Goal: Task Accomplishment & Management: Manage account settings

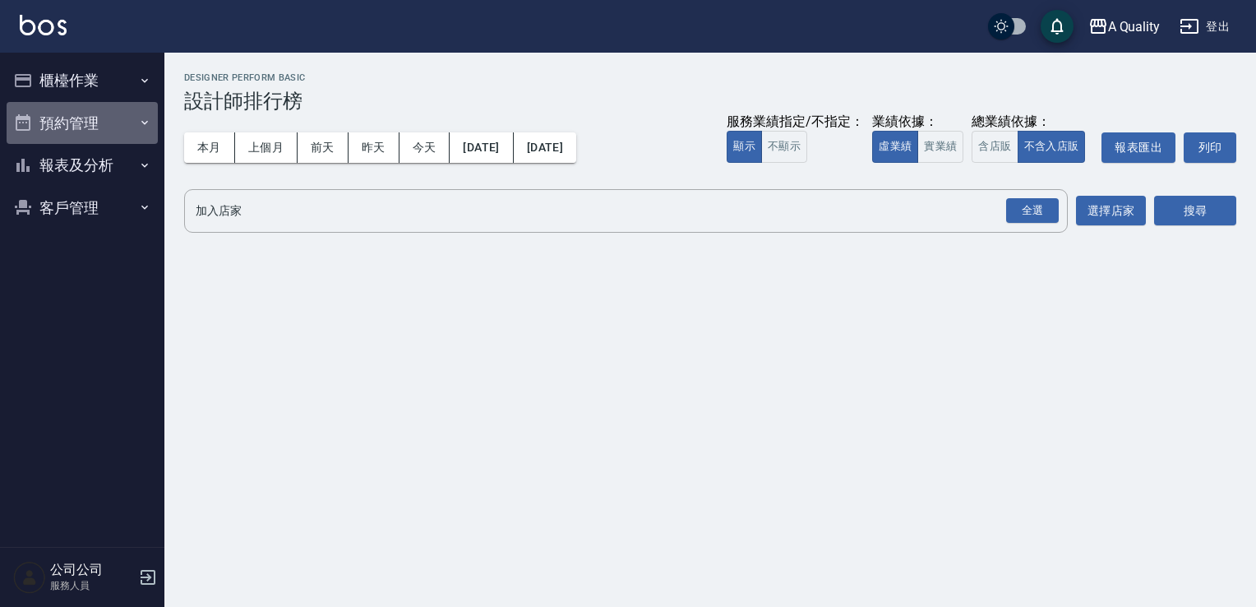
click at [75, 108] on button "預約管理" at bounding box center [82, 123] width 151 height 43
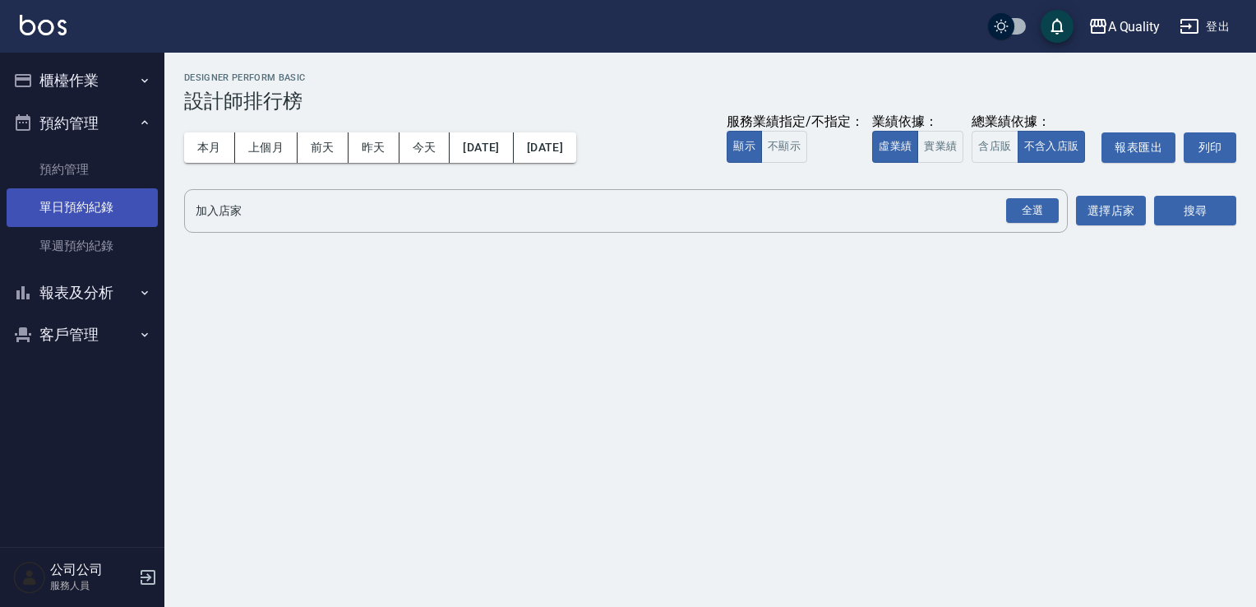
click at [104, 218] on link "單日預約紀錄" at bounding box center [82, 207] width 151 height 38
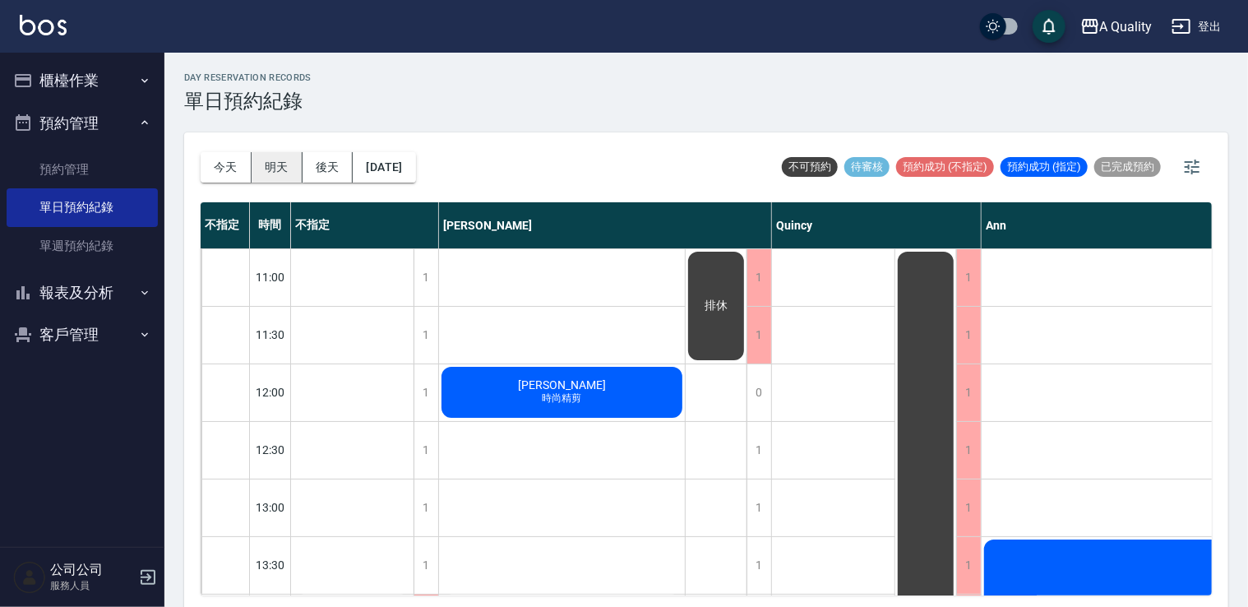
click at [273, 157] on button "明天" at bounding box center [277, 167] width 51 height 30
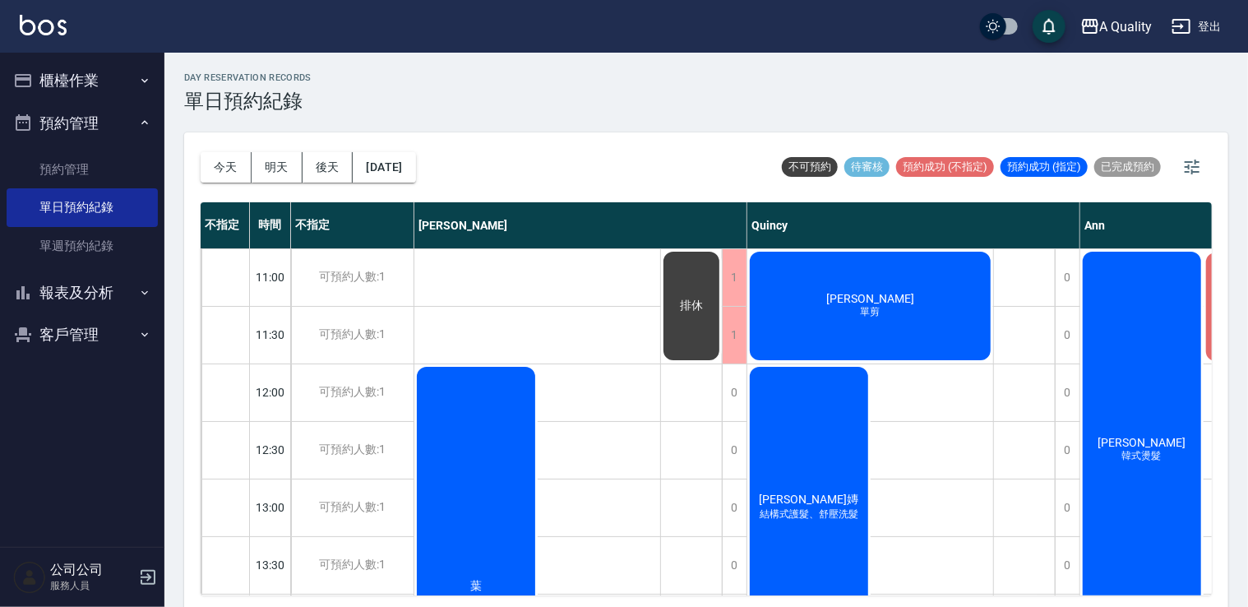
click at [823, 470] on div "Sunnie 子嫥 結構式護髮、舒壓洗髮" at bounding box center [808, 507] width 123 height 286
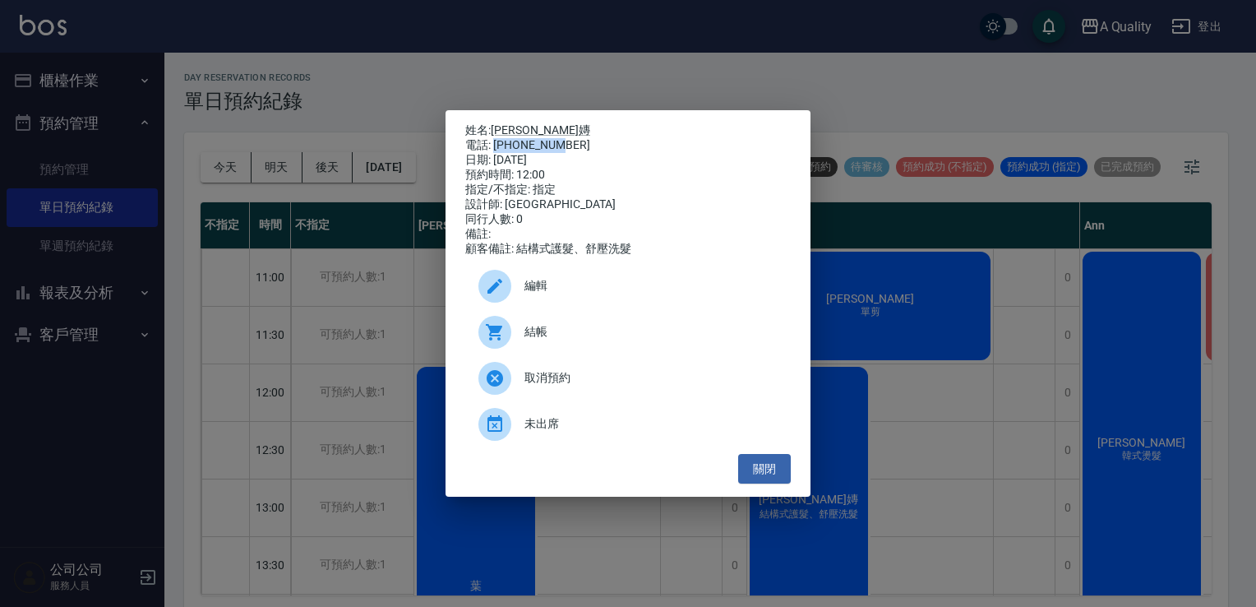
drag, startPoint x: 493, startPoint y: 140, endPoint x: 570, endPoint y: 141, distance: 76.5
click at [570, 141] on div "電話: 0983860157" at bounding box center [628, 145] width 326 height 15
drag, startPoint x: 570, startPoint y: 141, endPoint x: 548, endPoint y: 140, distance: 22.2
copy div "0983860157"
click at [756, 466] on button "關閉" at bounding box center [764, 469] width 53 height 30
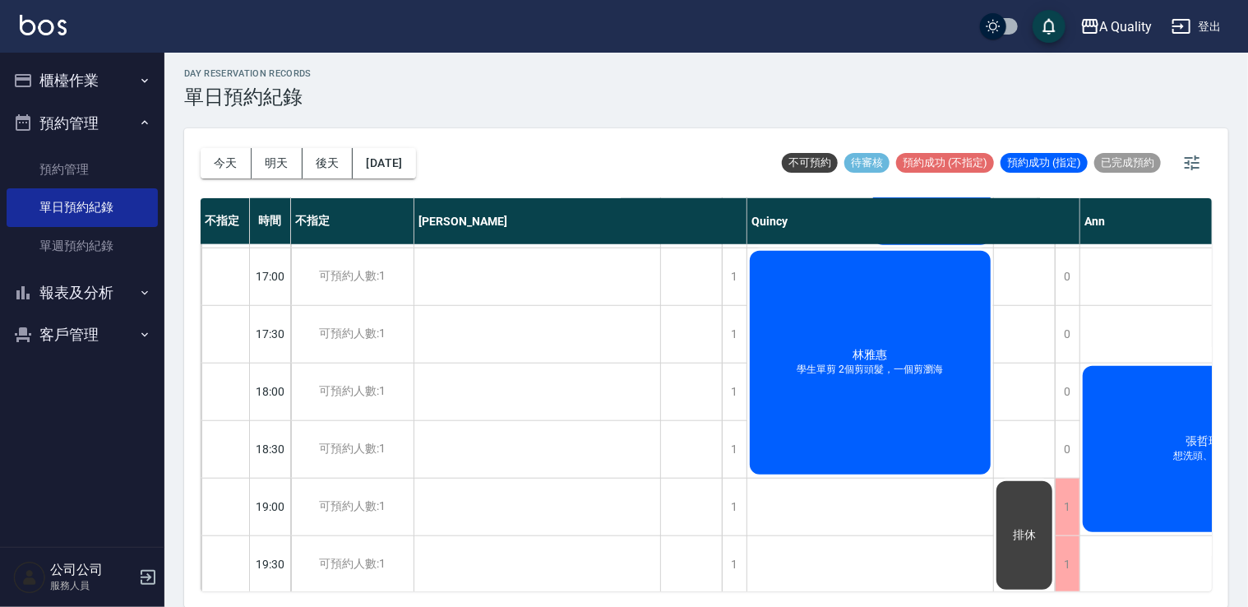
scroll to position [701, 0]
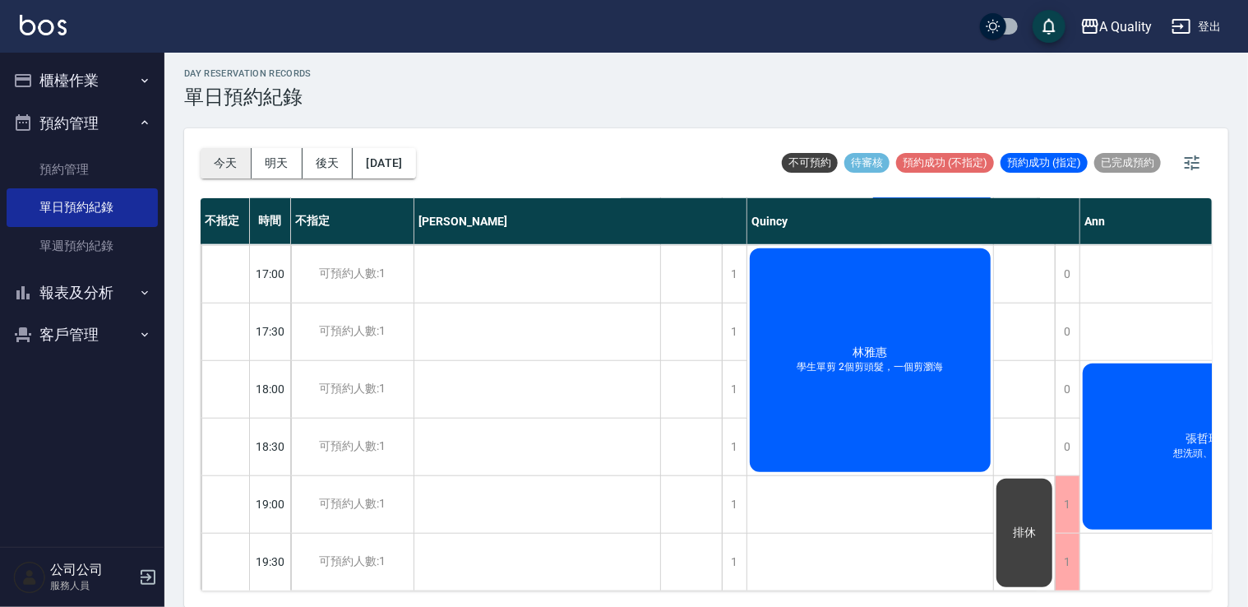
click at [223, 163] on button "今天" at bounding box center [226, 163] width 51 height 30
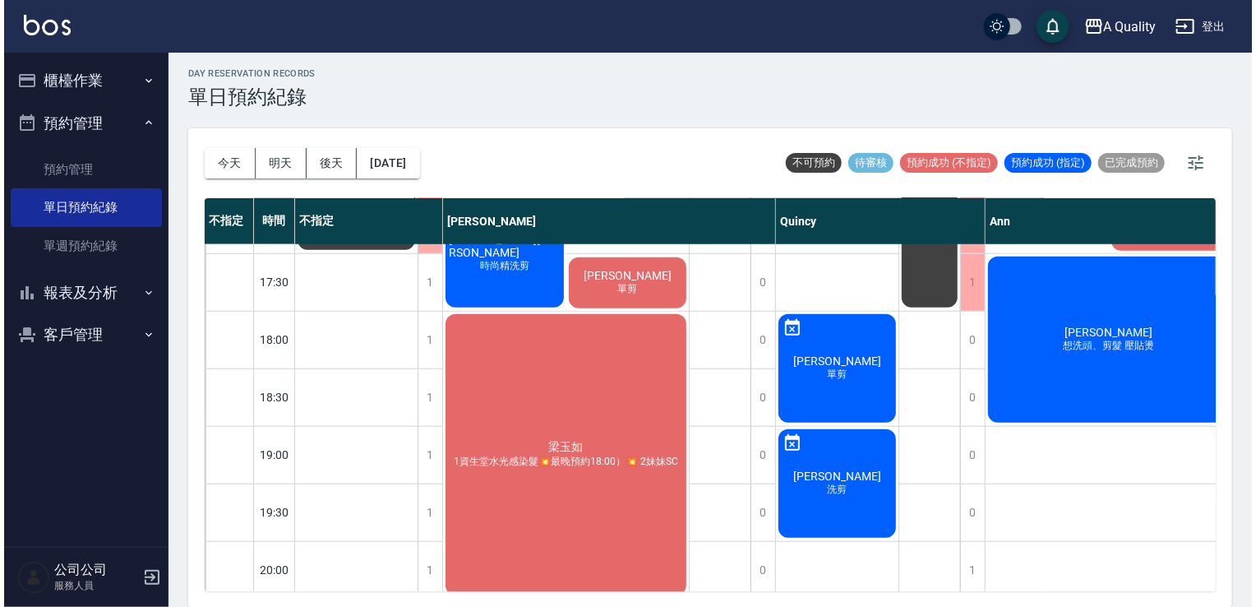
scroll to position [759, 0]
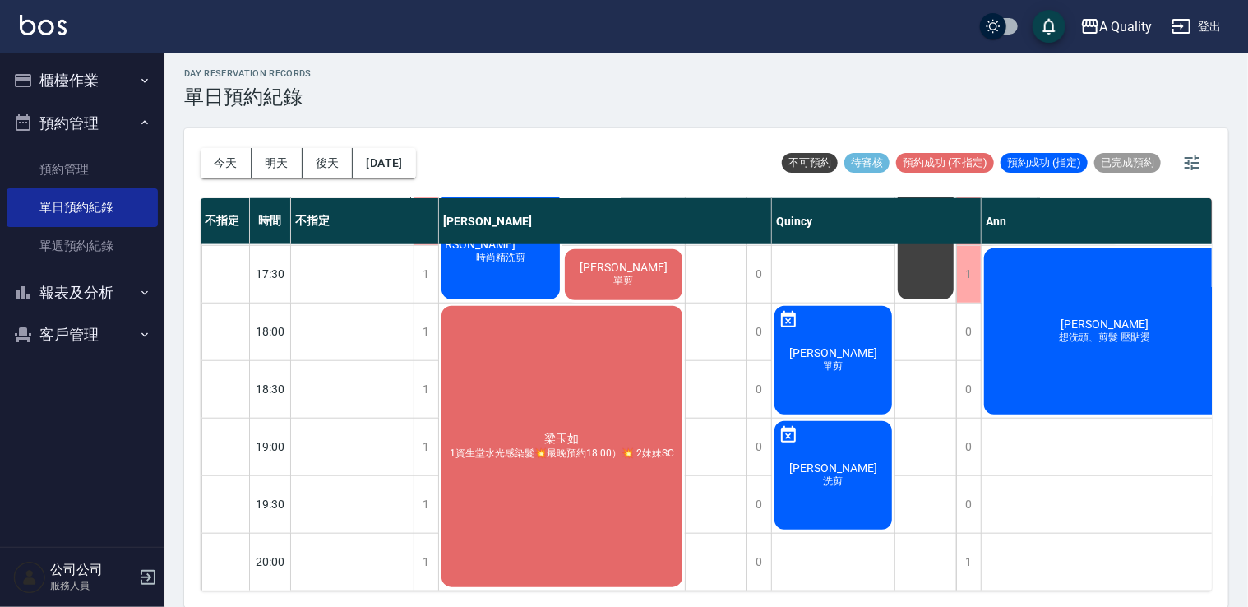
click at [574, 456] on div "梁玉如 1資生堂水光感染髮💥最晚預約18:00）💥 2妹妹SC" at bounding box center [562, 446] width 246 height 286
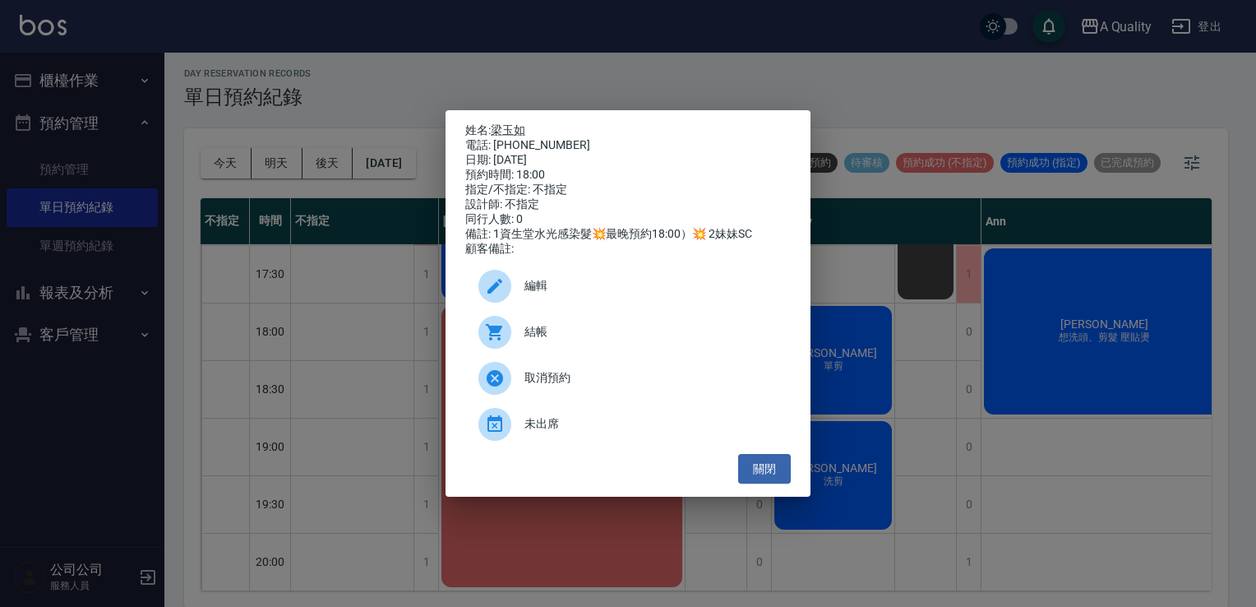
click at [526, 316] on div "結帳" at bounding box center [628, 332] width 326 height 46
click at [526, 278] on div "編輯" at bounding box center [628, 286] width 326 height 46
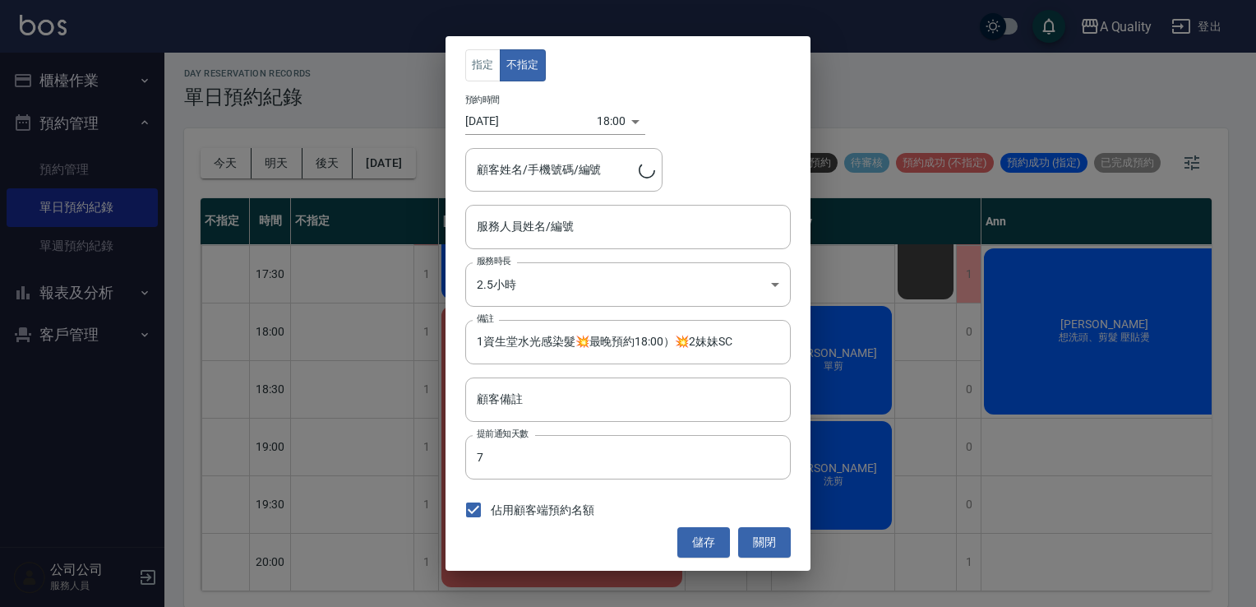
type input "Taylor(無代號)"
type input "梁玉如/0900001004/000609"
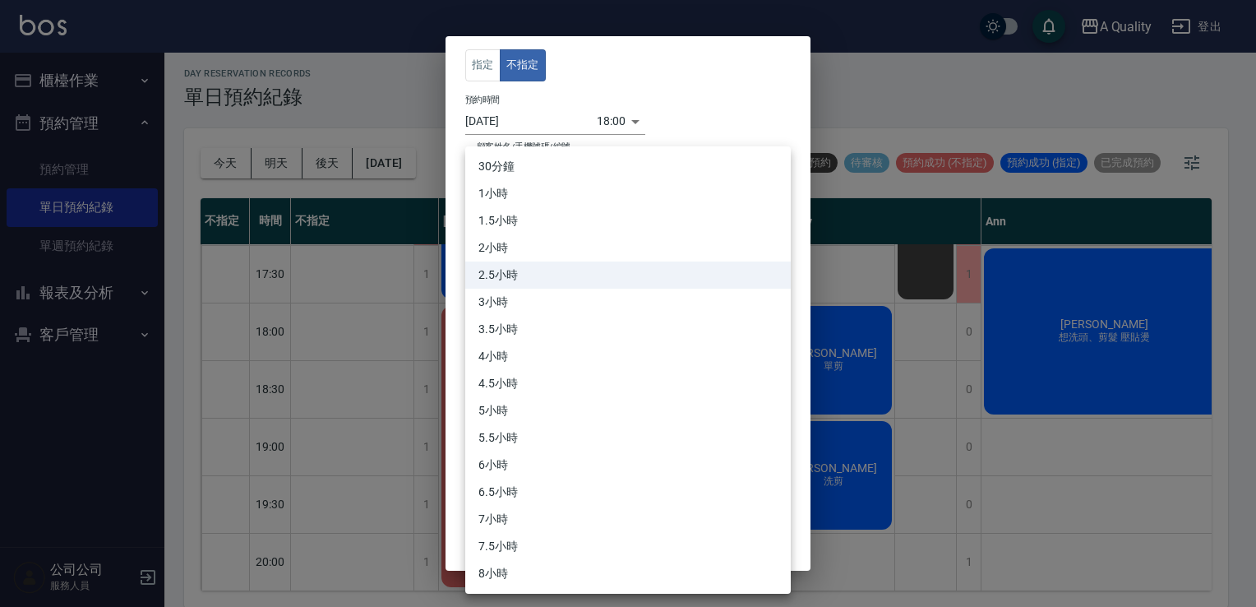
drag, startPoint x: 535, startPoint y: 288, endPoint x: 522, endPoint y: 288, distance: 13.2
click at [530, 288] on body "A Quality 登出 櫃檯作業 打帳單 帳單列表 營業儀表板 現金收支登錄 每日結帳 排班表 現場電腦打卡 預約管理 預約管理 單日預約紀錄 單週預約紀錄…" at bounding box center [628, 302] width 1256 height 612
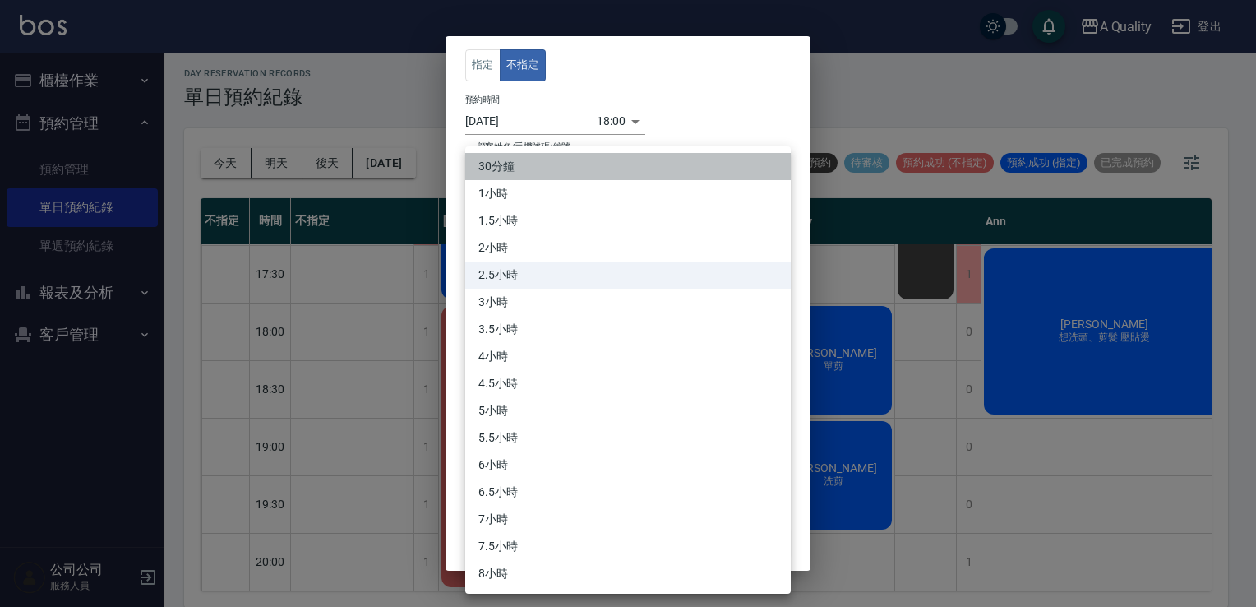
click at [514, 167] on li "30分鐘" at bounding box center [628, 166] width 326 height 27
type input "1"
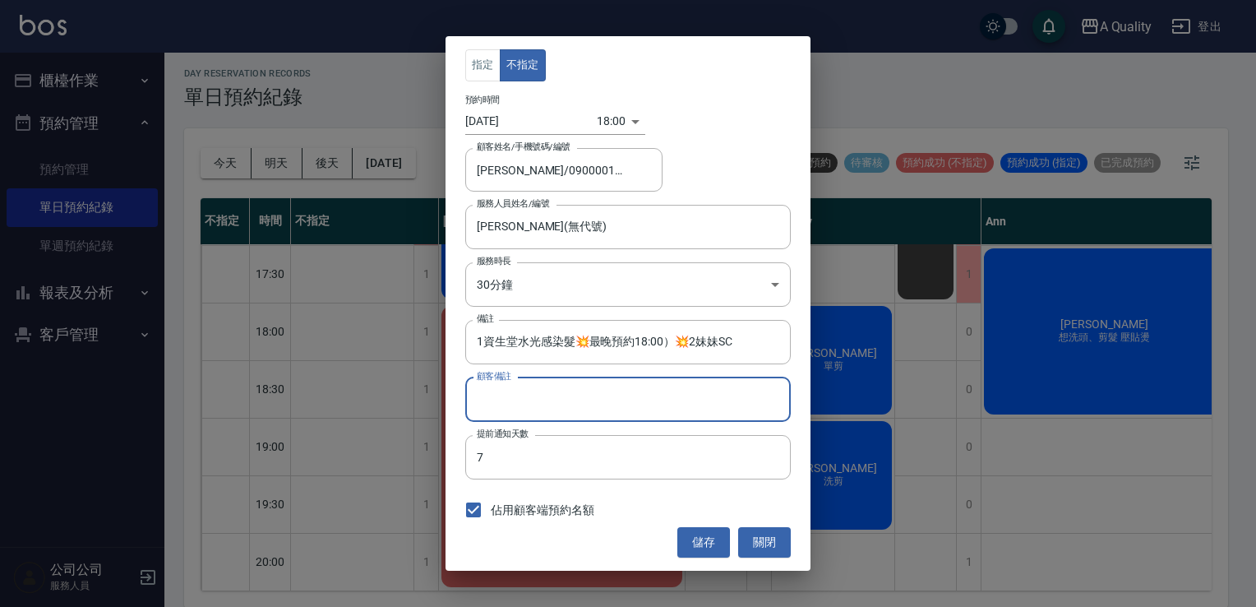
click at [511, 403] on input "顧客備註" at bounding box center [628, 399] width 326 height 44
click at [538, 402] on input "顧客備註" at bounding box center [628, 399] width 326 height 44
click at [467, 395] on input "顧客備註" at bounding box center [628, 399] width 326 height 44
click at [478, 395] on input "顧客備註" at bounding box center [628, 399] width 326 height 44
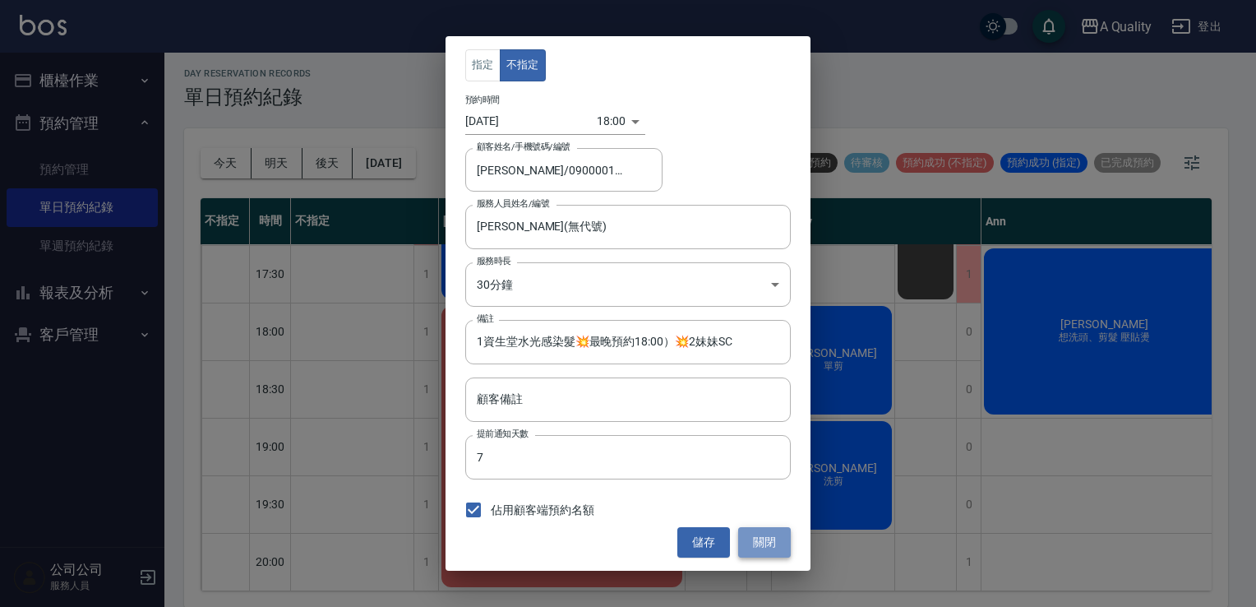
click at [769, 539] on button "關閉" at bounding box center [764, 542] width 53 height 30
type input "1資生堂水光感染髮💥最晚預約18:00）💥2妹妹SC"
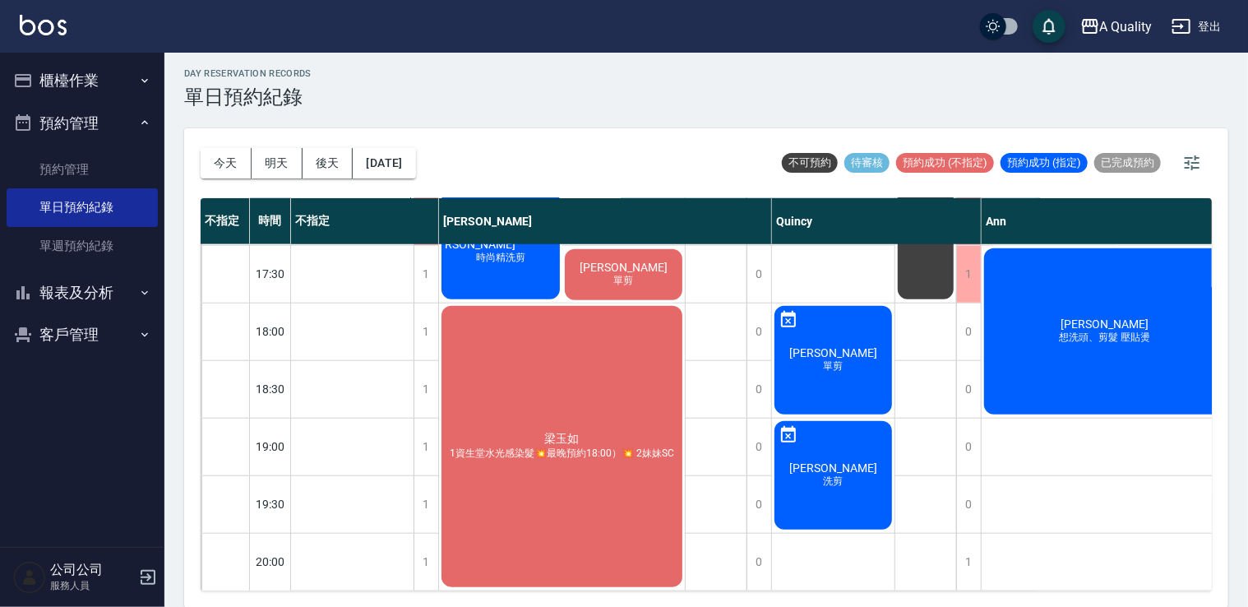
click at [533, 400] on div "梁玉如 1資生堂水光感染髮💥最晚預約18:00）💥 2妹妹SC" at bounding box center [562, 446] width 246 height 286
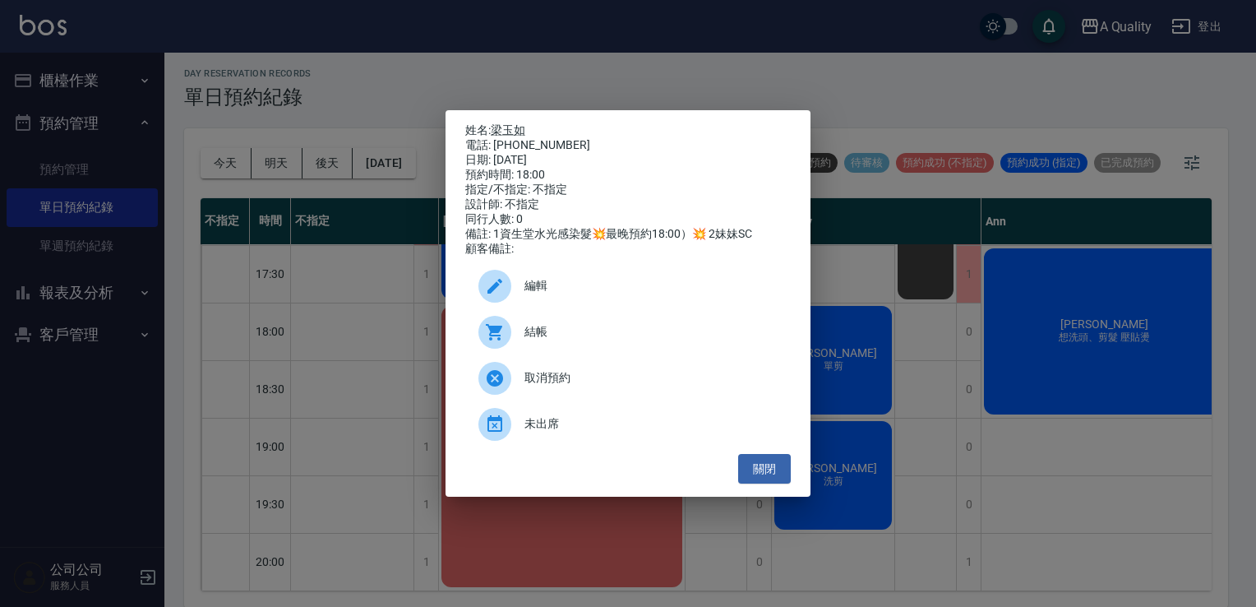
click at [525, 286] on span "編輯" at bounding box center [651, 285] width 253 height 17
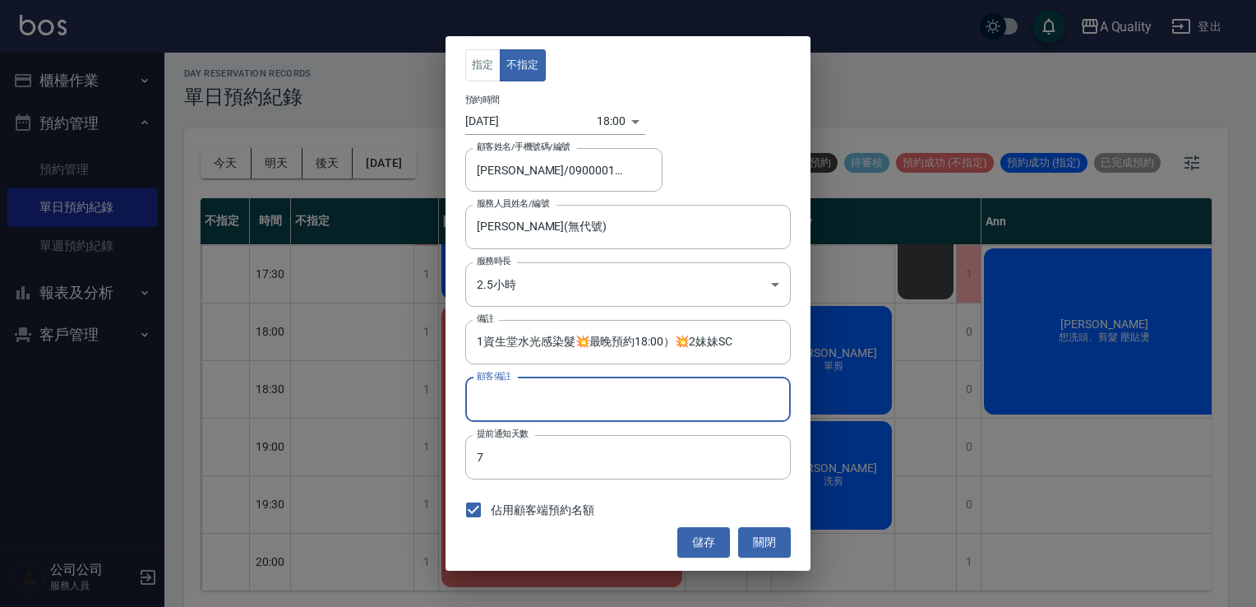
click at [510, 390] on div "顧客備註 顧客備註" at bounding box center [628, 399] width 326 height 44
click at [507, 400] on input "顧客備註" at bounding box center [628, 399] width 326 height 44
click at [755, 337] on input "1資生堂水光感染髮💥最晚預約18:00）💥2妹妹SC" at bounding box center [628, 342] width 326 height 44
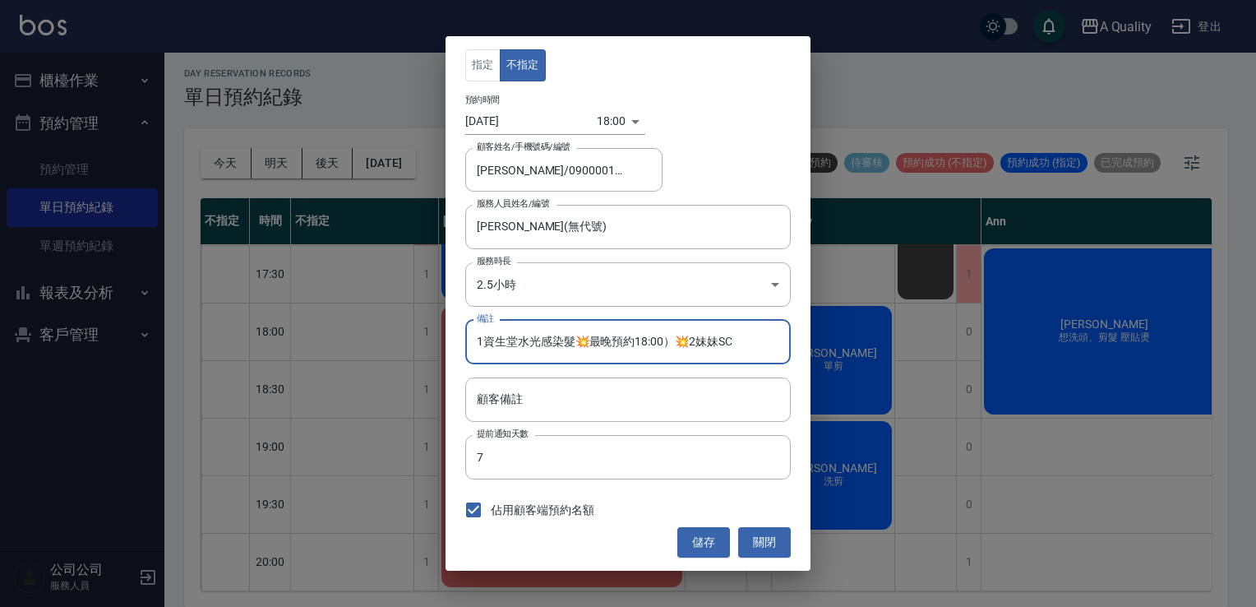
drag, startPoint x: 755, startPoint y: 337, endPoint x: 238, endPoint y: 333, distance: 516.4
click at [238, 333] on div "指定 不指定 預約時間 2025/09/12 18:00 1757671200000 顧客姓名/手機號碼/編號 梁玉如/0900001004/000609 顧…" at bounding box center [628, 303] width 1256 height 607
type input "ㄉ"
type input "f"
type input "取消"
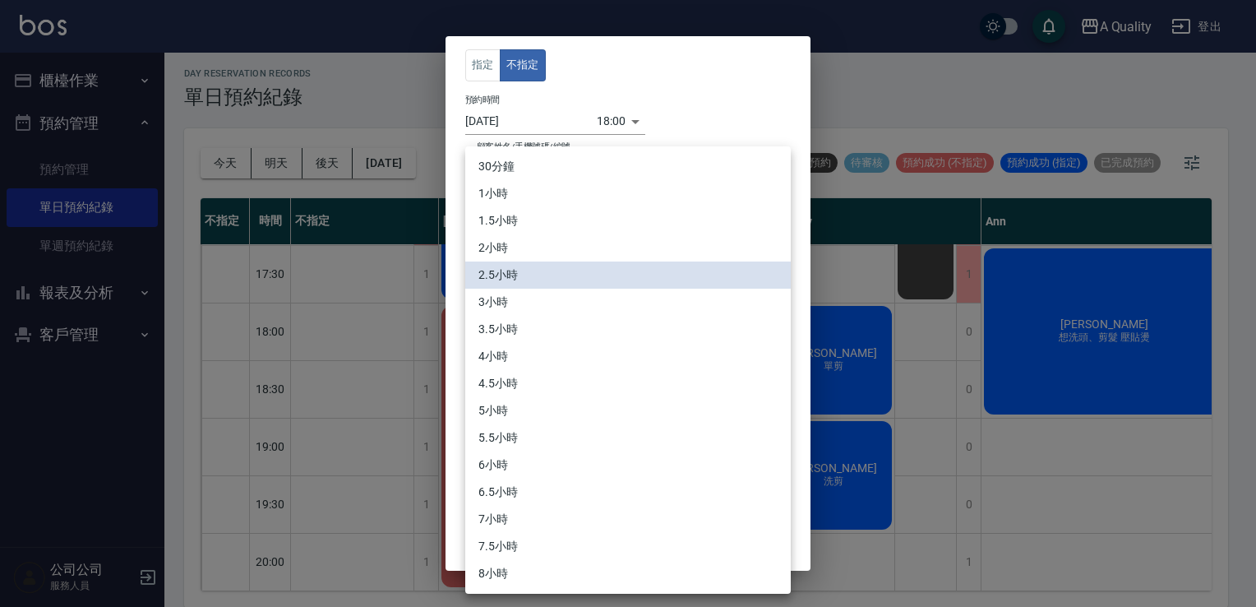
click at [619, 266] on body "A Quality 登出 櫃檯作業 打帳單 帳單列表 營業儀表板 現金收支登錄 每日結帳 排班表 現場電腦打卡 預約管理 預約管理 單日預約紀錄 單週預約紀錄…" at bounding box center [628, 302] width 1256 height 612
click at [529, 173] on li "30分鐘" at bounding box center [628, 166] width 326 height 27
type input "1"
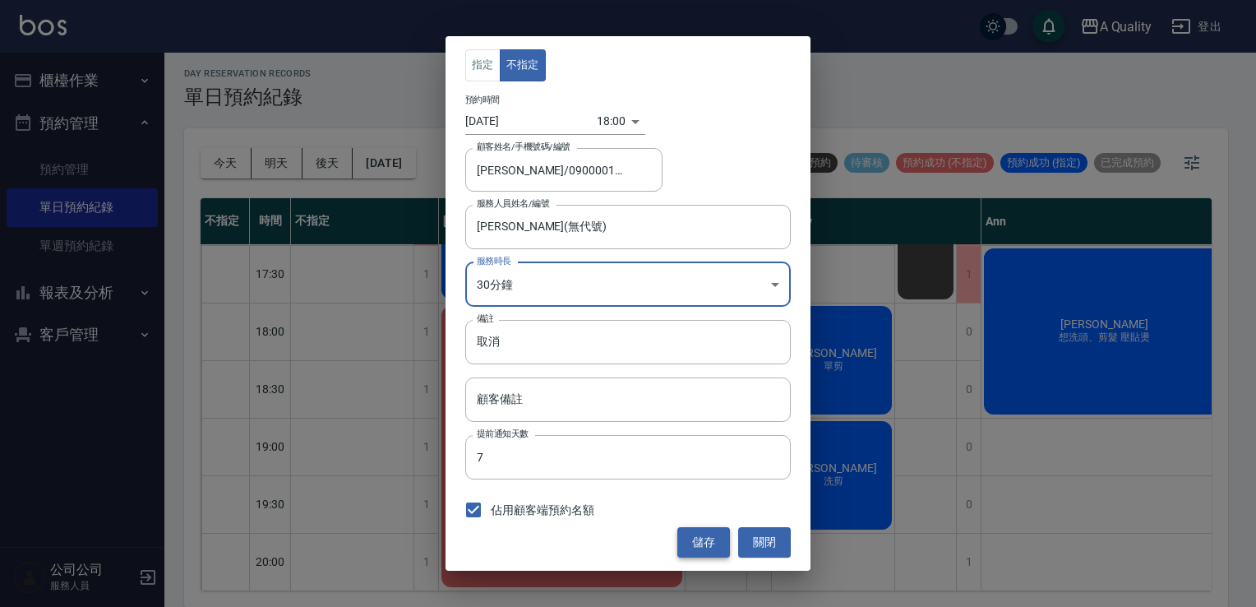
click at [705, 551] on button "儲存" at bounding box center [704, 542] width 53 height 30
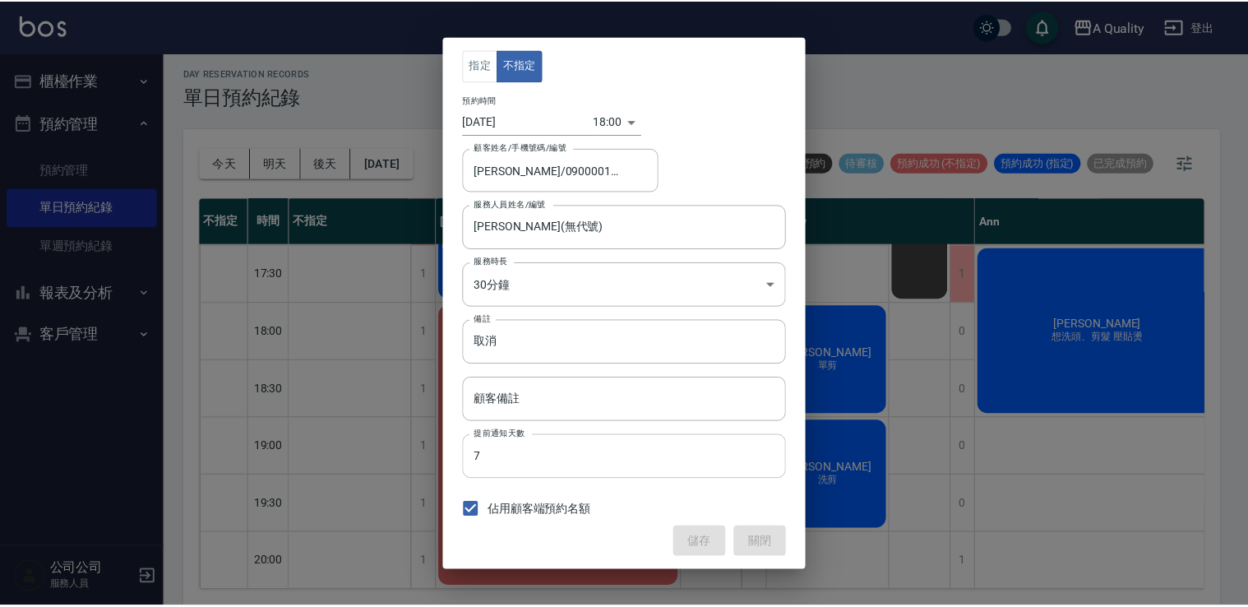
scroll to position [701, 0]
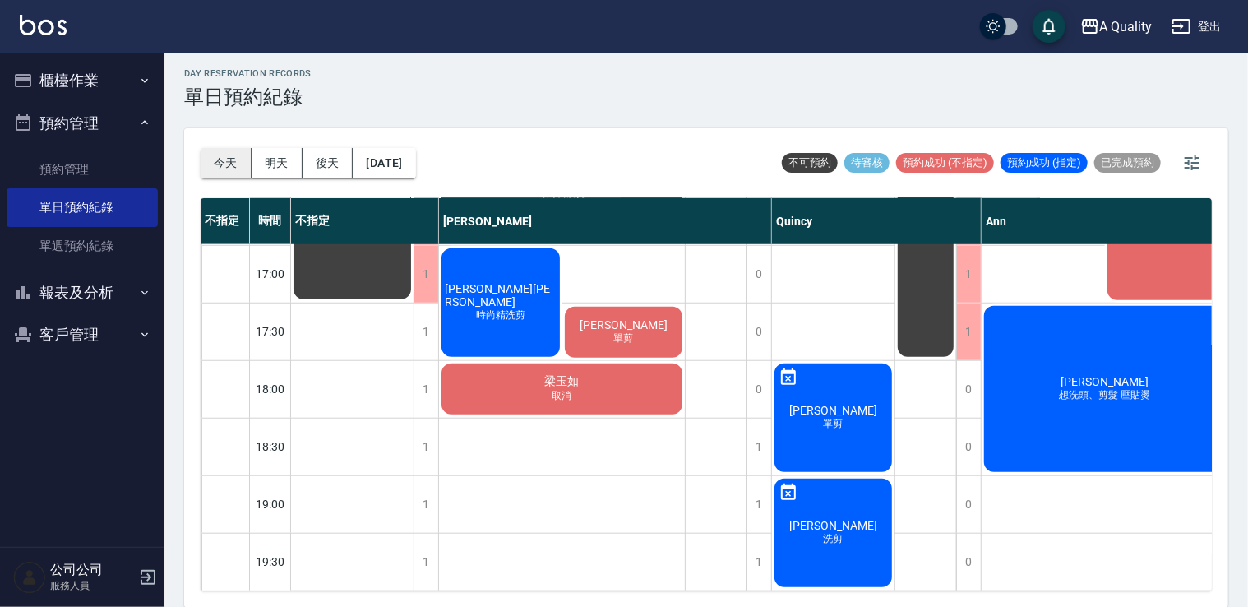
click at [222, 153] on button "今天" at bounding box center [226, 163] width 51 height 30
click at [262, 155] on button "明天" at bounding box center [277, 163] width 51 height 30
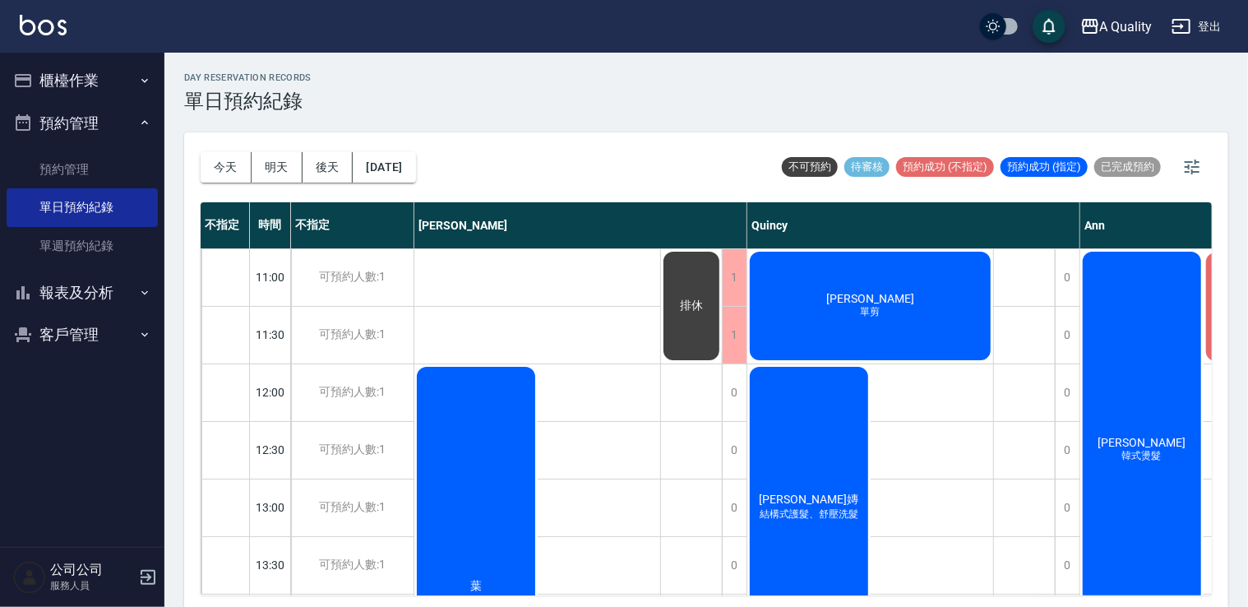
click at [818, 404] on div "Sunnie 子嫥 結構式護髮、舒壓洗髮" at bounding box center [808, 507] width 123 height 286
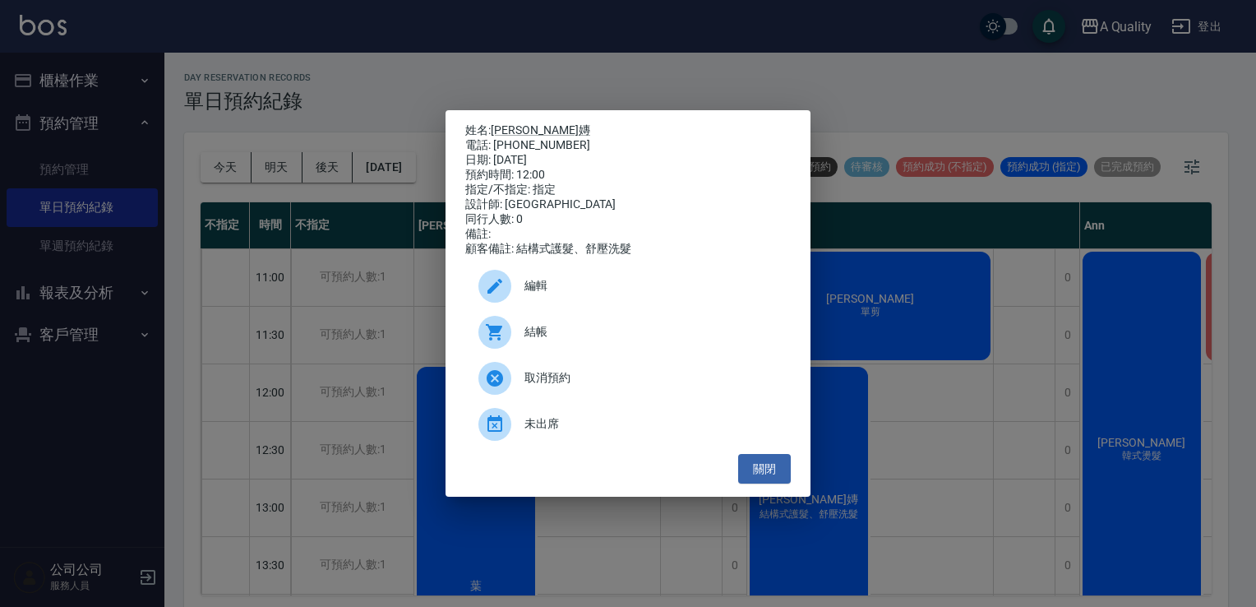
drag, startPoint x: 768, startPoint y: 465, endPoint x: 827, endPoint y: 349, distance: 130.9
click at [768, 465] on button "關閉" at bounding box center [764, 469] width 53 height 30
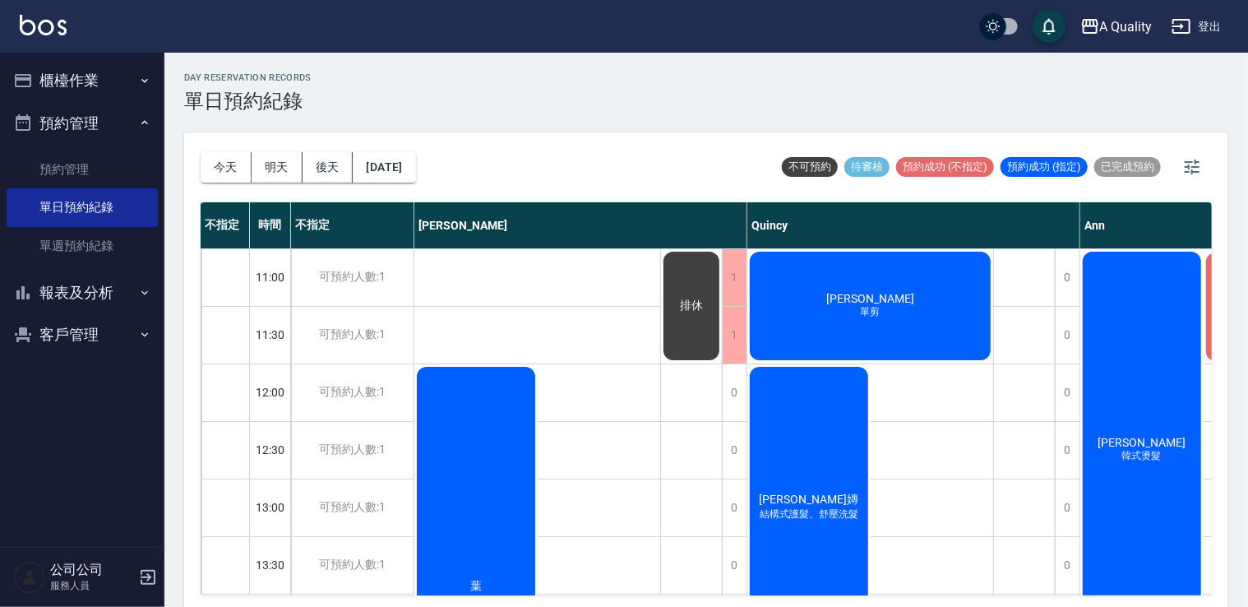
click at [841, 314] on div "葉偉琦 單剪" at bounding box center [870, 305] width 246 height 113
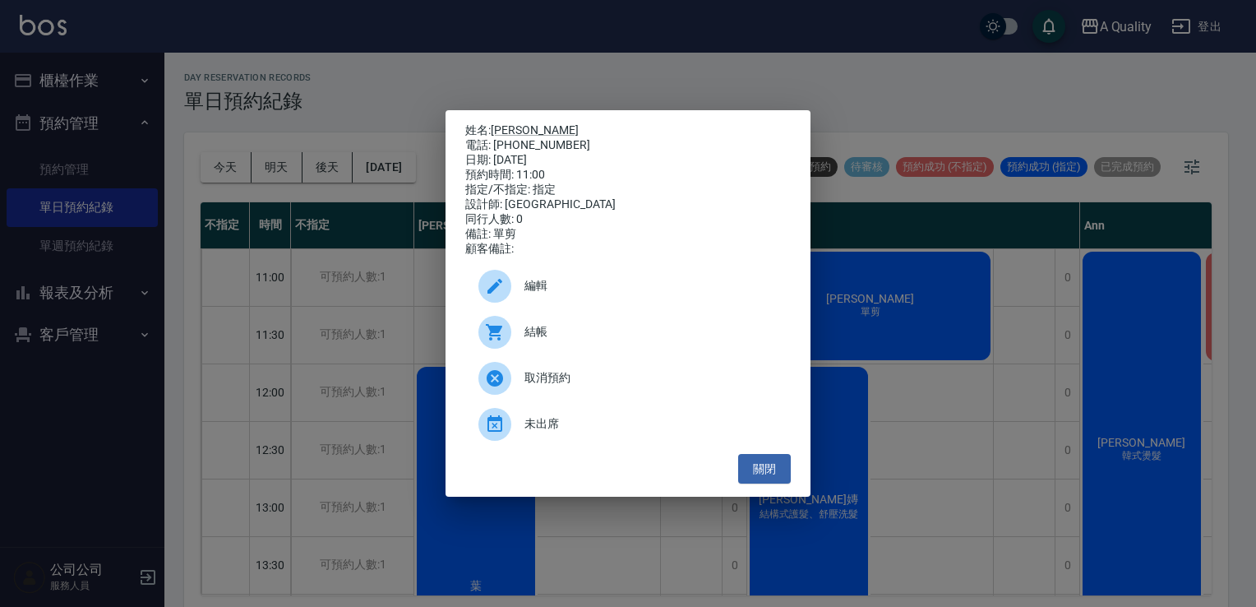
drag, startPoint x: 643, startPoint y: 431, endPoint x: 659, endPoint y: 414, distance: 23.3
click at [643, 431] on span "未出席" at bounding box center [651, 423] width 253 height 17
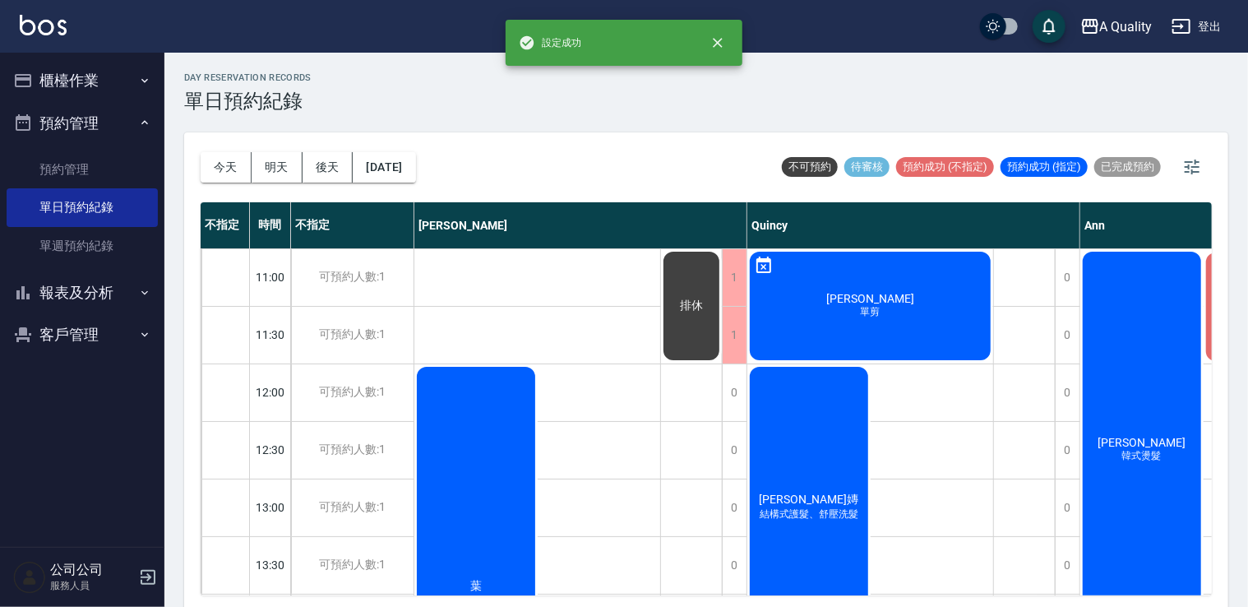
click at [774, 435] on div "Sunnie 子嫥 結構式護髮、舒壓洗髮" at bounding box center [808, 507] width 123 height 286
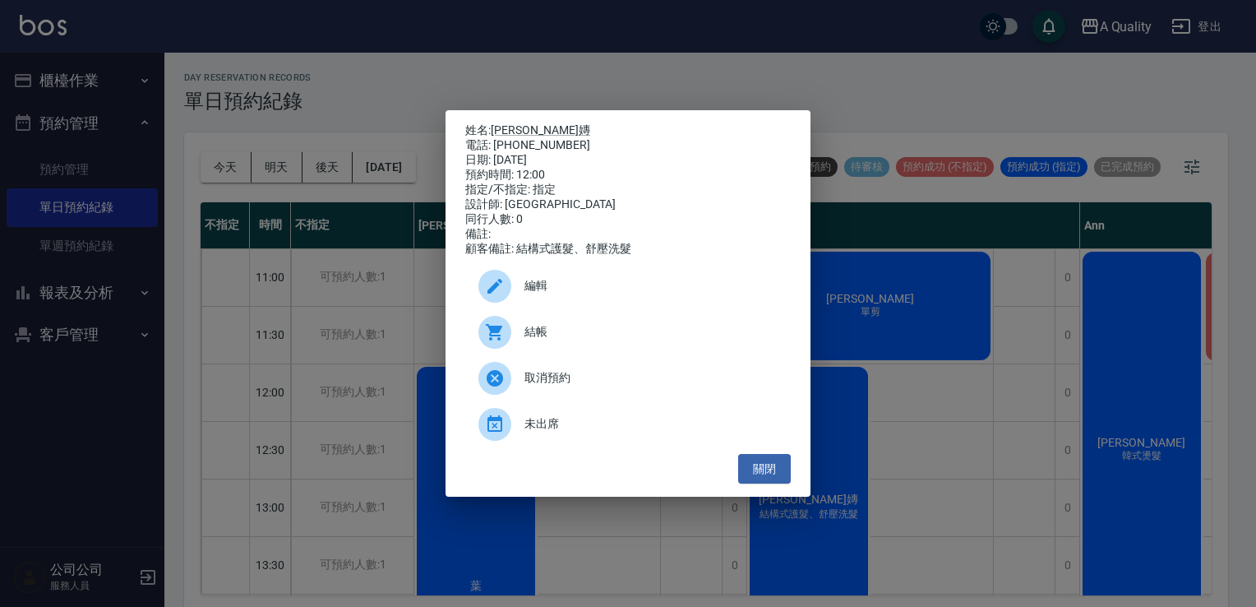
click at [604, 431] on span "未出席" at bounding box center [651, 423] width 253 height 17
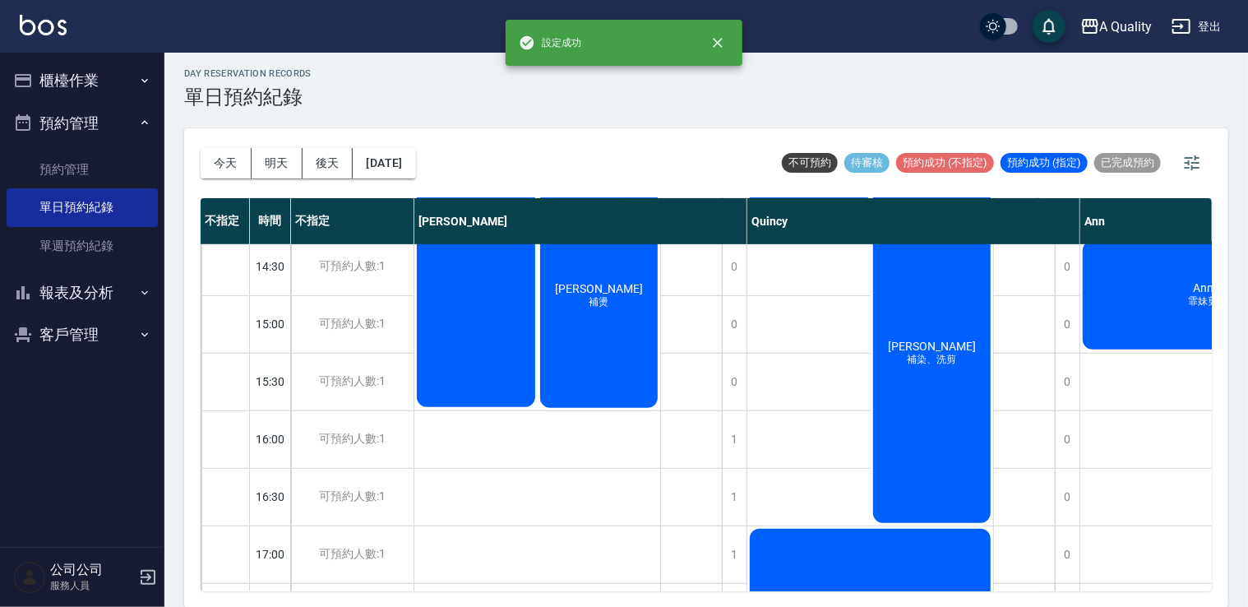
scroll to position [411, 0]
click at [925, 383] on div "吳佩臻 補染、洗剪" at bounding box center [932, 352] width 123 height 344
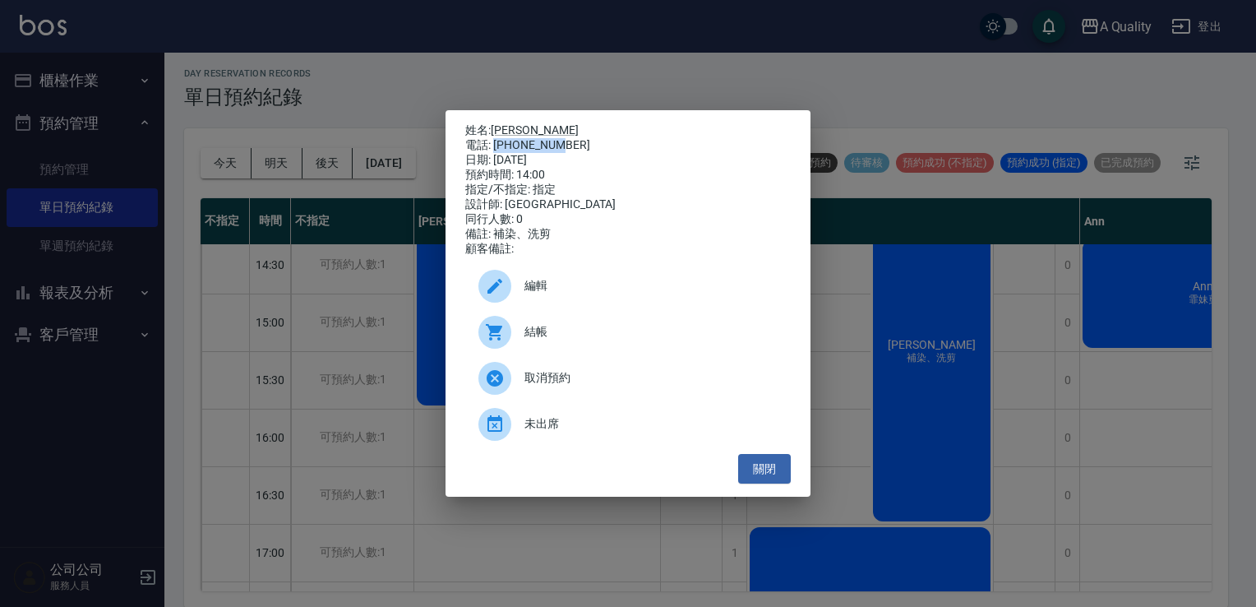
drag, startPoint x: 493, startPoint y: 141, endPoint x: 562, endPoint y: 143, distance: 68.3
click at [562, 143] on div "電話: 0908367316" at bounding box center [628, 145] width 326 height 15
drag, startPoint x: 562, startPoint y: 143, endPoint x: 553, endPoint y: 141, distance: 9.2
copy div "0908367316"
click at [762, 471] on button "關閉" at bounding box center [764, 469] width 53 height 30
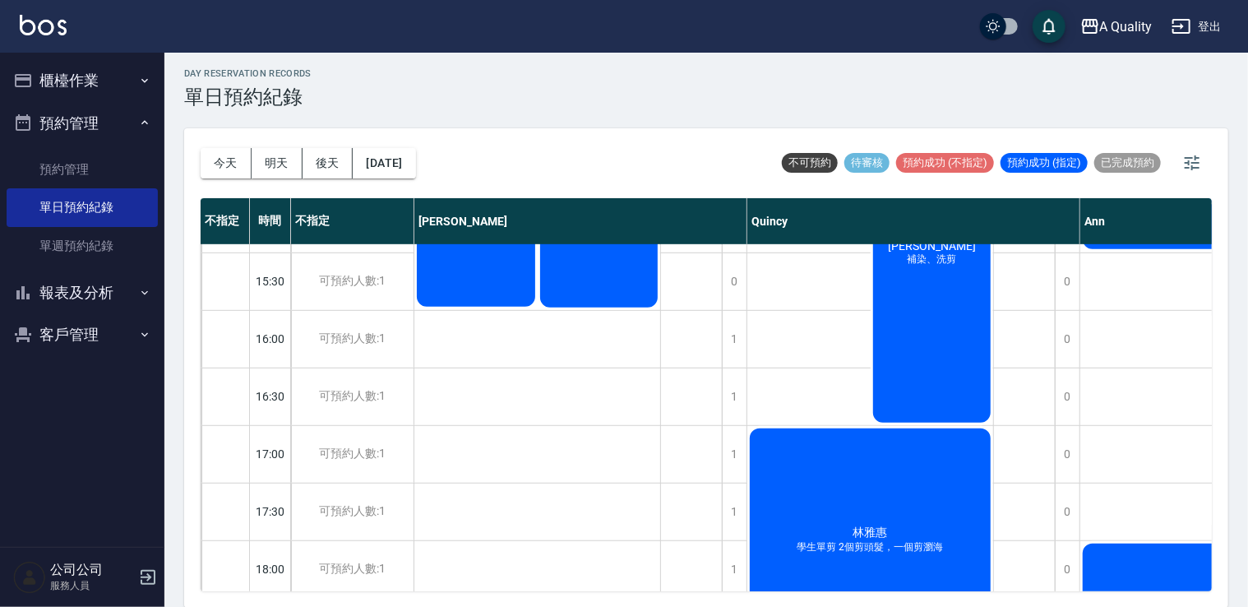
scroll to position [576, 0]
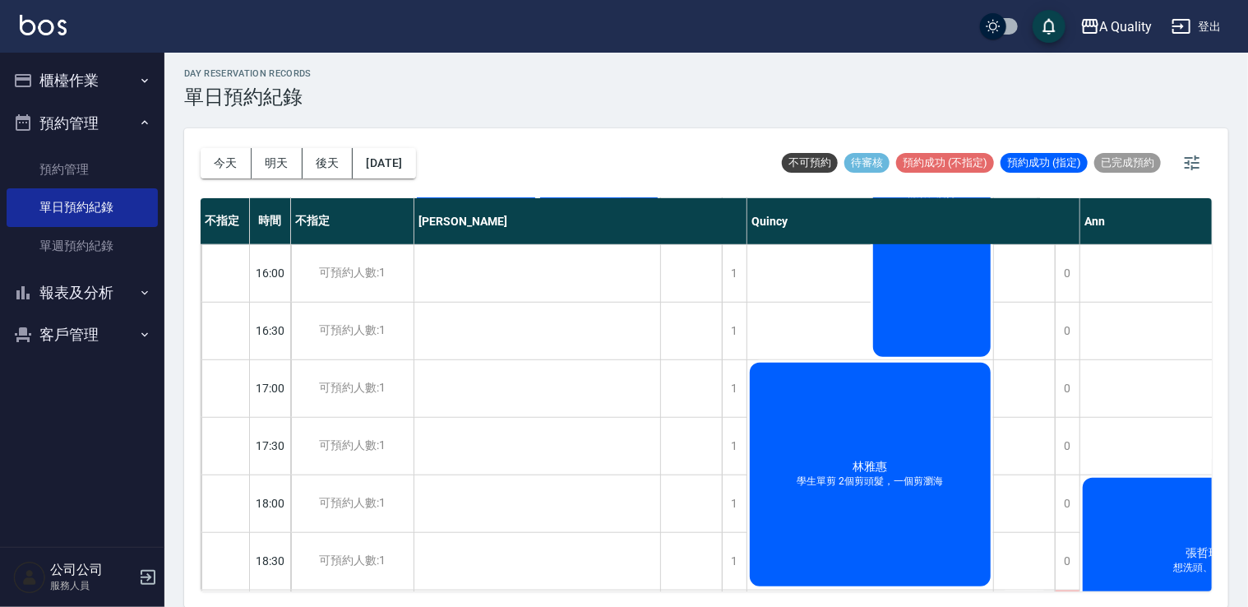
click at [853, 455] on div "林雅惠 學生單剪 2個剪頭髮，一個剪瀏海" at bounding box center [870, 474] width 246 height 229
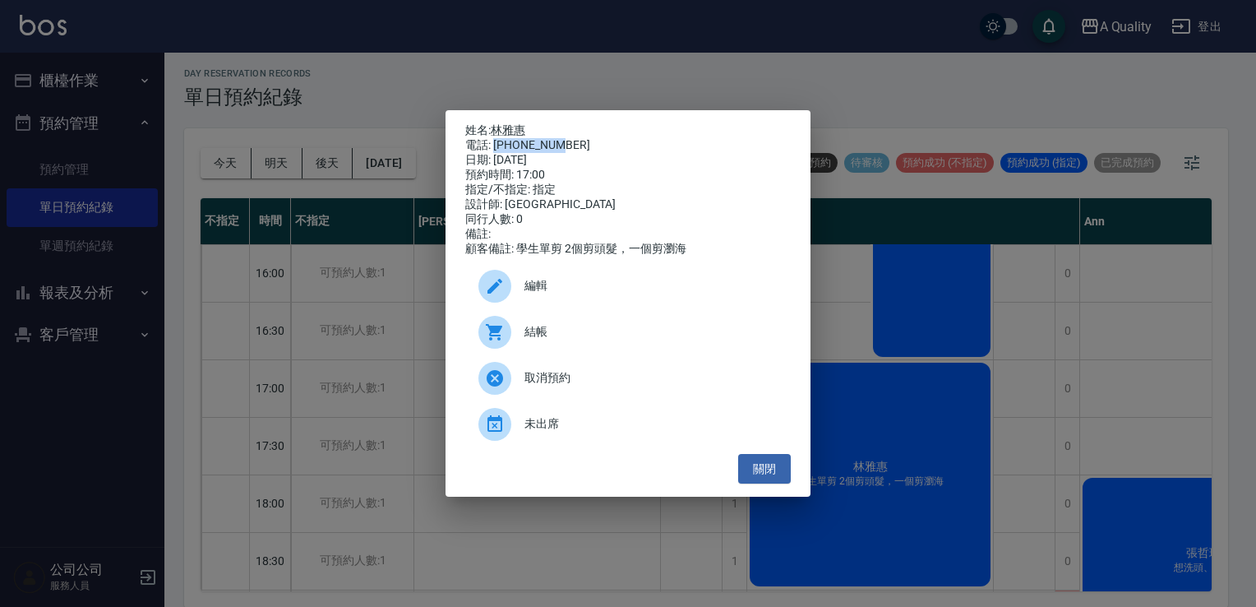
drag, startPoint x: 500, startPoint y: 141, endPoint x: 571, endPoint y: 141, distance: 70.7
click at [571, 141] on div "電話: 0922274835" at bounding box center [628, 145] width 326 height 15
drag, startPoint x: 571, startPoint y: 141, endPoint x: 550, endPoint y: 141, distance: 20.6
copy div "0922274835"
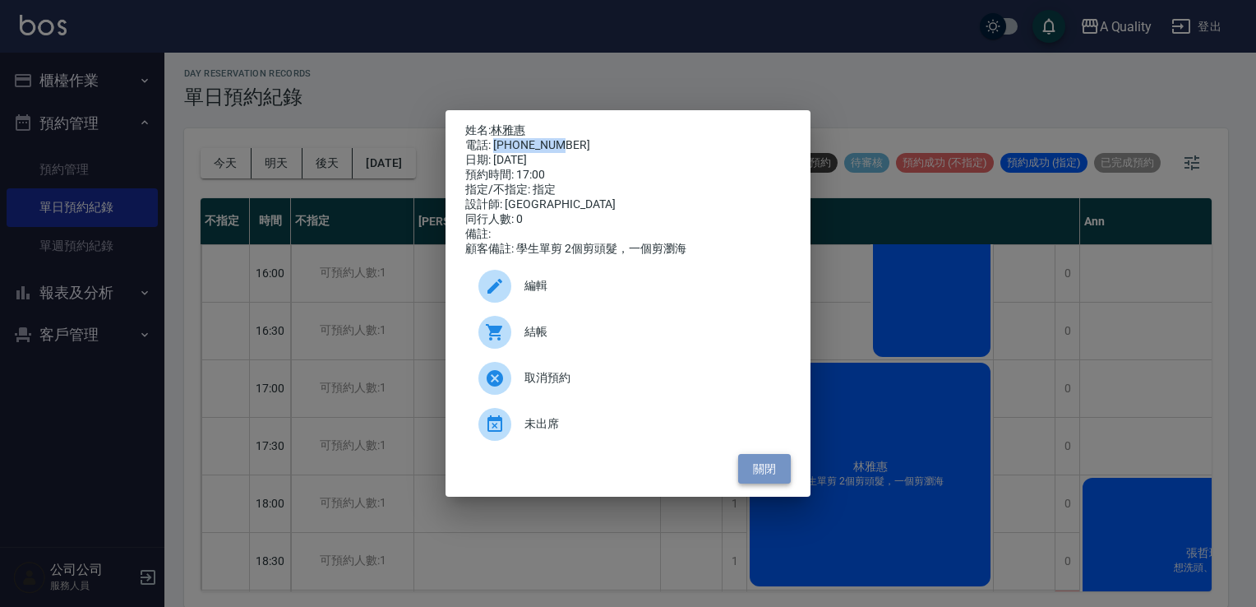
click at [763, 471] on button "關閉" at bounding box center [764, 469] width 53 height 30
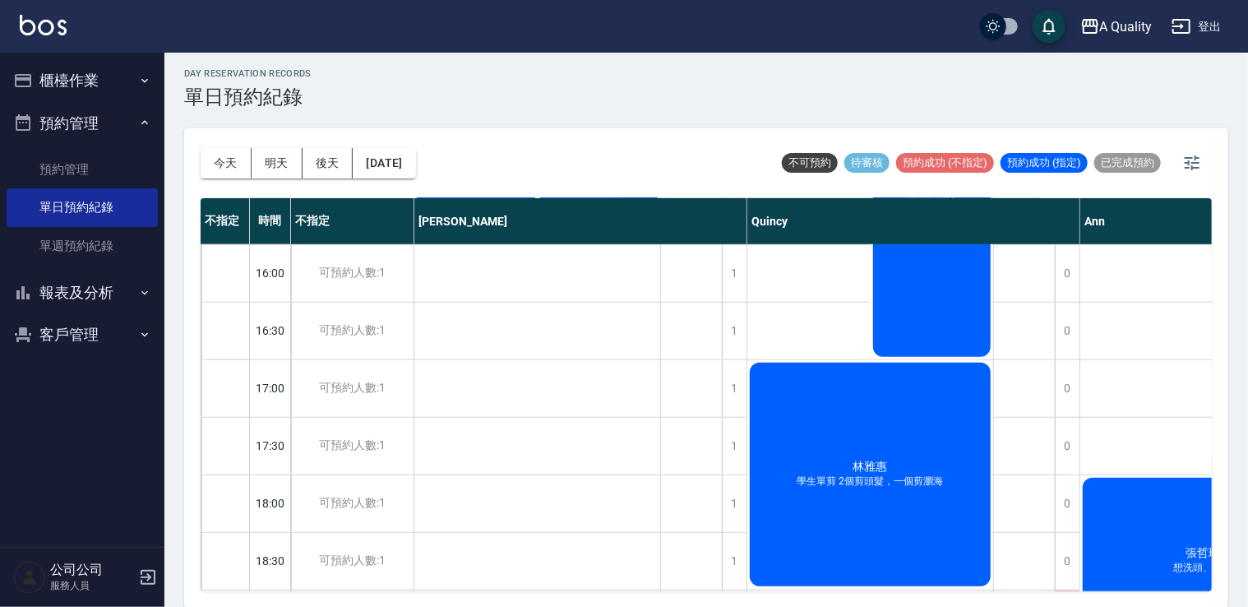
click at [904, 452] on div "林雅惠 學生單剪 2個剪頭髮，一個剪瀏海" at bounding box center [870, 474] width 246 height 229
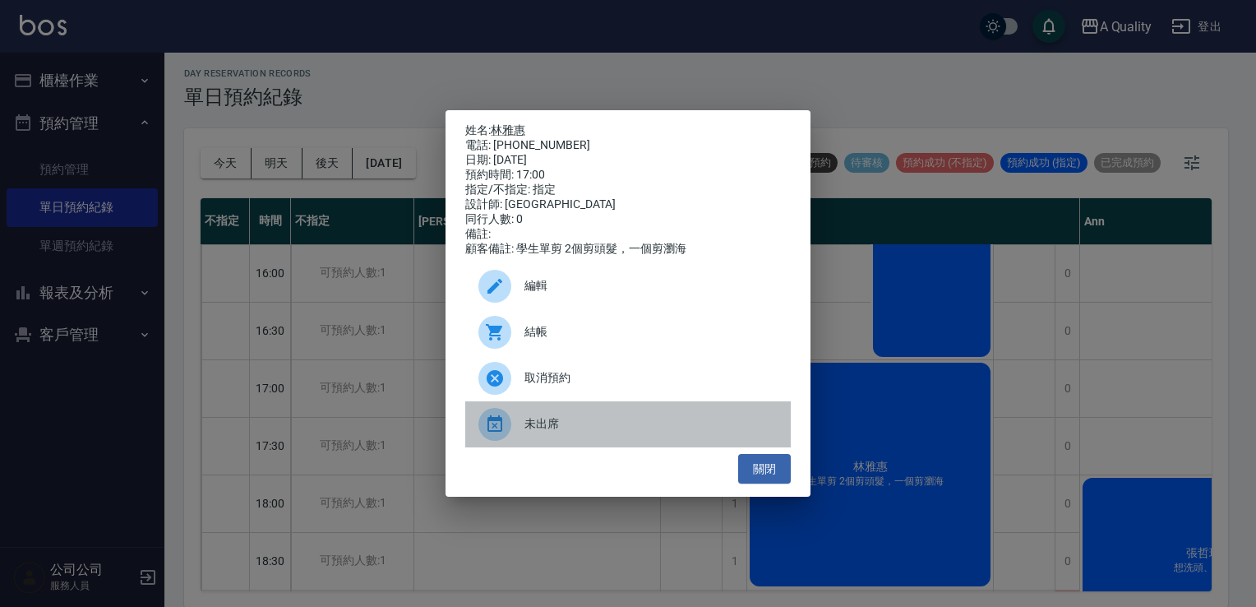
drag, startPoint x: 641, startPoint y: 429, endPoint x: 668, endPoint y: 418, distance: 29.5
click at [642, 428] on span "未出席" at bounding box center [651, 423] width 253 height 17
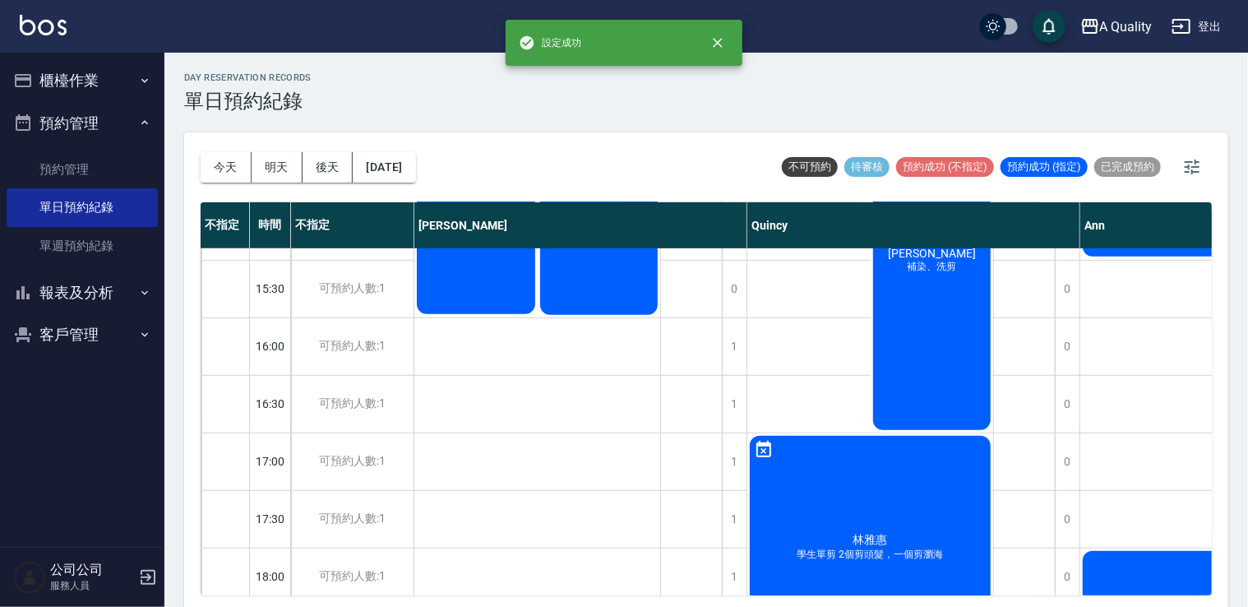
scroll to position [411, 0]
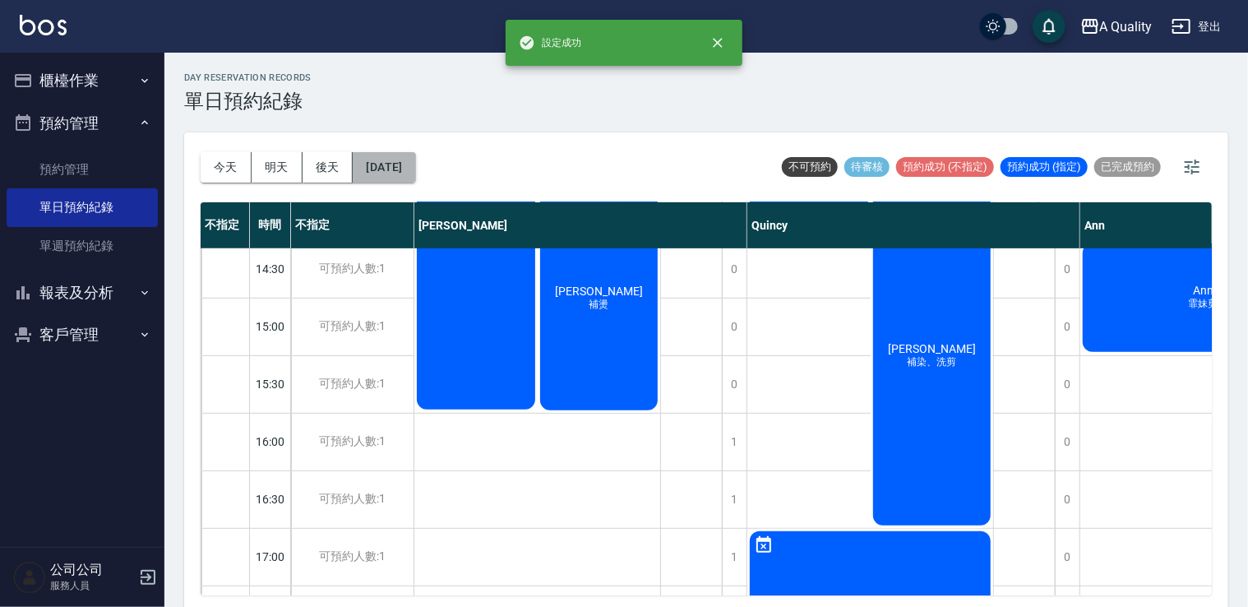
click at [414, 163] on button "2025/09/13" at bounding box center [384, 167] width 62 height 30
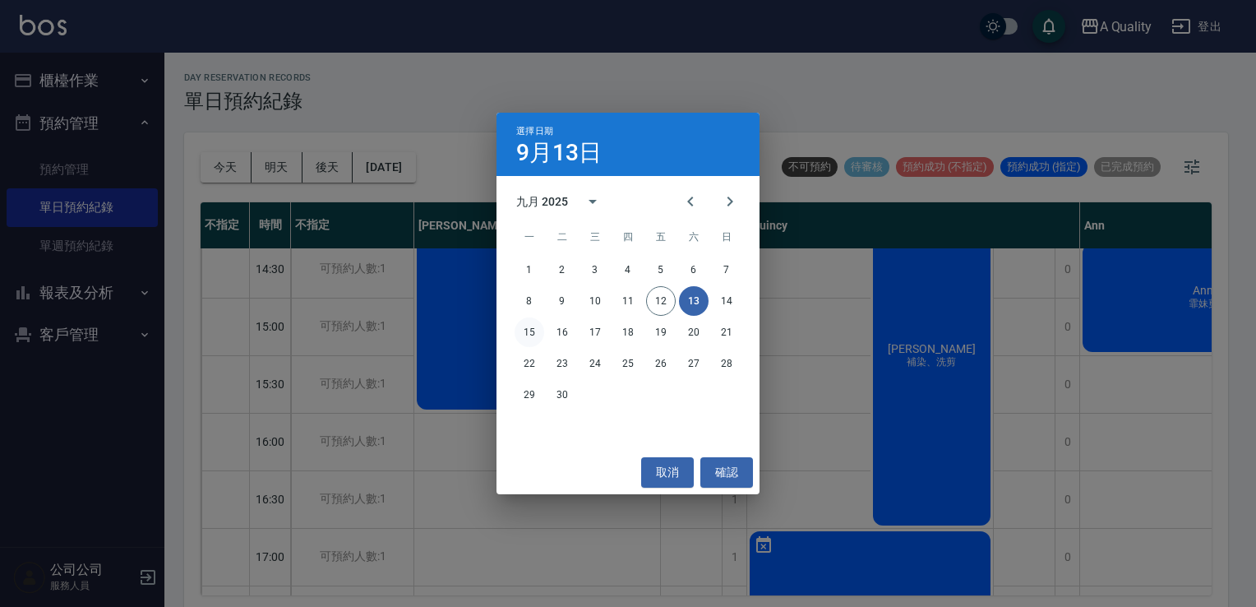
click at [543, 331] on button "15" at bounding box center [530, 332] width 30 height 30
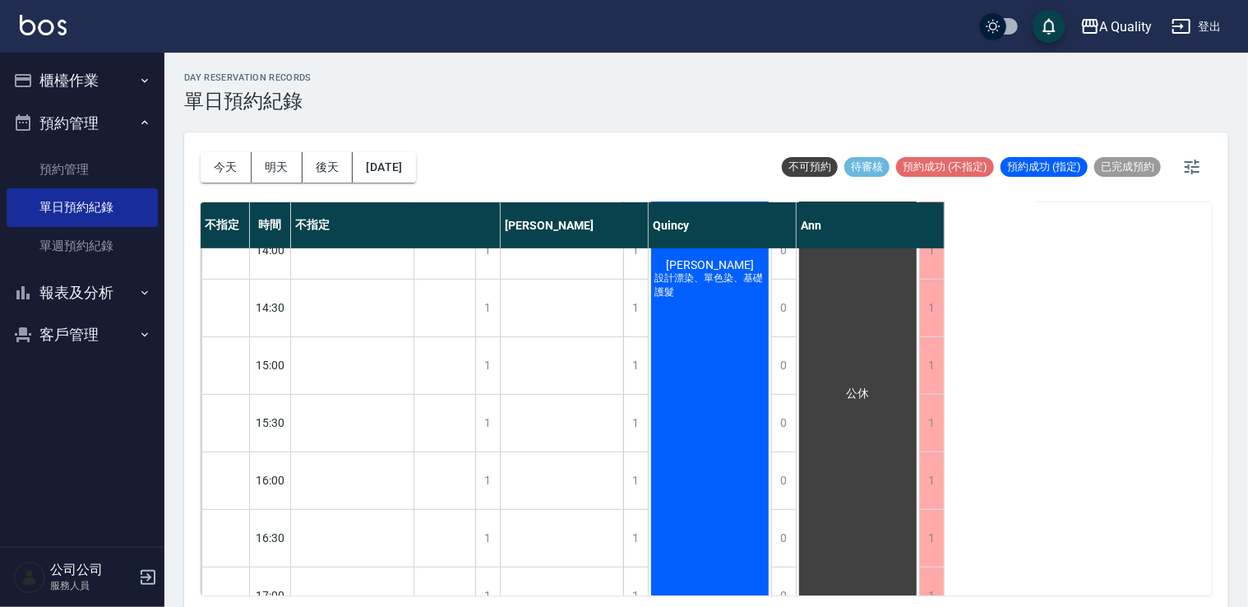
scroll to position [126, 0]
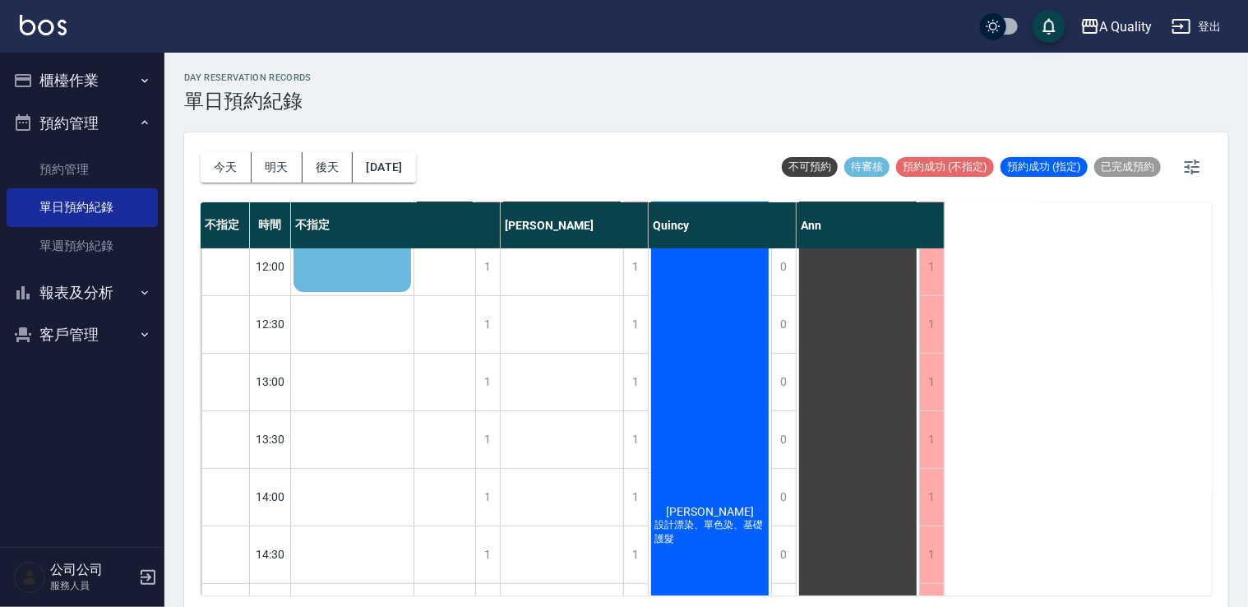
click at [710, 326] on div "李家馨 設計漂染、單色染、基礎護髮" at bounding box center [710, 525] width 123 height 804
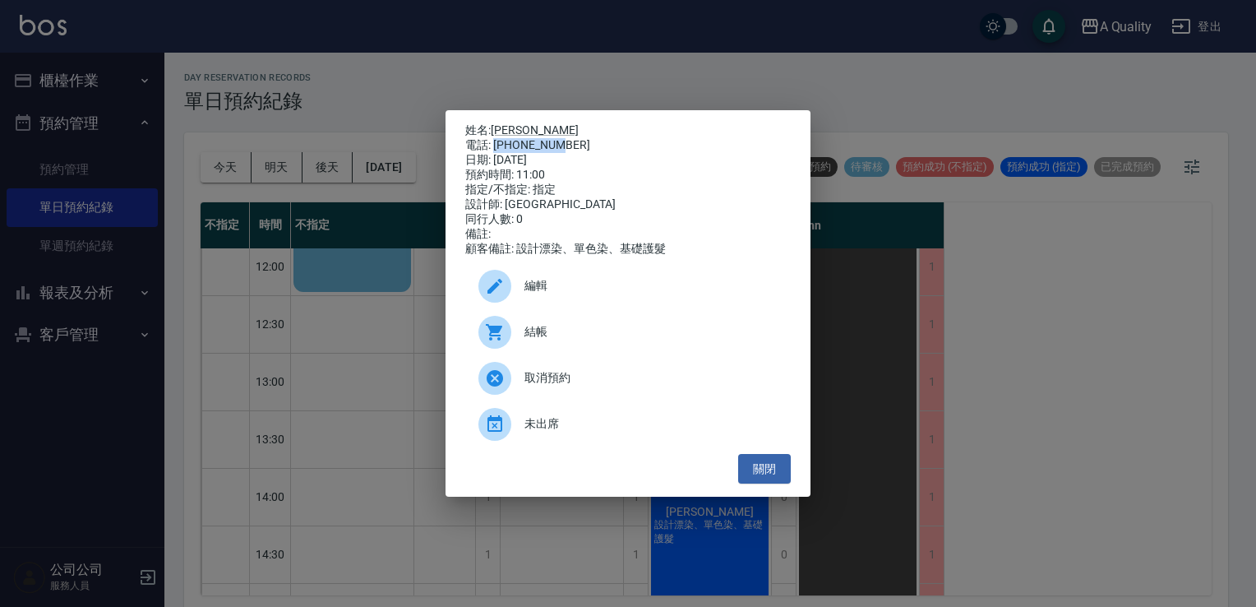
drag, startPoint x: 557, startPoint y: 140, endPoint x: 494, endPoint y: 141, distance: 63.3
click at [494, 141] on div "電話: 0987900275" at bounding box center [628, 145] width 326 height 15
drag, startPoint x: 494, startPoint y: 141, endPoint x: 515, endPoint y: 133, distance: 21.8
drag, startPoint x: 515, startPoint y: 133, endPoint x: 497, endPoint y: 137, distance: 17.8
click at [497, 138] on div "電話: 0987900275" at bounding box center [628, 145] width 326 height 15
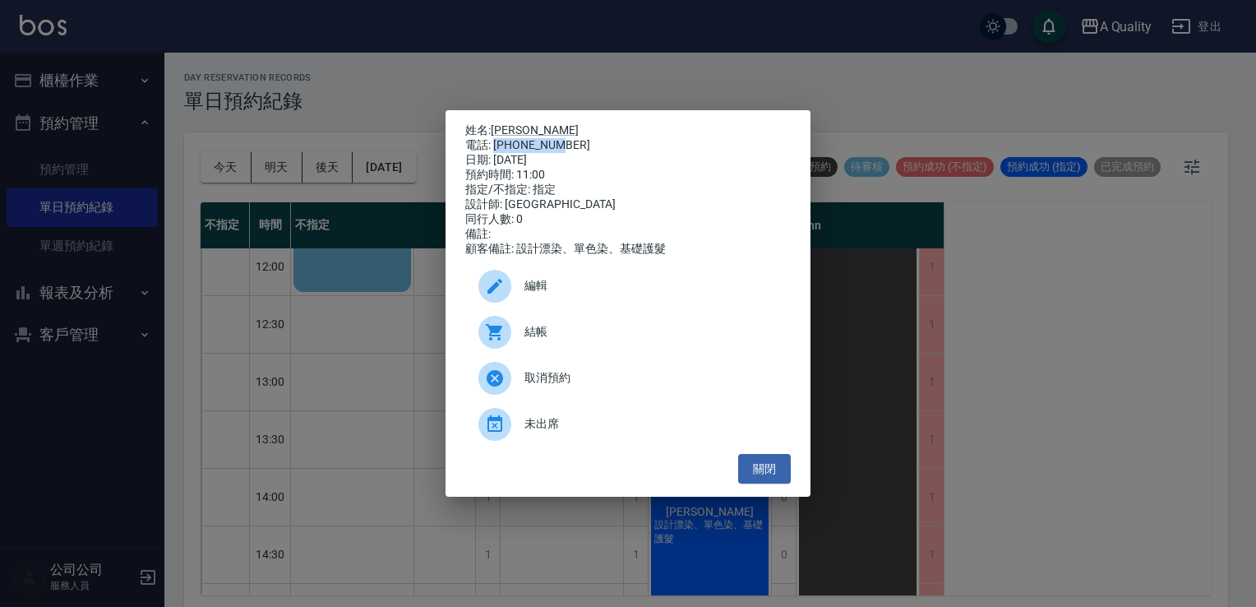
drag, startPoint x: 496, startPoint y: 138, endPoint x: 562, endPoint y: 143, distance: 66.8
click at [562, 143] on div "電話: 0987900275" at bounding box center [628, 145] width 326 height 15
drag, startPoint x: 562, startPoint y: 143, endPoint x: 552, endPoint y: 143, distance: 10.7
copy div "0987900275"
click at [569, 294] on span "編輯" at bounding box center [651, 285] width 253 height 17
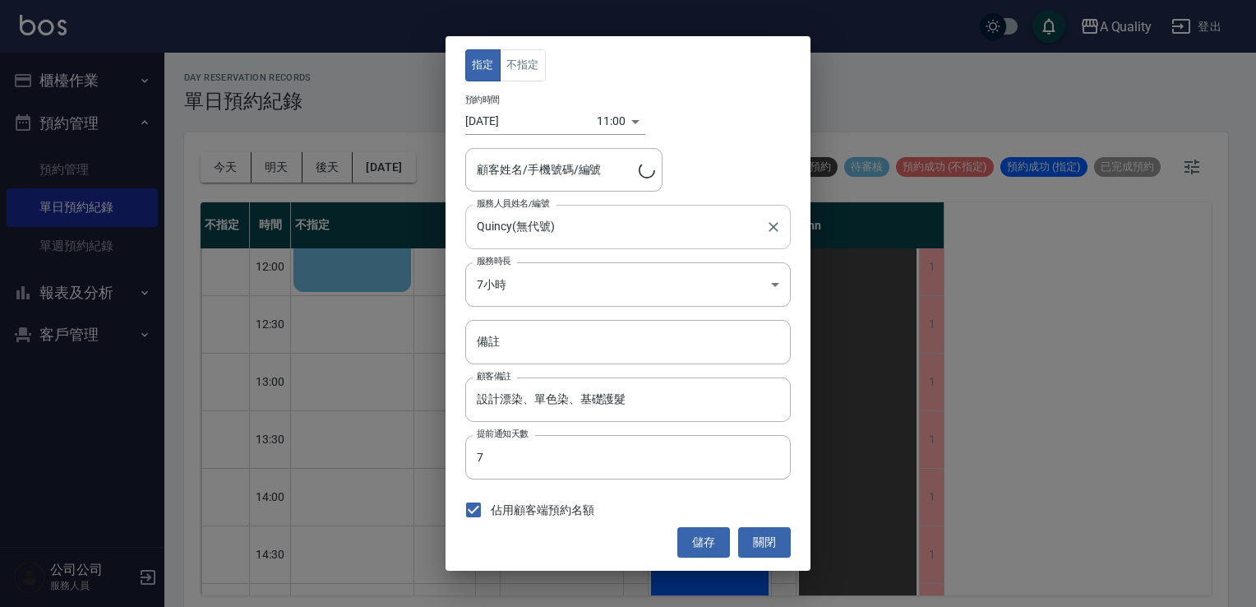
type input "李家馨/0987900275/"
click at [771, 568] on div "指定 不指定 預約時間 2025/09/15 11:00 1757905200000 顧客姓名/手機號碼/編號 李家馨/0987900275/ 顧客姓名/手機…" at bounding box center [628, 303] width 365 height 534
click at [763, 541] on button "關閉" at bounding box center [764, 542] width 53 height 30
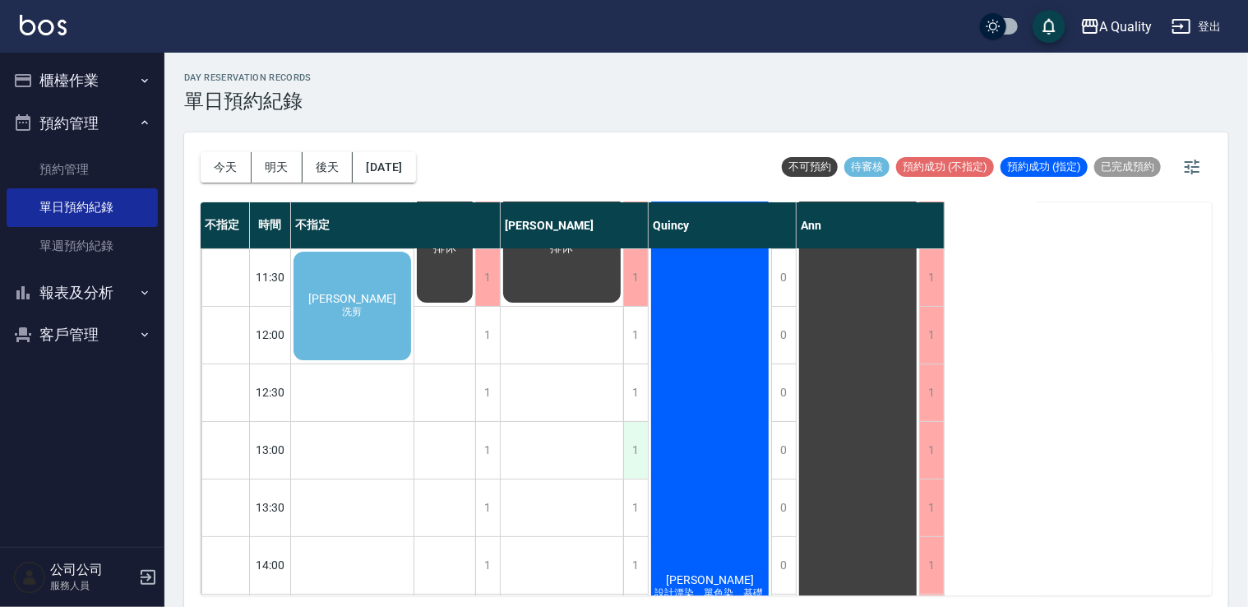
scroll to position [0, 0]
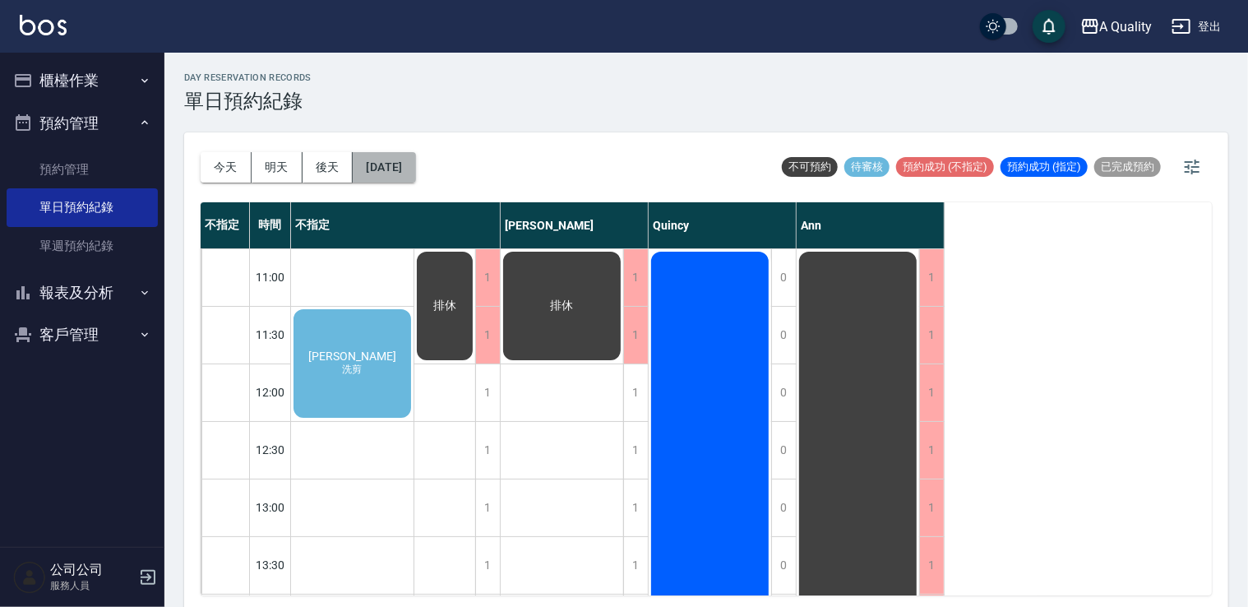
click at [404, 172] on button "2025/09/15" at bounding box center [384, 167] width 62 height 30
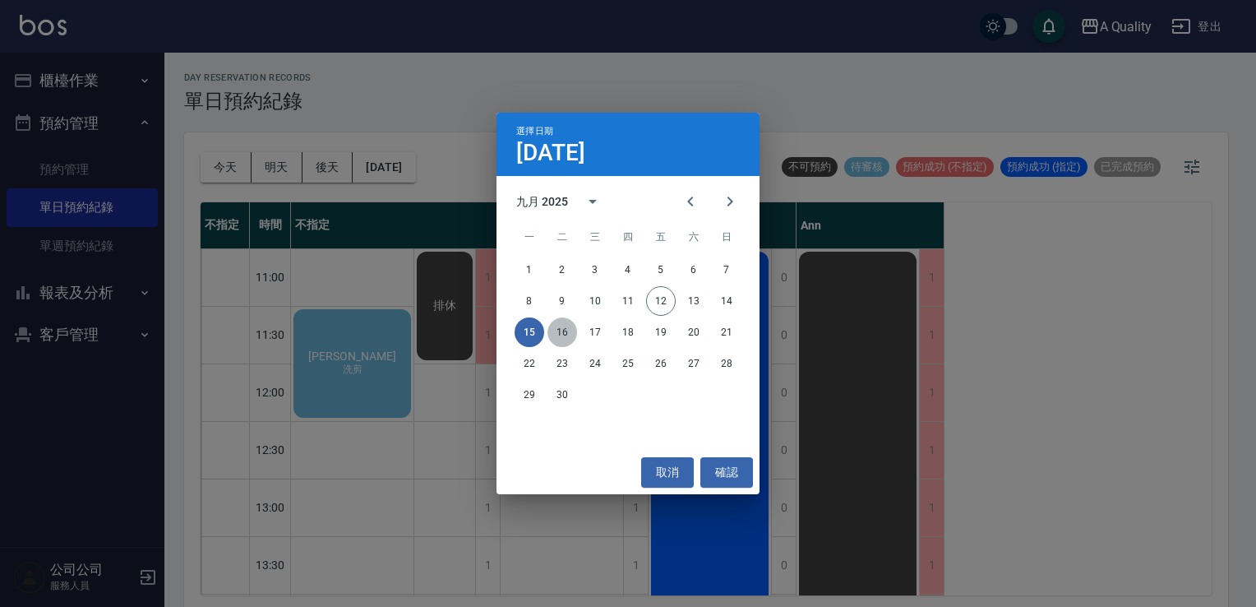
click at [565, 335] on button "16" at bounding box center [563, 332] width 30 height 30
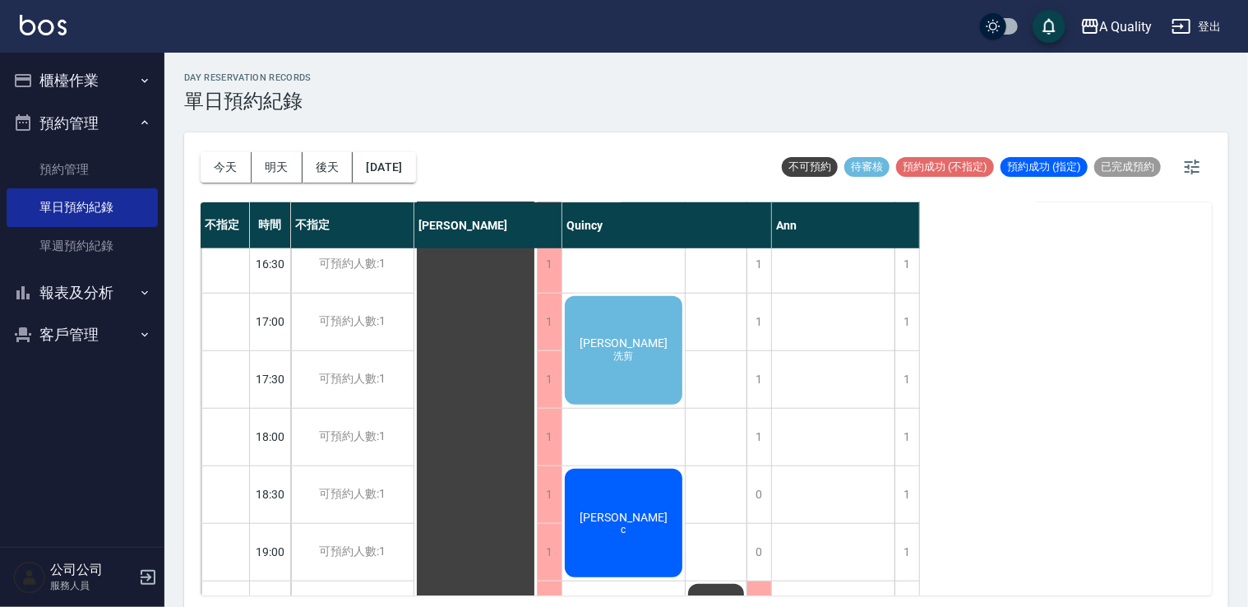
scroll to position [701, 0]
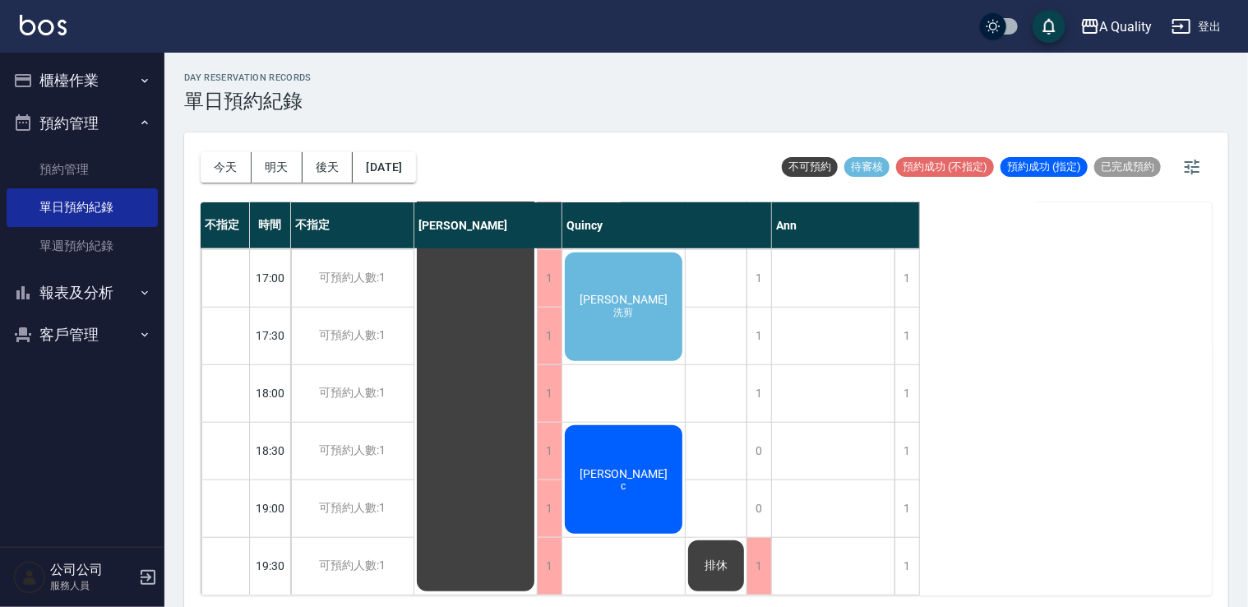
click at [633, 448] on div "游凱鈞 c" at bounding box center [623, 479] width 123 height 113
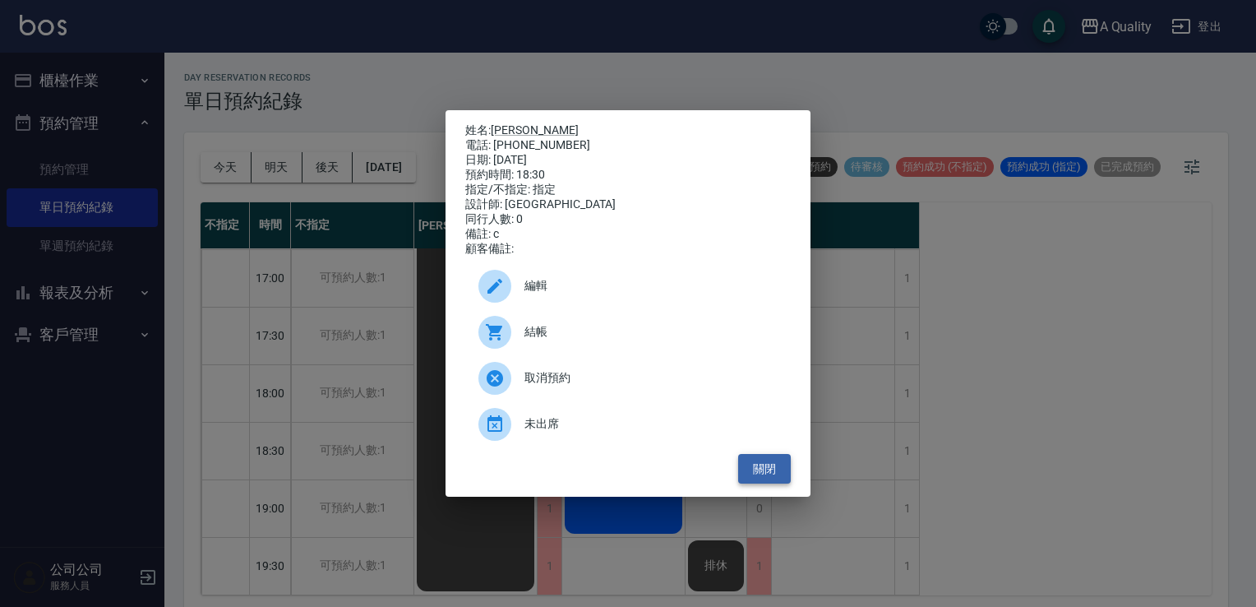
click at [780, 479] on button "關閉" at bounding box center [764, 469] width 53 height 30
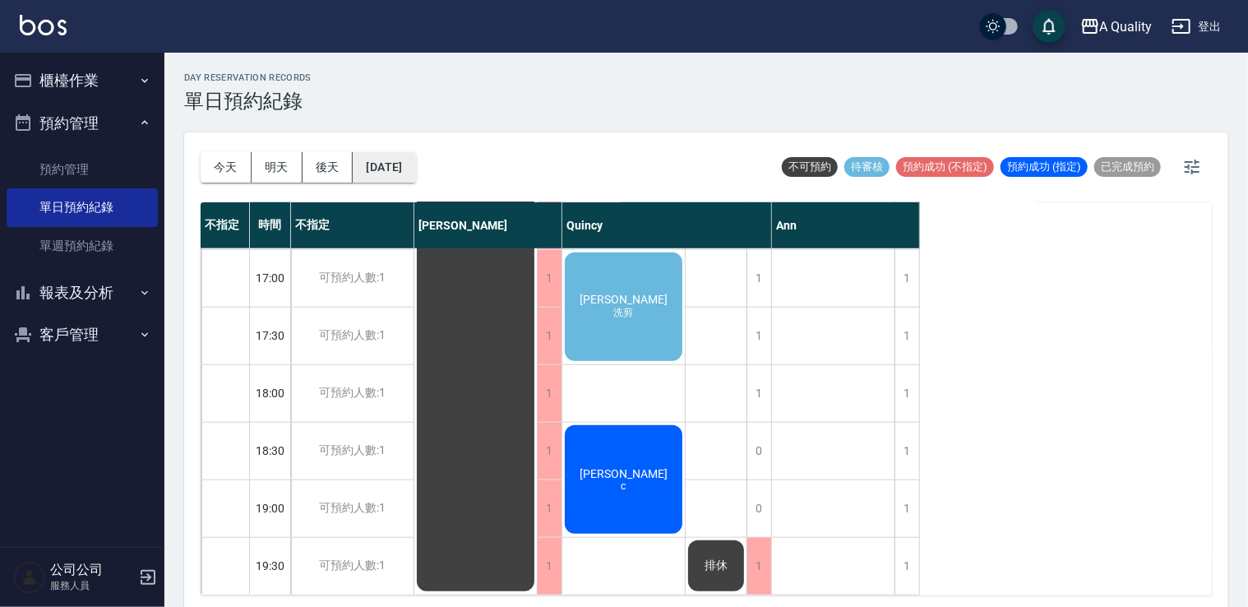
click at [408, 160] on button "2025/09/16" at bounding box center [384, 167] width 62 height 30
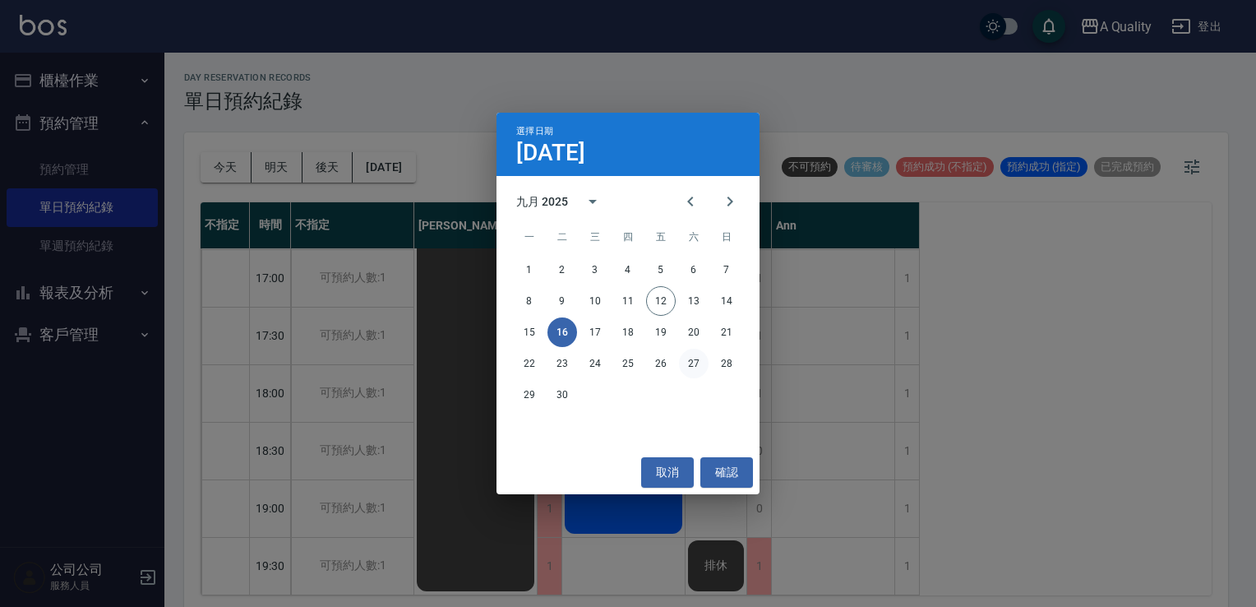
click at [694, 362] on button "27" at bounding box center [694, 364] width 30 height 30
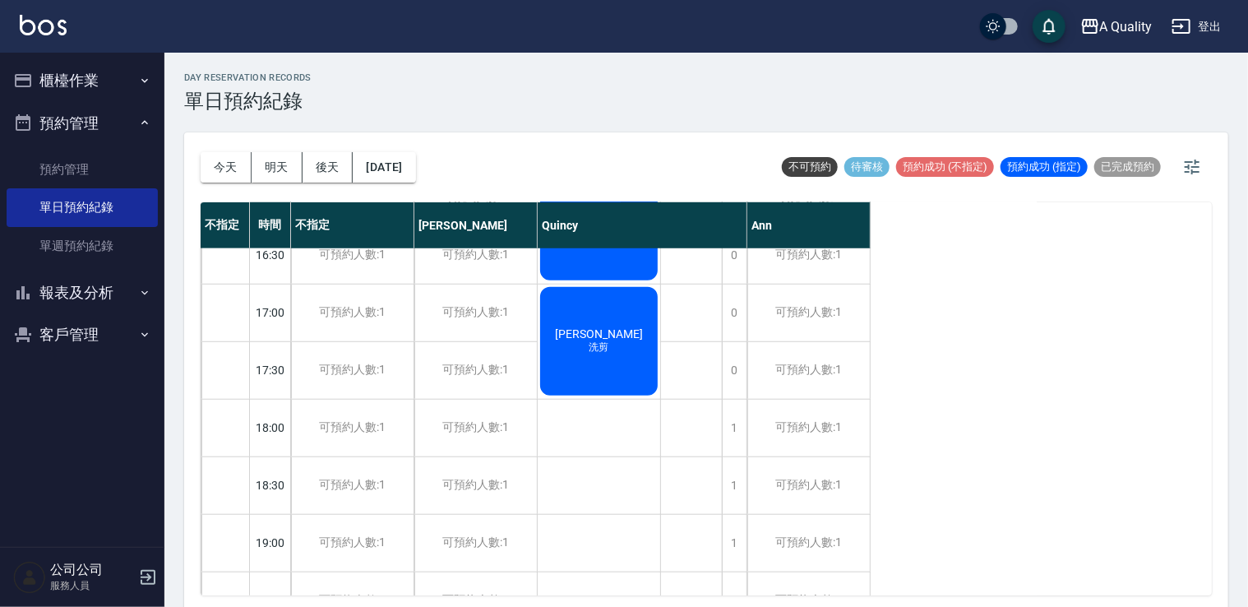
scroll to position [701, 0]
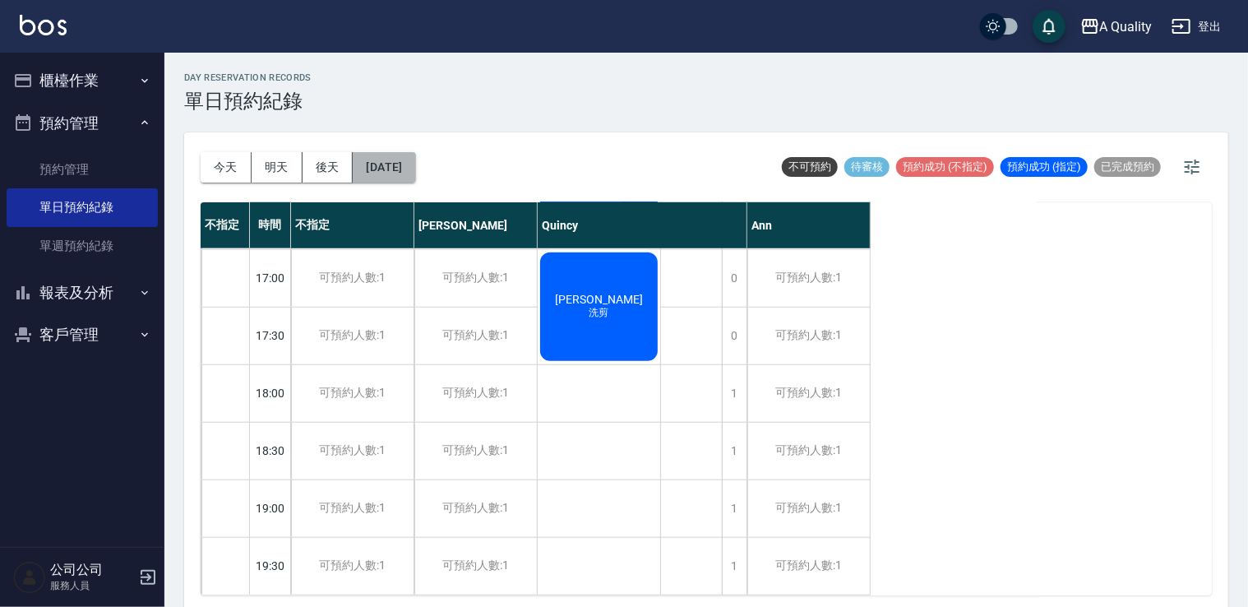
click at [415, 169] on button "2025/09/27" at bounding box center [384, 167] width 62 height 30
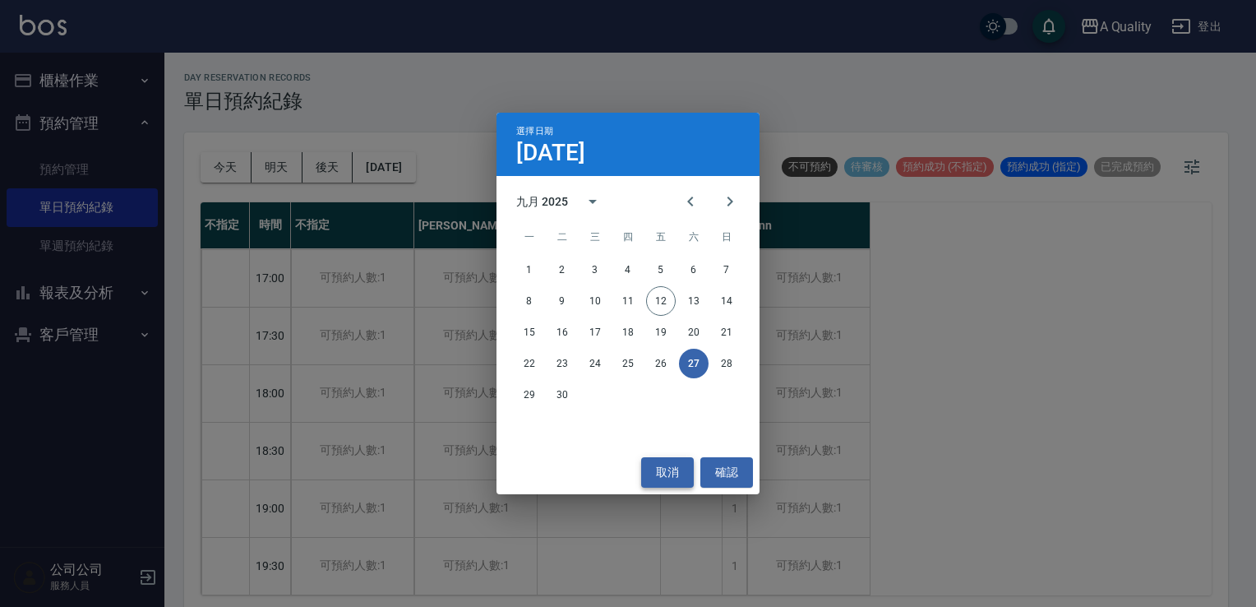
click at [661, 465] on button "取消" at bounding box center [667, 472] width 53 height 30
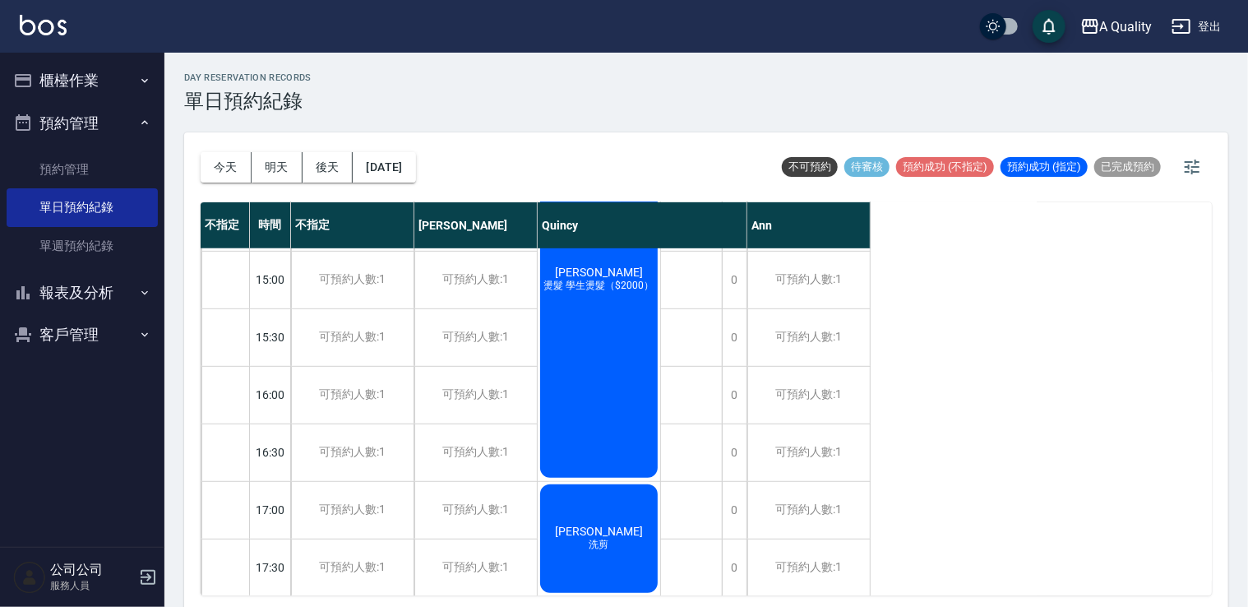
scroll to position [619, 0]
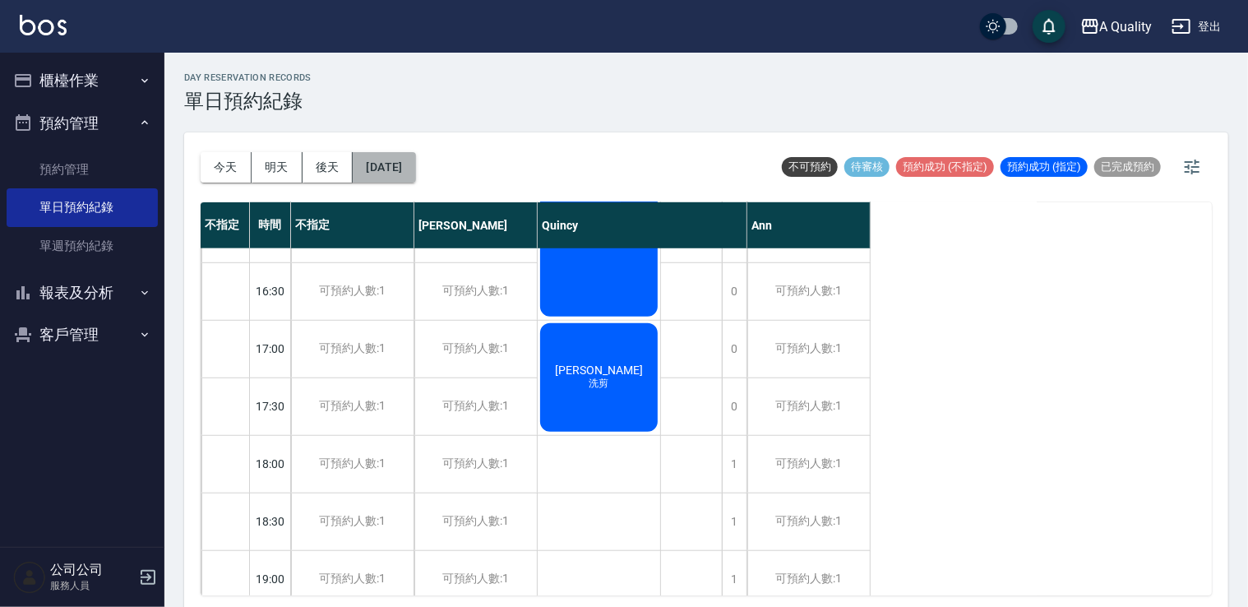
click at [415, 169] on button "2025/09/27" at bounding box center [384, 167] width 62 height 30
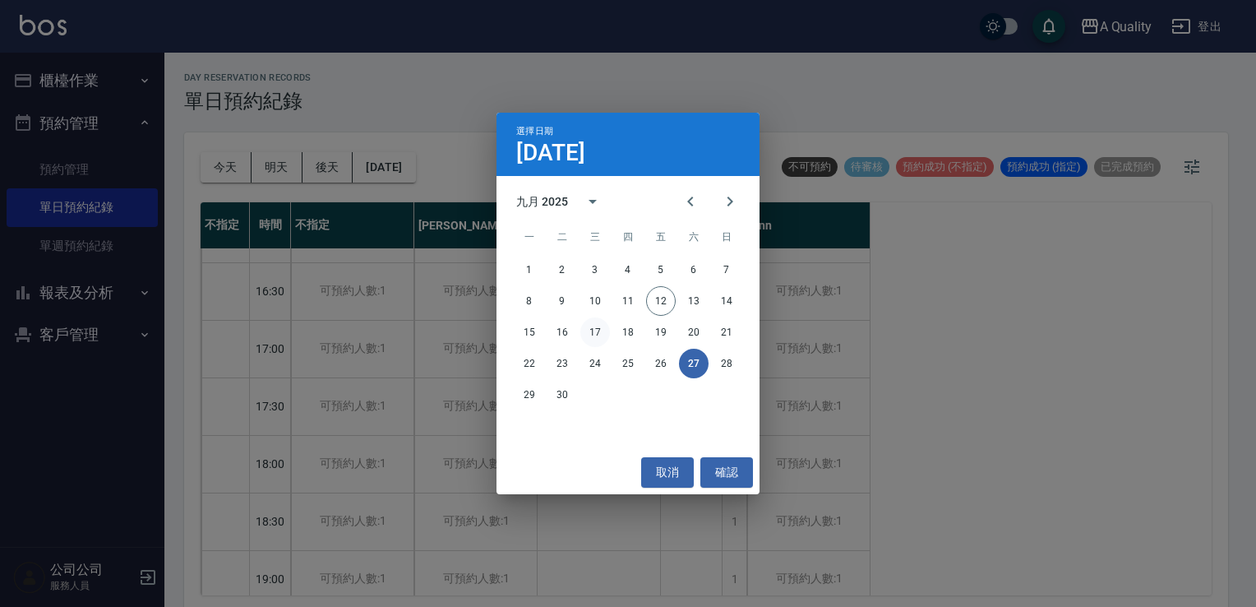
click at [594, 331] on button "17" at bounding box center [596, 332] width 30 height 30
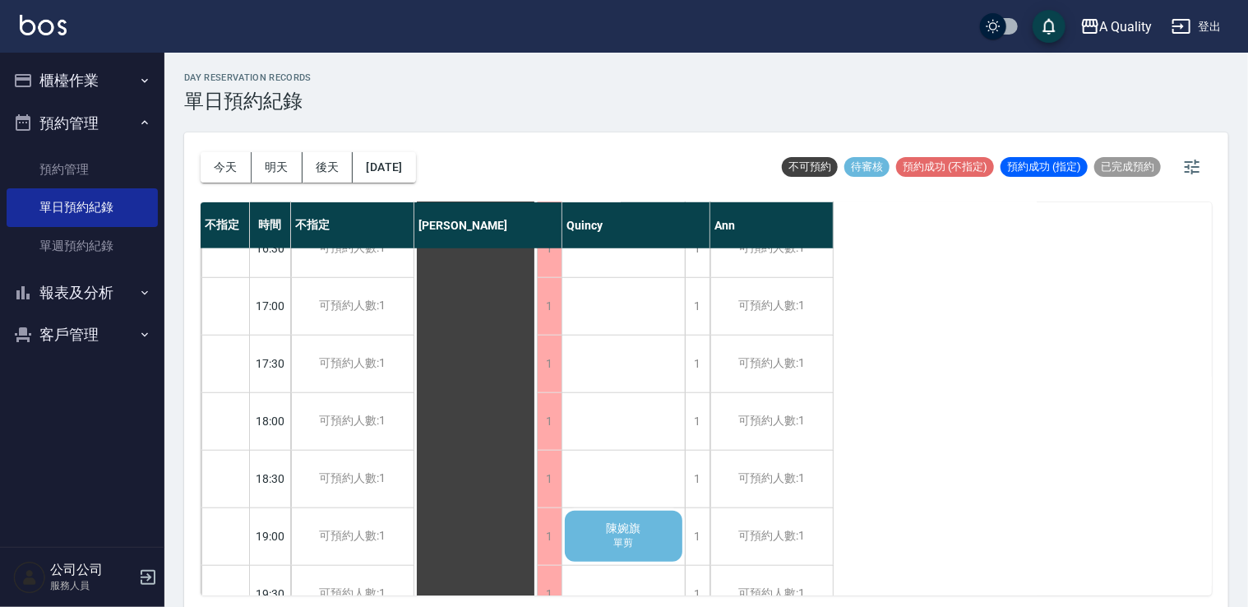
scroll to position [701, 0]
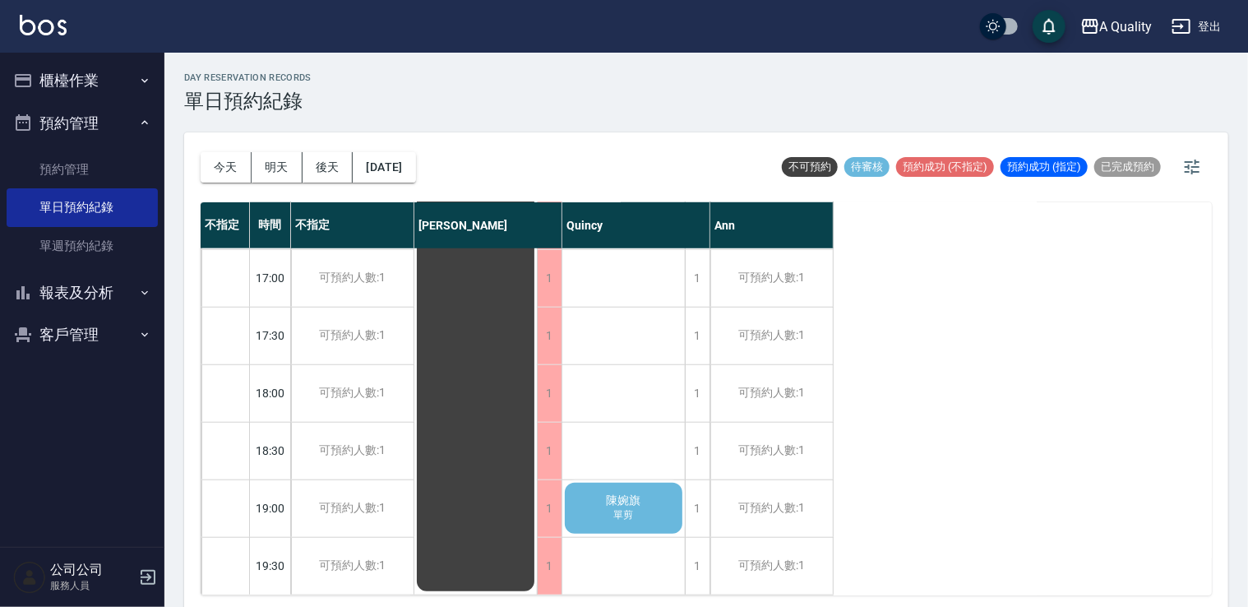
click at [655, 497] on div "陳婉旗 單剪" at bounding box center [623, 508] width 123 height 56
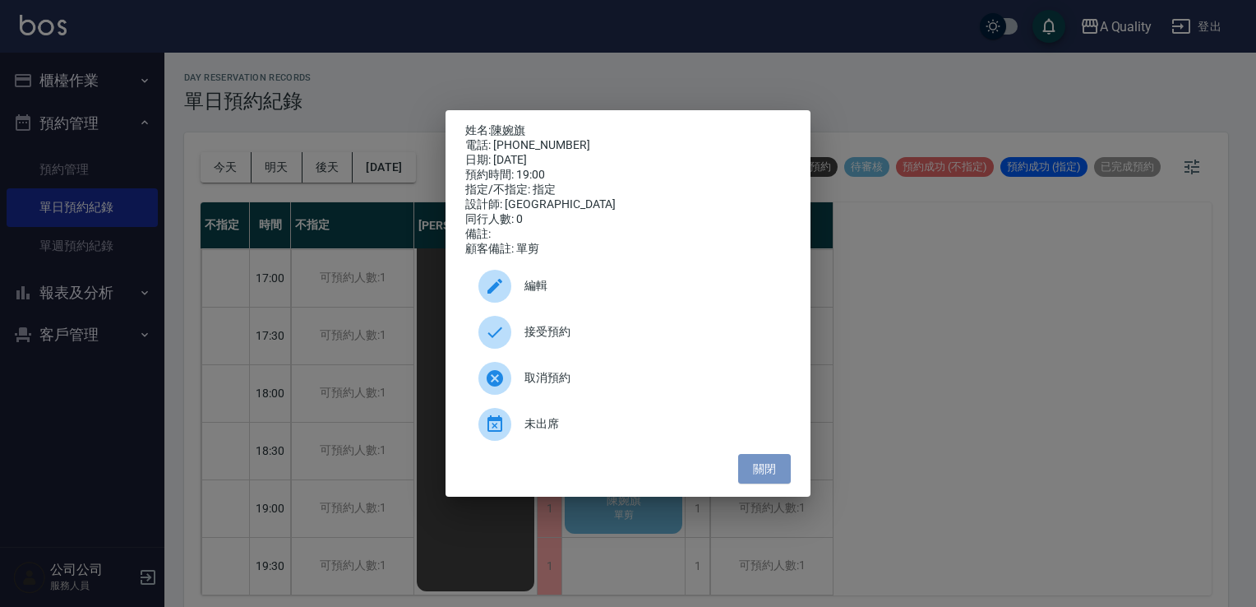
drag, startPoint x: 779, startPoint y: 470, endPoint x: 727, endPoint y: 549, distance: 95.6
click at [778, 471] on button "關閉" at bounding box center [764, 469] width 53 height 30
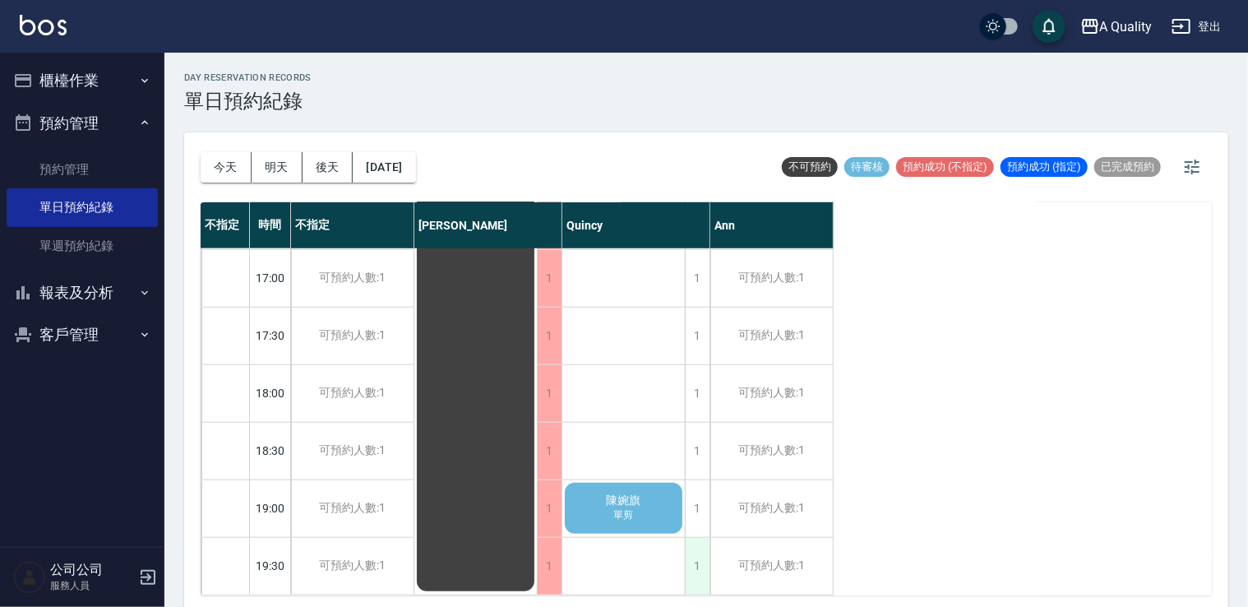
click at [701, 560] on div "1" at bounding box center [697, 566] width 25 height 57
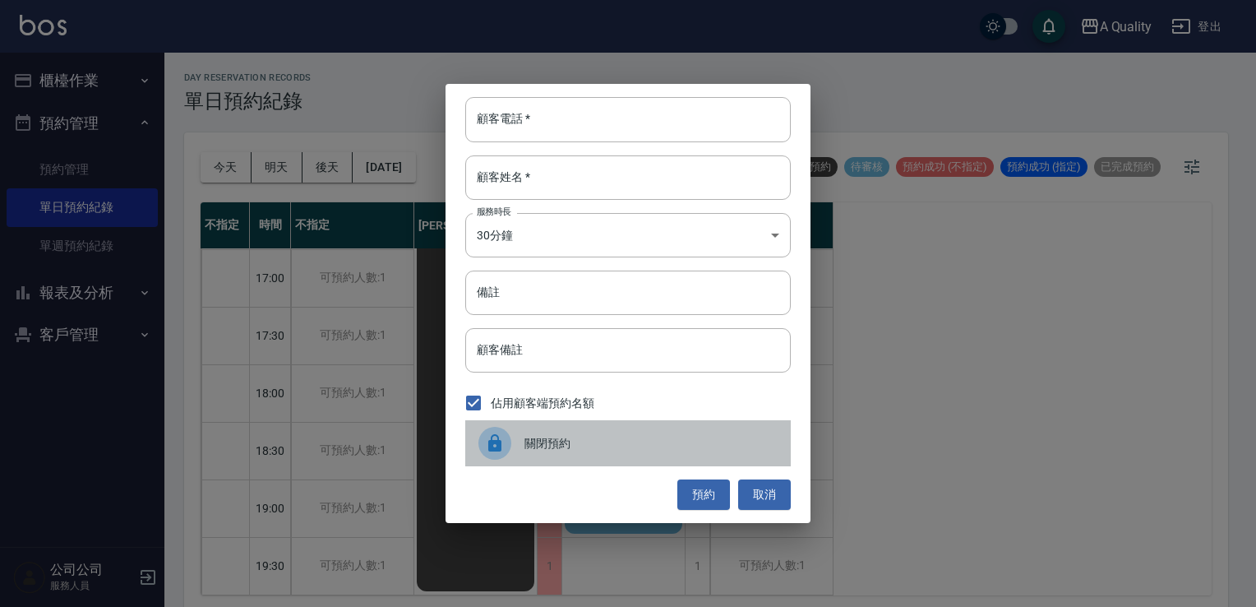
drag, startPoint x: 579, startPoint y: 438, endPoint x: 682, endPoint y: 449, distance: 104.2
click at [583, 438] on span "關閉預約" at bounding box center [651, 443] width 253 height 17
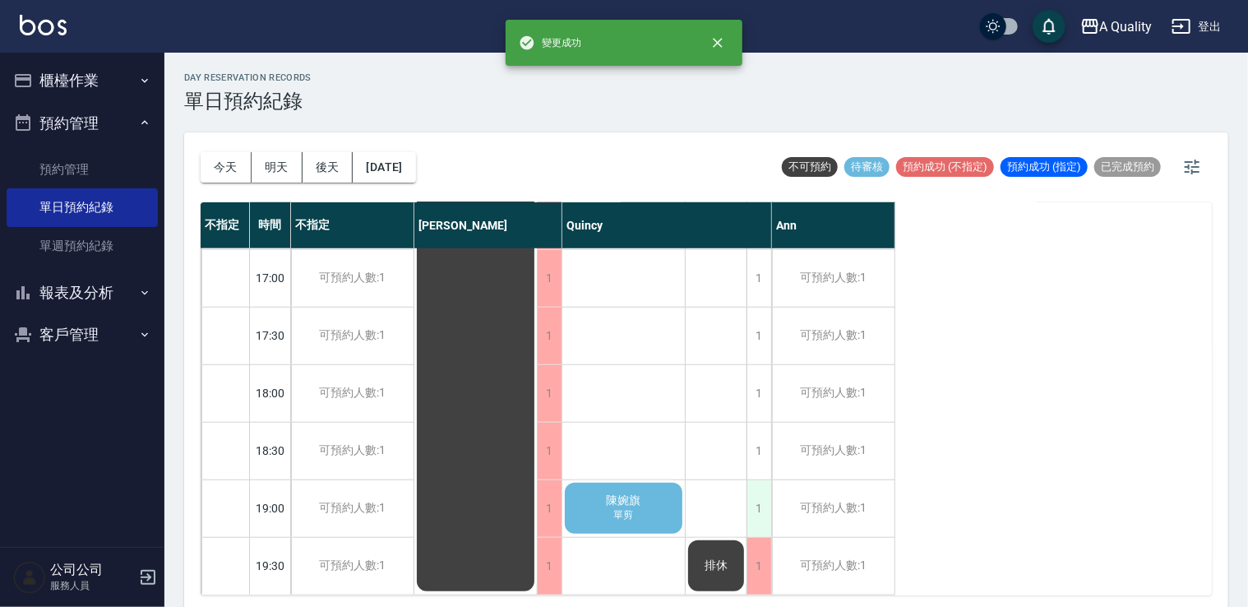
click at [754, 491] on div "1" at bounding box center [759, 508] width 25 height 57
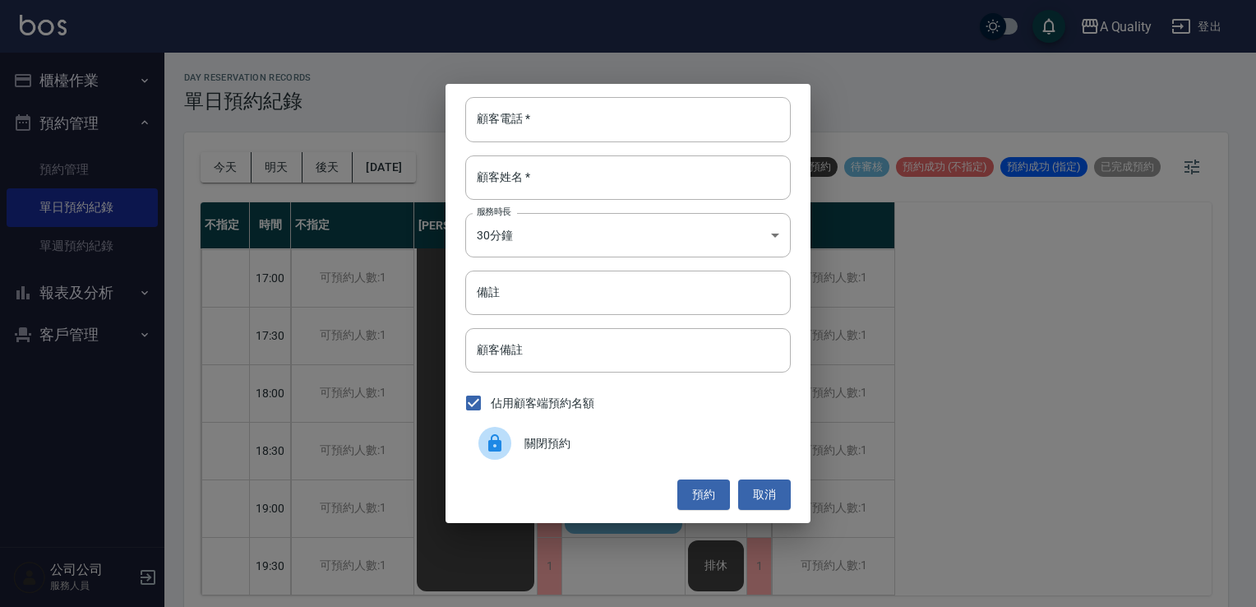
drag, startPoint x: 658, startPoint y: 447, endPoint x: 733, endPoint y: 439, distance: 75.3
click at [664, 446] on span "關閉預約" at bounding box center [651, 443] width 253 height 17
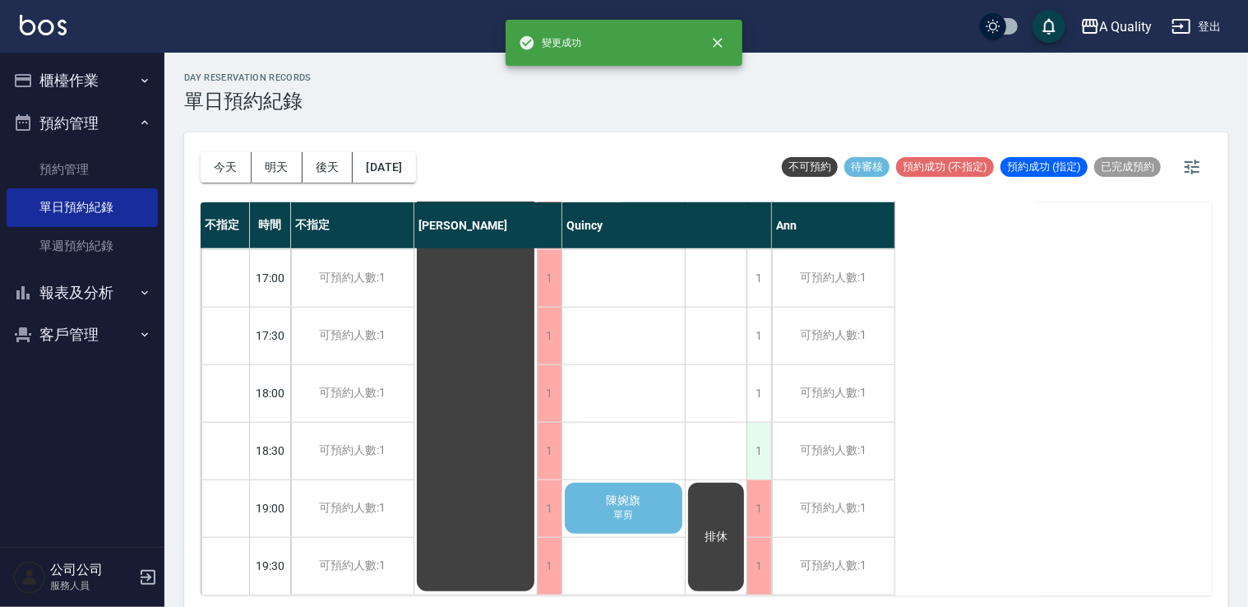
click at [761, 439] on div "1" at bounding box center [759, 451] width 25 height 57
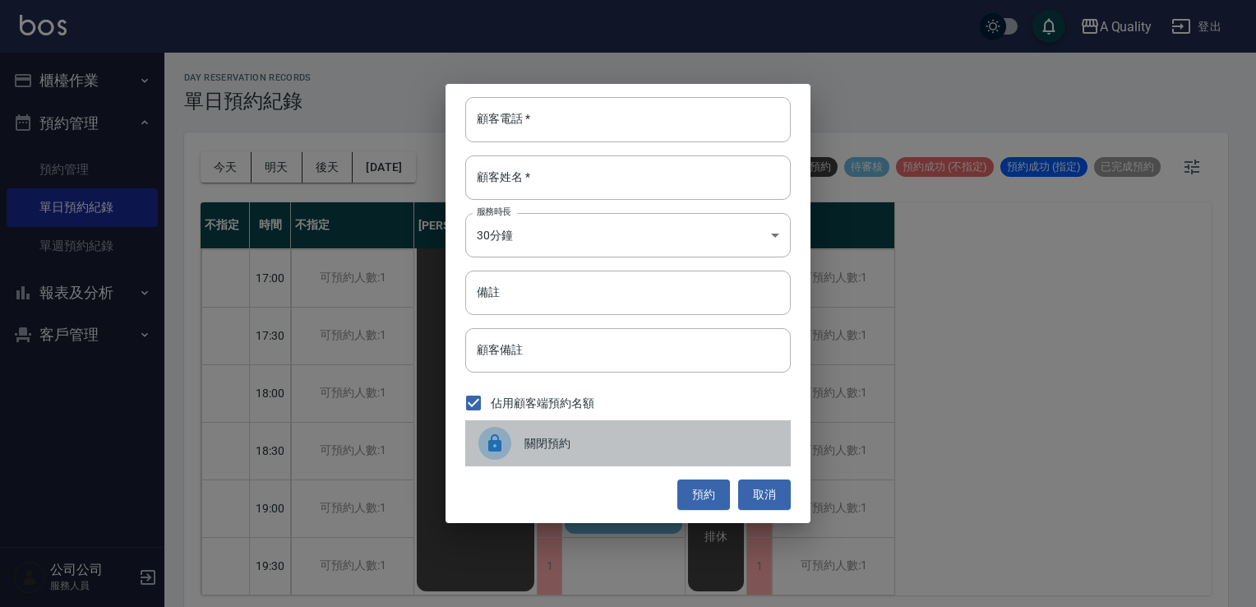
click at [650, 436] on span "關閉預約" at bounding box center [651, 443] width 253 height 17
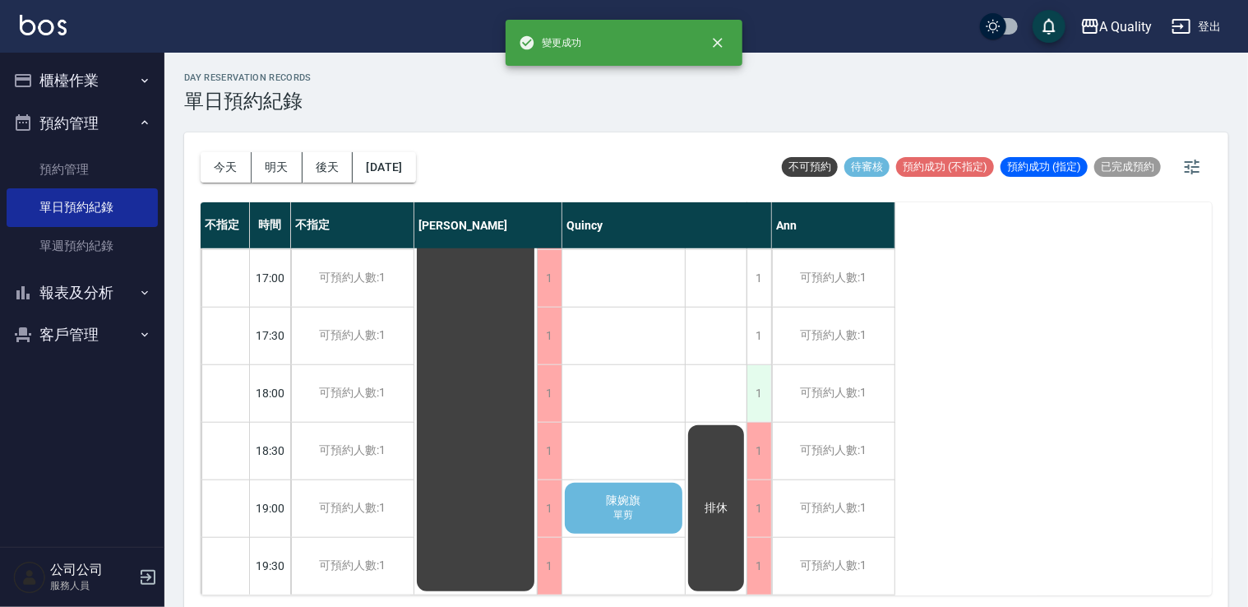
click at [761, 377] on div "1" at bounding box center [759, 393] width 25 height 57
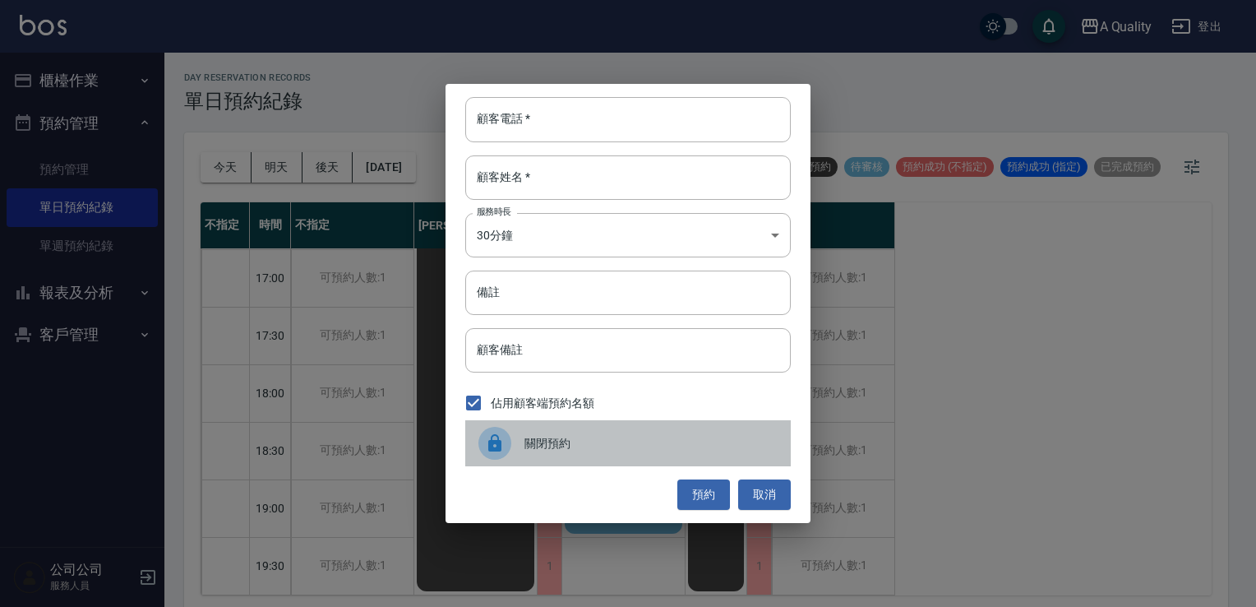
drag, startPoint x: 616, startPoint y: 429, endPoint x: 686, endPoint y: 374, distance: 89.0
click at [616, 426] on div "關閉預約" at bounding box center [628, 443] width 326 height 46
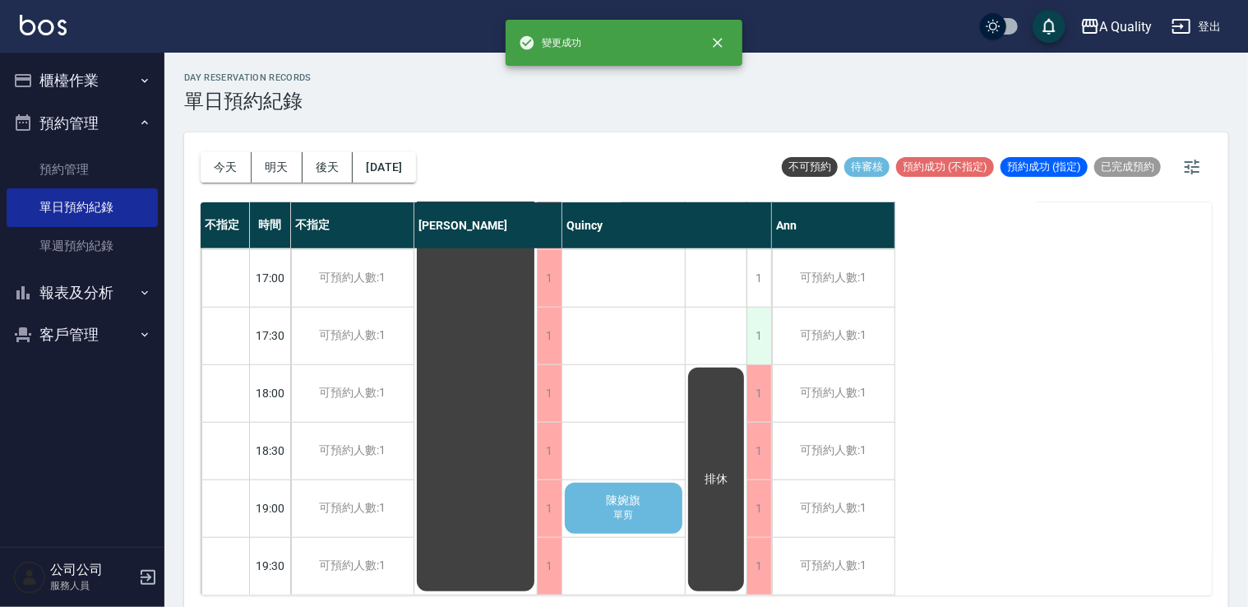
click at [761, 321] on div "1" at bounding box center [759, 336] width 25 height 57
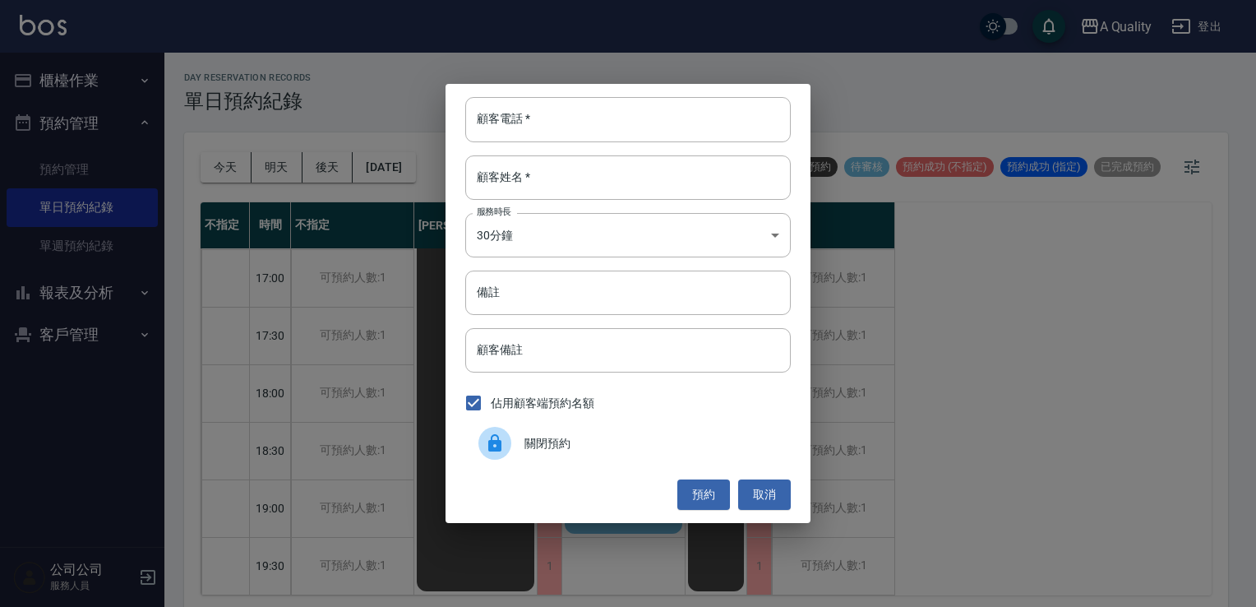
drag, startPoint x: 618, startPoint y: 434, endPoint x: 648, endPoint y: 391, distance: 52.7
click at [618, 435] on span "關閉預約" at bounding box center [651, 443] width 253 height 17
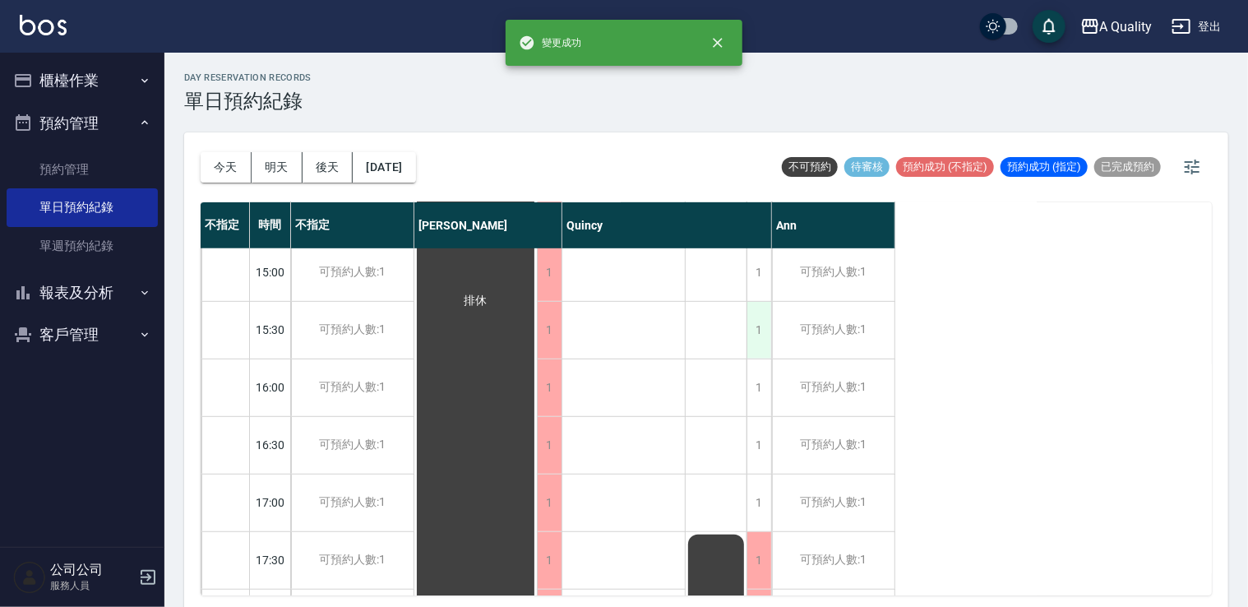
scroll to position [455, 0]
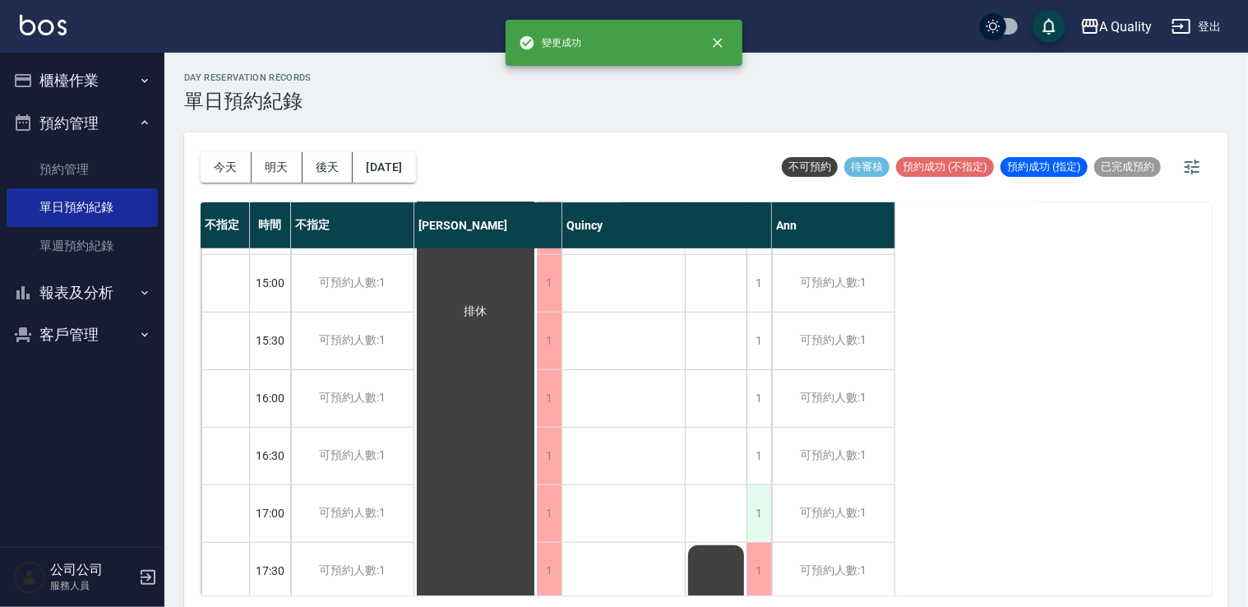
click at [753, 494] on div "1" at bounding box center [759, 513] width 25 height 57
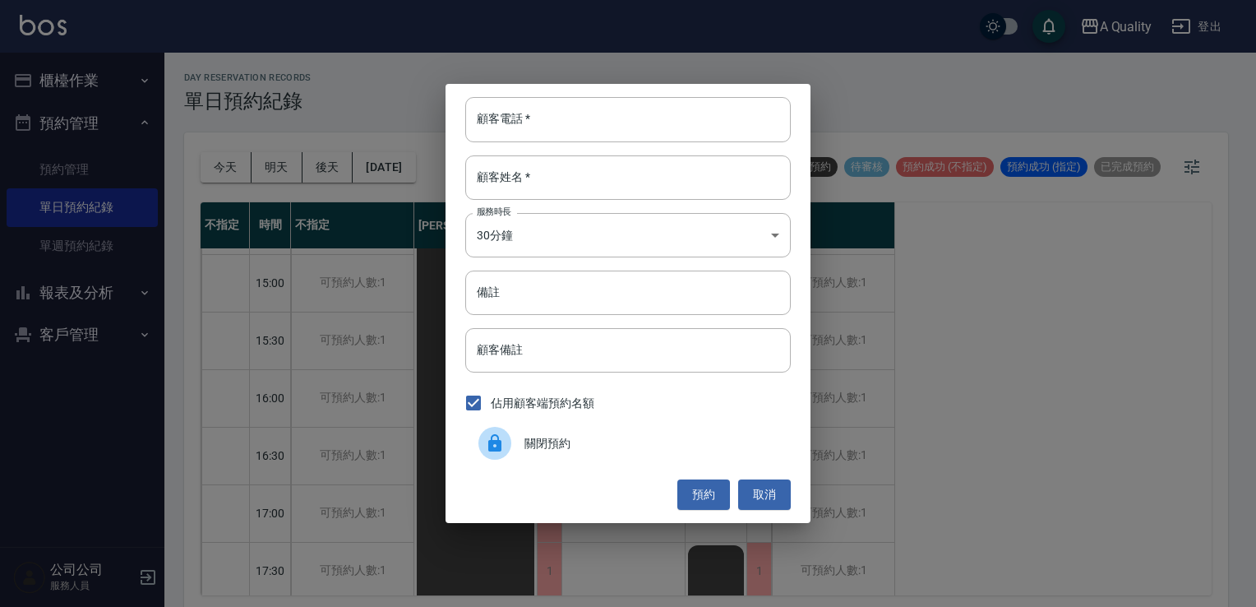
click at [544, 416] on label "佔用顧客端預約名額" at bounding box center [525, 403] width 138 height 35
click at [491, 416] on input "佔用顧客端預約名額" at bounding box center [473, 403] width 35 height 35
checkbox input "false"
drag, startPoint x: 540, startPoint y: 442, endPoint x: 536, endPoint y: 433, distance: 9.2
click at [540, 438] on span "關閉預約" at bounding box center [651, 443] width 253 height 17
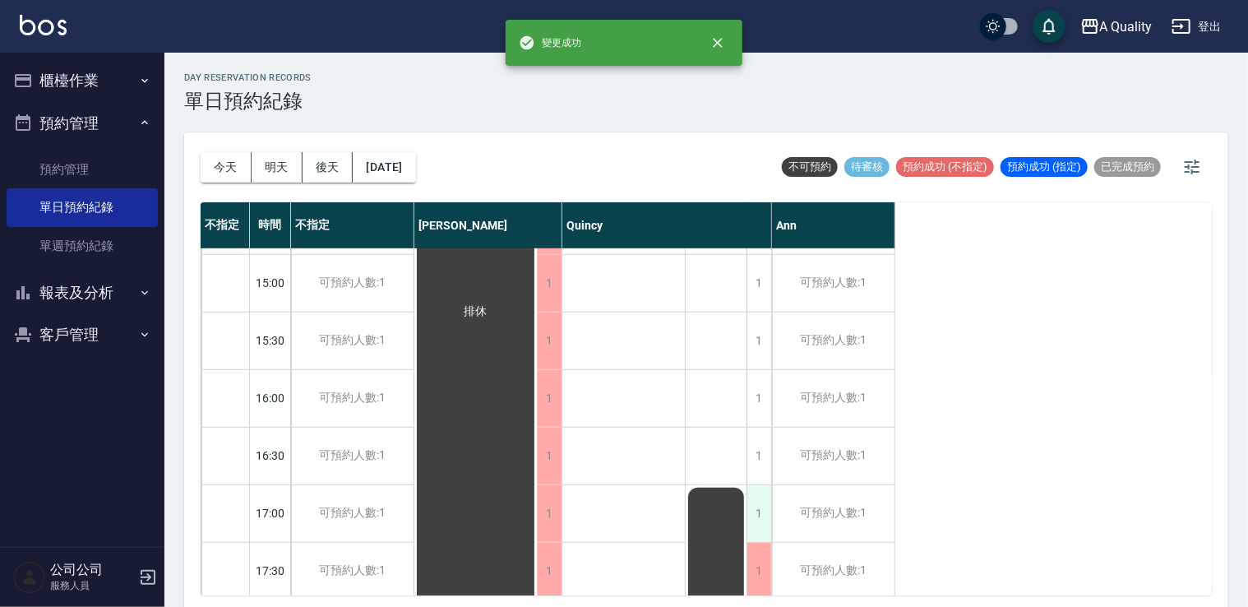
click at [765, 503] on div "1" at bounding box center [759, 513] width 25 height 57
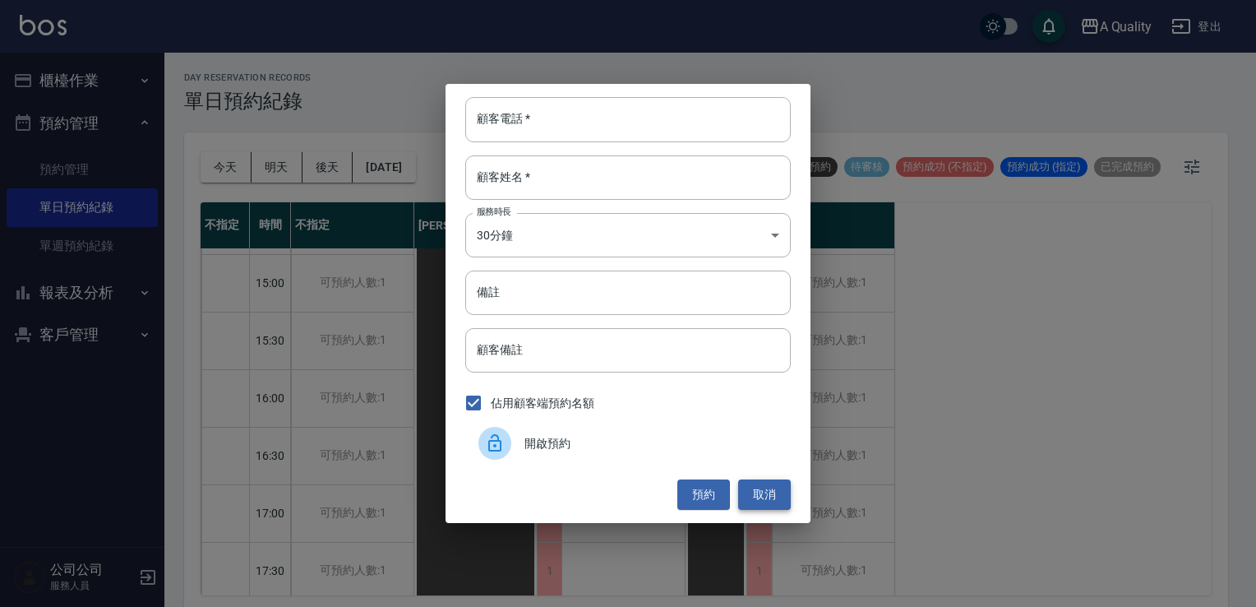
drag, startPoint x: 787, startPoint y: 502, endPoint x: 763, endPoint y: 504, distance: 24.0
click at [779, 502] on button "取消" at bounding box center [764, 494] width 53 height 30
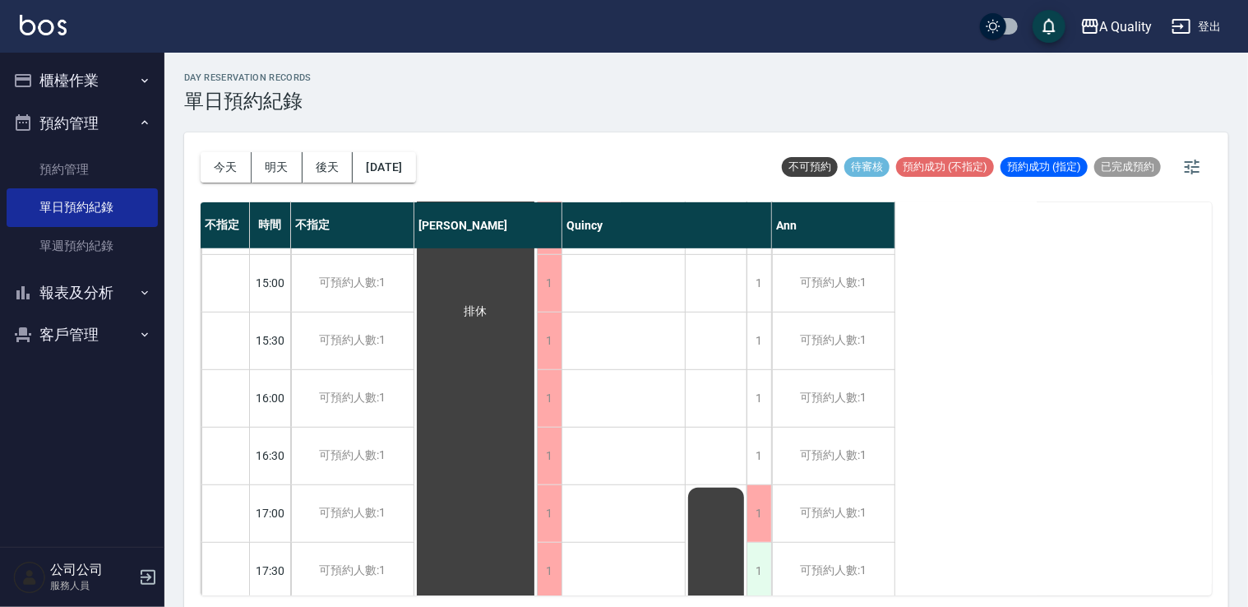
click at [760, 566] on div "1" at bounding box center [759, 571] width 25 height 57
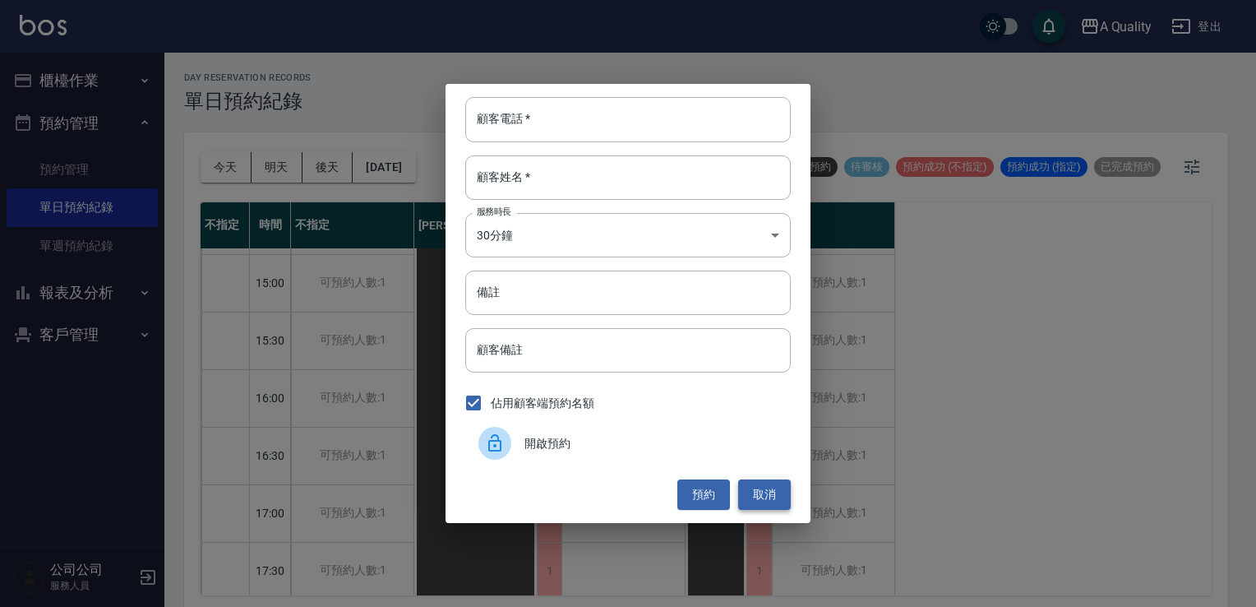
click at [766, 484] on button "取消" at bounding box center [764, 494] width 53 height 30
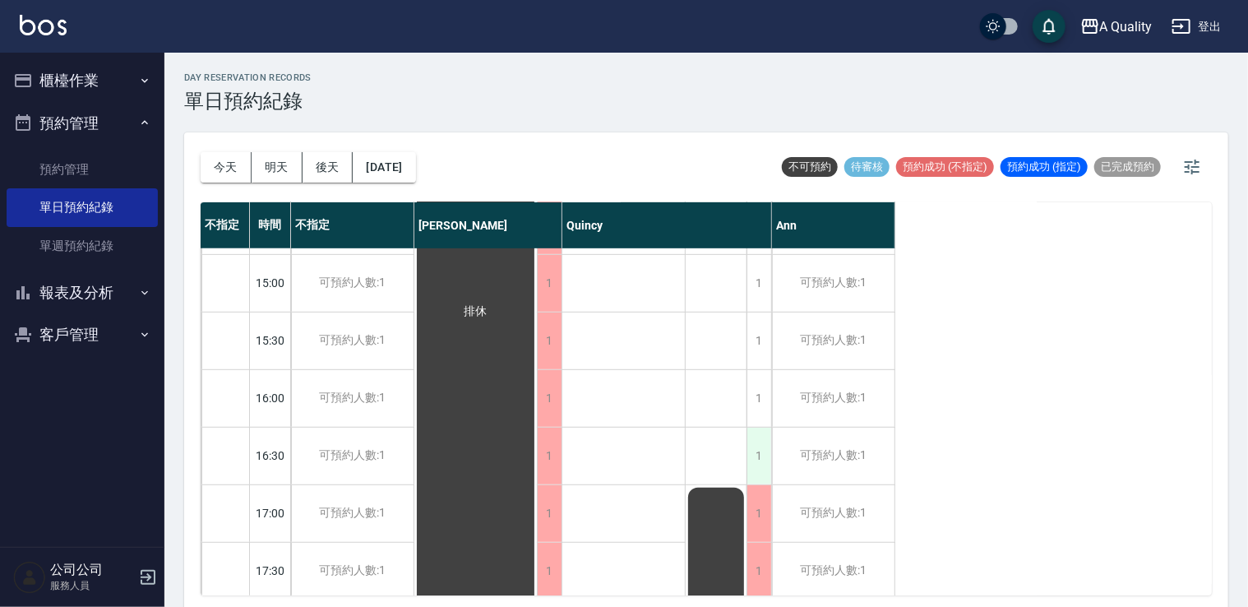
click at [760, 458] on div "1" at bounding box center [759, 456] width 25 height 57
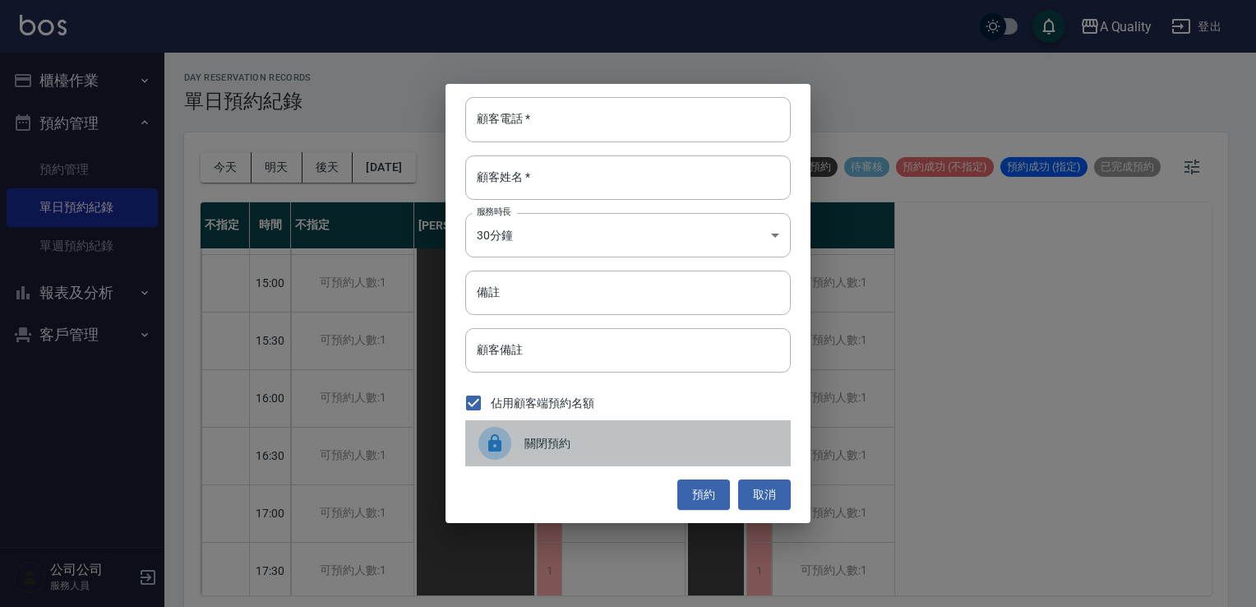
drag, startPoint x: 646, startPoint y: 443, endPoint x: 733, endPoint y: 429, distance: 87.5
click at [648, 442] on span "關閉預約" at bounding box center [651, 443] width 253 height 17
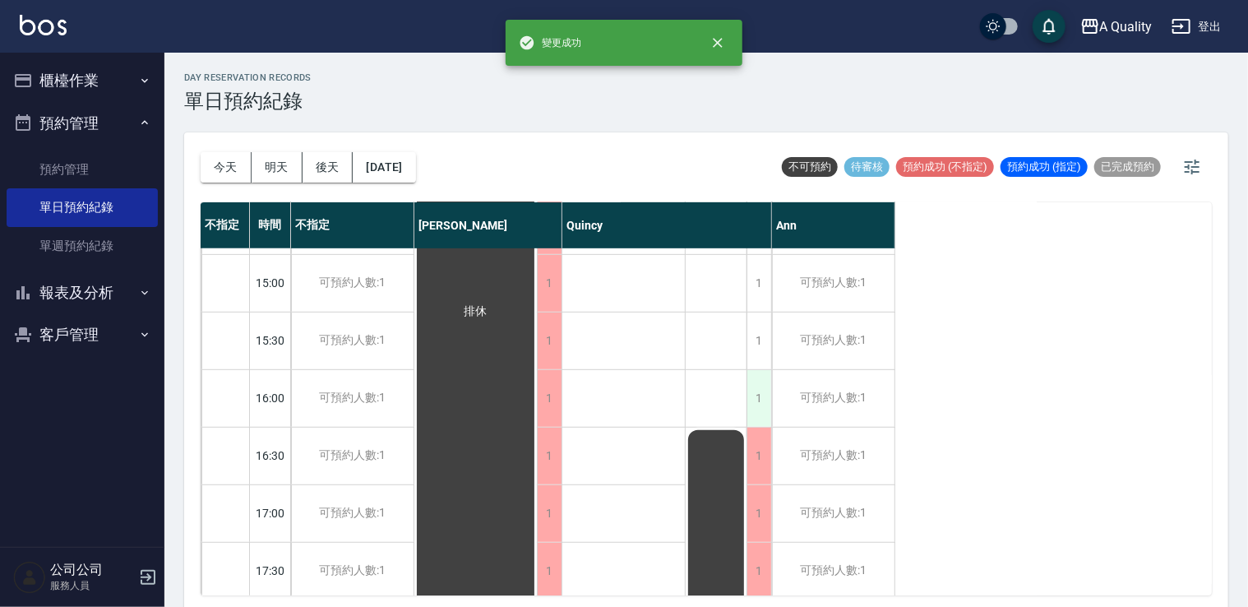
click at [758, 405] on div "1" at bounding box center [759, 398] width 25 height 57
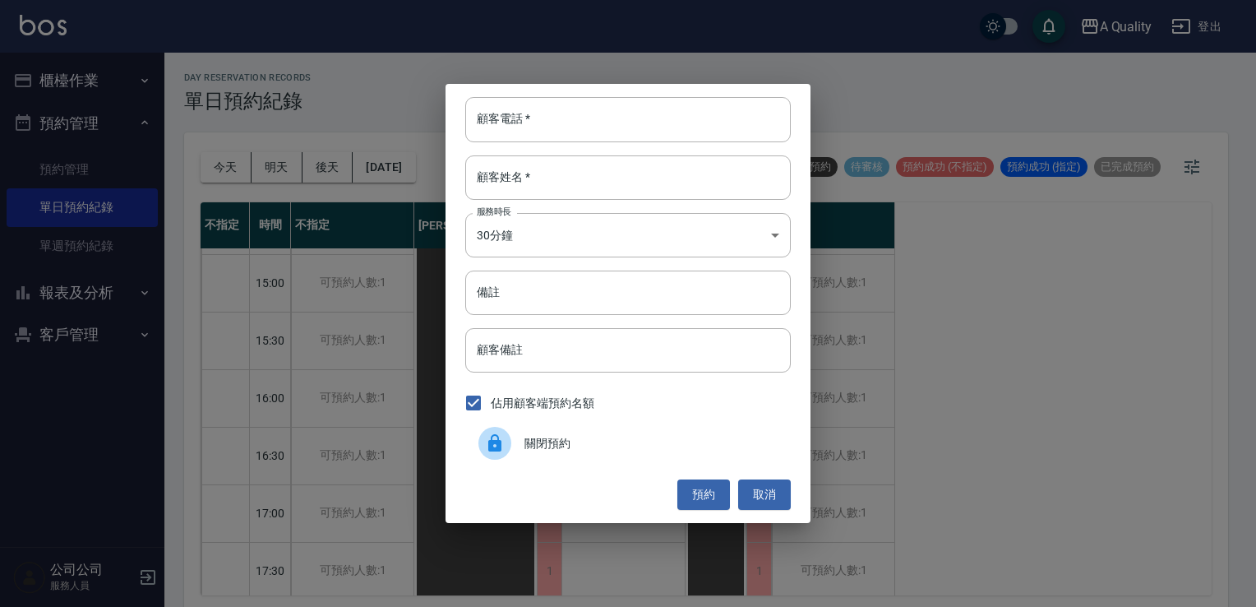
click at [636, 441] on span "關閉預約" at bounding box center [651, 443] width 253 height 17
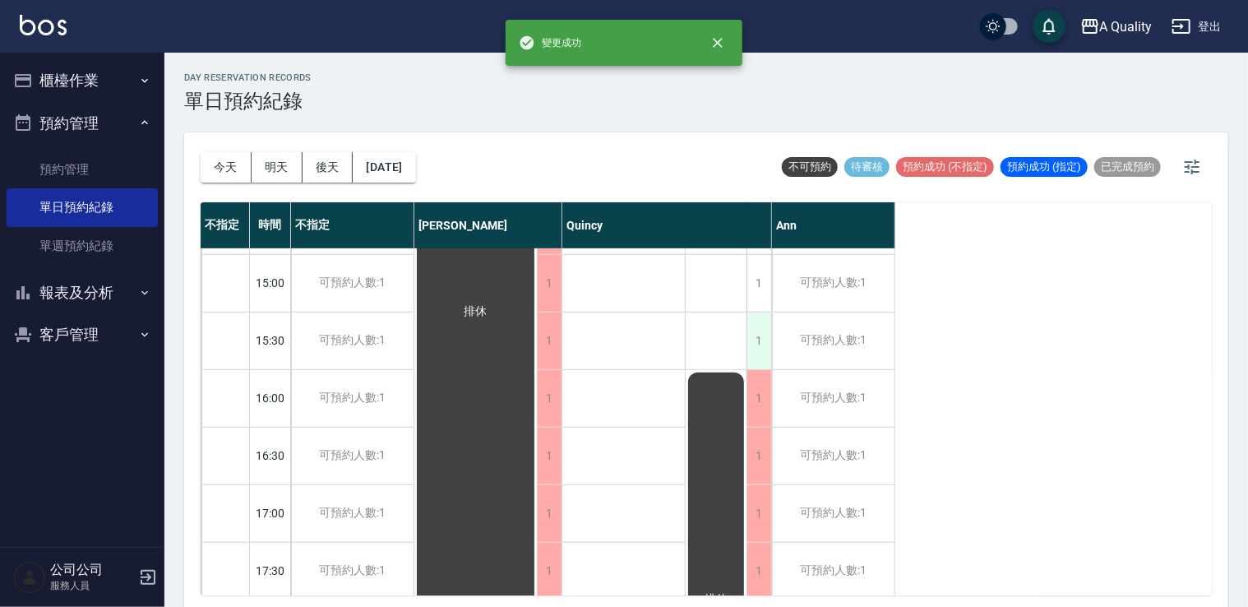
click at [753, 340] on div "1" at bounding box center [759, 340] width 25 height 57
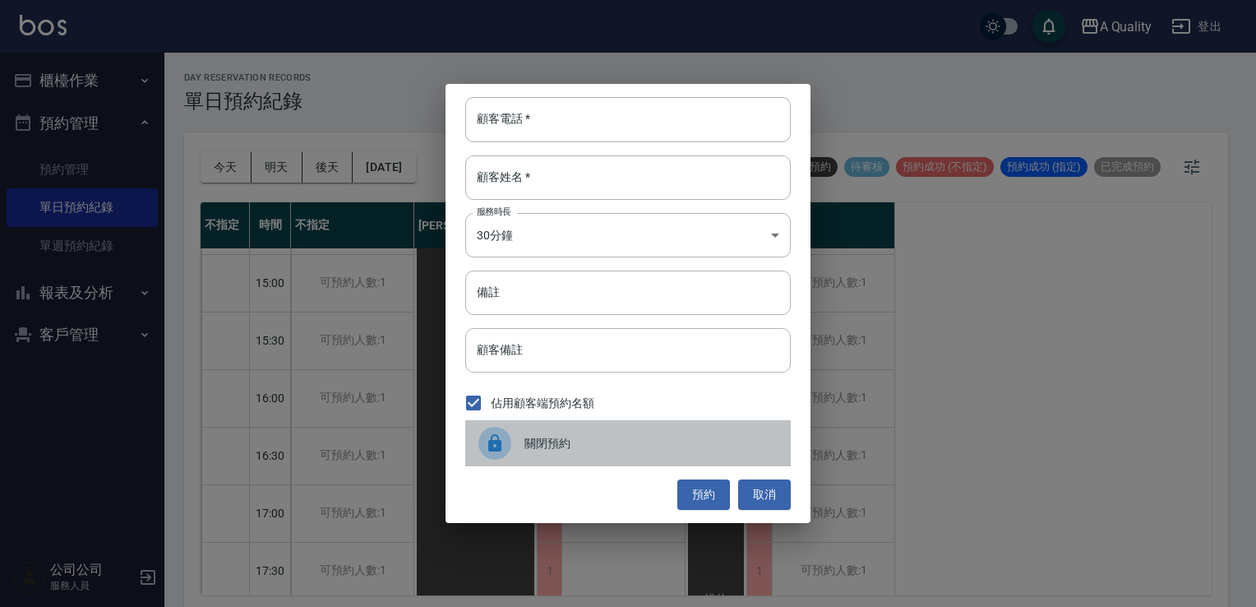
drag, startPoint x: 636, startPoint y: 445, endPoint x: 658, endPoint y: 424, distance: 30.3
click at [637, 441] on span "關閉預約" at bounding box center [651, 443] width 253 height 17
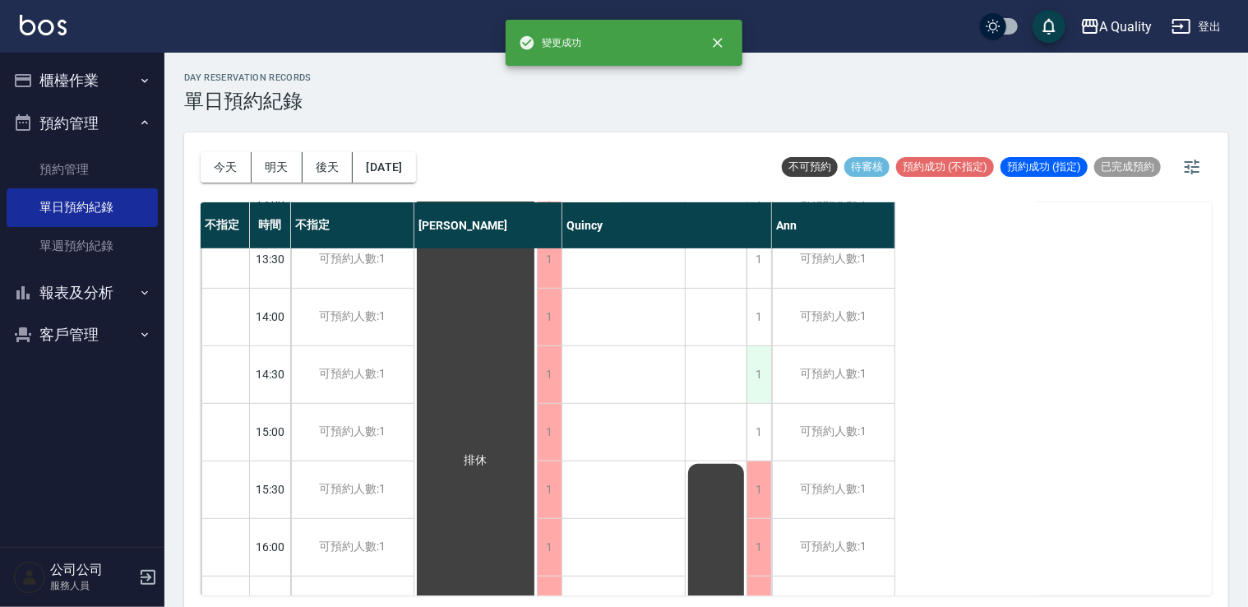
scroll to position [290, 0]
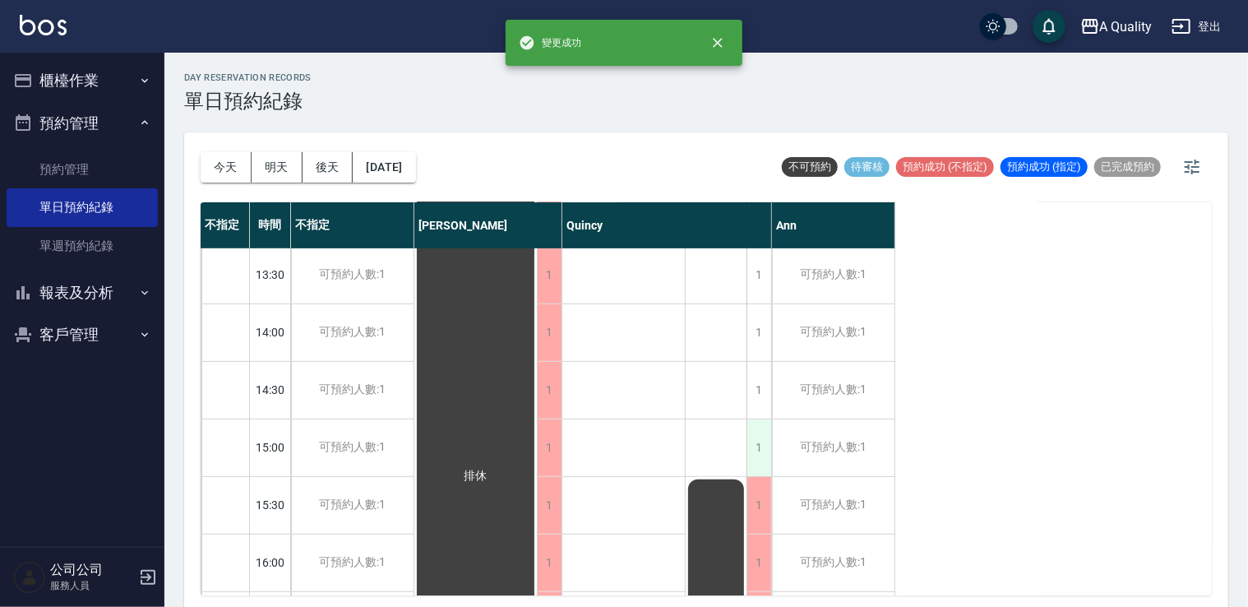
click at [756, 460] on div "1" at bounding box center [759, 447] width 25 height 57
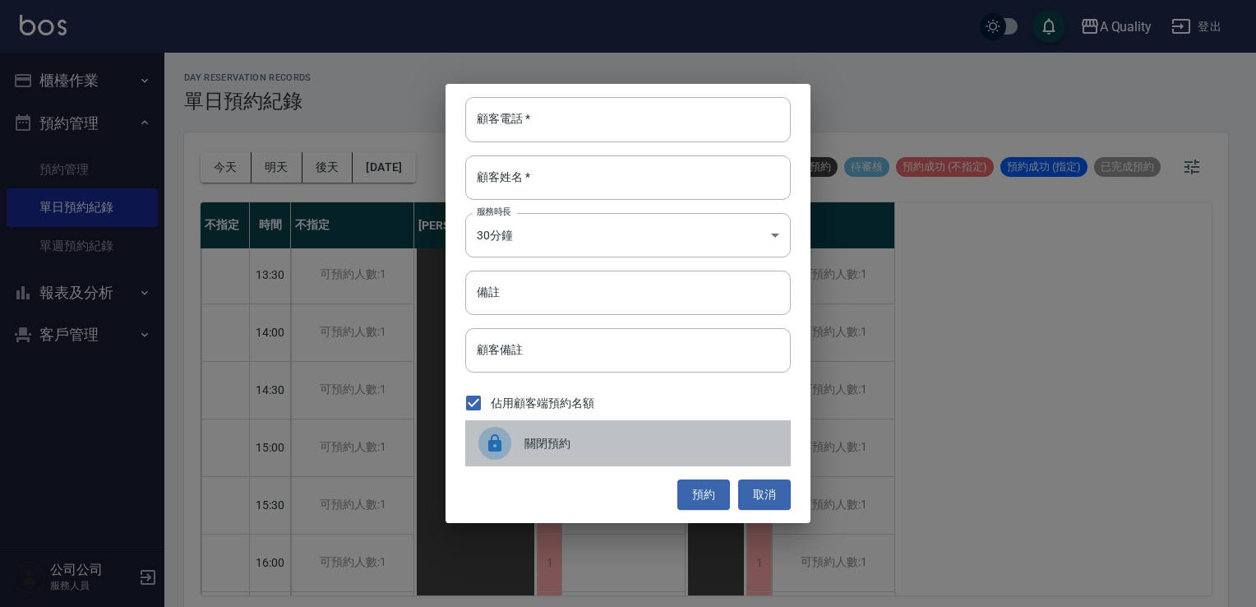
drag, startPoint x: 637, startPoint y: 454, endPoint x: 737, endPoint y: 414, distance: 107.3
click at [638, 452] on div "關閉預約" at bounding box center [628, 443] width 326 height 46
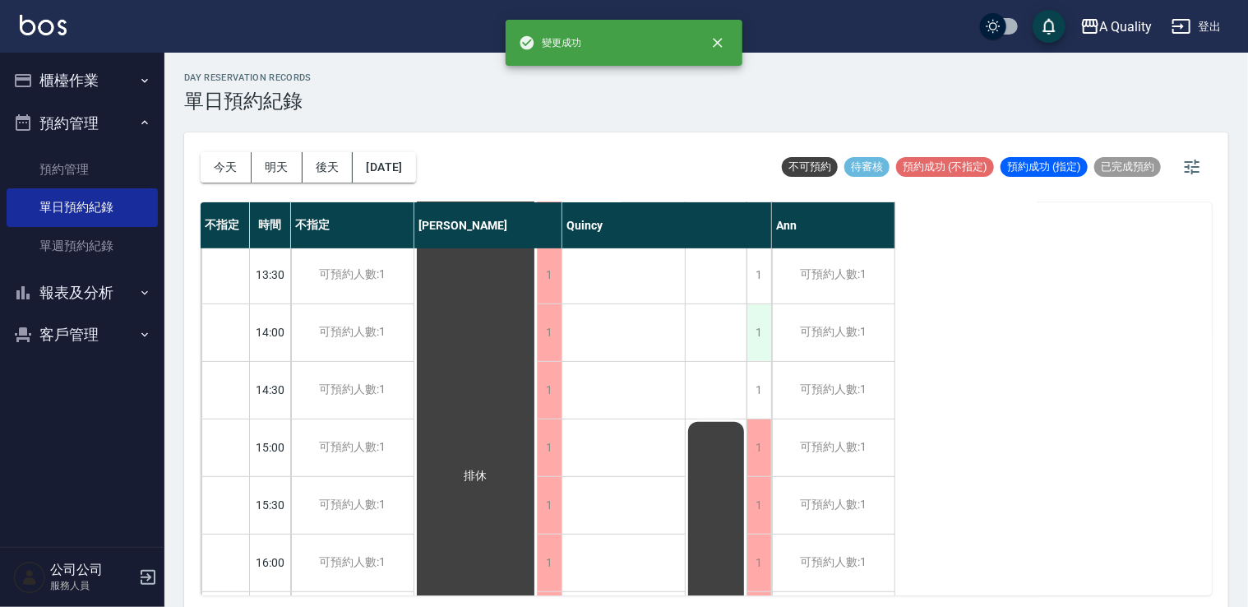
click at [768, 359] on div "1" at bounding box center [759, 332] width 25 height 57
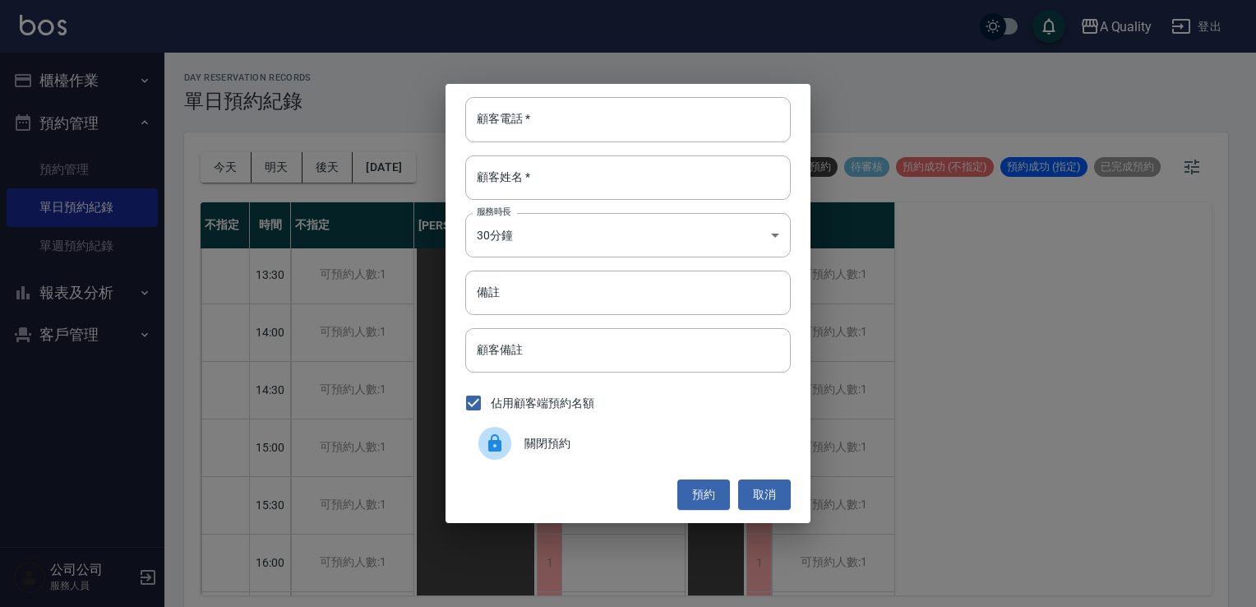
click at [617, 439] on span "關閉預約" at bounding box center [651, 443] width 253 height 17
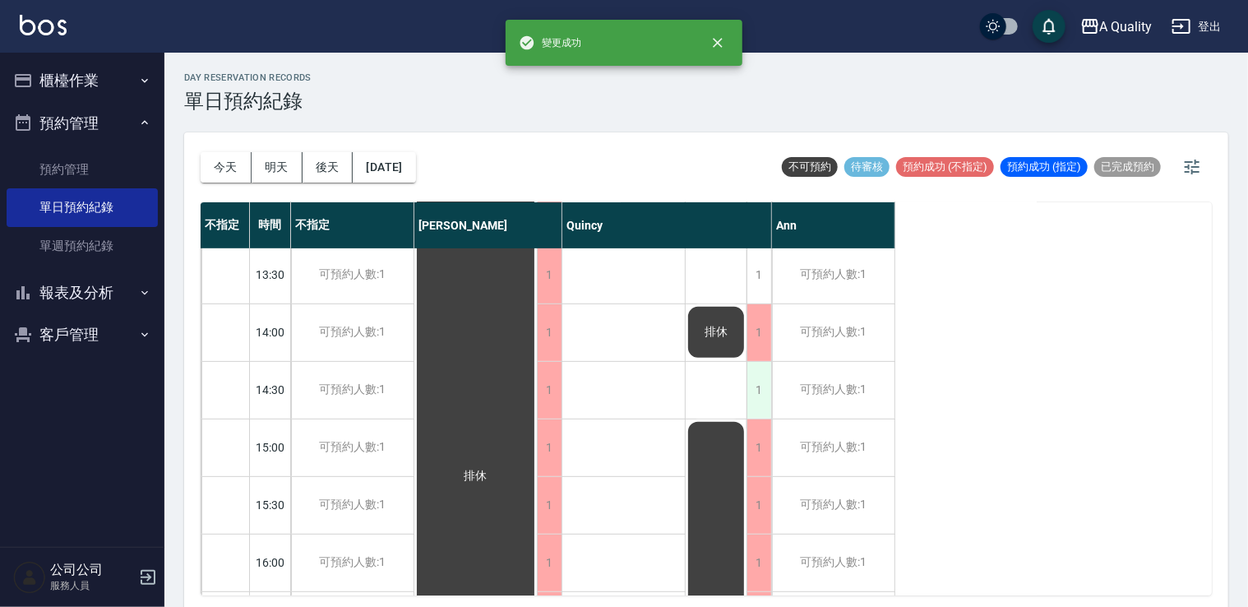
click at [764, 388] on div "1" at bounding box center [759, 390] width 25 height 57
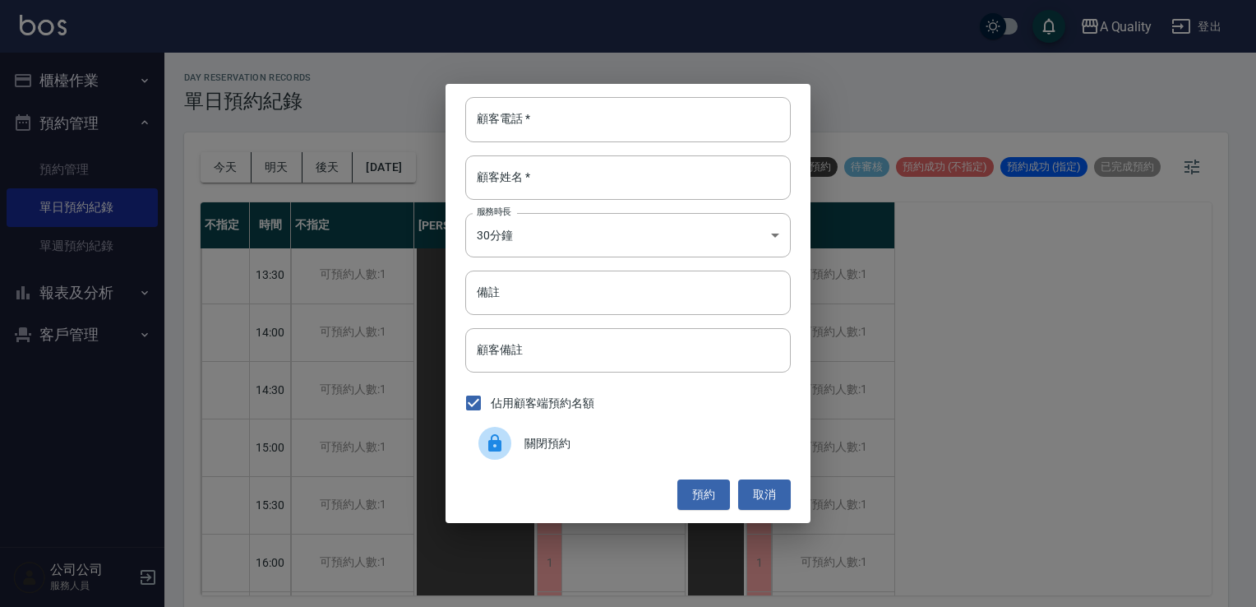
click at [618, 428] on div "關閉預約" at bounding box center [628, 443] width 326 height 46
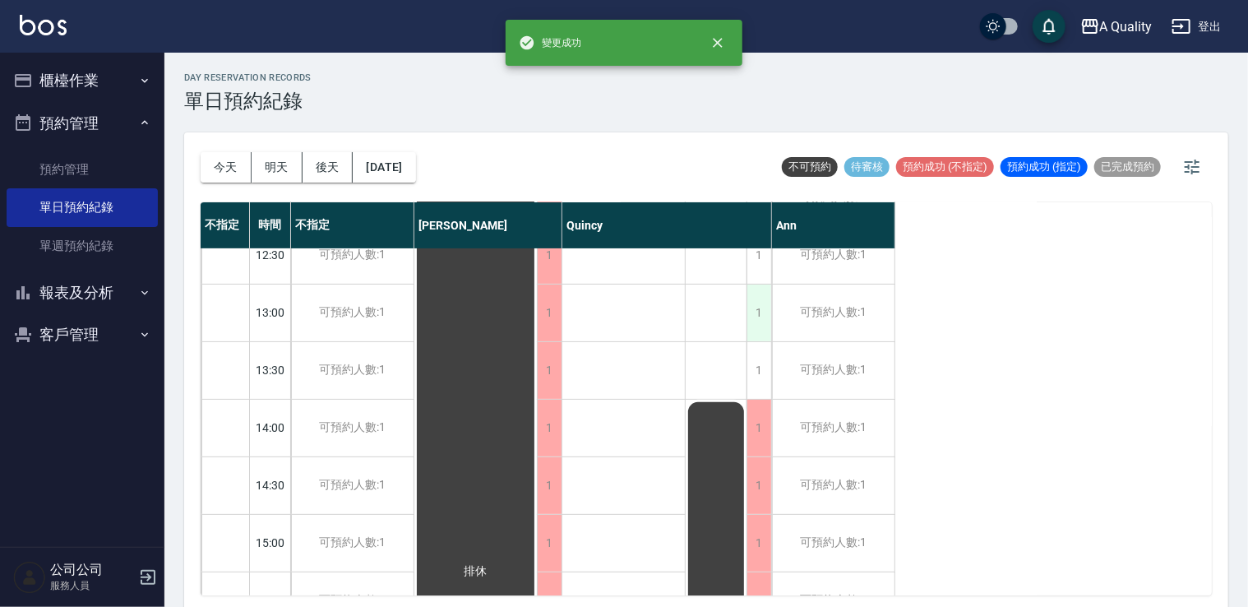
scroll to position [126, 0]
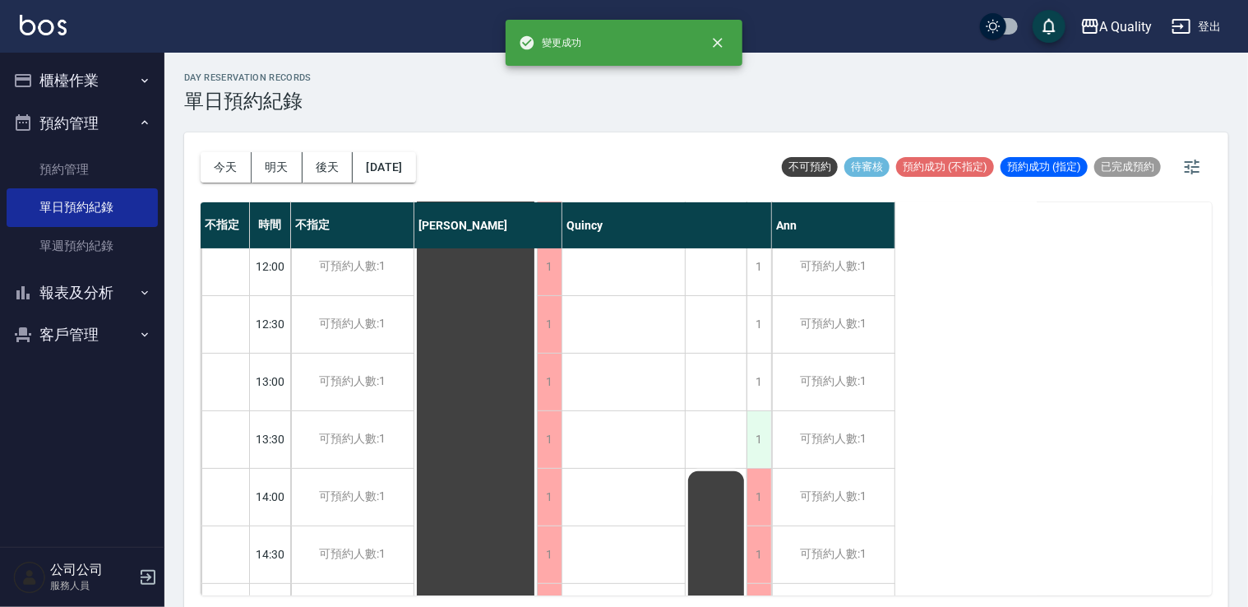
click at [753, 413] on div "1" at bounding box center [759, 439] width 25 height 57
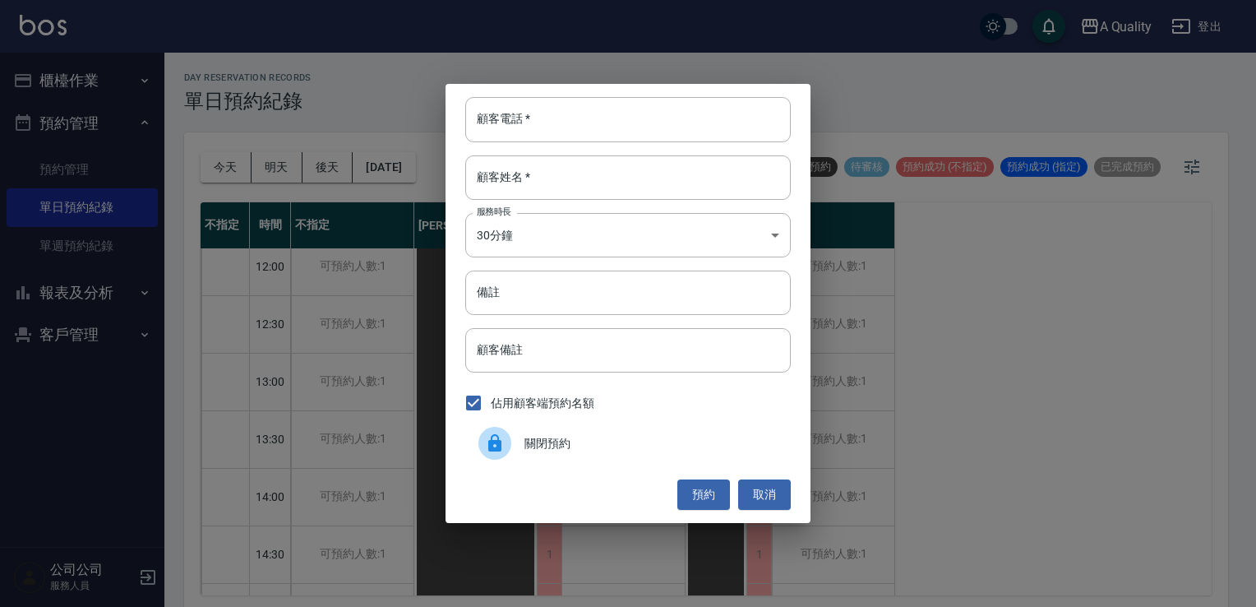
click at [615, 432] on div "關閉預約" at bounding box center [628, 443] width 326 height 46
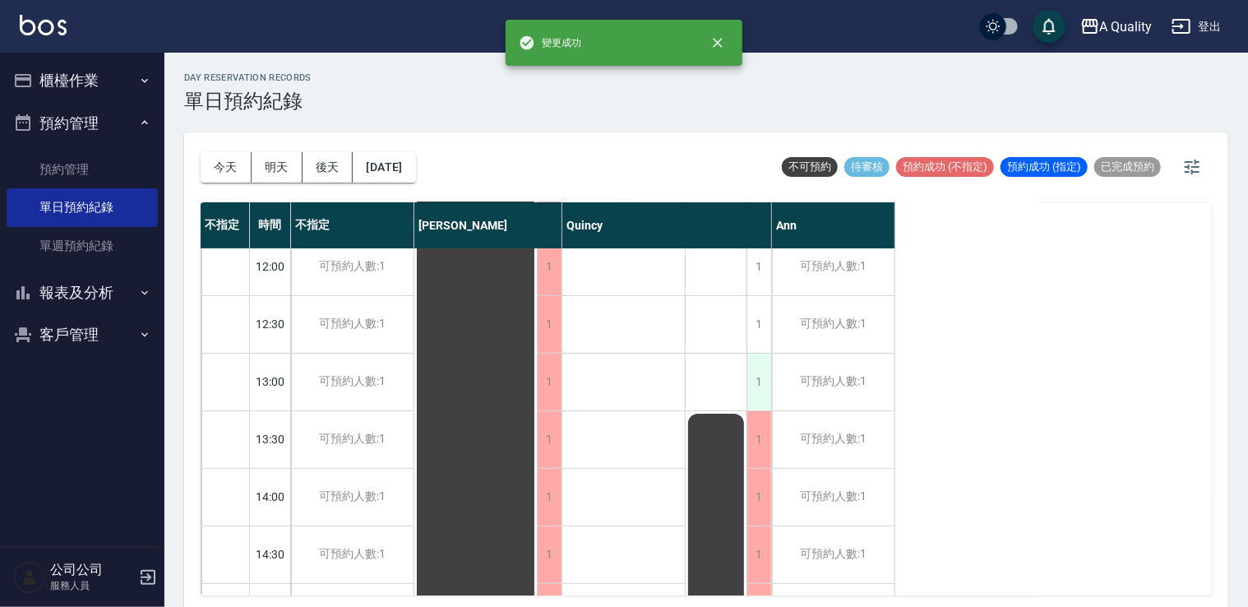
click at [756, 354] on div "1" at bounding box center [759, 382] width 25 height 57
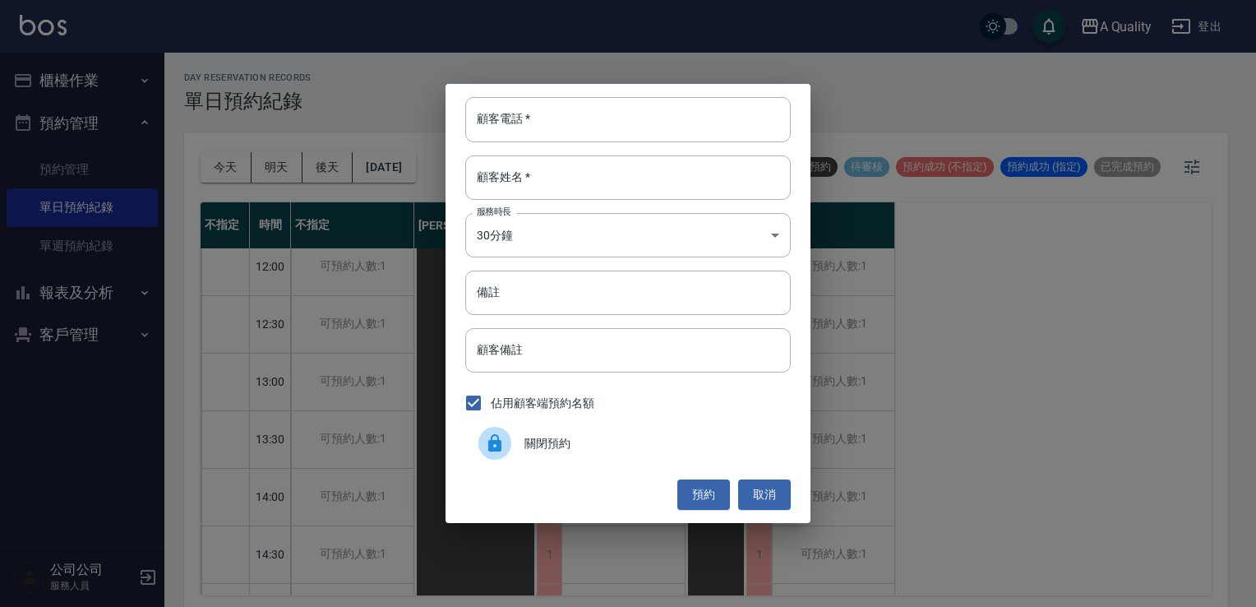
click at [642, 418] on div "佔用顧客端預約名額" at bounding box center [628, 403] width 326 height 35
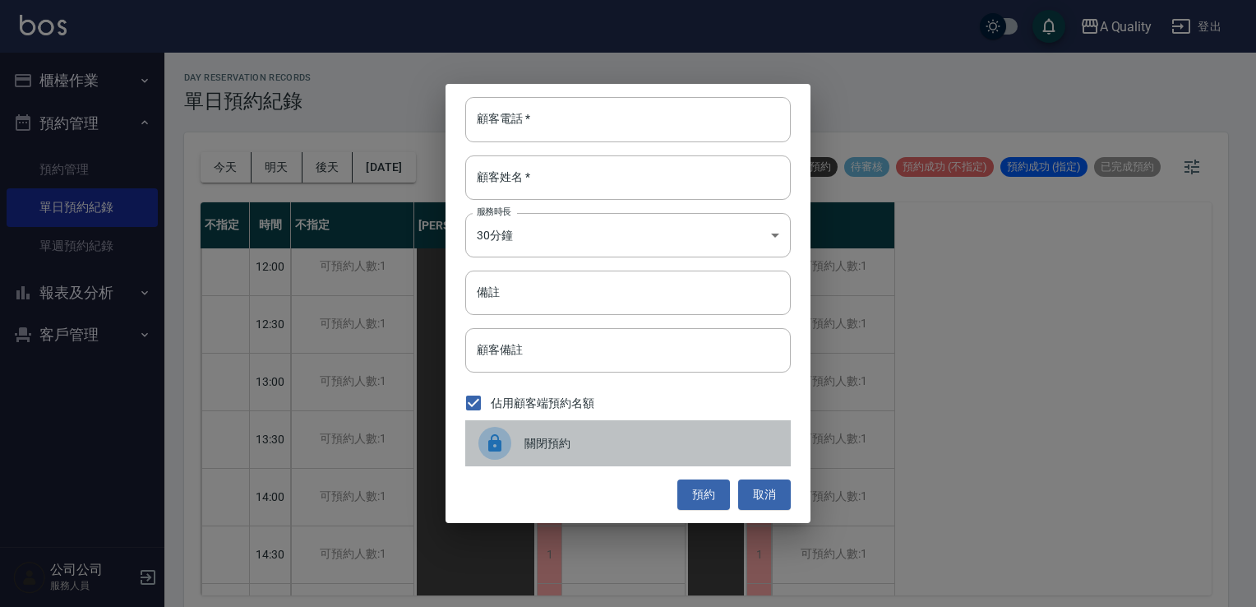
click at [645, 436] on span "關閉預約" at bounding box center [651, 443] width 253 height 17
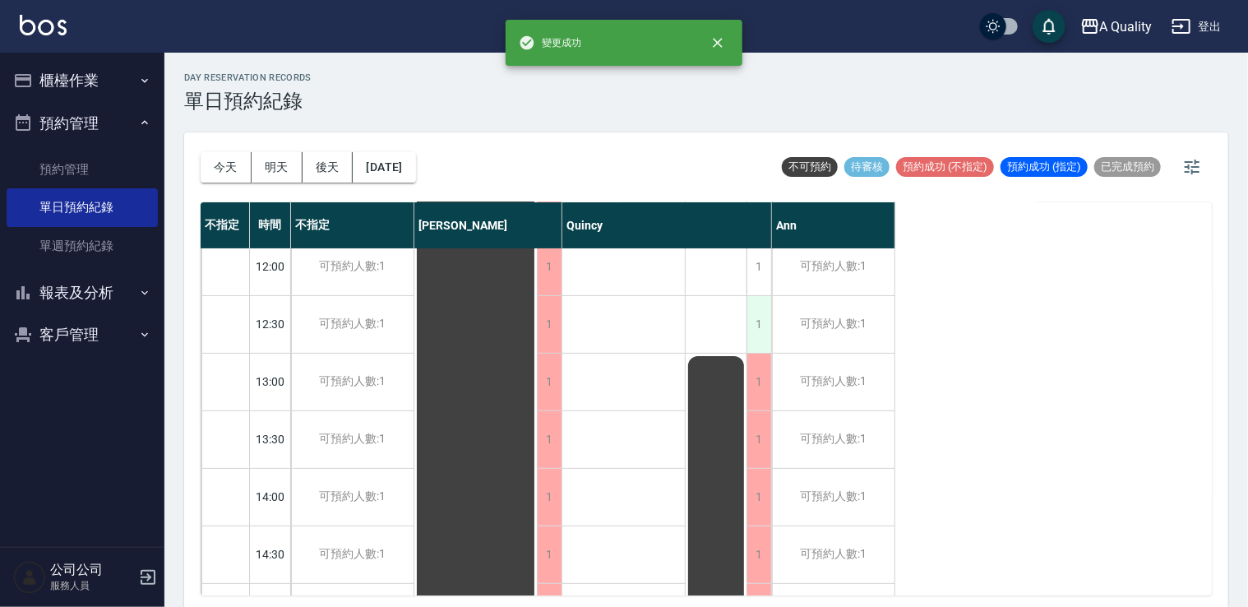
click at [752, 333] on div "1" at bounding box center [759, 324] width 25 height 57
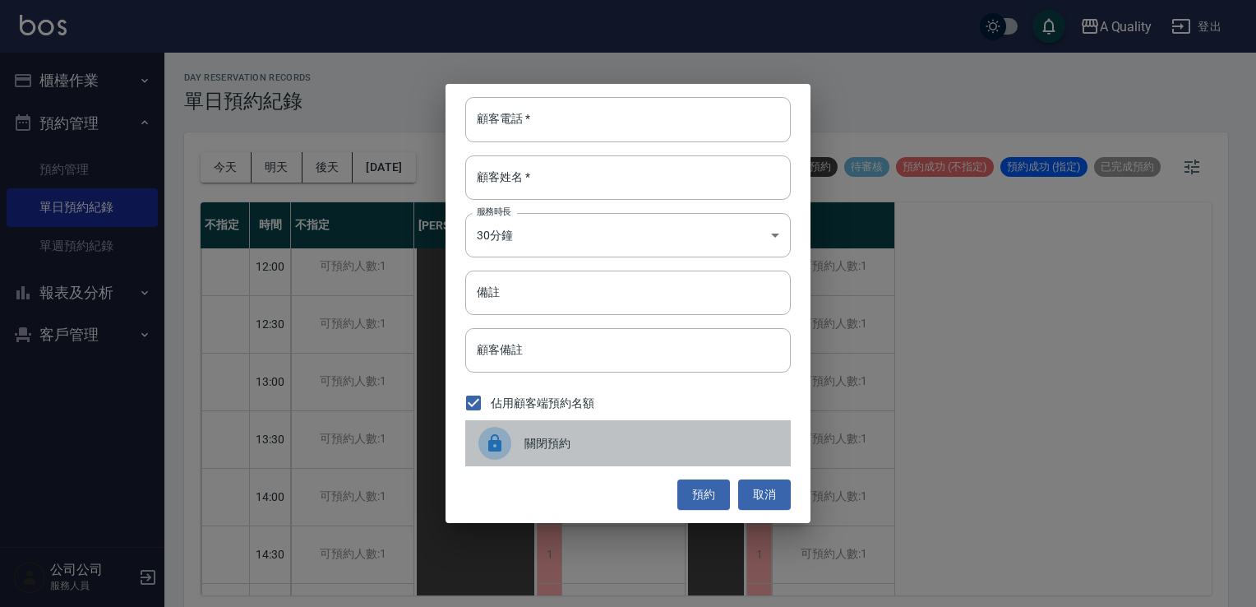
click at [614, 429] on div "關閉預約" at bounding box center [628, 443] width 326 height 46
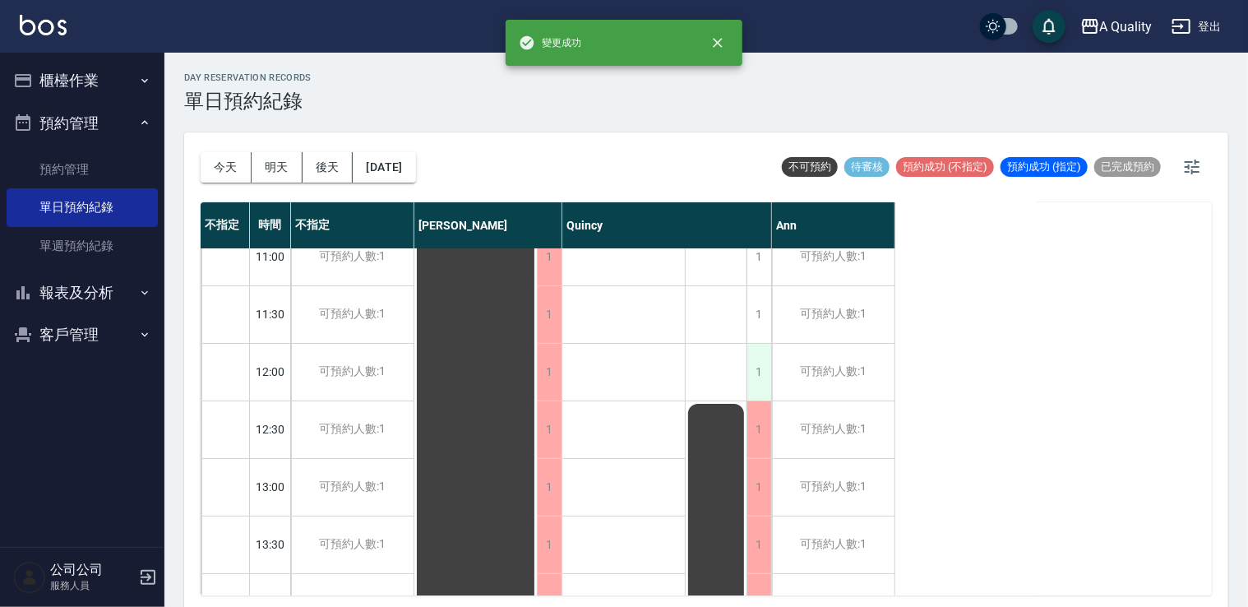
scroll to position [0, 0]
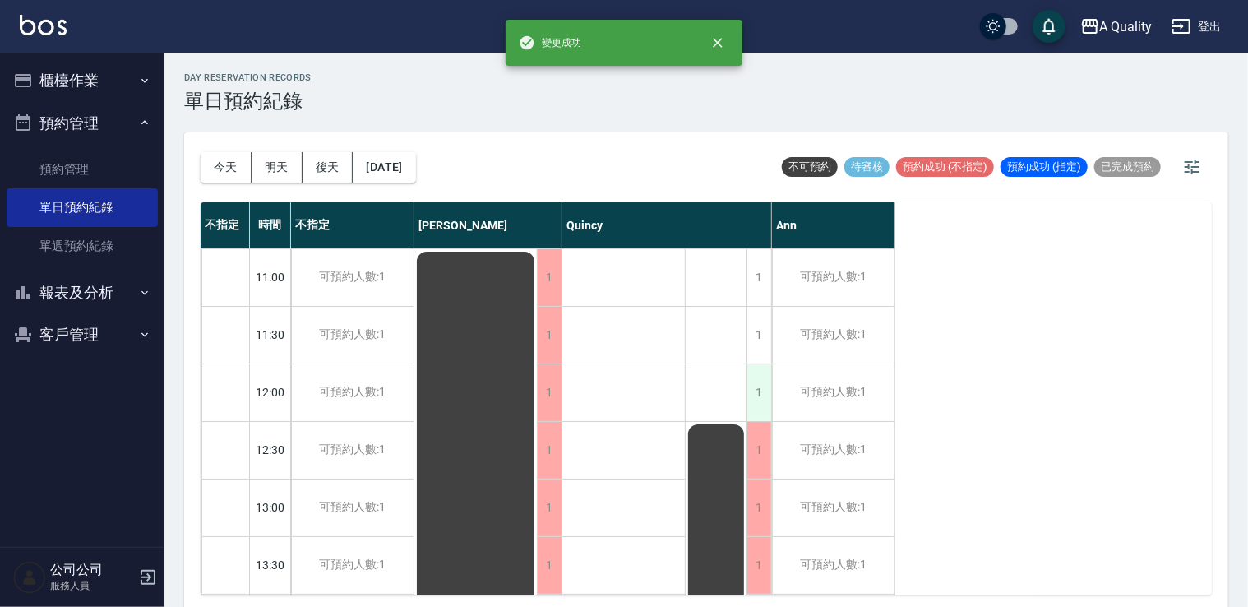
click at [759, 365] on div "1" at bounding box center [759, 392] width 25 height 57
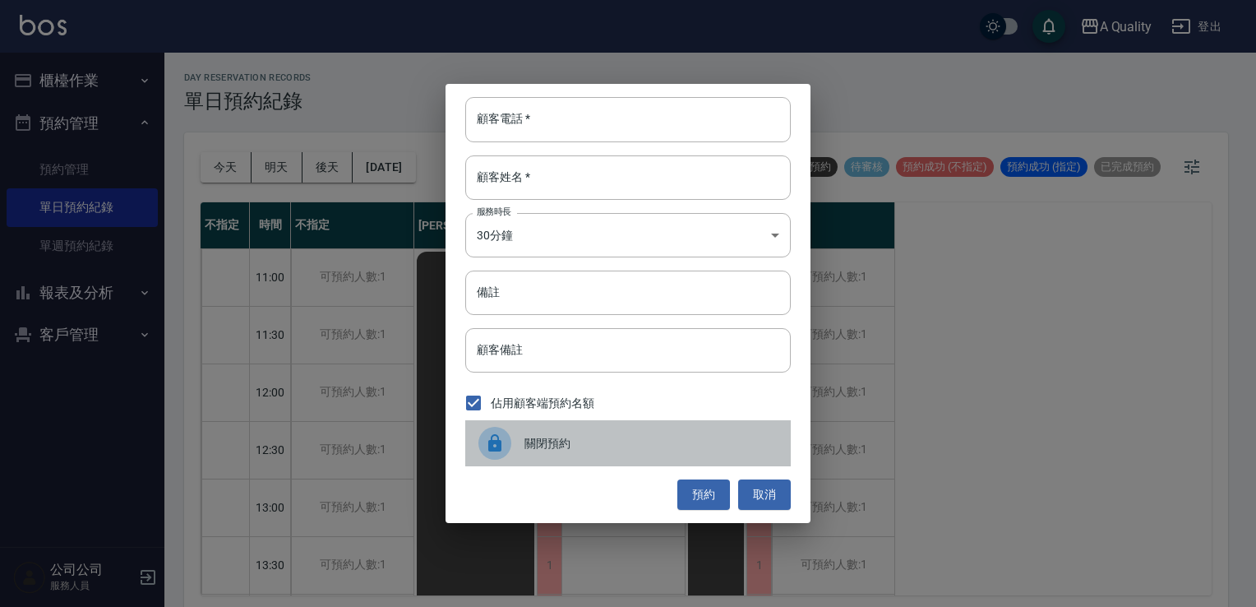
click at [651, 435] on span "關閉預約" at bounding box center [651, 443] width 253 height 17
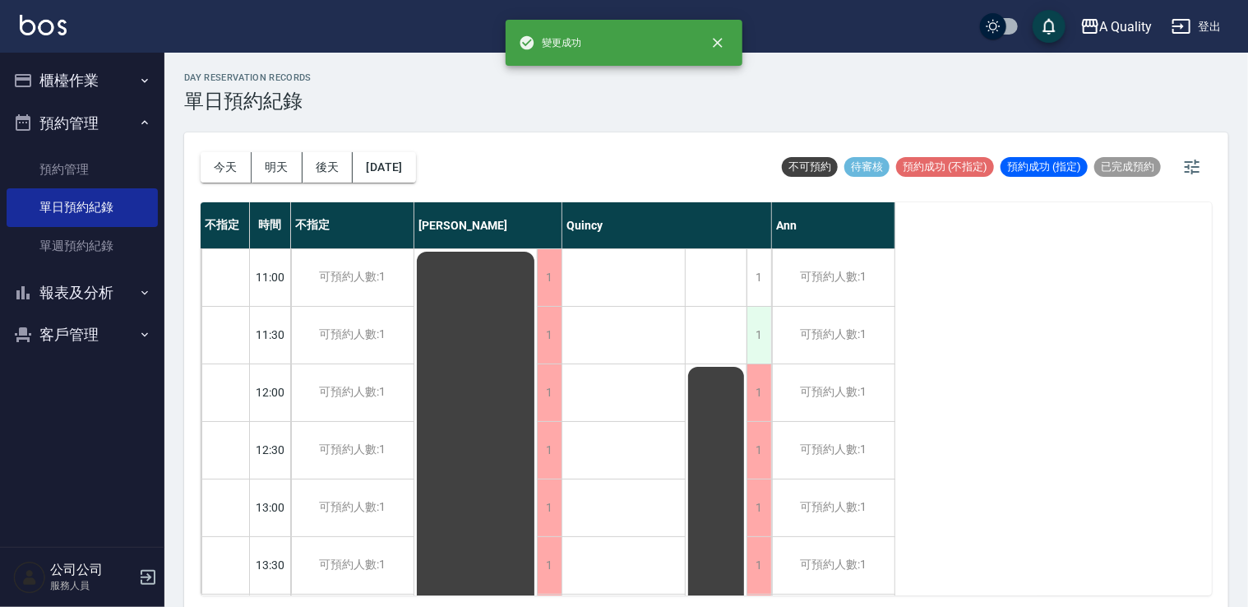
click at [748, 340] on div "1" at bounding box center [759, 335] width 25 height 57
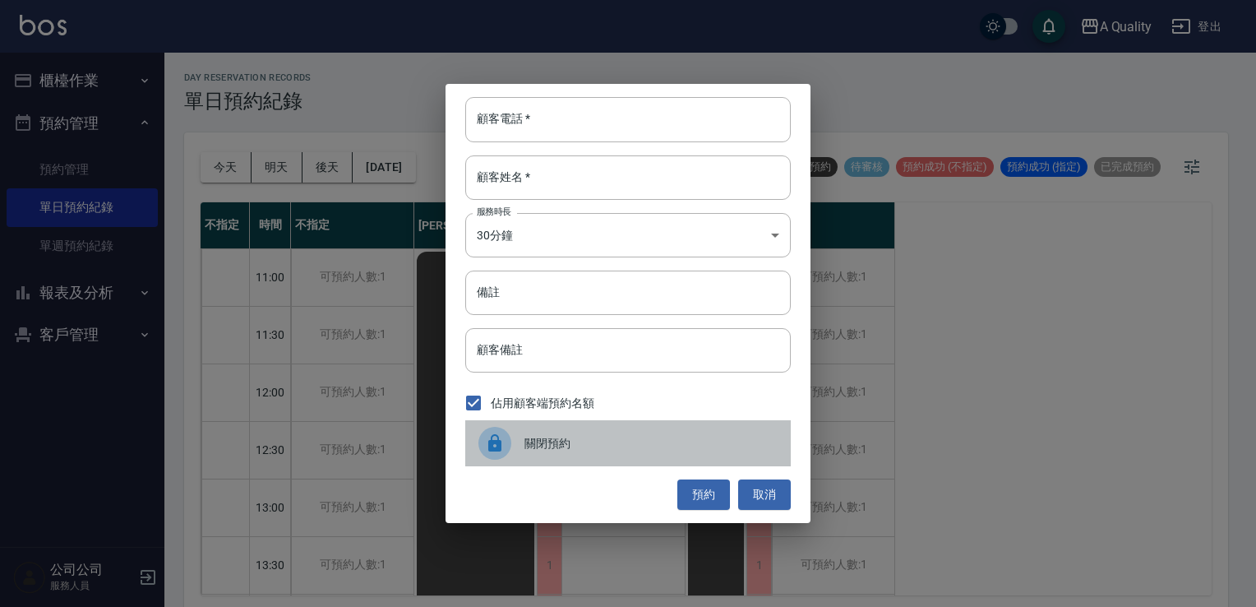
drag, startPoint x: 639, startPoint y: 437, endPoint x: 651, endPoint y: 419, distance: 21.9
click at [640, 435] on span "關閉預約" at bounding box center [651, 443] width 253 height 17
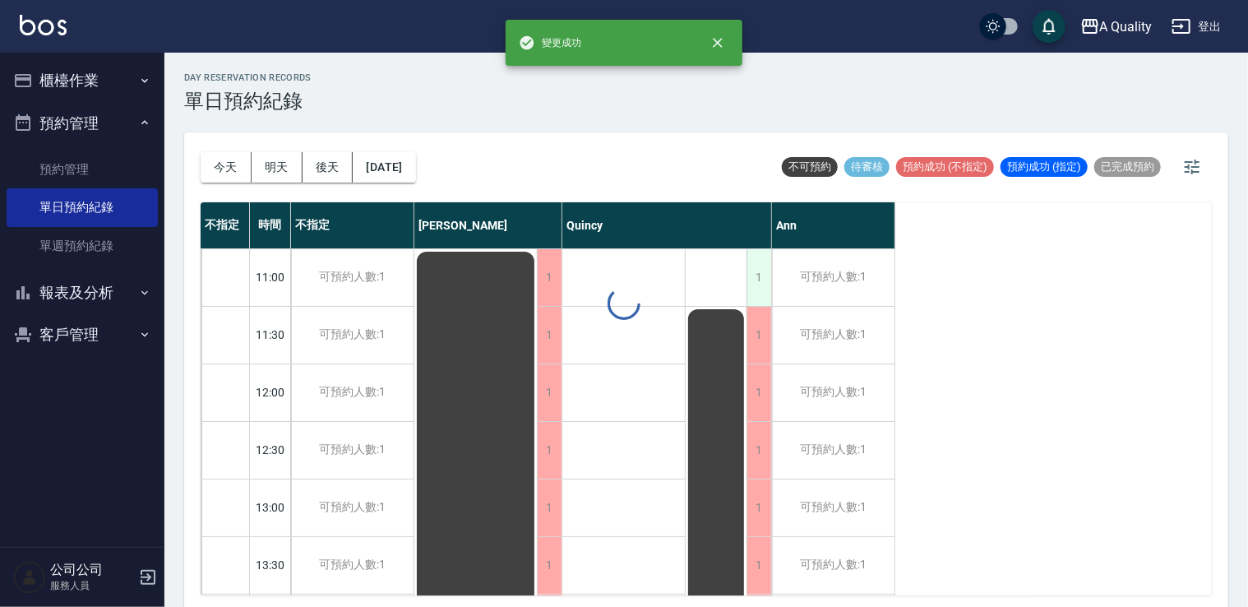
click at [756, 284] on div "1" at bounding box center [759, 277] width 25 height 57
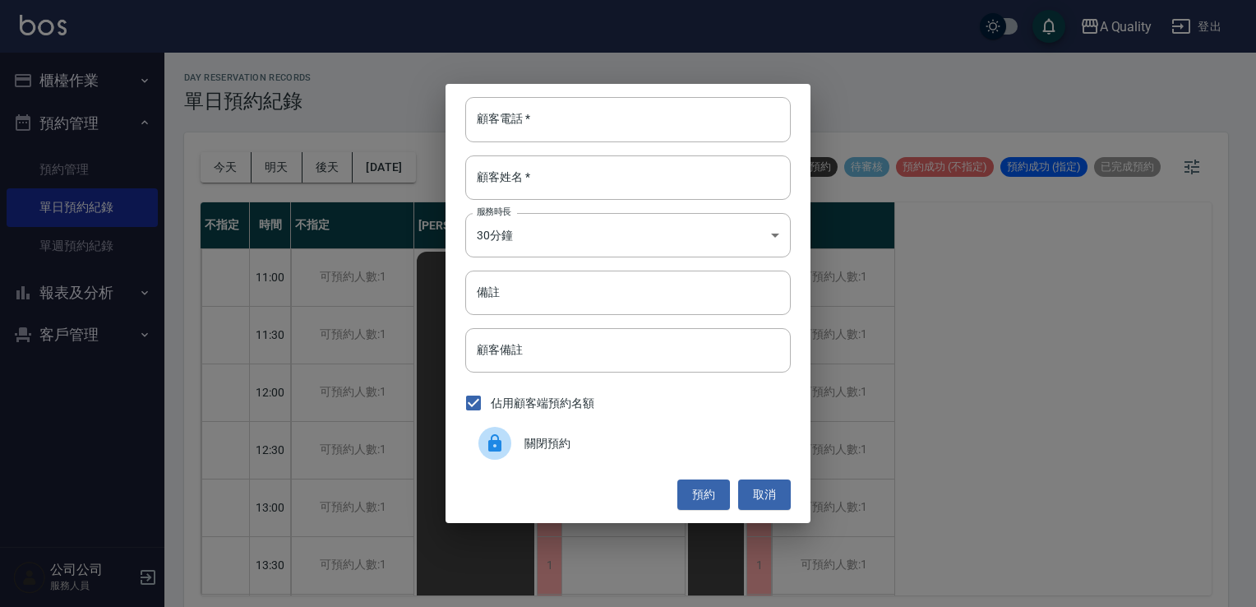
drag, startPoint x: 576, startPoint y: 452, endPoint x: 571, endPoint y: 432, distance: 21.0
click at [576, 451] on div "關閉預約" at bounding box center [628, 443] width 326 height 46
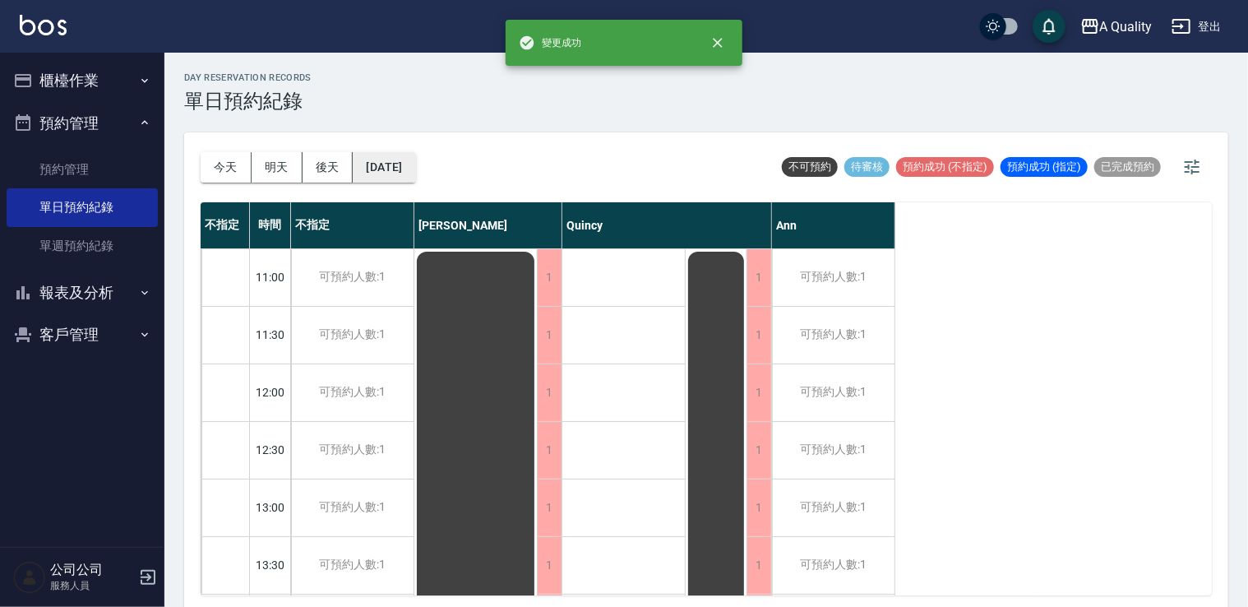
click at [415, 167] on button "2025/09/17" at bounding box center [384, 167] width 62 height 30
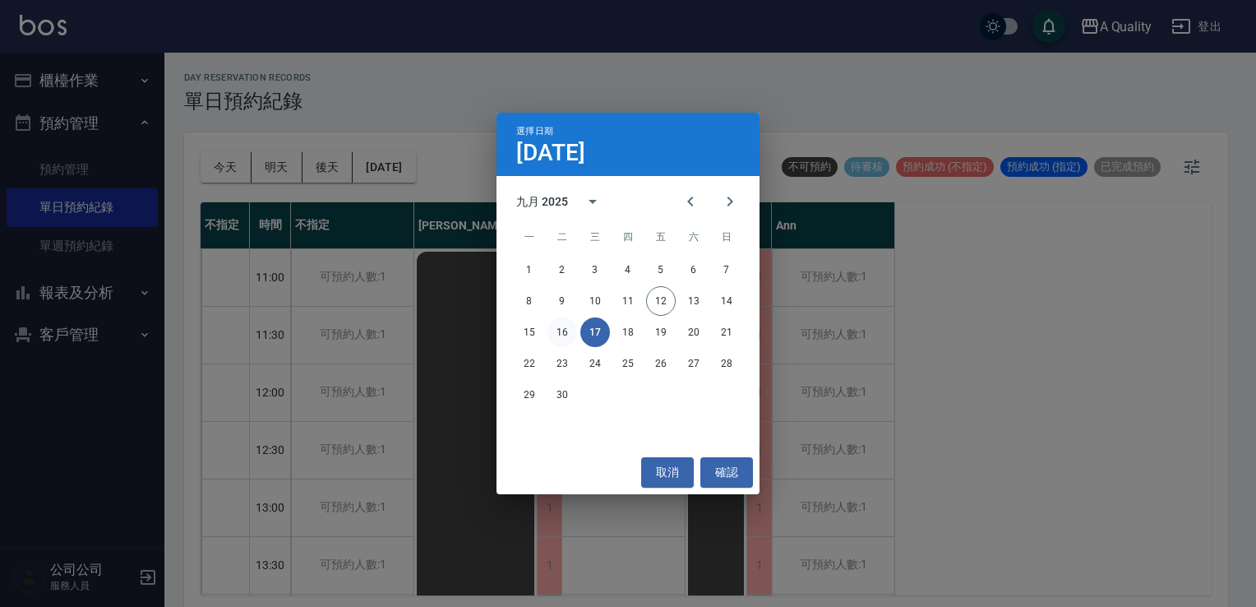
click at [565, 331] on button "16" at bounding box center [563, 332] width 30 height 30
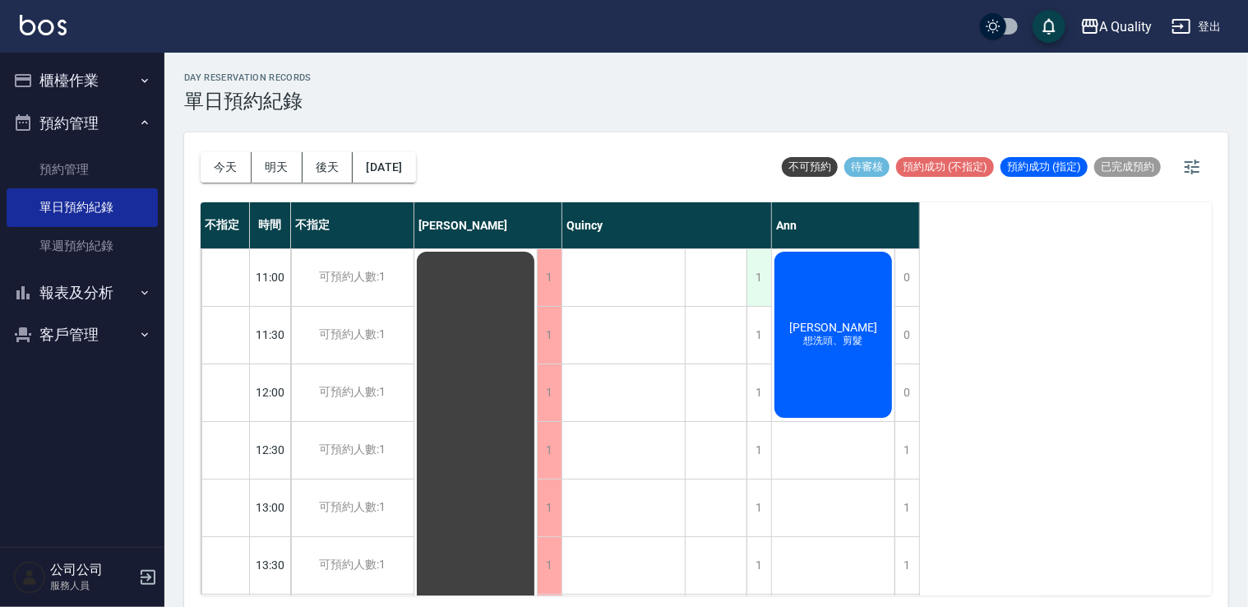
click at [750, 280] on div "1" at bounding box center [759, 277] width 25 height 57
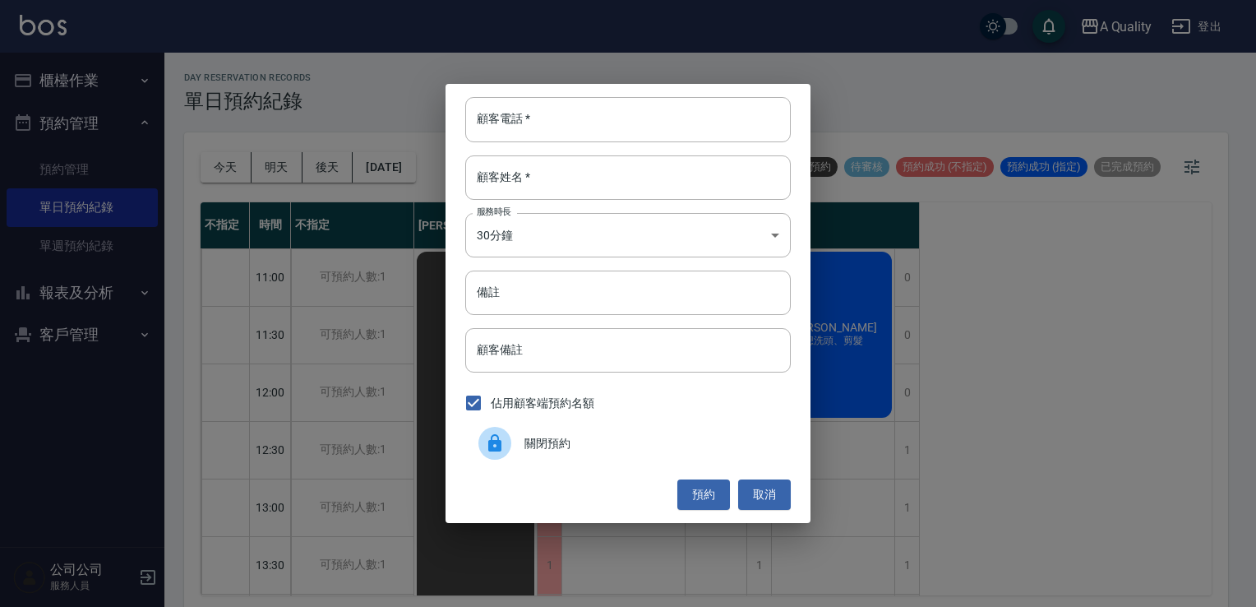
drag, startPoint x: 601, startPoint y: 449, endPoint x: 671, endPoint y: 376, distance: 101.2
click at [602, 448] on span "關閉預約" at bounding box center [651, 443] width 253 height 17
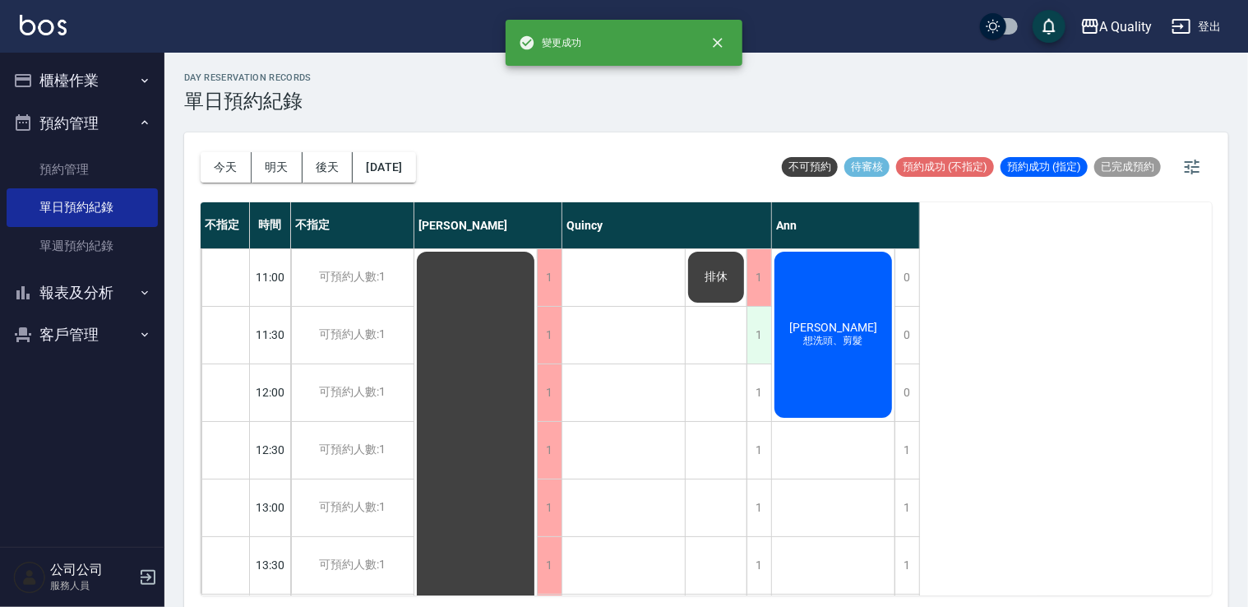
click at [756, 327] on div "1" at bounding box center [759, 335] width 25 height 57
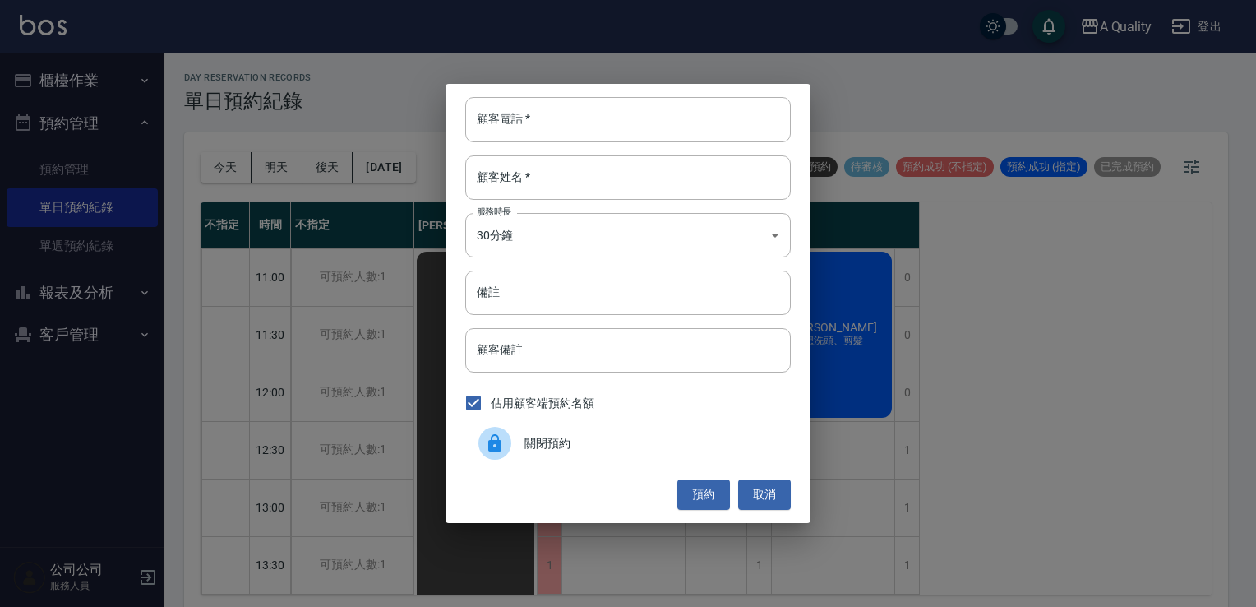
click at [606, 433] on div "關閉預約" at bounding box center [628, 443] width 326 height 46
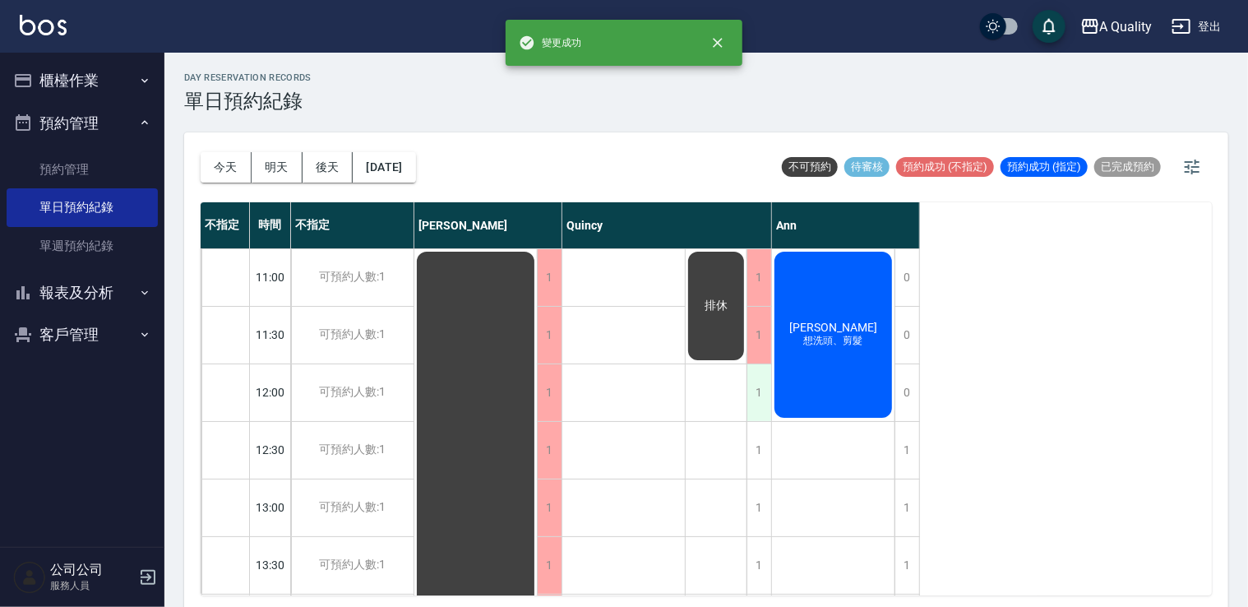
click at [756, 387] on div "1" at bounding box center [759, 392] width 25 height 57
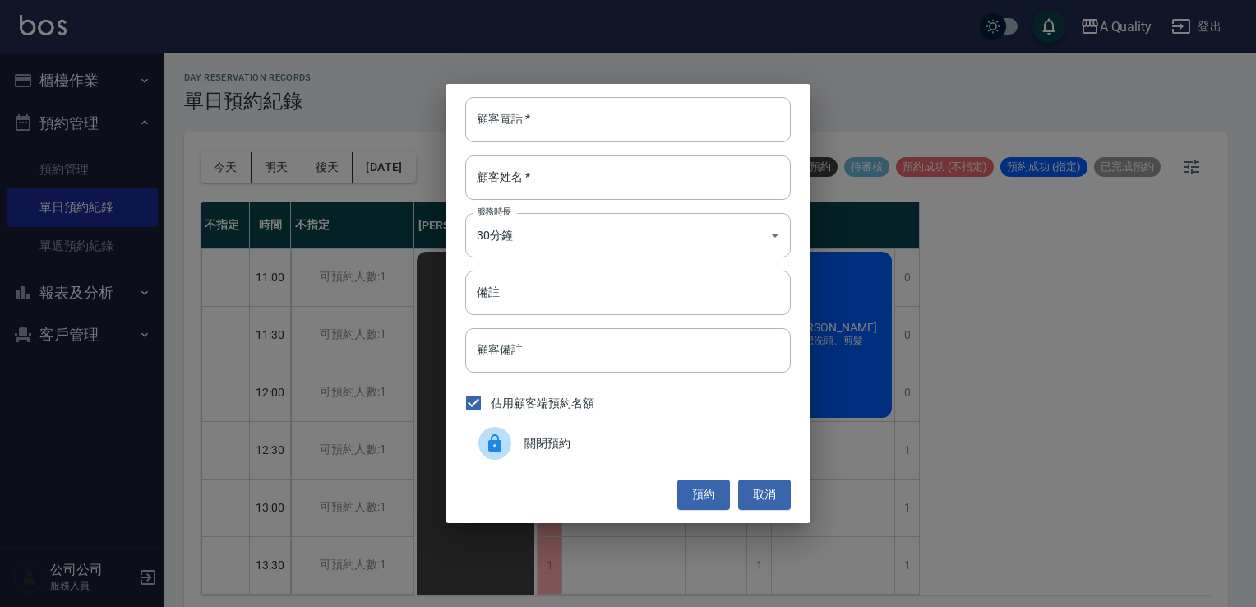
click at [637, 426] on div "關閉預約" at bounding box center [628, 443] width 326 height 46
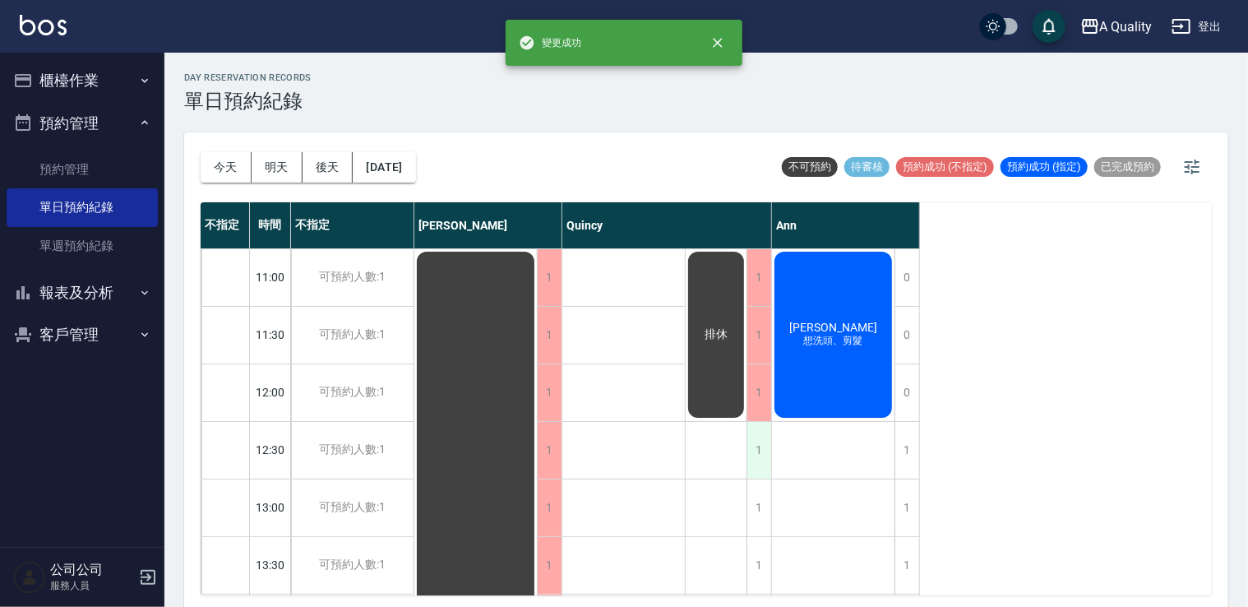
click at [749, 440] on div "1" at bounding box center [759, 450] width 25 height 57
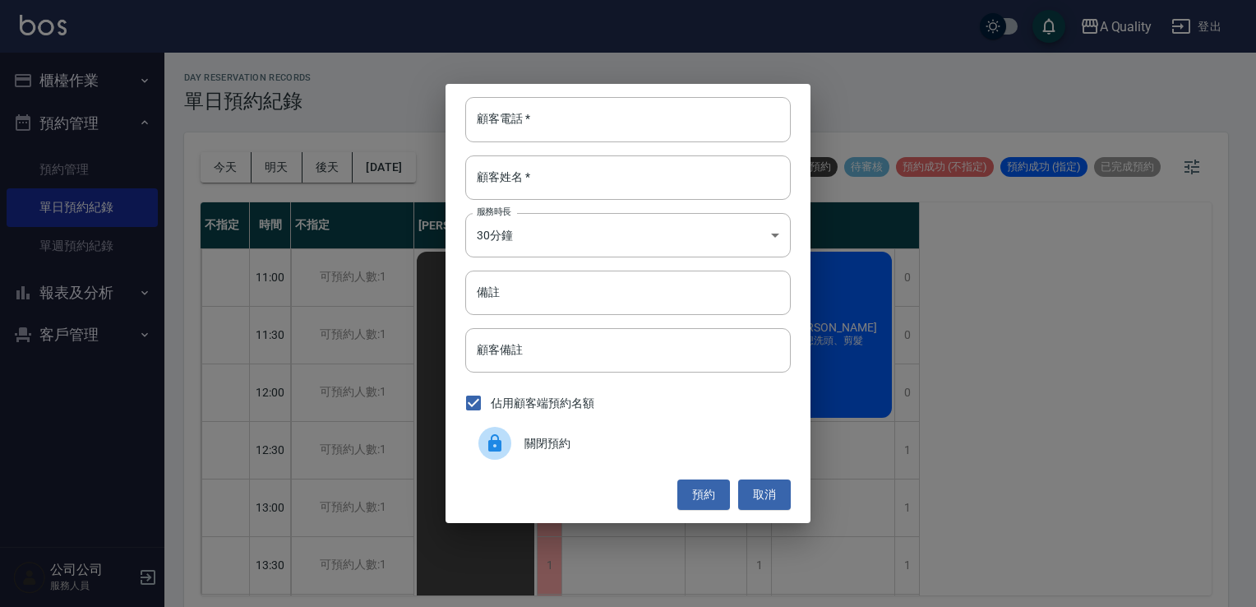
click at [645, 456] on div "關閉預約" at bounding box center [628, 443] width 326 height 46
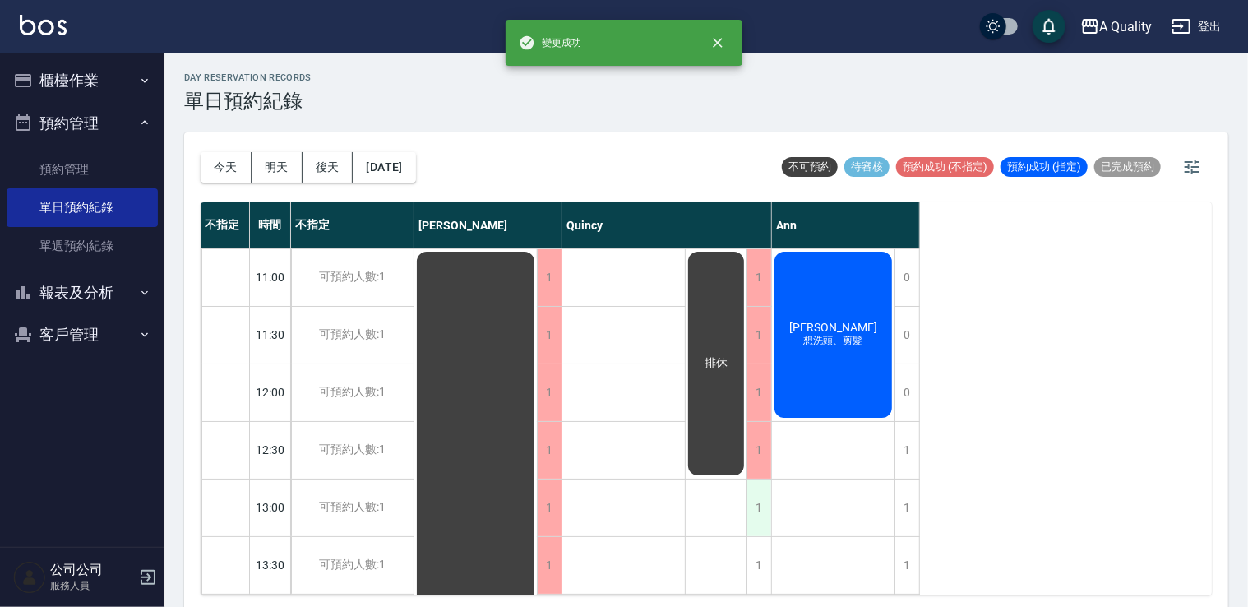
click at [760, 493] on div "1" at bounding box center [759, 507] width 25 height 57
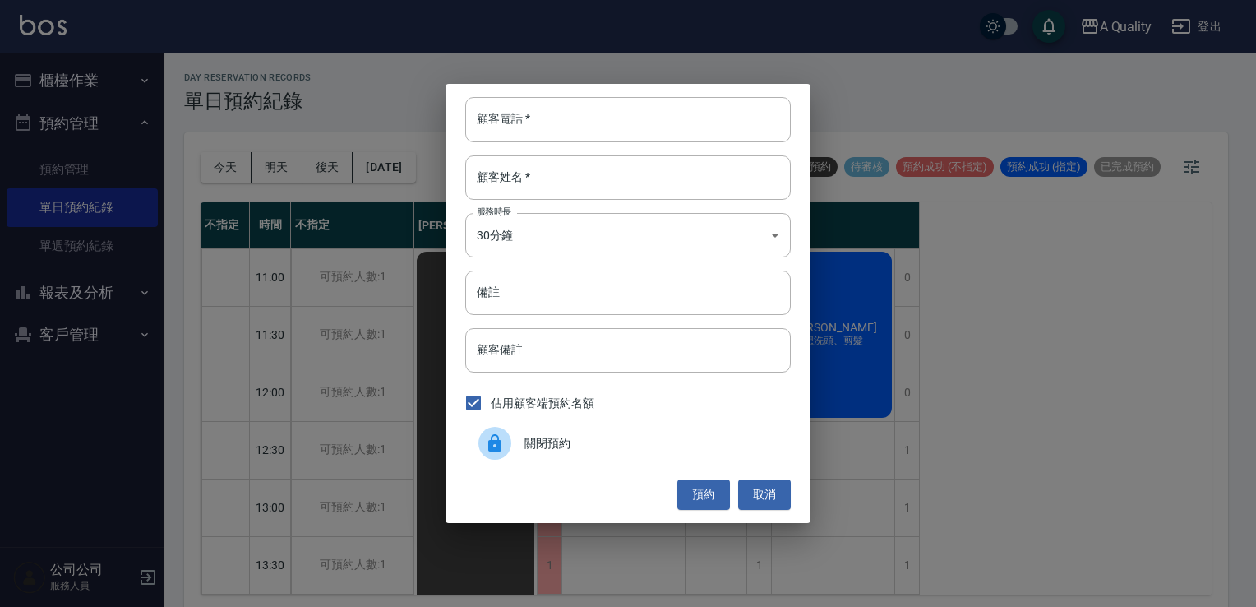
click at [625, 448] on span "關閉預約" at bounding box center [651, 443] width 253 height 17
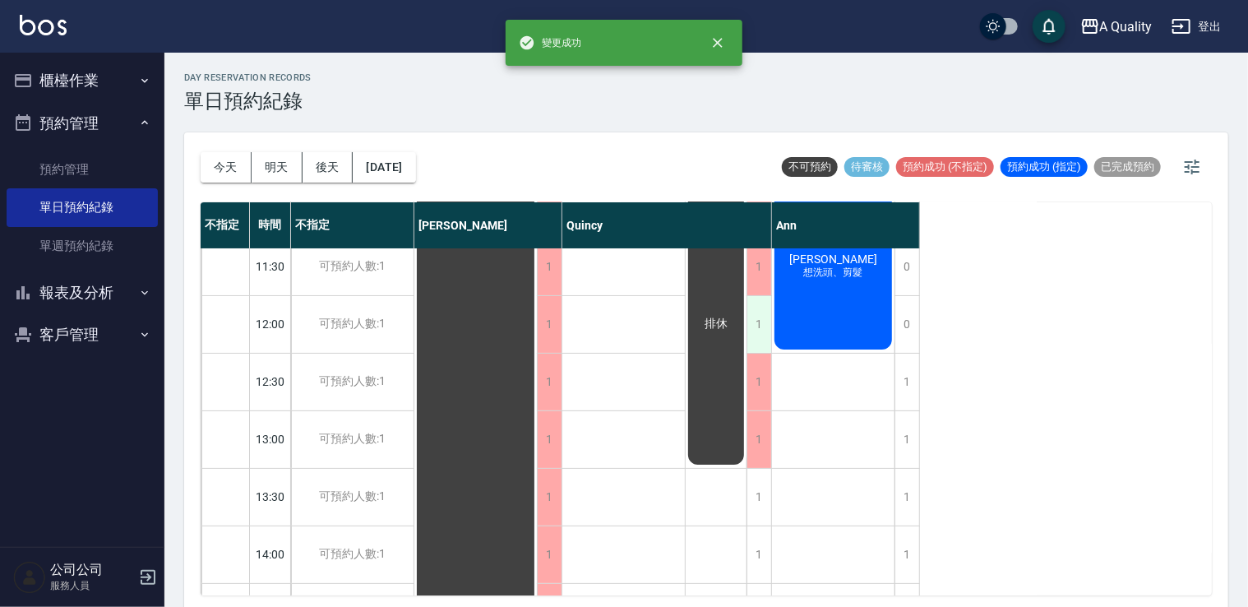
scroll to position [164, 0]
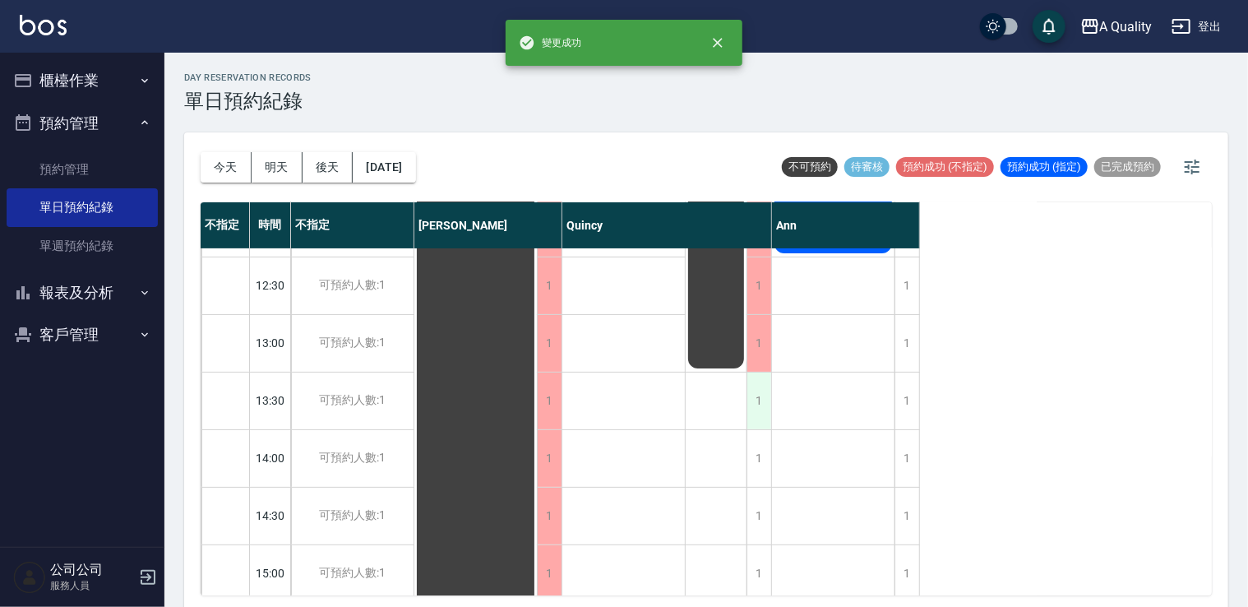
click at [765, 388] on div "1" at bounding box center [759, 400] width 25 height 57
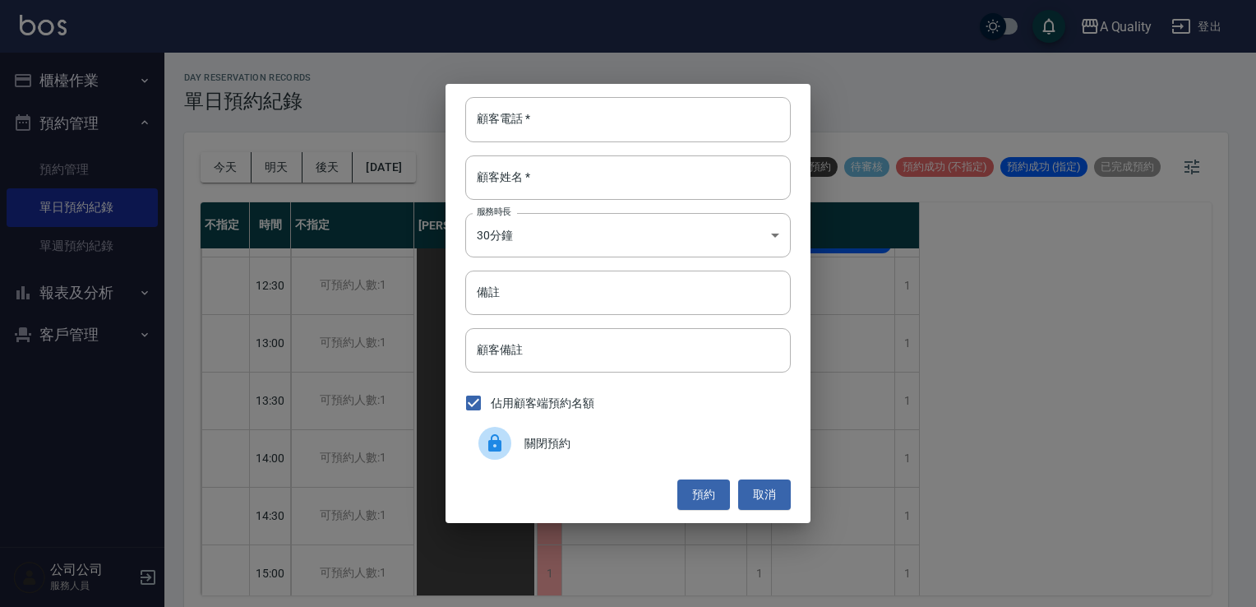
drag, startPoint x: 636, startPoint y: 432, endPoint x: 632, endPoint y: 442, distance: 11.2
click at [634, 437] on div "關閉預約" at bounding box center [628, 443] width 326 height 46
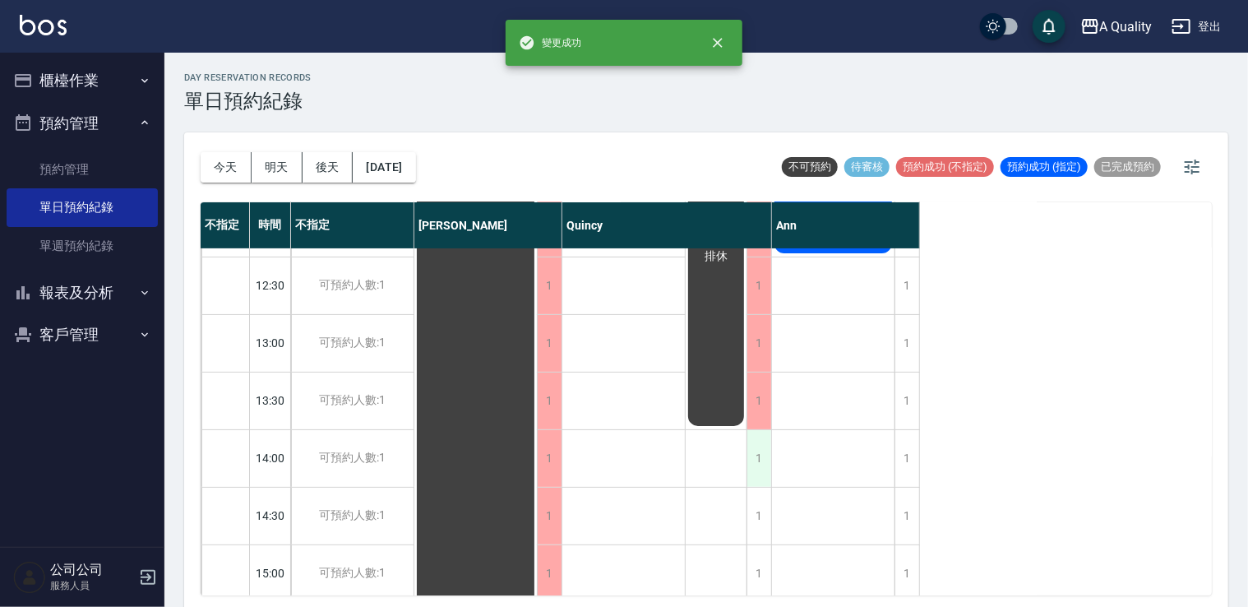
click at [750, 451] on div "1" at bounding box center [759, 458] width 25 height 57
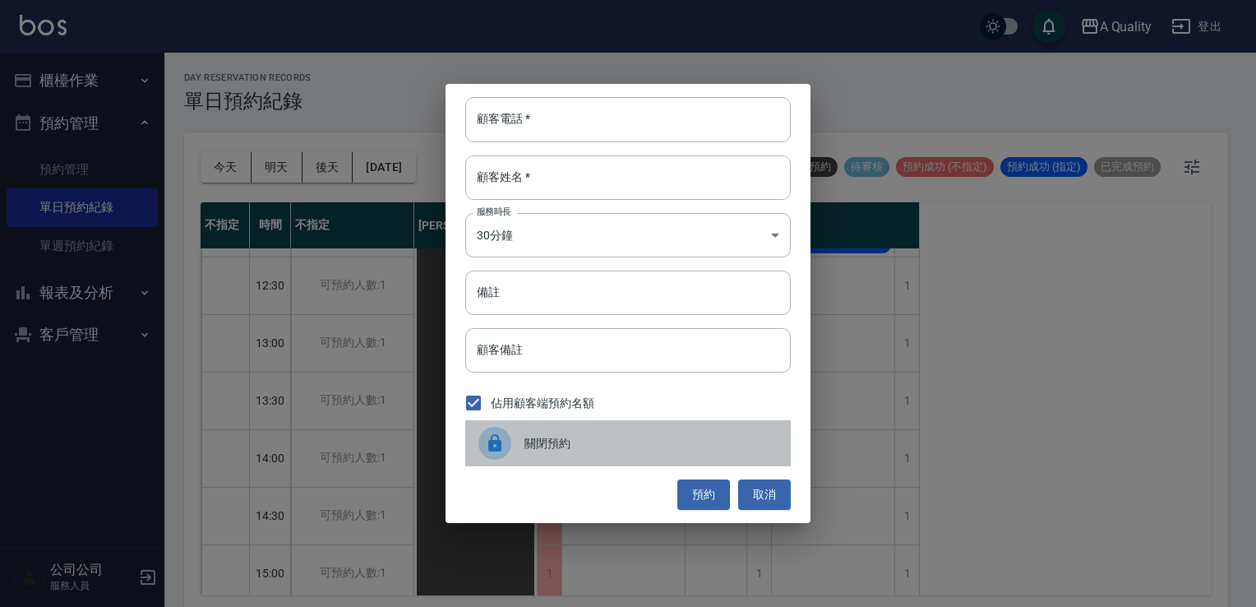
drag, startPoint x: 687, startPoint y: 446, endPoint x: 710, endPoint y: 430, distance: 27.8
click at [687, 446] on span "關閉預約" at bounding box center [651, 443] width 253 height 17
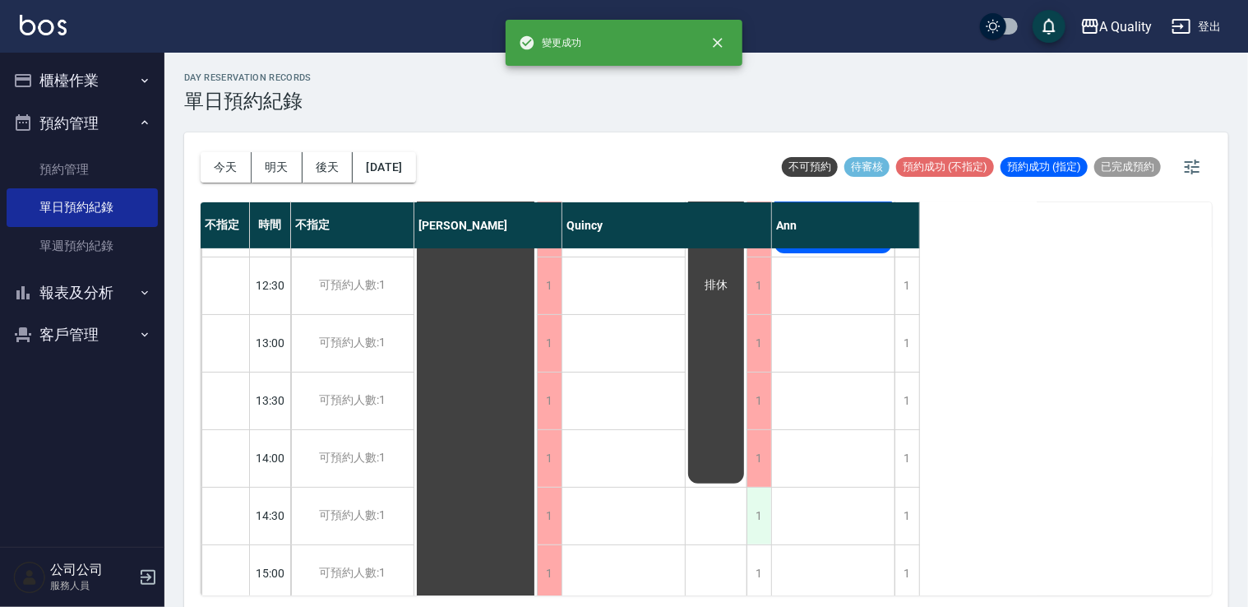
click at [761, 509] on div "1" at bounding box center [759, 516] width 25 height 57
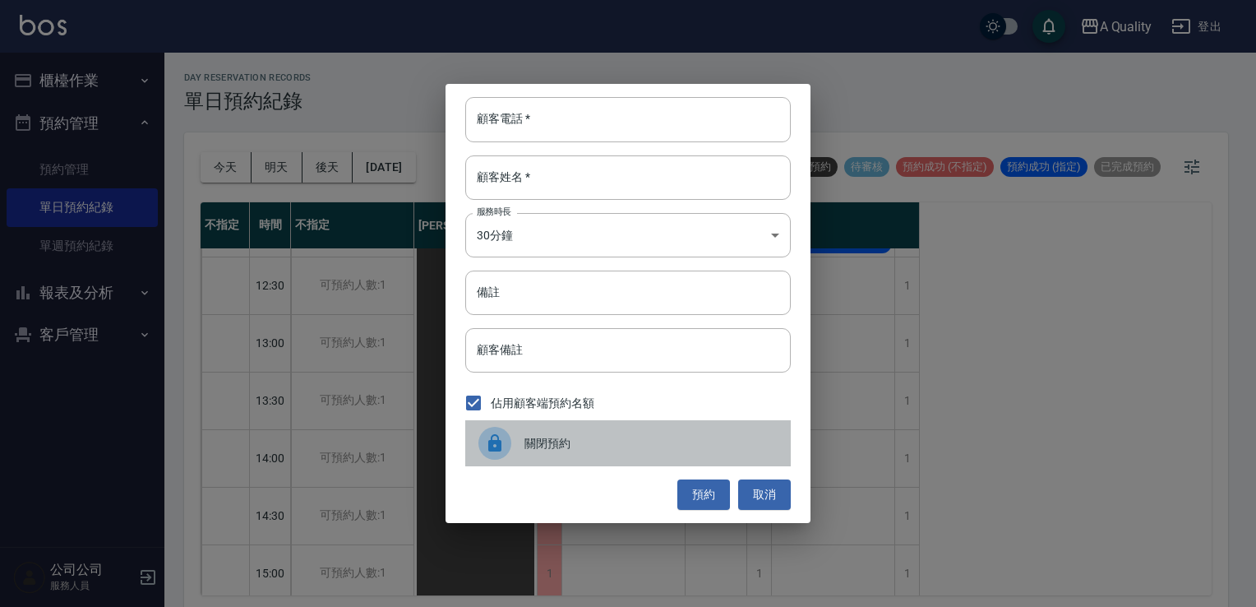
click at [648, 456] on div "關閉預約" at bounding box center [628, 443] width 326 height 46
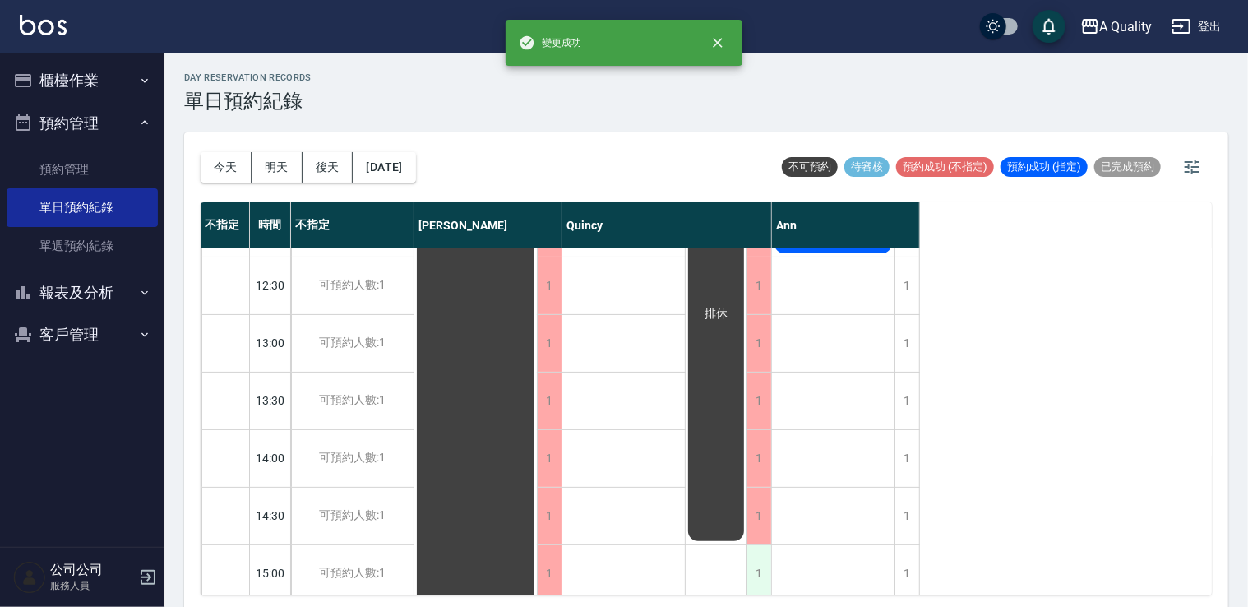
click at [760, 557] on div "1" at bounding box center [759, 573] width 25 height 57
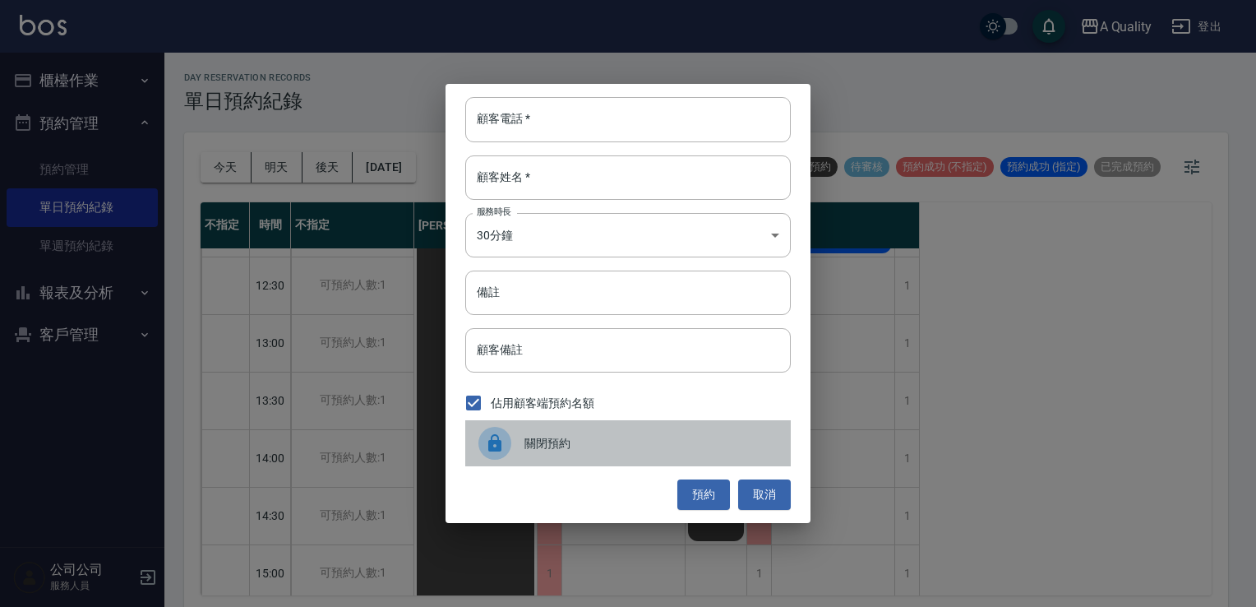
click at [613, 439] on span "關閉預約" at bounding box center [651, 443] width 253 height 17
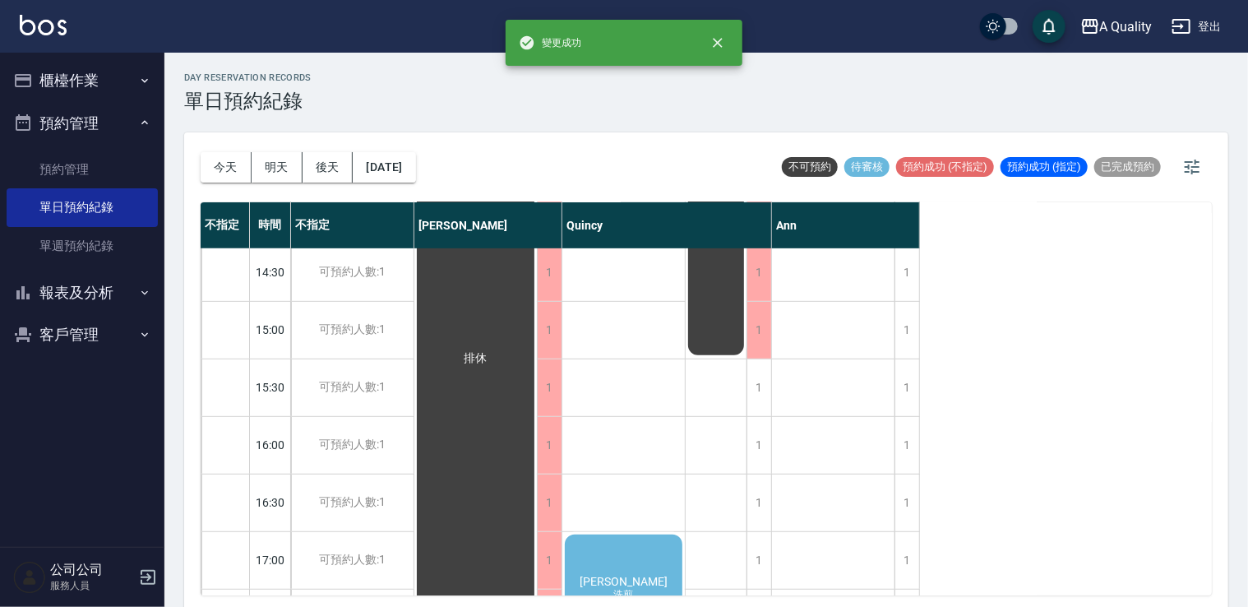
scroll to position [411, 0]
click at [747, 390] on div "1" at bounding box center [759, 384] width 25 height 57
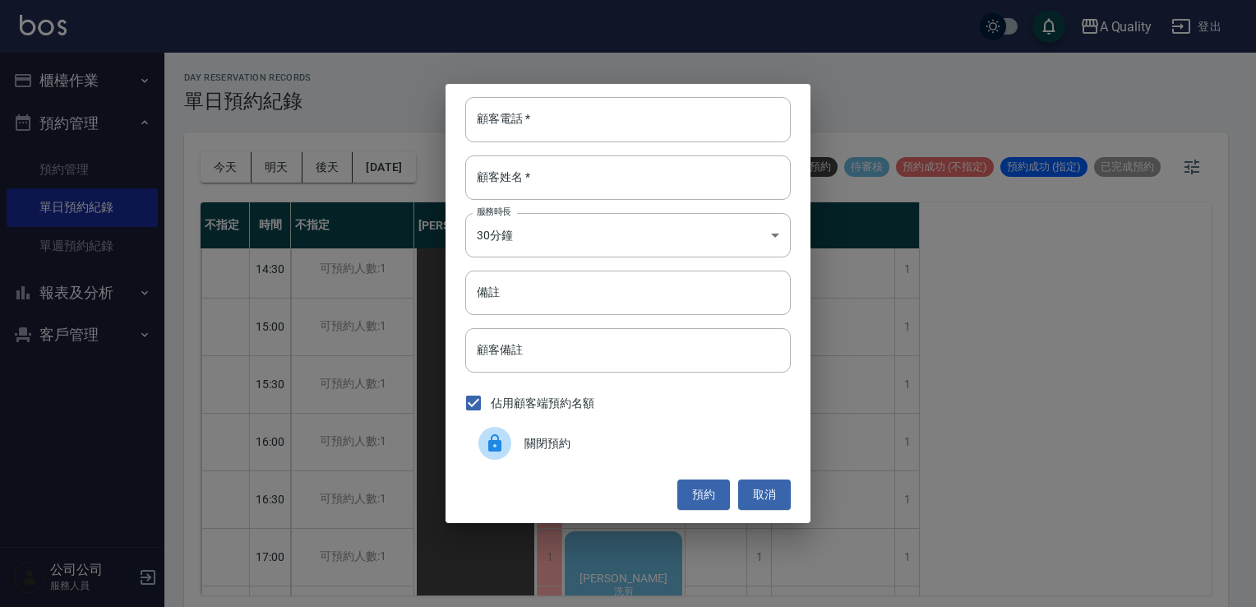
click at [592, 433] on div "關閉預約" at bounding box center [628, 443] width 326 height 46
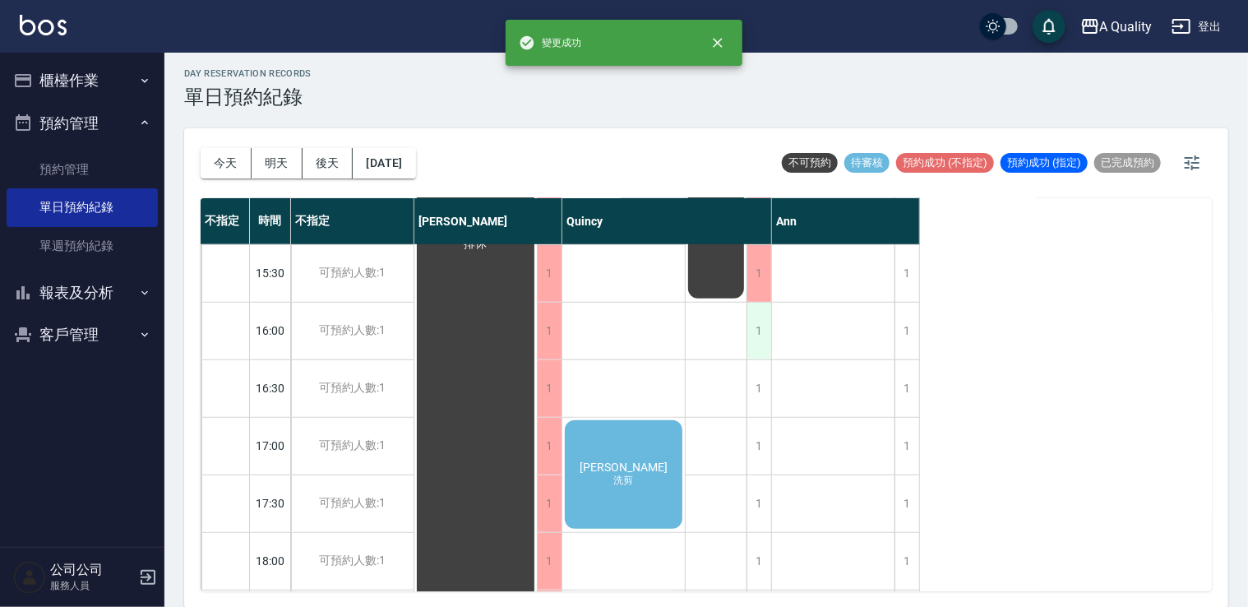
scroll to position [493, 0]
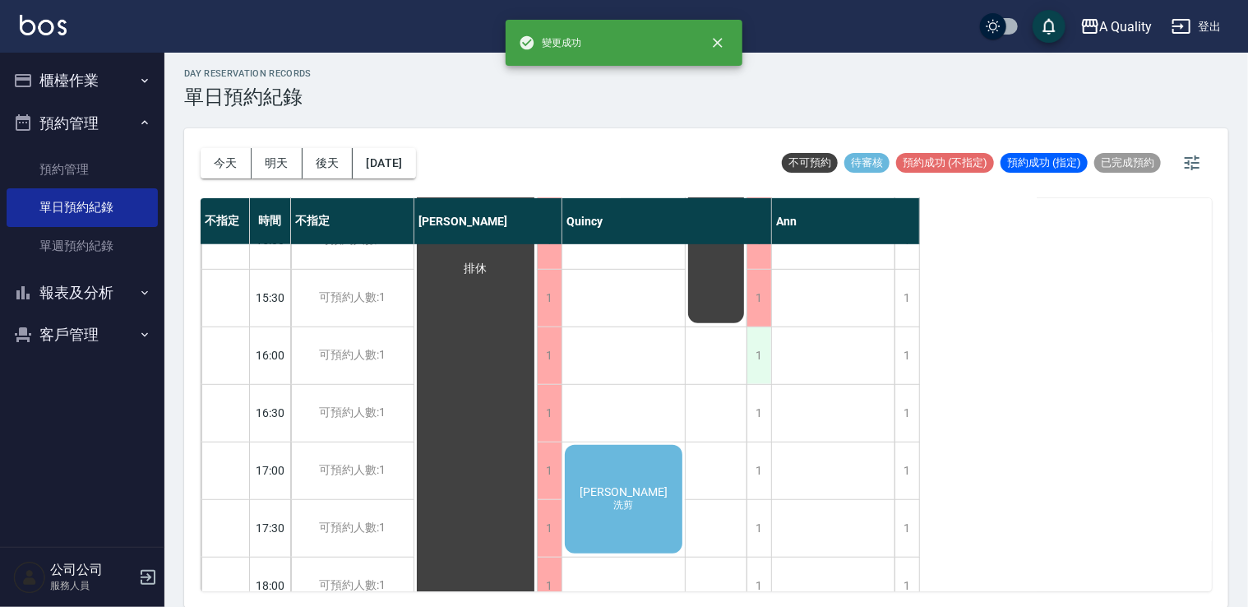
click at [764, 355] on div "1" at bounding box center [759, 355] width 25 height 57
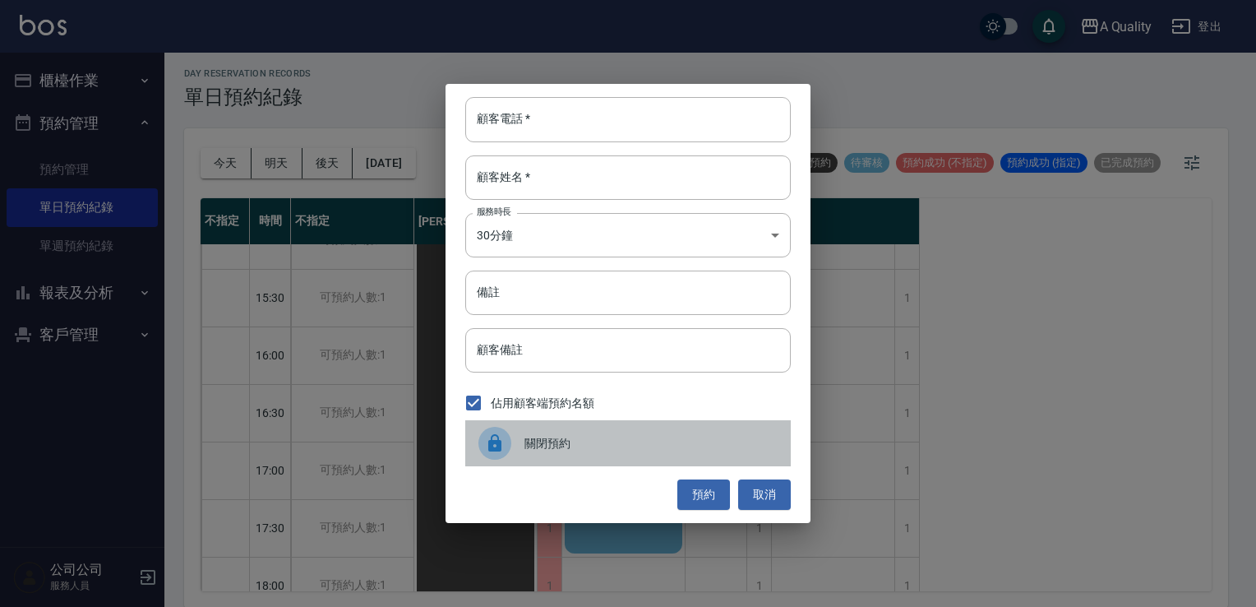
click at [576, 436] on span "關閉預約" at bounding box center [651, 443] width 253 height 17
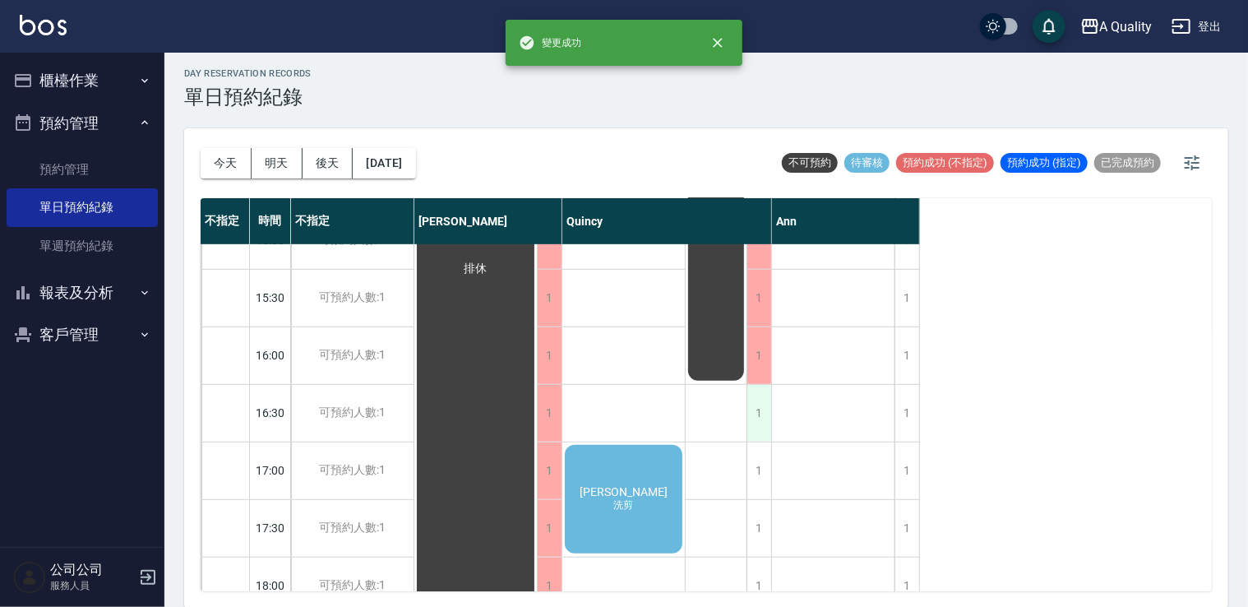
click at [756, 406] on div "1" at bounding box center [759, 413] width 25 height 57
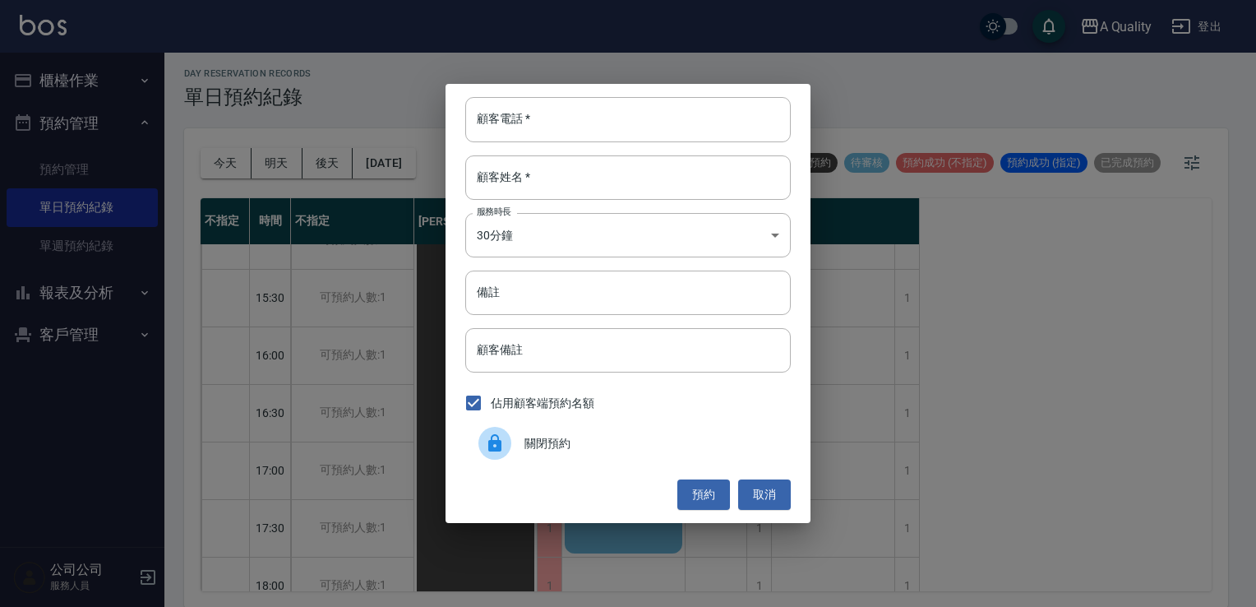
drag, startPoint x: 756, startPoint y: 406, endPoint x: 623, endPoint y: 437, distance: 135.8
click at [618, 442] on span "關閉預約" at bounding box center [651, 443] width 253 height 17
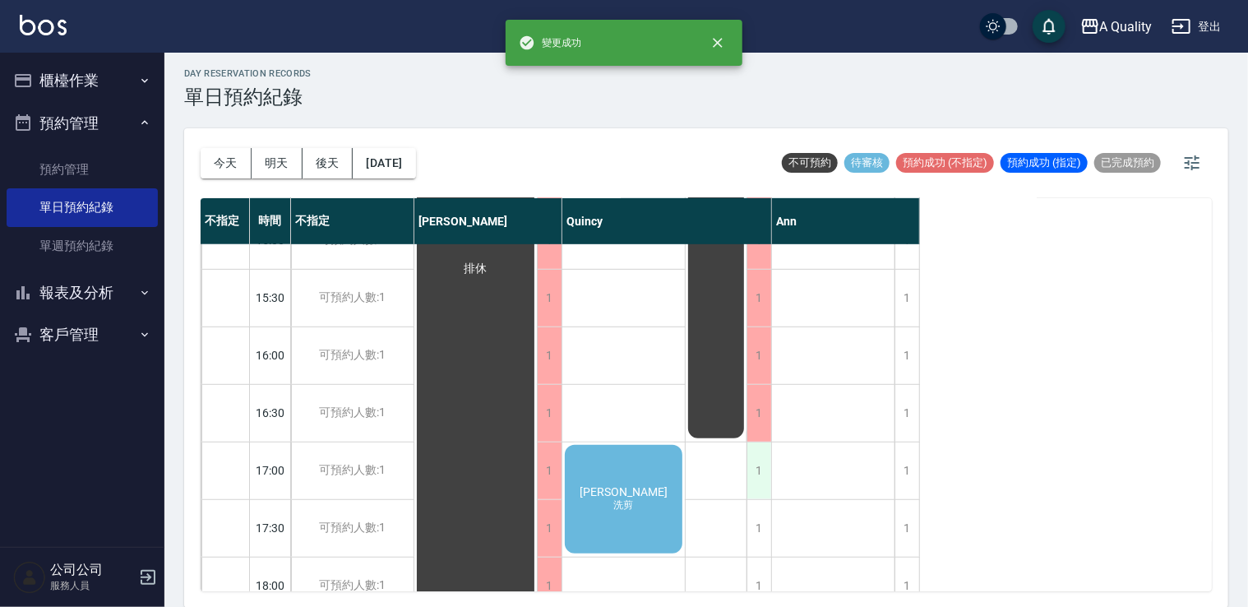
click at [765, 470] on div "1" at bounding box center [759, 470] width 25 height 57
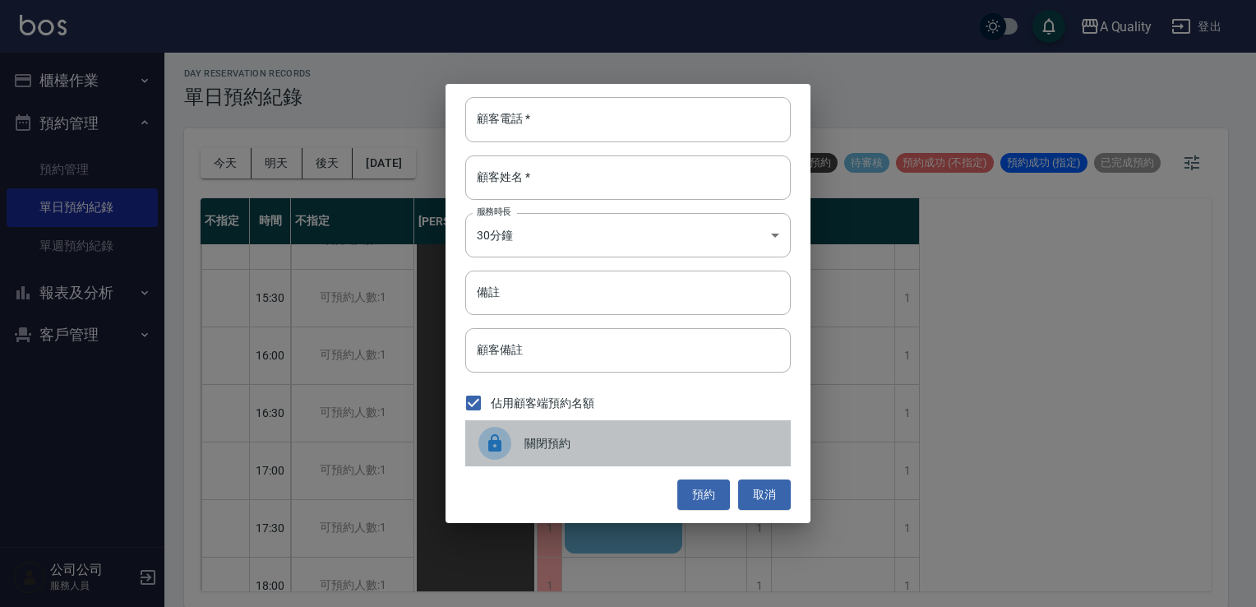
drag, startPoint x: 638, startPoint y: 446, endPoint x: 678, endPoint y: 446, distance: 40.3
click at [640, 446] on span "關閉預約" at bounding box center [651, 443] width 253 height 17
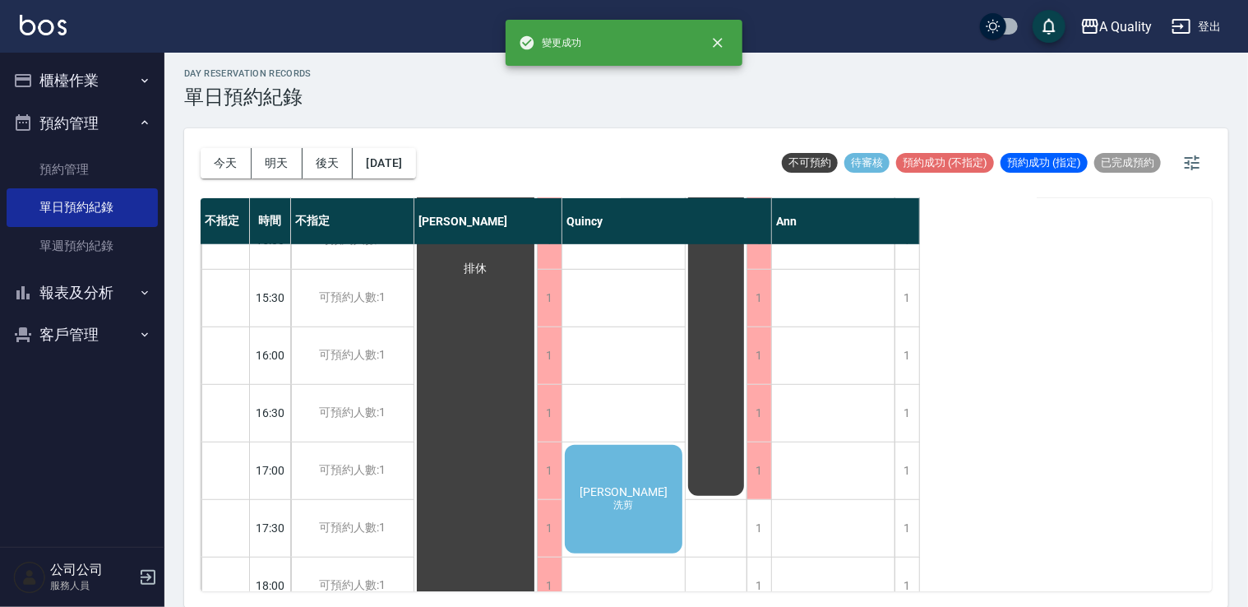
scroll to position [658, 0]
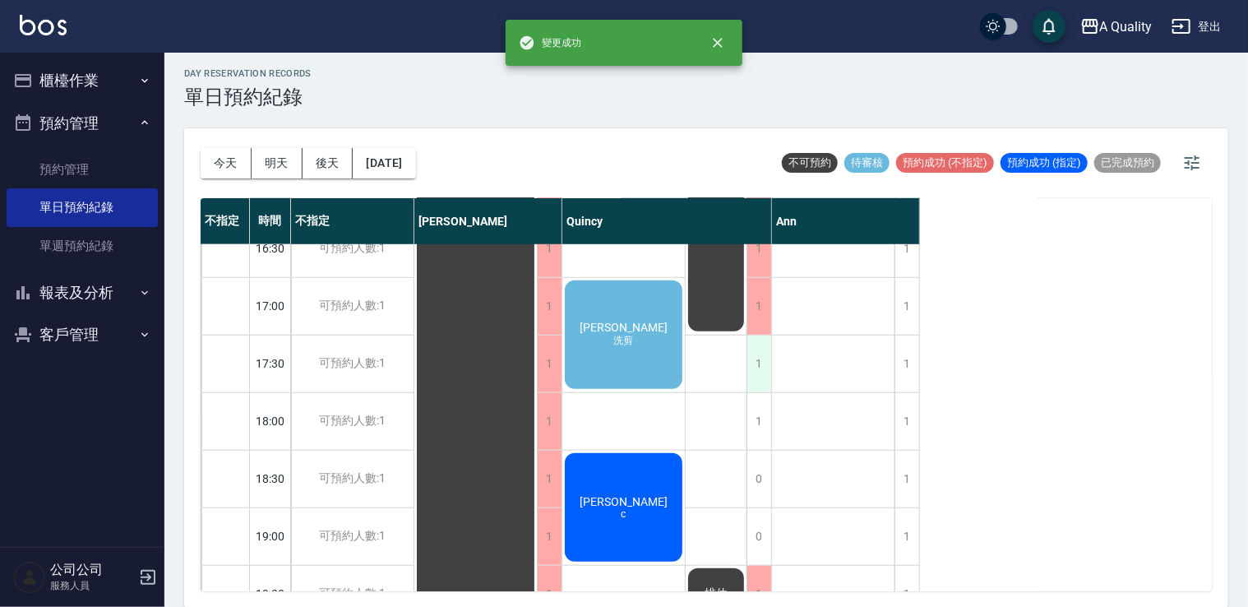
click at [754, 385] on div "1" at bounding box center [759, 363] width 25 height 57
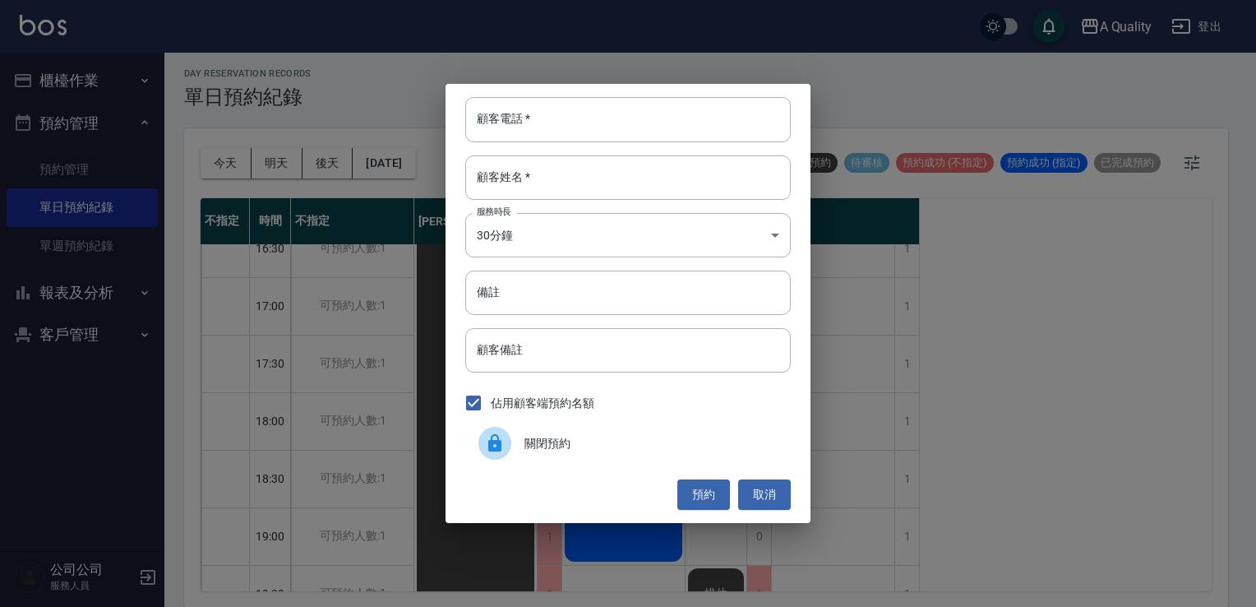
click at [659, 445] on span "關閉預約" at bounding box center [651, 443] width 253 height 17
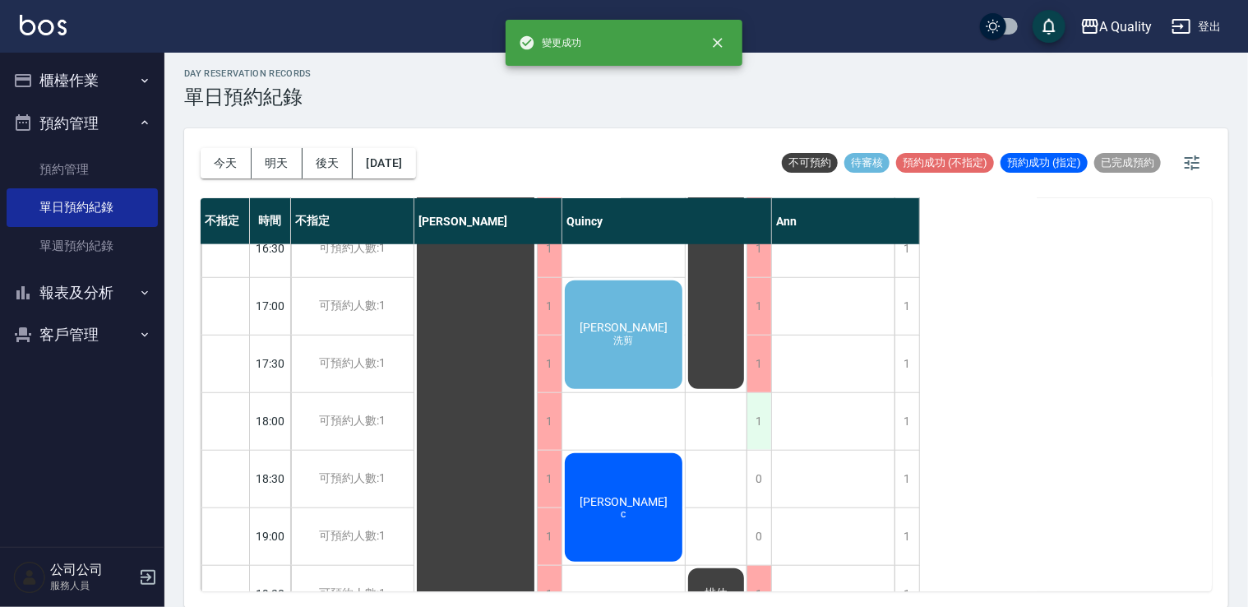
click at [766, 428] on div "1" at bounding box center [759, 421] width 25 height 57
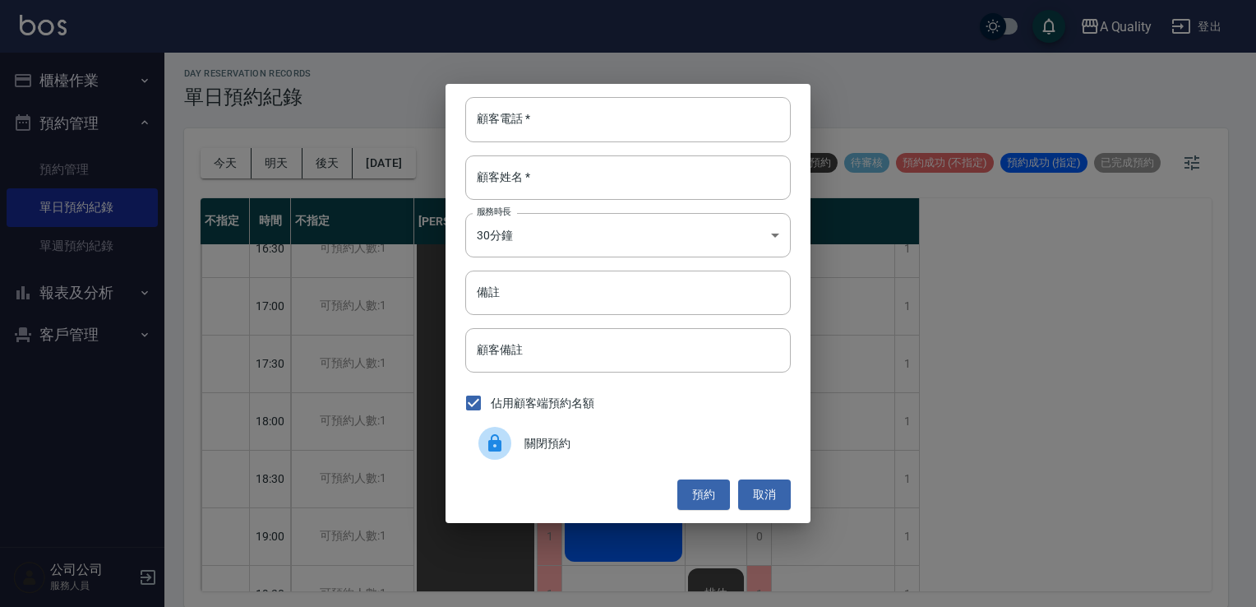
click at [676, 442] on span "關閉預約" at bounding box center [651, 443] width 253 height 17
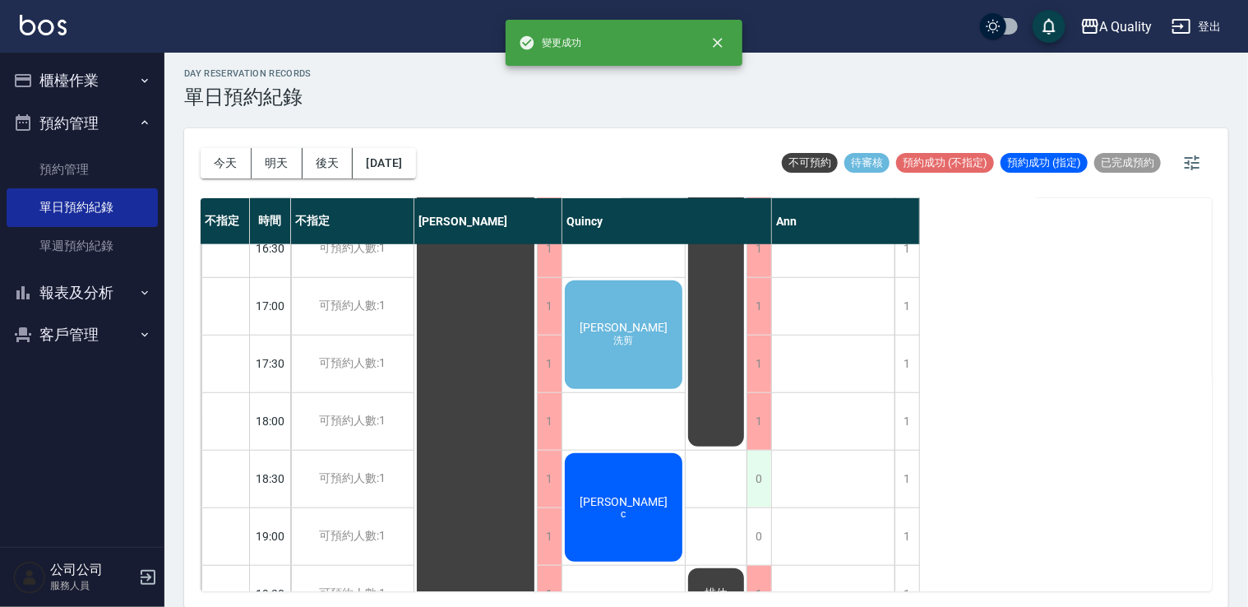
click at [759, 468] on div "0" at bounding box center [759, 479] width 25 height 57
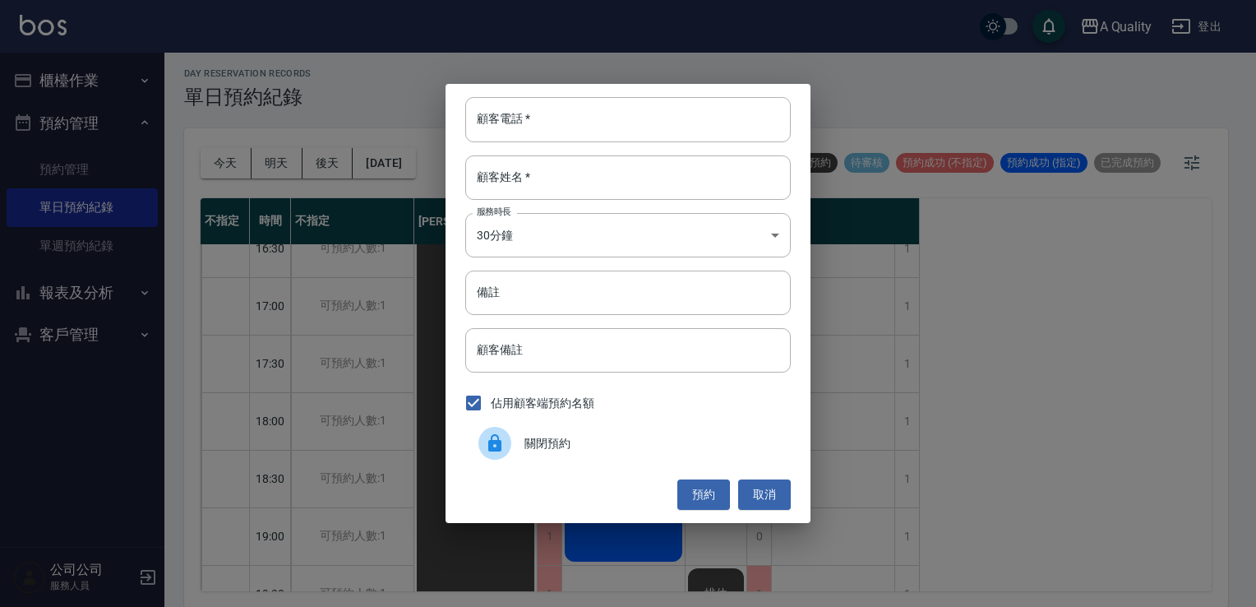
drag, startPoint x: 669, startPoint y: 433, endPoint x: 676, endPoint y: 438, distance: 8.7
click at [670, 435] on div "關閉預約" at bounding box center [628, 443] width 326 height 46
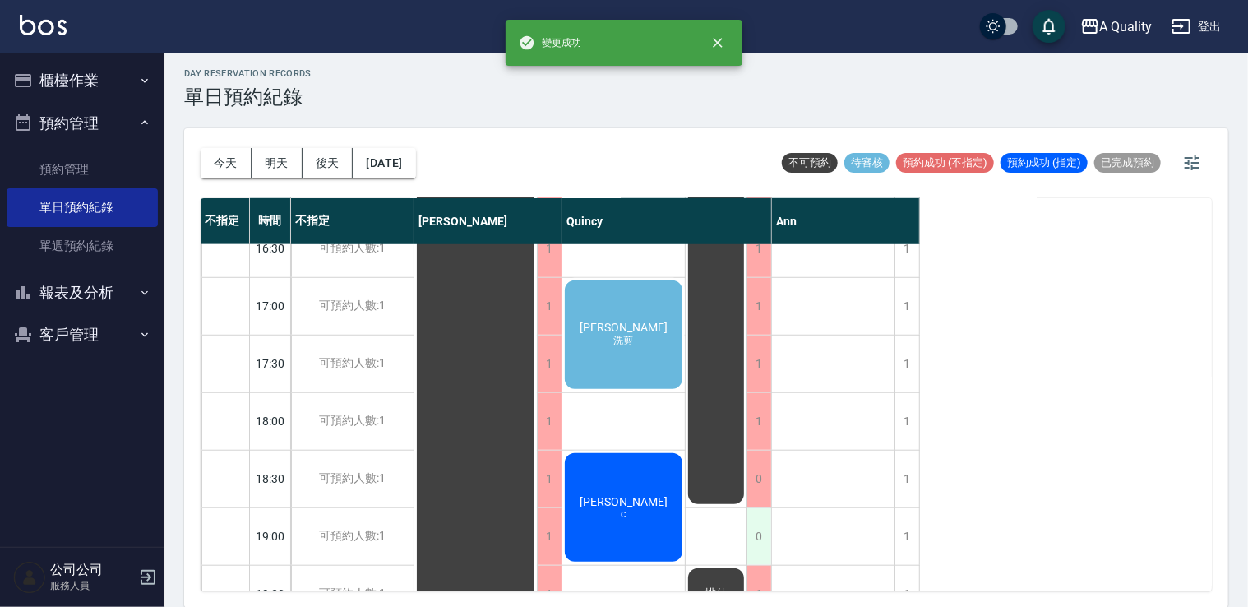
click at [754, 519] on div "0" at bounding box center [759, 536] width 25 height 57
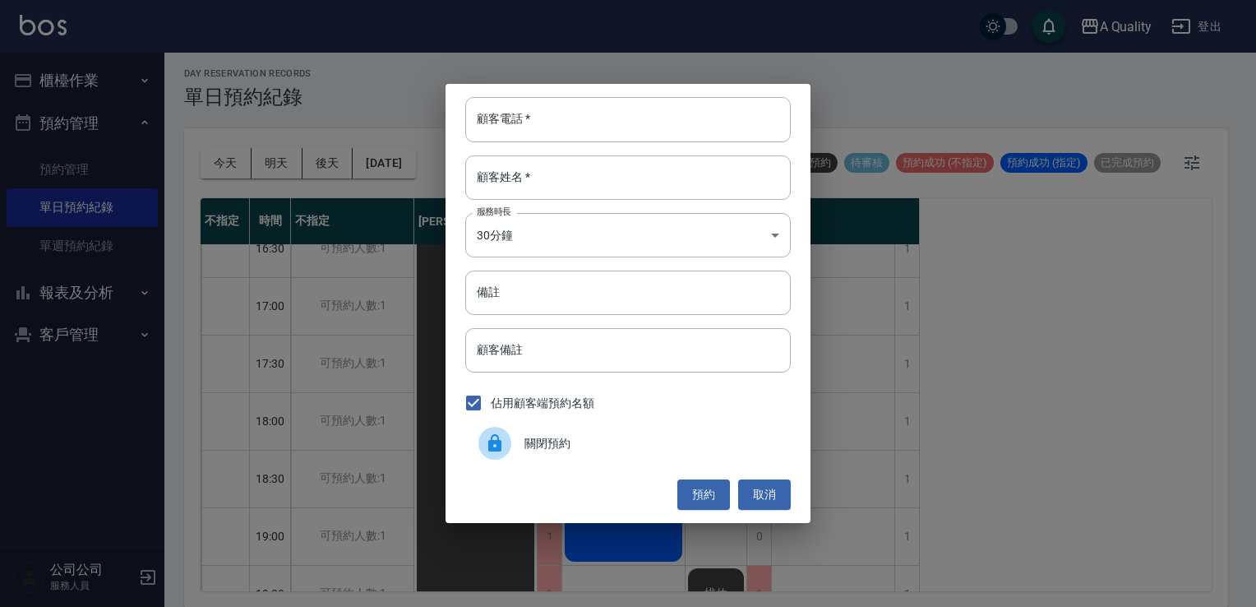
click at [650, 444] on span "關閉預約" at bounding box center [651, 443] width 253 height 17
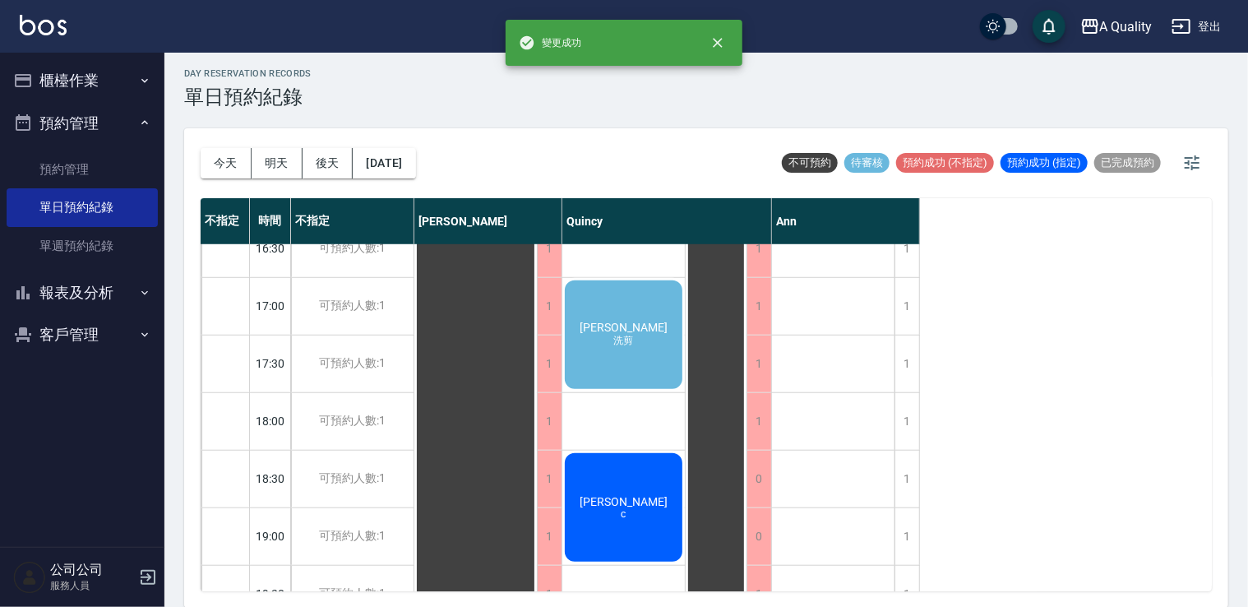
click at [640, 501] on span "游凱鈞" at bounding box center [623, 501] width 95 height 13
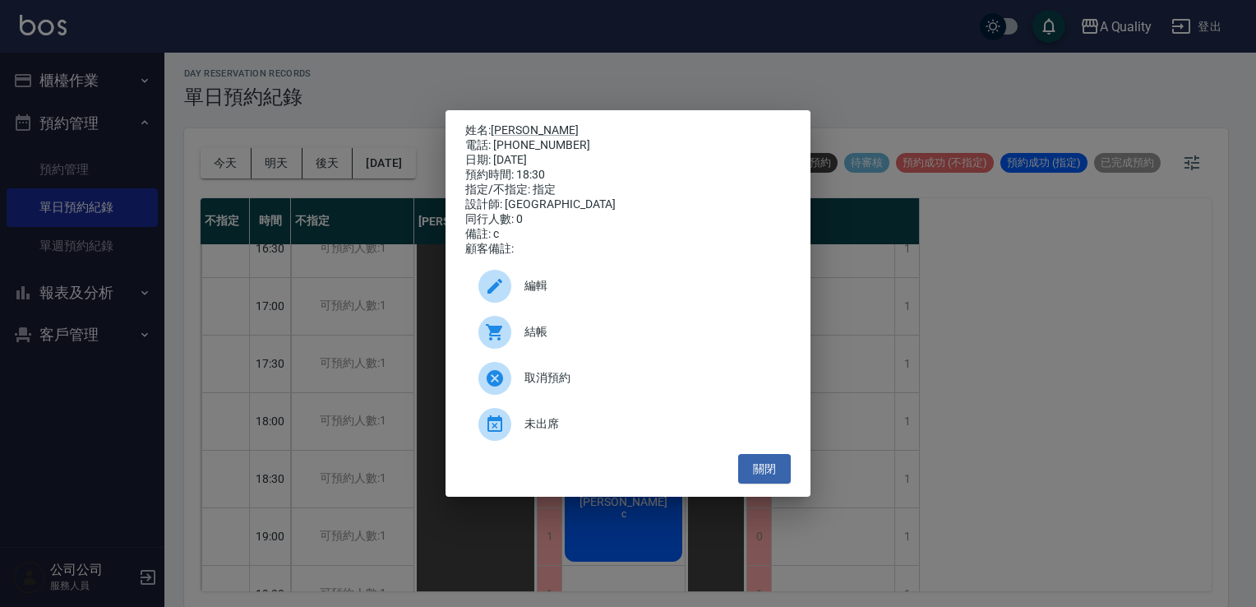
drag, startPoint x: 545, startPoint y: 287, endPoint x: 539, endPoint y: 251, distance: 36.8
click at [544, 286] on span "編輯" at bounding box center [651, 285] width 253 height 17
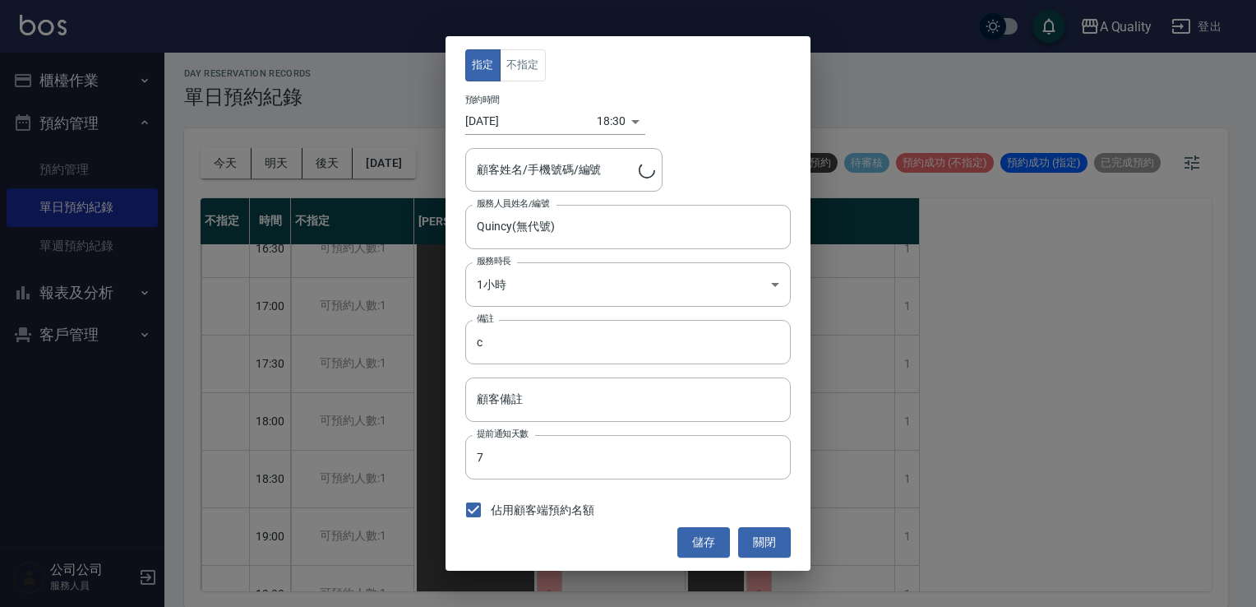
type input "游凱鈞/0963591421"
click at [756, 540] on button "關閉" at bounding box center [764, 542] width 53 height 30
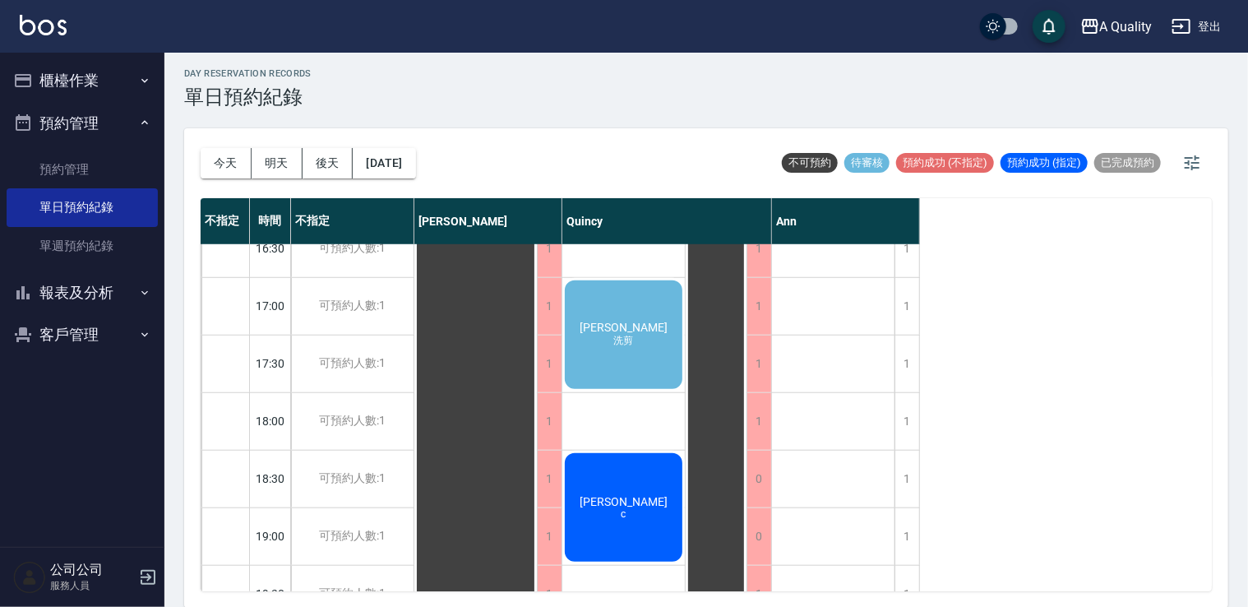
click at [628, 485] on div "游凱鈞 c" at bounding box center [623, 507] width 123 height 113
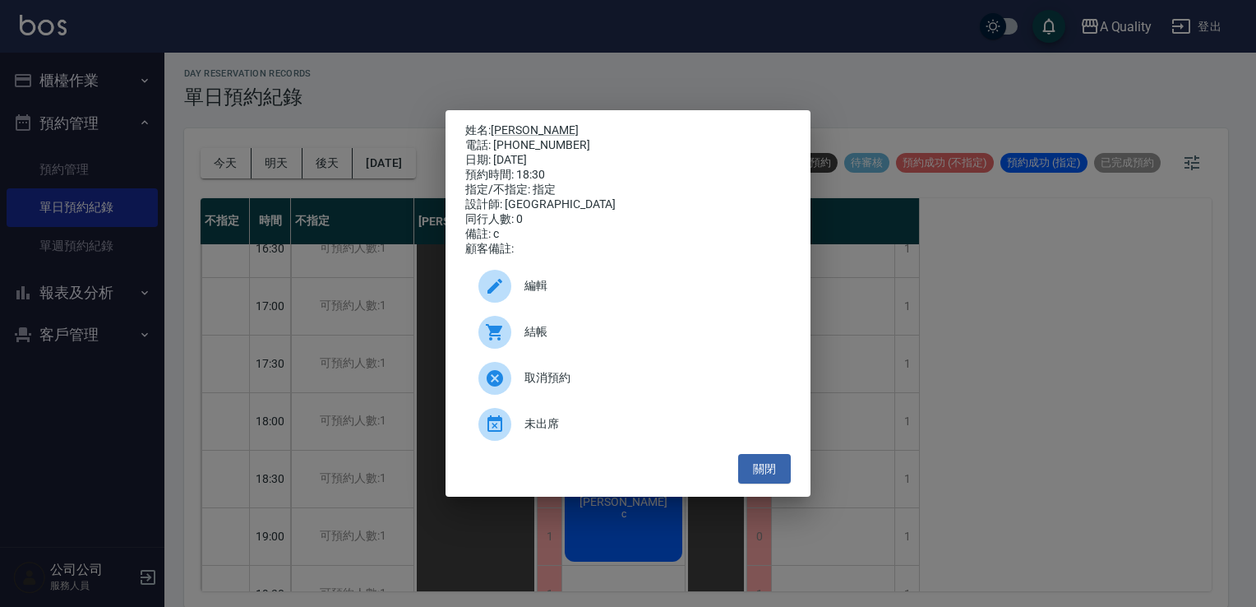
click at [530, 429] on span "未出席" at bounding box center [651, 423] width 253 height 17
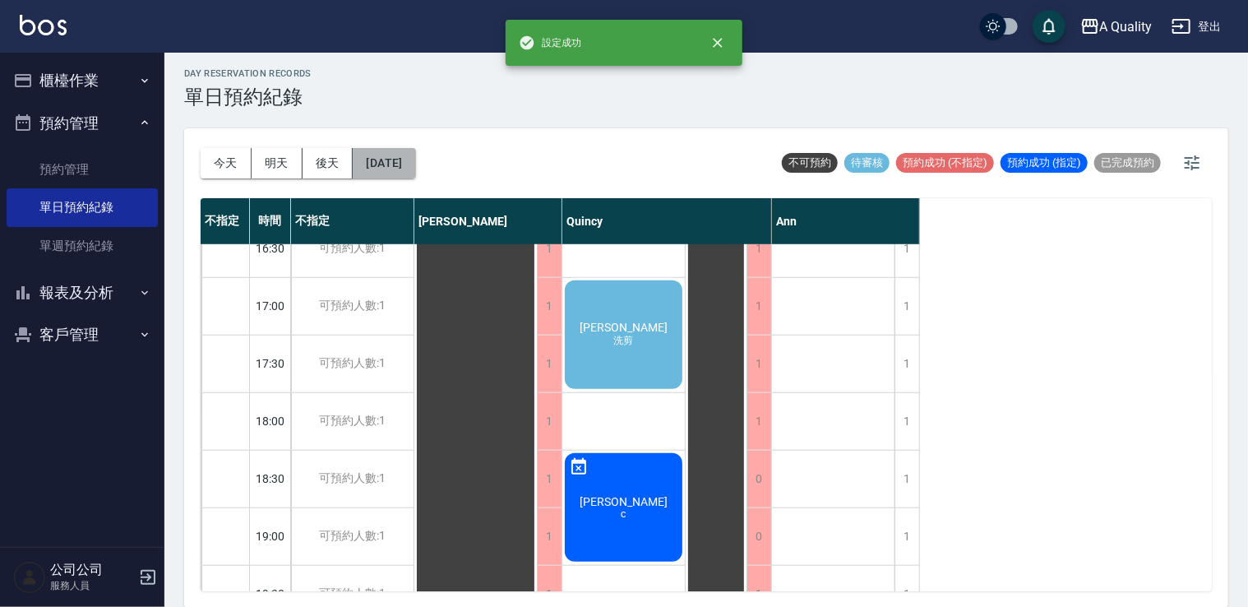
click at [415, 171] on button "2025/09/16" at bounding box center [384, 163] width 62 height 30
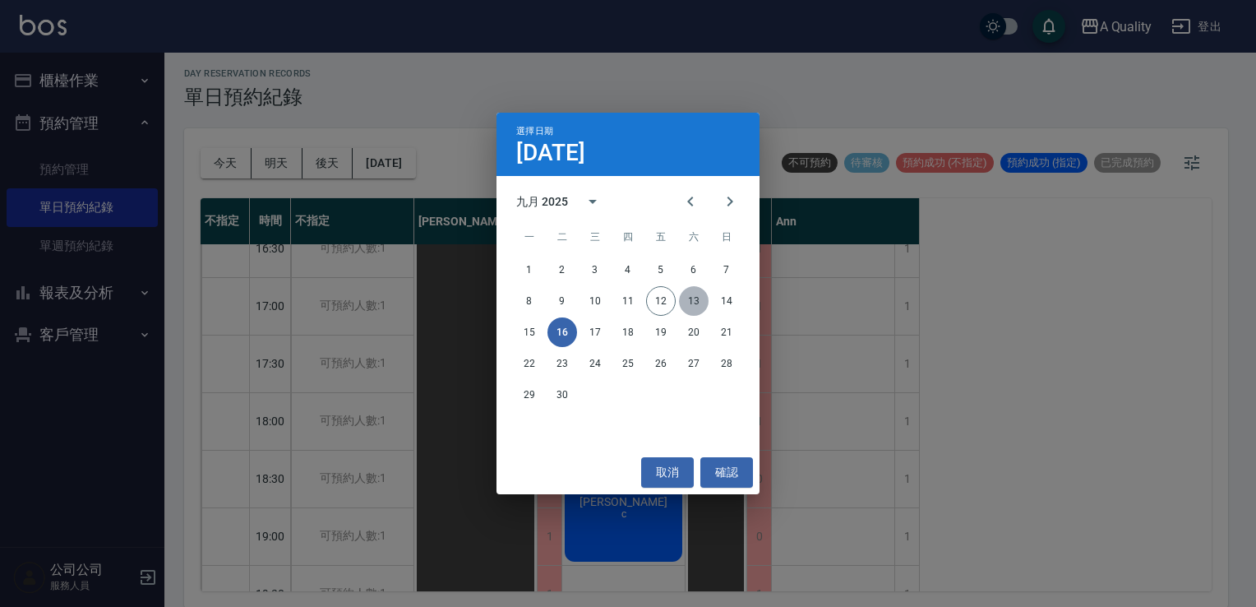
click at [701, 302] on button "13" at bounding box center [694, 301] width 30 height 30
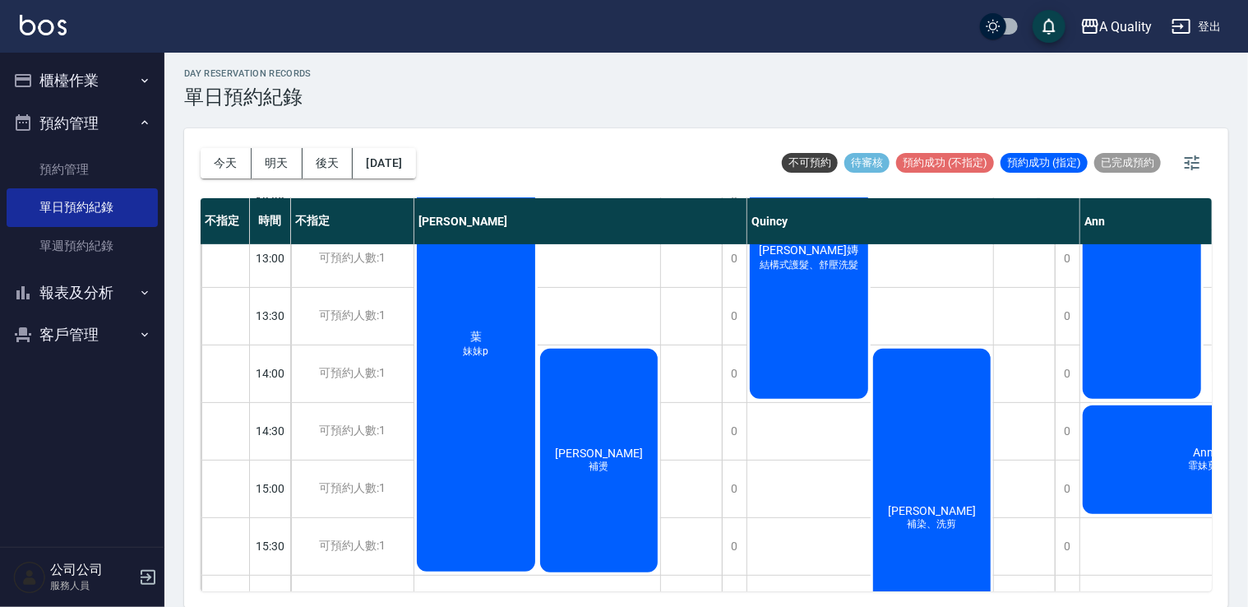
scroll to position [247, 0]
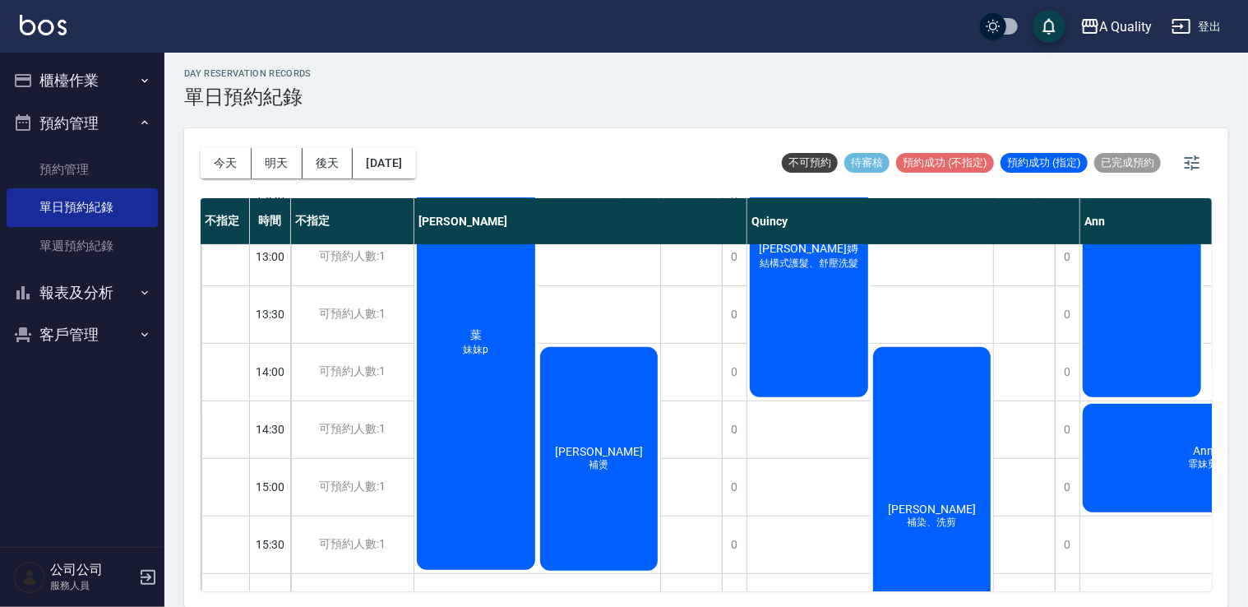
click at [950, 488] on div "吳佩臻 補染、洗剪" at bounding box center [932, 517] width 123 height 344
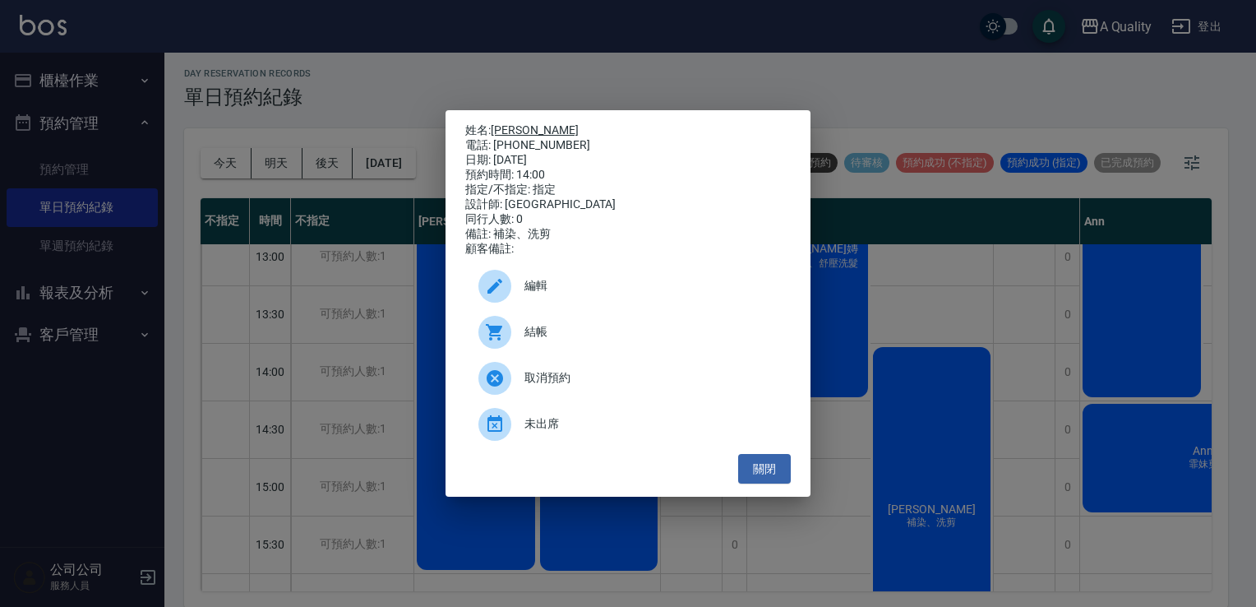
click at [508, 124] on link "吳佩臻" at bounding box center [535, 129] width 88 height 13
click at [533, 446] on div "未出席" at bounding box center [628, 424] width 326 height 46
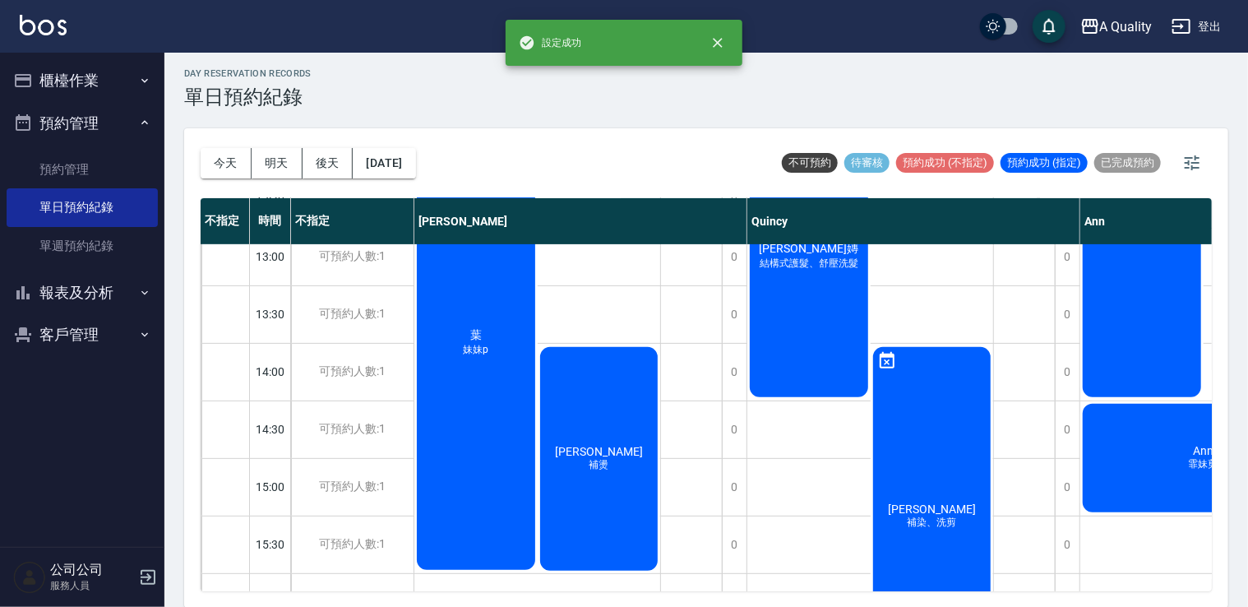
click at [929, 391] on div "吳佩臻 補染、洗剪" at bounding box center [932, 517] width 123 height 344
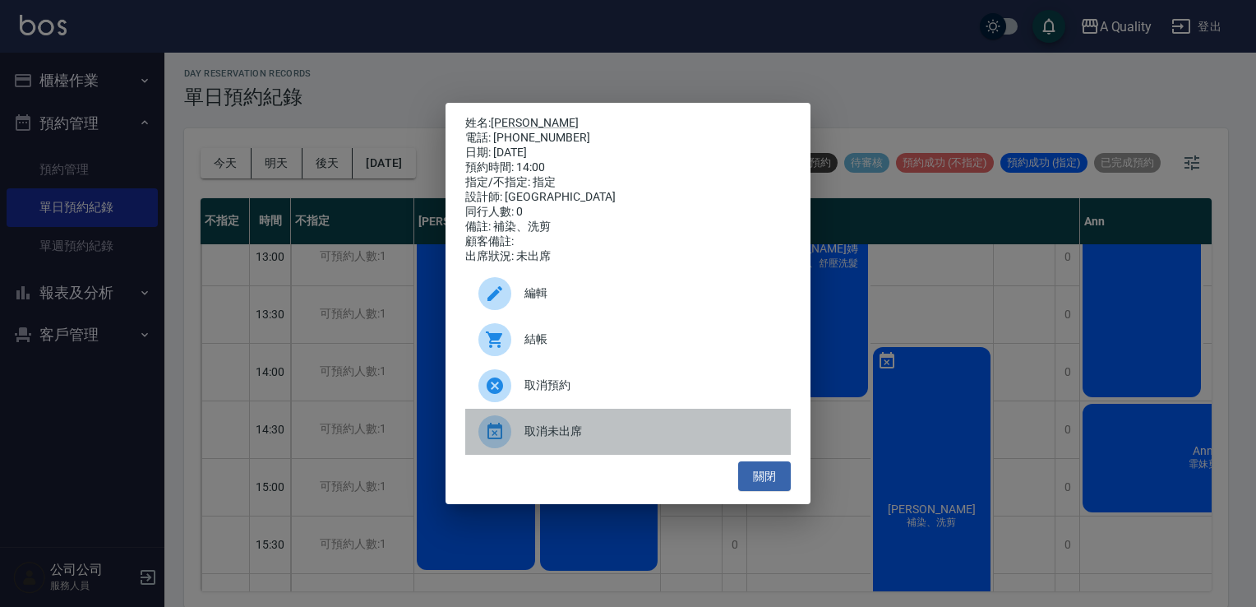
click at [502, 442] on icon at bounding box center [495, 432] width 20 height 20
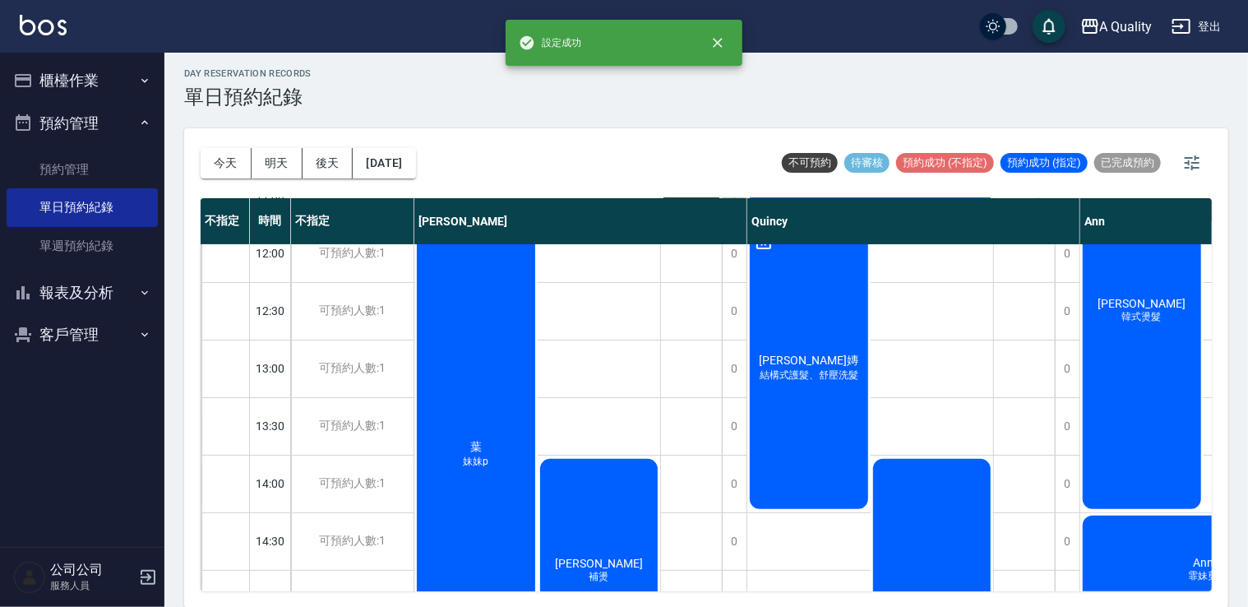
scroll to position [0, 0]
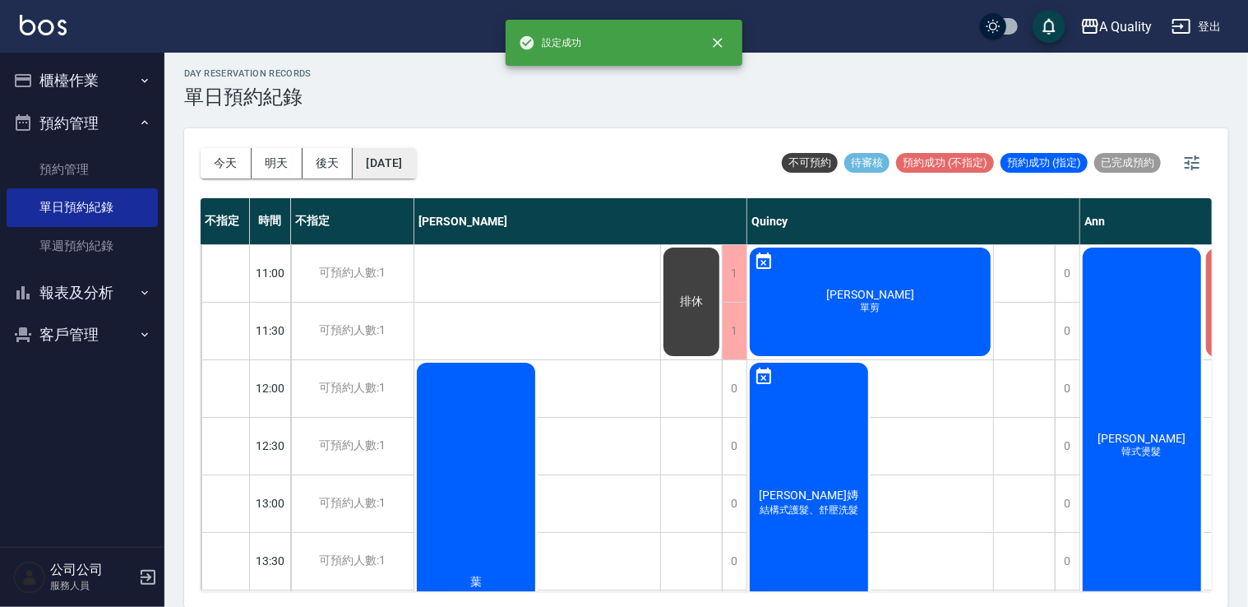
click at [409, 156] on button "2025/09/13" at bounding box center [384, 163] width 62 height 30
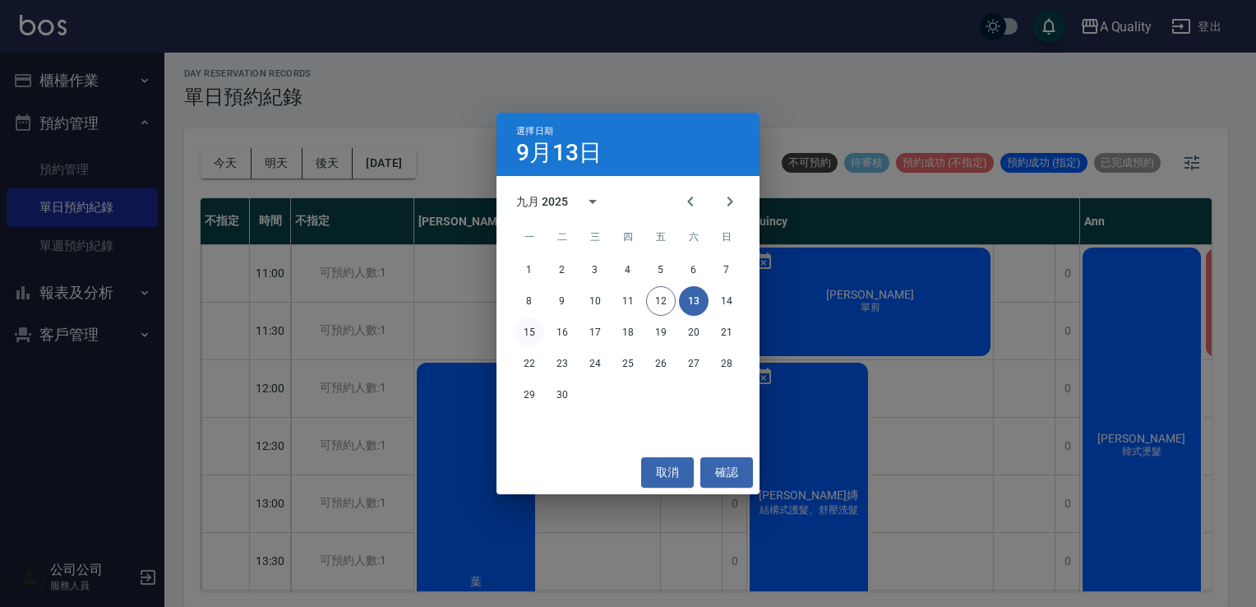
click at [530, 338] on button "15" at bounding box center [530, 332] width 30 height 30
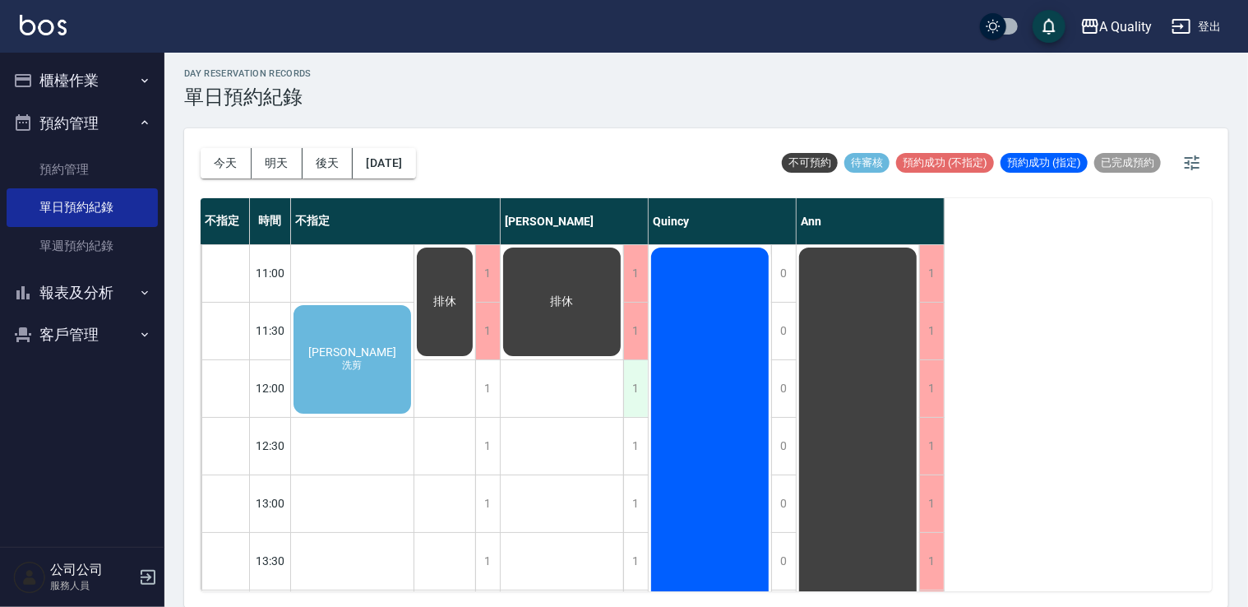
click at [628, 382] on div "1" at bounding box center [635, 388] width 25 height 57
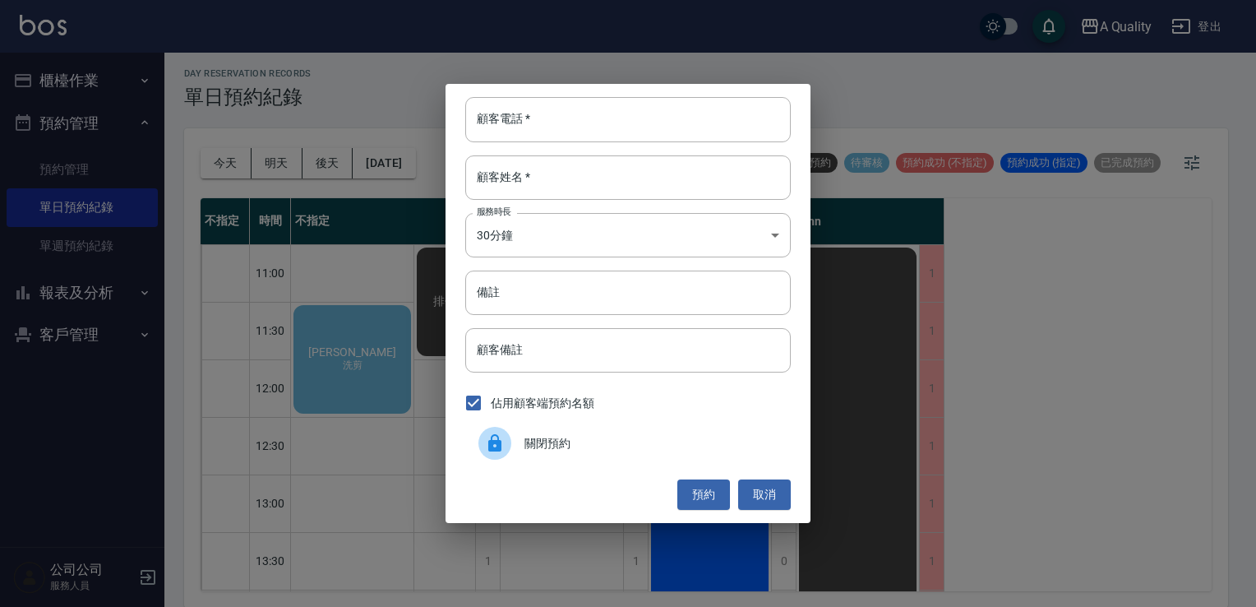
click at [543, 437] on span "關閉預約" at bounding box center [651, 443] width 253 height 17
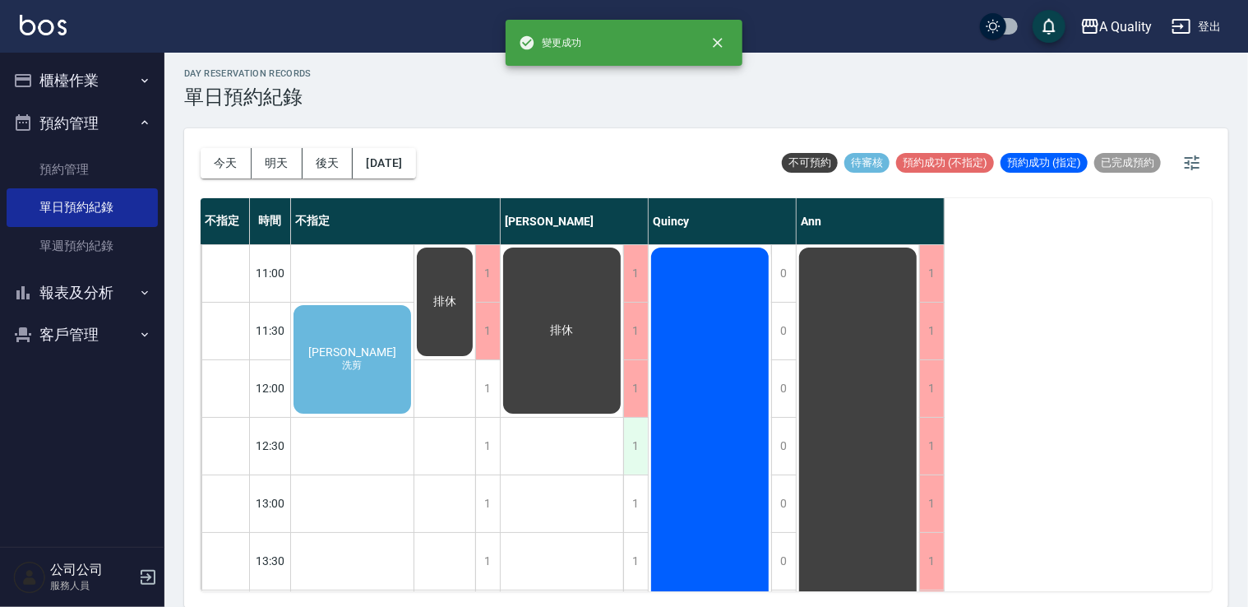
click at [635, 448] on div "1" at bounding box center [635, 446] width 25 height 57
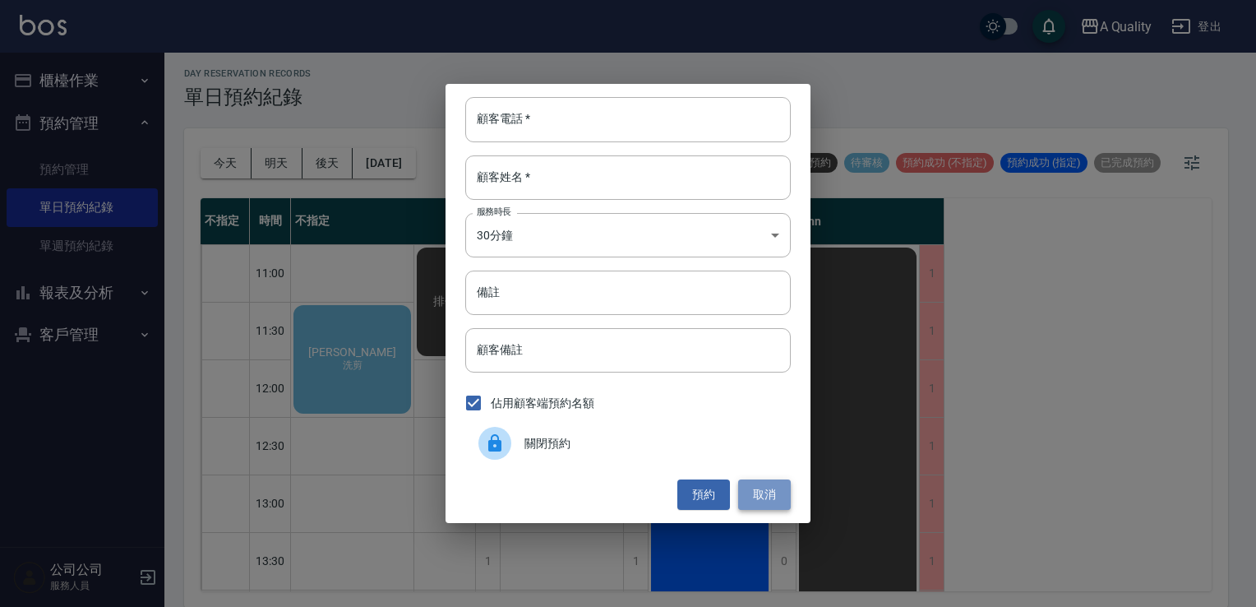
drag, startPoint x: 754, startPoint y: 495, endPoint x: 745, endPoint y: 488, distance: 11.2
click at [750, 492] on button "取消" at bounding box center [764, 494] width 53 height 30
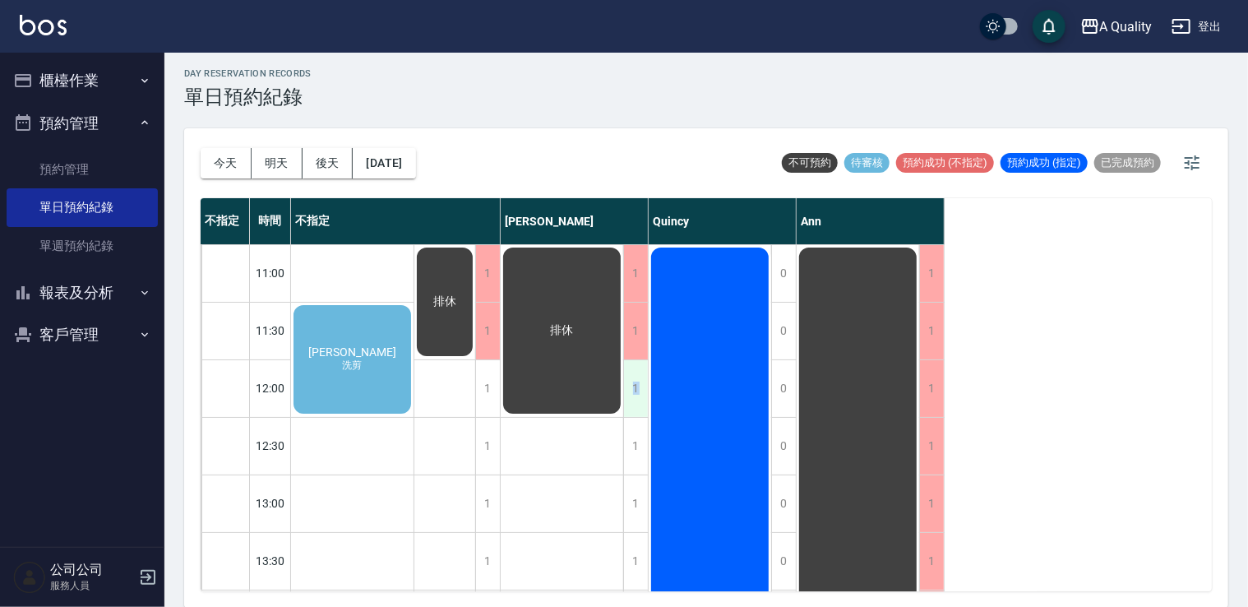
click at [636, 387] on div "1" at bounding box center [635, 388] width 25 height 57
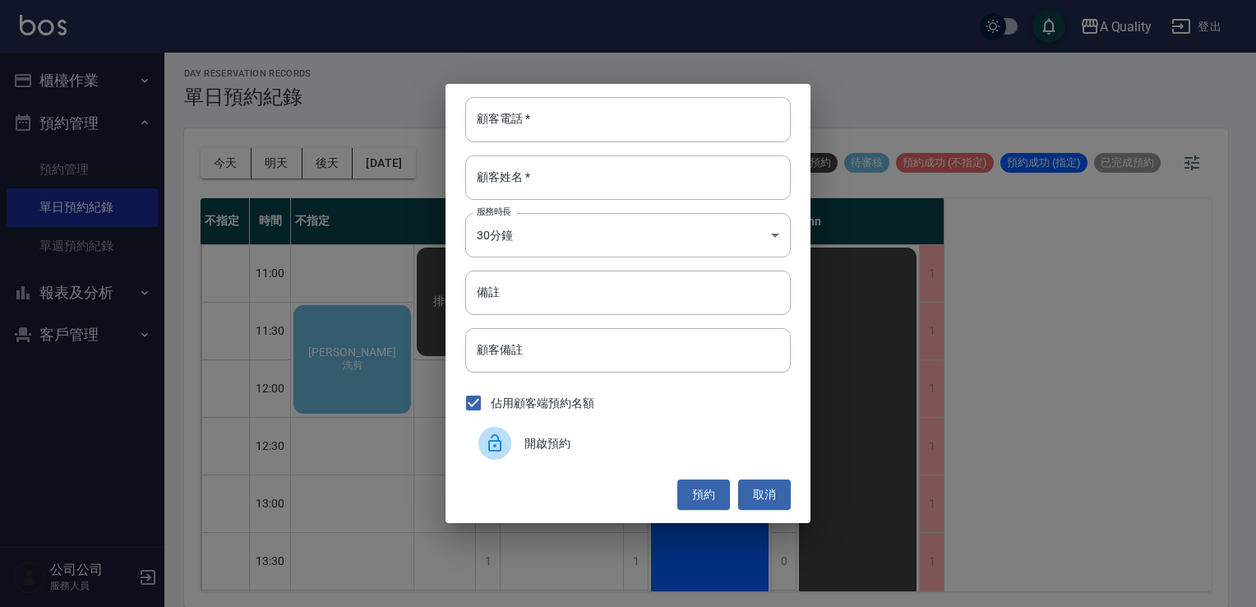
drag, startPoint x: 636, startPoint y: 387, endPoint x: 571, endPoint y: 448, distance: 89.0
click at [571, 448] on span "開啟預約" at bounding box center [651, 443] width 253 height 17
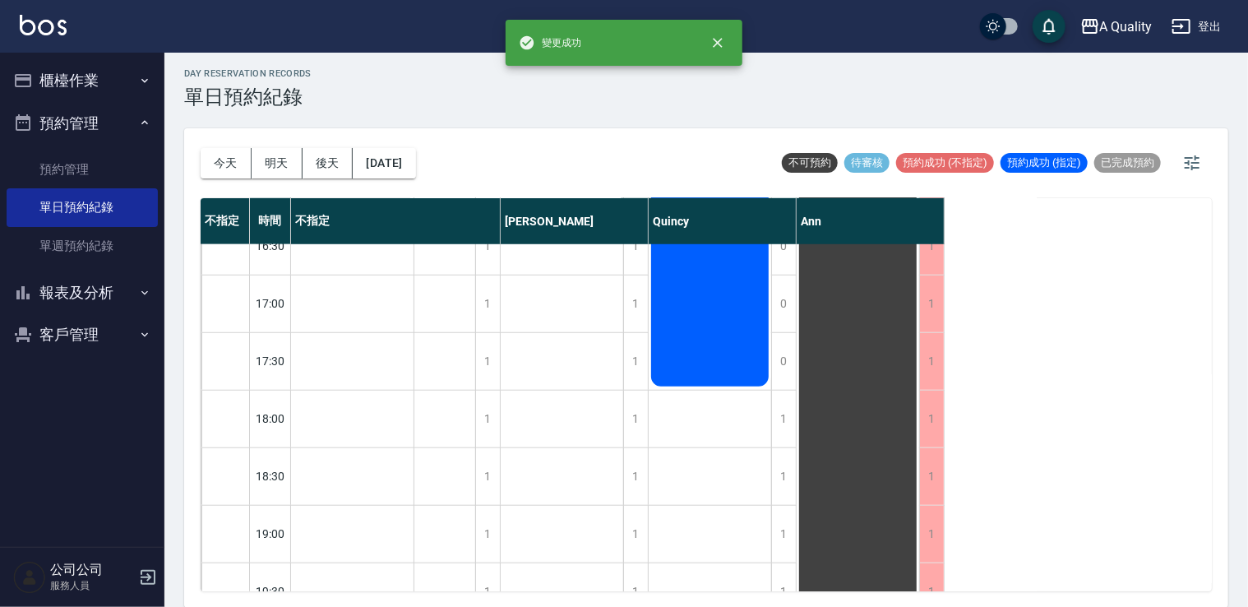
scroll to position [701, 0]
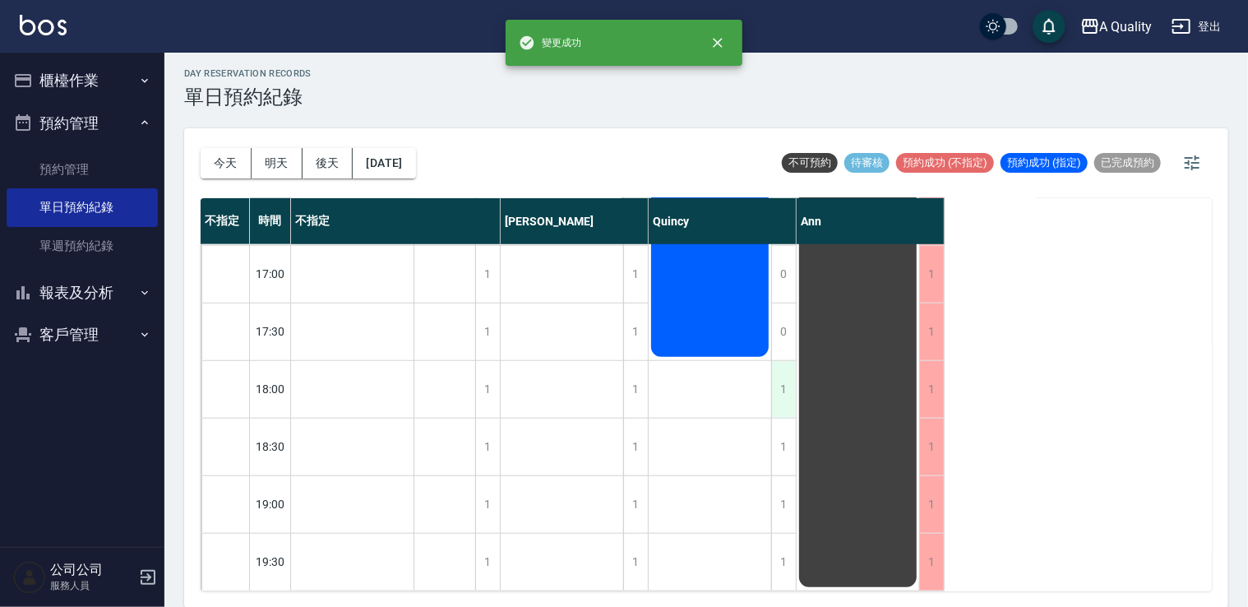
click at [779, 372] on div "1" at bounding box center [783, 389] width 25 height 57
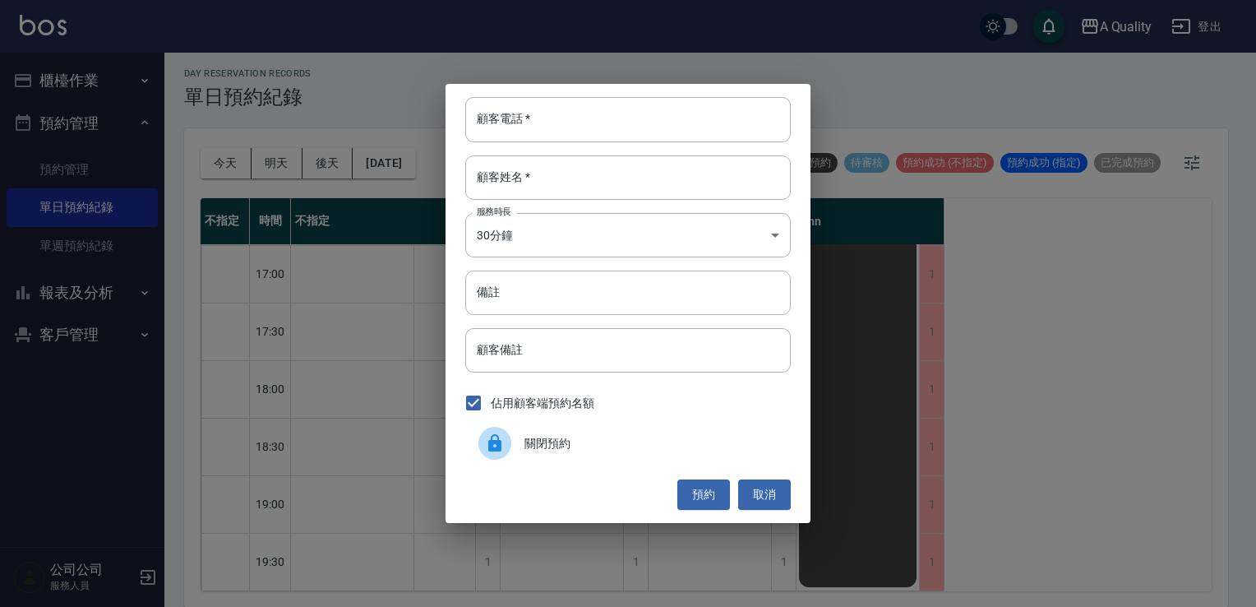
click at [598, 439] on span "關閉預約" at bounding box center [651, 443] width 253 height 17
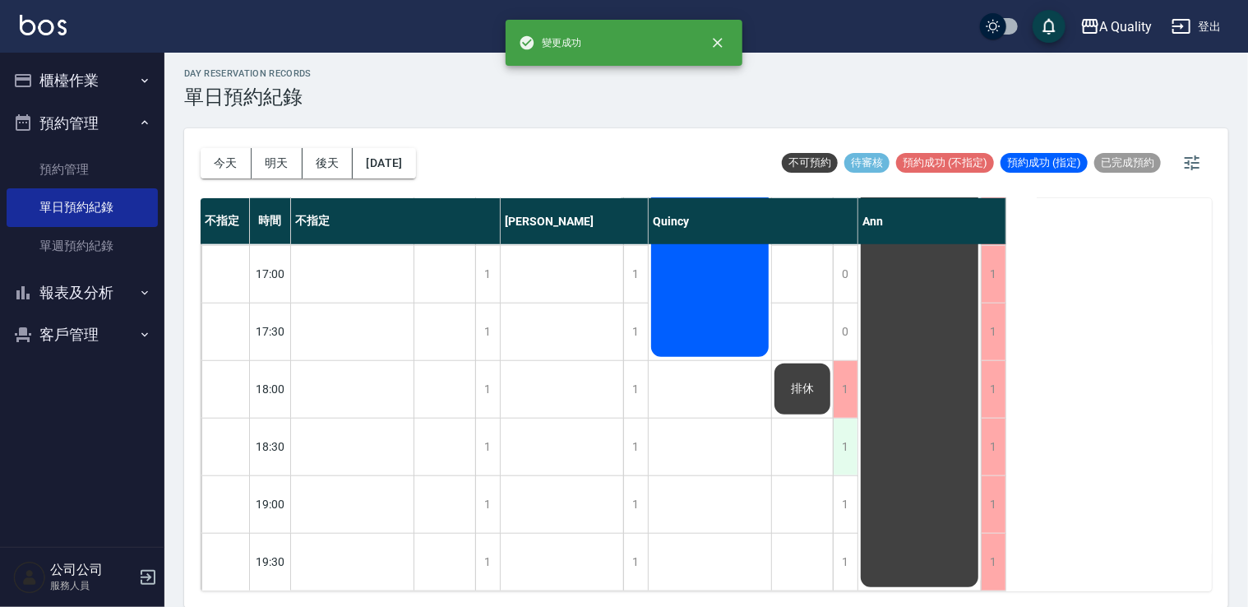
click at [845, 437] on div "1" at bounding box center [845, 447] width 25 height 57
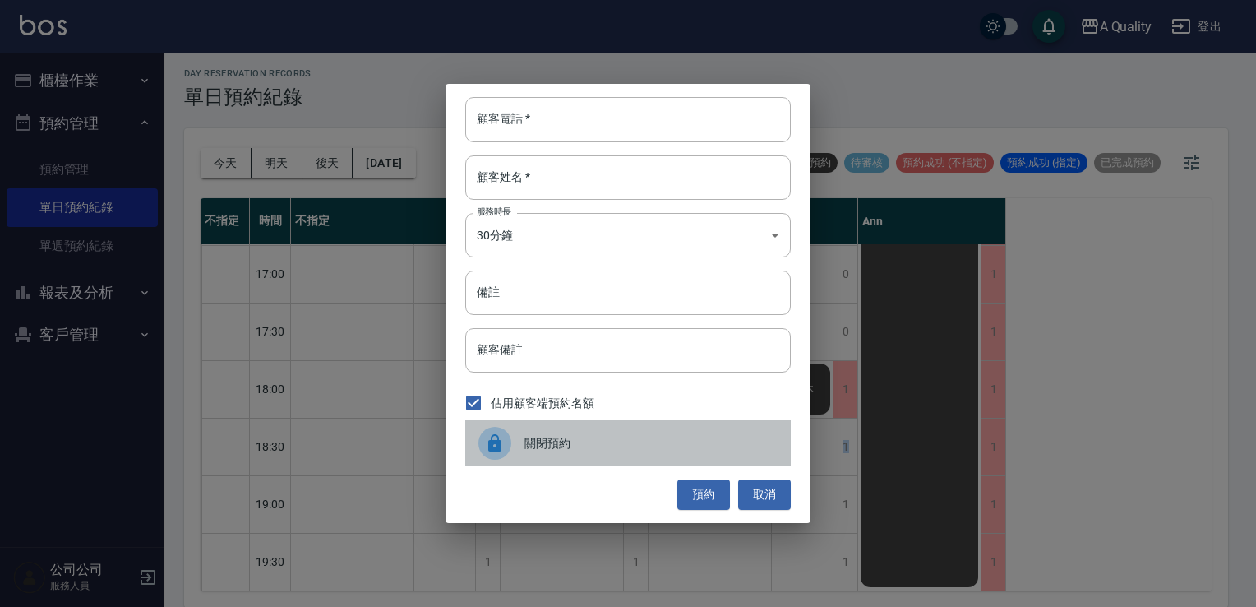
click at [675, 455] on div "關閉預約" at bounding box center [628, 443] width 326 height 46
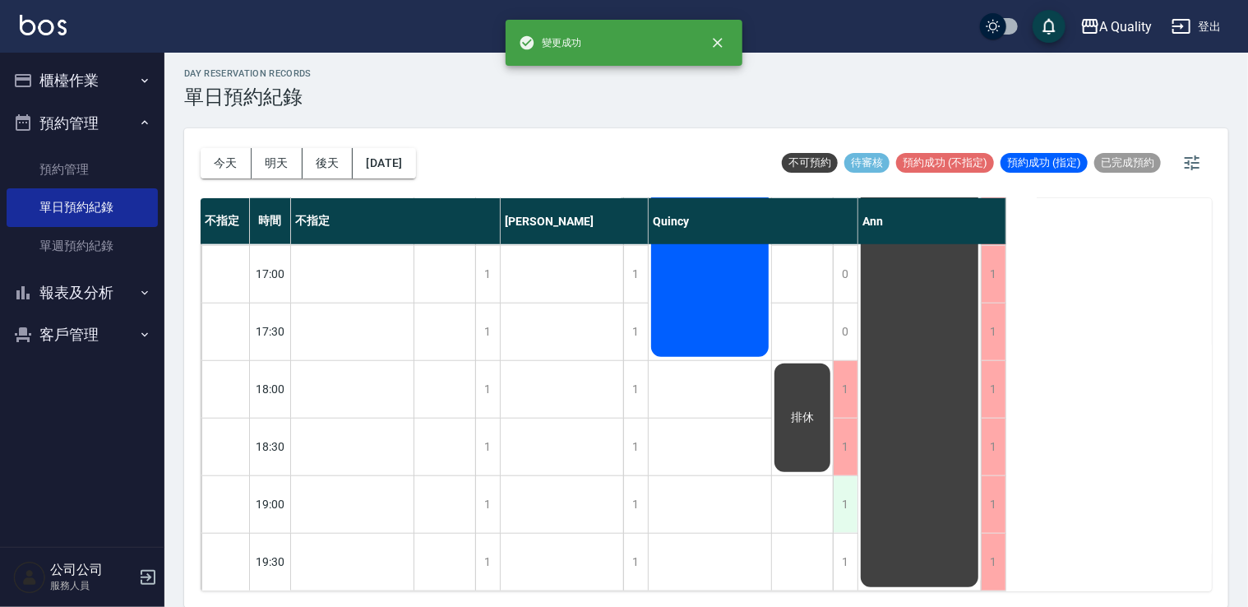
click at [842, 505] on div "1" at bounding box center [845, 504] width 25 height 57
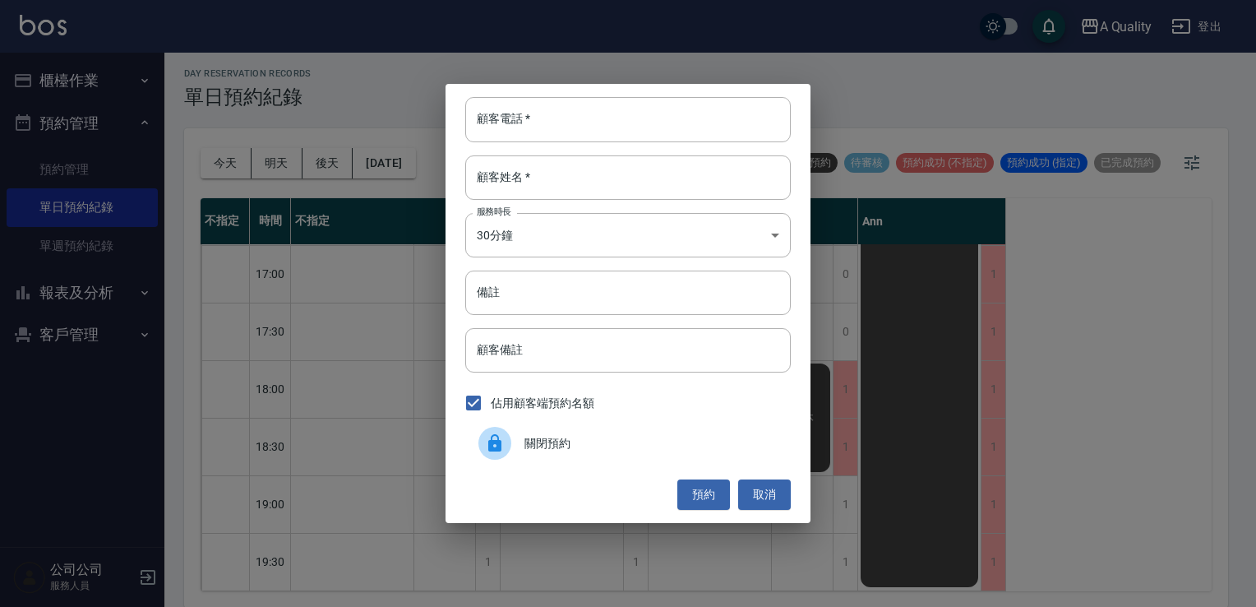
click at [675, 448] on span "關閉預約" at bounding box center [651, 443] width 253 height 17
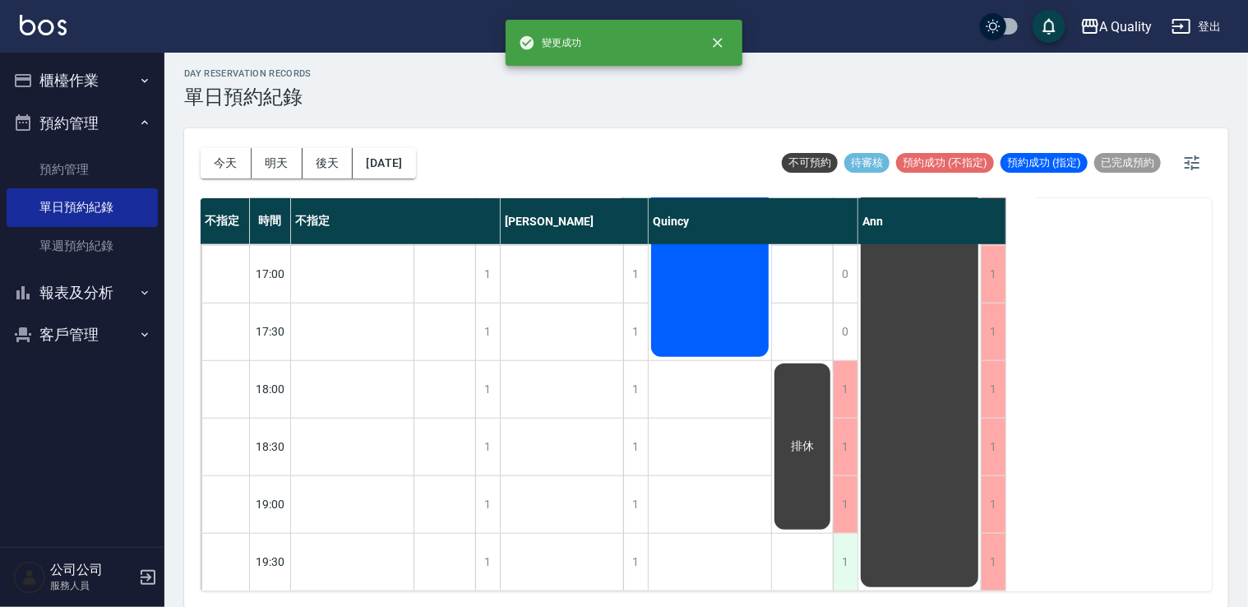
click at [845, 534] on div "1" at bounding box center [845, 562] width 25 height 57
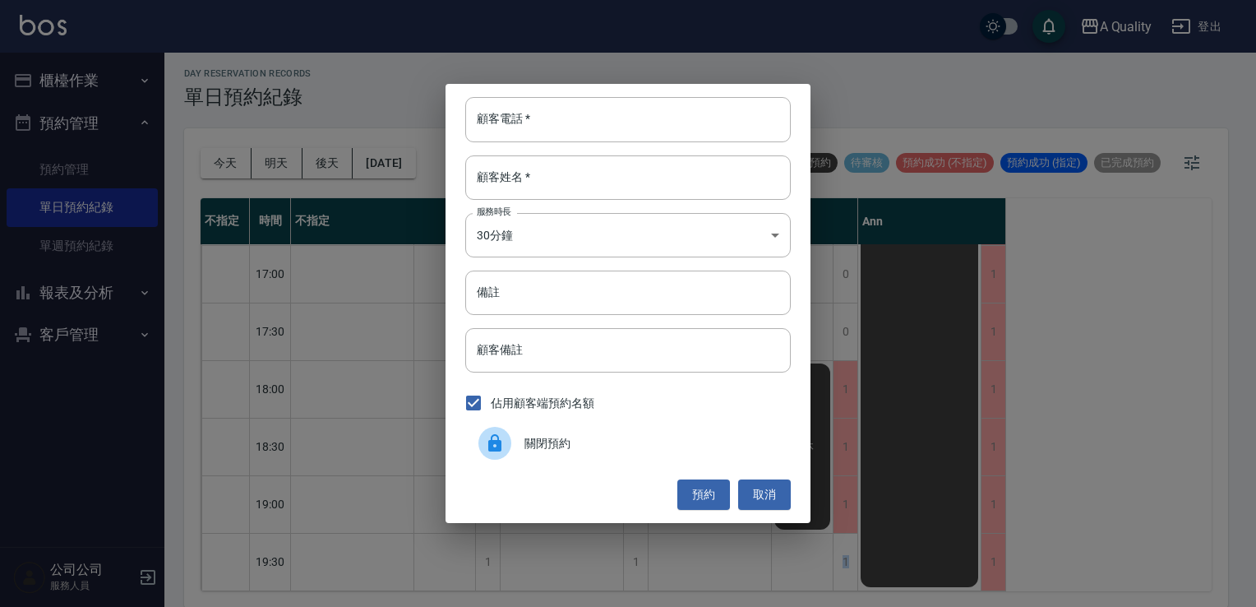
click at [562, 429] on div "關閉預約" at bounding box center [628, 443] width 326 height 46
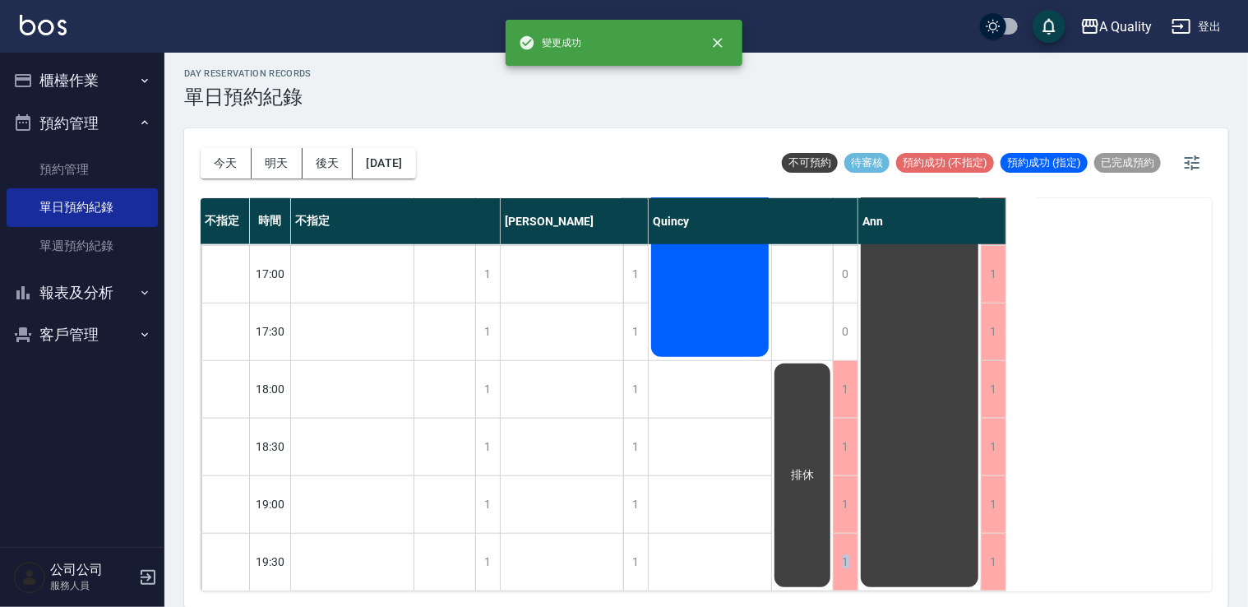
click at [64, 85] on button "櫃檯作業" at bounding box center [82, 80] width 151 height 43
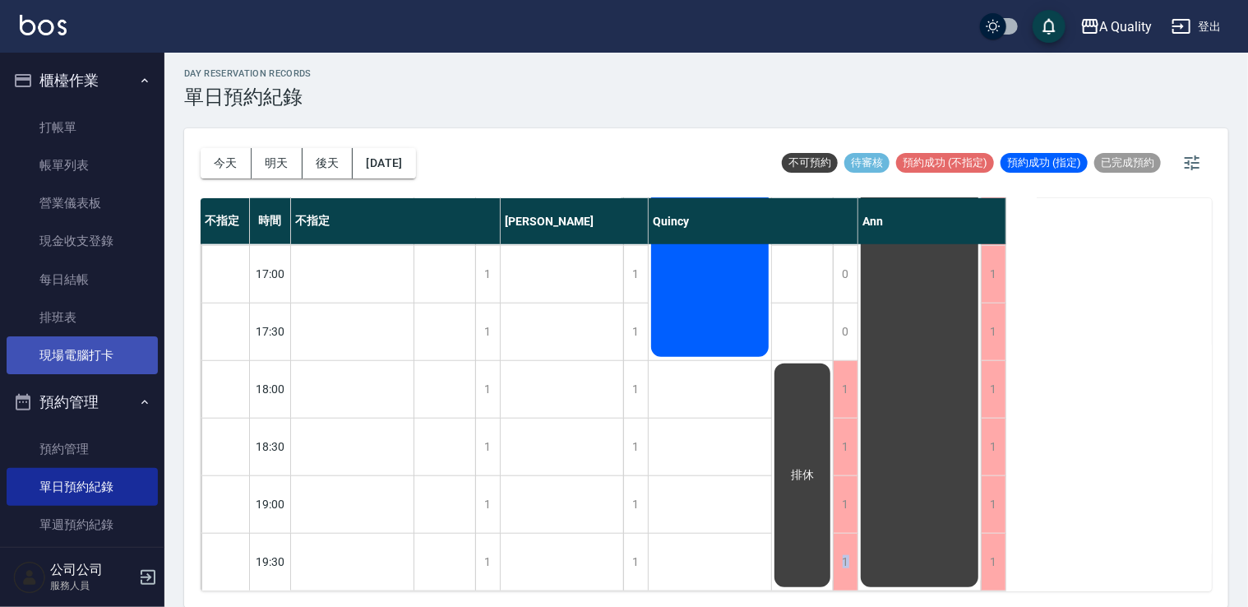
click at [89, 349] on link "現場電腦打卡" at bounding box center [82, 355] width 151 height 38
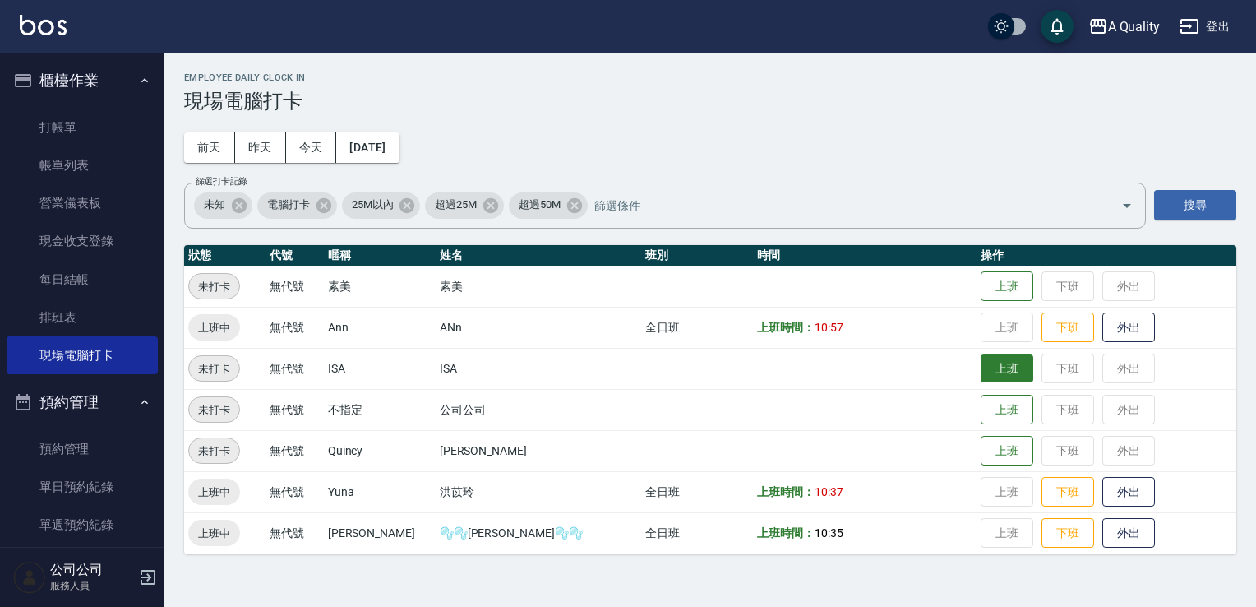
click at [981, 363] on button "上班" at bounding box center [1007, 368] width 53 height 29
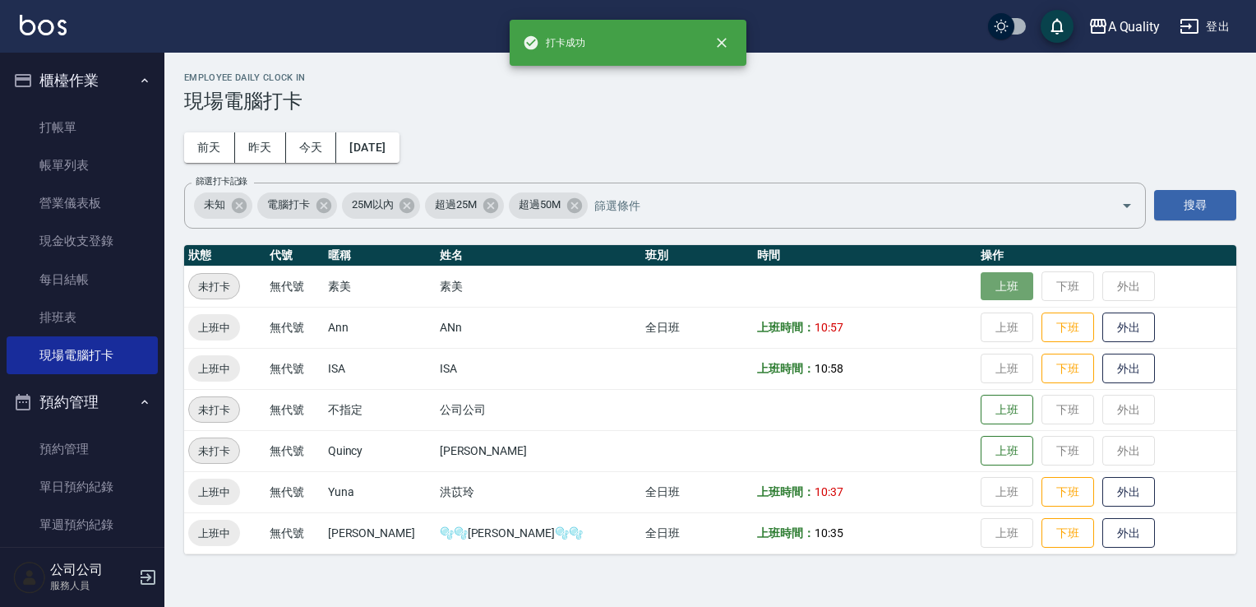
click at [981, 299] on button "上班" at bounding box center [1007, 286] width 53 height 29
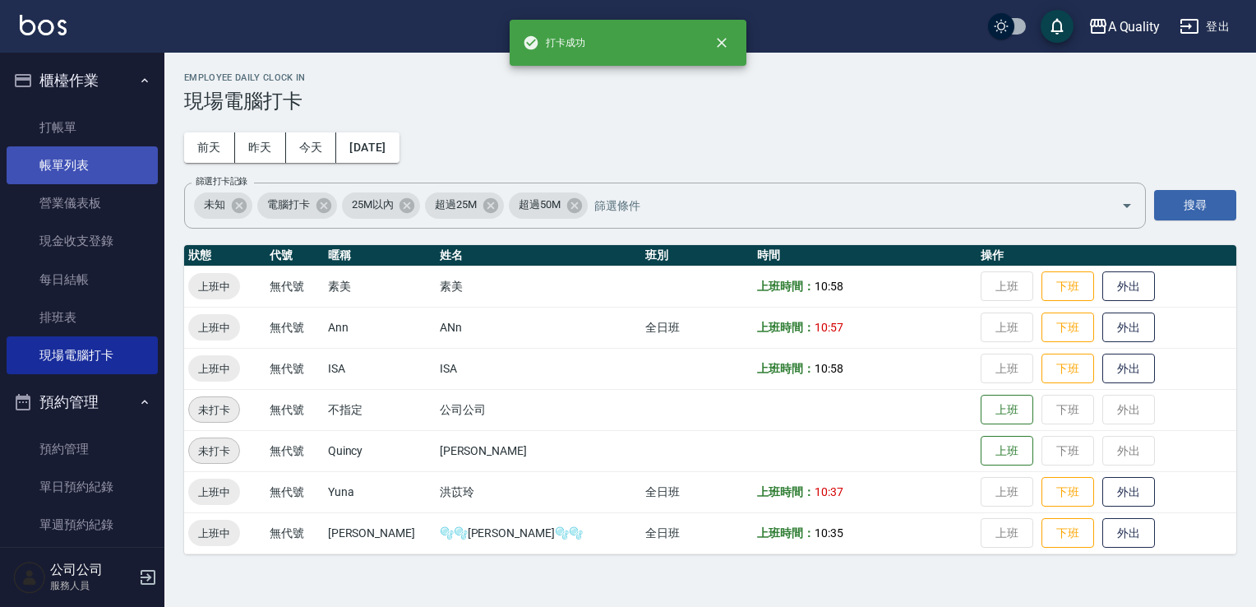
click at [55, 164] on link "帳單列表" at bounding box center [82, 165] width 151 height 38
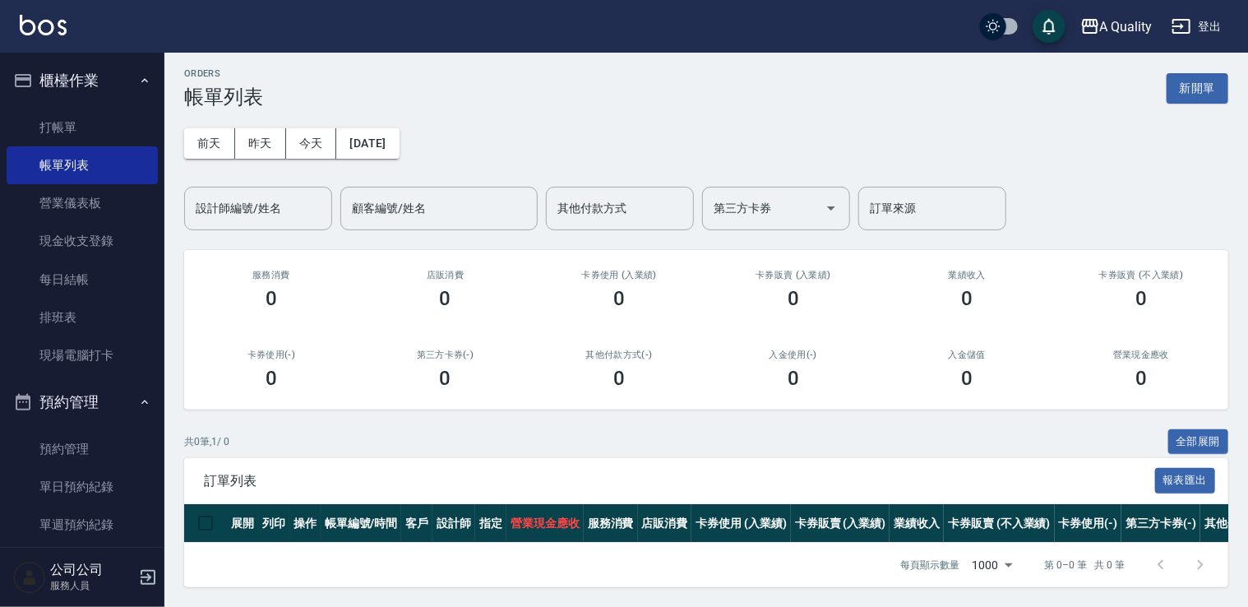
scroll to position [16, 0]
click at [59, 488] on link "單日預約紀錄" at bounding box center [82, 487] width 151 height 38
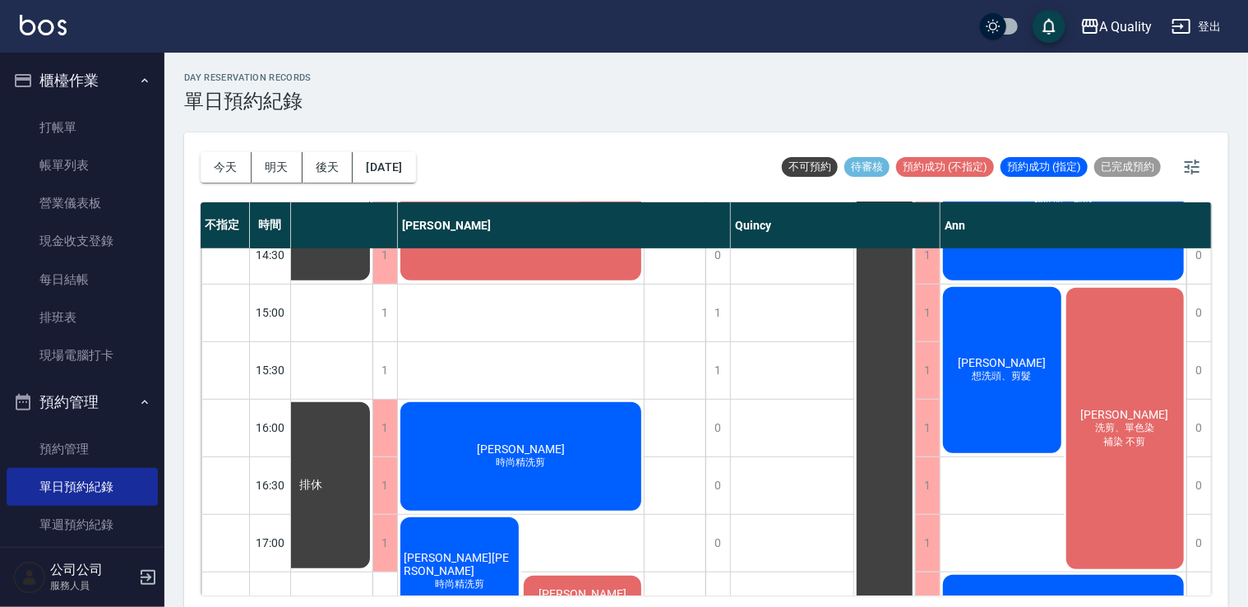
scroll to position [372, 49]
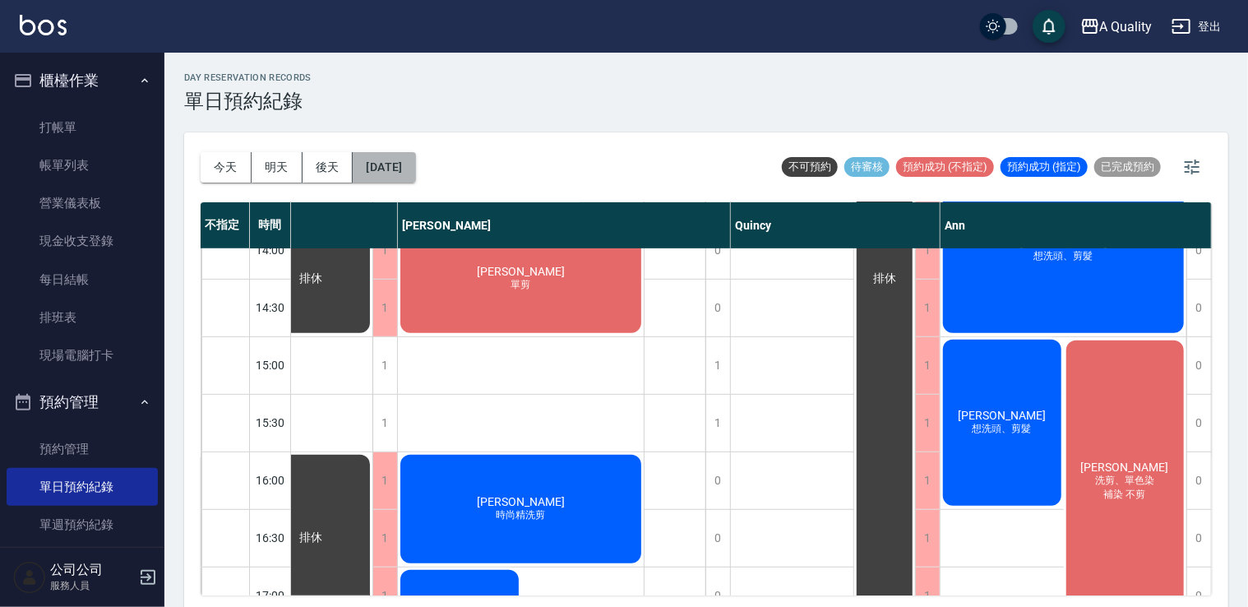
click at [400, 155] on button "[DATE]" at bounding box center [384, 167] width 62 height 30
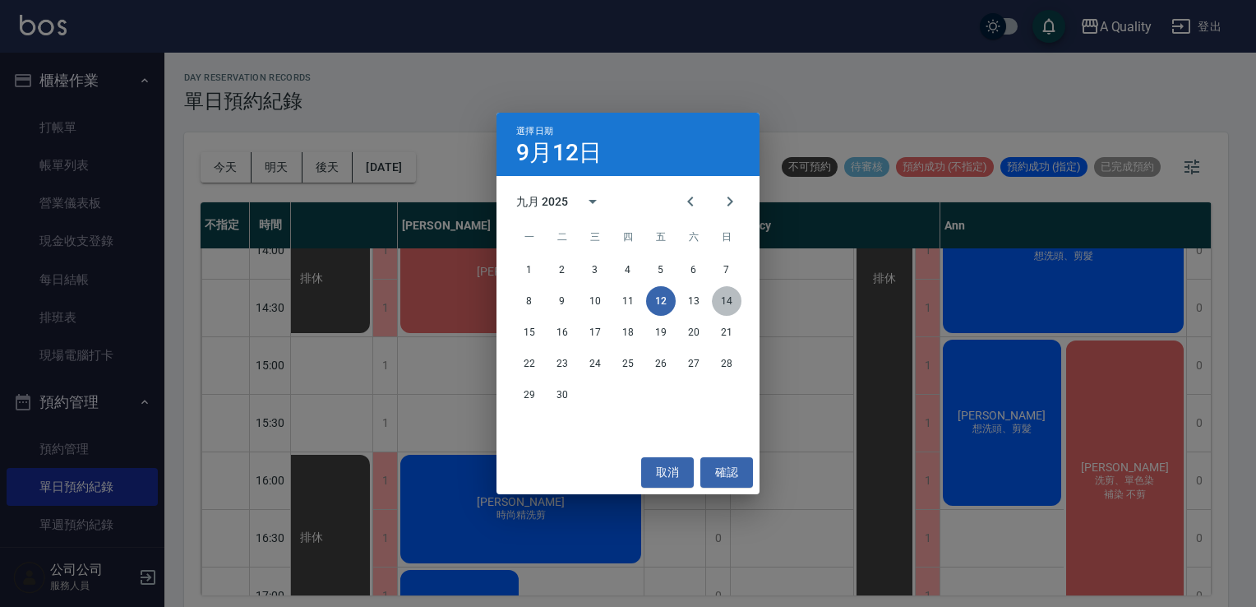
click at [728, 304] on button "14" at bounding box center [727, 301] width 30 height 30
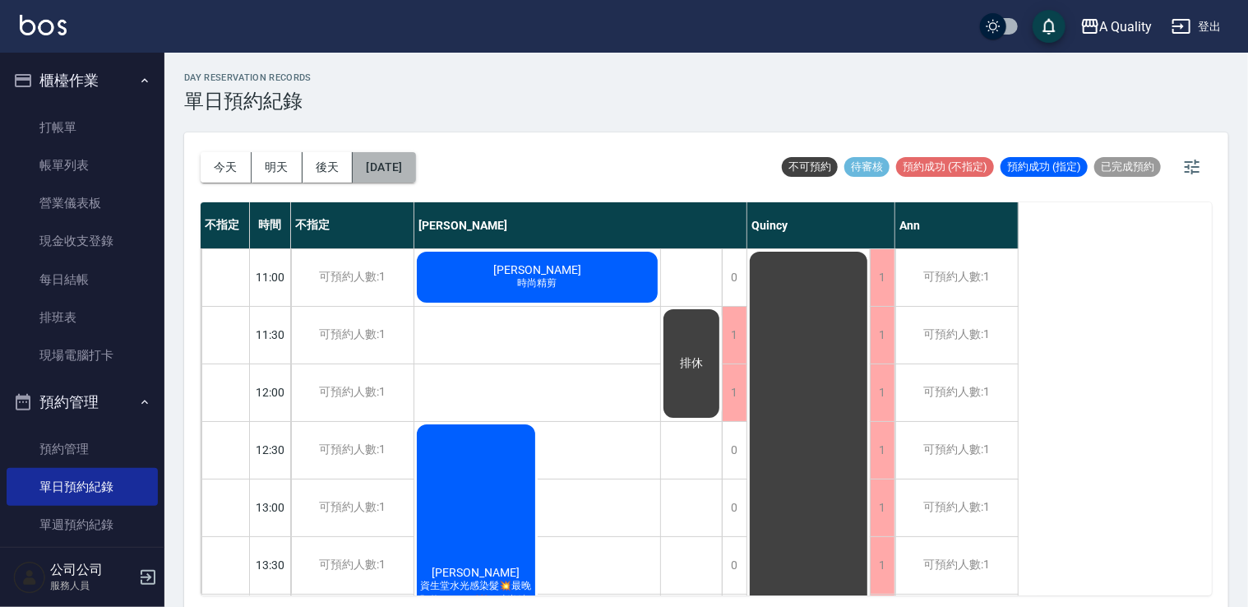
click at [415, 177] on button "2025/09/14" at bounding box center [384, 167] width 62 height 30
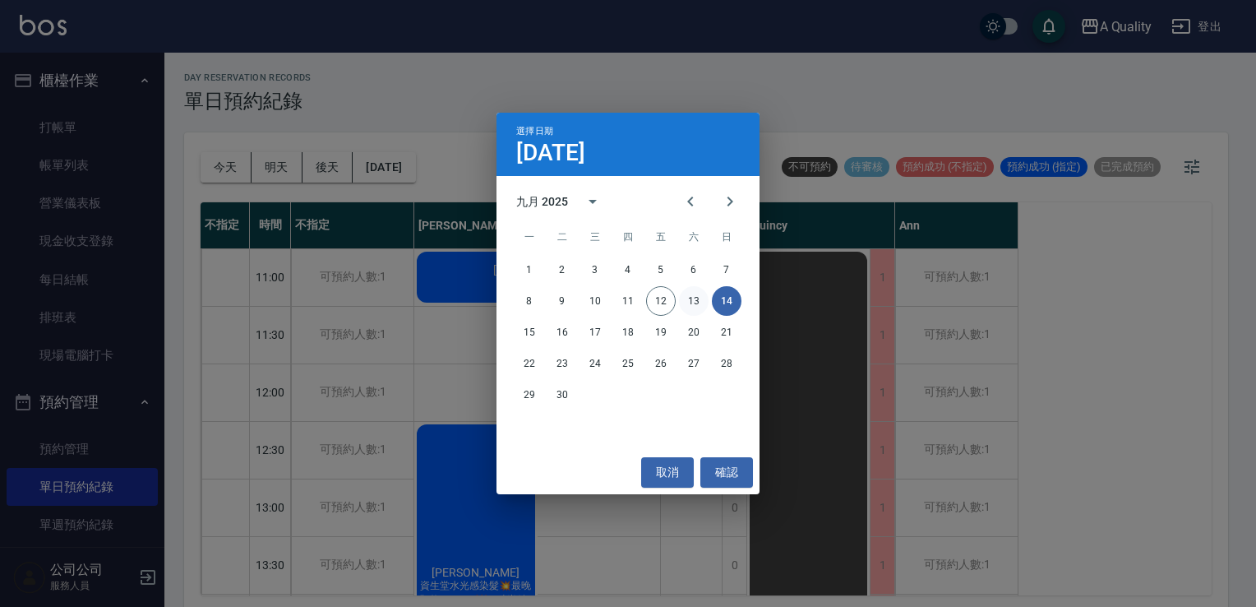
click at [699, 298] on button "13" at bounding box center [694, 301] width 30 height 30
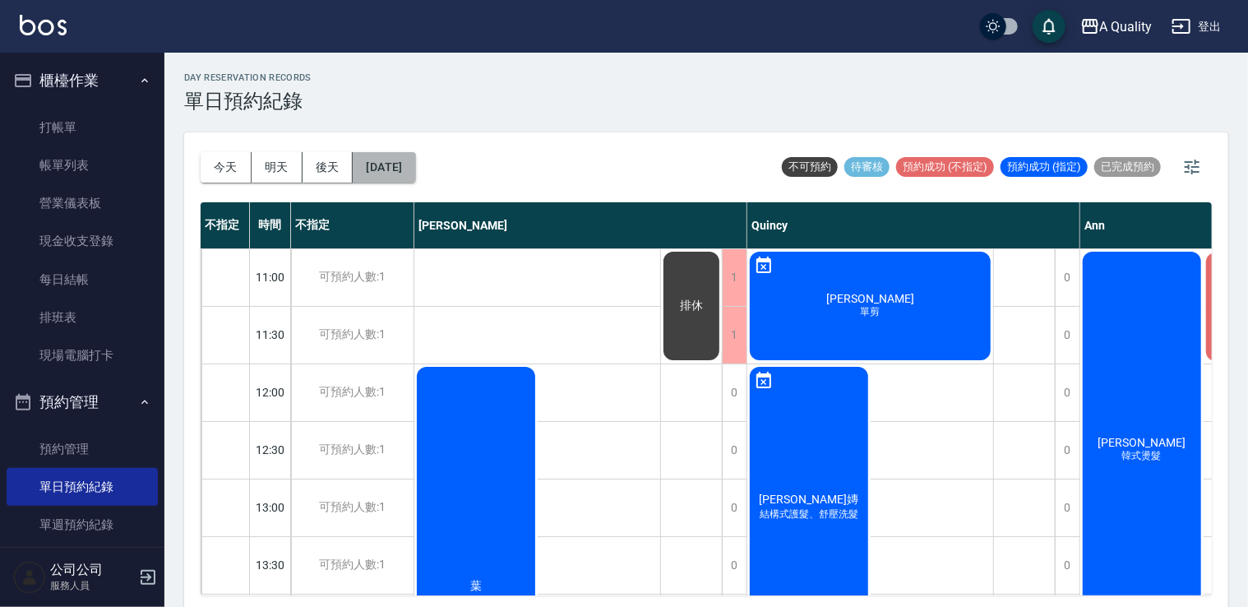
click at [415, 170] on button "2025/09/13" at bounding box center [384, 167] width 62 height 30
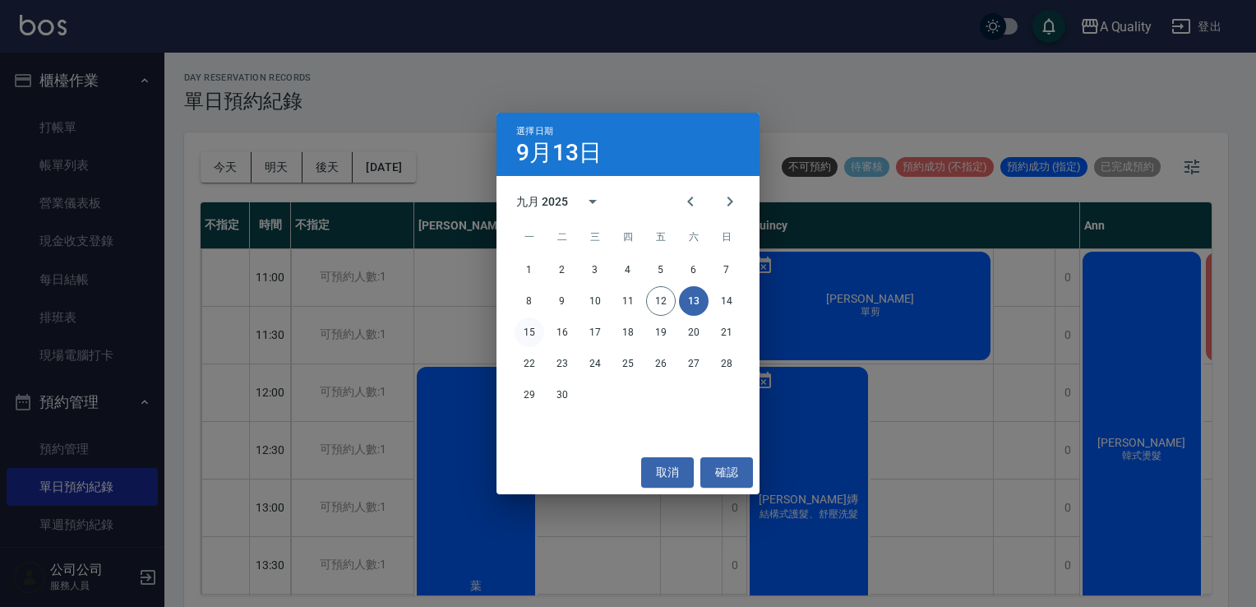
click at [529, 334] on button "15" at bounding box center [530, 332] width 30 height 30
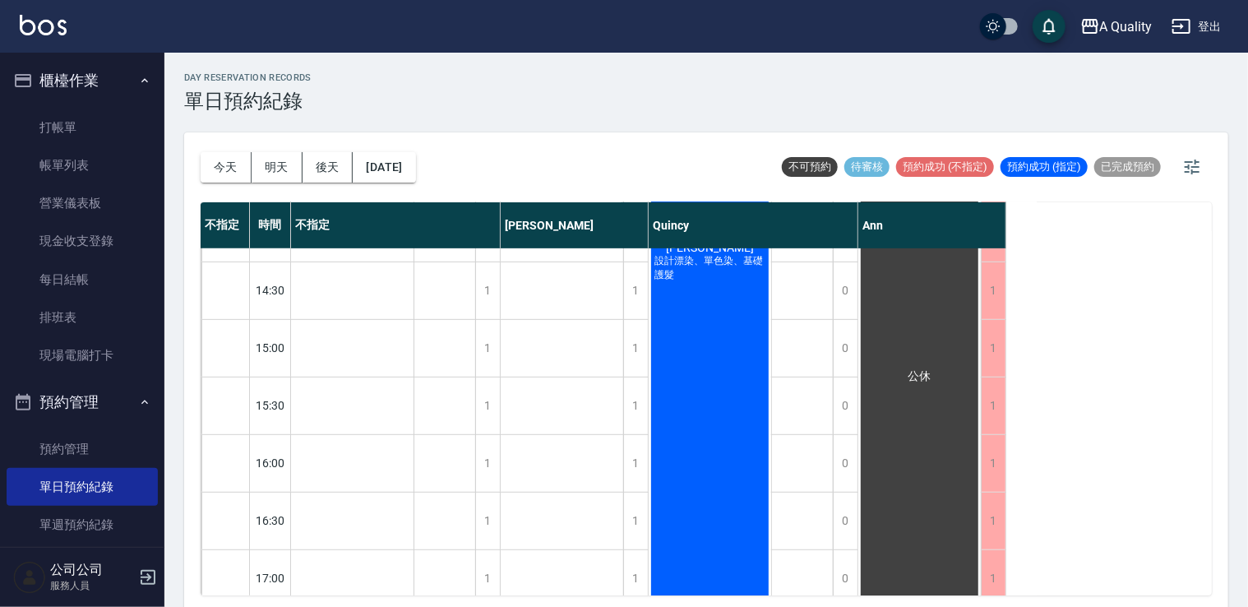
scroll to position [576, 0]
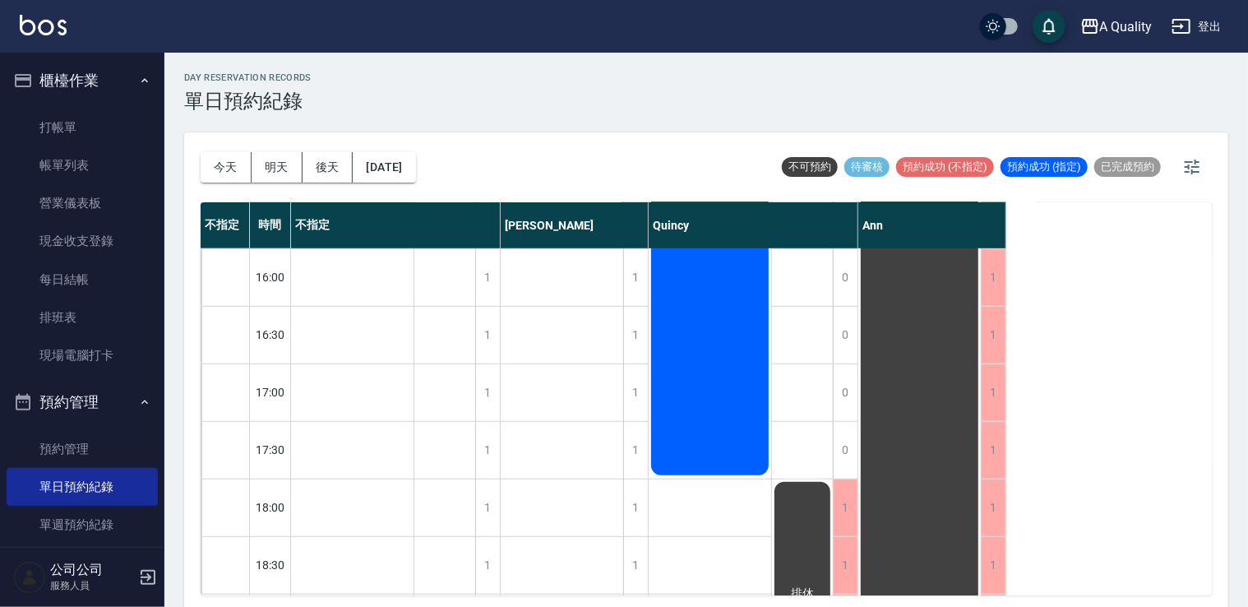
click at [717, 350] on div "李家馨 設計漂染、單色染、基礎護髮" at bounding box center [710, 76] width 123 height 804
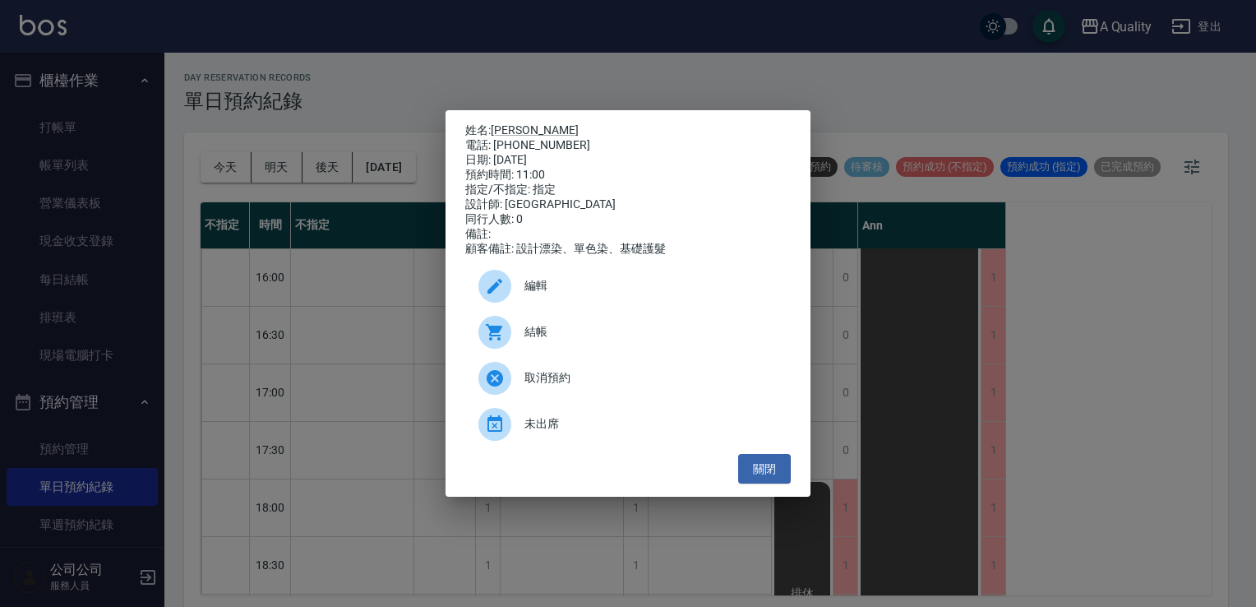
click at [612, 294] on span "編輯" at bounding box center [651, 285] width 253 height 17
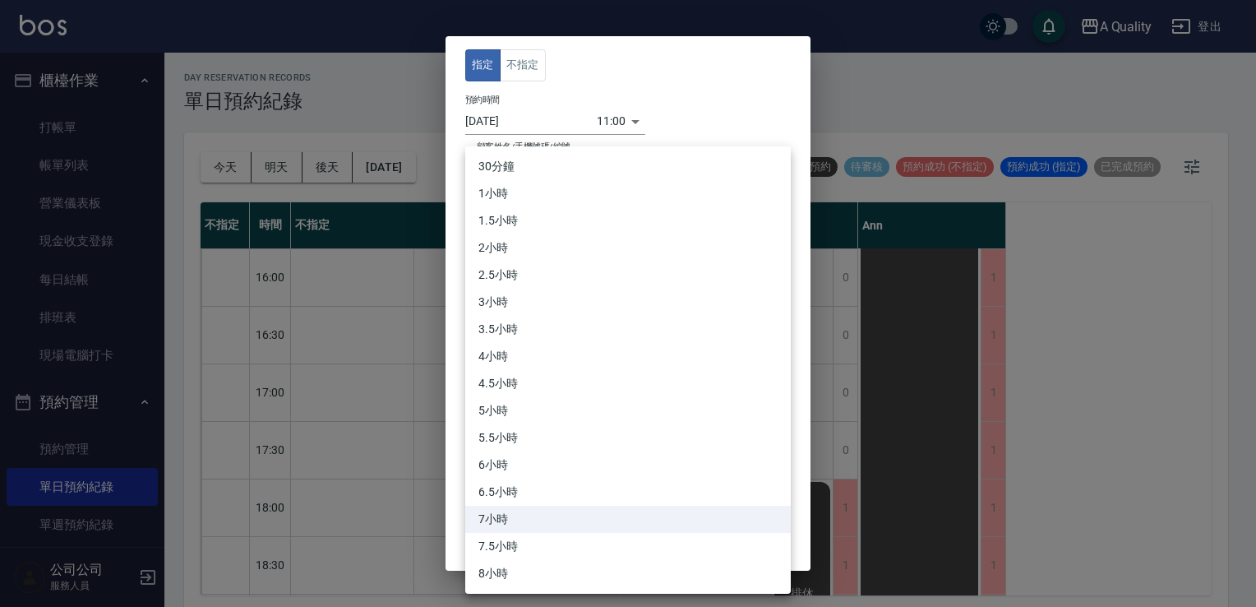
click at [553, 278] on body "A Quality 登出 櫃檯作業 打帳單 帳單列表 營業儀表板 現金收支登錄 每日結帳 排班表 現場電腦打卡 預約管理 預約管理 單日預約紀錄 單週預約紀錄…" at bounding box center [628, 306] width 1256 height 612
click at [520, 176] on li "30分鐘" at bounding box center [628, 166] width 326 height 27
type input "1"
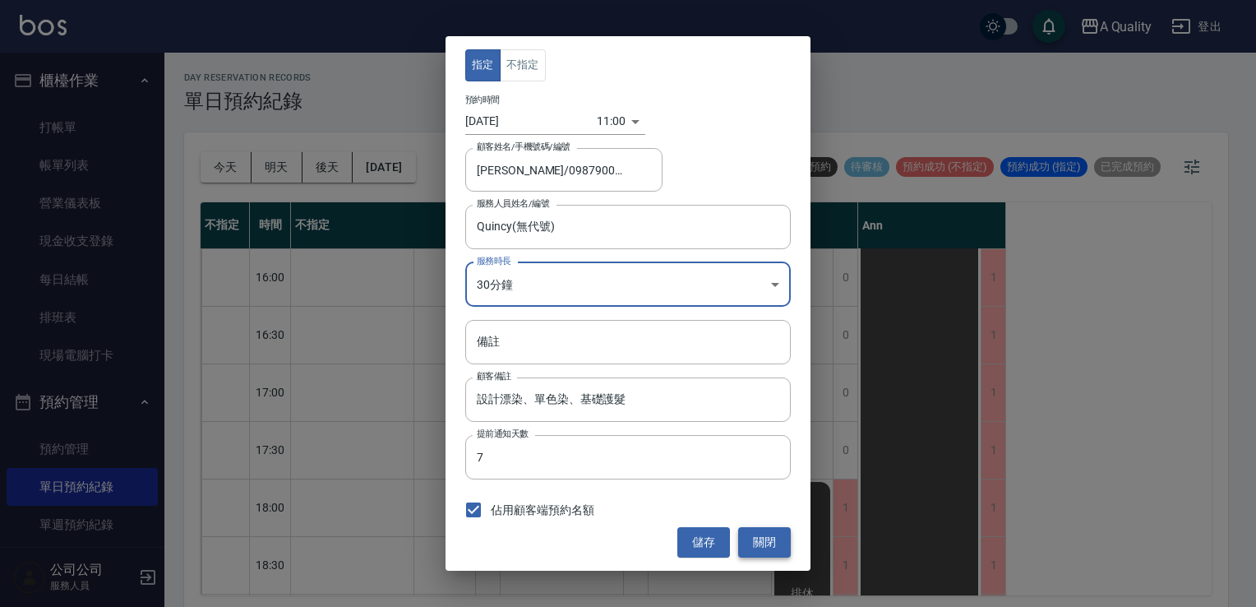
click at [779, 546] on button "關閉" at bounding box center [764, 542] width 53 height 30
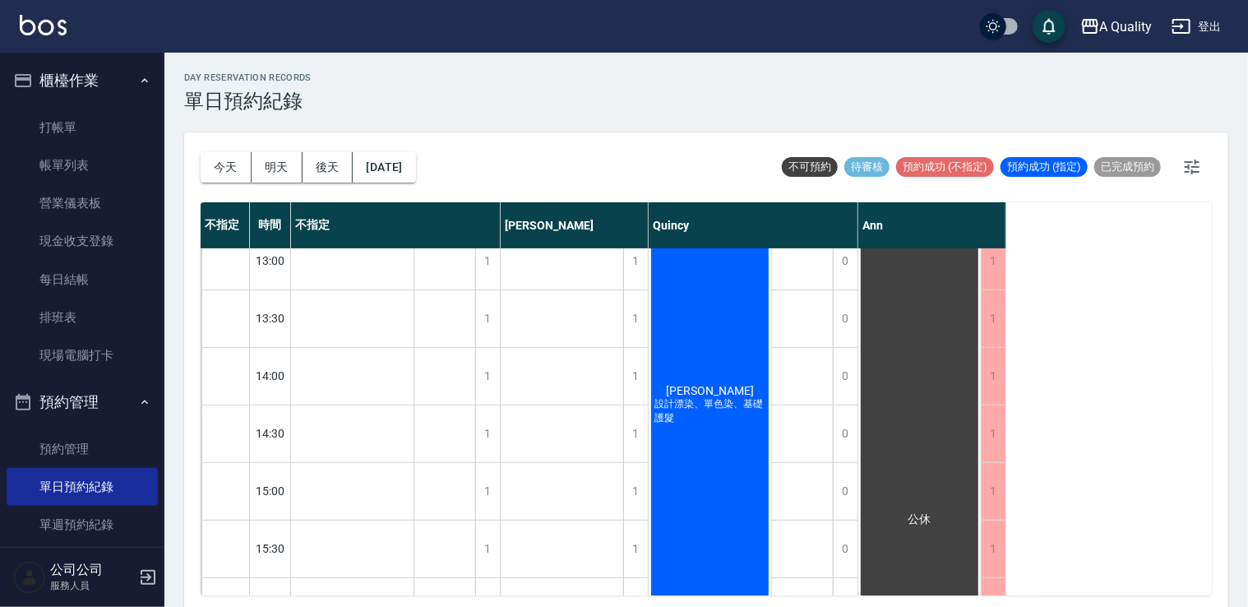
scroll to position [0, 0]
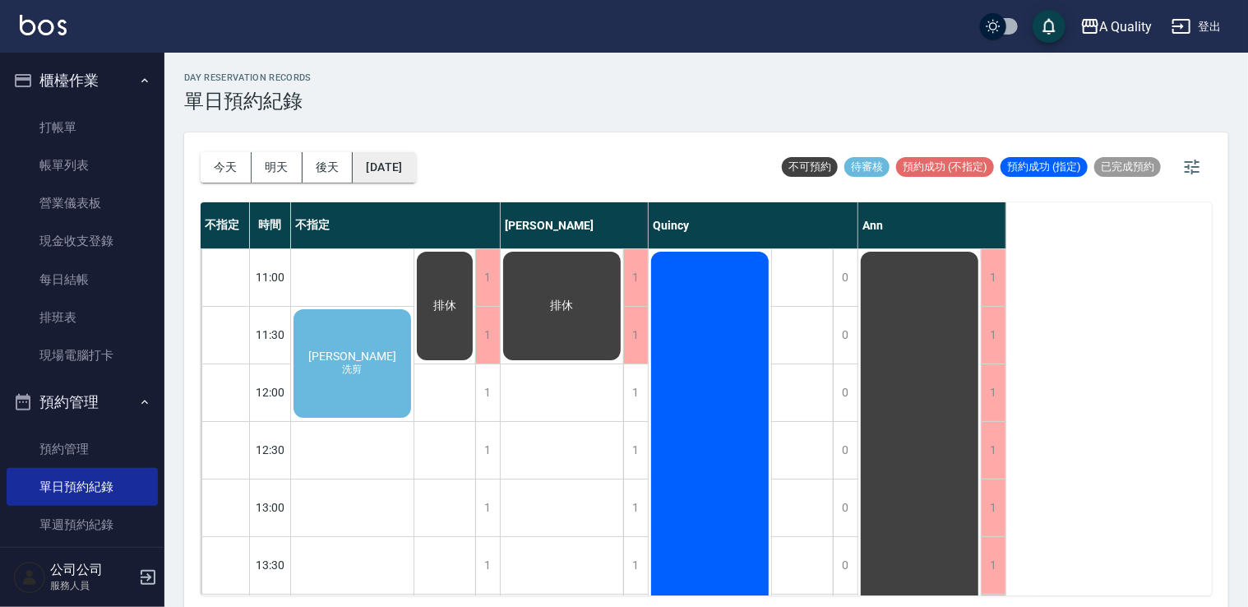
click at [390, 163] on button "2025/09/15" at bounding box center [384, 167] width 62 height 30
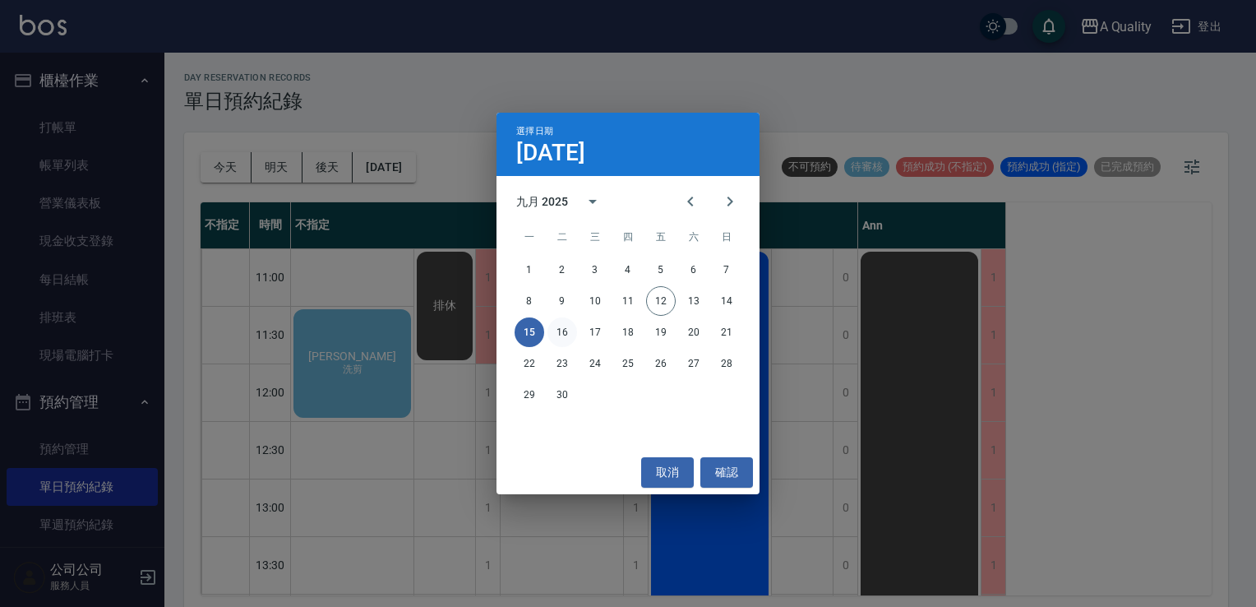
drag, startPoint x: 547, startPoint y: 314, endPoint x: 552, endPoint y: 322, distance: 9.6
click at [548, 321] on div "1 2 3 4 5 6 7 8 9 10 11 12 13 14 15 16 17 18 19 20 21 22 23 24 25 26 27 28 29 30" at bounding box center [628, 332] width 263 height 158
drag, startPoint x: 562, startPoint y: 329, endPoint x: 553, endPoint y: 340, distance: 14.0
click at [562, 330] on button "16" at bounding box center [563, 332] width 30 height 30
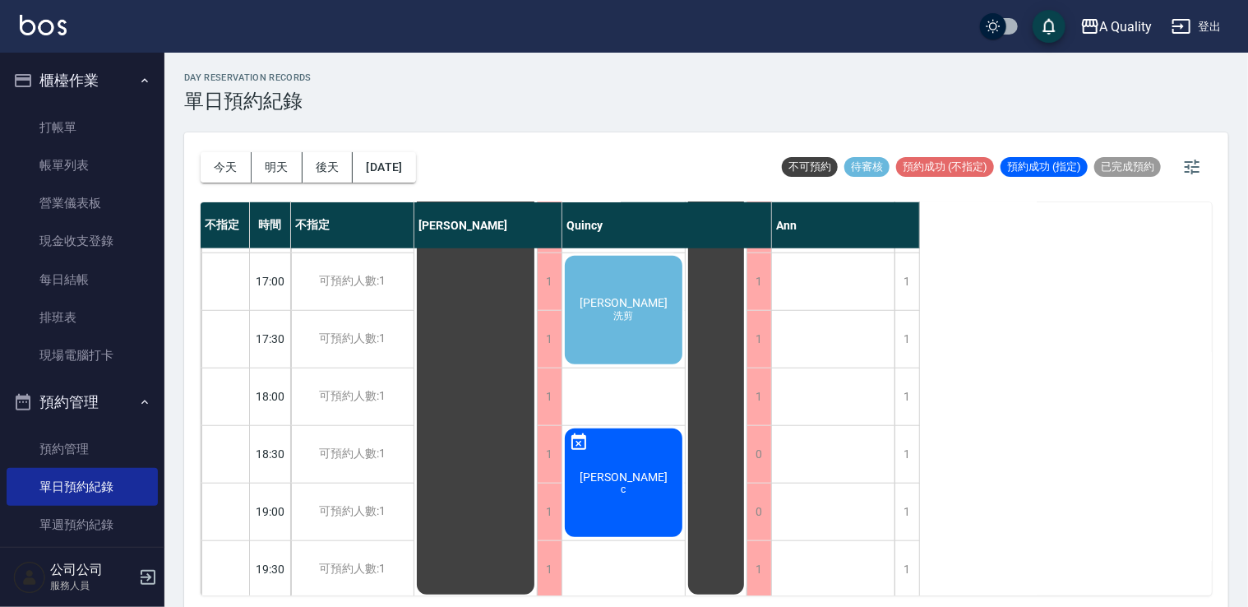
scroll to position [701, 0]
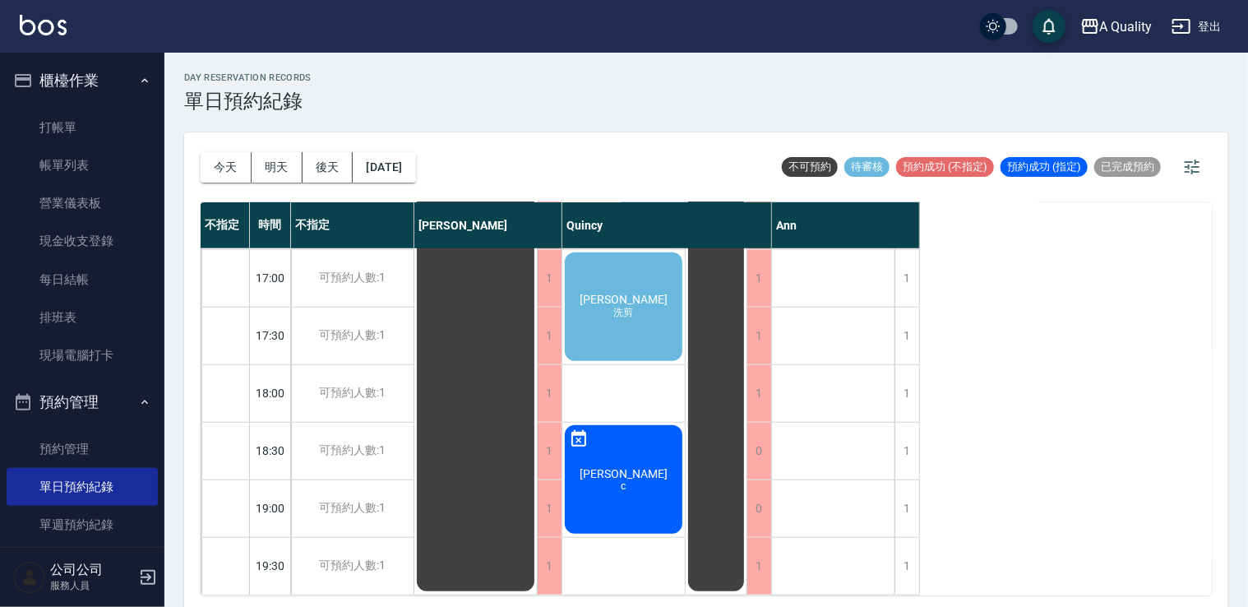
click at [664, 327] on div "李崇豪 洗剪" at bounding box center [623, 306] width 123 height 113
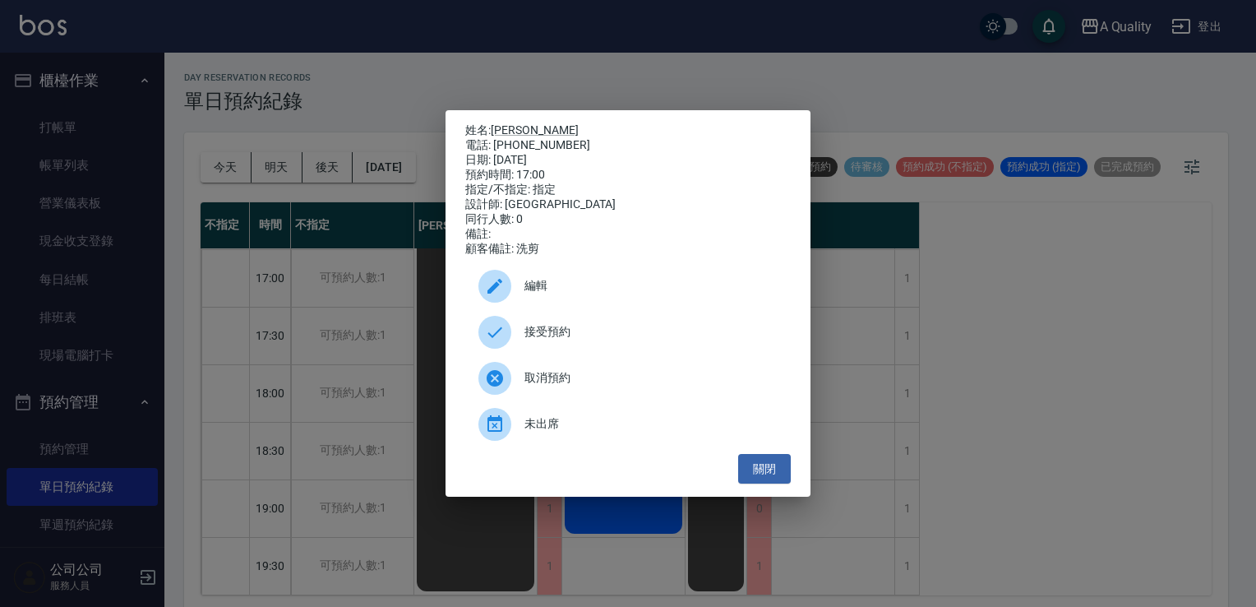
drag, startPoint x: 786, startPoint y: 475, endPoint x: 723, endPoint y: 436, distance: 74.6
click at [786, 477] on button "關閉" at bounding box center [764, 469] width 53 height 30
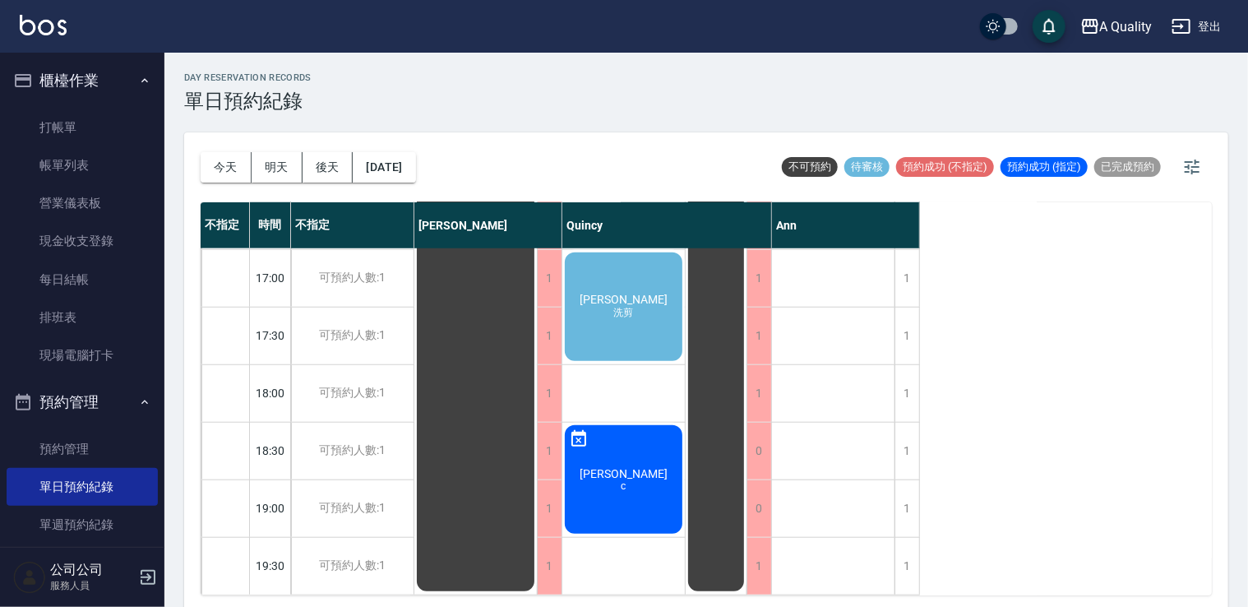
click at [567, 261] on div "李崇豪 洗剪" at bounding box center [623, 306] width 123 height 113
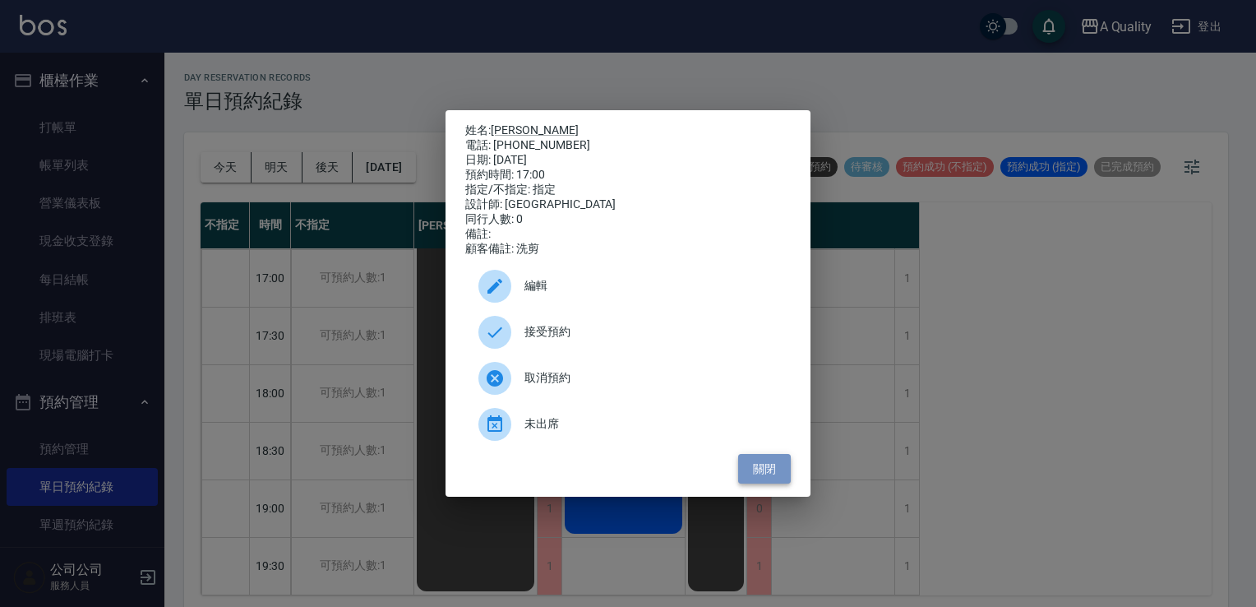
click at [770, 469] on button "關閉" at bounding box center [764, 469] width 53 height 30
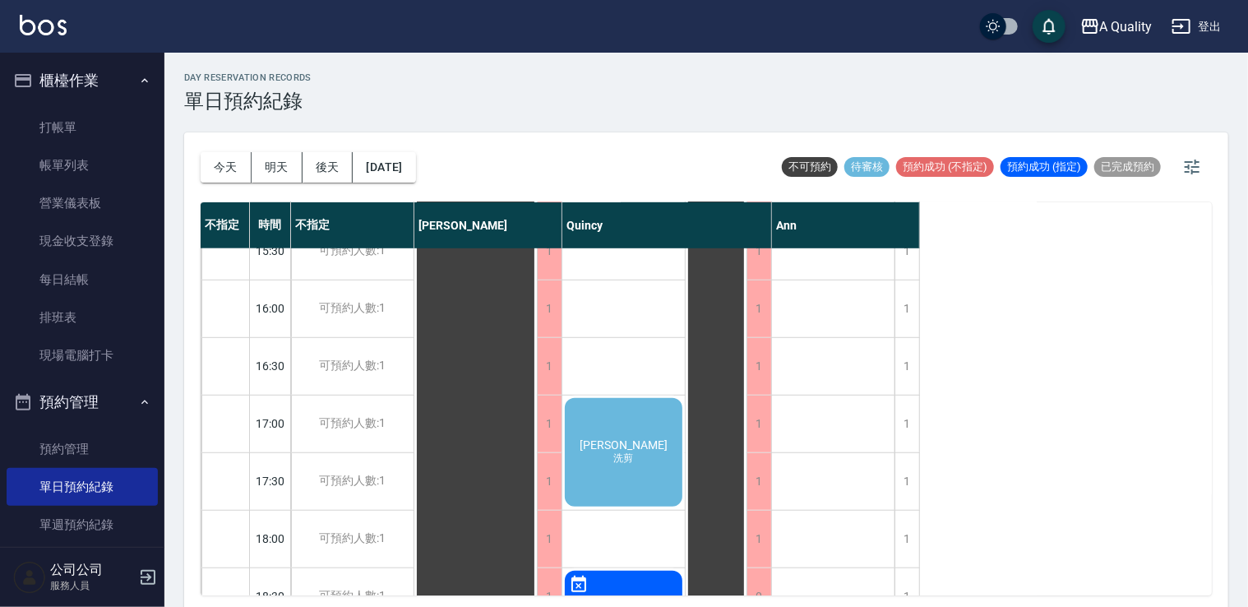
scroll to position [537, 0]
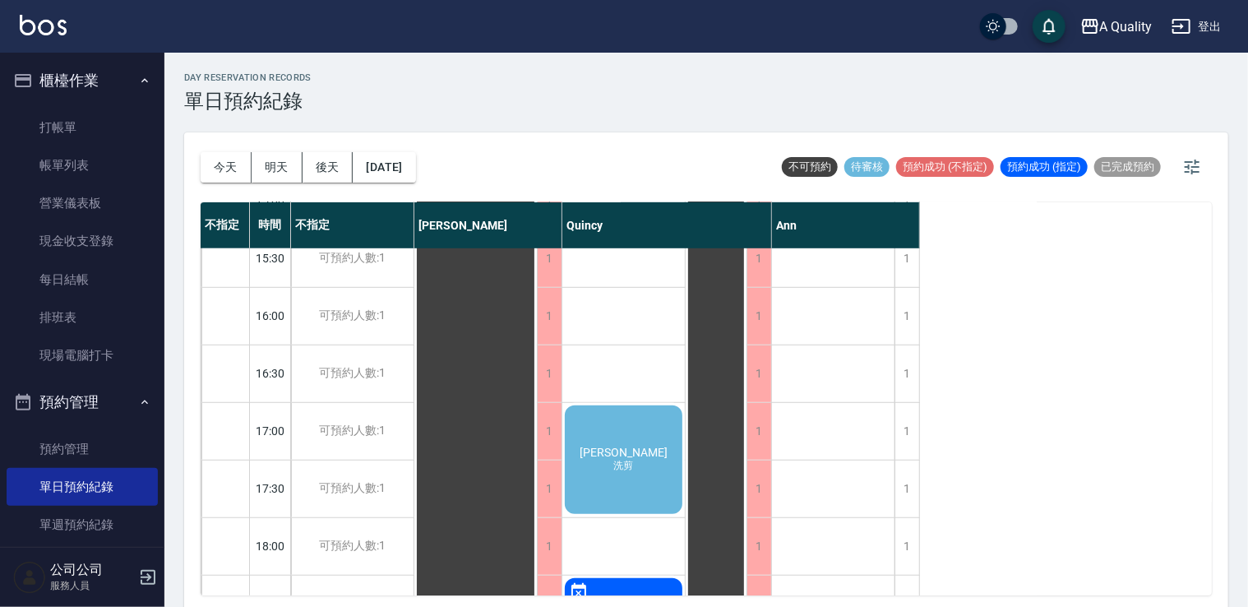
click at [396, 149] on div "今天 明天 後天 2025/09/16" at bounding box center [308, 167] width 215 height 70
click at [386, 161] on button "2025/09/16" at bounding box center [384, 167] width 62 height 30
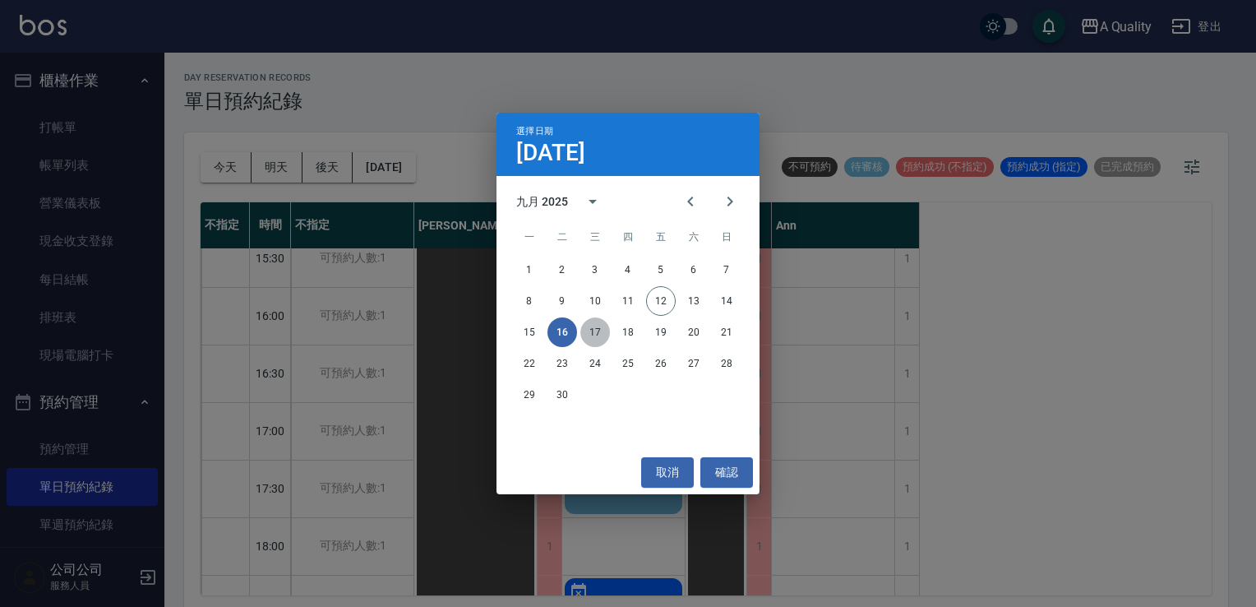
click at [604, 335] on button "17" at bounding box center [596, 332] width 30 height 30
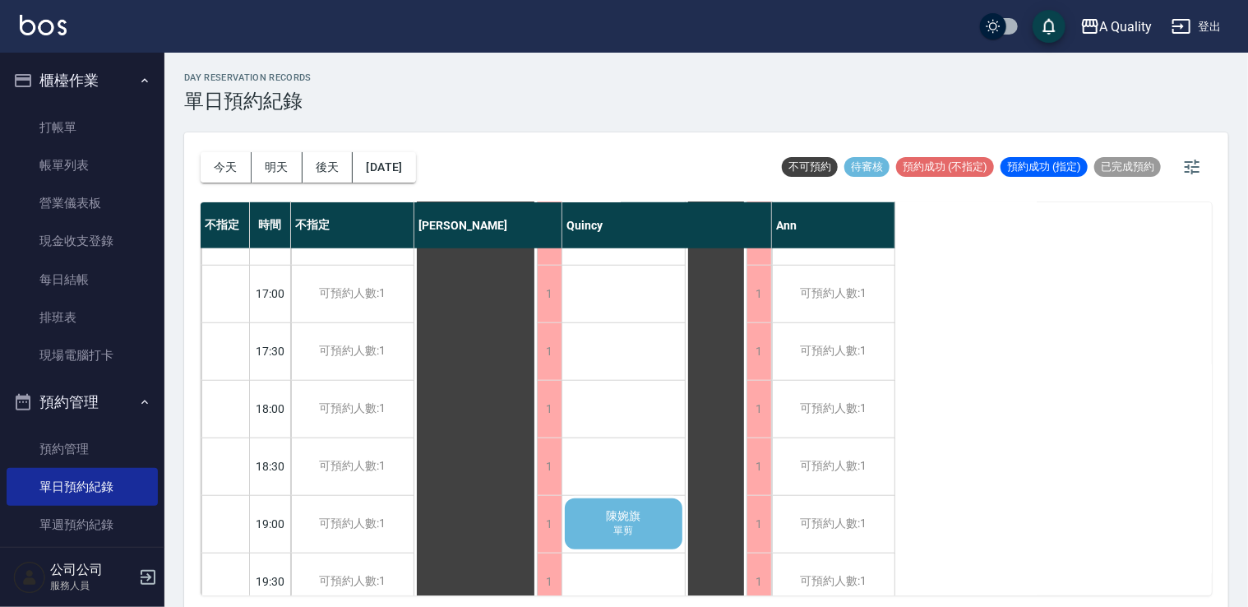
scroll to position [701, 0]
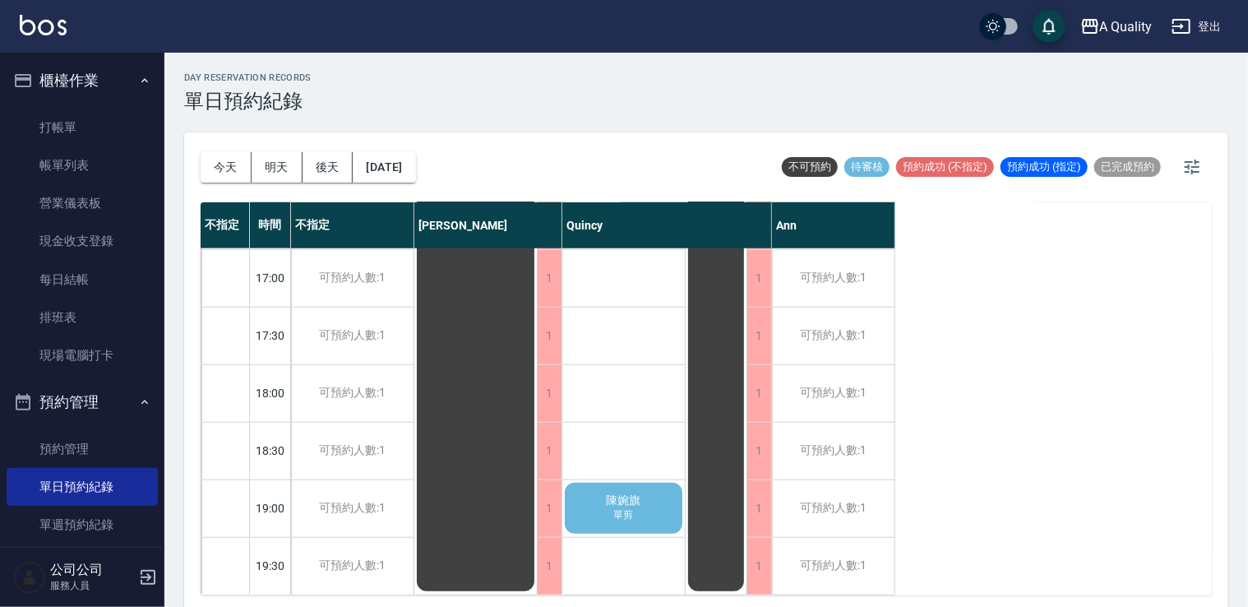
click at [651, 502] on div "陳婉旗 單剪" at bounding box center [623, 508] width 123 height 56
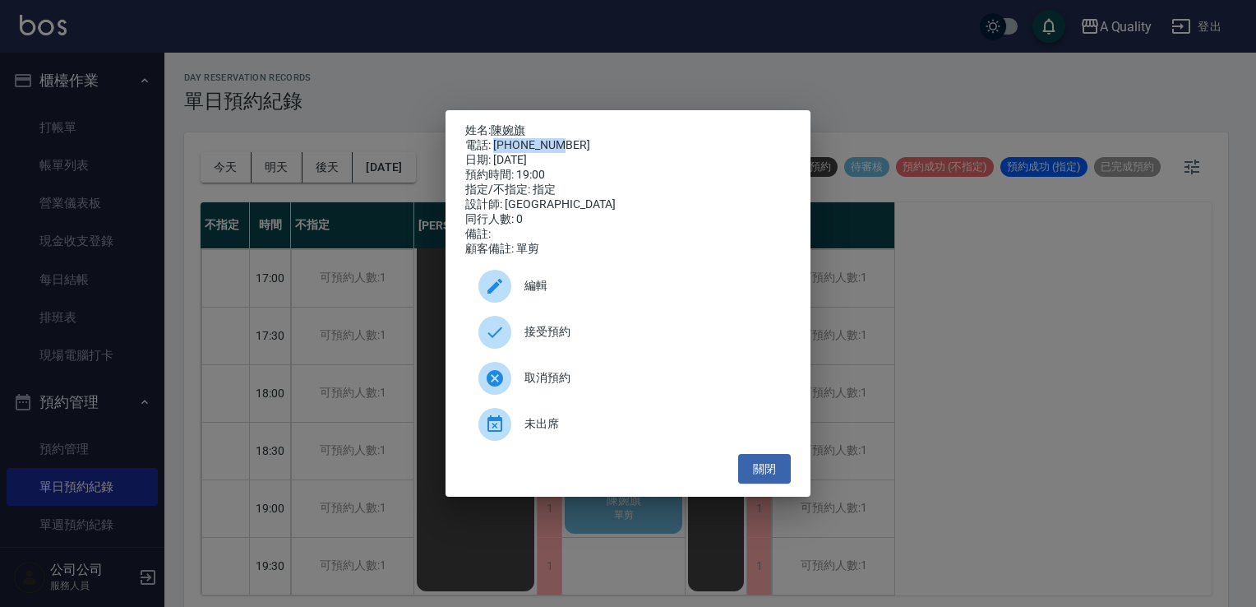
drag, startPoint x: 493, startPoint y: 136, endPoint x: 564, endPoint y: 145, distance: 71.2
click at [564, 145] on div "電話: 0911082610" at bounding box center [628, 145] width 326 height 15
drag, startPoint x: 564, startPoint y: 145, endPoint x: 543, endPoint y: 146, distance: 21.4
copy div "0911082610"
click at [765, 476] on button "關閉" at bounding box center [764, 469] width 53 height 30
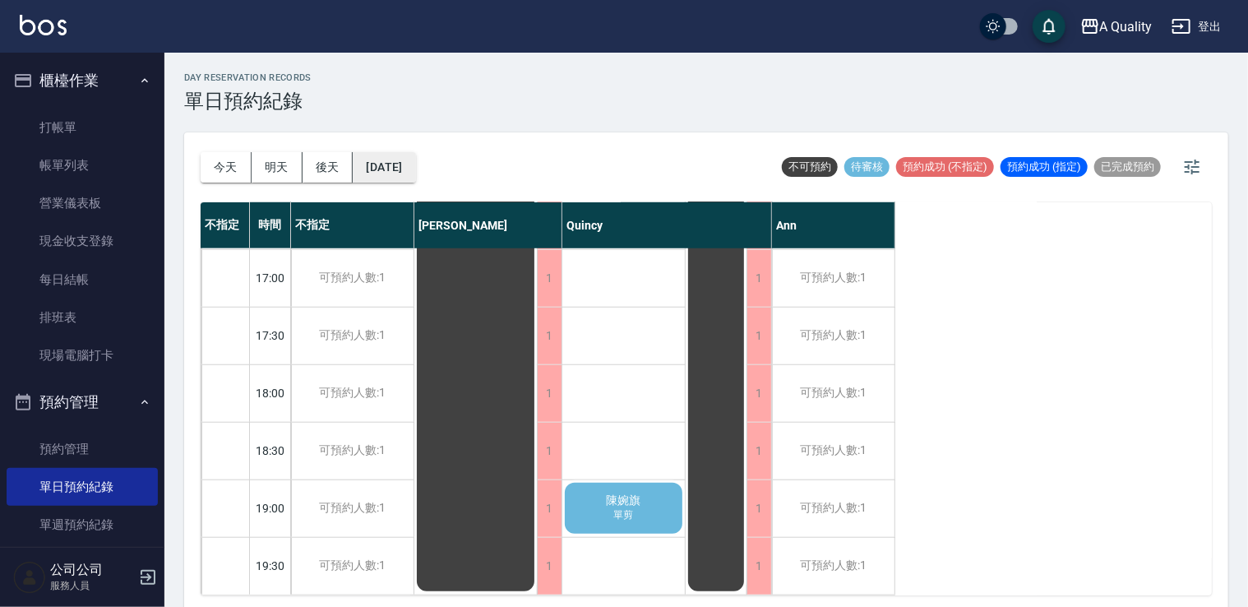
click at [415, 163] on button "2025/09/17" at bounding box center [384, 167] width 62 height 30
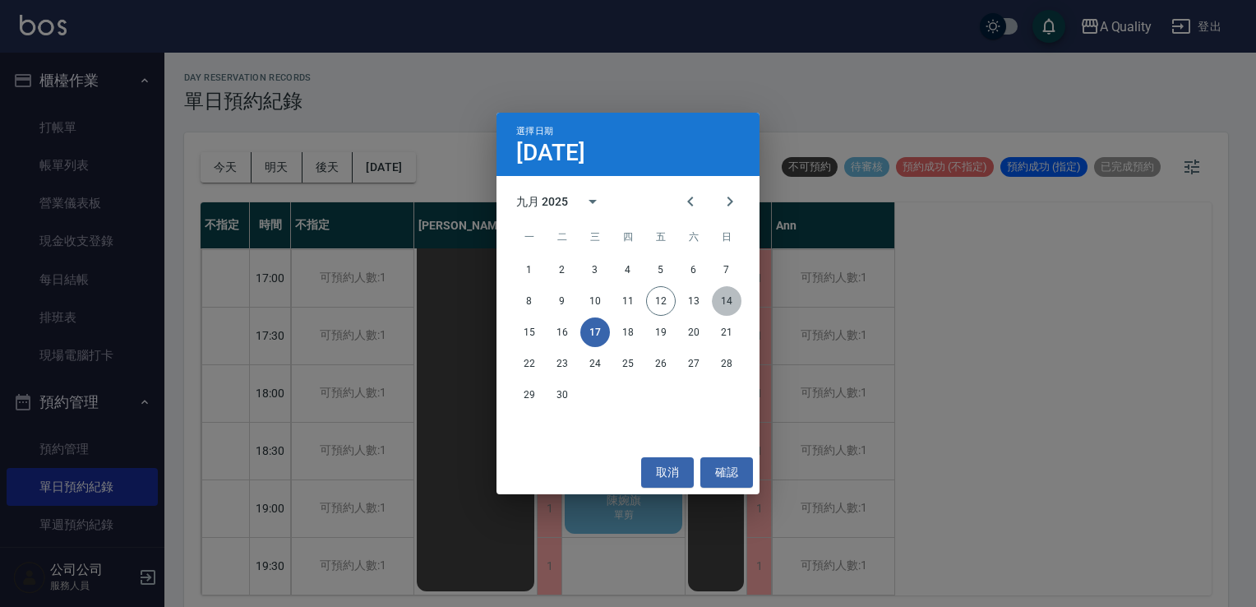
click at [725, 296] on button "14" at bounding box center [727, 301] width 30 height 30
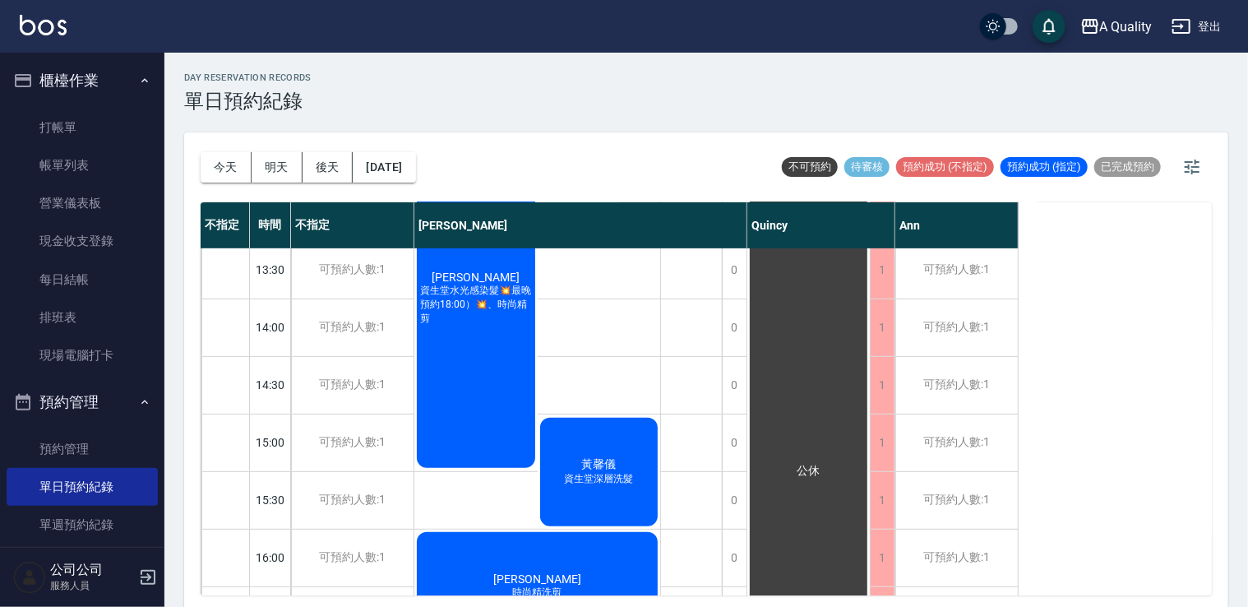
scroll to position [247, 0]
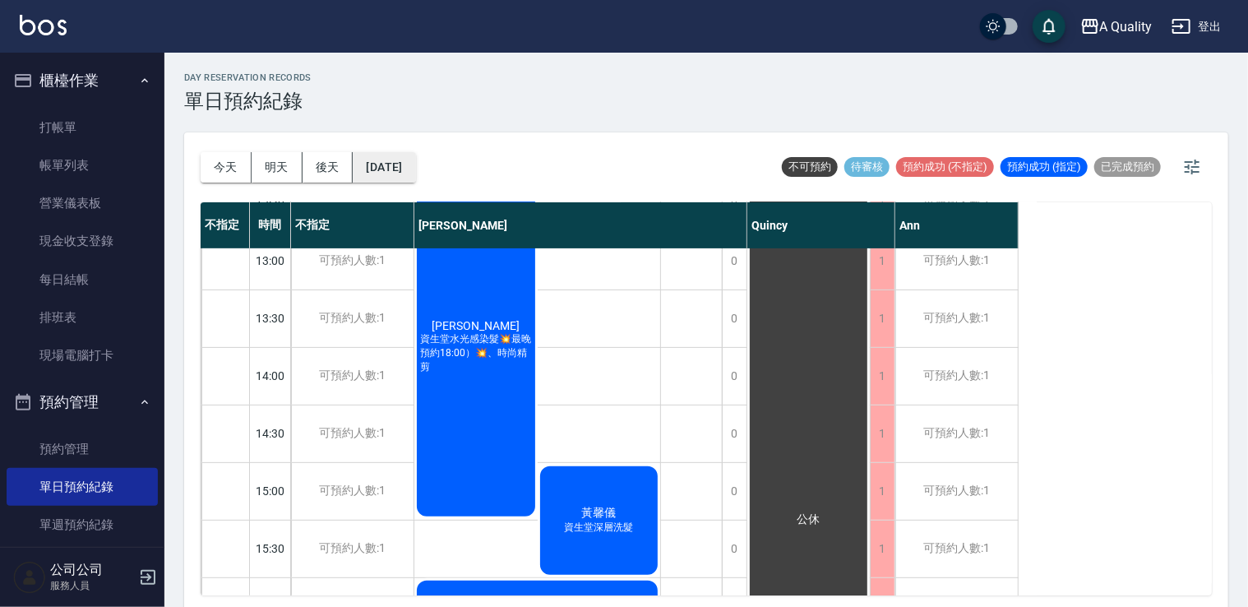
click at [403, 163] on button "2025/09/14" at bounding box center [384, 167] width 62 height 30
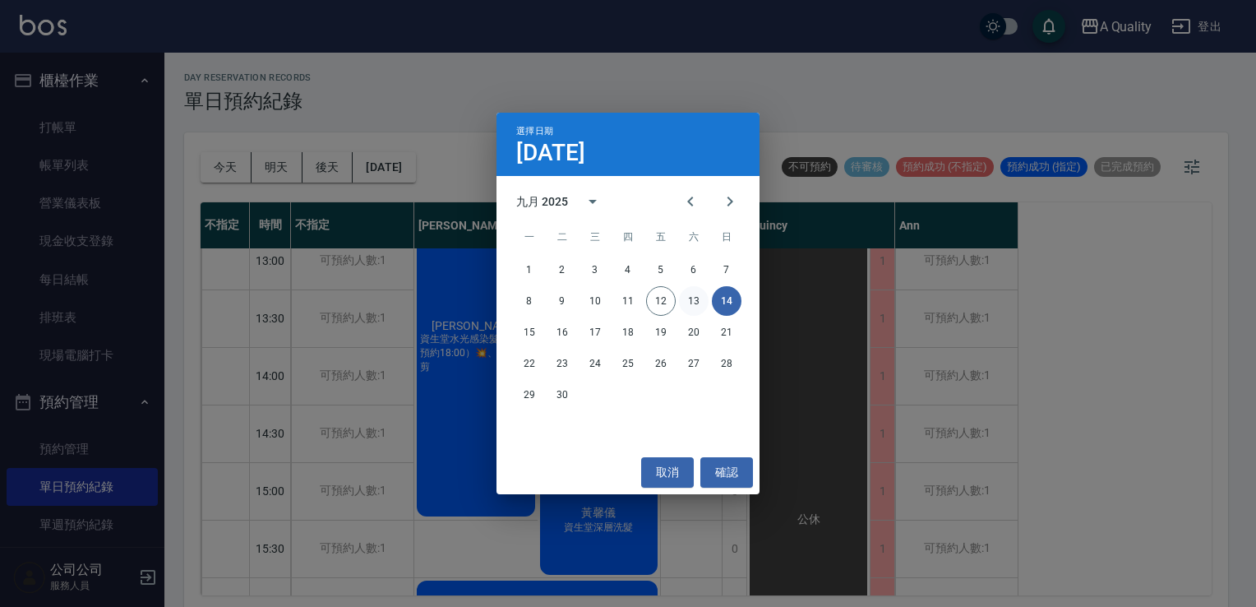
click at [695, 297] on button "13" at bounding box center [694, 301] width 30 height 30
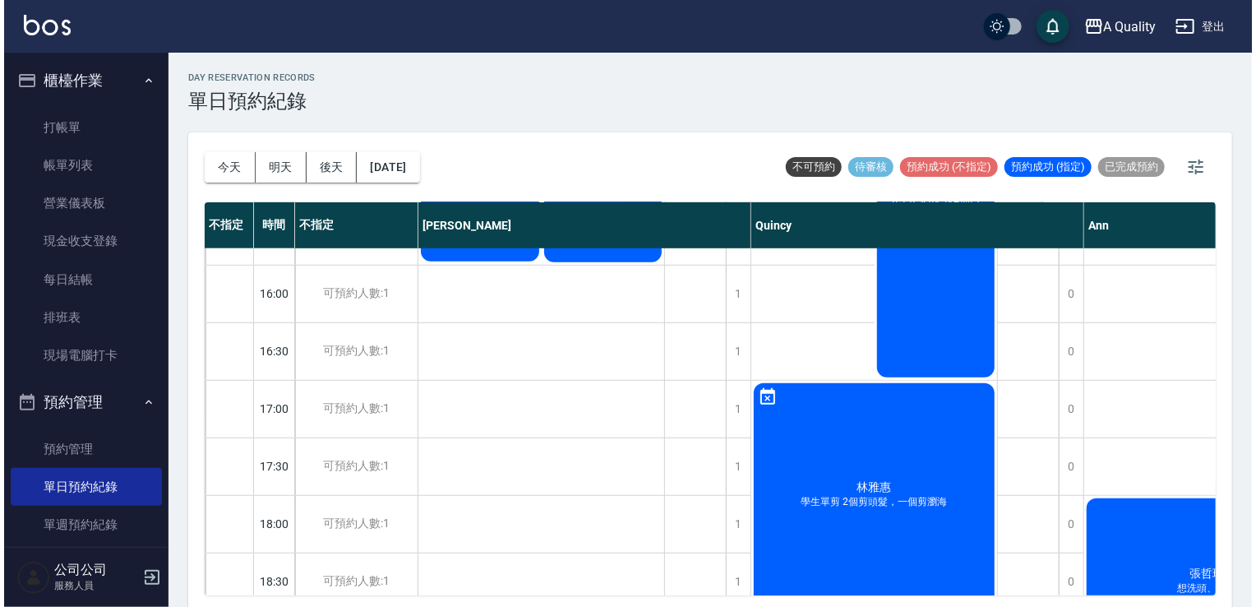
scroll to position [576, 0]
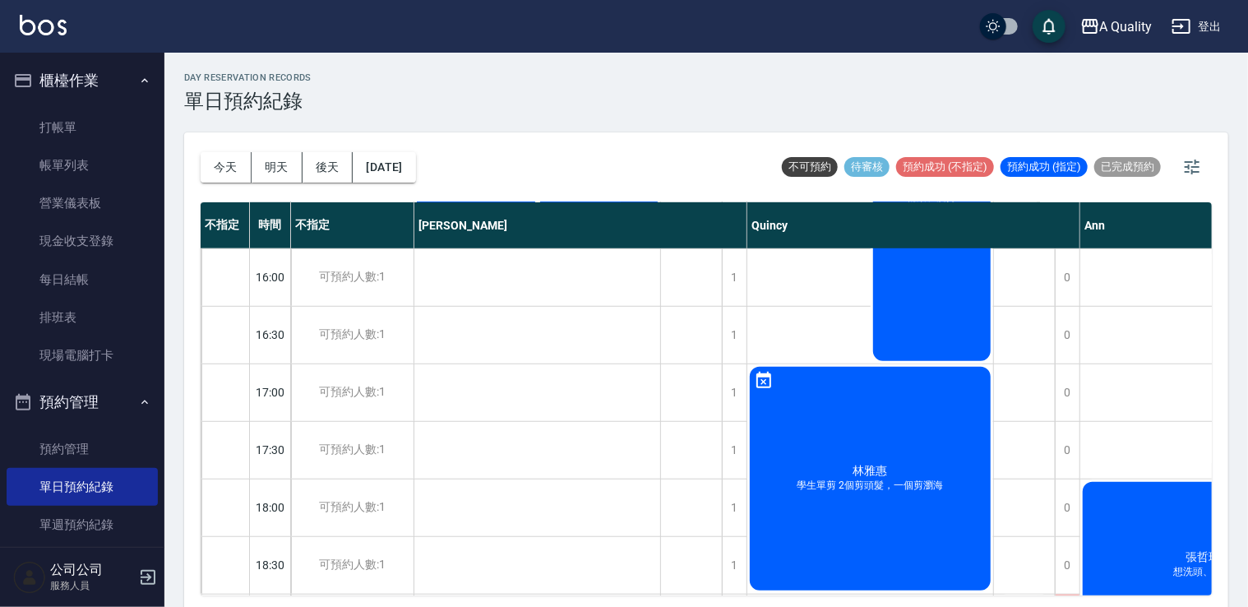
click at [137, 585] on div "公司公司 服務人員" at bounding box center [82, 577] width 164 height 59
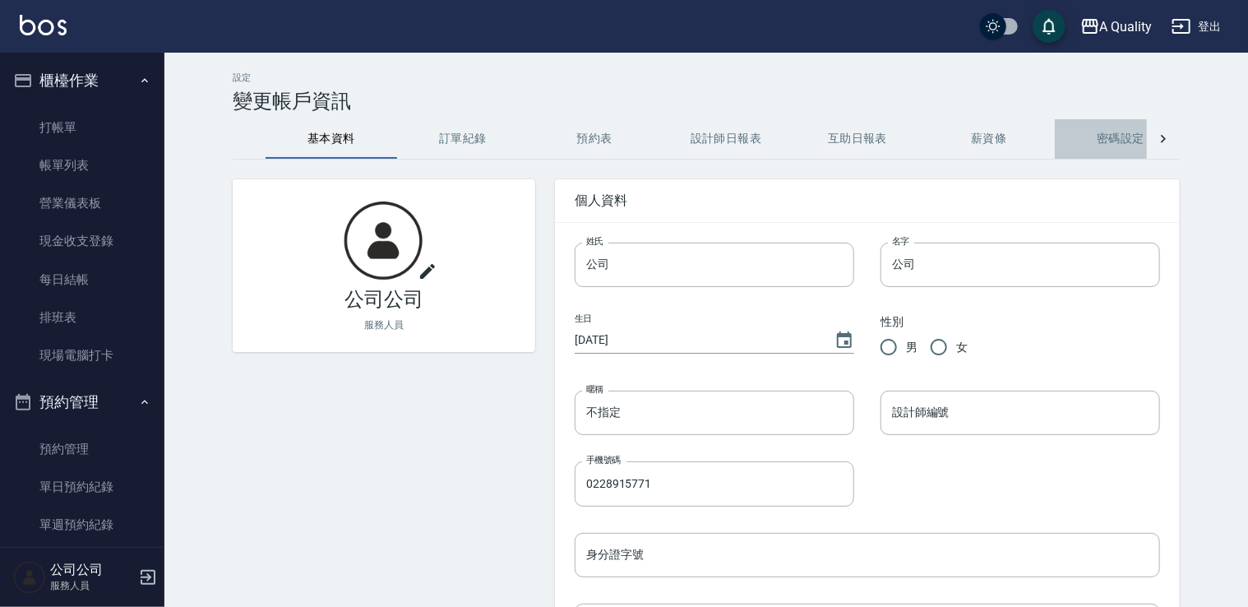
click at [1136, 140] on button "密碼設定" at bounding box center [1121, 138] width 132 height 39
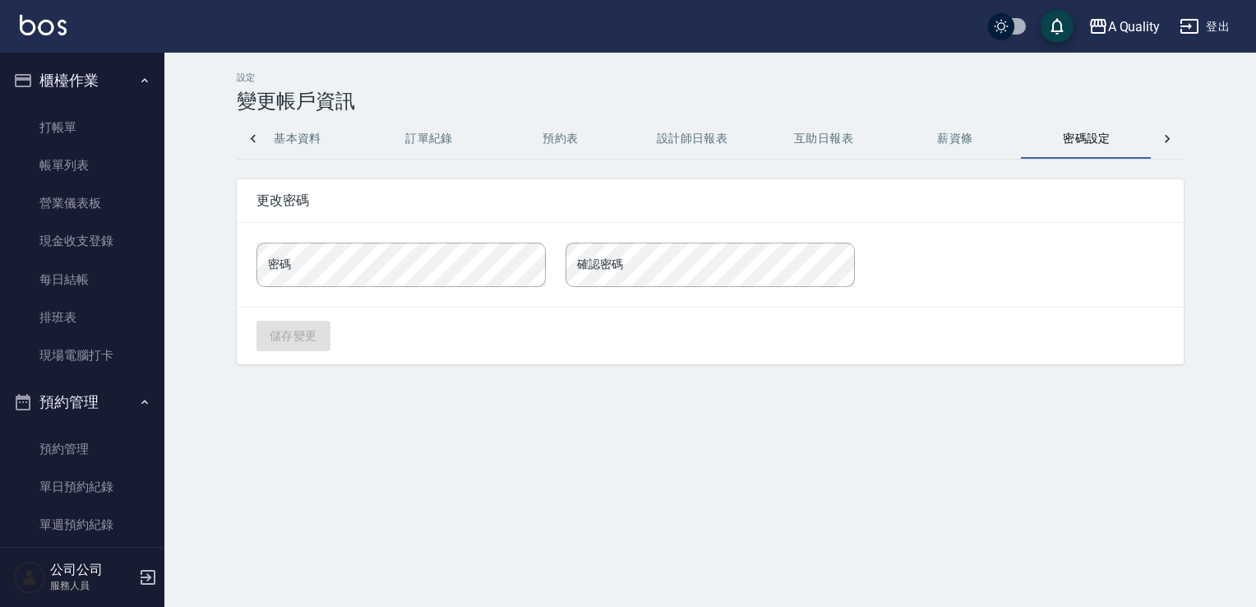
scroll to position [0, 39]
click at [138, 581] on icon "button" at bounding box center [148, 577] width 20 height 20
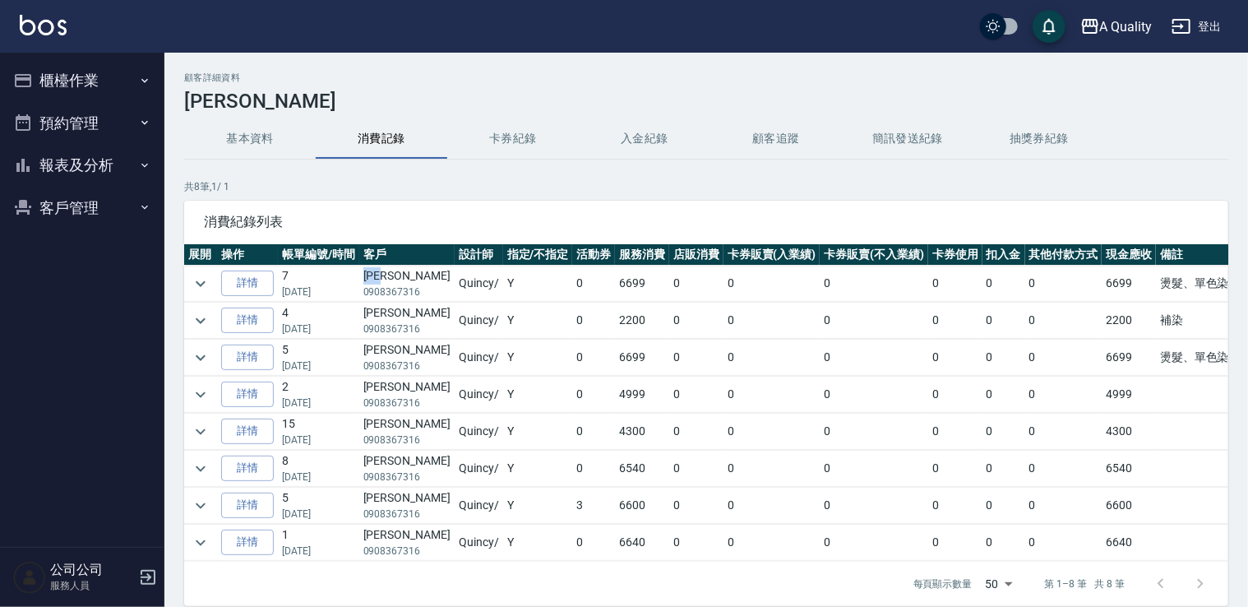
drag, startPoint x: 366, startPoint y: 271, endPoint x: 407, endPoint y: 275, distance: 41.3
click at [407, 275] on td "吳佩臻 0908367316" at bounding box center [406, 284] width 95 height 36
drag, startPoint x: 407, startPoint y: 275, endPoint x: 386, endPoint y: 277, distance: 21.4
copy td "[PERSON_NAME]"
drag, startPoint x: 368, startPoint y: 290, endPoint x: 421, endPoint y: 294, distance: 53.6
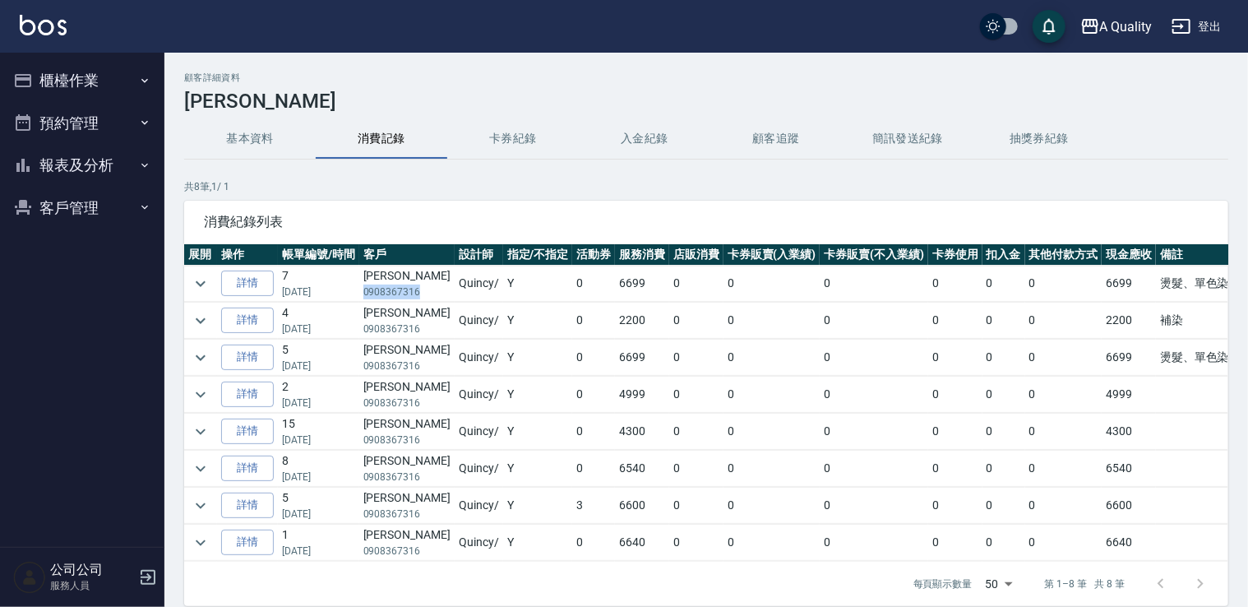
click at [421, 294] on p "0908367316" at bounding box center [406, 291] width 87 height 15
copy p "0908367316"
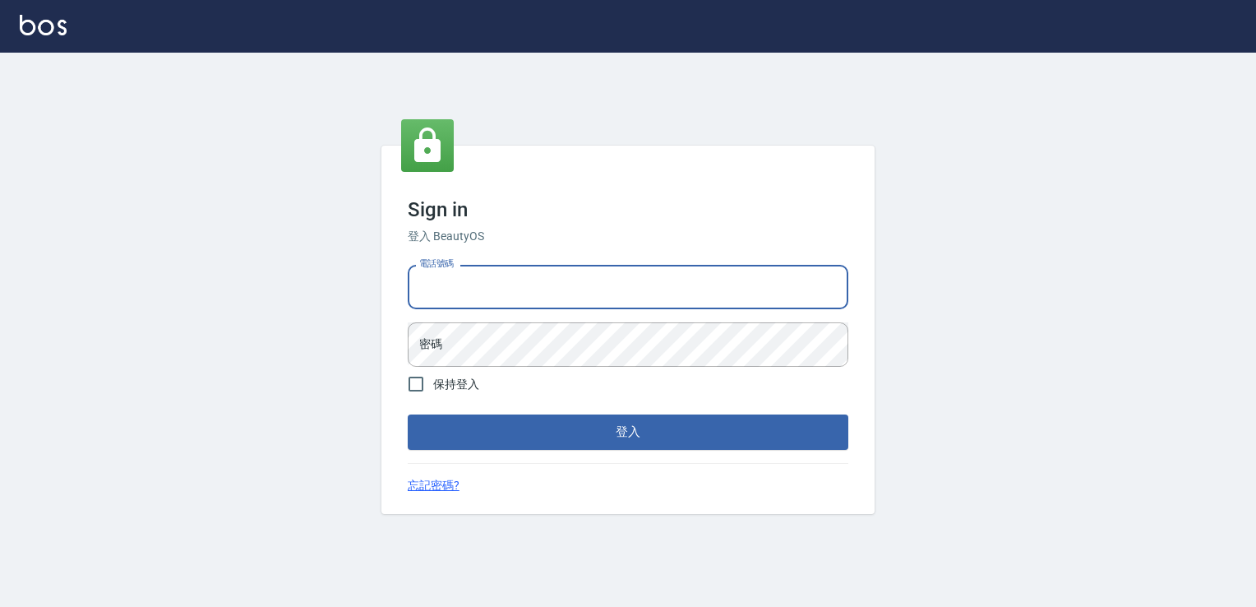
click at [460, 299] on input "電話號碼" at bounding box center [628, 287] width 441 height 44
type input "0228915771"
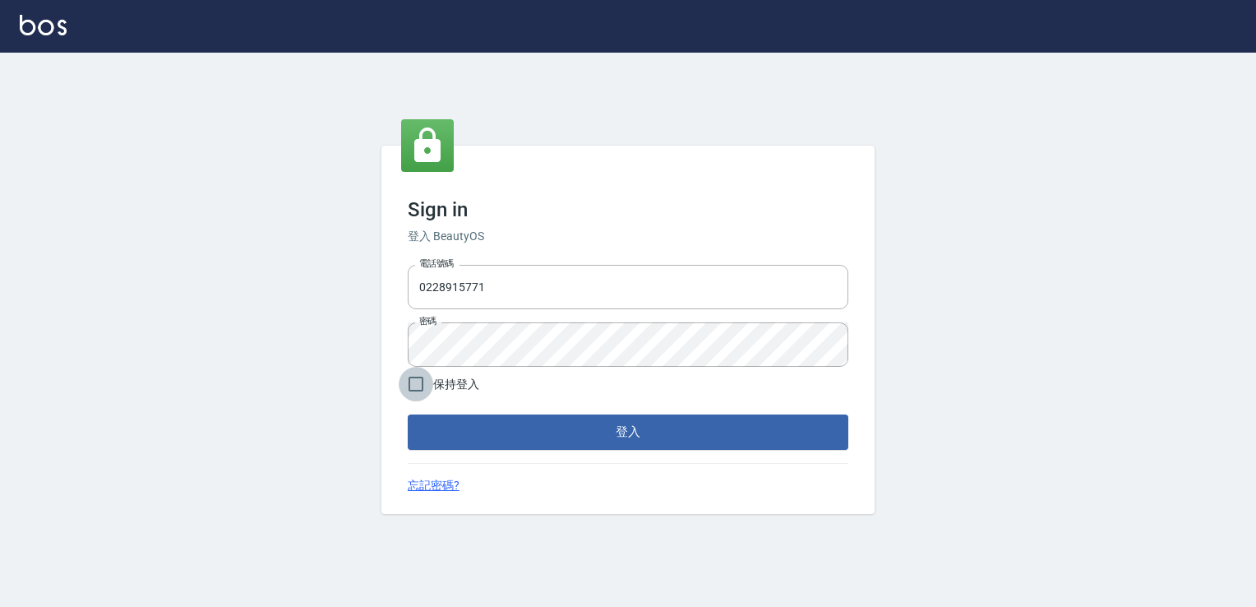
click at [414, 389] on input "保持登入" at bounding box center [416, 384] width 35 height 35
checkbox input "true"
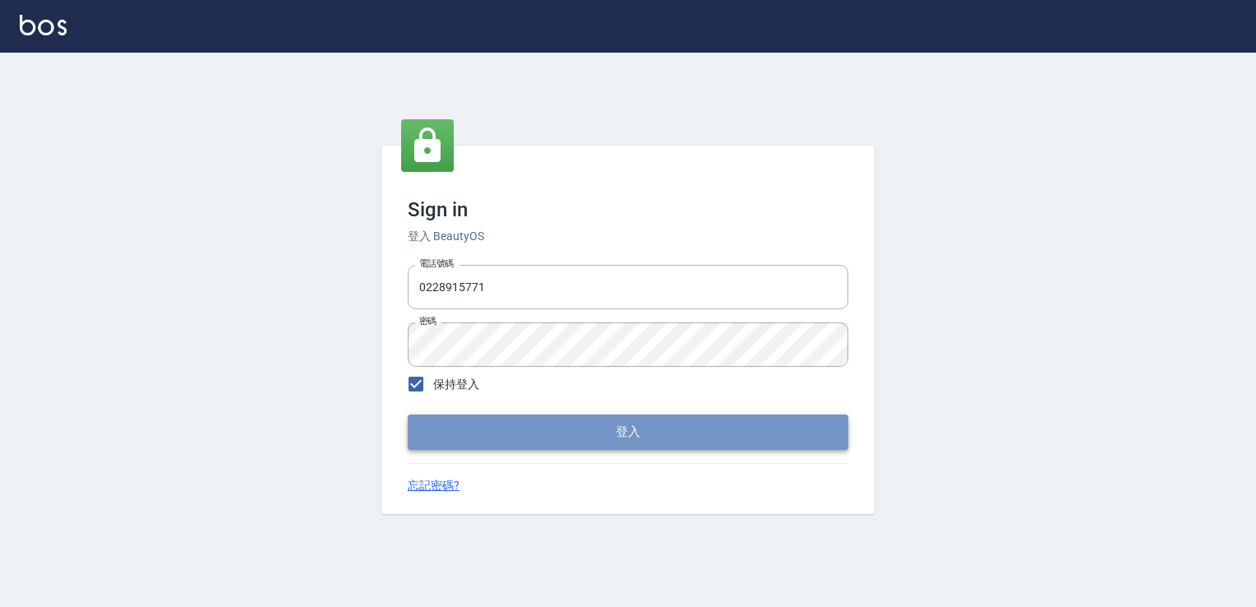
click at [454, 432] on button "登入" at bounding box center [628, 431] width 441 height 35
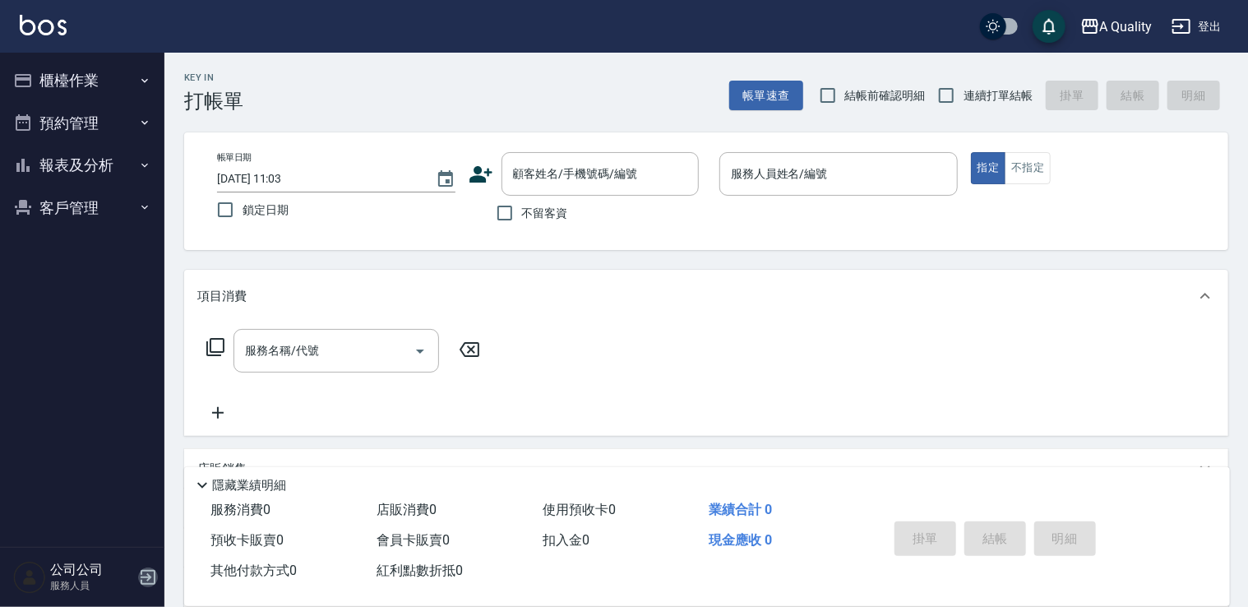
click at [148, 574] on icon "button" at bounding box center [148, 577] width 15 height 15
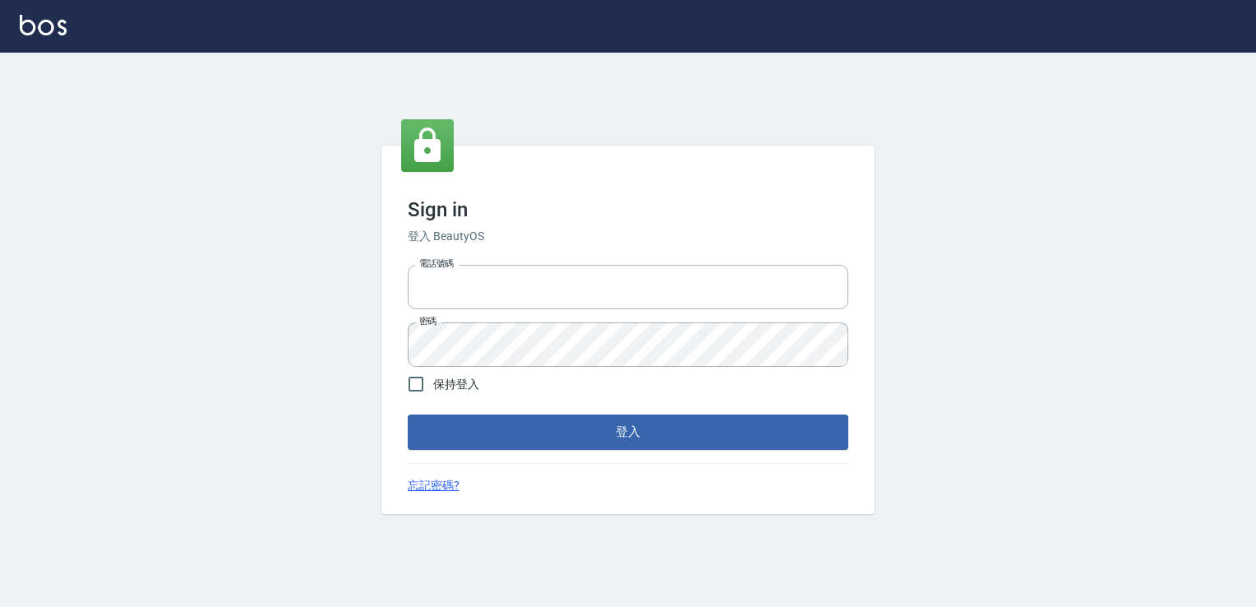
type input "0228915771"
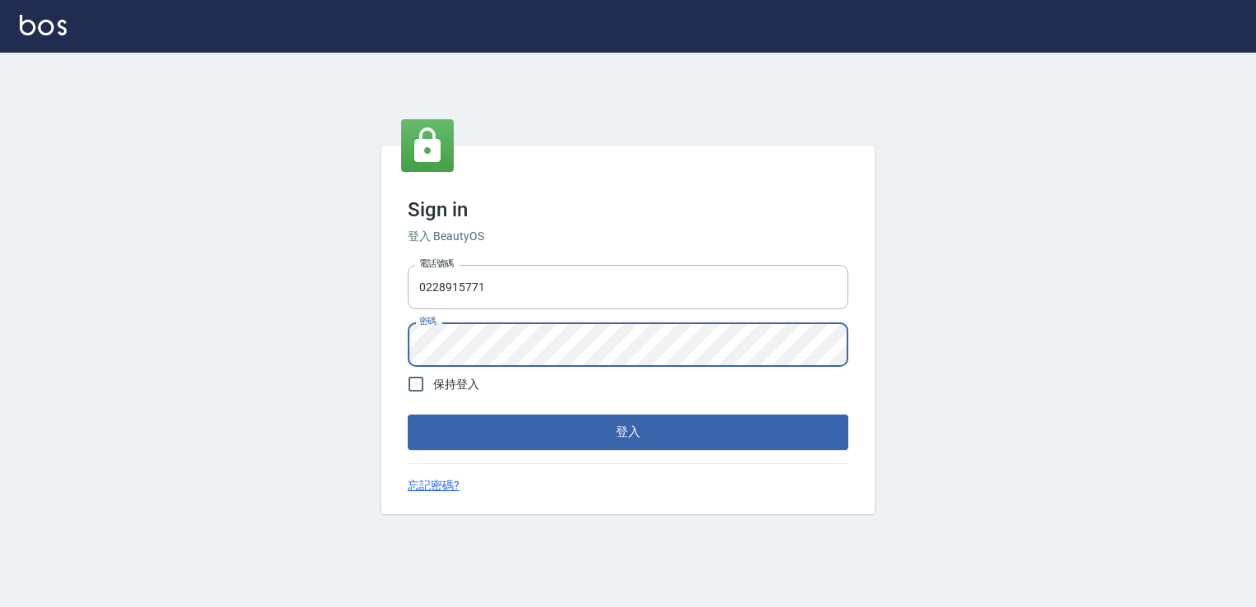
click at [358, 354] on div "Sign in 登入 BeautyOS 電話號碼 0228915771 電話號碼 密碼 密碼 保持登入 登入 忘記密碼?" at bounding box center [628, 330] width 1256 height 554
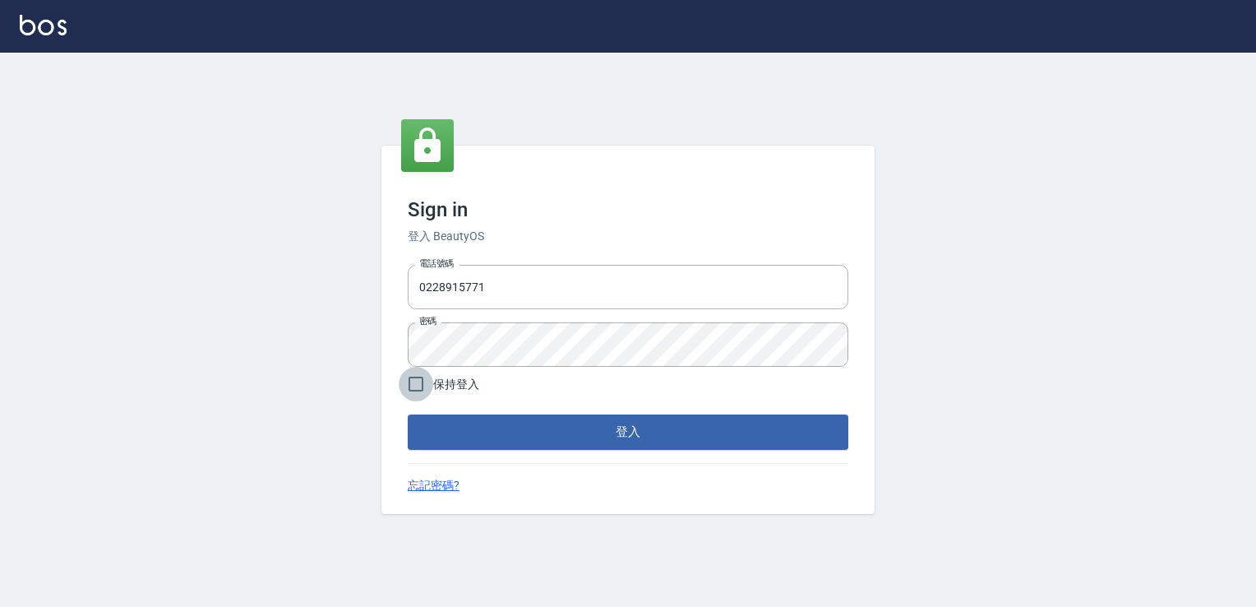
click at [419, 395] on input "保持登入" at bounding box center [416, 384] width 35 height 35
checkbox input "true"
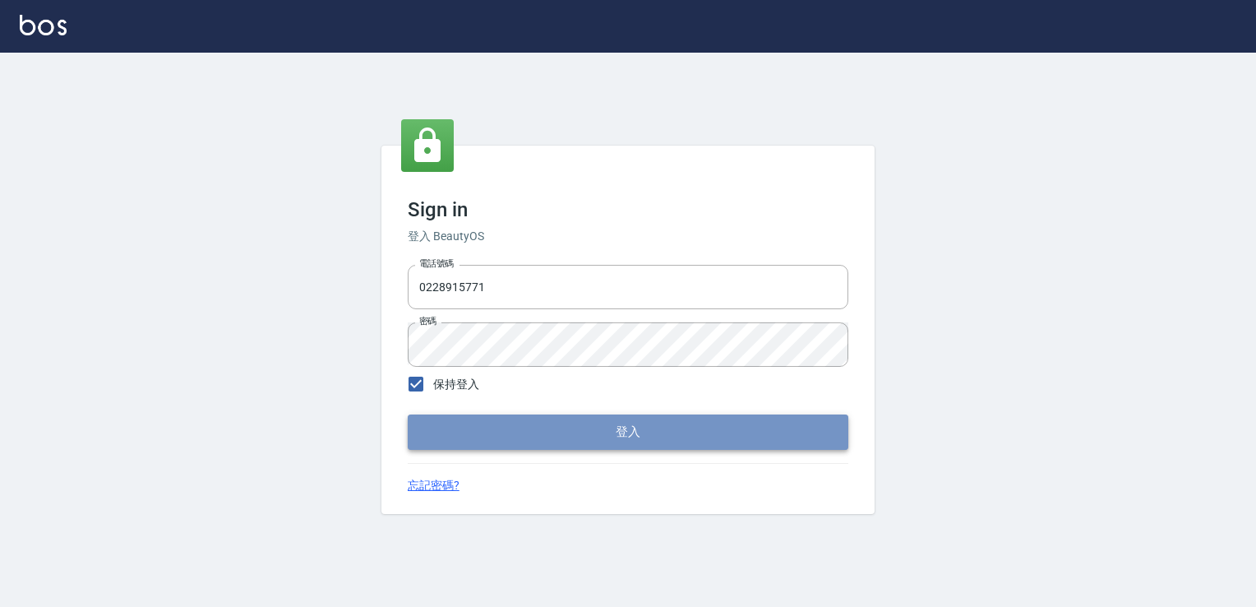
click at [424, 419] on button "登入" at bounding box center [628, 431] width 441 height 35
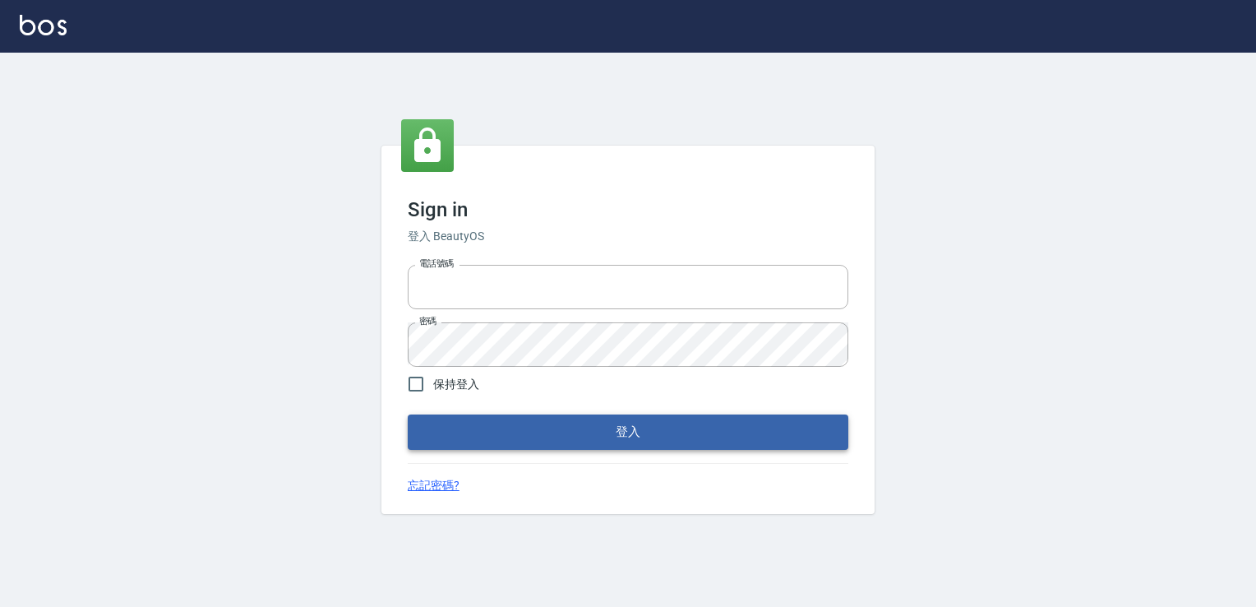
type input "0228915771"
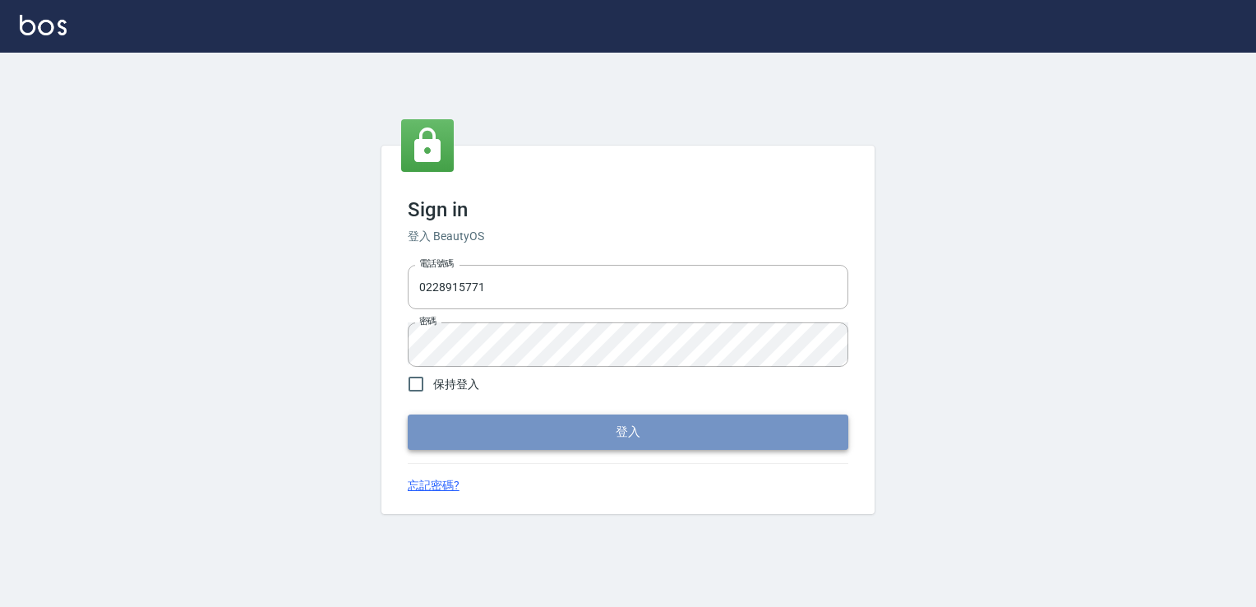
click at [438, 425] on button "登入" at bounding box center [628, 431] width 441 height 35
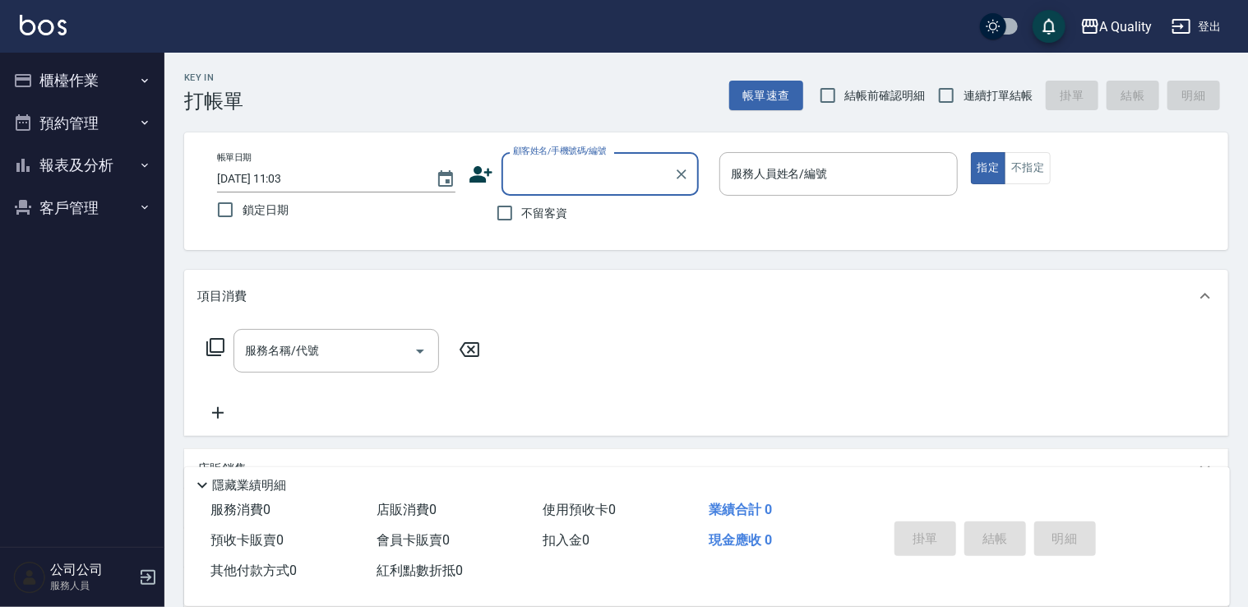
click at [72, 581] on p "服務人員" at bounding box center [92, 585] width 84 height 15
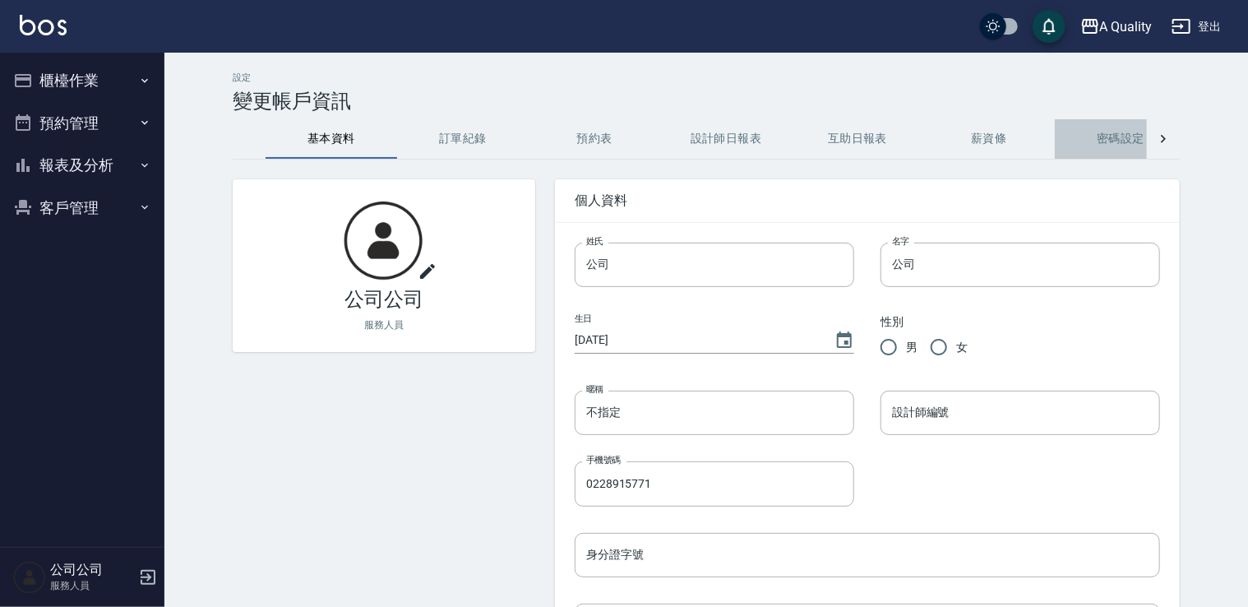
click at [1136, 146] on button "密碼設定" at bounding box center [1121, 138] width 132 height 39
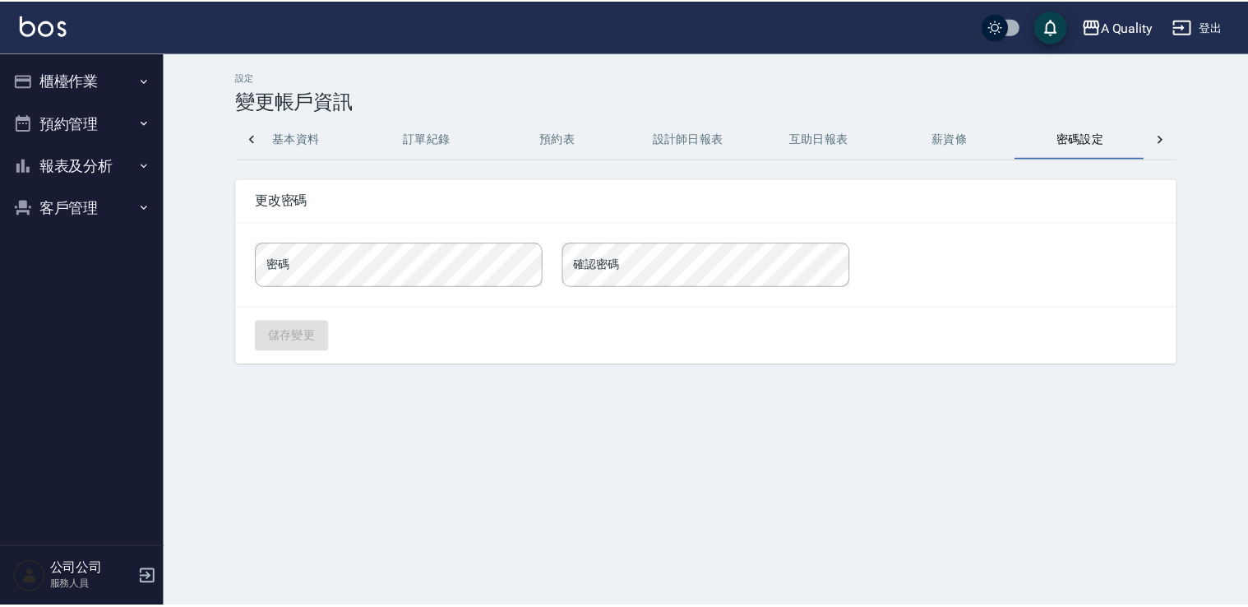
scroll to position [0, 39]
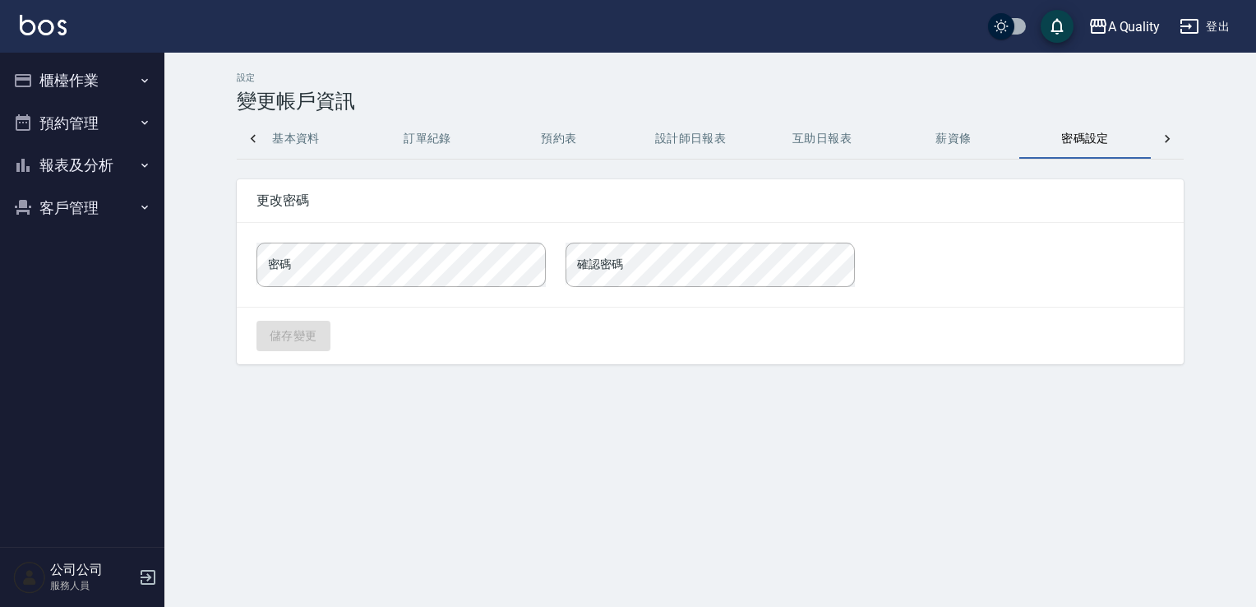
click at [86, 86] on button "櫃檯作業" at bounding box center [82, 80] width 151 height 43
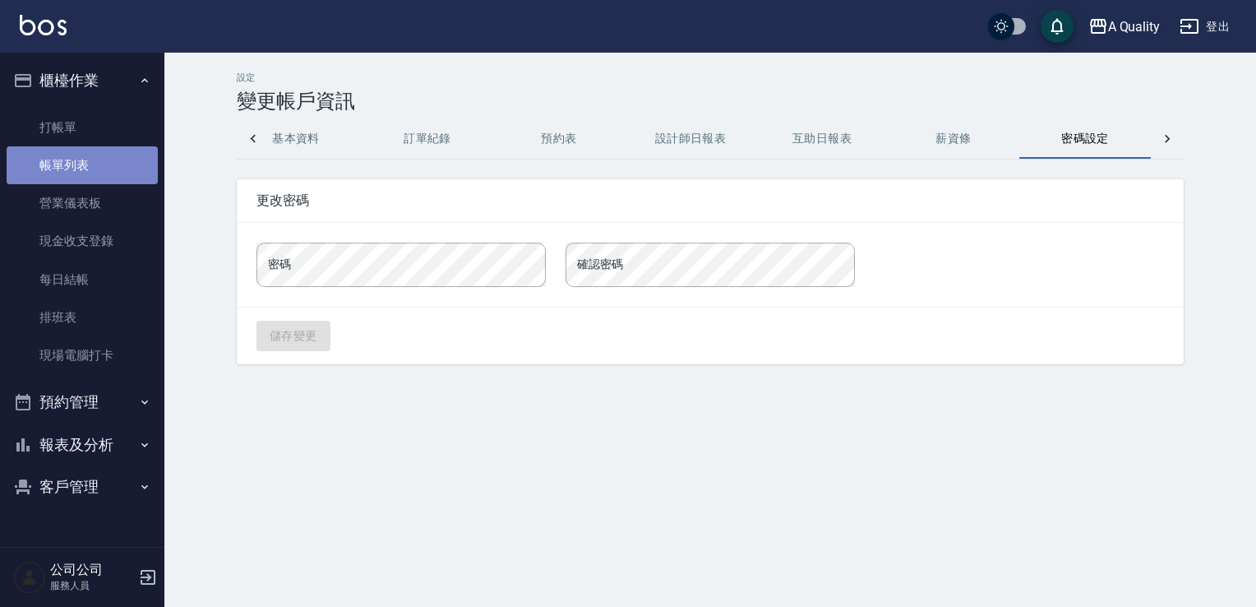
drag, startPoint x: 79, startPoint y: 153, endPoint x: 66, endPoint y: 156, distance: 13.6
click at [79, 154] on link "帳單列表" at bounding box center [82, 165] width 151 height 38
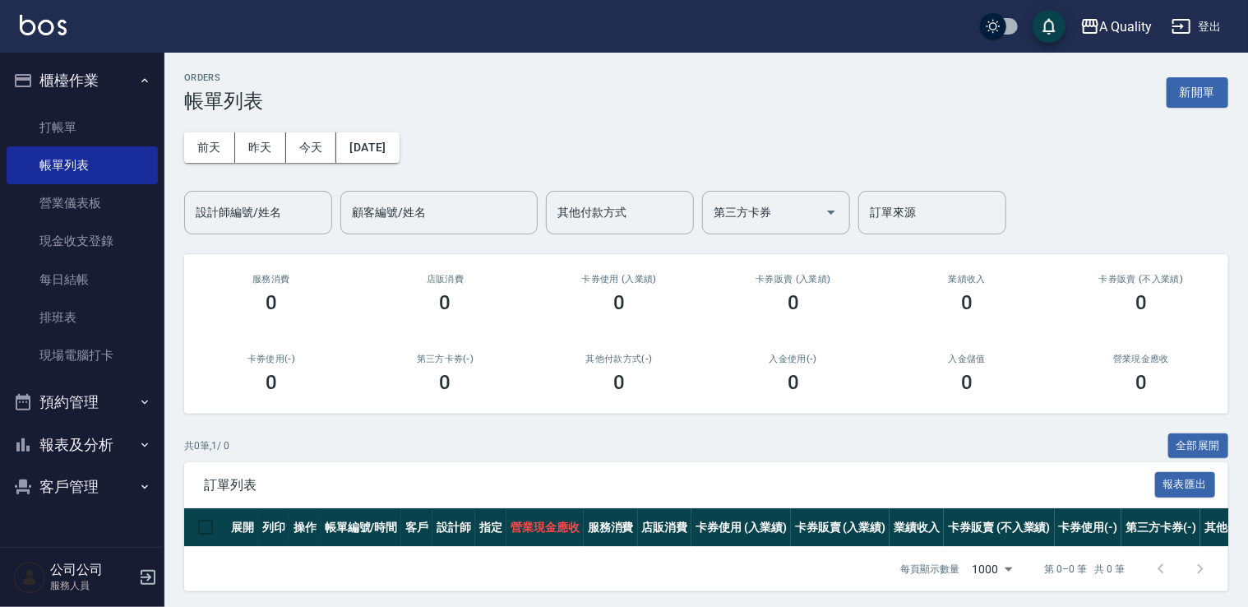
click at [90, 407] on button "預約管理" at bounding box center [82, 402] width 151 height 43
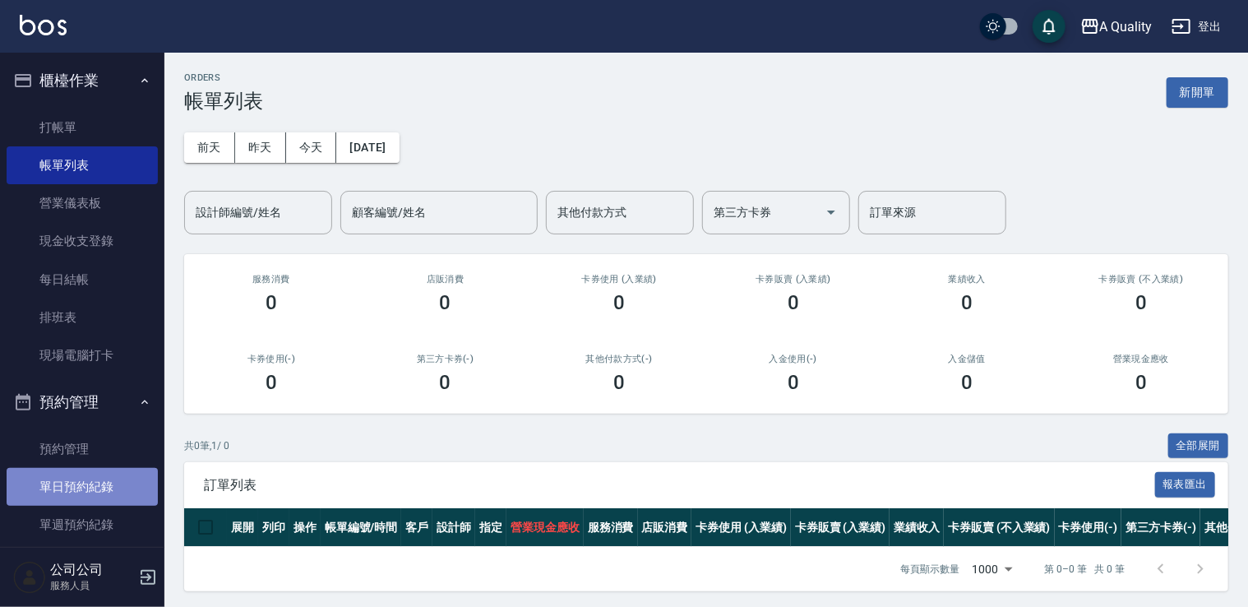
click at [92, 484] on link "單日預約紀錄" at bounding box center [82, 487] width 151 height 38
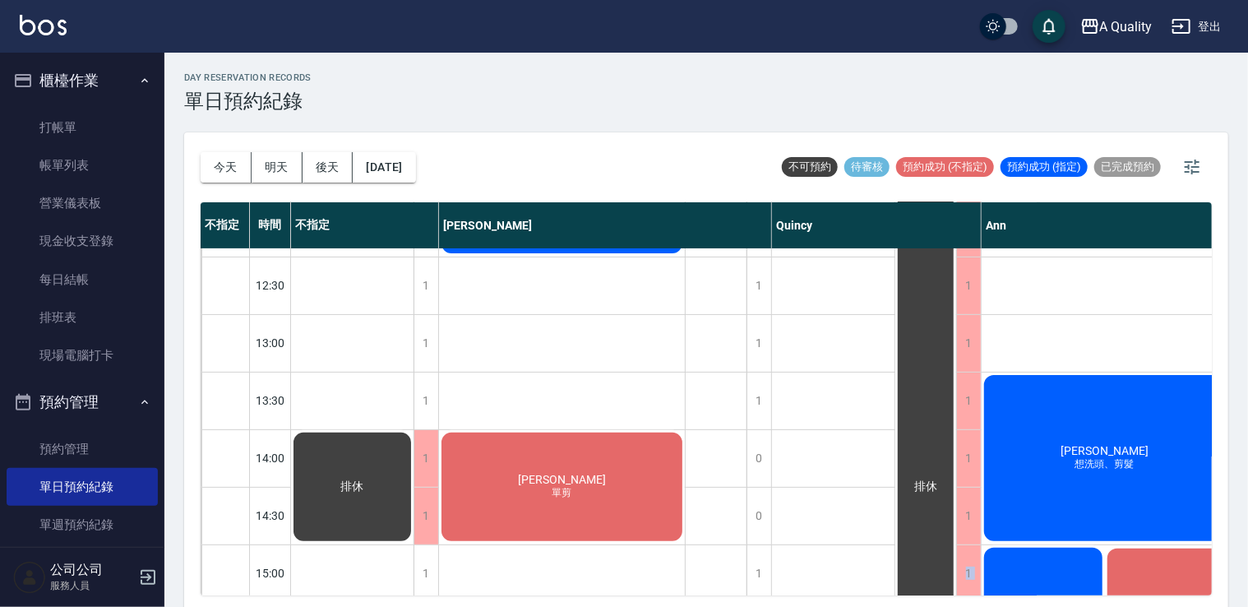
scroll to position [189, 0]
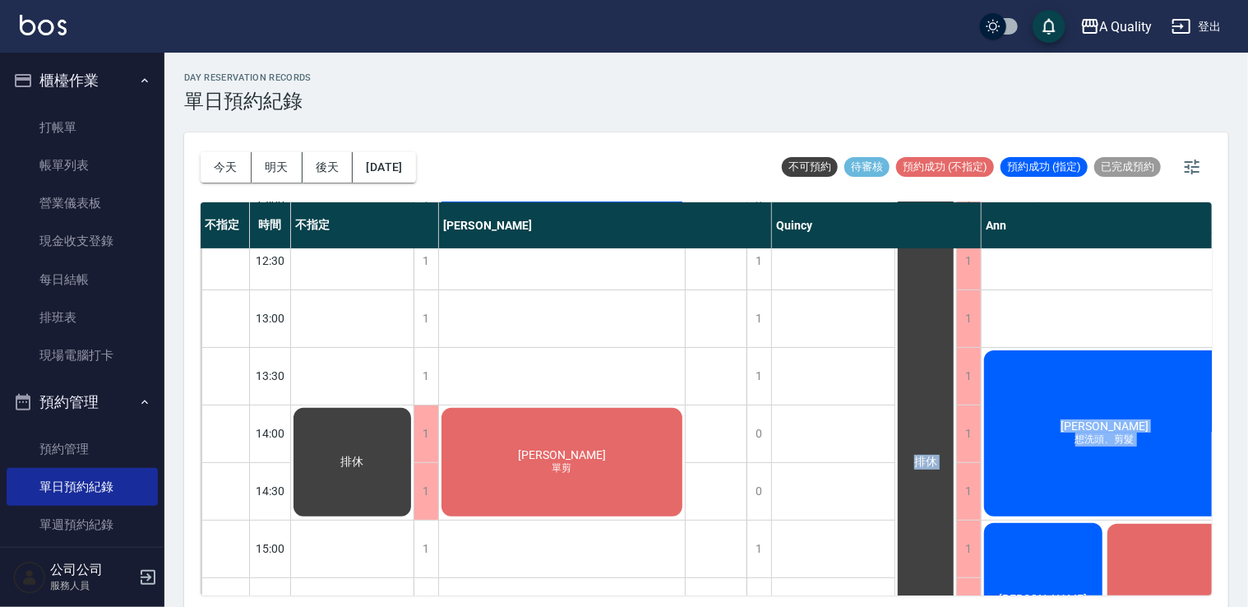
drag, startPoint x: 877, startPoint y: 582, endPoint x: 997, endPoint y: 557, distance: 122.7
click at [997, 557] on div "11:00 11:30 12:00 12:30 13:00 13:30 14:00 14:30 15:00 15:30 16:00 16:30 17:00 1…" at bounding box center [727, 577] width 1052 height 1037
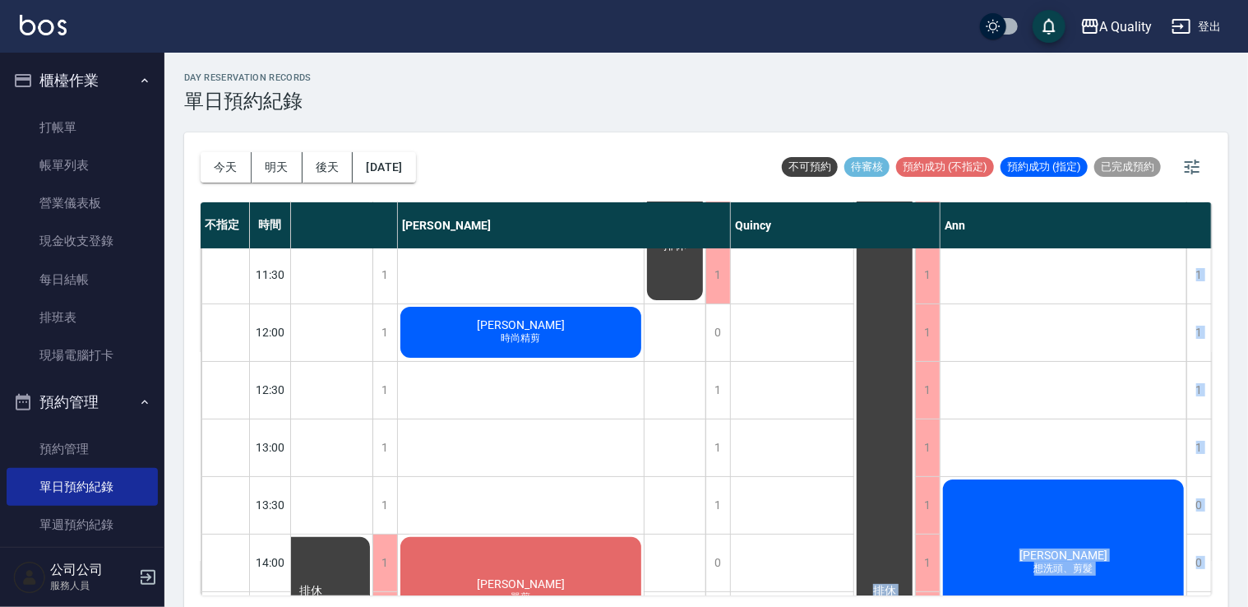
scroll to position [0, 49]
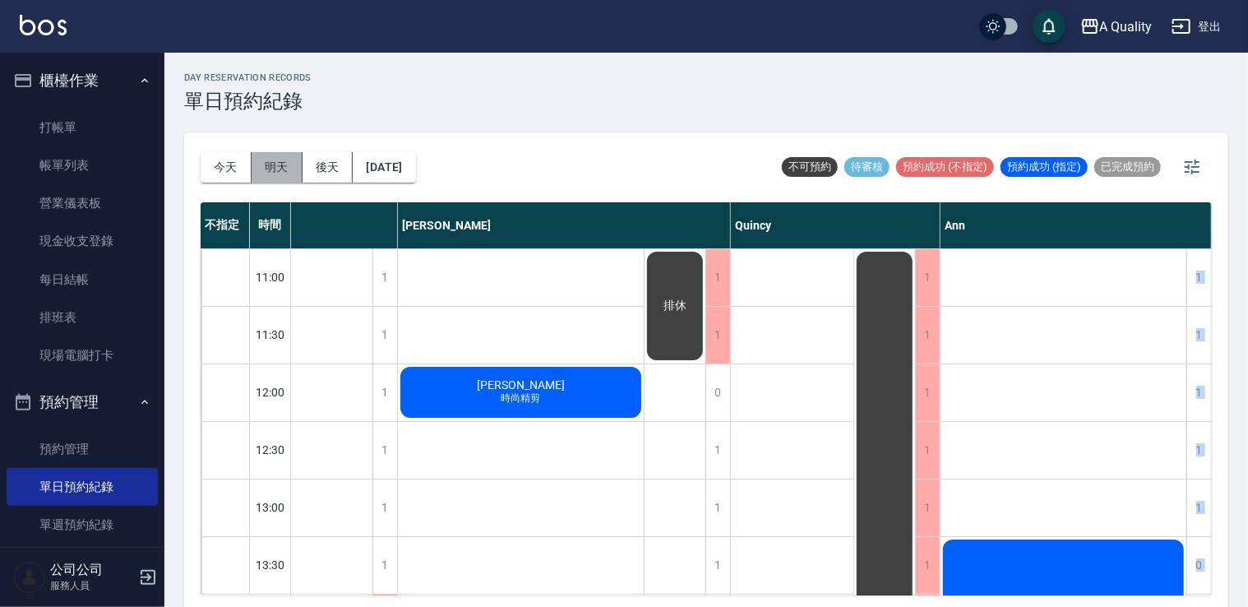
click at [293, 173] on button "明天" at bounding box center [277, 167] width 51 height 30
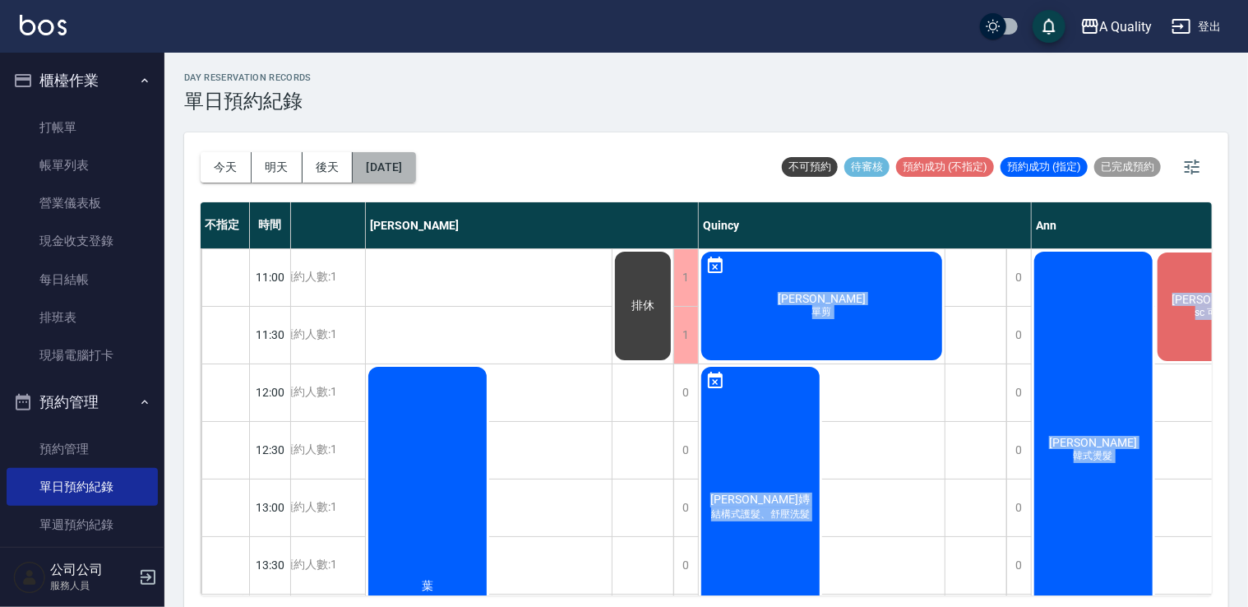
click at [415, 166] on button "2025/09/13" at bounding box center [384, 167] width 62 height 30
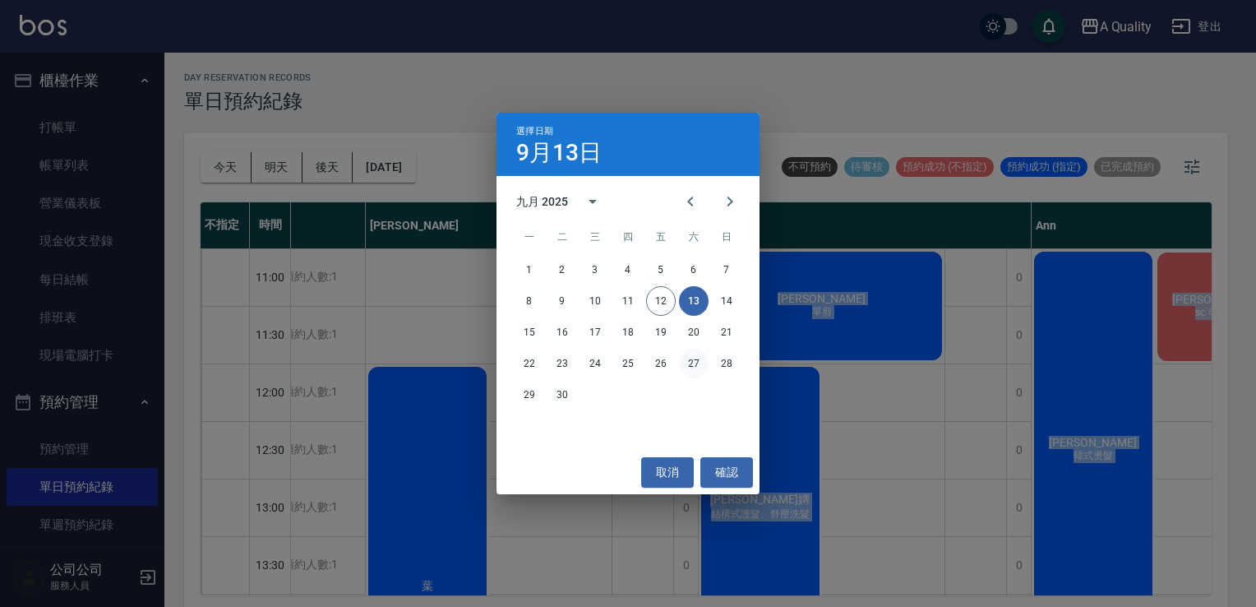
click at [698, 365] on button "27" at bounding box center [694, 364] width 30 height 30
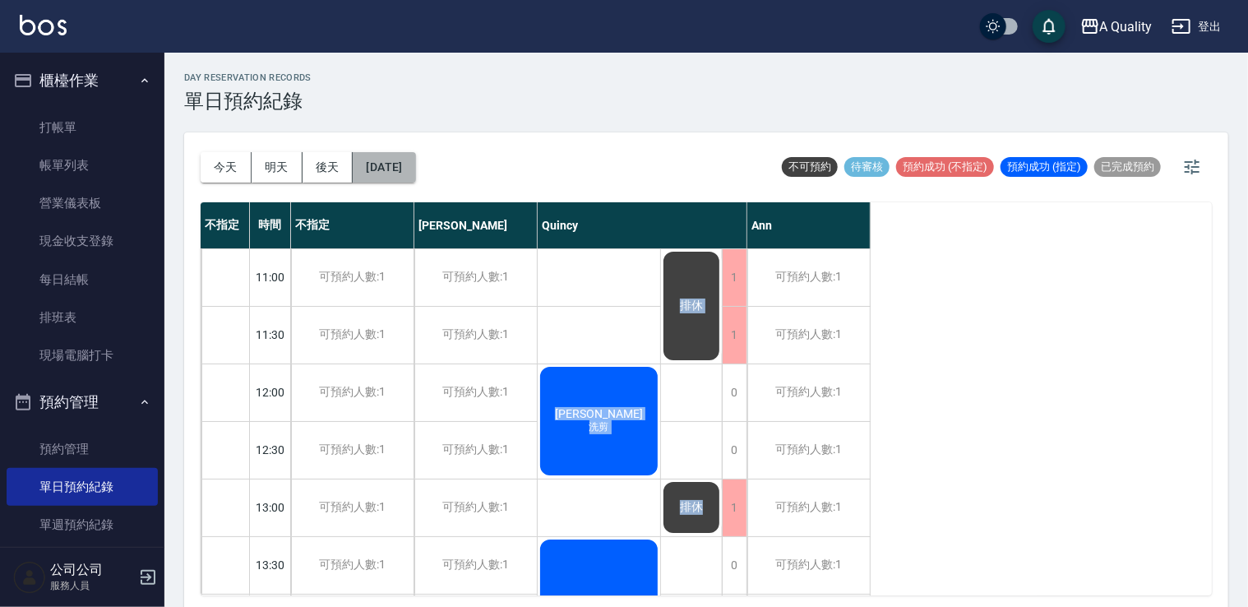
click at [415, 179] on button "2025/09/27" at bounding box center [384, 167] width 62 height 30
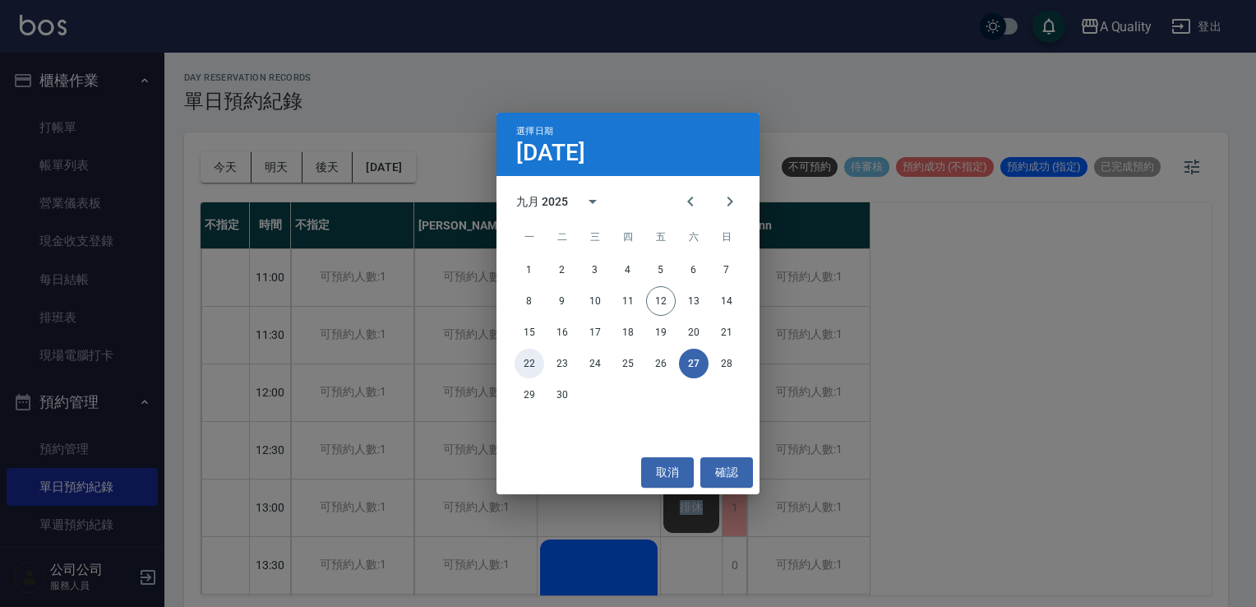
click at [533, 364] on button "22" at bounding box center [530, 364] width 30 height 30
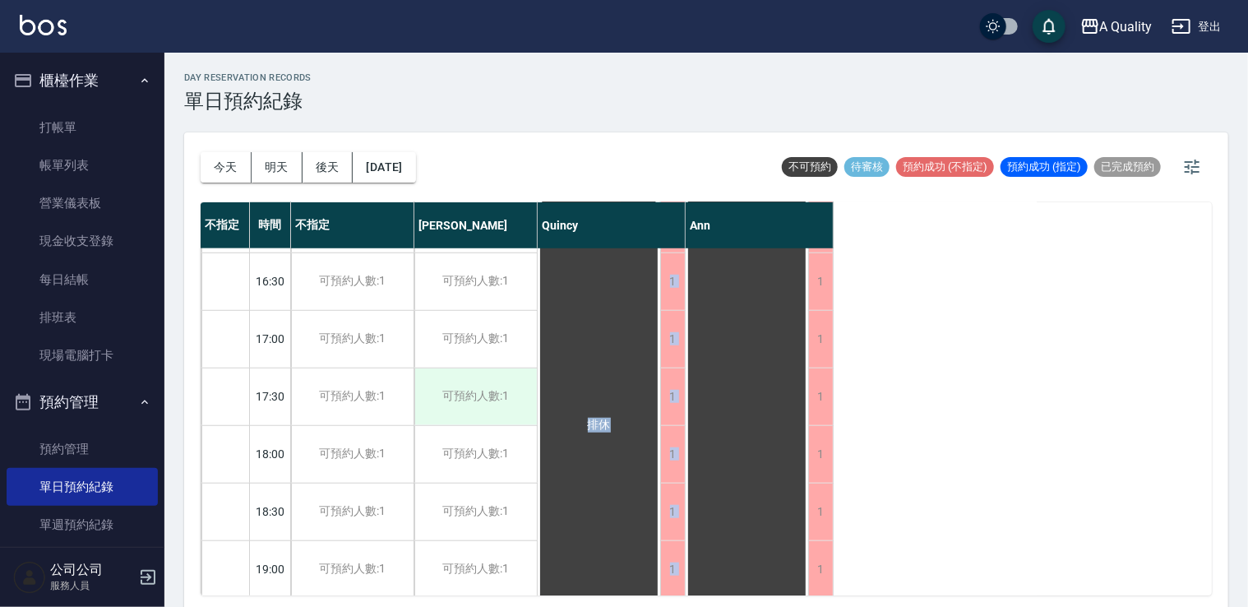
scroll to position [658, 0]
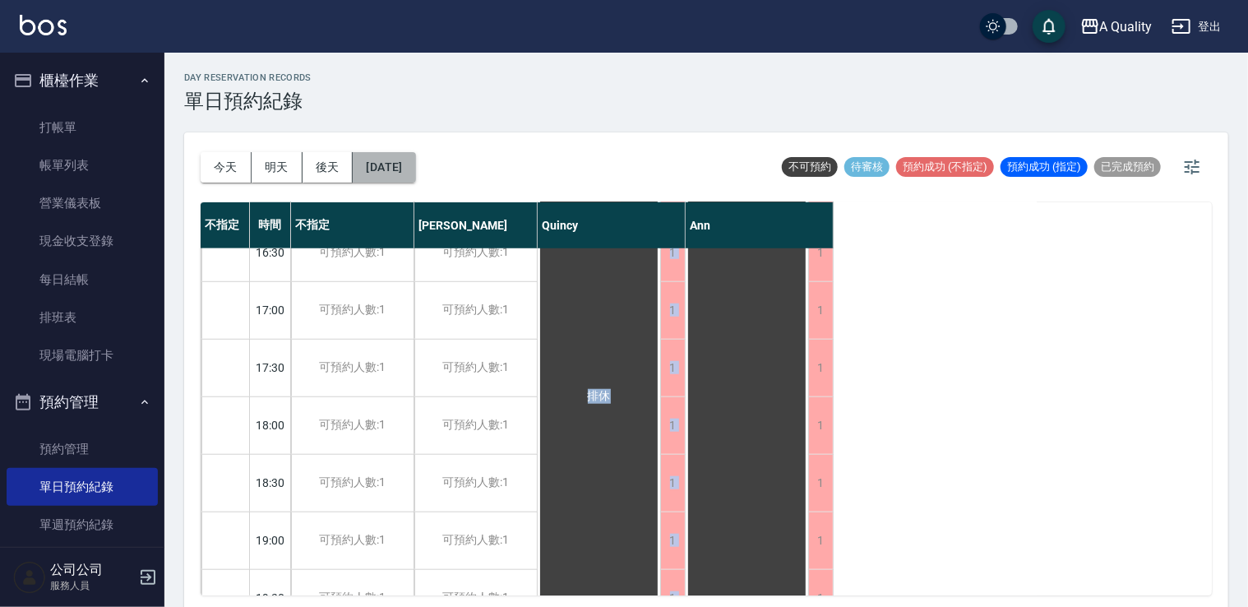
click at [412, 163] on button "2025/09/22" at bounding box center [384, 167] width 62 height 30
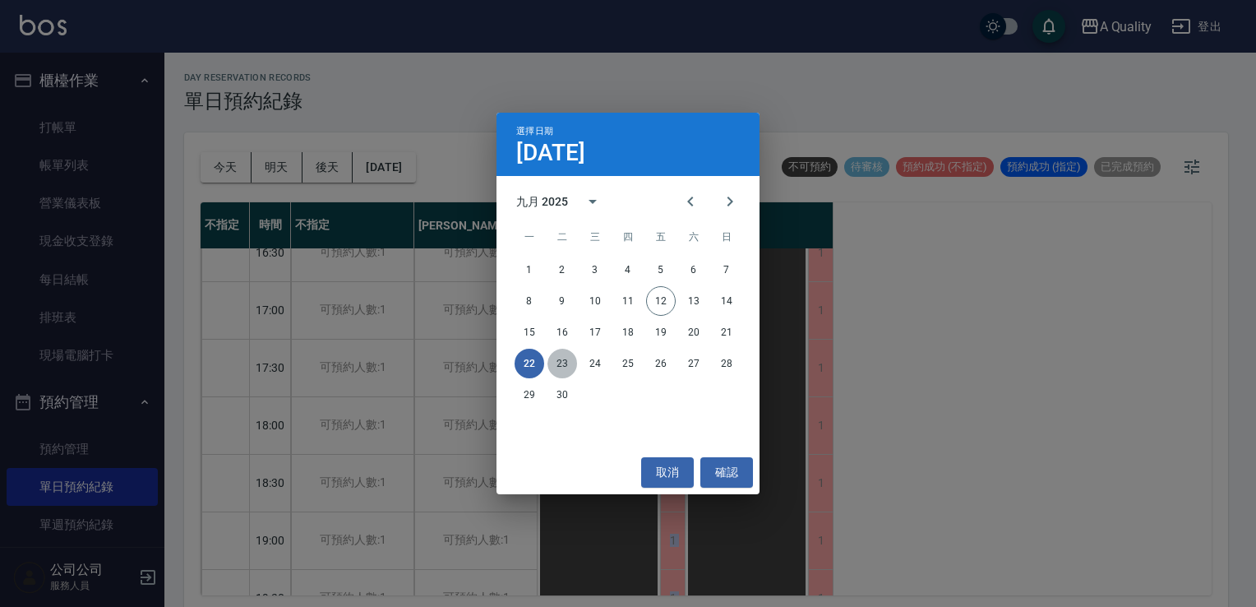
click at [549, 359] on button "23" at bounding box center [563, 364] width 30 height 30
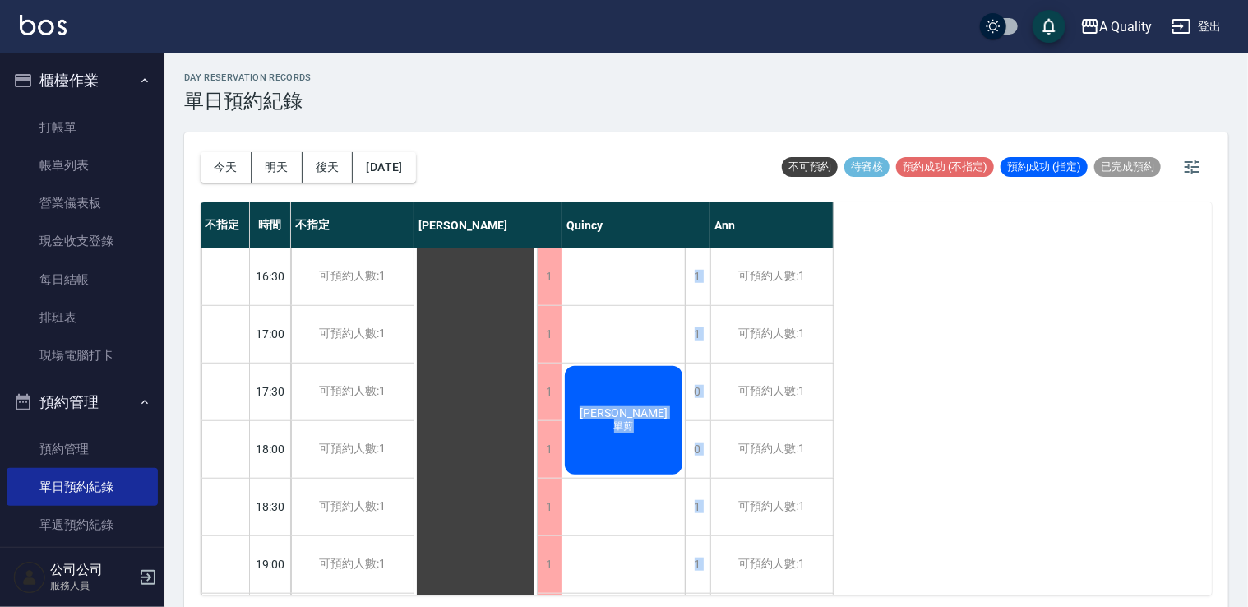
scroll to position [701, 0]
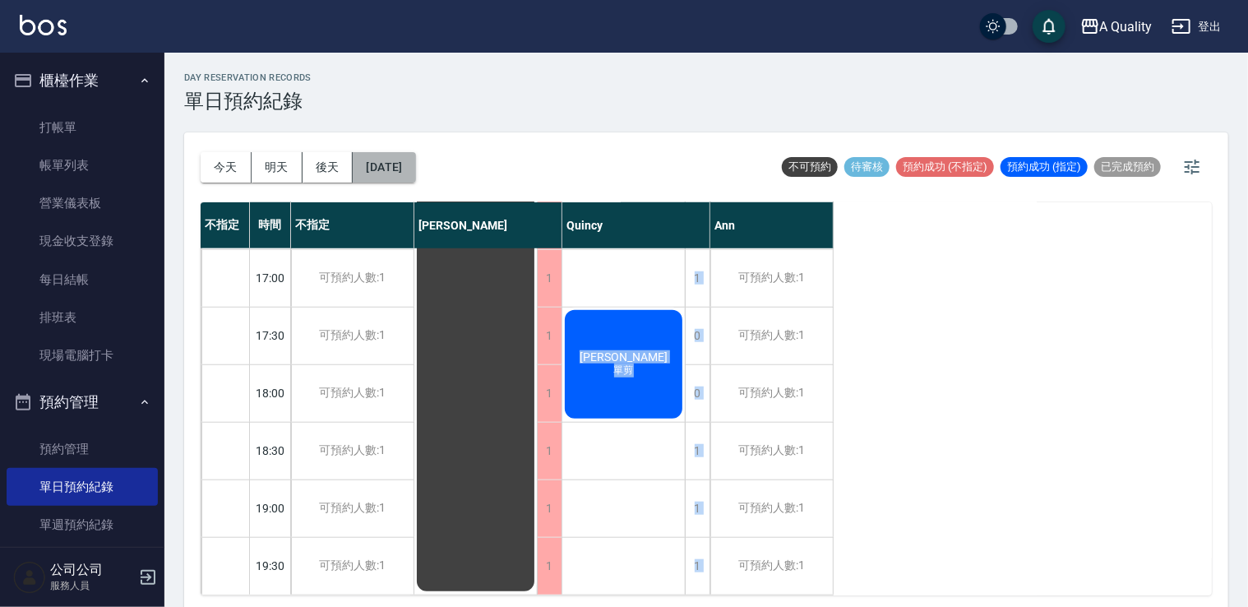
click at [415, 166] on button "2025/09/23" at bounding box center [384, 167] width 62 height 30
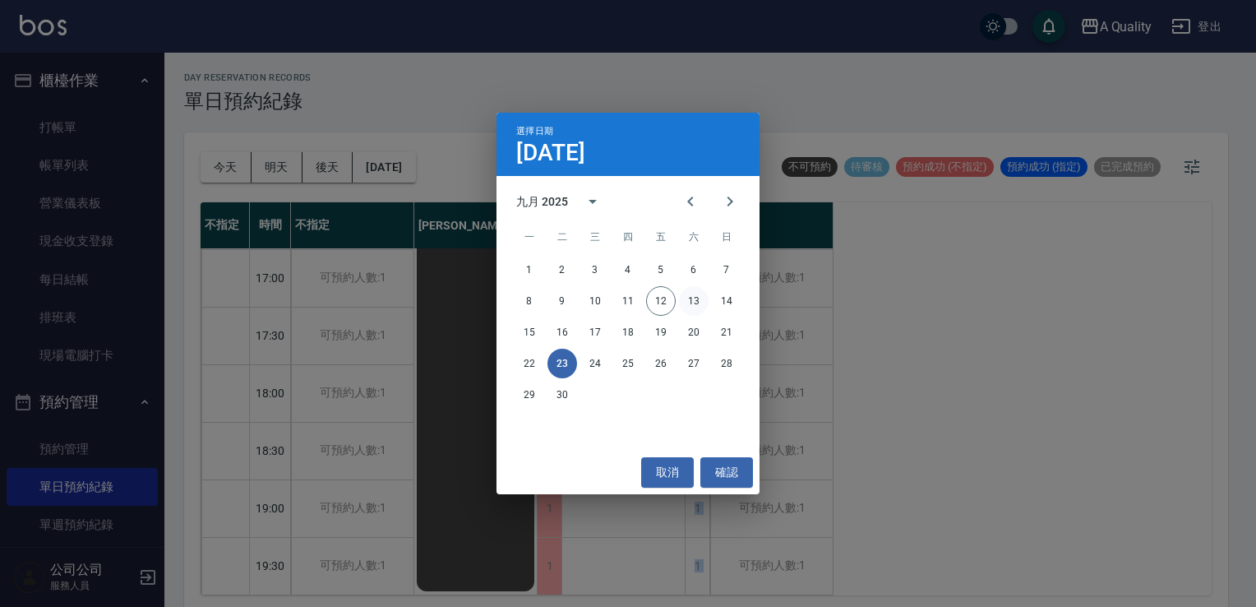
click at [696, 298] on button "13" at bounding box center [694, 301] width 30 height 30
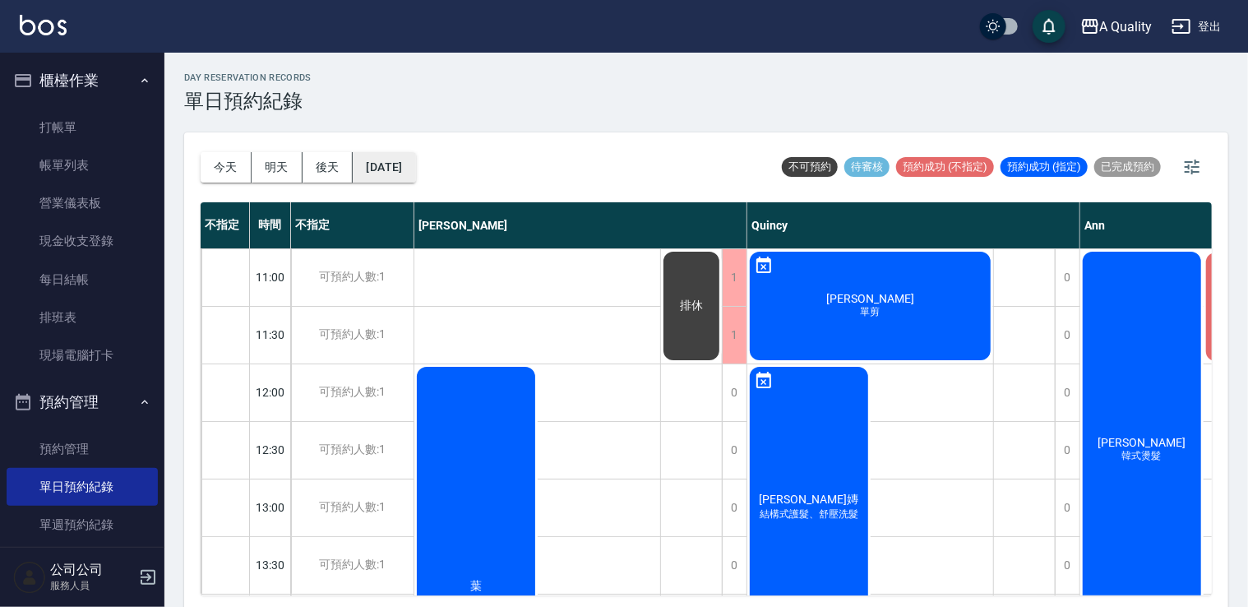
click at [408, 171] on button "[DATE]" at bounding box center [384, 167] width 62 height 30
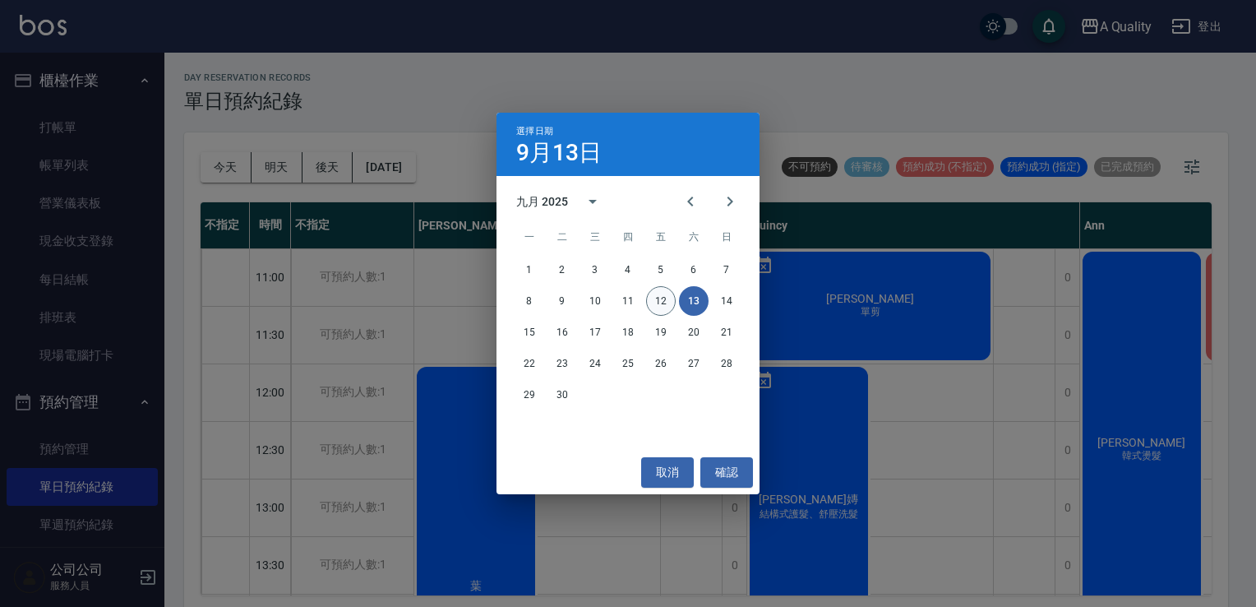
click at [659, 301] on button "12" at bounding box center [661, 301] width 30 height 30
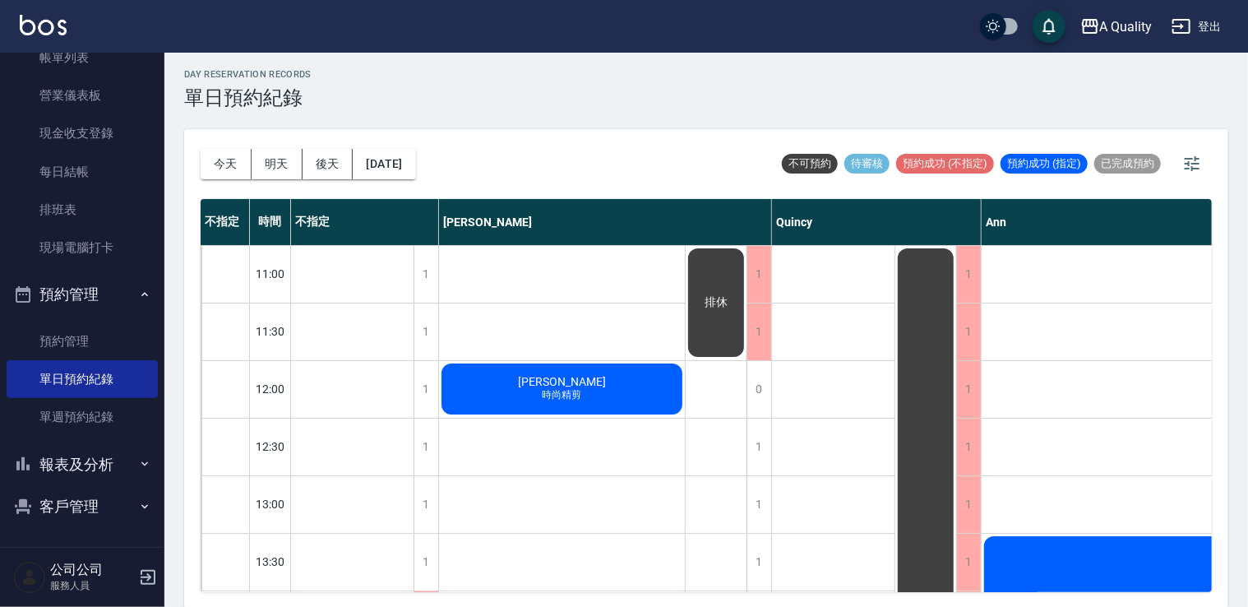
scroll to position [4, 0]
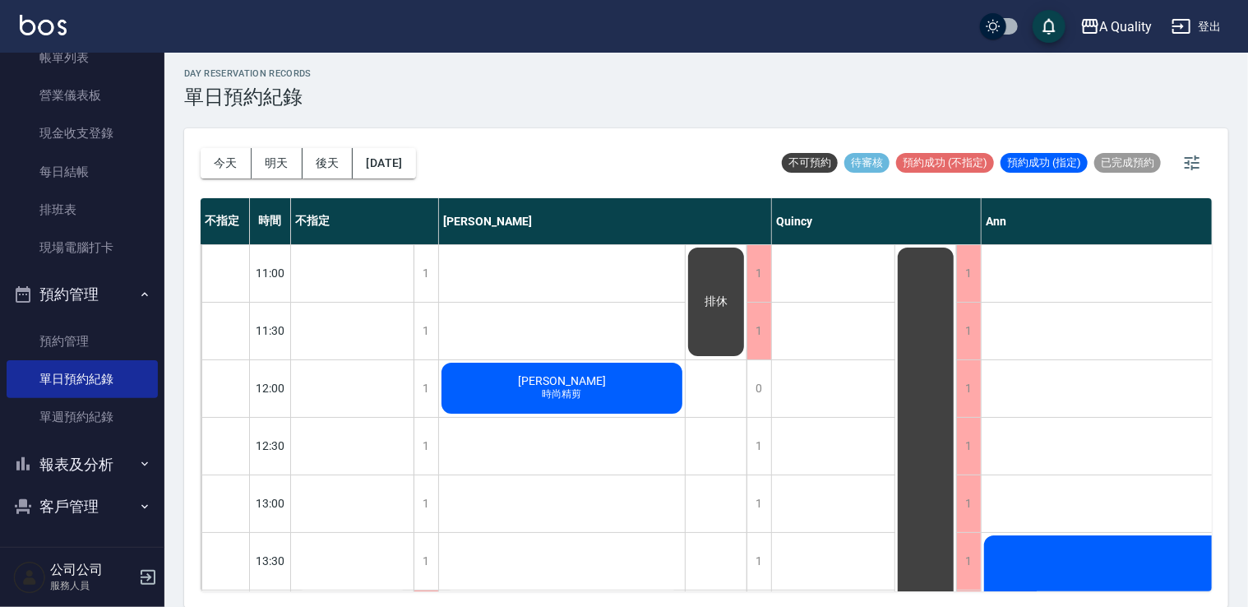
click at [92, 489] on button "客戶管理" at bounding box center [82, 506] width 151 height 43
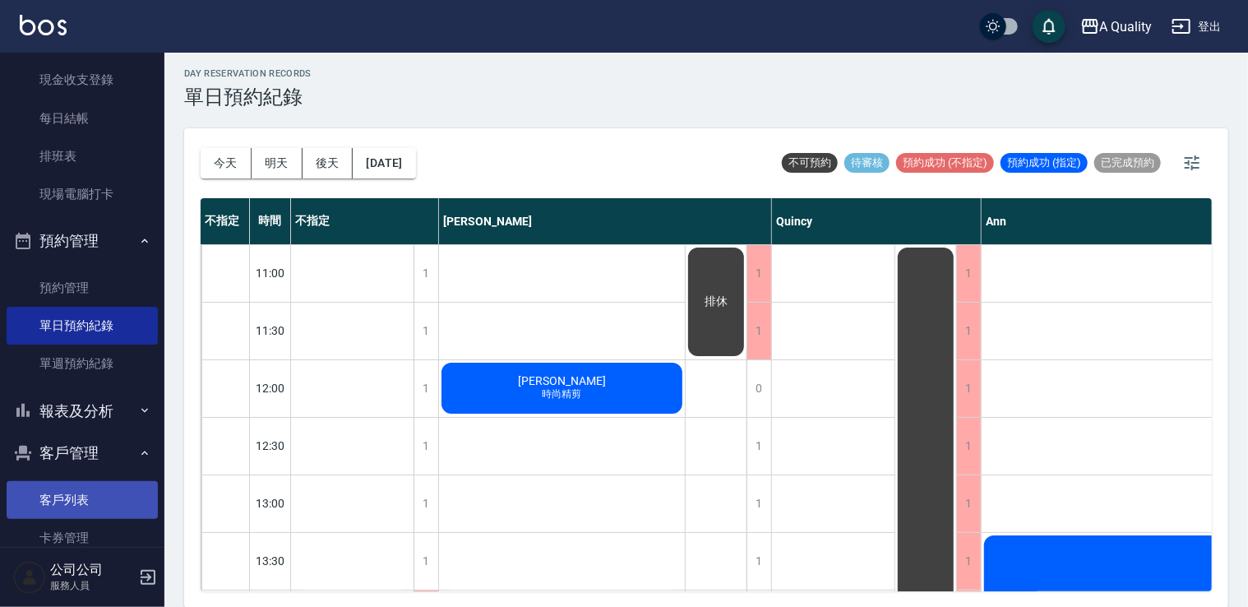
scroll to position [230, 0]
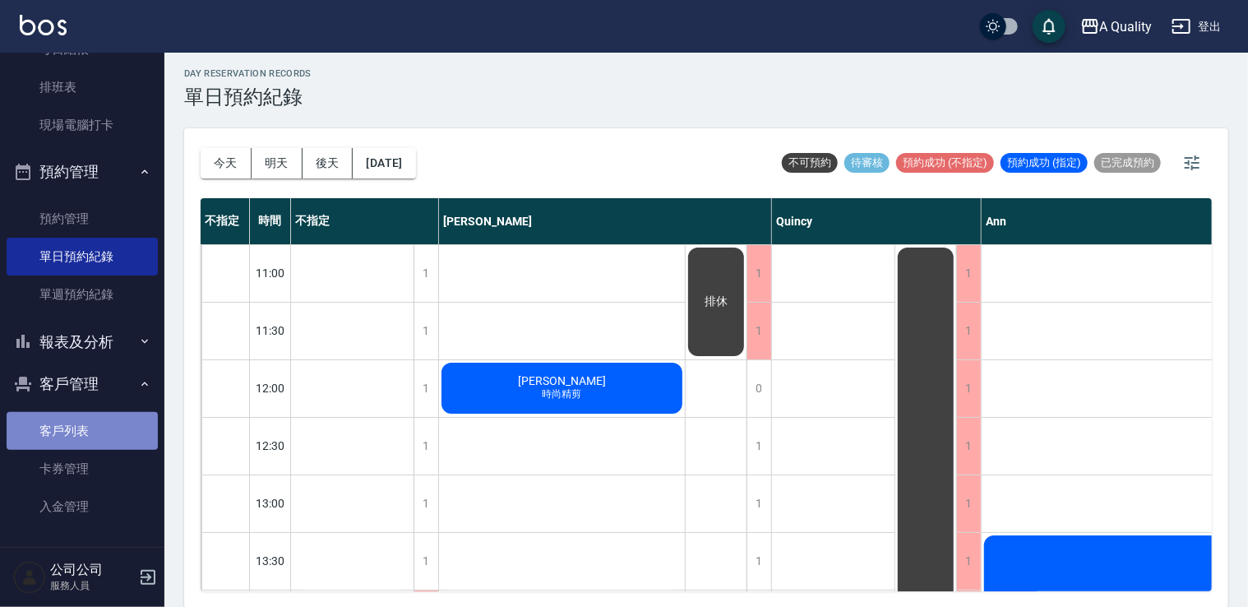
click at [86, 431] on link "客戶列表" at bounding box center [82, 431] width 151 height 38
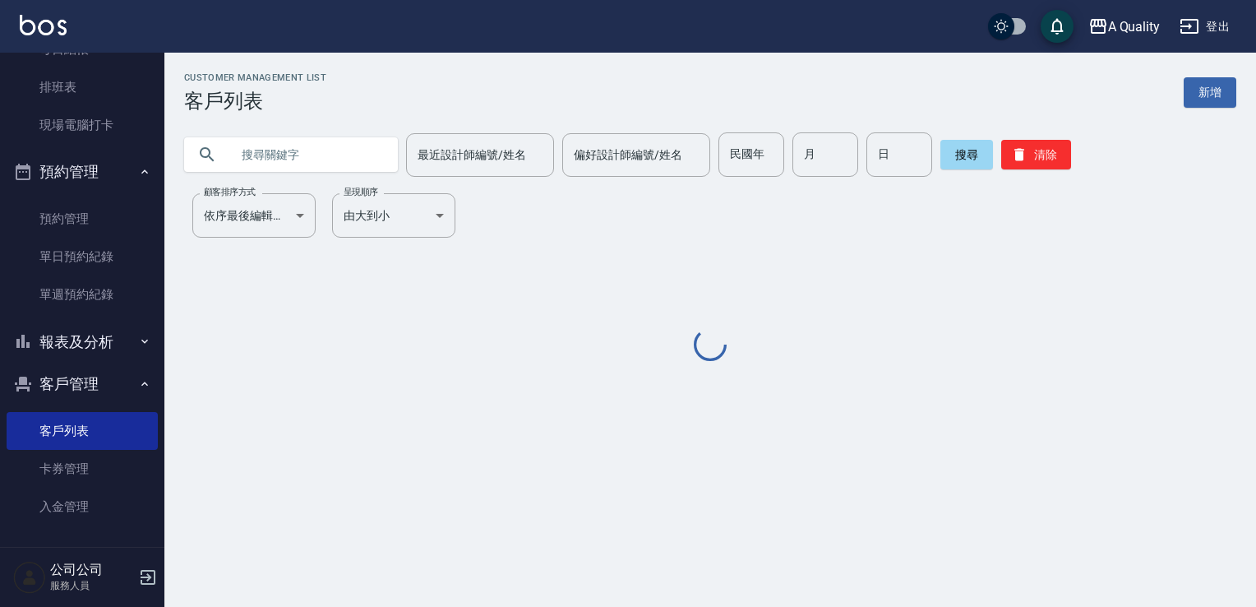
click at [324, 156] on input "text" at bounding box center [307, 154] width 155 height 44
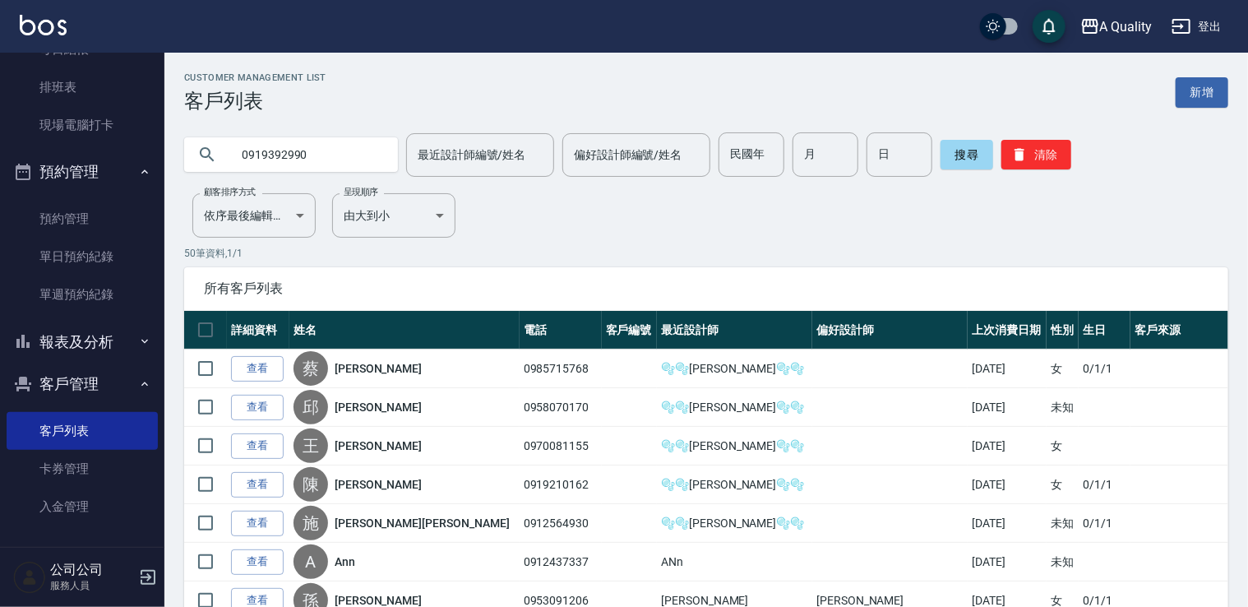
type input "0919392990"
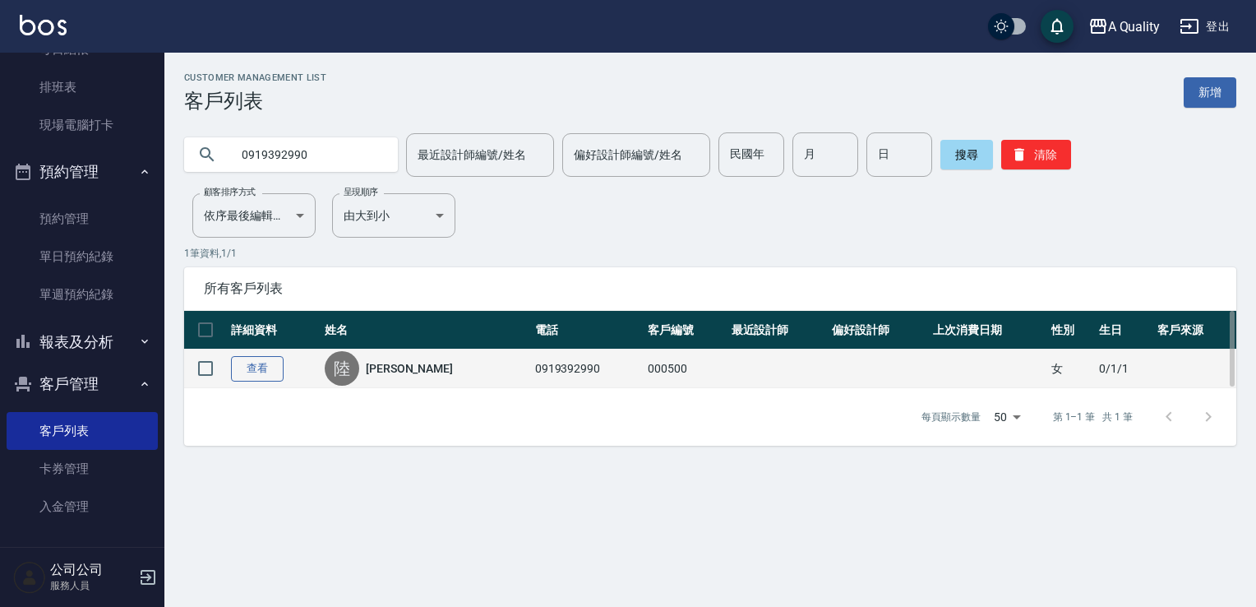
click at [250, 374] on link "查看" at bounding box center [257, 368] width 53 height 25
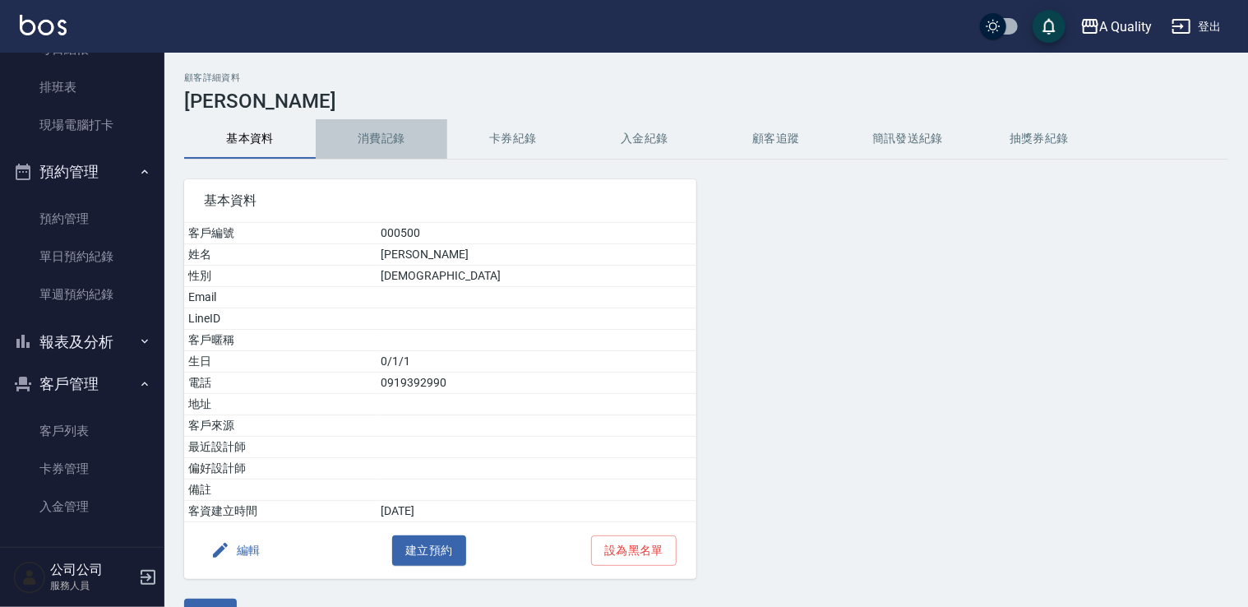
click at [382, 140] on button "消費記錄" at bounding box center [382, 138] width 132 height 39
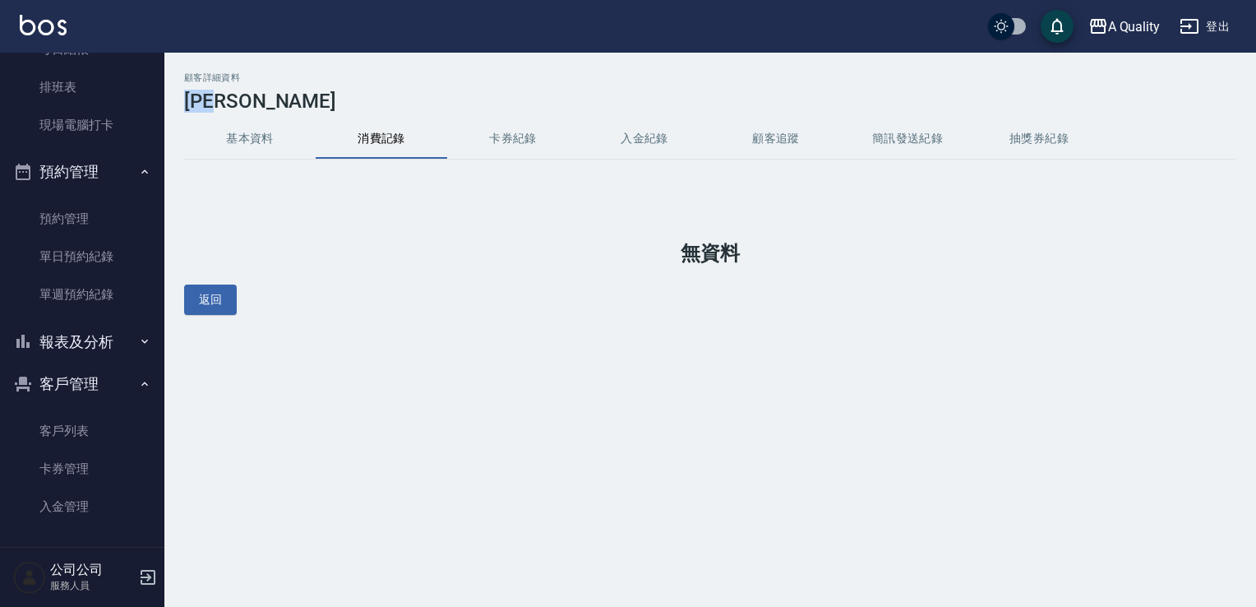
drag, startPoint x: 190, startPoint y: 105, endPoint x: 263, endPoint y: 108, distance: 73.2
click at [263, 108] on h3 "[PERSON_NAME]" at bounding box center [710, 101] width 1052 height 23
drag, startPoint x: 263, startPoint y: 108, endPoint x: 243, endPoint y: 136, distance: 34.9
click at [243, 136] on button "基本資料" at bounding box center [250, 138] width 132 height 39
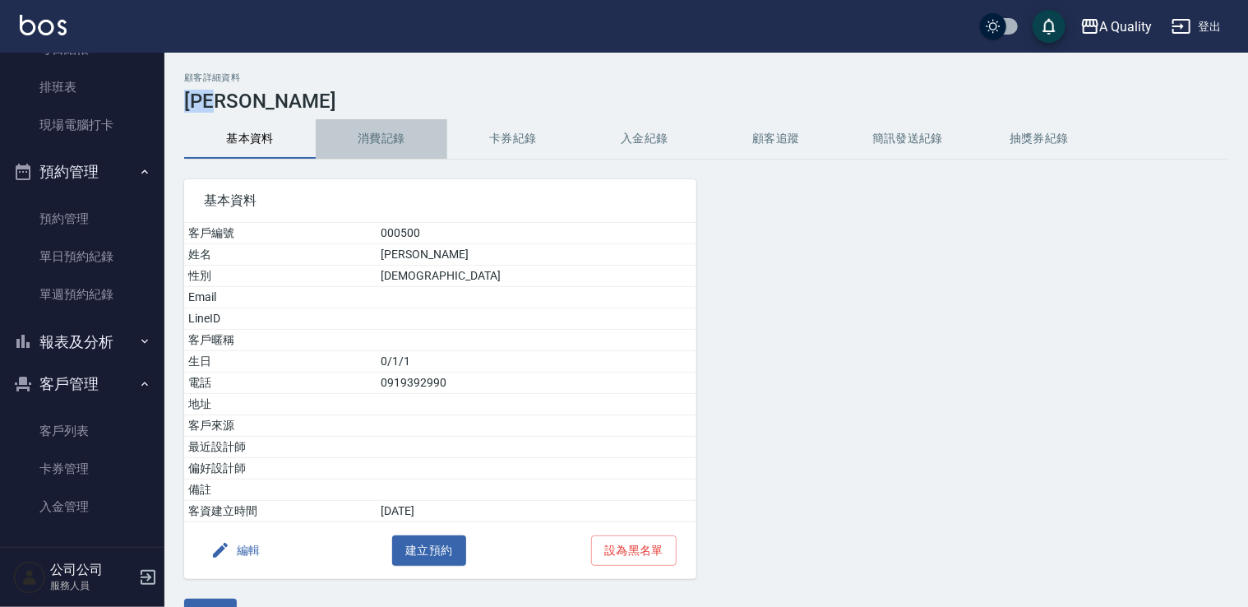
click at [386, 141] on button "消費記錄" at bounding box center [382, 138] width 132 height 39
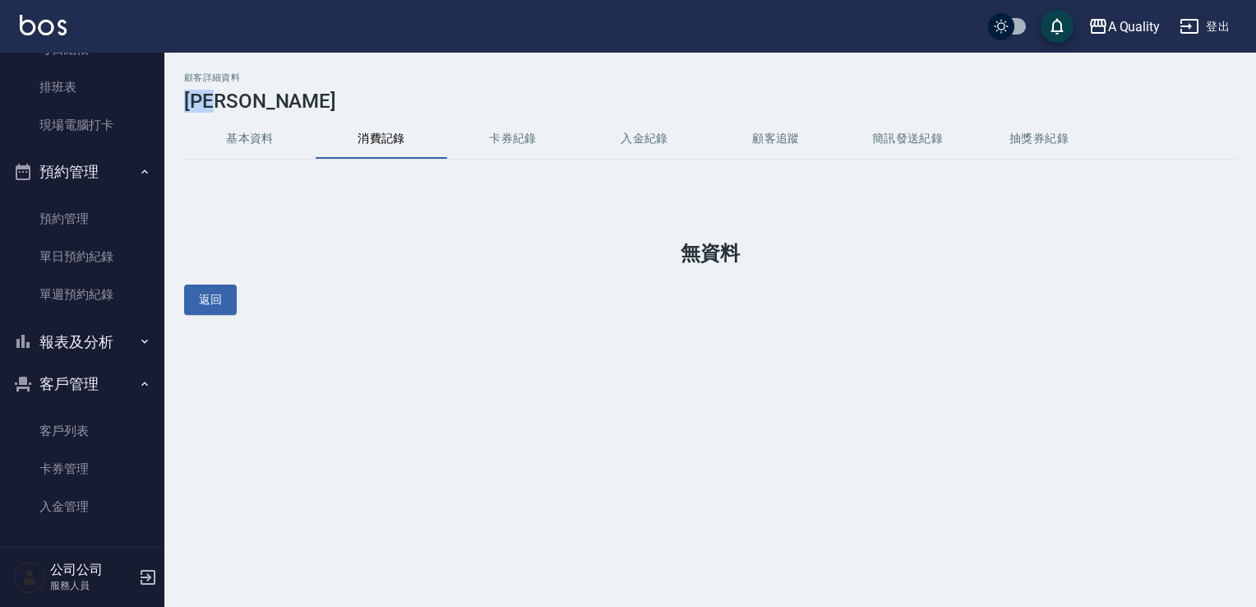
click at [520, 142] on button "卡券紀錄" at bounding box center [513, 138] width 132 height 39
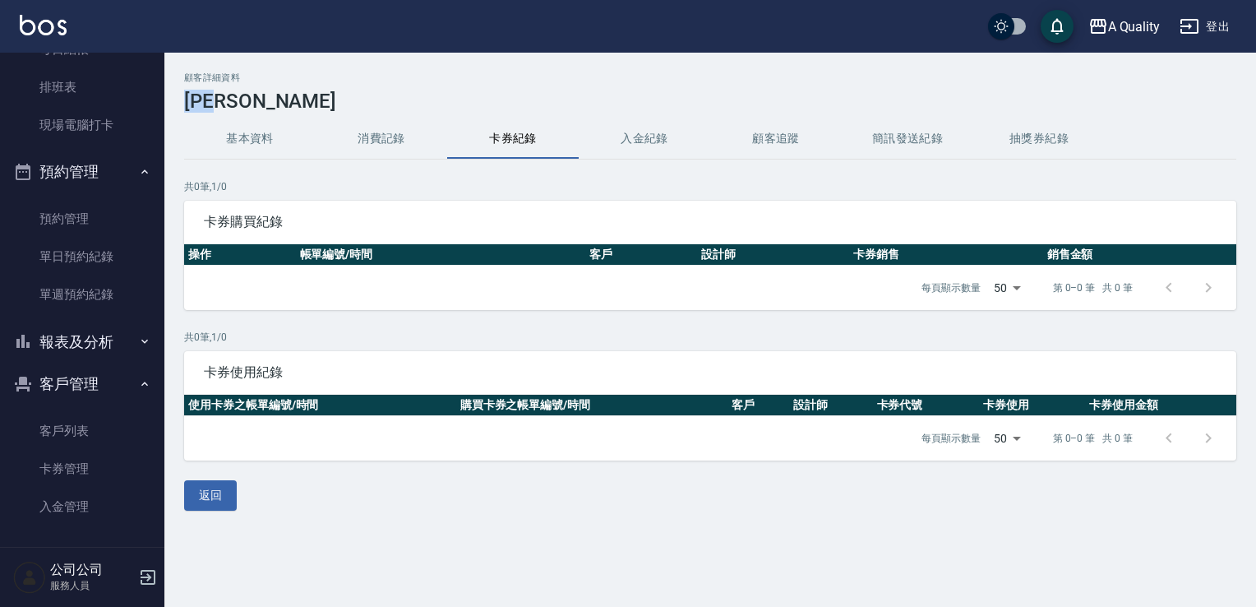
click at [370, 141] on button "消費記錄" at bounding box center [382, 138] width 132 height 39
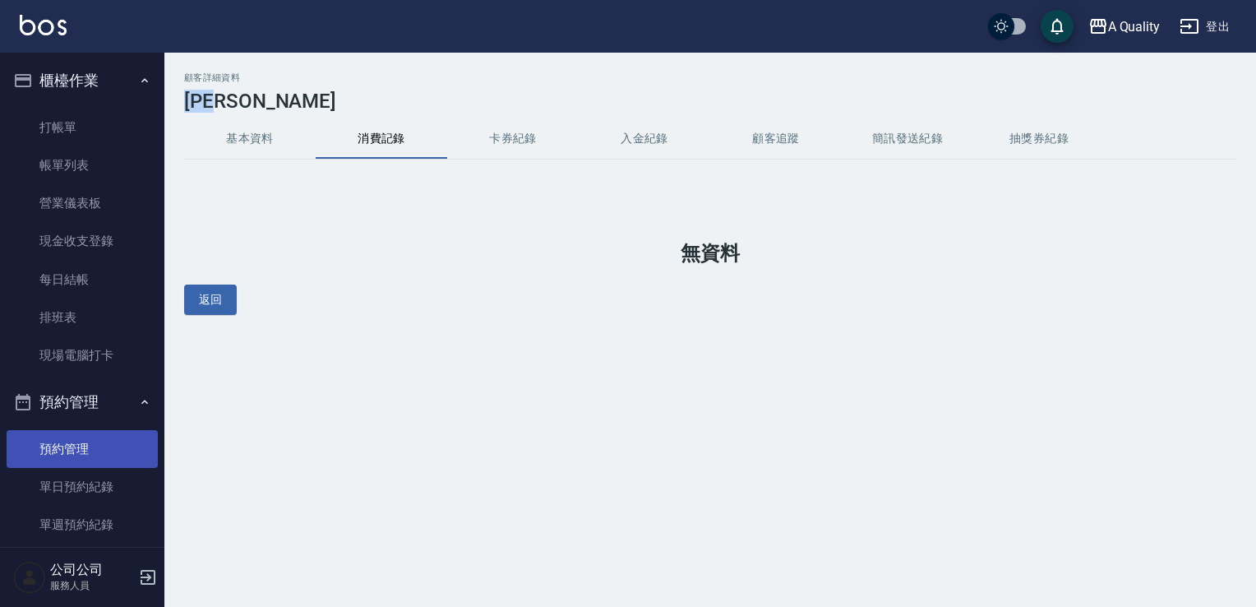
drag, startPoint x: 69, startPoint y: 493, endPoint x: 87, endPoint y: 465, distance: 33.3
click at [69, 493] on link "單日預約紀錄" at bounding box center [82, 487] width 151 height 38
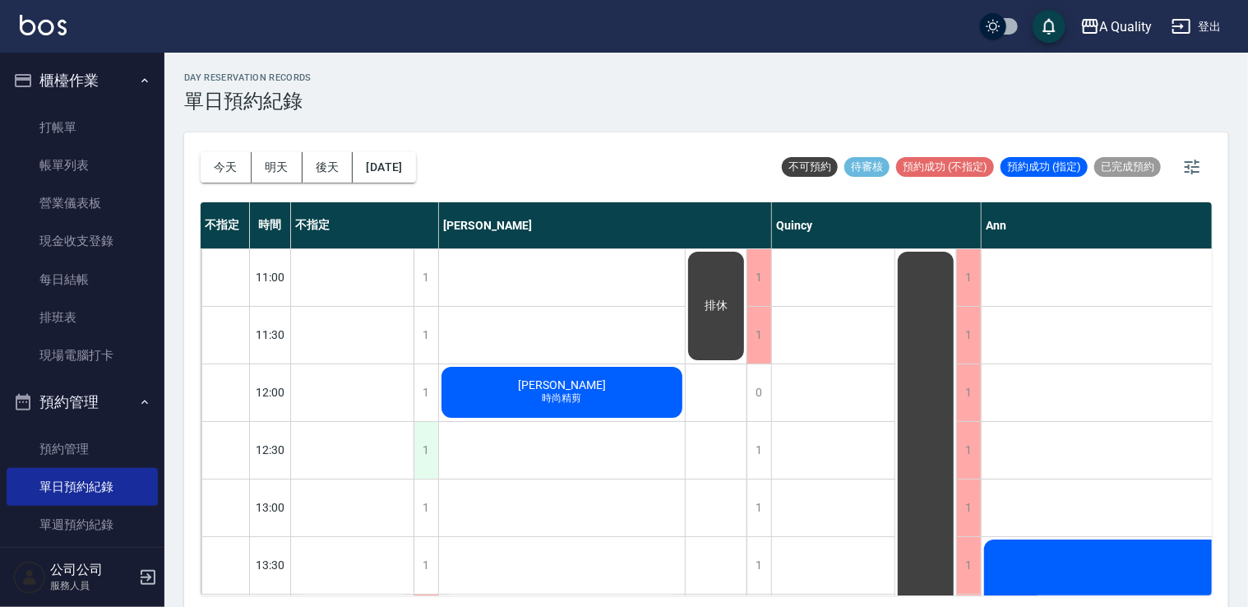
click at [424, 451] on div "1" at bounding box center [426, 450] width 25 height 57
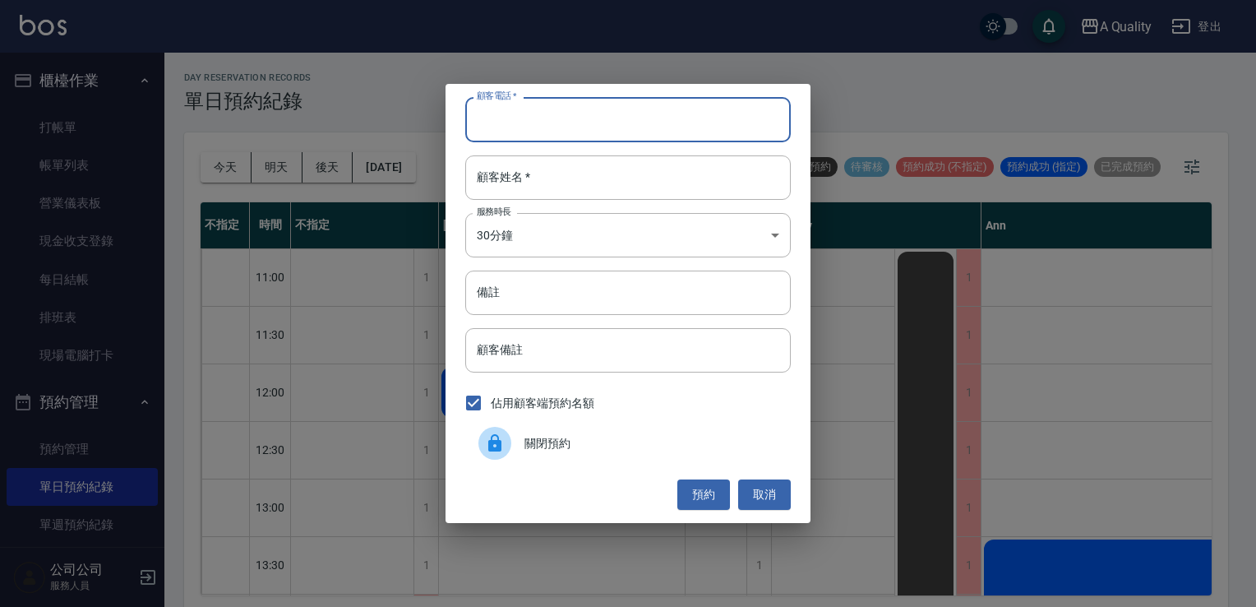
click at [533, 124] on input "顧客電話   *" at bounding box center [628, 119] width 326 height 44
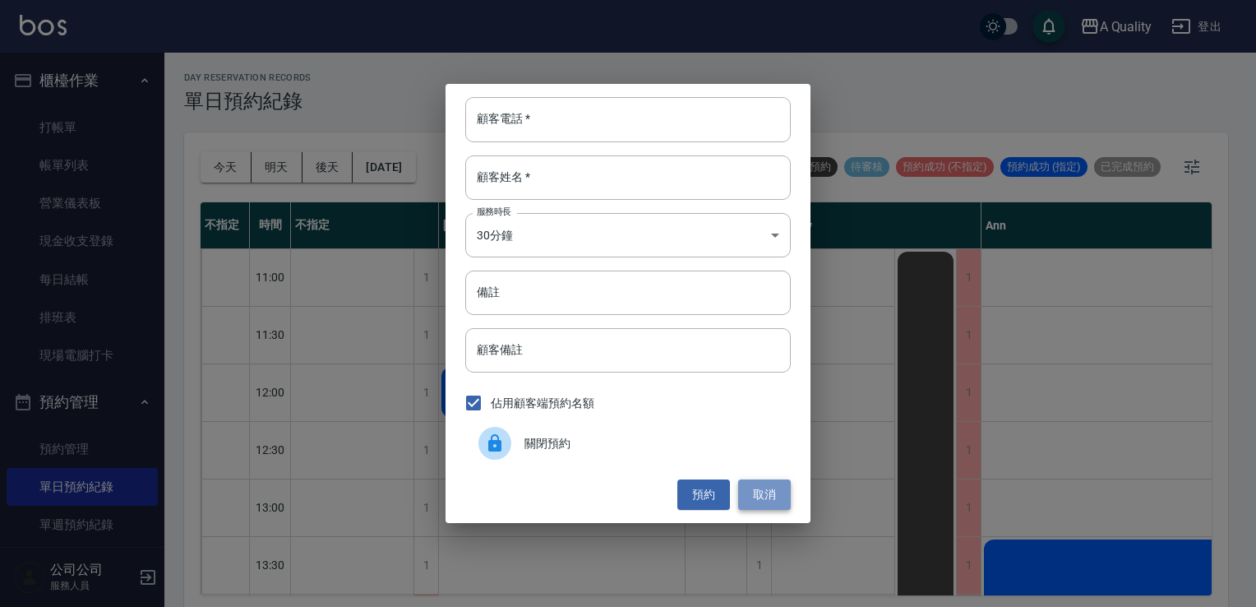
click at [756, 492] on button "取消" at bounding box center [764, 494] width 53 height 30
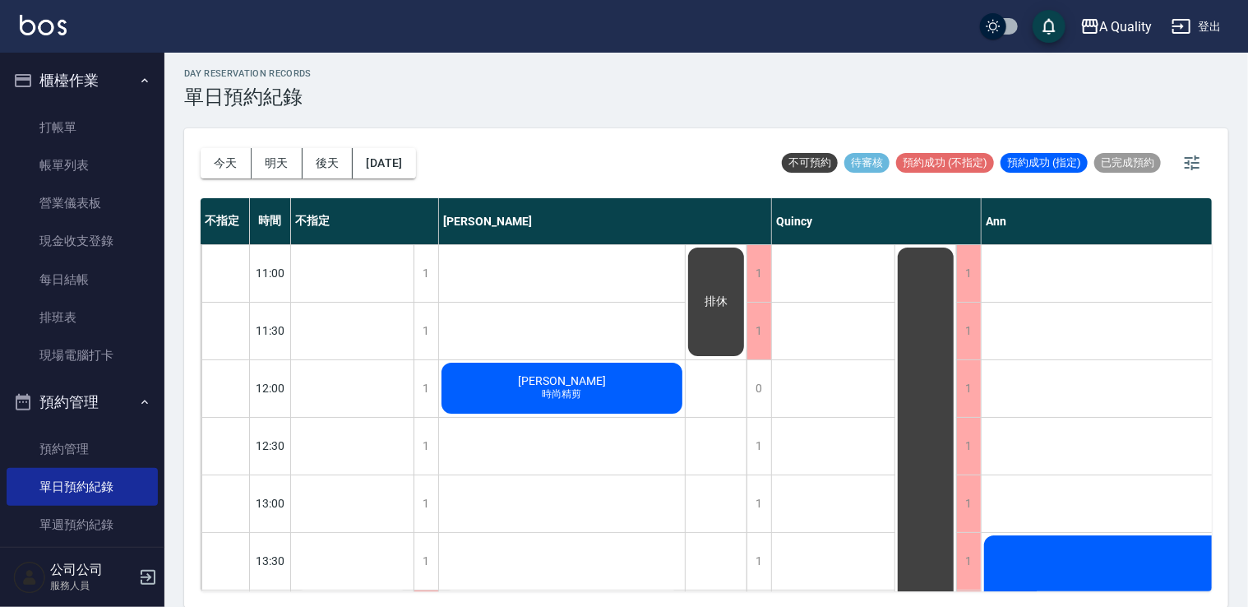
scroll to position [234, 0]
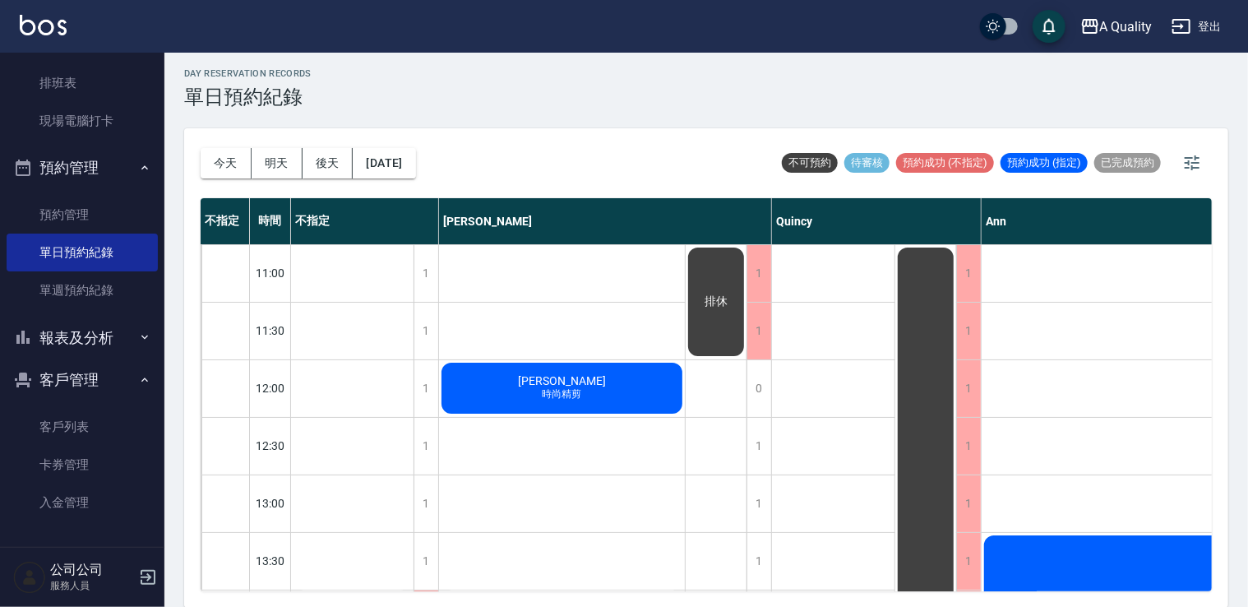
click at [80, 431] on link "客戶列表" at bounding box center [82, 427] width 151 height 38
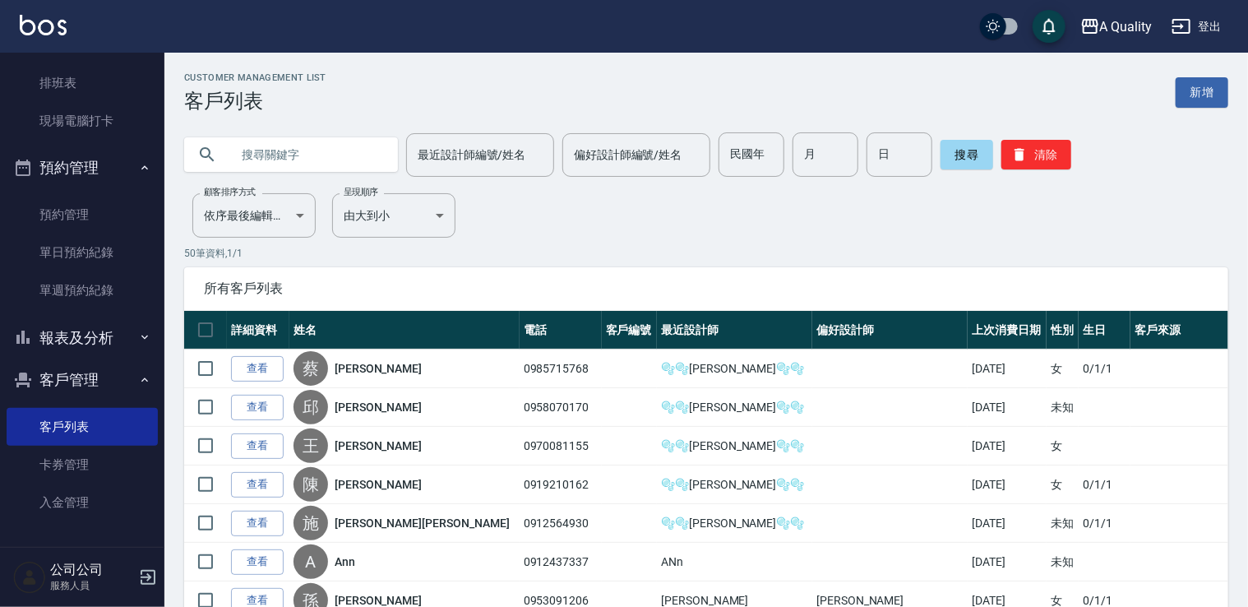
click at [308, 161] on input "text" at bounding box center [307, 154] width 155 height 44
drag, startPoint x: 304, startPoint y: 153, endPoint x: 285, endPoint y: 160, distance: 20.0
click at [285, 160] on input "text" at bounding box center [307, 154] width 155 height 44
type input "j"
type input "x"
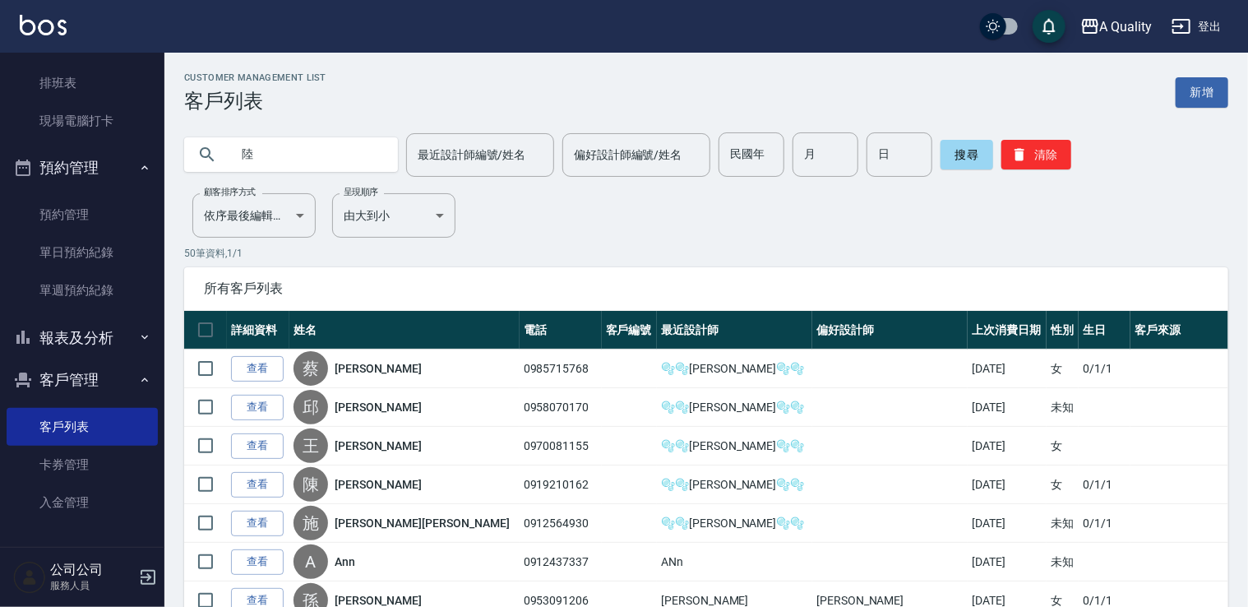
type input "陸"
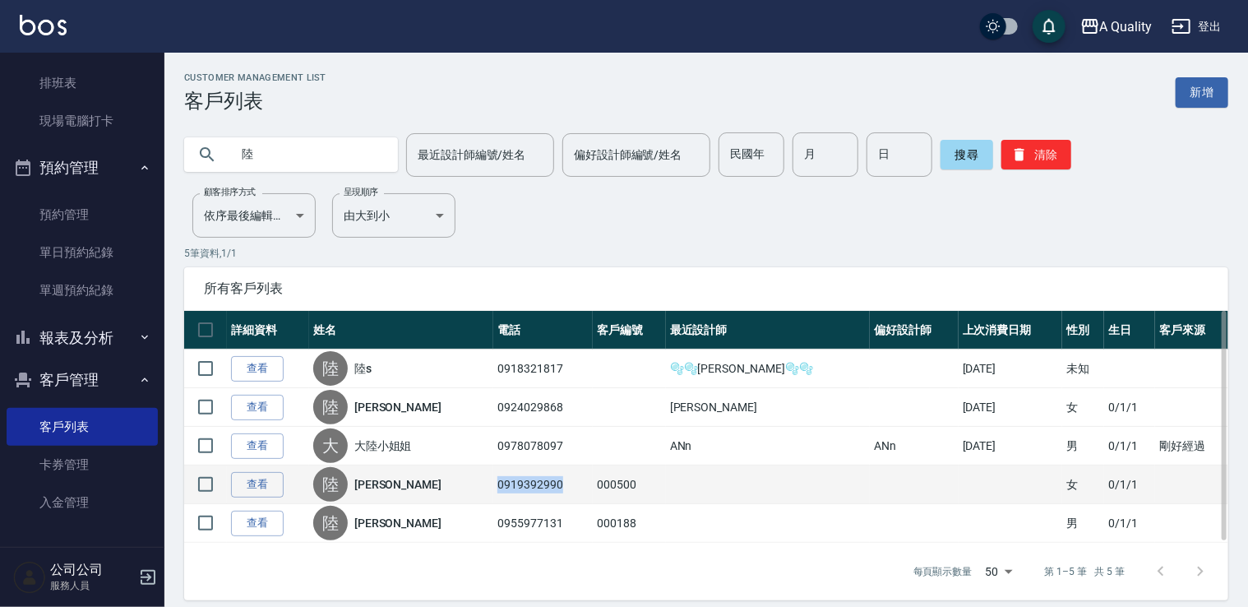
drag, startPoint x: 483, startPoint y: 482, endPoint x: 565, endPoint y: 483, distance: 82.2
click at [565, 483] on td "0919392990" at bounding box center [542, 484] width 99 height 39
drag, startPoint x: 565, startPoint y: 483, endPoint x: 537, endPoint y: 483, distance: 28.0
copy td "0919392990"
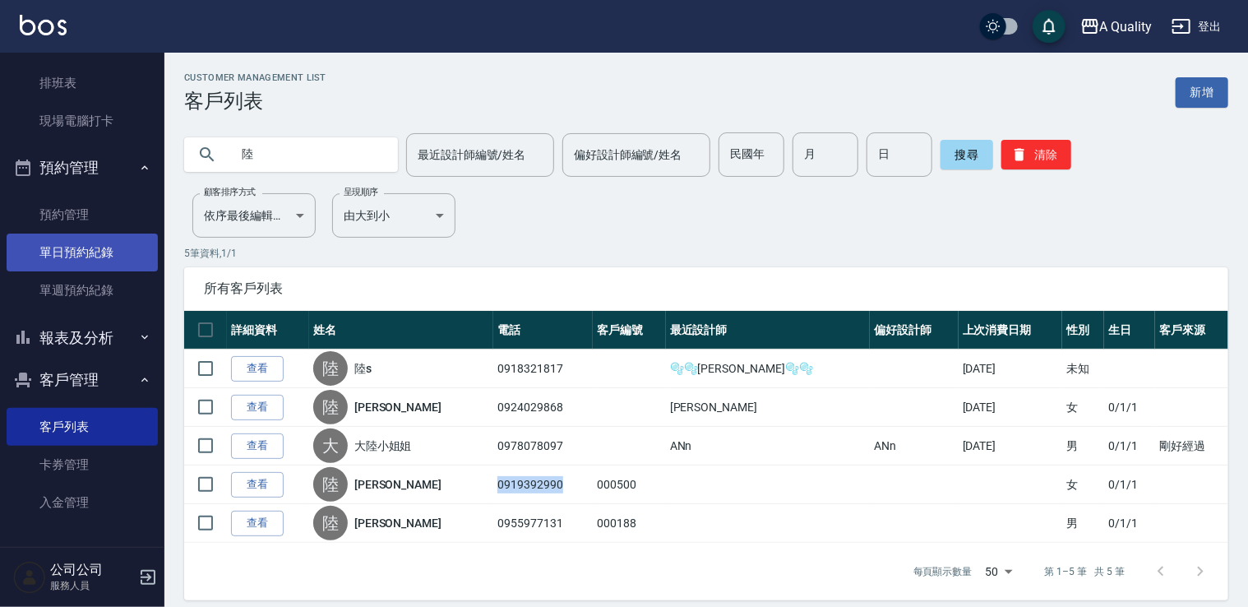
click at [97, 250] on link "單日預約紀錄" at bounding box center [82, 253] width 151 height 38
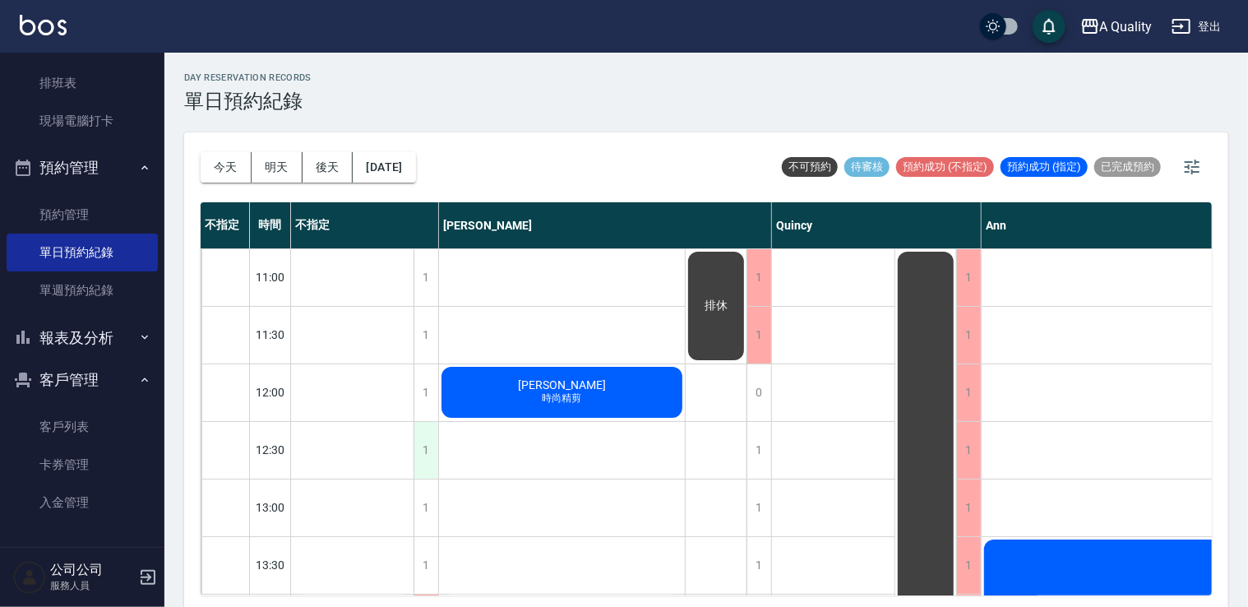
click at [429, 456] on div "1" at bounding box center [426, 450] width 25 height 57
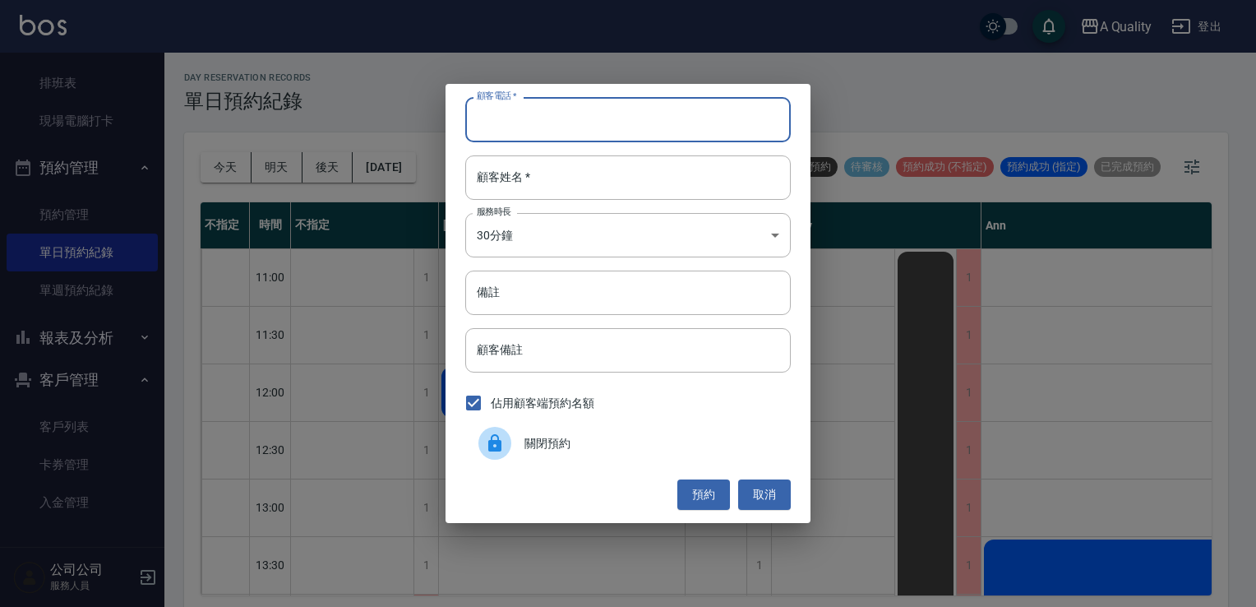
paste input "0919392990"
type input "0919392990"
click at [543, 178] on input "顧客姓名   *" at bounding box center [628, 177] width 326 height 44
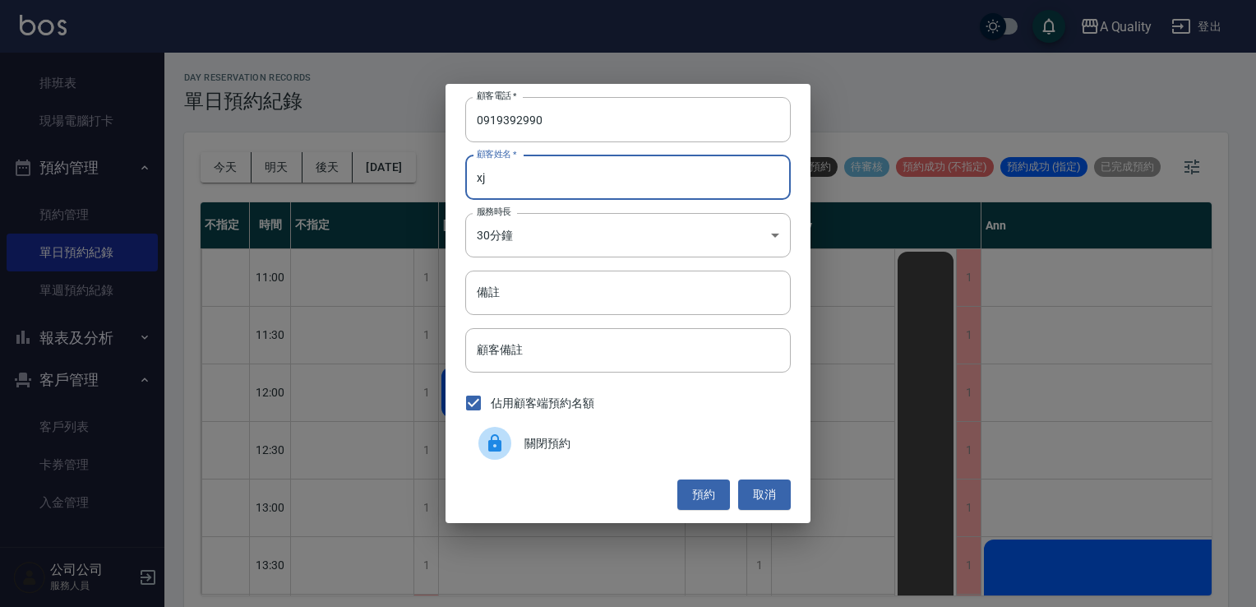
type input "x"
type input "陸S"
click at [530, 237] on body "A Quality 登出 櫃檯作業 打帳單 帳單列表 營業儀表板 現金收支登錄 每日結帳 排班表 現場電腦打卡 預約管理 預約管理 單日預約紀錄 單週預約紀錄…" at bounding box center [628, 306] width 1256 height 612
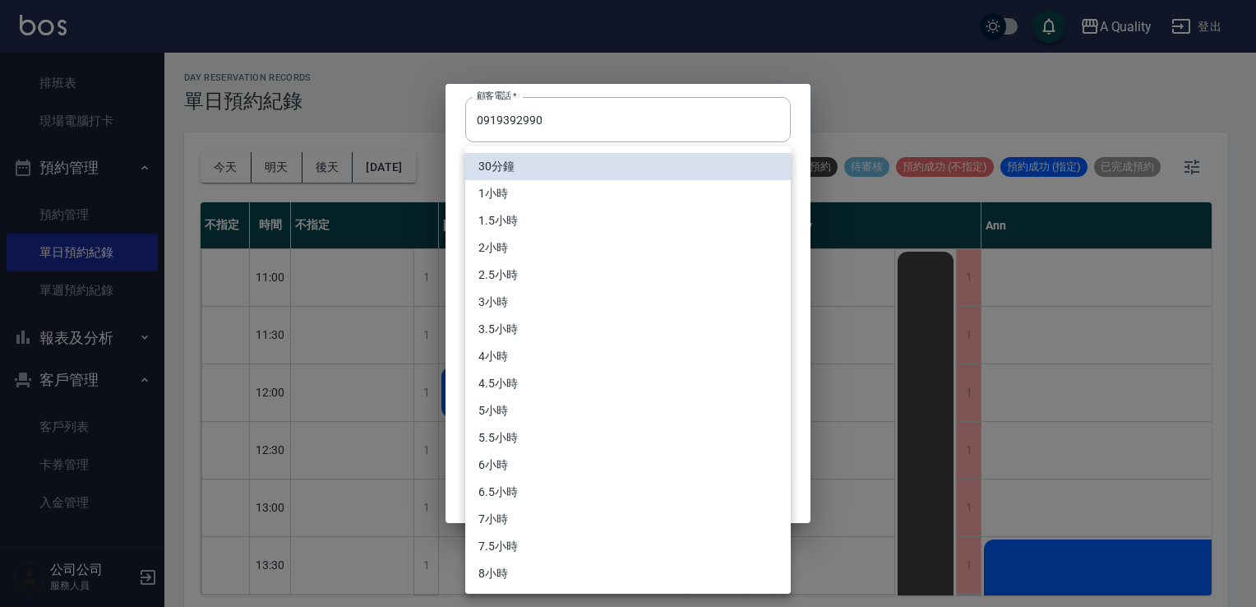
click at [517, 199] on li "1小時" at bounding box center [628, 193] width 326 height 27
type input "2"
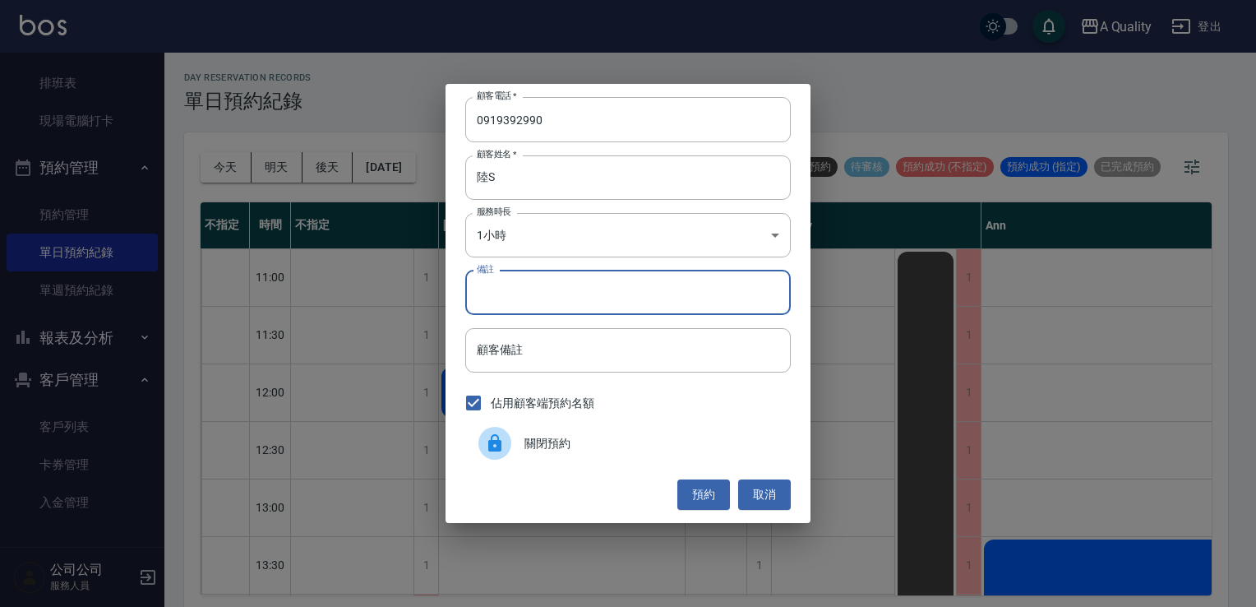
click at [499, 295] on input "備註" at bounding box center [628, 293] width 326 height 44
type input "單剪"
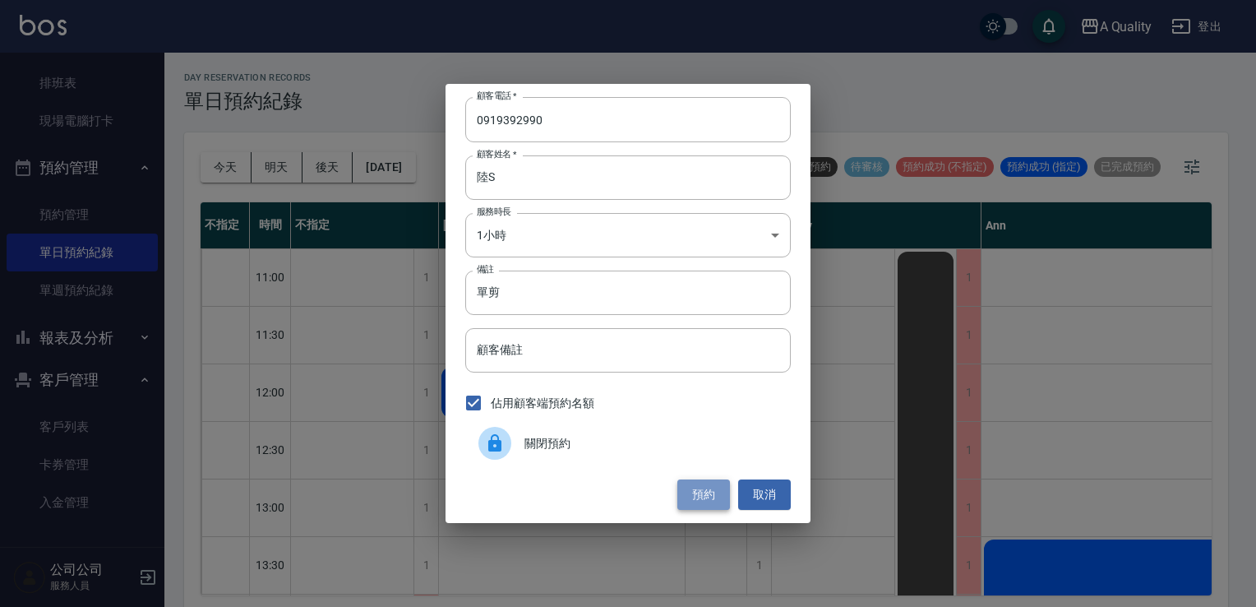
click at [701, 492] on button "預約" at bounding box center [704, 494] width 53 height 30
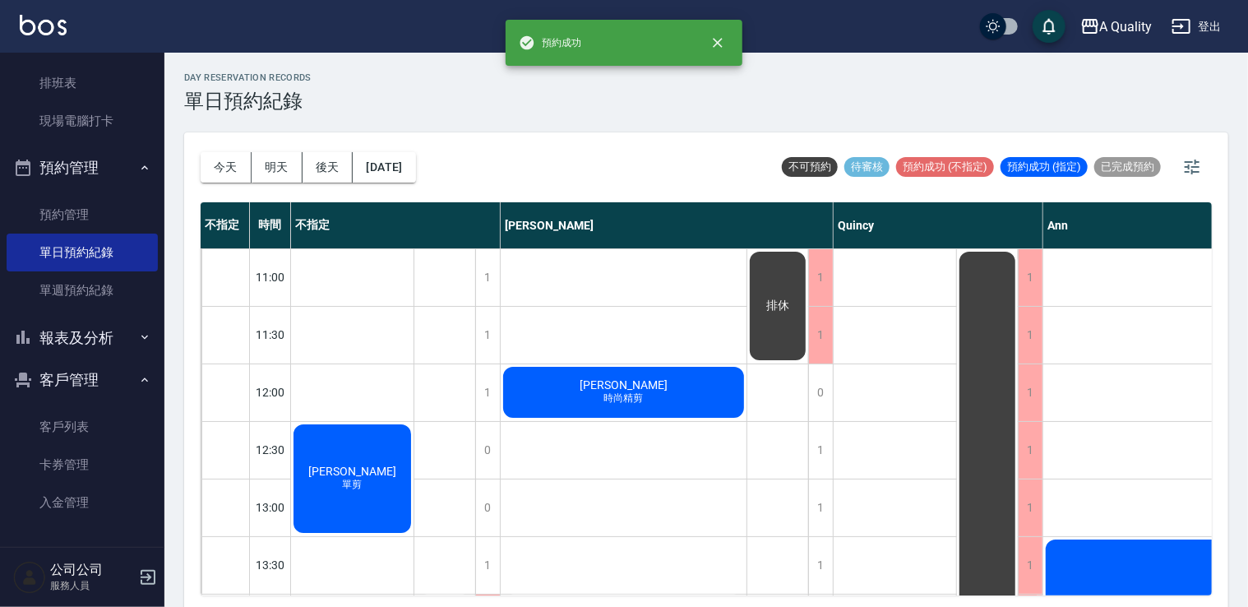
click at [404, 460] on div "陸鳳瓊 單剪" at bounding box center [352, 478] width 123 height 113
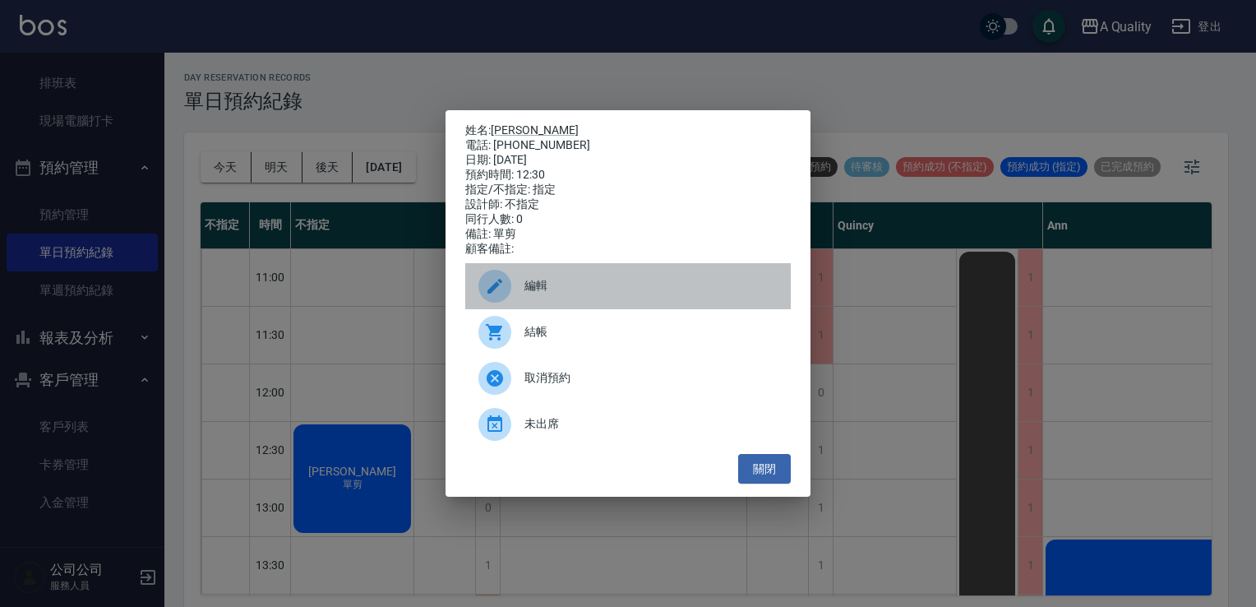
click at [559, 294] on span "編輯" at bounding box center [651, 285] width 253 height 17
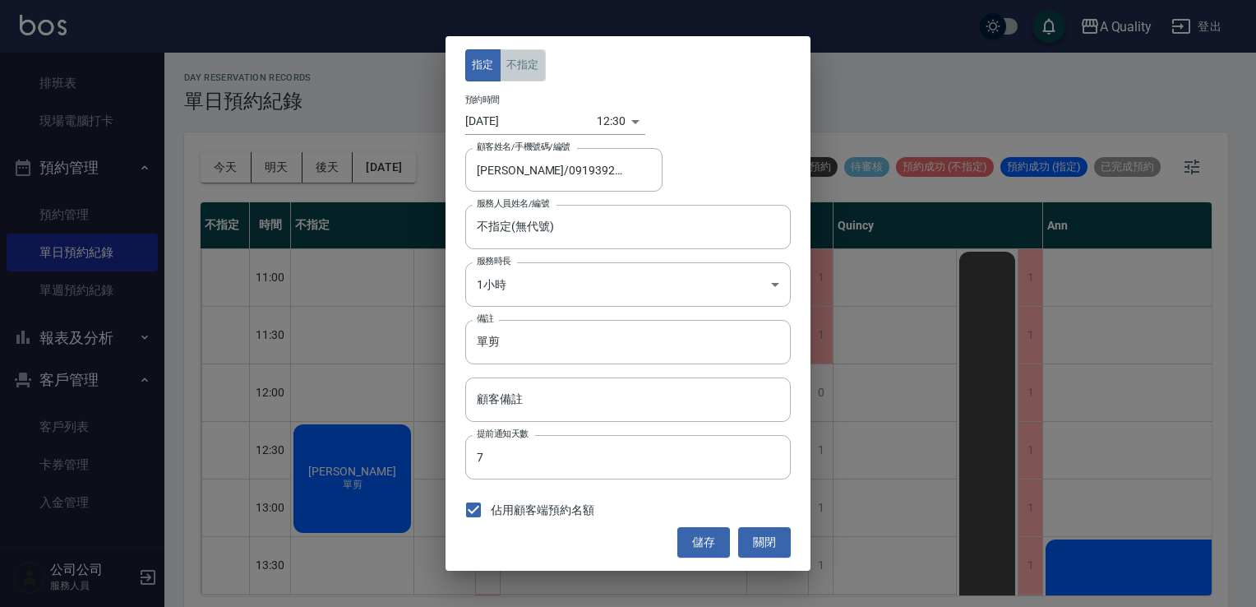
click at [520, 54] on button "不指定" at bounding box center [523, 65] width 46 height 32
click at [701, 534] on button "儲存" at bounding box center [704, 542] width 53 height 30
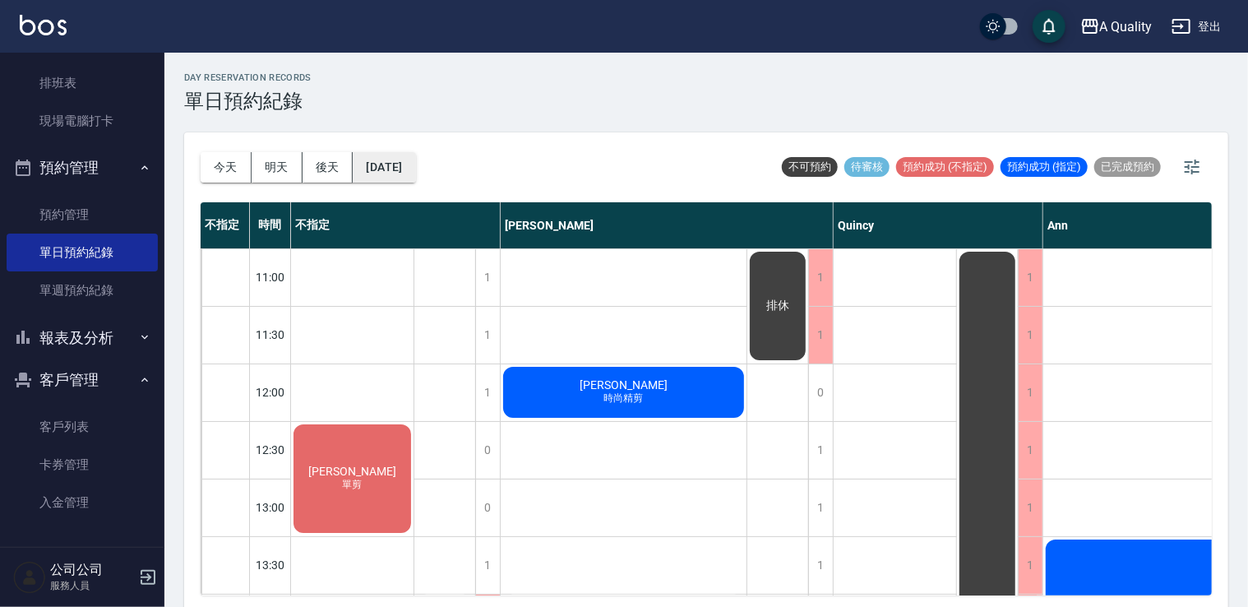
click at [415, 164] on button "2025/09/12" at bounding box center [384, 167] width 62 height 30
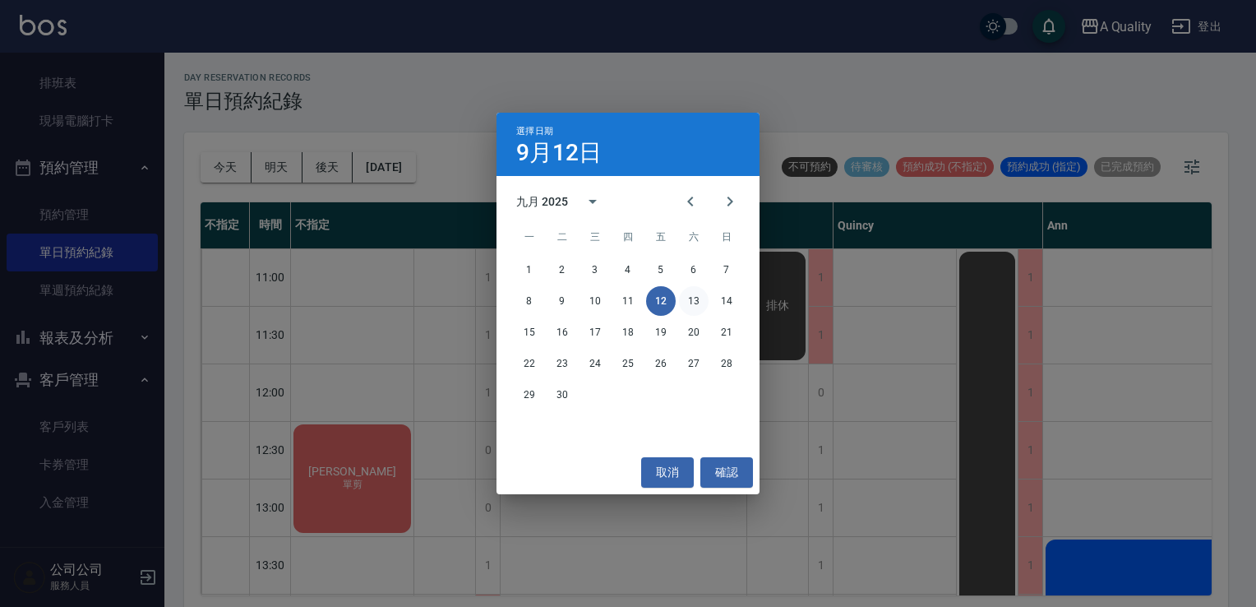
click at [696, 303] on button "13" at bounding box center [694, 301] width 30 height 30
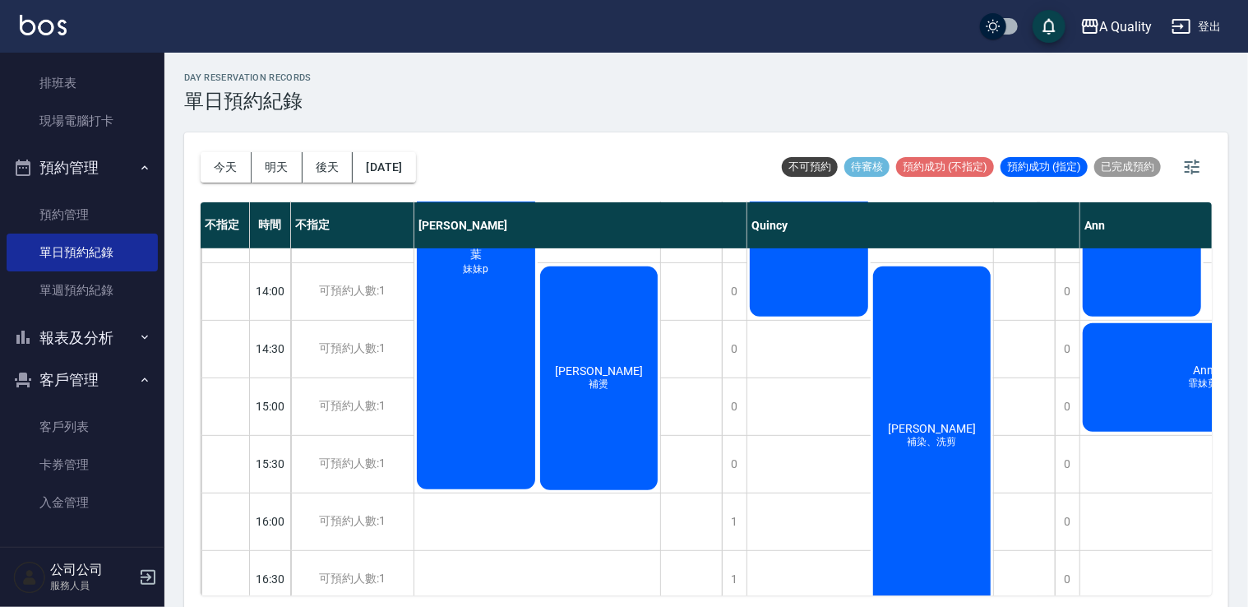
scroll to position [329, 0]
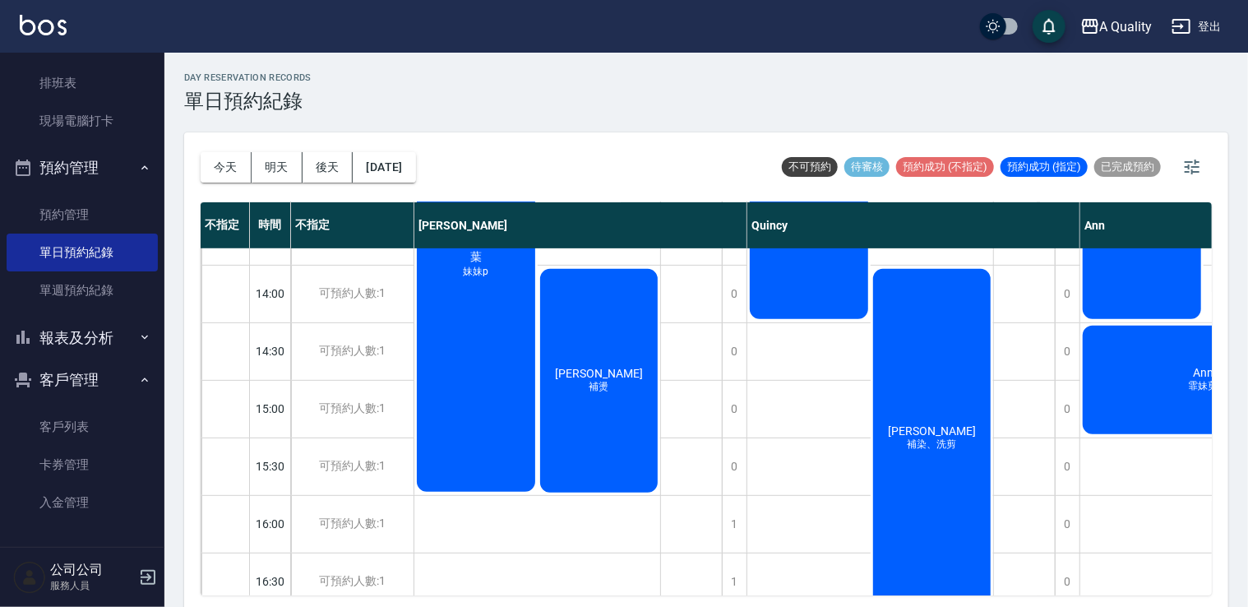
drag, startPoint x: 409, startPoint y: 189, endPoint x: 411, endPoint y: 199, distance: 10.2
click at [409, 197] on div "今天 明天 後天 2025/09/13" at bounding box center [308, 167] width 215 height 70
click at [415, 176] on button "2025/09/13" at bounding box center [384, 167] width 62 height 30
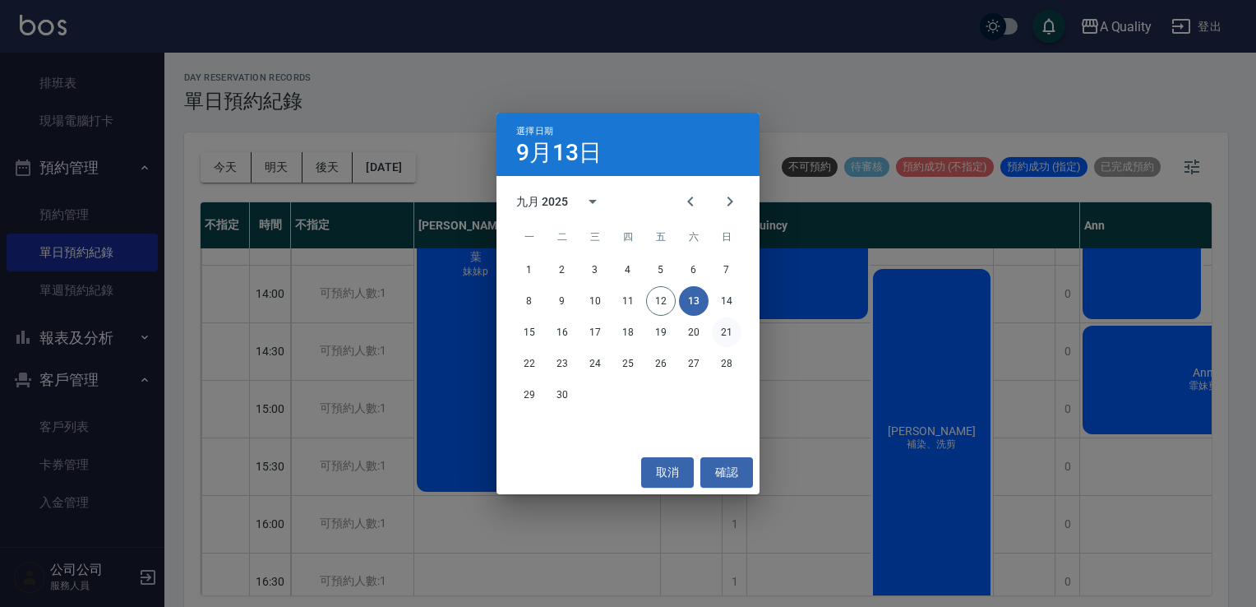
click at [721, 335] on button "21" at bounding box center [727, 332] width 30 height 30
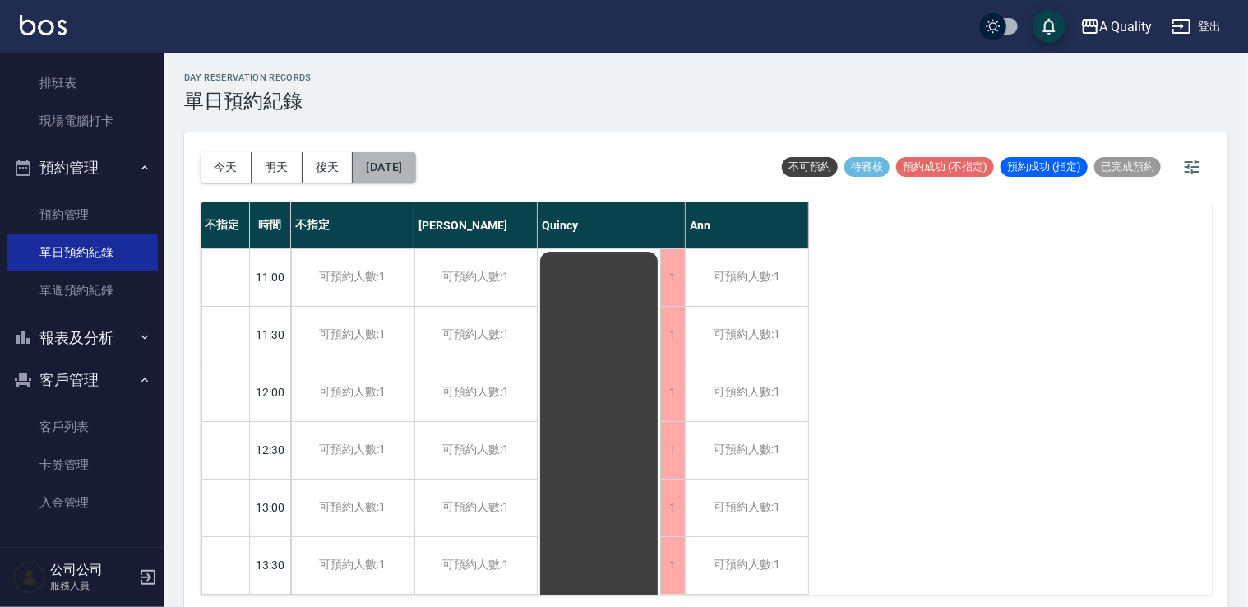
click at [414, 173] on button "2025/09/21" at bounding box center [384, 167] width 62 height 30
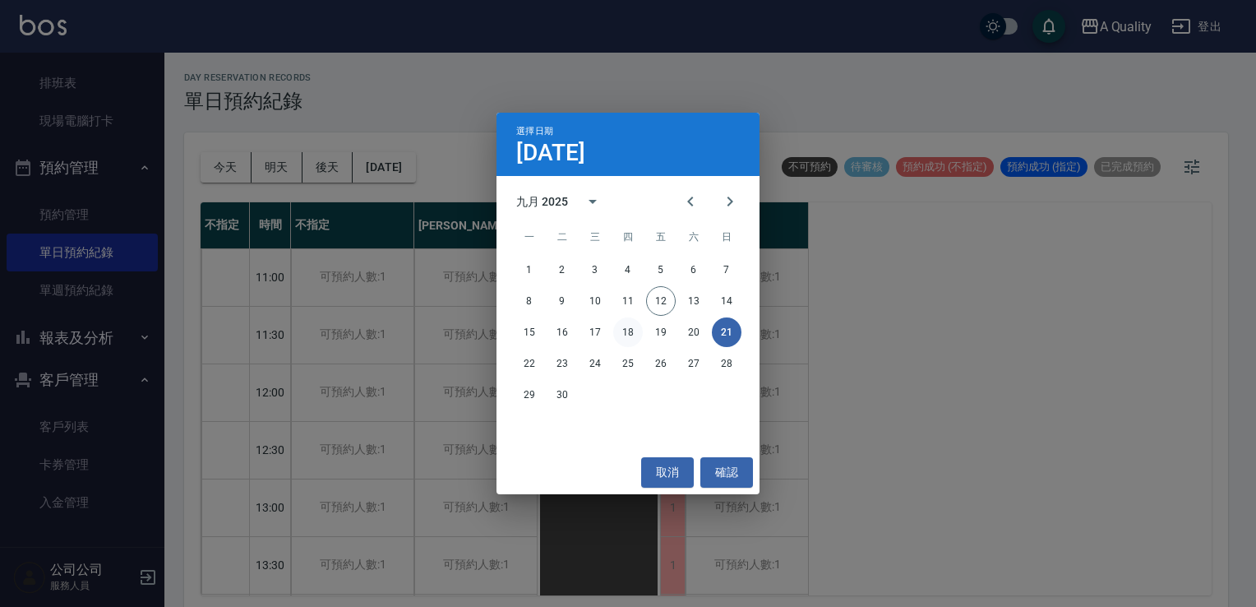
click at [627, 341] on button "18" at bounding box center [628, 332] width 30 height 30
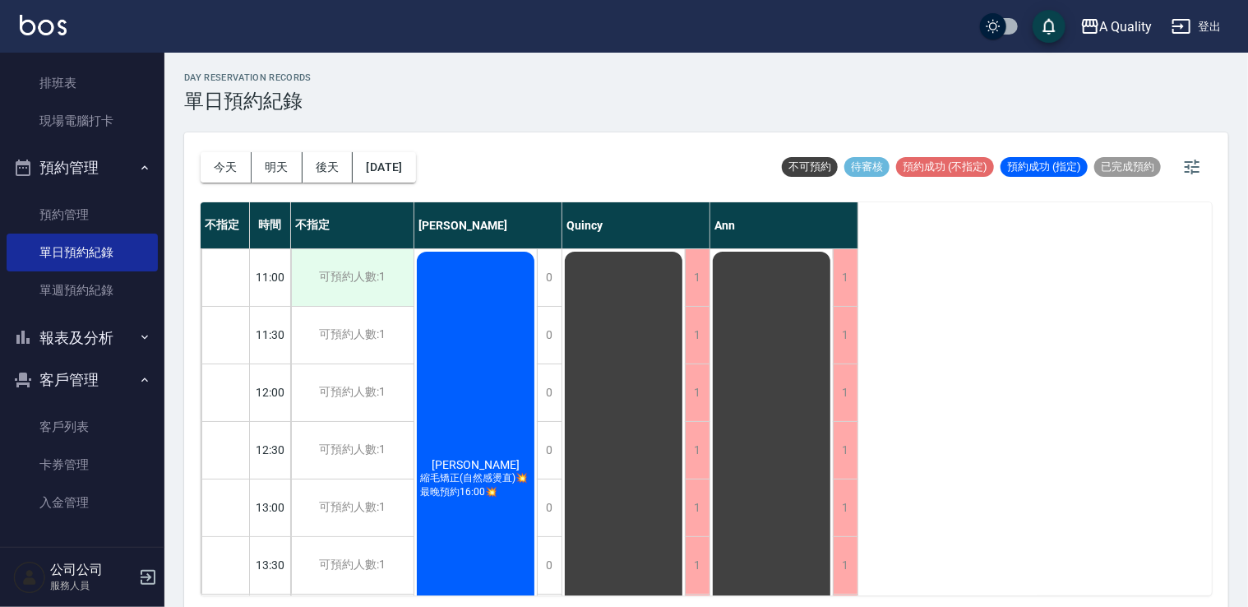
click at [365, 270] on div "可預約人數:1" at bounding box center [352, 277] width 123 height 57
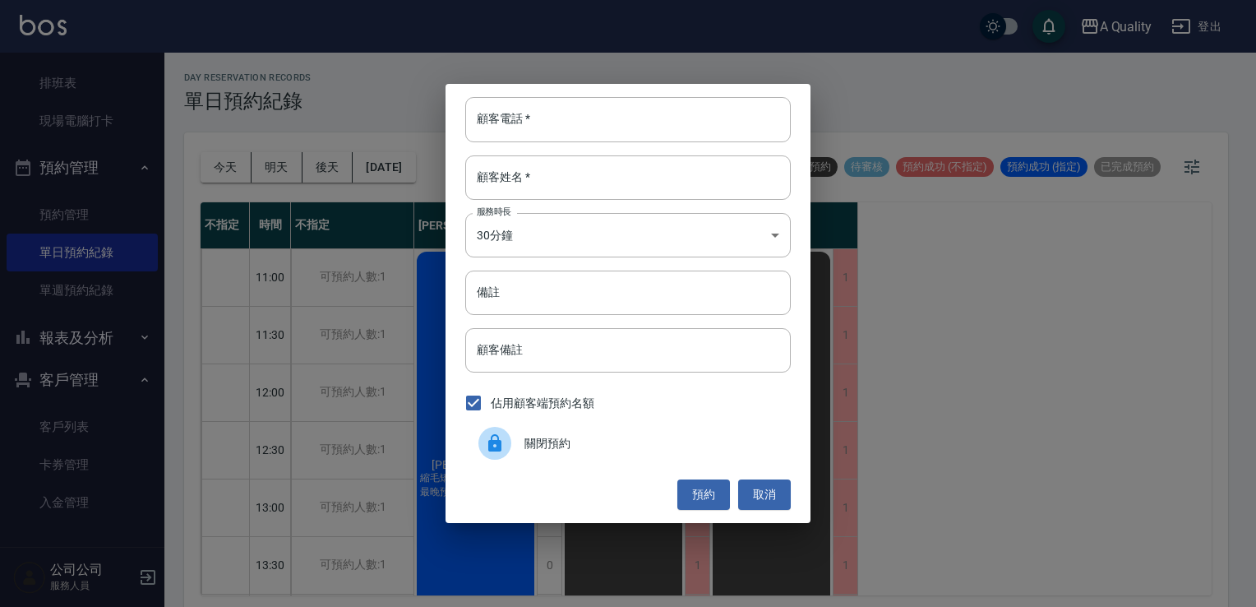
click at [516, 453] on div at bounding box center [502, 443] width 46 height 33
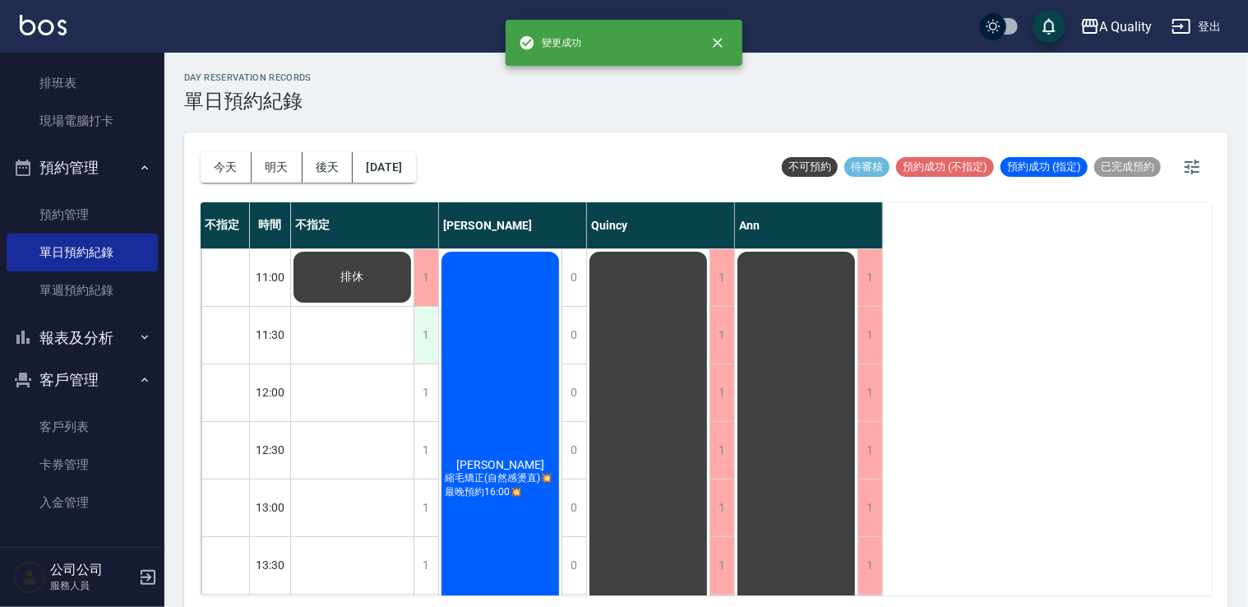
click at [428, 331] on div "1" at bounding box center [426, 335] width 25 height 57
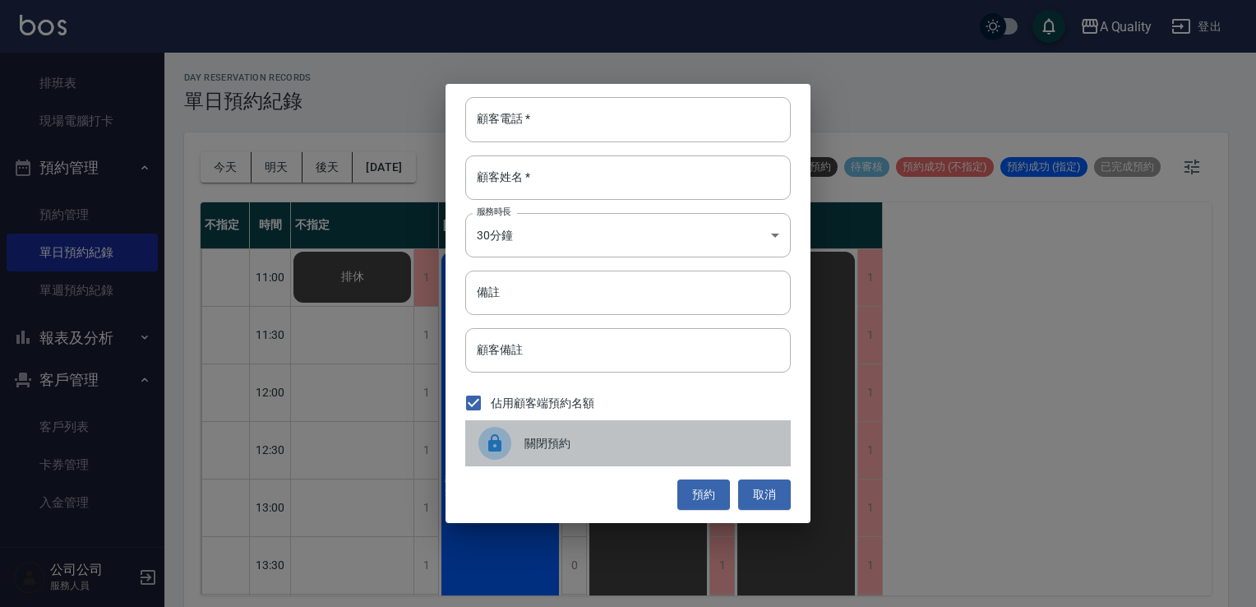
drag, startPoint x: 506, startPoint y: 445, endPoint x: 483, endPoint y: 433, distance: 25.4
click at [503, 451] on div at bounding box center [495, 443] width 33 height 33
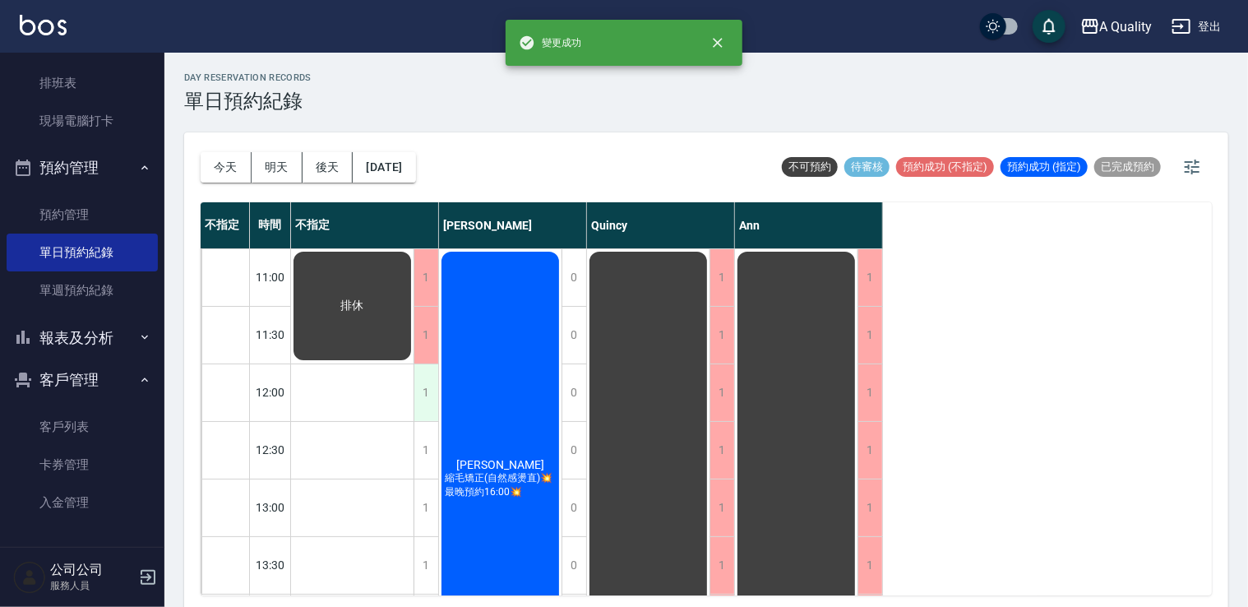
click at [430, 375] on div "1" at bounding box center [426, 392] width 25 height 57
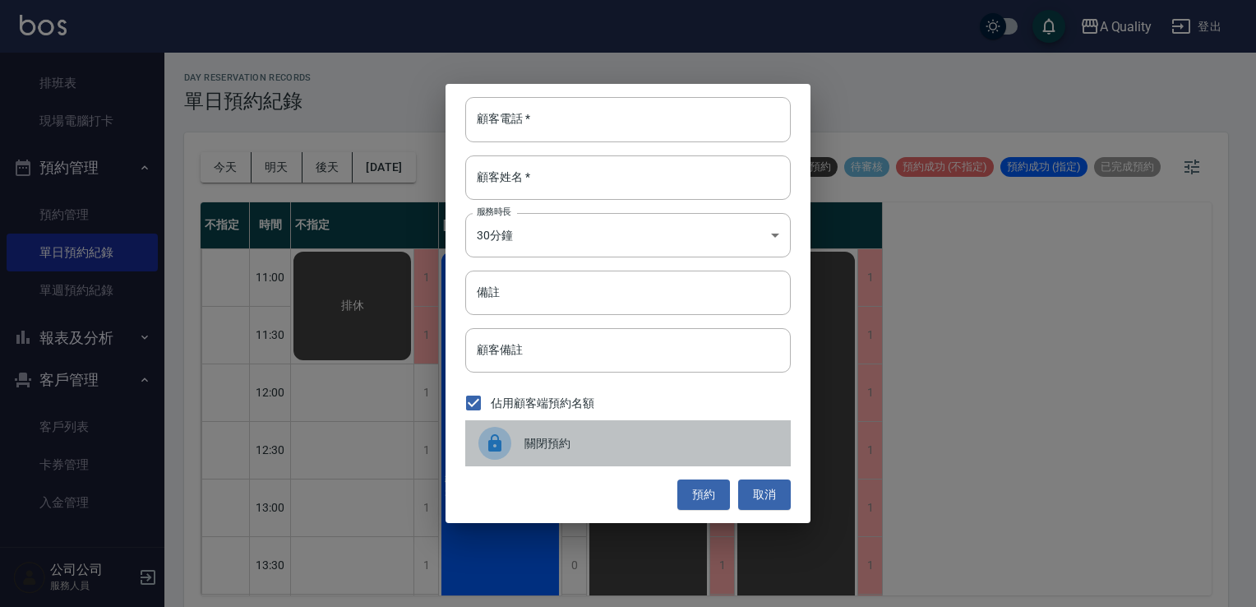
click at [507, 431] on div at bounding box center [495, 443] width 33 height 33
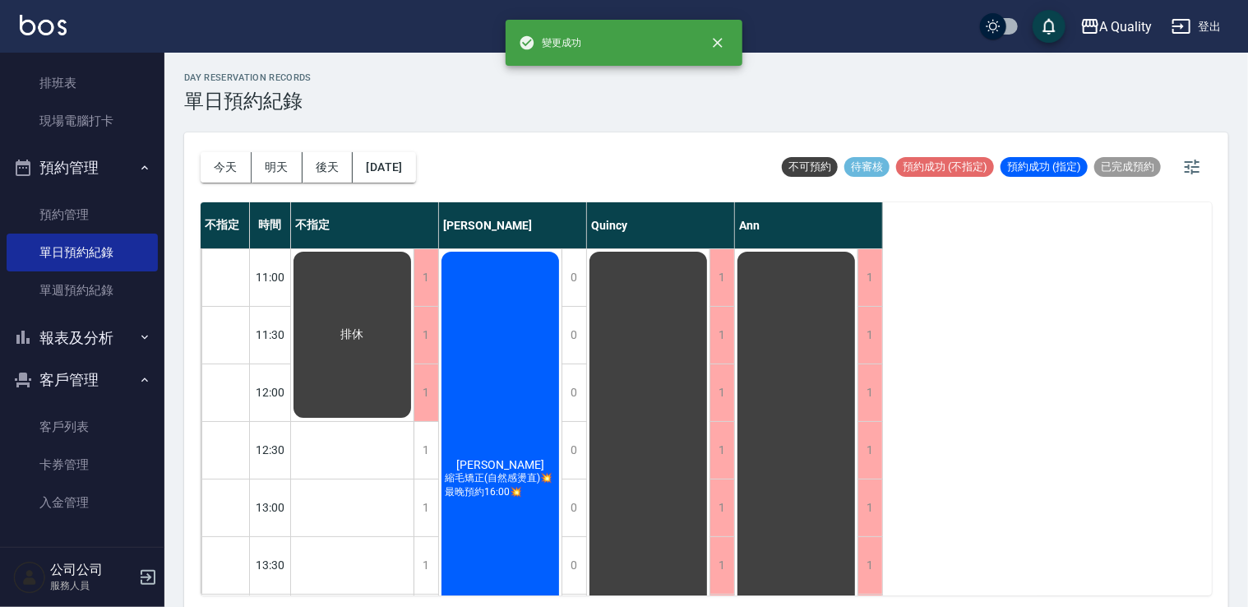
click at [439, 442] on div "陳蓓蓓 縮毛矯正(自然感燙直)💥最晚預約16:00💥" at bounding box center [500, 478] width 123 height 459
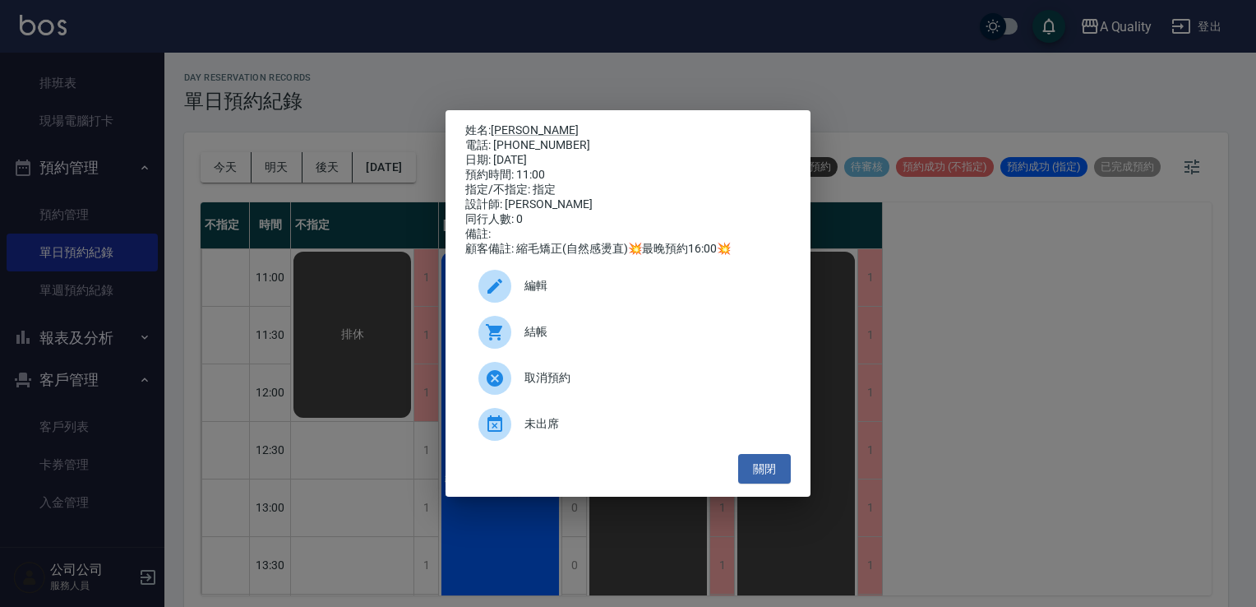
drag, startPoint x: 503, startPoint y: 444, endPoint x: 474, endPoint y: 456, distance: 31.8
click at [502, 447] on div "未出席" at bounding box center [628, 424] width 326 height 46
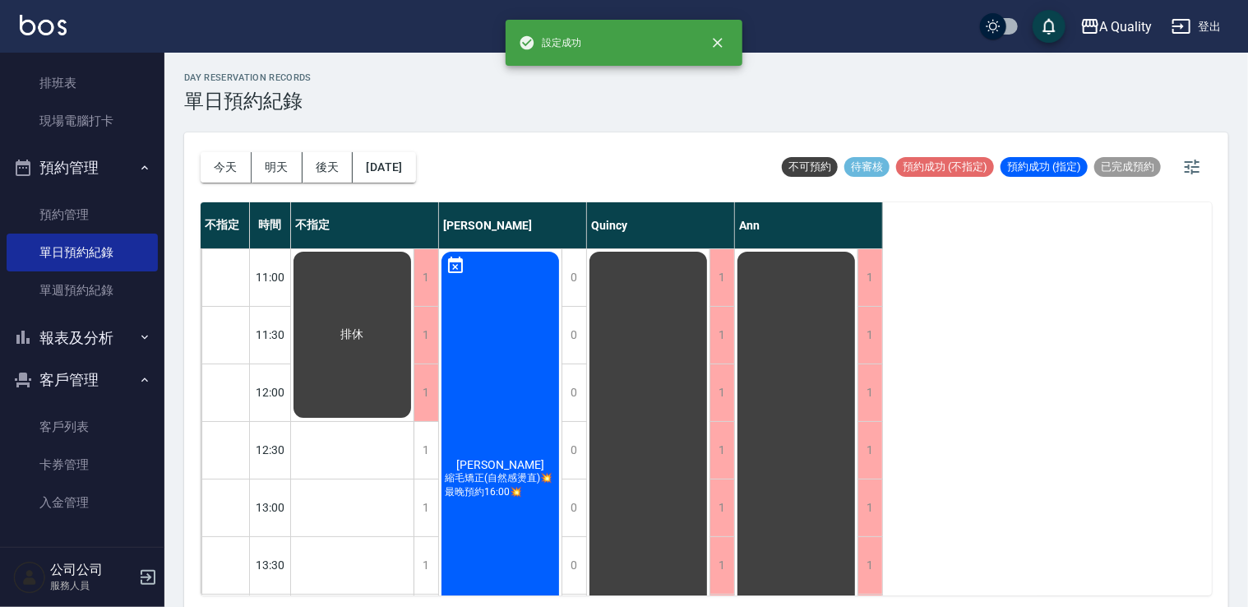
click at [477, 334] on div "陳蓓蓓 縮毛矯正(自然感燙直)💥最晚預約16:00💥" at bounding box center [500, 478] width 123 height 459
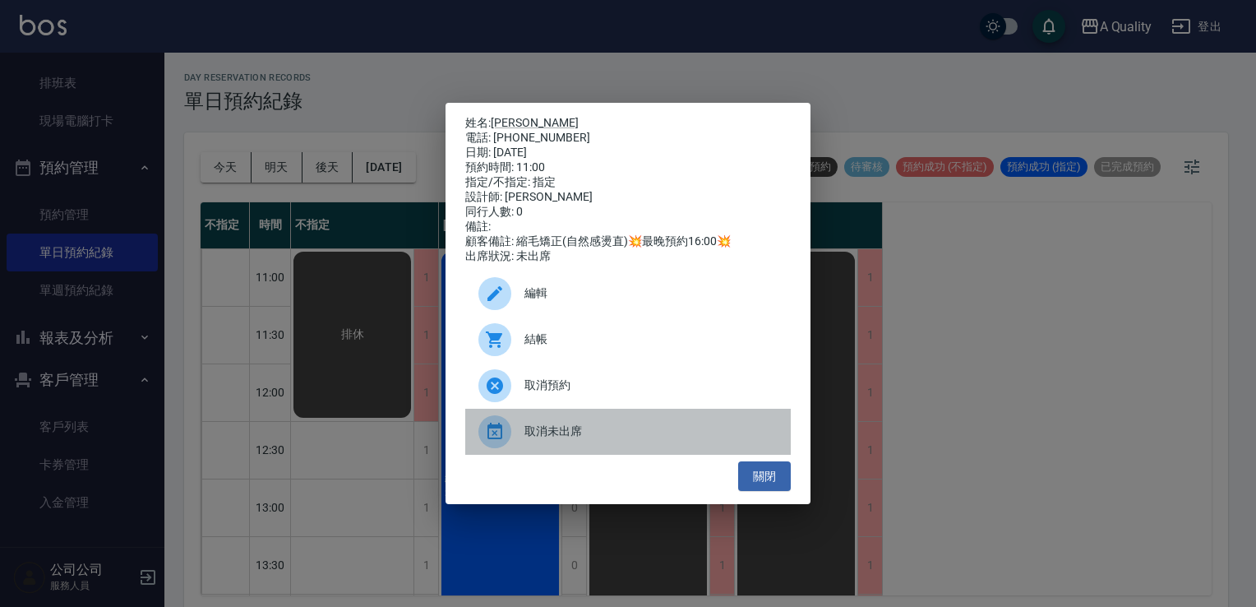
click at [507, 441] on div at bounding box center [495, 431] width 33 height 33
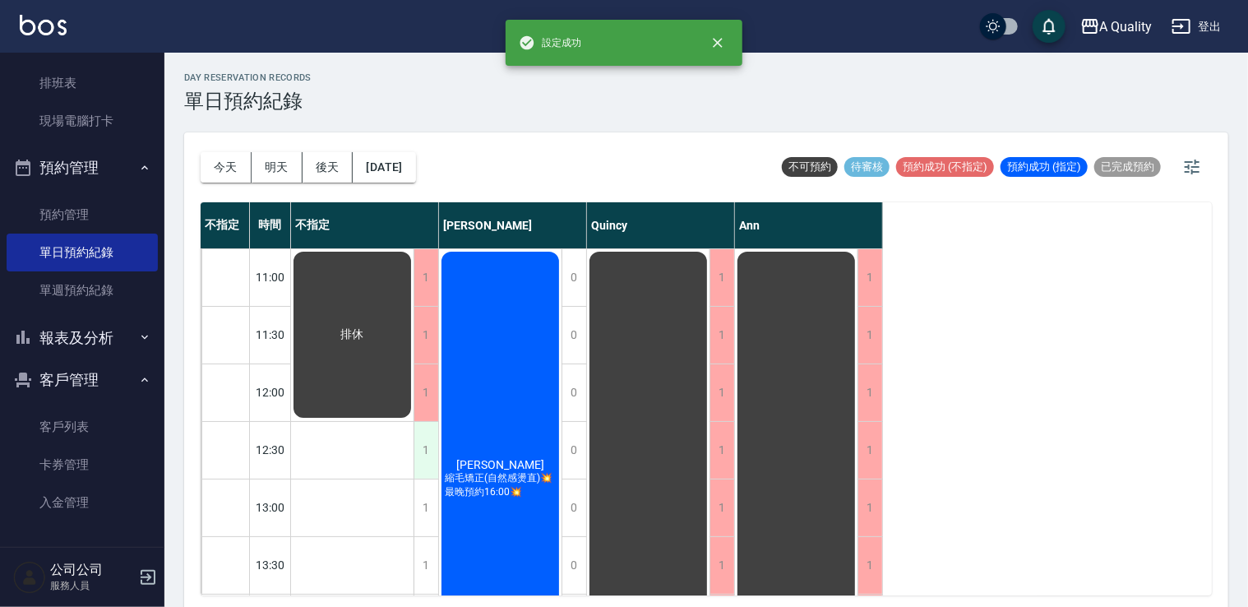
click at [419, 446] on div "1" at bounding box center [426, 450] width 25 height 57
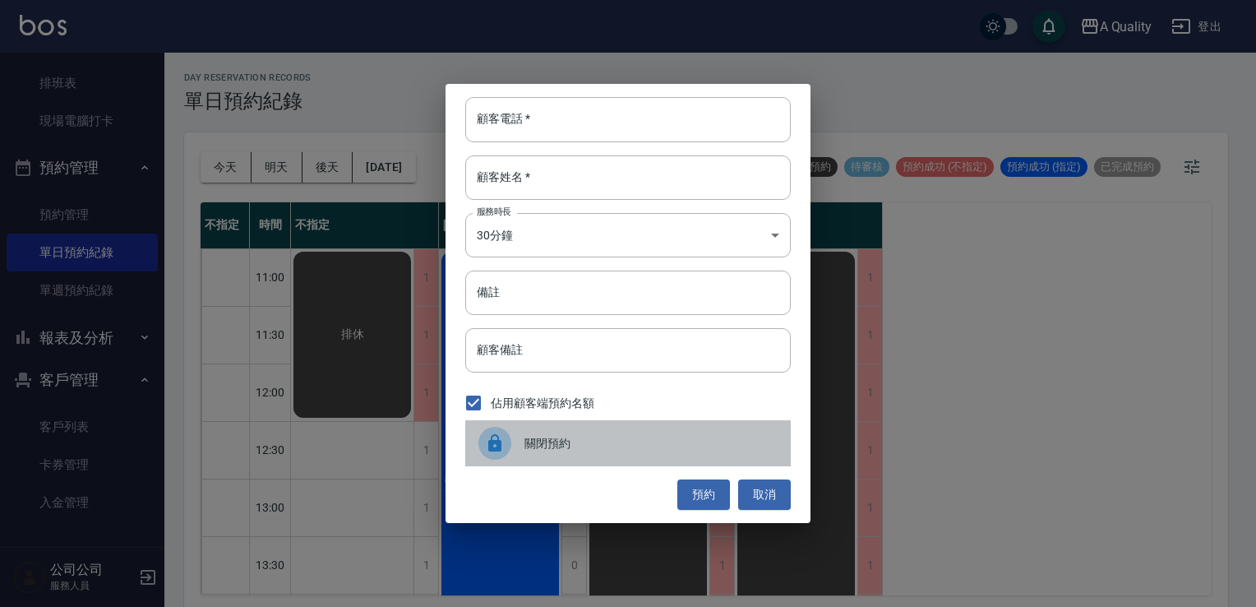
click at [493, 456] on div at bounding box center [495, 443] width 33 height 33
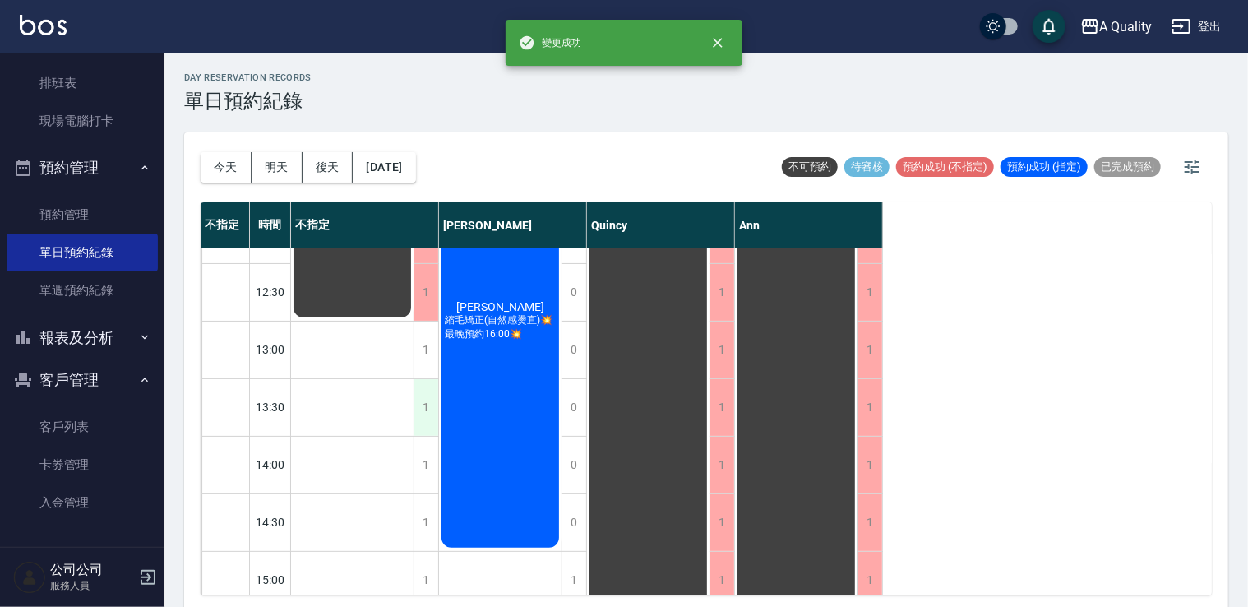
scroll to position [164, 0]
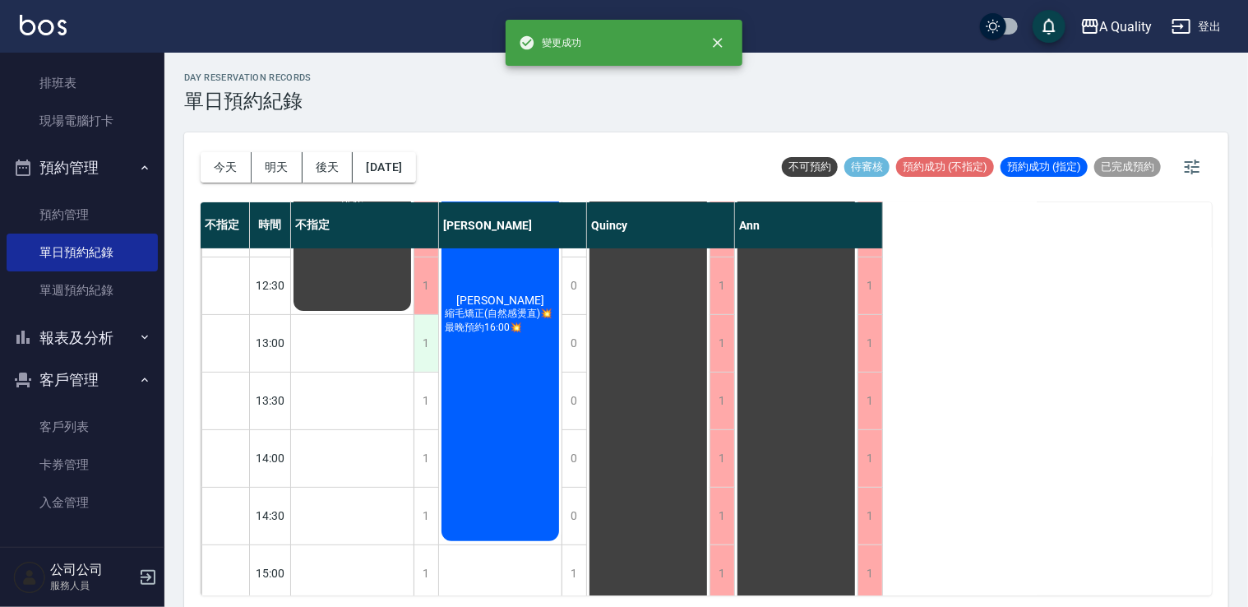
click at [418, 354] on div "1" at bounding box center [426, 343] width 25 height 57
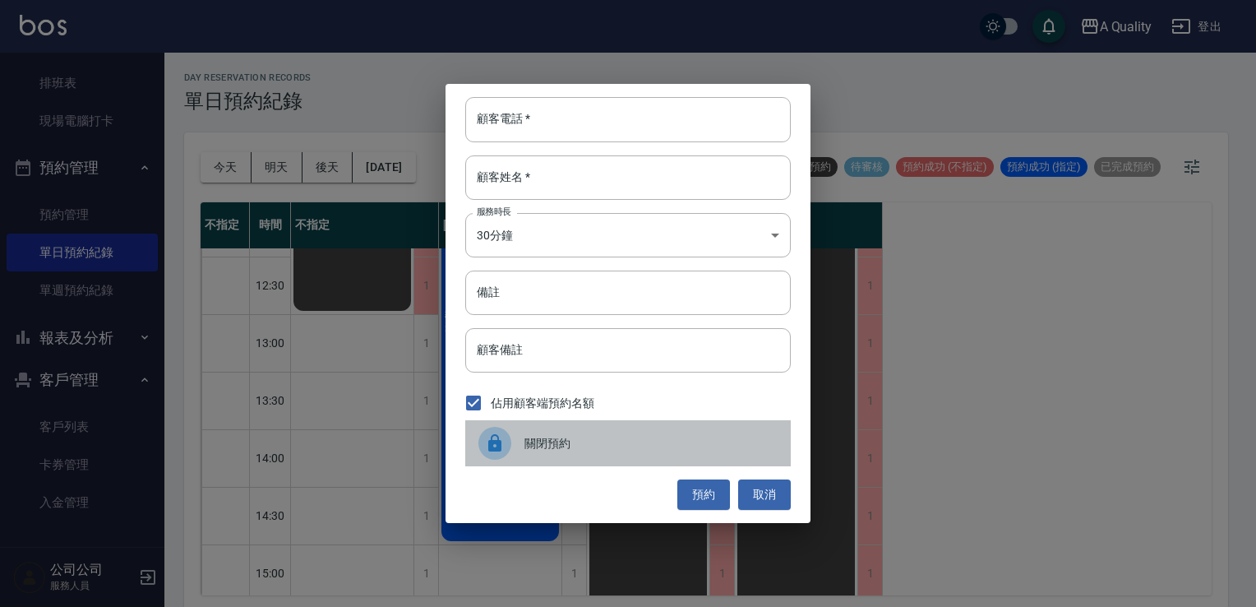
click at [480, 437] on div at bounding box center [495, 443] width 33 height 33
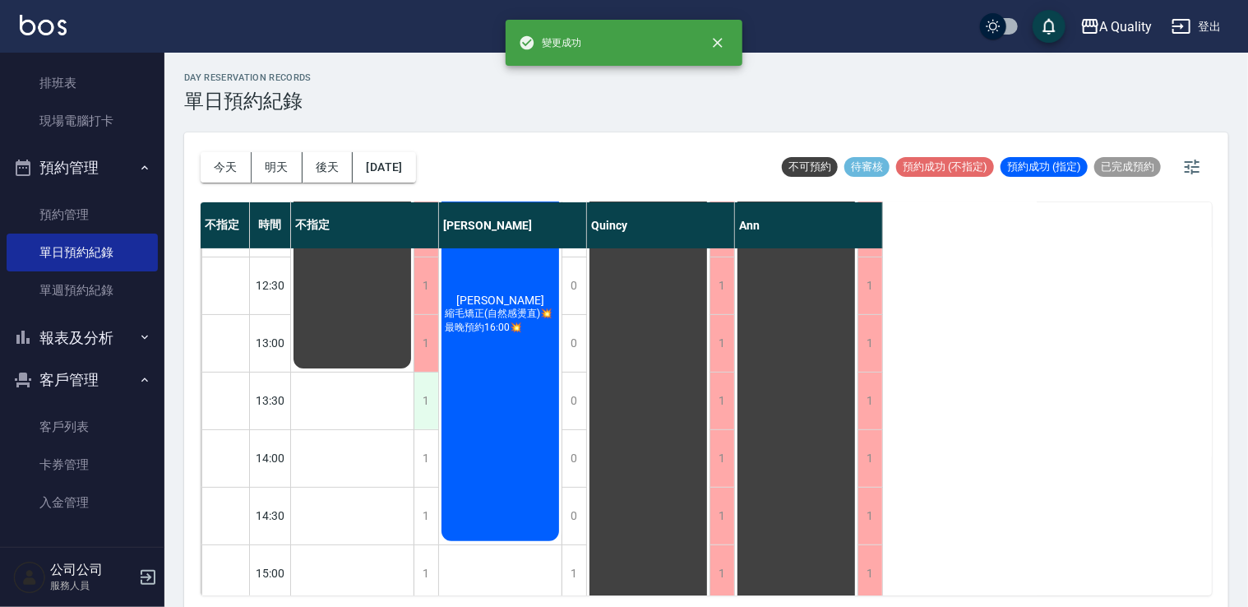
click at [435, 403] on div "1" at bounding box center [426, 400] width 25 height 57
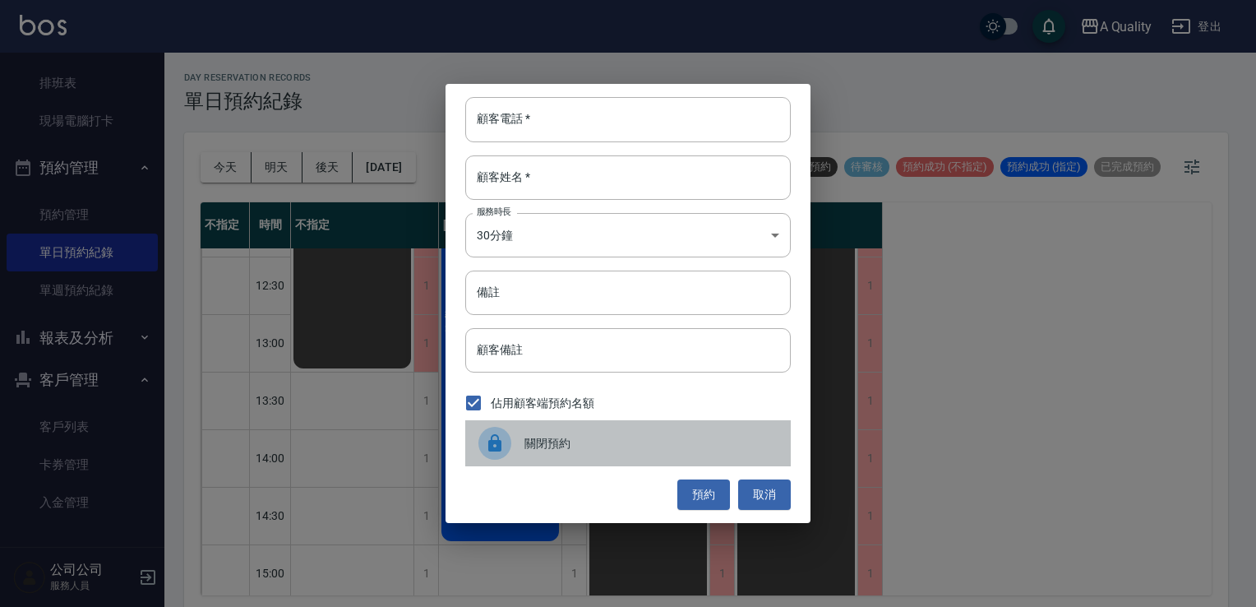
click at [486, 448] on icon at bounding box center [495, 443] width 20 height 20
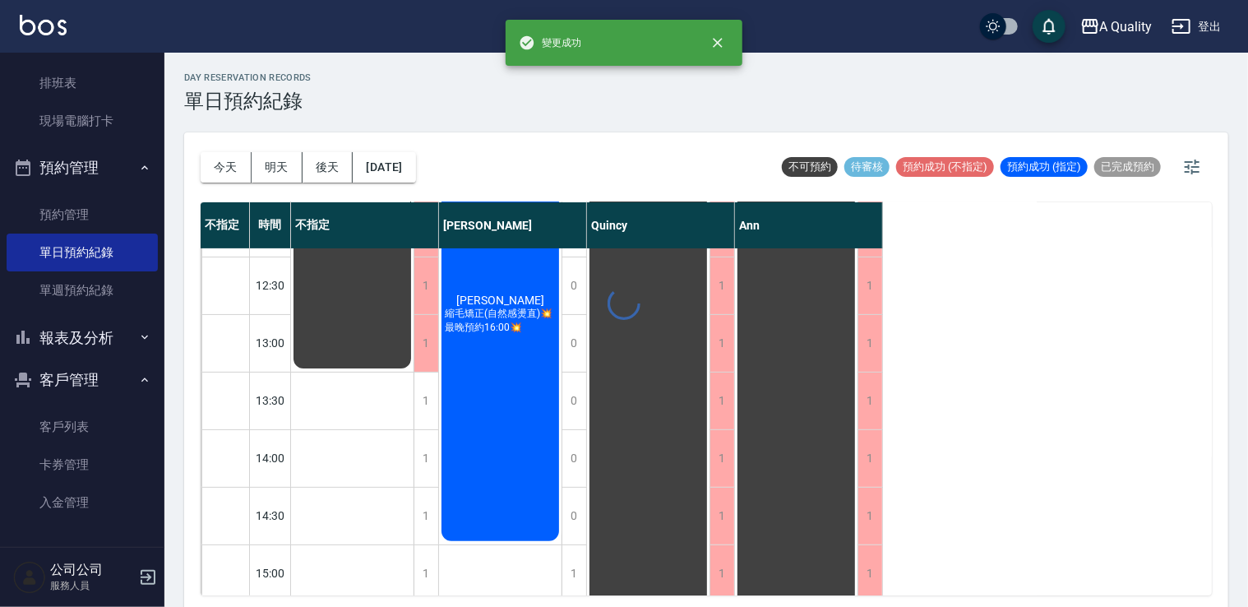
click at [429, 458] on div at bounding box center [624, 303] width 1248 height 607
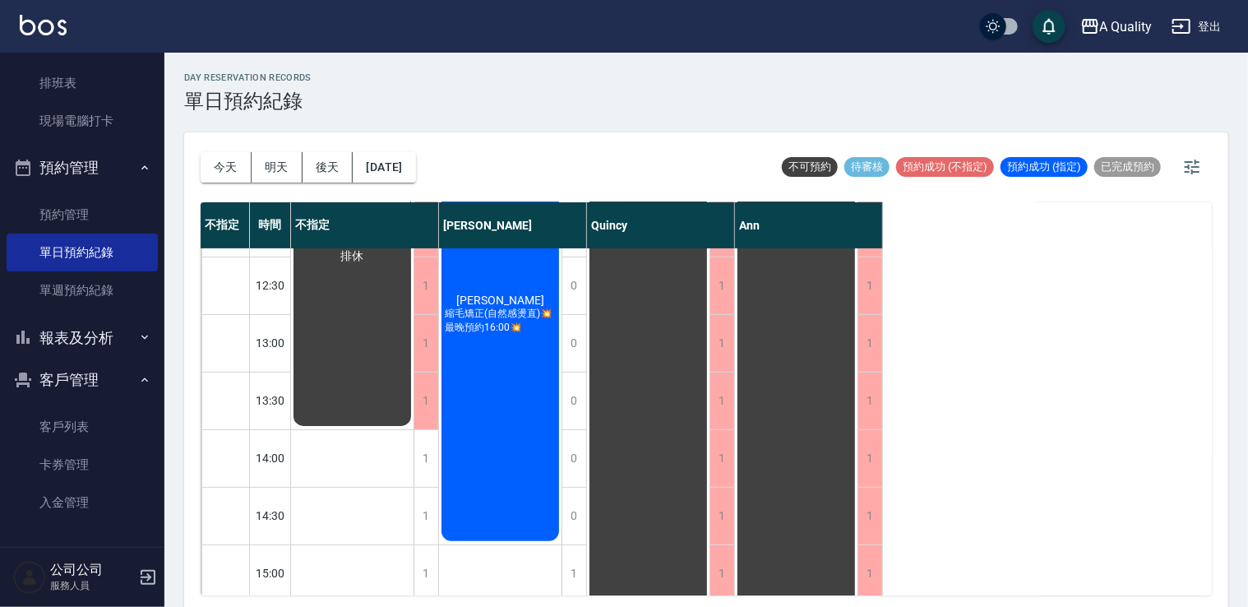
click at [429, 458] on div "1" at bounding box center [426, 458] width 25 height 57
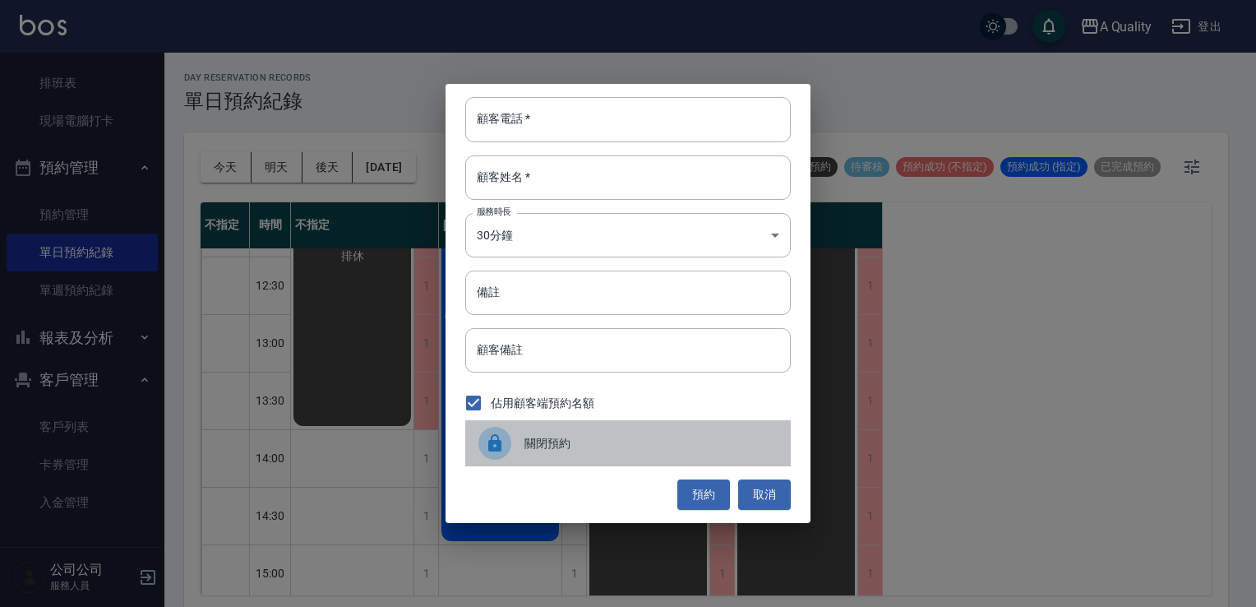
click at [497, 448] on icon at bounding box center [494, 442] width 13 height 17
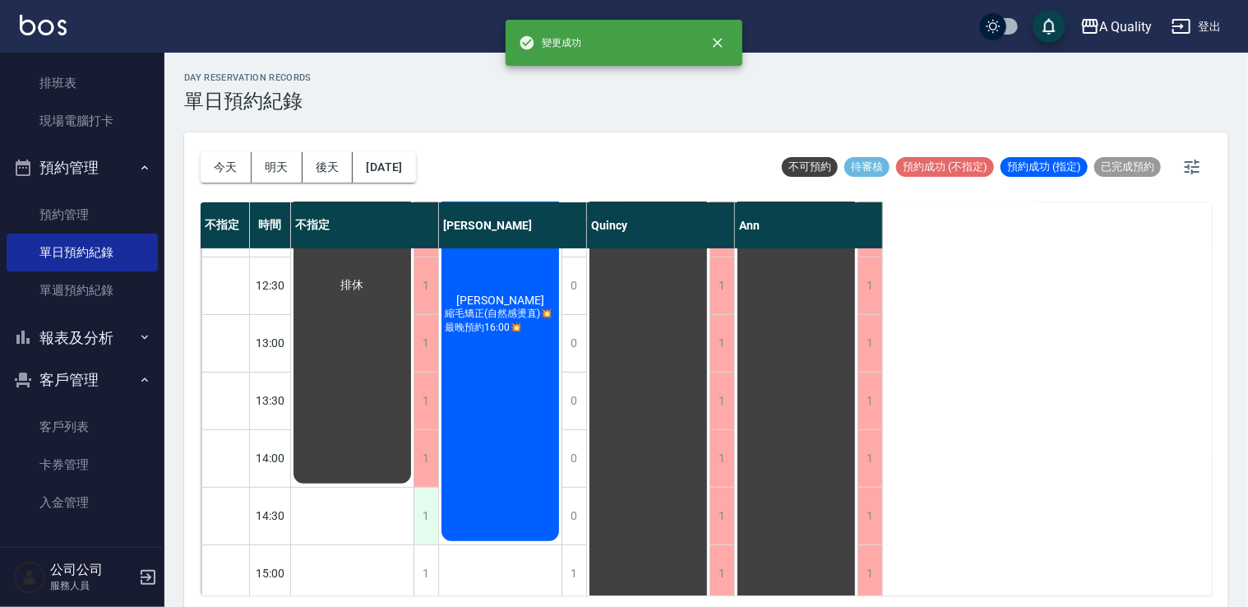
click at [424, 509] on div "1" at bounding box center [426, 516] width 25 height 57
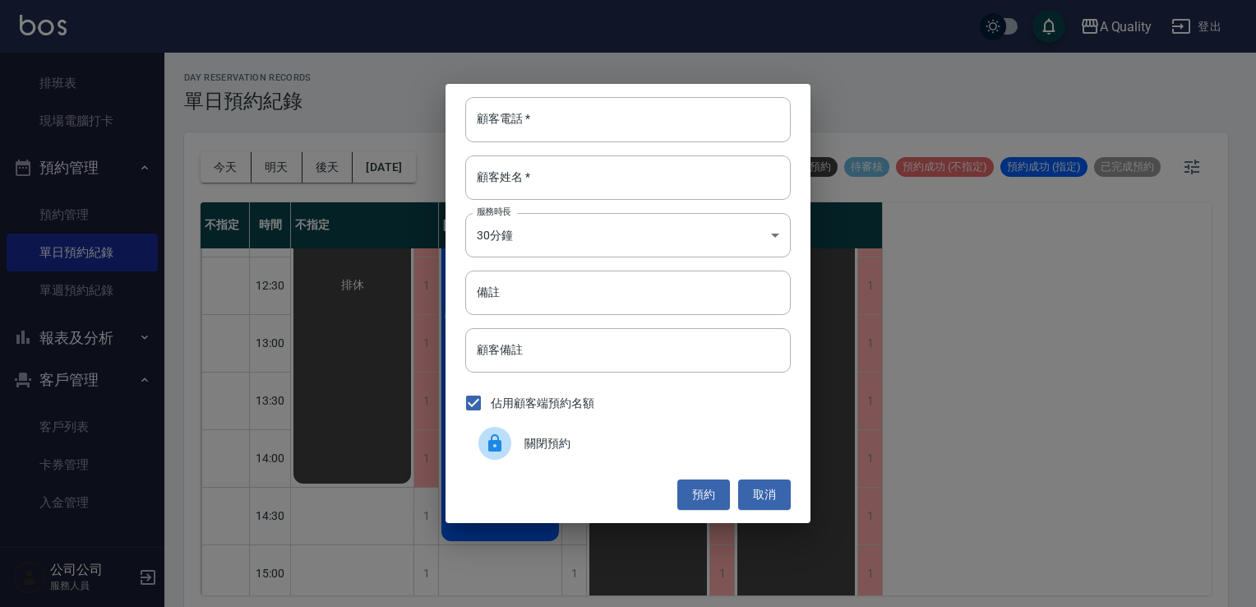
click at [523, 451] on div at bounding box center [502, 443] width 46 height 33
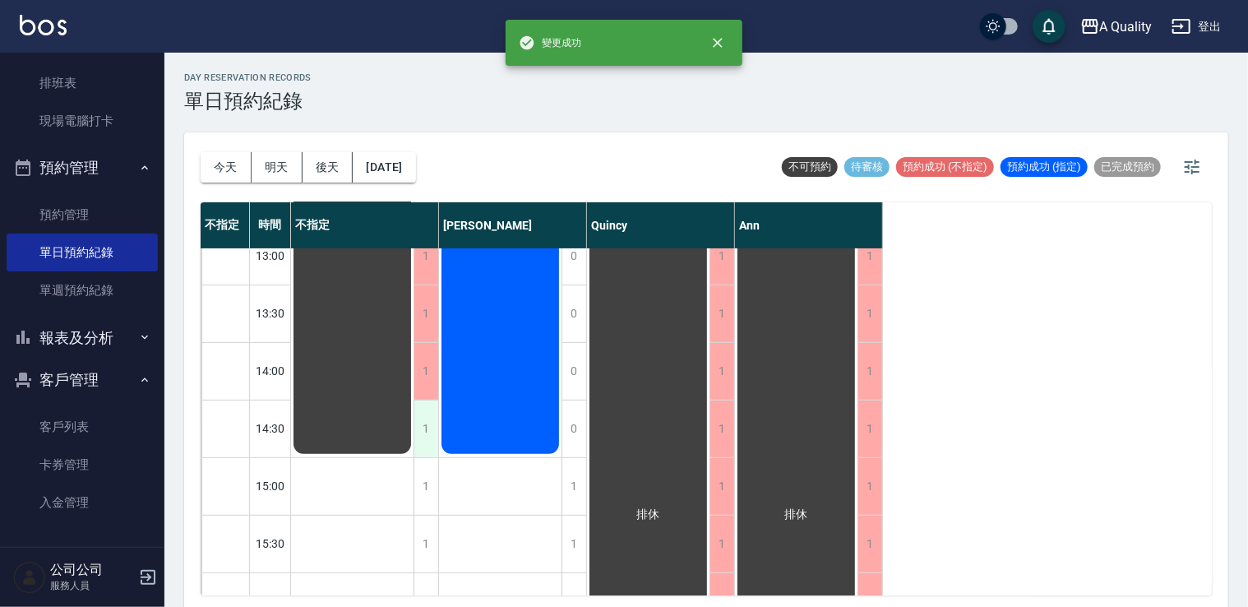
scroll to position [329, 0]
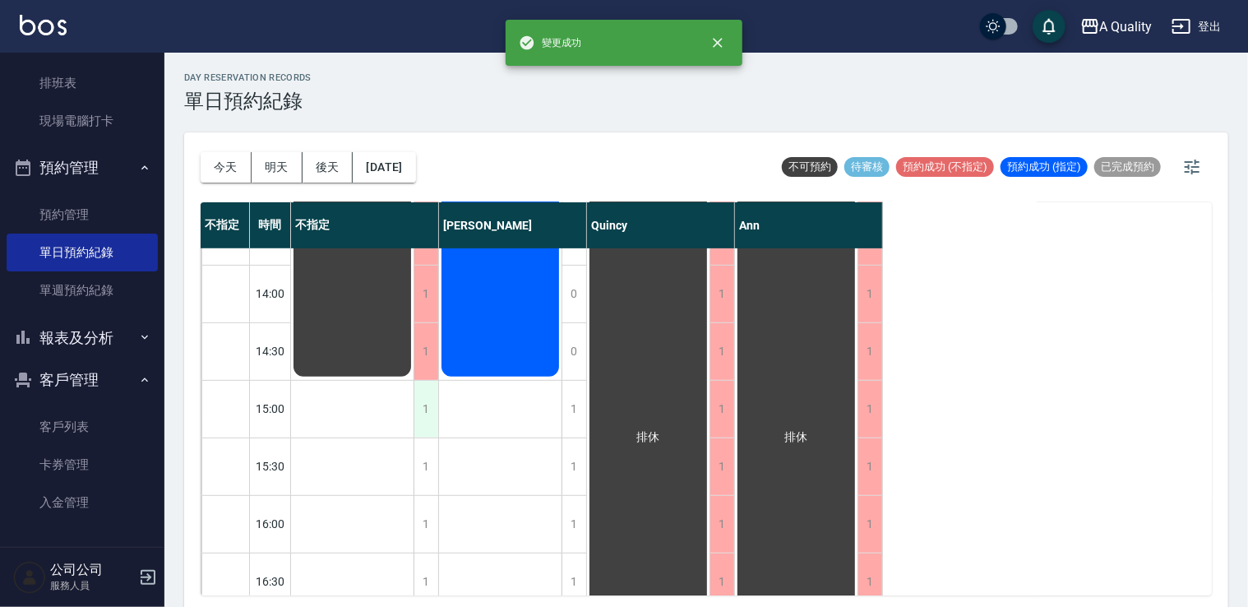
click at [423, 409] on div "1" at bounding box center [426, 409] width 25 height 57
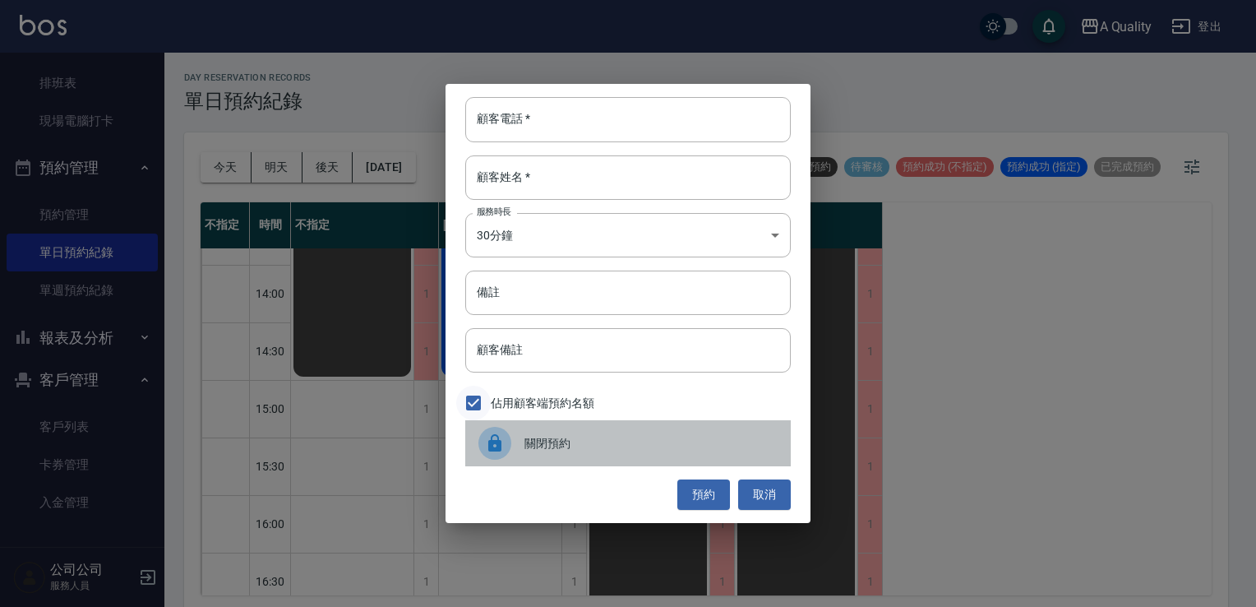
drag, startPoint x: 507, startPoint y: 439, endPoint x: 488, endPoint y: 400, distance: 43.0
click at [506, 439] on div at bounding box center [495, 443] width 33 height 33
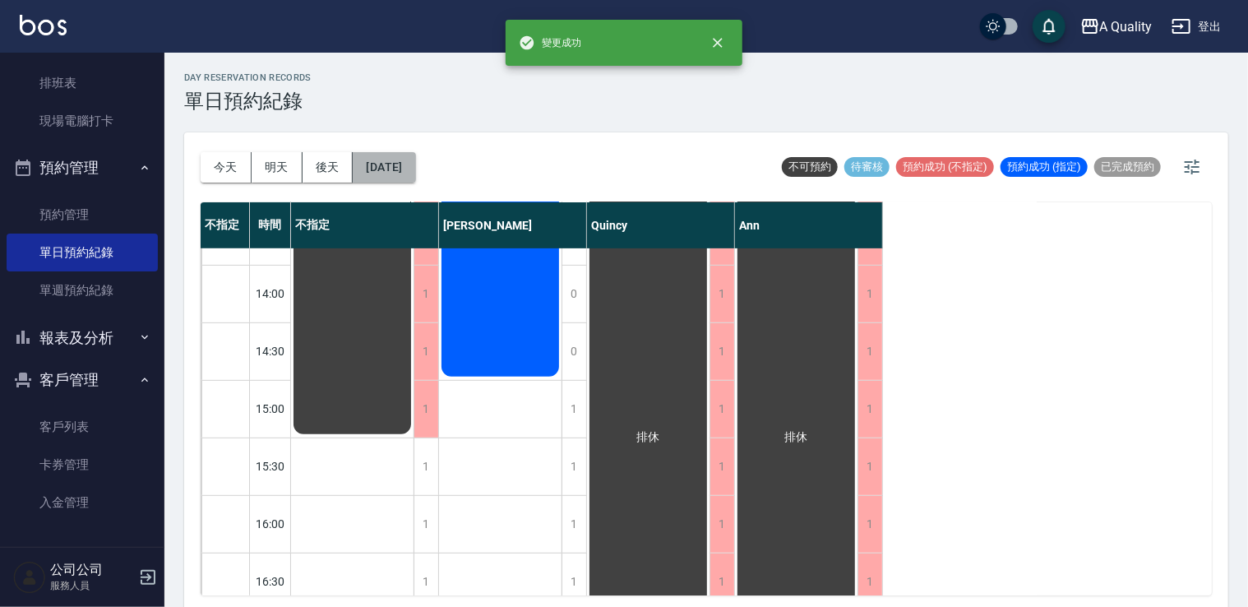
click at [415, 166] on button "2025/09/18" at bounding box center [384, 167] width 62 height 30
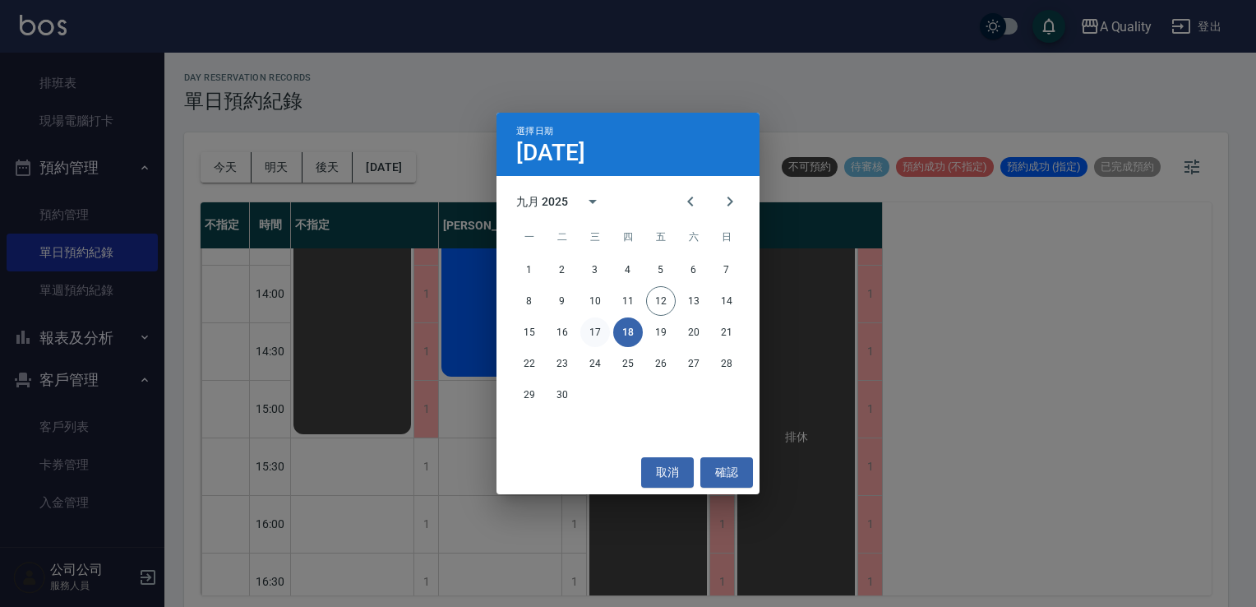
click at [583, 332] on button "17" at bounding box center [596, 332] width 30 height 30
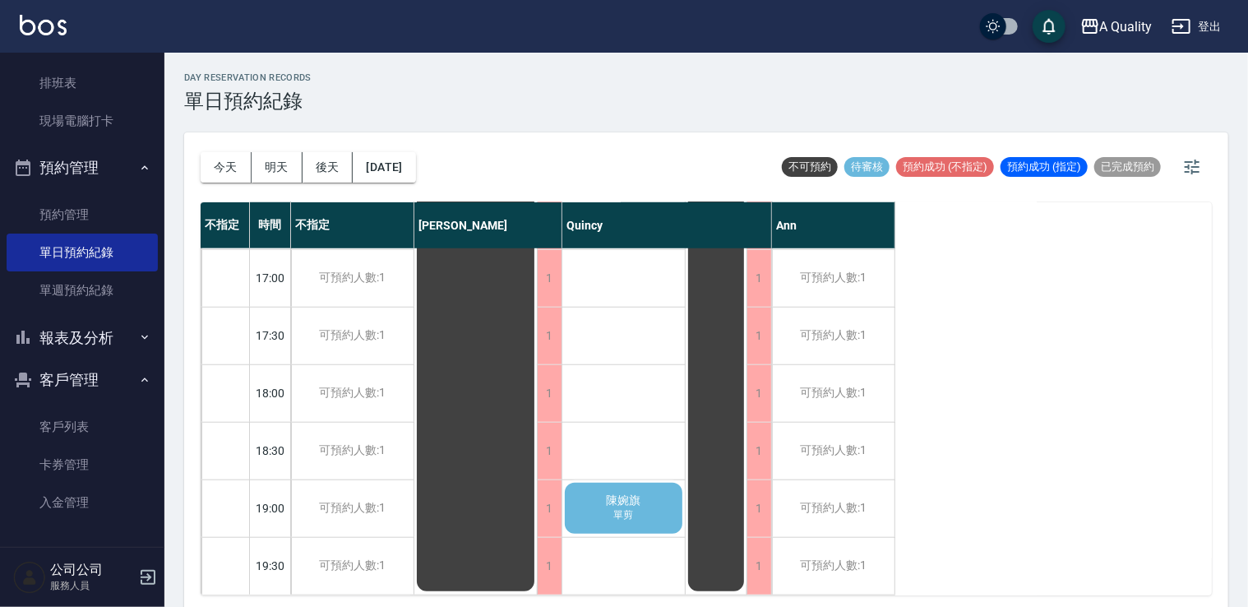
scroll to position [4, 0]
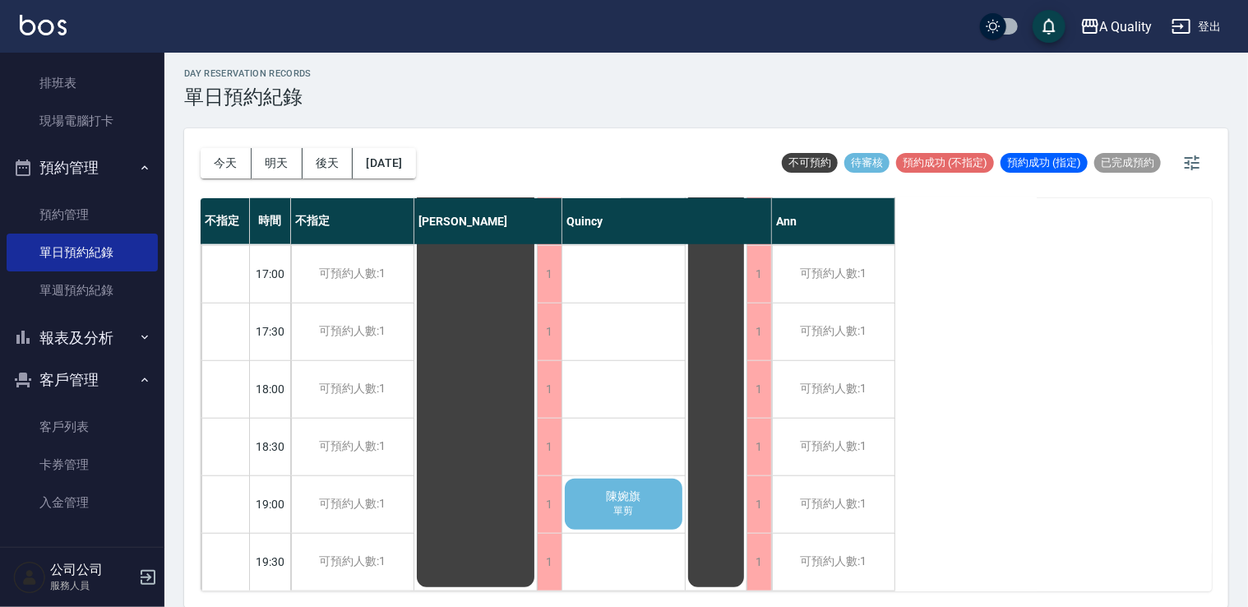
click at [651, 498] on div "陳婉旗 單剪" at bounding box center [623, 504] width 123 height 56
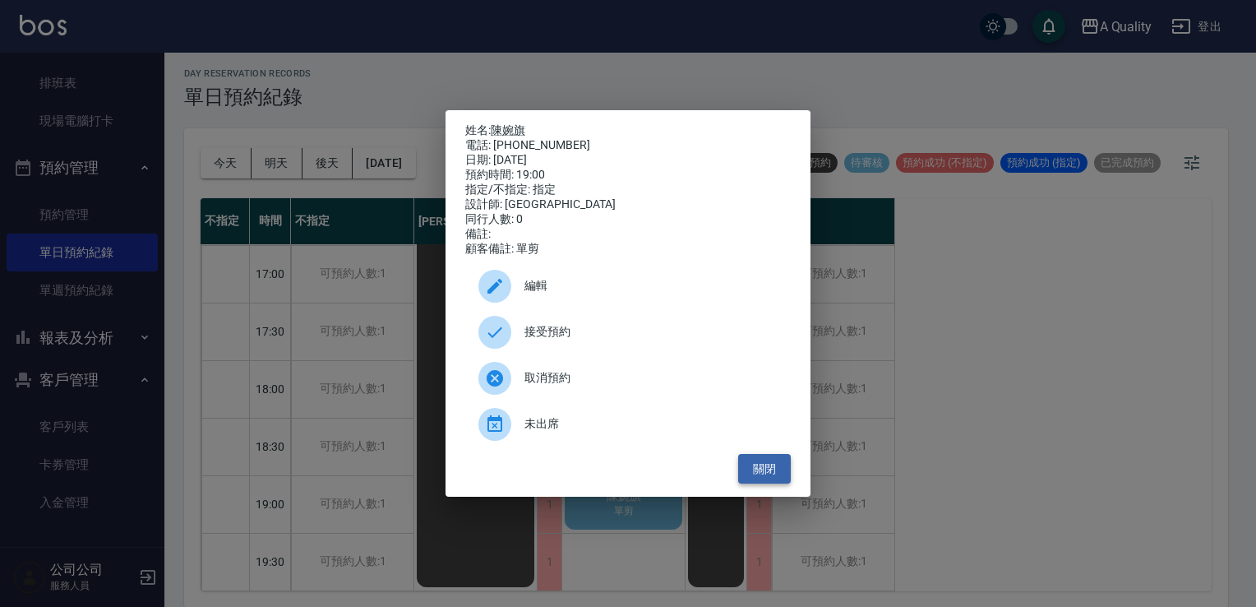
drag, startPoint x: 782, startPoint y: 467, endPoint x: 697, endPoint y: 386, distance: 117.5
click at [781, 467] on button "關閉" at bounding box center [764, 469] width 53 height 30
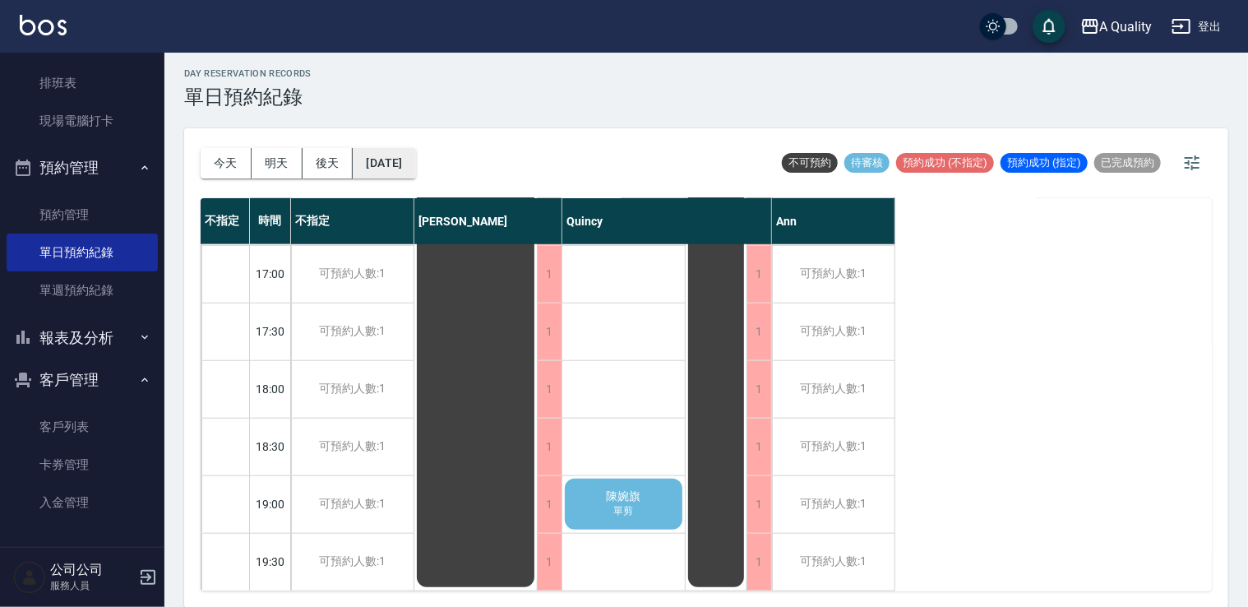
click at [443, 166] on div "今天 明天 後天 2025/09/17 不可預約 待審核 預約成功 (不指定) 預約成功 (指定) 已完成預約" at bounding box center [706, 163] width 1011 height 70
click at [415, 168] on button "2025/09/17" at bounding box center [384, 163] width 62 height 30
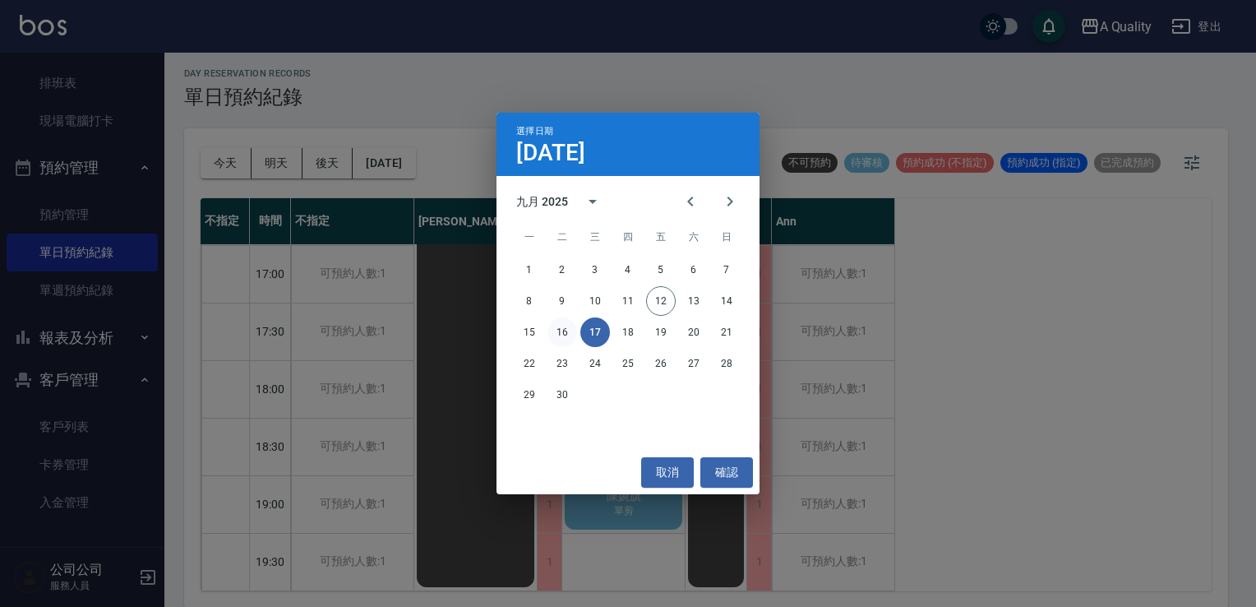
click at [558, 329] on button "16" at bounding box center [563, 332] width 30 height 30
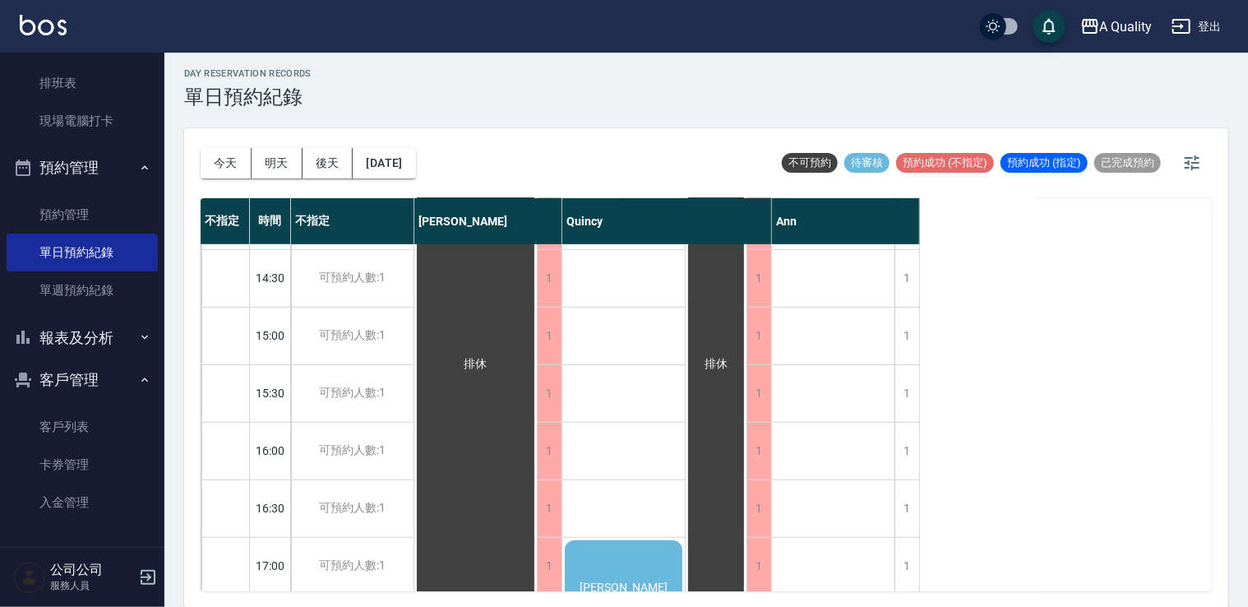
scroll to position [372, 0]
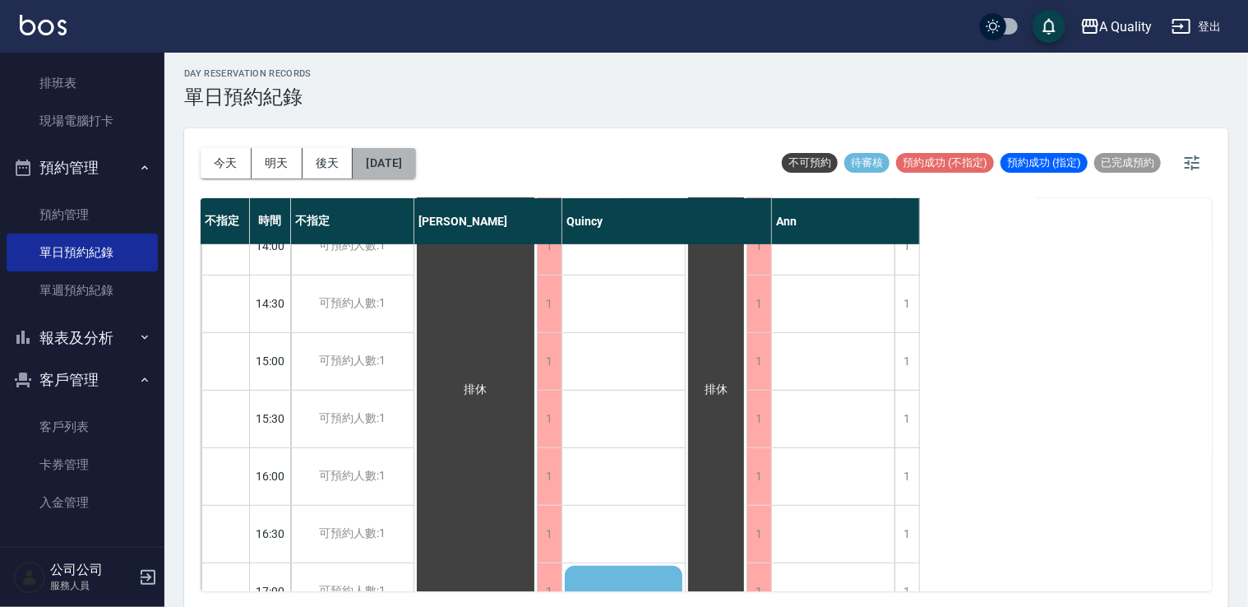
click at [403, 173] on button "2025/09/16" at bounding box center [384, 163] width 62 height 30
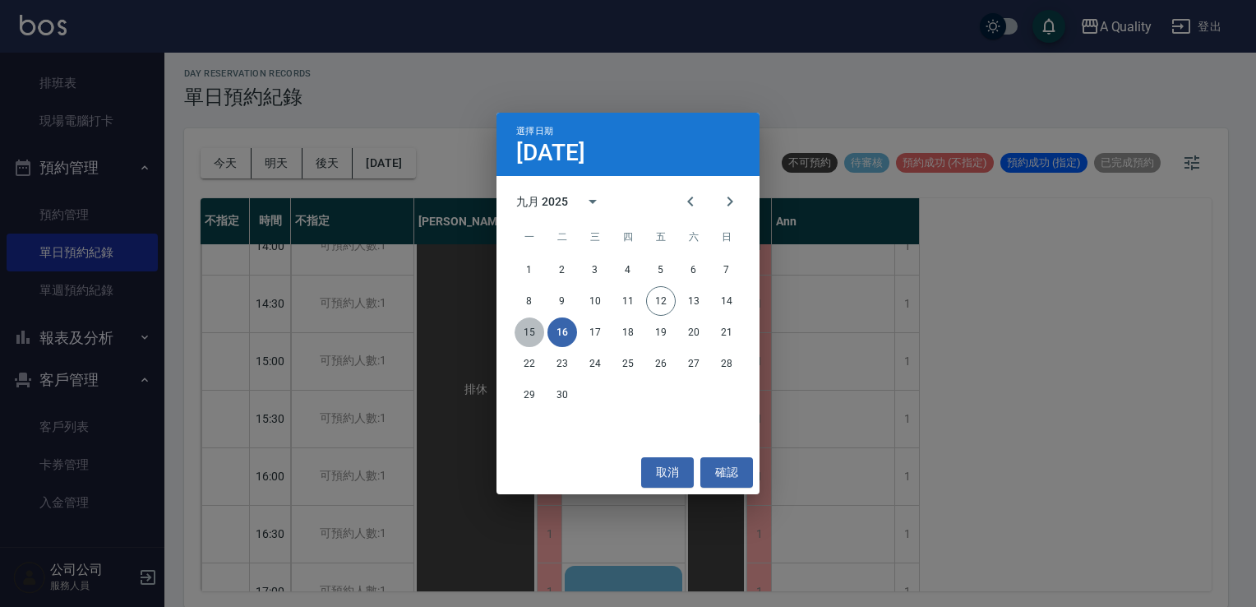
drag, startPoint x: 532, startPoint y: 335, endPoint x: 528, endPoint y: 327, distance: 8.5
click at [531, 335] on button "15" at bounding box center [530, 332] width 30 height 30
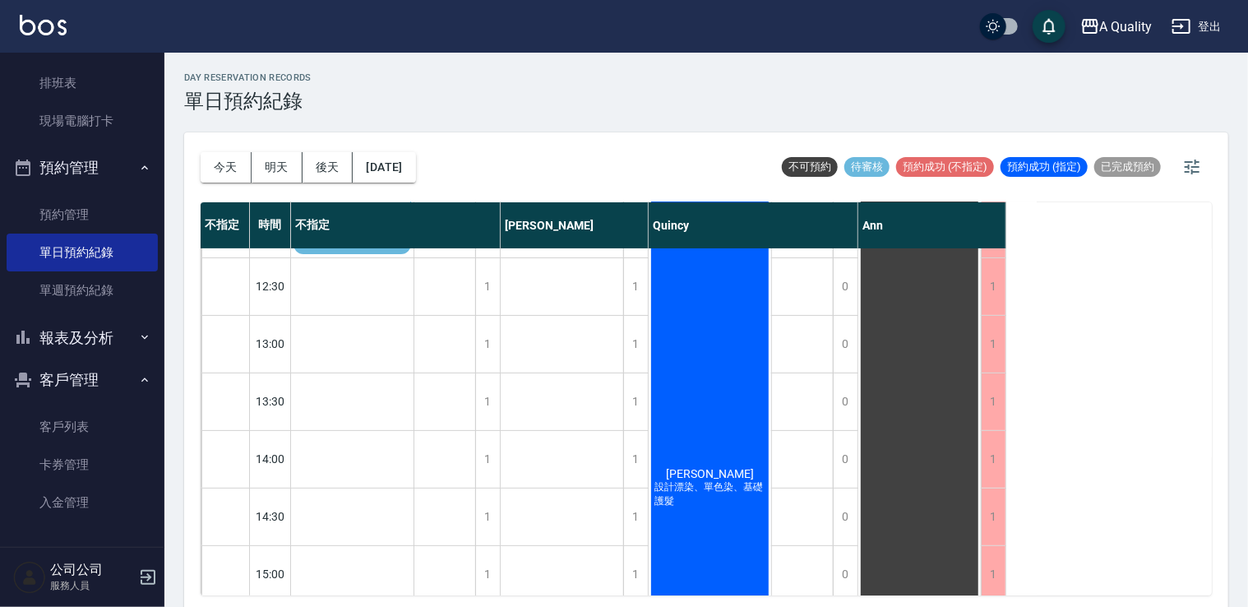
scroll to position [164, 0]
click at [704, 311] on div "李家馨 設計漂染、單色染、基礎護髮" at bounding box center [710, 487] width 123 height 804
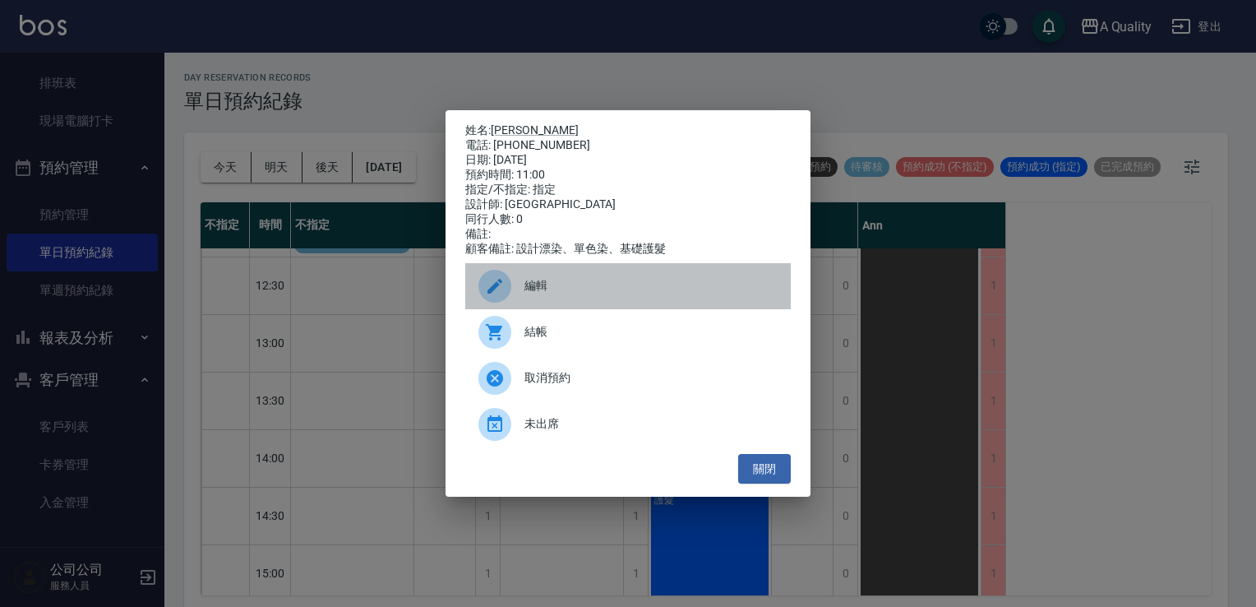
click at [579, 288] on span "編輯" at bounding box center [651, 285] width 253 height 17
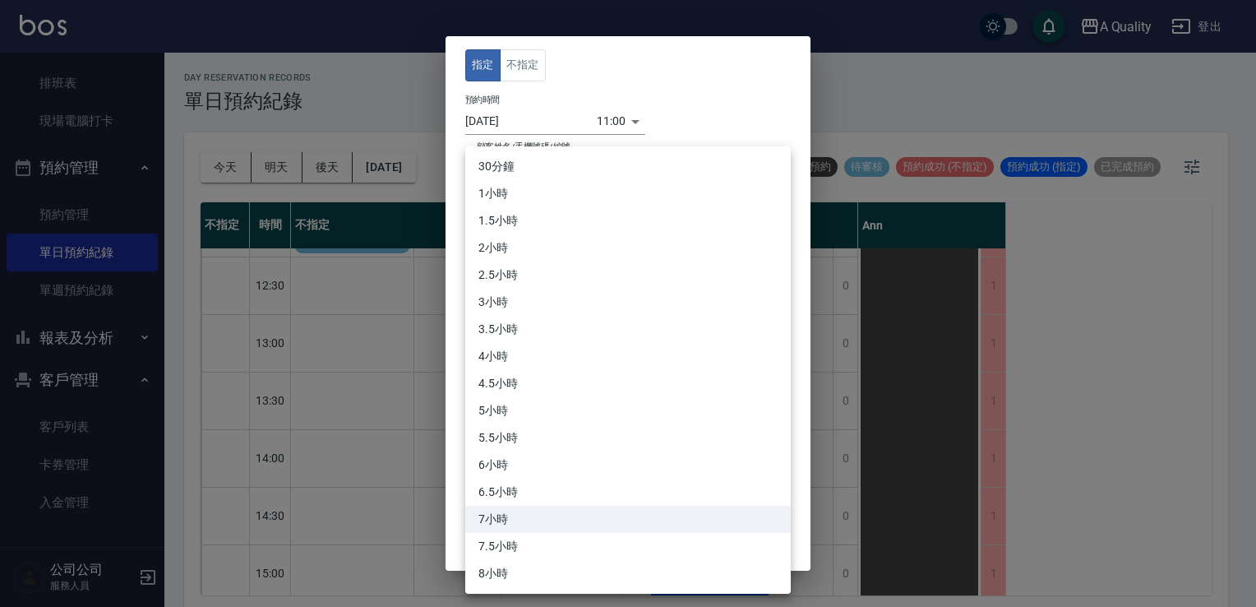
click at [511, 280] on body "A Quality 登出 櫃檯作業 打帳單 帳單列表 營業儀表板 現金收支登錄 每日結帳 排班表 現場電腦打卡 預約管理 預約管理 單日預約紀錄 單週預約紀錄…" at bounding box center [628, 306] width 1256 height 612
click at [516, 154] on li "30分鐘" at bounding box center [628, 166] width 326 height 27
type input "1"
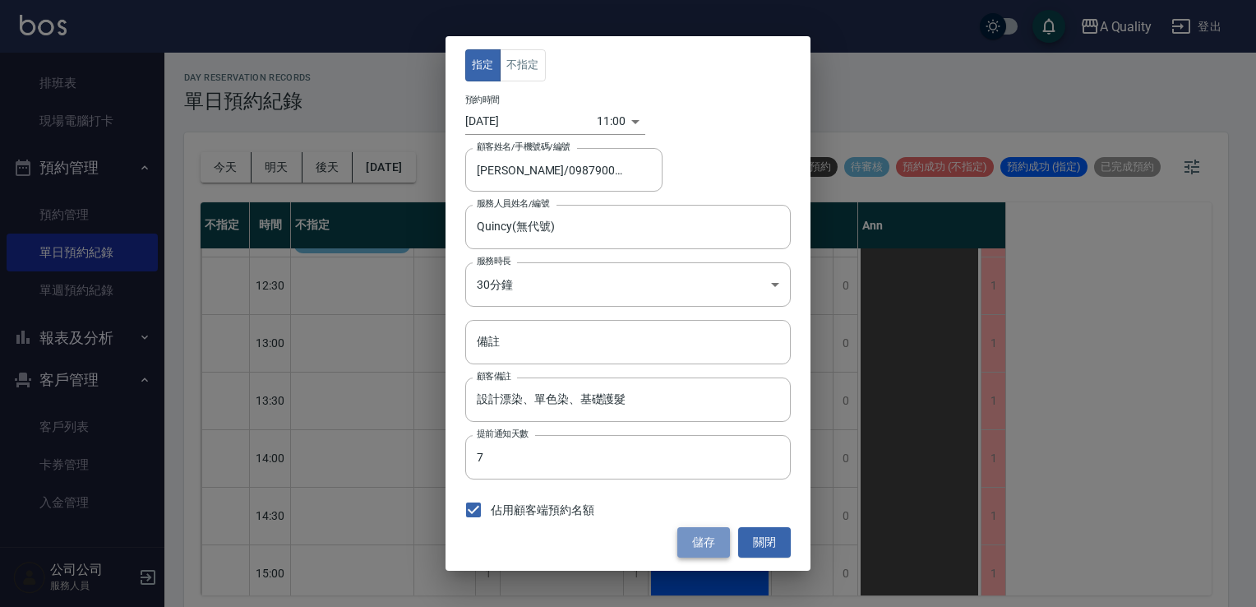
click at [700, 548] on button "儲存" at bounding box center [704, 542] width 53 height 30
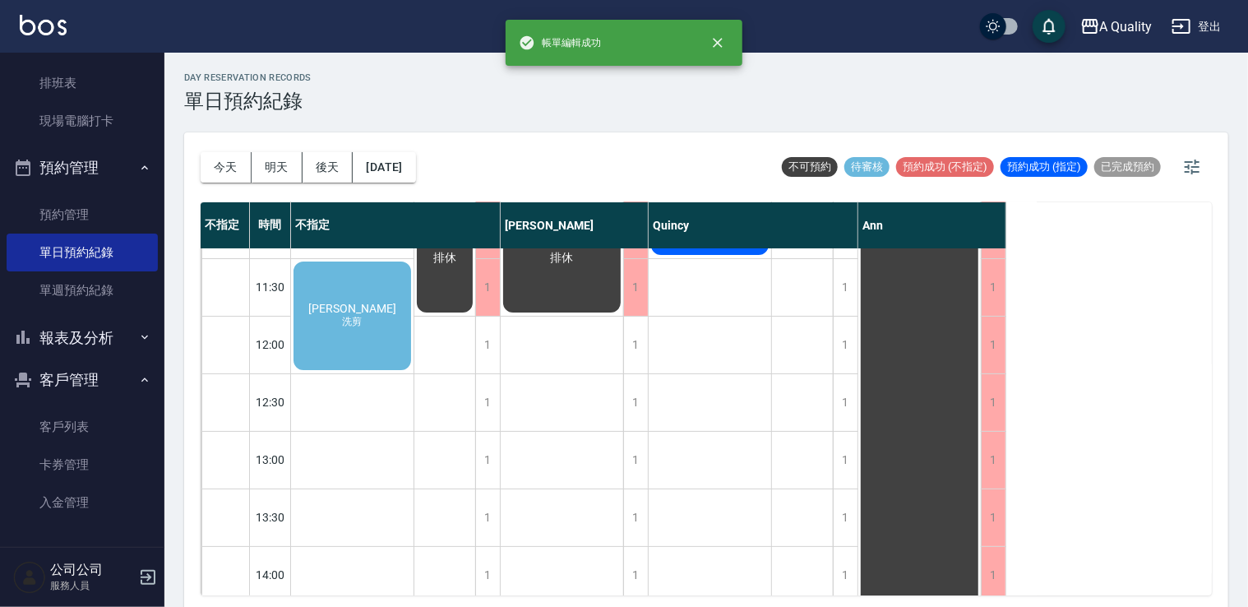
scroll to position [0, 0]
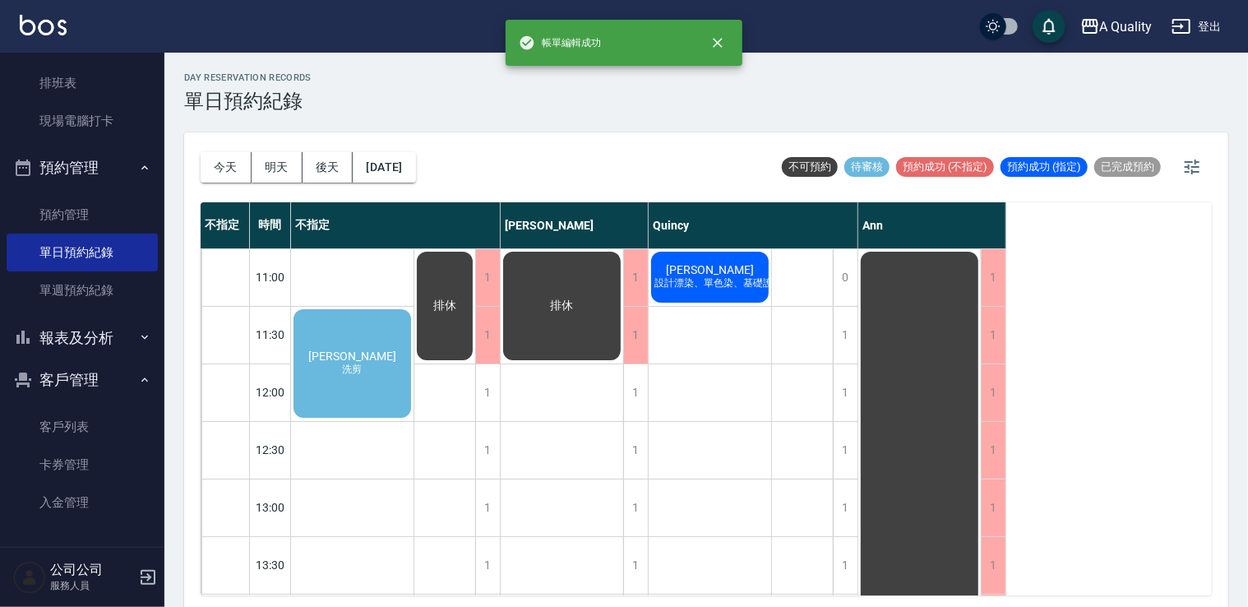
click at [715, 281] on span "設計漂染、單色染、基礎護髮" at bounding box center [718, 283] width 135 height 14
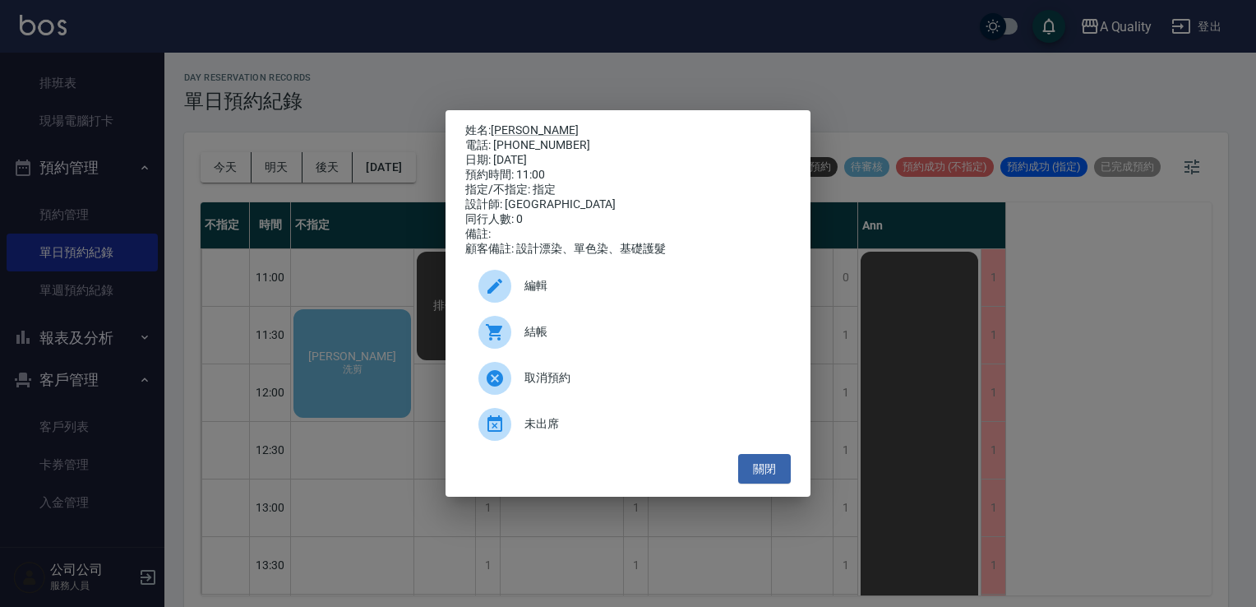
click at [616, 447] on div "未出席" at bounding box center [628, 424] width 326 height 46
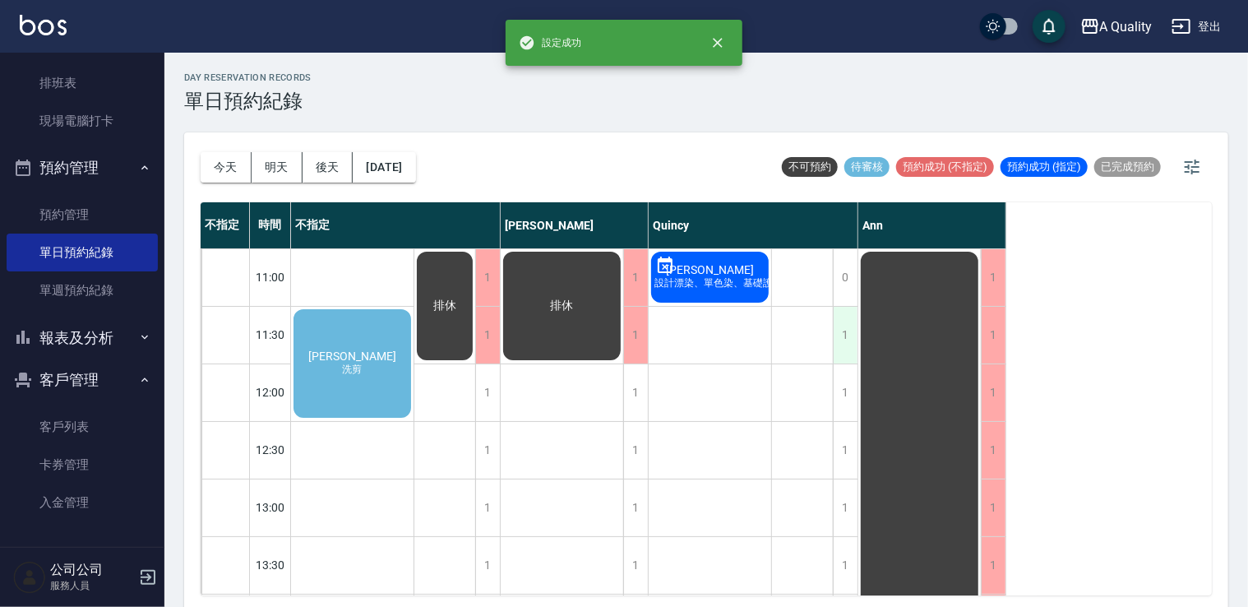
click at [844, 323] on div "1" at bounding box center [845, 335] width 25 height 57
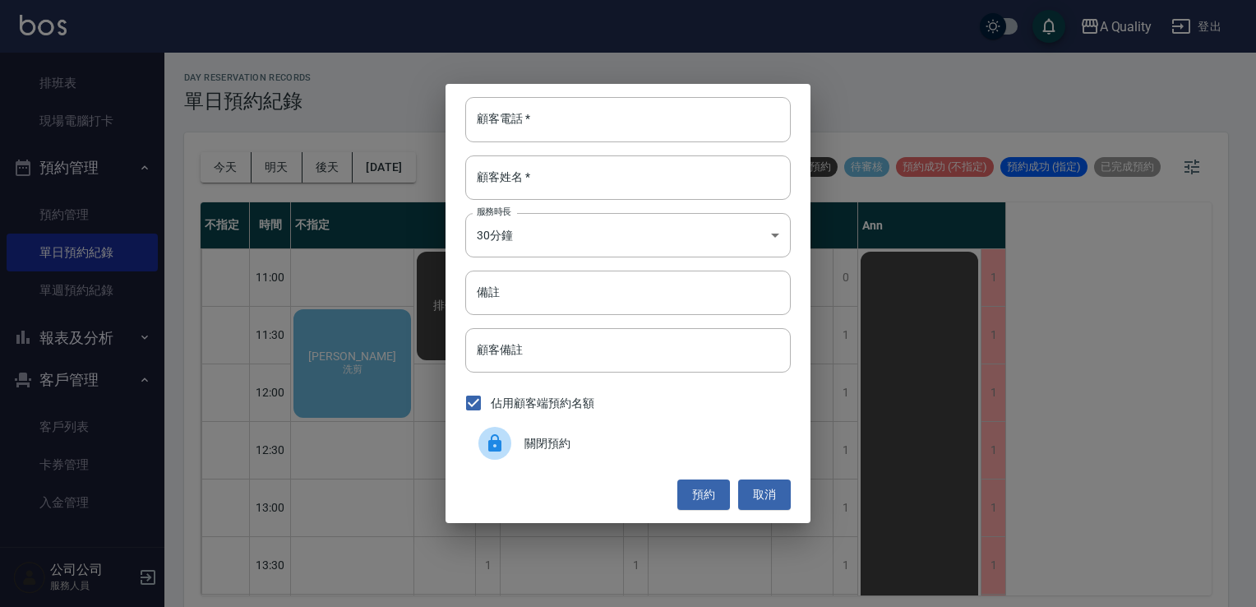
click at [572, 435] on span "關閉預約" at bounding box center [651, 443] width 253 height 17
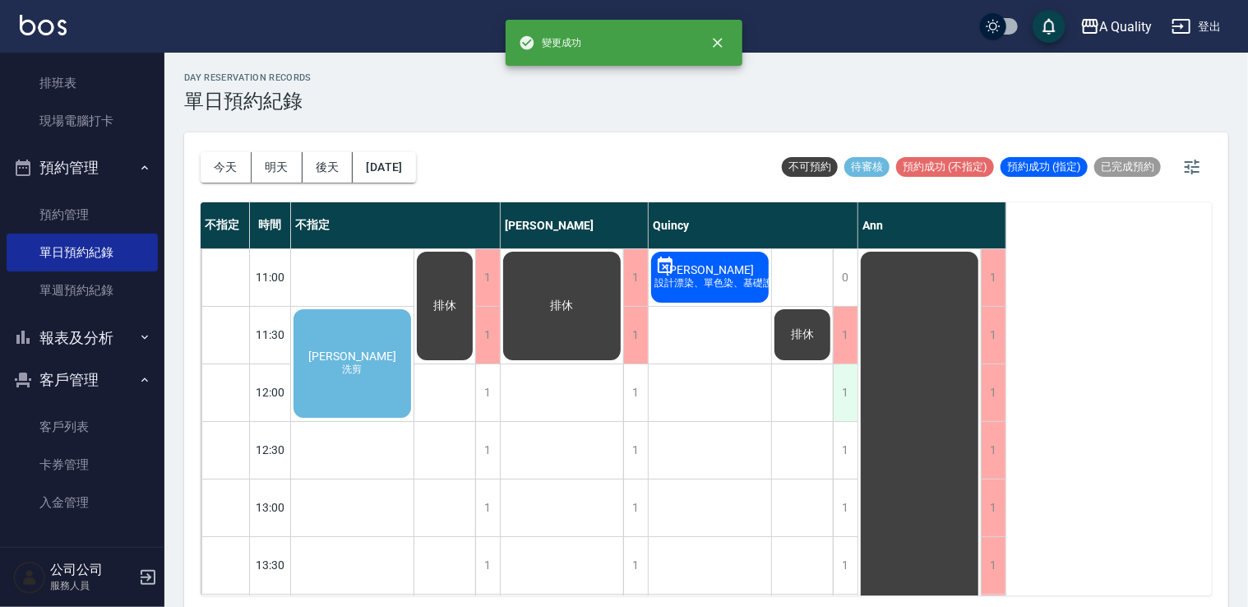
click at [846, 407] on div "1" at bounding box center [845, 392] width 25 height 57
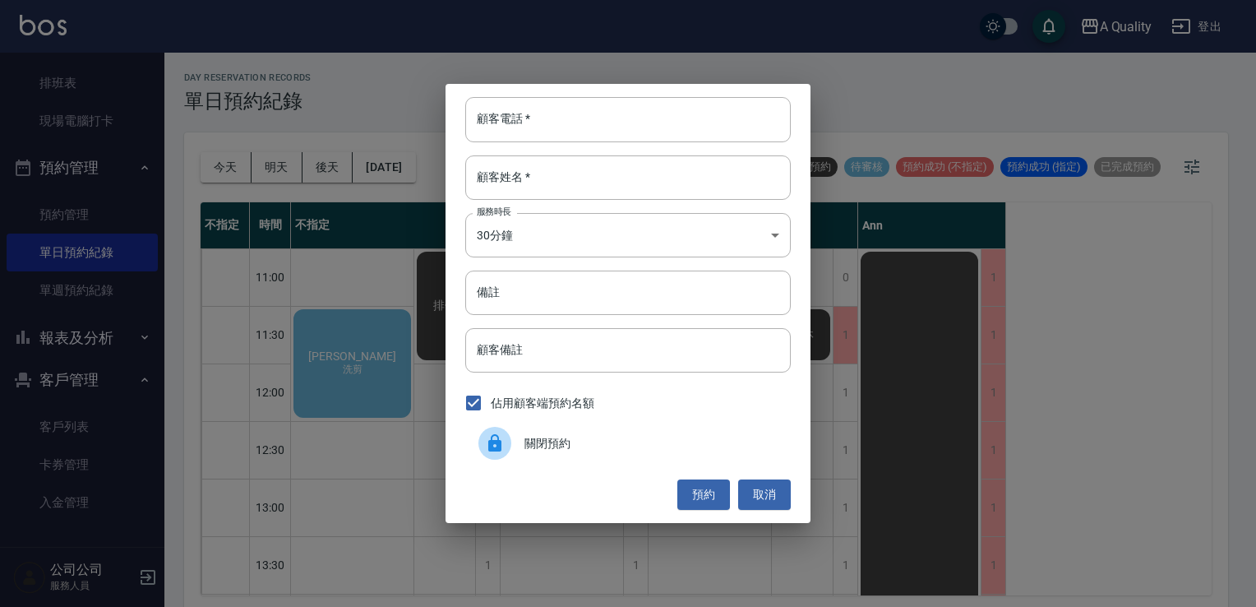
click at [629, 460] on div "關閉預約" at bounding box center [628, 443] width 326 height 46
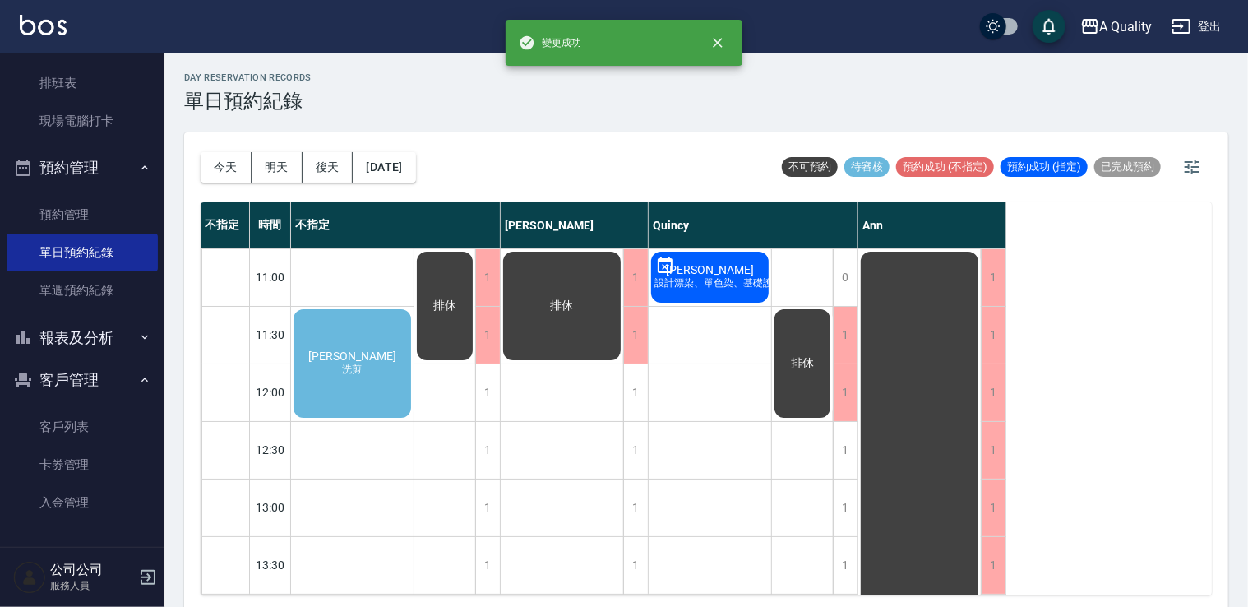
click at [845, 442] on div "1" at bounding box center [845, 450] width 25 height 57
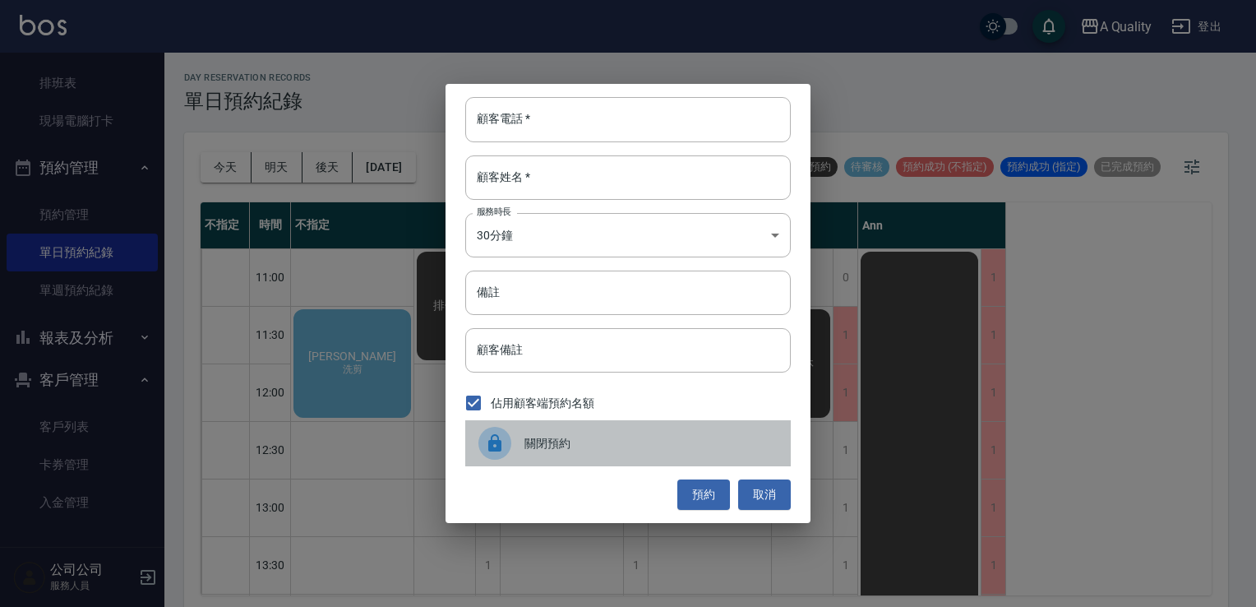
drag, startPoint x: 658, startPoint y: 439, endPoint x: 717, endPoint y: 439, distance: 59.2
click at [658, 440] on span "關閉預約" at bounding box center [651, 443] width 253 height 17
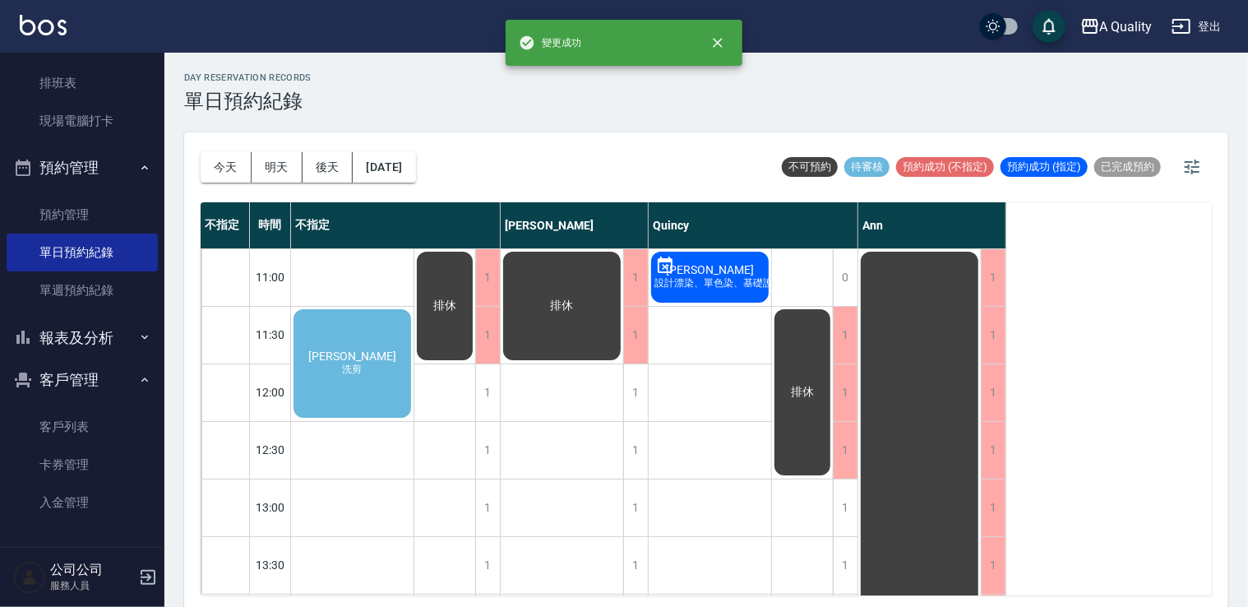
scroll to position [164, 0]
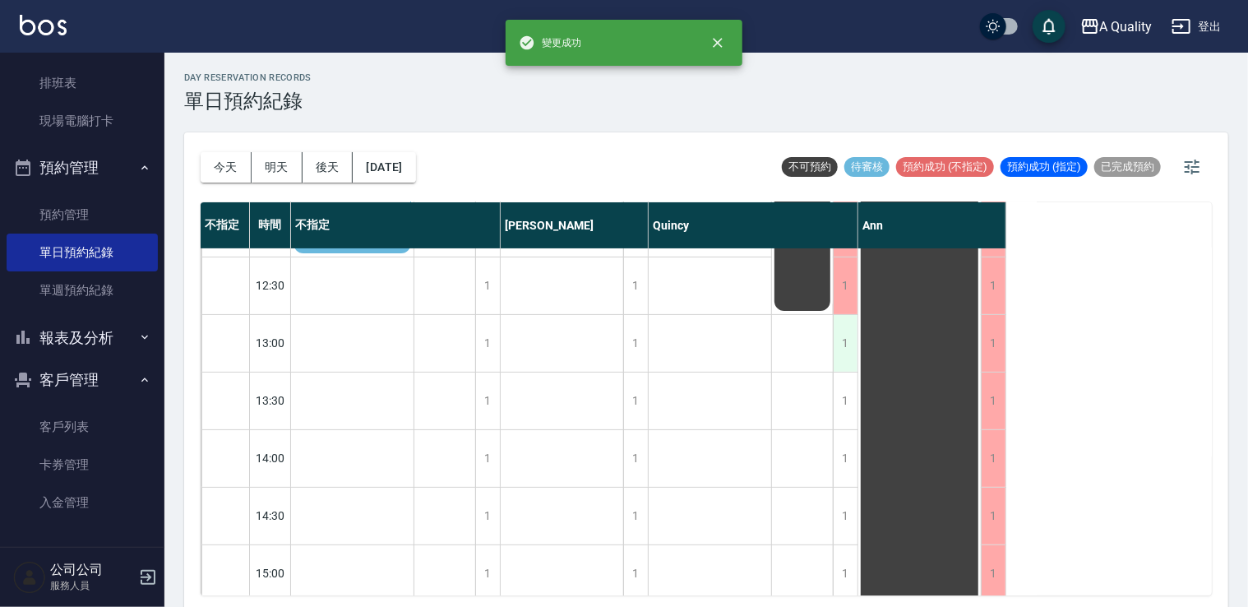
click at [841, 361] on div "1" at bounding box center [845, 343] width 25 height 57
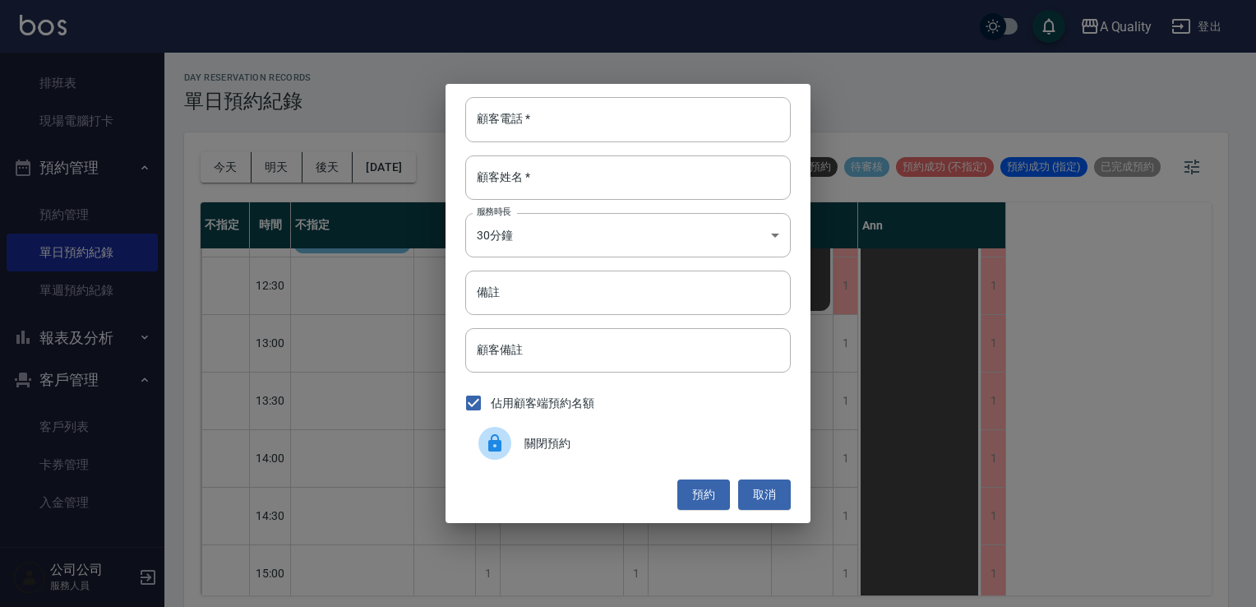
drag, startPoint x: 633, startPoint y: 439, endPoint x: 675, endPoint y: 433, distance: 42.4
click at [634, 441] on span "關閉預約" at bounding box center [651, 443] width 253 height 17
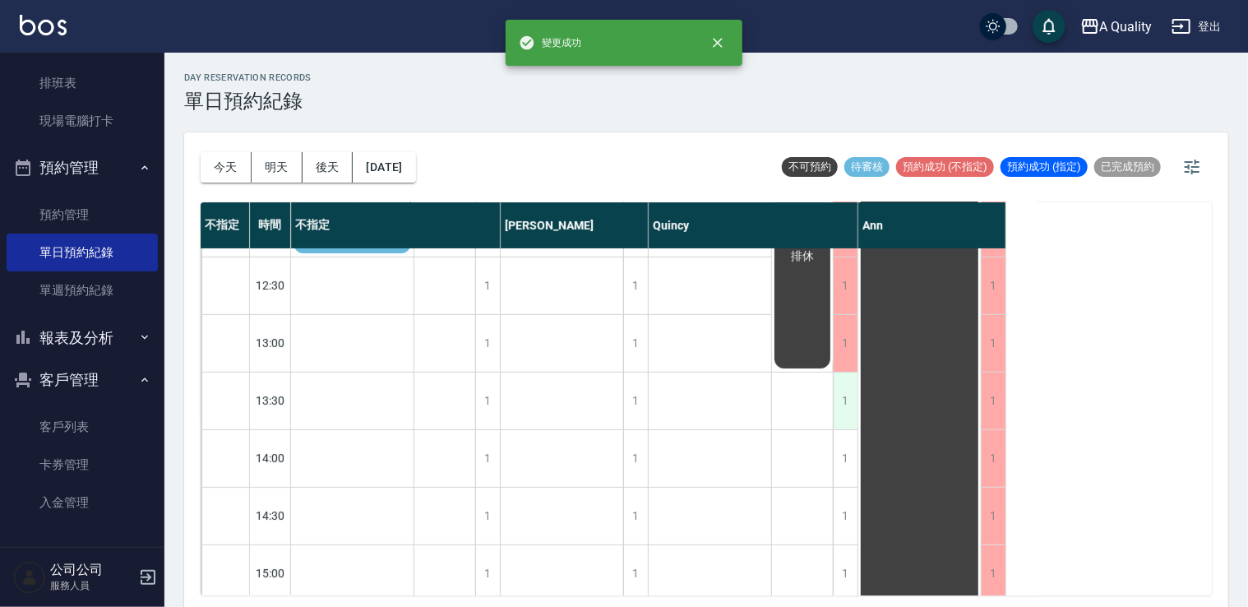
click at [843, 405] on div "1" at bounding box center [845, 400] width 25 height 57
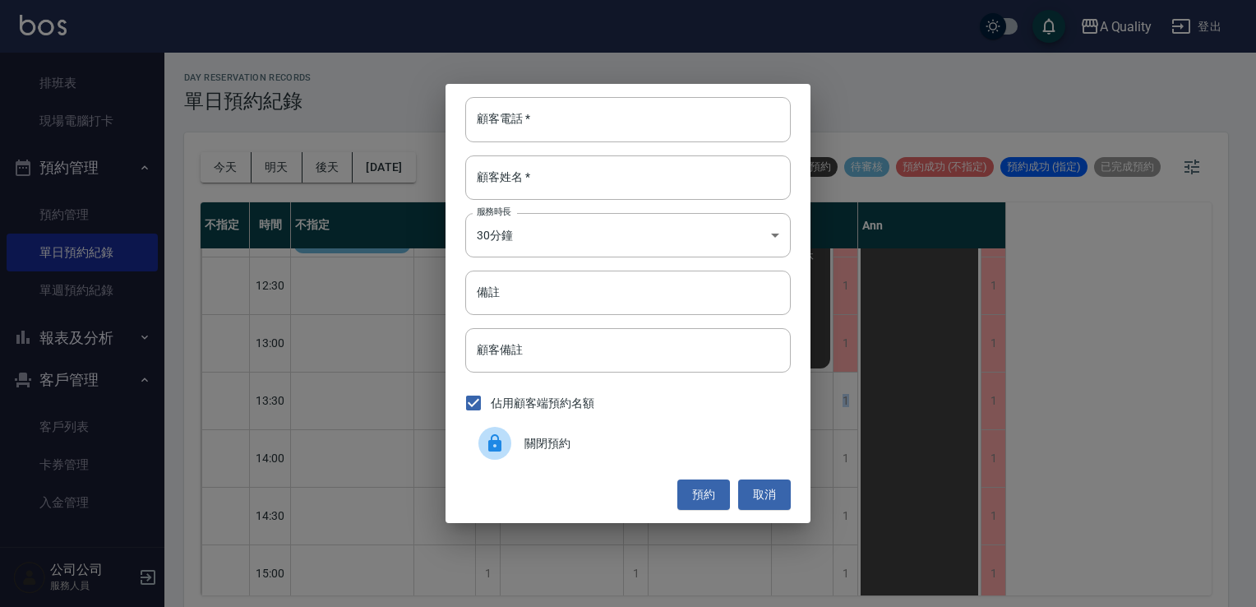
click at [633, 436] on span "關閉預約" at bounding box center [651, 443] width 253 height 17
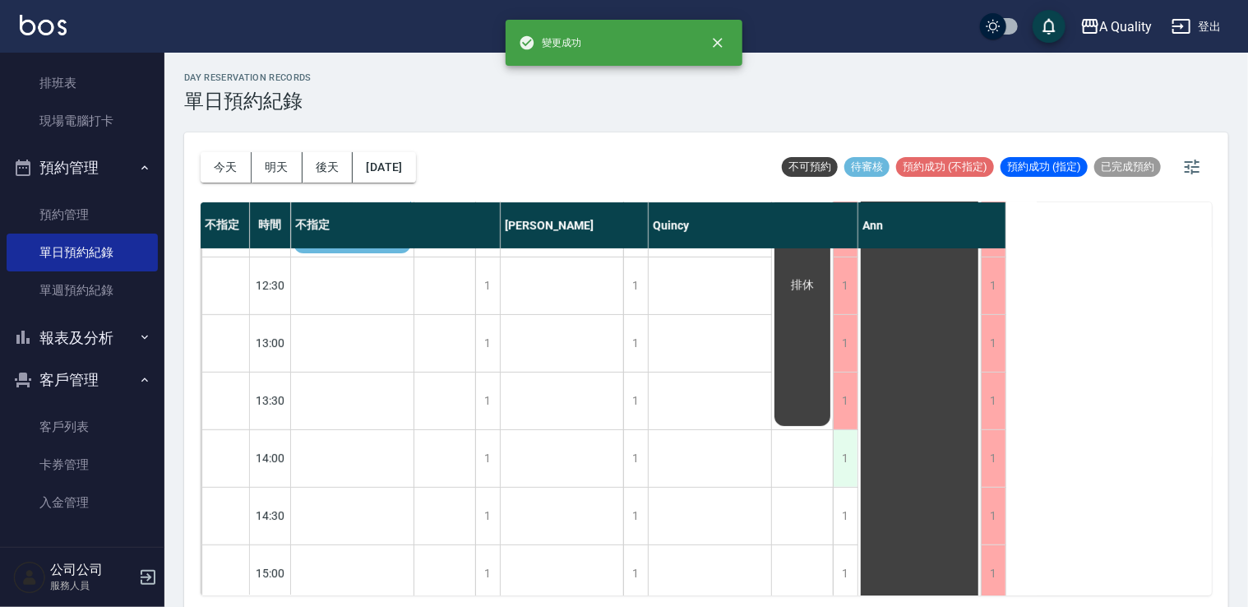
click at [841, 456] on div "1" at bounding box center [845, 458] width 25 height 57
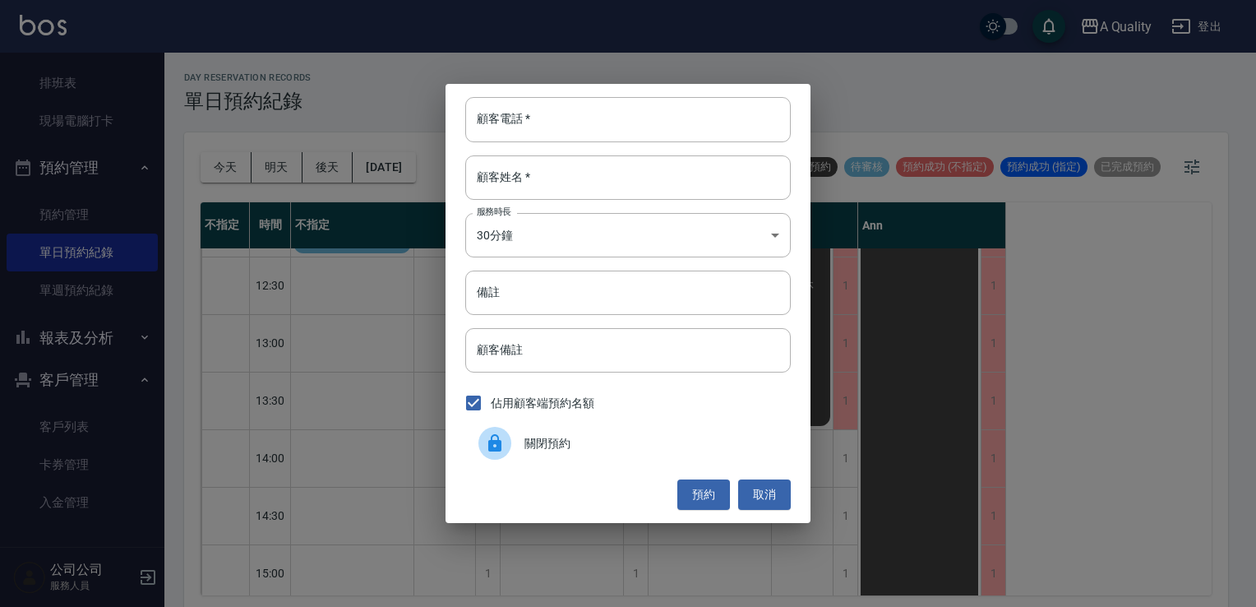
click at [678, 452] on div "關閉預約" at bounding box center [628, 443] width 326 height 46
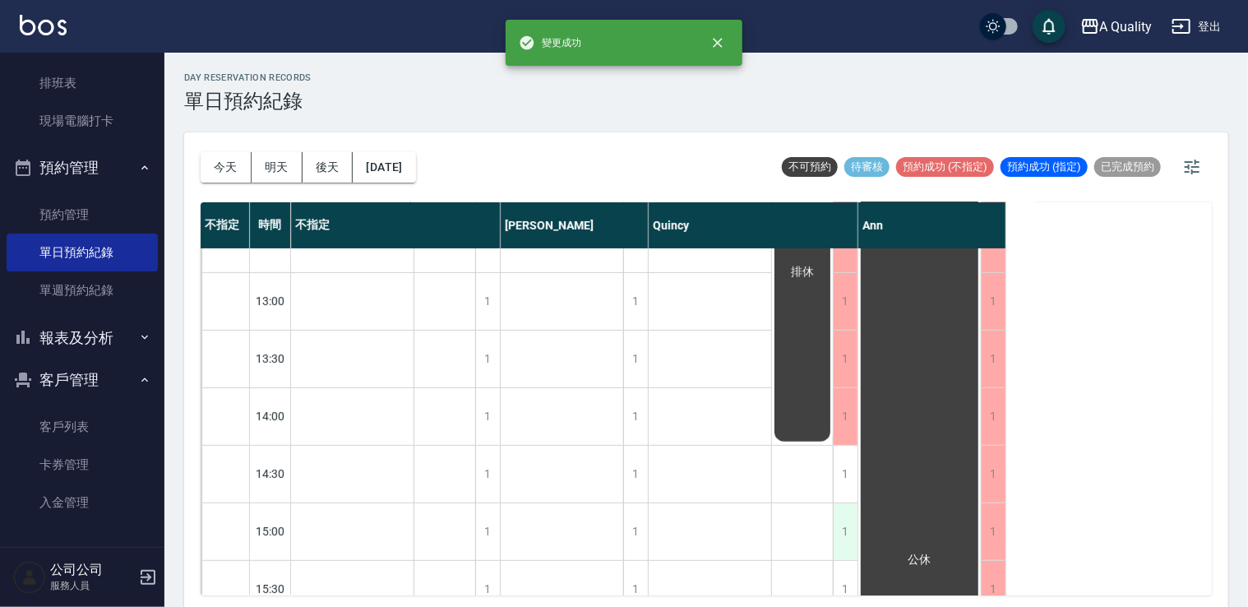
scroll to position [247, 0]
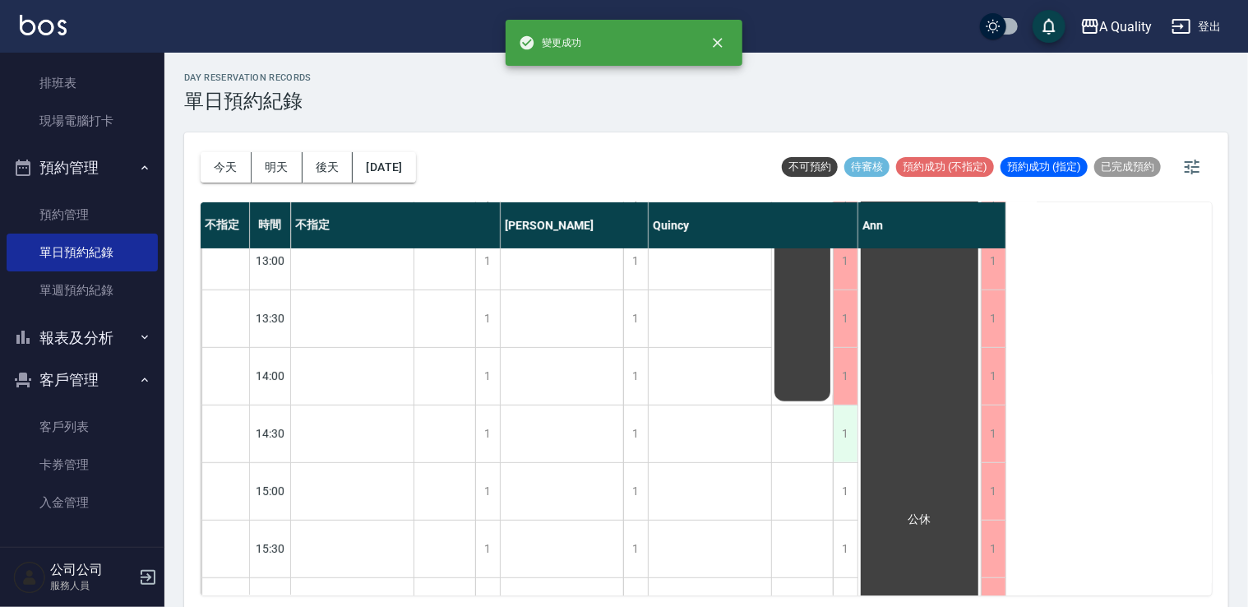
click at [841, 435] on div "1" at bounding box center [845, 433] width 25 height 57
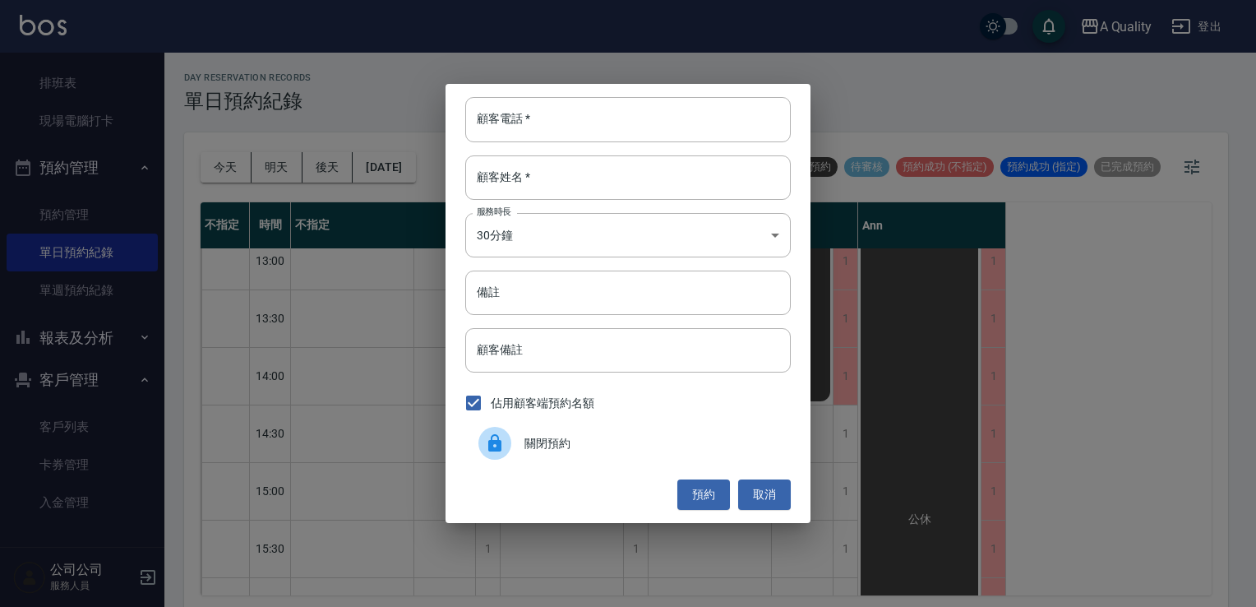
click at [674, 461] on div "關閉預約" at bounding box center [628, 443] width 326 height 46
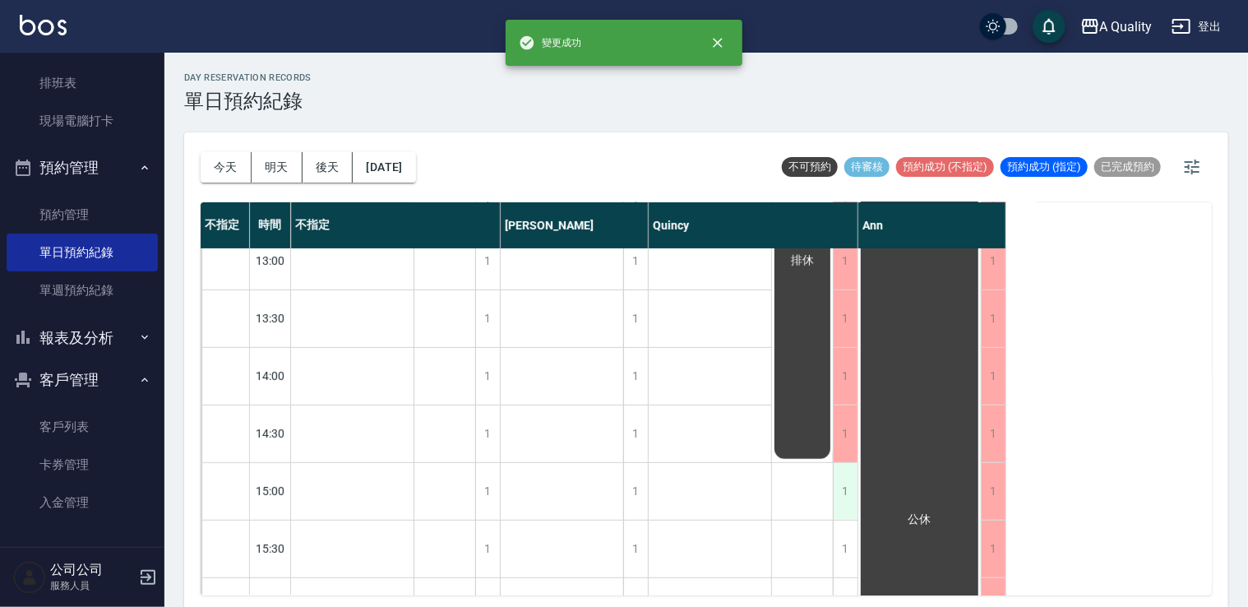
click at [844, 493] on div "1" at bounding box center [845, 491] width 25 height 57
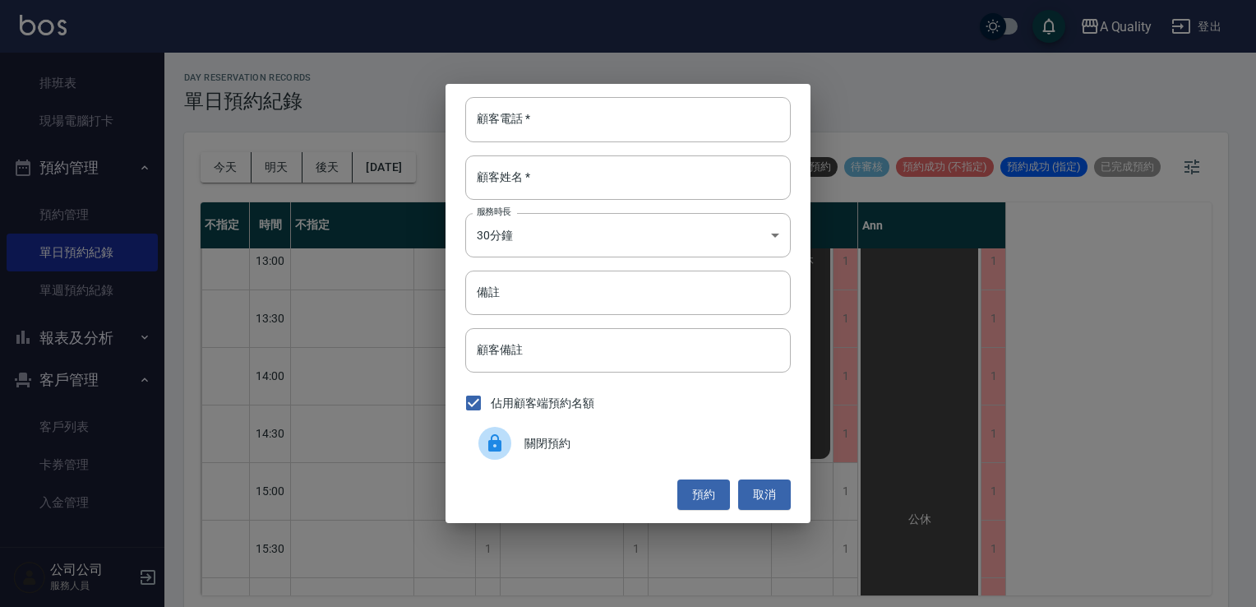
click at [653, 431] on div "關閉預約" at bounding box center [628, 443] width 326 height 46
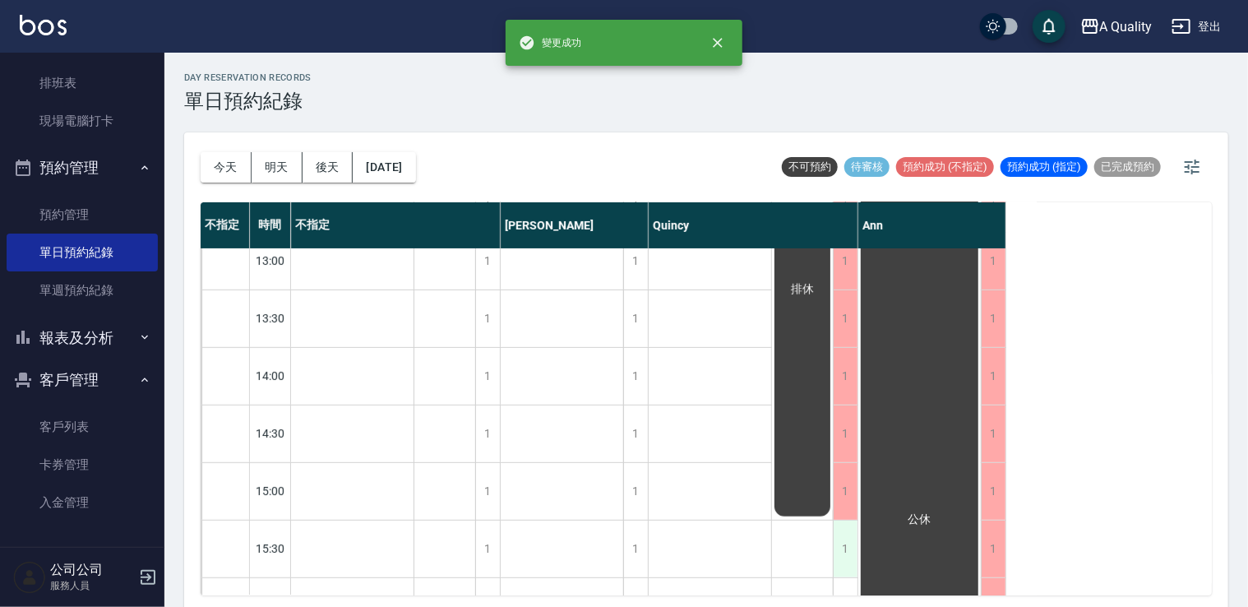
click at [835, 535] on div "1" at bounding box center [845, 548] width 25 height 57
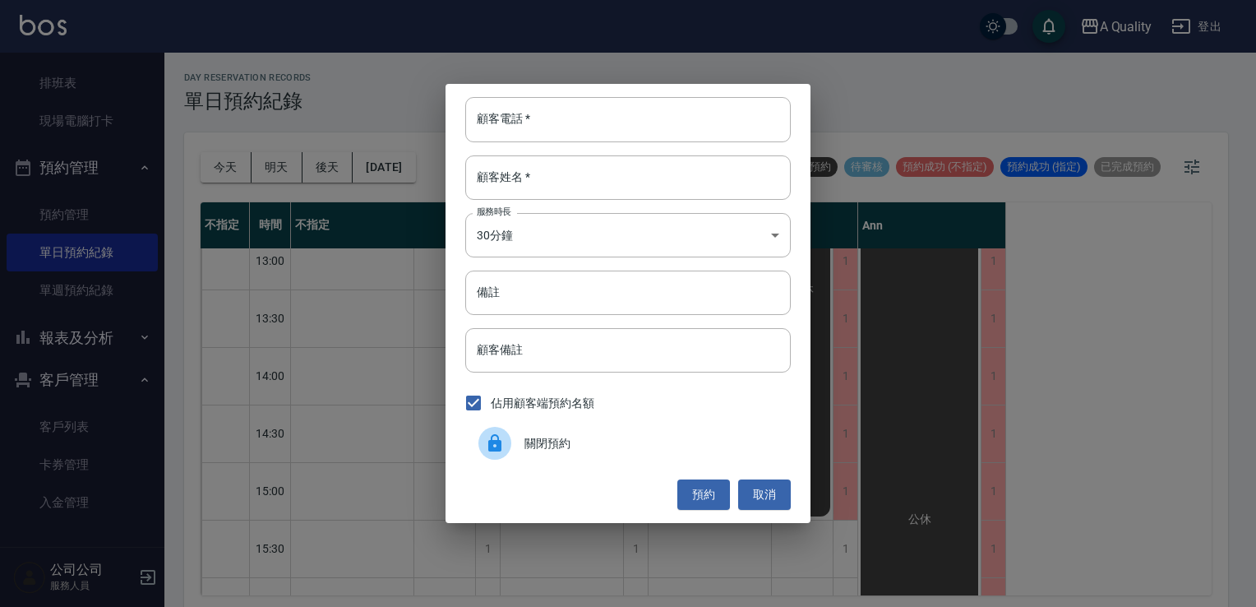
click at [613, 439] on span "關閉預約" at bounding box center [651, 443] width 253 height 17
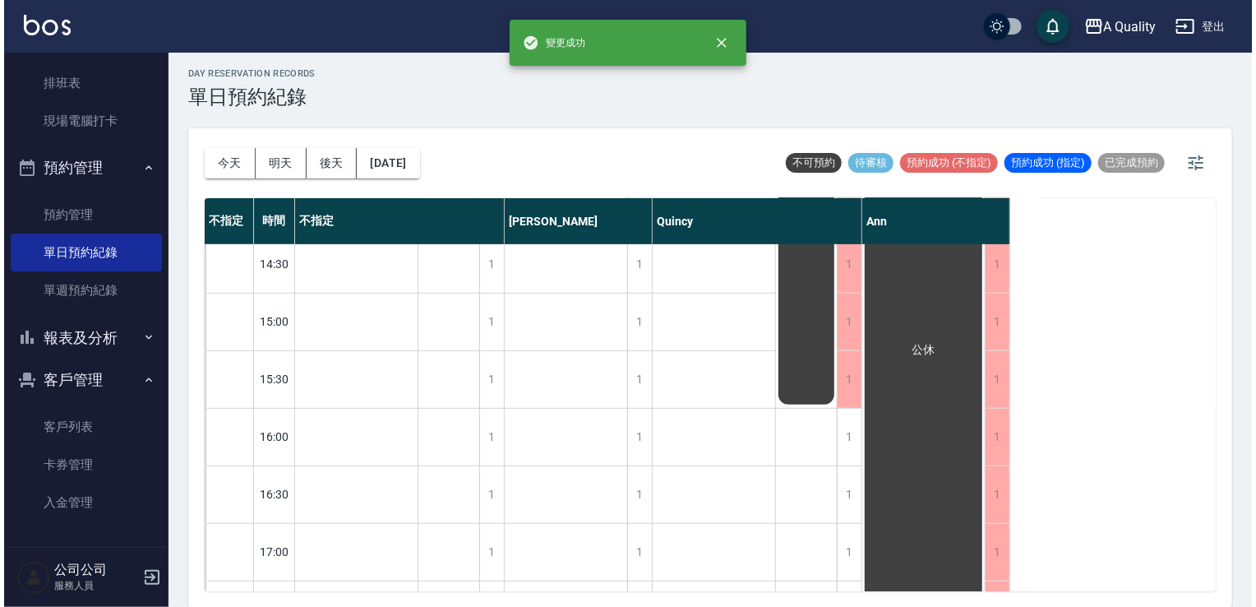
scroll to position [493, 0]
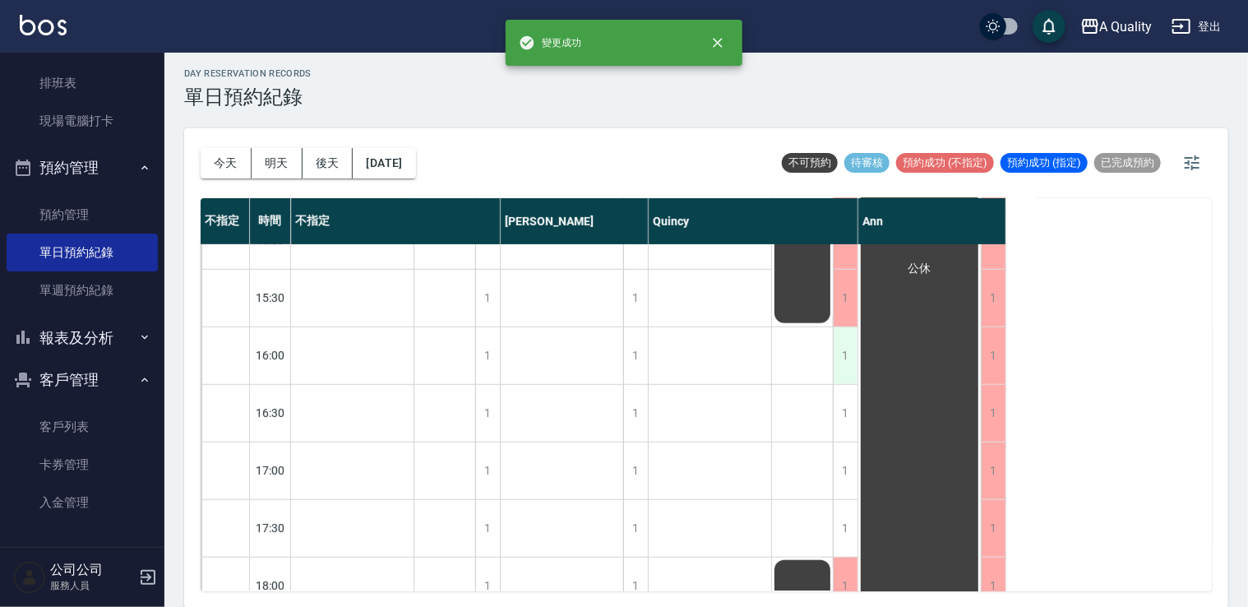
click at [840, 372] on div "1" at bounding box center [845, 355] width 25 height 57
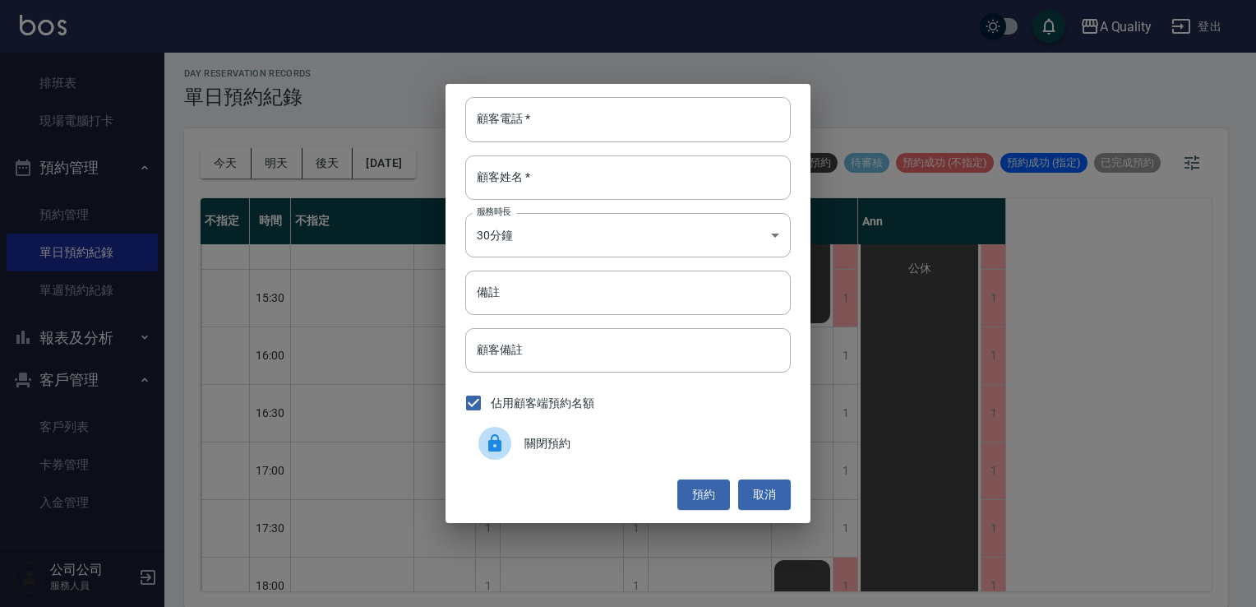
click at [622, 451] on span "關閉預約" at bounding box center [651, 443] width 253 height 17
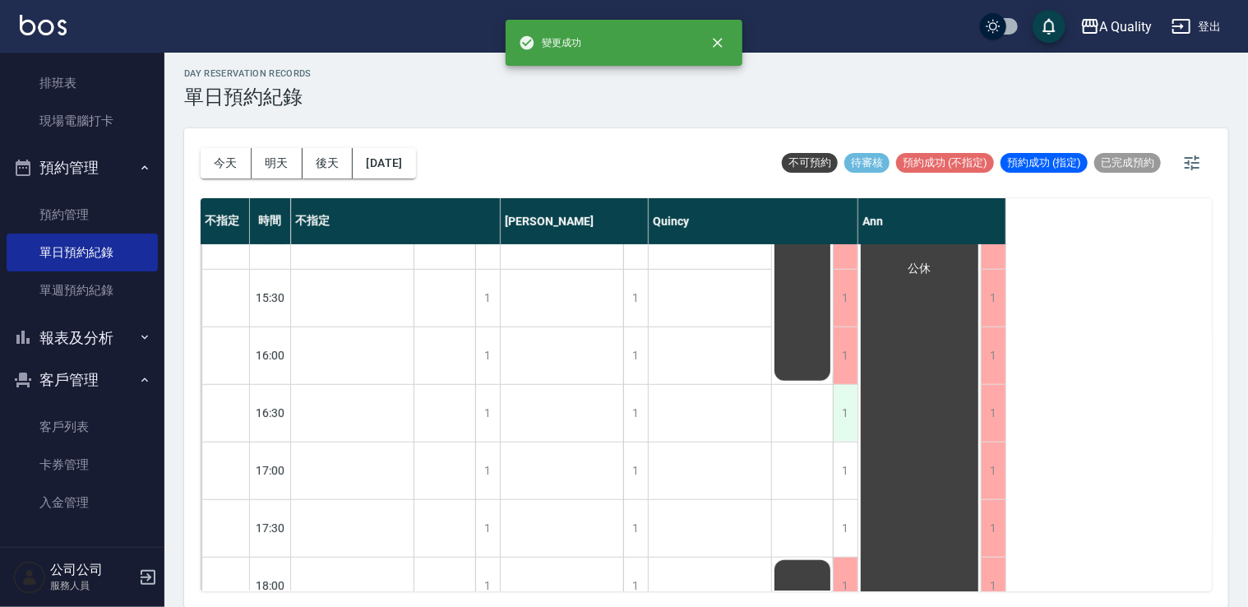
click at [841, 416] on div "1" at bounding box center [845, 413] width 25 height 57
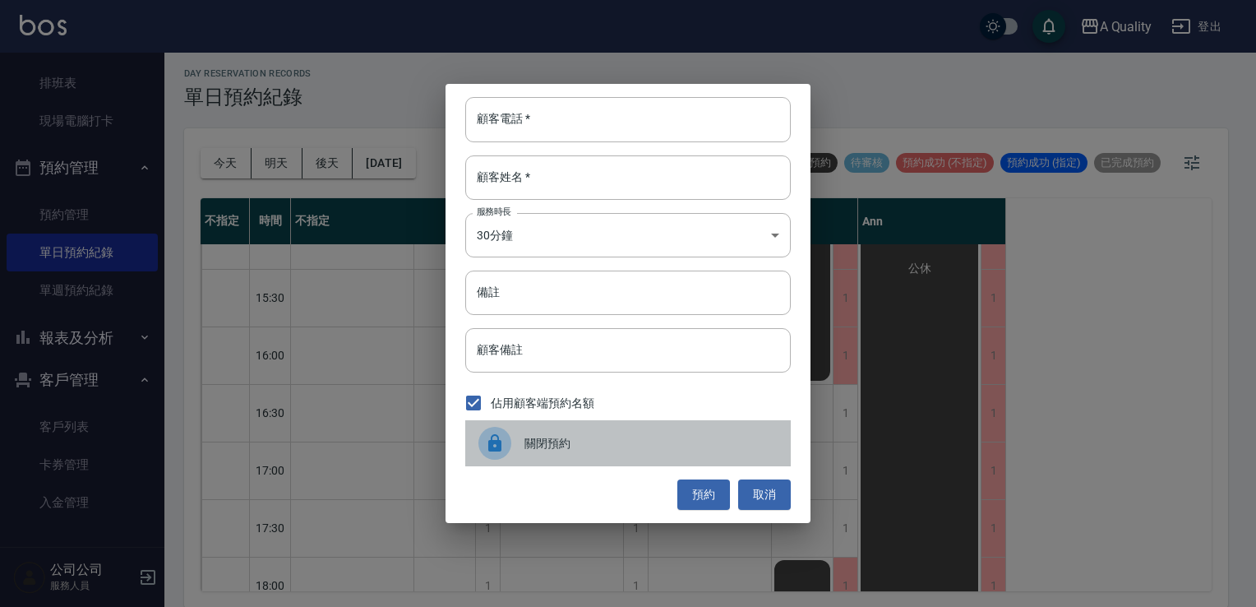
drag, startPoint x: 638, startPoint y: 449, endPoint x: 736, endPoint y: 438, distance: 98.4
click at [641, 450] on span "關閉預約" at bounding box center [651, 443] width 253 height 17
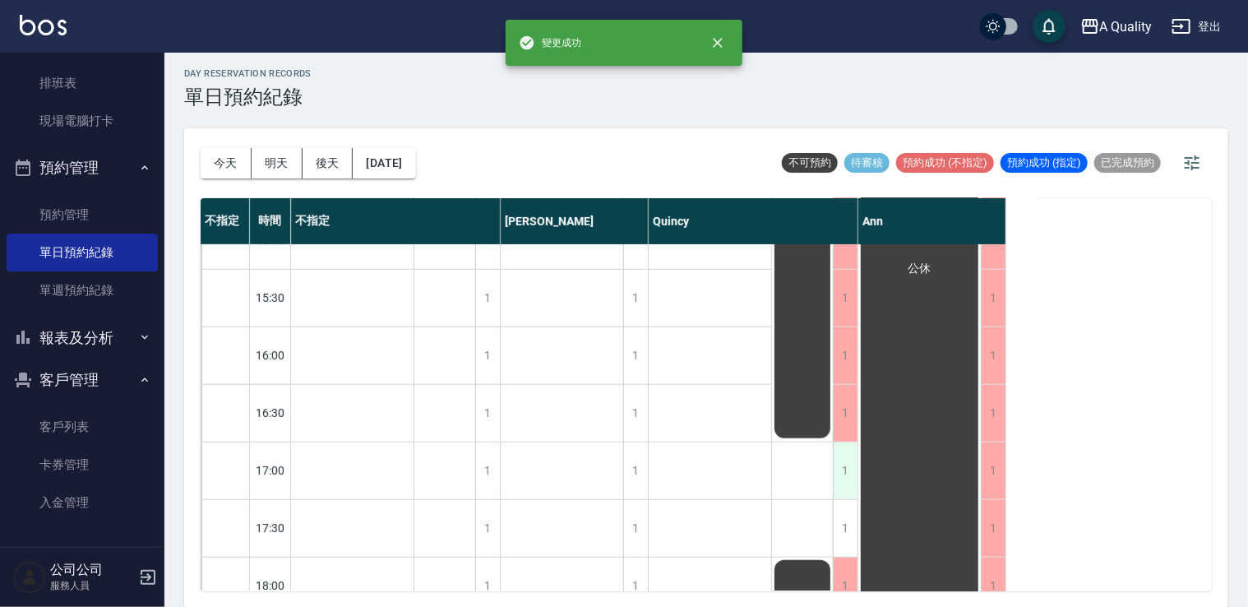
click at [840, 464] on div "1" at bounding box center [845, 470] width 25 height 57
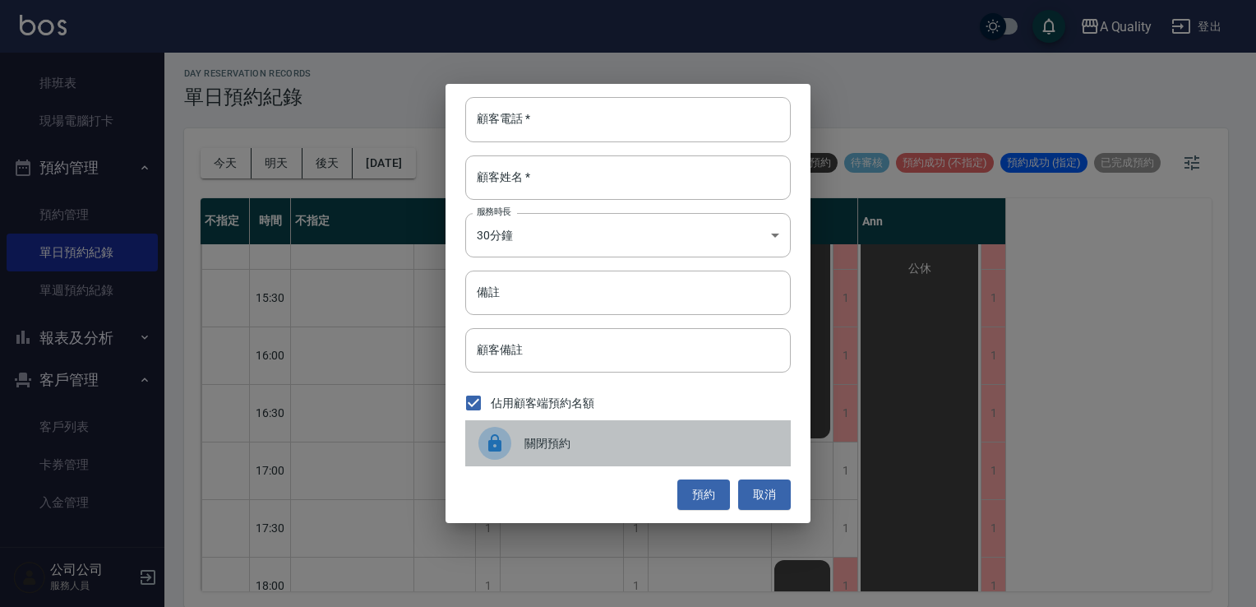
drag, startPoint x: 678, startPoint y: 459, endPoint x: 765, endPoint y: 465, distance: 87.4
click at [678, 460] on div "關閉預約" at bounding box center [628, 443] width 326 height 46
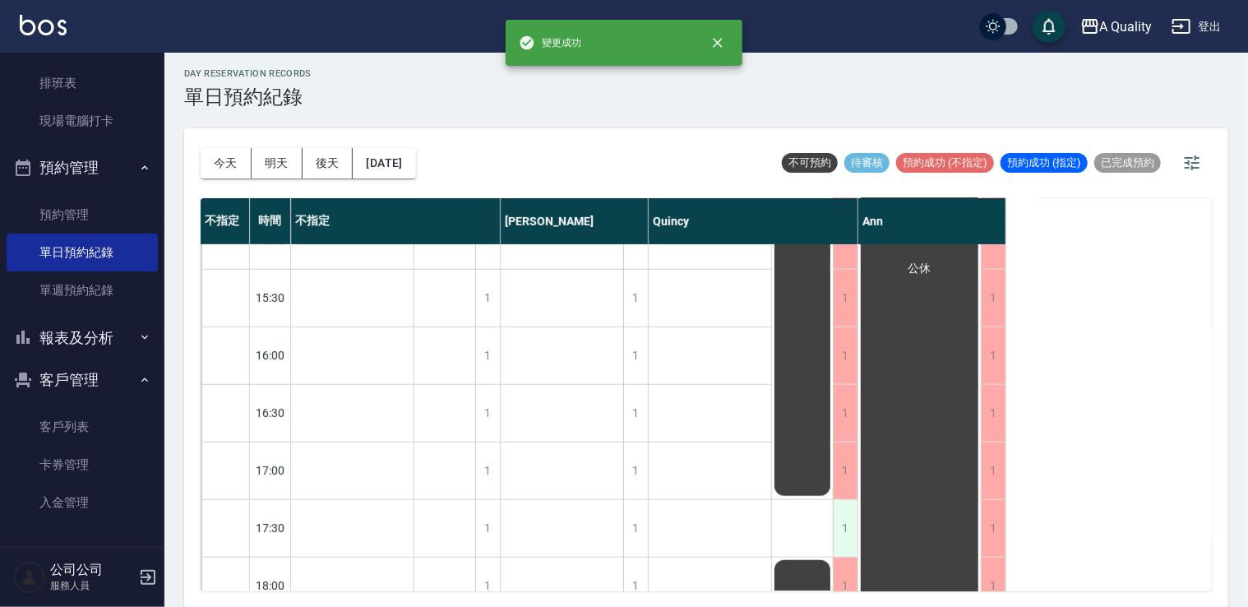
click at [849, 522] on div "1" at bounding box center [845, 528] width 25 height 57
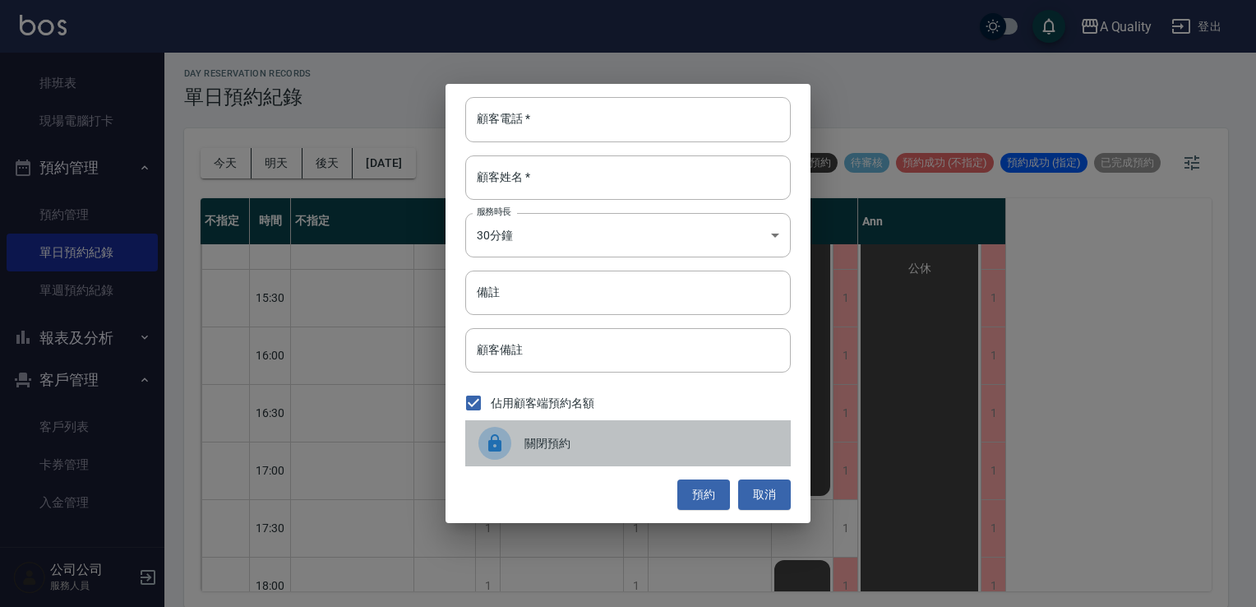
click at [649, 442] on span "關閉預約" at bounding box center [651, 443] width 253 height 17
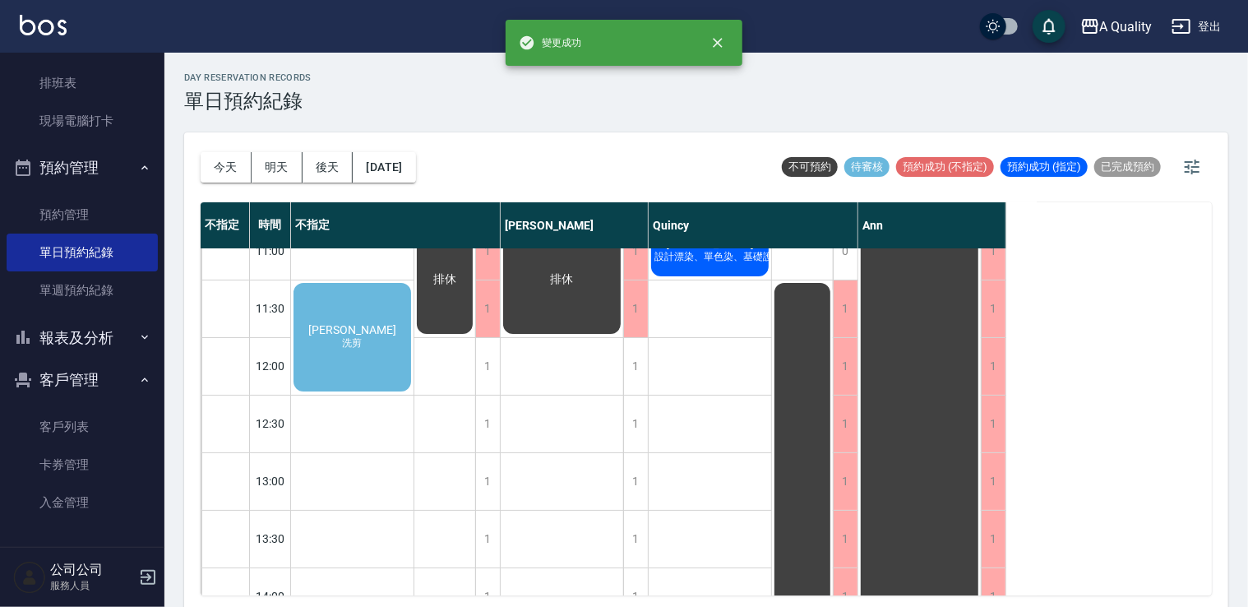
scroll to position [0, 0]
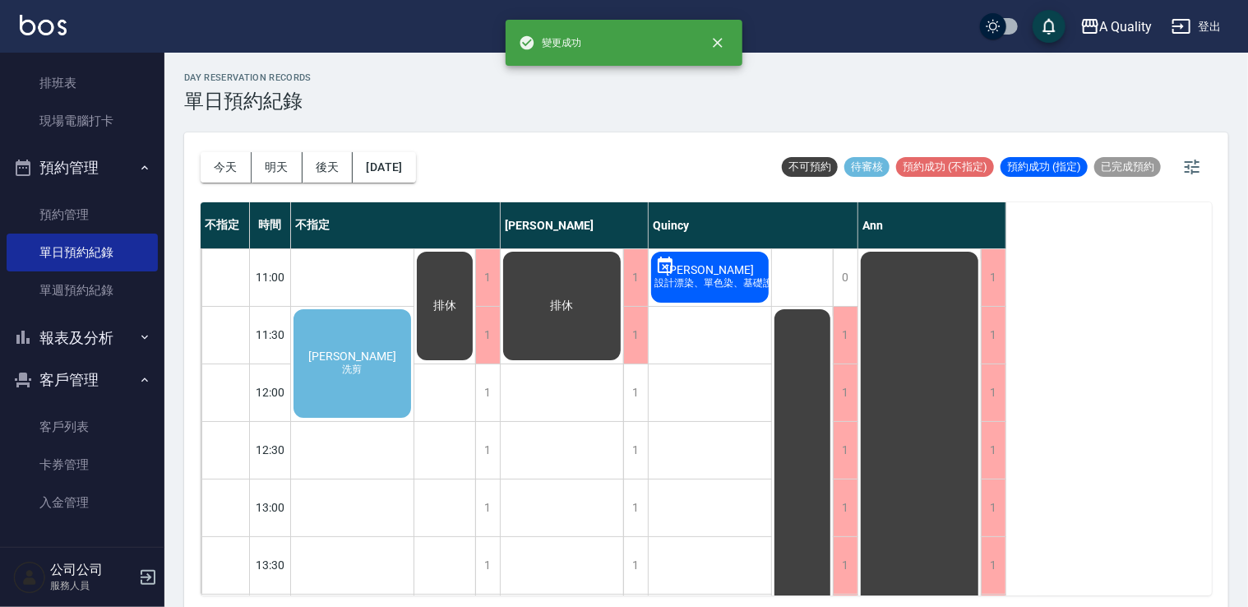
click at [731, 301] on div "李家馨 設計漂染、單色染、基礎護髮" at bounding box center [710, 277] width 123 height 56
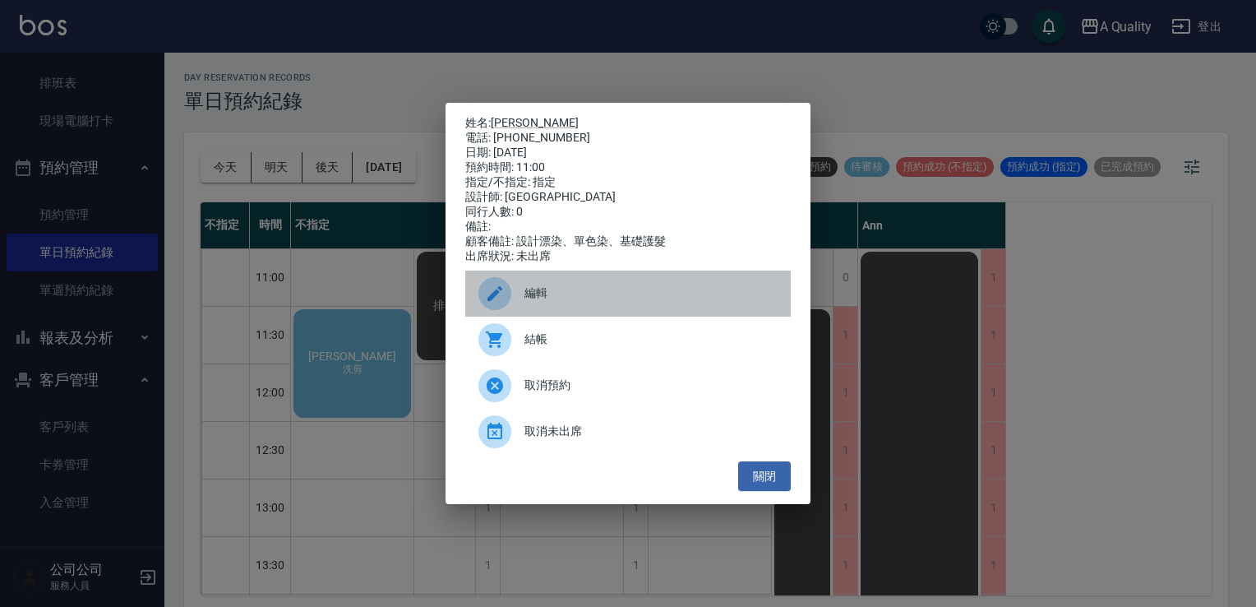
click at [543, 302] on span "編輯" at bounding box center [651, 292] width 253 height 17
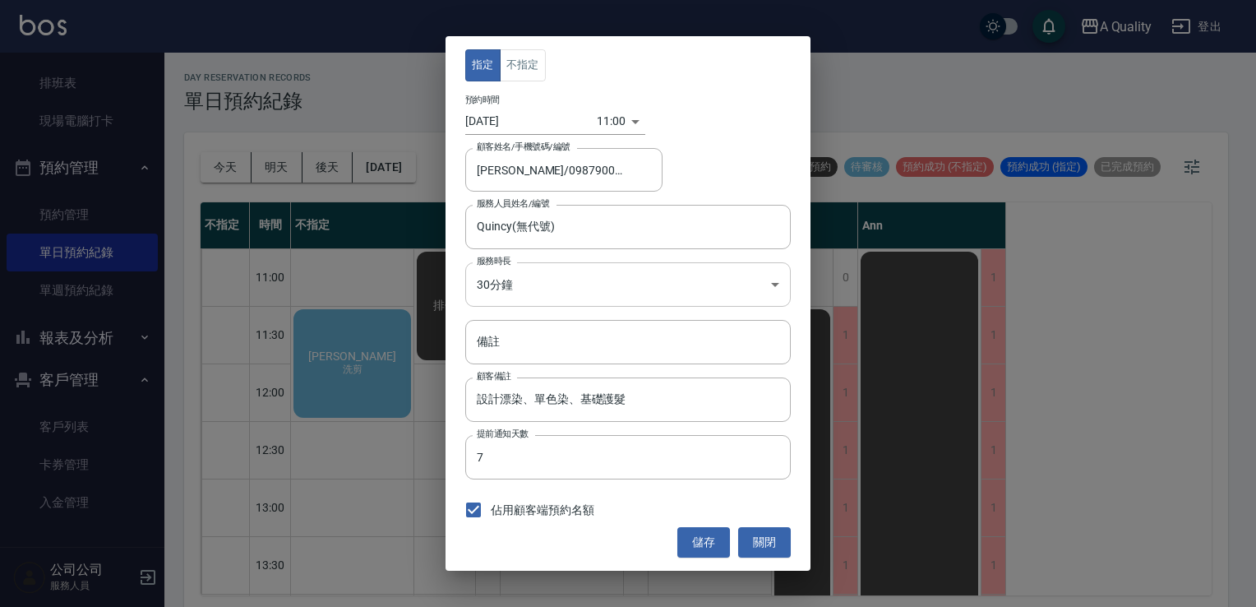
click at [523, 268] on body "A Quality 登出 櫃檯作業 打帳單 帳單列表 營業儀表板 現金收支登錄 每日結帳 排班表 現場電腦打卡 預約管理 預約管理 單日預約紀錄 單週預約紀錄…" at bounding box center [628, 306] width 1256 height 612
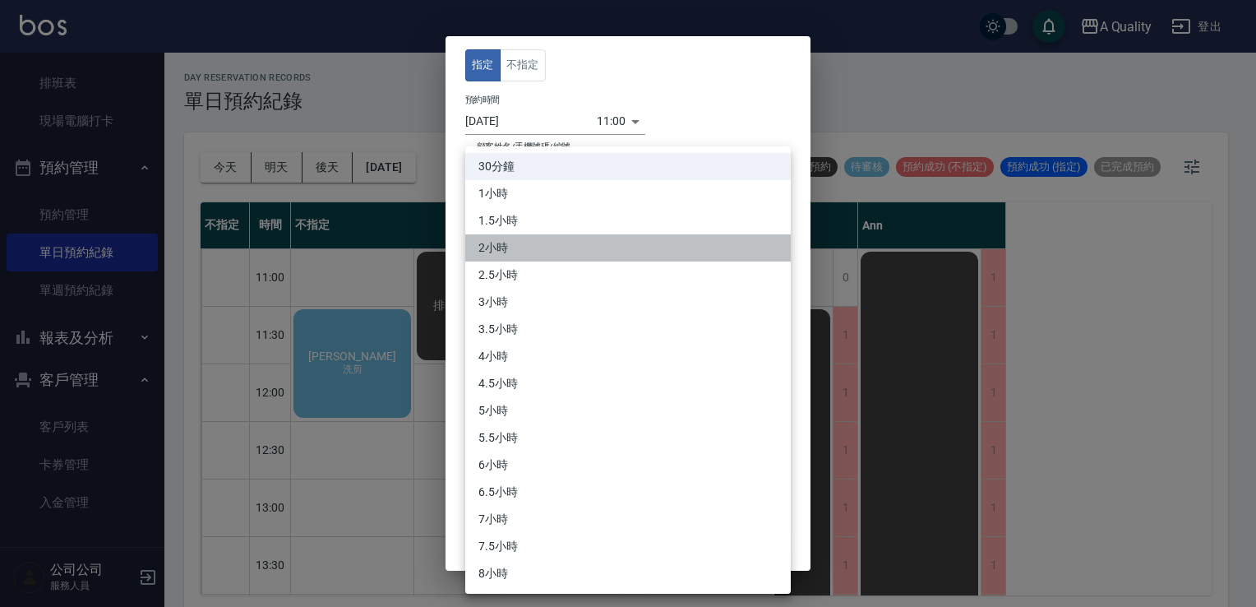
click at [513, 247] on li "2小時" at bounding box center [628, 247] width 326 height 27
type input "4"
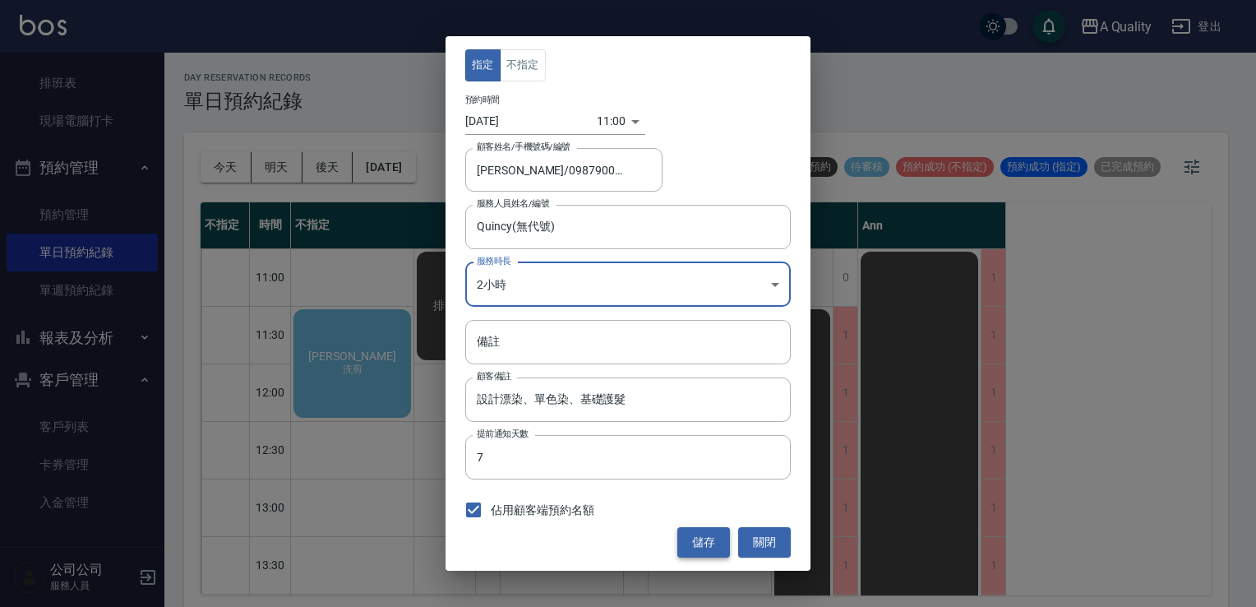
click at [693, 537] on button "儲存" at bounding box center [704, 542] width 53 height 30
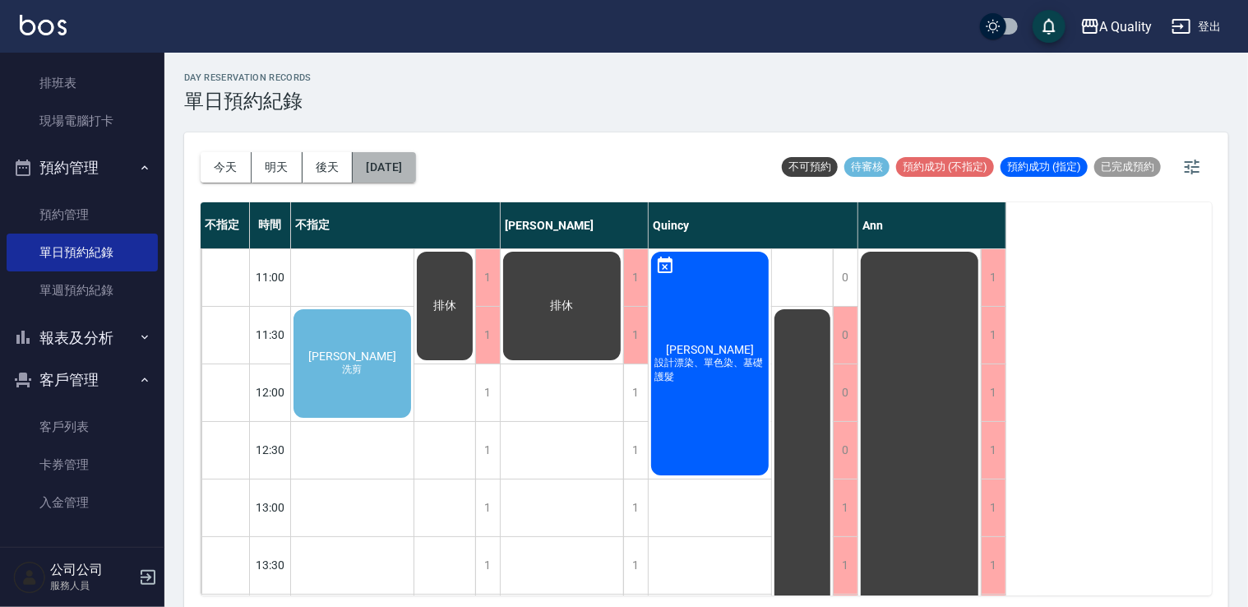
click at [415, 171] on button "2025/09/15" at bounding box center [384, 167] width 62 height 30
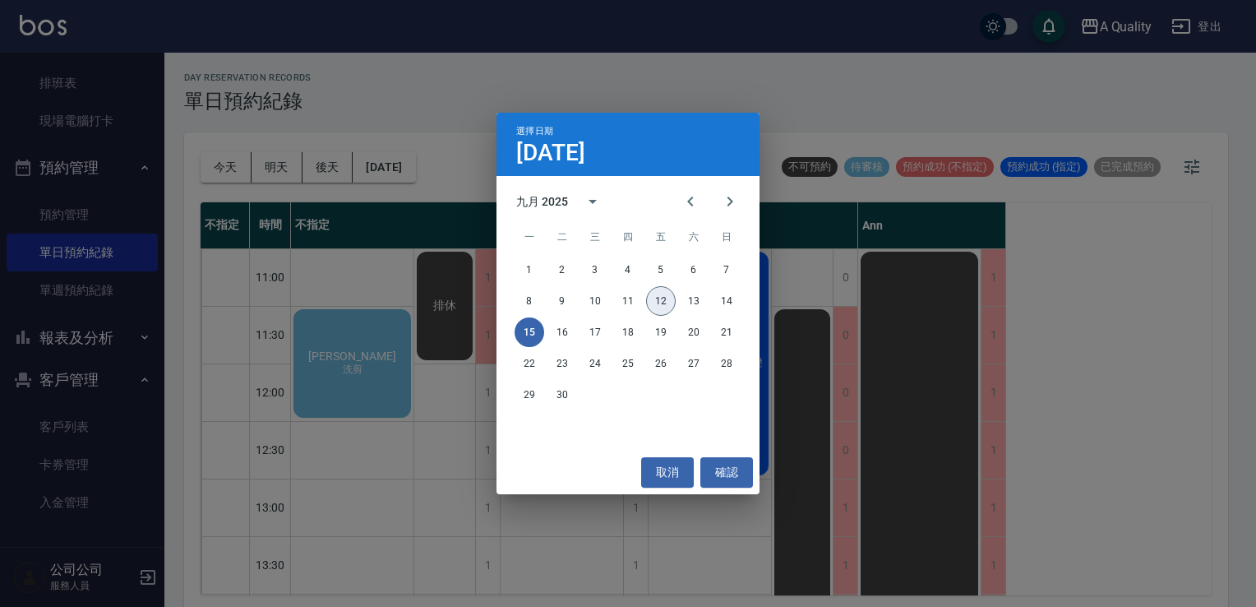
click at [664, 295] on button "12" at bounding box center [661, 301] width 30 height 30
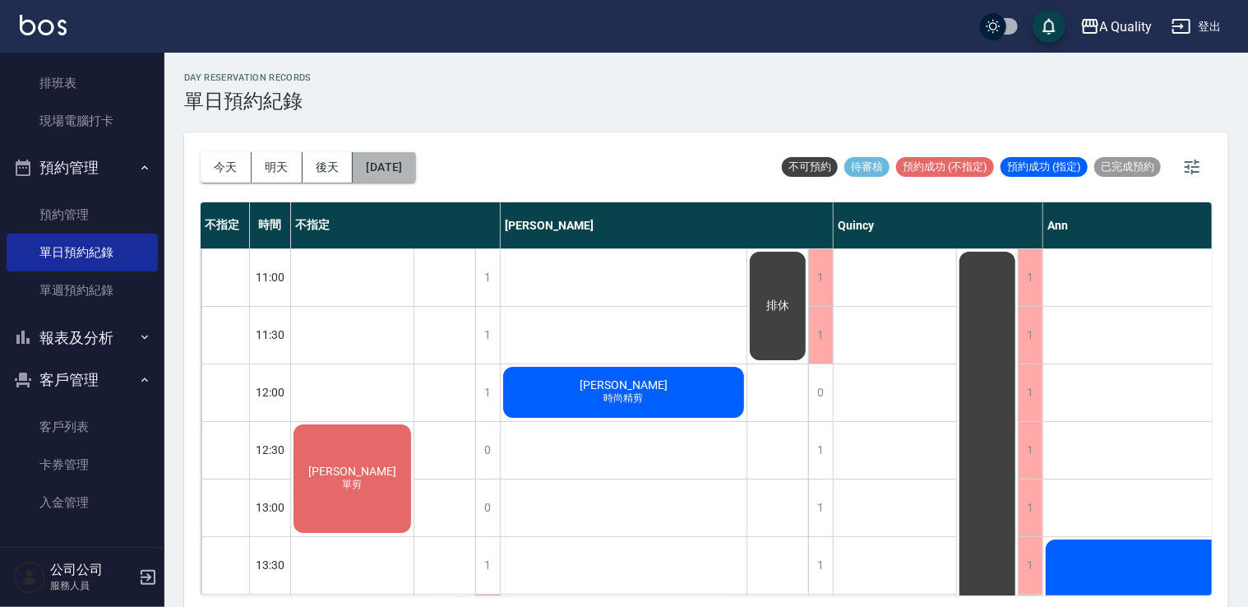
click at [415, 163] on button "[DATE]" at bounding box center [384, 167] width 62 height 30
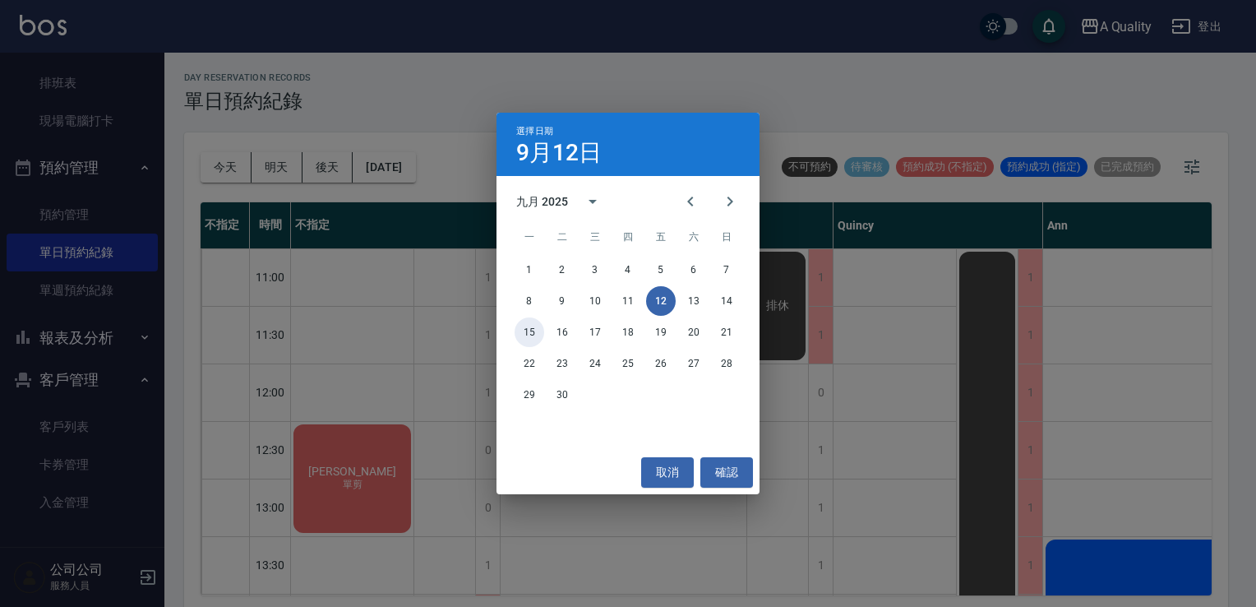
click at [534, 335] on button "15" at bounding box center [530, 332] width 30 height 30
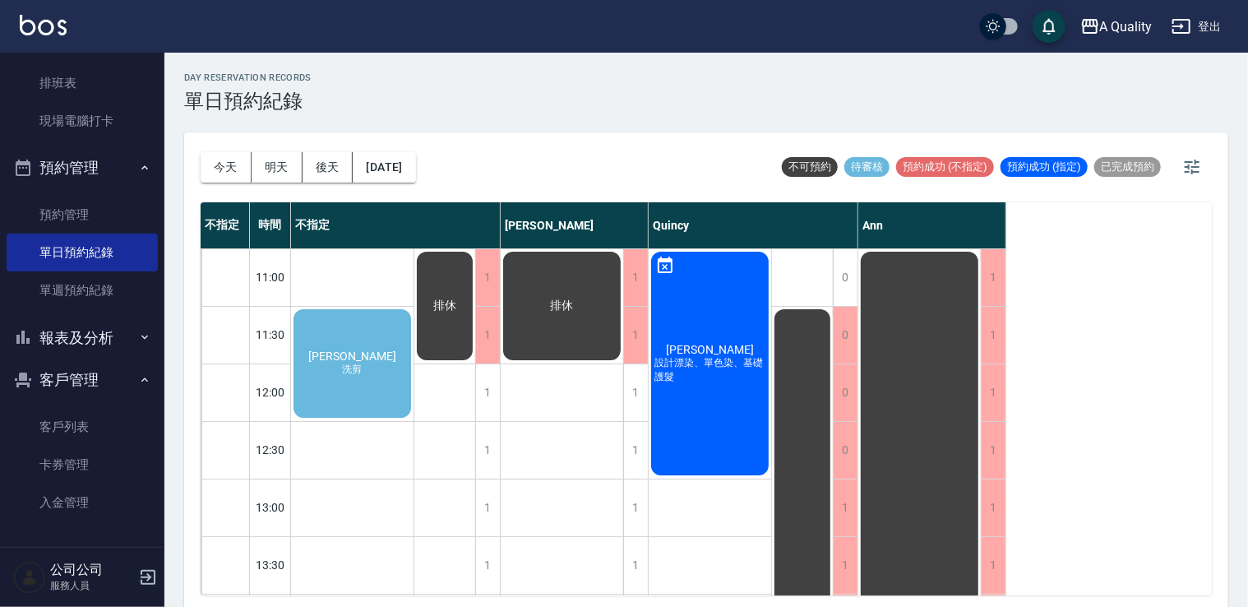
click at [368, 380] on div "林芸 洗剪" at bounding box center [352, 363] width 123 height 113
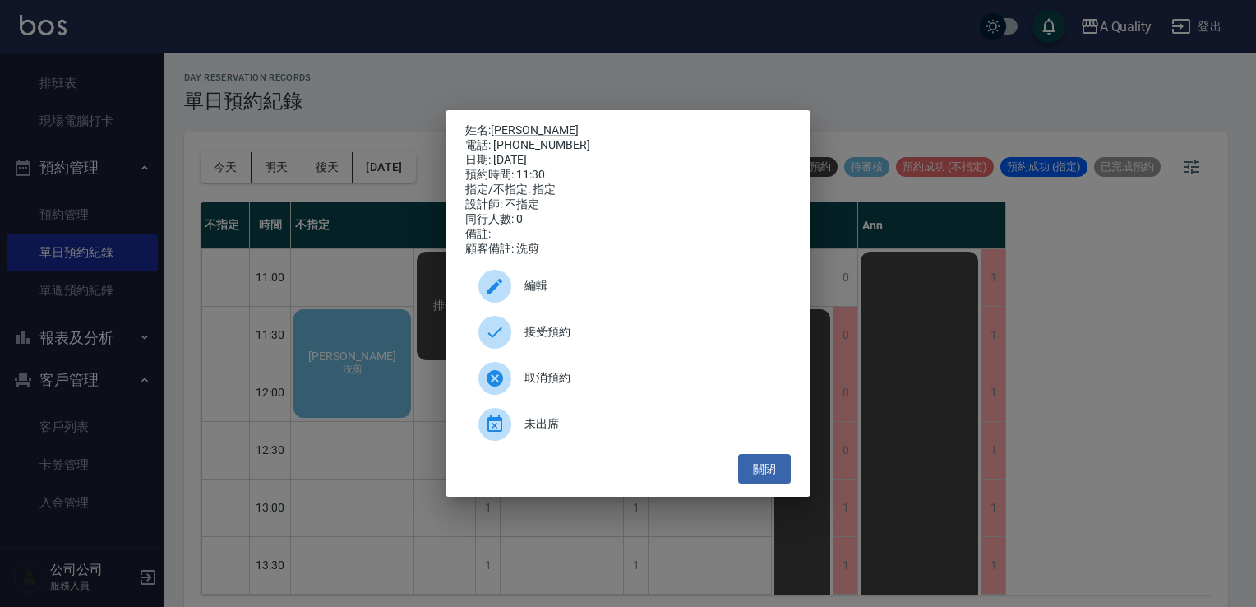
drag, startPoint x: 760, startPoint y: 484, endPoint x: 696, endPoint y: 469, distance: 66.0
click at [756, 484] on button "關閉" at bounding box center [764, 469] width 53 height 30
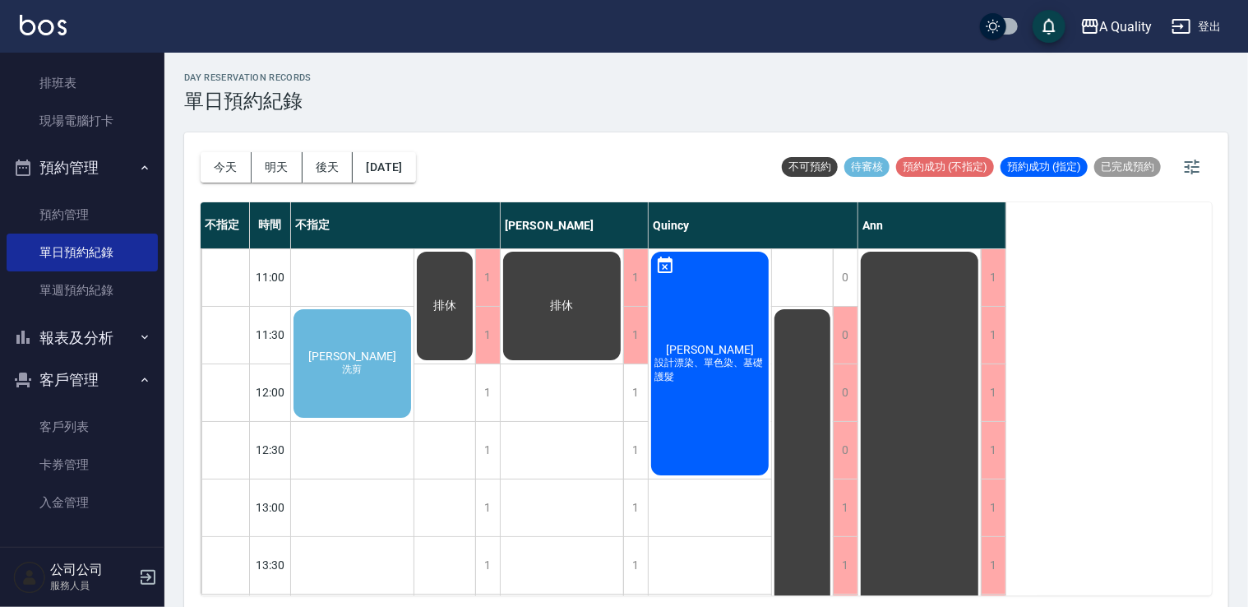
click at [356, 371] on span "洗剪" at bounding box center [353, 370] width 26 height 14
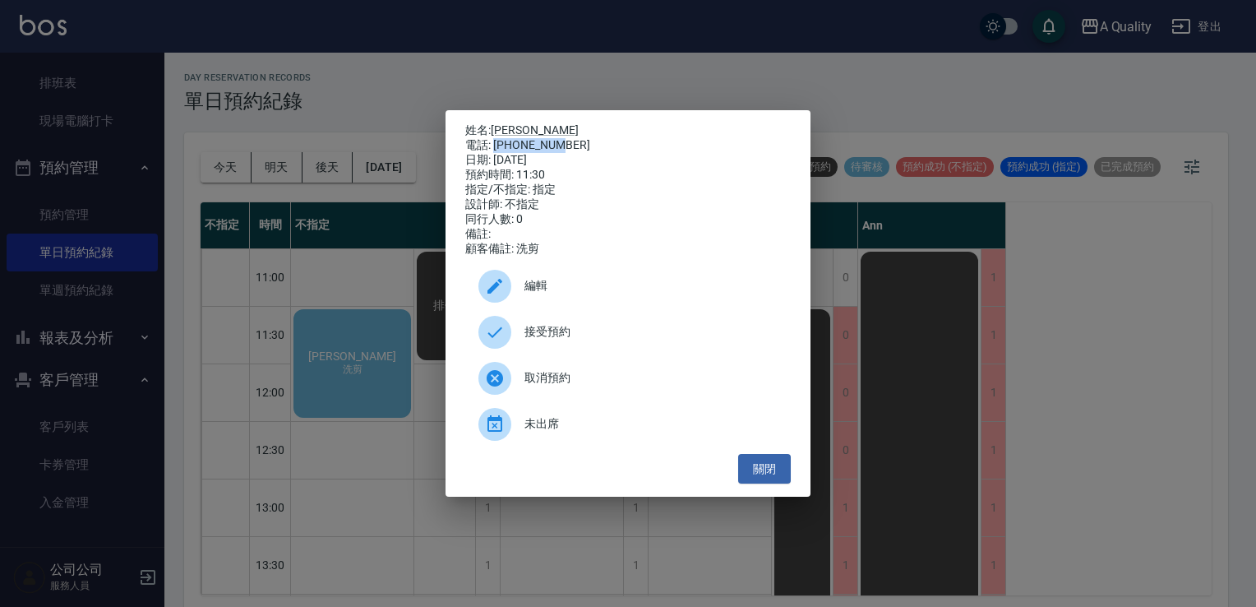
drag, startPoint x: 493, startPoint y: 137, endPoint x: 566, endPoint y: 133, distance: 72.5
click at [566, 138] on div "電話: 0933958812" at bounding box center [628, 145] width 326 height 15
drag, startPoint x: 566, startPoint y: 133, endPoint x: 548, endPoint y: 144, distance: 21.0
copy div "0933958812"
click at [745, 475] on button "關閉" at bounding box center [764, 469] width 53 height 30
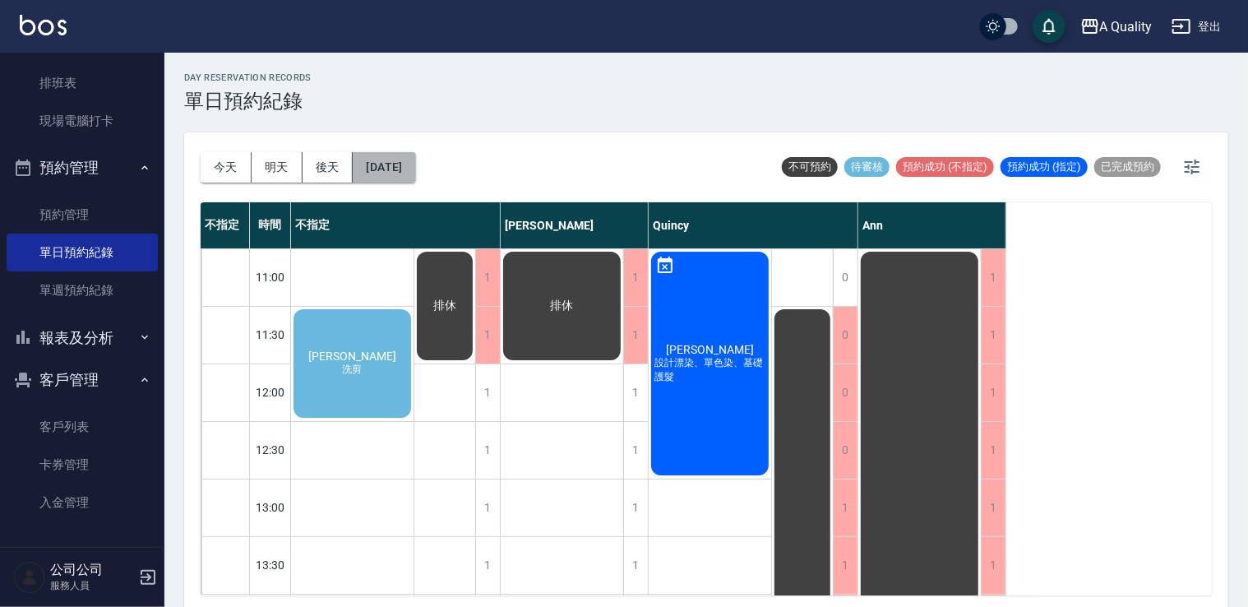
click at [412, 160] on button "2025/09/15" at bounding box center [384, 167] width 62 height 30
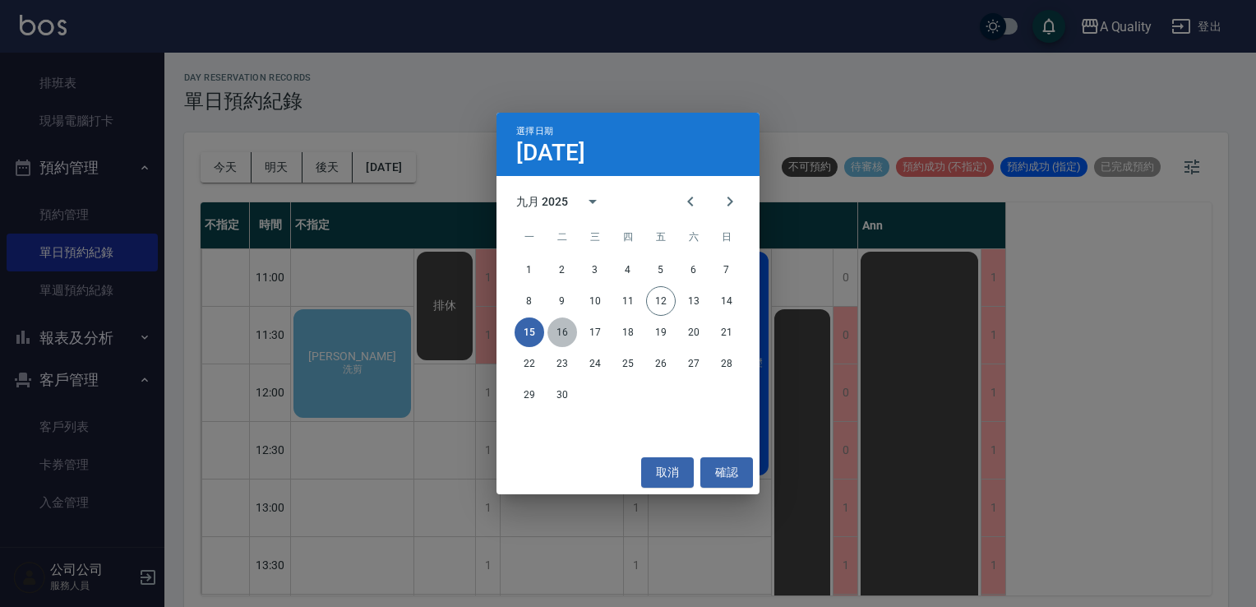
click at [561, 330] on button "16" at bounding box center [563, 332] width 30 height 30
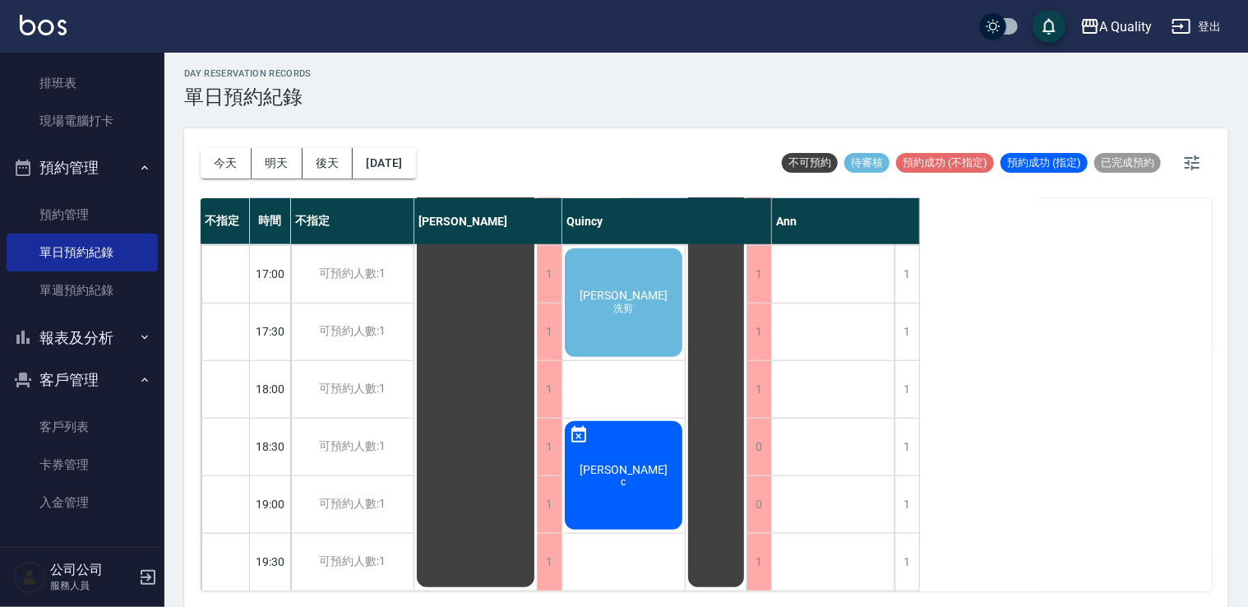
scroll to position [701, 0]
click at [574, 425] on icon at bounding box center [579, 435] width 20 height 20
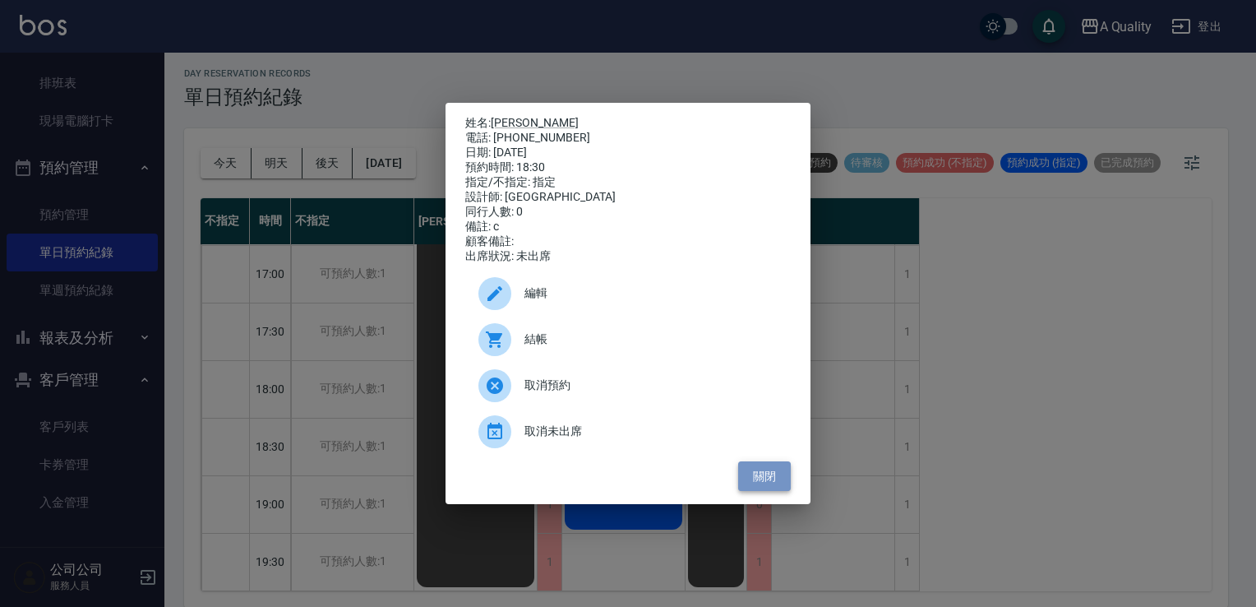
click at [757, 482] on button "關閉" at bounding box center [764, 476] width 53 height 30
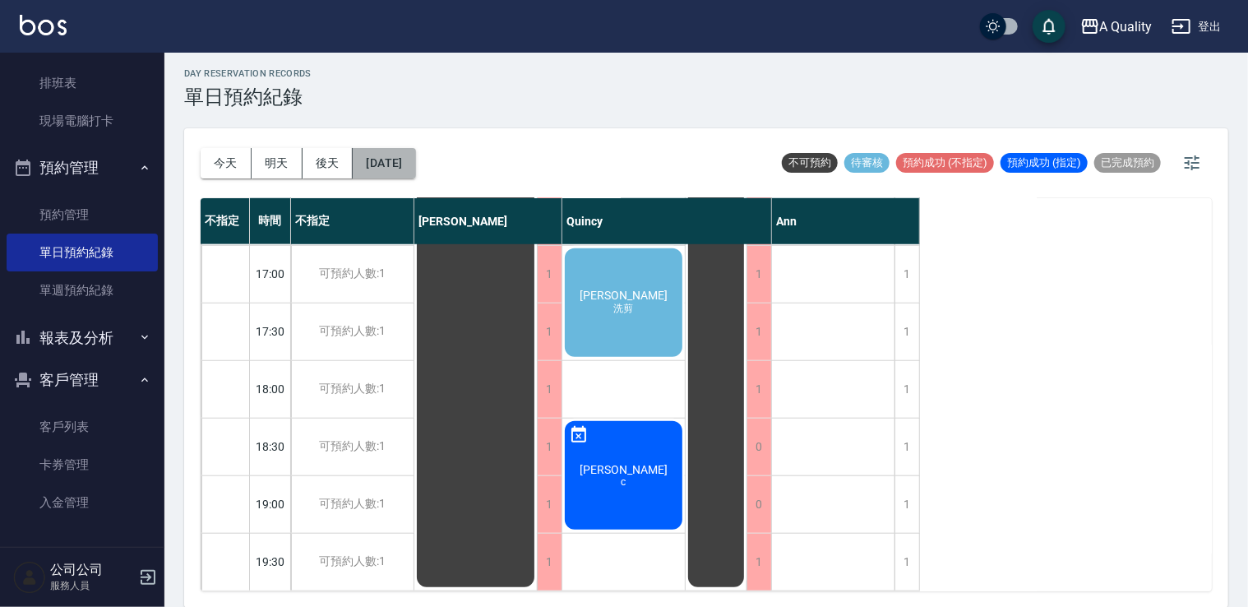
click at [388, 162] on button "[DATE]" at bounding box center [384, 163] width 62 height 30
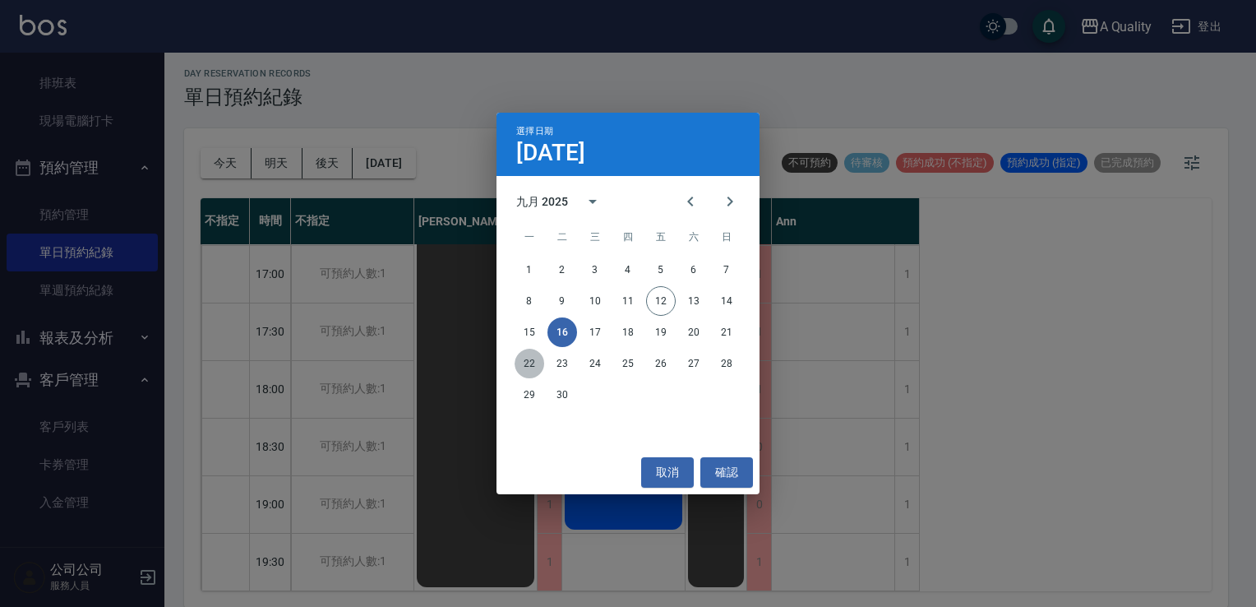
click at [539, 363] on button "22" at bounding box center [530, 364] width 30 height 30
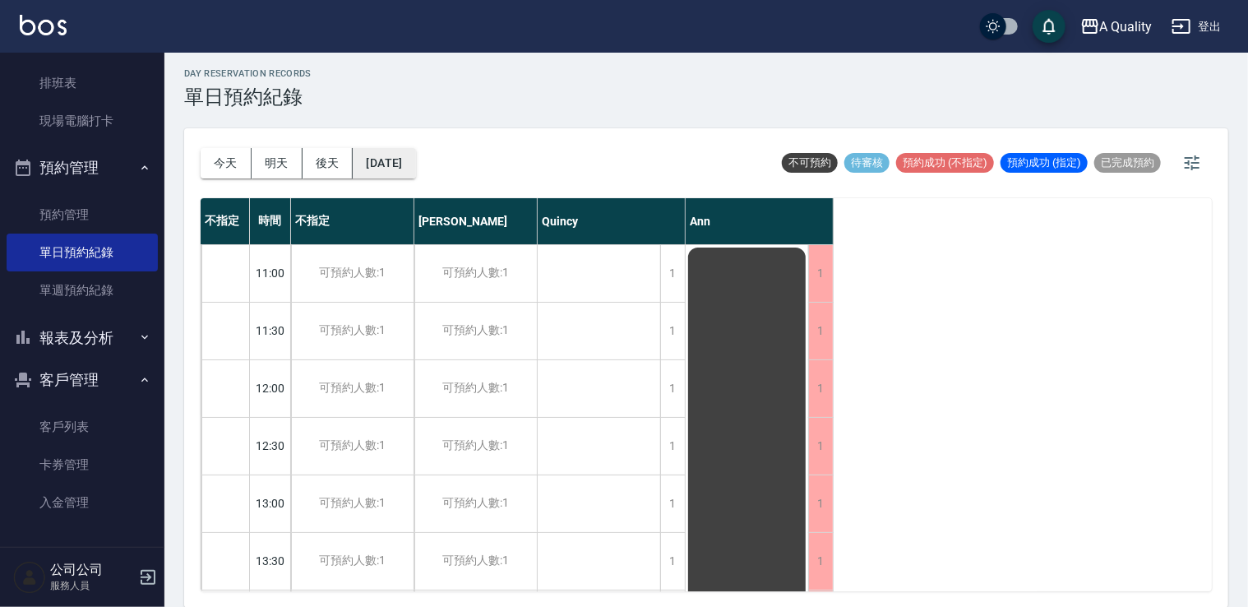
click at [415, 152] on button "2025/09/22" at bounding box center [384, 163] width 62 height 30
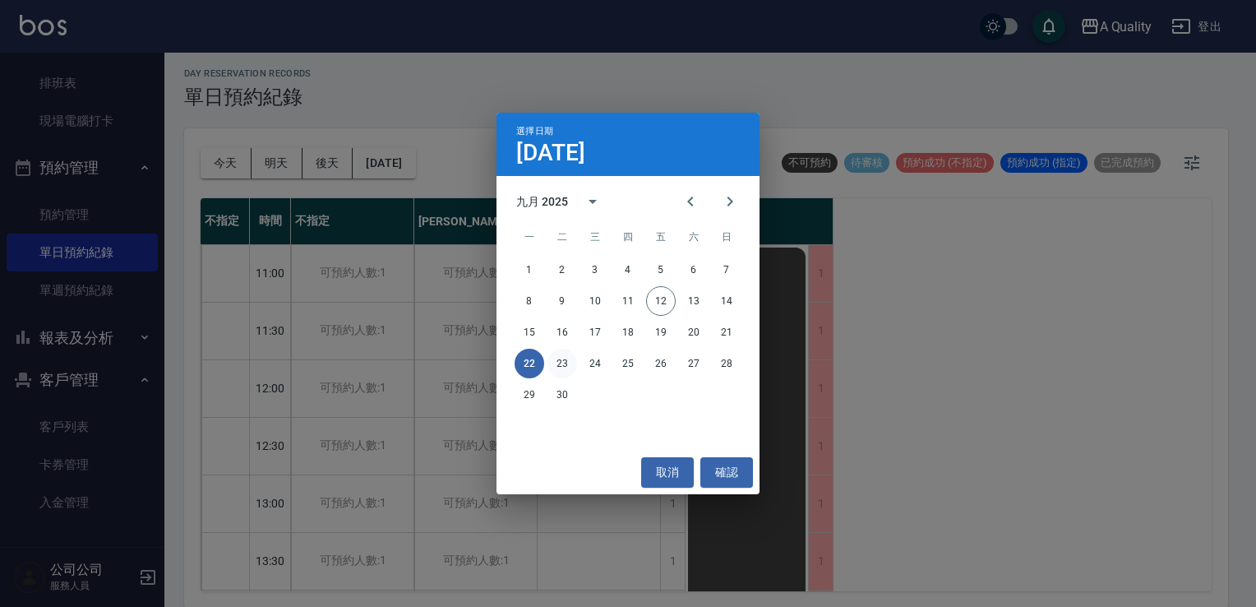
click at [563, 359] on button "23" at bounding box center [563, 364] width 30 height 30
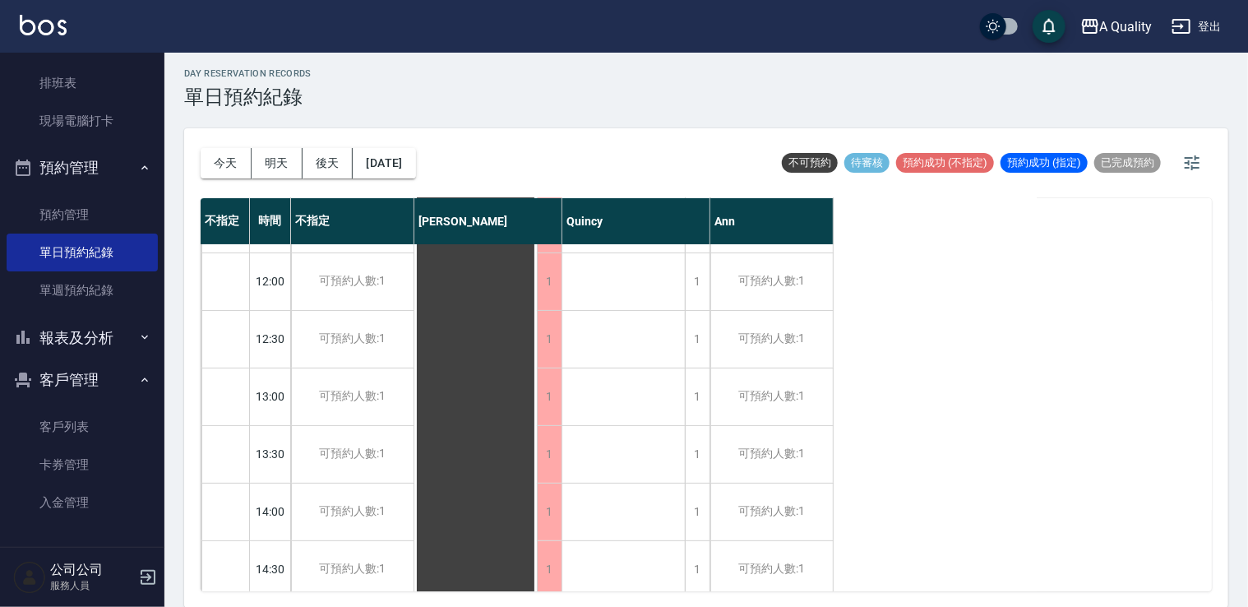
scroll to position [329, 0]
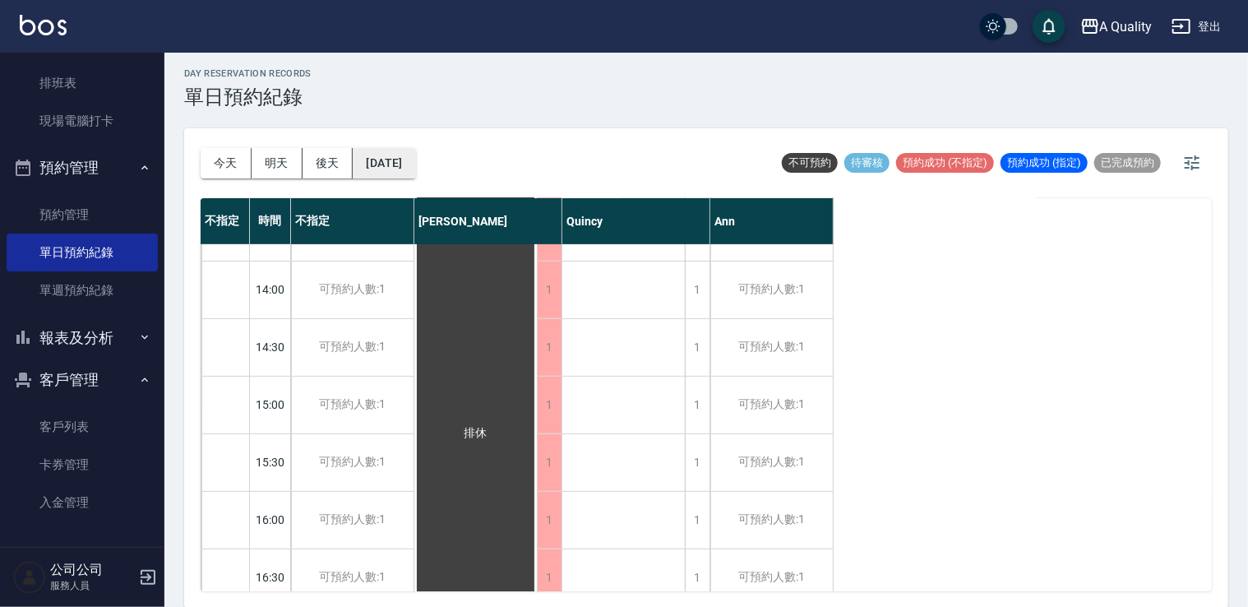
click at [415, 163] on button "2025/09/23" at bounding box center [384, 163] width 62 height 30
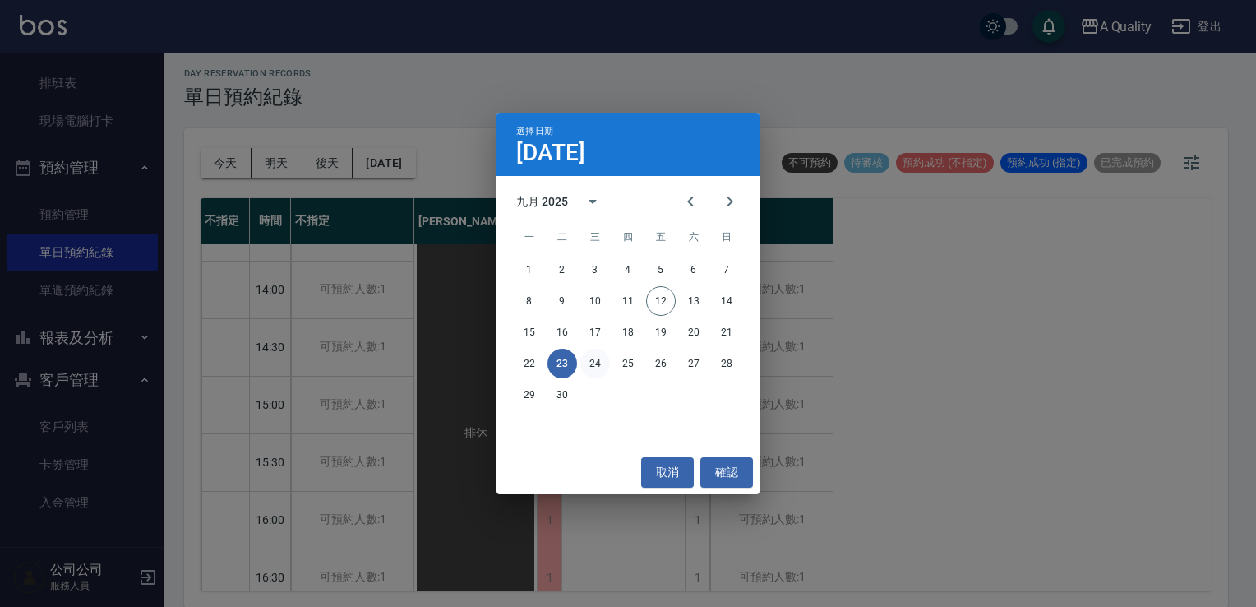
click at [593, 365] on button "24" at bounding box center [596, 364] width 30 height 30
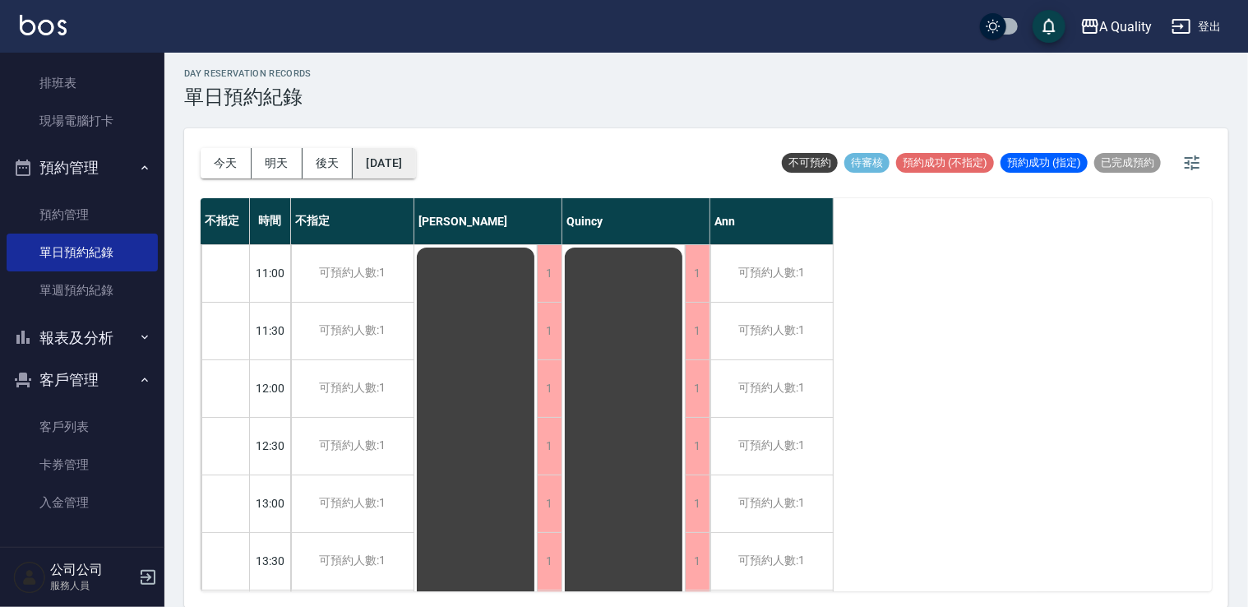
click at [412, 160] on button "2025/09/24" at bounding box center [384, 163] width 62 height 30
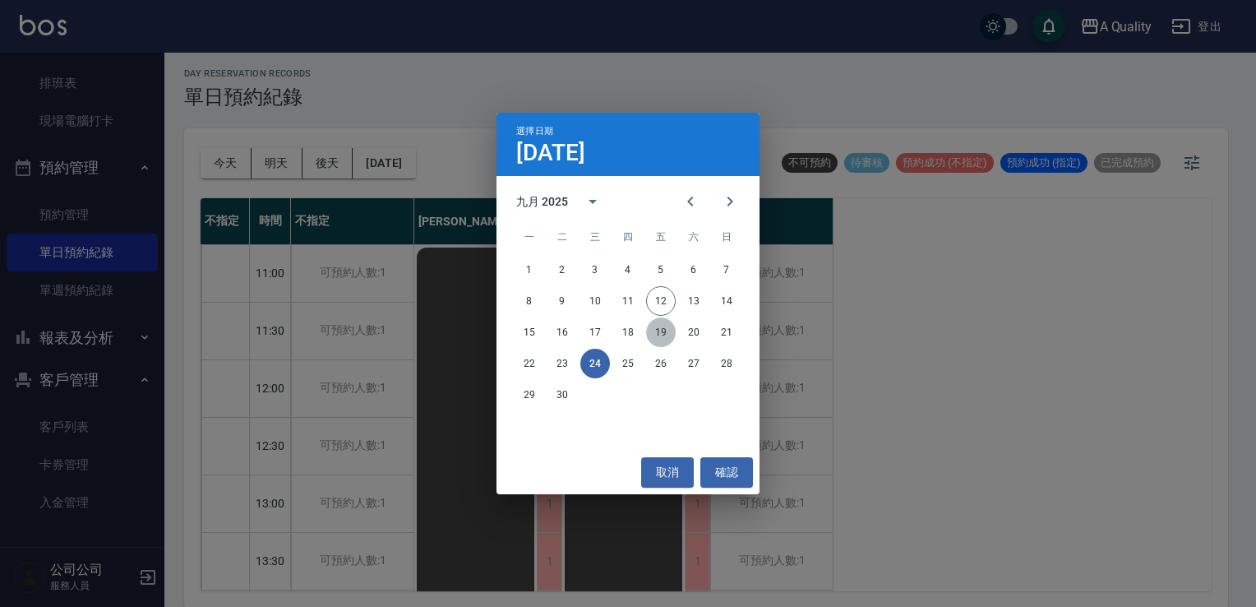
click at [658, 338] on button "19" at bounding box center [661, 332] width 30 height 30
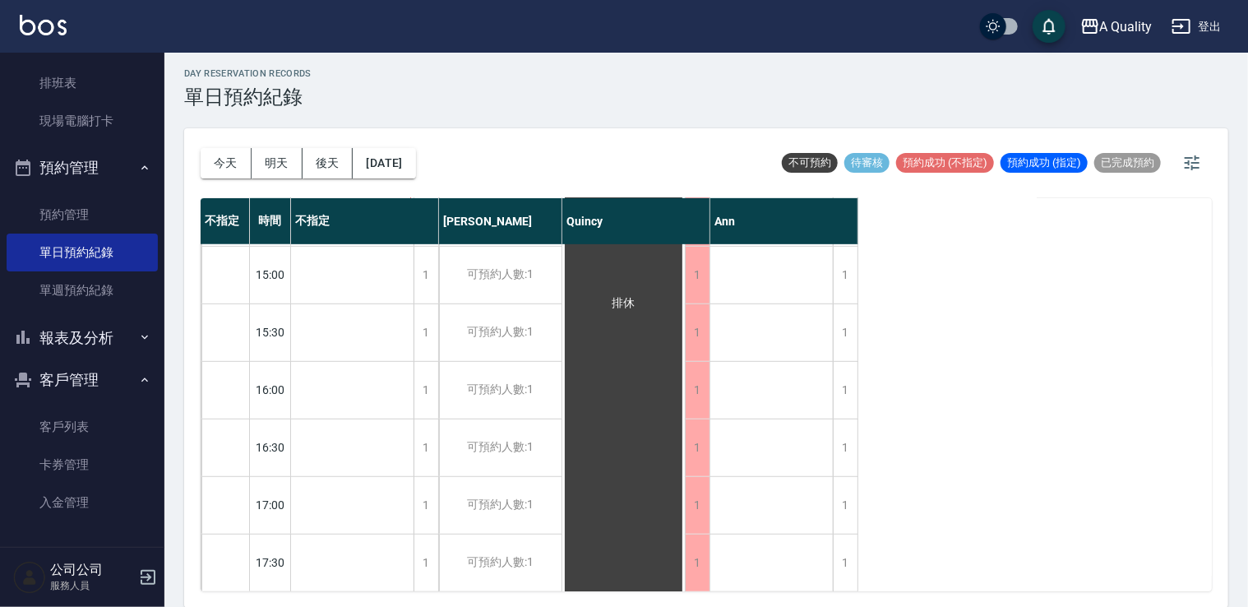
scroll to position [247, 0]
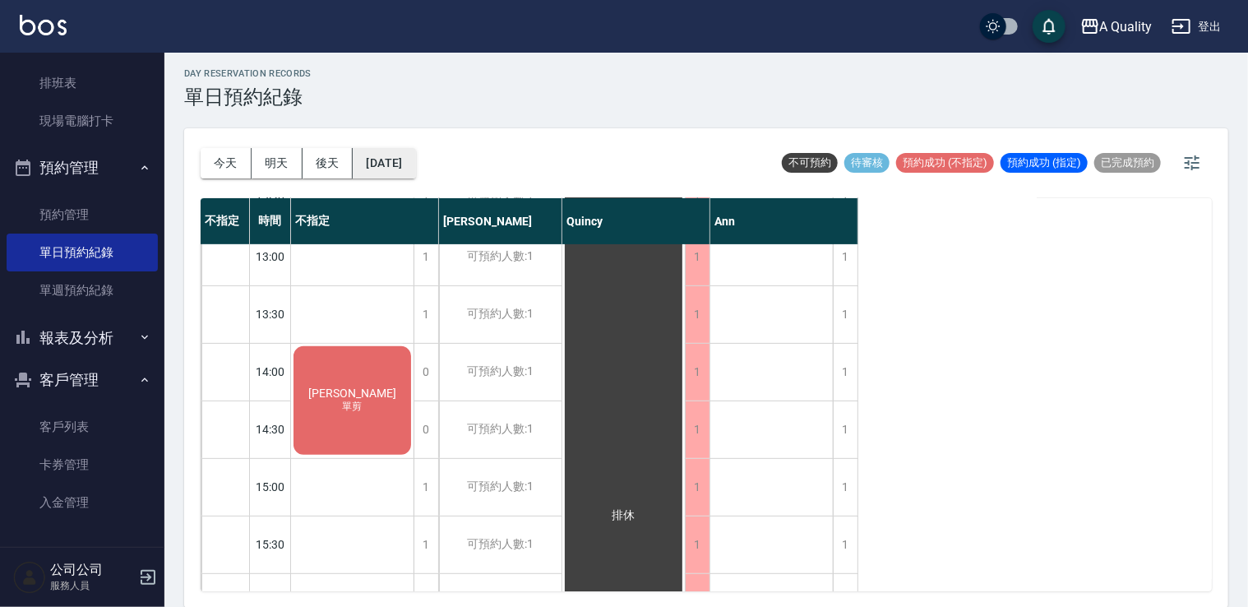
click at [415, 165] on button "2025/09/19" at bounding box center [384, 163] width 62 height 30
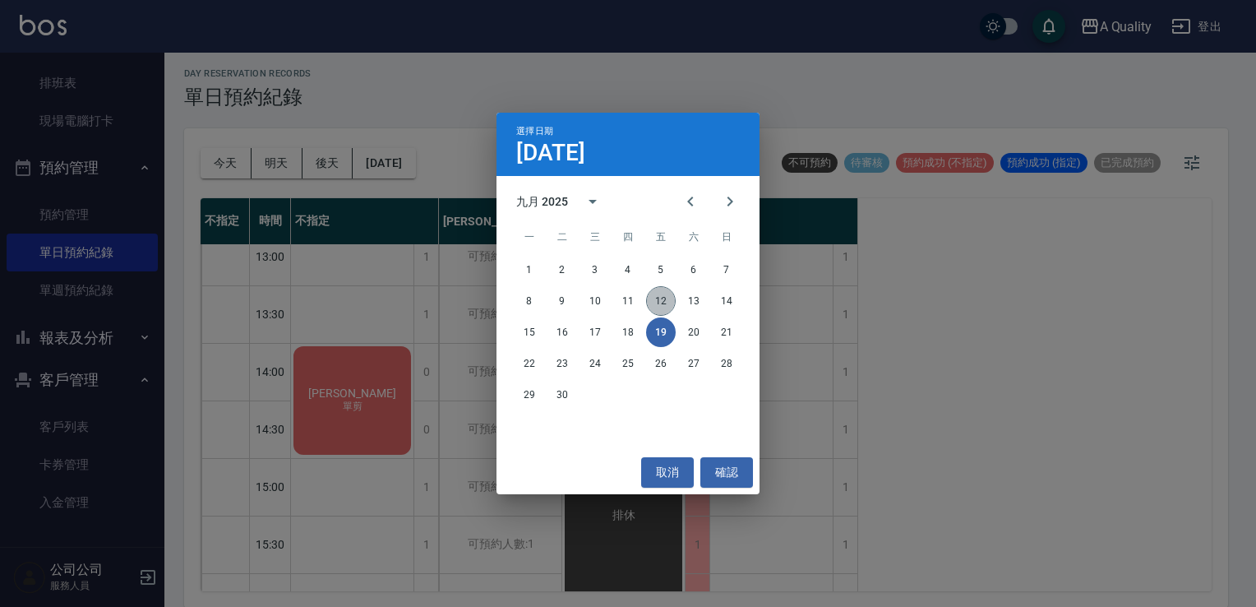
click at [671, 308] on button "12" at bounding box center [661, 301] width 30 height 30
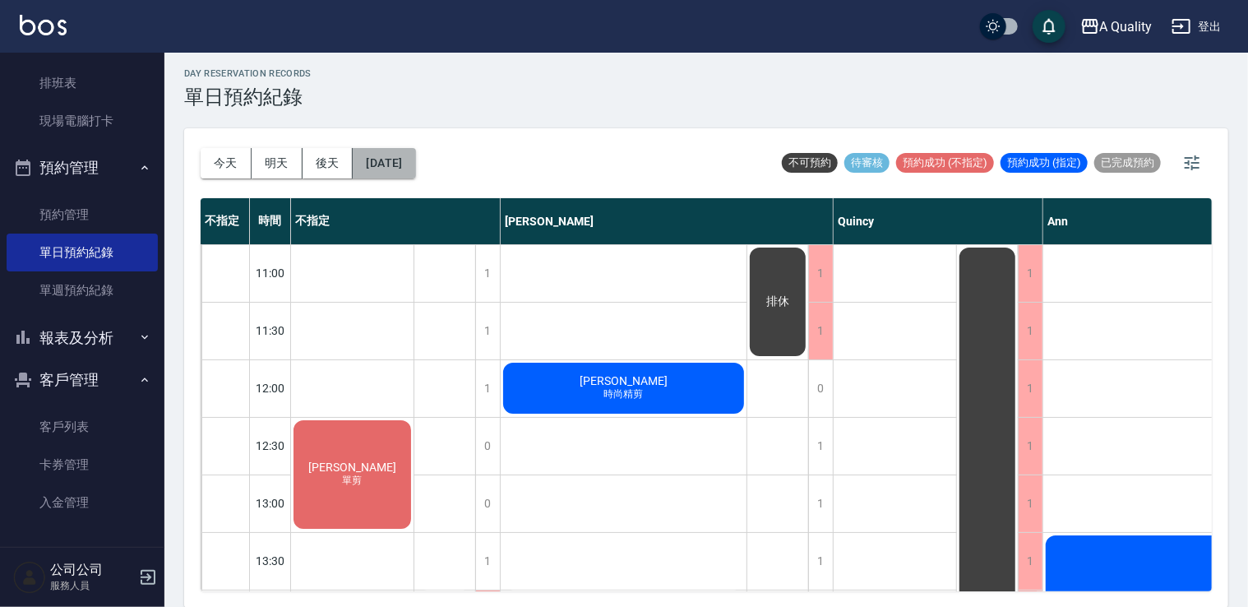
click at [414, 174] on button "[DATE]" at bounding box center [384, 163] width 62 height 30
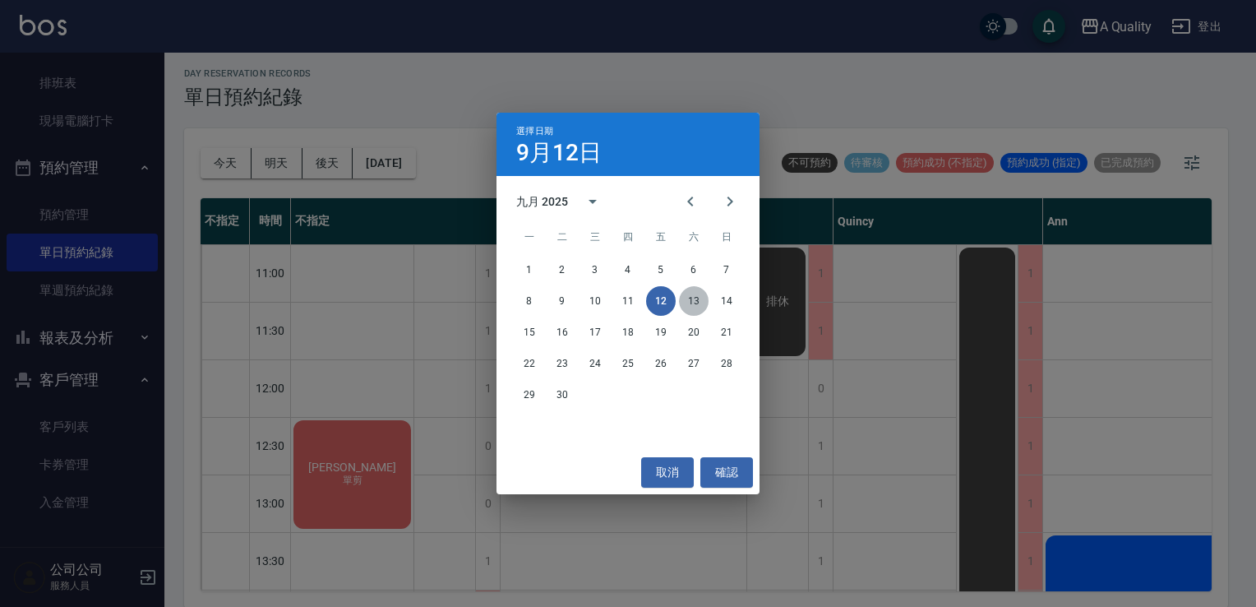
click at [683, 300] on button "13" at bounding box center [694, 301] width 30 height 30
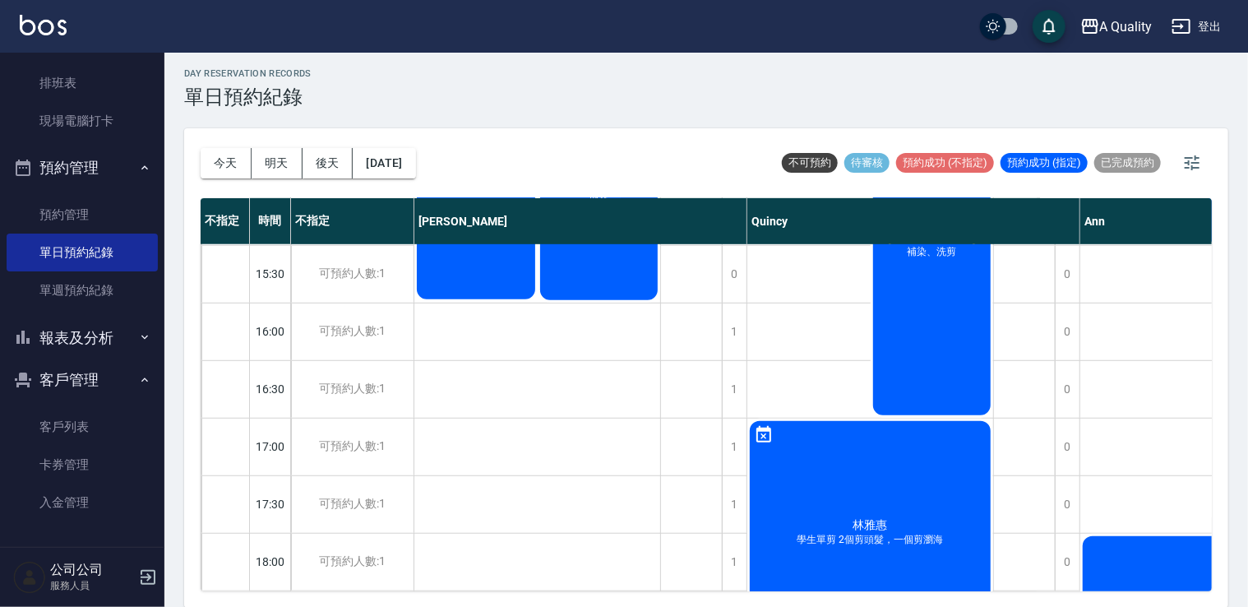
scroll to position [701, 0]
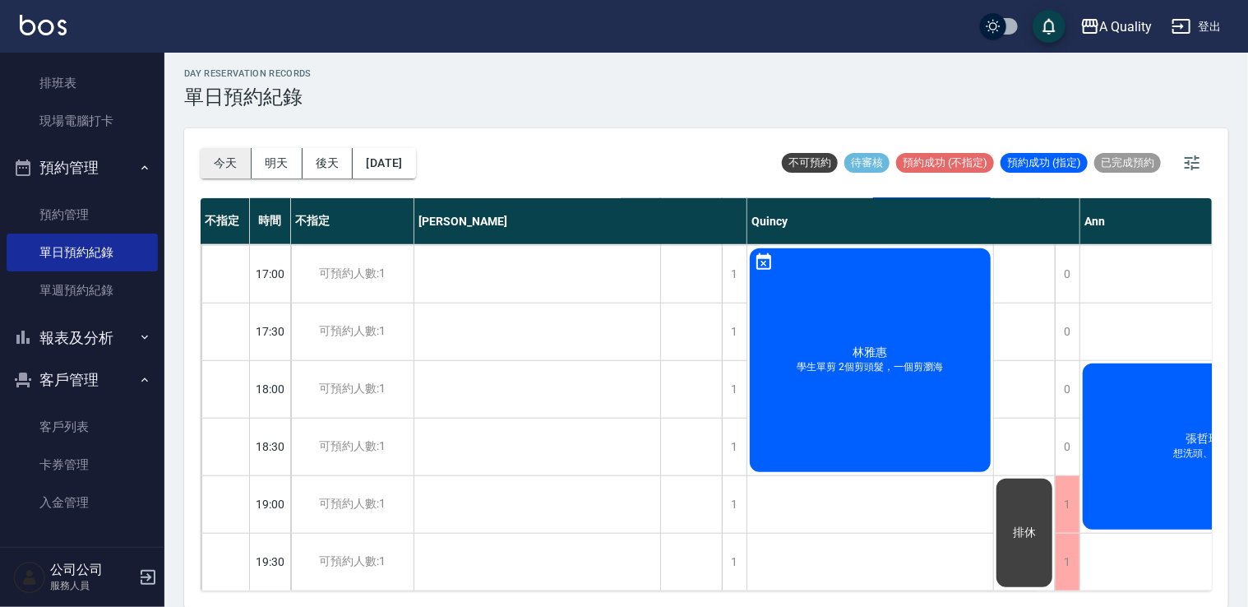
click at [220, 158] on button "今天" at bounding box center [226, 163] width 51 height 30
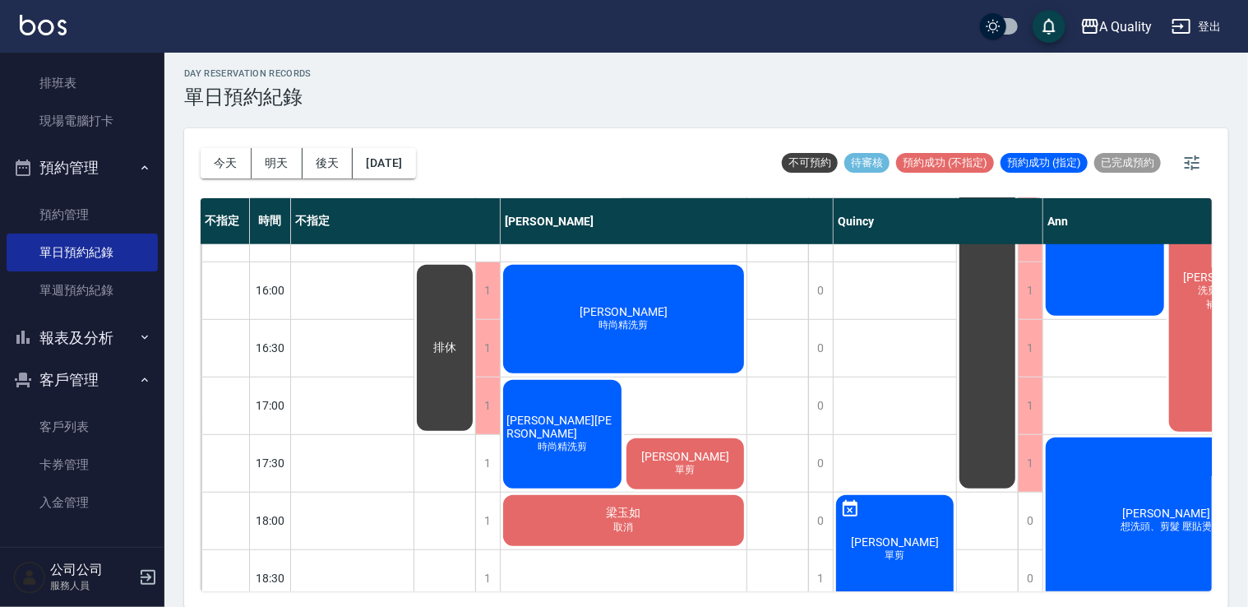
scroll to position [537, 0]
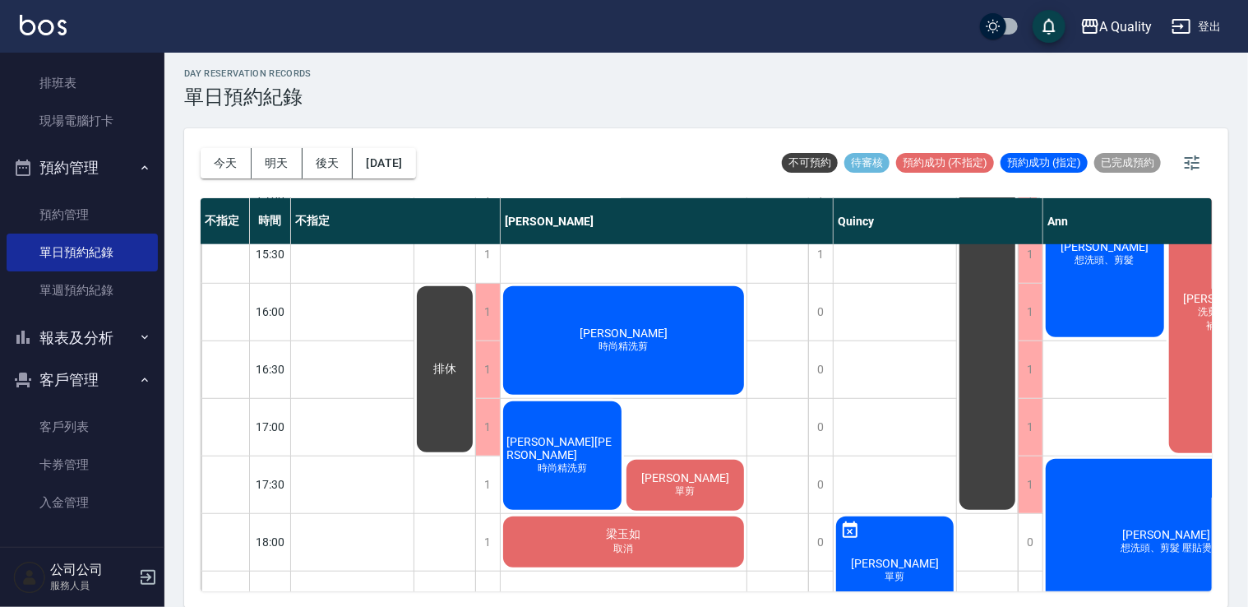
drag, startPoint x: 1048, startPoint y: 591, endPoint x: 1085, endPoint y: 587, distance: 36.4
click at [1102, 589] on div "今天 明天 後天 2025/09/12 不可預約 待審核 預約成功 (不指定) 預約成功 (指定) 已完成預約 不指定 時間 不指定 Taylor Quinc…" at bounding box center [706, 367] width 1044 height 479
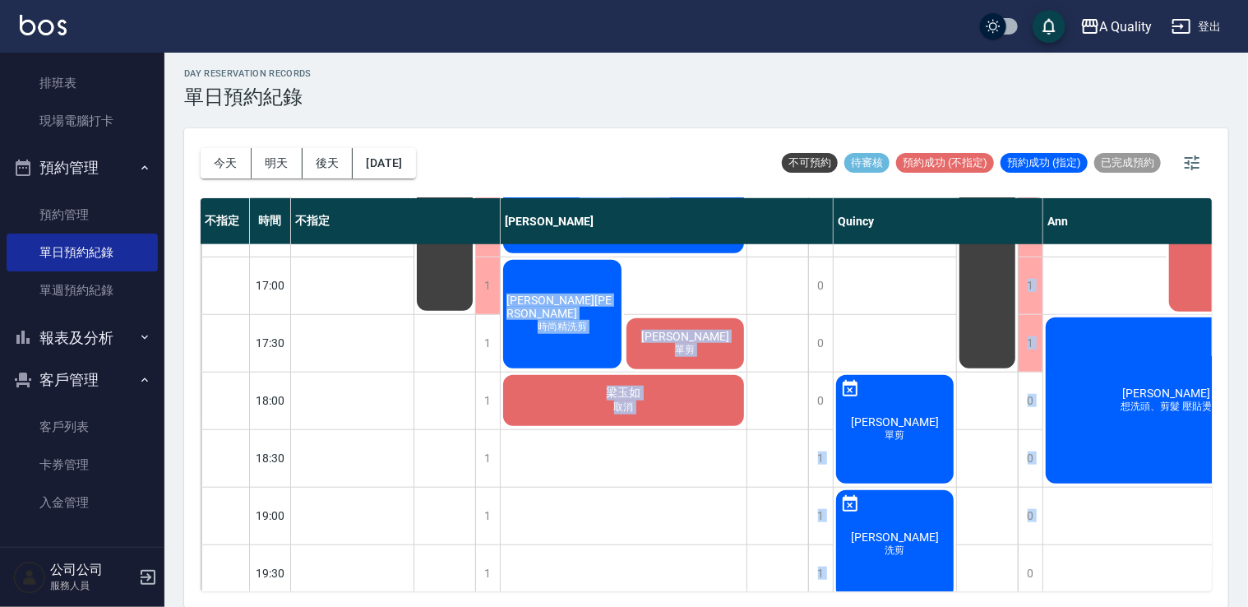
drag, startPoint x: 808, startPoint y: 591, endPoint x: 853, endPoint y: 588, distance: 45.3
click at [853, 588] on div "今天 明天 後天 2025/09/12 不可預約 待審核 預約成功 (不指定) 預約成功 (指定) 已完成預約 不指定 時間 不指定 Taylor Quinc…" at bounding box center [706, 367] width 1044 height 479
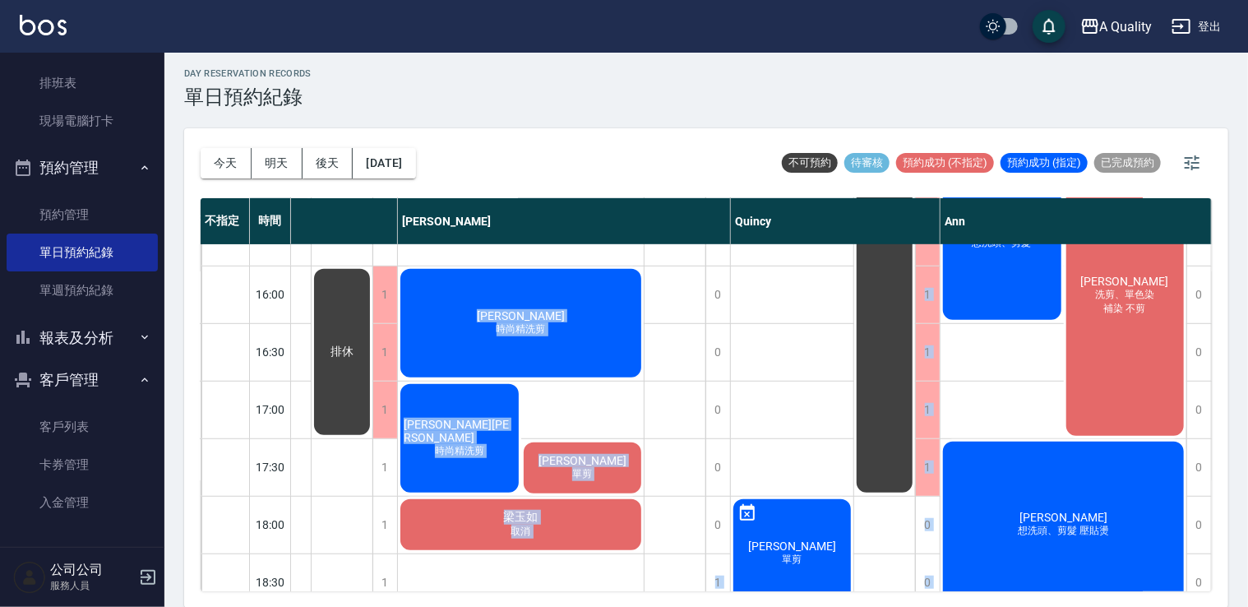
scroll to position [372, 110]
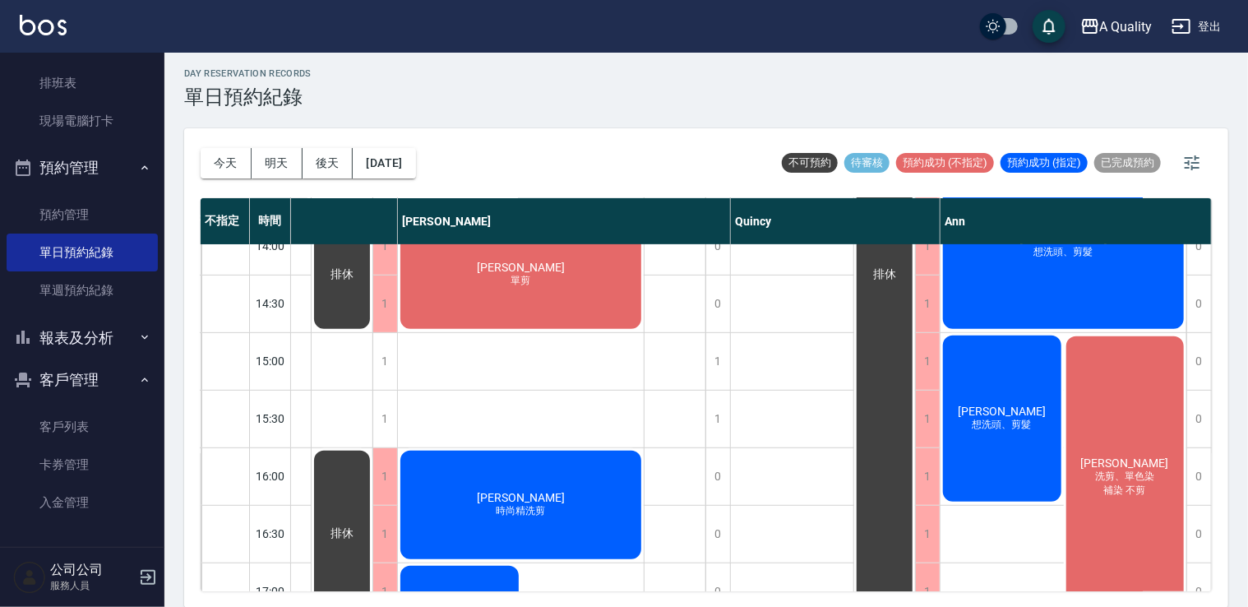
click at [405, 180] on div "今天 明天 後天 2025/09/12" at bounding box center [308, 163] width 215 height 70
click at [411, 160] on button "[DATE]" at bounding box center [384, 163] width 62 height 30
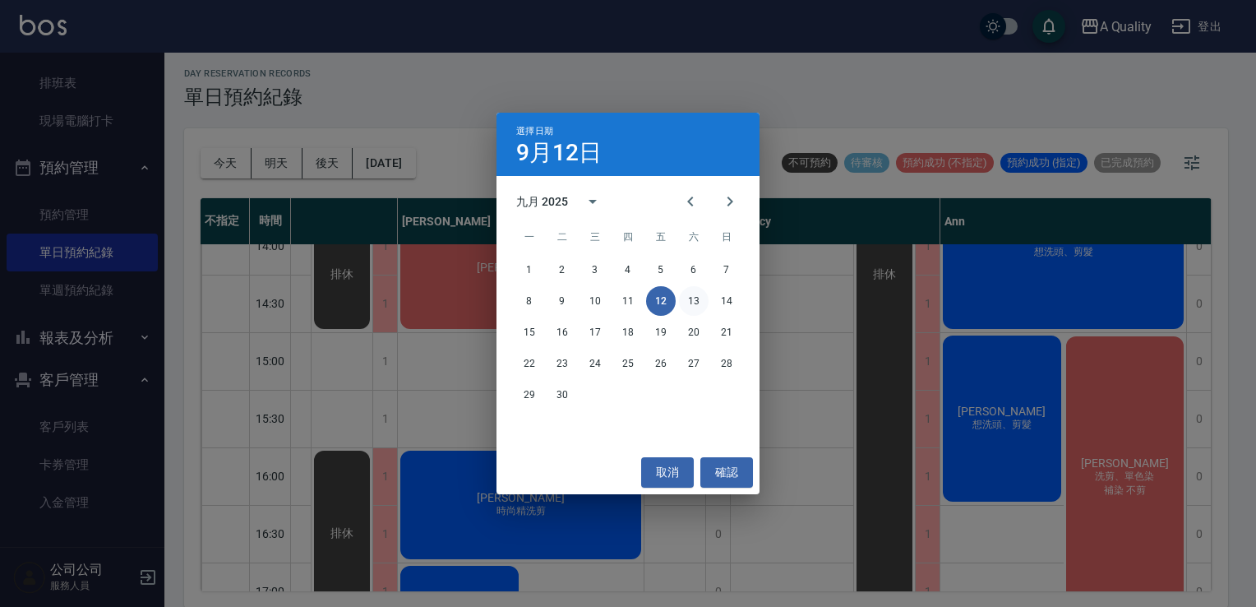
click at [702, 306] on button "13" at bounding box center [694, 301] width 30 height 30
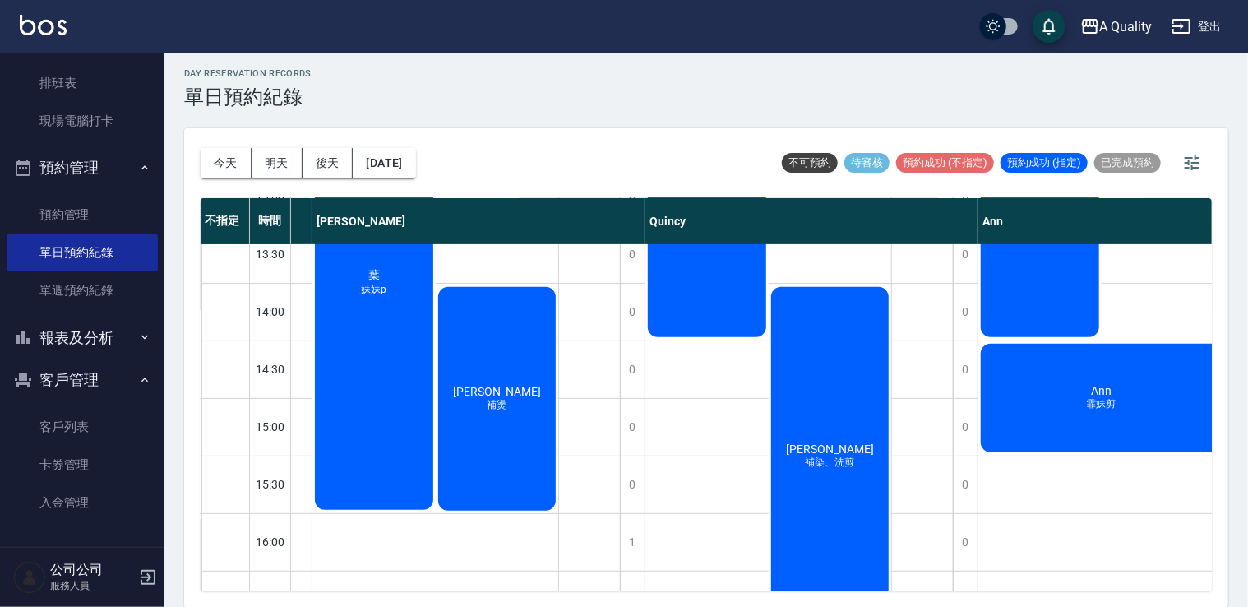
scroll to position [290, 102]
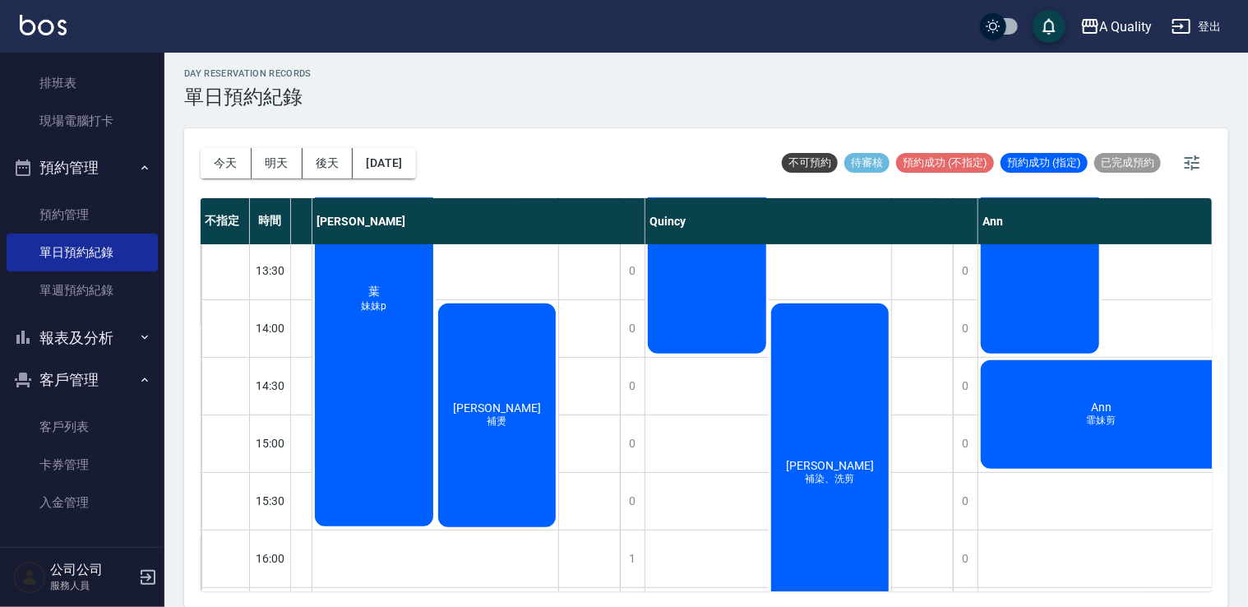
click at [819, 331] on div "吳佩臻 補染、洗剪" at bounding box center [830, 473] width 123 height 344
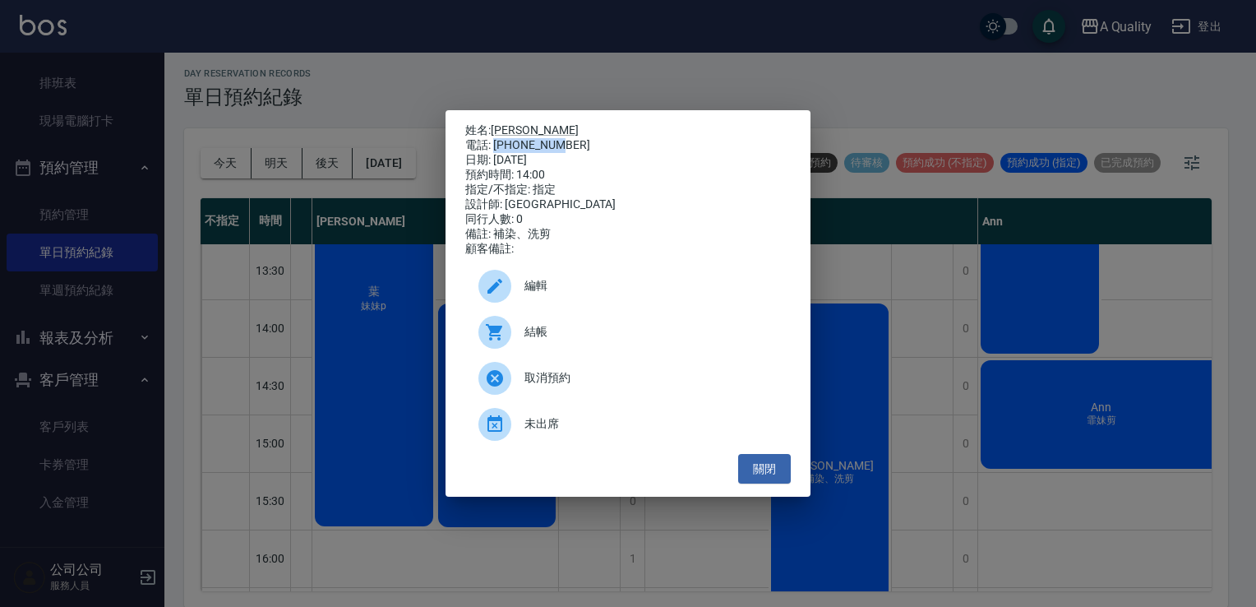
drag, startPoint x: 493, startPoint y: 141, endPoint x: 568, endPoint y: 141, distance: 74.8
click at [568, 141] on div "電話: 0908367316" at bounding box center [628, 145] width 326 height 15
drag, startPoint x: 568, startPoint y: 141, endPoint x: 555, endPoint y: 141, distance: 13.2
copy div "0908367316"
click at [517, 126] on link "吳佩臻" at bounding box center [535, 129] width 88 height 13
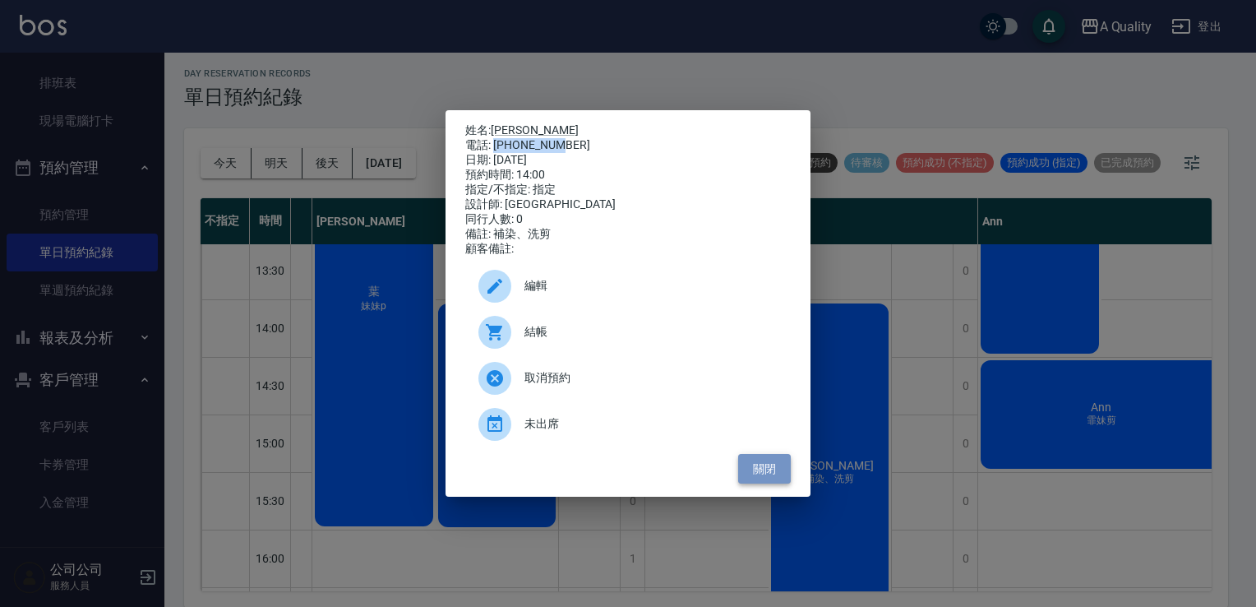
click at [757, 469] on button "關閉" at bounding box center [764, 469] width 53 height 30
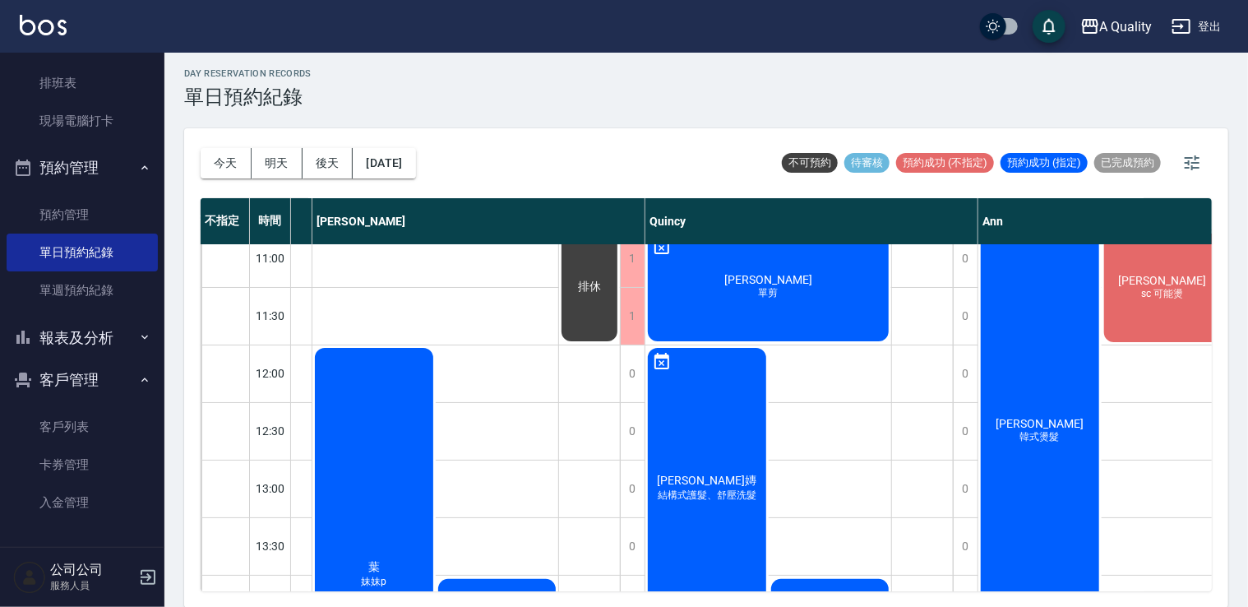
scroll to position [0, 102]
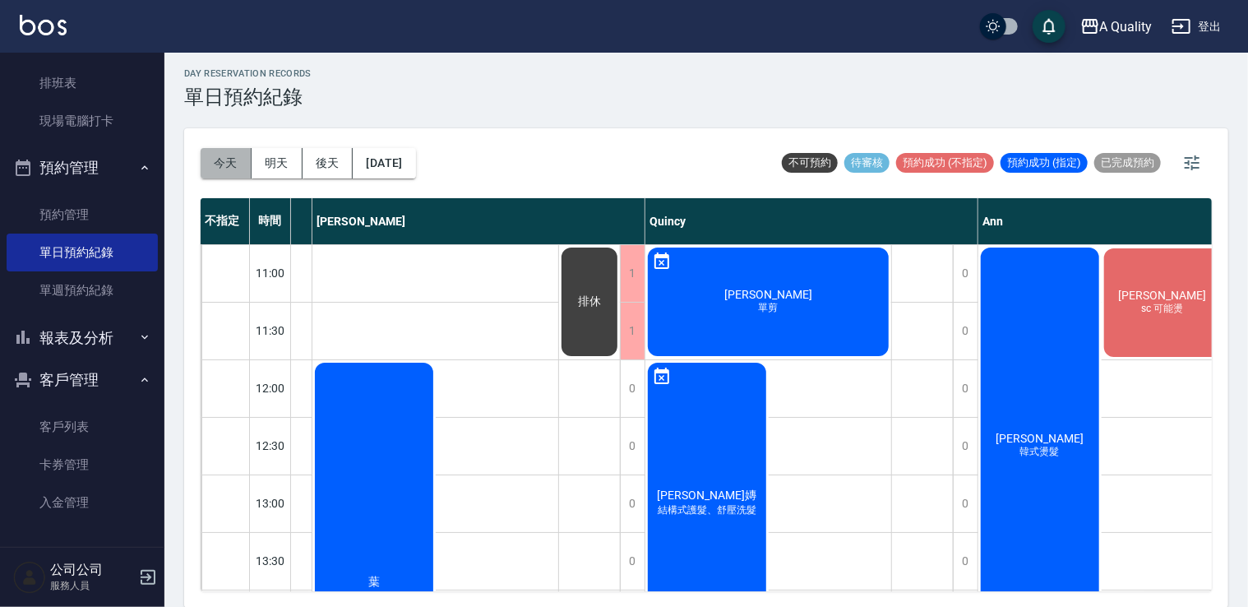
click at [238, 163] on button "今天" at bounding box center [226, 163] width 51 height 30
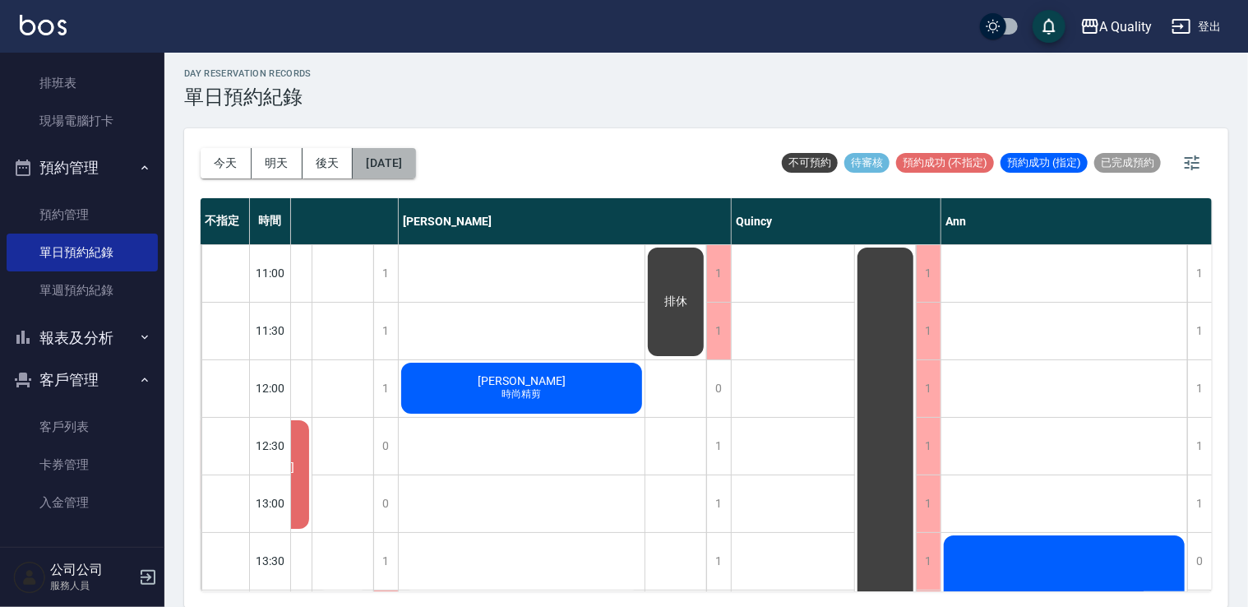
click at [415, 155] on button "[DATE]" at bounding box center [384, 163] width 62 height 30
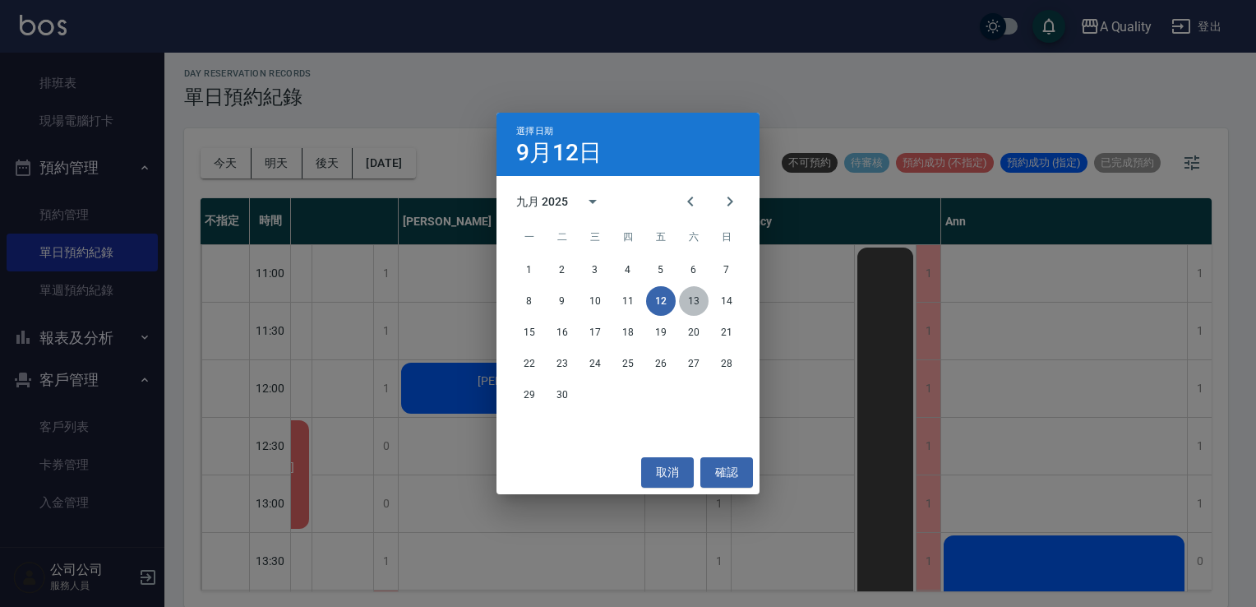
click at [684, 304] on button "13" at bounding box center [694, 301] width 30 height 30
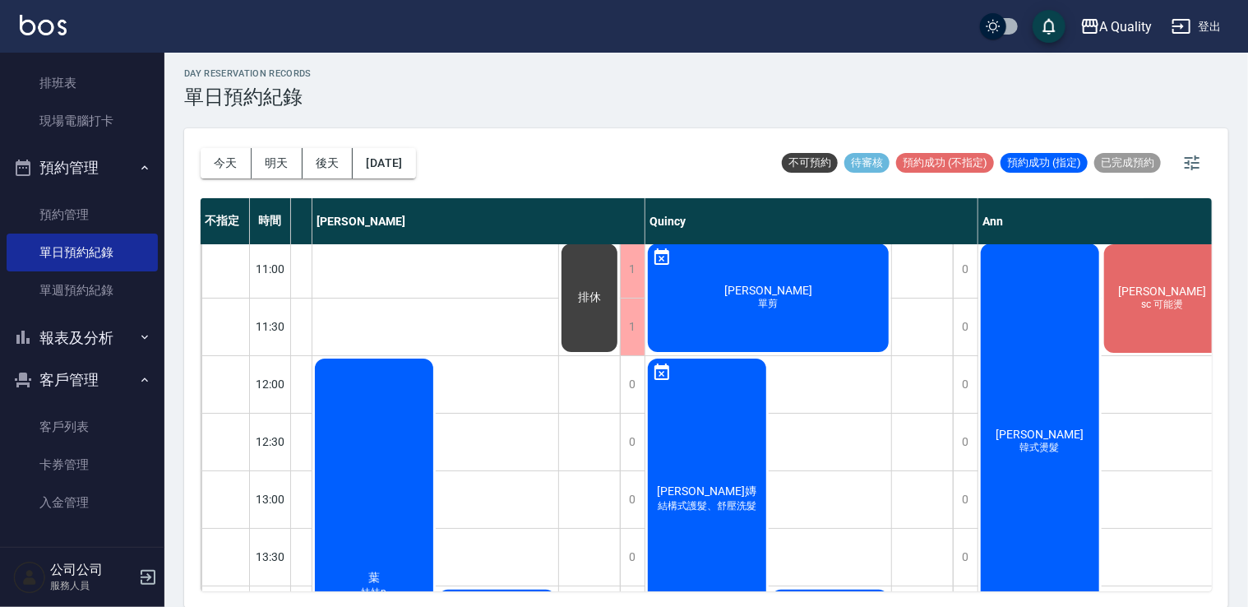
scroll to position [0, 102]
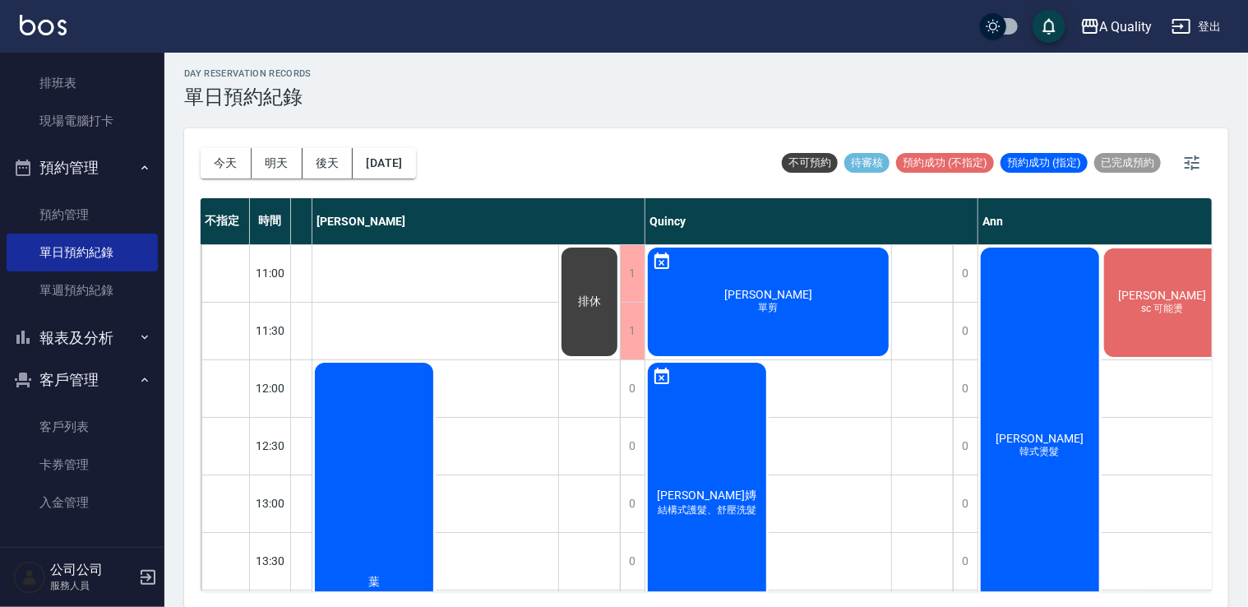
click at [602, 594] on div "今天 明天 後天 2025/09/13 不可預約 待審核 預約成功 (不指定) 預約成功 (指定) 已完成預約 不指定 時間 不指定 Taylor Quinc…" at bounding box center [706, 367] width 1044 height 479
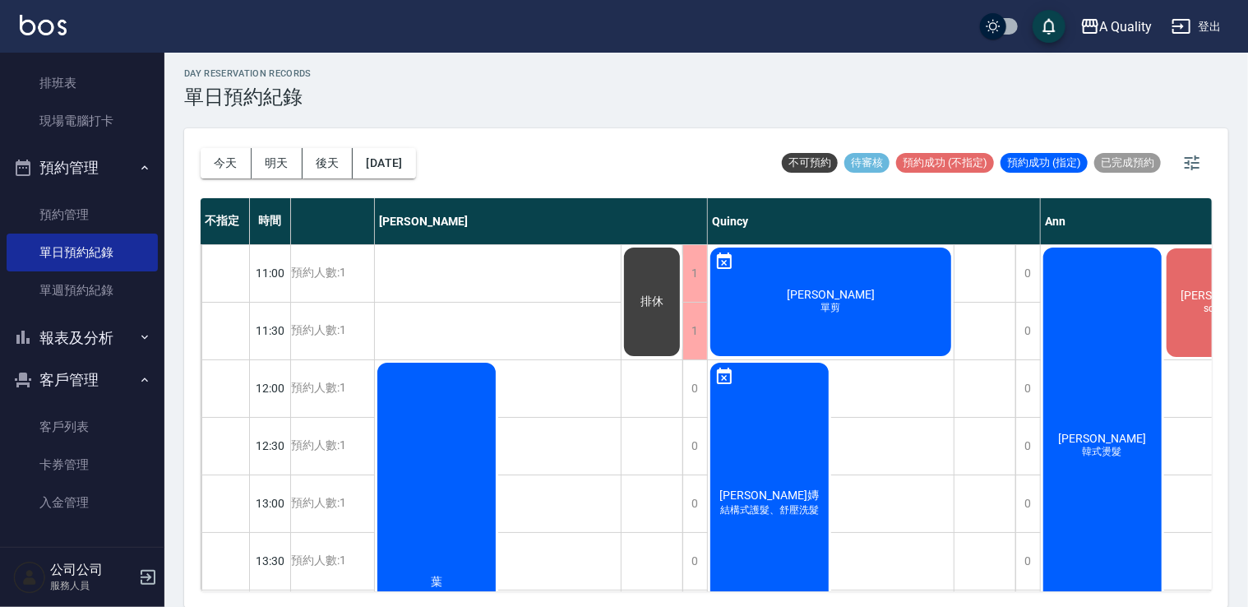
scroll to position [0, 0]
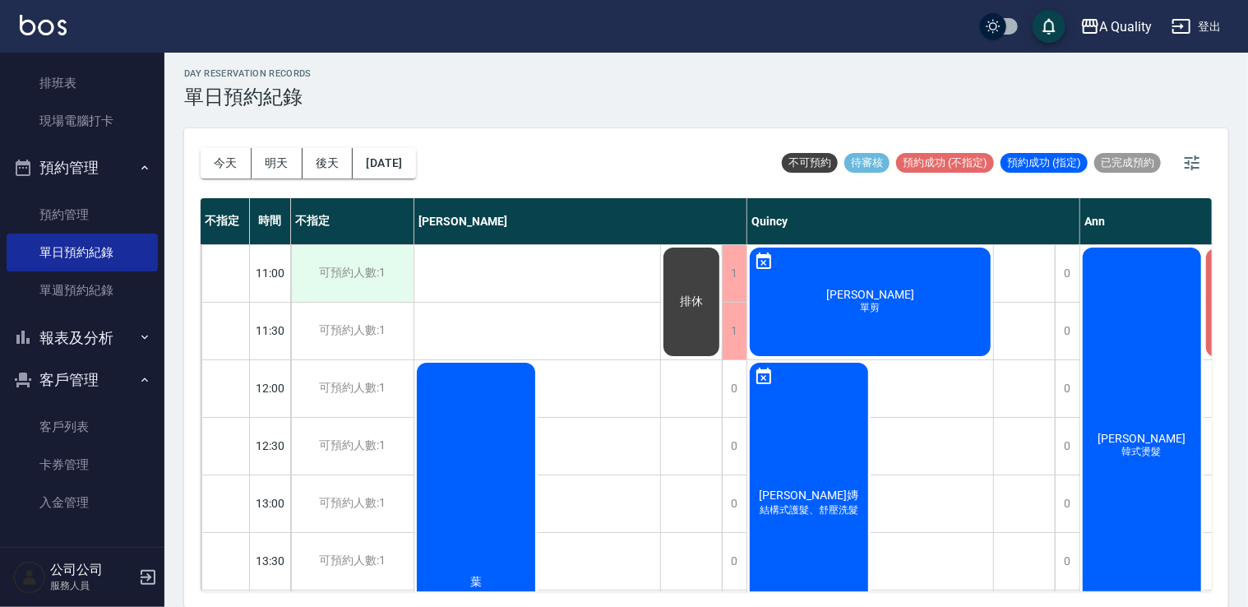
click at [384, 271] on div "可預約人數:1" at bounding box center [352, 273] width 123 height 57
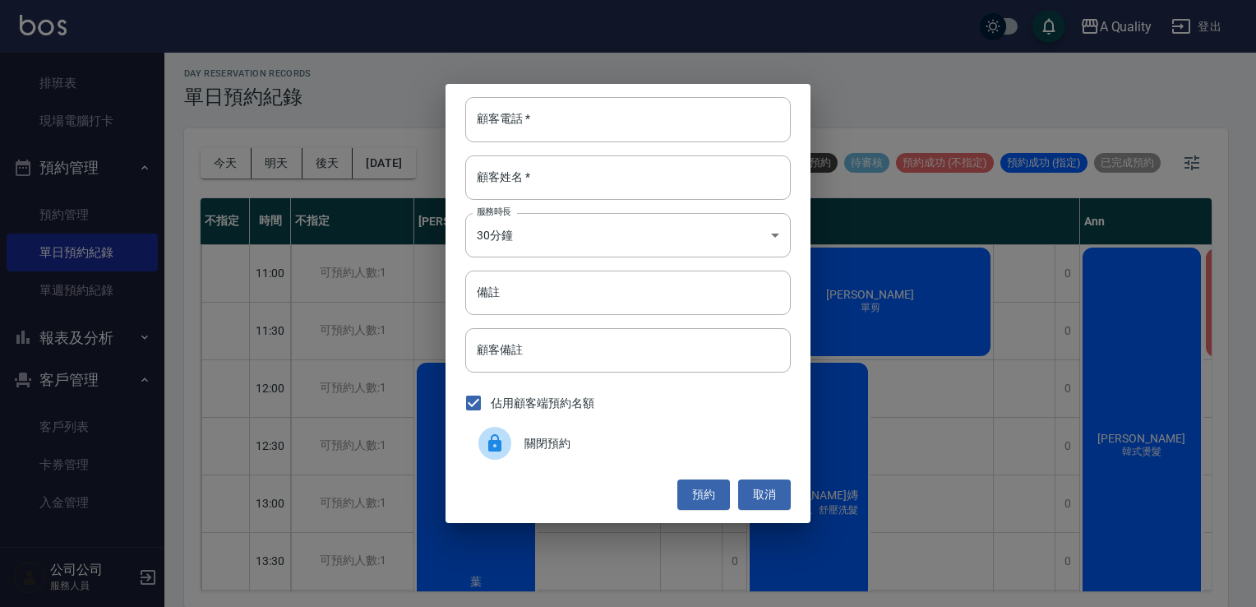
click at [524, 459] on div at bounding box center [502, 443] width 46 height 33
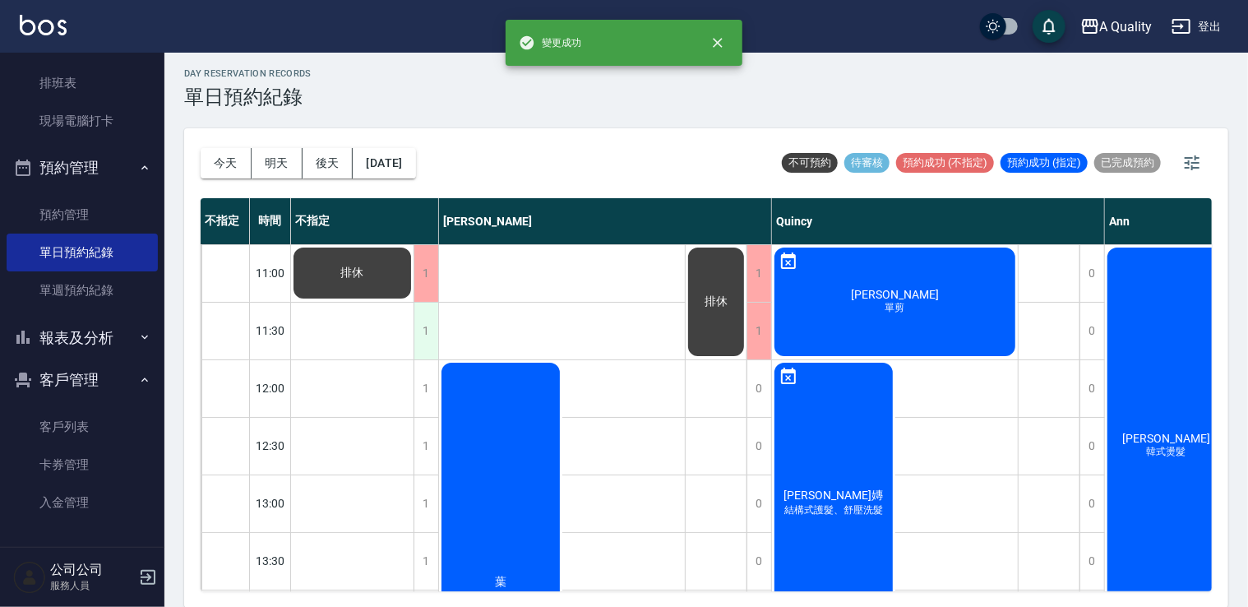
click at [424, 345] on div "1" at bounding box center [426, 331] width 25 height 57
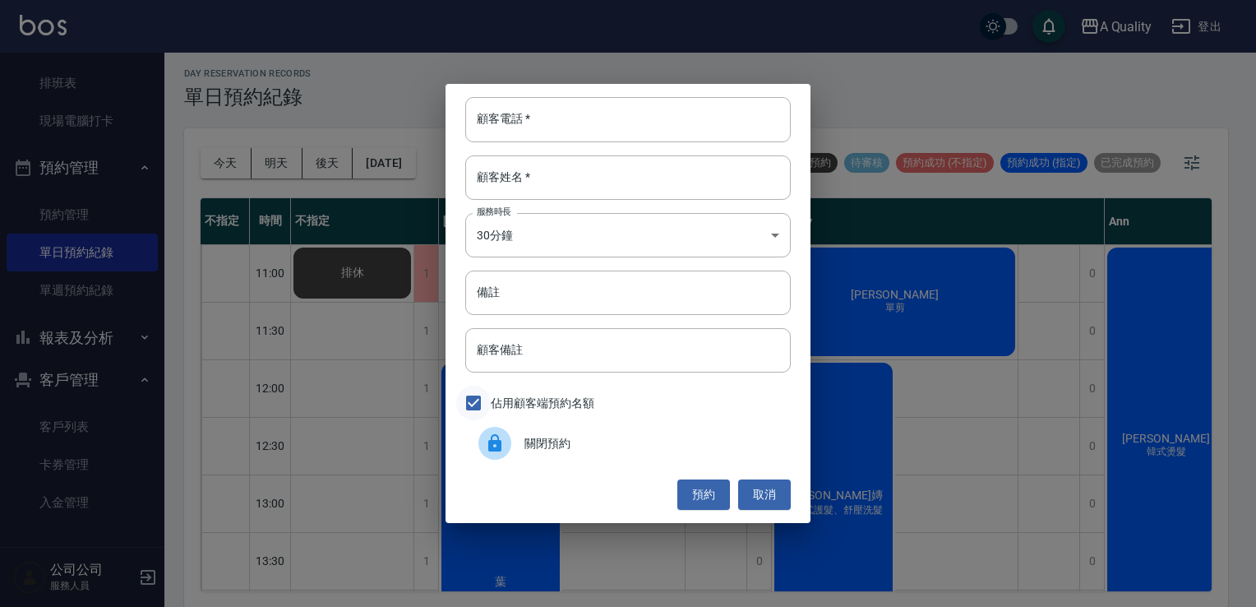
drag, startPoint x: 501, startPoint y: 446, endPoint x: 467, endPoint y: 416, distance: 44.9
click at [501, 445] on icon at bounding box center [494, 442] width 13 height 17
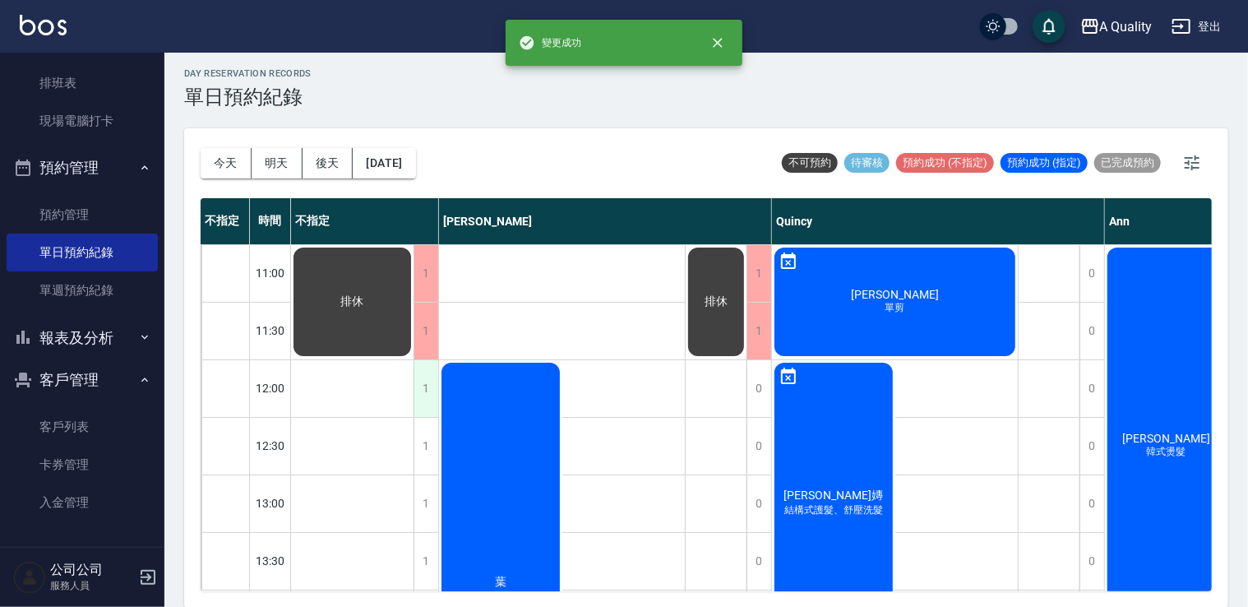
click at [428, 393] on div "1" at bounding box center [426, 388] width 25 height 57
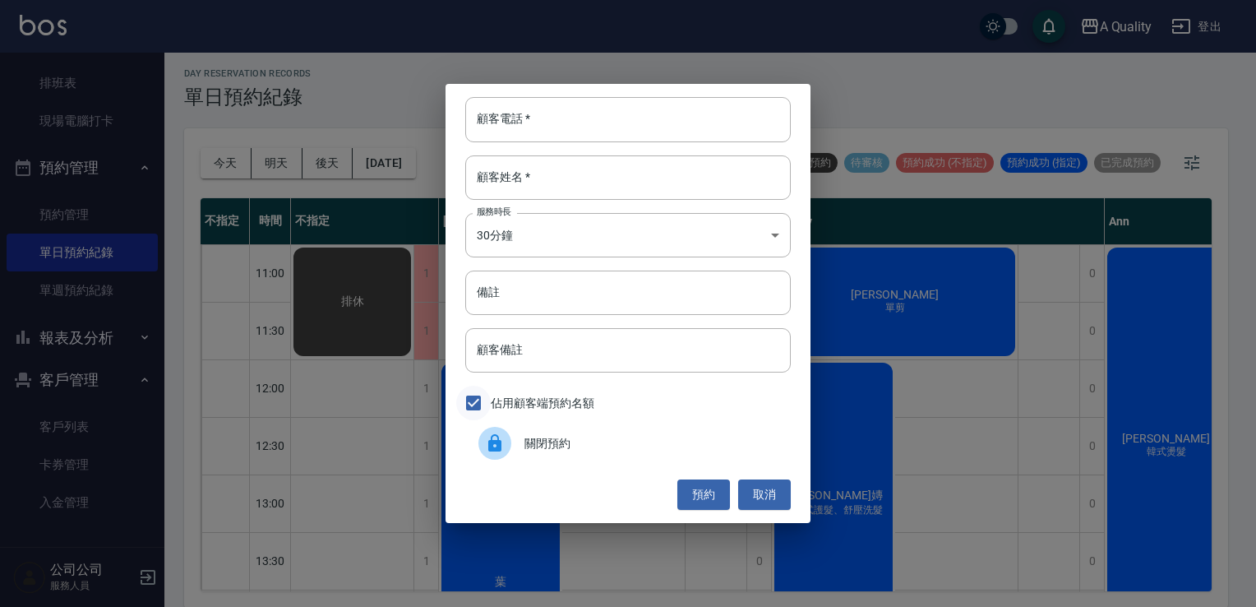
click at [488, 417] on input "佔用顧客端預約名額" at bounding box center [473, 403] width 35 height 35
click at [488, 414] on input "佔用顧客端預約名額" at bounding box center [473, 403] width 35 height 35
checkbox input "true"
click at [504, 452] on icon at bounding box center [495, 443] width 20 height 20
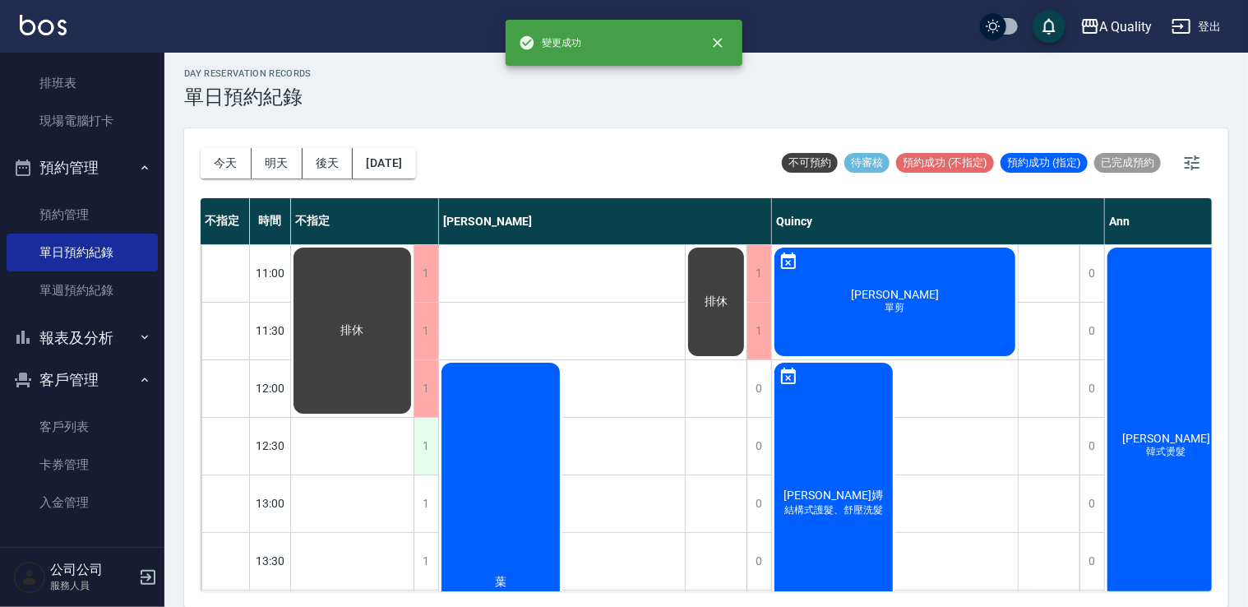
click at [423, 447] on div "1" at bounding box center [426, 446] width 25 height 57
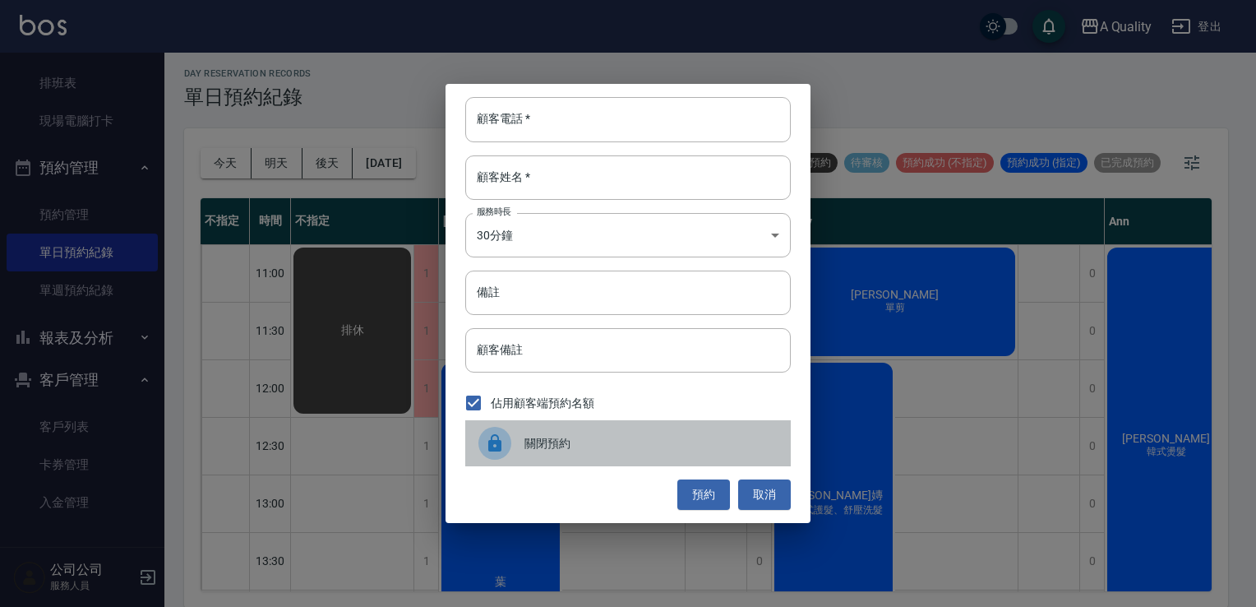
click at [534, 457] on div "關閉預約" at bounding box center [628, 443] width 326 height 46
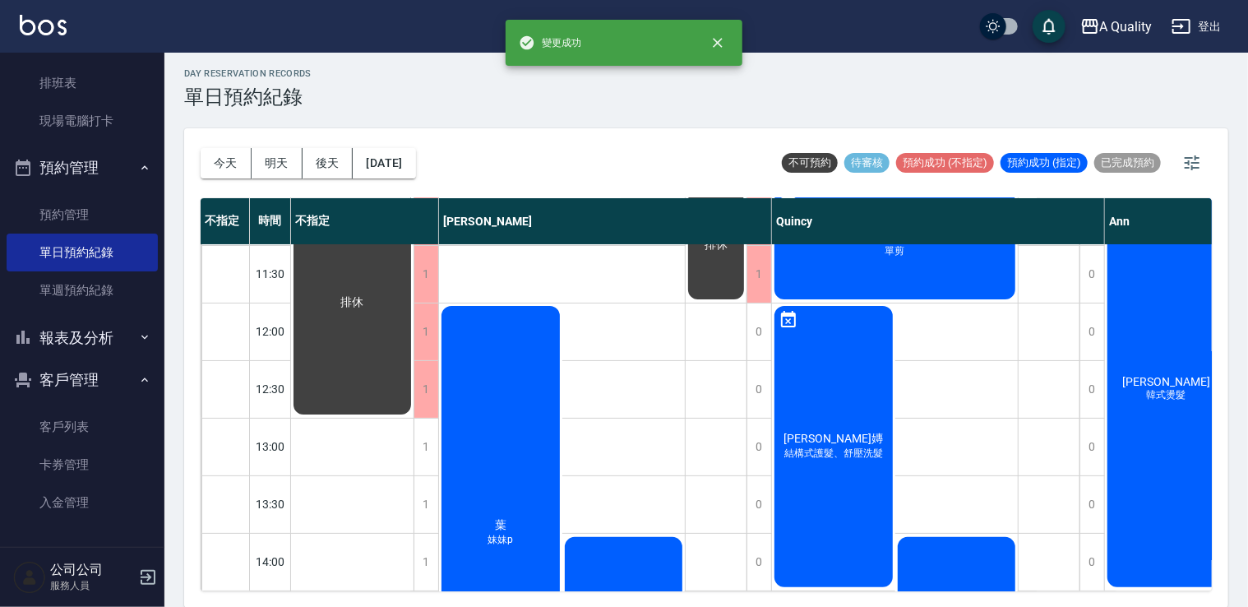
scroll to position [82, 0]
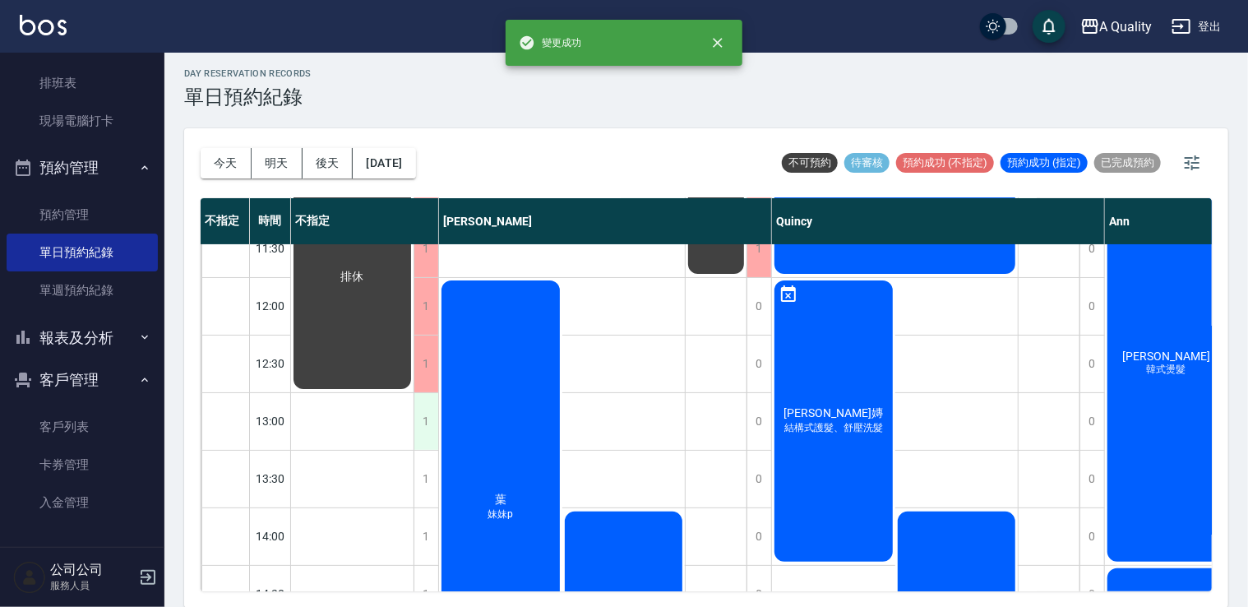
click at [423, 421] on div "1" at bounding box center [426, 421] width 25 height 57
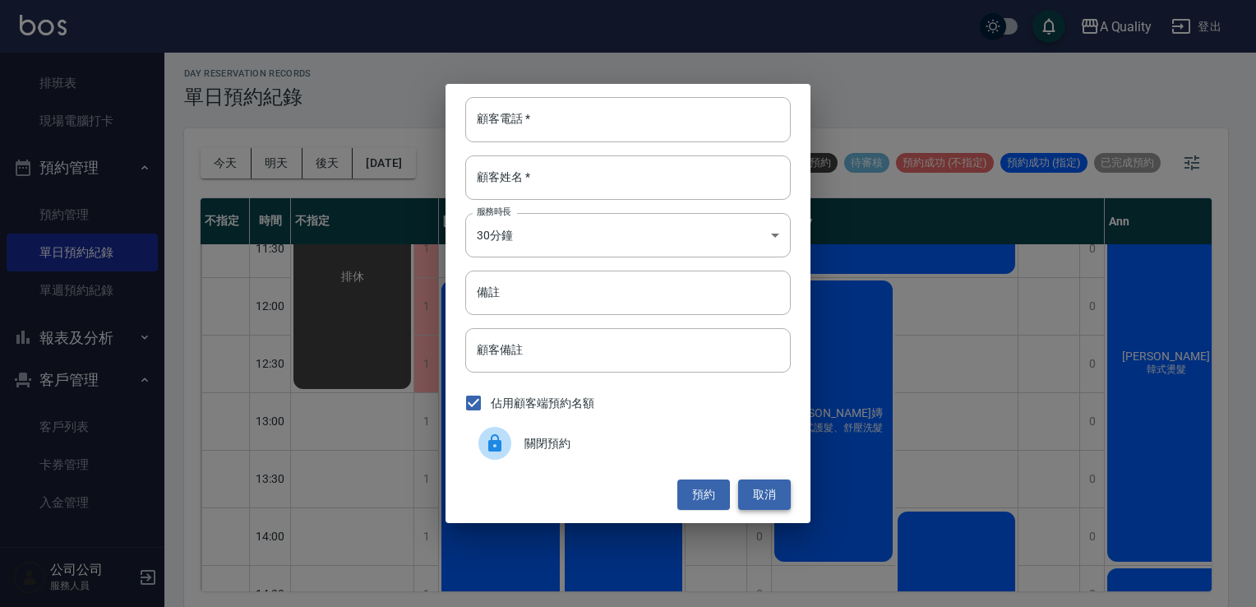
click at [773, 489] on button "取消" at bounding box center [764, 494] width 53 height 30
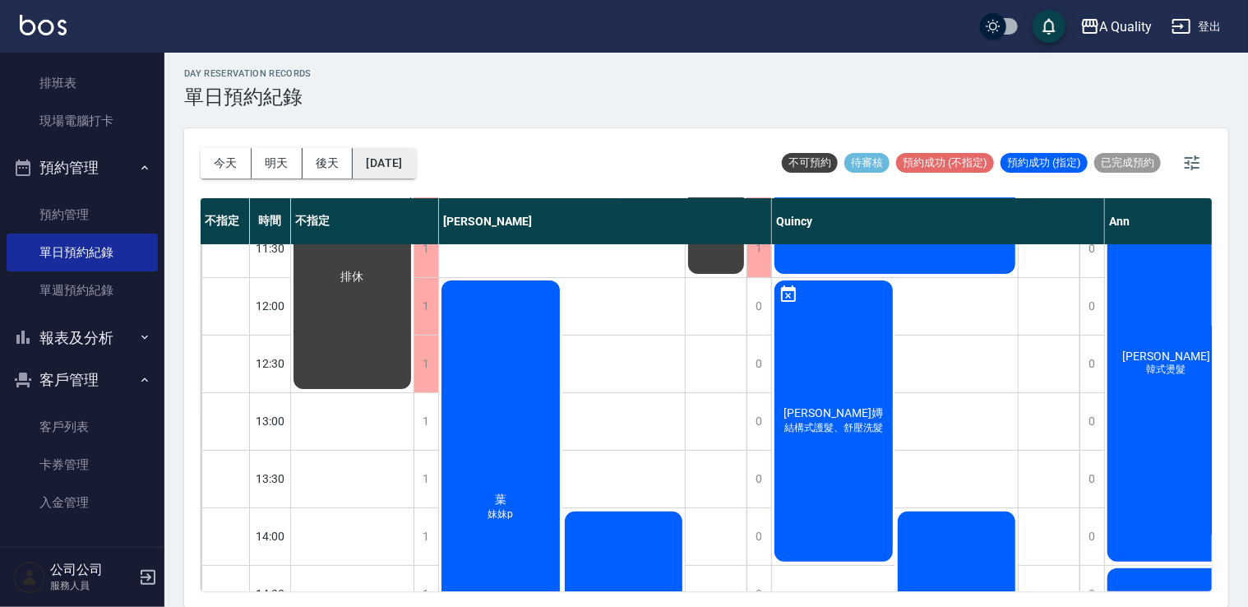
click at [415, 160] on button "2025/09/13" at bounding box center [384, 163] width 62 height 30
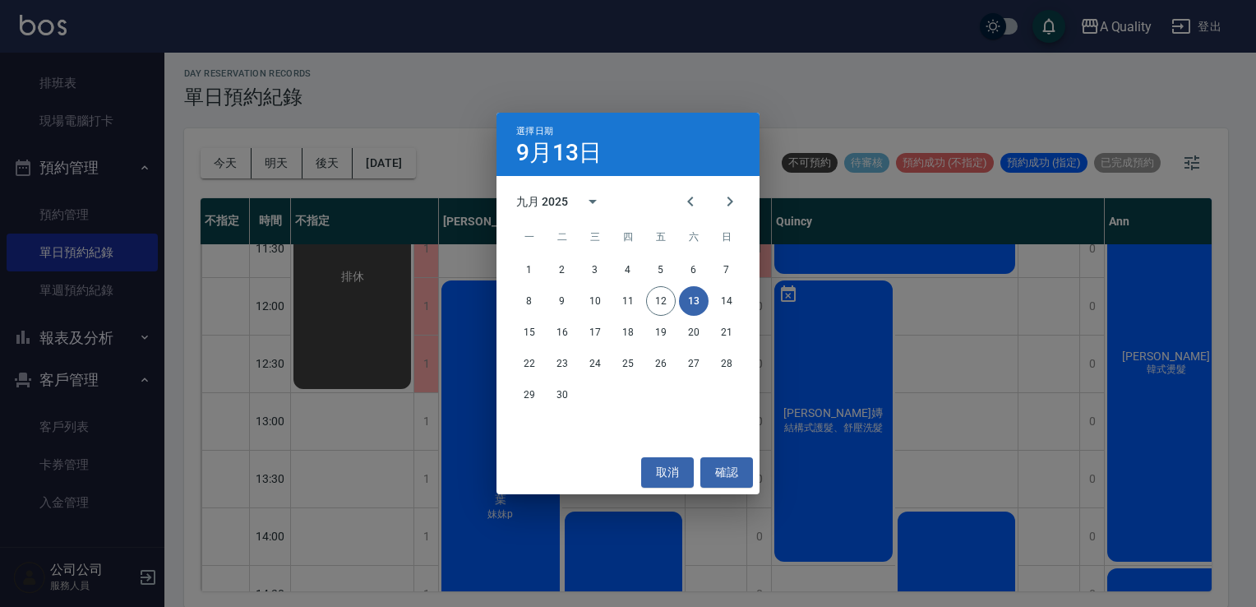
click at [693, 305] on button "13" at bounding box center [694, 301] width 30 height 30
drag, startPoint x: 753, startPoint y: 471, endPoint x: 741, endPoint y: 475, distance: 13.0
click at [752, 472] on div "取消 確認" at bounding box center [628, 473] width 263 height 44
click at [737, 478] on button "確認" at bounding box center [727, 472] width 53 height 30
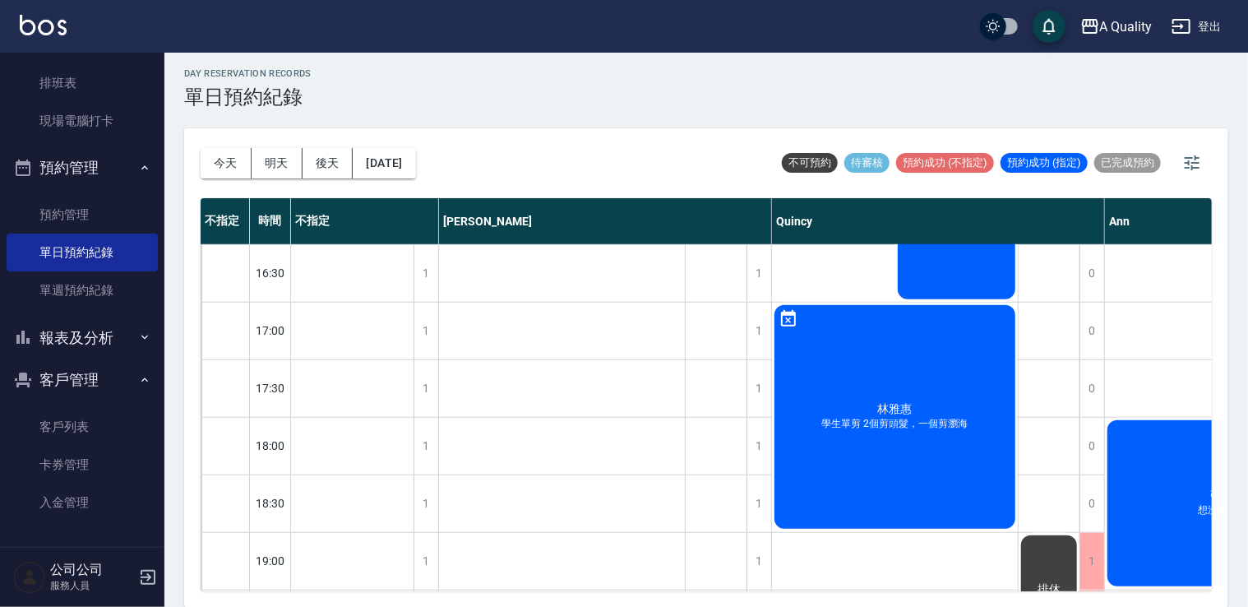
scroll to position [701, 0]
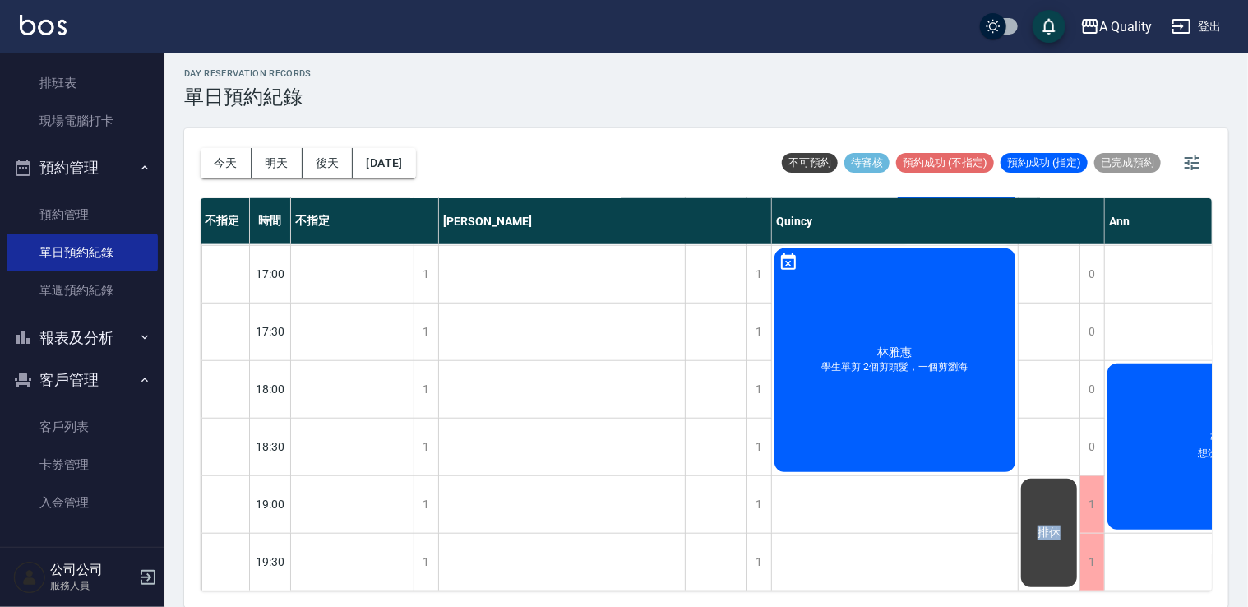
drag, startPoint x: 1035, startPoint y: 577, endPoint x: 1060, endPoint y: 570, distance: 25.8
click at [1060, 570] on div "排休" at bounding box center [1050, 72] width 62 height 1036
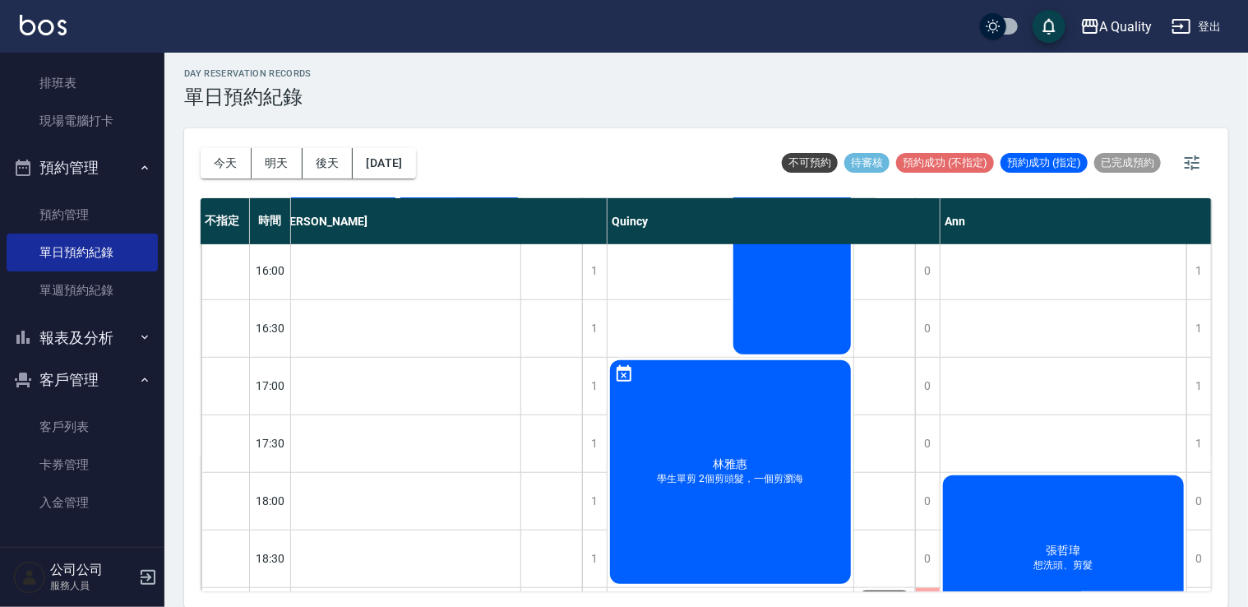
scroll to position [606, 172]
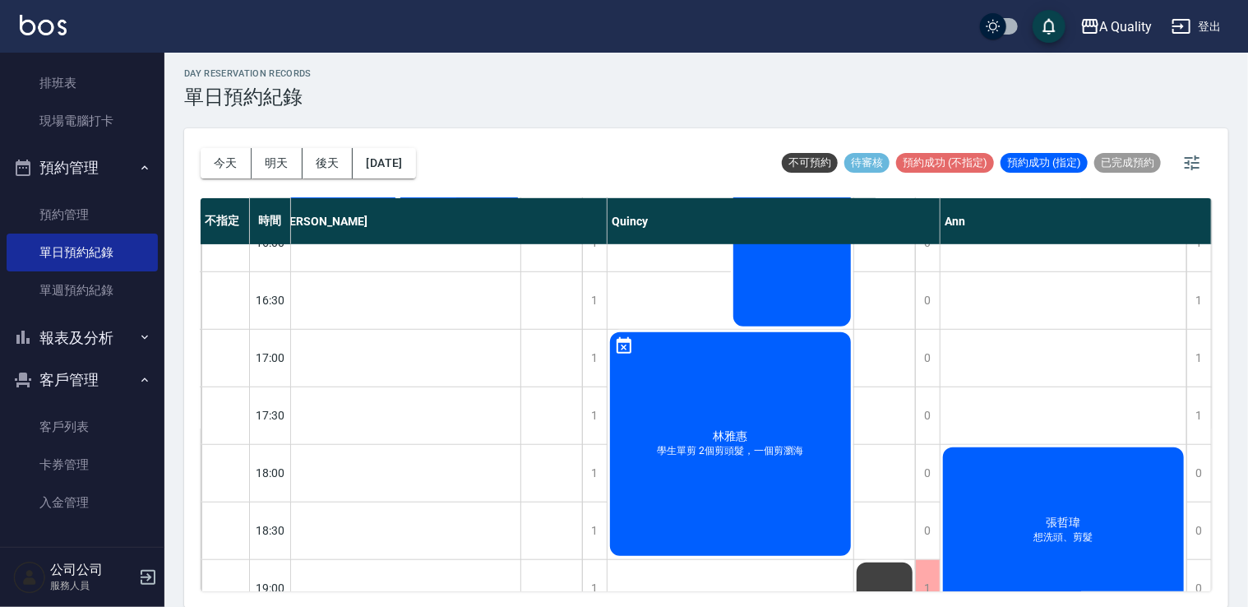
click at [771, 400] on div "林雅惠 學生單剪 2個剪頭髮，一個剪瀏海" at bounding box center [731, 444] width 246 height 229
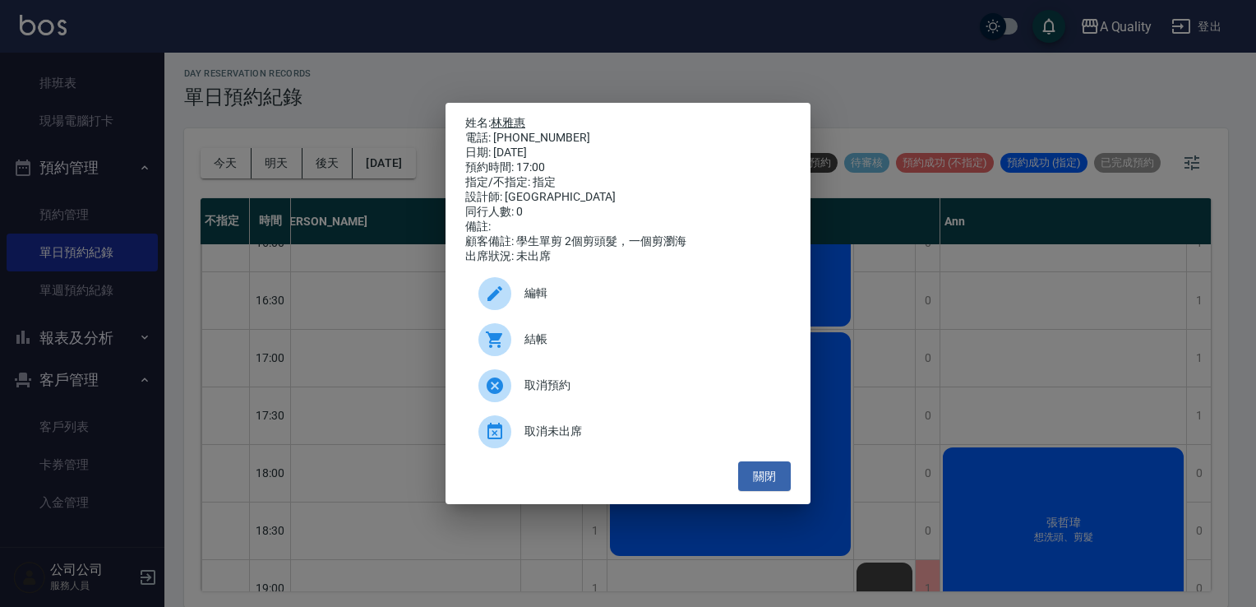
click at [510, 123] on link "林雅惠" at bounding box center [508, 122] width 35 height 13
click at [775, 487] on button "關閉" at bounding box center [764, 476] width 53 height 30
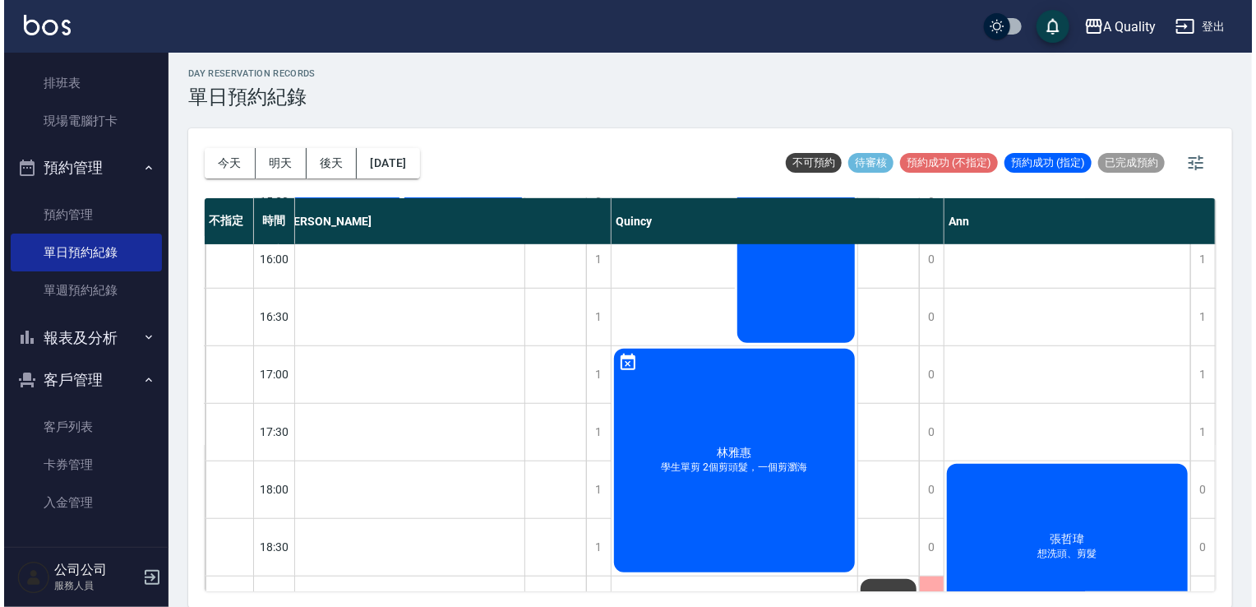
scroll to position [701, 164]
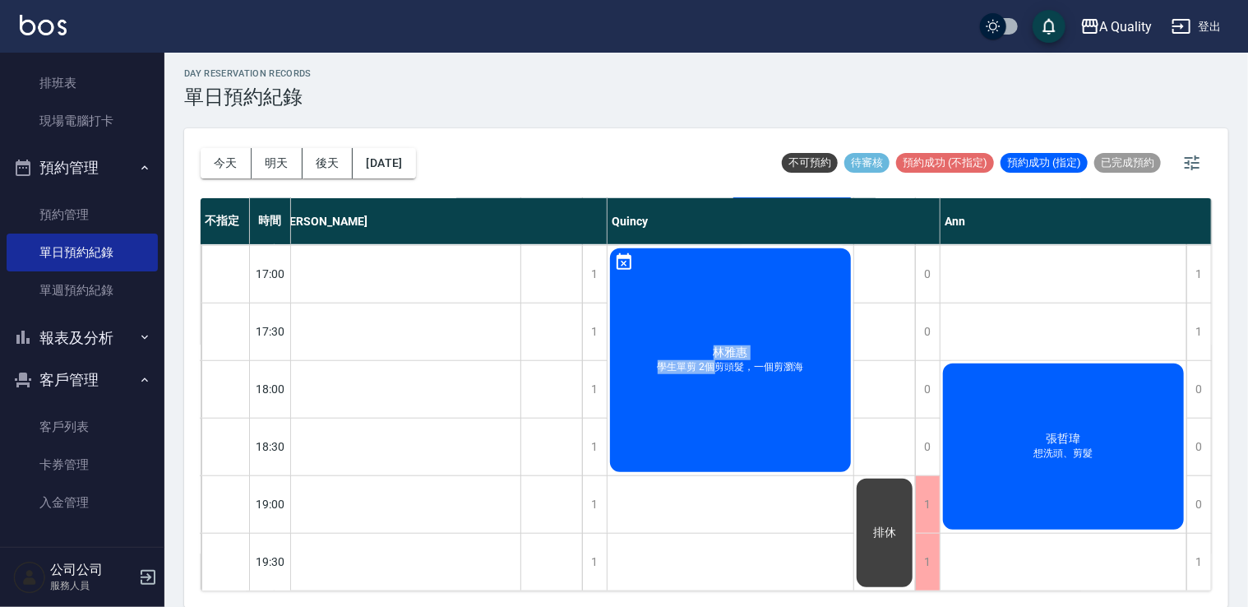
click at [714, 349] on div "林雅惠 學生單剪 2個剪頭髮，一個剪瀏海" at bounding box center [731, 360] width 246 height 229
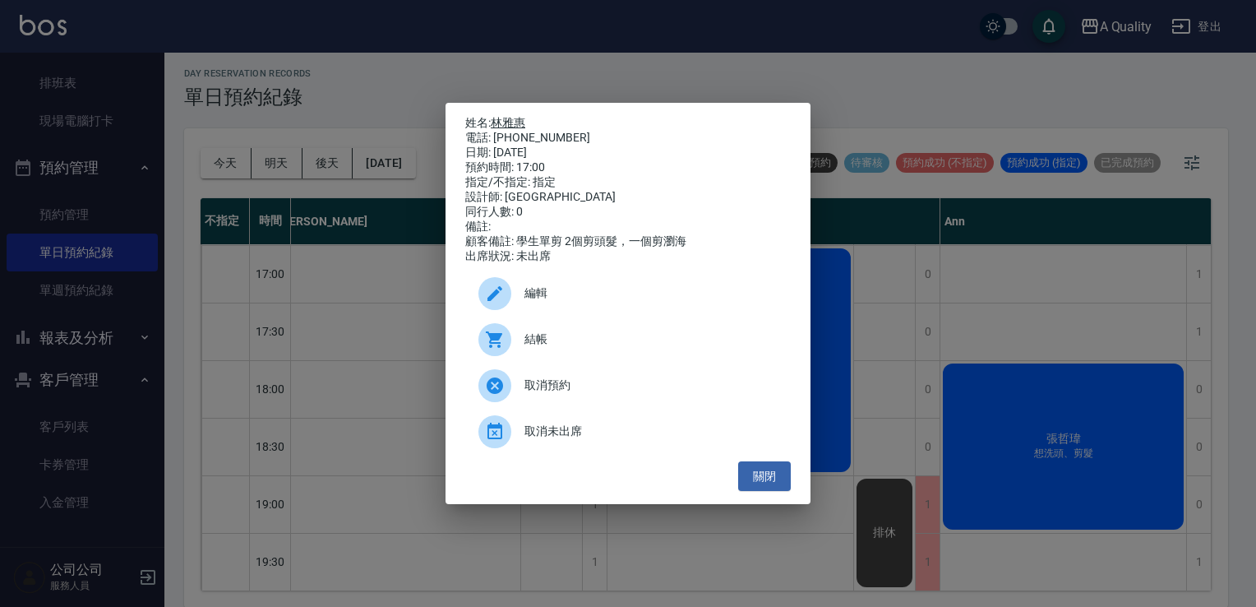
click at [513, 116] on link "林雅惠" at bounding box center [508, 122] width 35 height 13
drag, startPoint x: 766, startPoint y: 483, endPoint x: 770, endPoint y: 436, distance: 47.0
click at [766, 481] on button "關閉" at bounding box center [764, 476] width 53 height 30
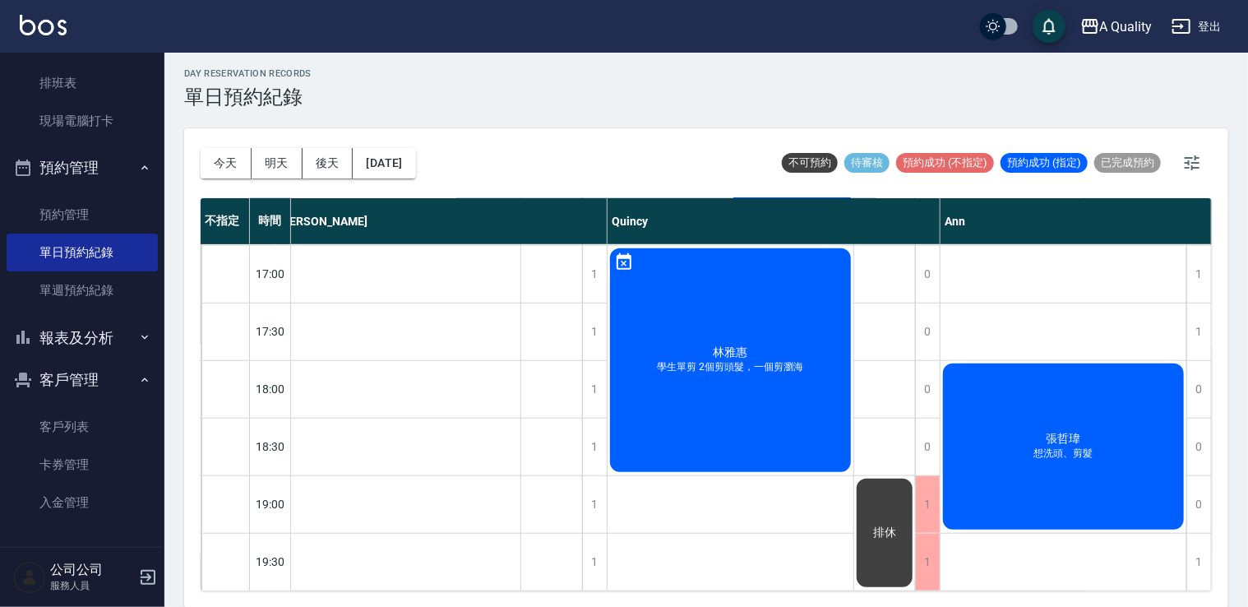
click at [775, 423] on div "林雅惠 學生單剪 2個剪頭髮，一個剪瀏海" at bounding box center [731, 360] width 246 height 229
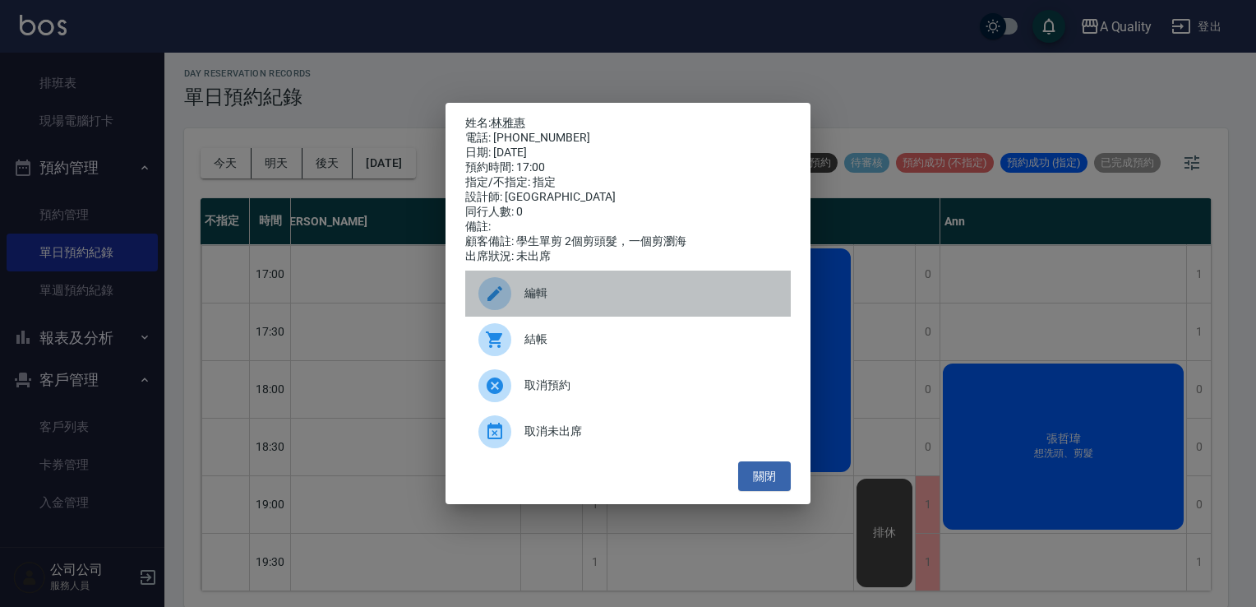
click at [581, 302] on span "編輯" at bounding box center [651, 292] width 253 height 17
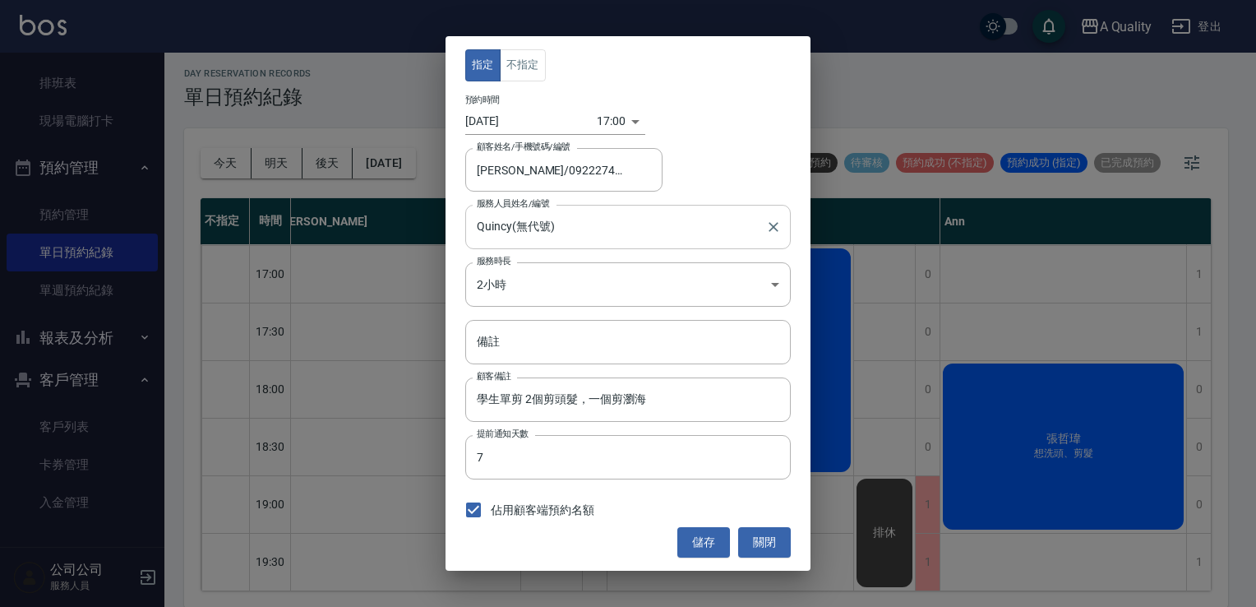
click at [516, 237] on input "Quincy(無代號)" at bounding box center [616, 226] width 286 height 29
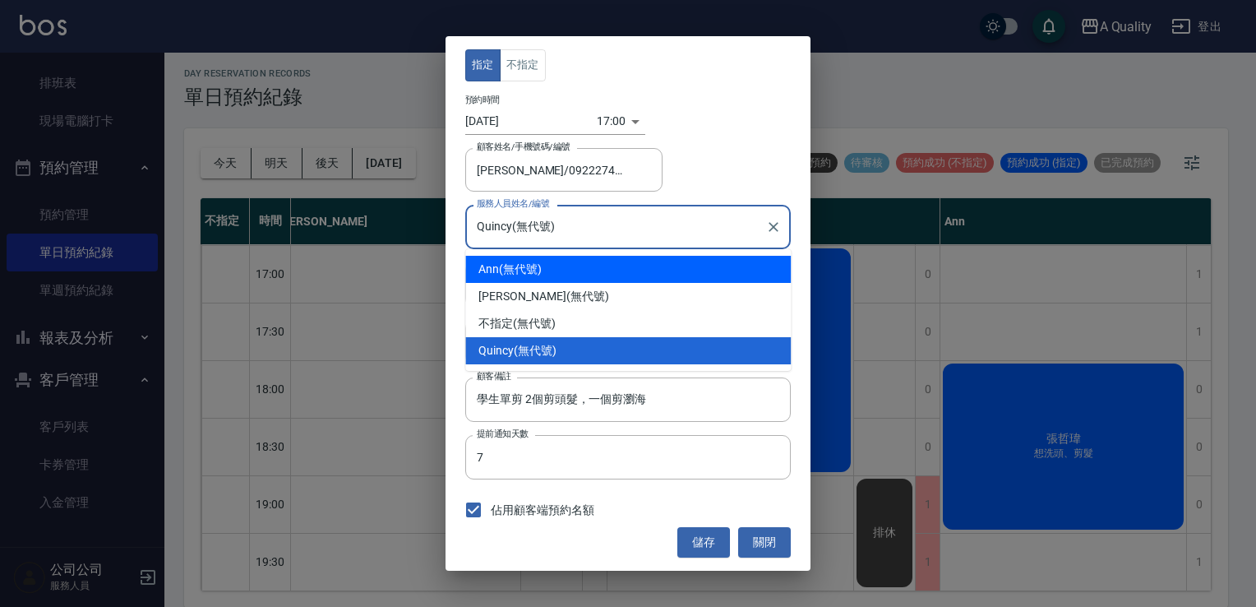
click at [500, 270] on div "Ann (無代號)" at bounding box center [628, 269] width 326 height 27
type input "Ann(無代號)"
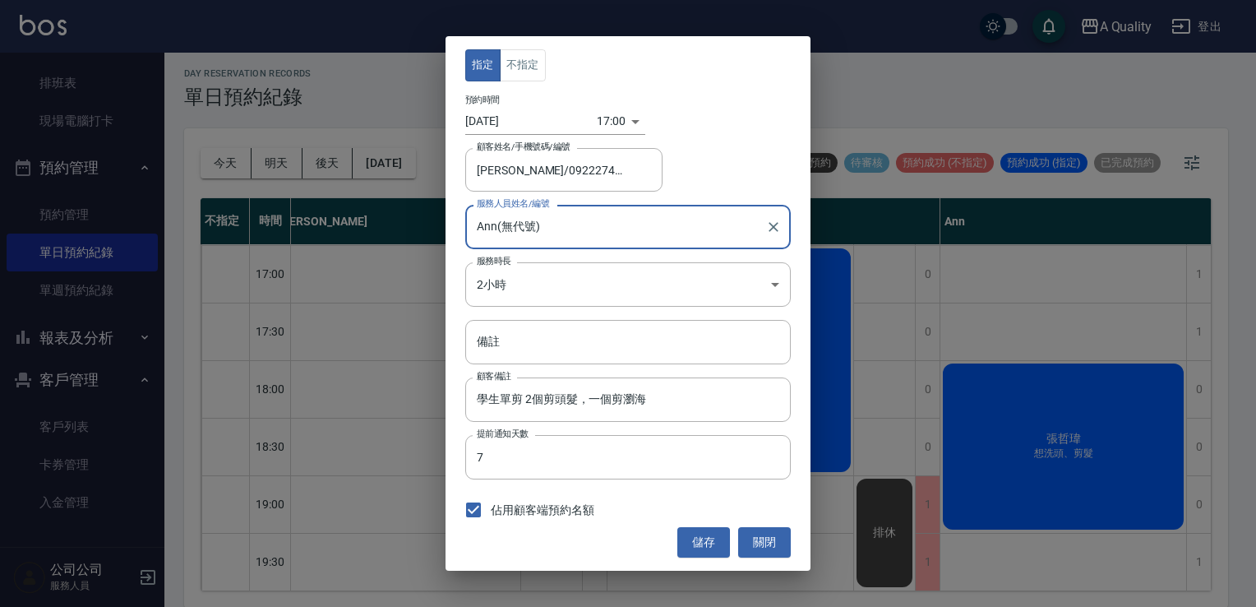
click at [605, 113] on body "A Quality 登出 櫃檯作業 打帳單 帳單列表 營業儀表板 現金收支登錄 每日結帳 排班表 現場電腦打卡 預約管理 預約管理 單日預約紀錄 單週預約紀錄…" at bounding box center [628, 302] width 1256 height 612
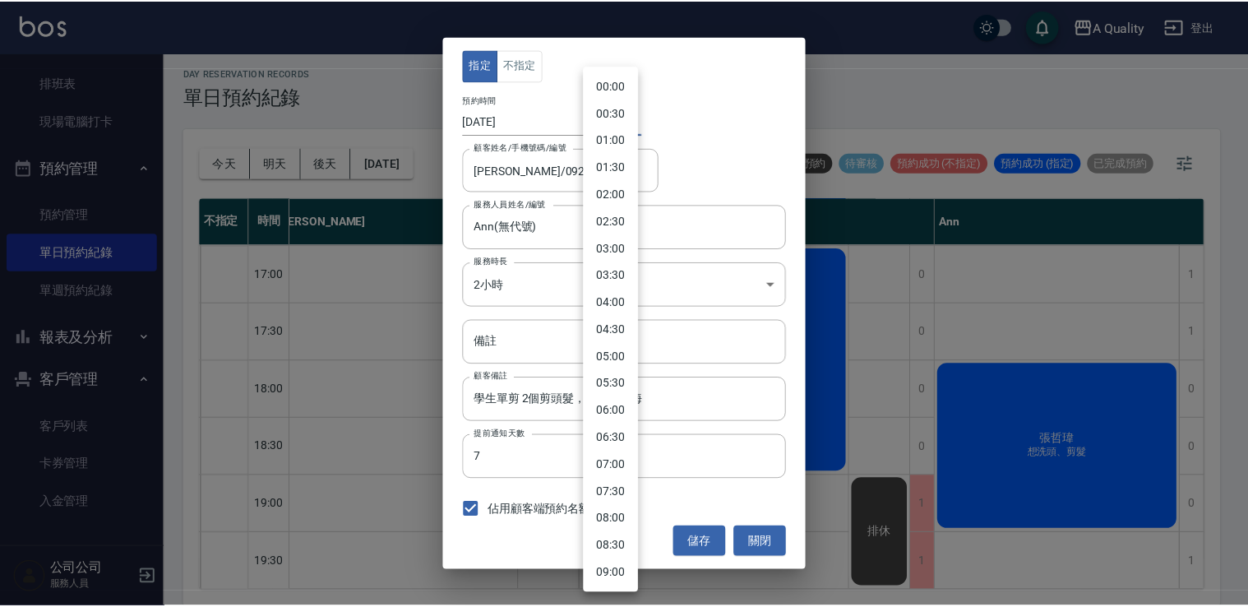
scroll to position [678, 0]
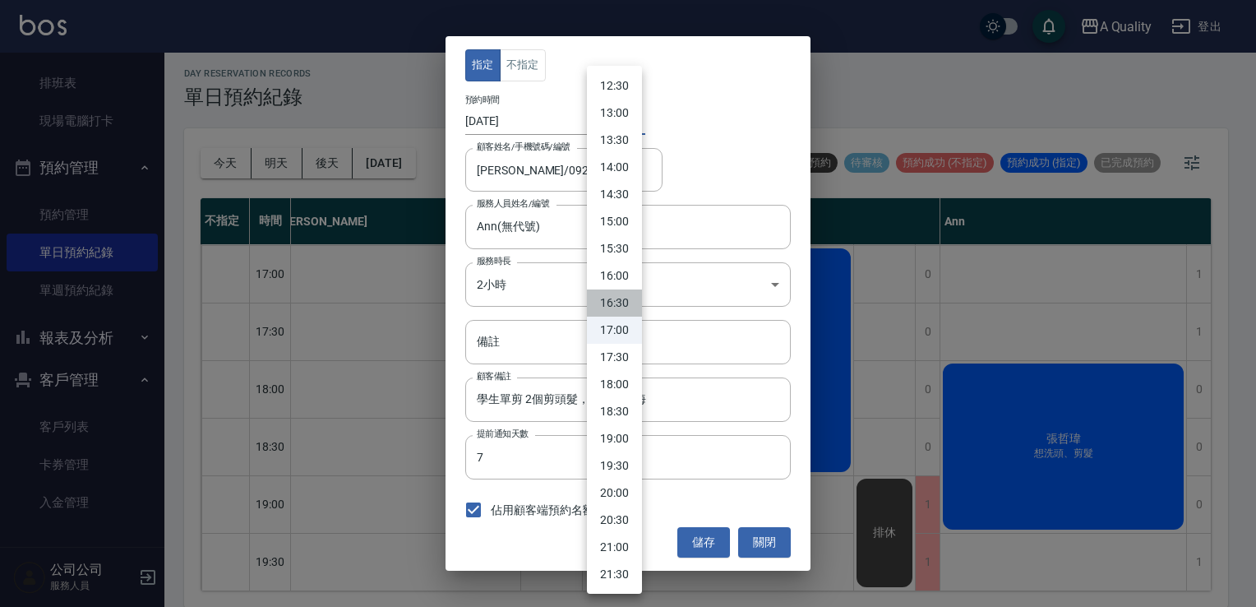
click at [617, 298] on li "16:30" at bounding box center [614, 302] width 55 height 27
type input "1757752200000"
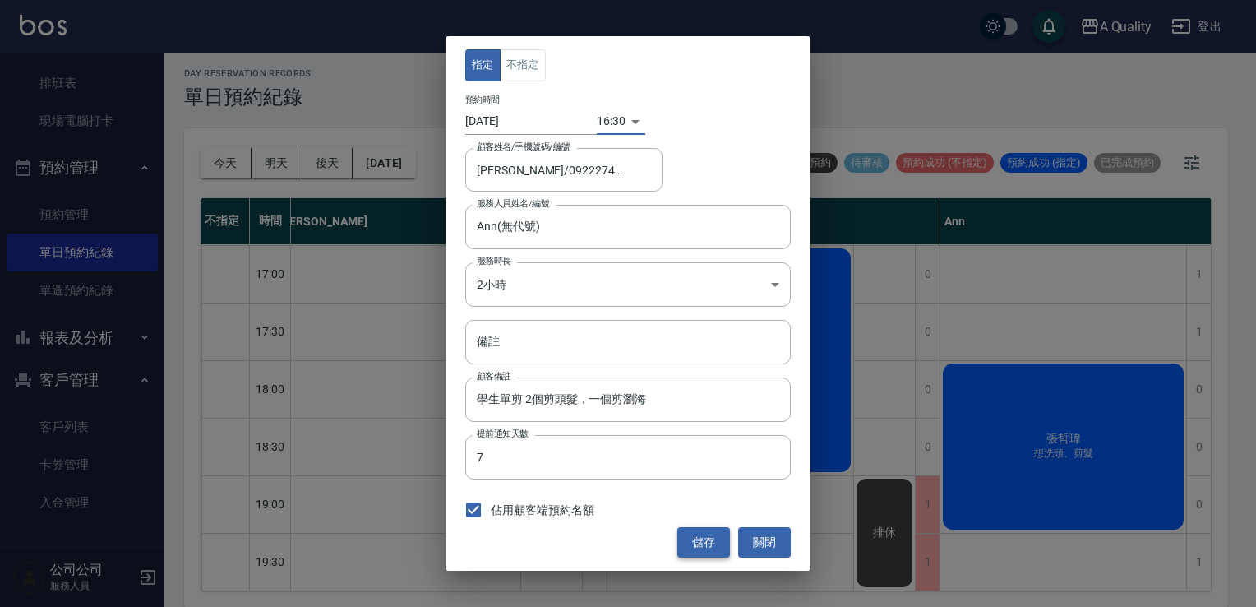
click at [705, 547] on button "儲存" at bounding box center [704, 542] width 53 height 30
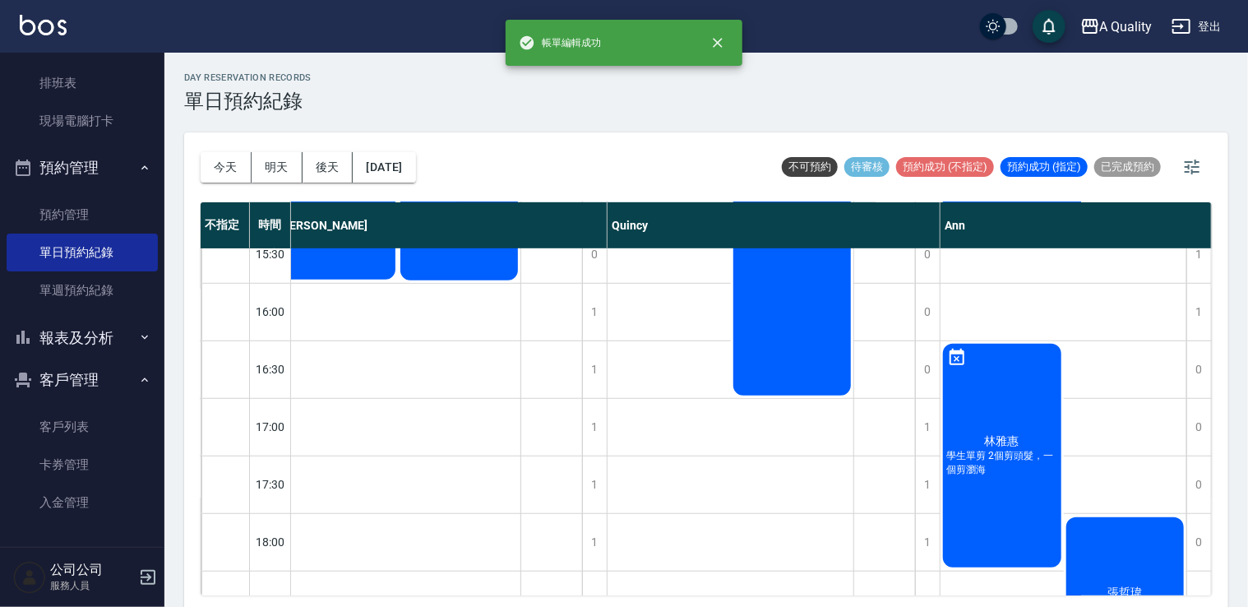
scroll to position [537, 164]
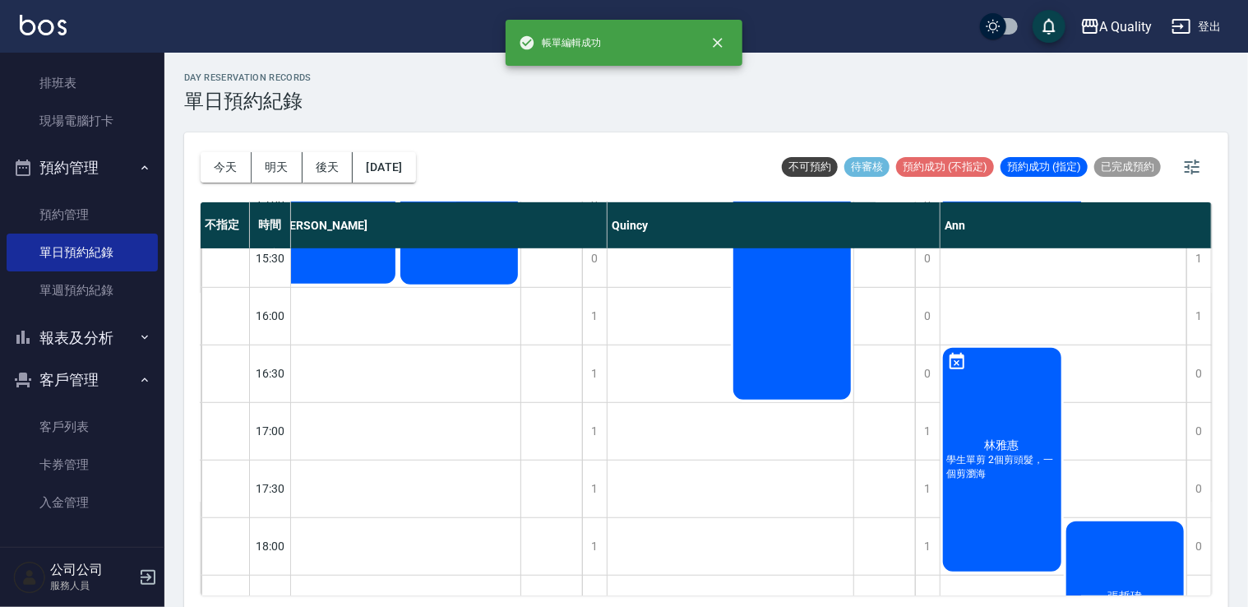
click at [1029, 377] on div "林雅惠 學生單剪 2個剪頭髮，一個剪瀏海" at bounding box center [1002, 459] width 123 height 229
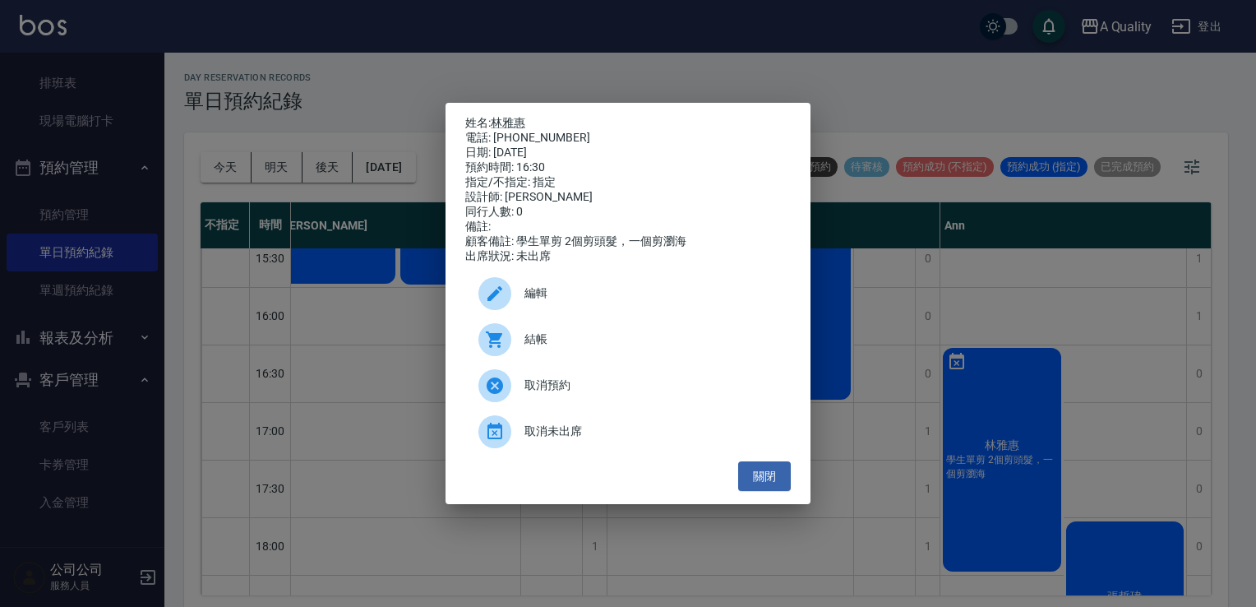
click at [596, 302] on span "編輯" at bounding box center [651, 292] width 253 height 17
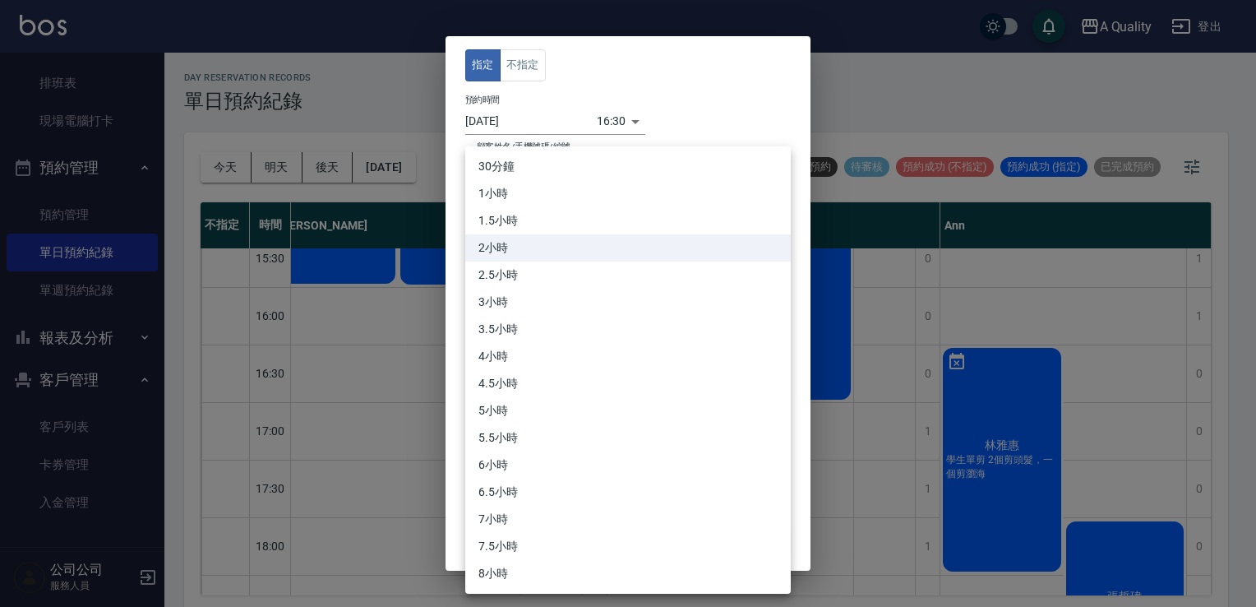
click at [516, 275] on body "A Quality 登出 櫃檯作業 打帳單 帳單列表 營業儀表板 現金收支登錄 每日結帳 排班表 現場電腦打卡 預約管理 預約管理 單日預約紀錄 單週預約紀錄…" at bounding box center [628, 306] width 1256 height 612
click at [634, 95] on div at bounding box center [628, 303] width 1256 height 607
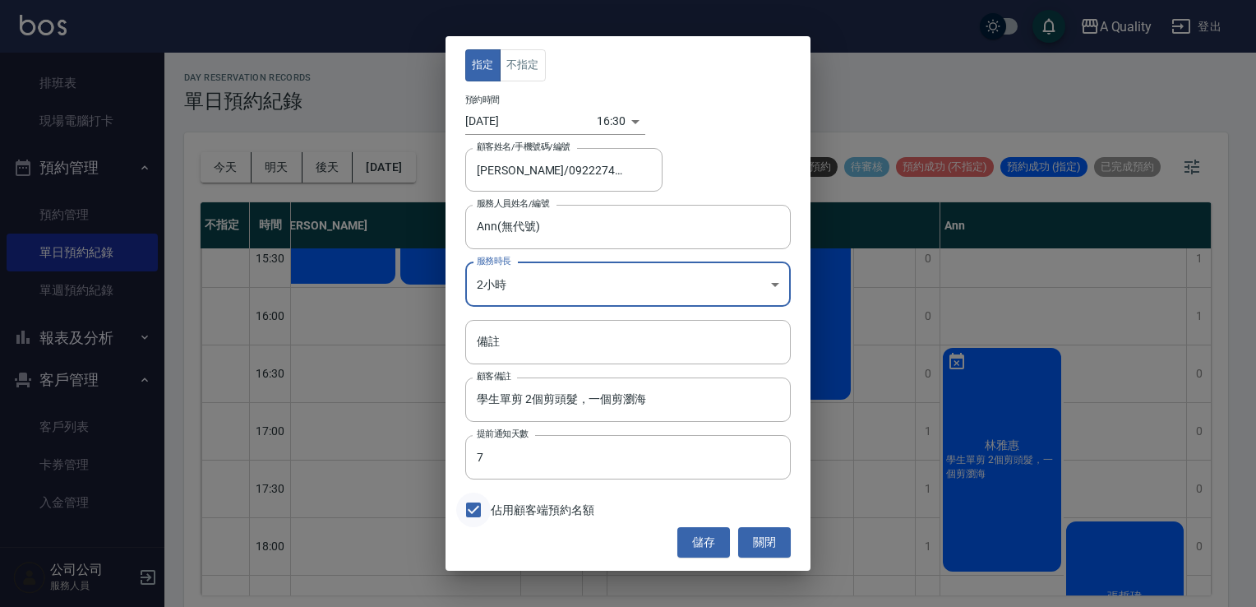
click at [470, 515] on input "佔用顧客端預約名額" at bounding box center [473, 510] width 35 height 35
checkbox input "false"
click at [715, 545] on button "儲存" at bounding box center [704, 542] width 53 height 30
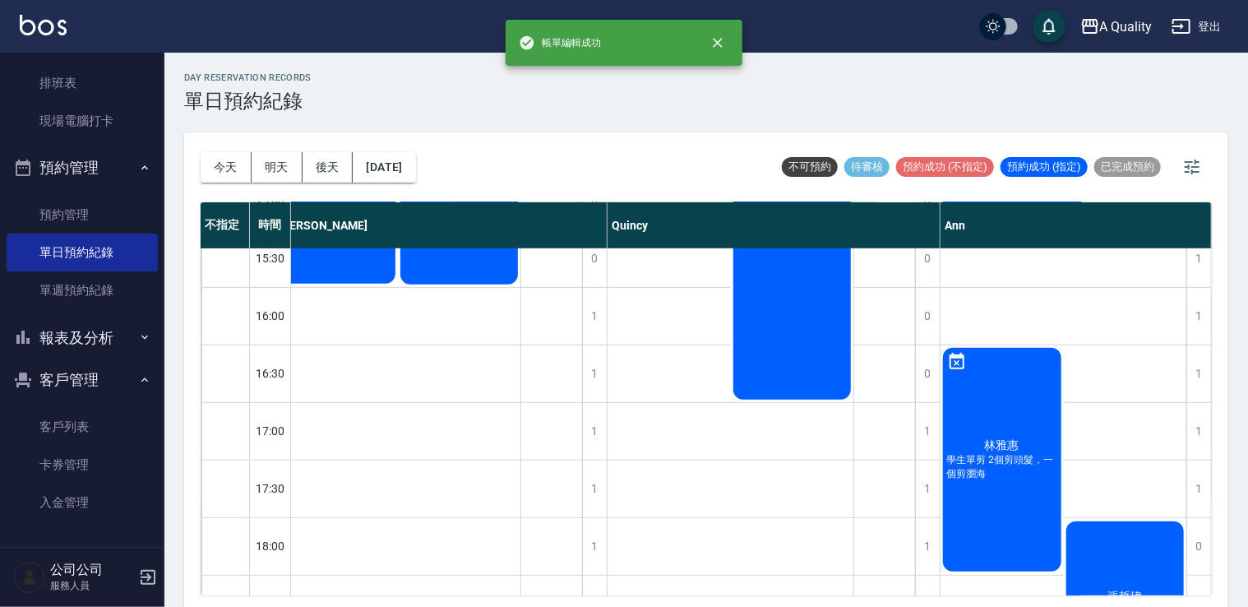
click at [987, 413] on div "林雅惠 學生單剪 2個剪頭髮，一個剪瀏海" at bounding box center [1002, 459] width 123 height 229
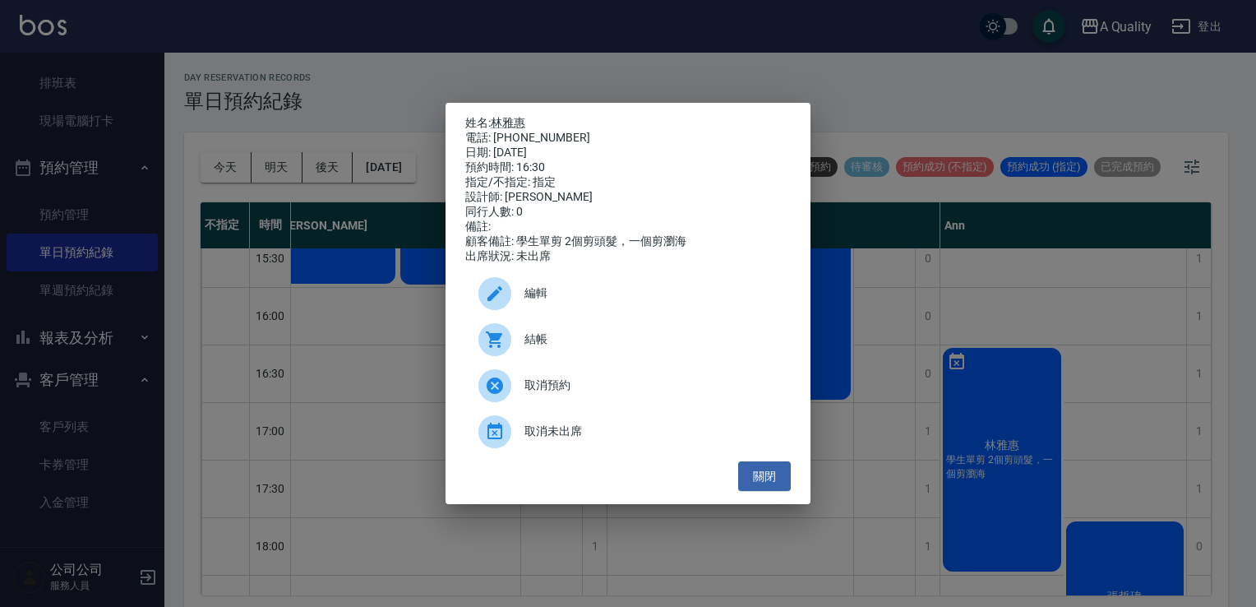
click at [553, 440] on span "取消未出席" at bounding box center [651, 431] width 253 height 17
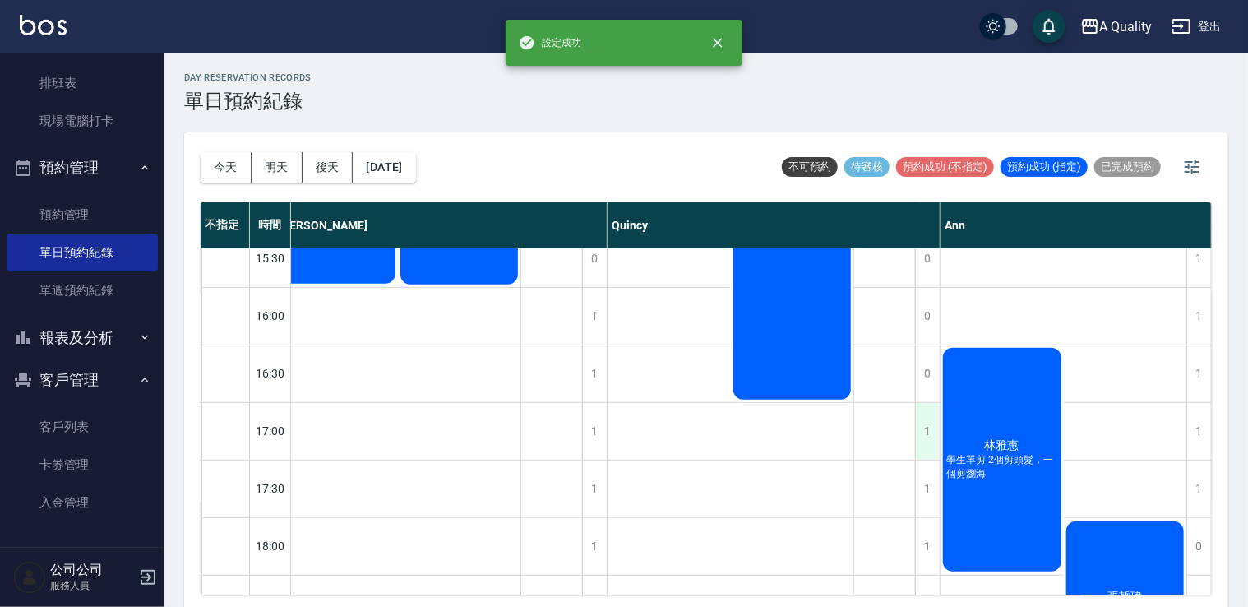
click at [918, 432] on div "1" at bounding box center [927, 431] width 25 height 57
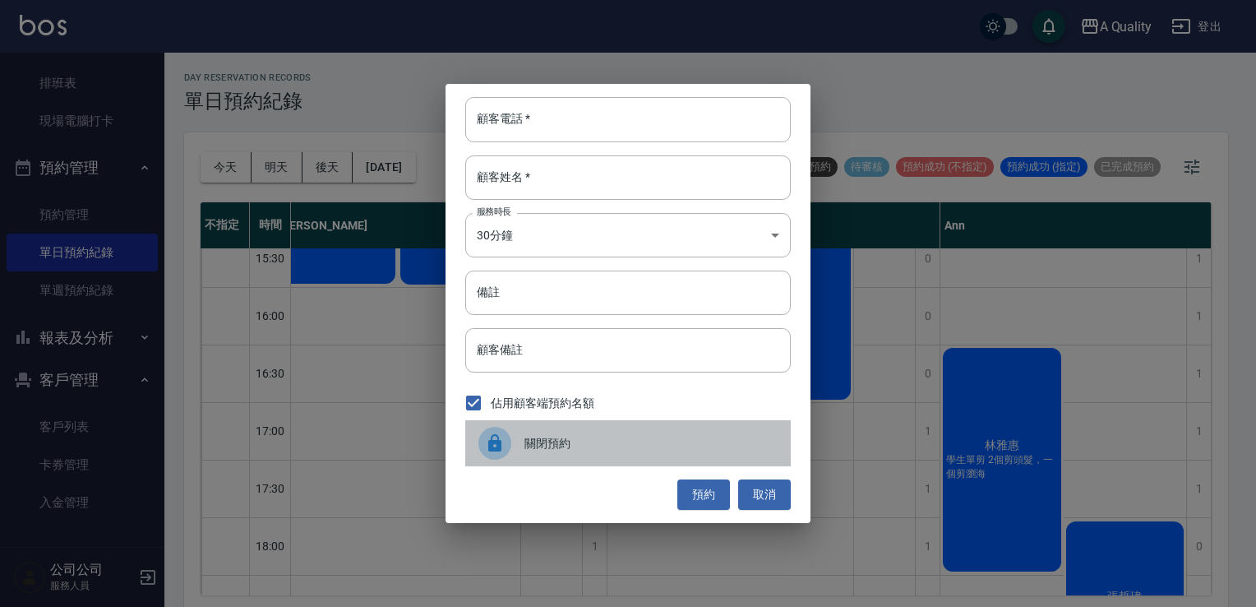
click at [503, 435] on icon at bounding box center [495, 443] width 20 height 20
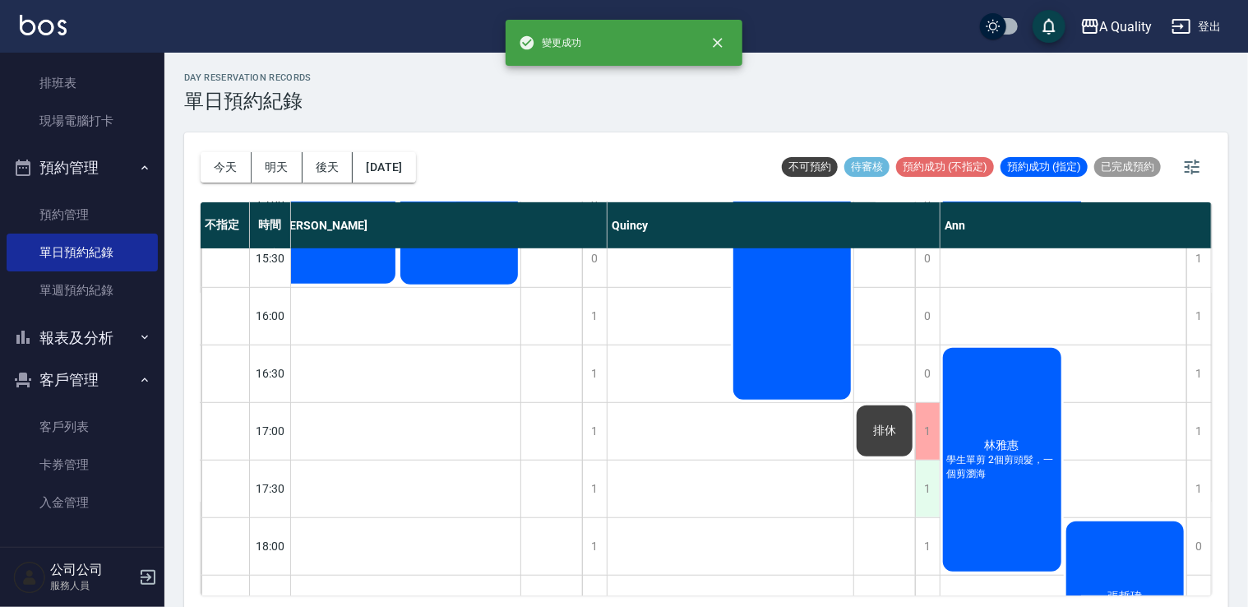
click at [931, 490] on div "1" at bounding box center [927, 488] width 25 height 57
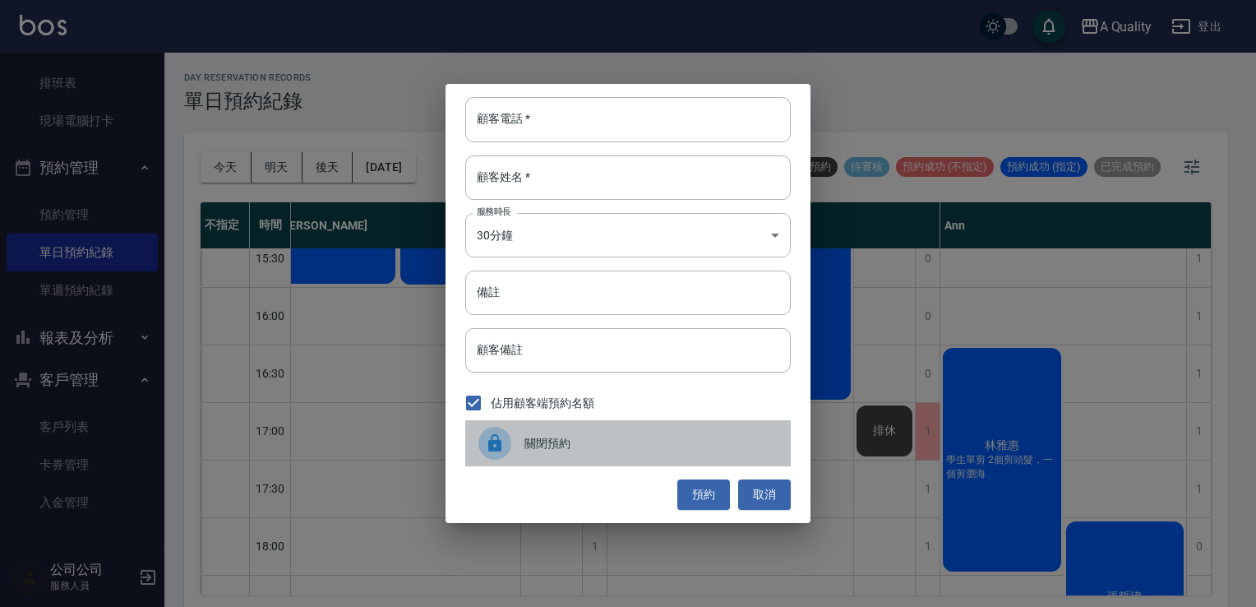
click at [633, 437] on span "關閉預約" at bounding box center [651, 443] width 253 height 17
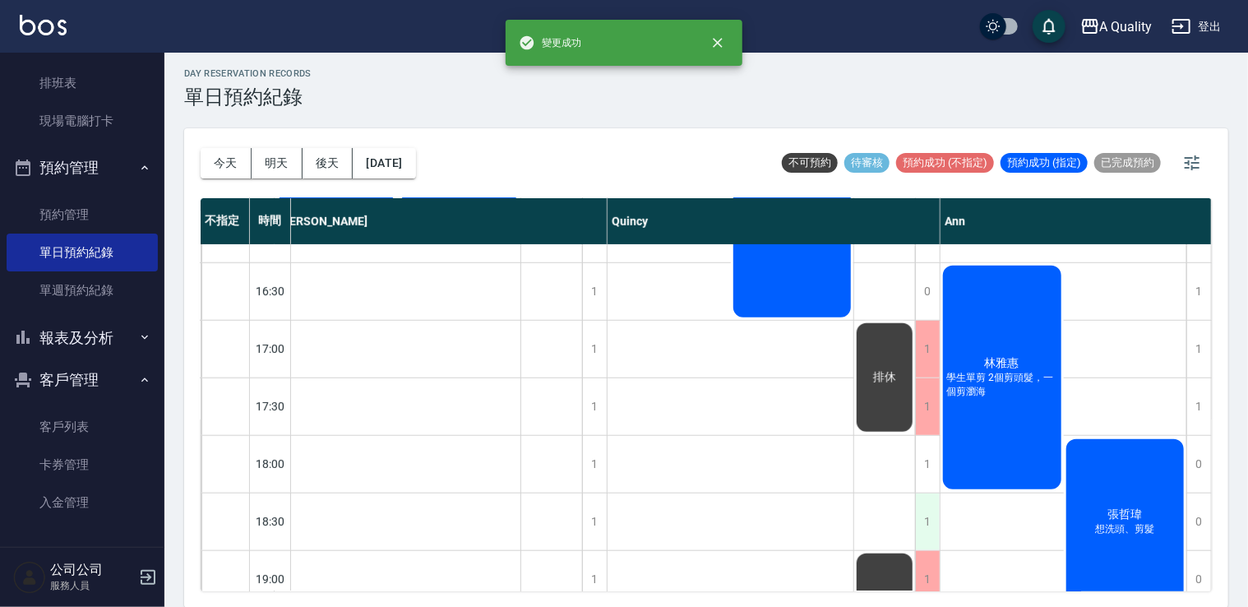
scroll to position [701, 164]
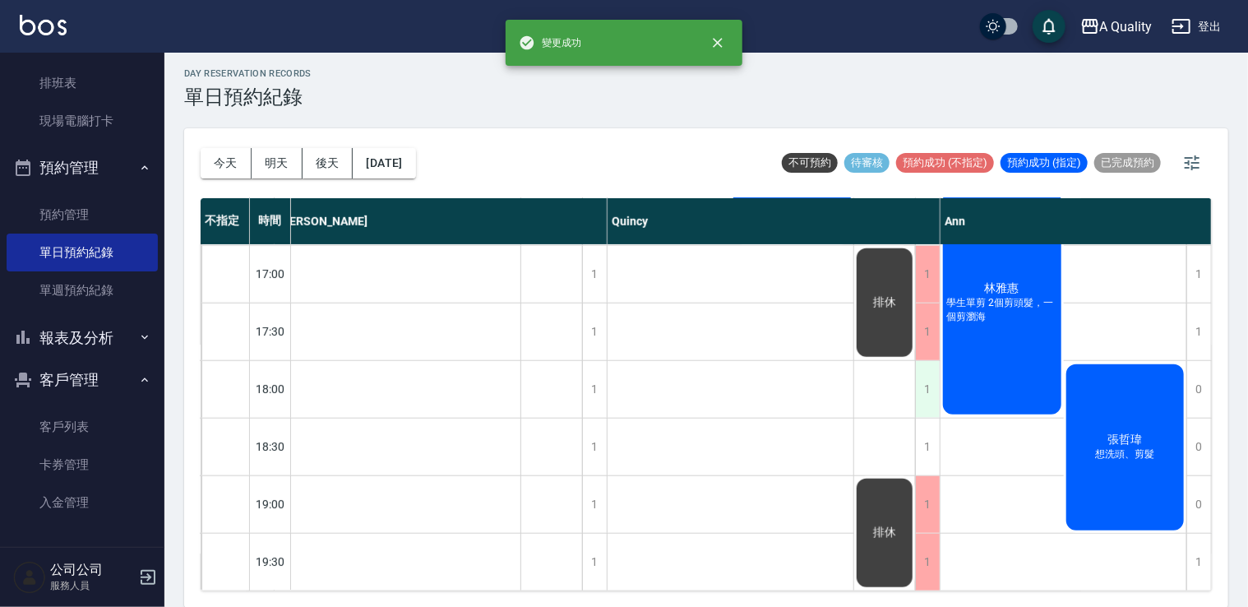
click at [931, 380] on div "1" at bounding box center [927, 389] width 25 height 57
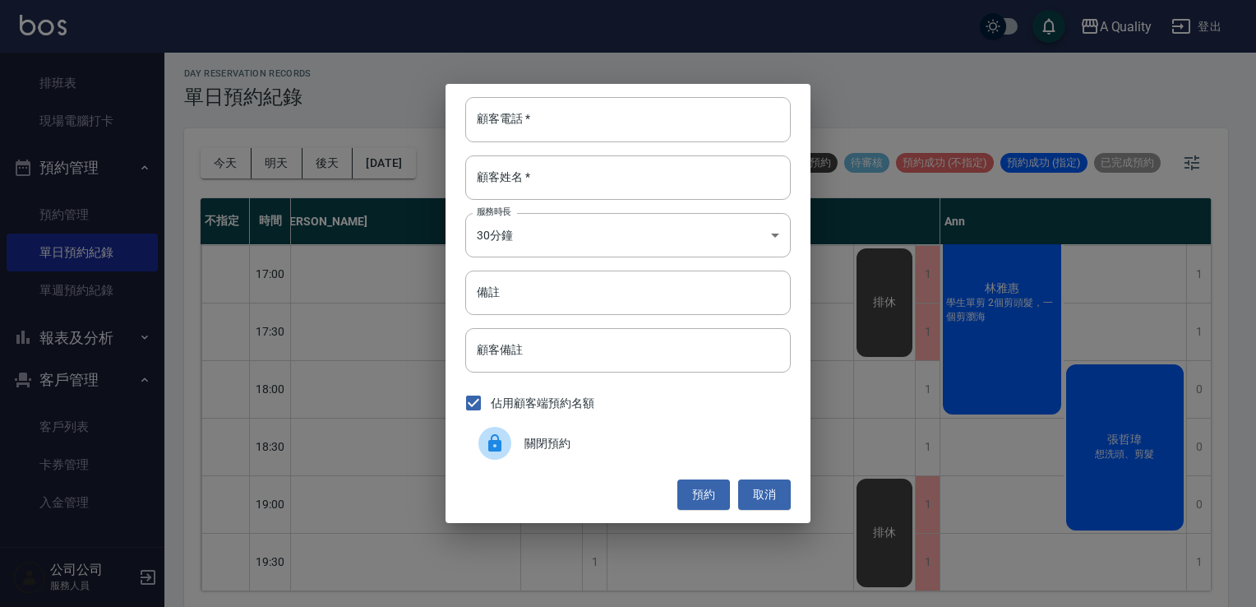
click at [653, 458] on div "關閉預約" at bounding box center [628, 443] width 326 height 46
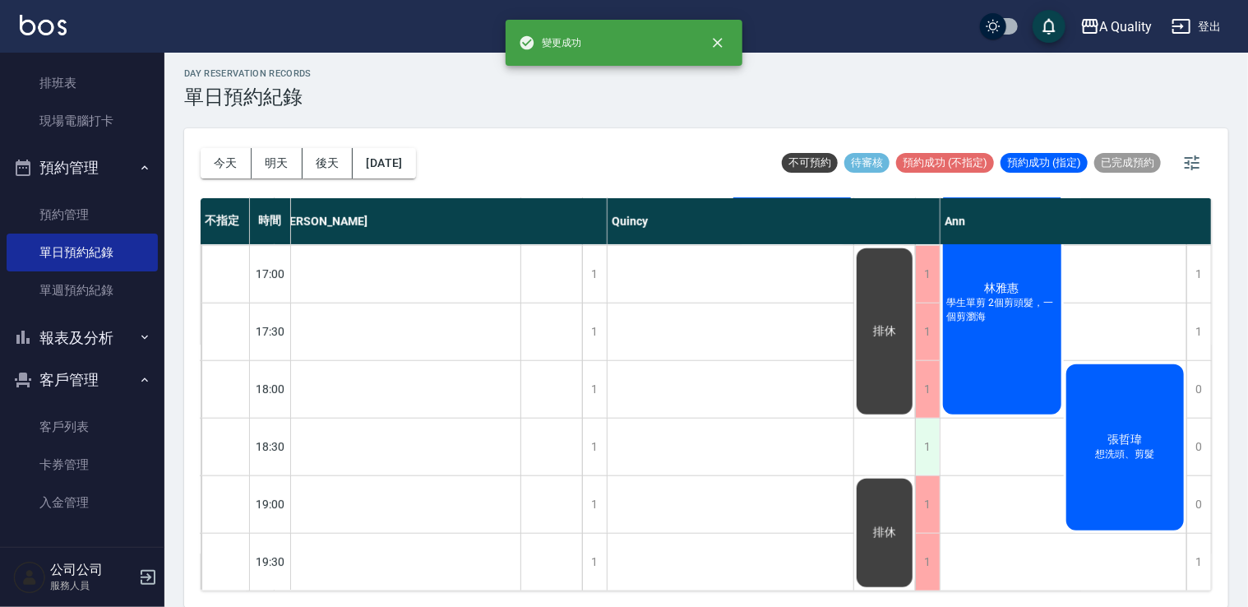
click at [928, 435] on div "1" at bounding box center [927, 447] width 25 height 57
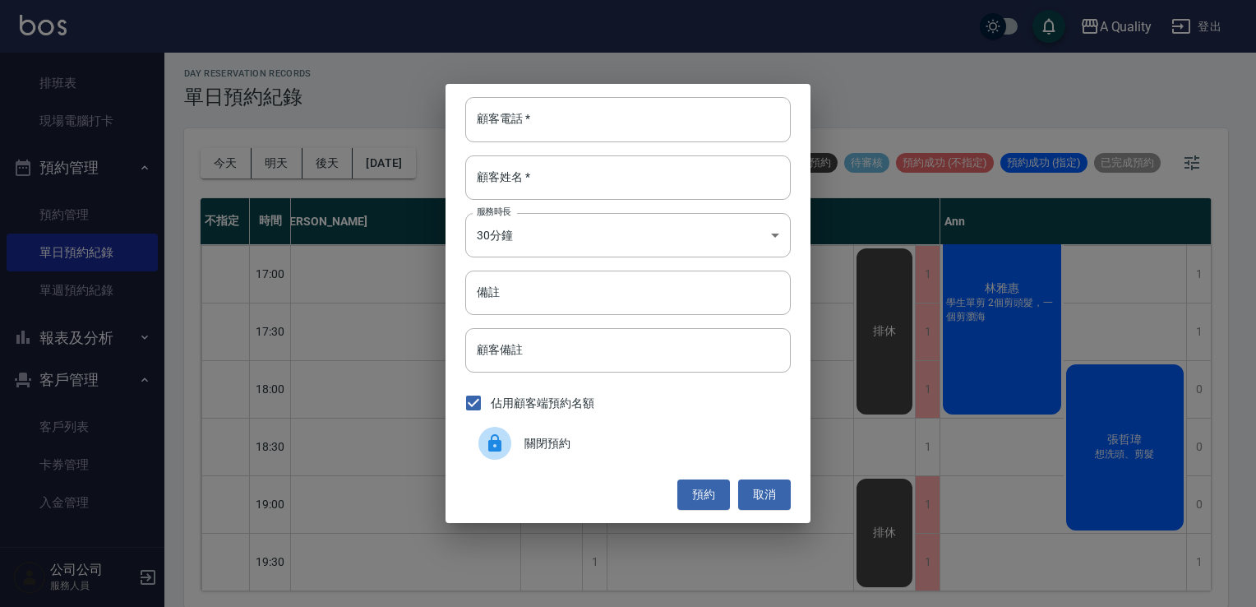
click at [637, 442] on span "關閉預約" at bounding box center [651, 443] width 253 height 17
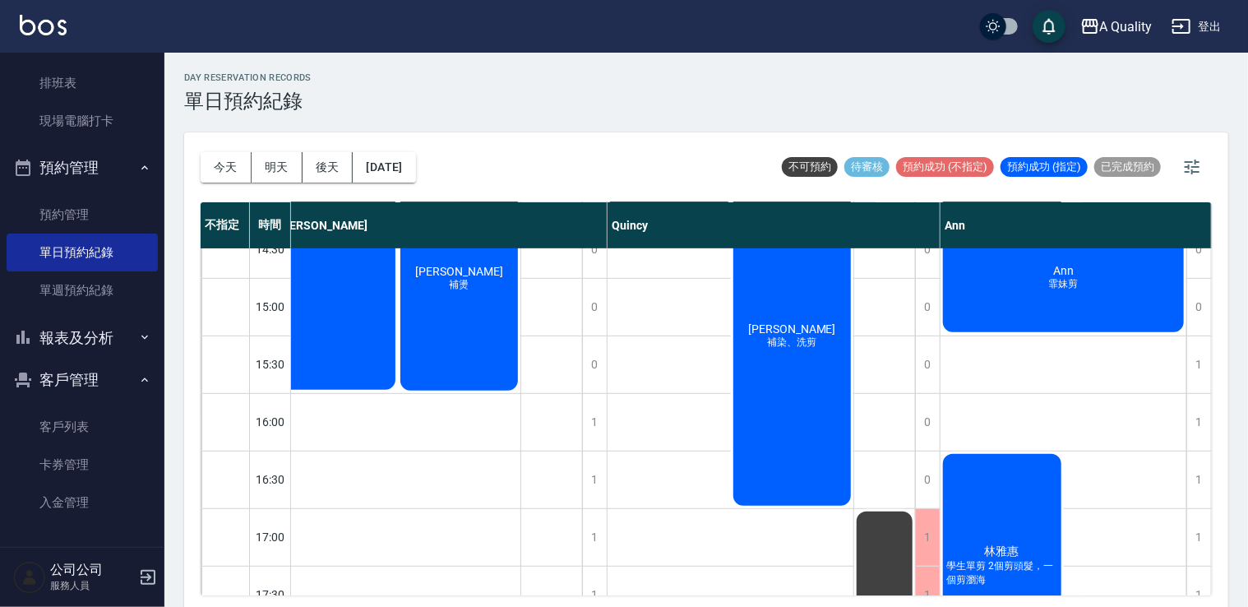
scroll to position [455, 172]
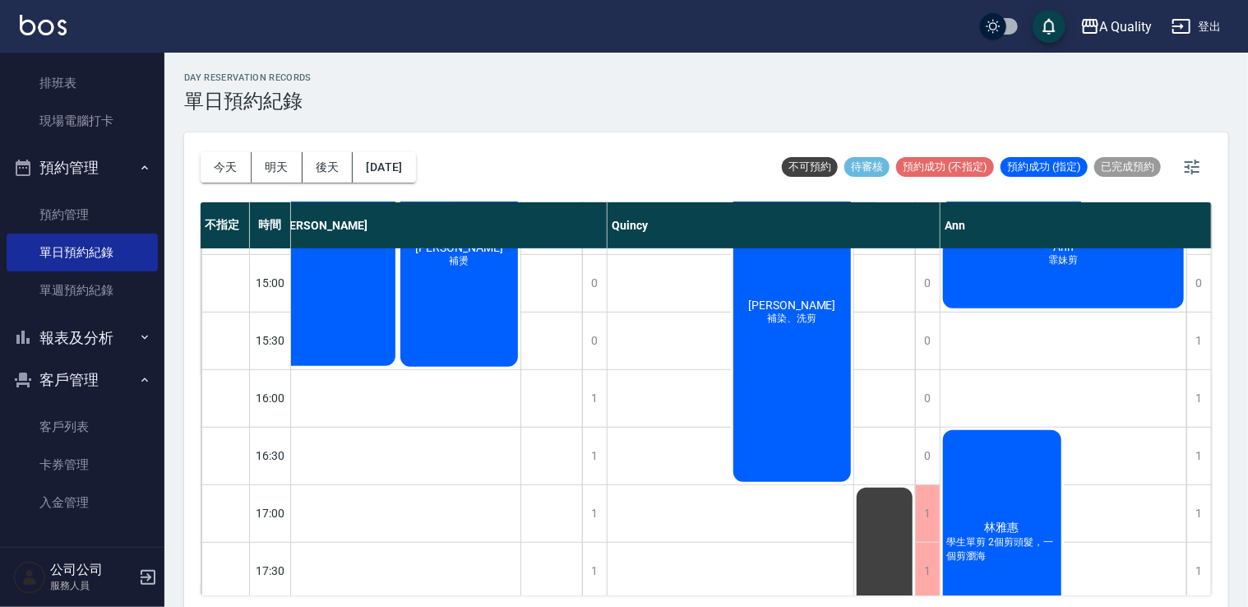
click at [1023, 470] on div "林雅惠 學生單剪 2個剪頭髮，一個剪瀏海" at bounding box center [1002, 542] width 123 height 229
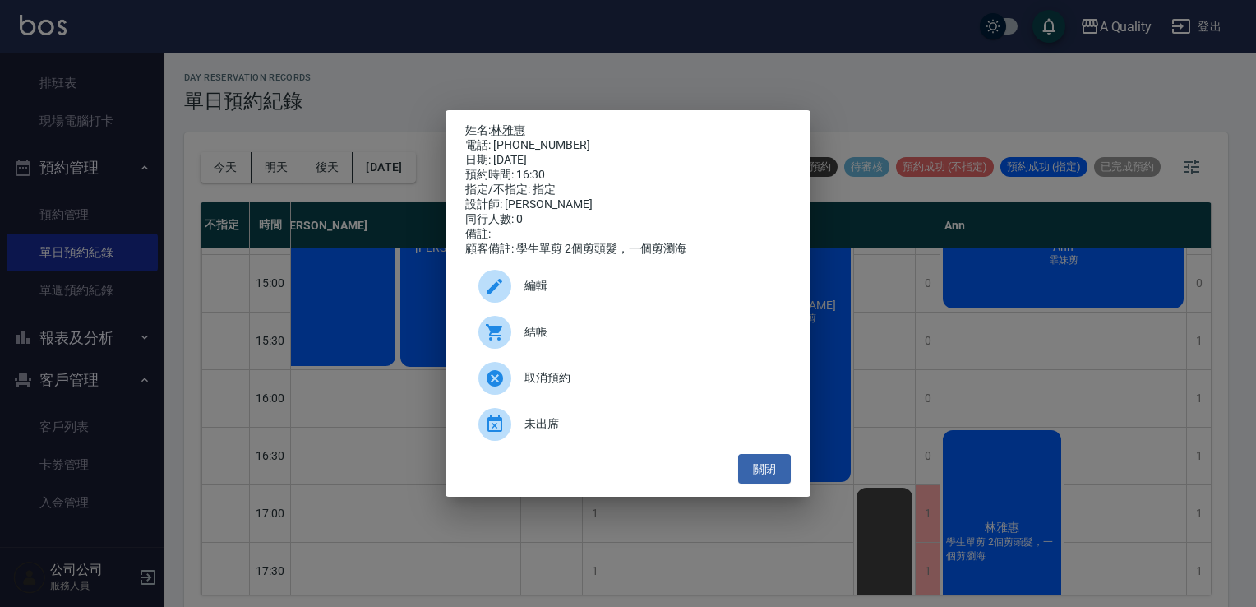
click at [579, 270] on div "編輯" at bounding box center [628, 286] width 326 height 46
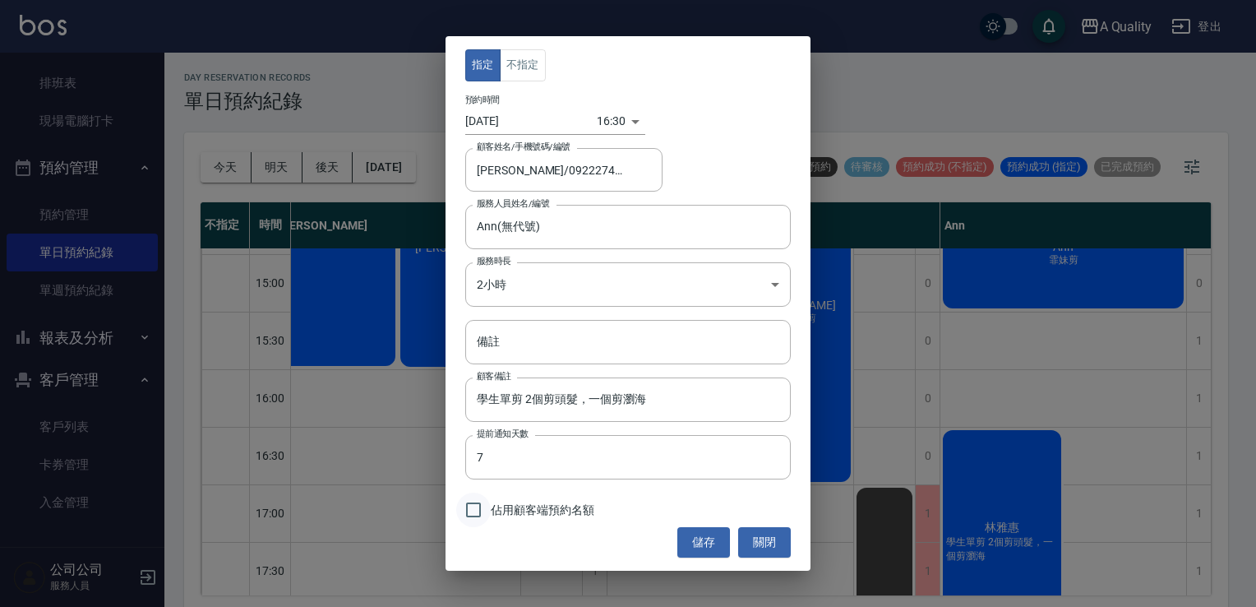
click at [467, 526] on div "指定 不指定 預約時間 2025/09/13 16:30 1757752200000 顧客姓名/手機號碼/編號 林雅惠/0922274835/ 顧客姓名/手機…" at bounding box center [628, 303] width 365 height 534
drag, startPoint x: 467, startPoint y: 526, endPoint x: 474, endPoint y: 506, distance: 21.6
click at [474, 507] on input "佔用顧客端預約名額" at bounding box center [473, 510] width 35 height 35
checkbox input "true"
click at [700, 544] on button "儲存" at bounding box center [704, 542] width 53 height 30
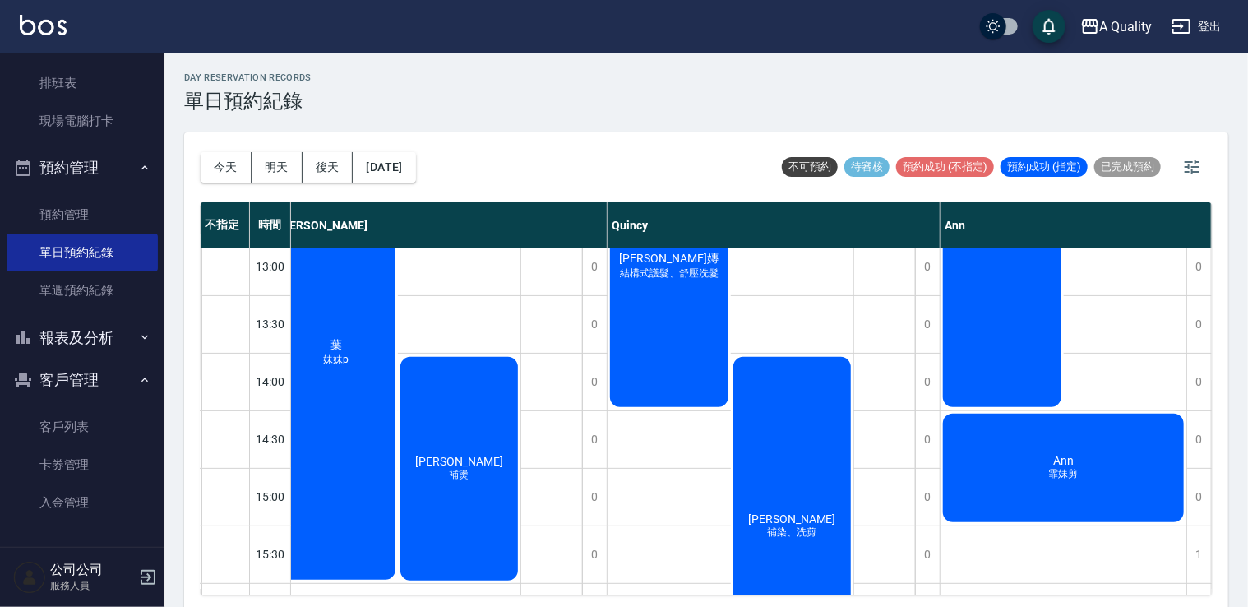
scroll to position [372, 172]
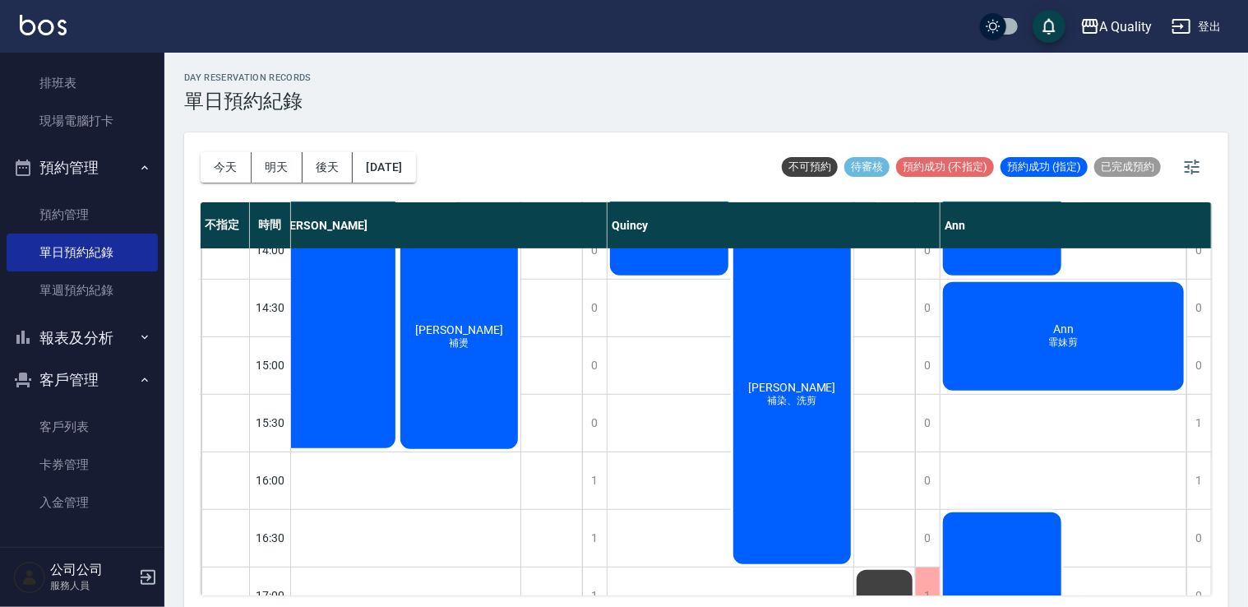
click at [794, 396] on span "補染、洗剪" at bounding box center [792, 401] width 56 height 14
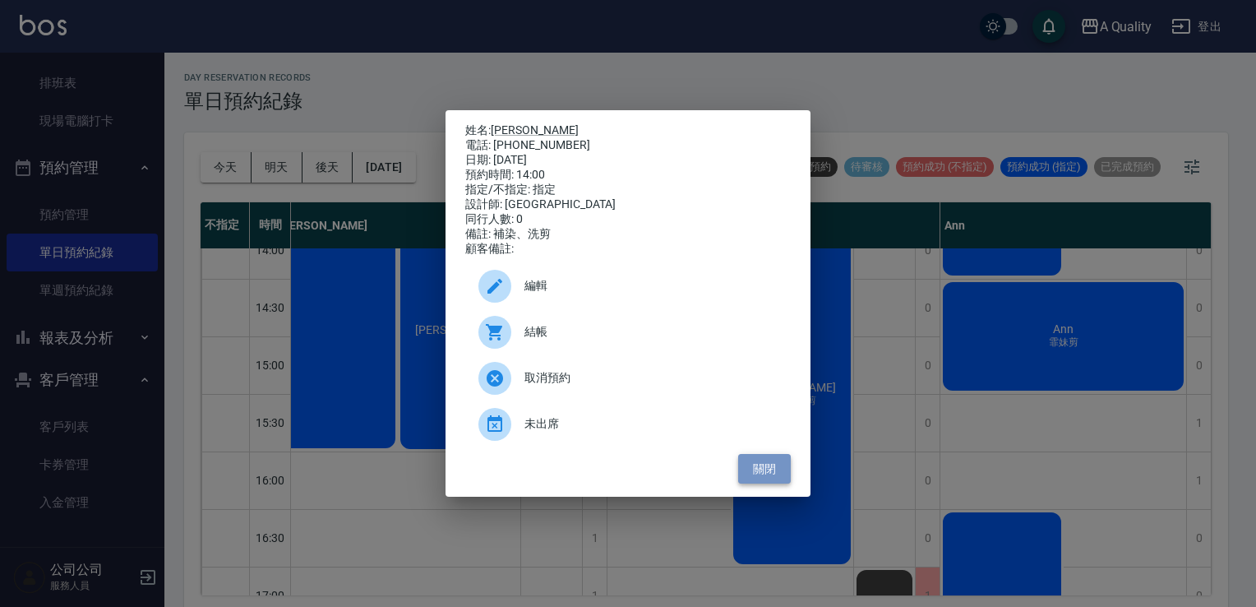
drag, startPoint x: 784, startPoint y: 479, endPoint x: 775, endPoint y: 474, distance: 11.0
click at [775, 479] on button "關閉" at bounding box center [764, 469] width 53 height 30
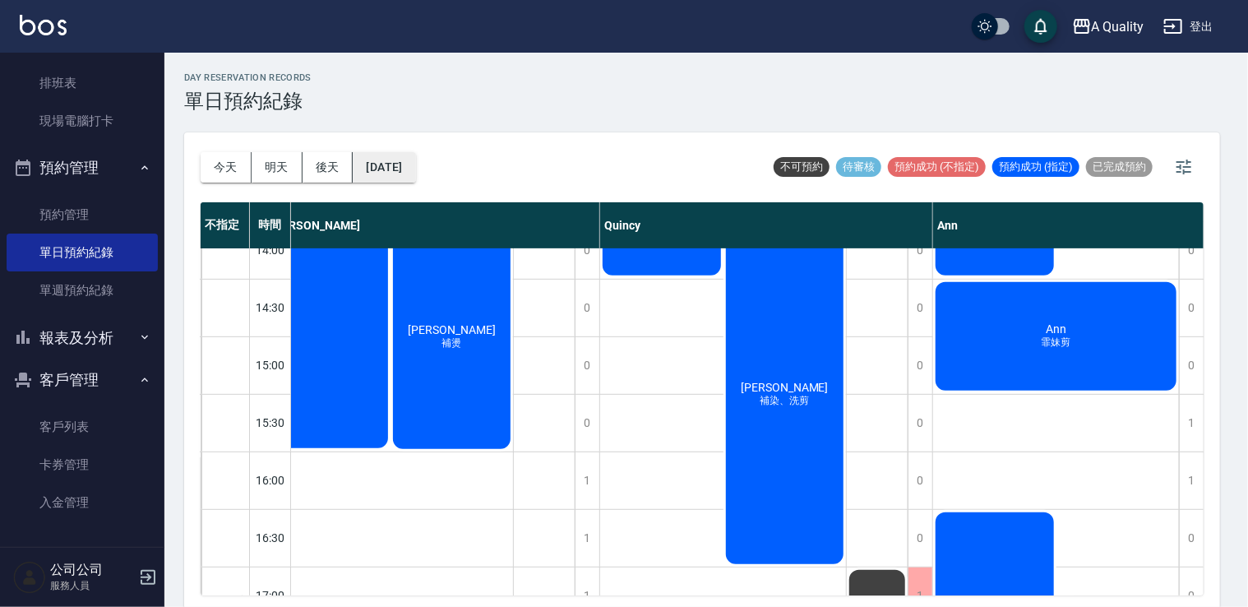
scroll to position [372, 164]
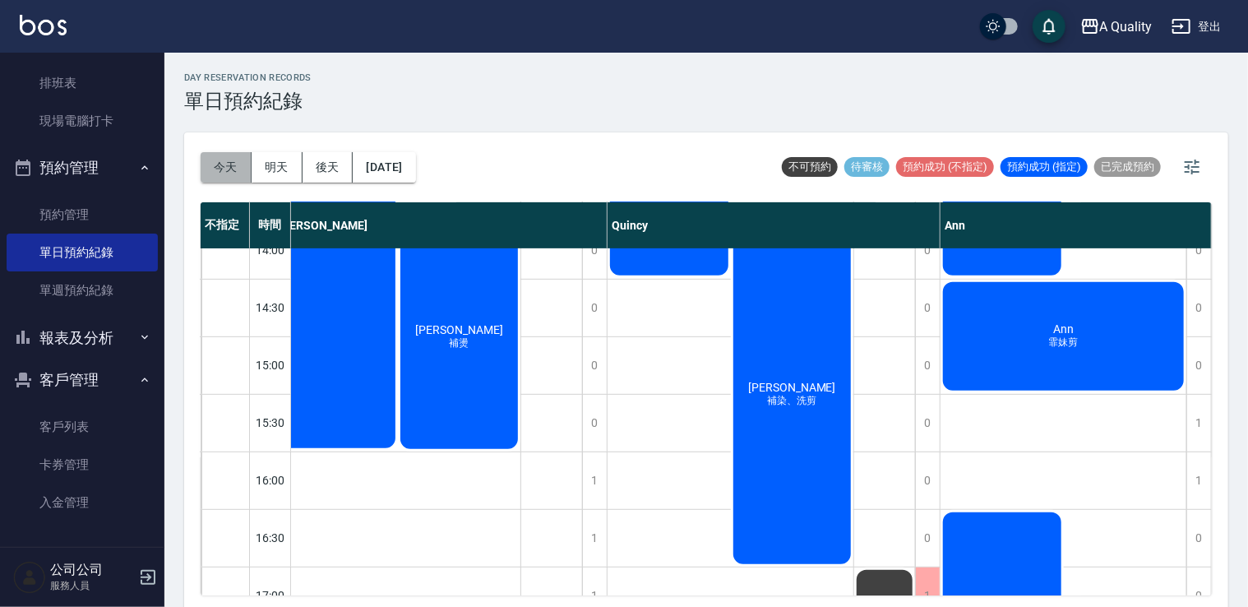
click at [230, 166] on button "今天" at bounding box center [226, 167] width 51 height 30
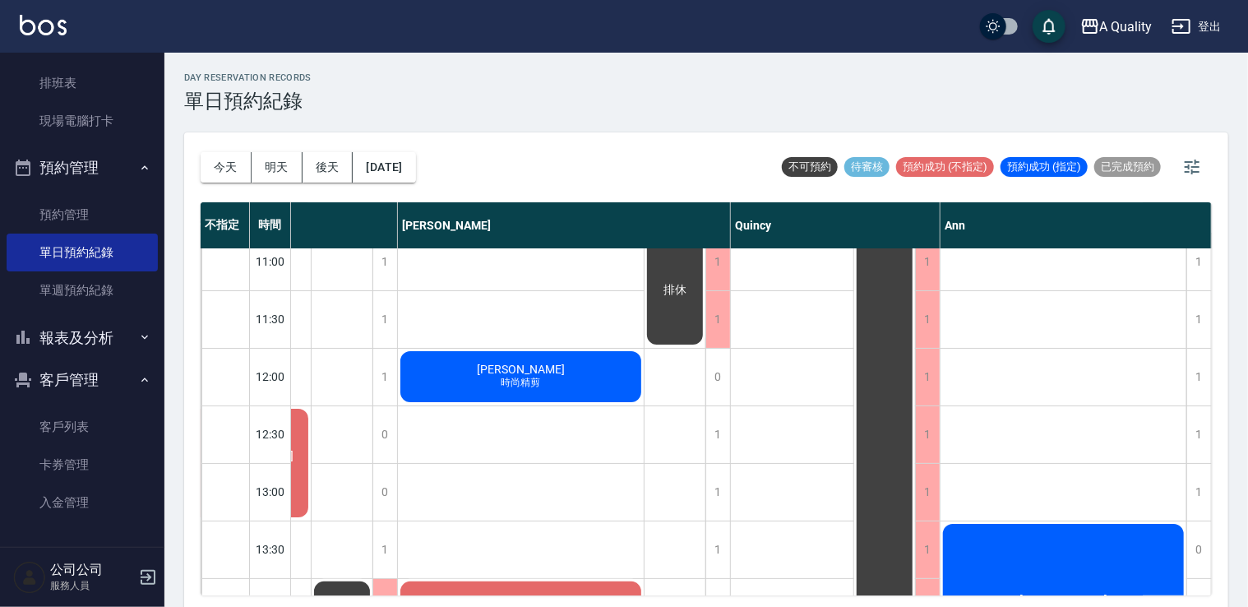
scroll to position [0, 110]
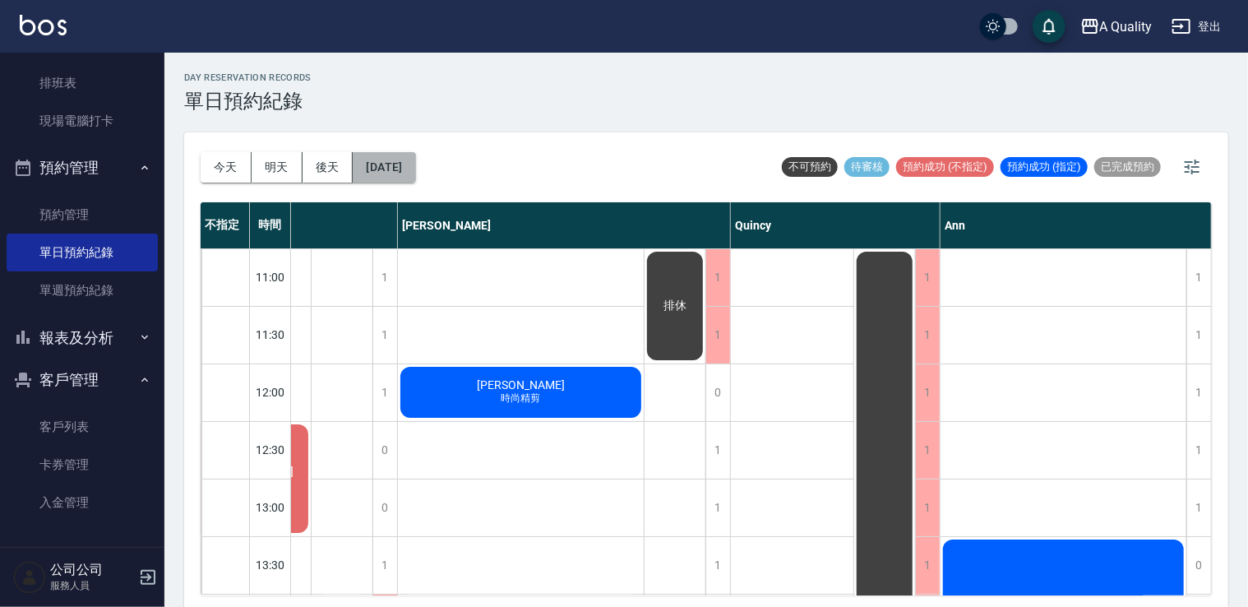
click at [395, 165] on button "[DATE]" at bounding box center [384, 167] width 62 height 30
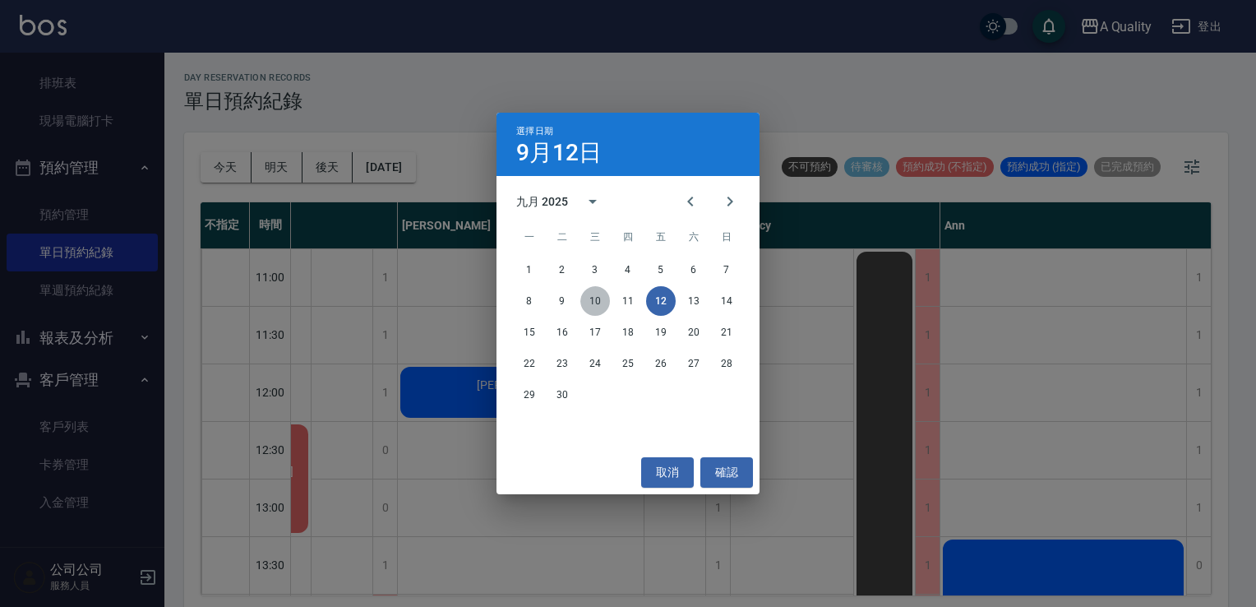
click at [599, 304] on button "10" at bounding box center [596, 301] width 30 height 30
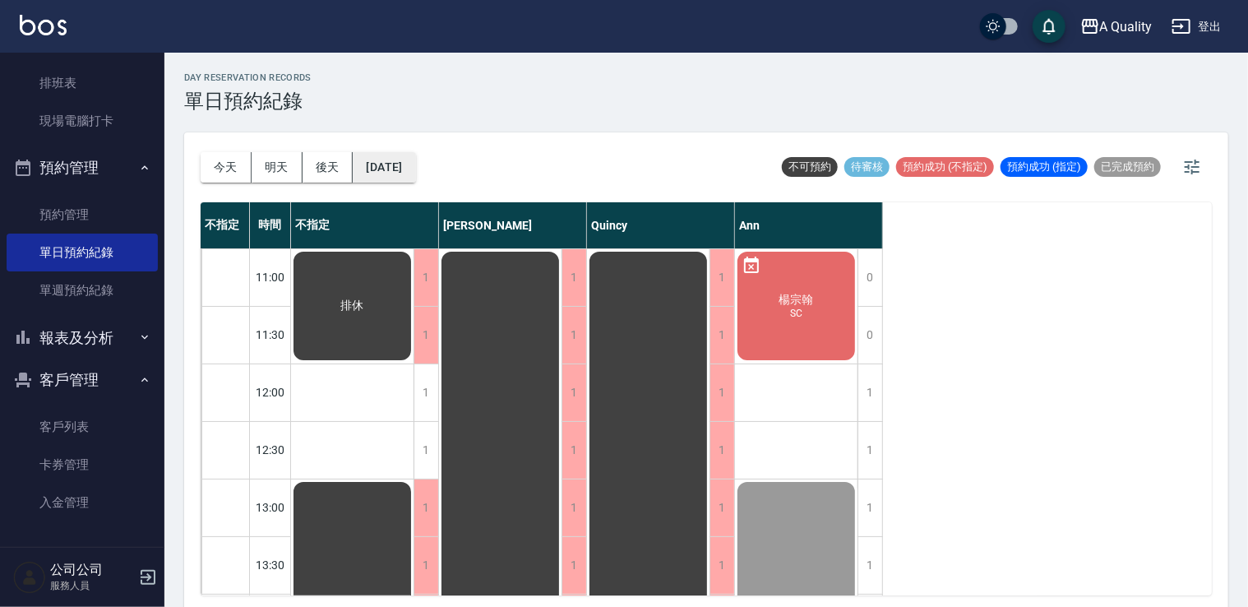
click at [369, 153] on button "2025/09/10" at bounding box center [384, 167] width 62 height 30
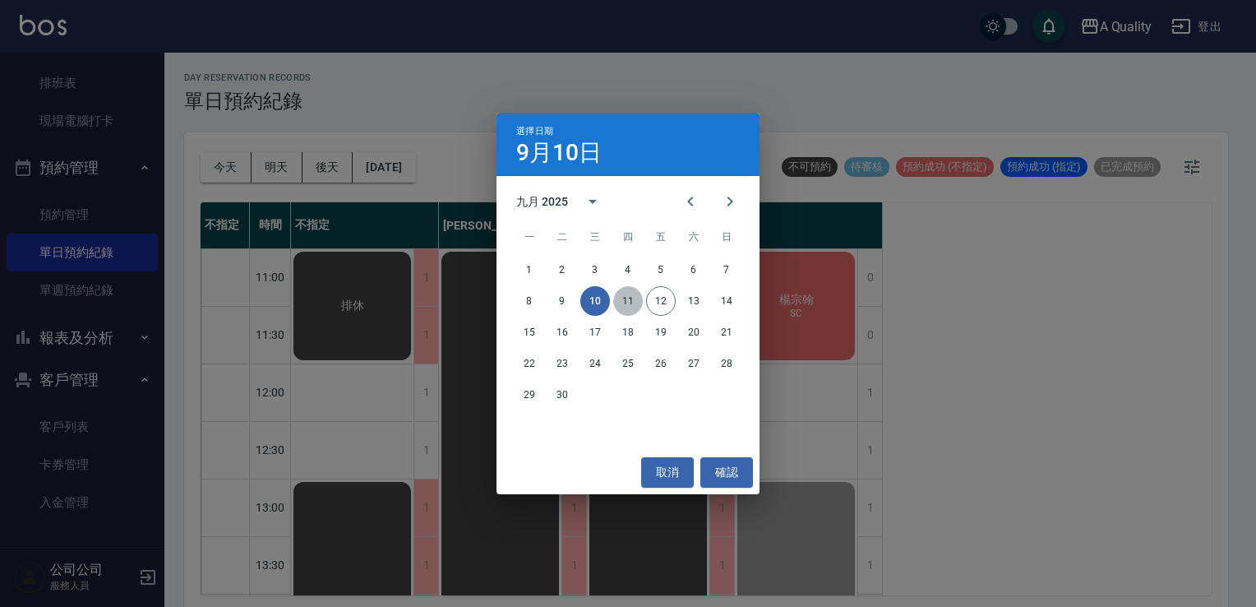
click at [627, 304] on button "11" at bounding box center [628, 301] width 30 height 30
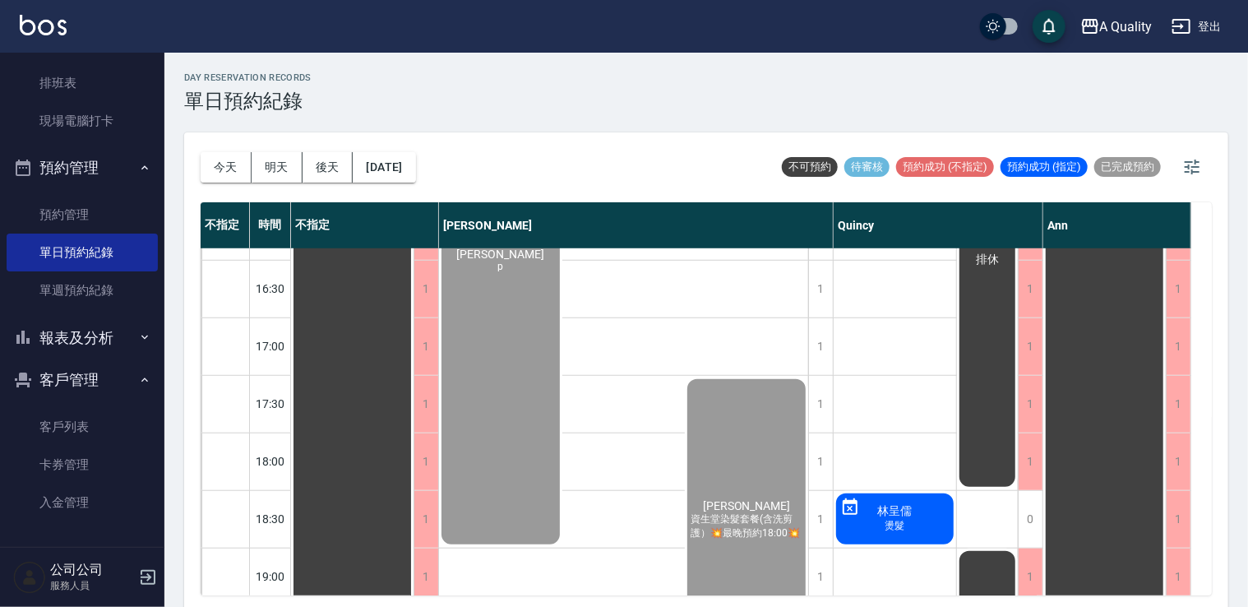
scroll to position [701, 0]
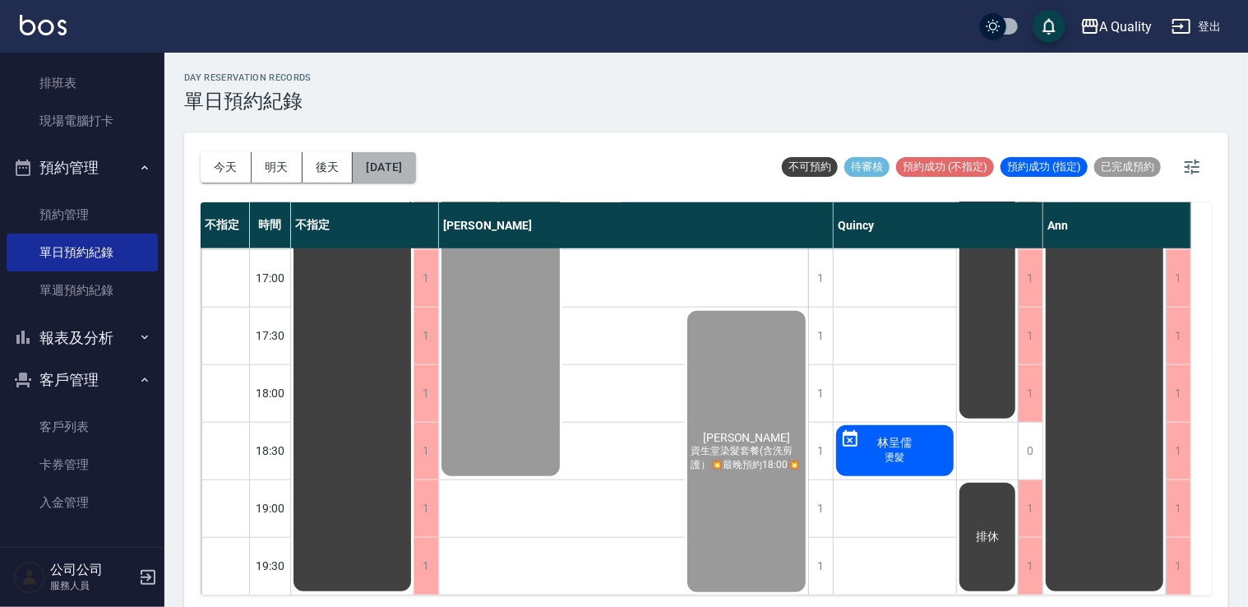
click at [415, 160] on button "2025/09/11" at bounding box center [384, 167] width 62 height 30
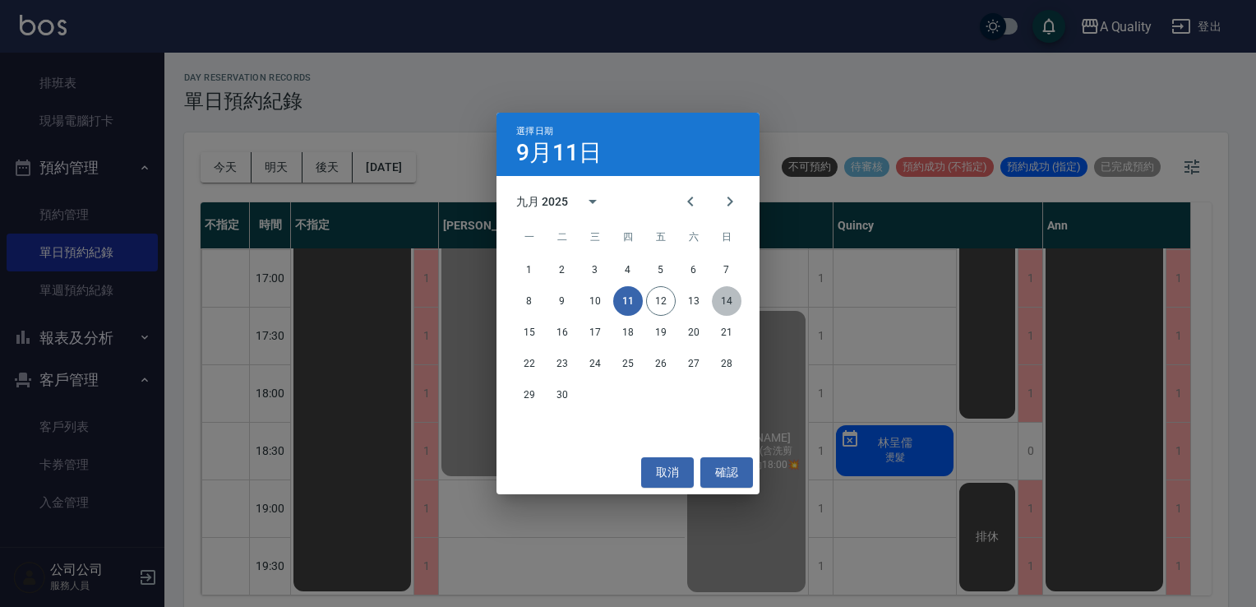
click at [733, 294] on button "14" at bounding box center [727, 301] width 30 height 30
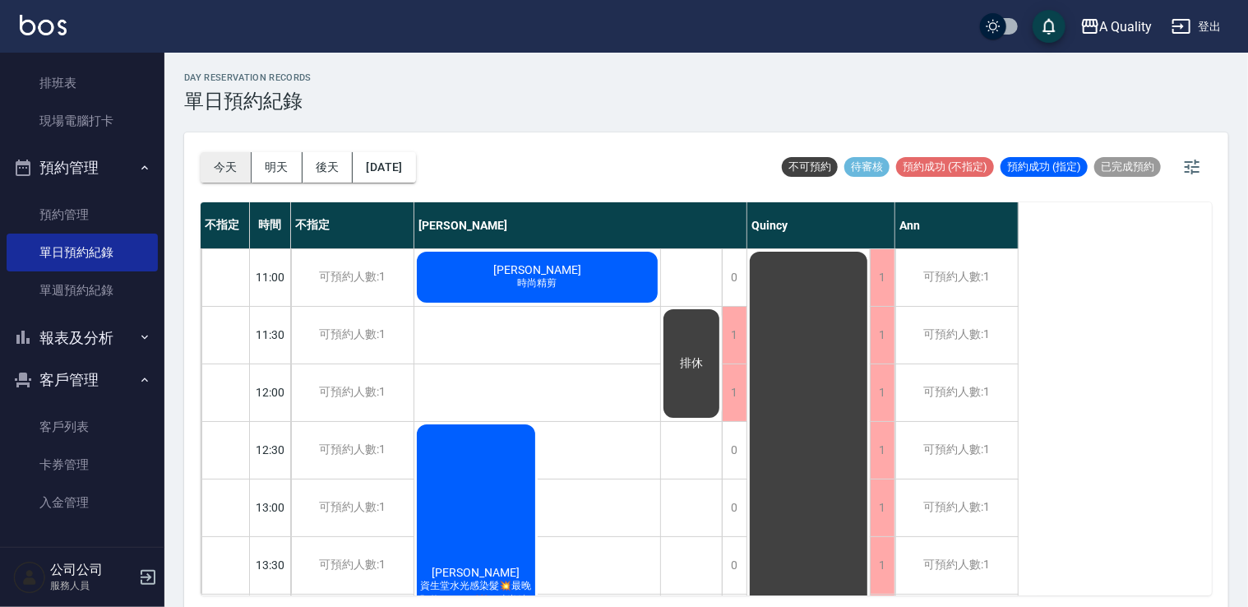
click at [228, 166] on button "今天" at bounding box center [226, 167] width 51 height 30
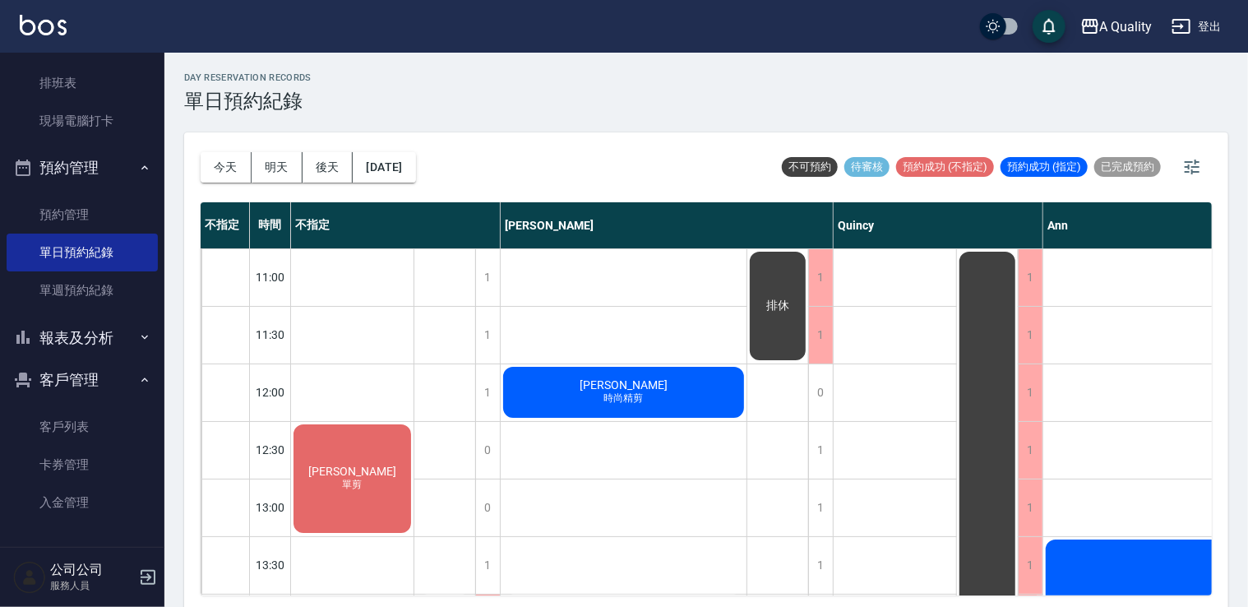
click at [416, 150] on div "今天 明天 後天 2025/09/12" at bounding box center [308, 167] width 215 height 70
click at [415, 167] on button "[DATE]" at bounding box center [384, 167] width 62 height 30
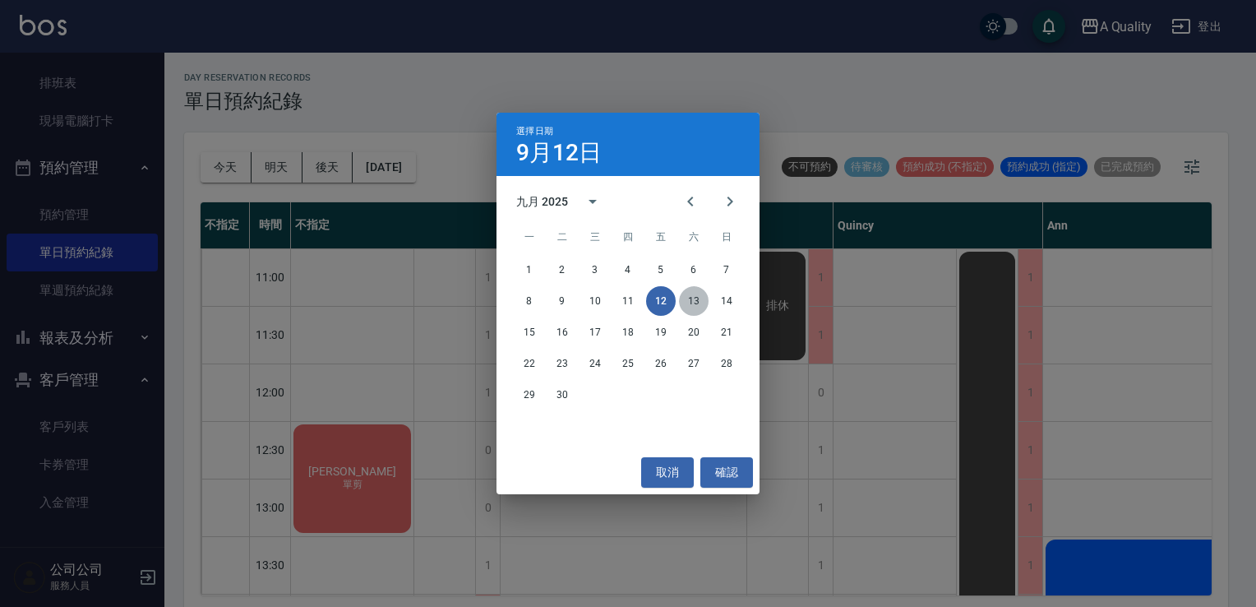
click at [696, 308] on button "13" at bounding box center [694, 301] width 30 height 30
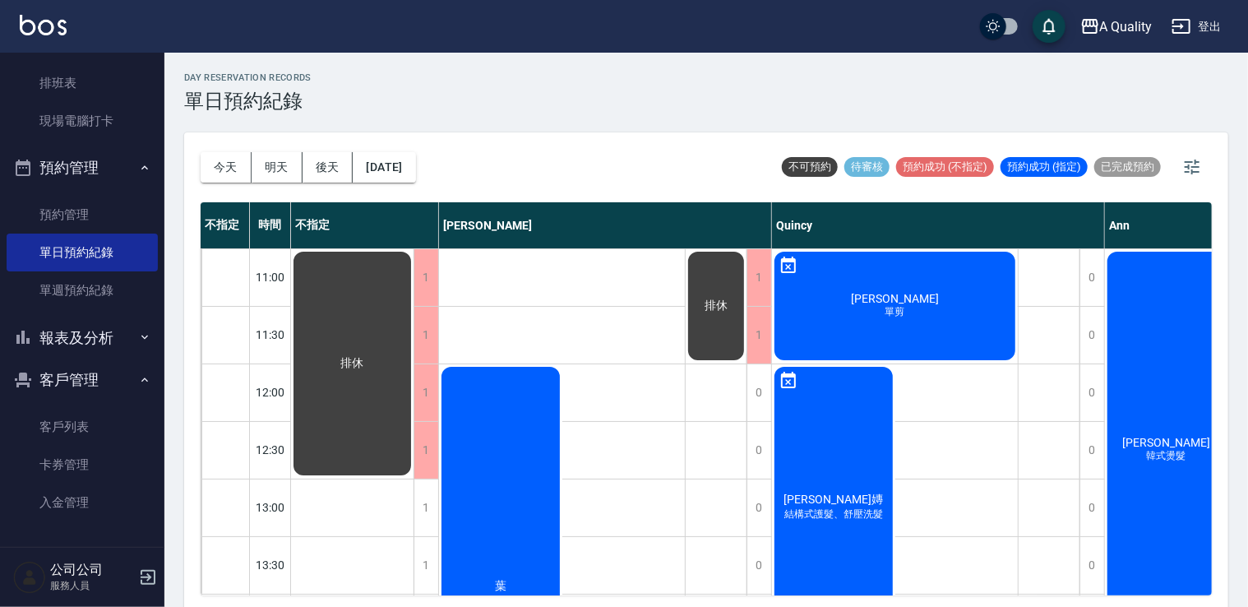
click at [895, 299] on span "葉偉琦" at bounding box center [895, 298] width 95 height 13
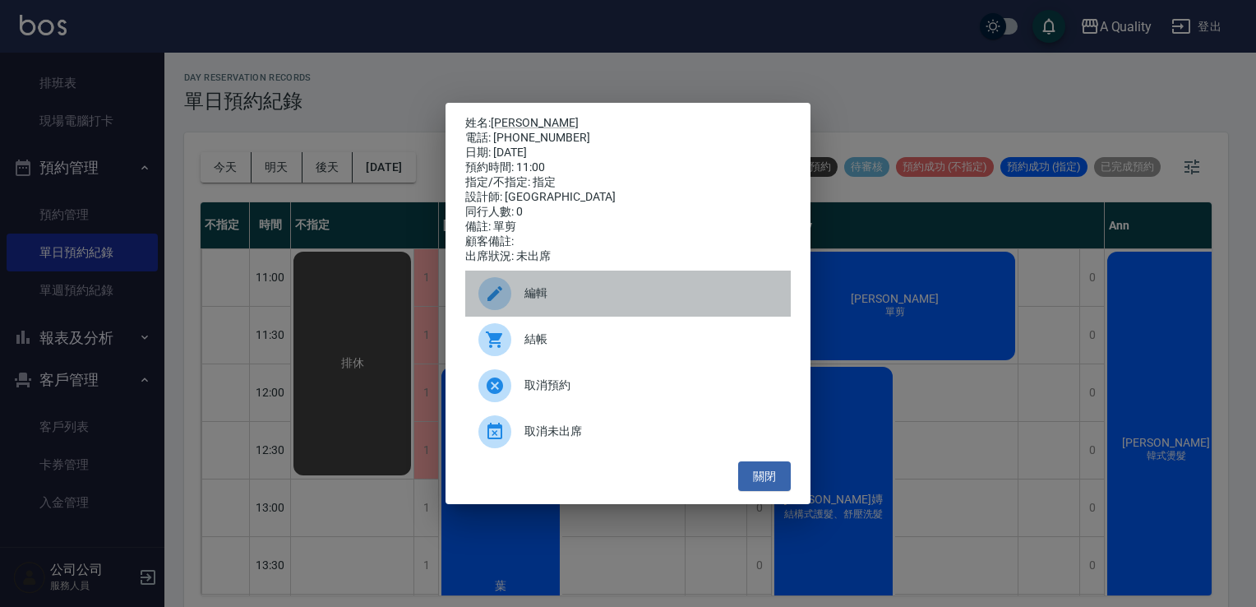
click at [536, 298] on span "編輯" at bounding box center [651, 292] width 253 height 17
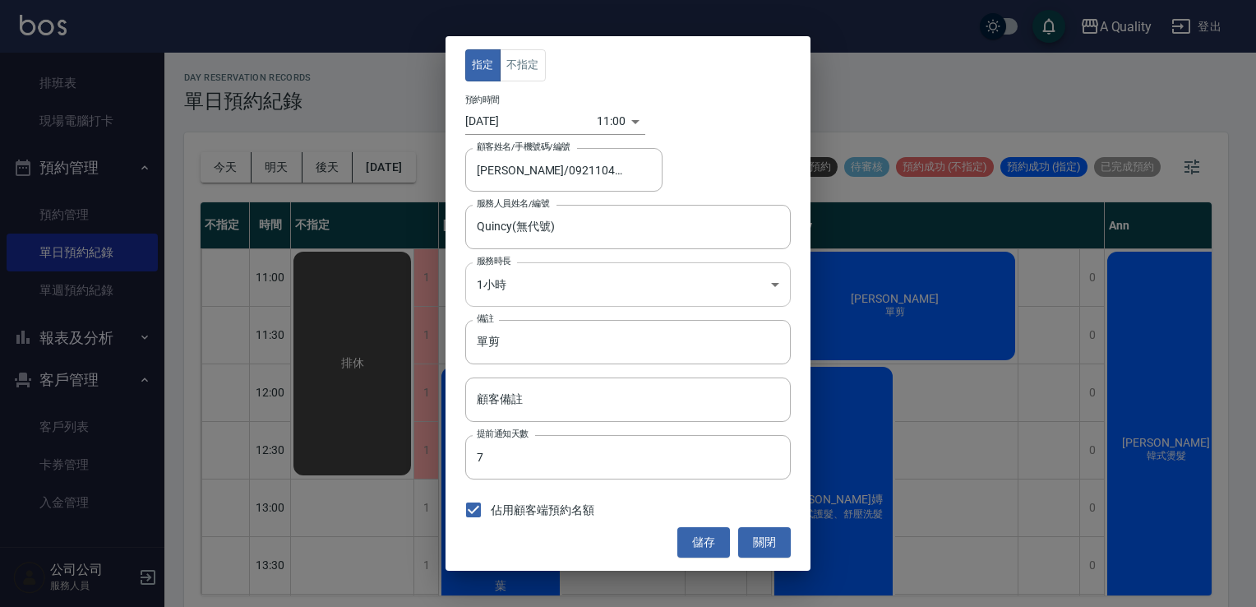
click at [516, 291] on body "A Quality 登出 櫃檯作業 打帳單 帳單列表 營業儀表板 現金收支登錄 每日結帳 排班表 現場電腦打卡 預約管理 預約管理 單日預約紀錄 單週預約紀錄…" at bounding box center [628, 306] width 1256 height 612
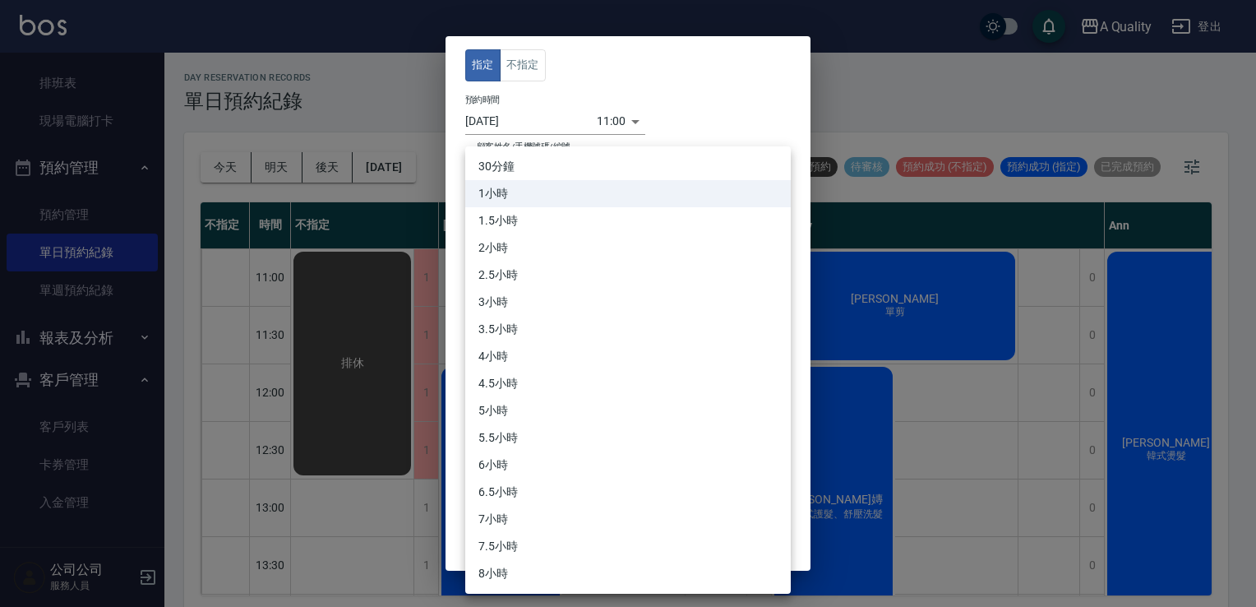
click at [857, 528] on div at bounding box center [628, 303] width 1256 height 607
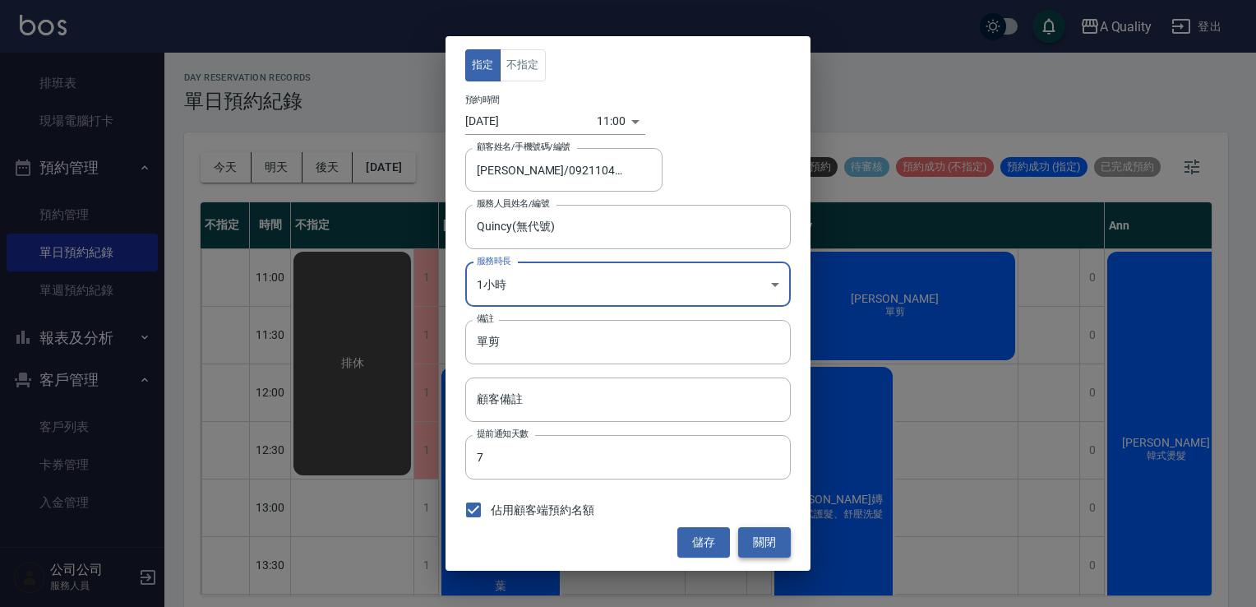
click at [776, 538] on button "關閉" at bounding box center [764, 542] width 53 height 30
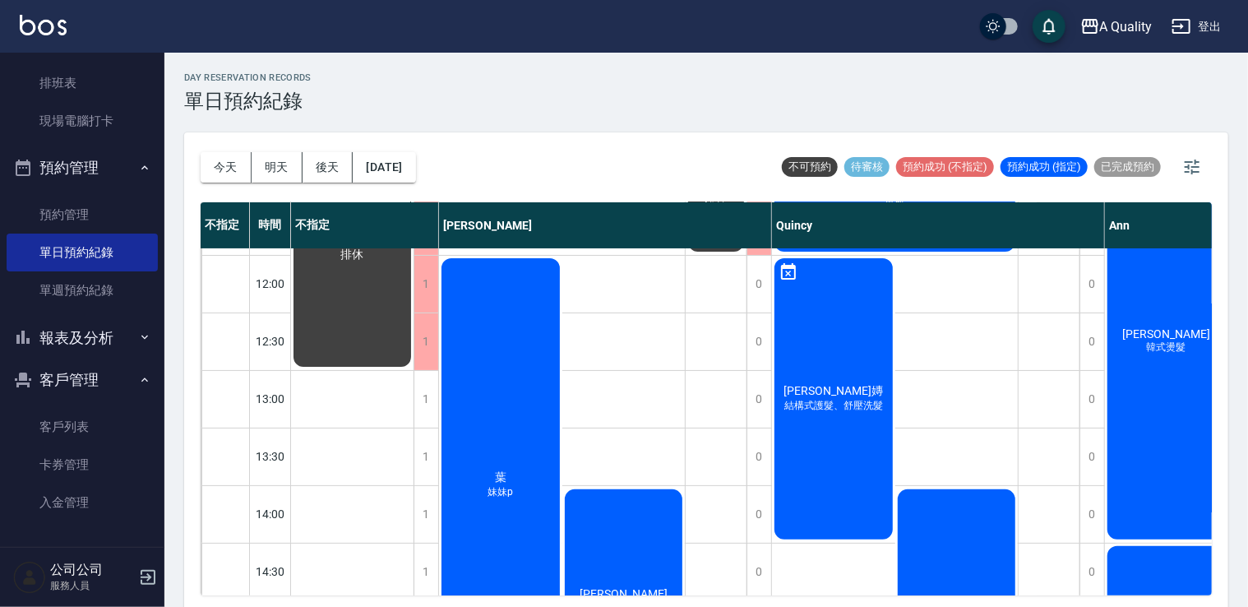
scroll to position [329, 0]
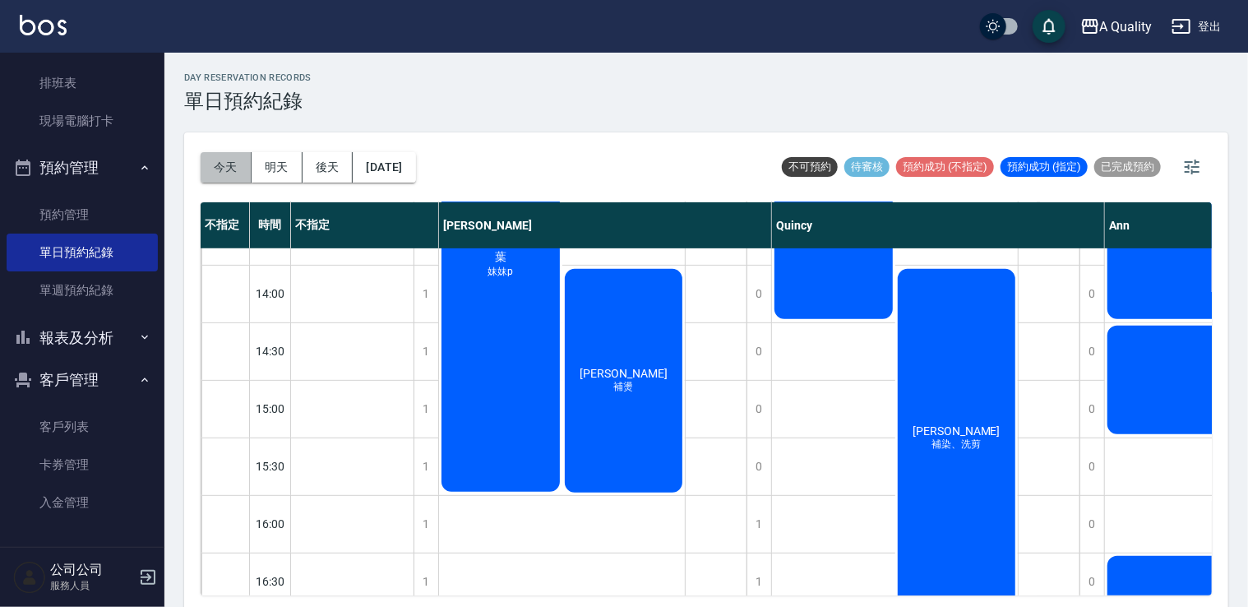
click at [219, 164] on button "今天" at bounding box center [226, 167] width 51 height 30
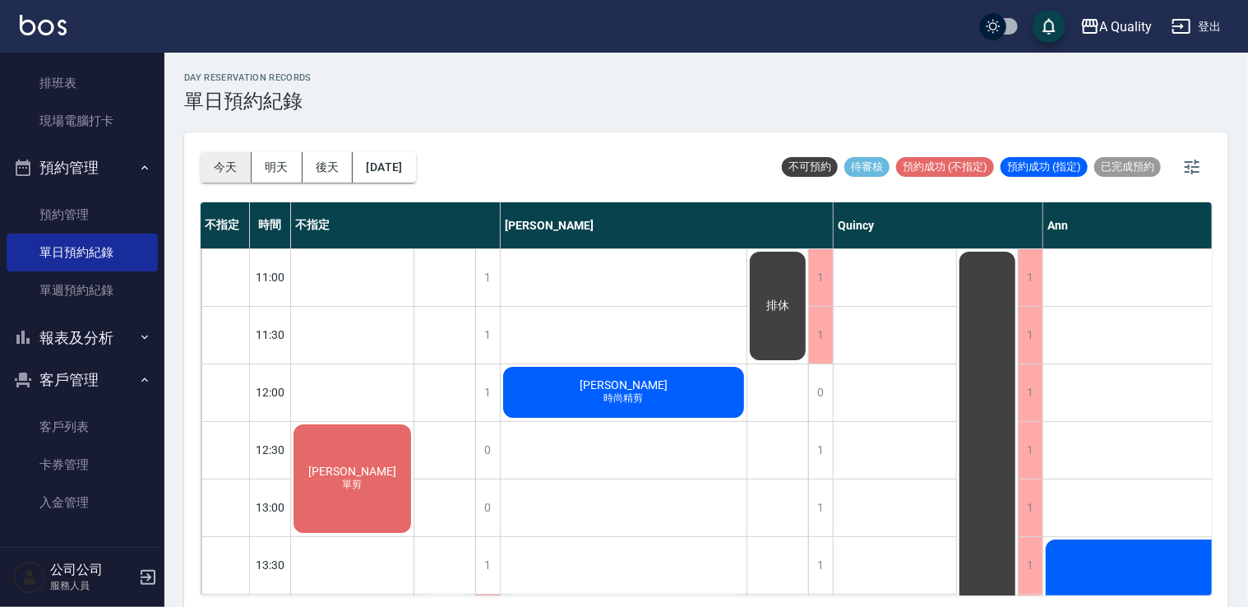
click at [235, 169] on button "今天" at bounding box center [226, 167] width 51 height 30
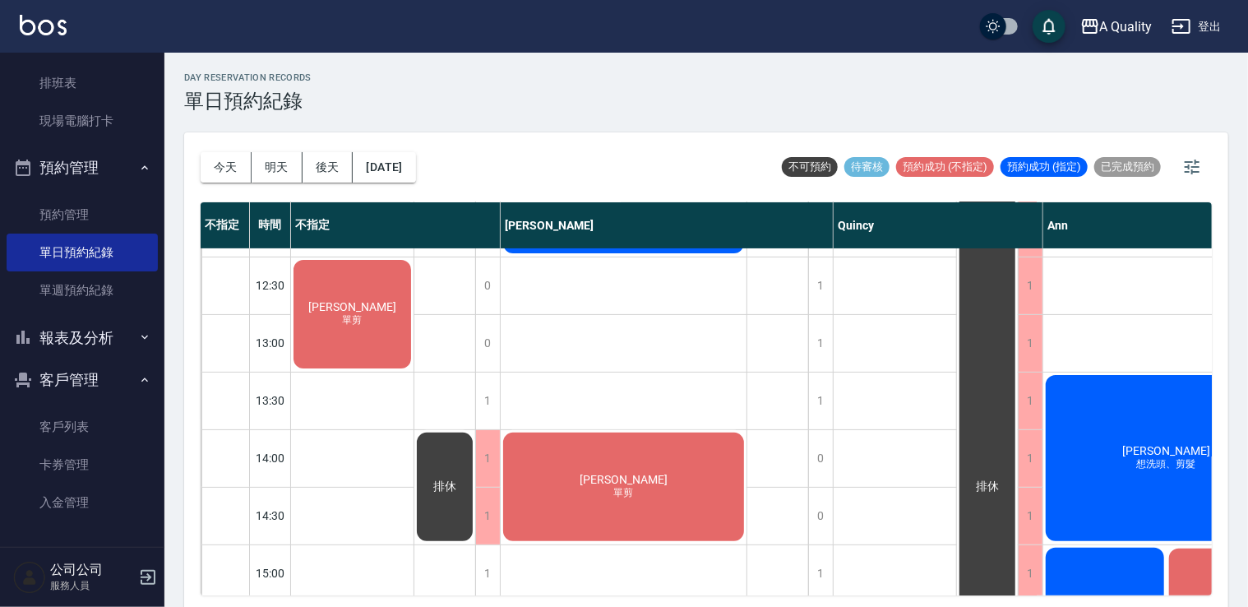
scroll to position [164, 110]
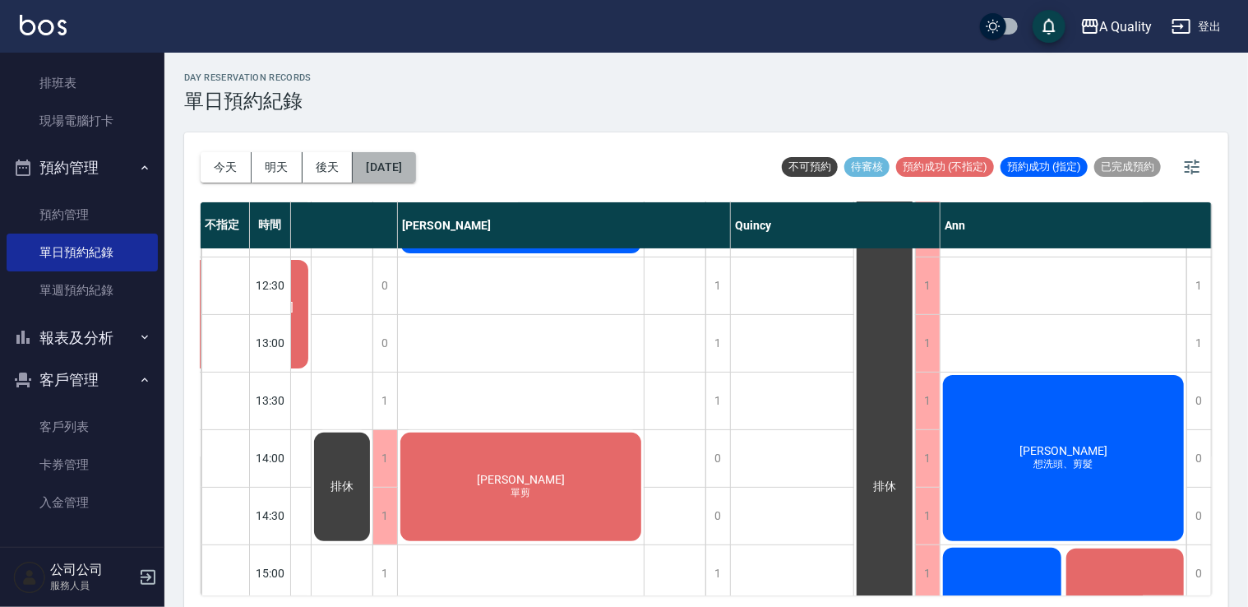
click at [415, 160] on button "[DATE]" at bounding box center [384, 167] width 62 height 30
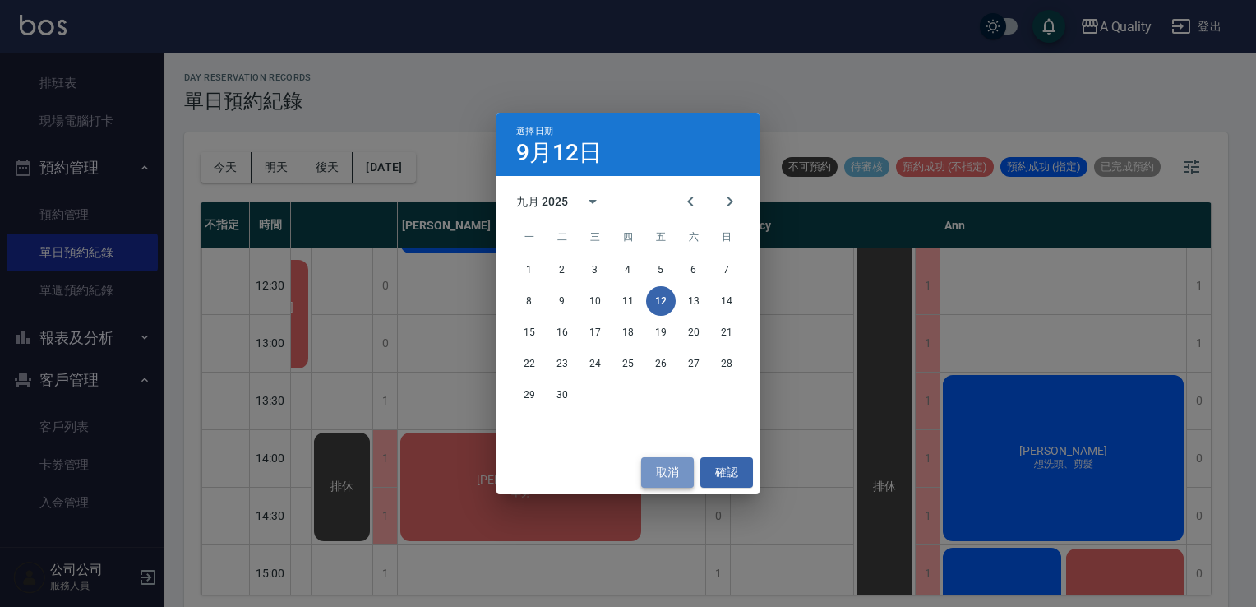
click at [674, 486] on button "取消" at bounding box center [667, 472] width 53 height 30
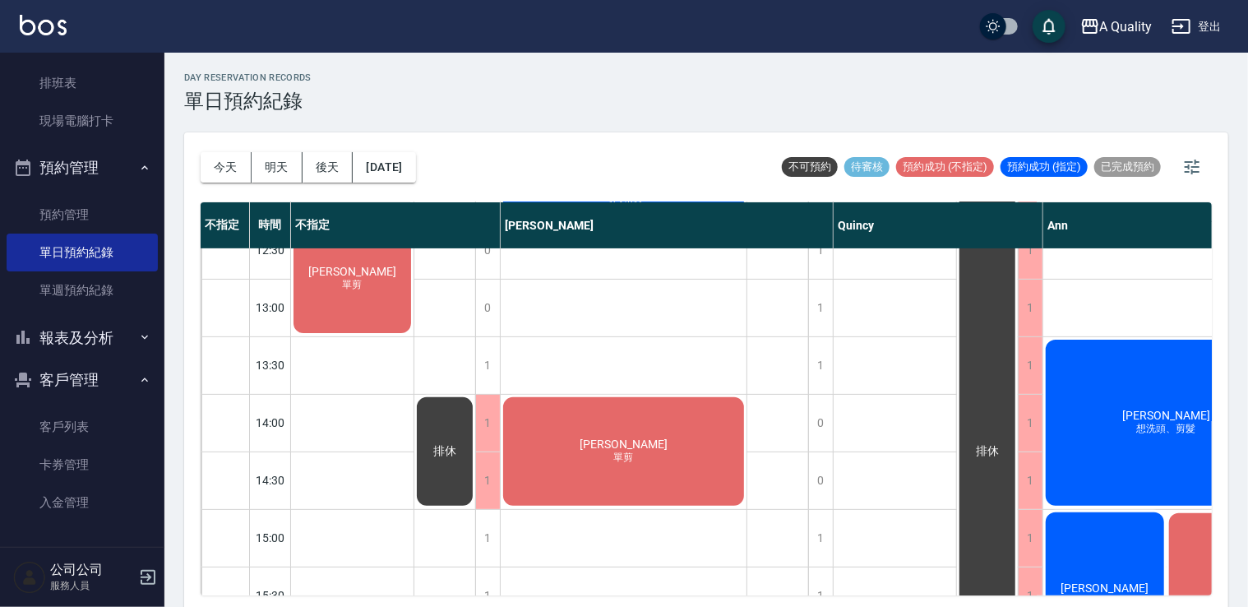
scroll to position [164, 0]
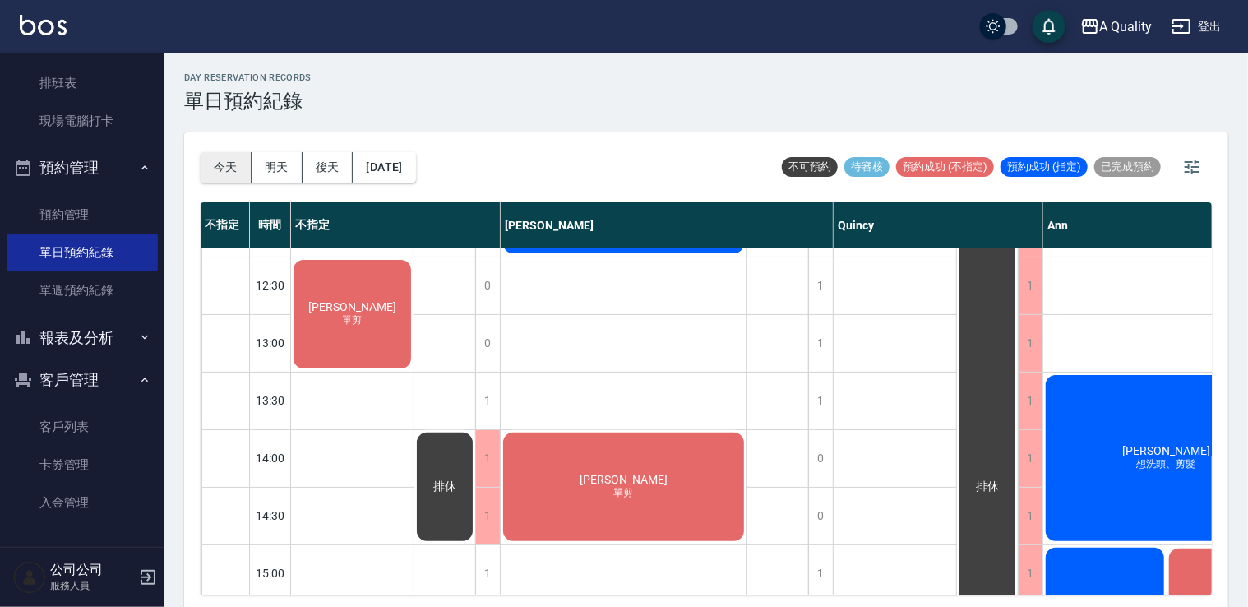
click at [219, 164] on button "今天" at bounding box center [226, 167] width 51 height 30
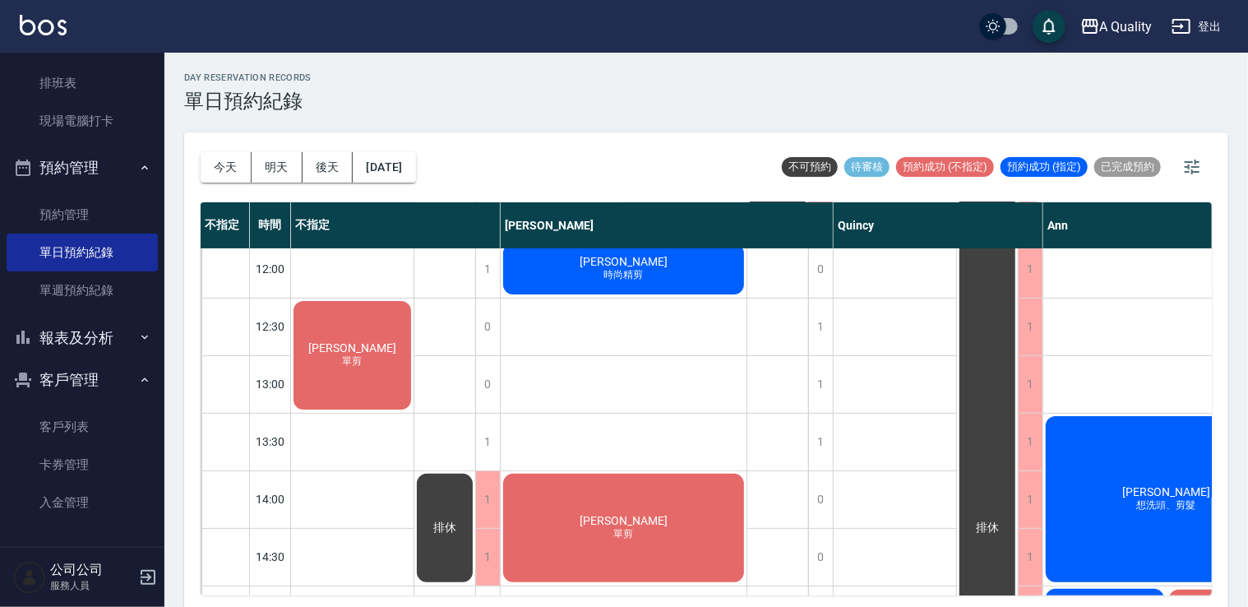
scroll to position [0, 0]
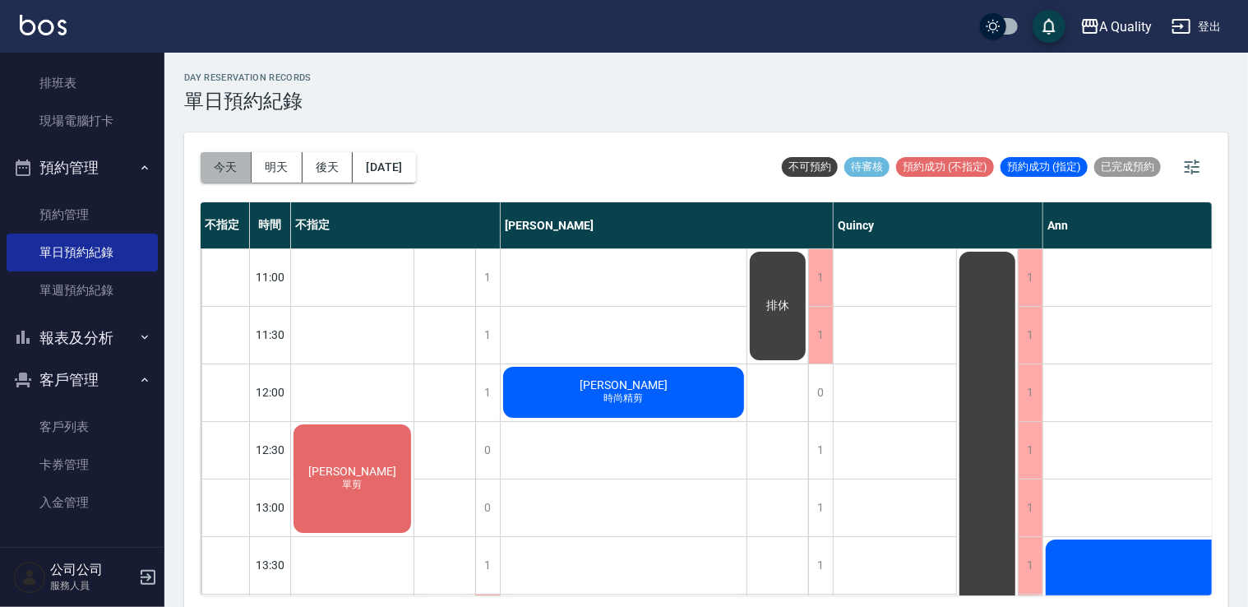
click at [218, 165] on button "今天" at bounding box center [226, 167] width 51 height 30
click at [285, 169] on button "明天" at bounding box center [277, 167] width 51 height 30
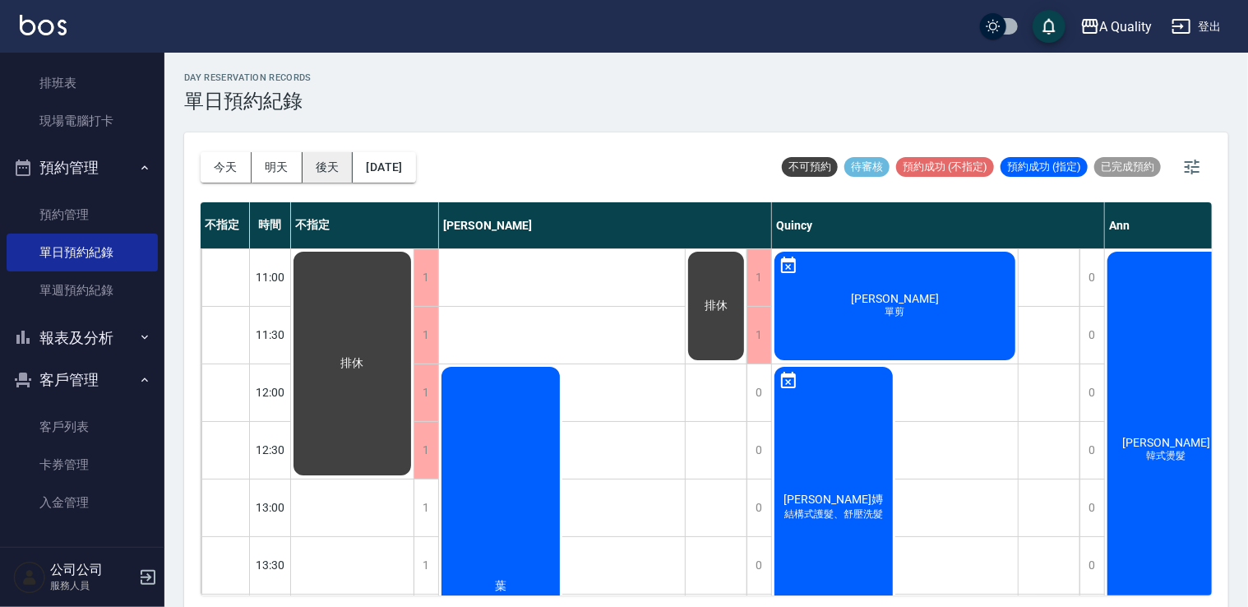
click at [334, 182] on button "後天" at bounding box center [328, 167] width 51 height 30
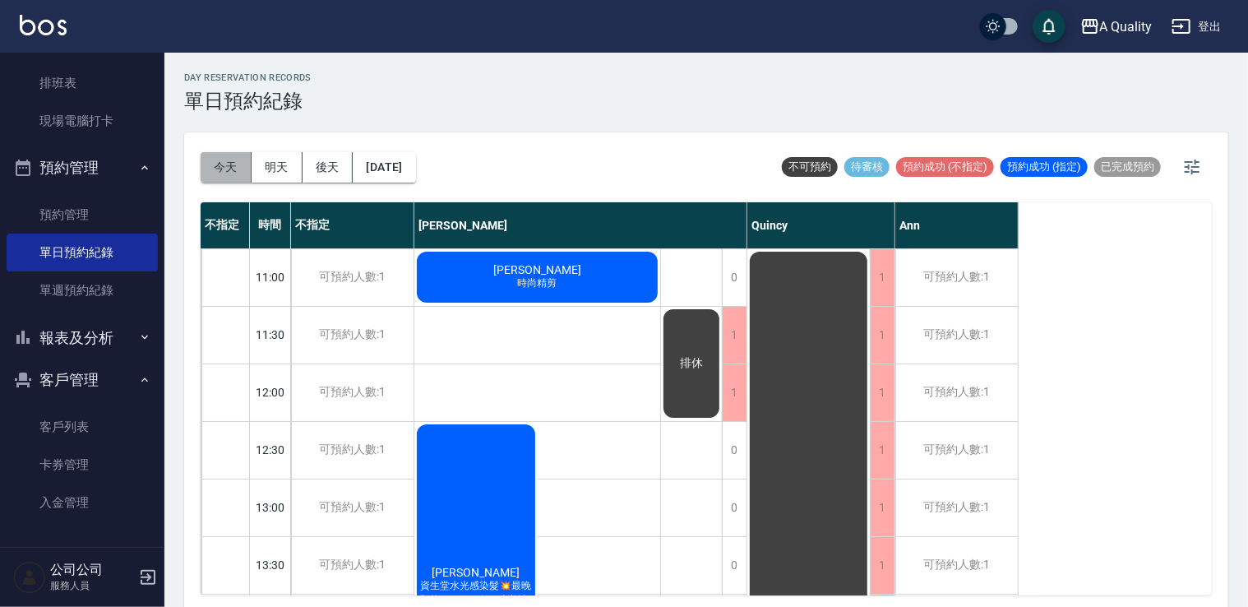
click at [234, 177] on button "今天" at bounding box center [226, 167] width 51 height 30
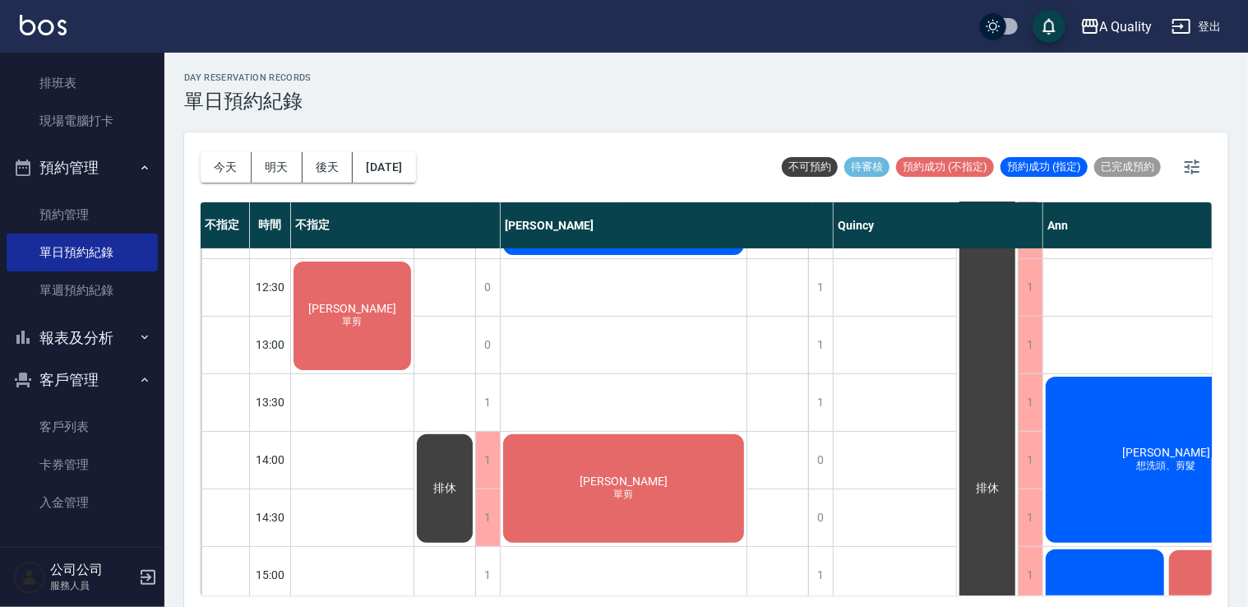
scroll to position [164, 0]
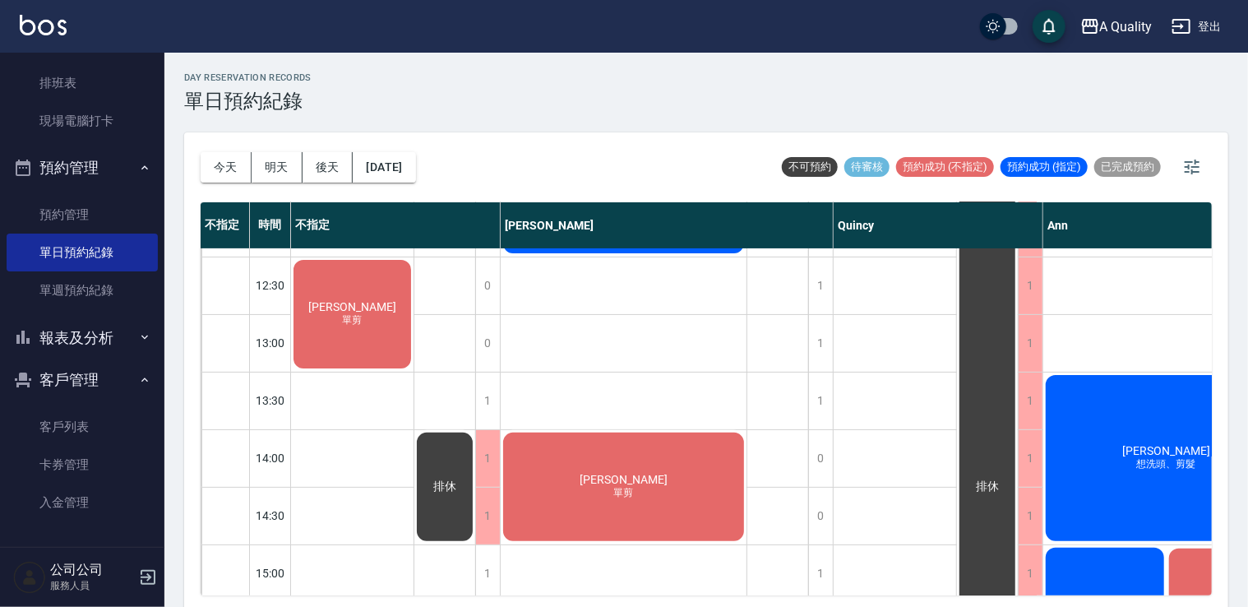
click at [382, 341] on div "陸鳳瓊 單剪" at bounding box center [352, 313] width 123 height 113
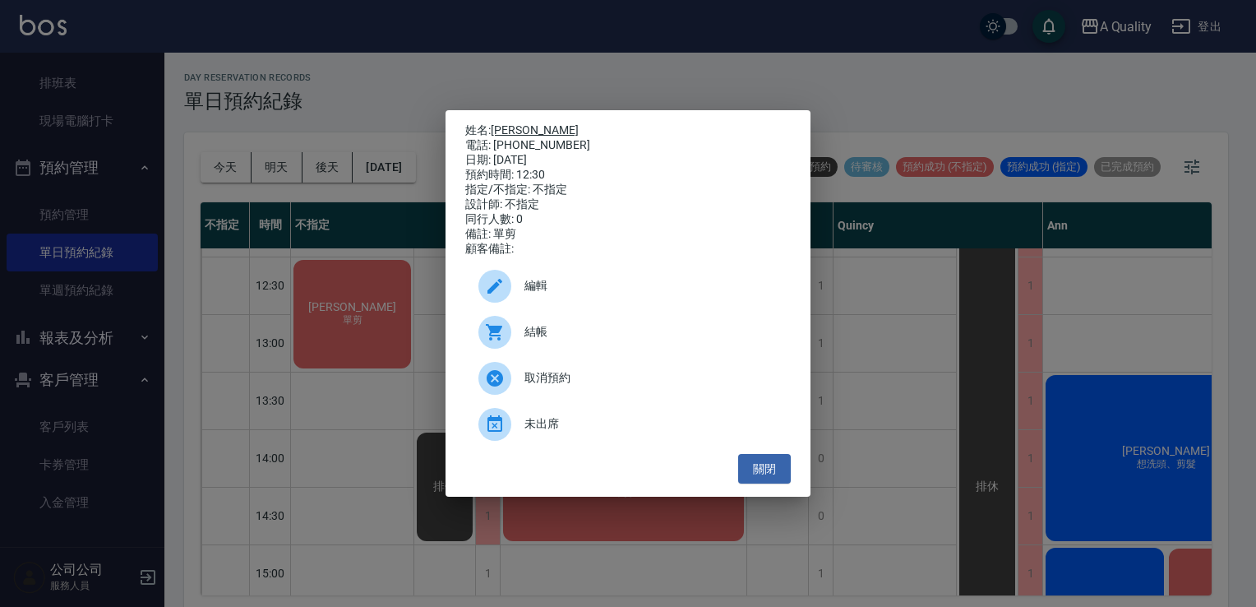
click at [515, 123] on link "陸鳳瓊" at bounding box center [535, 129] width 88 height 13
click at [771, 468] on button "關閉" at bounding box center [764, 469] width 53 height 30
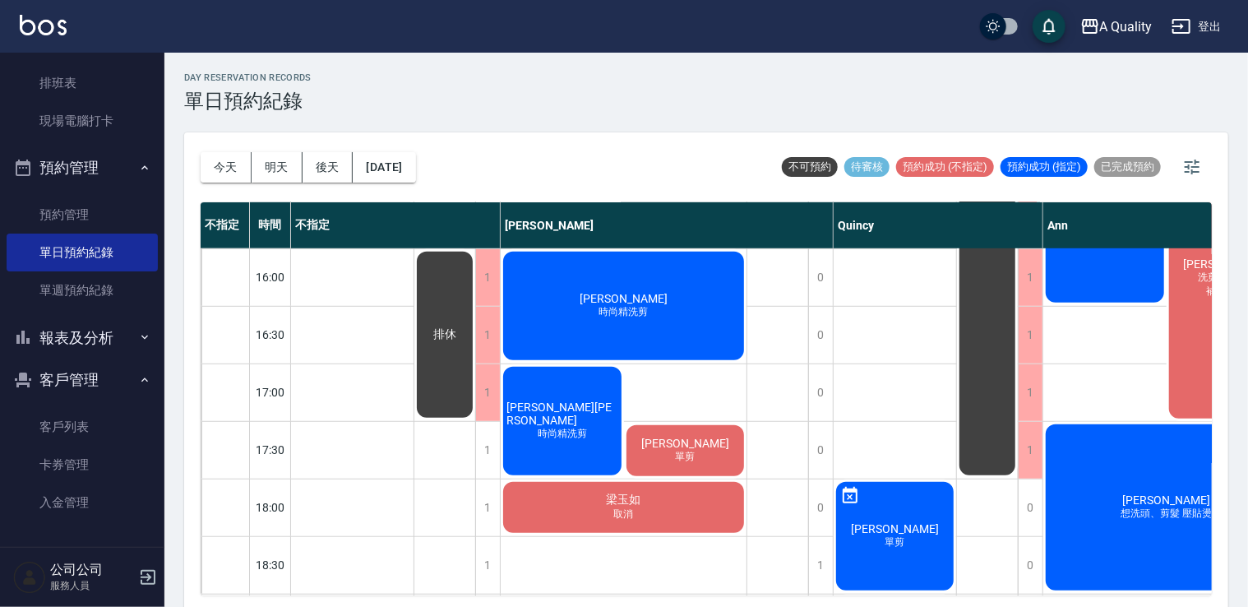
scroll to position [701, 0]
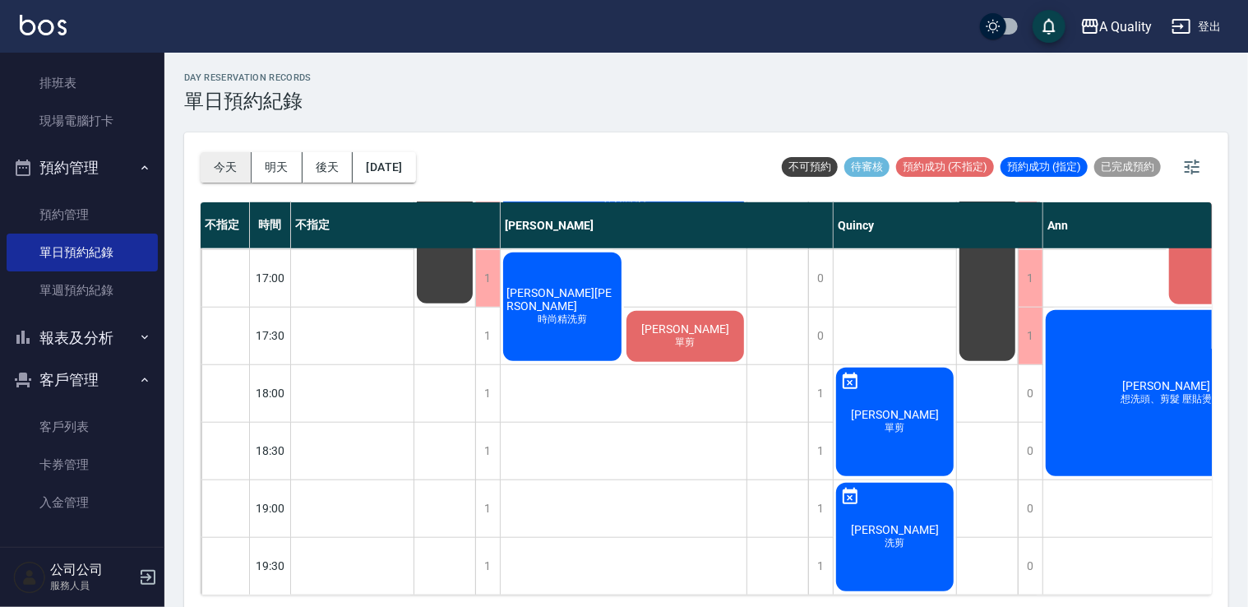
click at [218, 164] on button "今天" at bounding box center [226, 167] width 51 height 30
click at [224, 164] on button "今天" at bounding box center [226, 167] width 51 height 30
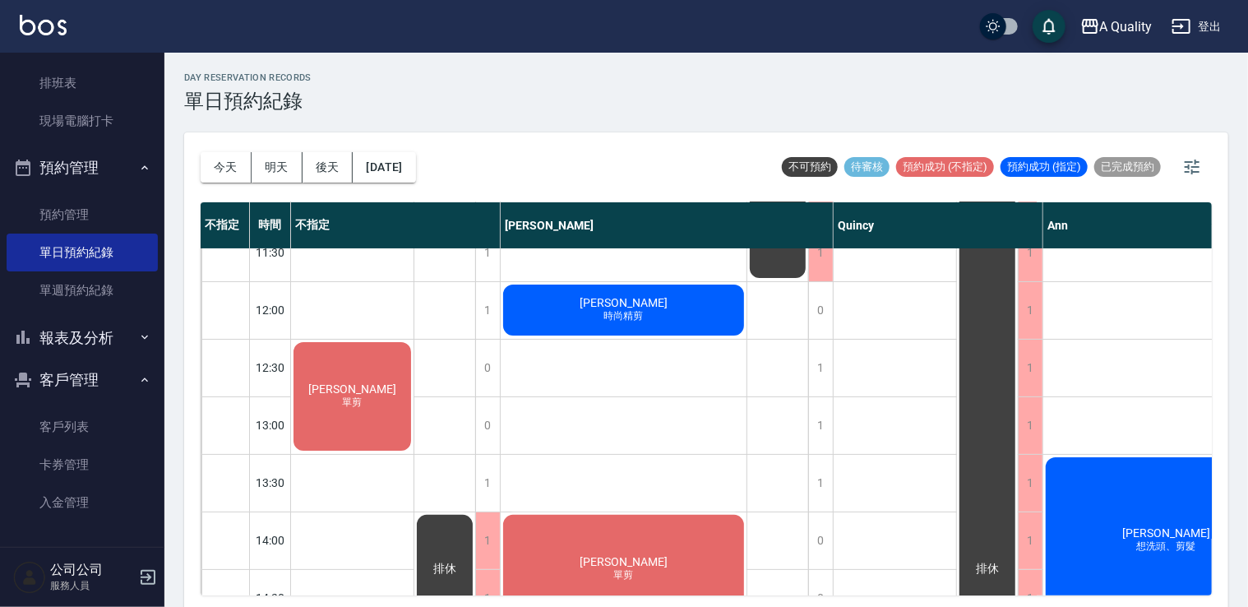
scroll to position [82, 110]
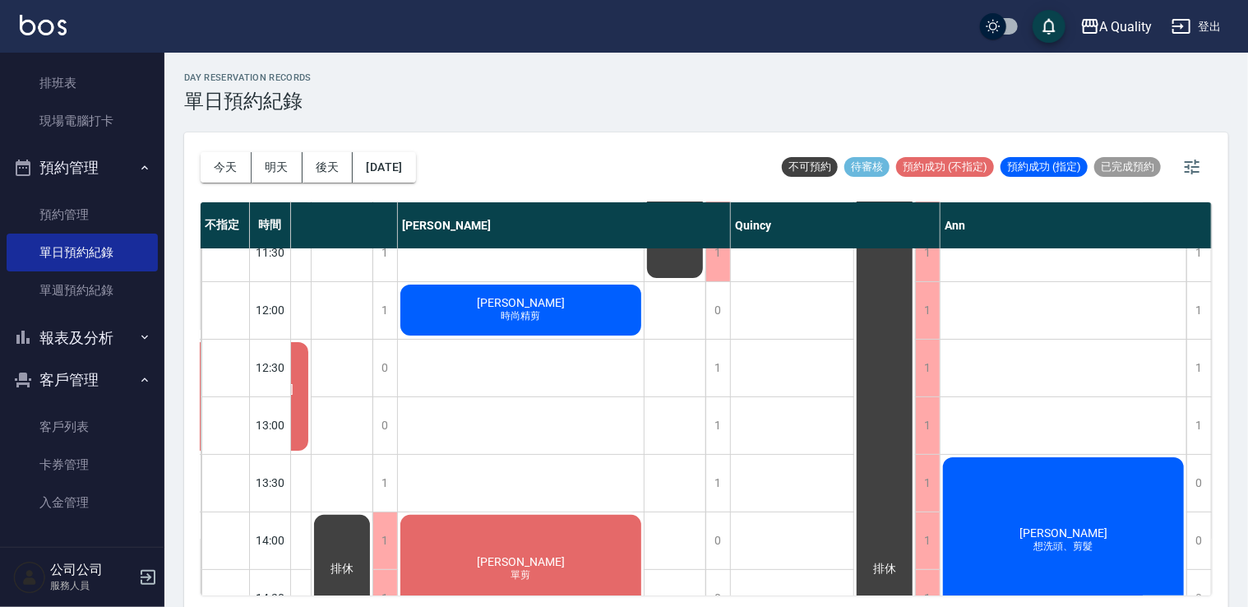
click at [1079, 508] on div "洪嘉伶 想洗頭、剪髮" at bounding box center [1064, 540] width 246 height 171
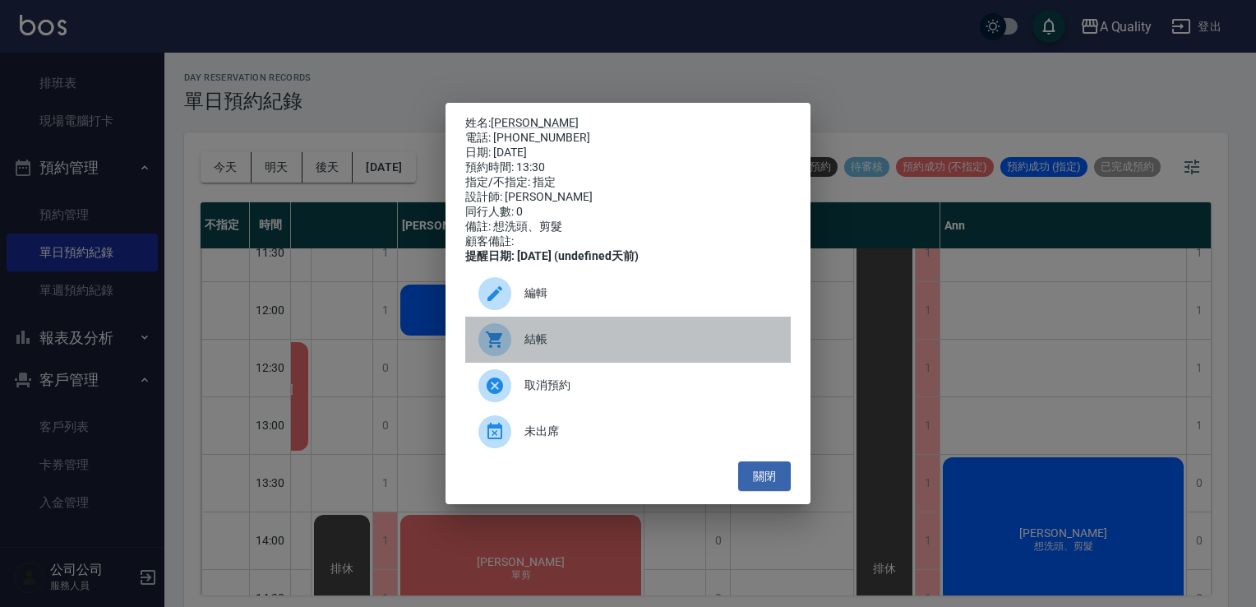
click at [530, 348] on span "結帳" at bounding box center [651, 339] width 253 height 17
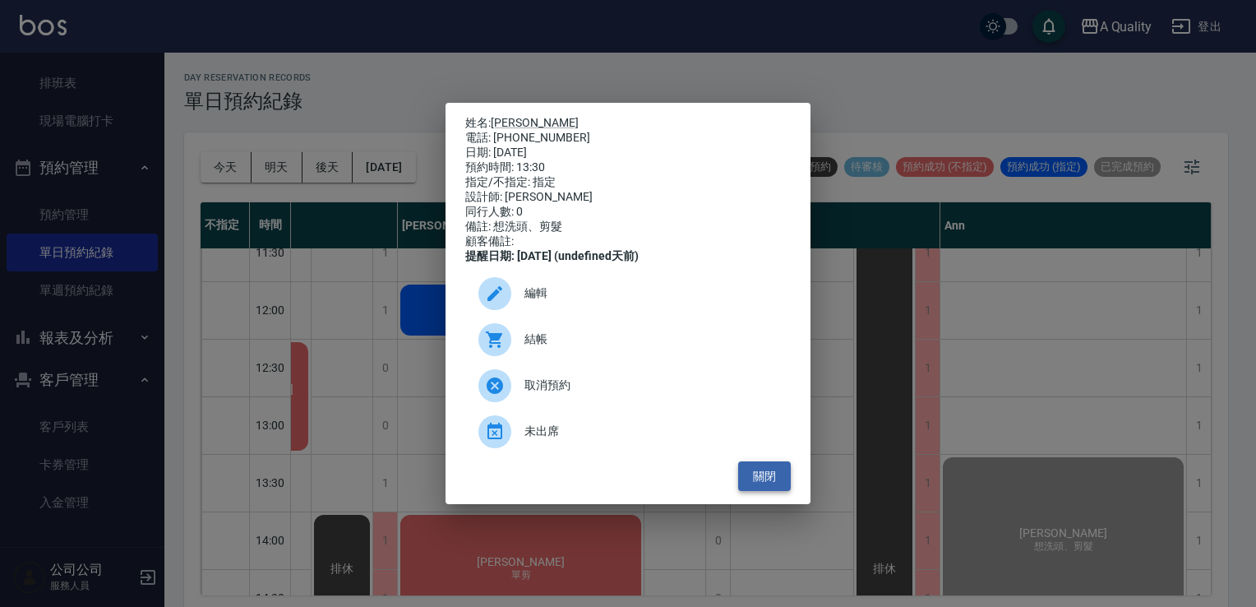
click at [756, 477] on button "關閉" at bounding box center [764, 476] width 53 height 30
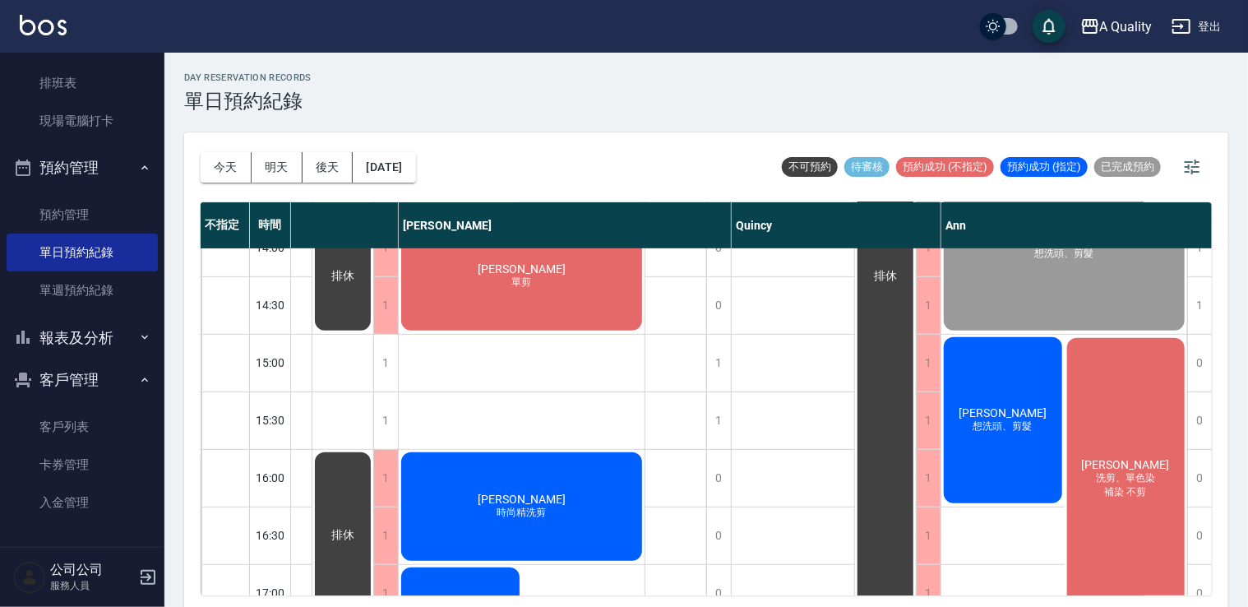
scroll to position [411, 102]
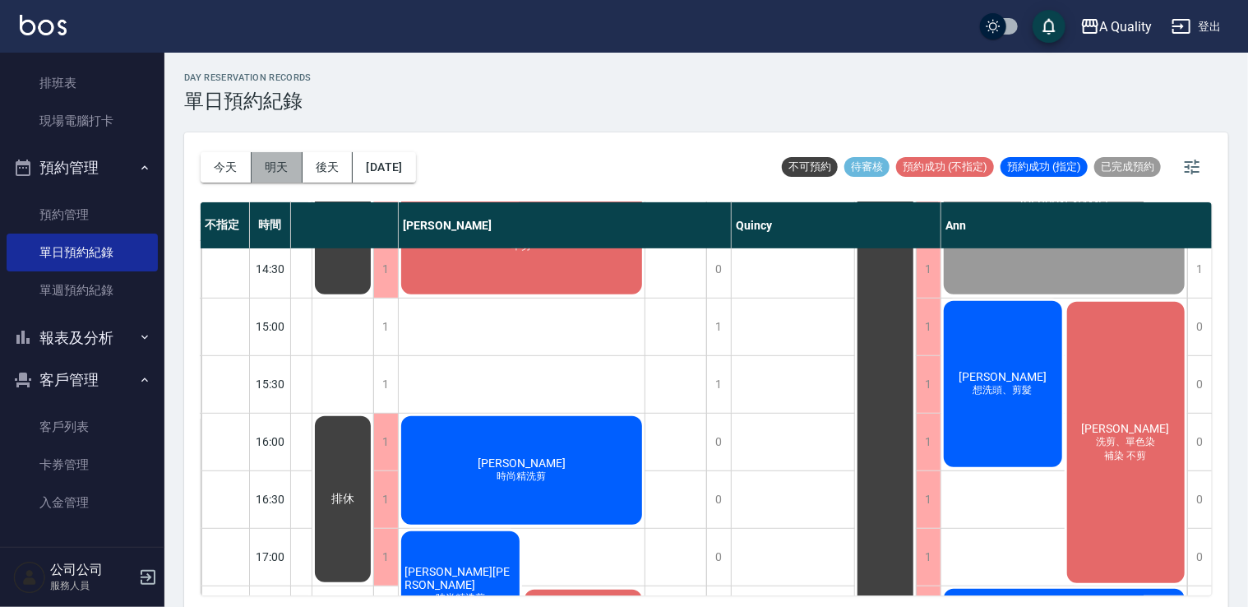
drag, startPoint x: 283, startPoint y: 163, endPoint x: 312, endPoint y: 164, distance: 28.8
click at [284, 163] on button "明天" at bounding box center [277, 167] width 51 height 30
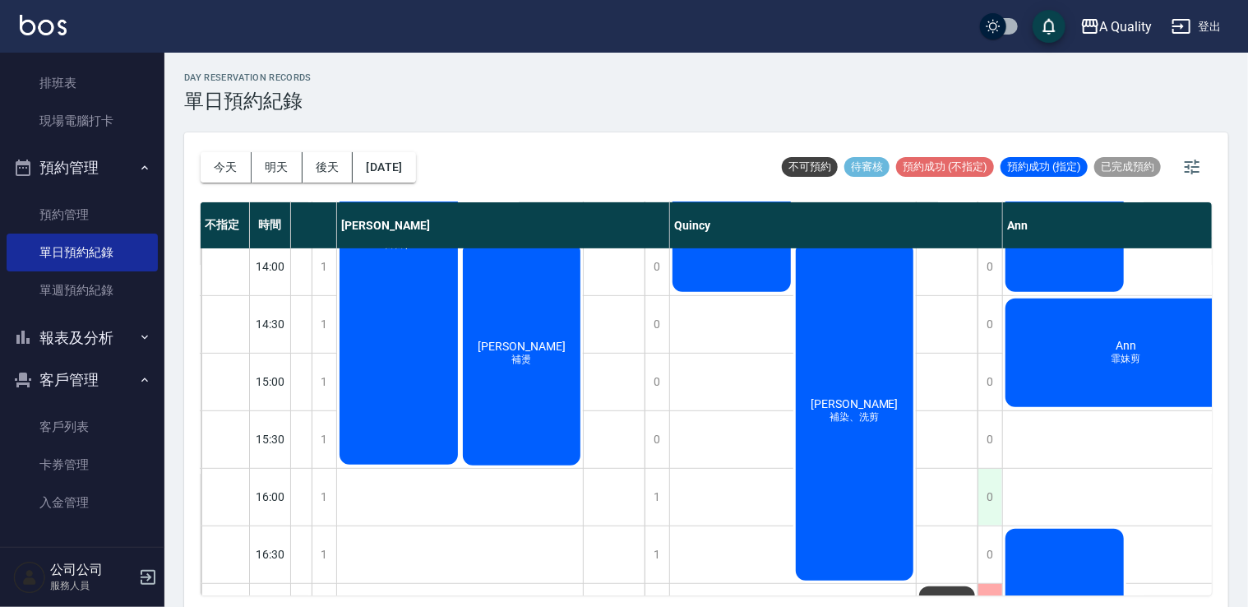
scroll to position [329, 102]
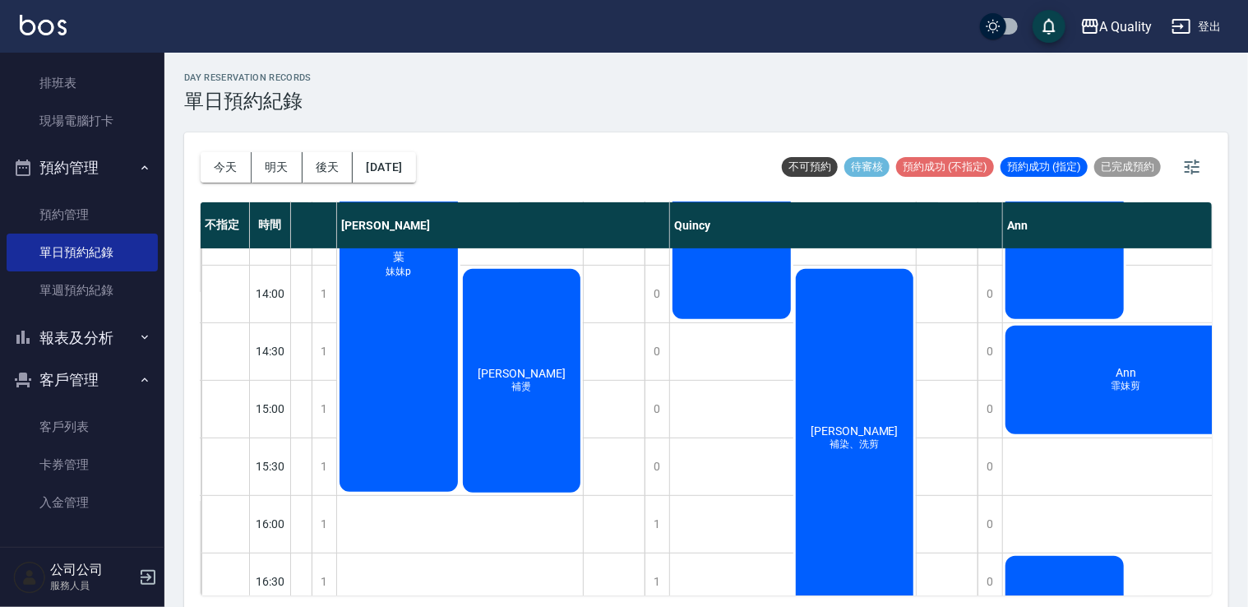
click at [863, 446] on span "補染、洗剪" at bounding box center [854, 444] width 56 height 14
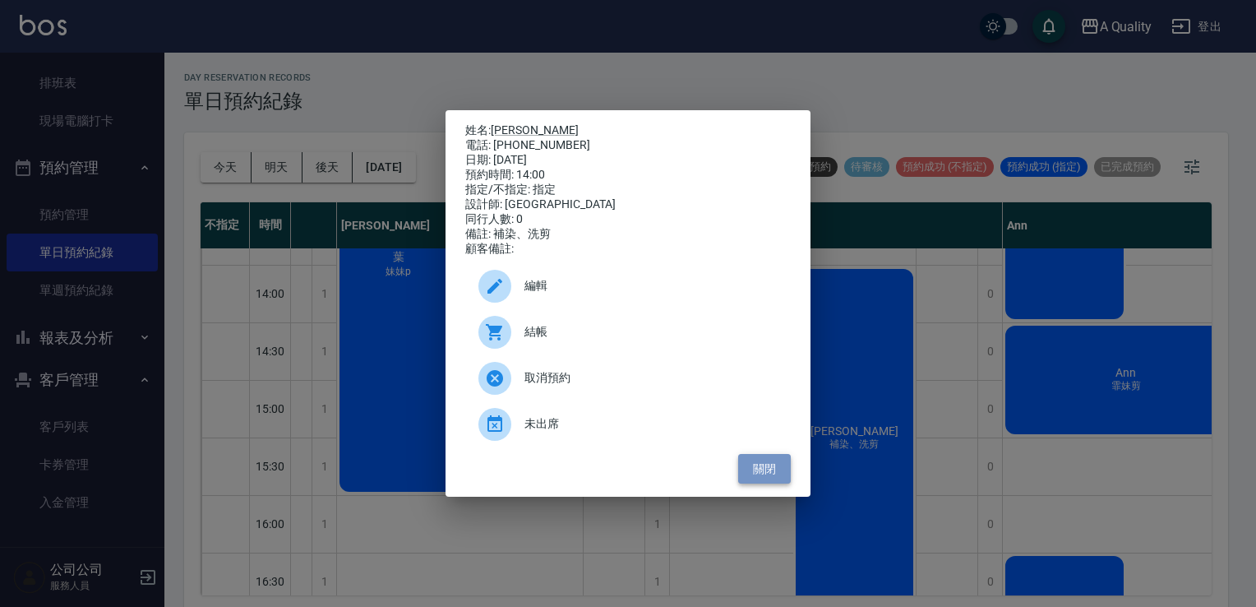
click at [776, 483] on button "關閉" at bounding box center [764, 469] width 53 height 30
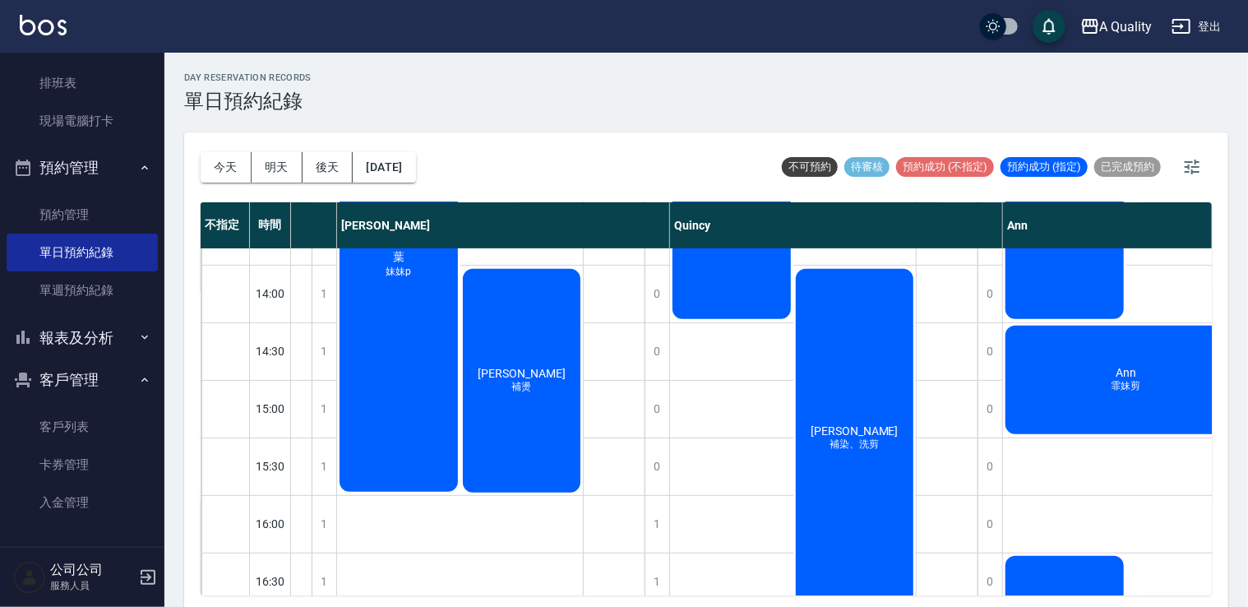
click at [863, 386] on div "吳佩臻 補染、洗剪" at bounding box center [854, 438] width 123 height 344
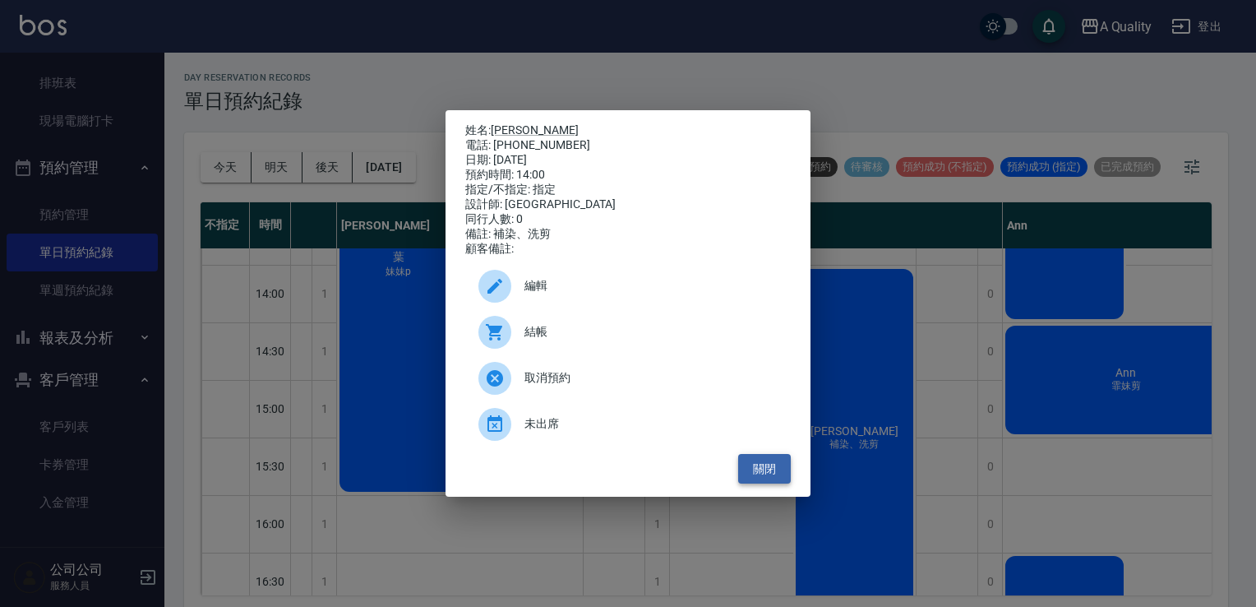
click at [783, 473] on button "關閉" at bounding box center [764, 469] width 53 height 30
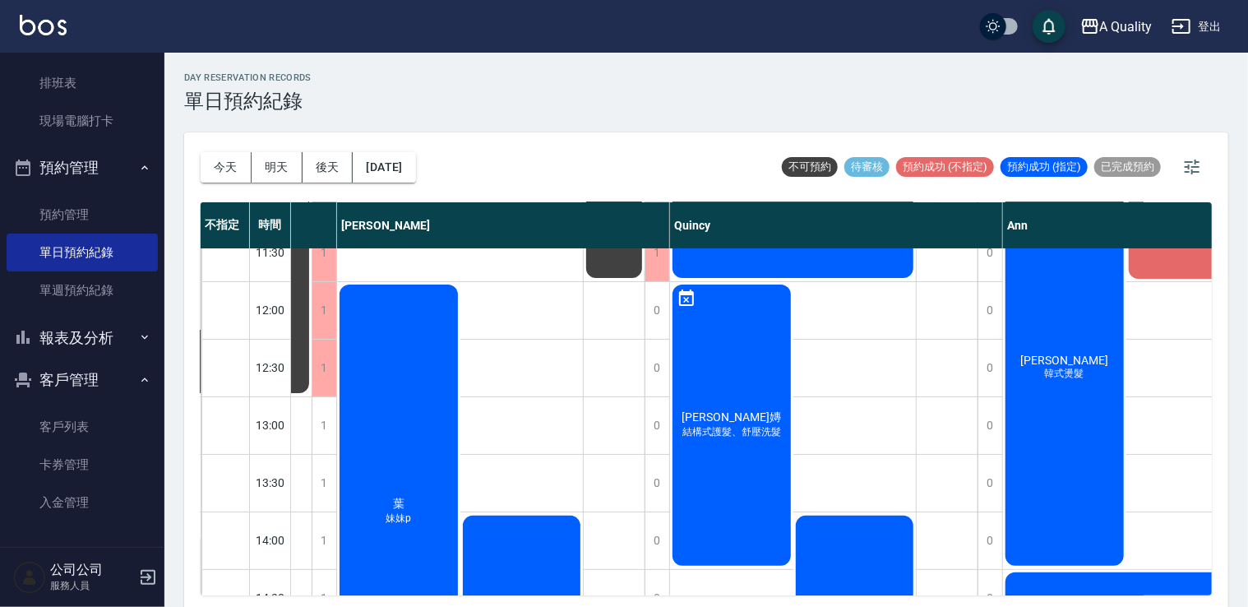
scroll to position [164, 102]
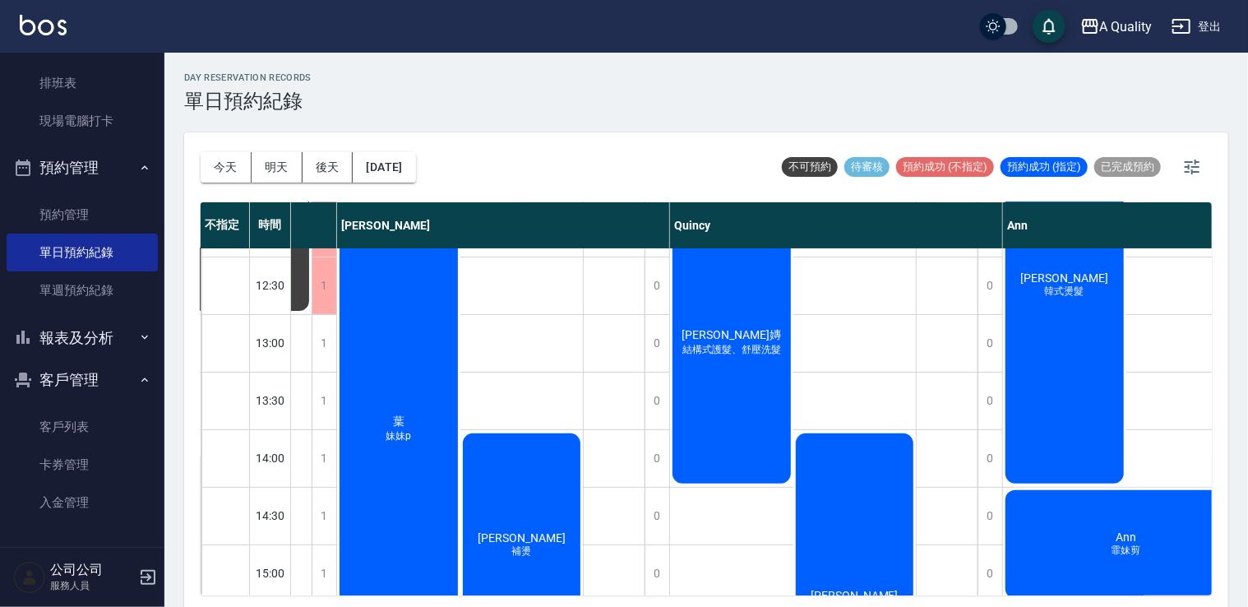
click at [519, 496] on div "蔡佳陵 補燙" at bounding box center [521, 545] width 123 height 229
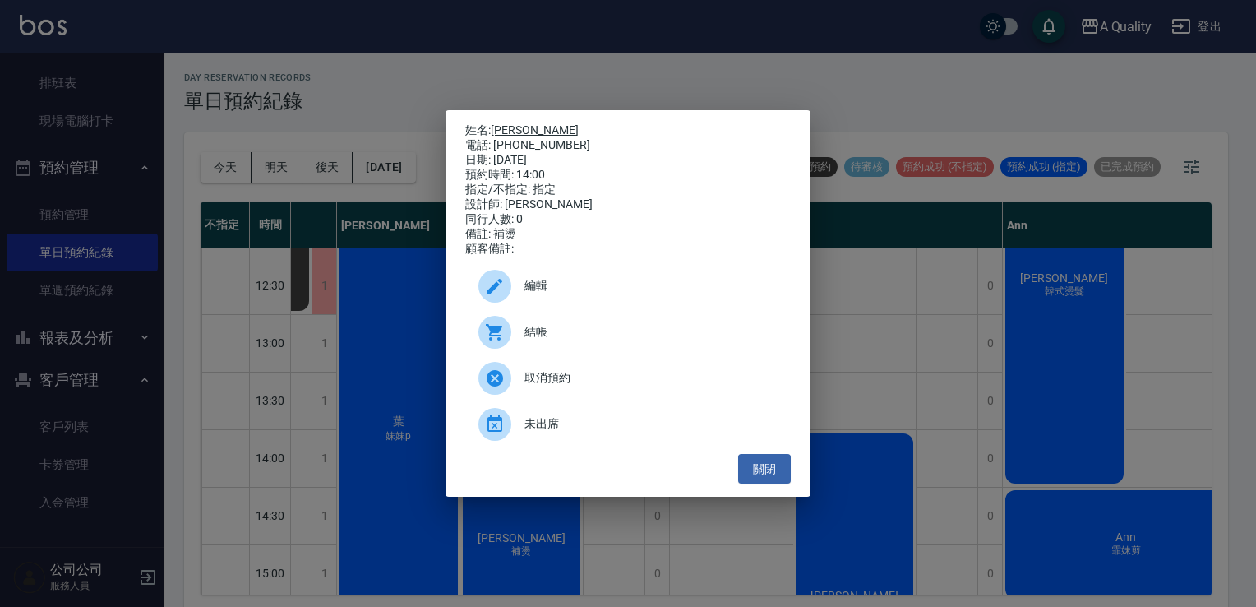
click at [520, 124] on link "蔡佳陵" at bounding box center [535, 129] width 88 height 13
click at [766, 470] on button "關閉" at bounding box center [764, 469] width 53 height 30
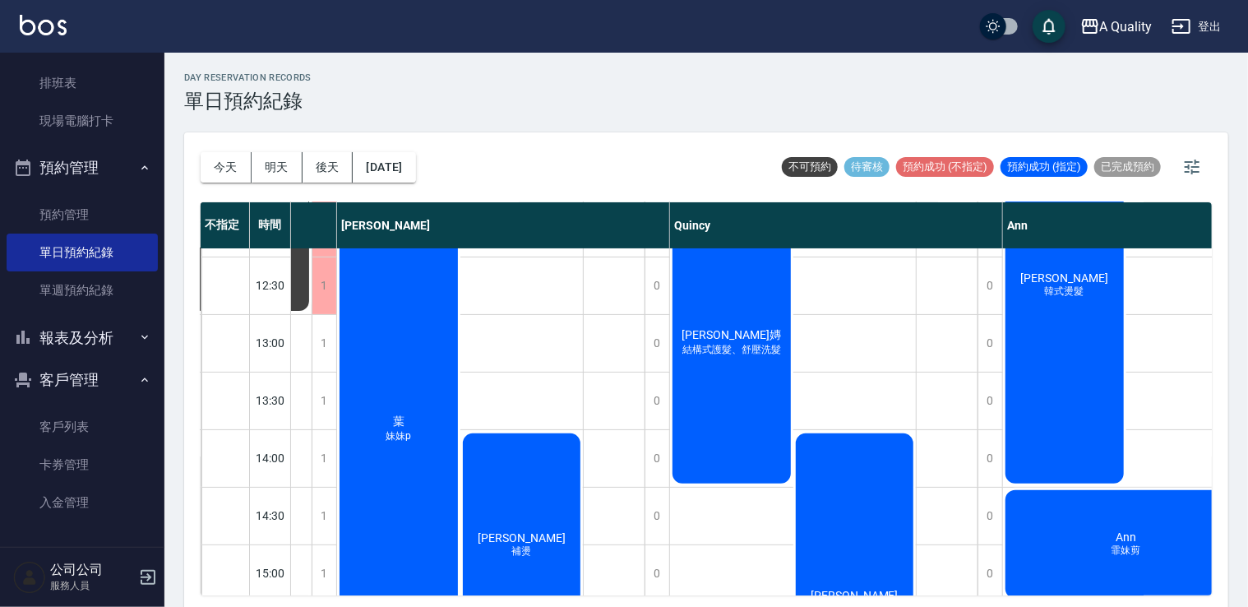
click at [227, 163] on button "今天" at bounding box center [226, 167] width 51 height 30
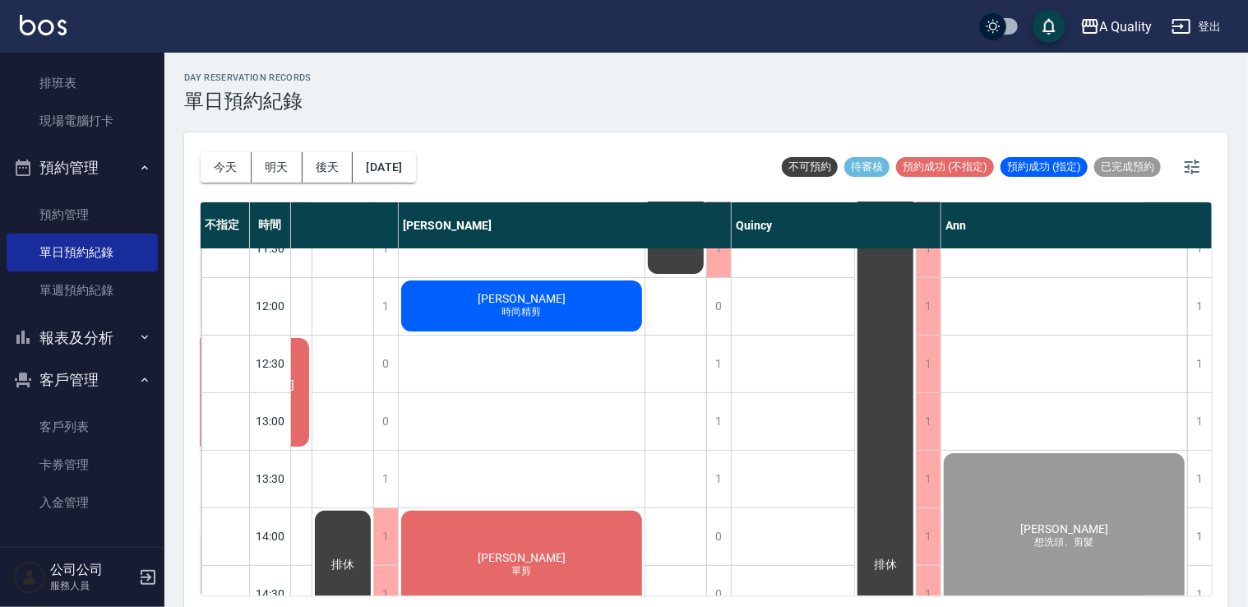
scroll to position [0, 102]
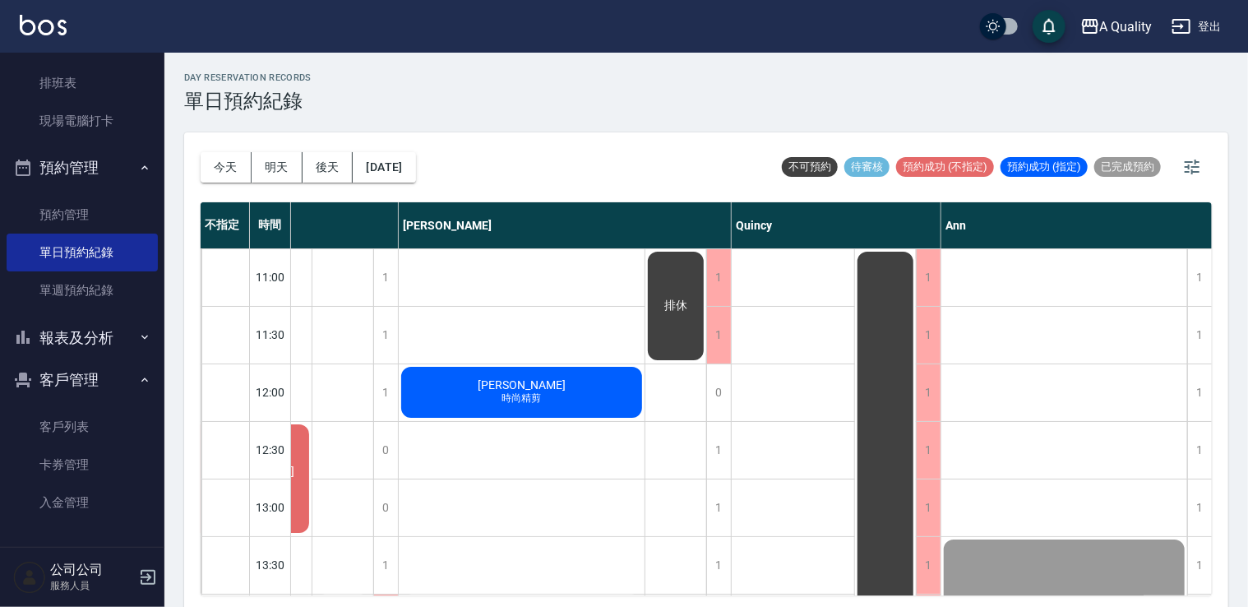
click at [564, 588] on div "不指定 時間 不指定 Taylor Quincy Ann 11:00 11:30 12:00 12:30 13:00 13:30 14:00 14:30 15…" at bounding box center [706, 398] width 1011 height 393
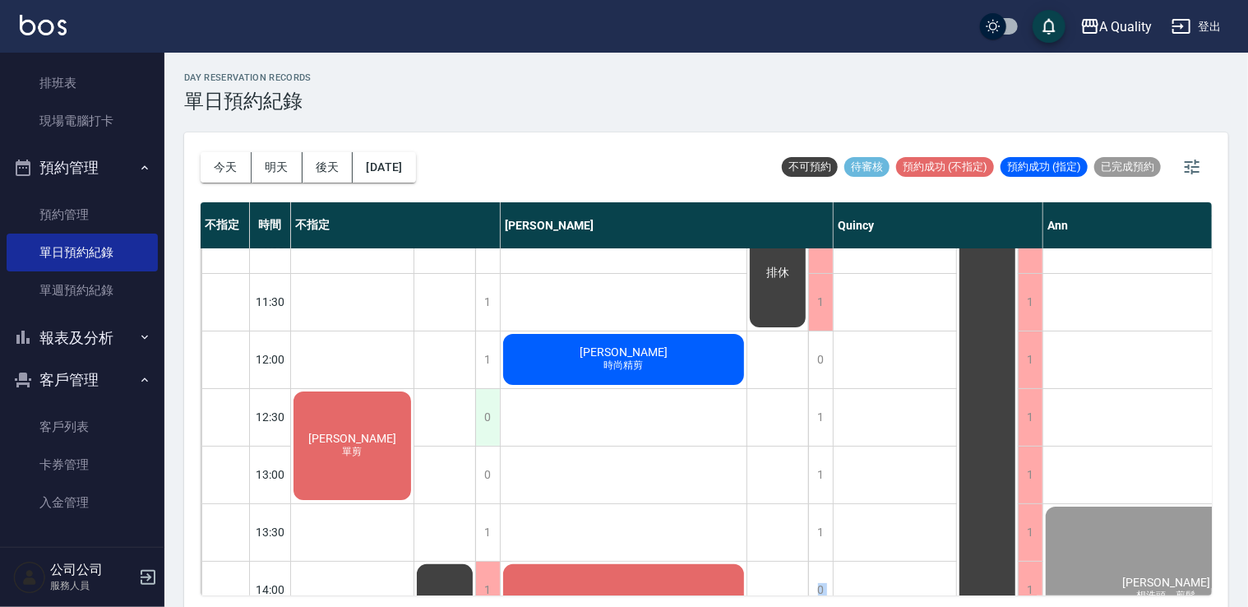
scroll to position [0, 0]
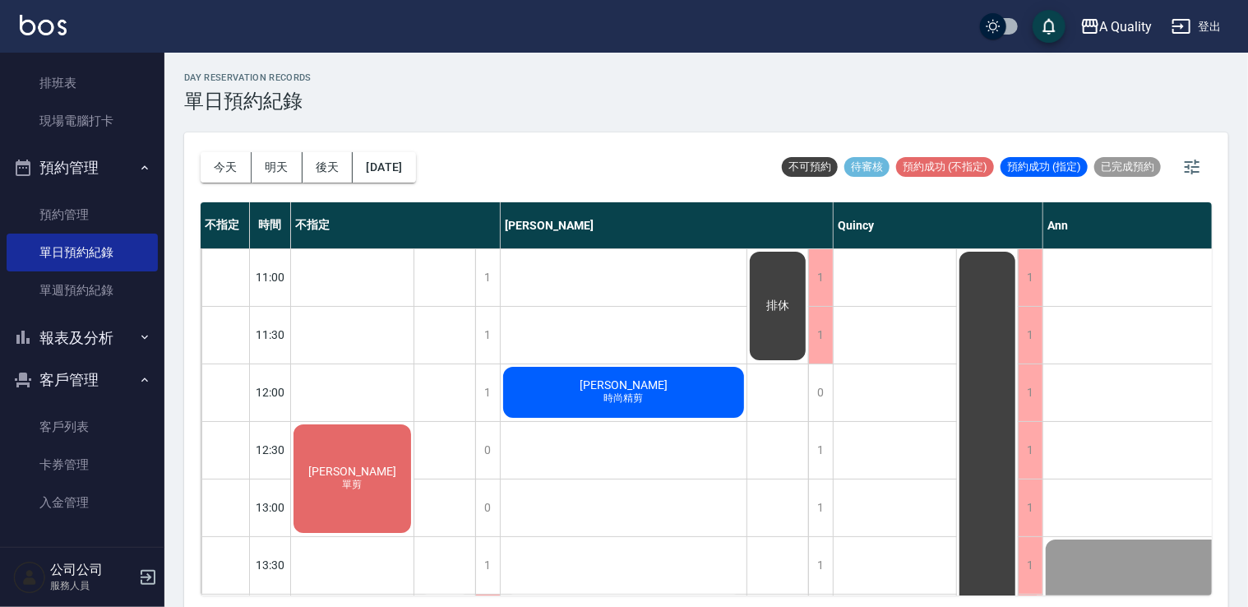
click at [386, 487] on div "陸鳳瓊 單剪" at bounding box center [352, 478] width 123 height 113
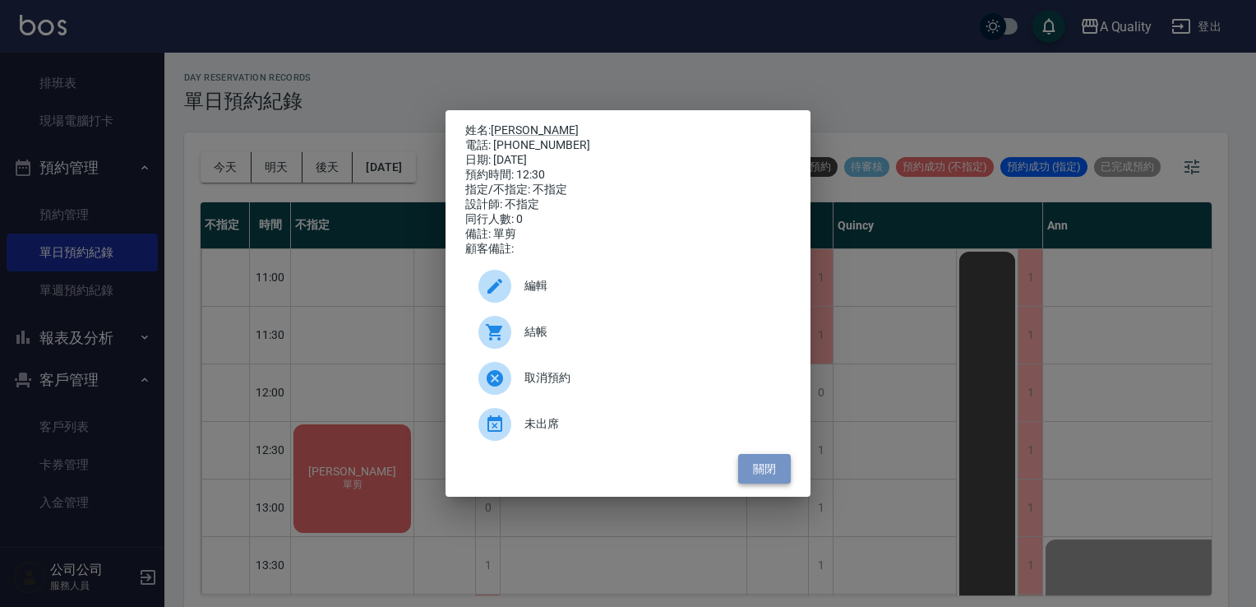
click at [766, 479] on button "關閉" at bounding box center [764, 469] width 53 height 30
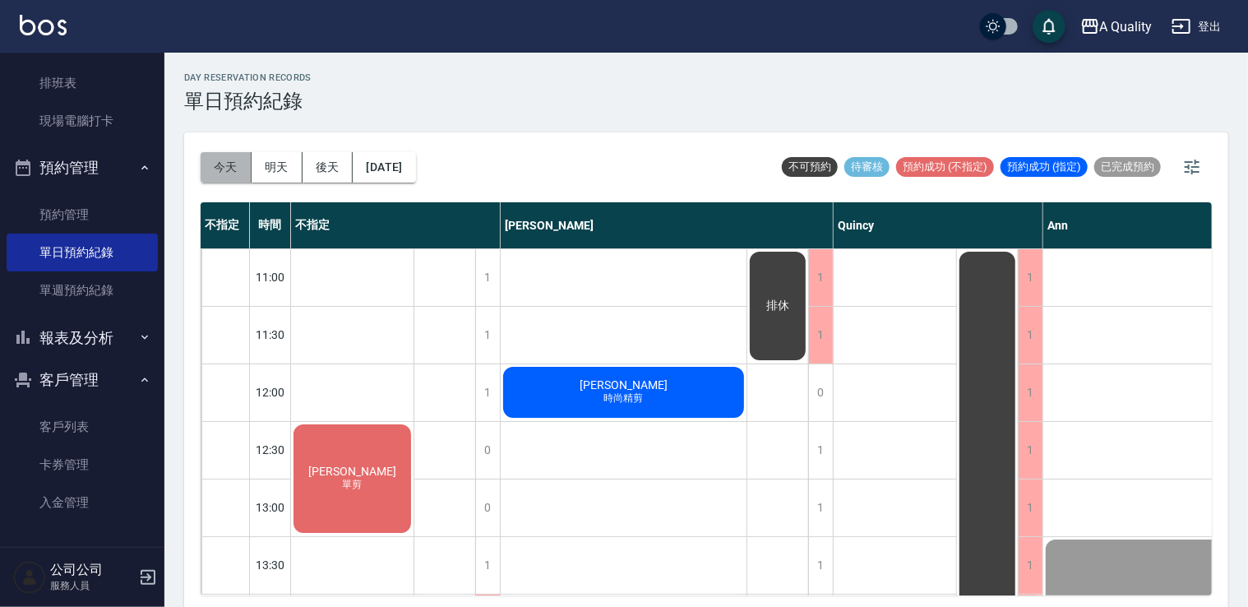
click at [221, 158] on button "今天" at bounding box center [226, 167] width 51 height 30
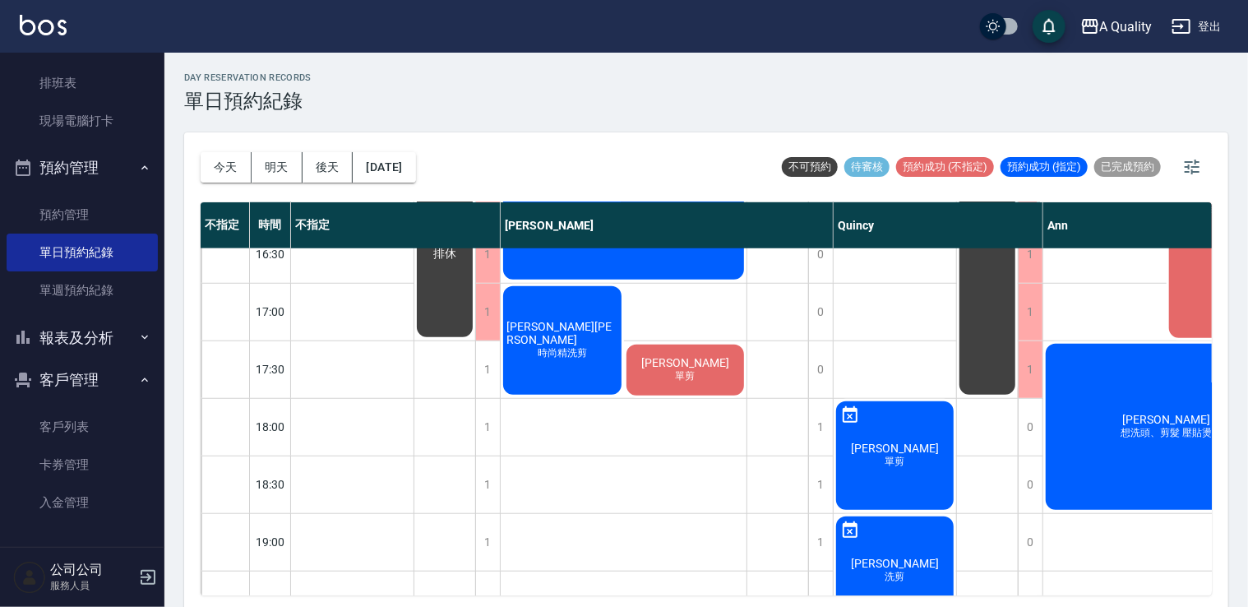
scroll to position [658, 0]
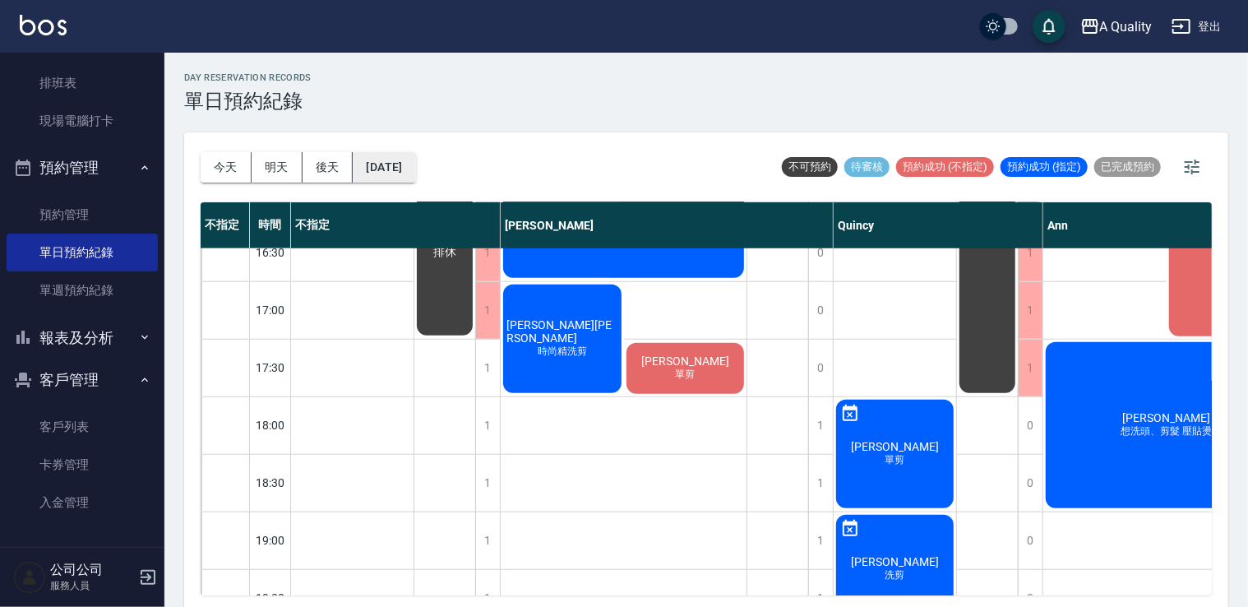
click at [405, 164] on button "[DATE]" at bounding box center [384, 167] width 62 height 30
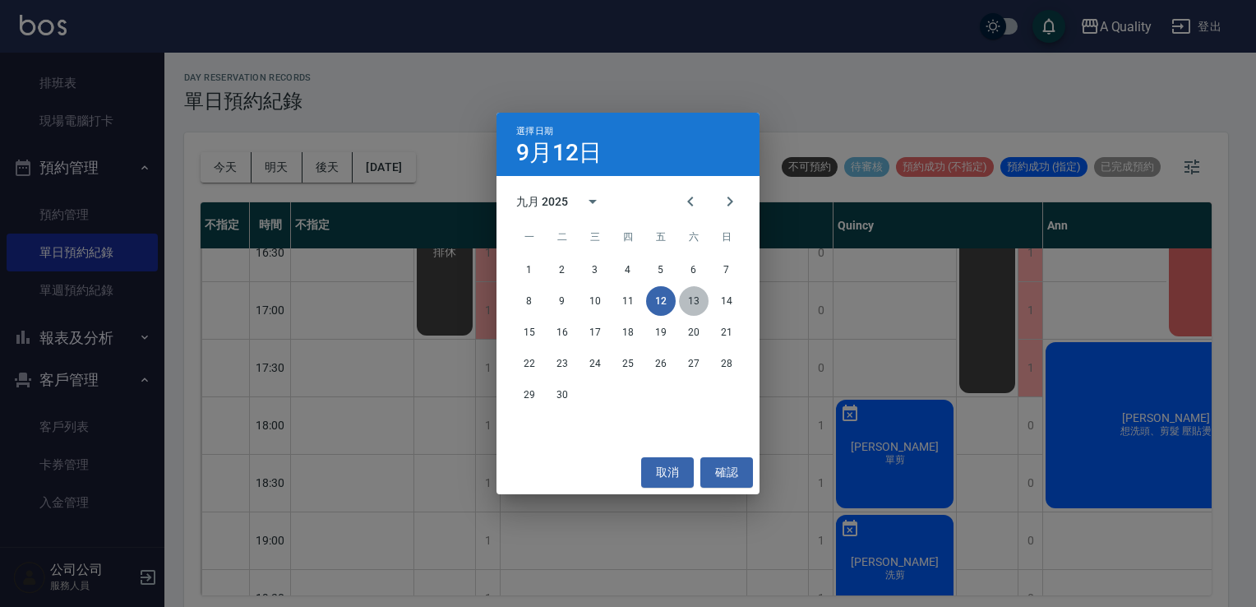
click at [699, 308] on button "13" at bounding box center [694, 301] width 30 height 30
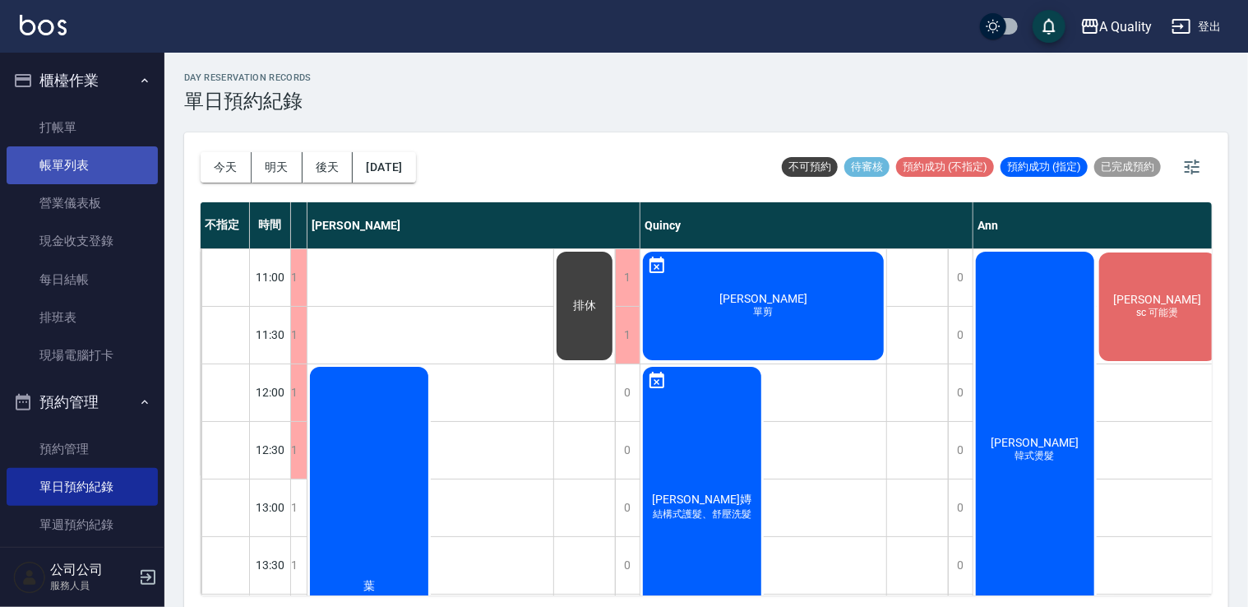
click at [86, 158] on link "帳單列表" at bounding box center [82, 165] width 151 height 38
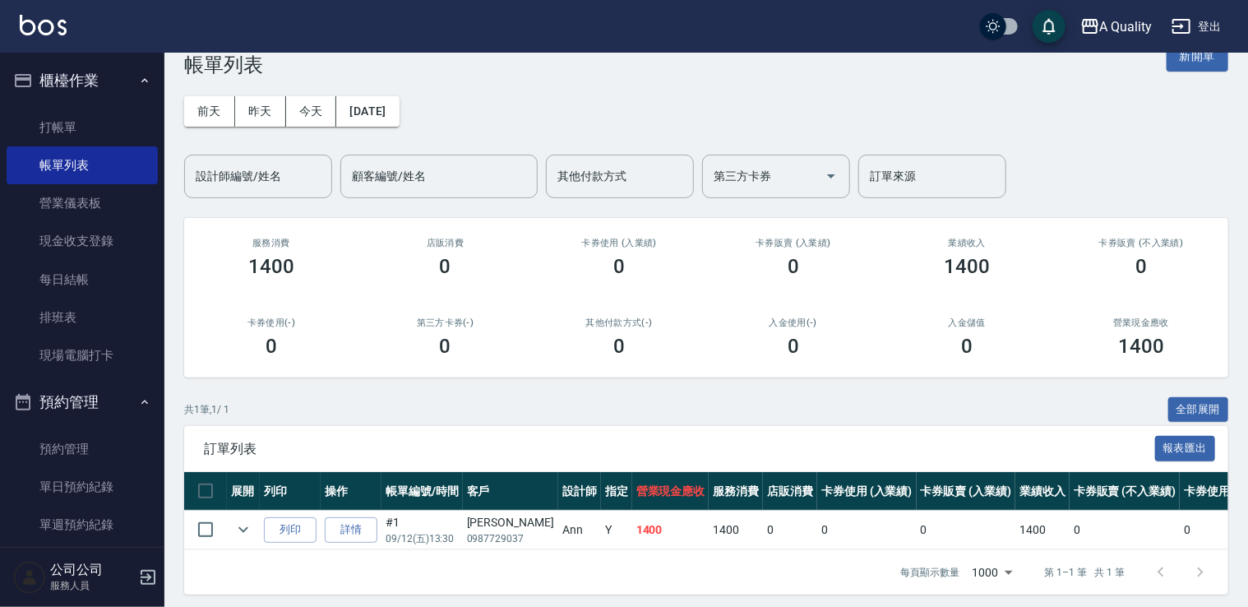
scroll to position [55, 0]
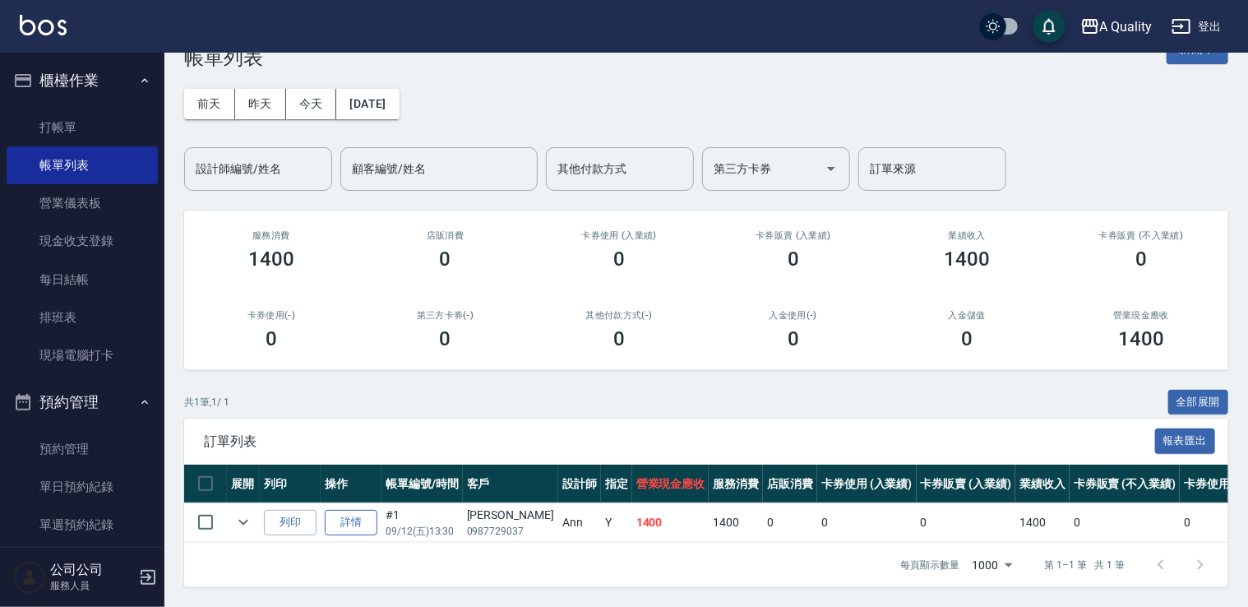
click at [334, 512] on link "詳情" at bounding box center [351, 522] width 53 height 25
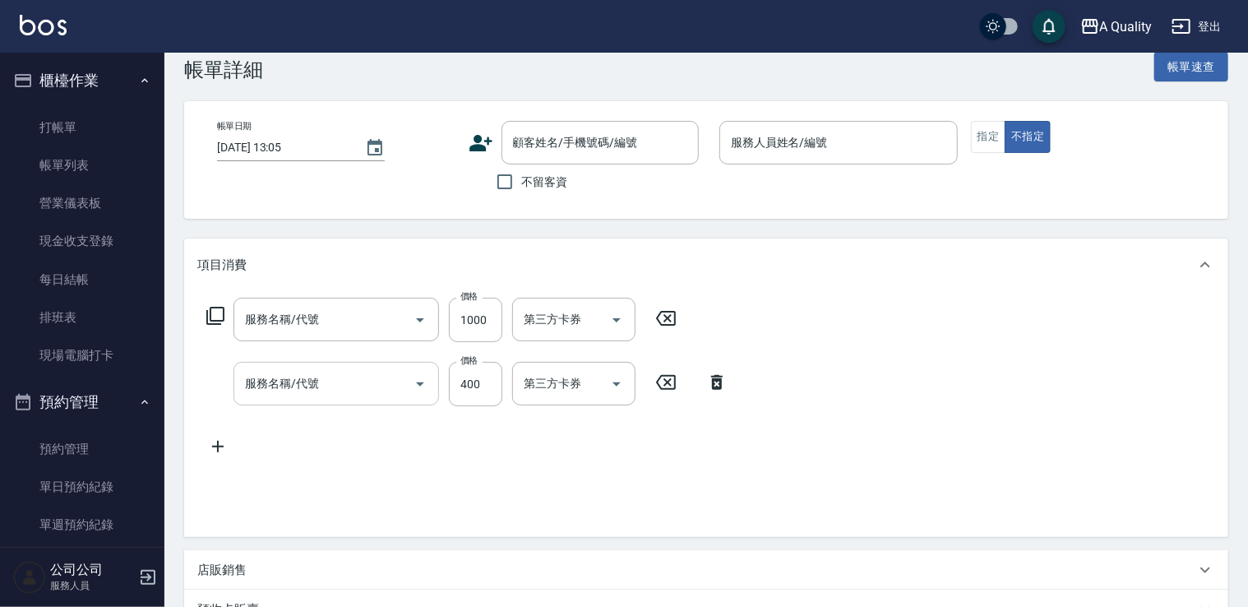
type input "2025/09/12 13:30"
type input "Ann(無代號)"
type input "想洗頭、剪髮"
type input "染髮(401)"
type input "洗髮(101)"
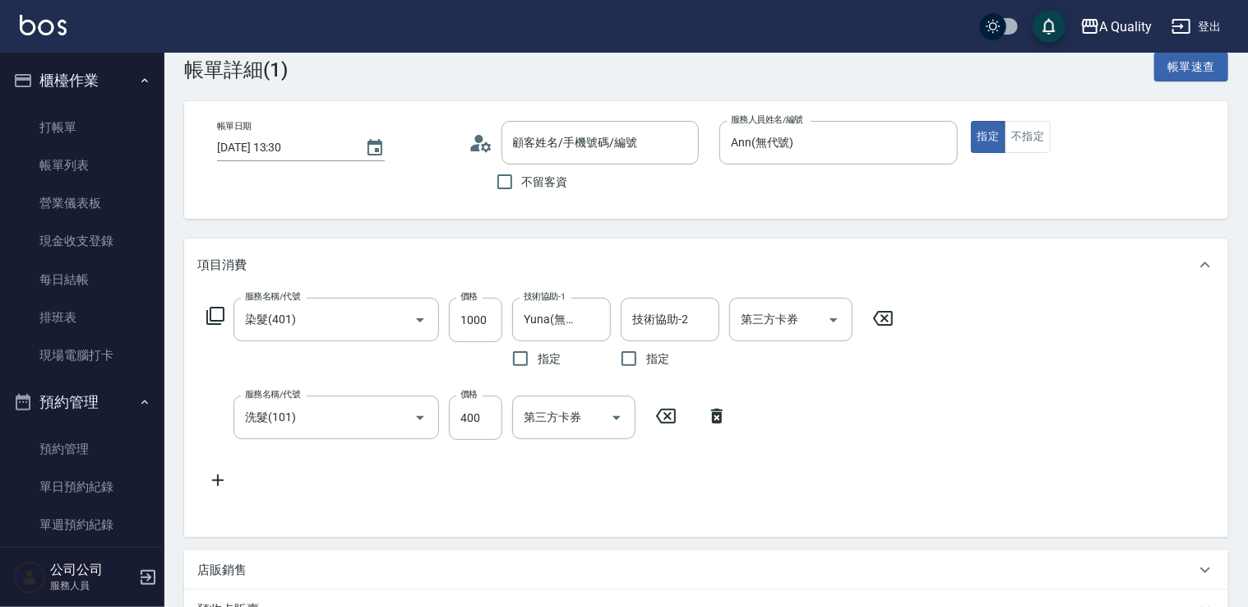
scroll to position [275, 0]
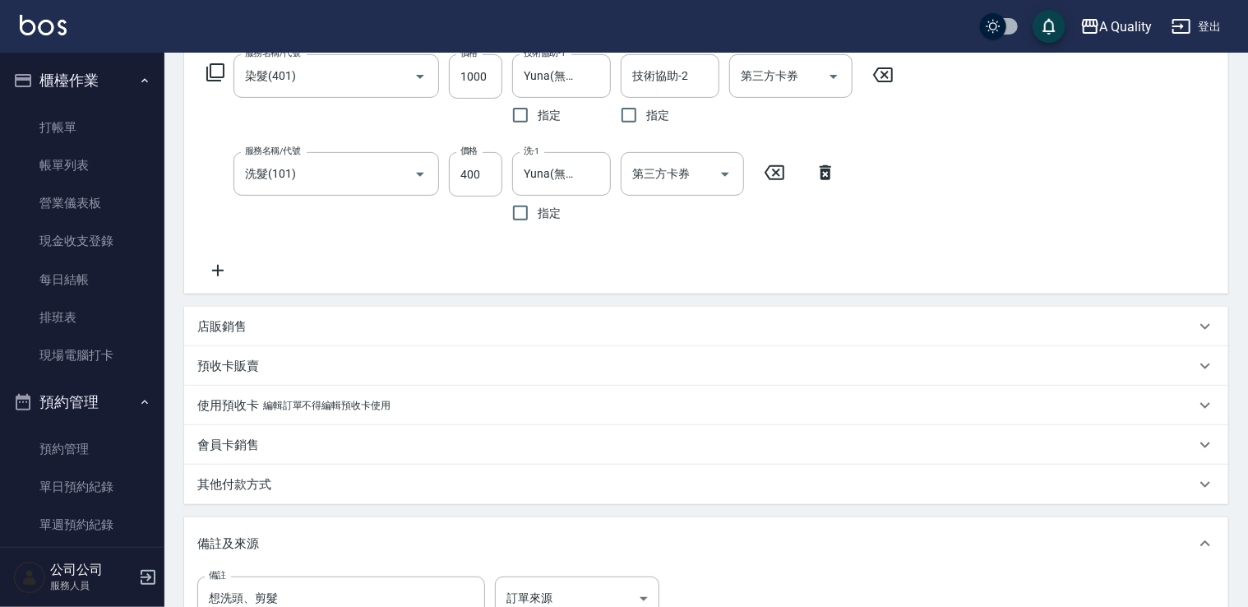
type input "洪嘉伶/0987729037/"
click at [281, 492] on div "其他付款方式" at bounding box center [696, 484] width 998 height 17
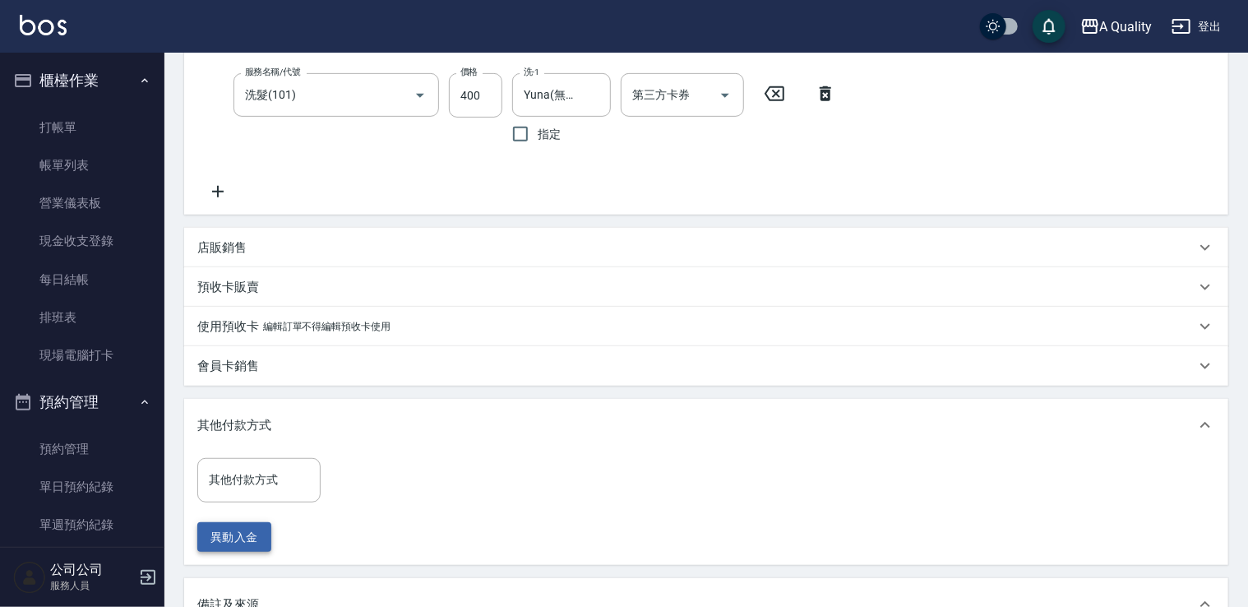
scroll to position [439, 0]
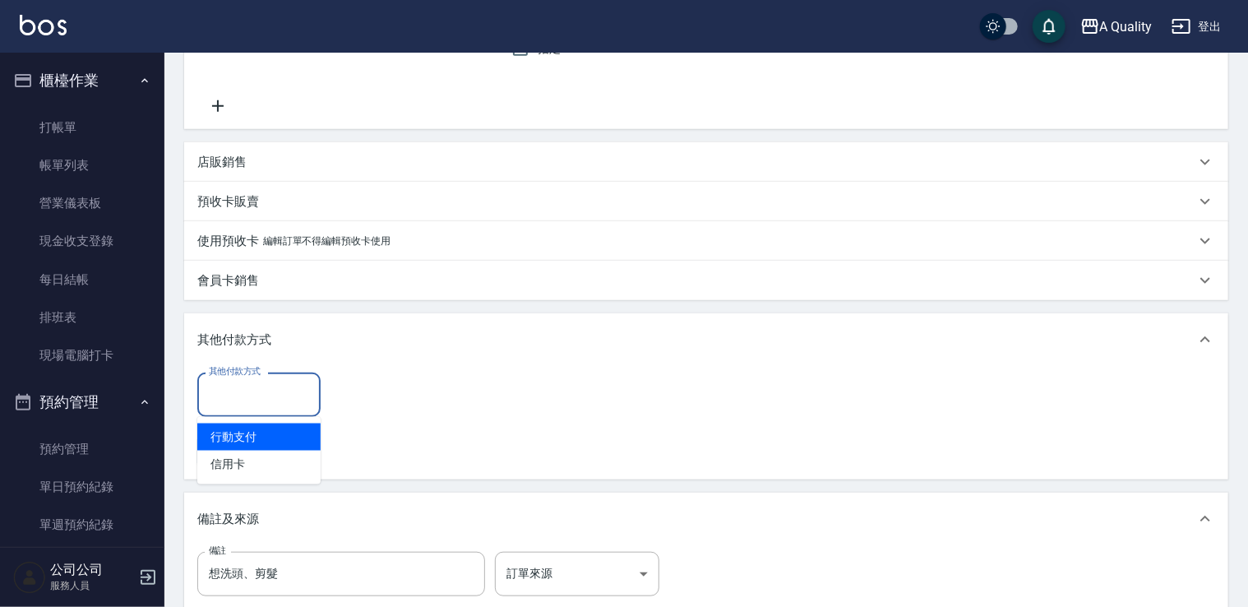
click at [250, 393] on input "其他付款方式" at bounding box center [259, 394] width 109 height 29
click at [256, 436] on span "行動支付" at bounding box center [258, 436] width 123 height 27
type input "行動支付"
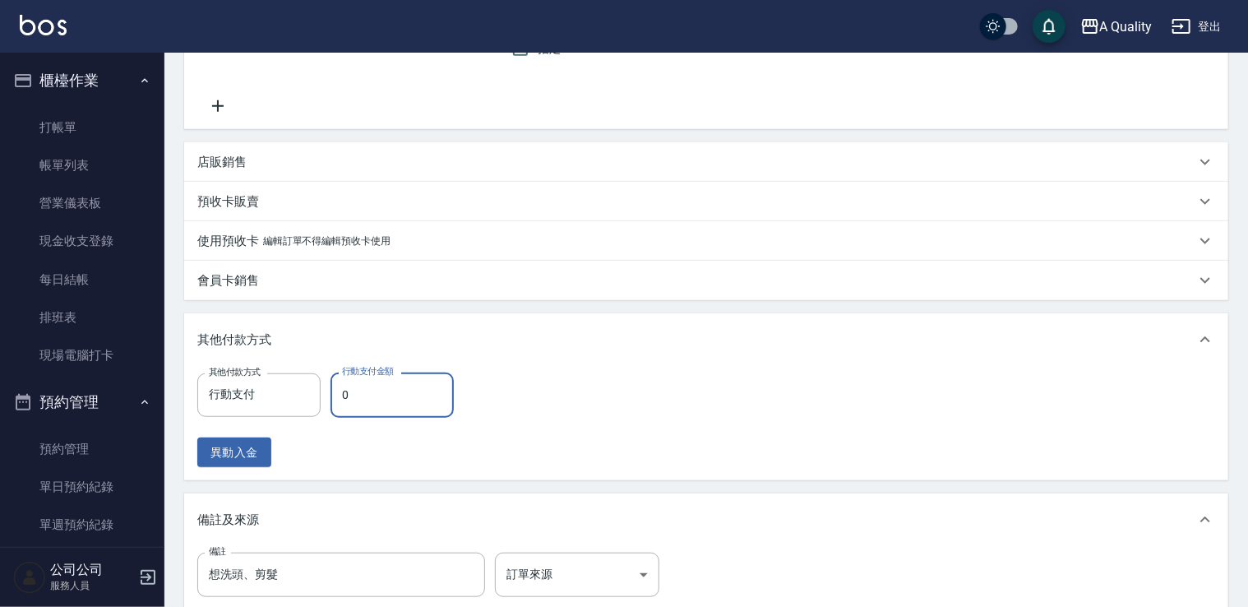
drag, startPoint x: 354, startPoint y: 392, endPoint x: 263, endPoint y: 433, distance: 99.8
click at [354, 392] on input "0" at bounding box center [392, 394] width 123 height 44
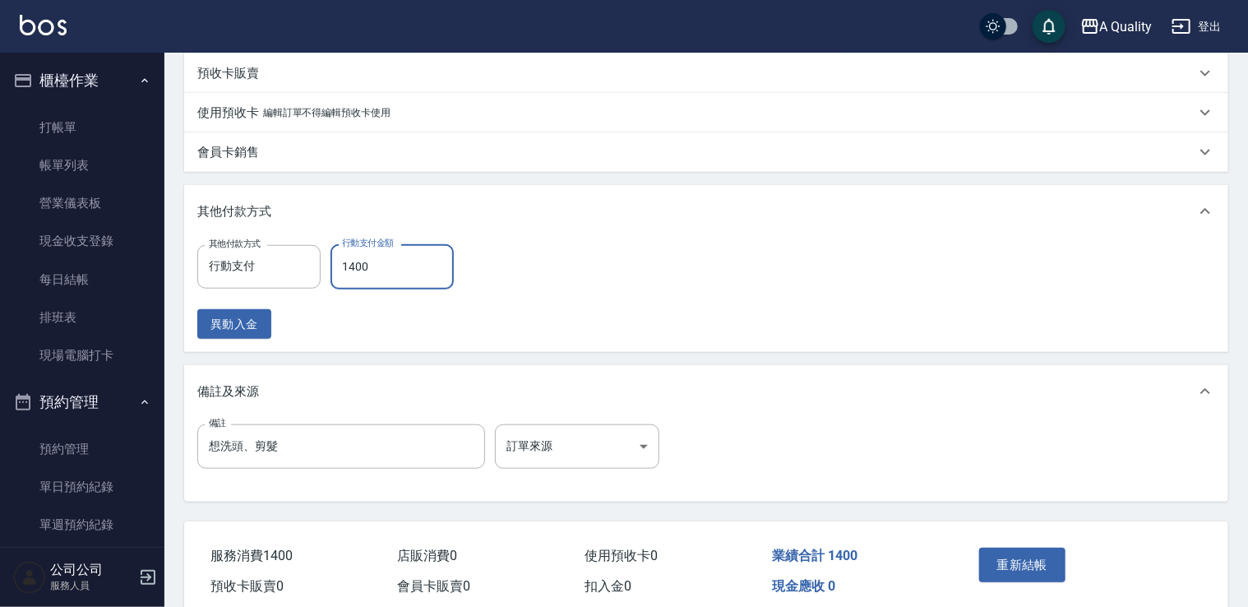
scroll to position [604, 0]
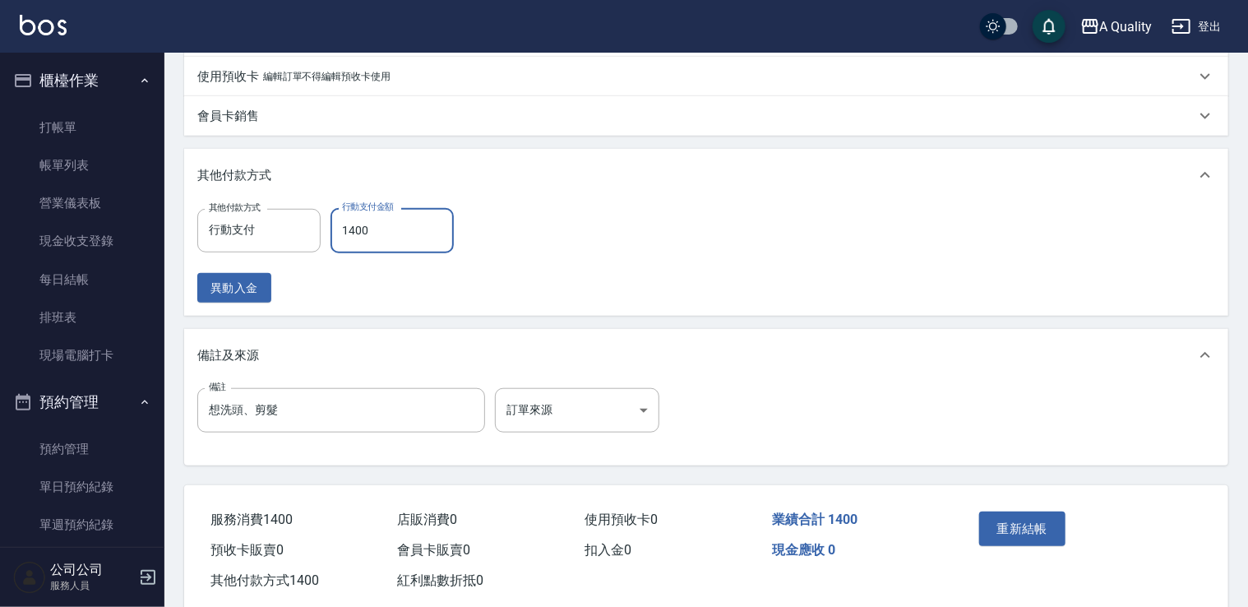
type input "1400"
click at [1046, 508] on div "重新結帳" at bounding box center [1027, 541] width 109 height 72
click at [1041, 521] on button "重新結帳" at bounding box center [1022, 528] width 87 height 35
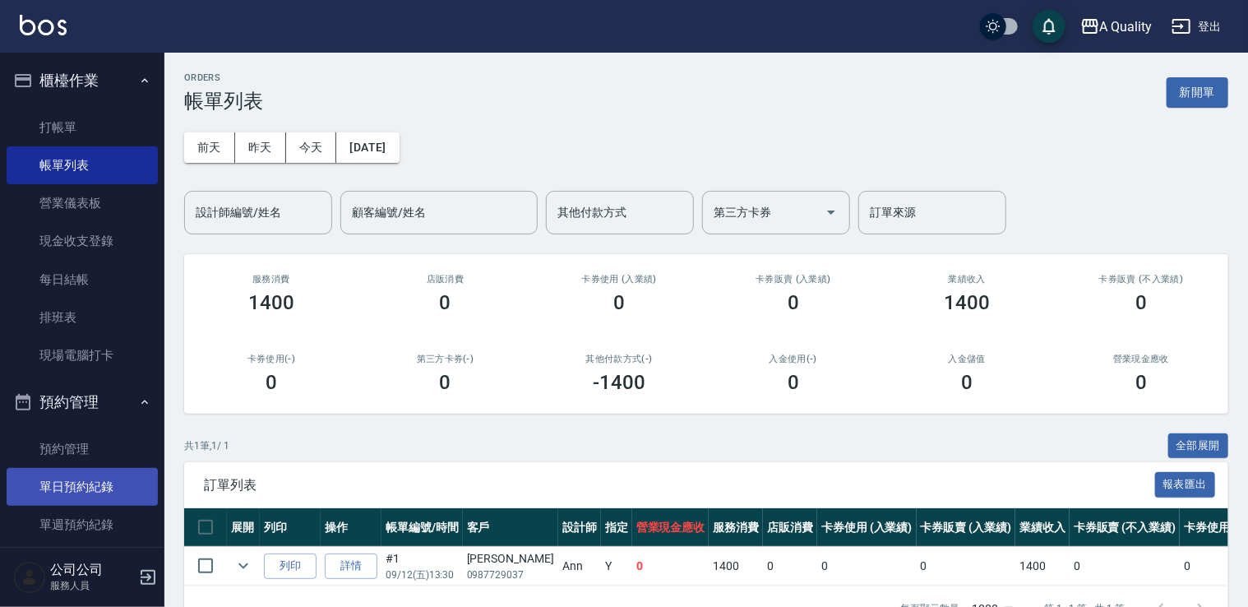
click at [81, 488] on link "單日預約紀錄" at bounding box center [82, 487] width 151 height 38
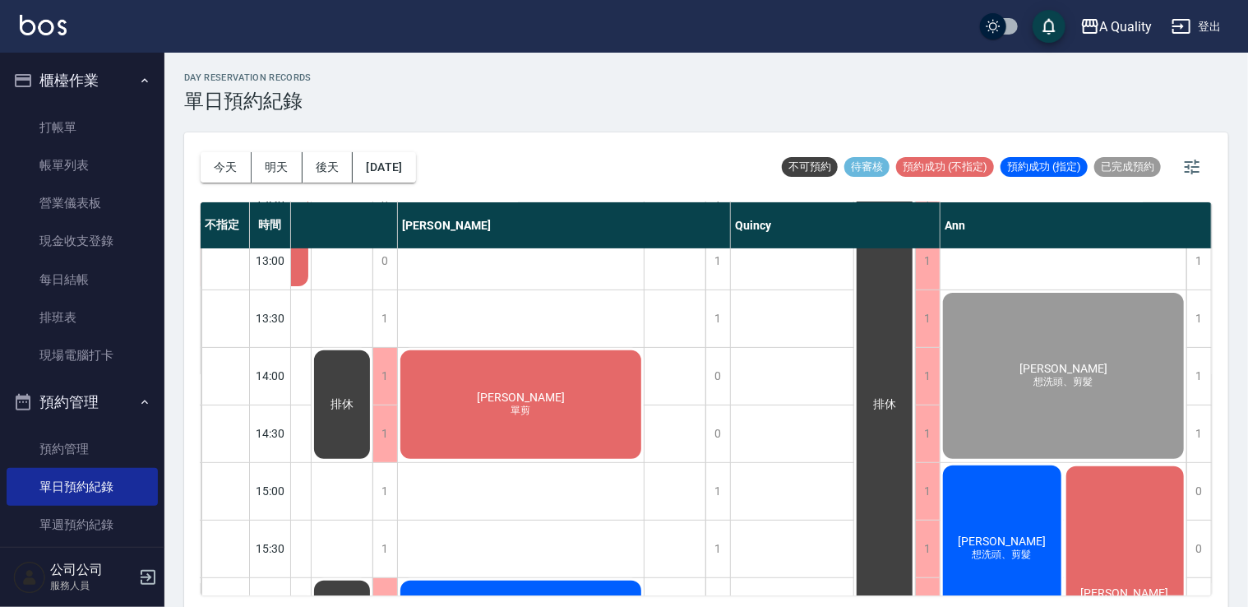
scroll to position [411, 110]
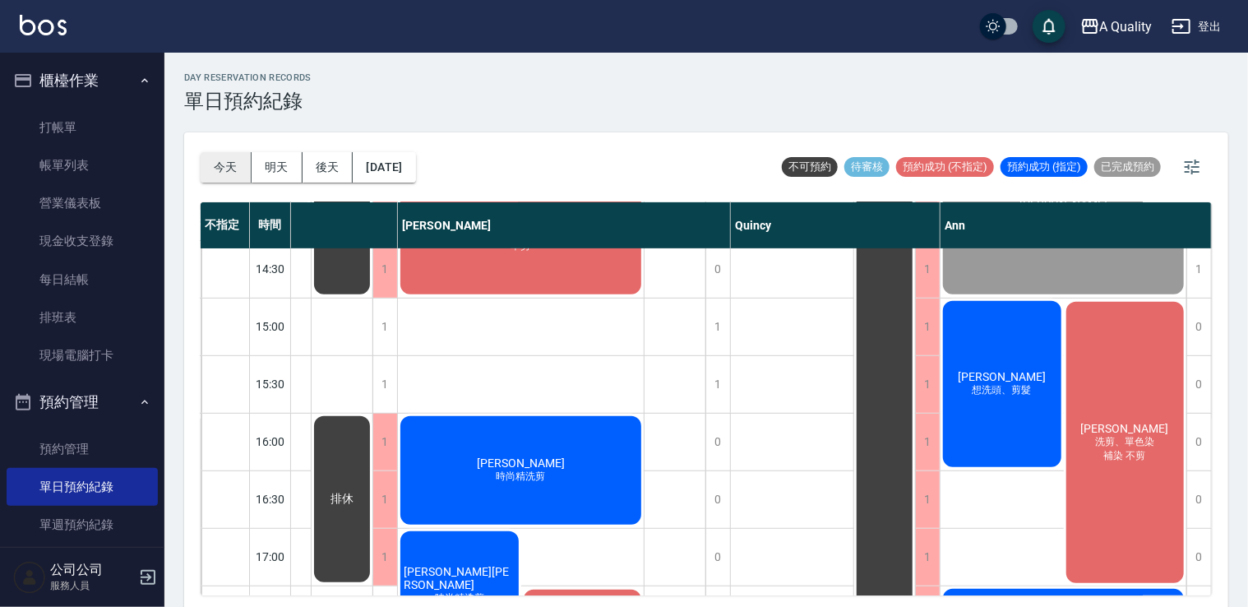
click at [242, 160] on button "今天" at bounding box center [226, 167] width 51 height 30
click at [271, 163] on button "明天" at bounding box center [277, 167] width 51 height 30
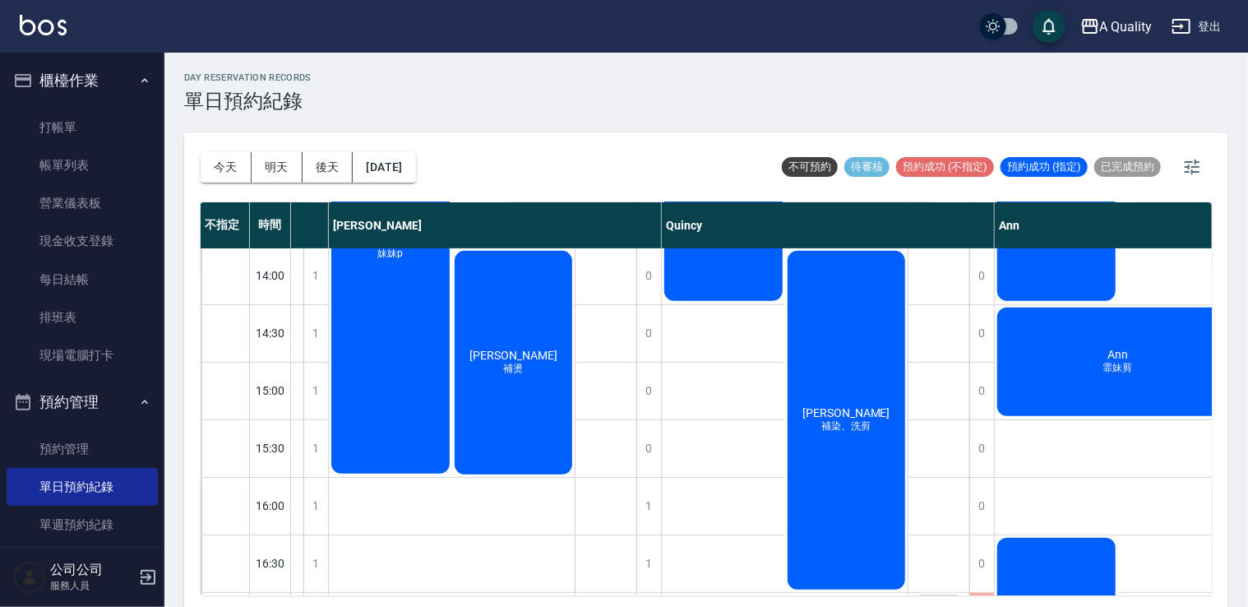
scroll to position [247, 110]
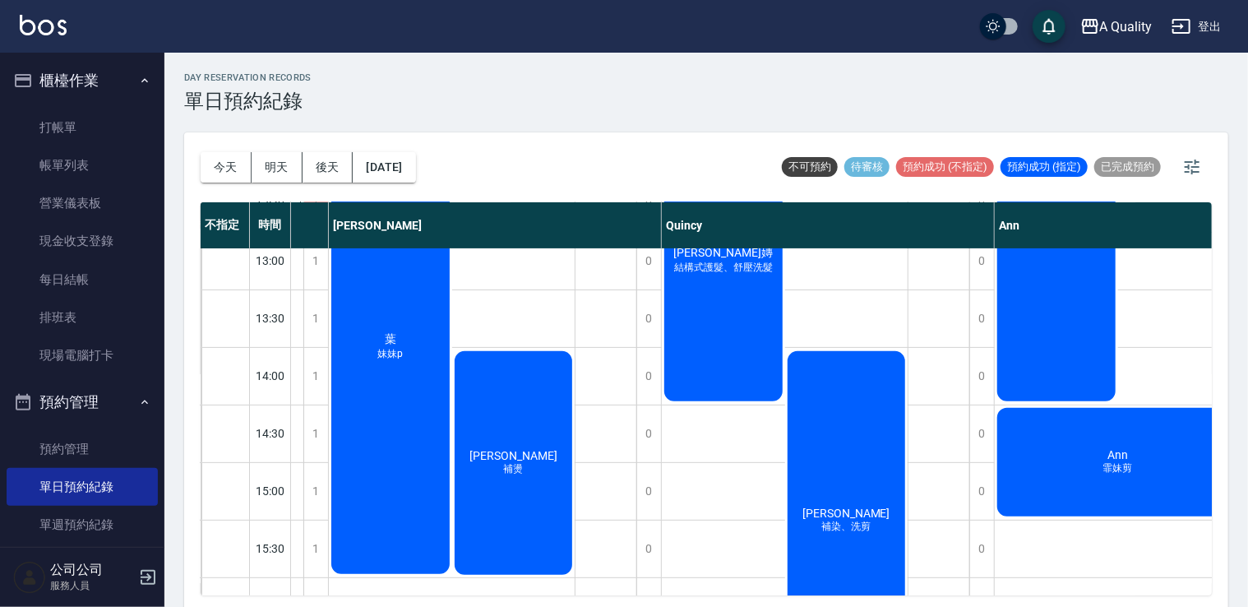
click at [866, 400] on div "吳佩臻 補染、洗剪" at bounding box center [846, 521] width 123 height 344
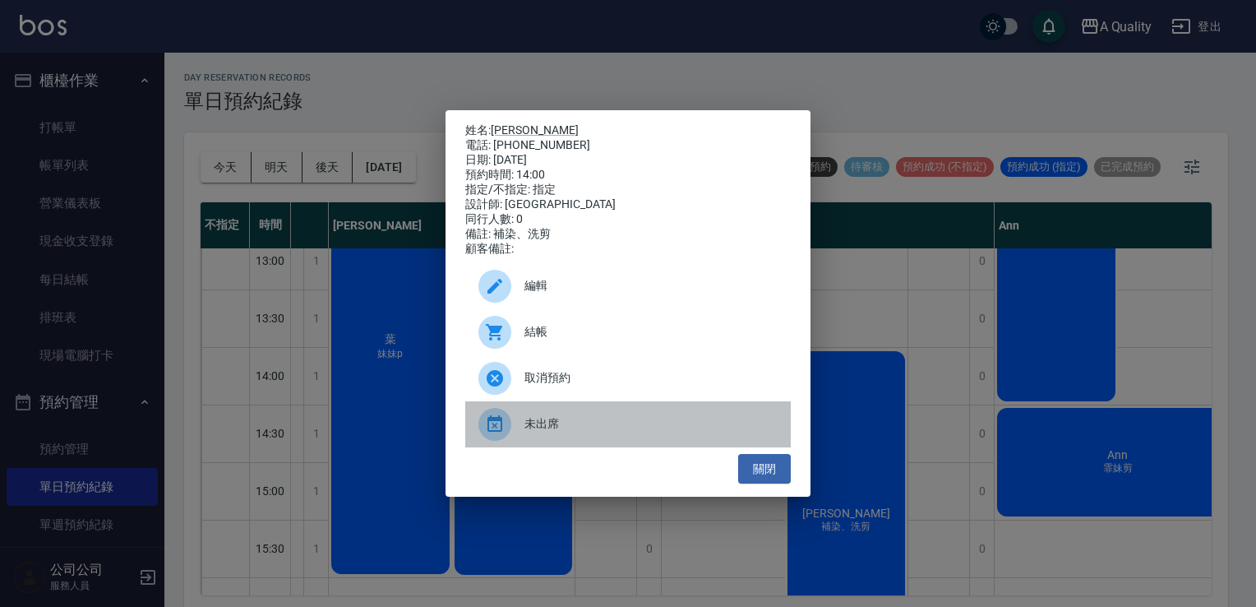
click at [487, 422] on icon at bounding box center [495, 424] width 20 height 20
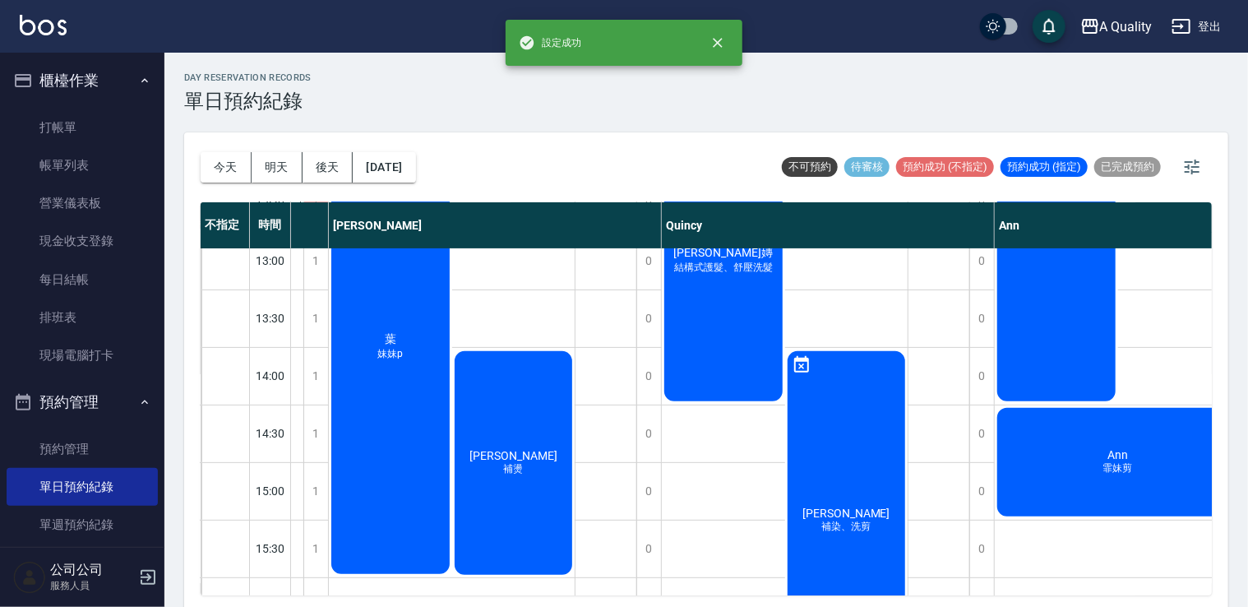
click at [891, 423] on div "吳佩臻 補染、洗剪" at bounding box center [846, 521] width 123 height 344
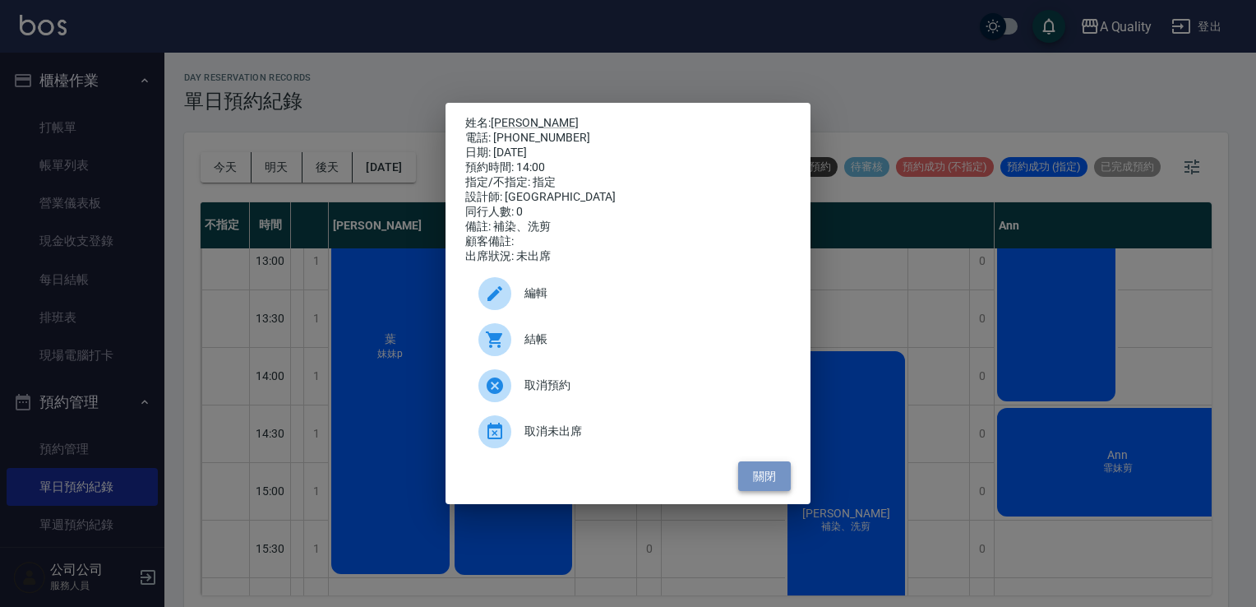
click at [781, 492] on button "關閉" at bounding box center [764, 476] width 53 height 30
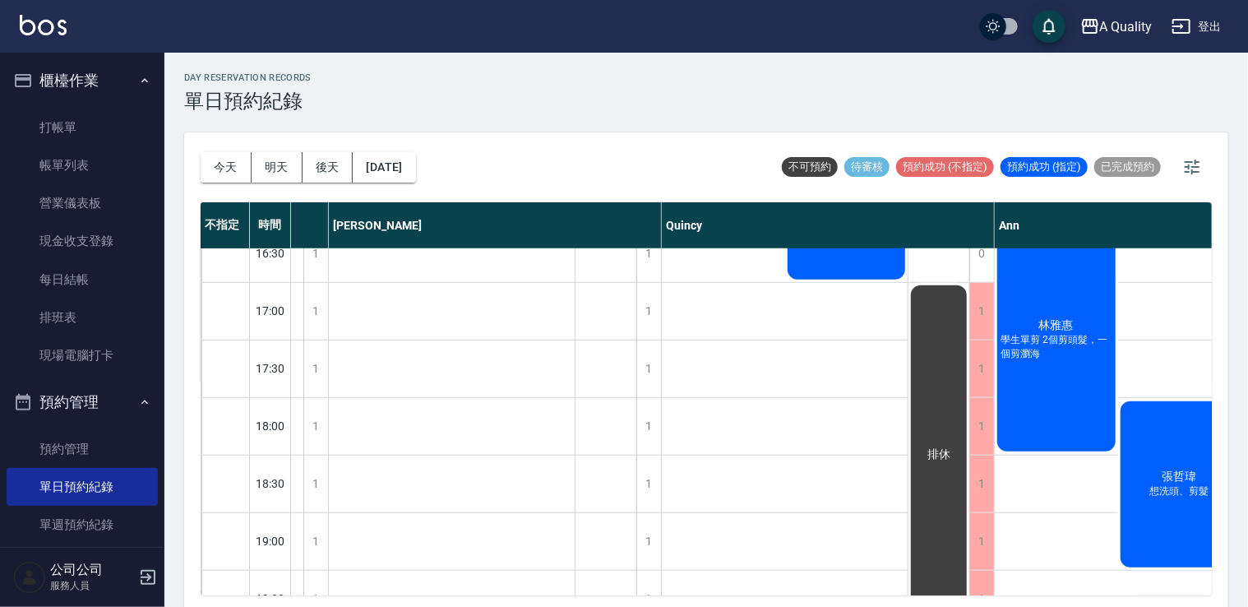
scroll to position [658, 110]
click at [282, 170] on button "明天" at bounding box center [277, 167] width 51 height 30
click at [326, 172] on button "後天" at bounding box center [328, 167] width 51 height 30
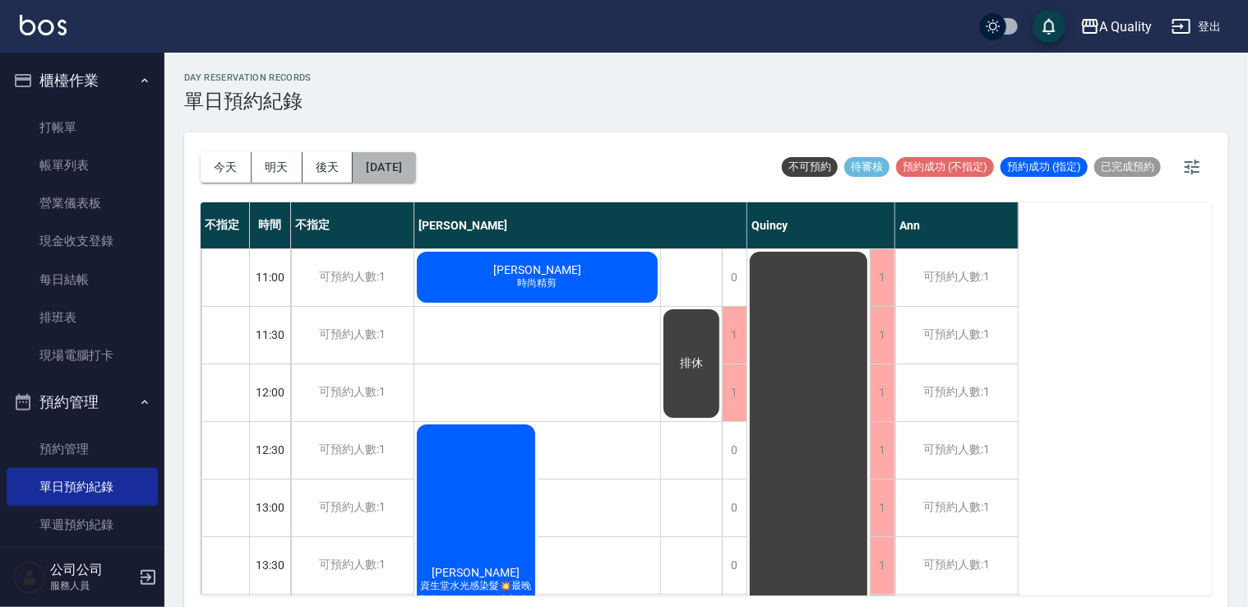
click at [401, 167] on button "2025/09/14" at bounding box center [384, 167] width 62 height 30
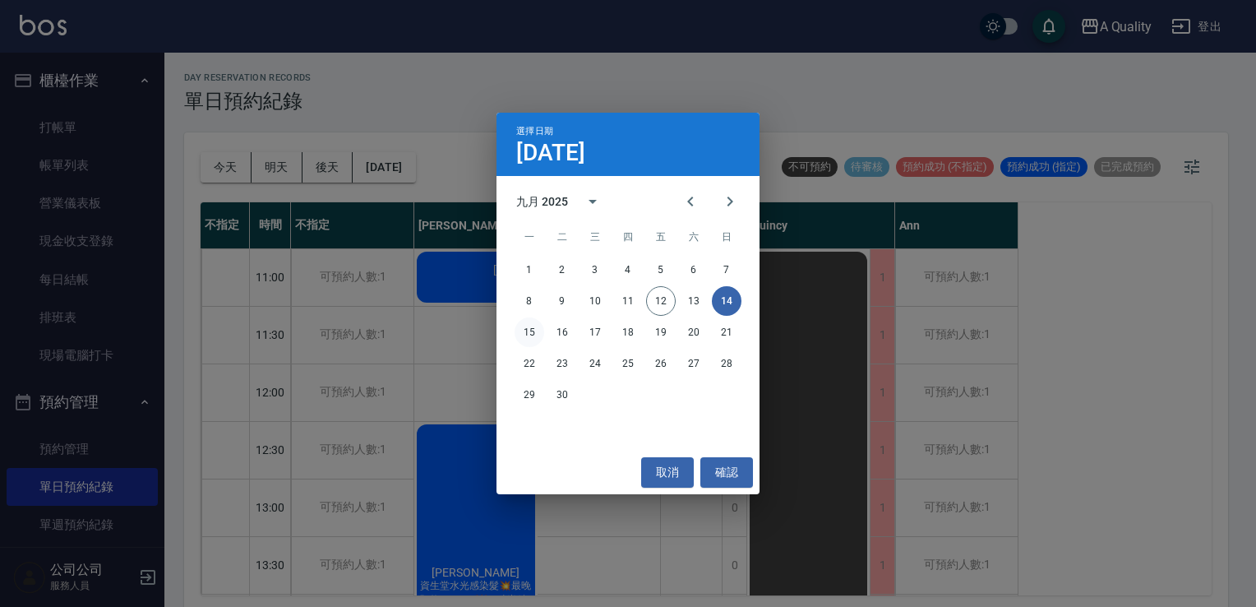
click at [538, 330] on button "15" at bounding box center [530, 332] width 30 height 30
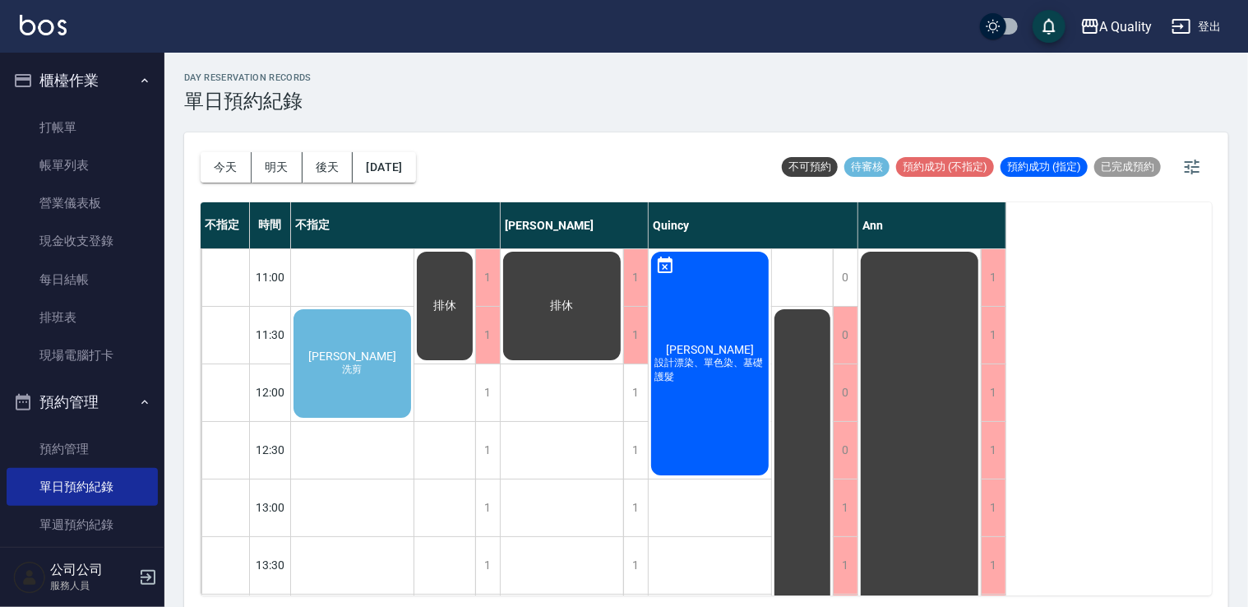
click at [710, 332] on div "李家馨 設計漂染、單色染、基礎護髮" at bounding box center [710, 363] width 123 height 229
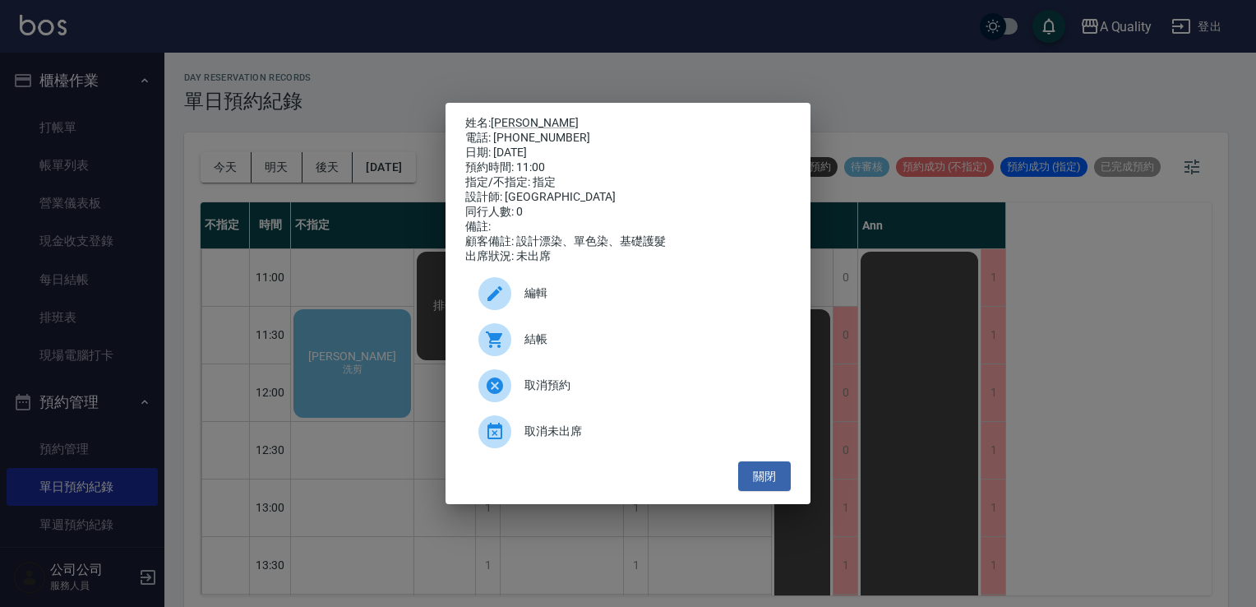
click at [600, 302] on span "編輯" at bounding box center [651, 292] width 253 height 17
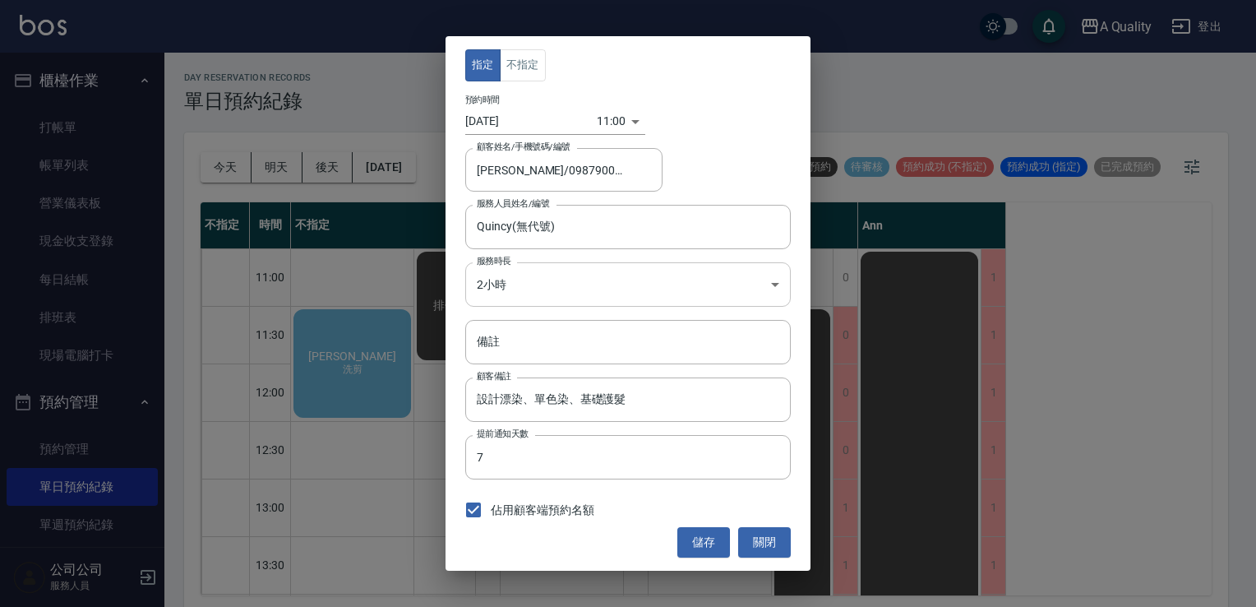
click at [518, 278] on body "A Quality 登出 櫃檯作業 打帳單 帳單列表 營業儀表板 現金收支登錄 每日結帳 排班表 現場電腦打卡 預約管理 預約管理 單日預約紀錄 單週預約紀錄…" at bounding box center [628, 306] width 1256 height 612
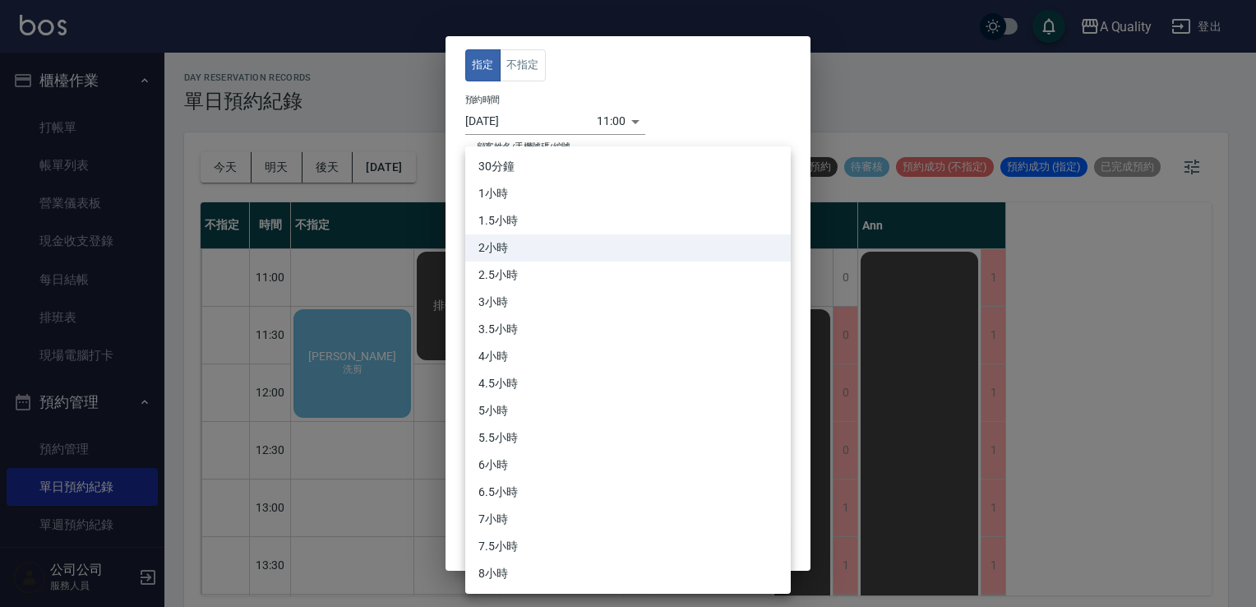
drag, startPoint x: 510, startPoint y: 176, endPoint x: 527, endPoint y: 189, distance: 21.7
click at [510, 176] on li "30分鐘" at bounding box center [628, 166] width 326 height 27
type input "1"
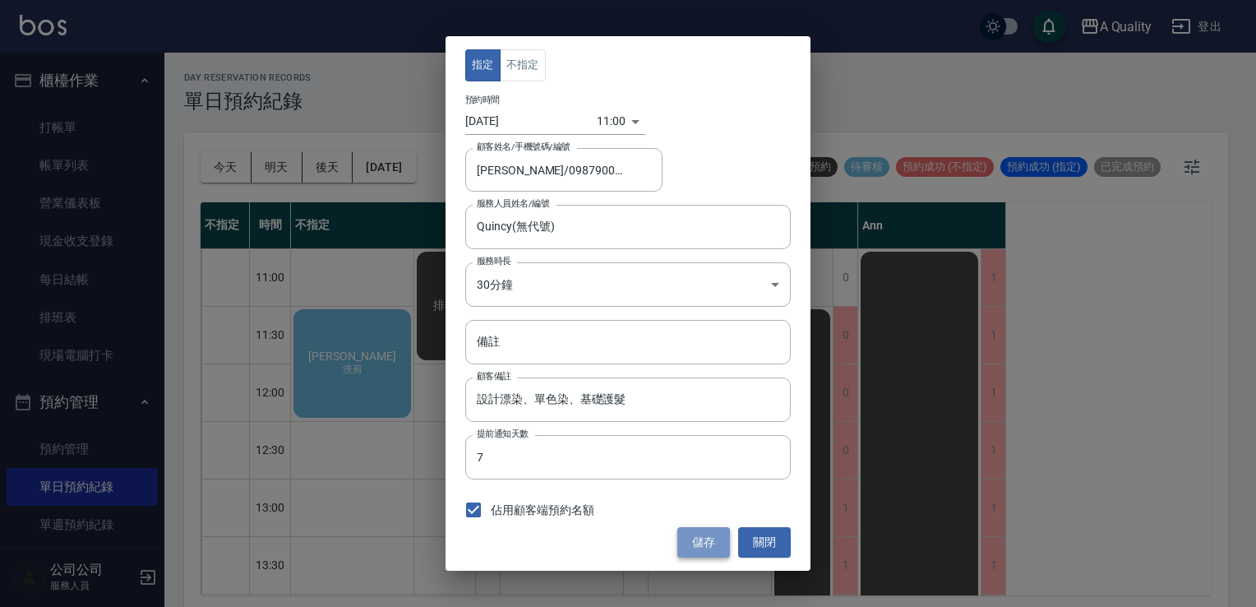
click at [707, 544] on button "儲存" at bounding box center [704, 542] width 53 height 30
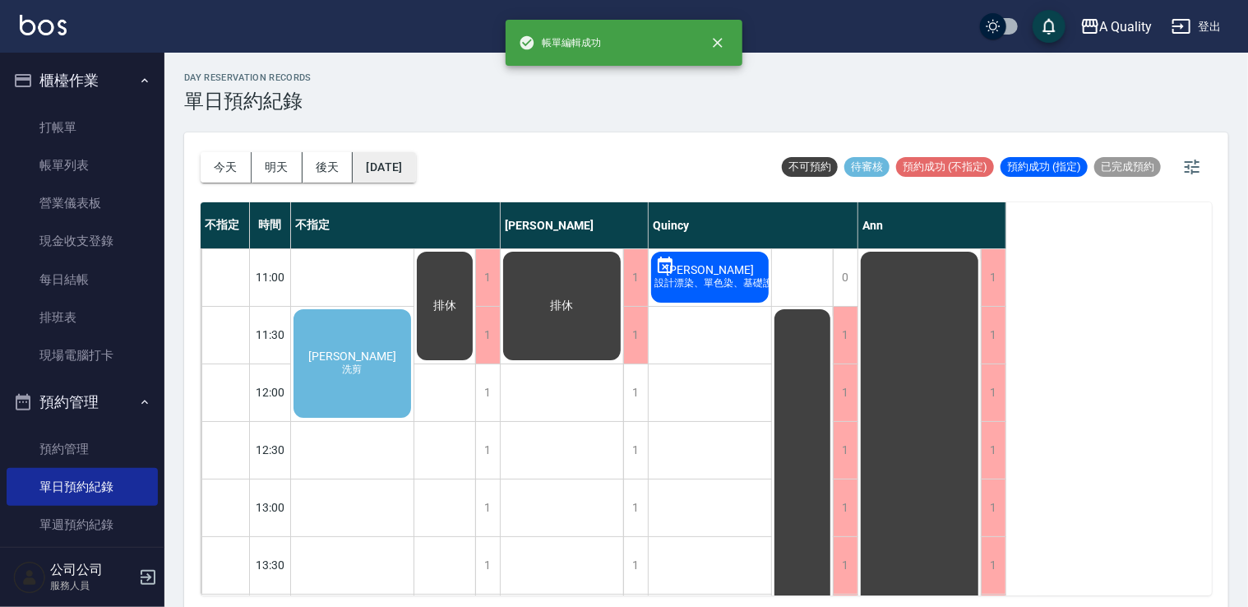
click at [415, 172] on button "2025/09/15" at bounding box center [384, 167] width 62 height 30
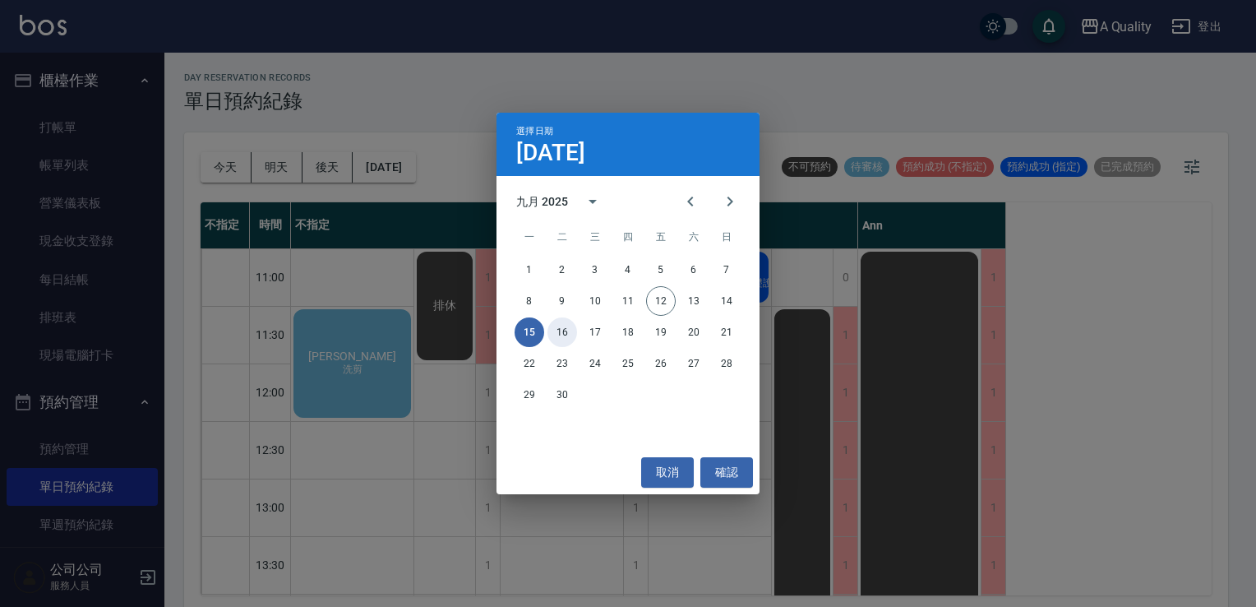
click at [576, 335] on button "16" at bounding box center [563, 332] width 30 height 30
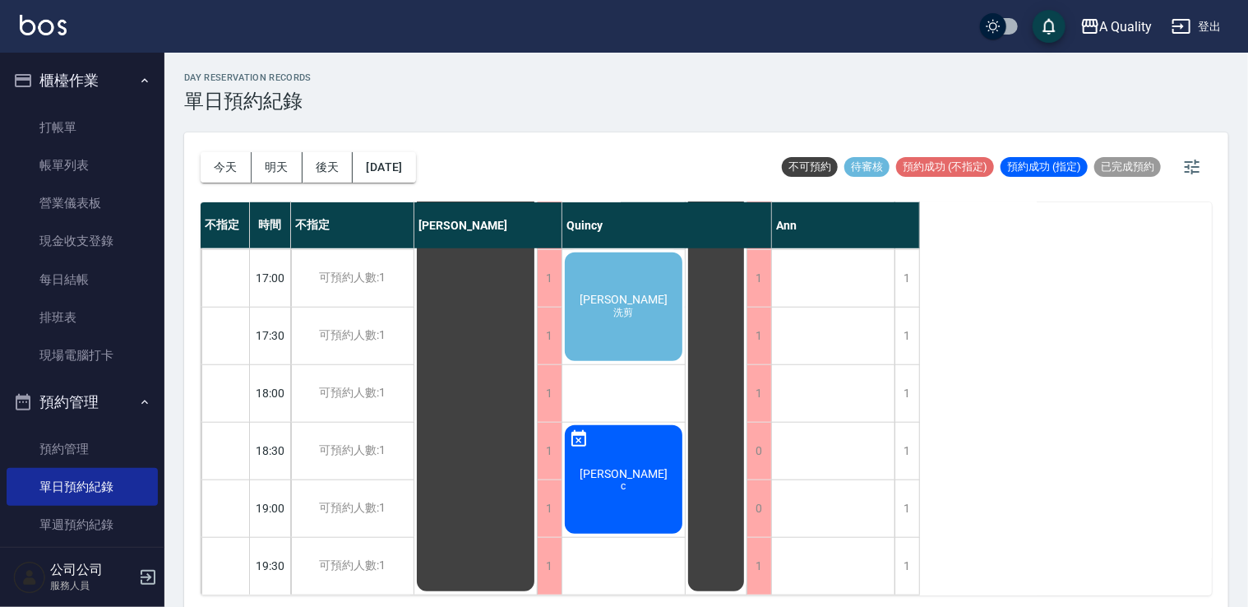
scroll to position [4, 0]
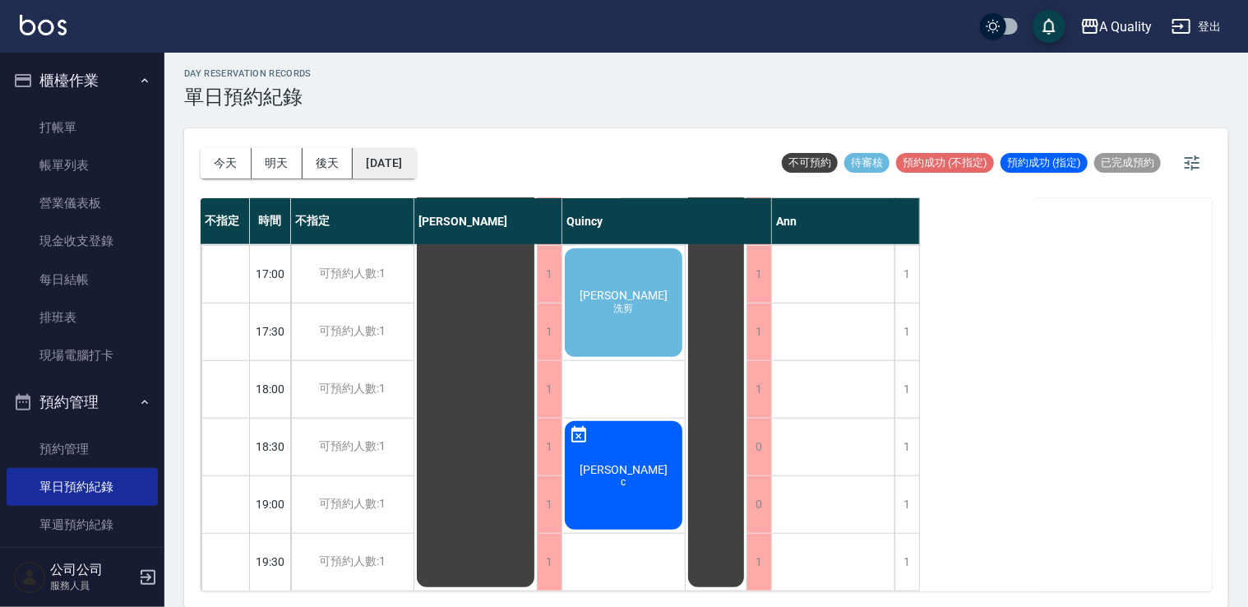
click at [414, 165] on button "2025/09/16" at bounding box center [384, 163] width 62 height 30
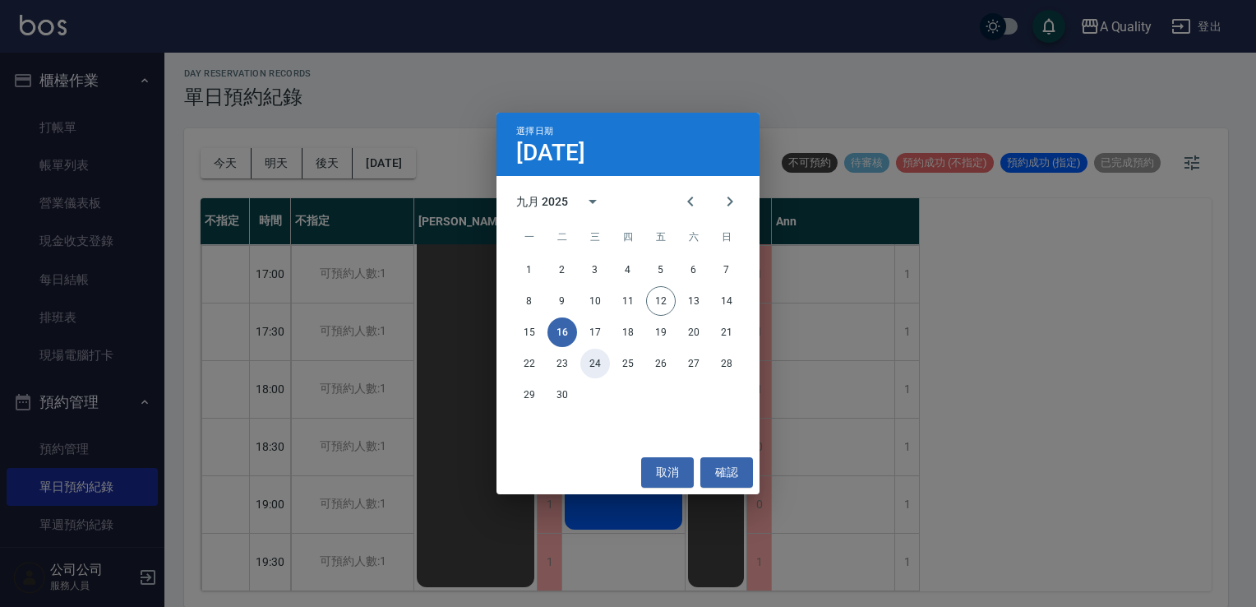
click at [601, 351] on button "24" at bounding box center [596, 364] width 30 height 30
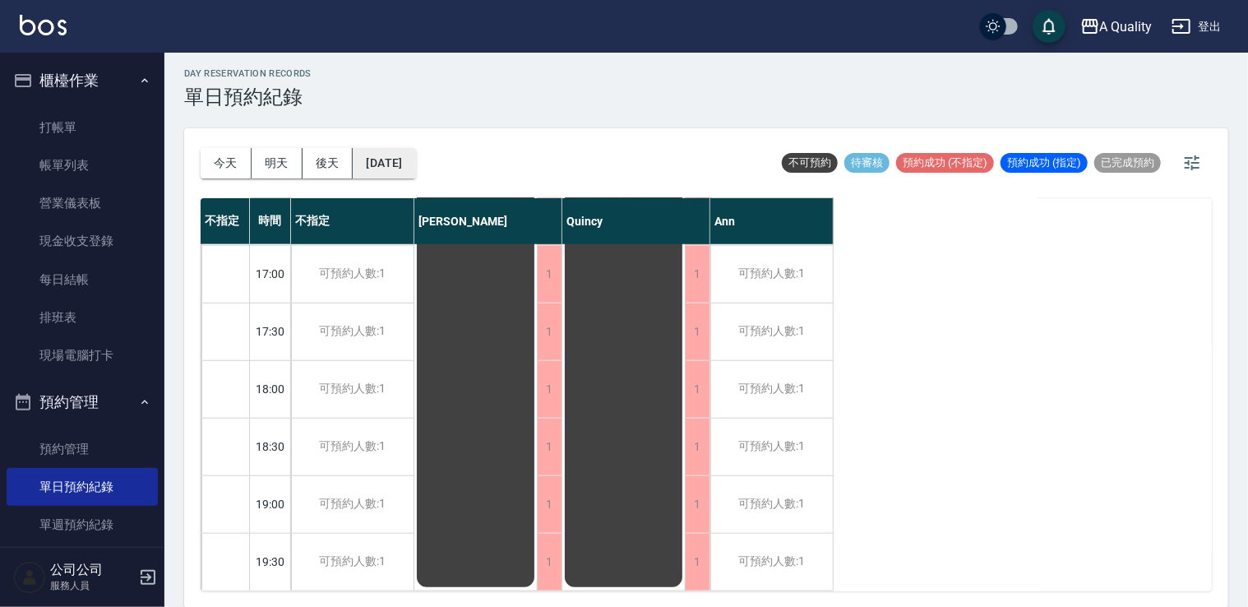
click at [413, 165] on button "2025/09/24" at bounding box center [384, 163] width 62 height 30
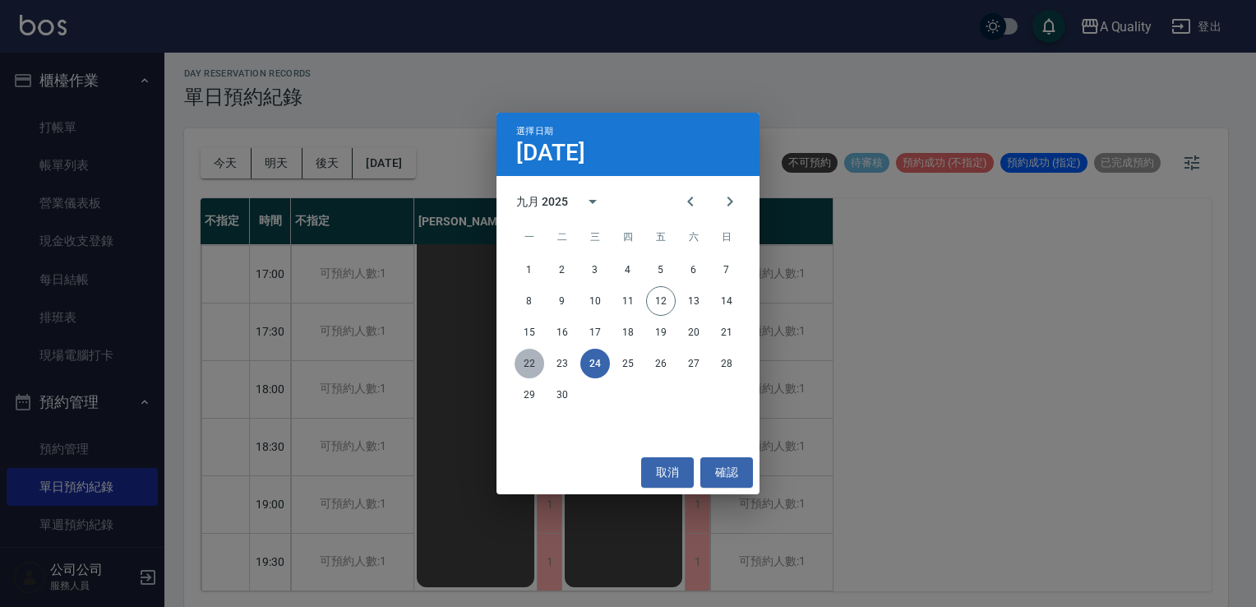
click at [532, 359] on button "22" at bounding box center [530, 364] width 30 height 30
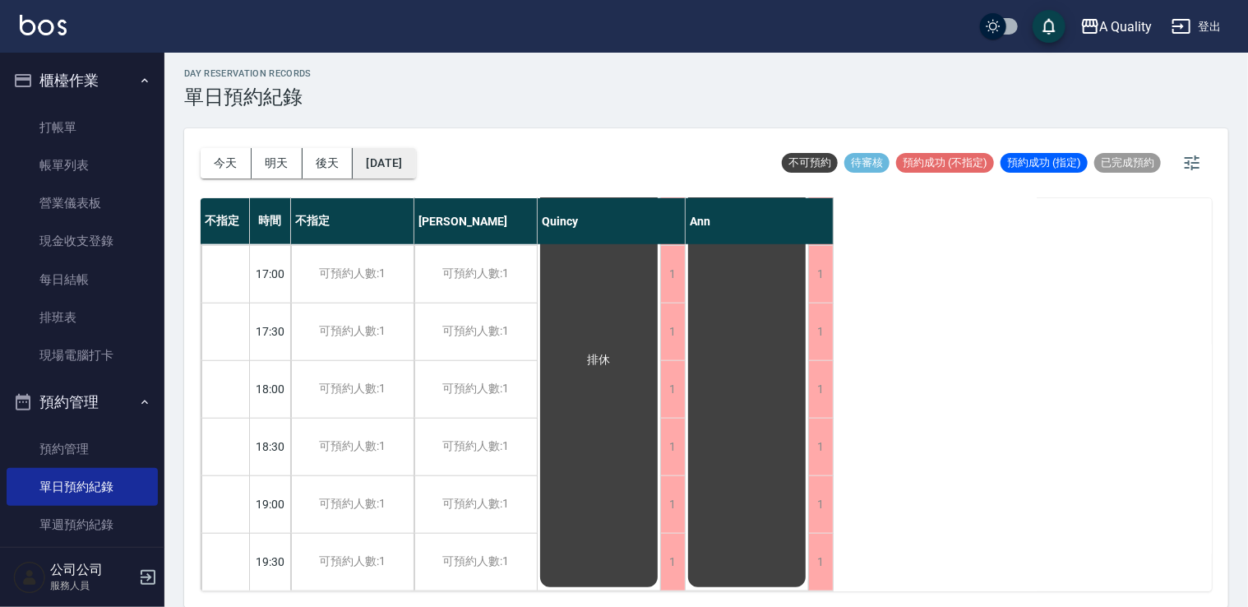
click at [401, 164] on button "2025/09/22" at bounding box center [384, 163] width 62 height 30
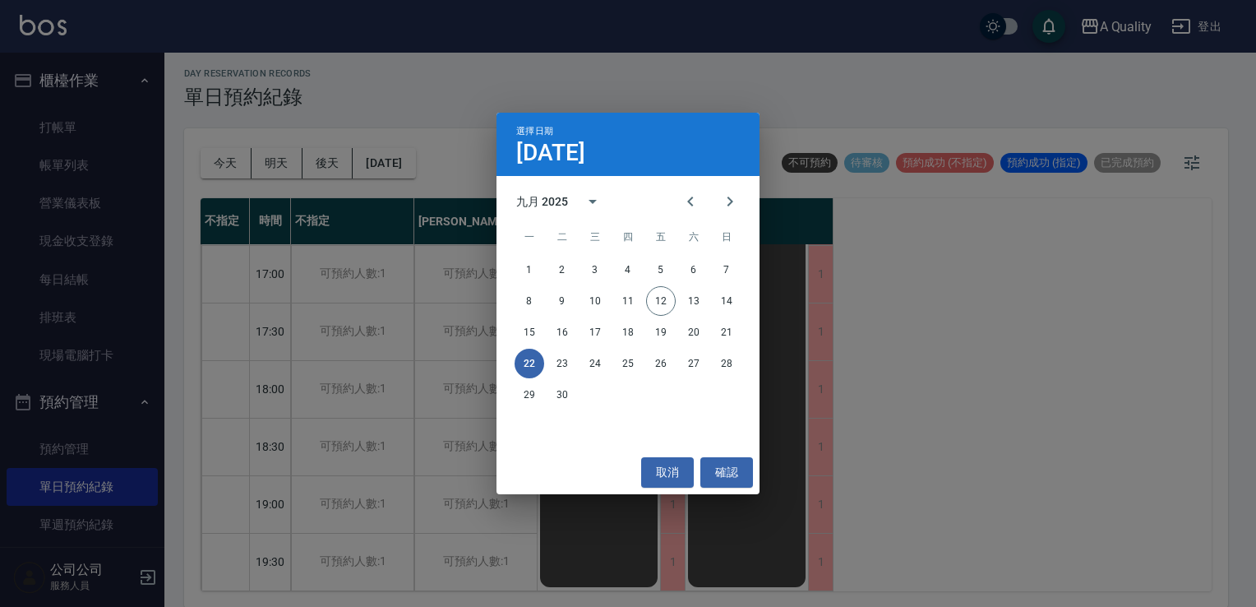
click at [645, 340] on div "15 16 17 18 19 20 21" at bounding box center [628, 332] width 263 height 30
click at [663, 328] on button "19" at bounding box center [661, 332] width 30 height 30
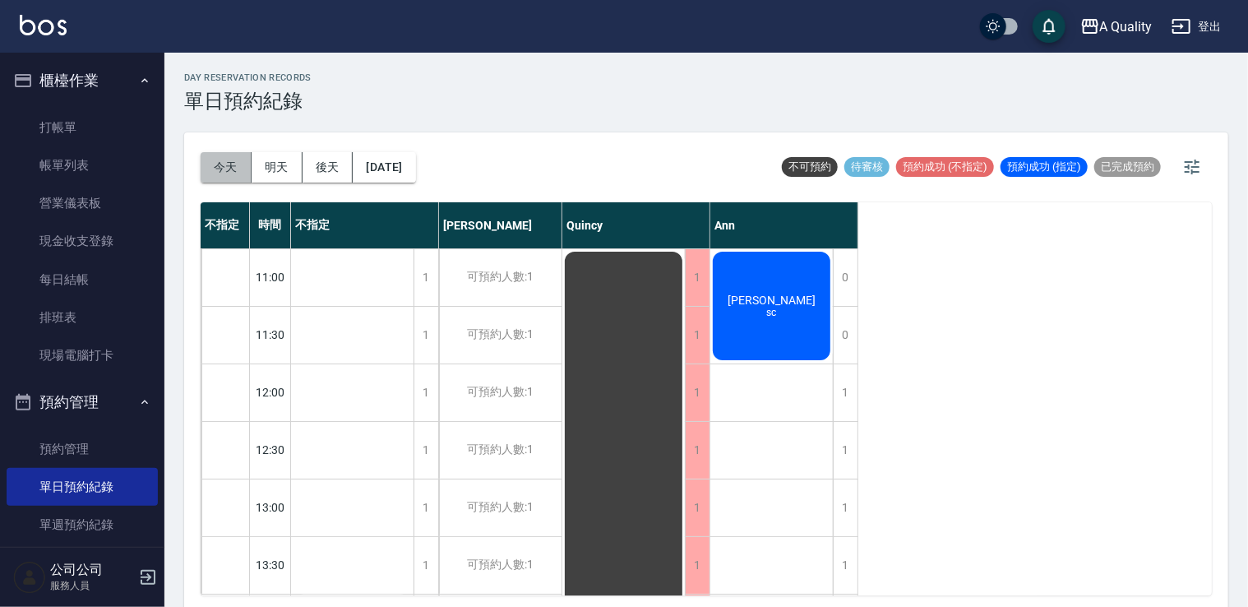
click at [220, 177] on button "今天" at bounding box center [226, 167] width 51 height 30
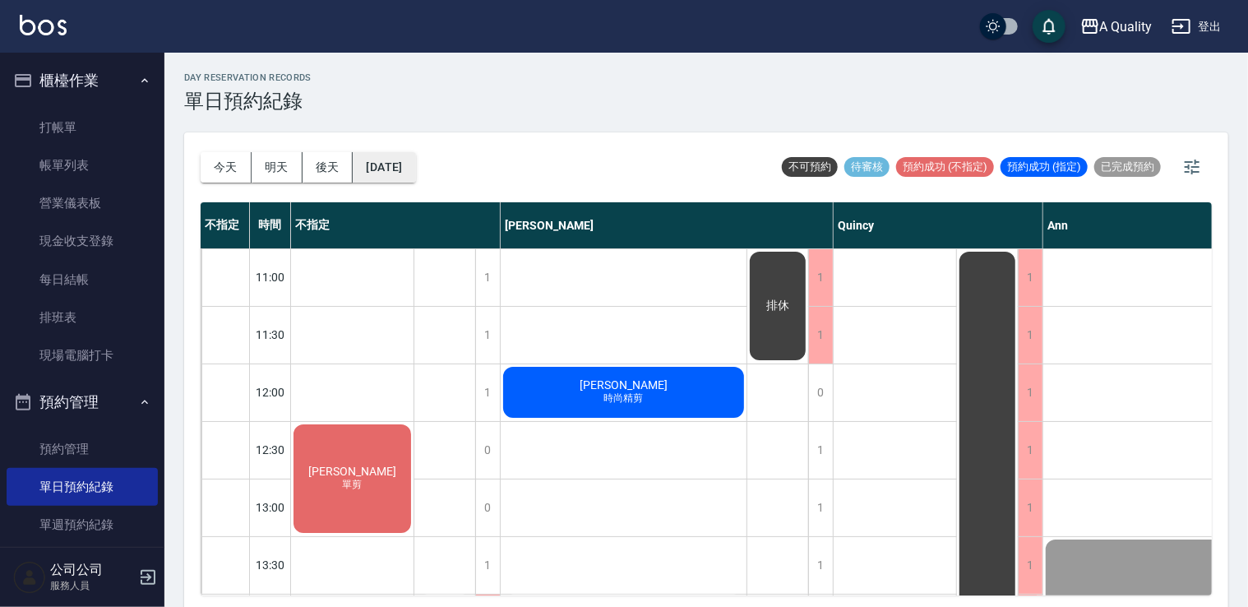
click at [415, 157] on button "[DATE]" at bounding box center [384, 167] width 62 height 30
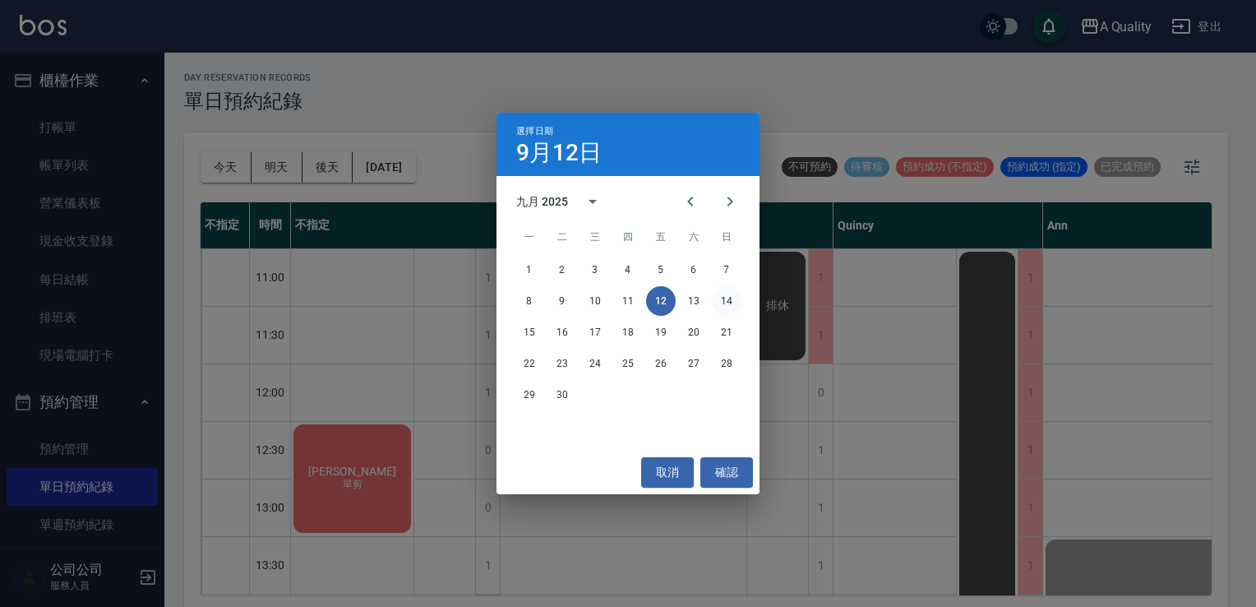
click at [733, 299] on button "14" at bounding box center [727, 301] width 30 height 30
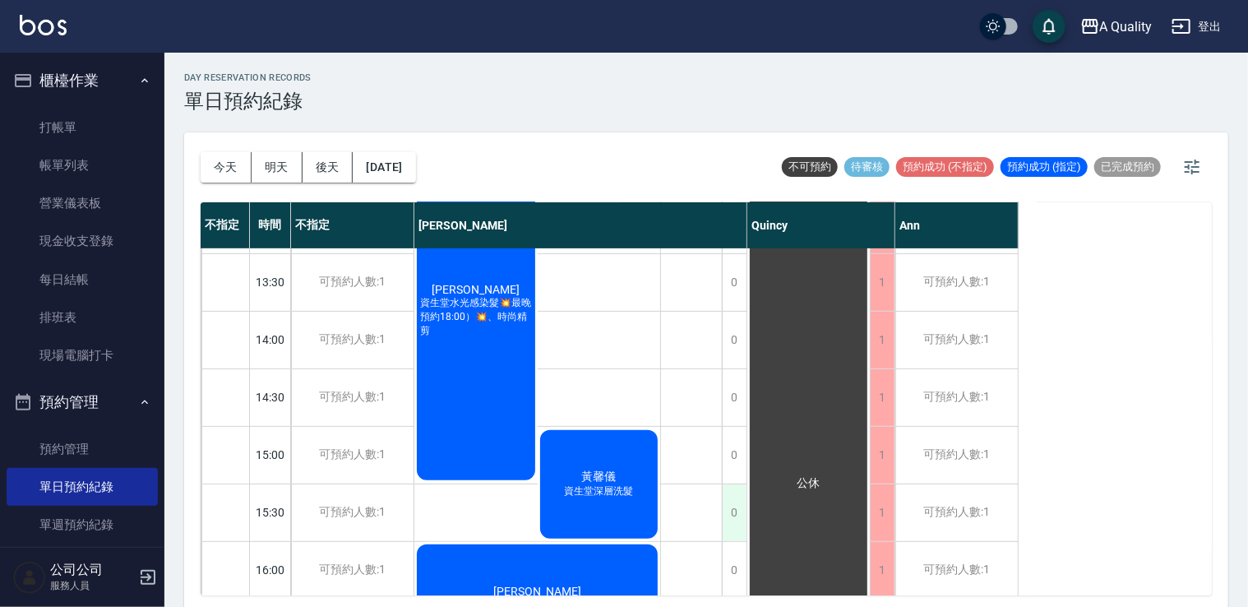
scroll to position [493, 0]
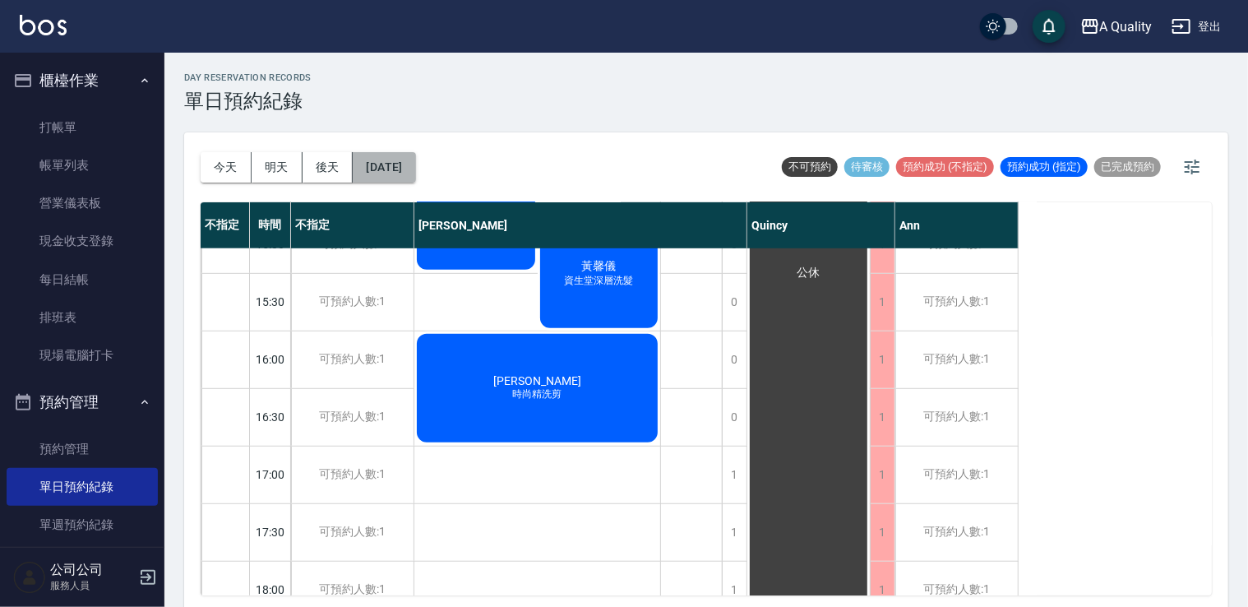
click at [392, 166] on button "2025/09/14" at bounding box center [384, 167] width 62 height 30
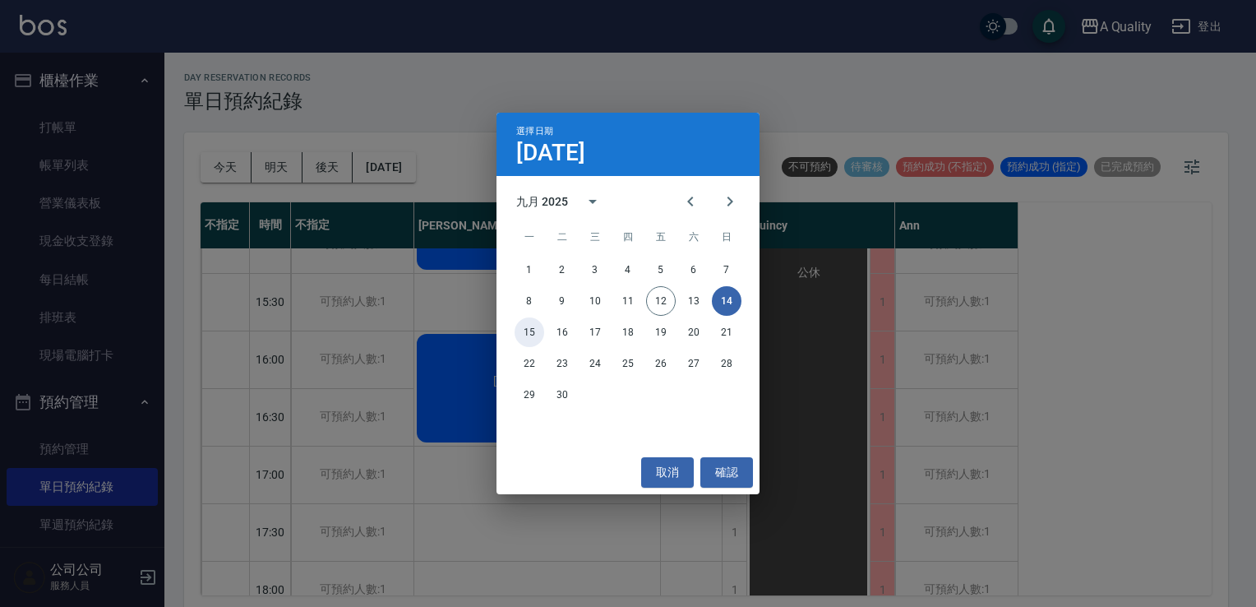
drag, startPoint x: 516, startPoint y: 331, endPoint x: 533, endPoint y: 332, distance: 17.3
click at [520, 331] on button "15" at bounding box center [530, 332] width 30 height 30
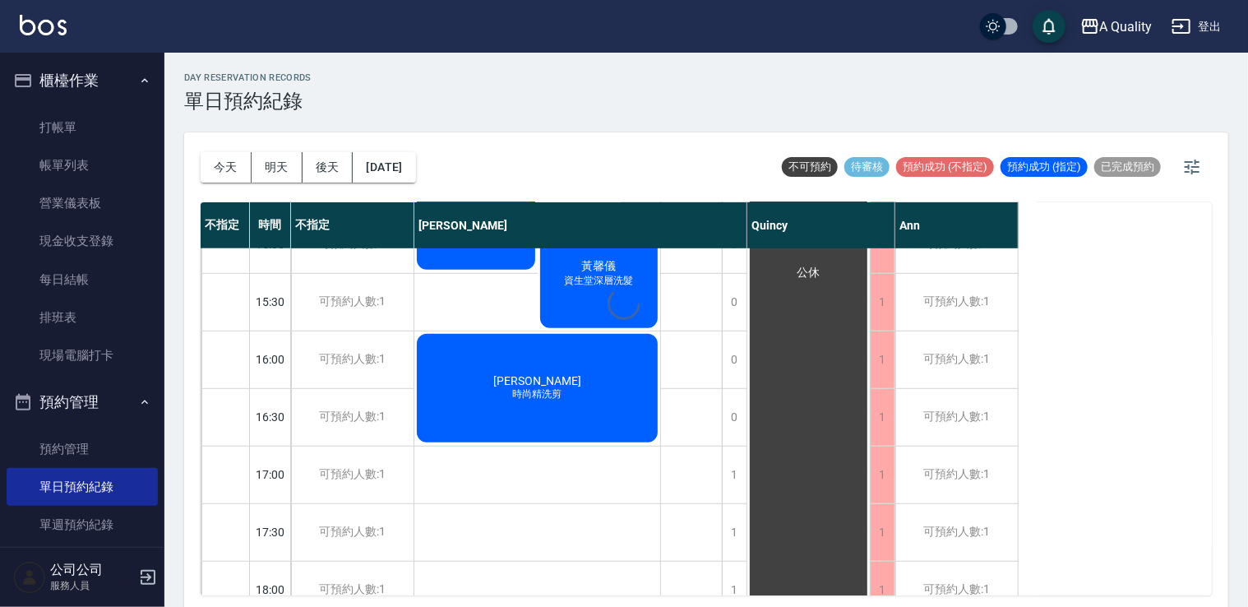
click at [533, 332] on div at bounding box center [624, 303] width 1248 height 607
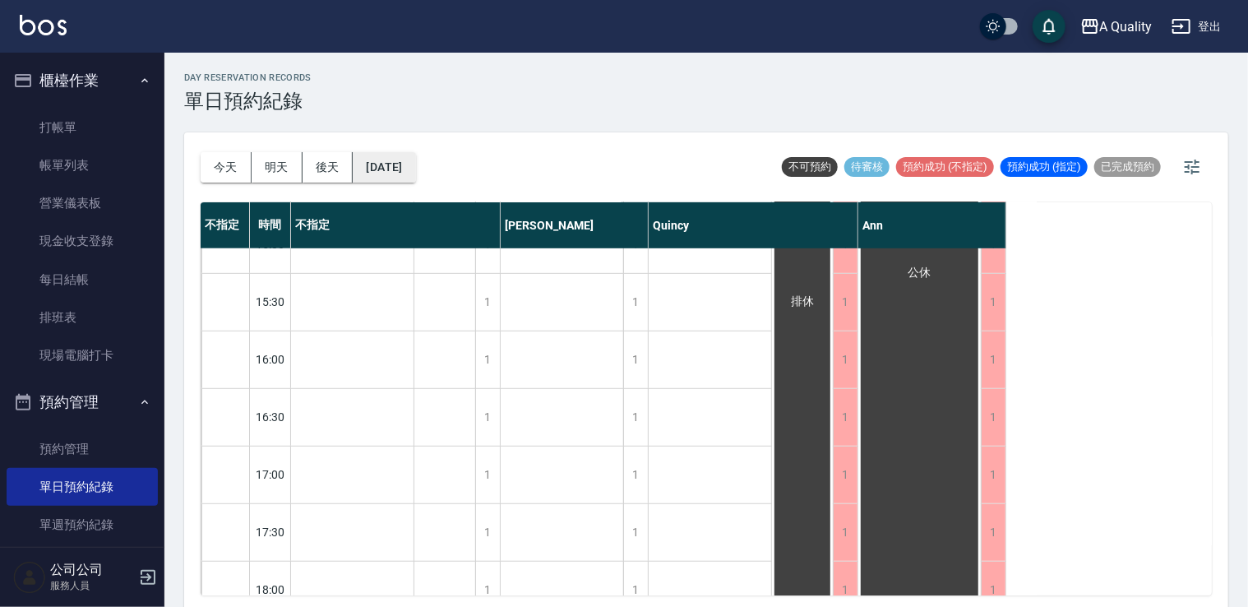
click at [414, 180] on div "今天 明天 後天 2025/09/15" at bounding box center [308, 167] width 215 height 70
click at [415, 172] on button "2025/09/15" at bounding box center [384, 167] width 62 height 30
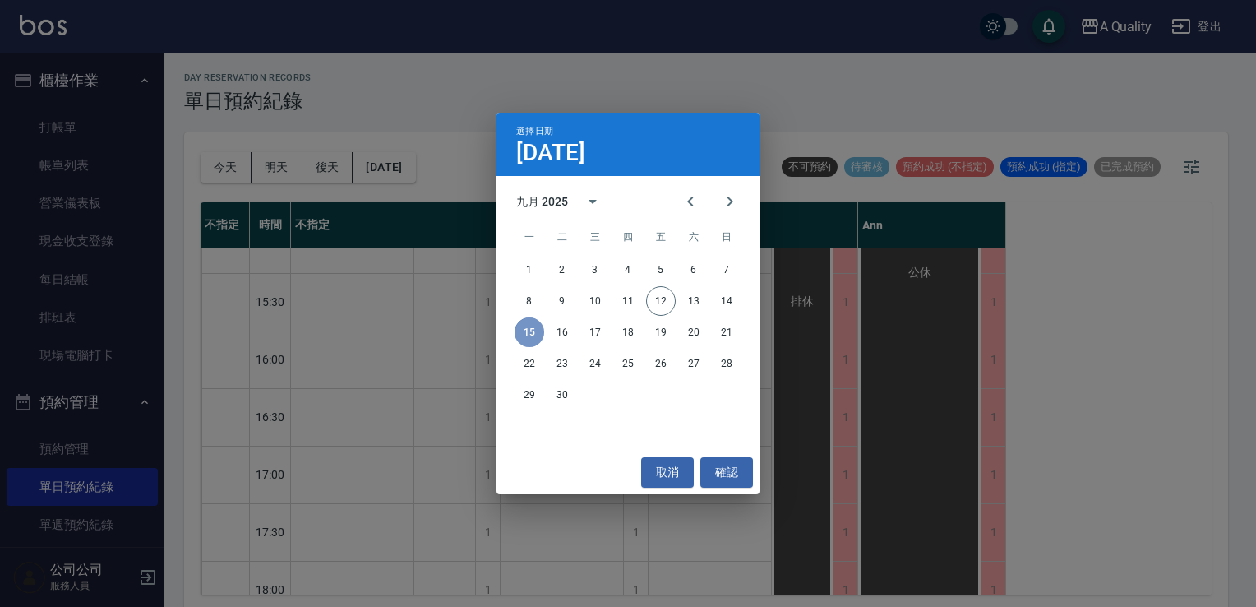
click at [530, 340] on button "15" at bounding box center [530, 332] width 30 height 30
click at [673, 475] on button "取消" at bounding box center [667, 472] width 53 height 30
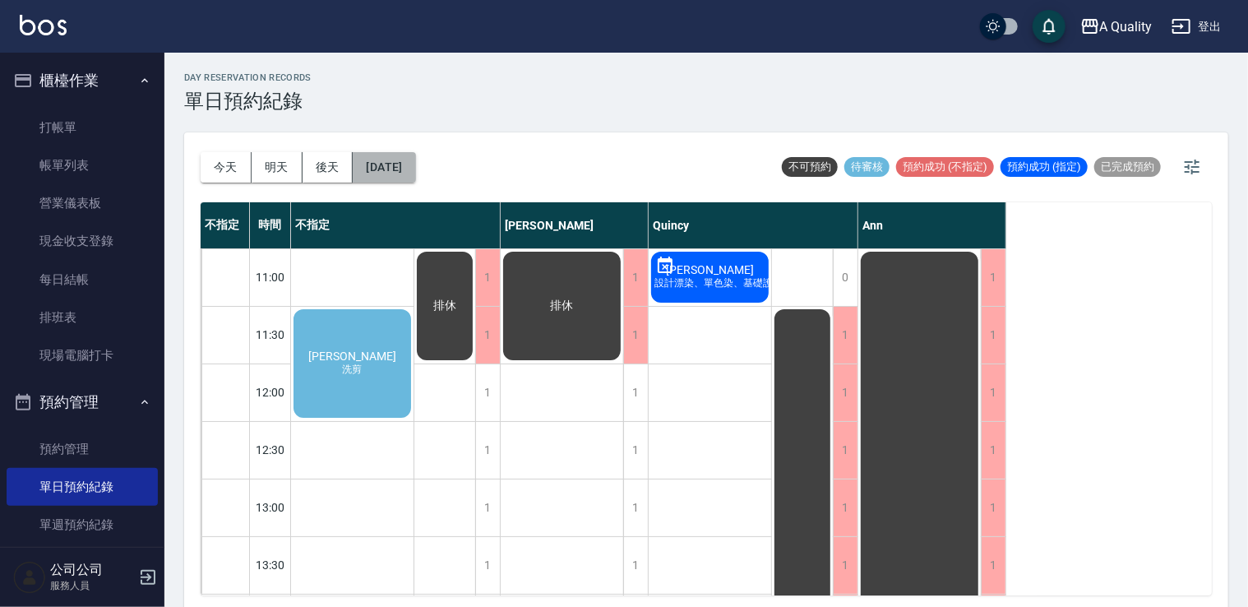
click at [401, 164] on button "2025/09/15" at bounding box center [384, 167] width 62 height 30
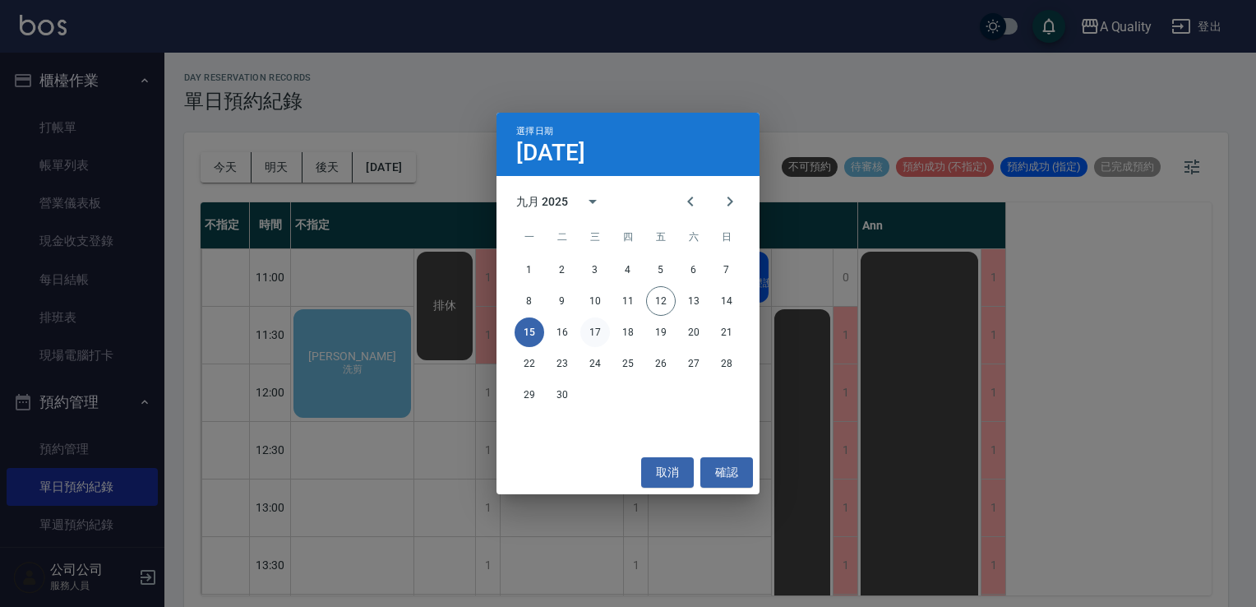
click at [589, 333] on button "17" at bounding box center [596, 332] width 30 height 30
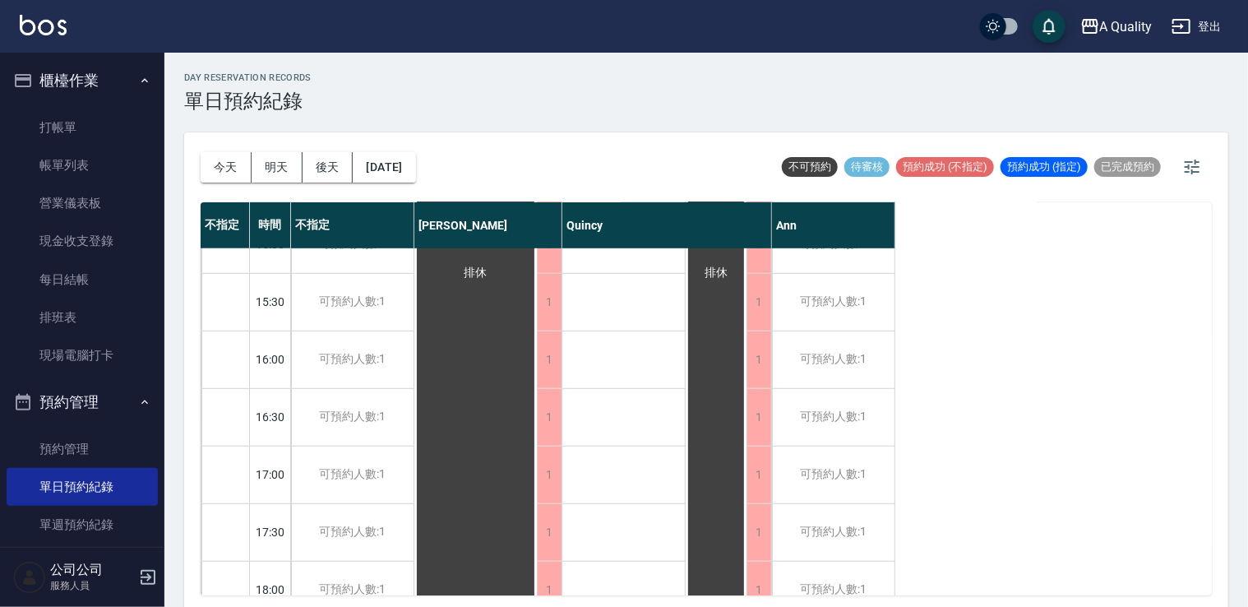
scroll to position [701, 0]
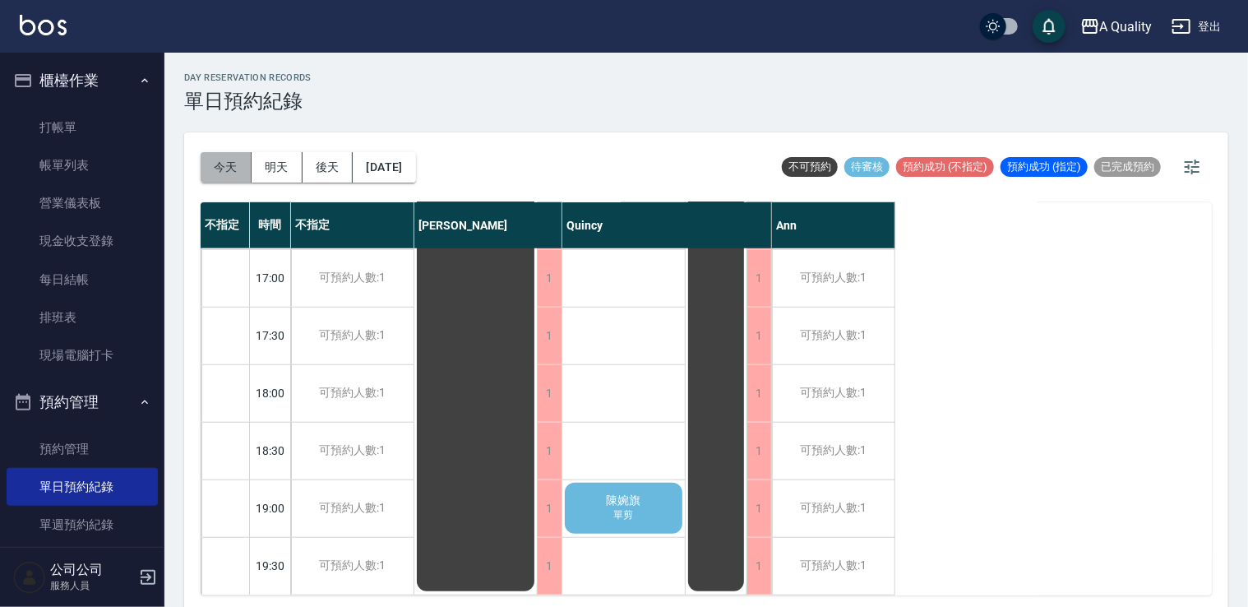
click at [230, 156] on button "今天" at bounding box center [226, 167] width 51 height 30
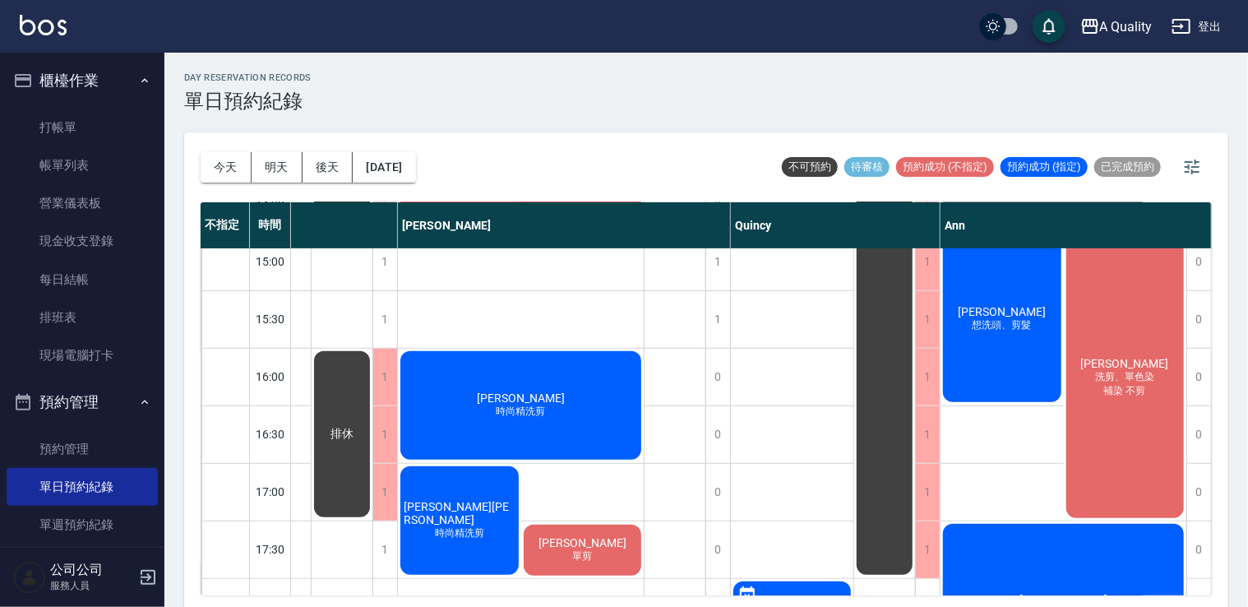
scroll to position [537, 110]
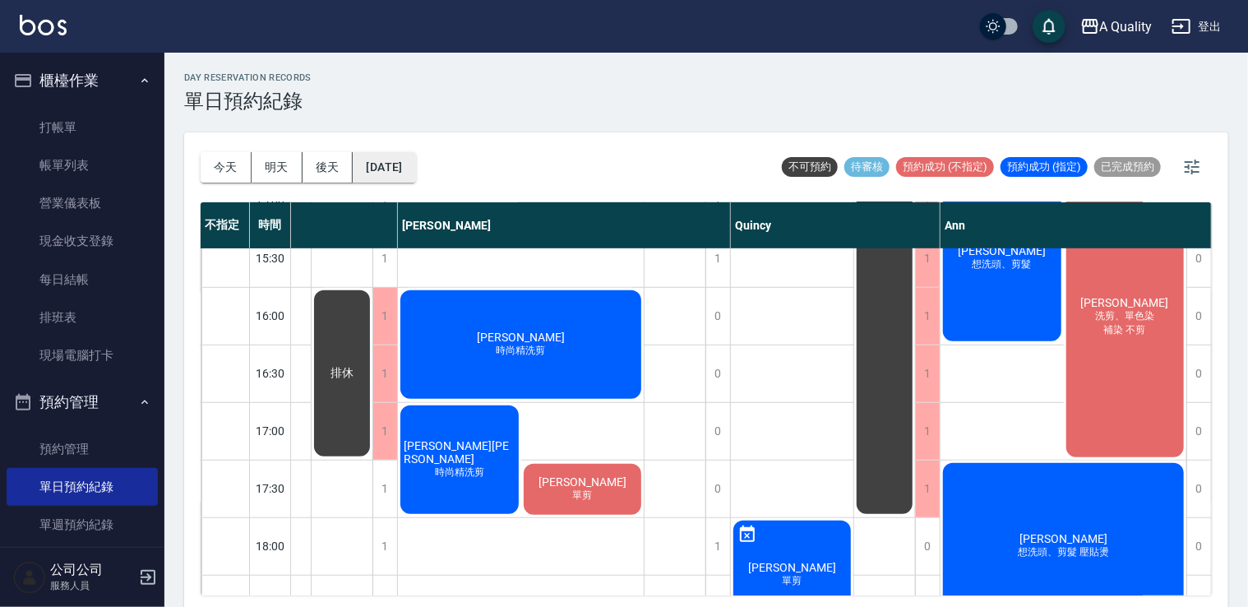
click at [411, 173] on button "[DATE]" at bounding box center [384, 167] width 62 height 30
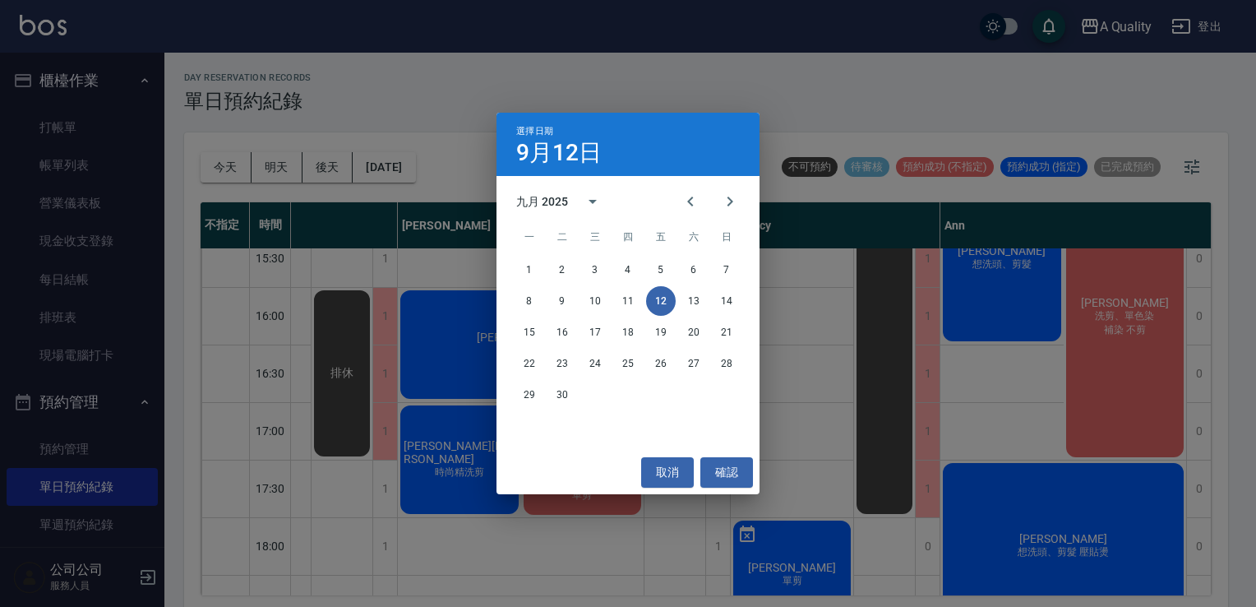
click at [676, 296] on div "8 9 10 11 12 13 14" at bounding box center [628, 301] width 263 height 30
click at [697, 298] on button "13" at bounding box center [694, 301] width 30 height 30
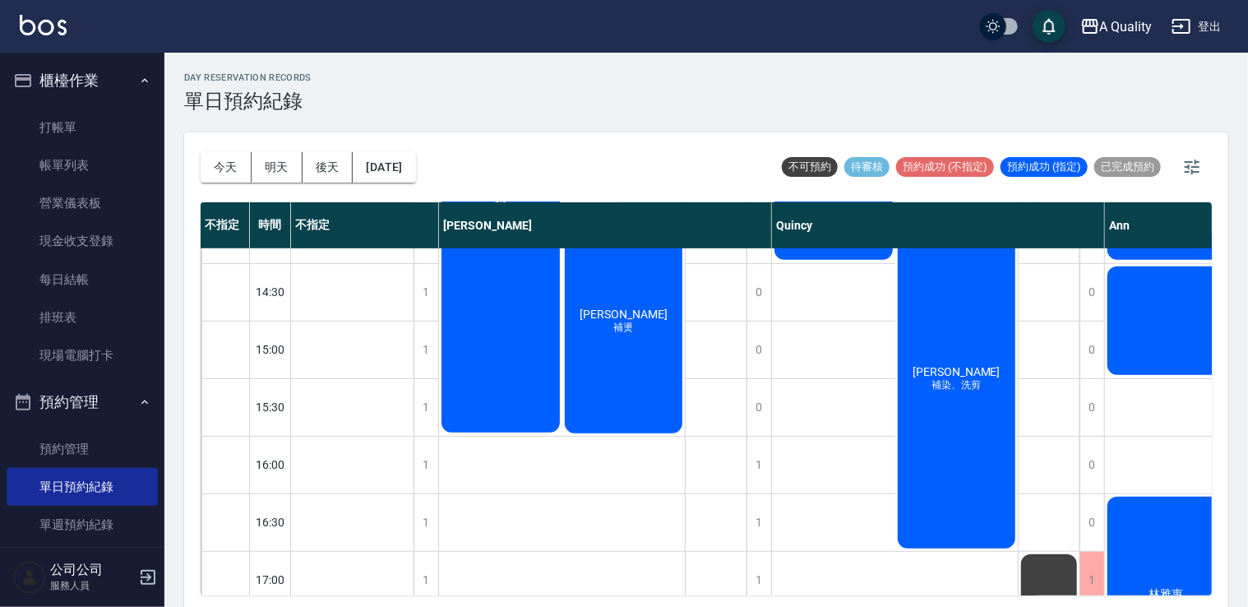
scroll to position [247, 0]
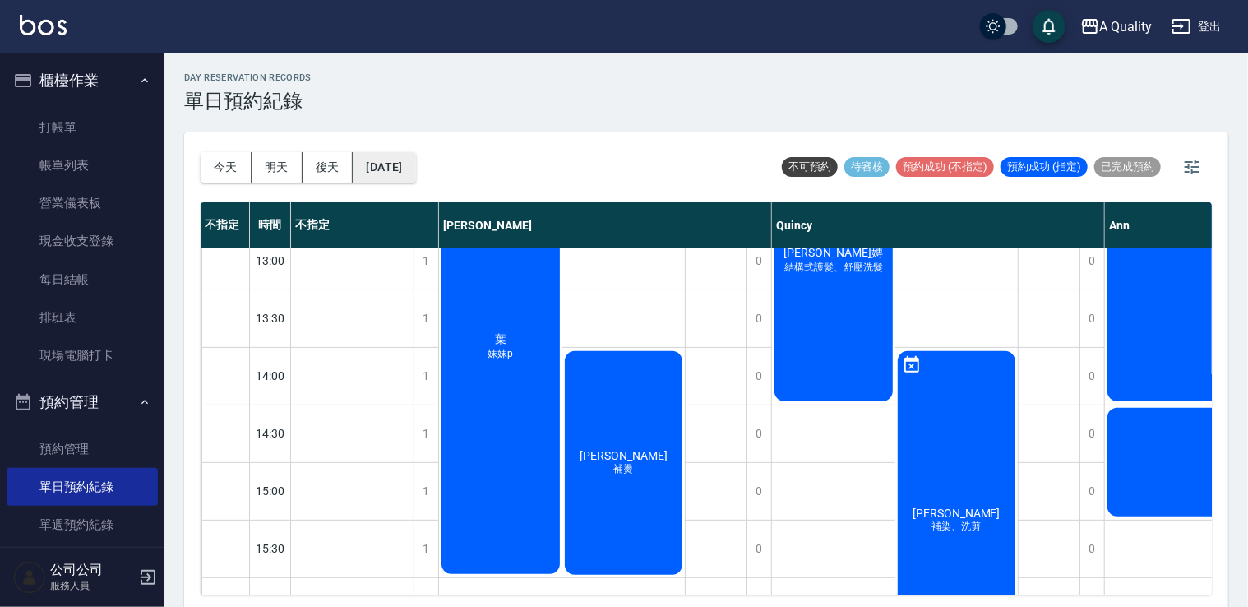
click at [398, 173] on button "2025/09/13" at bounding box center [384, 167] width 62 height 30
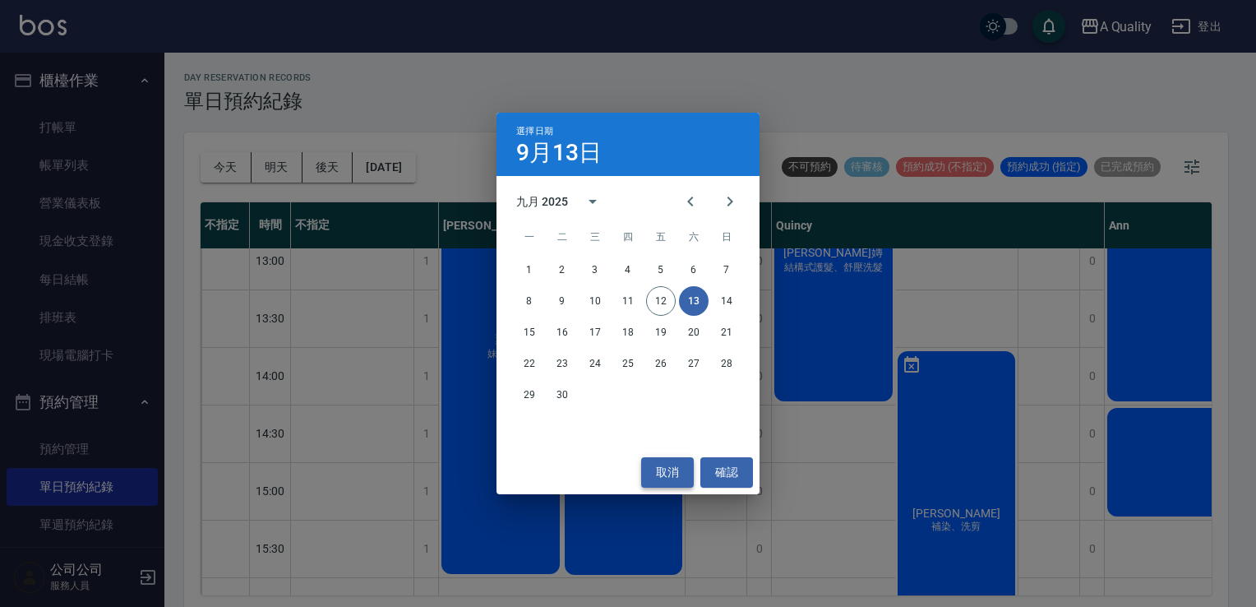
click at [671, 469] on button "取消" at bounding box center [667, 472] width 53 height 30
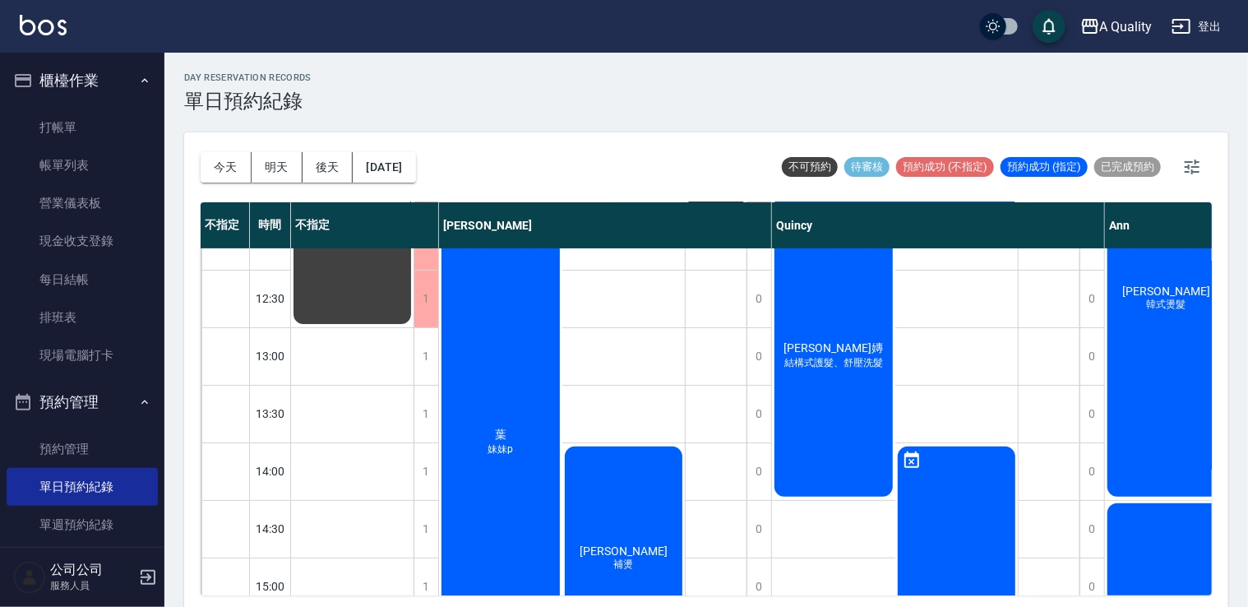
scroll to position [82, 0]
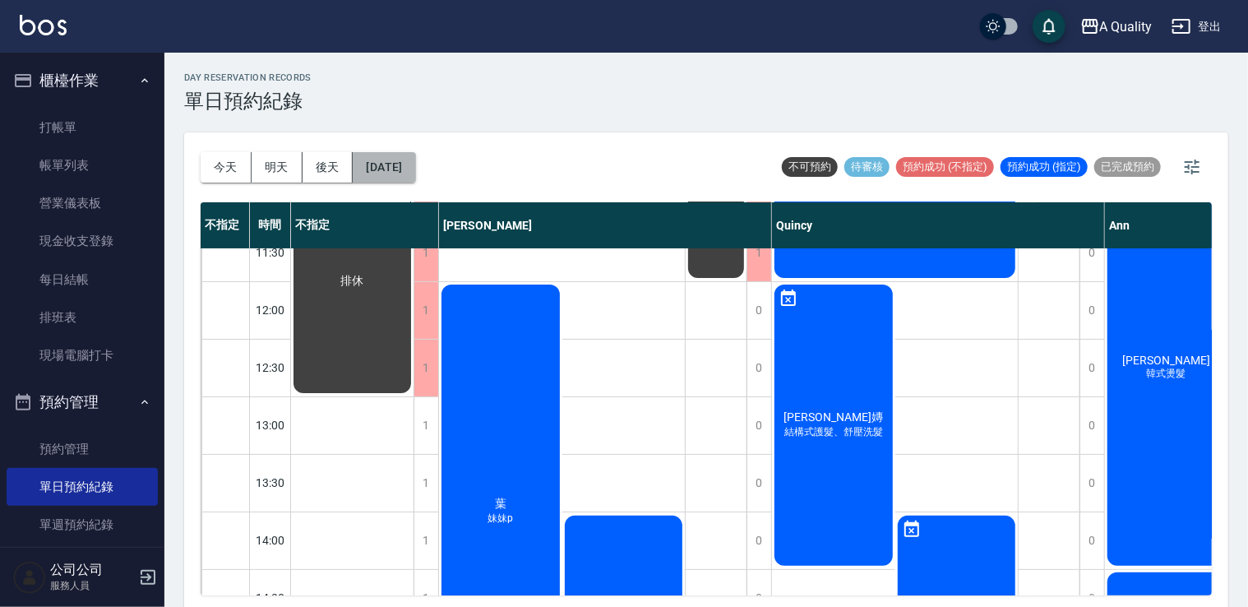
click at [411, 152] on button "2025/09/13" at bounding box center [384, 167] width 62 height 30
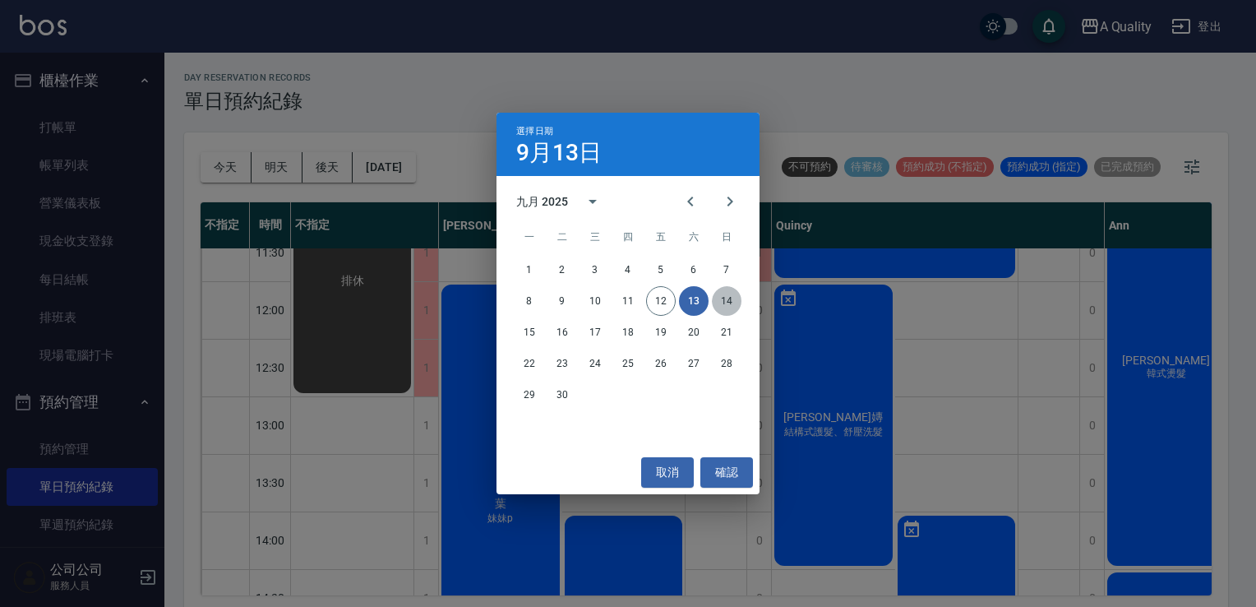
click at [719, 301] on button "14" at bounding box center [727, 301] width 30 height 30
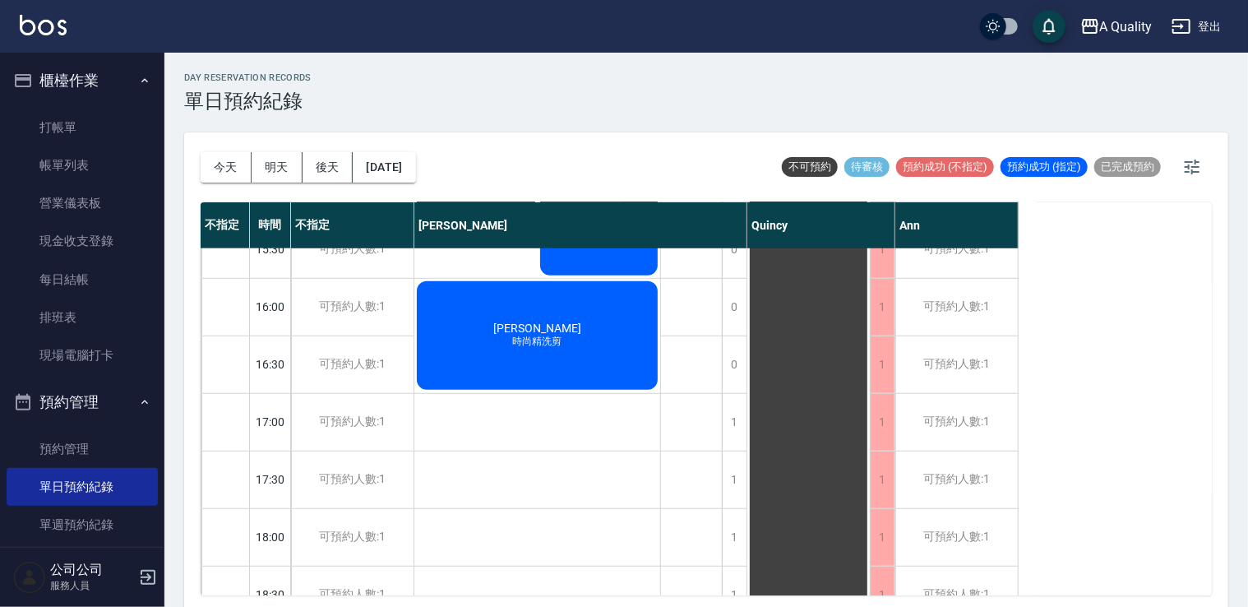
scroll to position [455, 0]
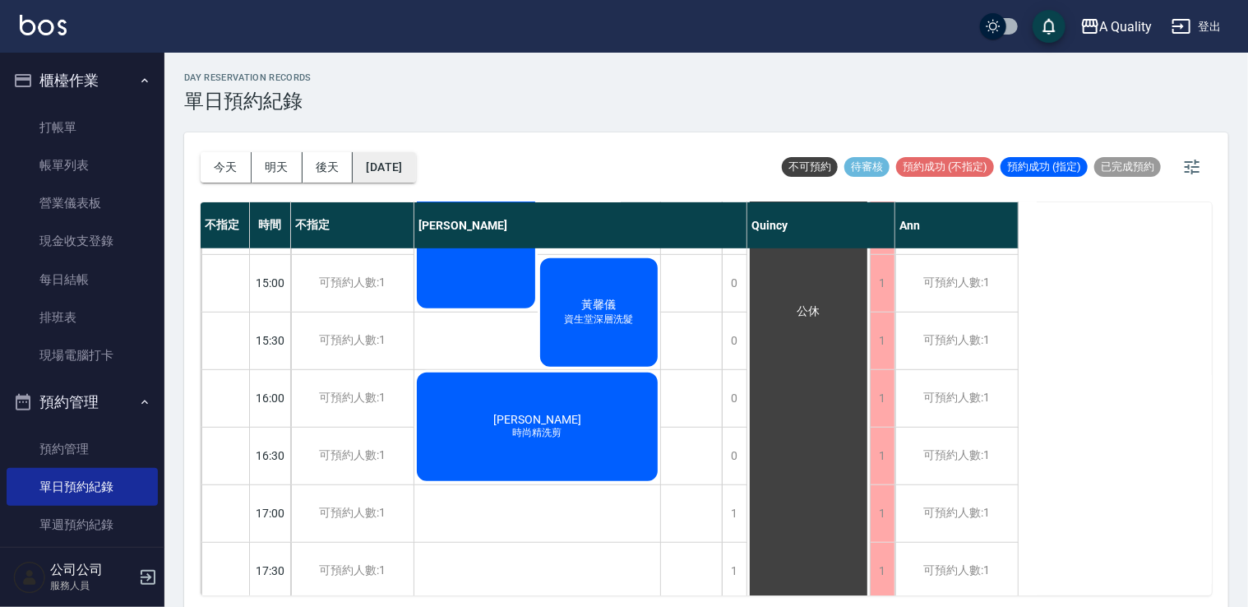
click at [391, 160] on button "2025/09/14" at bounding box center [384, 167] width 62 height 30
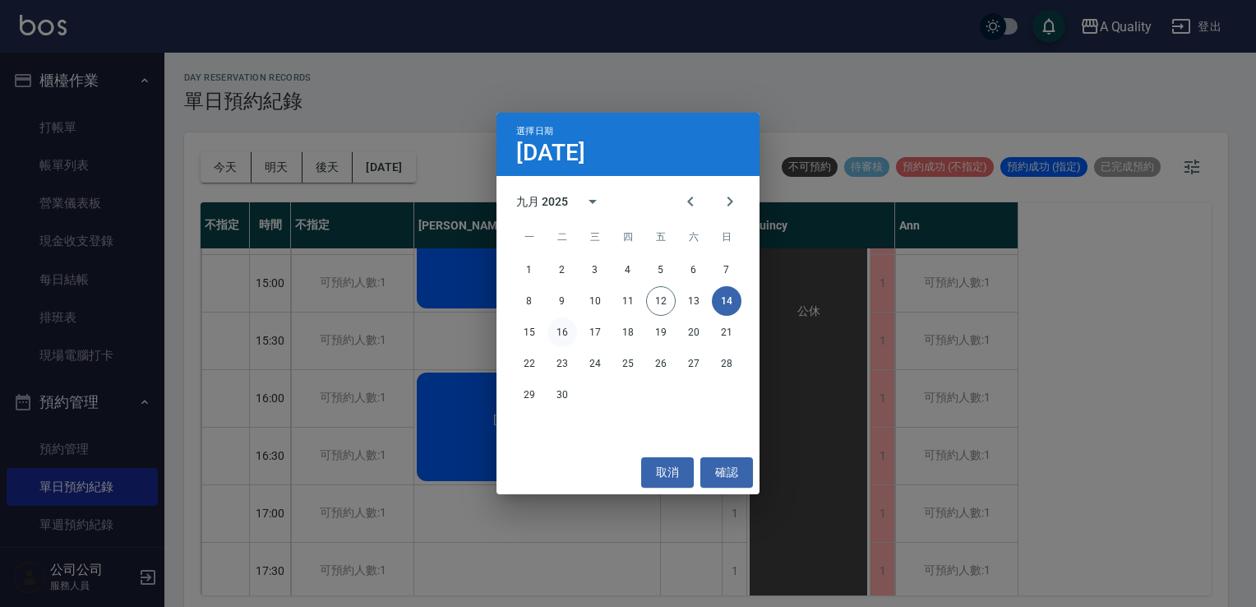
click at [564, 334] on button "16" at bounding box center [563, 332] width 30 height 30
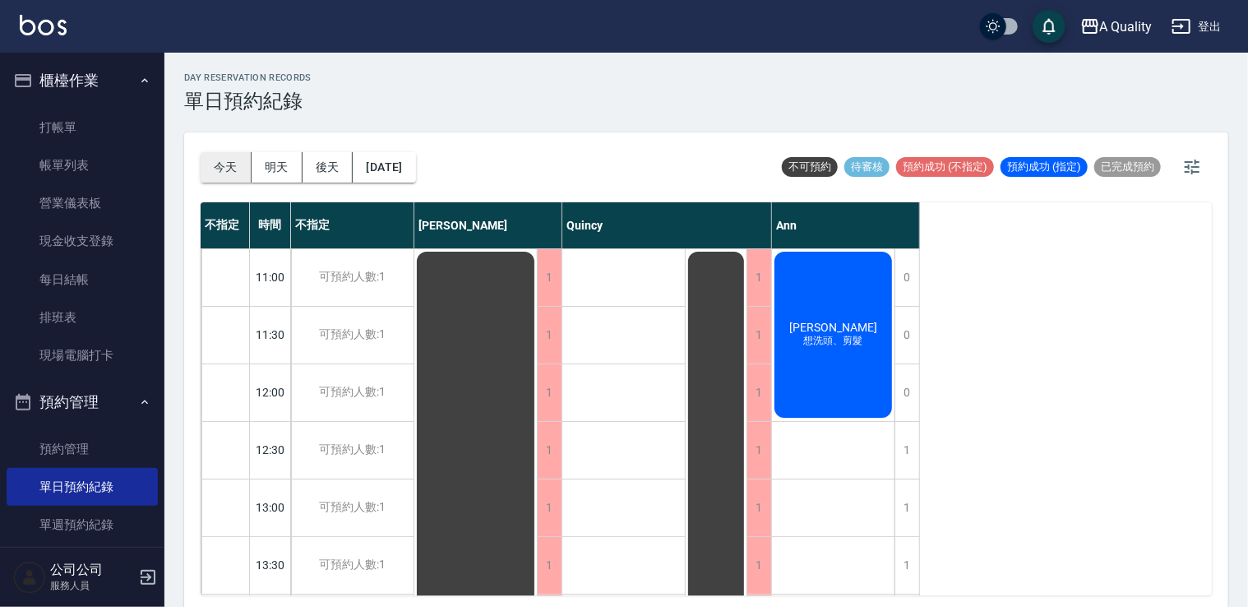
click at [234, 164] on button "今天" at bounding box center [226, 167] width 51 height 30
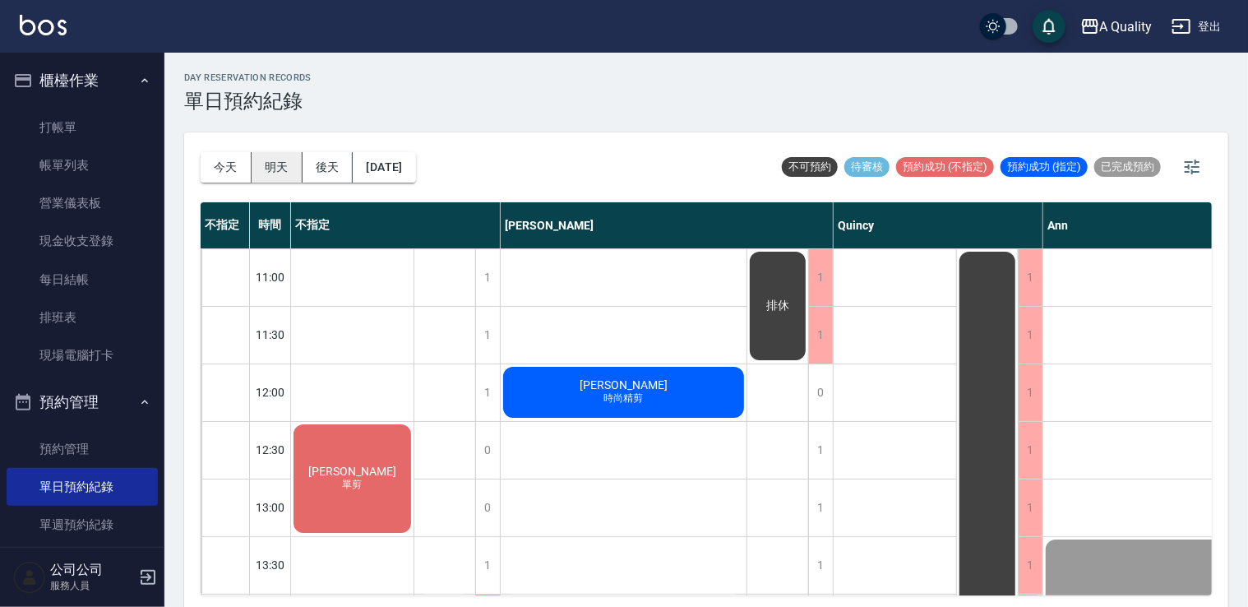
drag, startPoint x: 224, startPoint y: 169, endPoint x: 262, endPoint y: 167, distance: 38.7
click at [224, 168] on button "今天" at bounding box center [226, 167] width 51 height 30
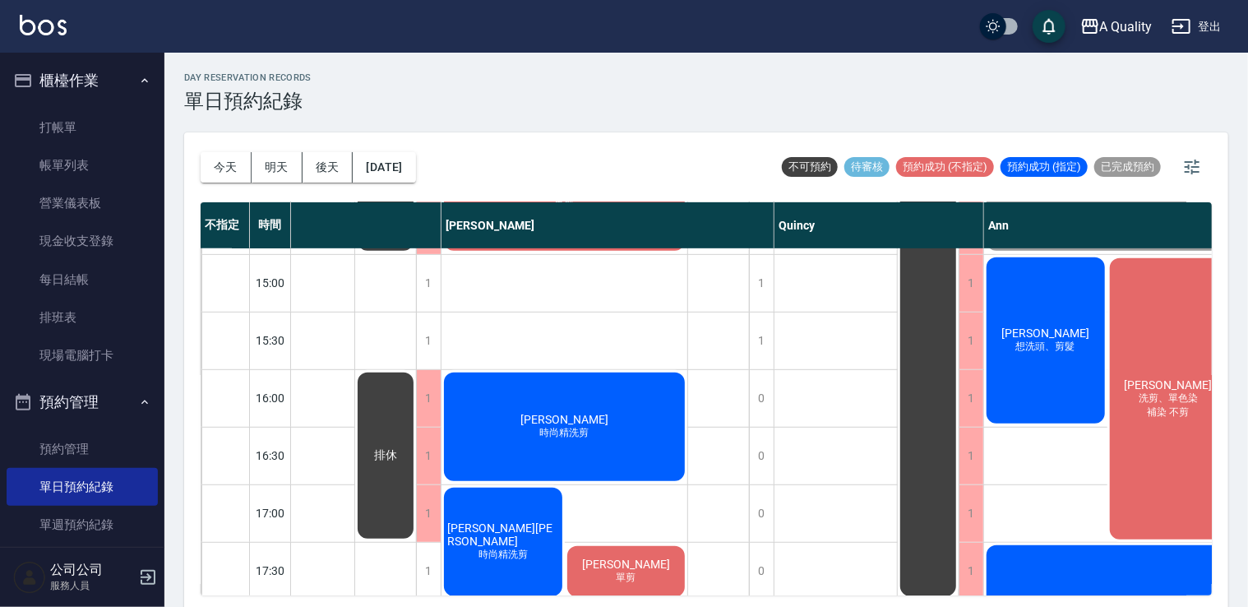
scroll to position [455, 110]
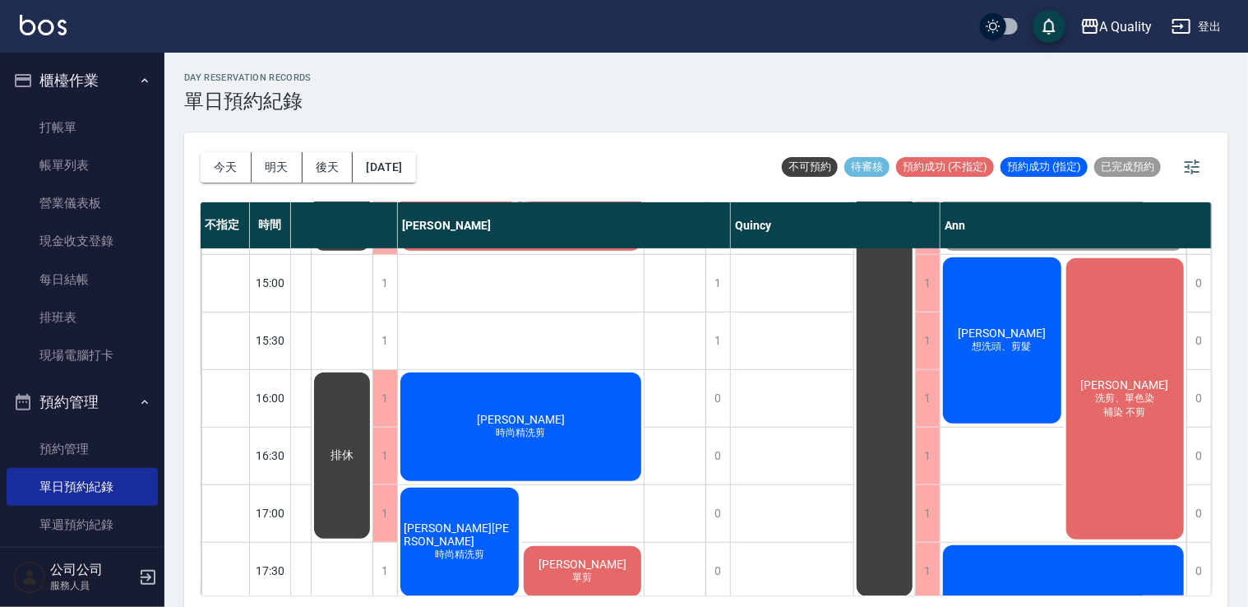
click at [1133, 403] on span "洗剪、單色染" at bounding box center [1125, 398] width 66 height 14
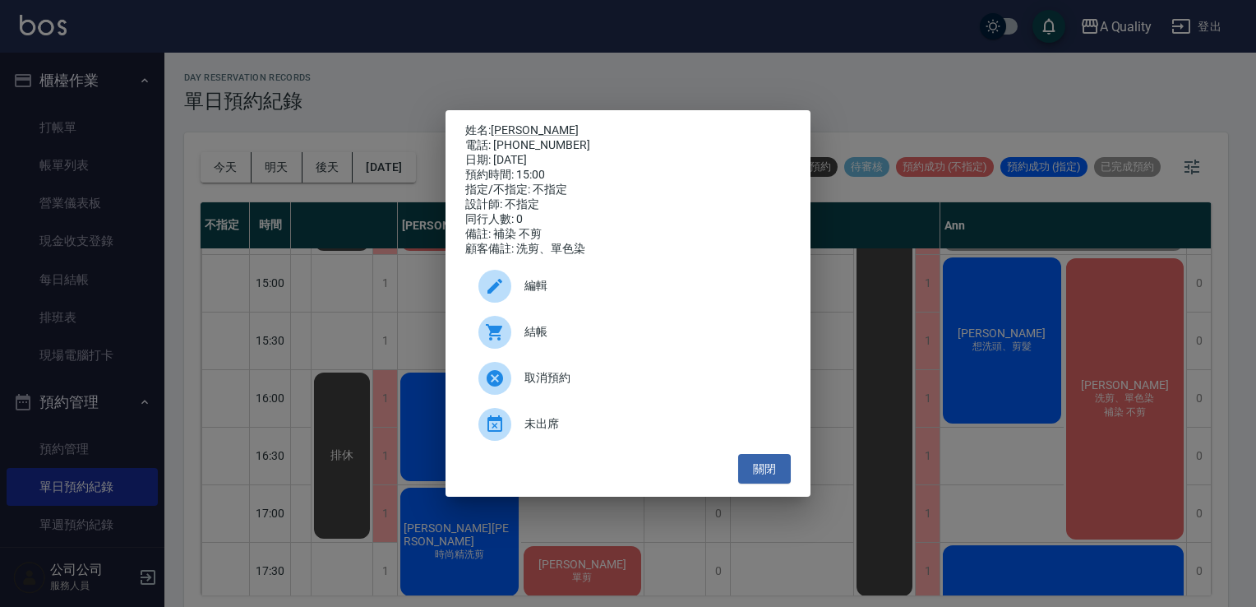
click at [1008, 393] on div "姓名: 柯于甄 電話: 0922113428 日期: 2025/09/12 預約時間: 15:00 指定/不指定: 不指定 設計師: 不指定 同行人數: 0 …" at bounding box center [628, 303] width 1256 height 607
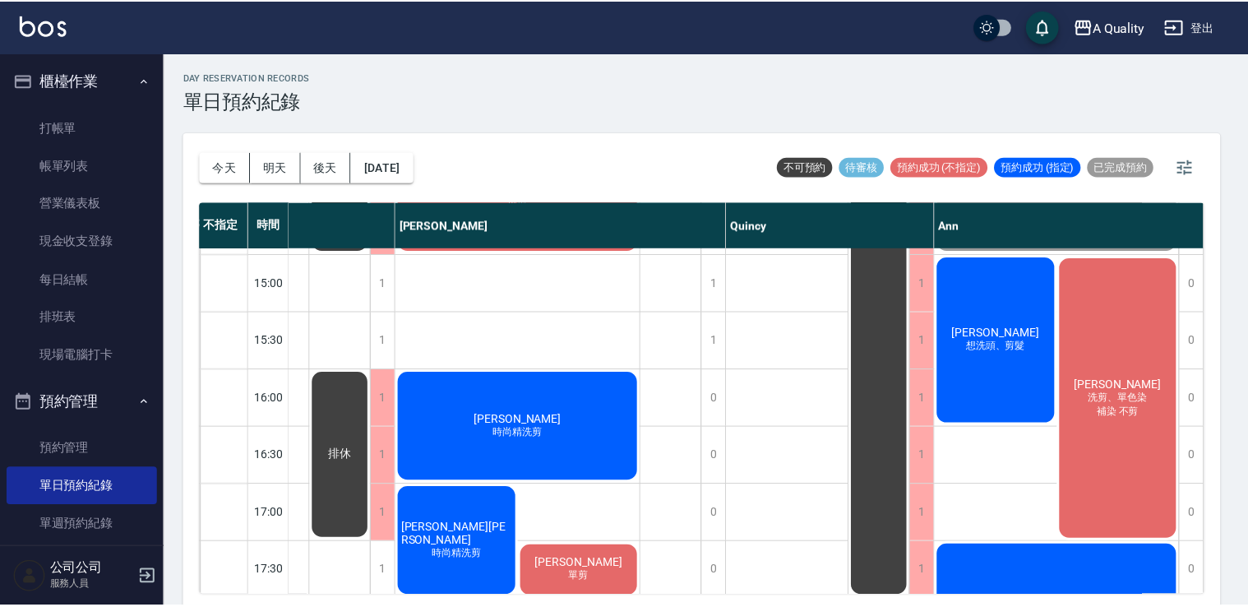
scroll to position [455, 102]
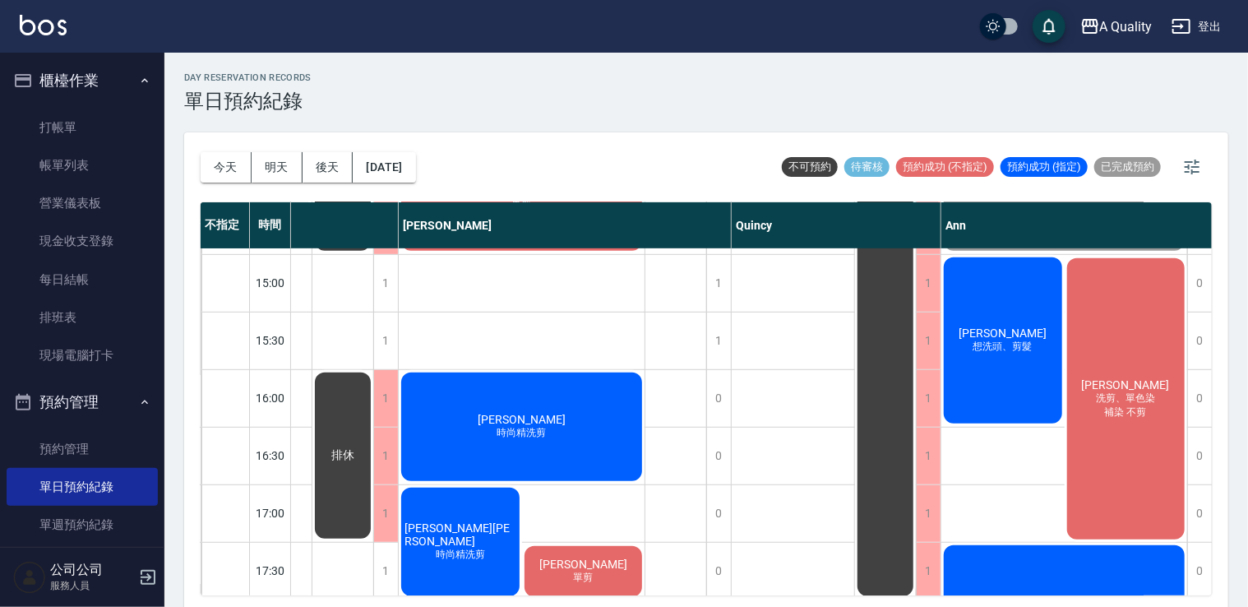
click at [999, 375] on div "賴欣倫 想洗頭、剪髮" at bounding box center [1002, 340] width 123 height 171
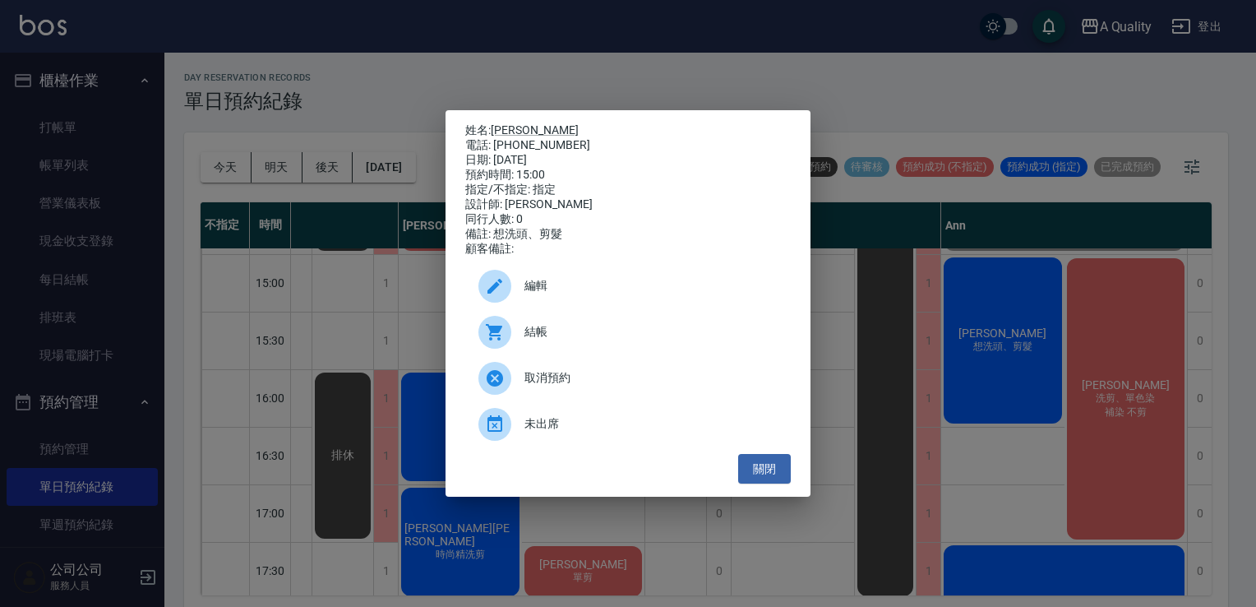
click at [569, 271] on div "編輯" at bounding box center [628, 286] width 326 height 46
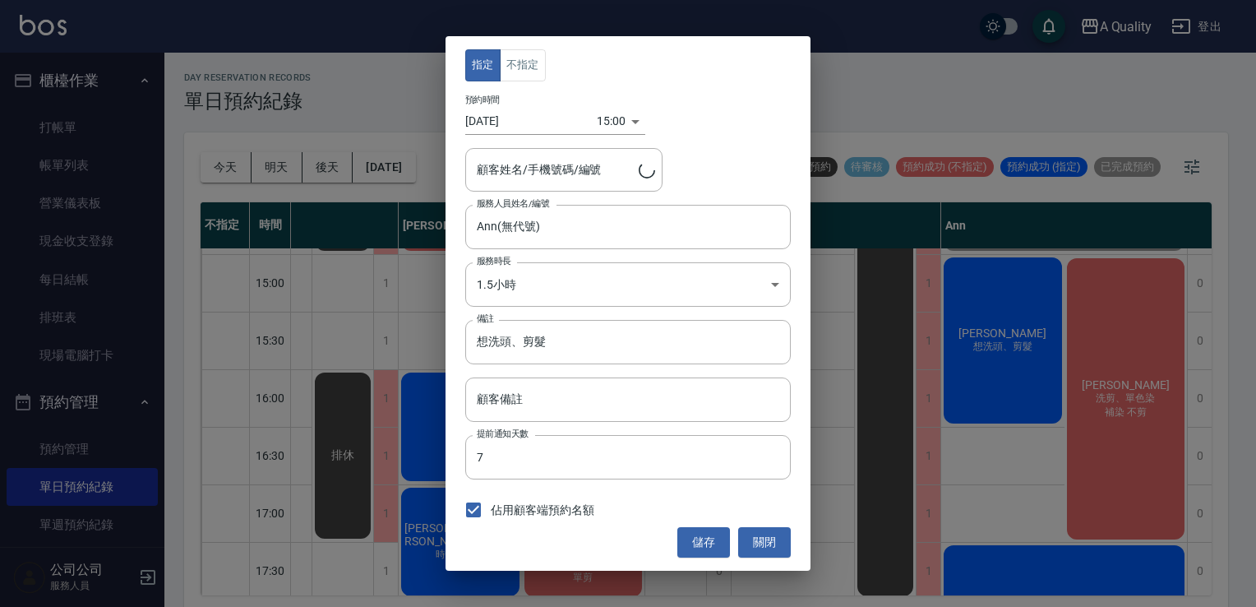
type input "[PERSON_NAME]/0939661484/"
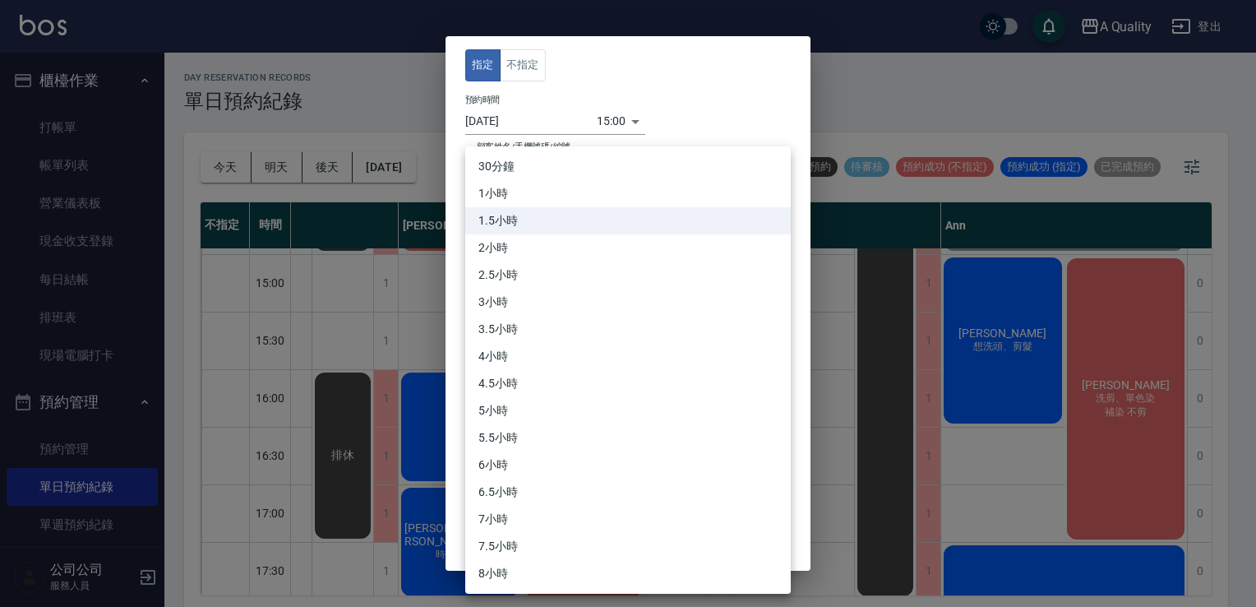
drag, startPoint x: 530, startPoint y: 272, endPoint x: 520, endPoint y: 228, distance: 45.3
click at [528, 268] on body "A Quality 登出 櫃檯作業 打帳單 帳單列表 營業儀表板 現金收支登錄 每日結帳 排班表 現場電腦打卡 預約管理 預約管理 單日預約紀錄 單週預約紀錄…" at bounding box center [628, 306] width 1256 height 612
click at [514, 190] on li "1小時" at bounding box center [628, 193] width 326 height 27
type input "2"
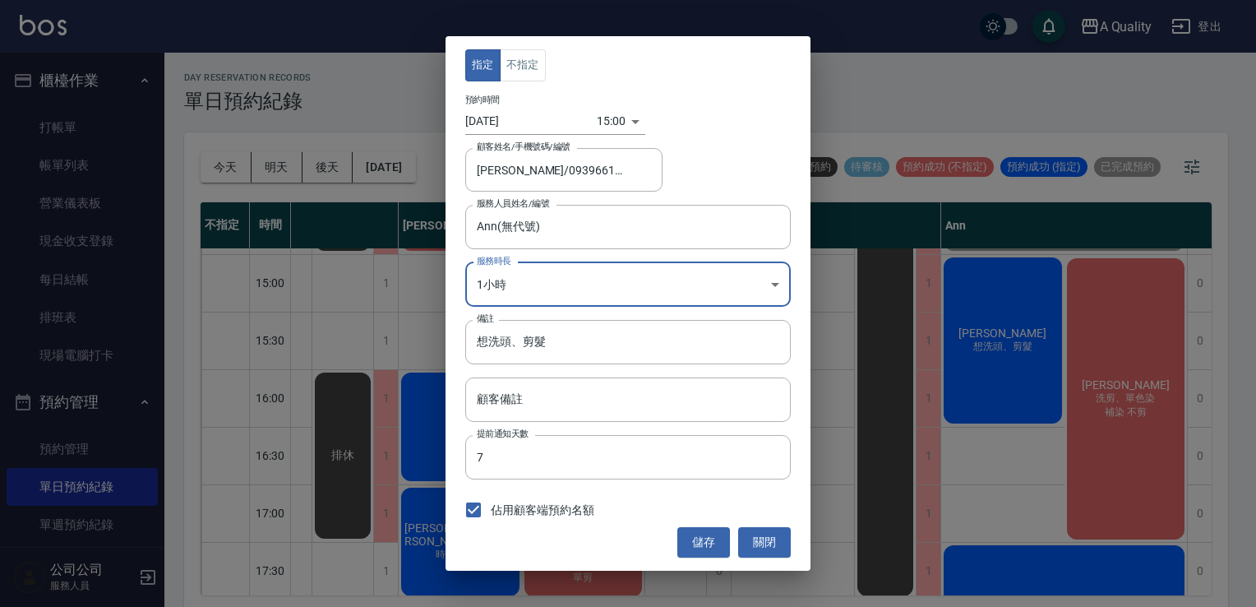
drag, startPoint x: 711, startPoint y: 544, endPoint x: 793, endPoint y: 484, distance: 100.7
click at [711, 543] on button "儲存" at bounding box center [704, 542] width 53 height 30
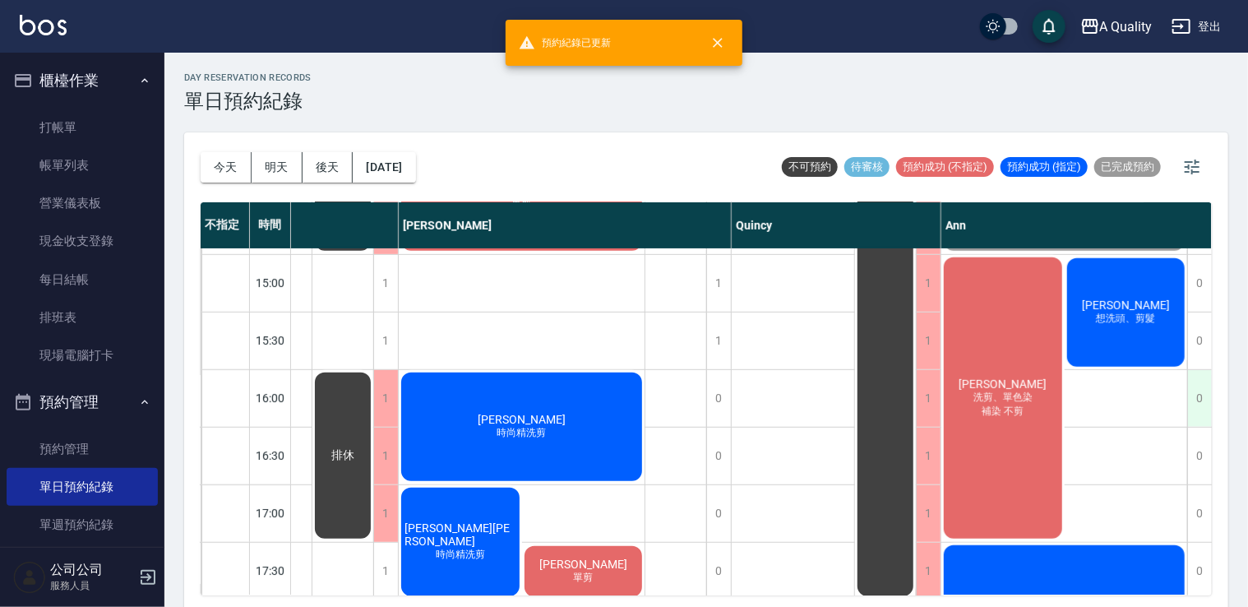
click at [1194, 402] on div "0" at bounding box center [1199, 398] width 25 height 57
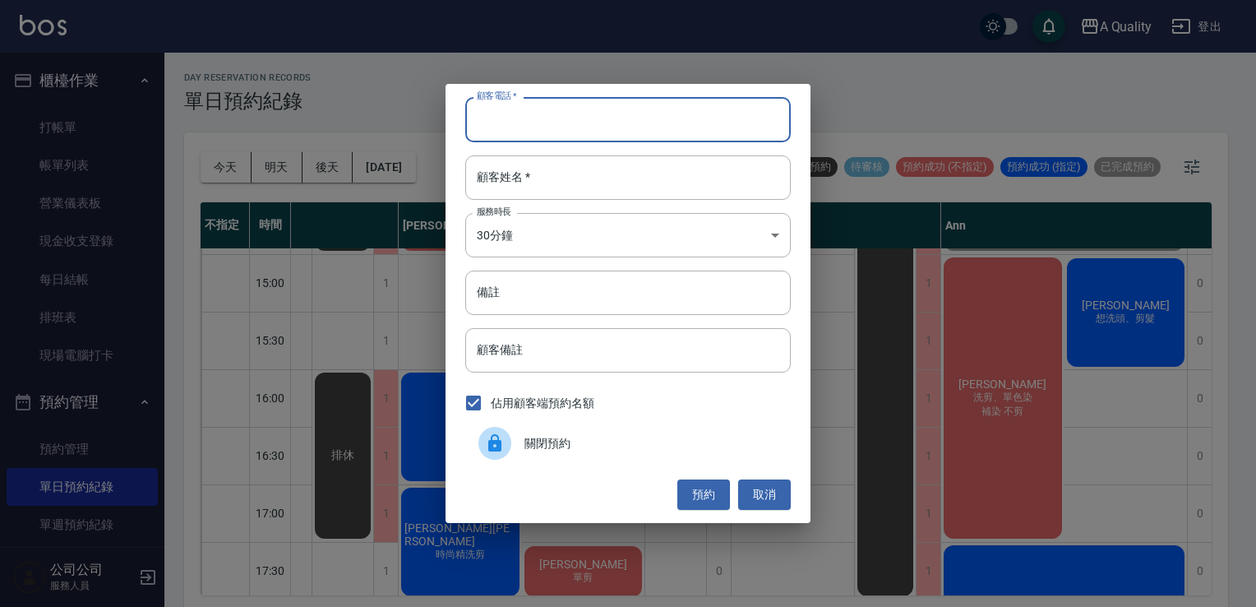
paste input "歐陽宇浩"
type input "歐陽宇浩"
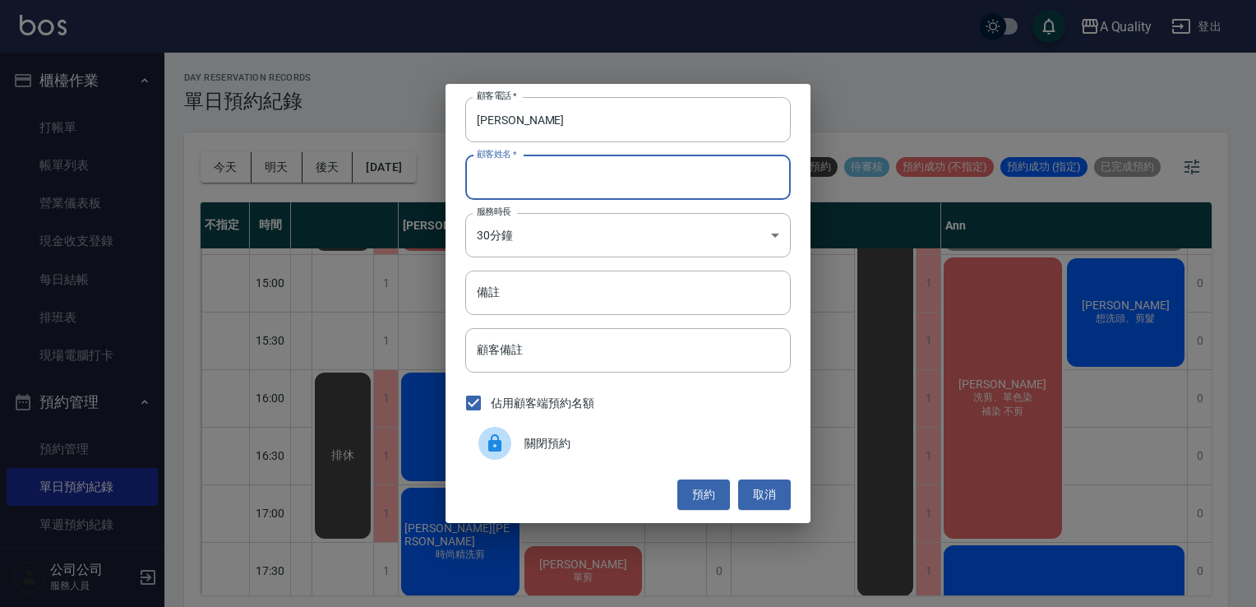
paste input "0958712006"
type input "0958712006"
click at [531, 232] on body "A Quality 登出 櫃檯作業 打帳單 帳單列表 營業儀表板 現金收支登錄 每日結帳 排班表 現場電腦打卡 預約管理 預約管理 單日預約紀錄 單週預約紀錄…" at bounding box center [628, 306] width 1256 height 612
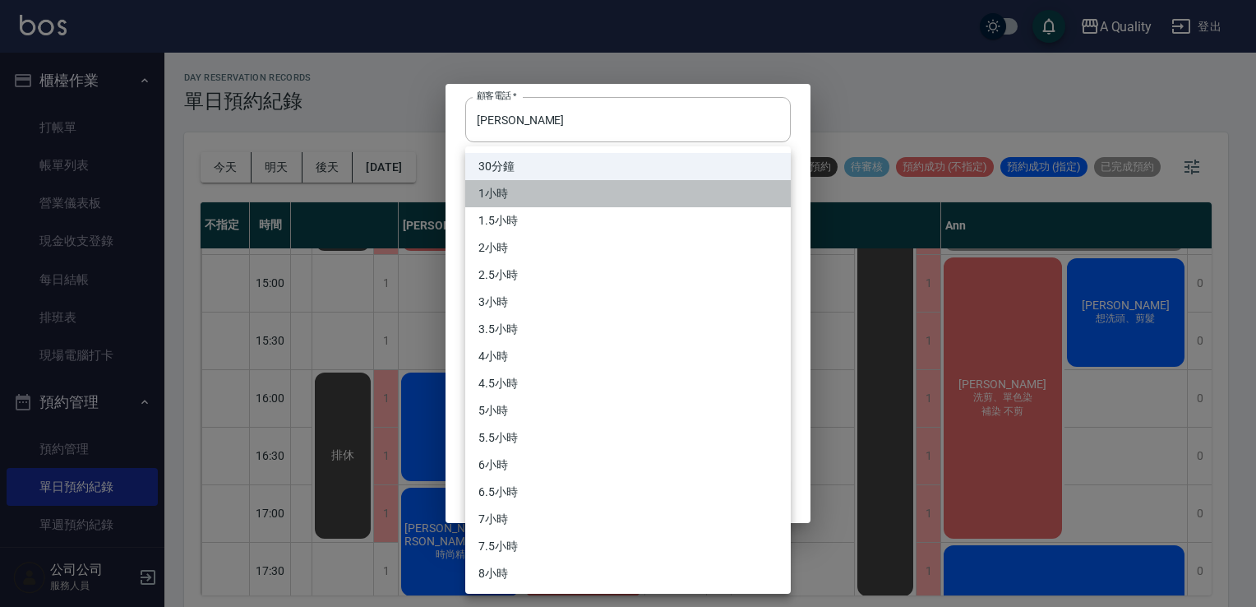
click at [518, 192] on li "1小時" at bounding box center [628, 193] width 326 height 27
type input "2"
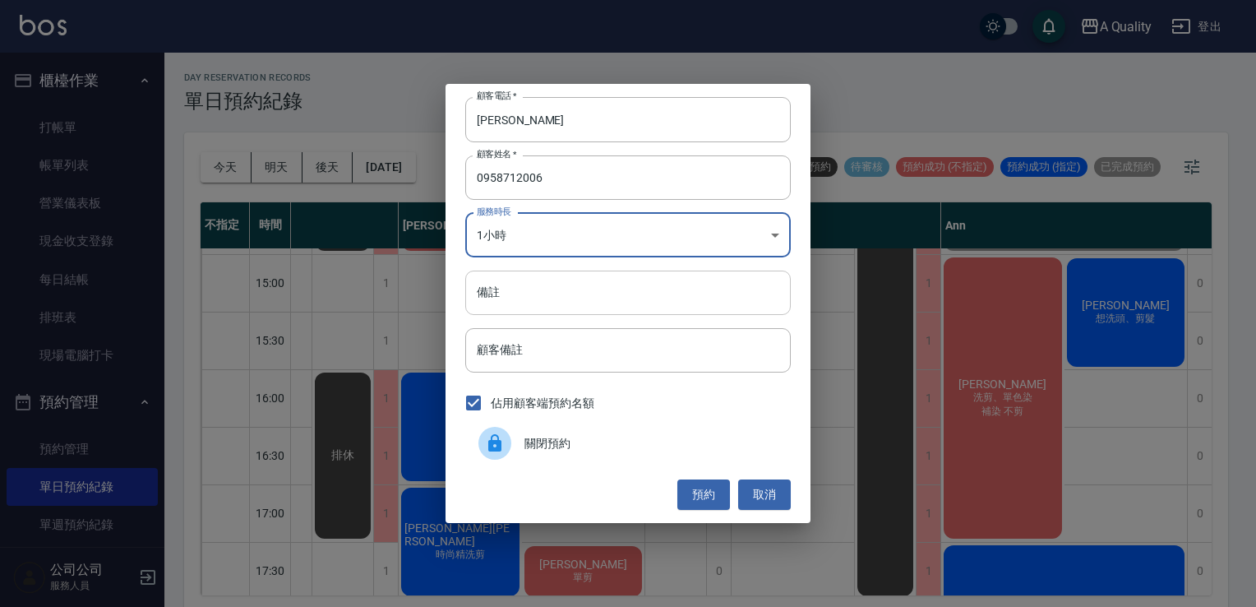
click at [512, 287] on input "備註" at bounding box center [628, 293] width 326 height 44
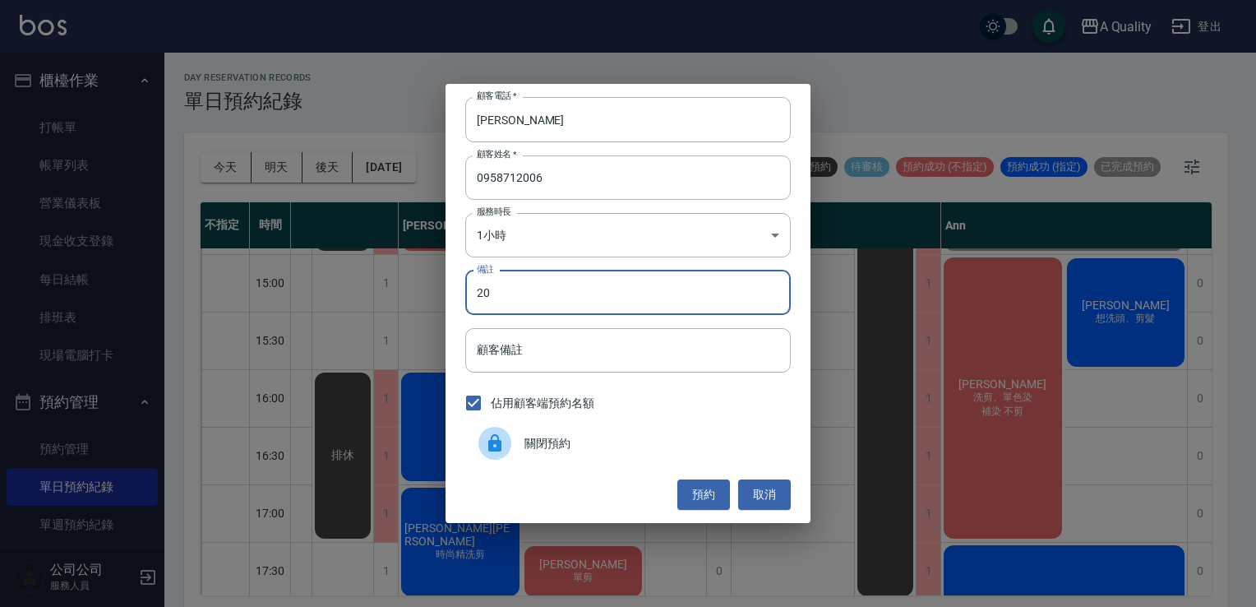
type input "2"
type input "單剪"
click at [700, 492] on button "預約" at bounding box center [704, 494] width 53 height 30
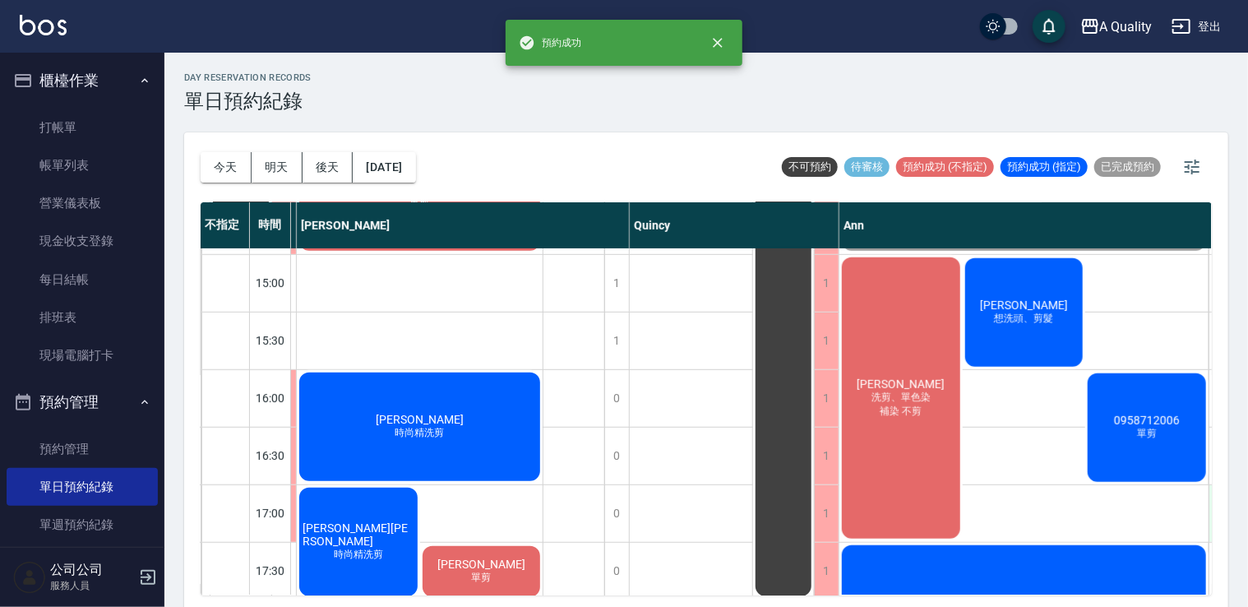
scroll to position [455, 234]
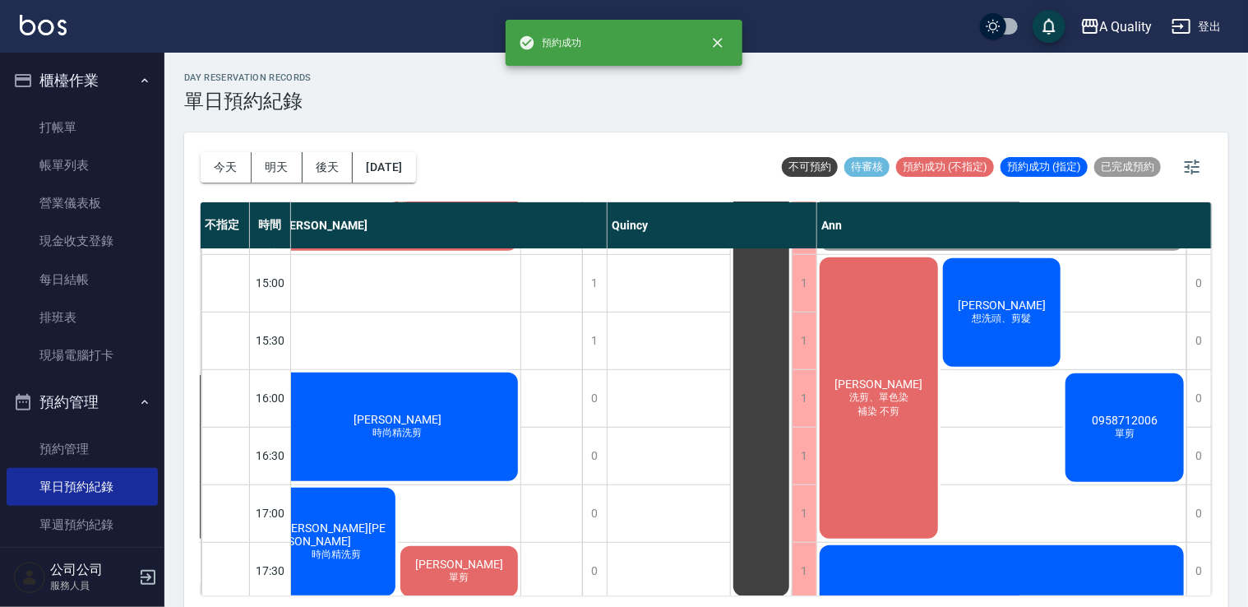
click at [1132, 456] on div "0958712006 單剪" at bounding box center [1124, 427] width 123 height 113
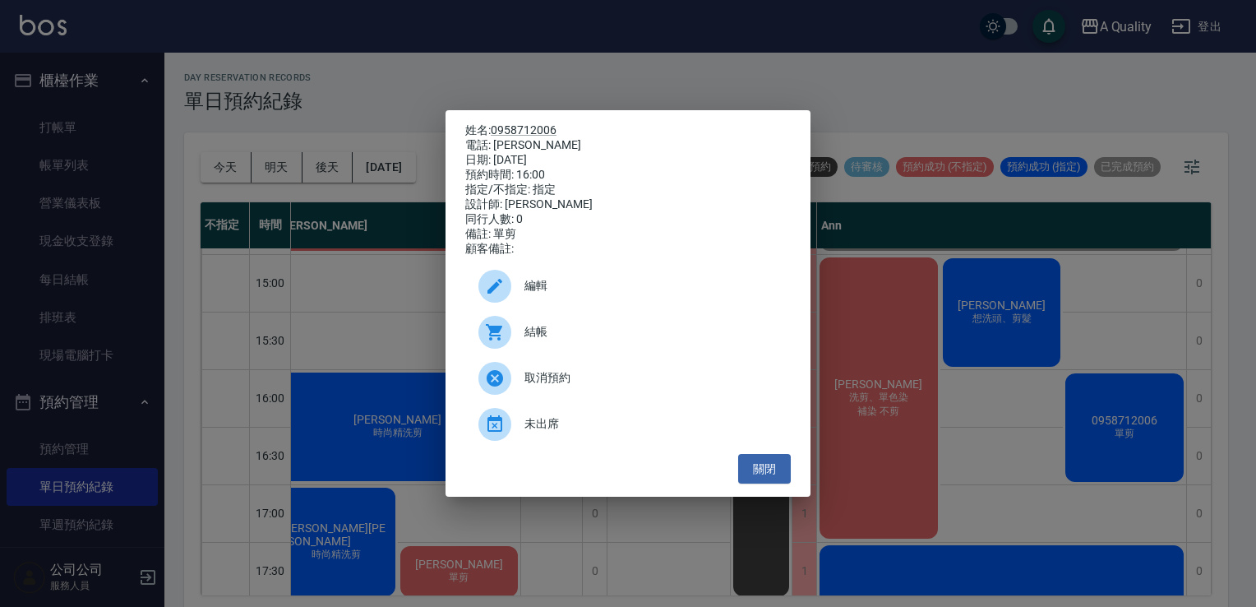
click at [603, 278] on div "編輯" at bounding box center [628, 286] width 326 height 46
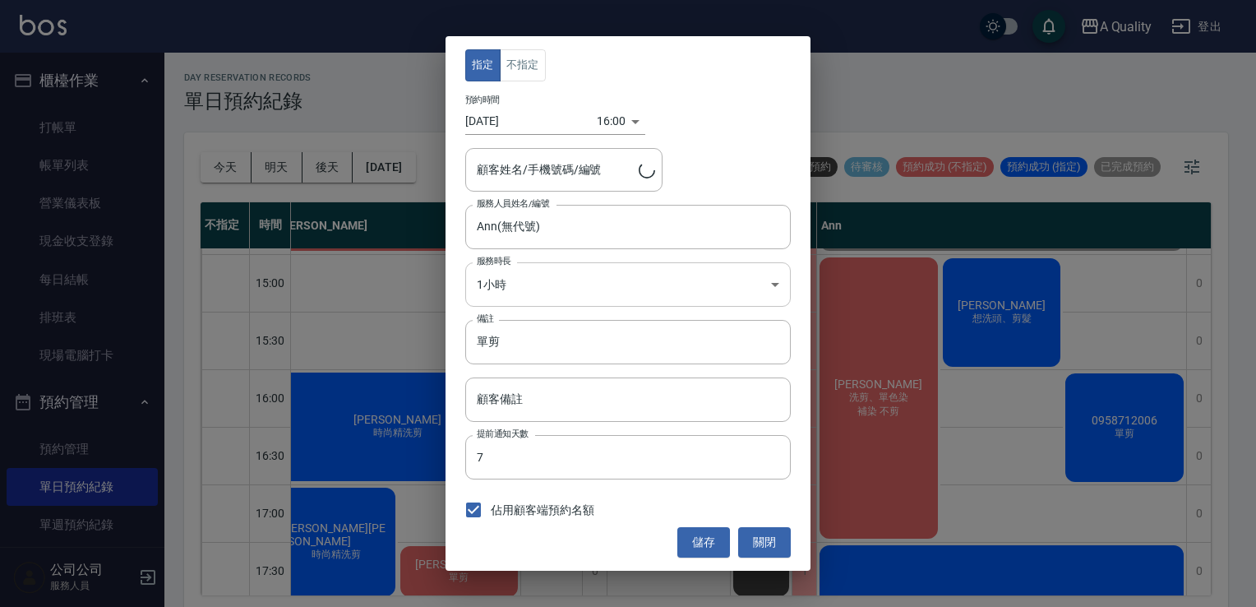
type input "0958712006/歐陽宇浩"
click at [758, 542] on button "關閉" at bounding box center [764, 542] width 53 height 30
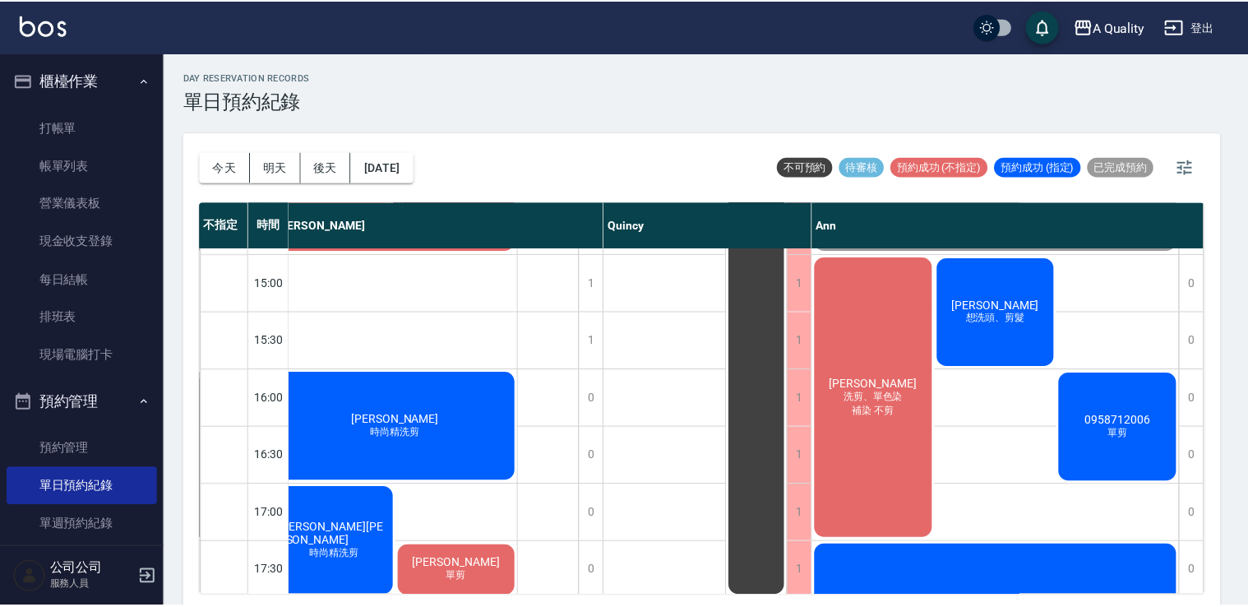
scroll to position [455, 225]
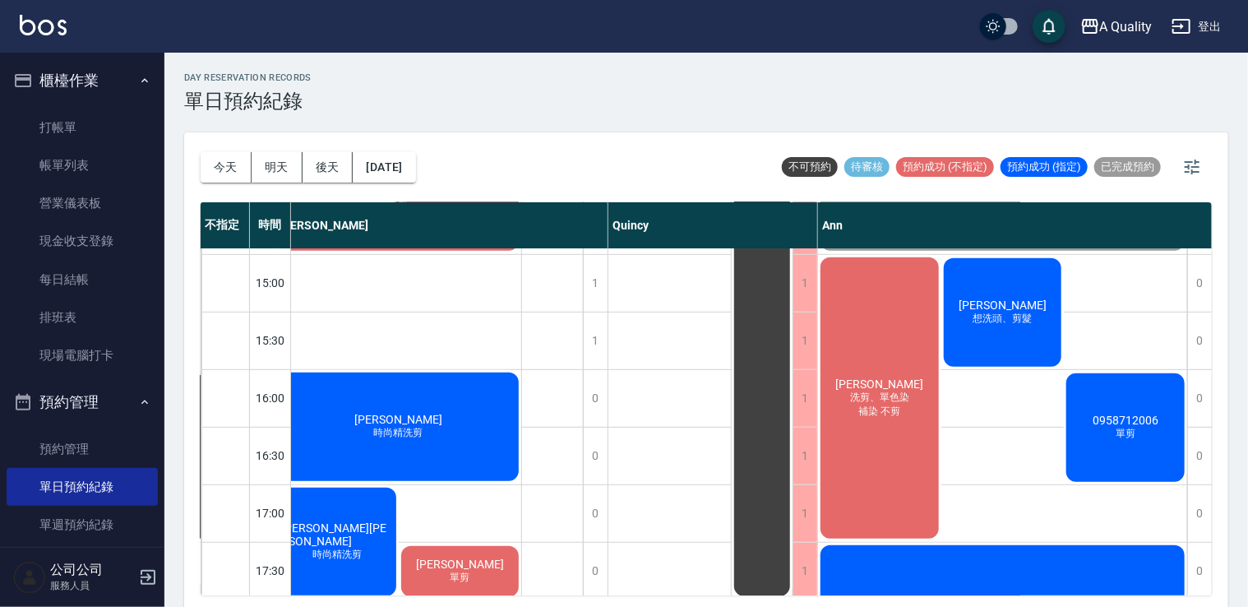
click at [1132, 410] on div "0958712006 單剪" at bounding box center [1125, 427] width 123 height 113
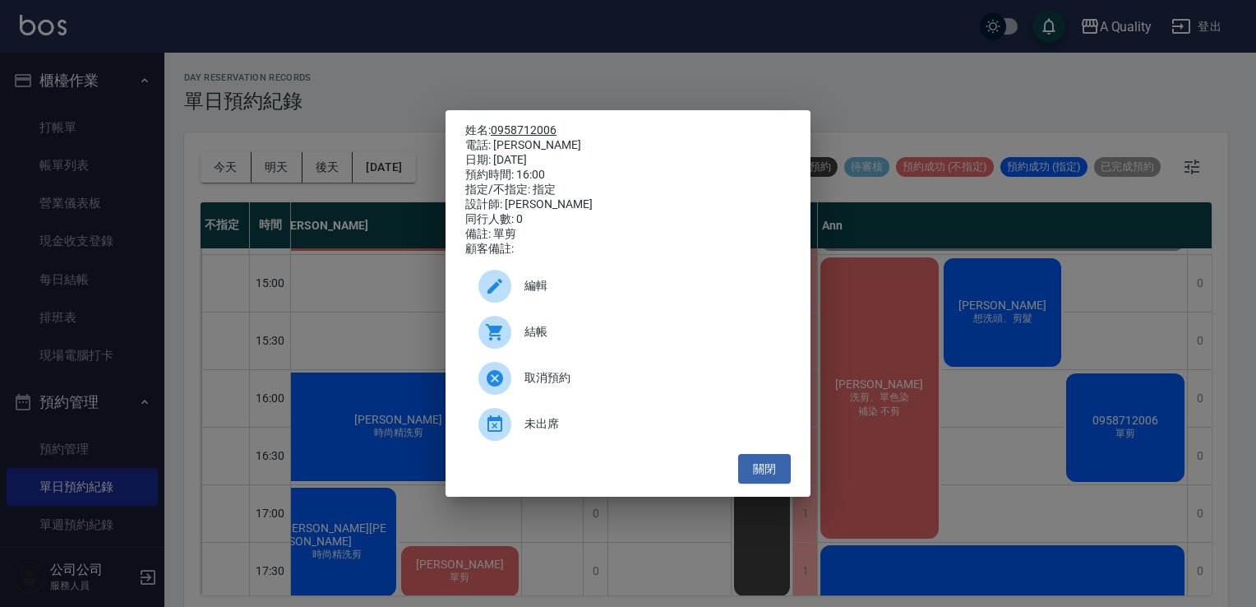
click at [503, 126] on link "0958712006" at bounding box center [524, 129] width 66 height 13
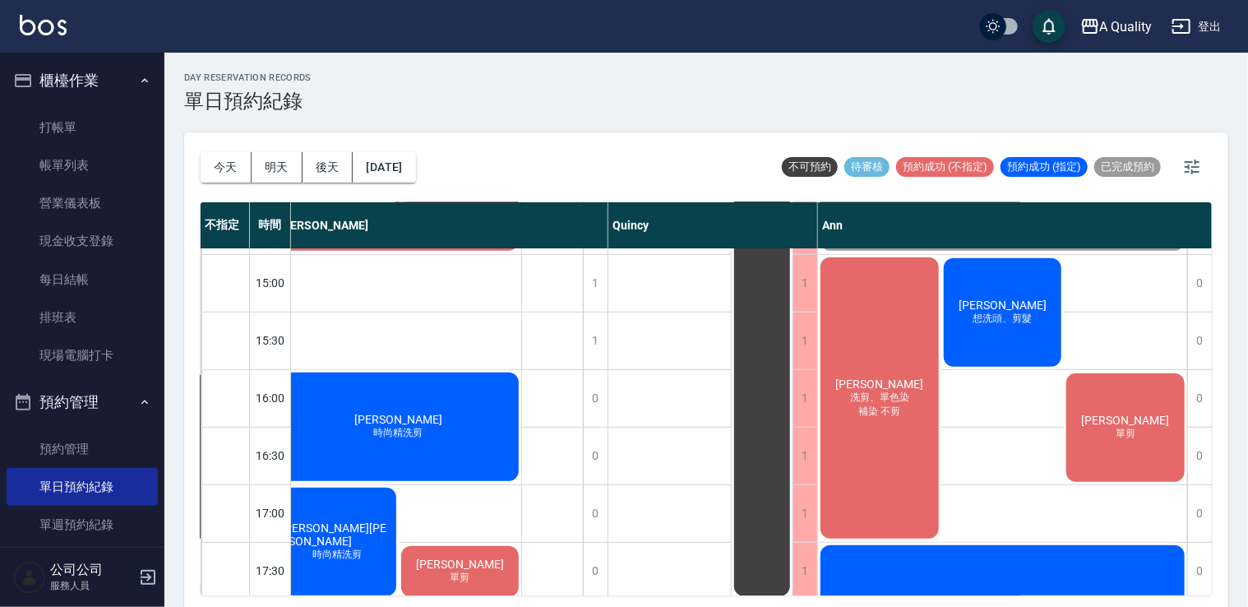
click at [1108, 414] on span "歐陽宇浩" at bounding box center [1126, 420] width 95 height 13
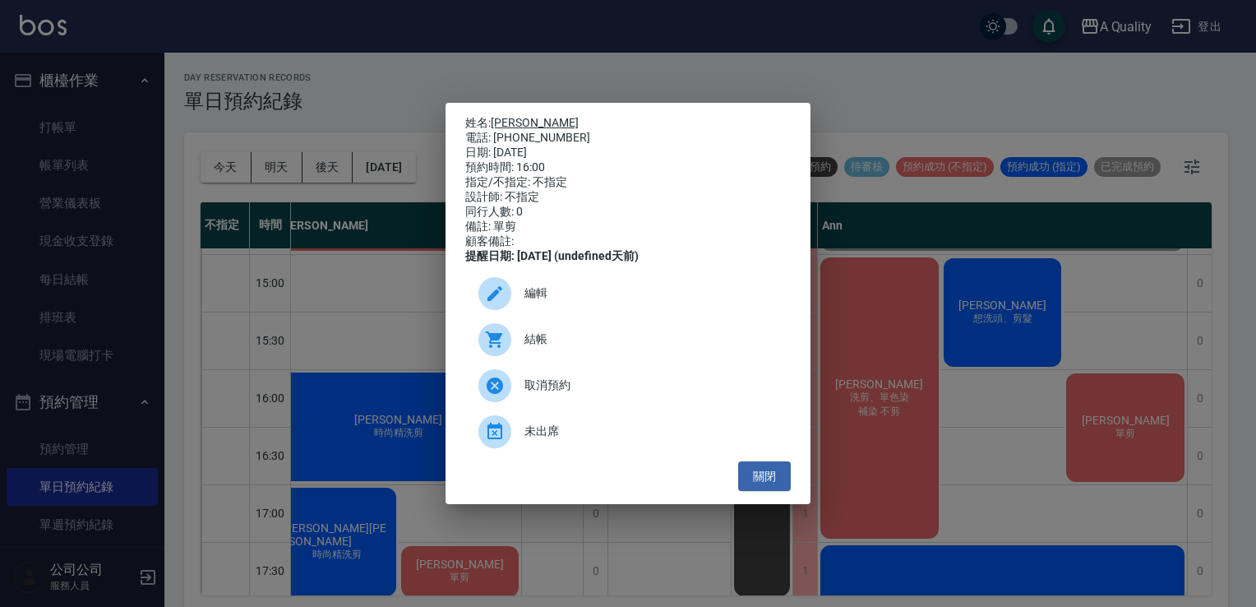
click at [523, 118] on link "歐陽宇浩" at bounding box center [535, 122] width 88 height 13
click at [756, 492] on button "關閉" at bounding box center [764, 476] width 53 height 30
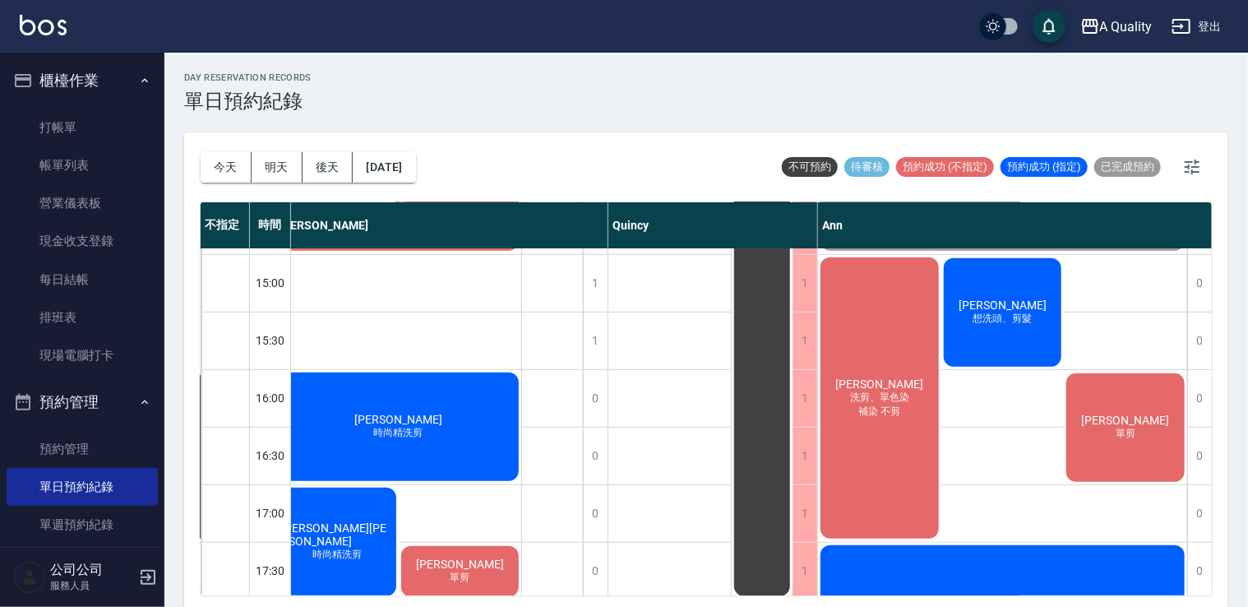
drag, startPoint x: 1118, startPoint y: 595, endPoint x: 1195, endPoint y: 592, distance: 76.5
click at [1195, 592] on div "今天 明天 後天 2025/09/12 不可預約 待審核 預約成功 (不指定) 預約成功 (指定) 已完成預約 不指定 時間 不指定 Taylor Quinc…" at bounding box center [706, 371] width 1044 height 479
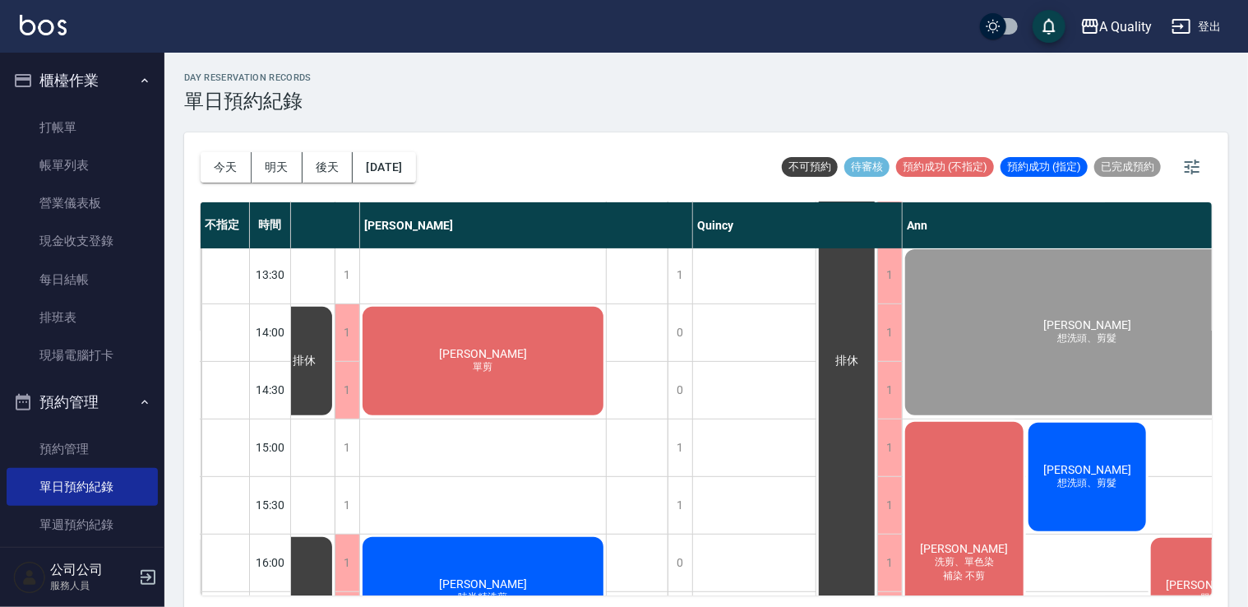
scroll to position [290, 234]
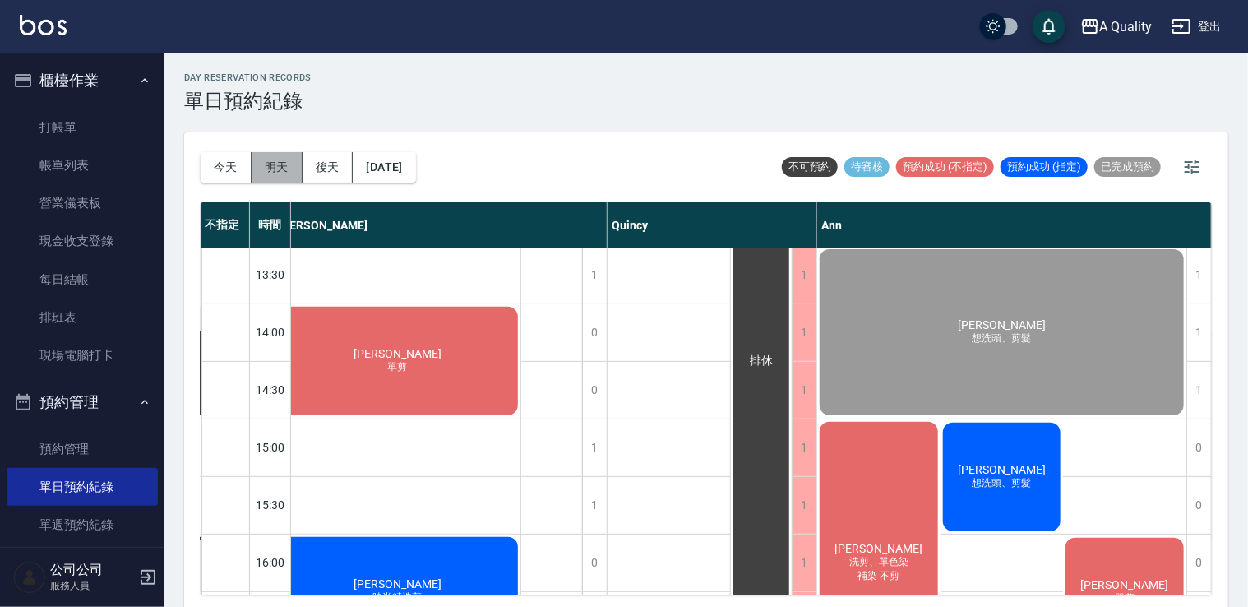
click at [261, 173] on button "明天" at bounding box center [277, 167] width 51 height 30
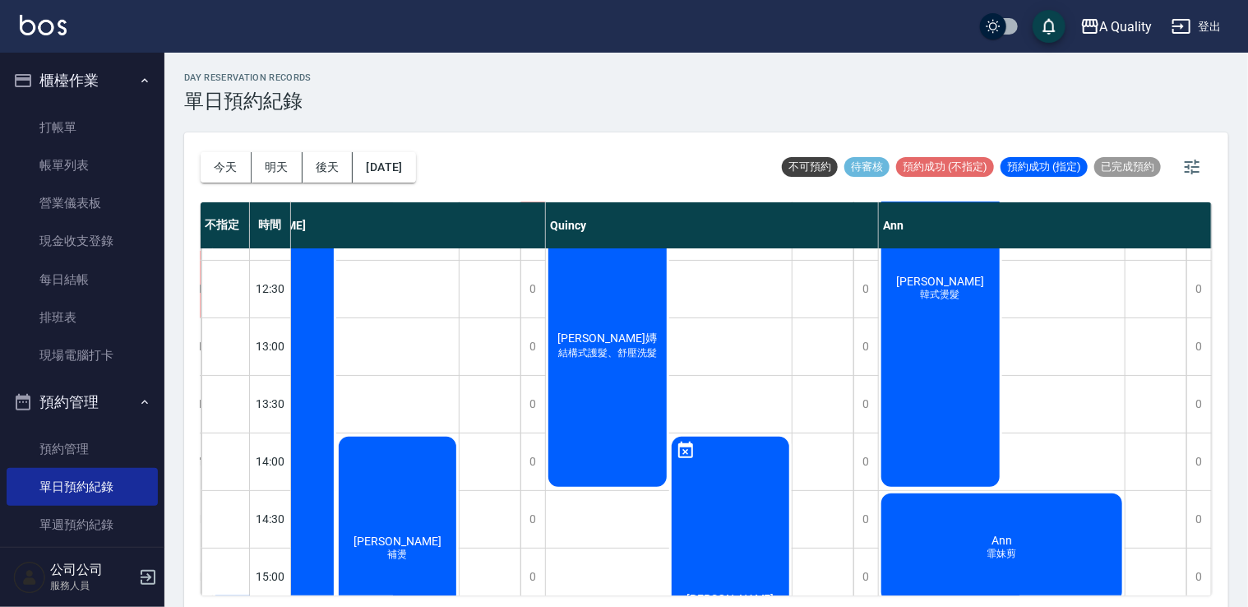
scroll to position [0, 234]
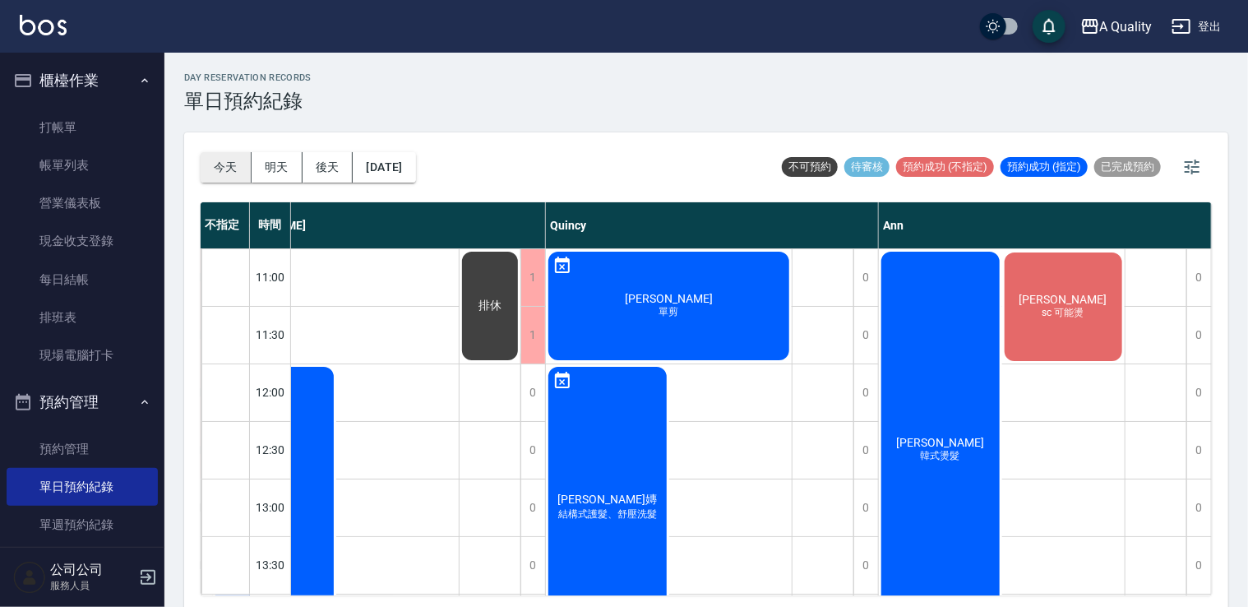
click at [222, 169] on button "今天" at bounding box center [226, 167] width 51 height 30
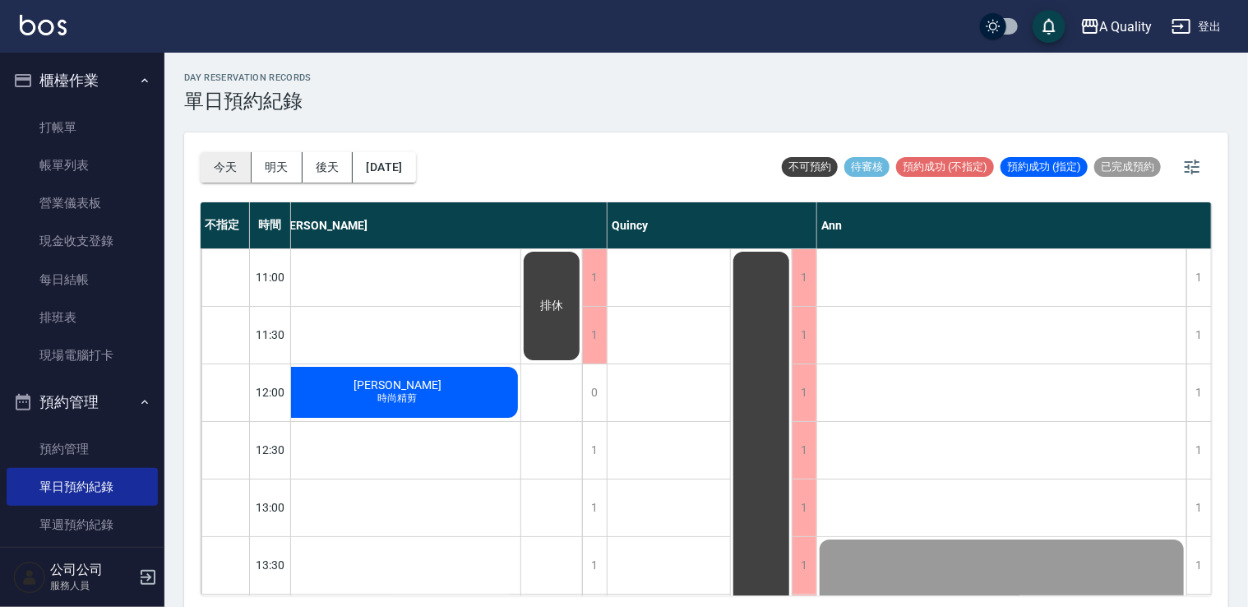
click at [224, 174] on button "今天" at bounding box center [226, 167] width 51 height 30
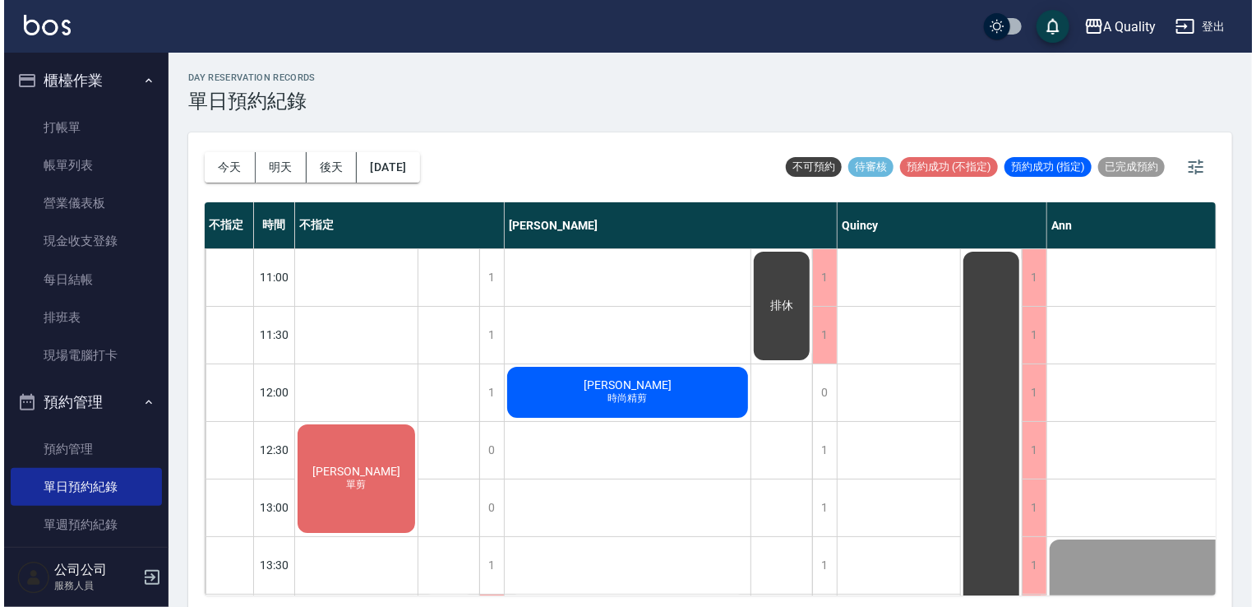
scroll to position [329, 0]
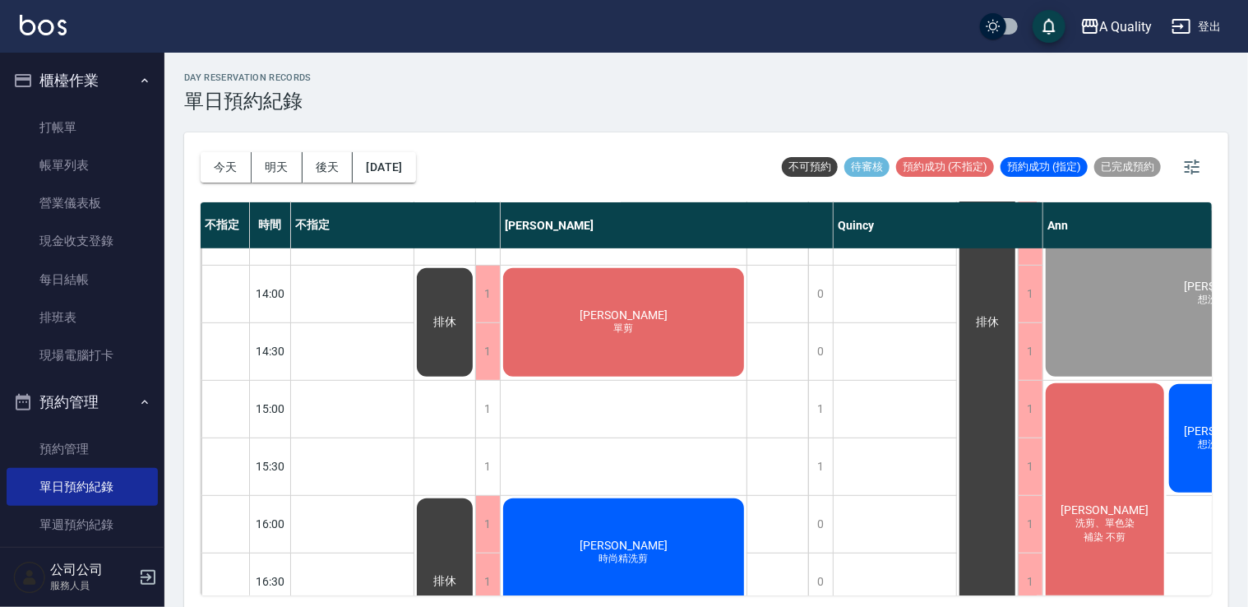
click at [670, 299] on div "陳美雪 單剪" at bounding box center [624, 322] width 246 height 113
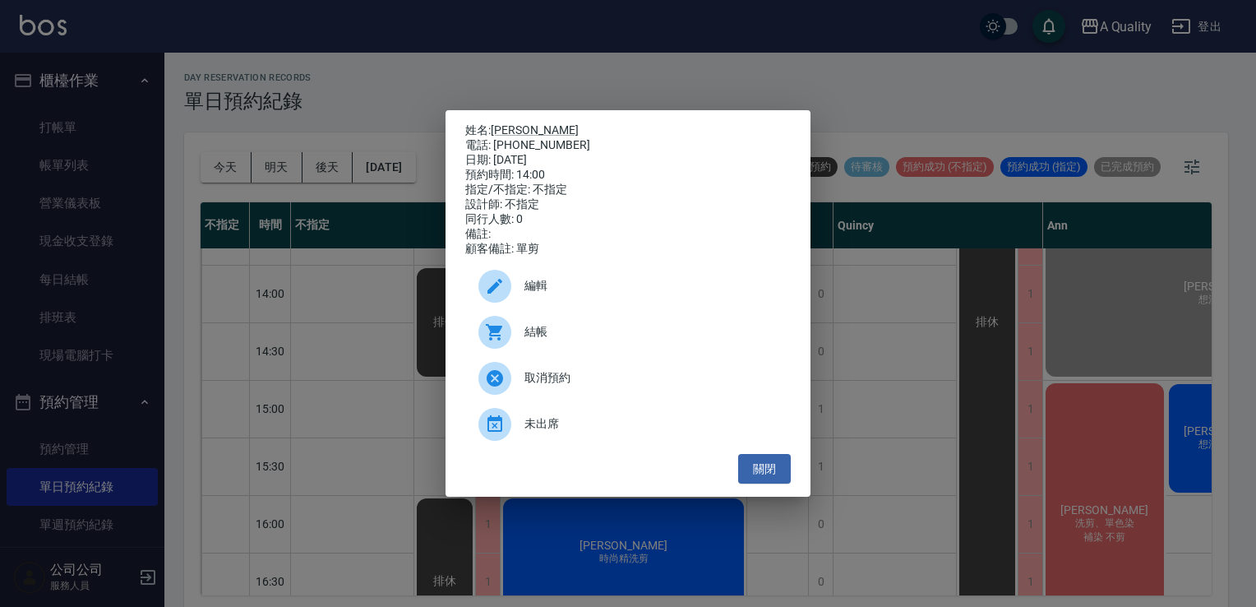
click at [520, 331] on div at bounding box center [502, 332] width 46 height 33
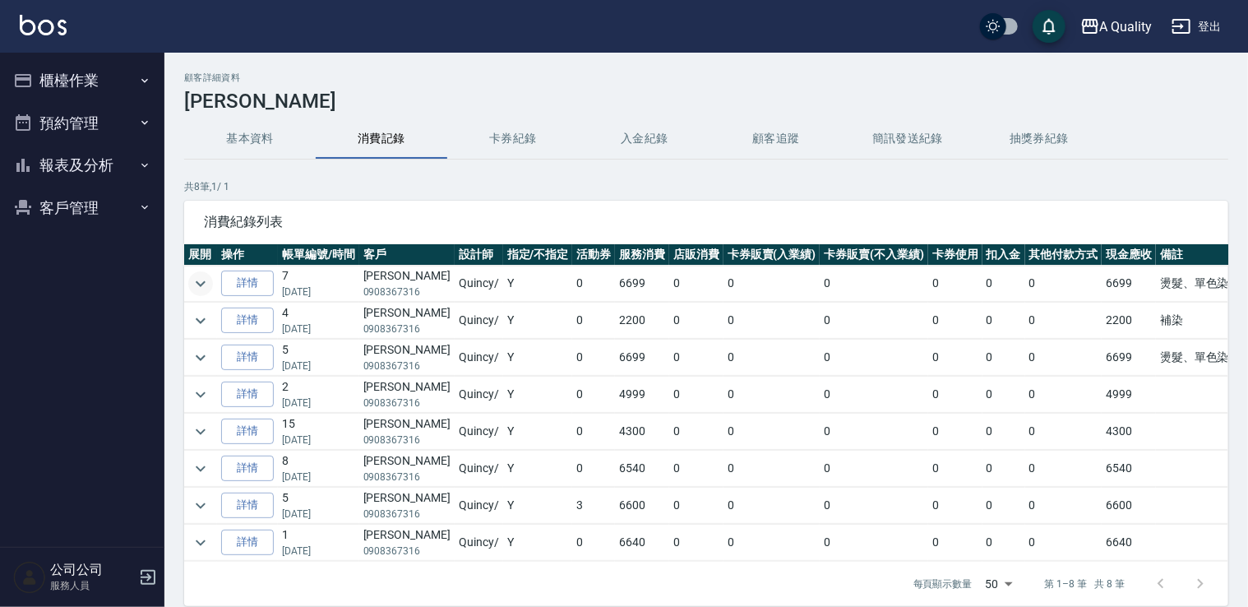
click at [201, 279] on icon "expand row" at bounding box center [201, 284] width 20 height 20
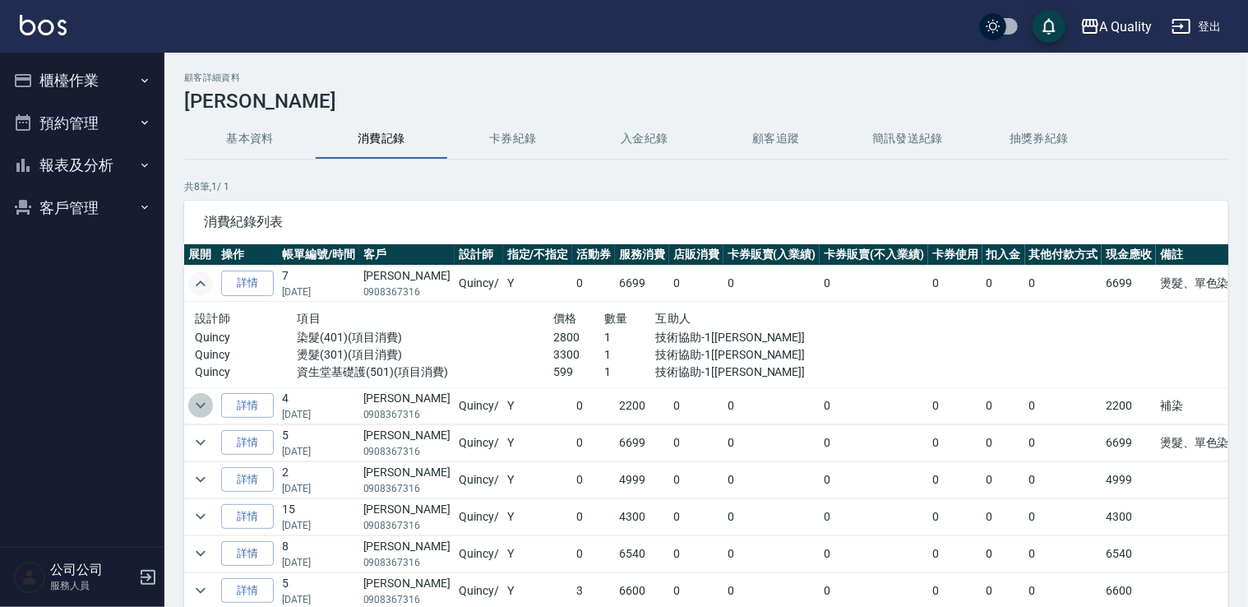
click at [197, 399] on icon "expand row" at bounding box center [201, 406] width 20 height 20
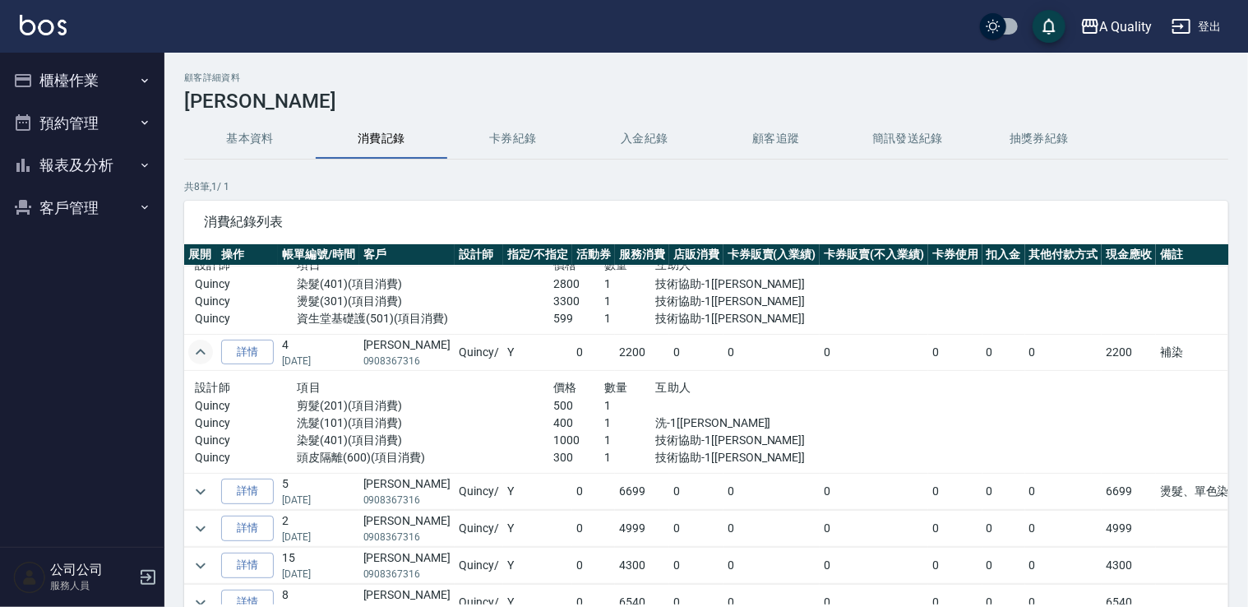
scroll to position [82, 0]
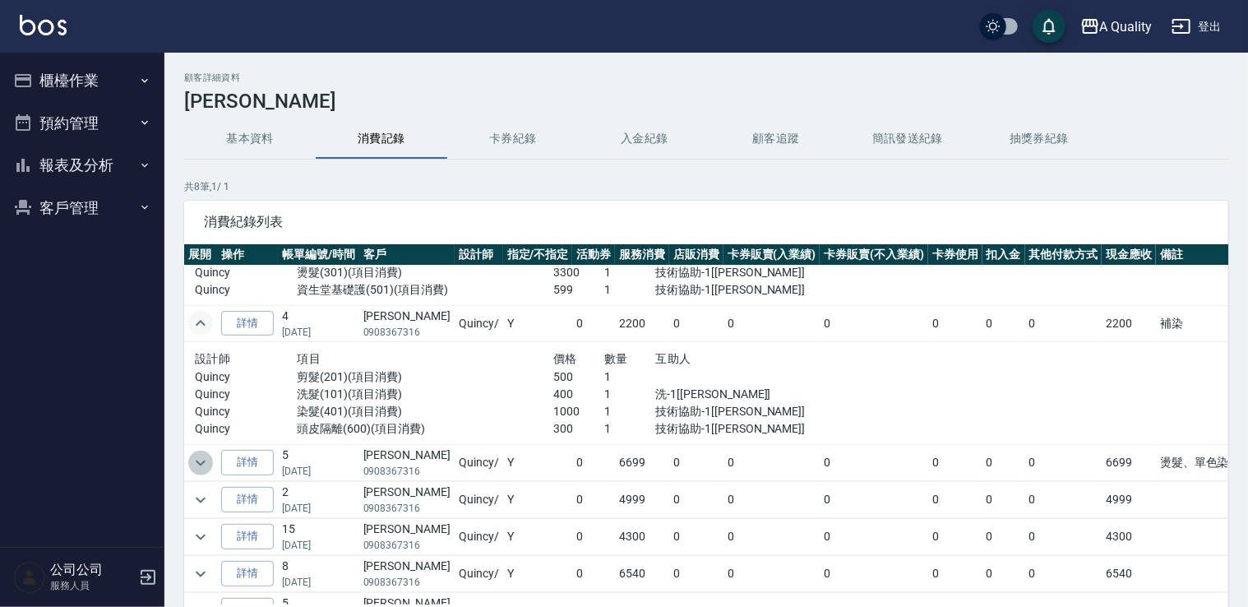
click at [199, 469] on icon "expand row" at bounding box center [201, 463] width 20 height 20
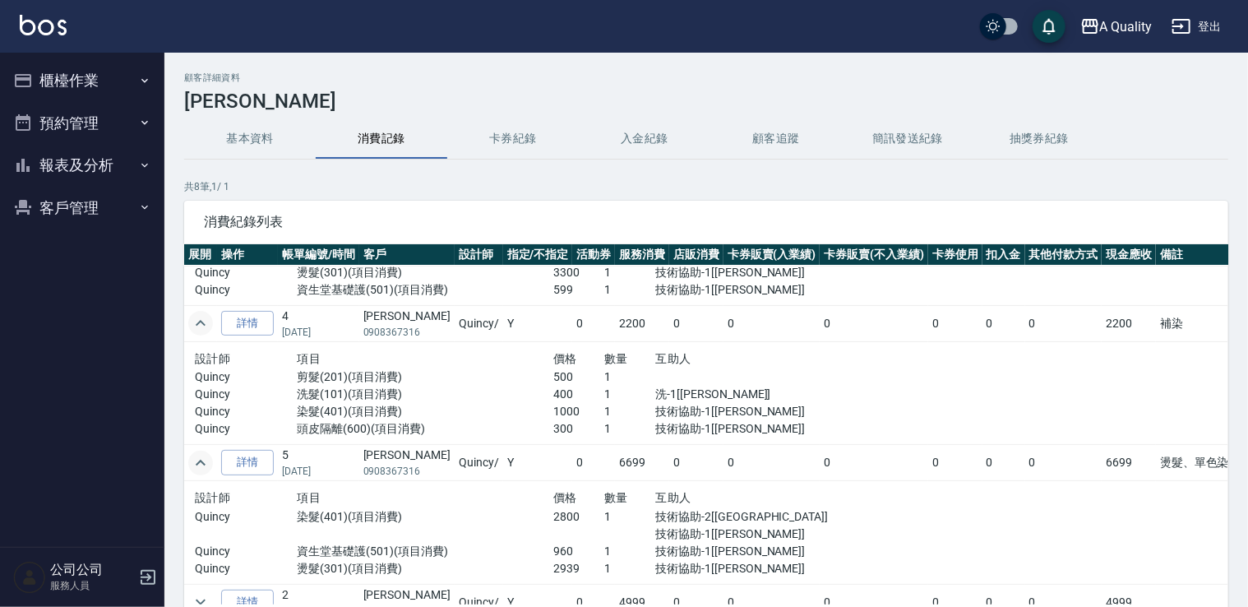
scroll to position [164, 0]
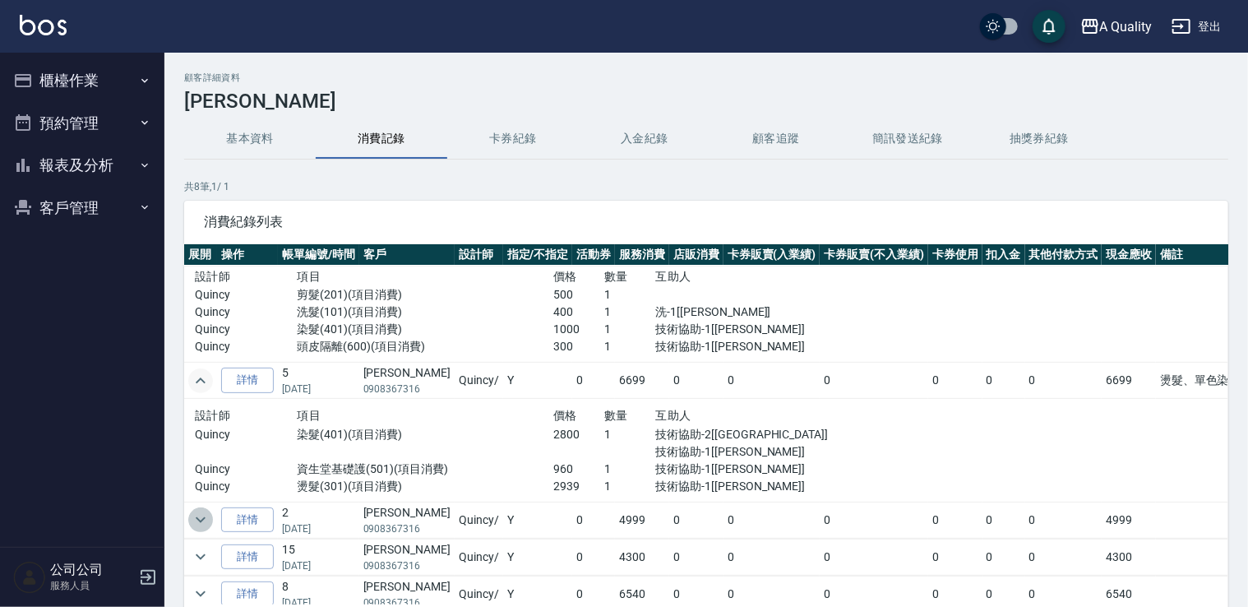
click at [204, 520] on icon "expand row" at bounding box center [201, 520] width 20 height 20
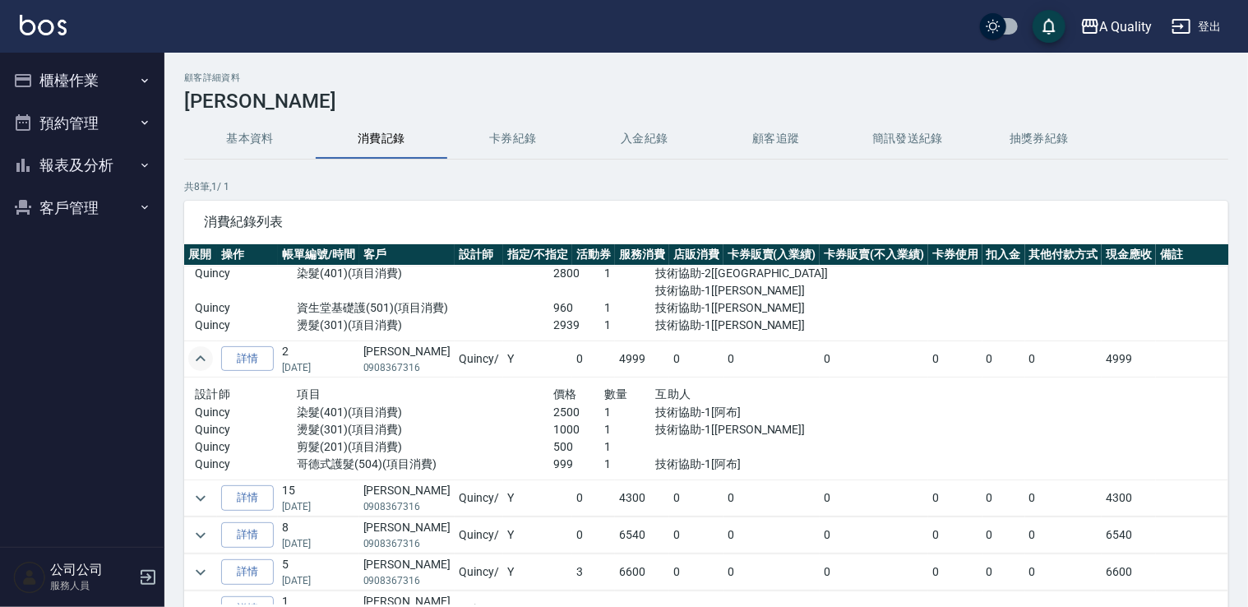
scroll to position [329, 0]
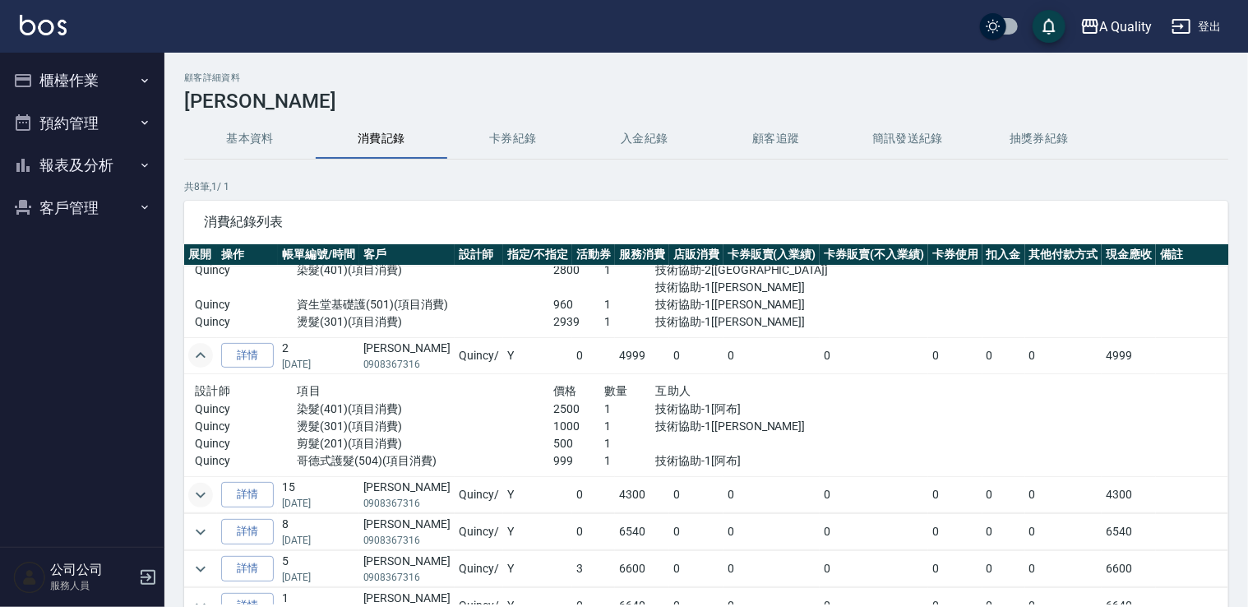
click at [205, 494] on icon "expand row" at bounding box center [201, 495] width 20 height 20
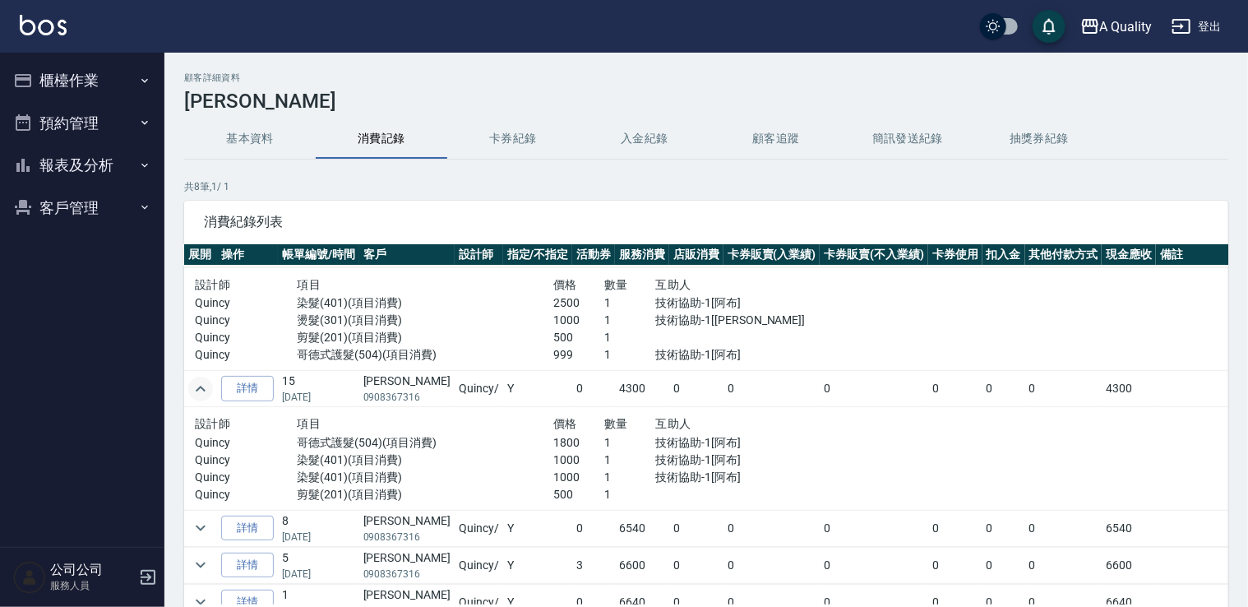
scroll to position [448, 0]
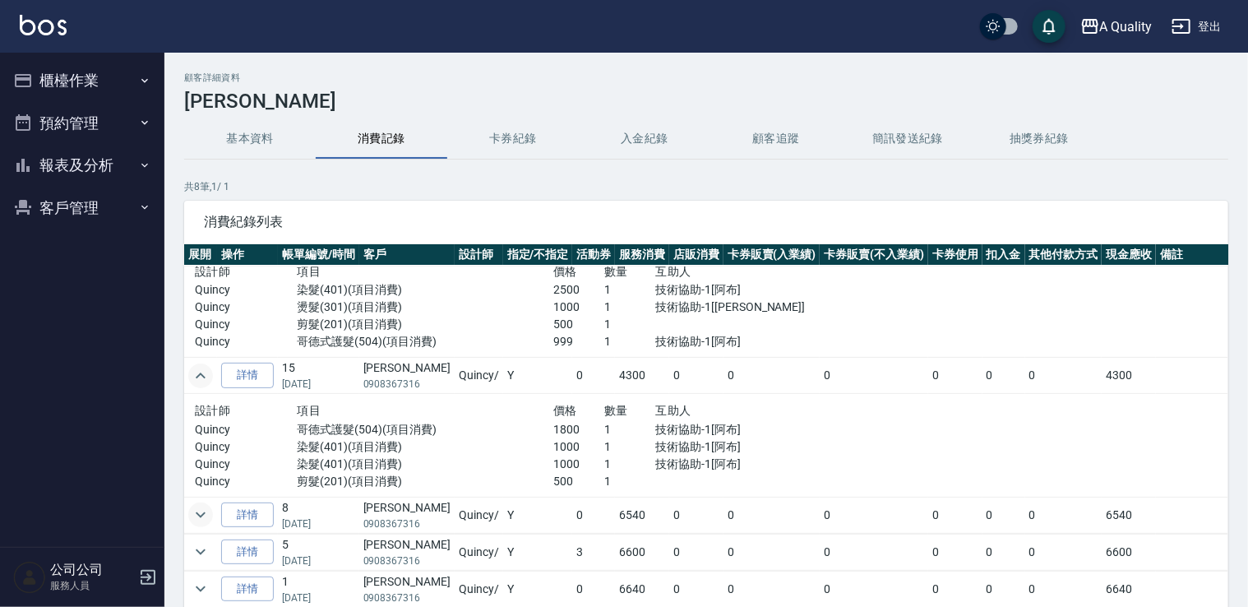
click at [197, 516] on icon "expand row" at bounding box center [201, 515] width 20 height 20
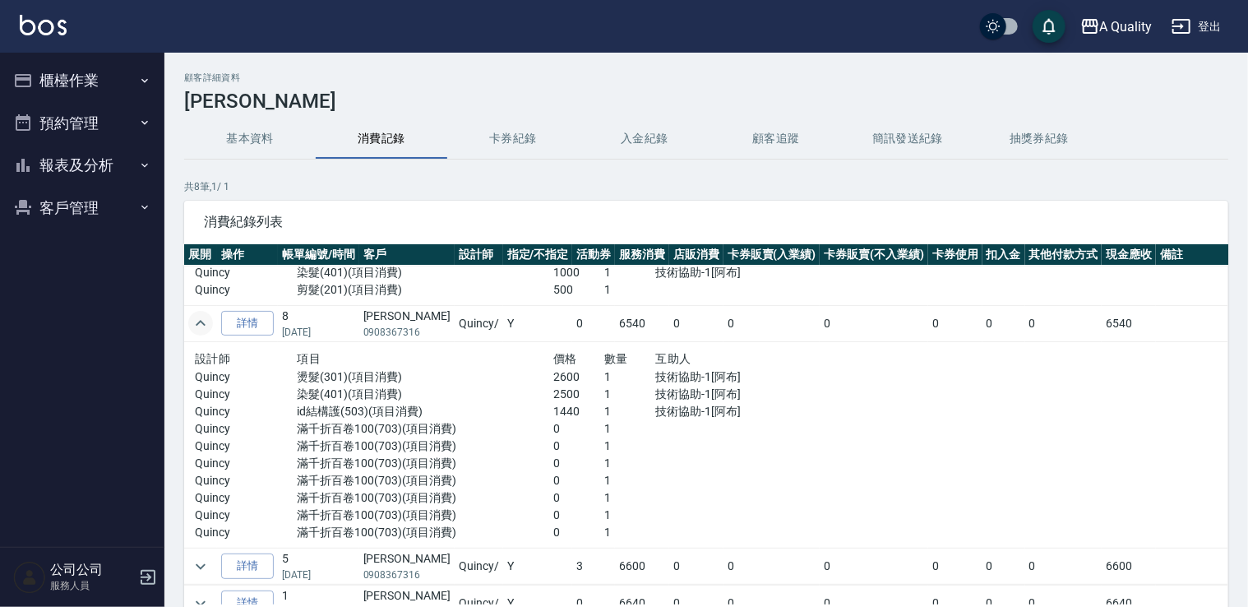
scroll to position [655, 0]
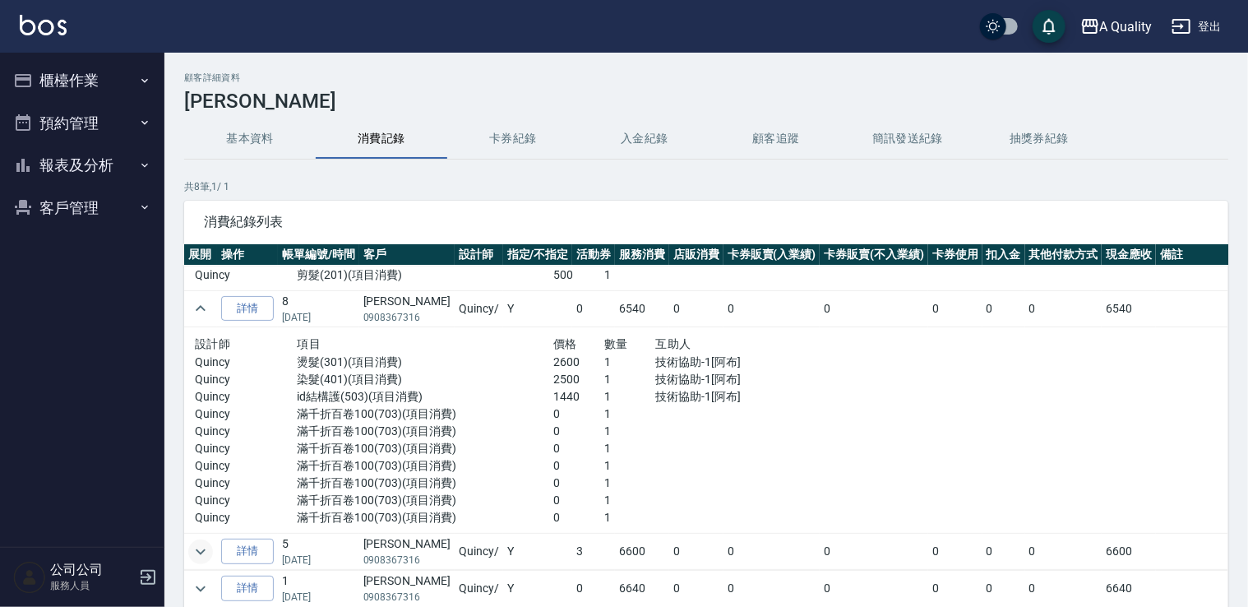
click at [199, 555] on icon "expand row" at bounding box center [201, 552] width 20 height 20
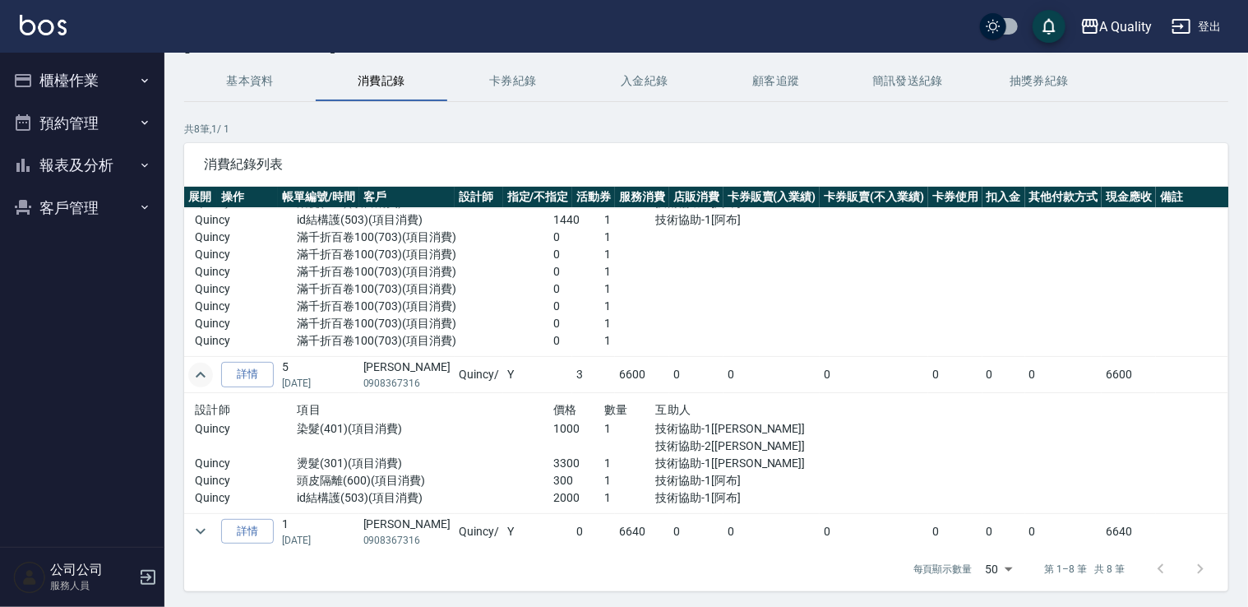
scroll to position [111, 0]
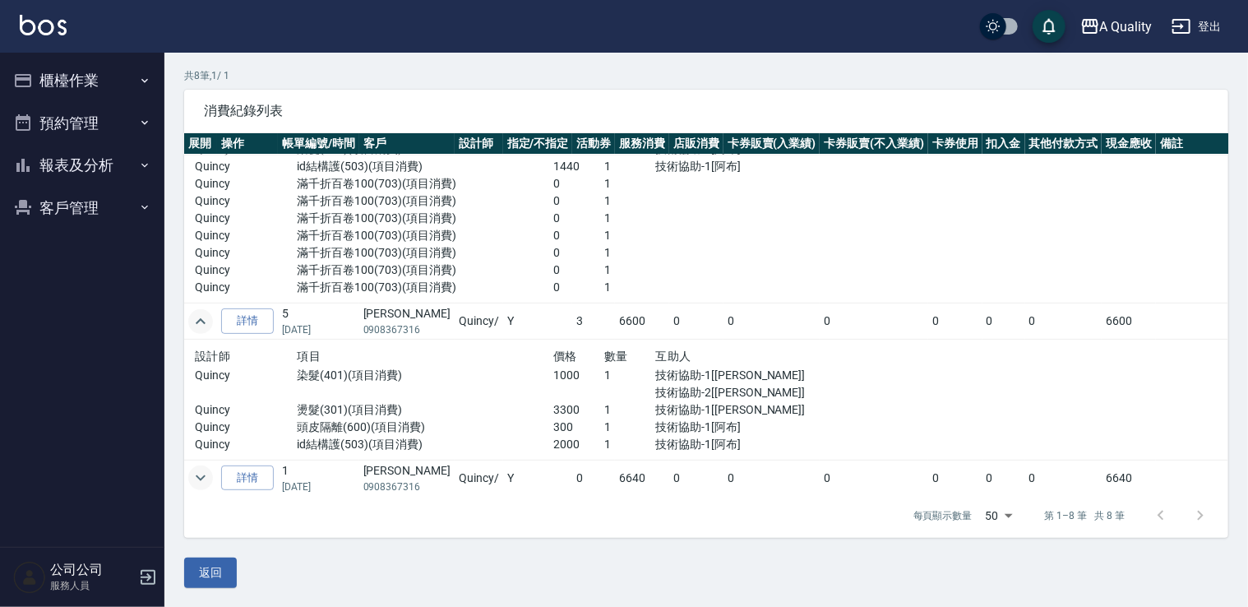
click at [200, 468] on icon "expand row" at bounding box center [201, 478] width 20 height 20
click at [207, 475] on icon "expand row" at bounding box center [201, 478] width 20 height 20
click at [201, 475] on icon "expand row" at bounding box center [201, 478] width 10 height 6
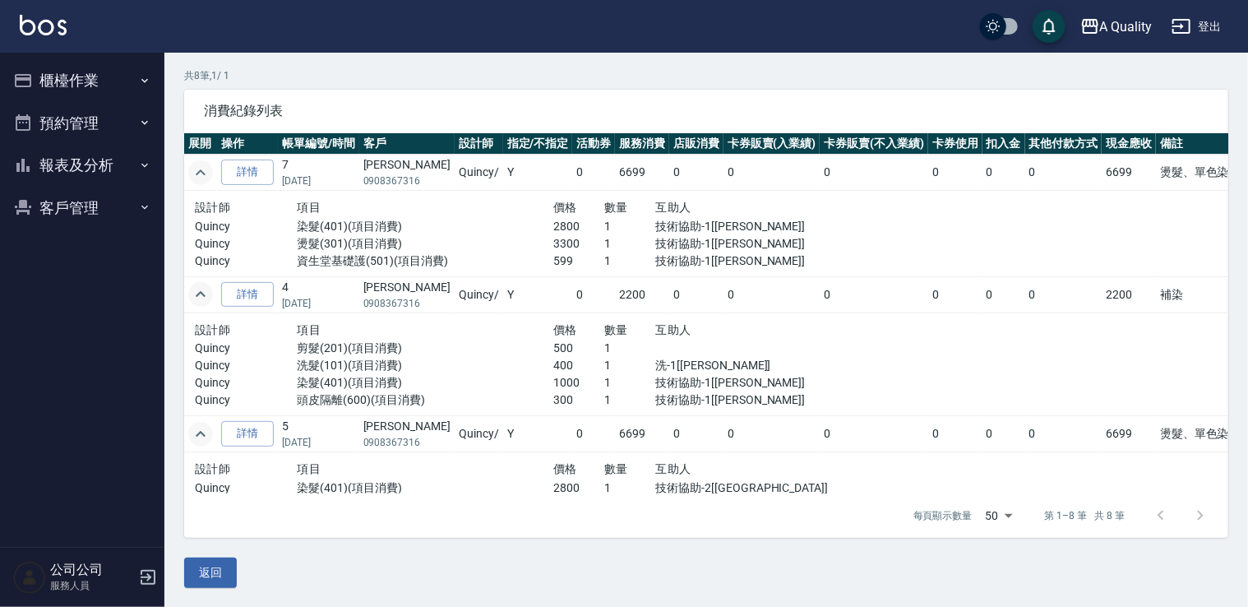
scroll to position [0, 0]
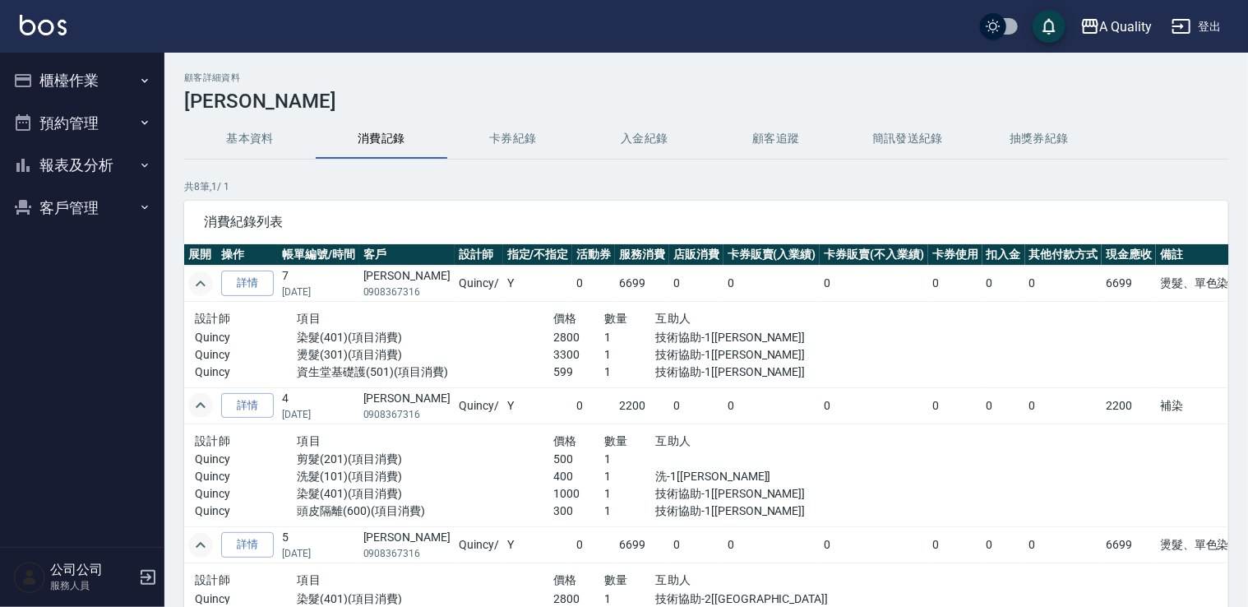
click at [205, 275] on icon "expand row" at bounding box center [201, 284] width 20 height 20
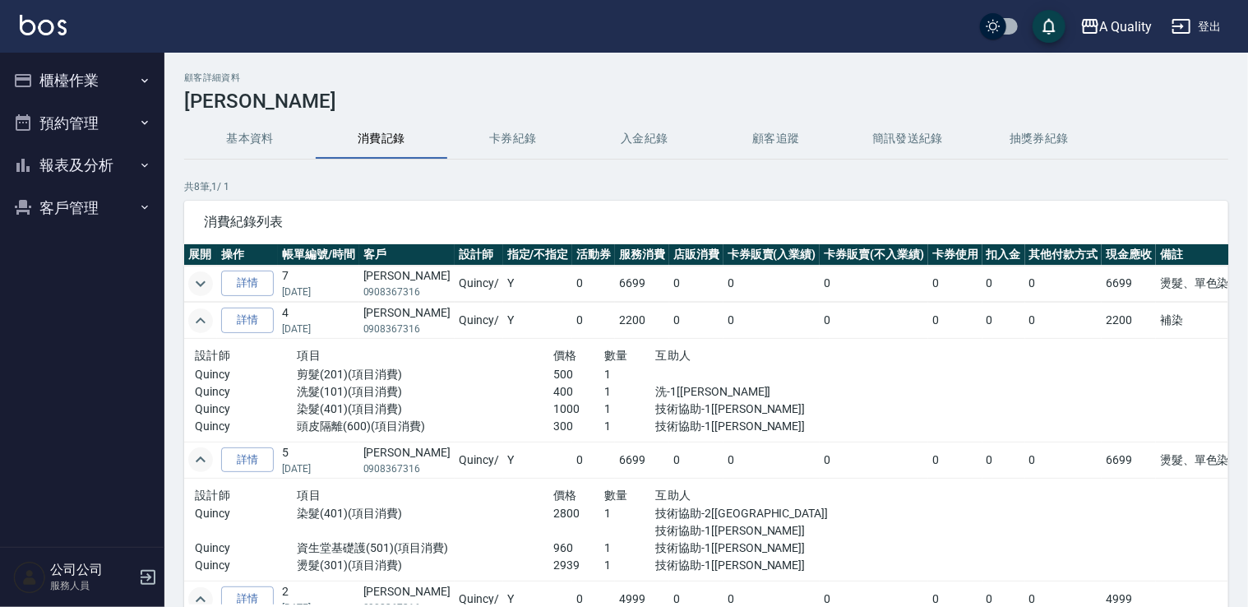
click at [193, 313] on icon "expand row" at bounding box center [201, 321] width 20 height 20
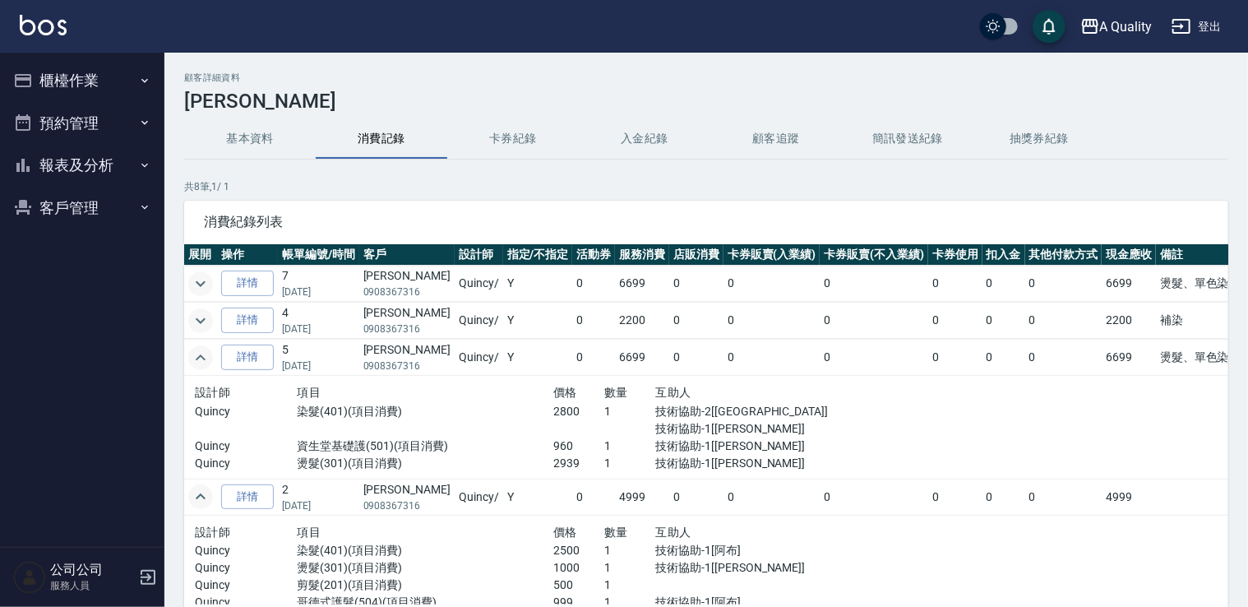
click at [209, 357] on icon "expand row" at bounding box center [201, 358] width 20 height 20
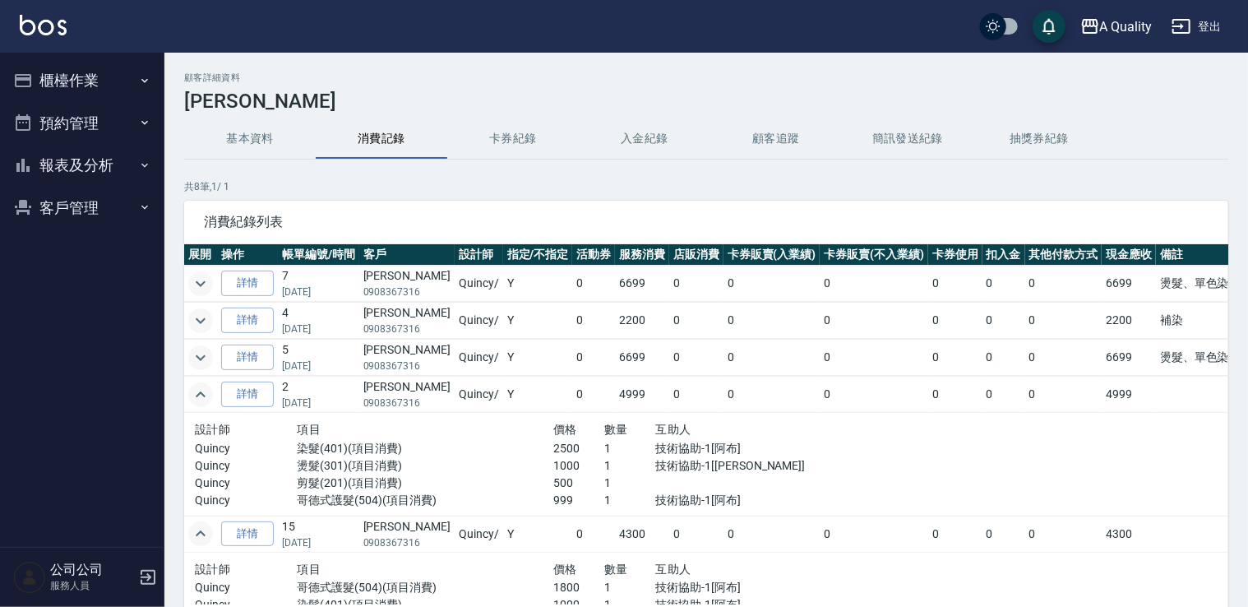
click at [197, 392] on icon "expand row" at bounding box center [201, 394] width 10 height 6
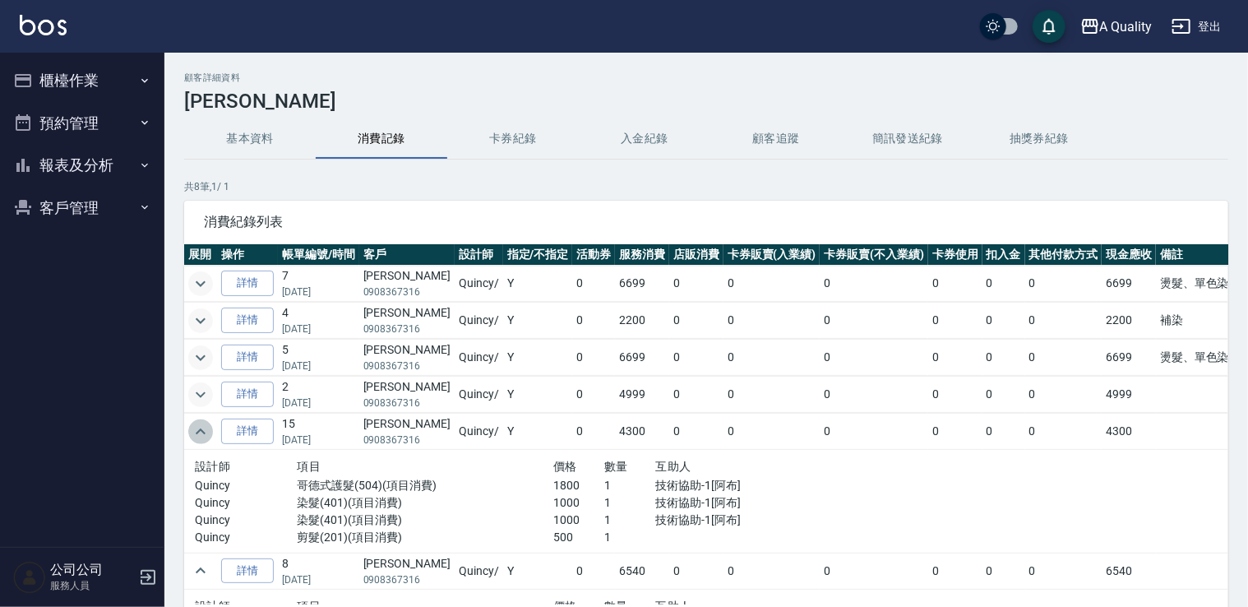
click at [202, 436] on icon "expand row" at bounding box center [201, 432] width 20 height 20
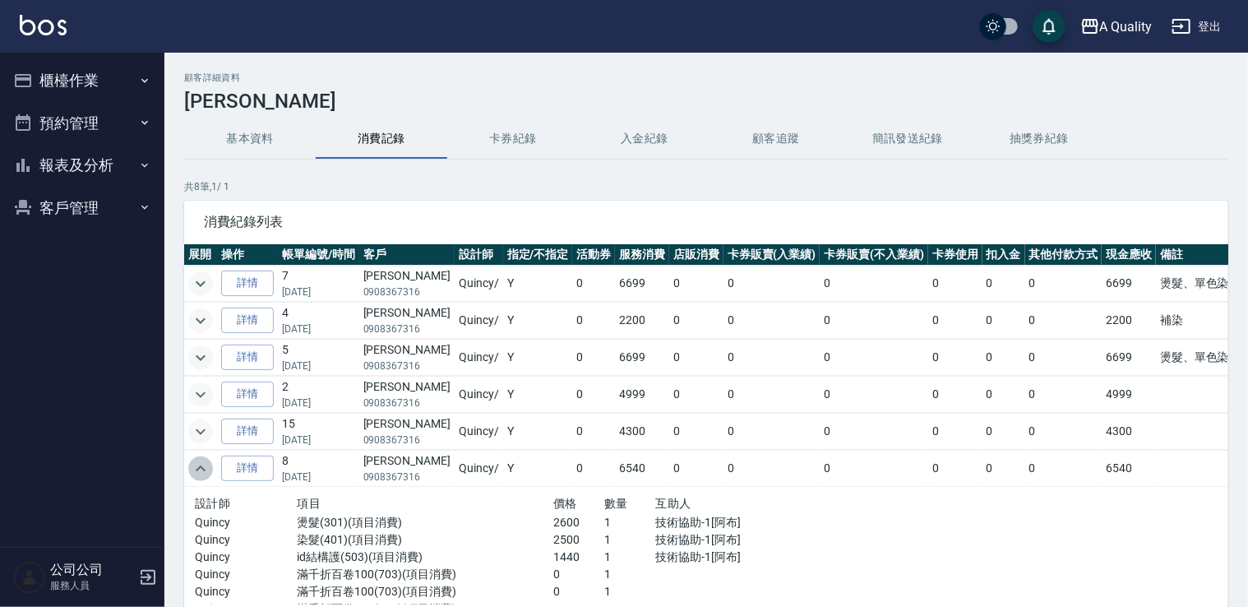
click at [203, 470] on icon "expand row" at bounding box center [201, 469] width 20 height 20
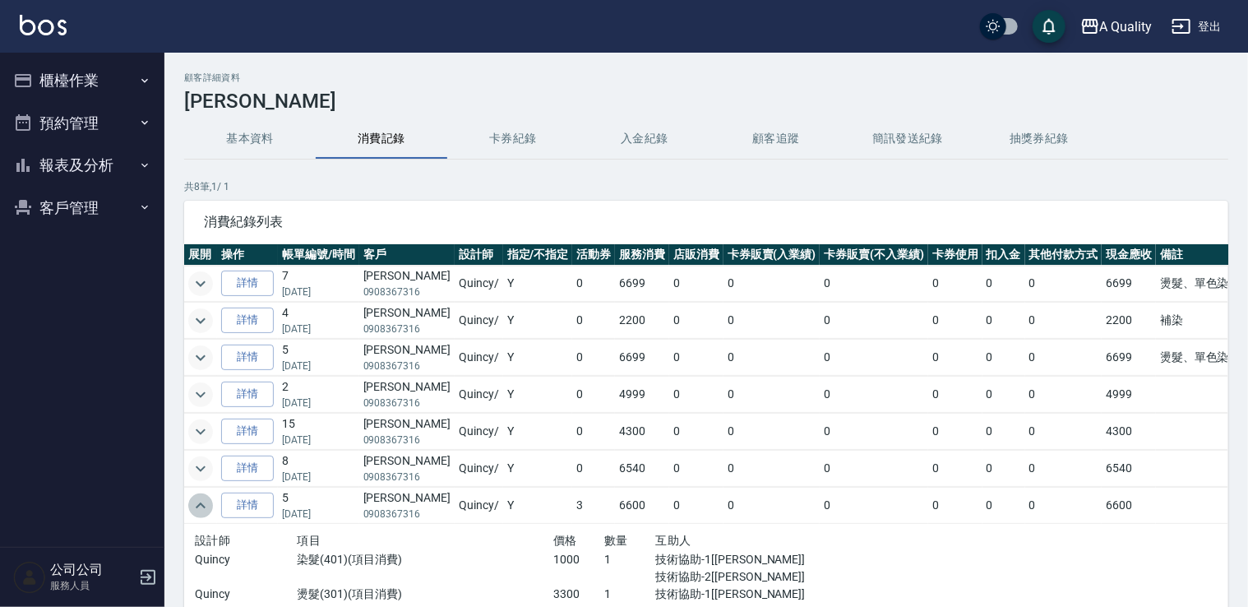
click at [204, 498] on icon "expand row" at bounding box center [201, 506] width 20 height 20
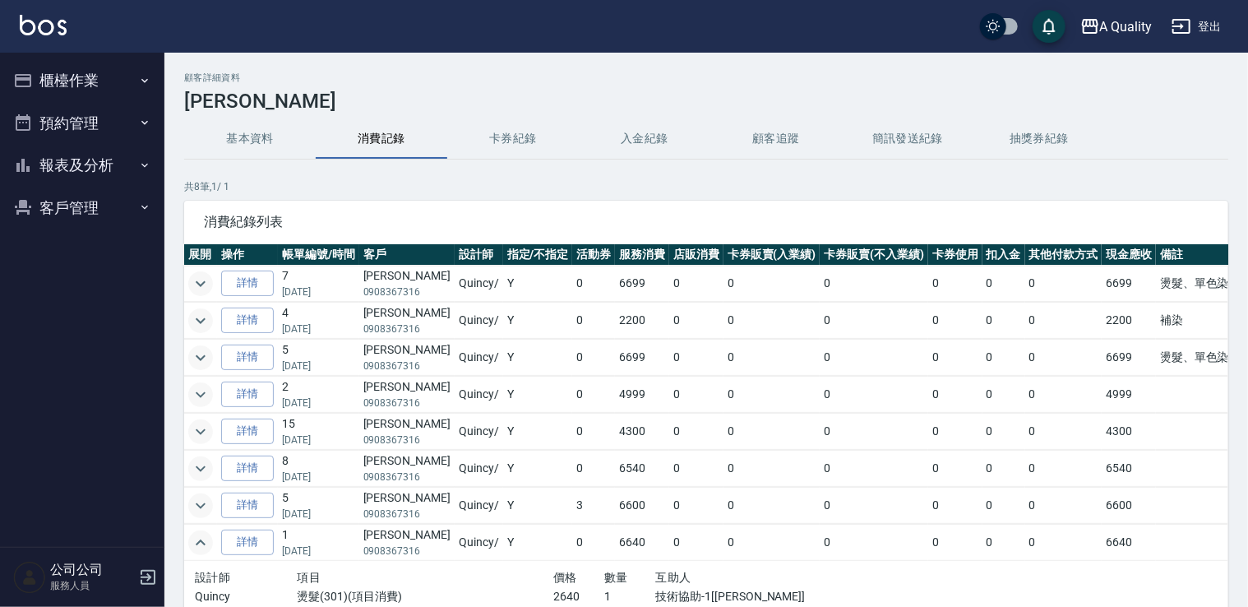
scroll to position [39, 0]
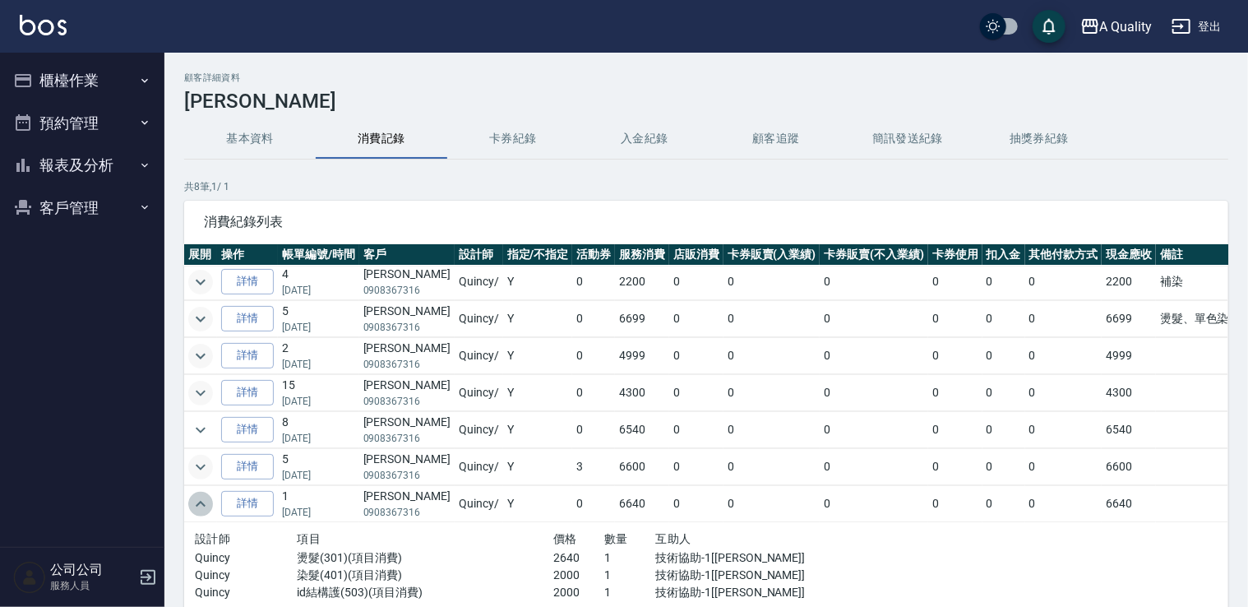
click at [195, 507] on icon "expand row" at bounding box center [201, 504] width 20 height 20
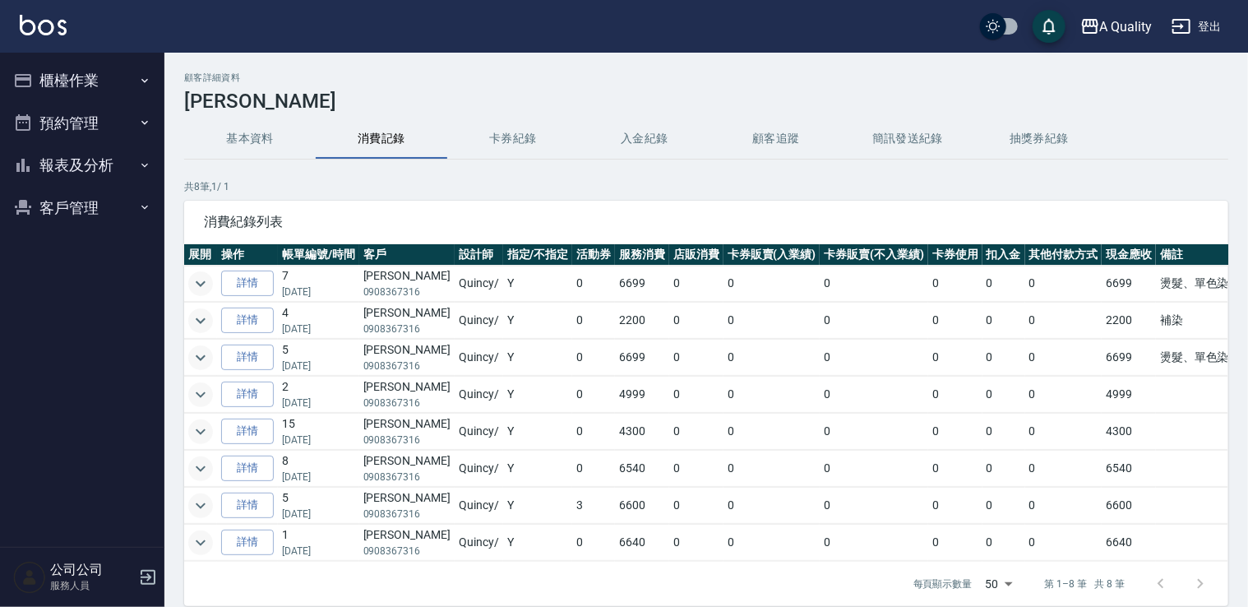
scroll to position [0, 0]
click at [47, 109] on button "預約管理" at bounding box center [82, 123] width 151 height 43
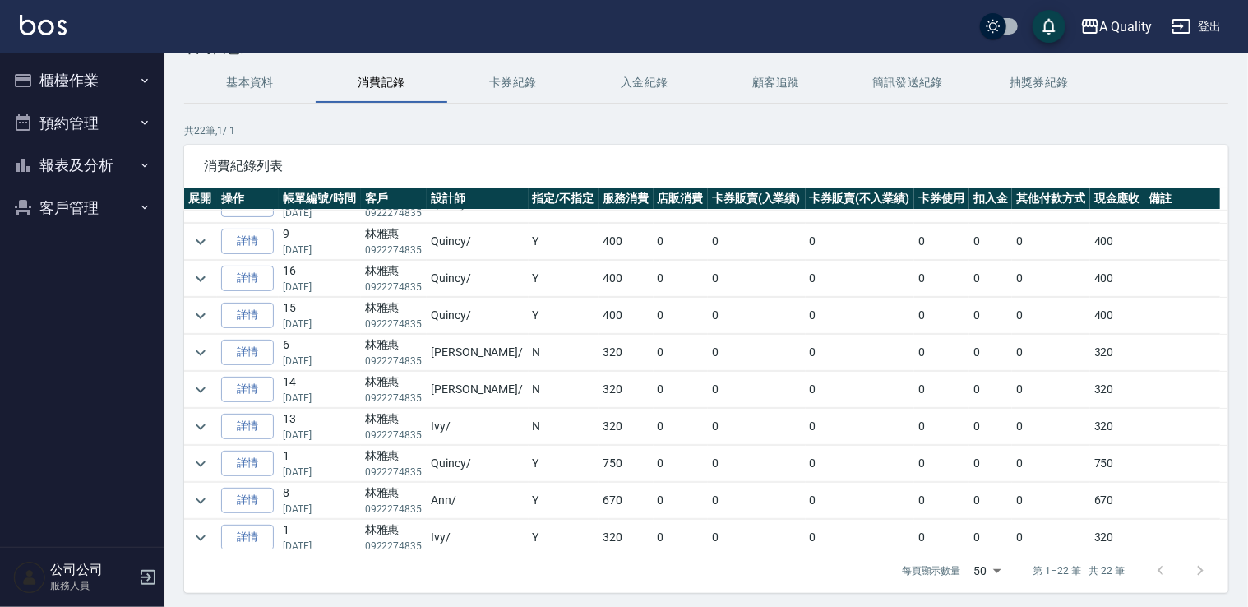
scroll to position [111, 0]
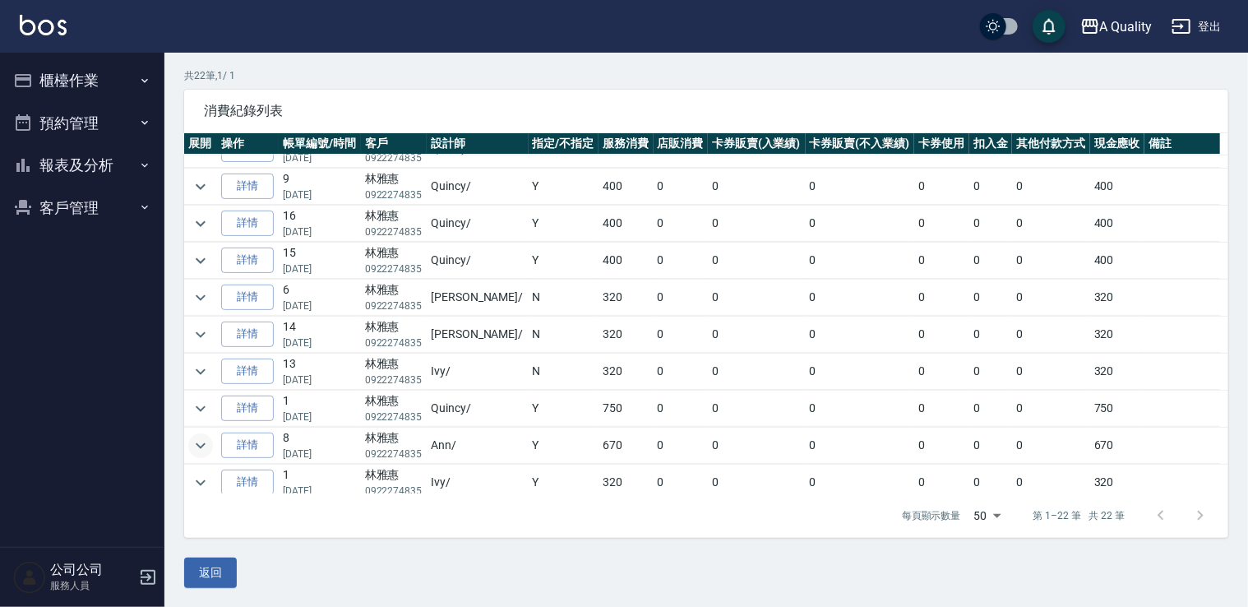
click at [207, 442] on icon "expand row" at bounding box center [201, 446] width 20 height 20
click at [207, 443] on icon "expand row" at bounding box center [201, 446] width 20 height 20
click at [56, 133] on button "預約管理" at bounding box center [82, 123] width 151 height 43
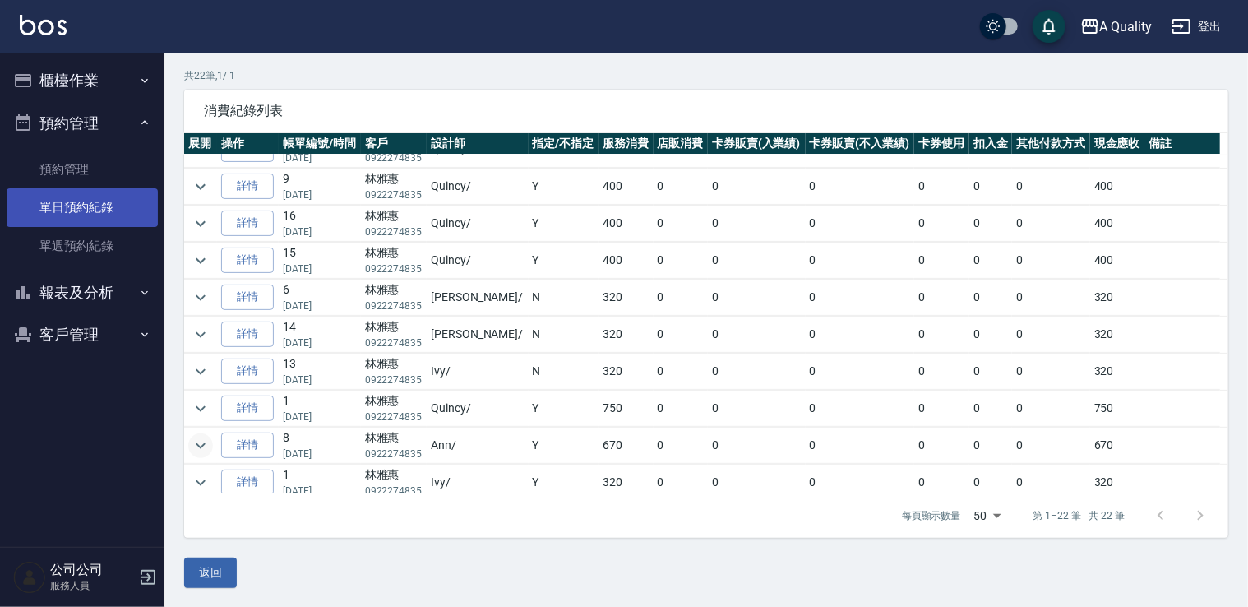
click at [73, 211] on link "單日預約紀錄" at bounding box center [82, 207] width 151 height 38
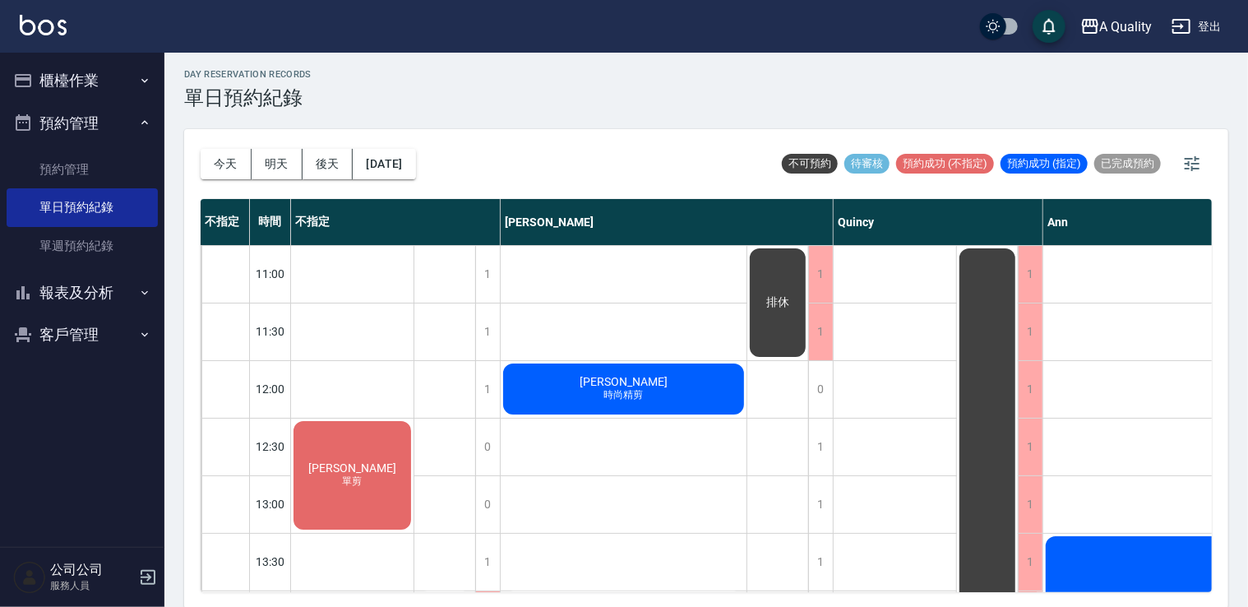
scroll to position [4, 0]
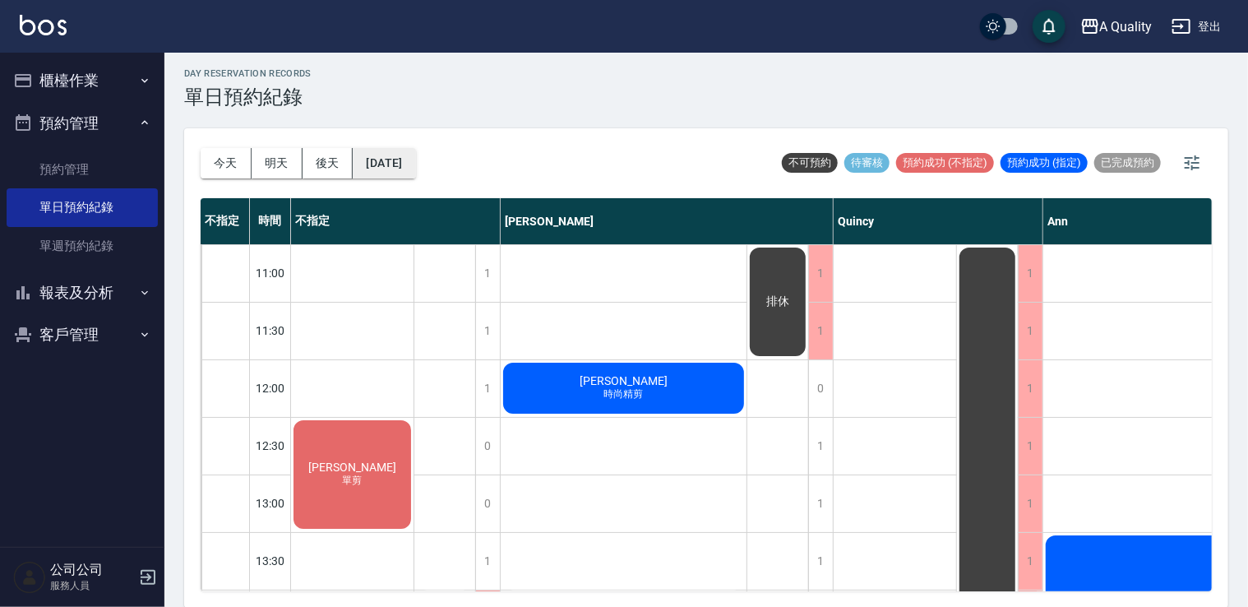
click at [415, 171] on button "[DATE]" at bounding box center [384, 163] width 62 height 30
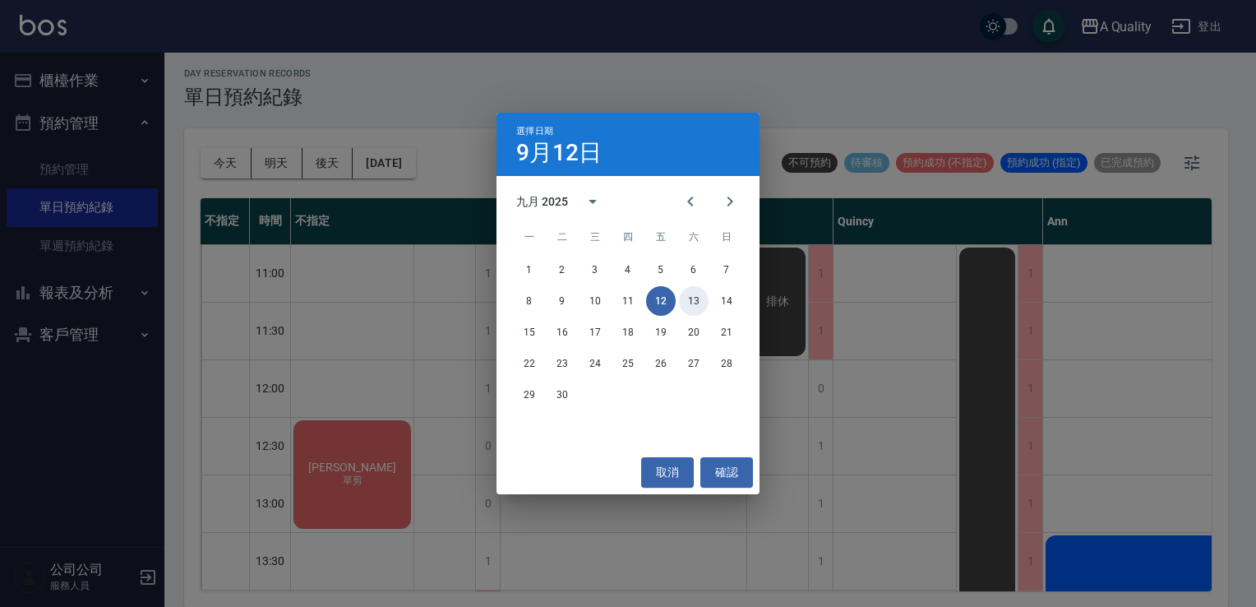
click at [699, 303] on button "13" at bounding box center [694, 301] width 30 height 30
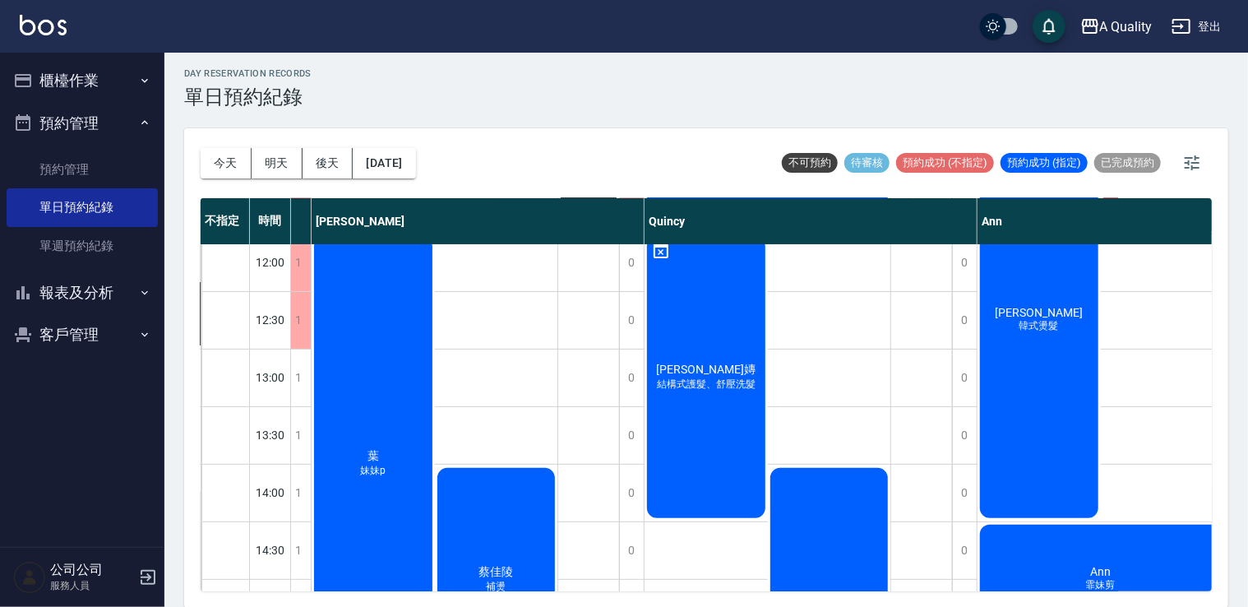
scroll to position [372, 127]
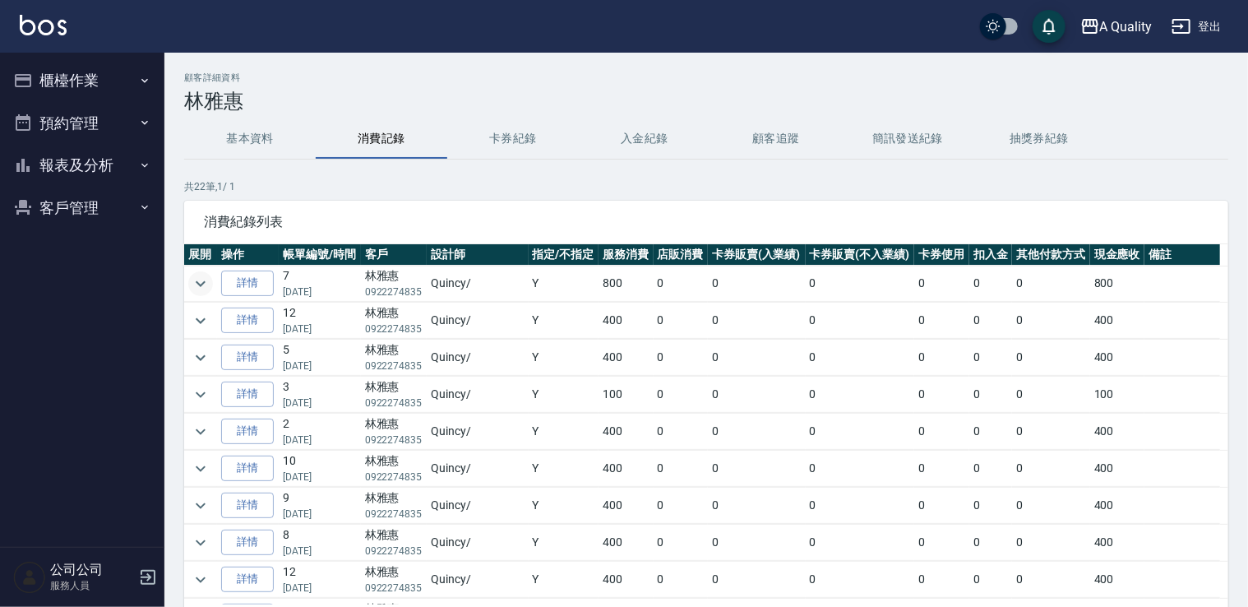
click at [201, 281] on icon "expand row" at bounding box center [201, 284] width 20 height 20
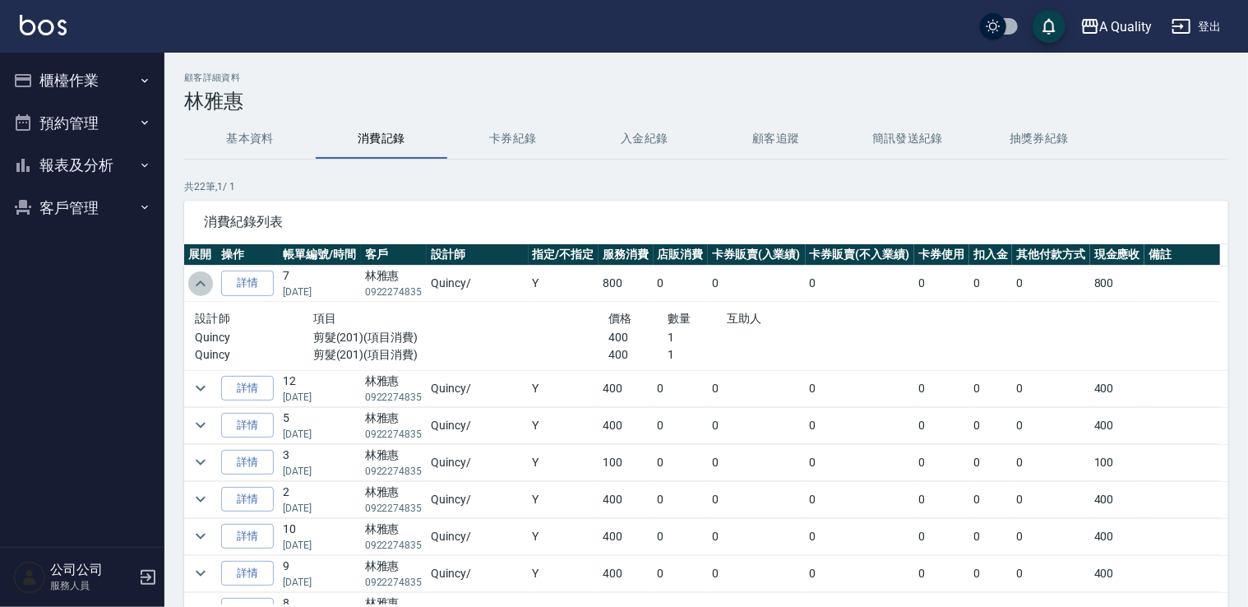
click at [201, 281] on icon "expand row" at bounding box center [201, 283] width 10 height 6
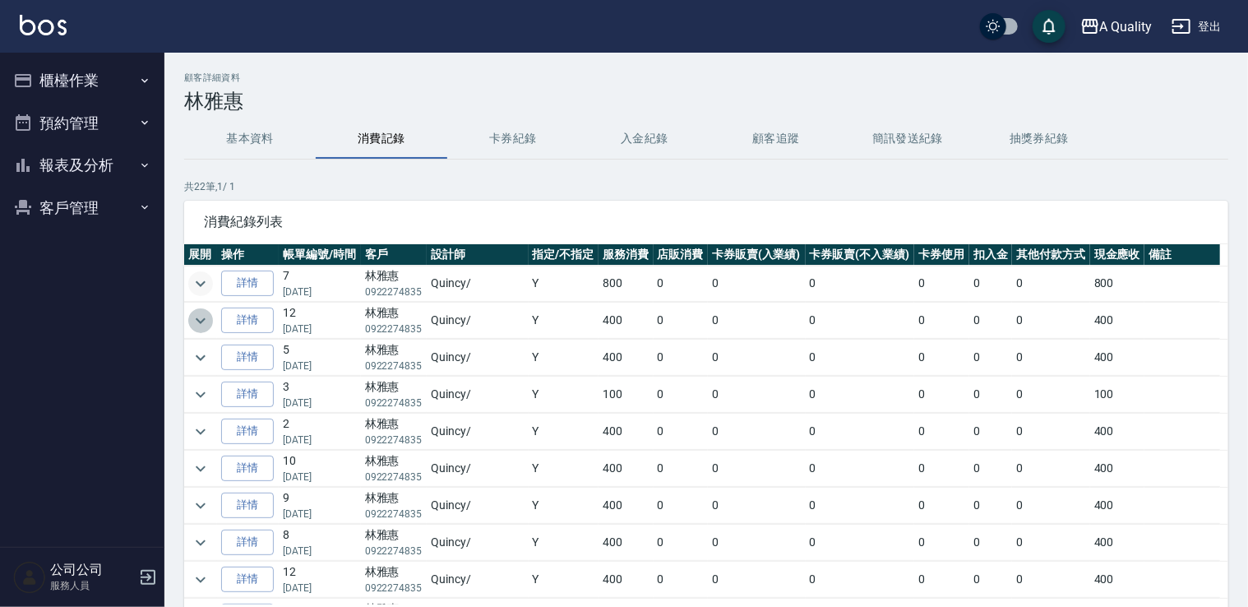
click at [200, 330] on button "expand row" at bounding box center [200, 320] width 25 height 25
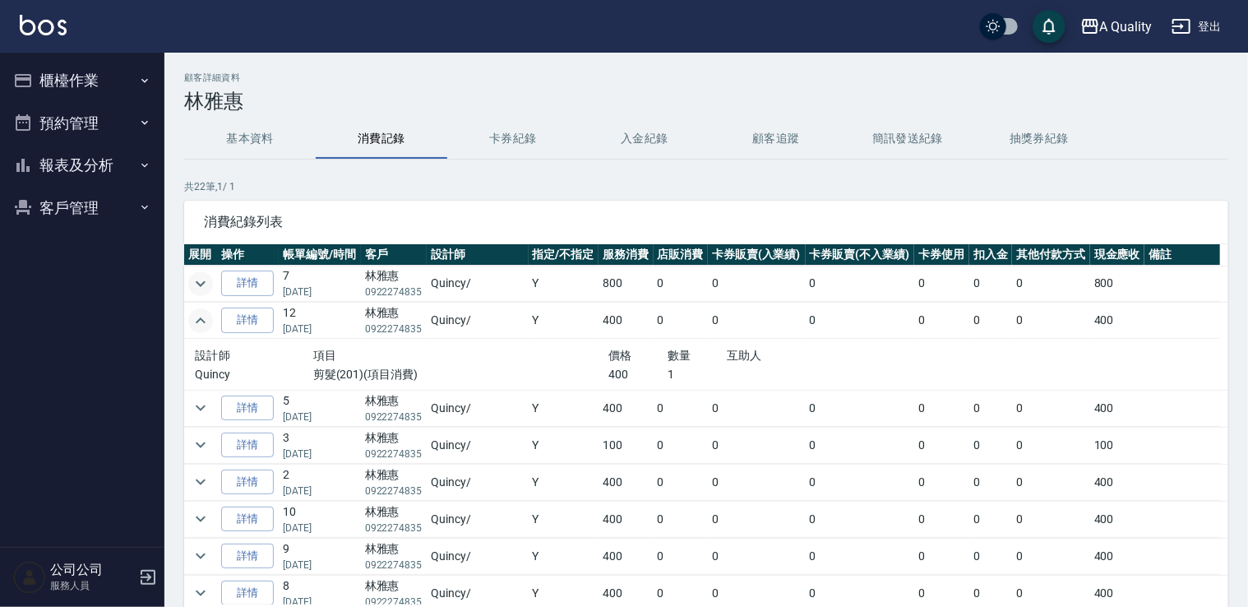
click at [200, 330] on button "expand row" at bounding box center [200, 320] width 25 height 25
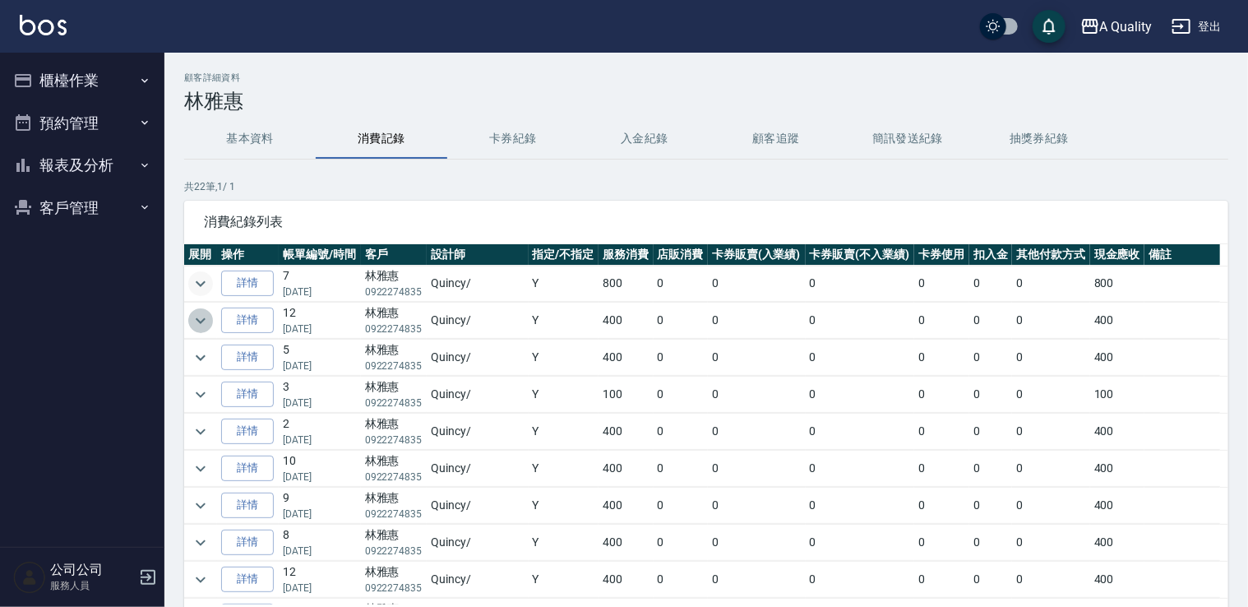
click at [200, 330] on button "expand row" at bounding box center [200, 320] width 25 height 25
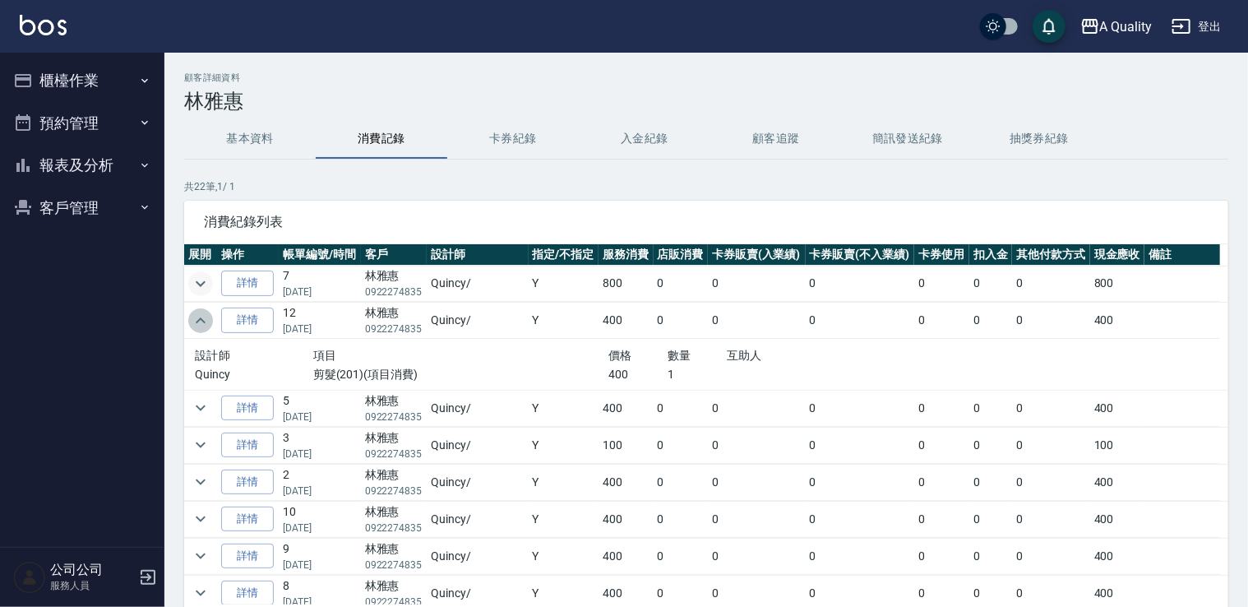
click at [198, 328] on icon "expand row" at bounding box center [201, 321] width 20 height 20
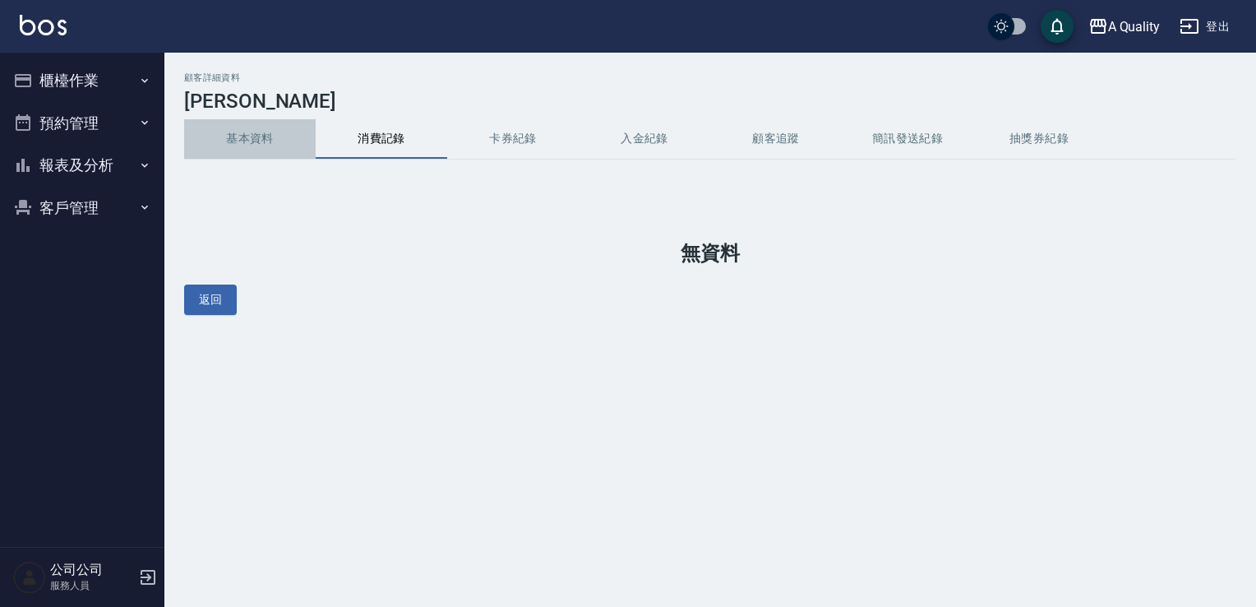
drag, startPoint x: 271, startPoint y: 132, endPoint x: 283, endPoint y: 89, distance: 45.3
click at [272, 133] on button "基本資料" at bounding box center [250, 138] width 132 height 39
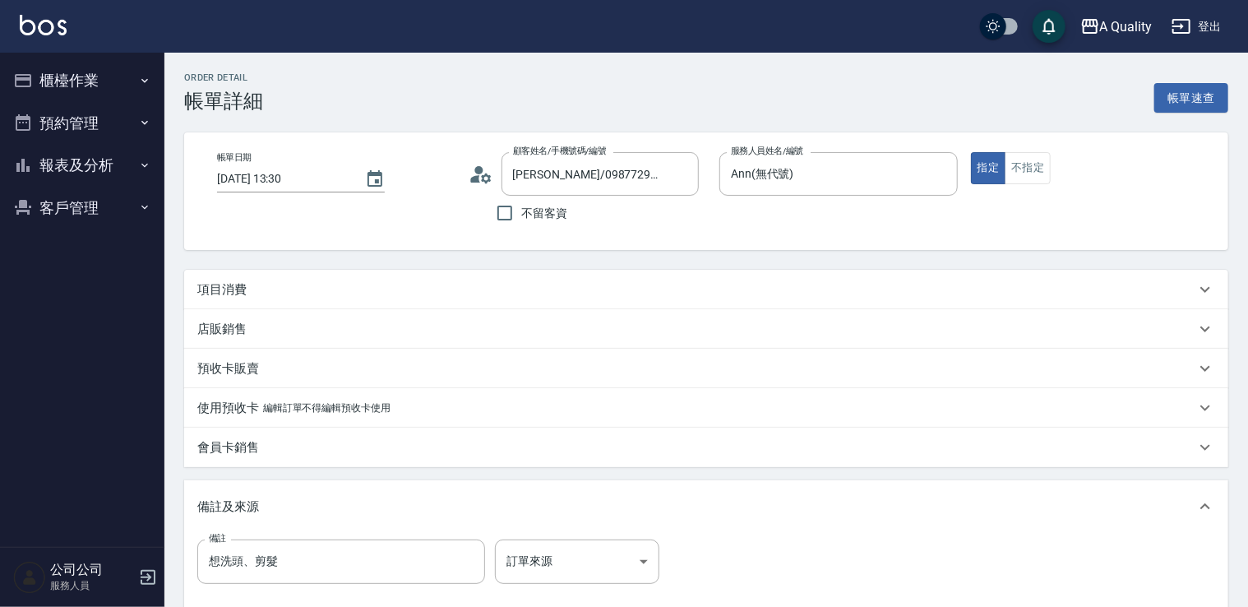
click at [273, 289] on div "項目消費" at bounding box center [696, 289] width 998 height 17
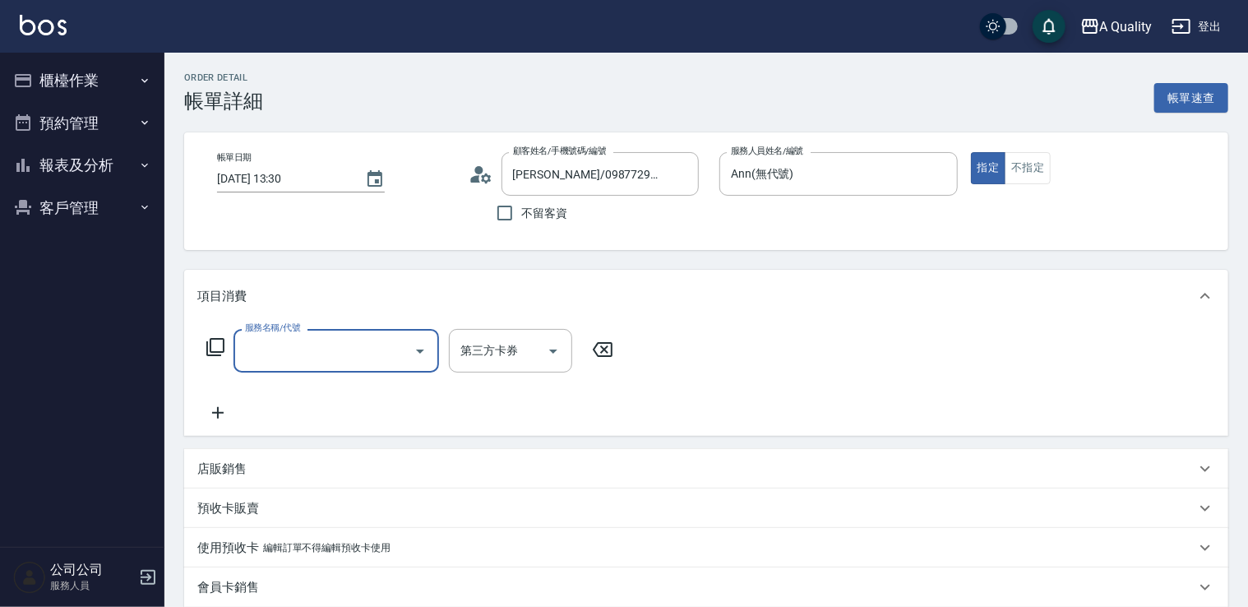
click at [305, 356] on input "服務名稱/代號" at bounding box center [324, 350] width 166 height 29
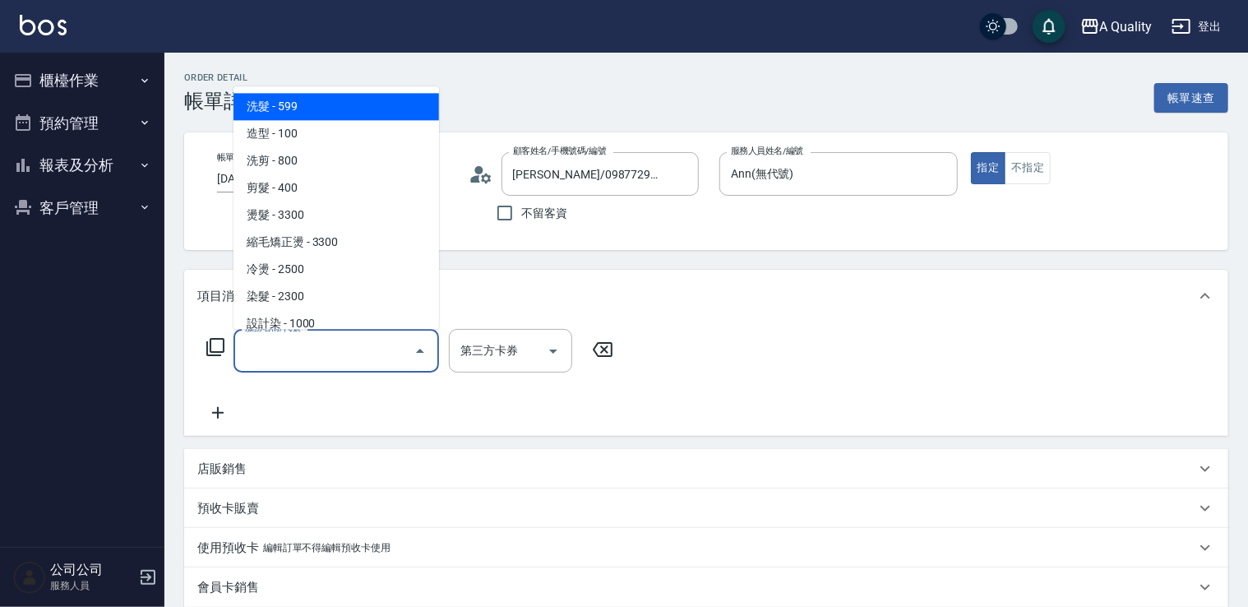
click at [303, 103] on span "洗髮 - 599" at bounding box center [337, 106] width 206 height 27
type input "洗髮(101)"
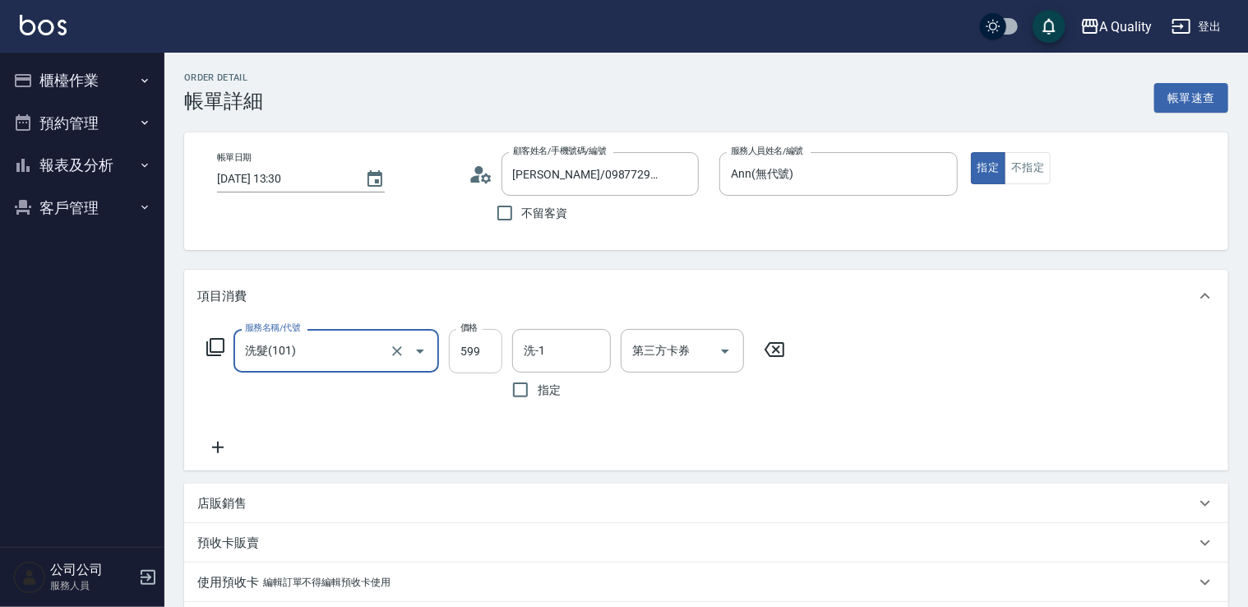
click at [471, 363] on input "599" at bounding box center [475, 351] width 53 height 44
type input "400"
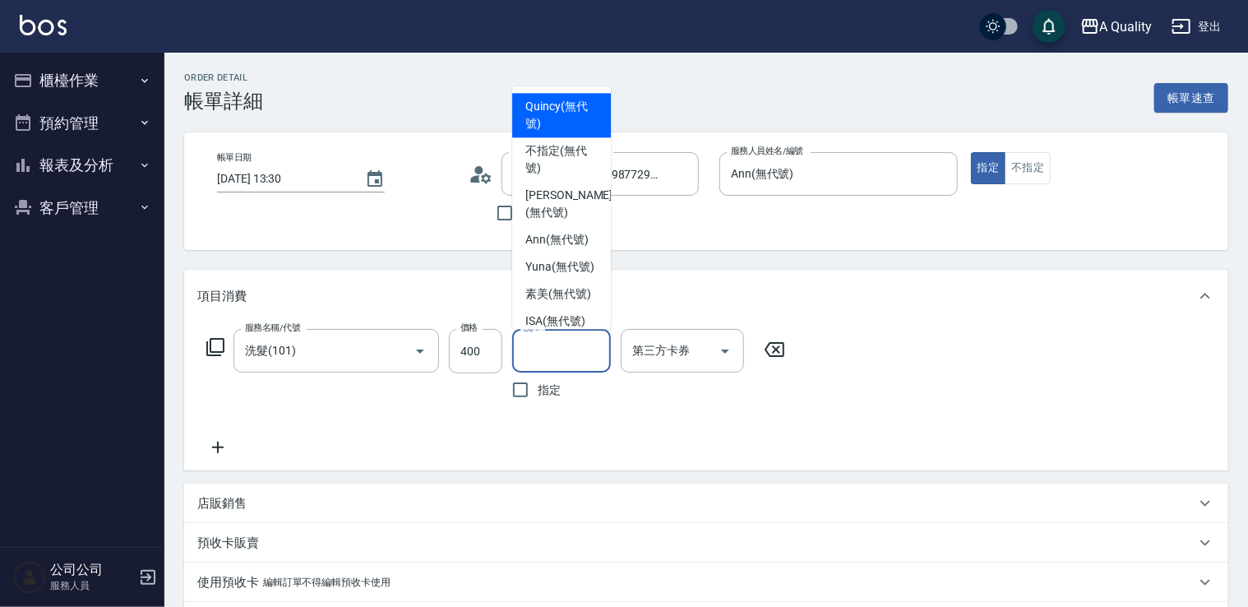
click at [588, 360] on input "洗-1" at bounding box center [562, 350] width 84 height 29
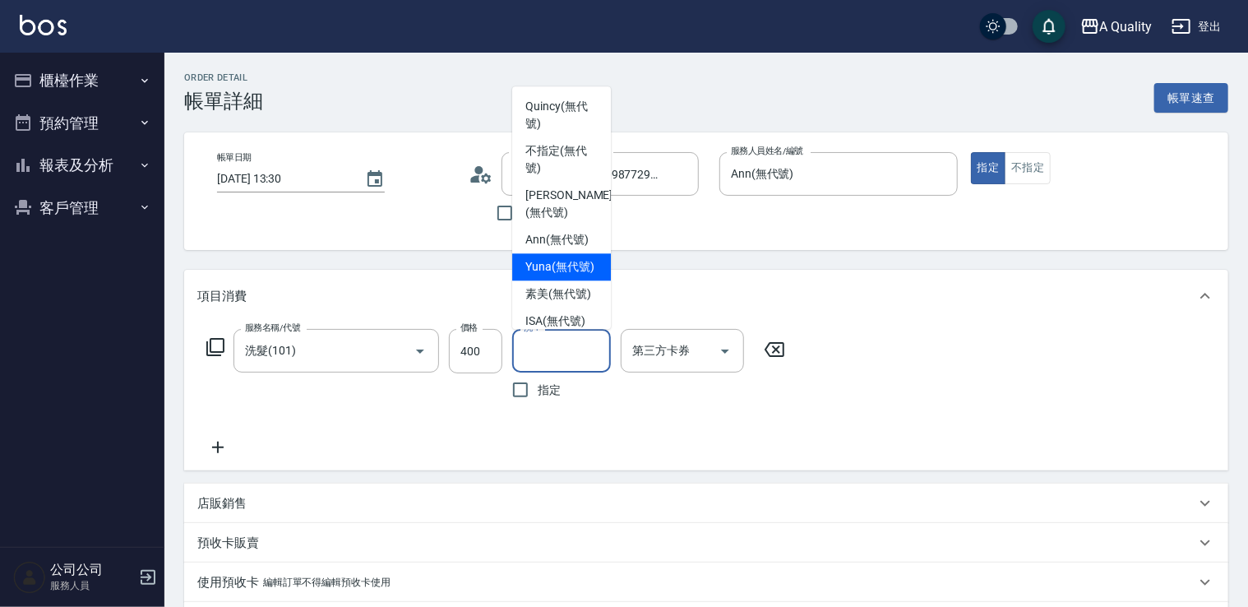
drag, startPoint x: 552, startPoint y: 270, endPoint x: 440, endPoint y: 324, distance: 124.3
click at [548, 271] on span "Yuna (無代號)" at bounding box center [559, 266] width 69 height 17
type input "Yuna(無代號)"
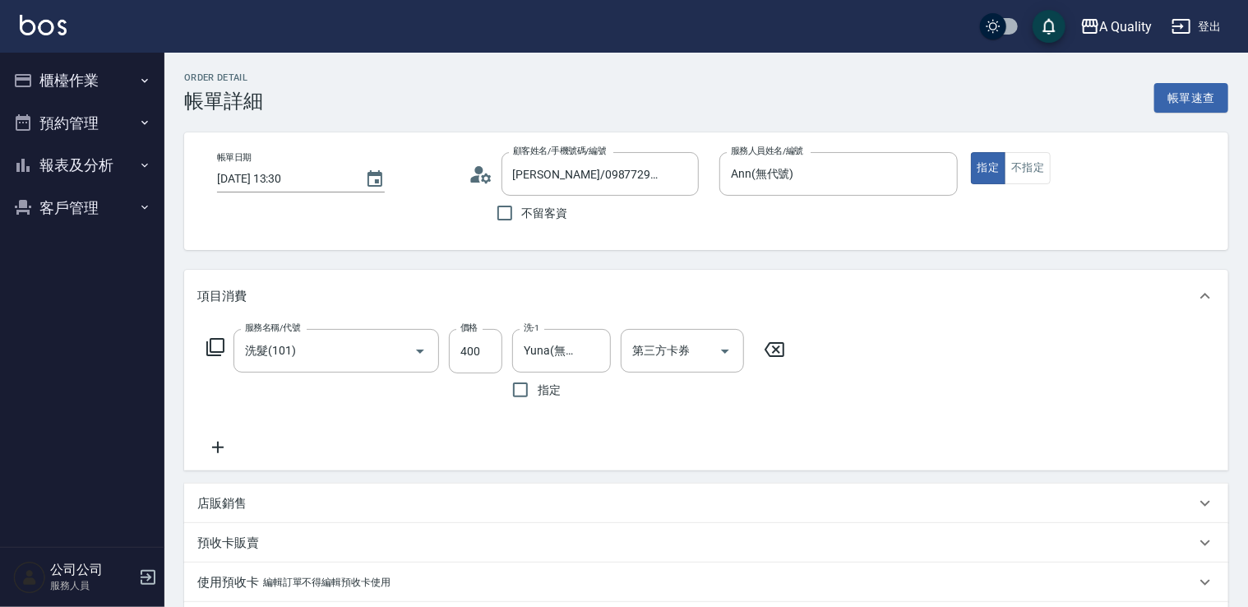
click at [211, 446] on icon at bounding box center [217, 447] width 41 height 20
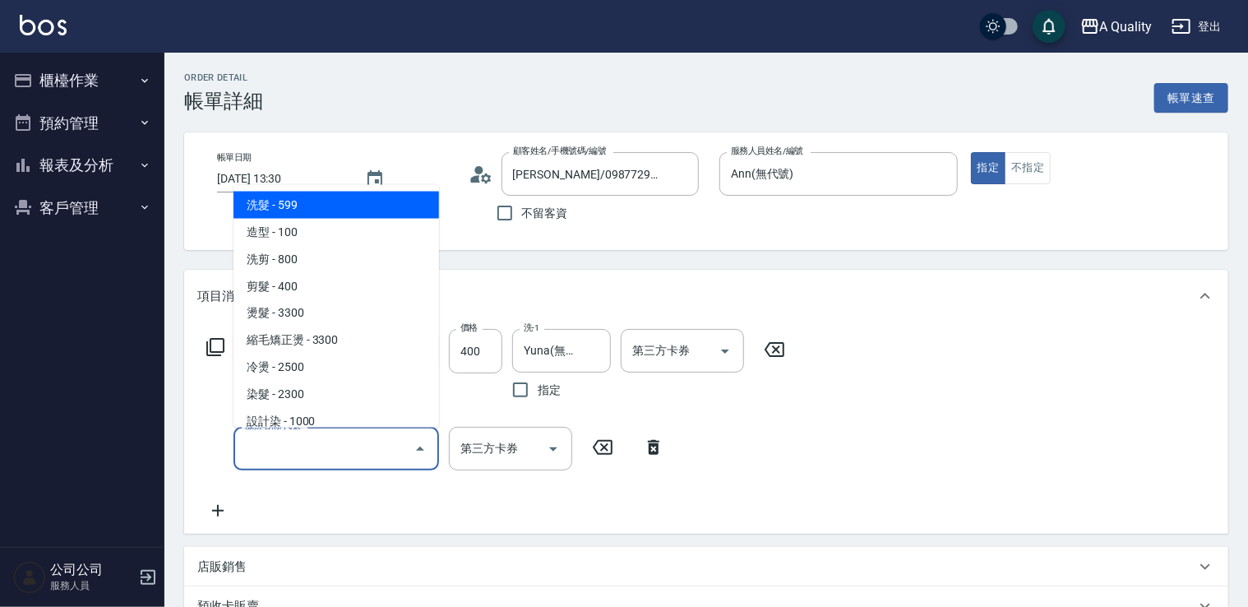
click at [261, 450] on input "服務名稱/代號" at bounding box center [324, 448] width 166 height 29
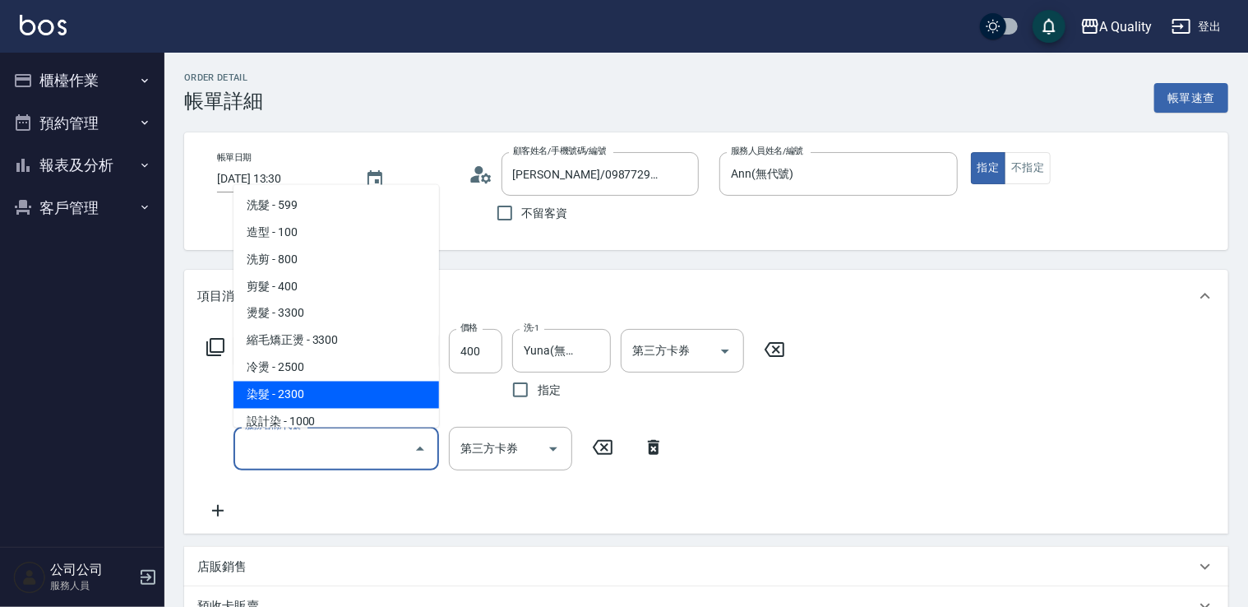
click at [290, 397] on span "染髮 - 2300" at bounding box center [337, 394] width 206 height 27
type input "染髮(401)"
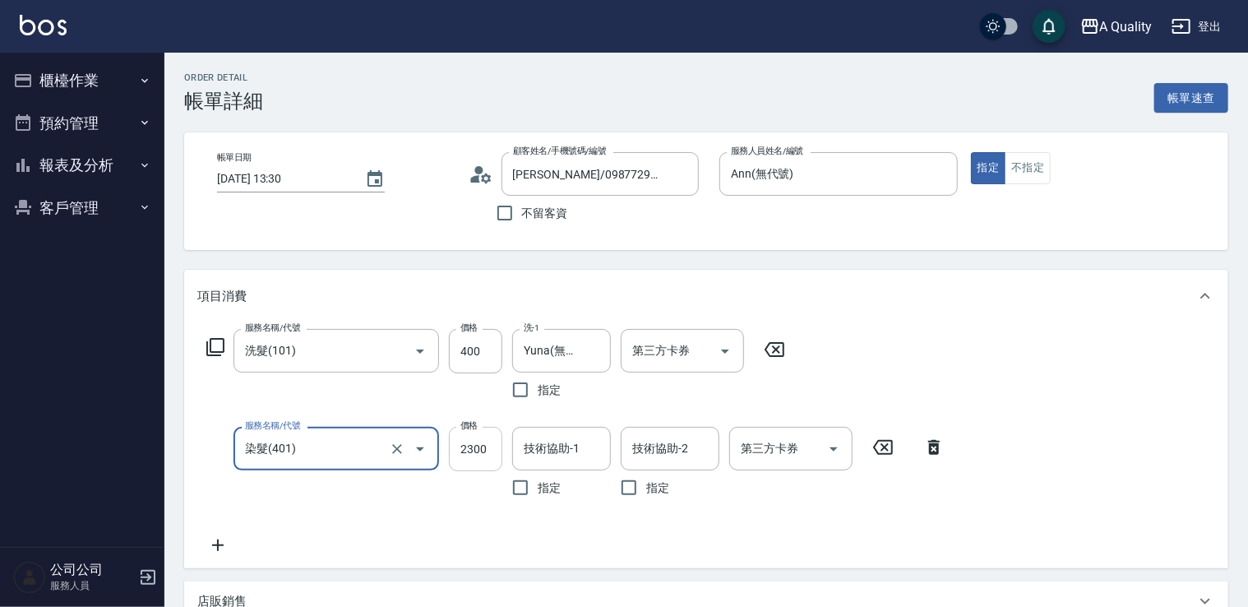
click at [464, 448] on input "2300" at bounding box center [475, 449] width 53 height 44
type input "1000"
click at [559, 459] on input "技術協助-1" at bounding box center [562, 448] width 84 height 29
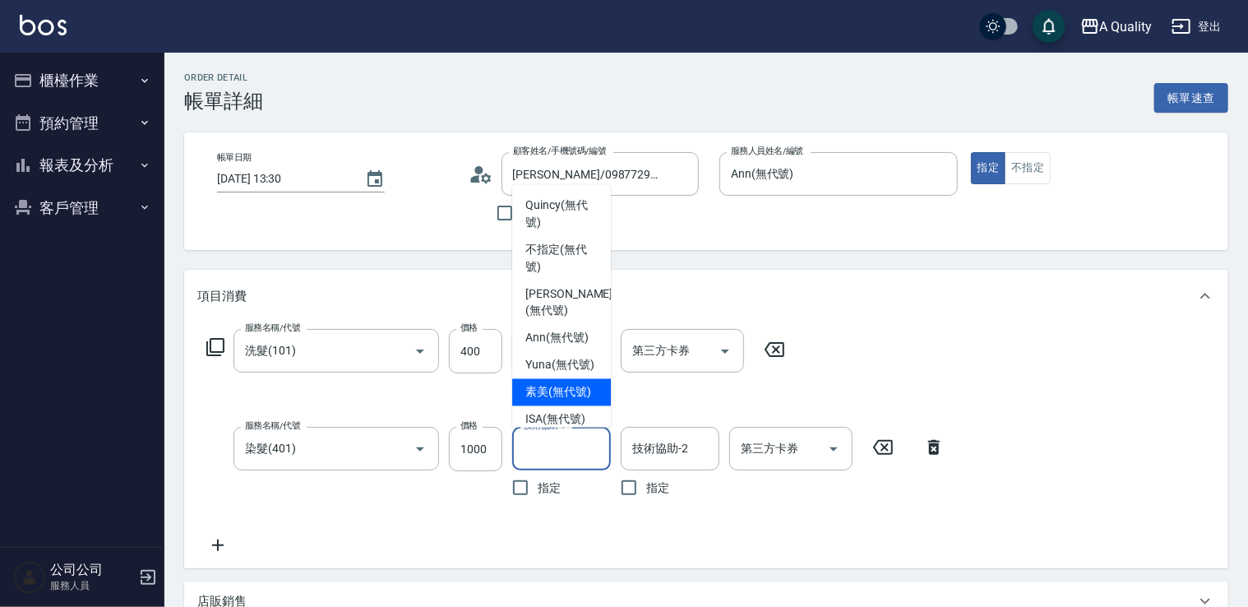
click at [556, 400] on span "素美 (無代號)" at bounding box center [558, 391] width 66 height 17
click at [566, 446] on input "素美(無代號)" at bounding box center [549, 448] width 59 height 29
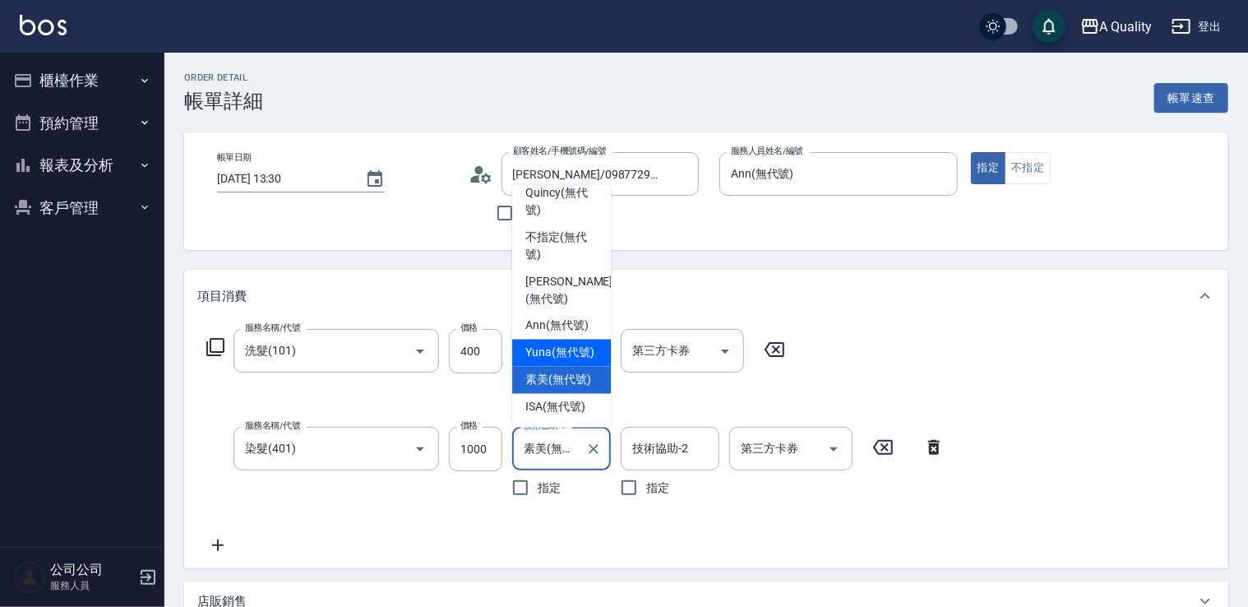
click at [568, 342] on div "Yuna (無代號)" at bounding box center [561, 352] width 99 height 27
type input "Yuna(無代號)"
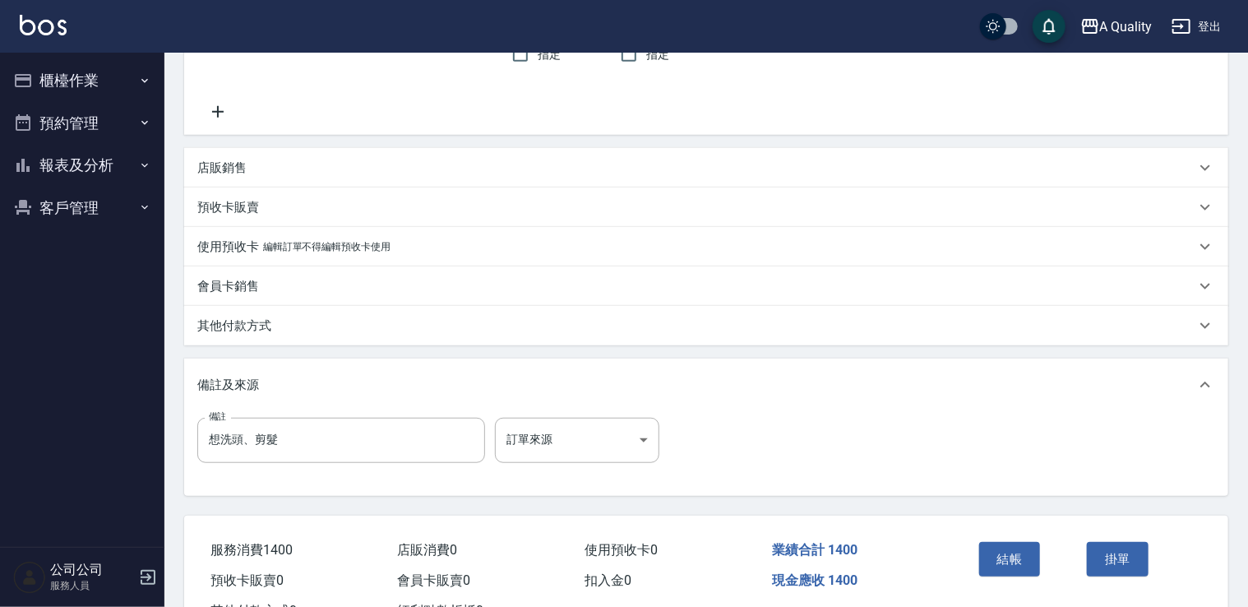
scroll to position [497, 0]
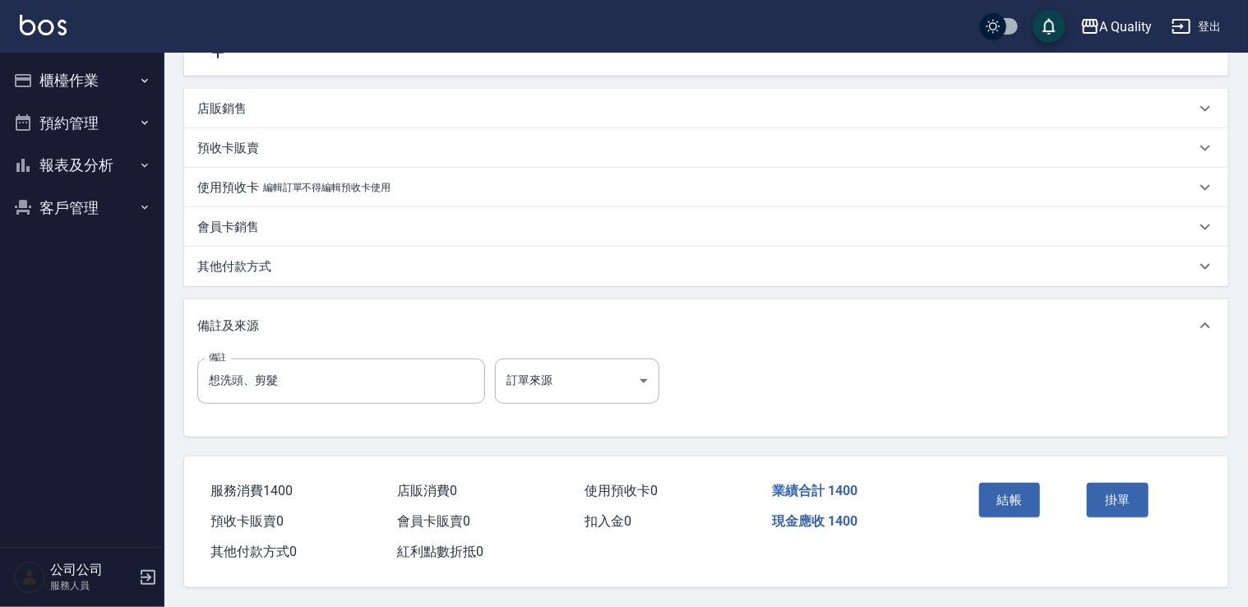
click at [974, 476] on div "結帳" at bounding box center [1027, 512] width 109 height 72
click at [1037, 497] on button "結帳" at bounding box center [1010, 500] width 62 height 35
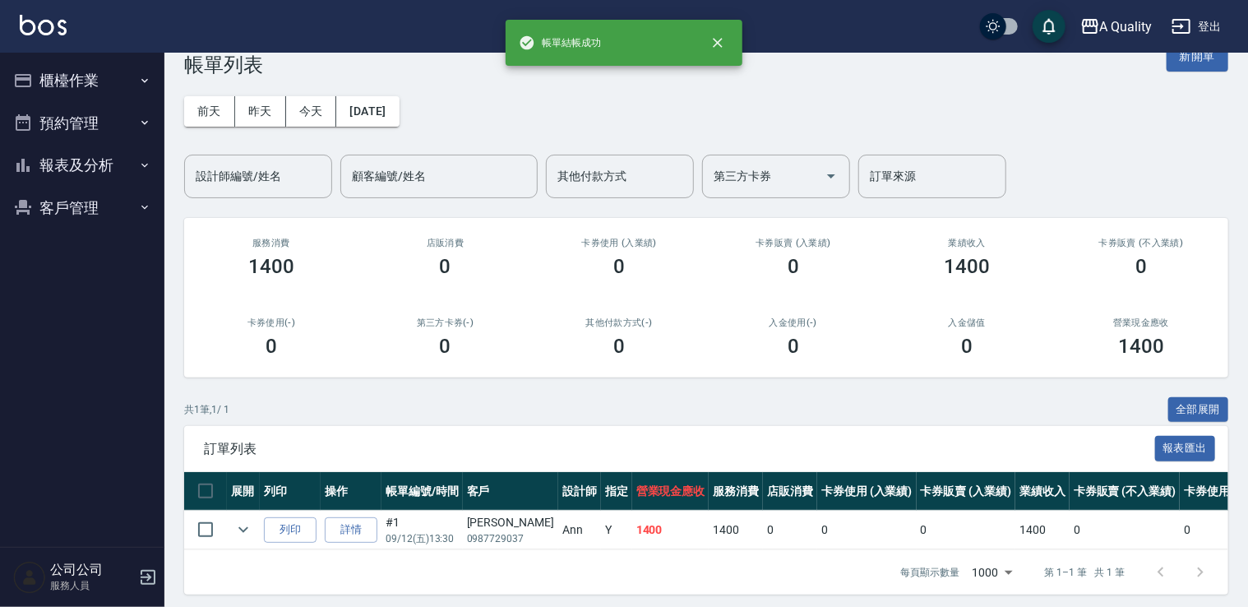
scroll to position [55, 0]
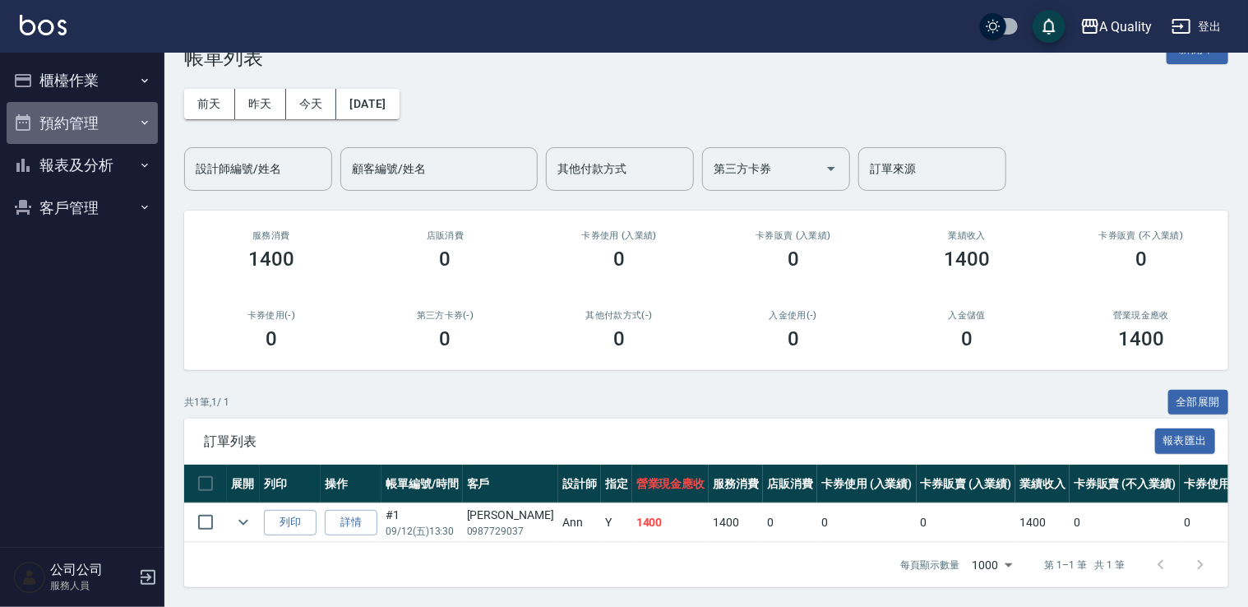
click at [72, 109] on button "預約管理" at bounding box center [82, 123] width 151 height 43
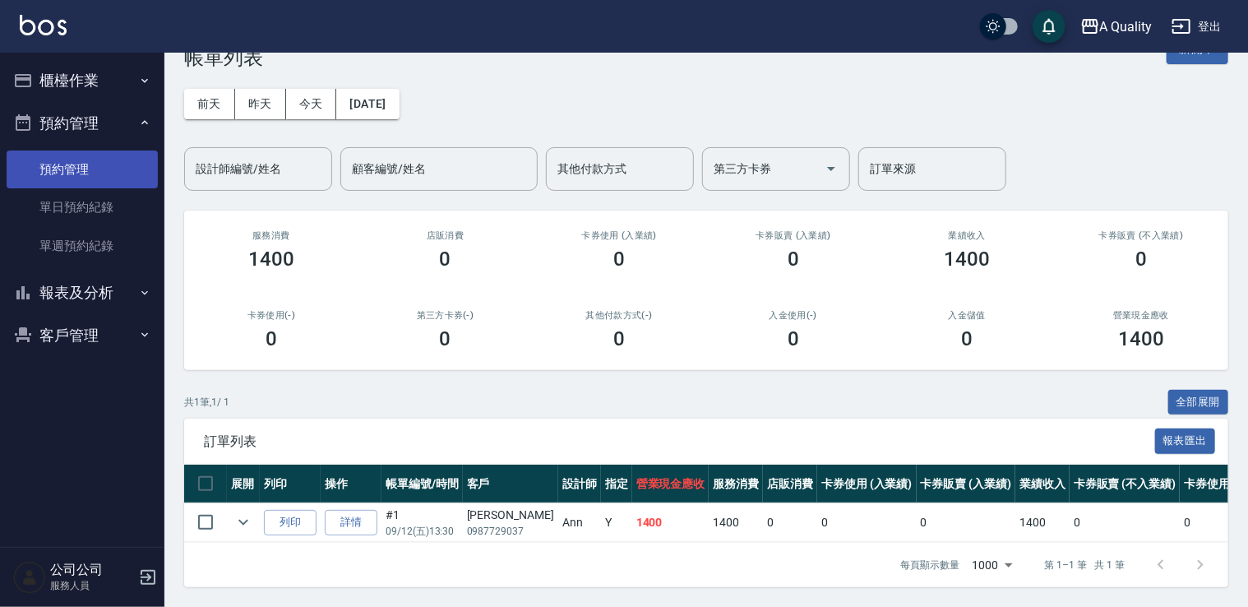
click at [78, 187] on link "預約管理" at bounding box center [82, 169] width 151 height 38
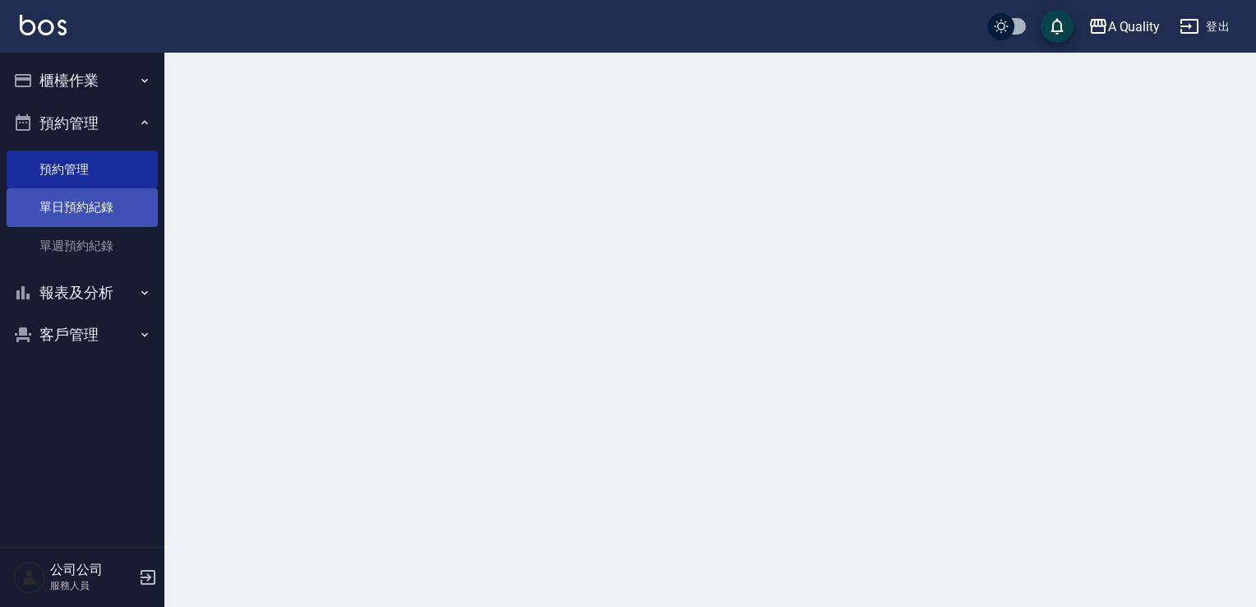
click at [101, 205] on link "單日預約紀錄" at bounding box center [82, 207] width 151 height 38
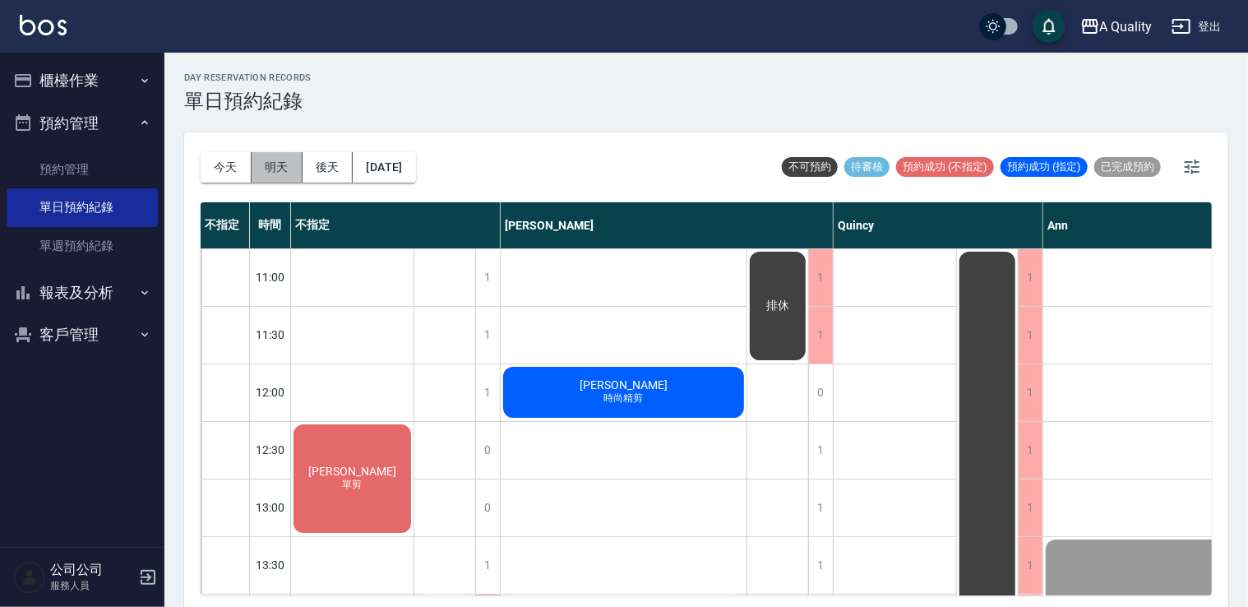
click at [277, 165] on button "明天" at bounding box center [277, 167] width 51 height 30
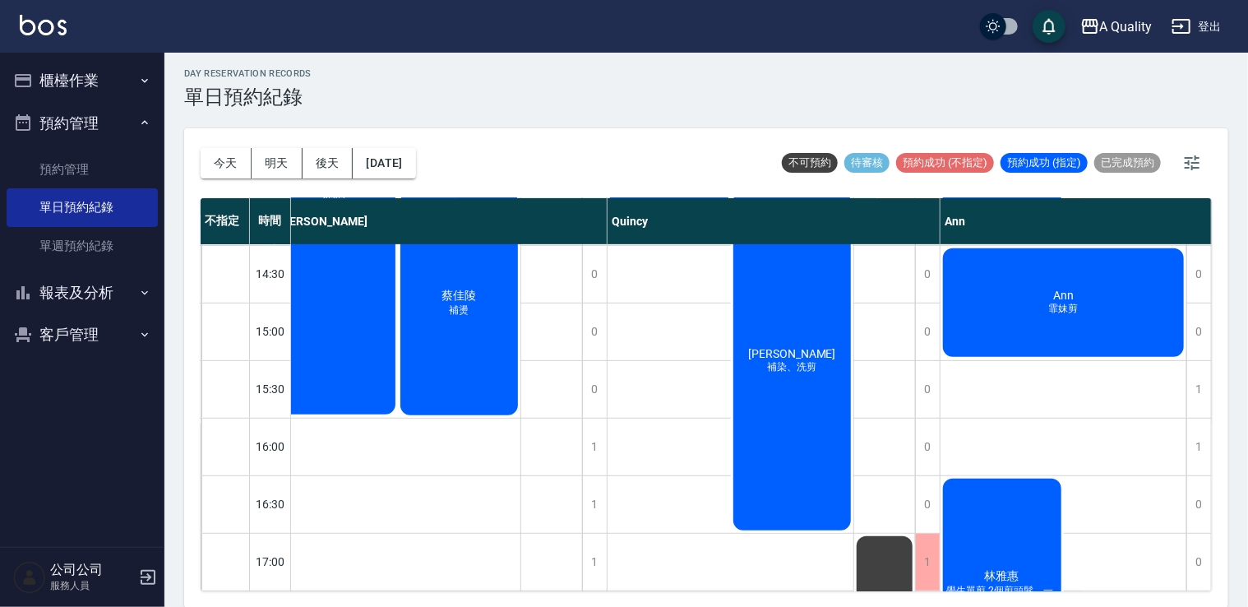
scroll to position [493, 172]
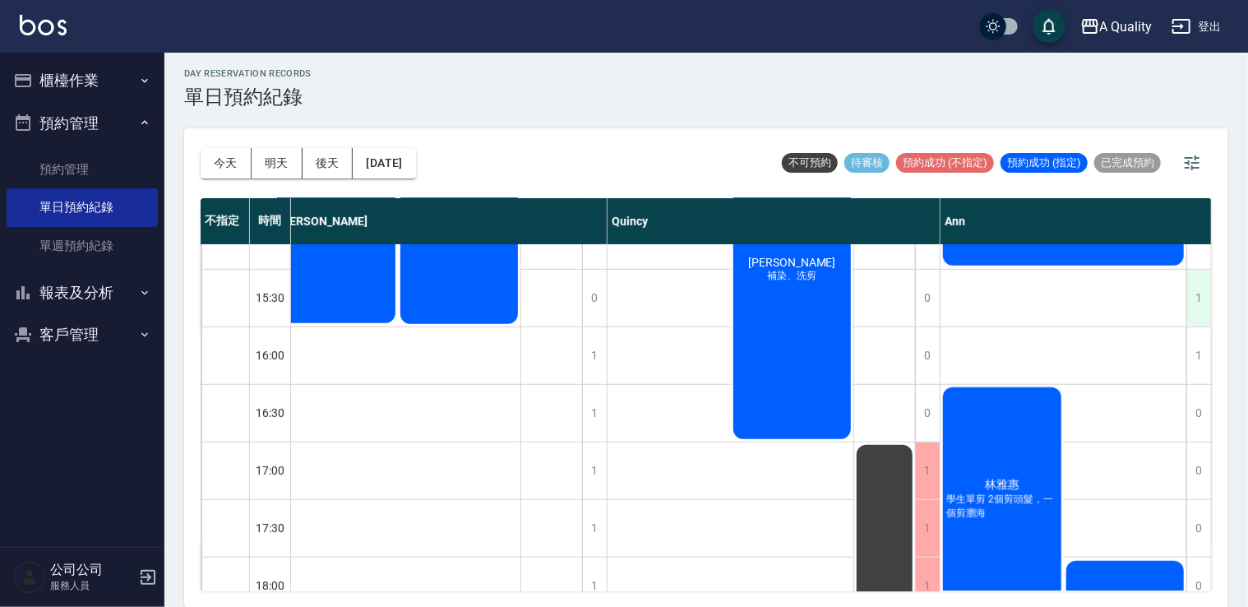
click at [1191, 282] on div "1" at bounding box center [1199, 298] width 25 height 57
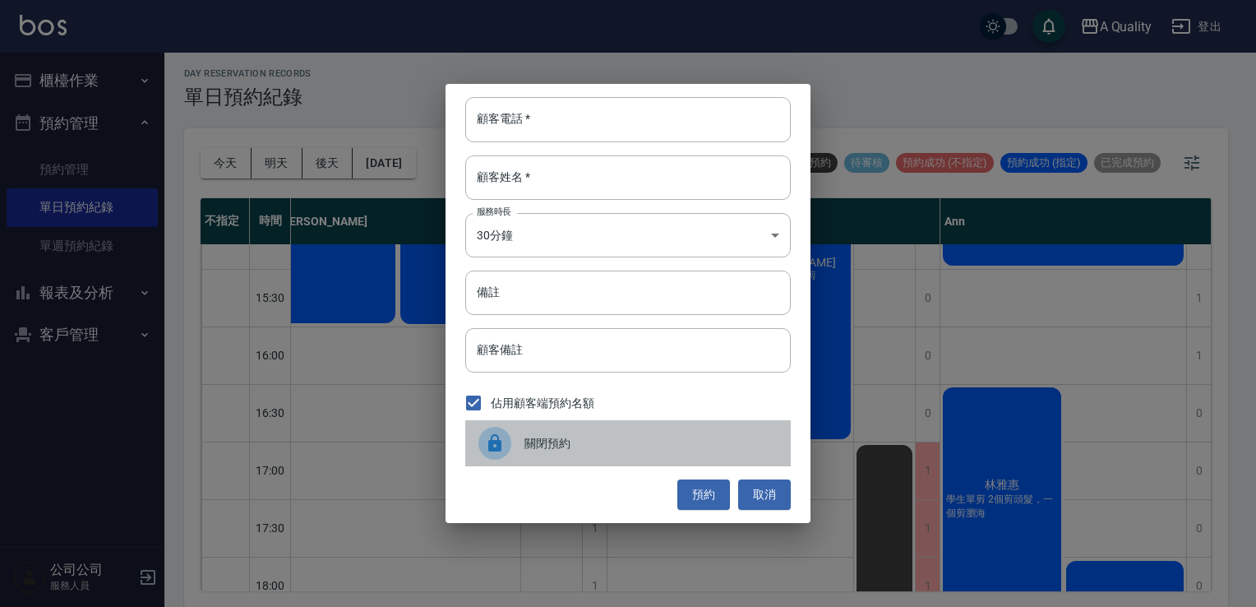
click at [566, 452] on div "關閉預約" at bounding box center [628, 443] width 326 height 46
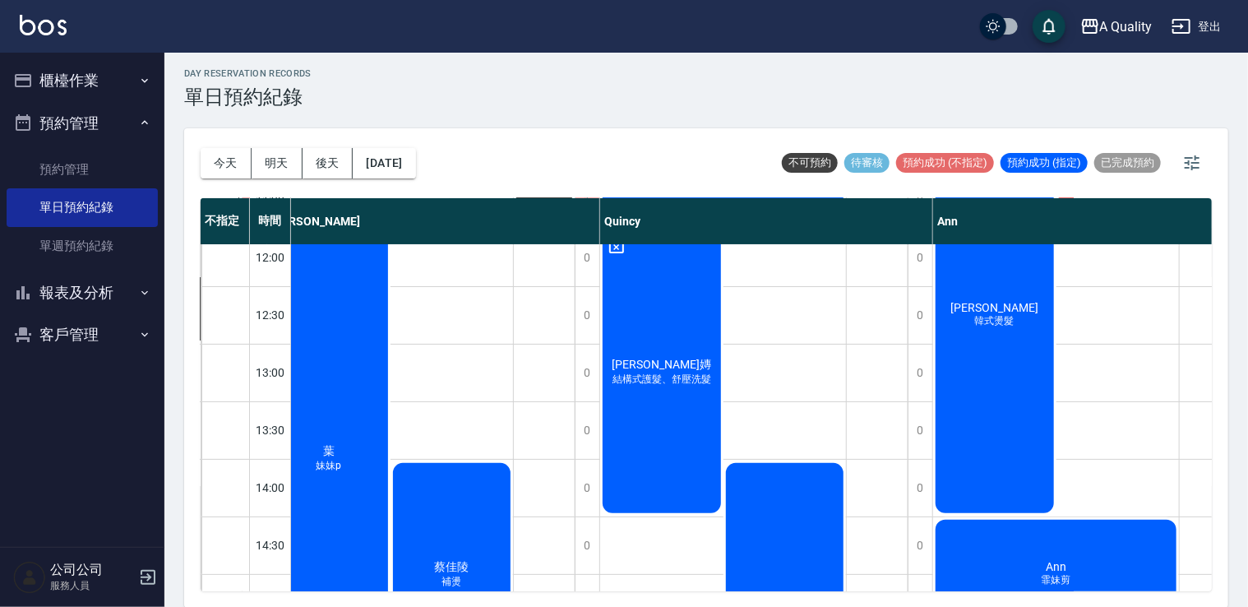
scroll to position [0, 172]
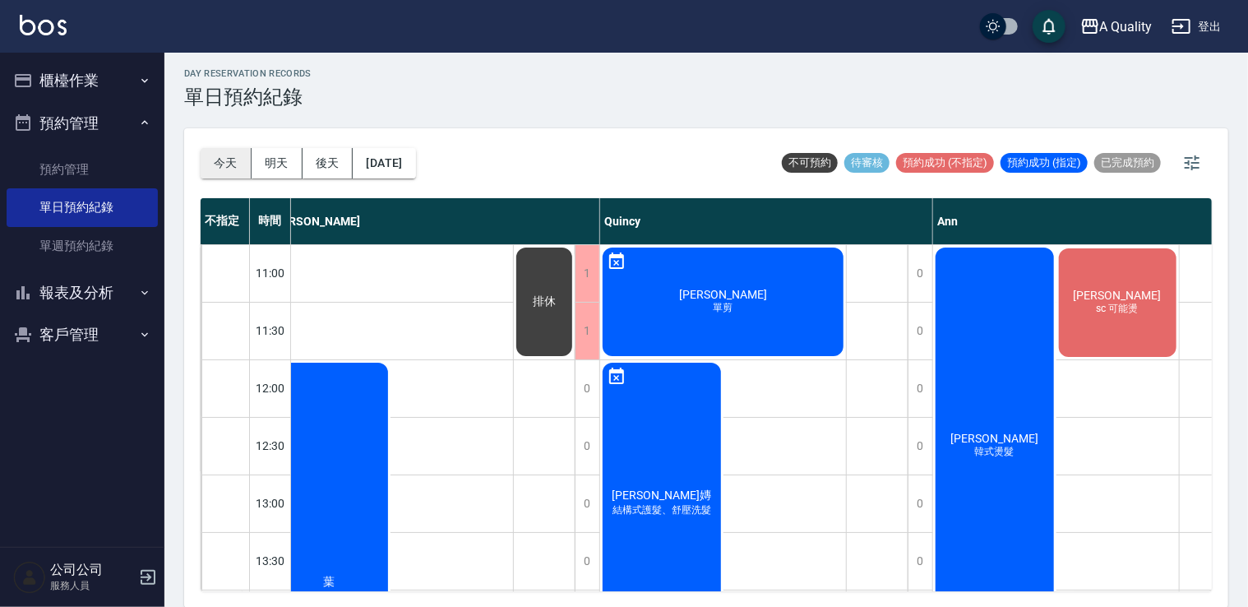
click at [220, 153] on button "今天" at bounding box center [226, 163] width 51 height 30
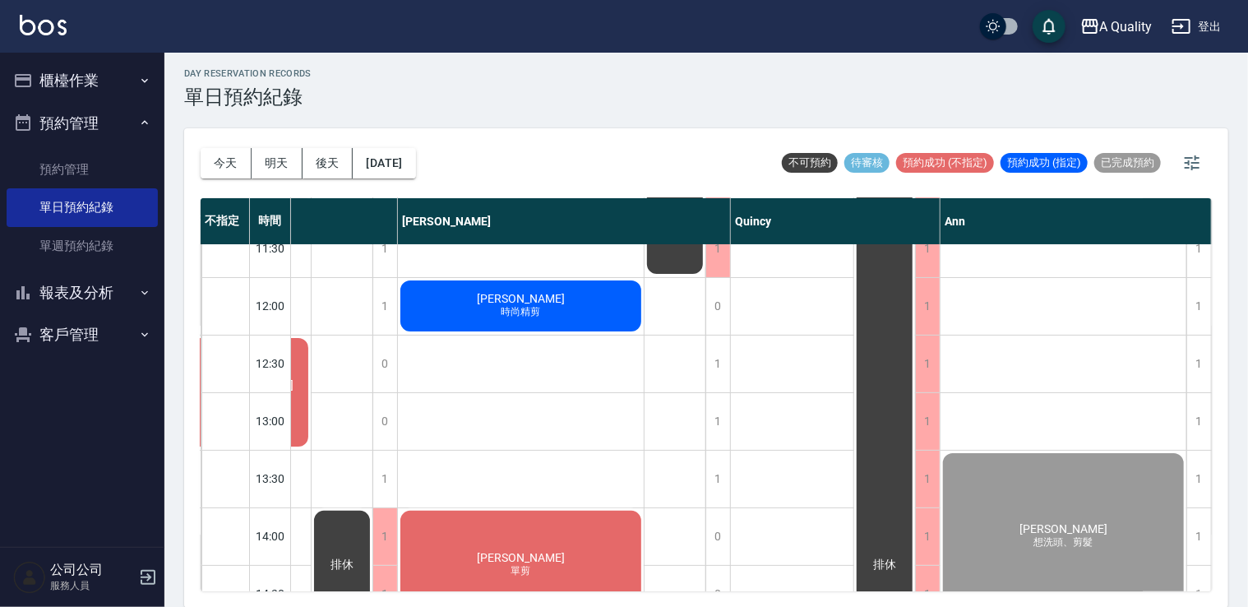
scroll to position [82, 0]
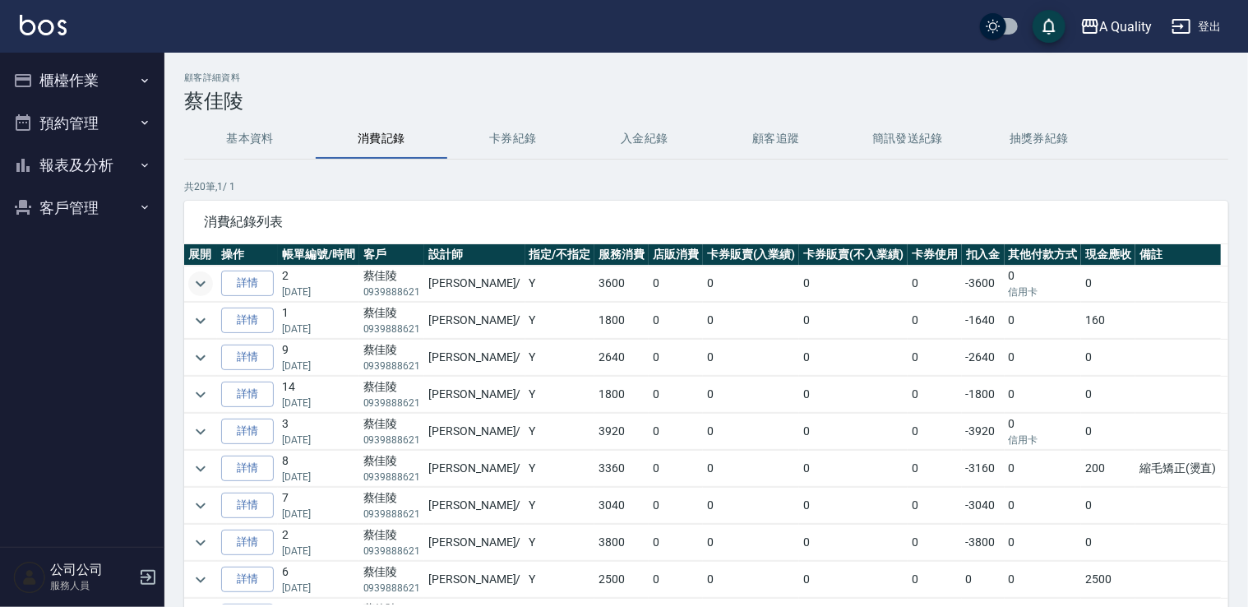
click at [207, 275] on icon "expand row" at bounding box center [201, 284] width 20 height 20
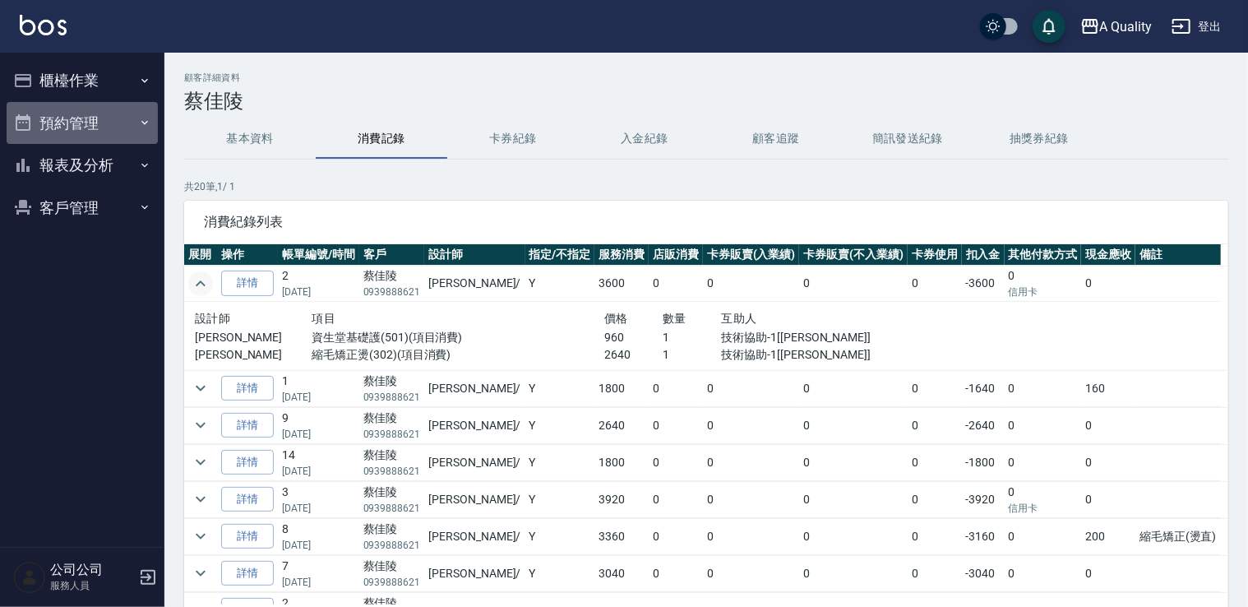
click at [113, 120] on button "預約管理" at bounding box center [82, 123] width 151 height 43
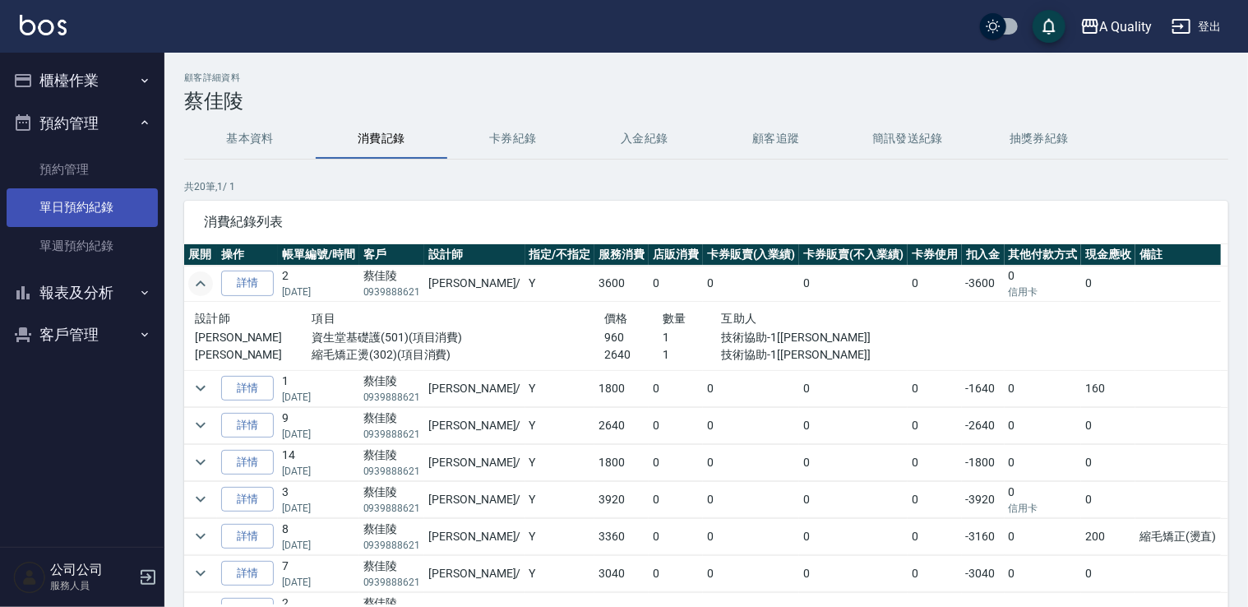
click at [93, 214] on link "單日預約紀錄" at bounding box center [82, 207] width 151 height 38
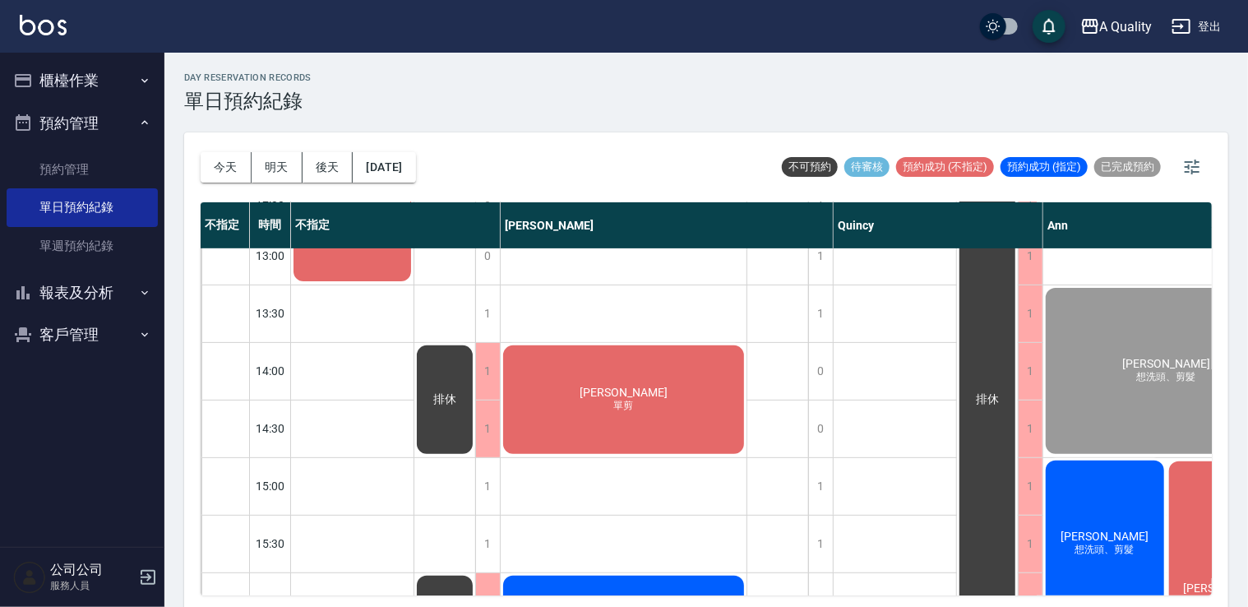
scroll to position [329, 0]
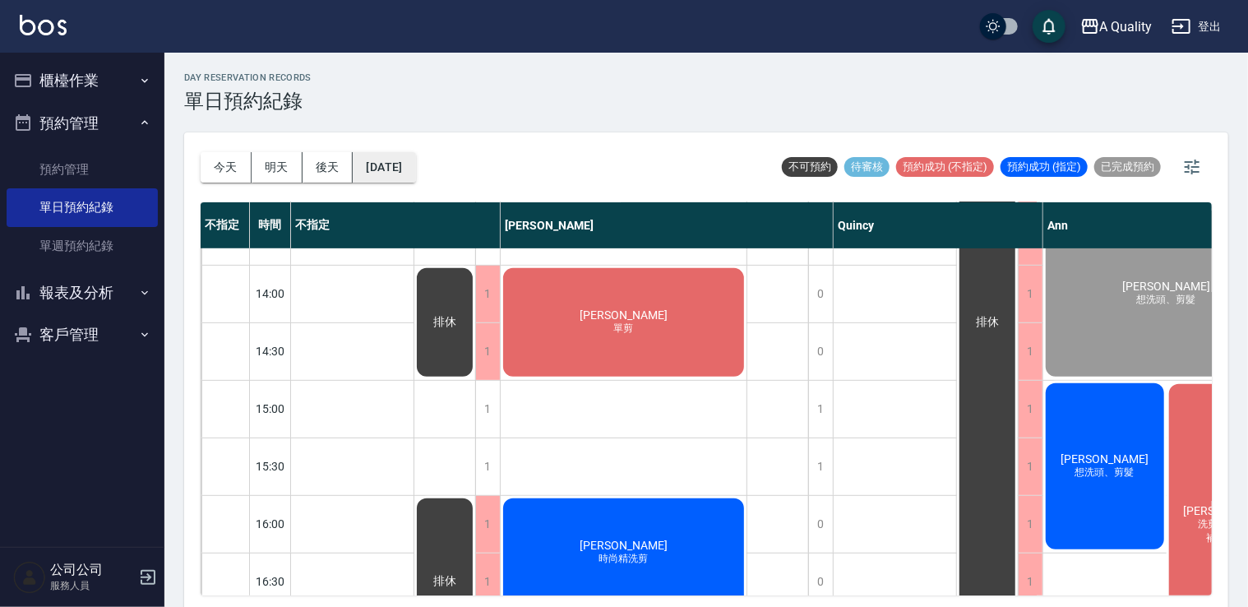
click at [414, 180] on button "[DATE]" at bounding box center [384, 167] width 62 height 30
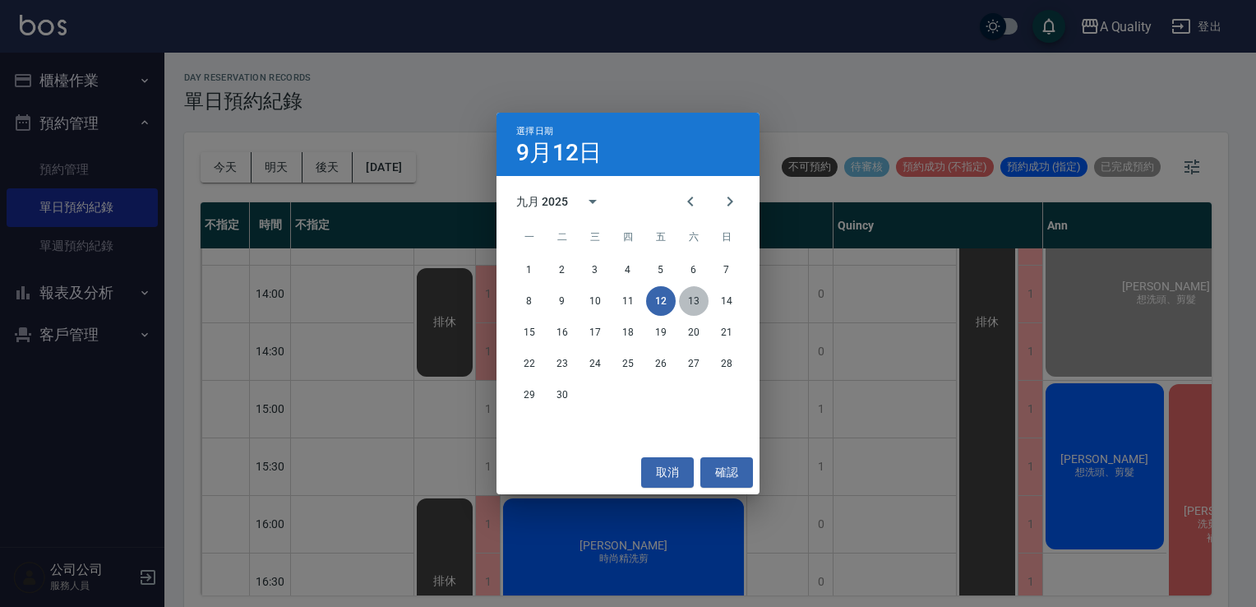
click at [690, 295] on button "13" at bounding box center [694, 301] width 30 height 30
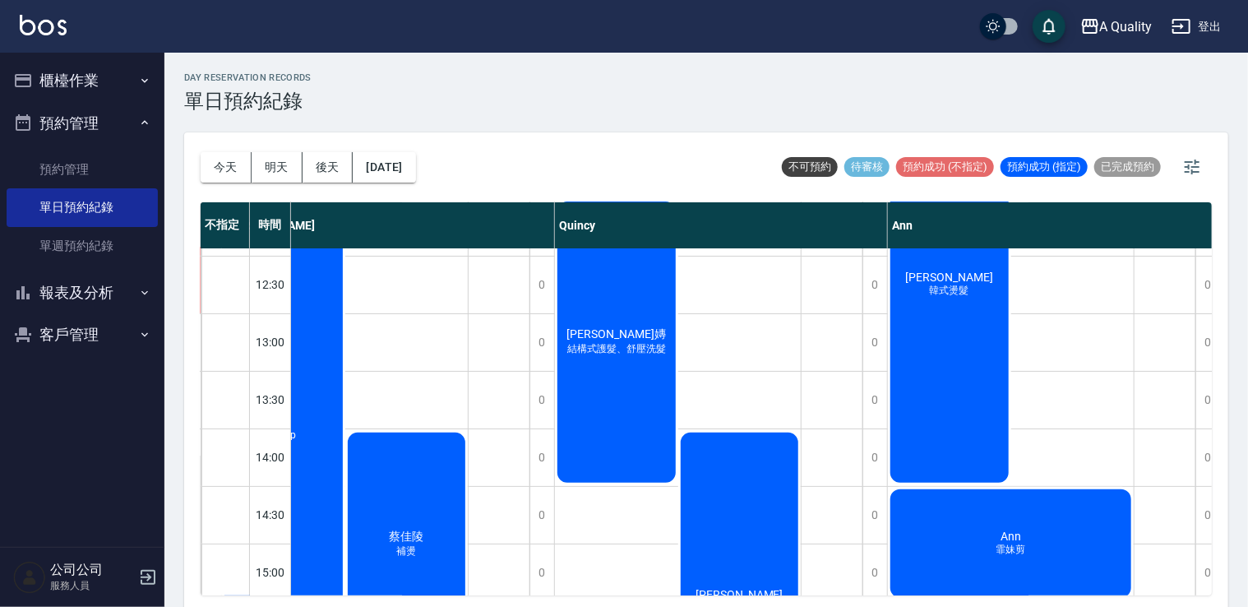
scroll to position [0, 217]
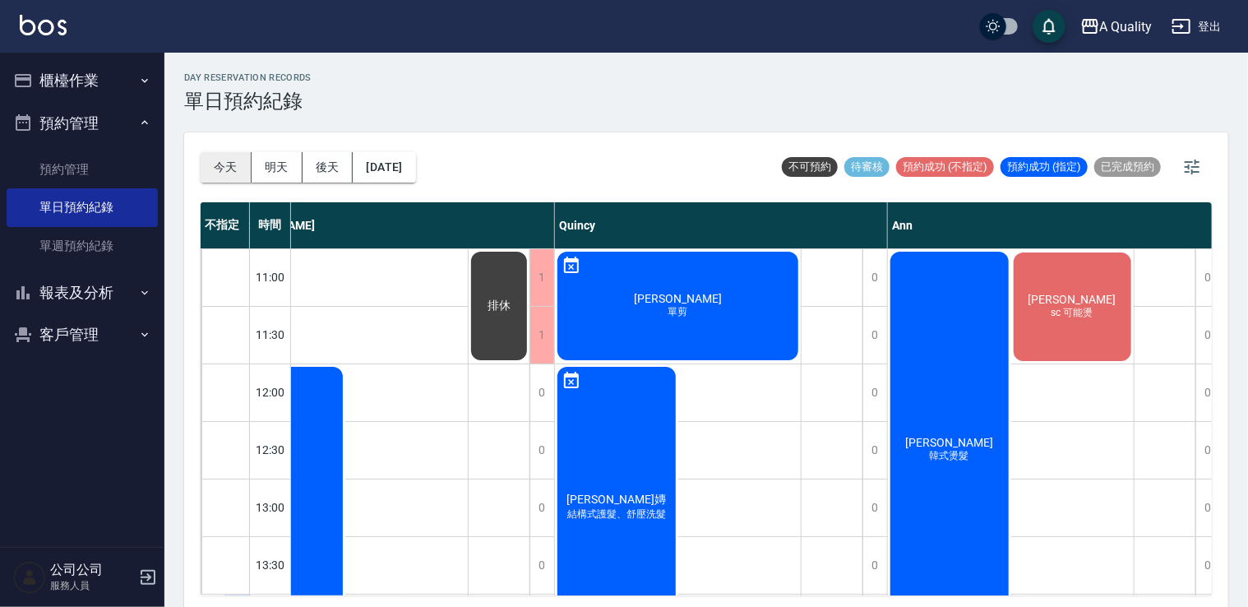
click at [224, 169] on button "今天" at bounding box center [226, 167] width 51 height 30
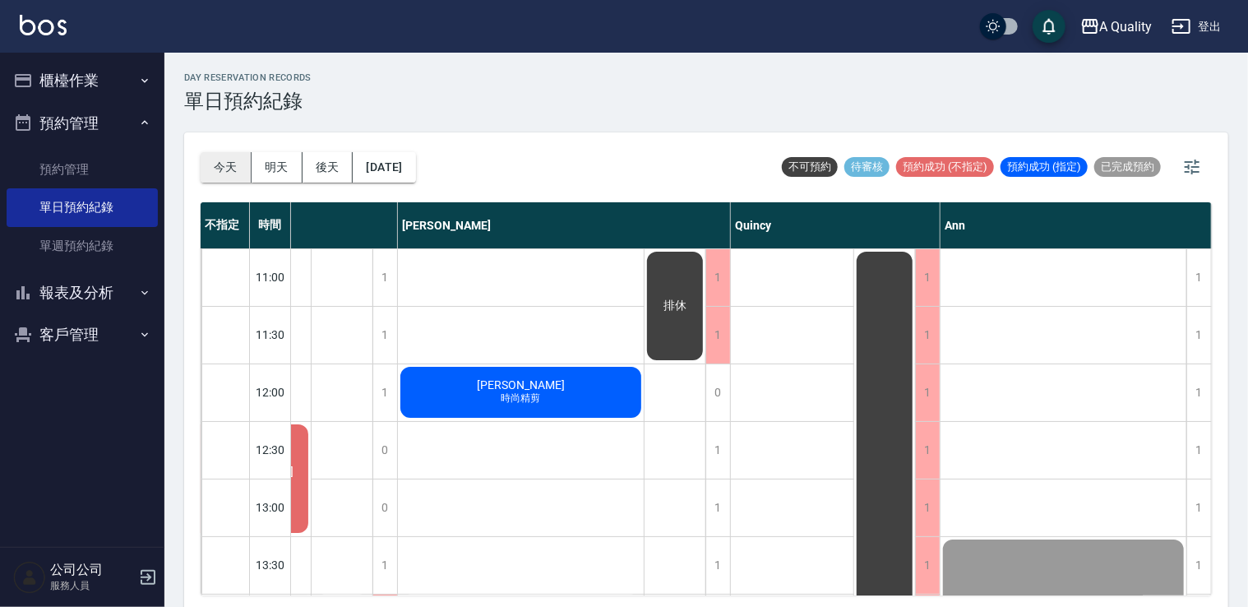
click at [222, 163] on button "今天" at bounding box center [226, 167] width 51 height 30
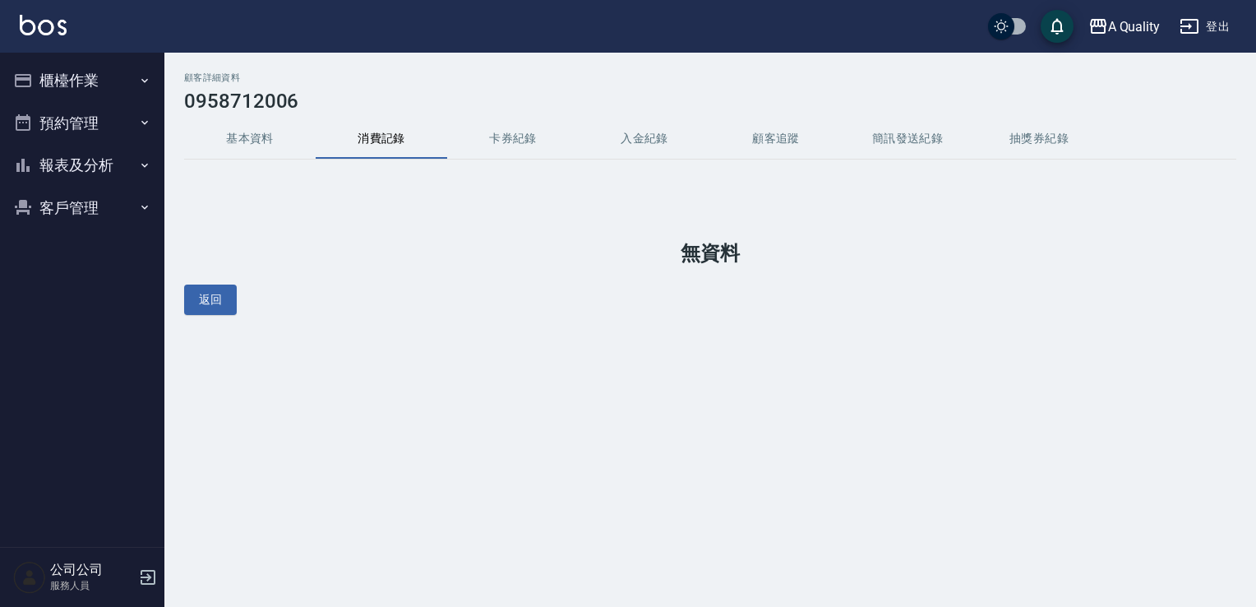
click at [256, 130] on button "基本資料" at bounding box center [250, 138] width 132 height 39
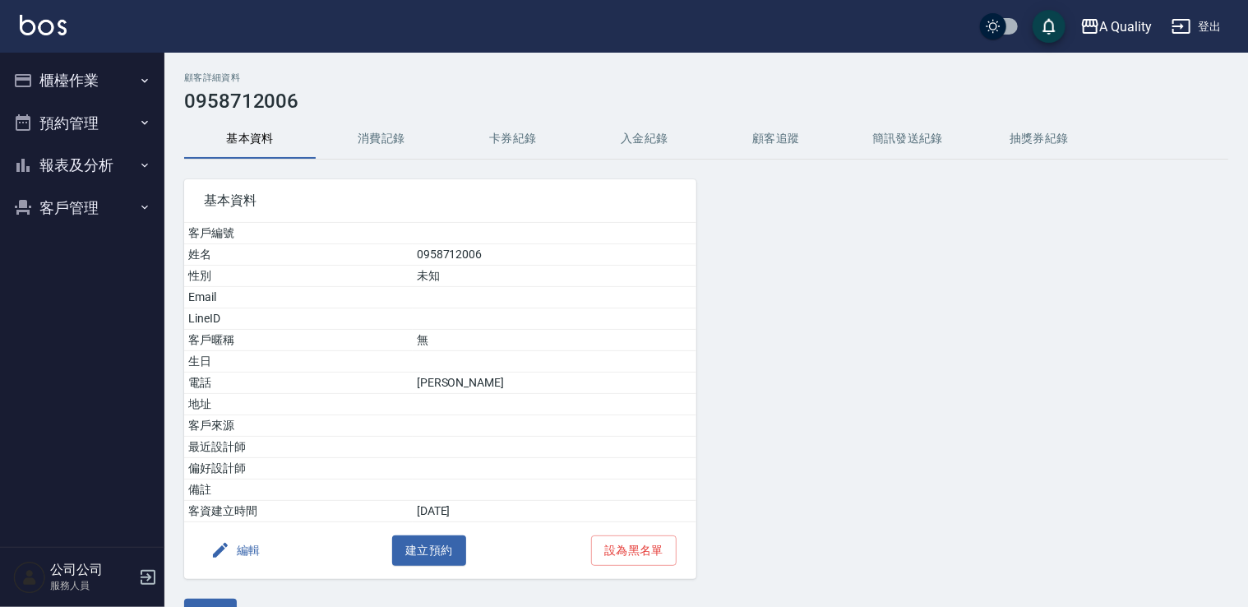
click at [247, 539] on button "編輯" at bounding box center [235, 550] width 63 height 30
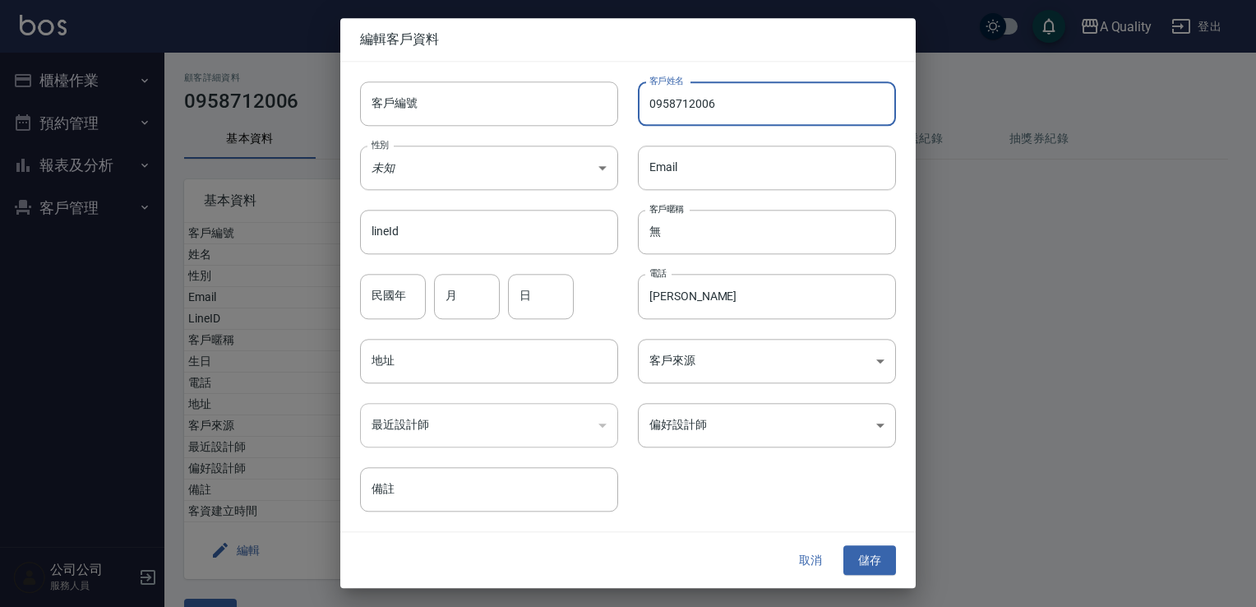
drag, startPoint x: 666, startPoint y: 104, endPoint x: 720, endPoint y: 100, distance: 54.4
click at [736, 101] on input "0958712006" at bounding box center [767, 103] width 258 height 44
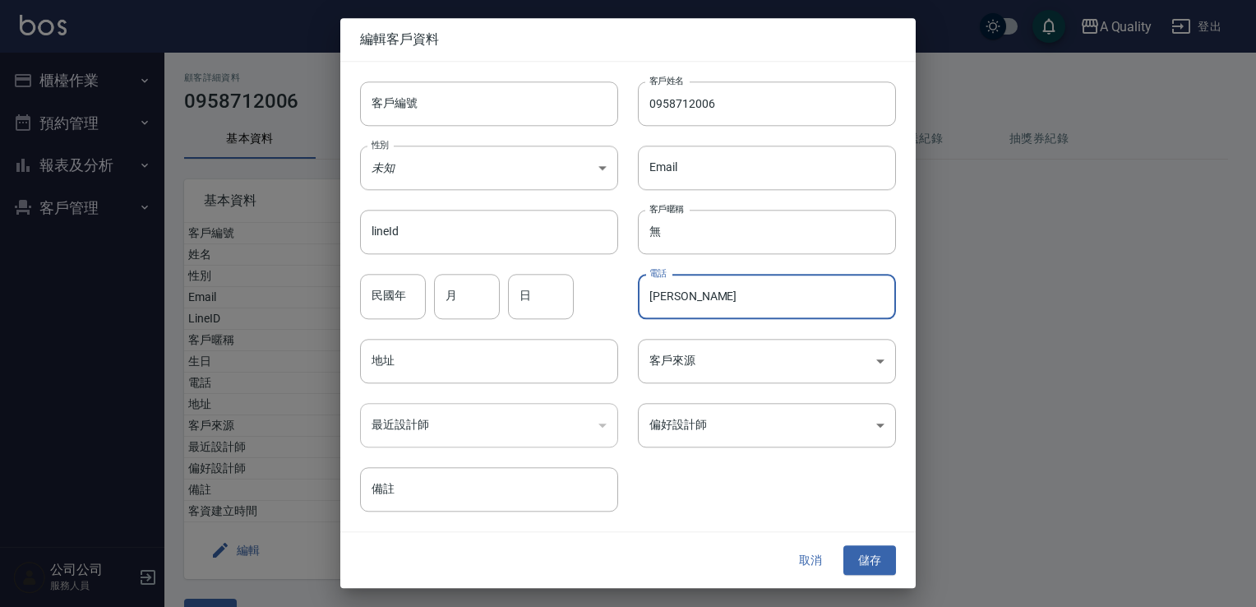
click at [711, 301] on input "[PERSON_NAME]" at bounding box center [767, 297] width 258 height 44
drag, startPoint x: 664, startPoint y: 301, endPoint x: 627, endPoint y: 297, distance: 37.2
click at [594, 303] on div "客戶編號 客戶編號 客戶姓名 0958712006 客戶姓名 性別 未知 UNKNOWN 性別 Email Email lineId lineId 客戶暱稱 …" at bounding box center [618, 287] width 556 height 450
paste input "0958712006"
type input "0958712006"
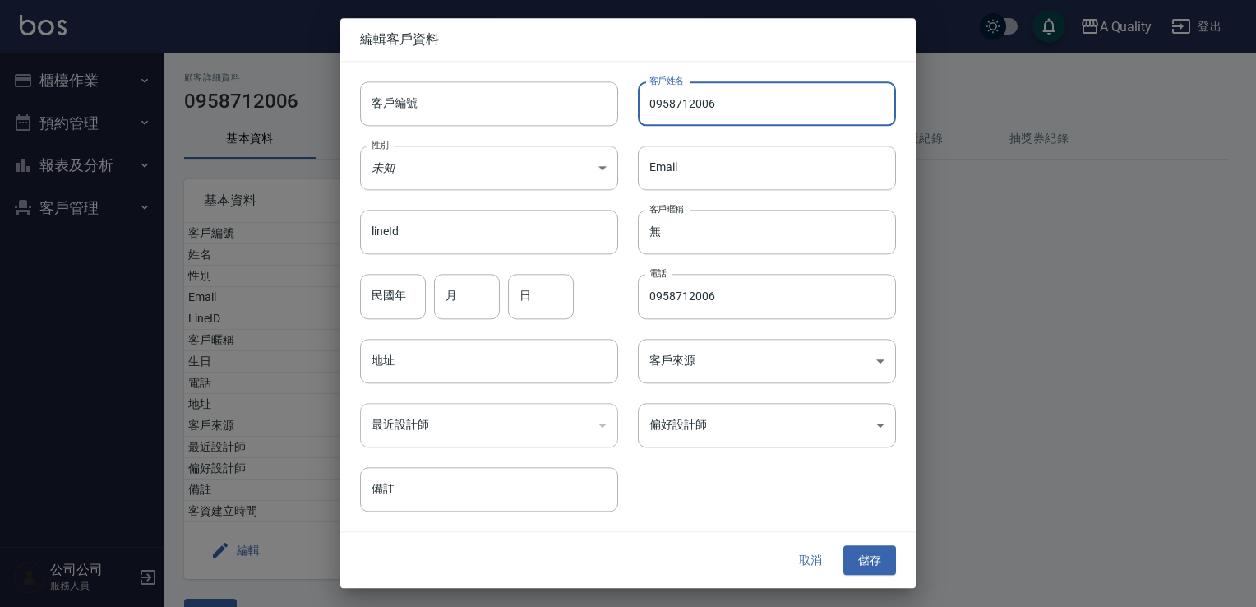
drag, startPoint x: 734, startPoint y: 89, endPoint x: 687, endPoint y: 107, distance: 51.0
click at [618, 120] on div "客戶姓名 0958712006 客戶姓名" at bounding box center [757, 94] width 278 height 64
paste input "[PERSON_NAME]"
type input "[PERSON_NAME]"
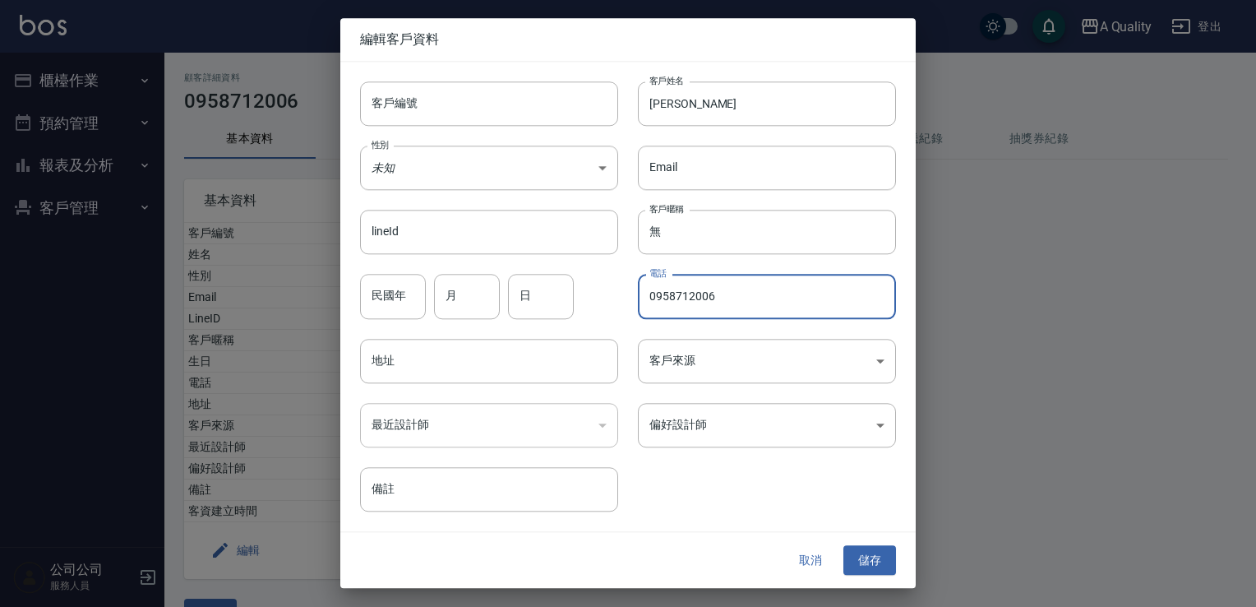
click at [651, 299] on input "0958712006" at bounding box center [767, 297] width 258 height 44
click at [881, 562] on button "儲存" at bounding box center [870, 560] width 53 height 30
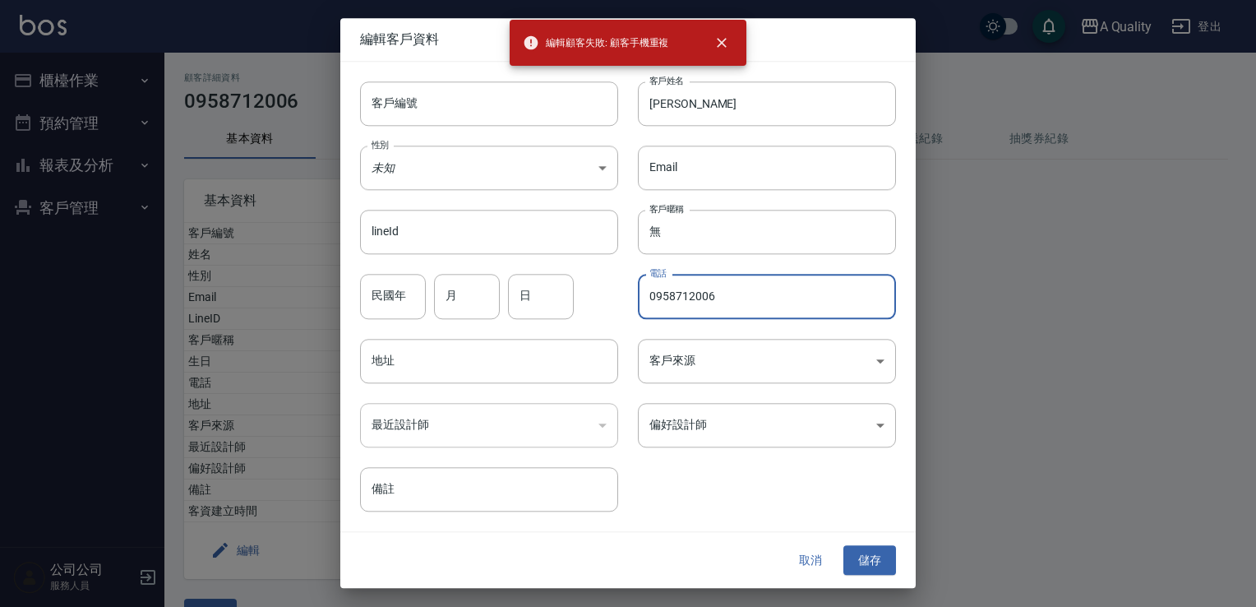
drag, startPoint x: 712, startPoint y: 298, endPoint x: 661, endPoint y: 298, distance: 51.0
click at [627, 301] on div "電話 0958712006 電話" at bounding box center [757, 287] width 278 height 64
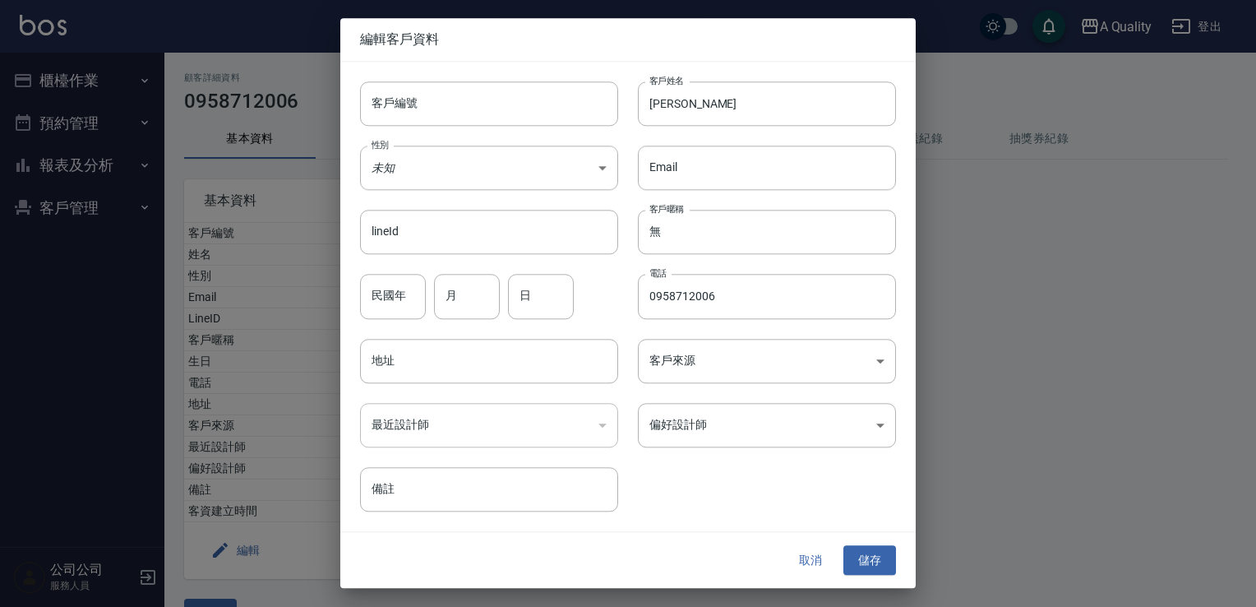
click at [58, 114] on div at bounding box center [628, 303] width 1256 height 607
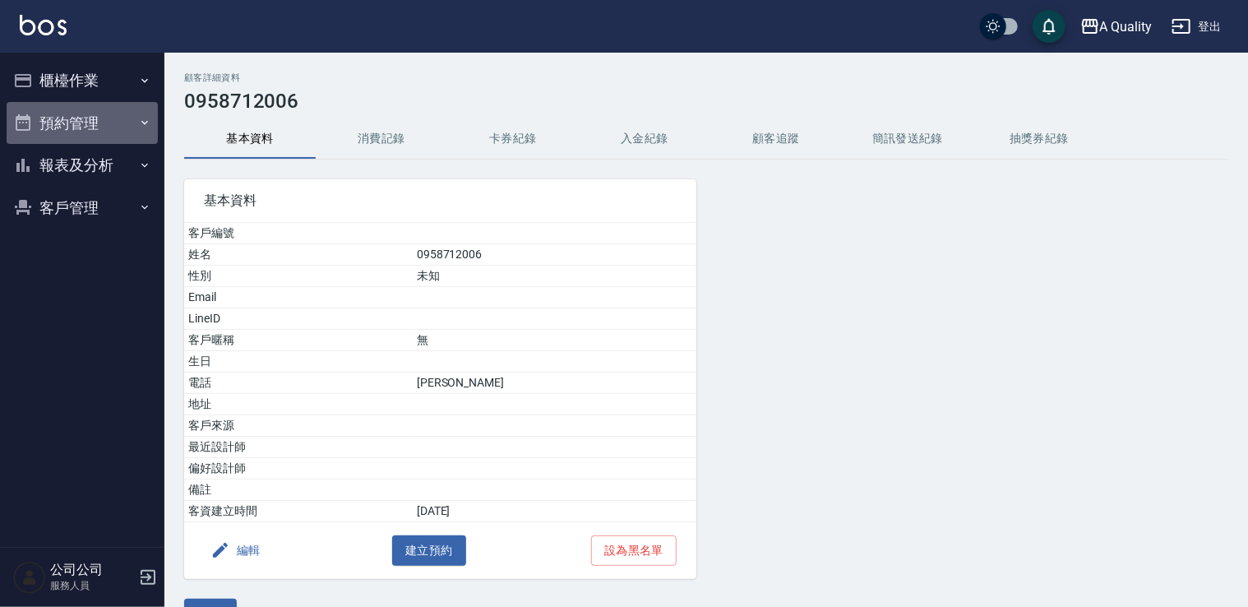
click at [62, 123] on button "預約管理" at bounding box center [82, 123] width 151 height 43
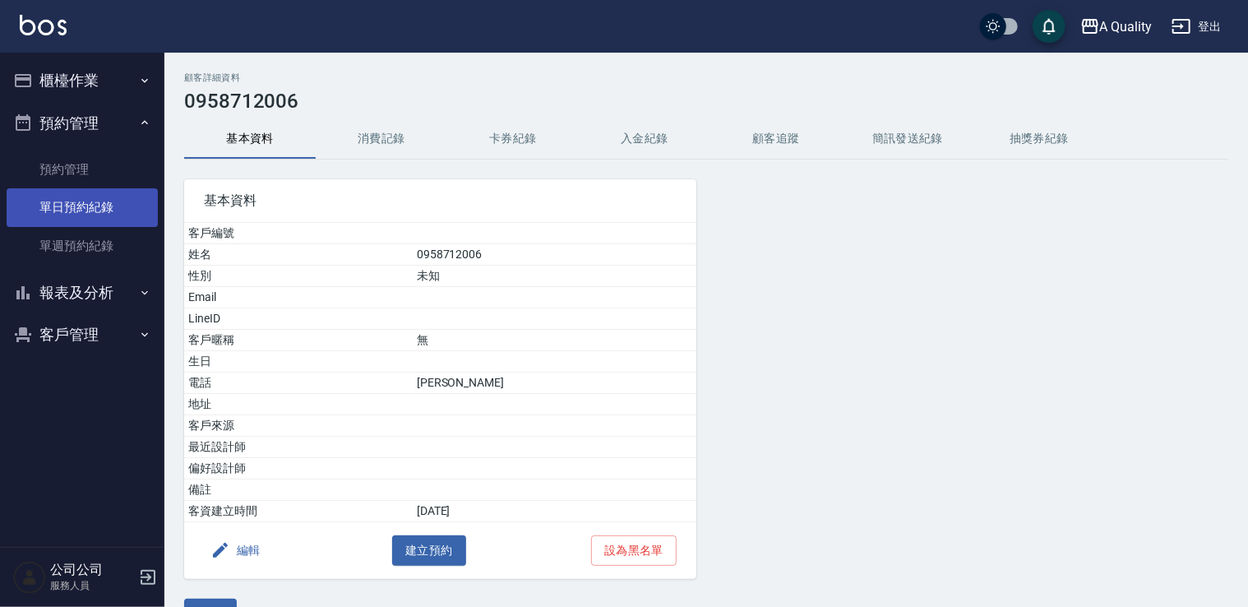
click at [86, 229] on link "單週預約紀錄" at bounding box center [82, 246] width 151 height 38
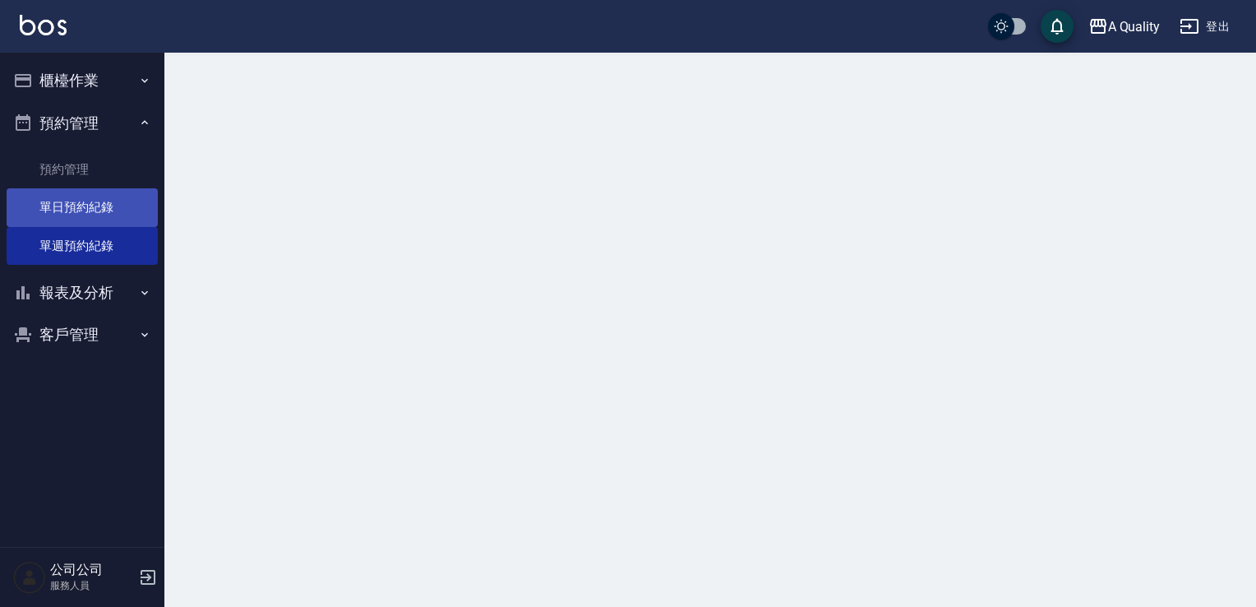
click at [91, 210] on link "單日預約紀錄" at bounding box center [82, 207] width 151 height 38
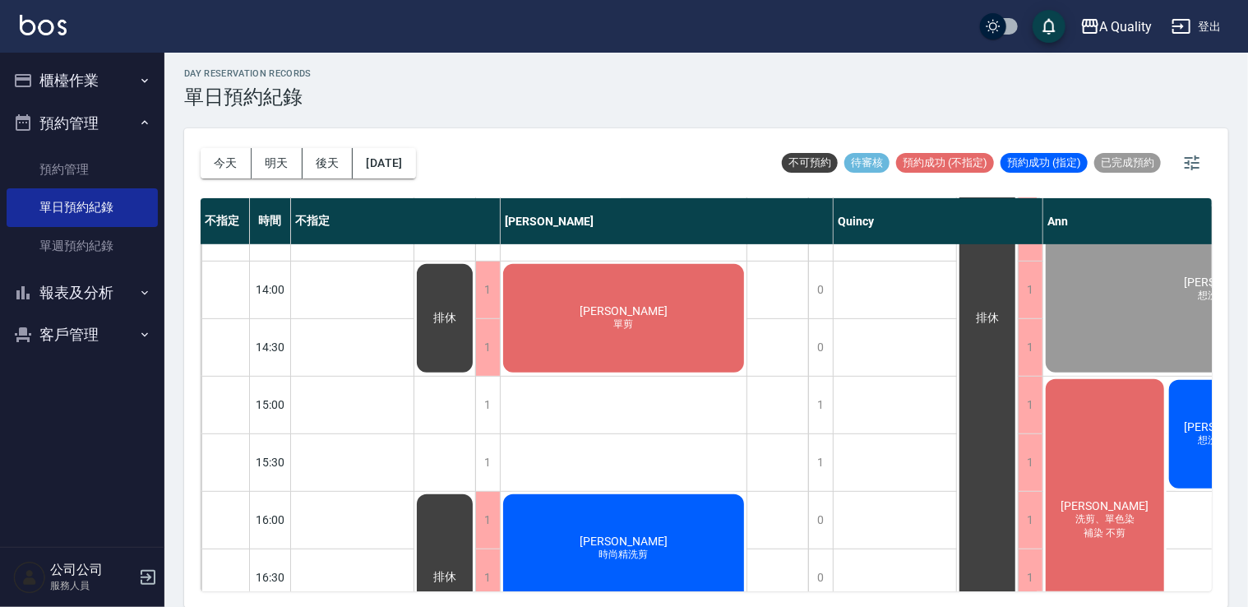
scroll to position [329, 234]
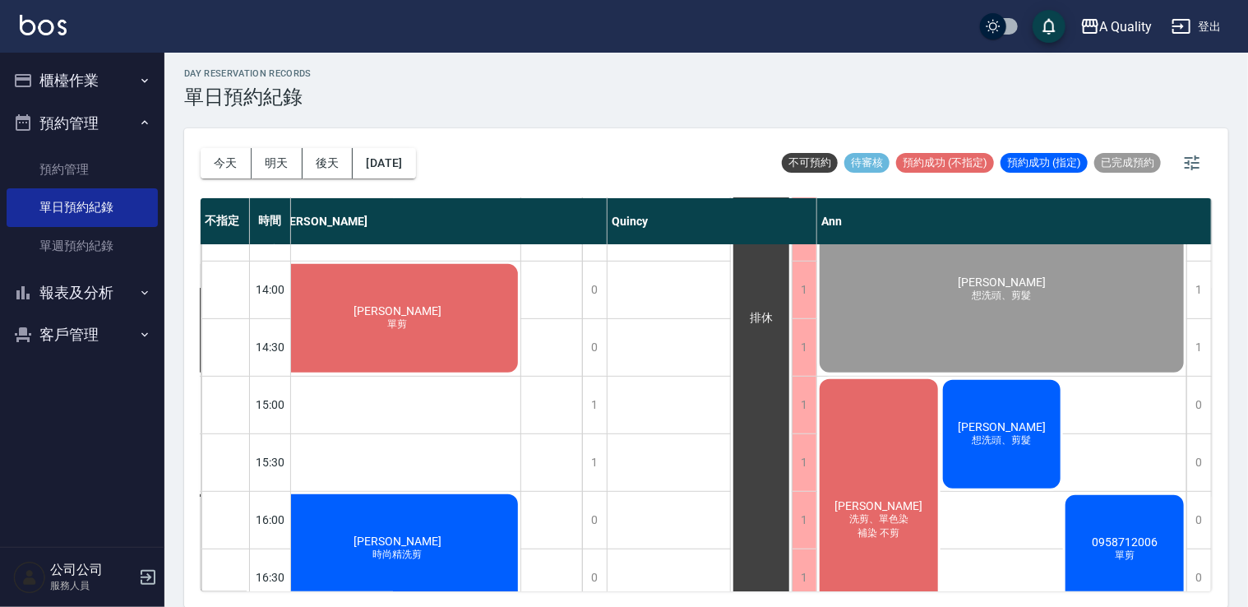
click at [1005, 428] on span "[PERSON_NAME]" at bounding box center [1002, 426] width 95 height 13
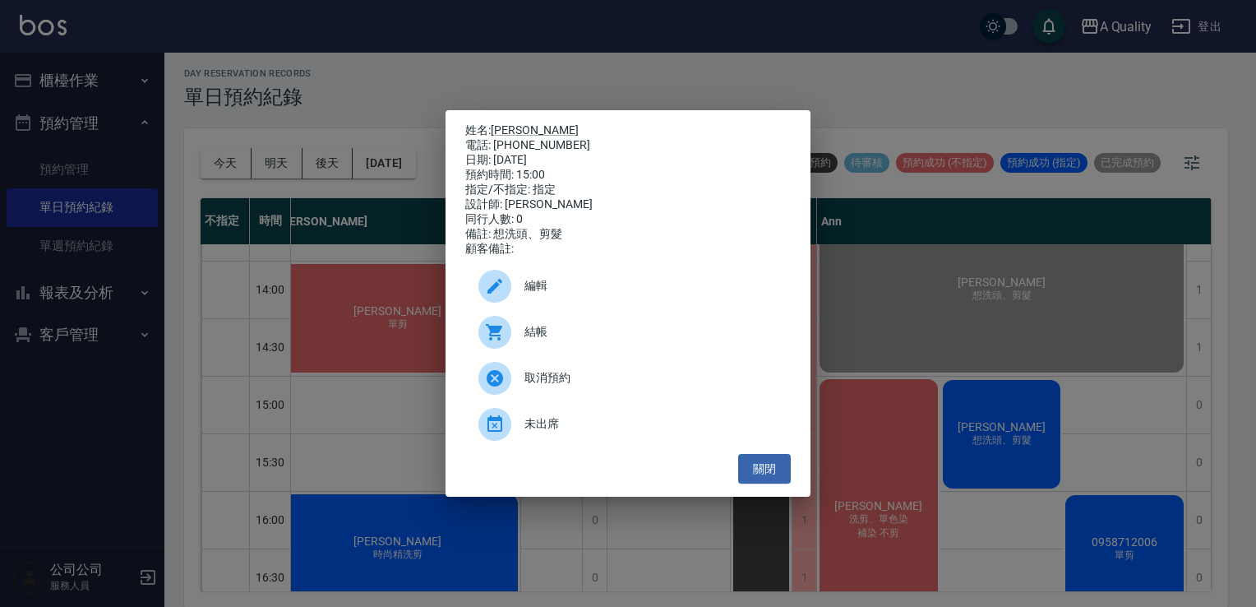
click at [1110, 513] on div "姓名: 賴欣倫 電話: 0939661484 日期: 2025/09/12 預約時間: 15:00 指定/不指定: 指定 設計師: Ann 同行人數: 0 備…" at bounding box center [628, 303] width 1256 height 607
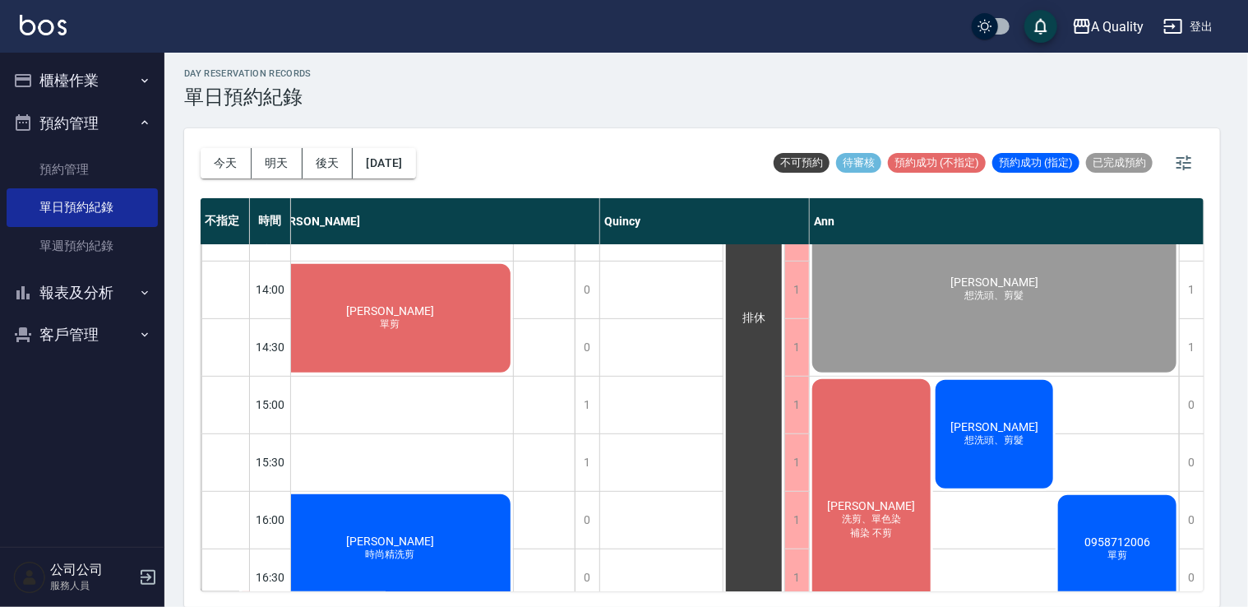
scroll to position [329, 225]
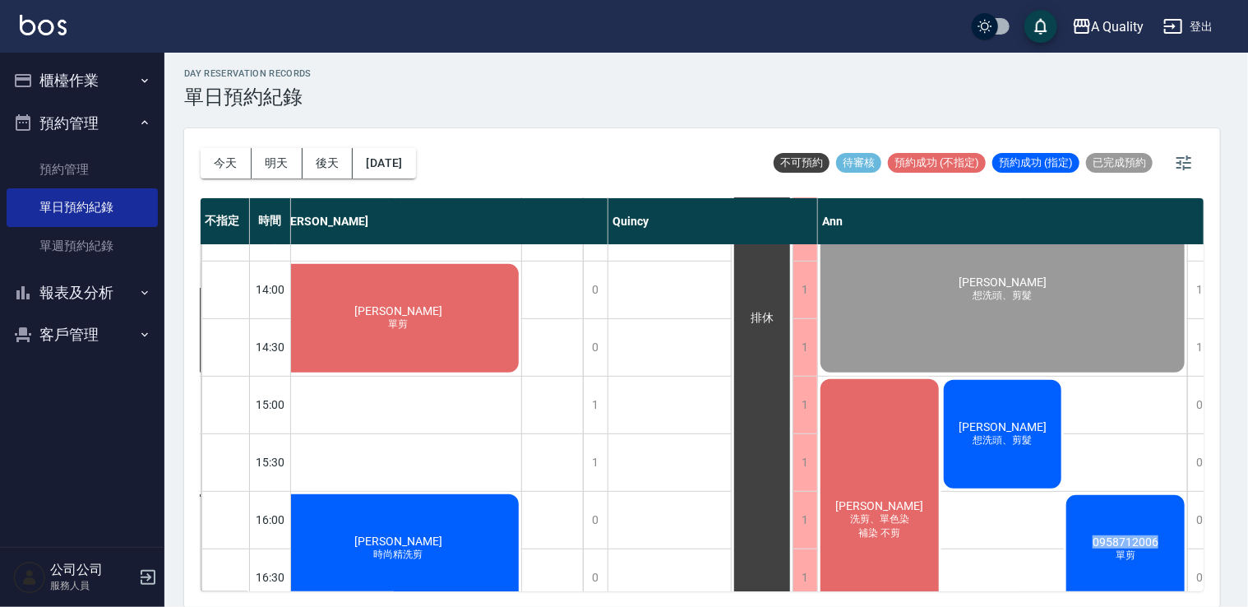
click at [1109, 513] on div "0958712006 單剪" at bounding box center [1125, 549] width 123 height 113
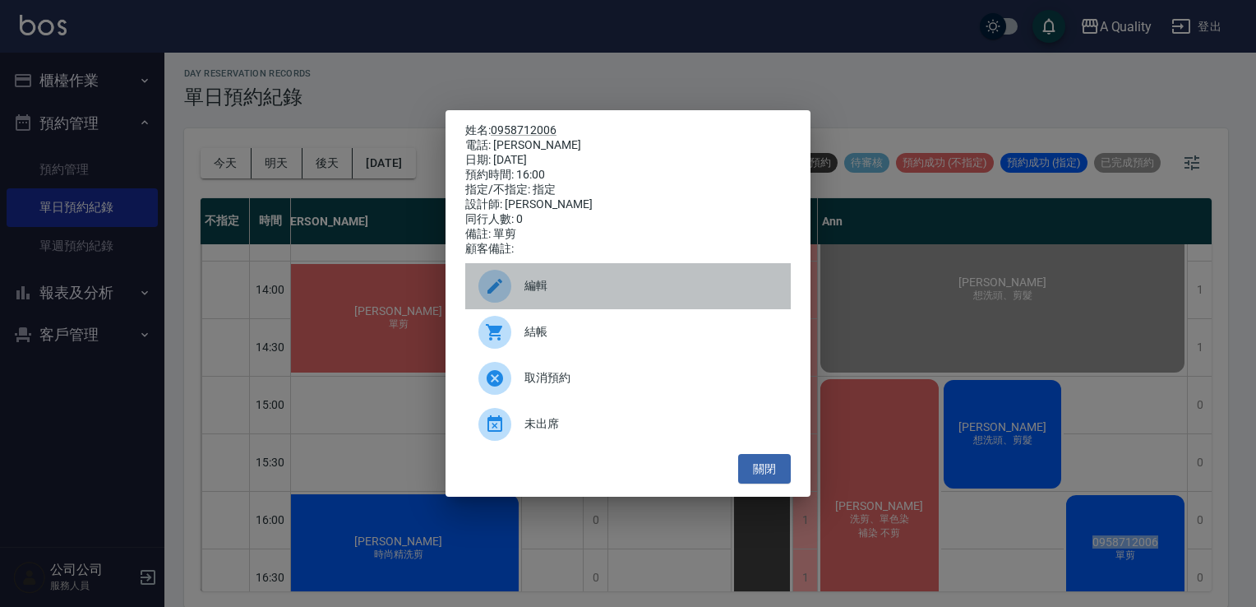
click at [573, 304] on div "編輯" at bounding box center [628, 286] width 326 height 46
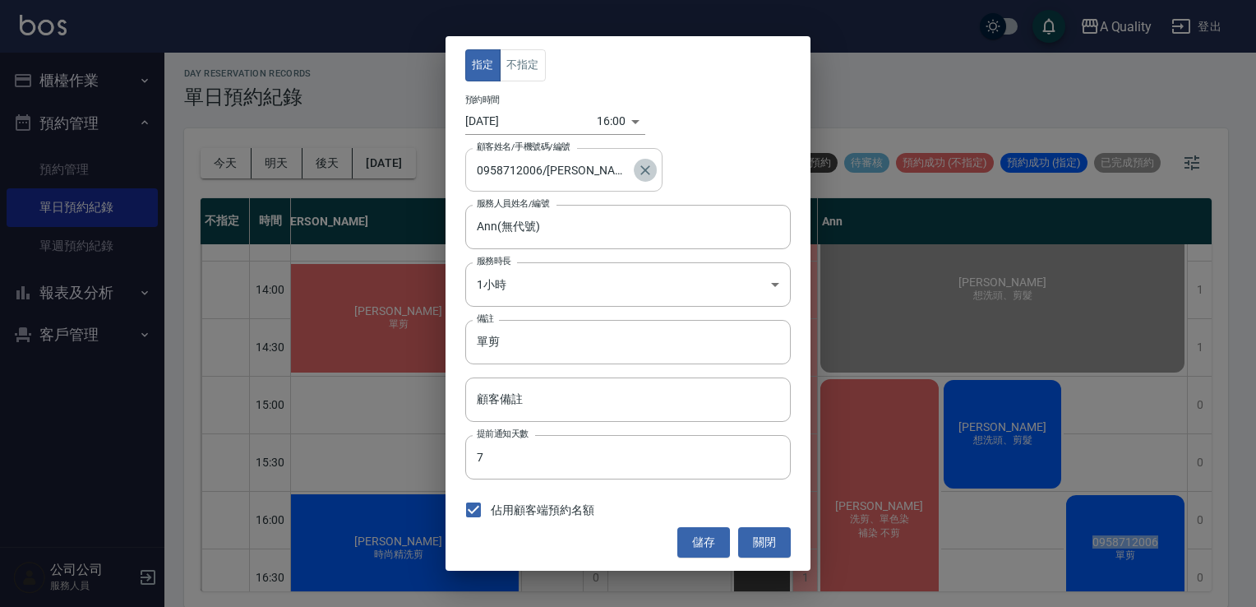
drag, startPoint x: 645, startPoint y: 169, endPoint x: 581, endPoint y: 179, distance: 64.9
click at [645, 169] on icon "Clear" at bounding box center [646, 170] width 10 height 10
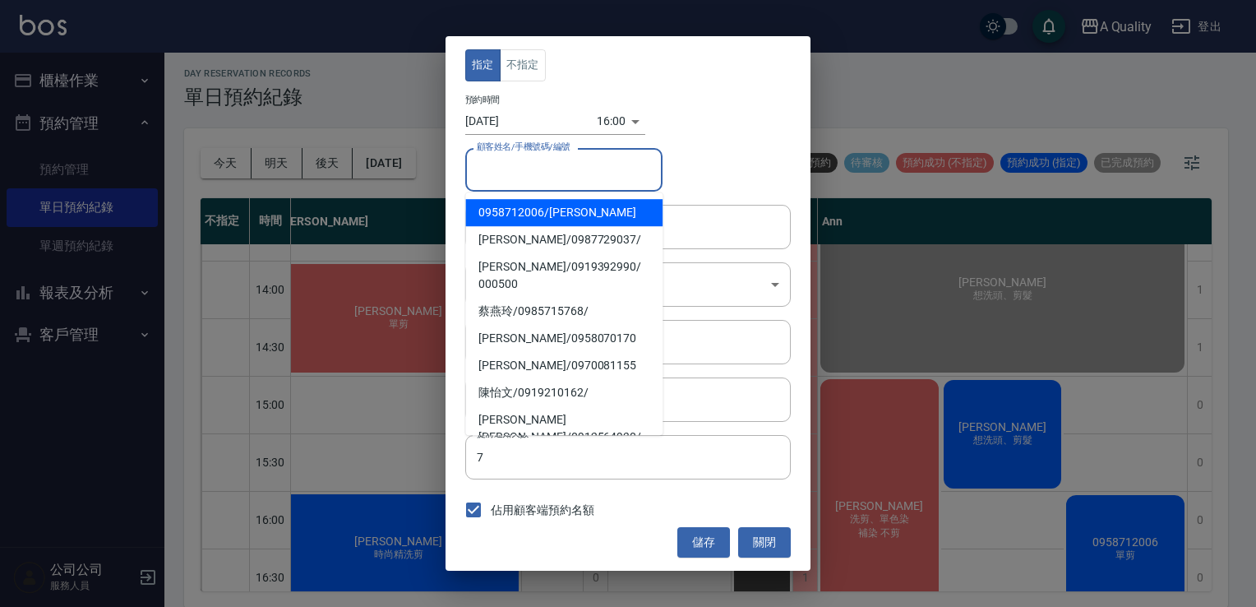
paste input "0958712006"
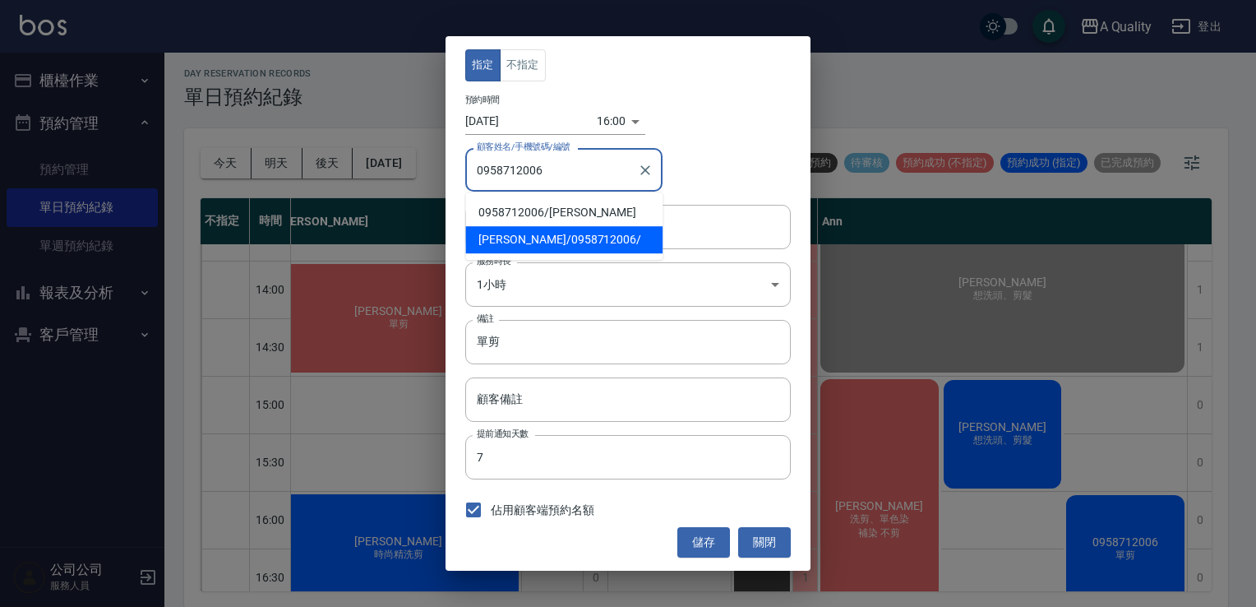
click at [562, 248] on span "宋家欣 / 0958712006 /" at bounding box center [563, 239] width 197 height 27
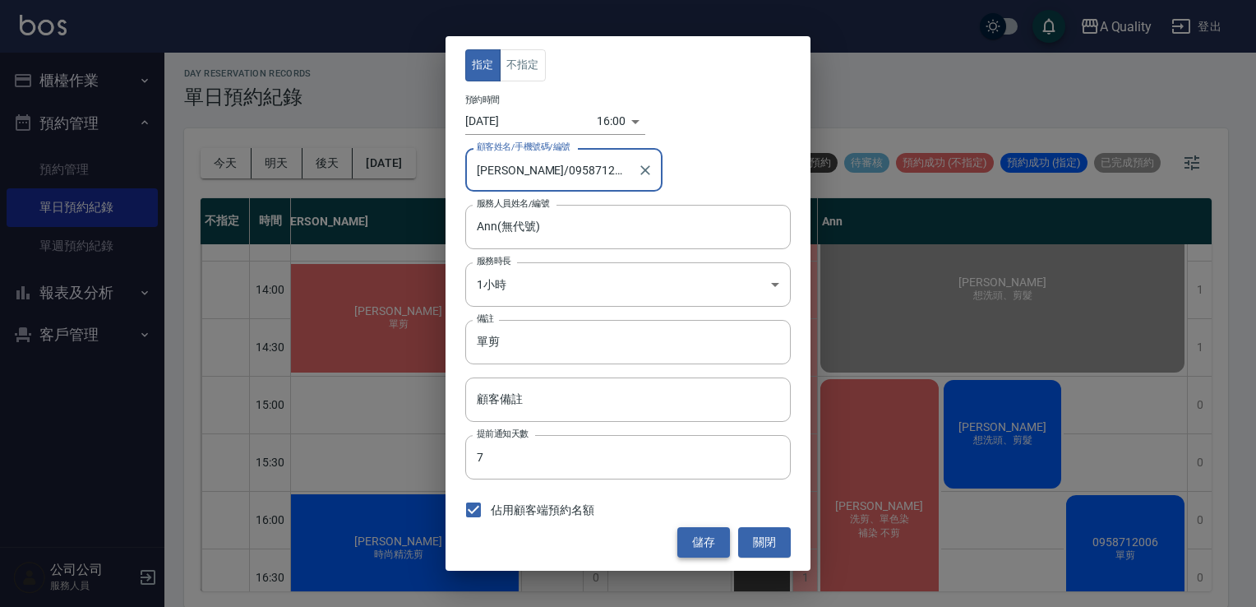
type input "宋家欣/0958712006/"
click at [710, 541] on button "儲存" at bounding box center [704, 542] width 53 height 30
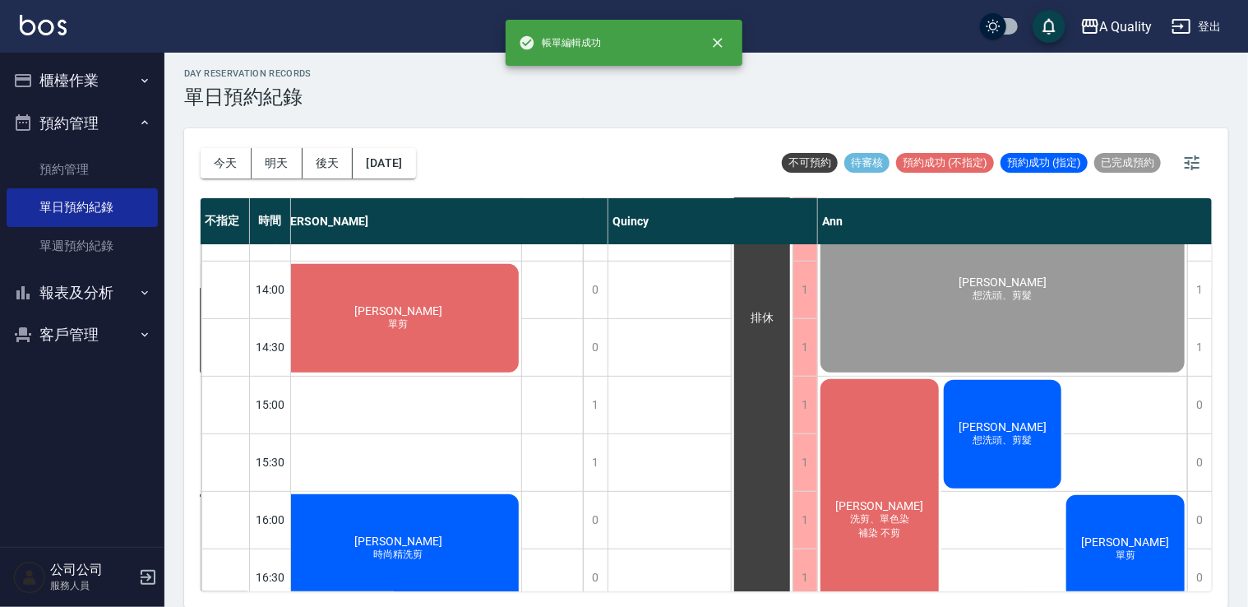
click at [1144, 525] on div "宋家欣 單剪" at bounding box center [1125, 549] width 123 height 113
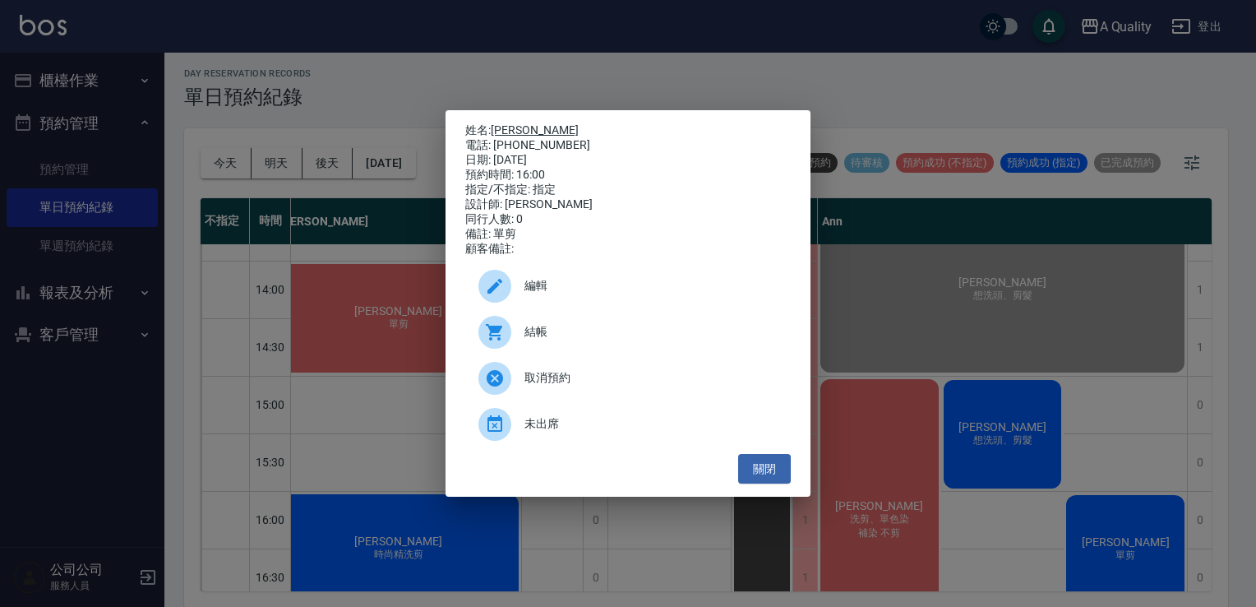
click at [507, 125] on link "[PERSON_NAME]" at bounding box center [535, 129] width 88 height 13
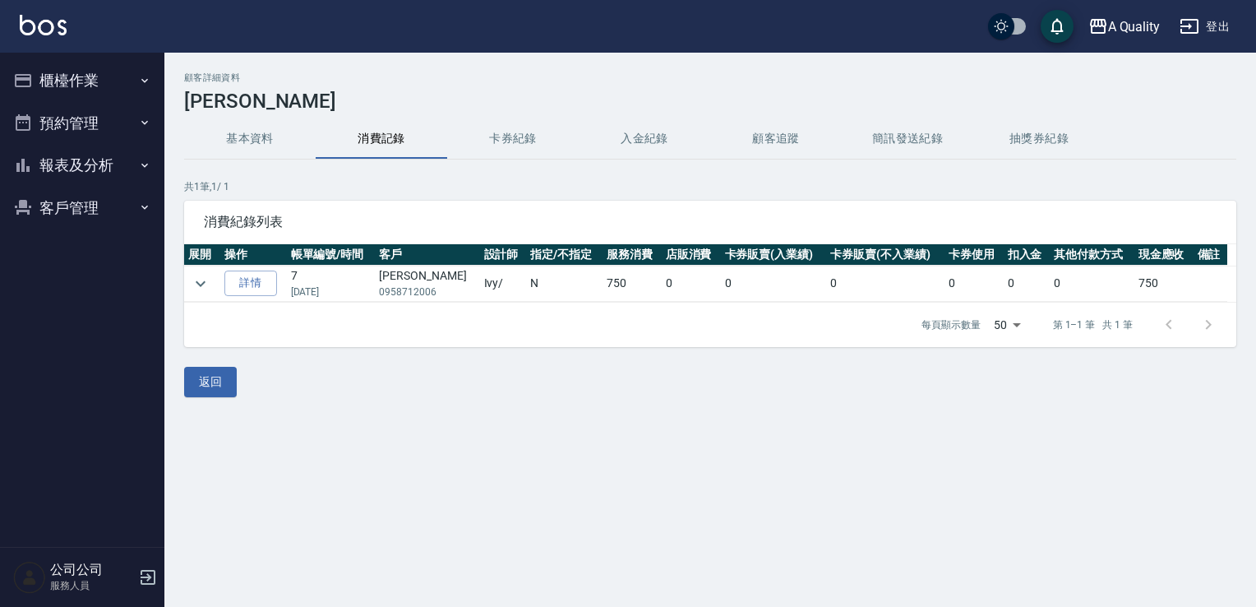
click at [247, 140] on button "基本資料" at bounding box center [250, 138] width 132 height 39
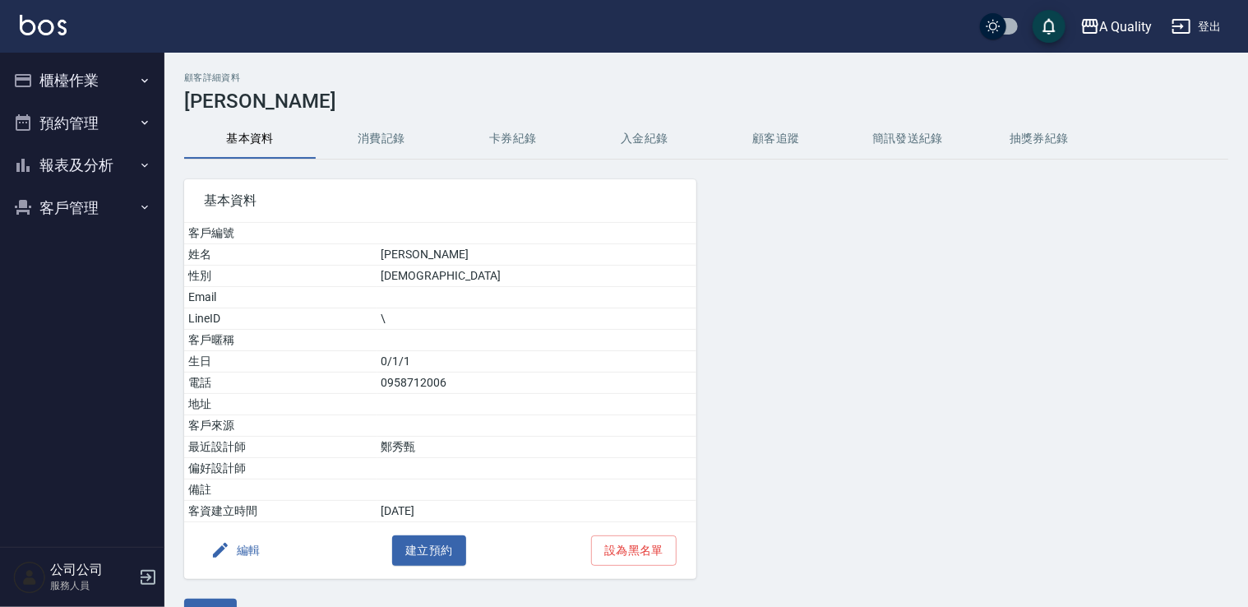
click at [260, 536] on button "編輯" at bounding box center [235, 550] width 63 height 30
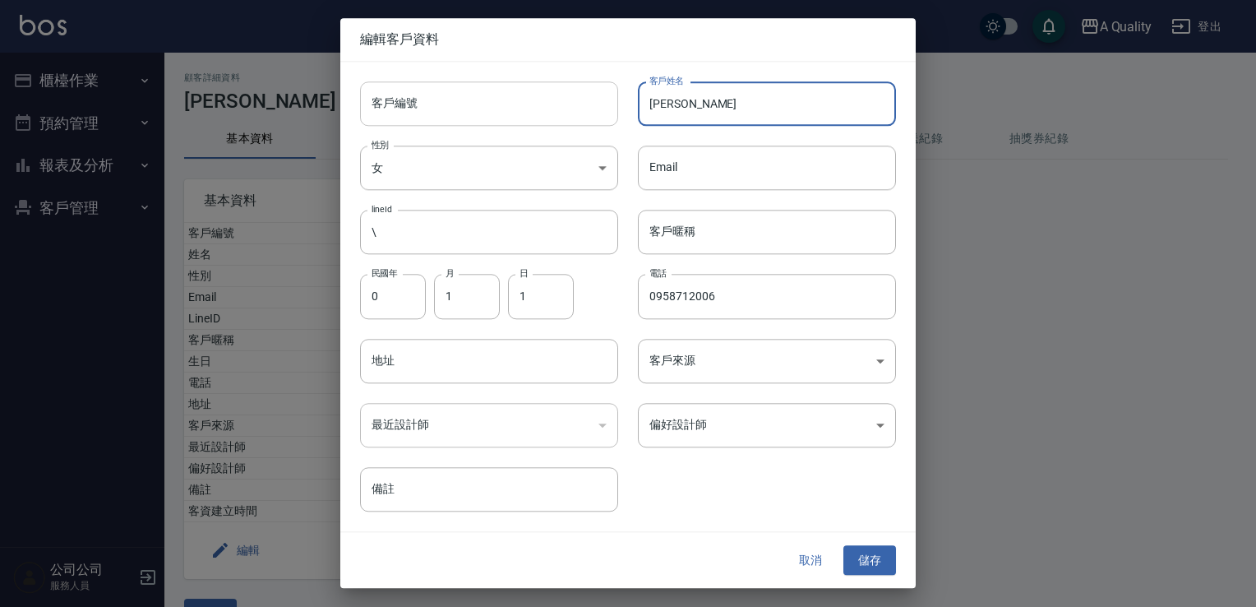
drag, startPoint x: 719, startPoint y: 93, endPoint x: 602, endPoint y: 103, distance: 117.2
click at [602, 103] on div "客戶編號 客戶編號 客戶姓名 [PERSON_NAME] 客戶姓名 性別 女 [DEMOGRAPHIC_DATA] 性別 Email Email lineId…" at bounding box center [618, 287] width 556 height 450
paste input "0958712006"
drag, startPoint x: 739, startPoint y: 87, endPoint x: 600, endPoint y: 118, distance: 142.4
click at [600, 119] on div "客戶編號 客戶編號 客戶姓名 0958712006 客戶姓名 性別 女 [DEMOGRAPHIC_DATA] 性別 Email Email lineId \ …" at bounding box center [618, 287] width 556 height 450
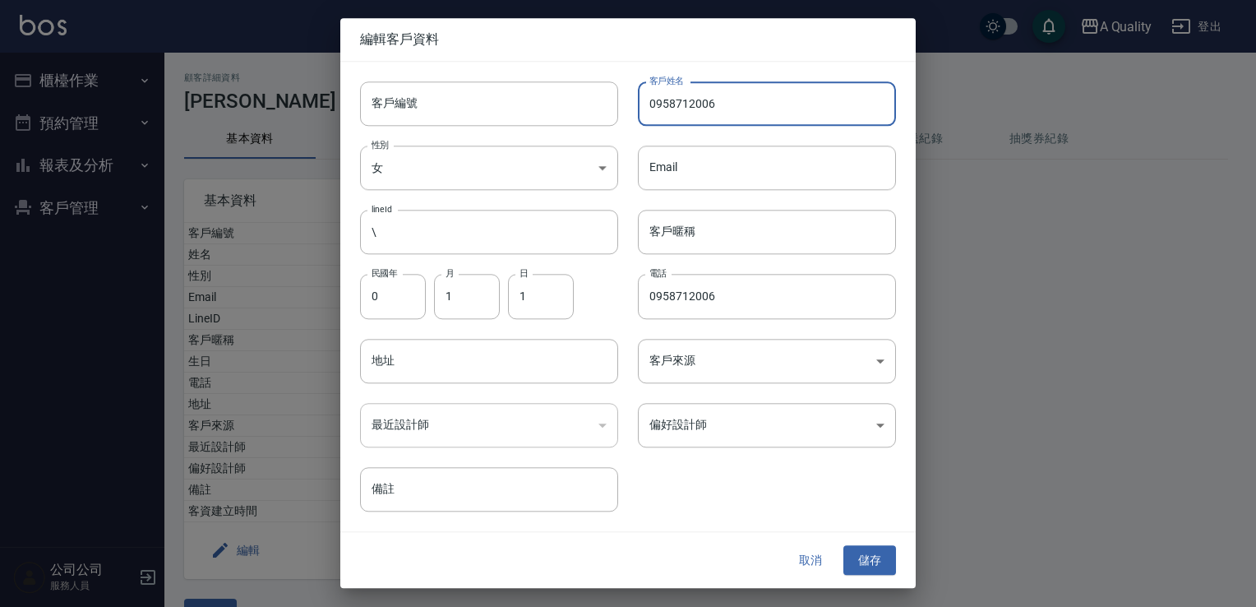
paste input "[PERSON_NAME]"
type input "[PERSON_NAME]"
click at [866, 544] on div "取消 儲存" at bounding box center [628, 560] width 576 height 57
click at [877, 561] on button "儲存" at bounding box center [870, 560] width 53 height 30
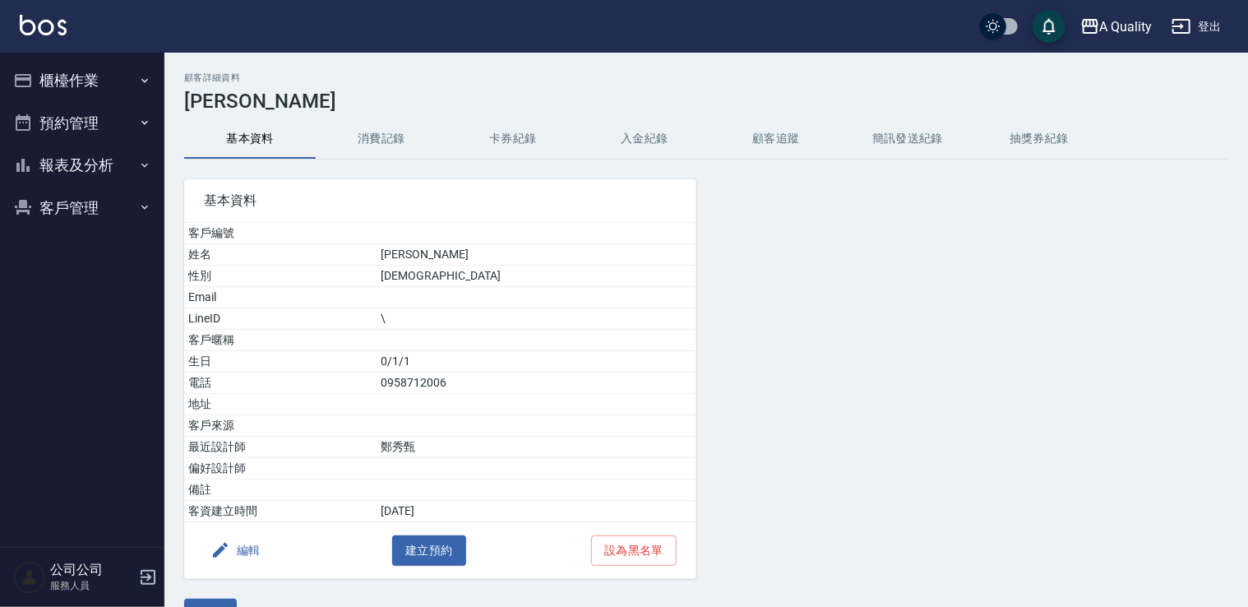
click at [101, 140] on button "預約管理" at bounding box center [82, 123] width 151 height 43
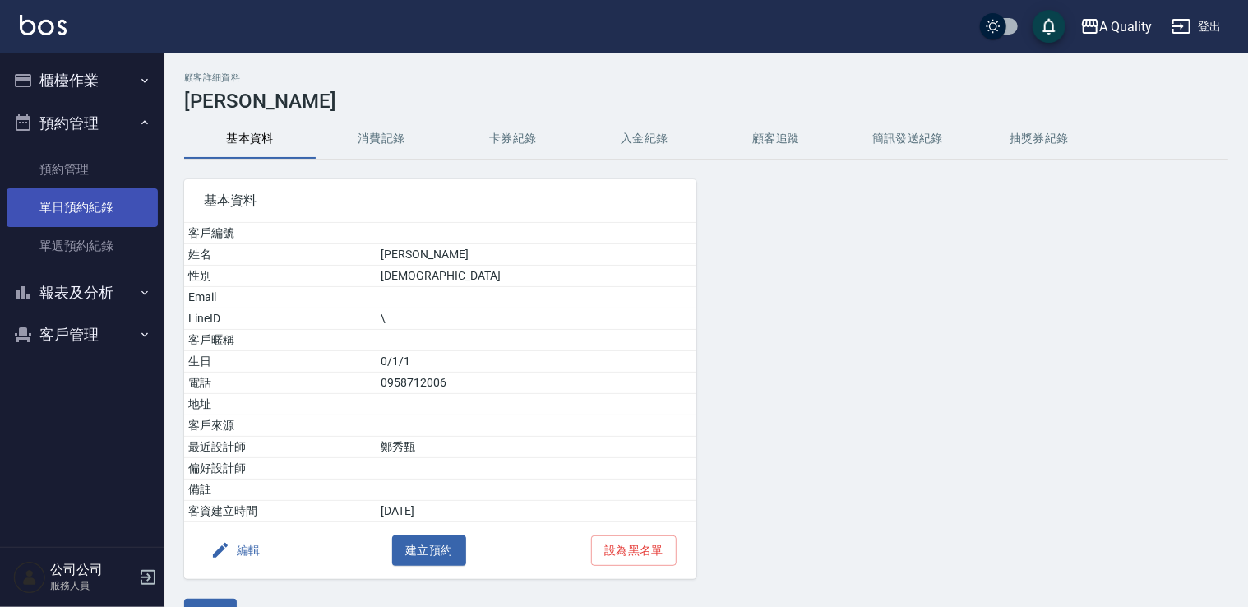
click at [121, 202] on link "單日預約紀錄" at bounding box center [82, 207] width 151 height 38
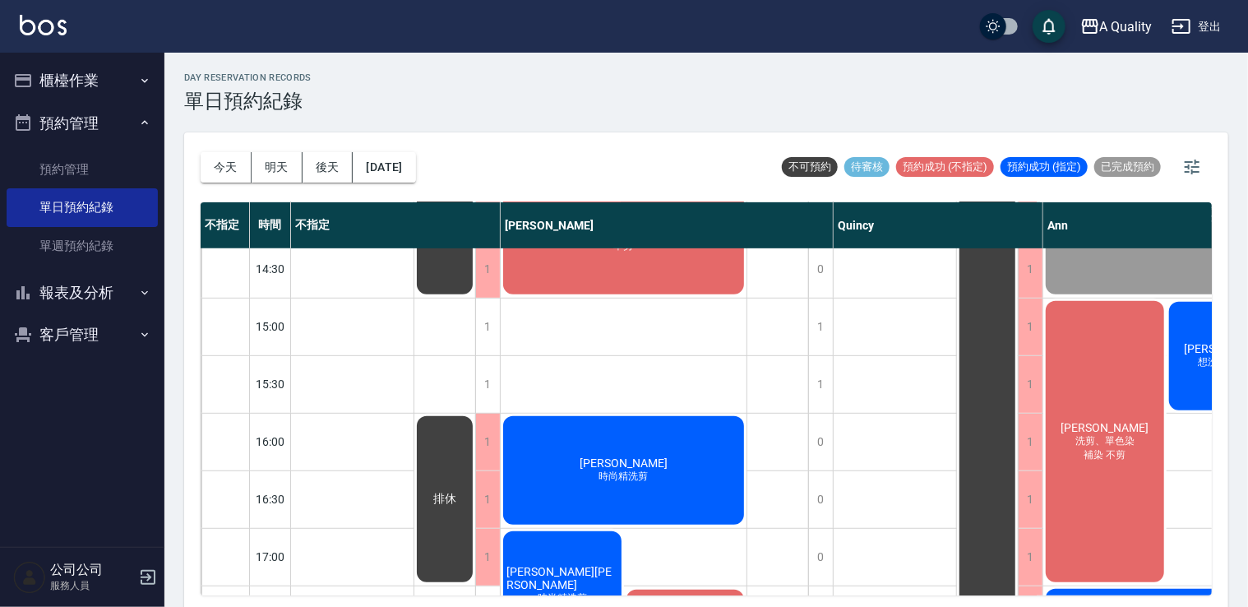
scroll to position [411, 234]
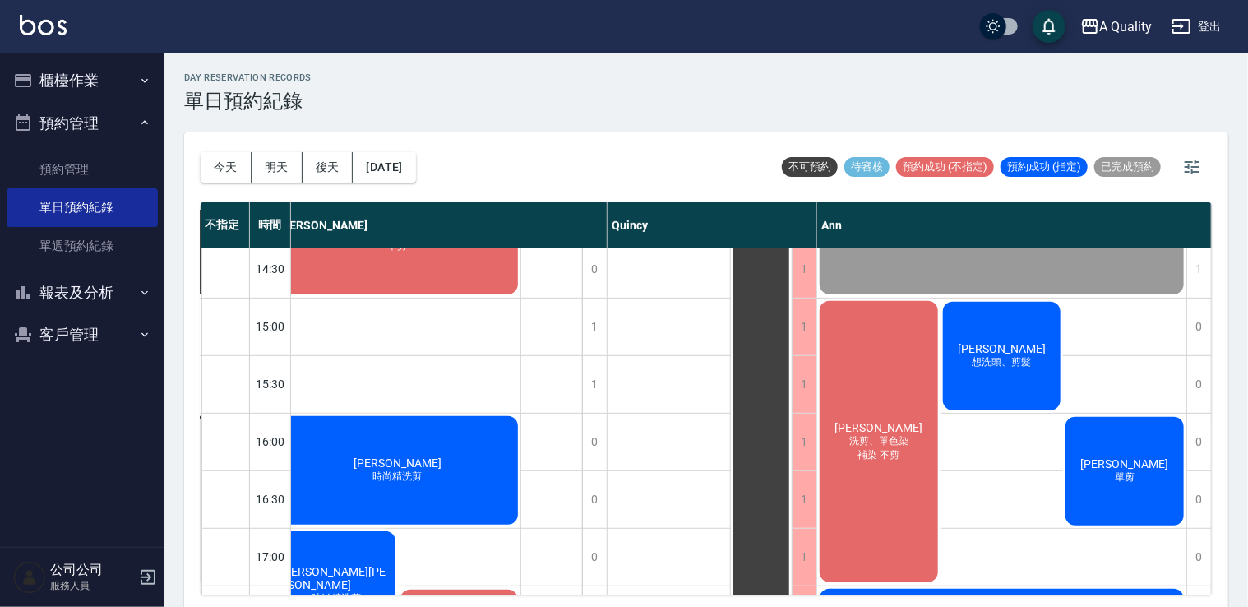
click at [1138, 492] on div "[PERSON_NAME] 單剪" at bounding box center [1124, 470] width 123 height 113
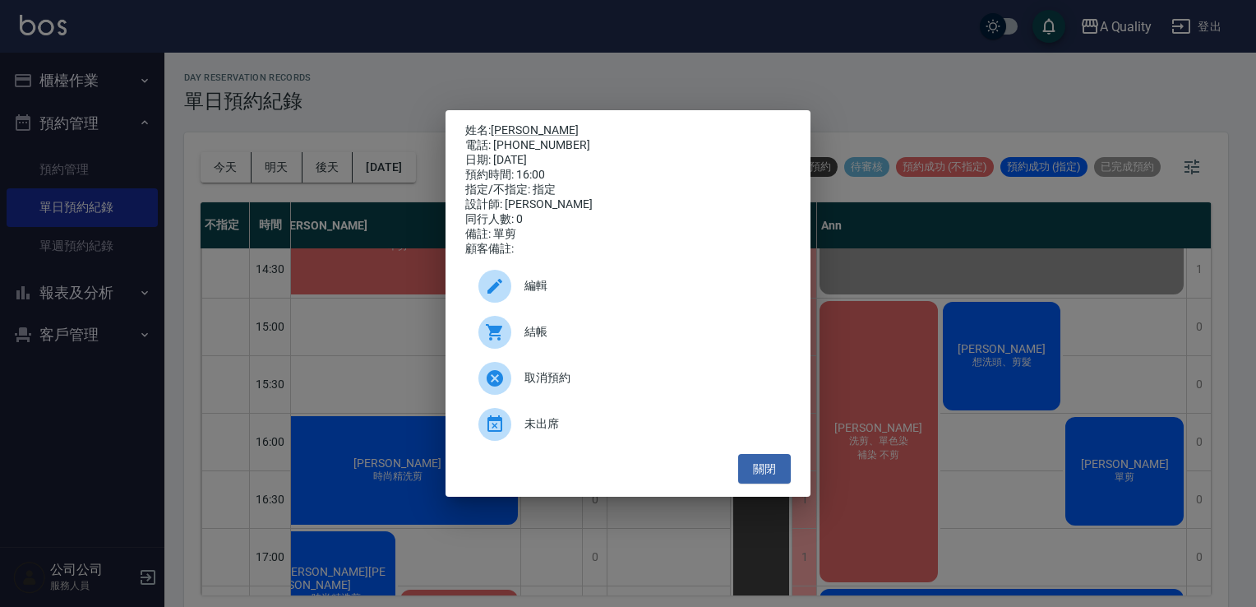
click at [591, 294] on span "編輯" at bounding box center [651, 285] width 253 height 17
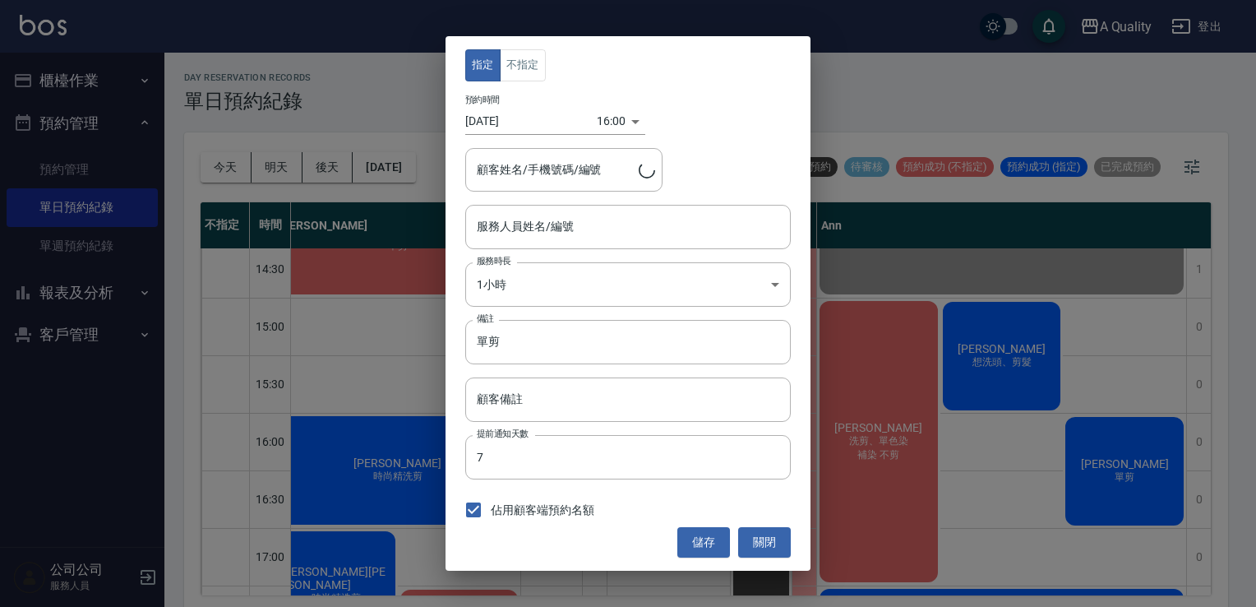
type input "Ann(無代號)"
type input "[PERSON_NAME]/0958712006/"
click at [521, 58] on button "不指定" at bounding box center [523, 65] width 46 height 32
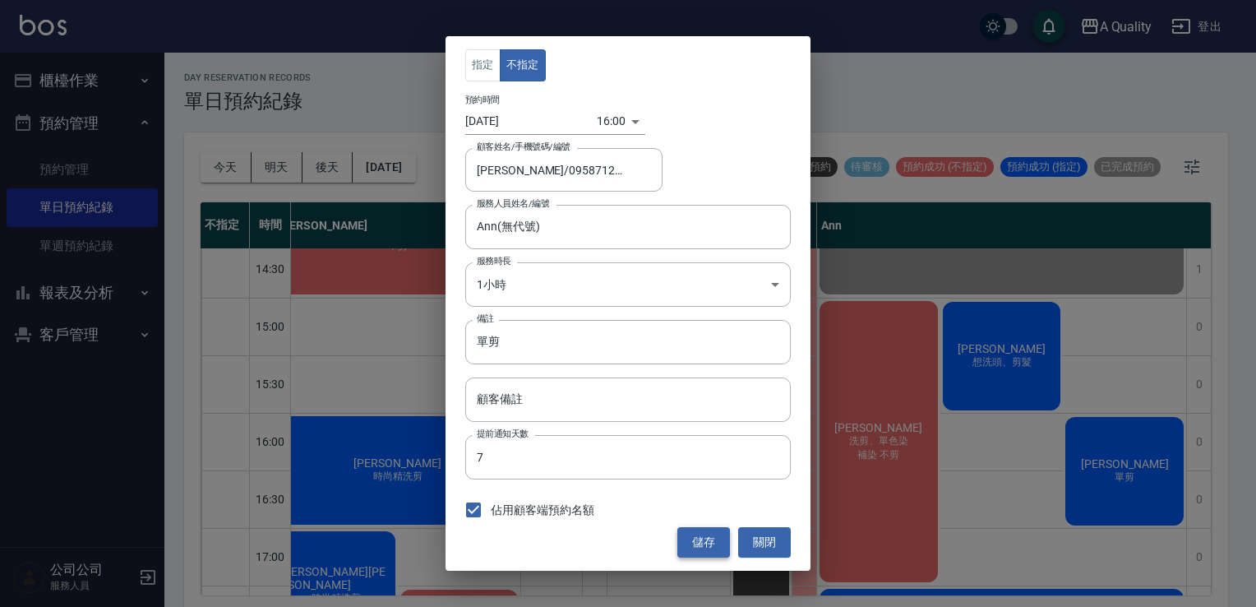
click at [703, 541] on button "儲存" at bounding box center [704, 542] width 53 height 30
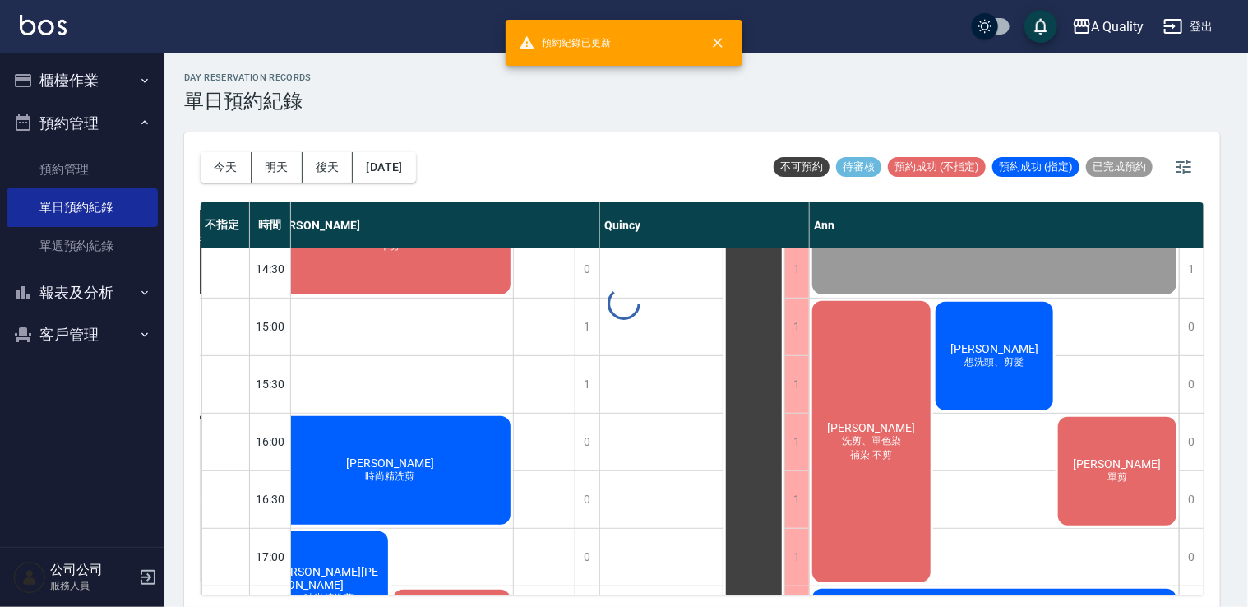
scroll to position [411, 225]
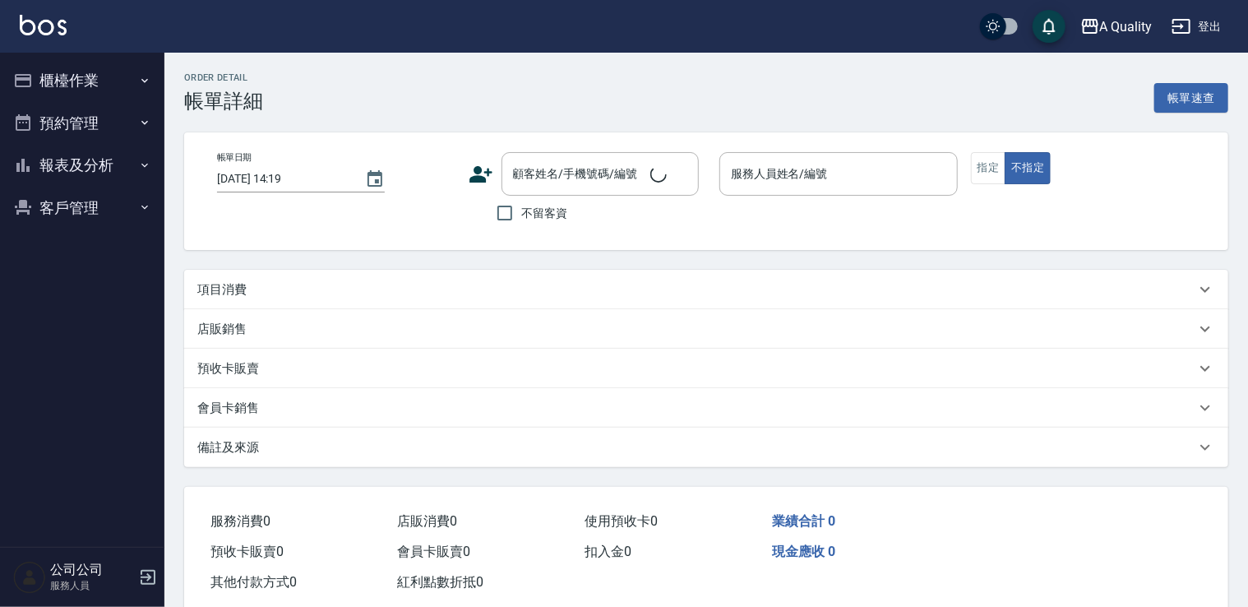
type input "[DATE] 14:00"
type input "[PERSON_NAME](無代號)"
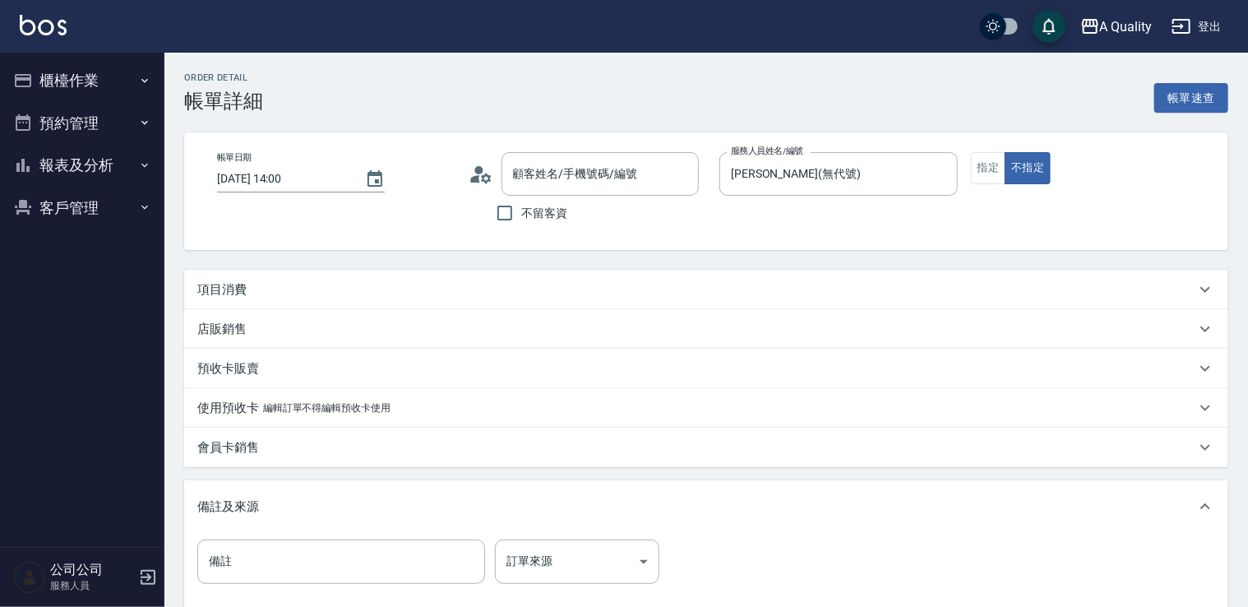
type input "[PERSON_NAME]/0937889830/000295"
click at [239, 291] on p "項目消費" at bounding box center [221, 289] width 49 height 17
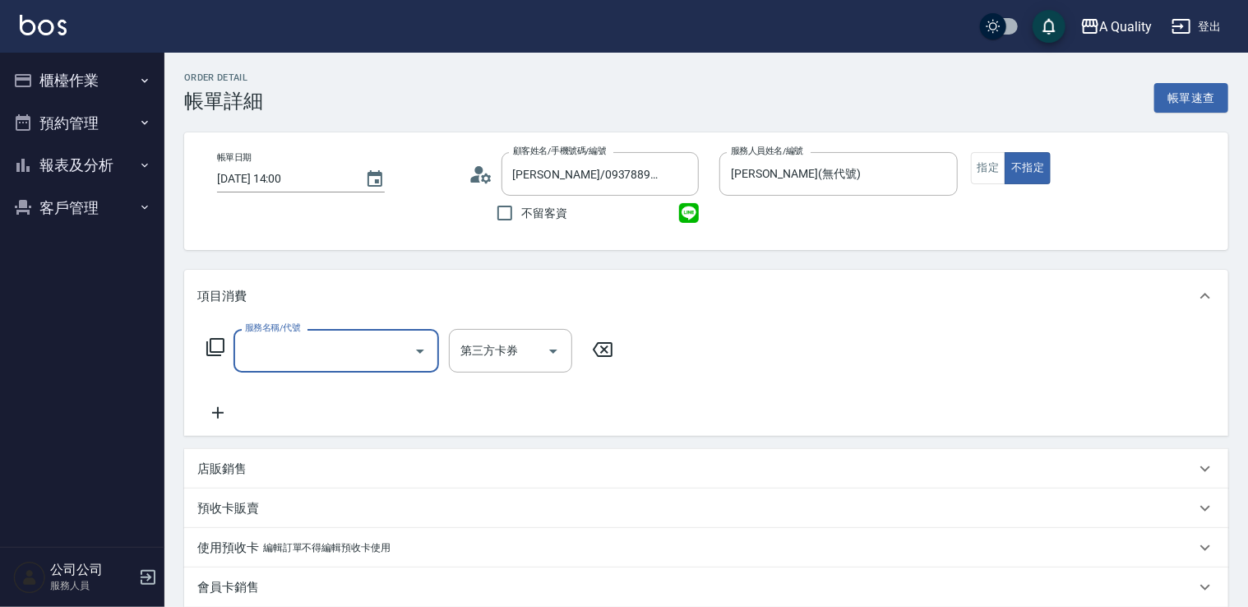
click at [266, 345] on input "服務名稱/代號" at bounding box center [324, 350] width 166 height 29
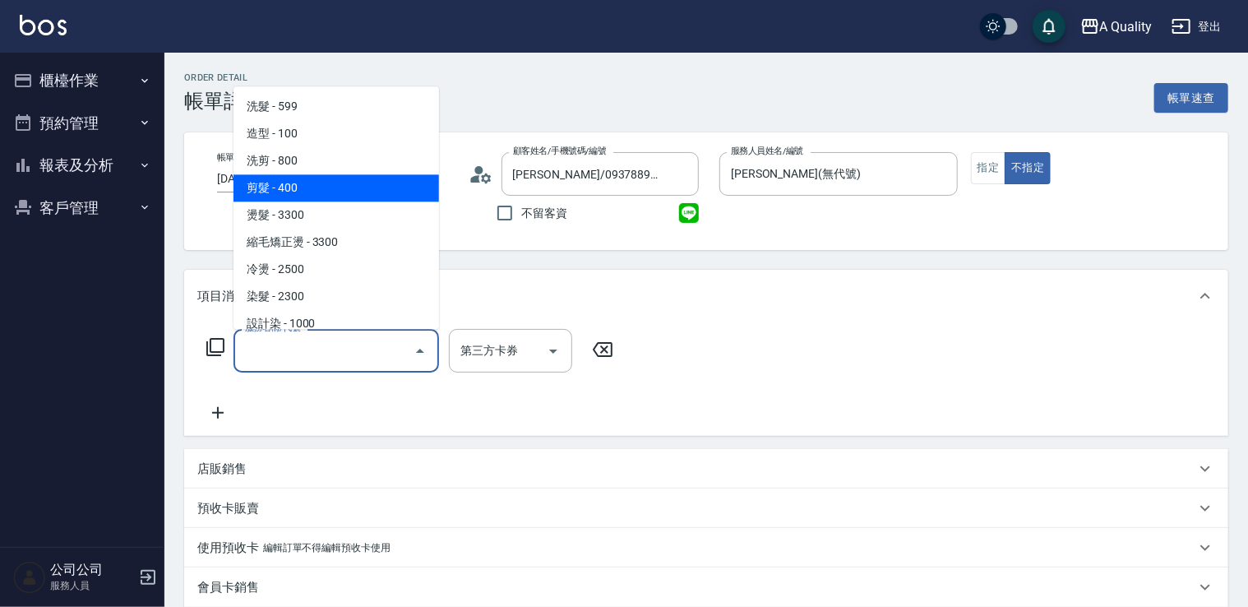
drag, startPoint x: 284, startPoint y: 190, endPoint x: 441, endPoint y: 303, distance: 193.1
click at [285, 190] on span "剪髮 - 400" at bounding box center [337, 187] width 206 height 27
type input "剪髮(201)"
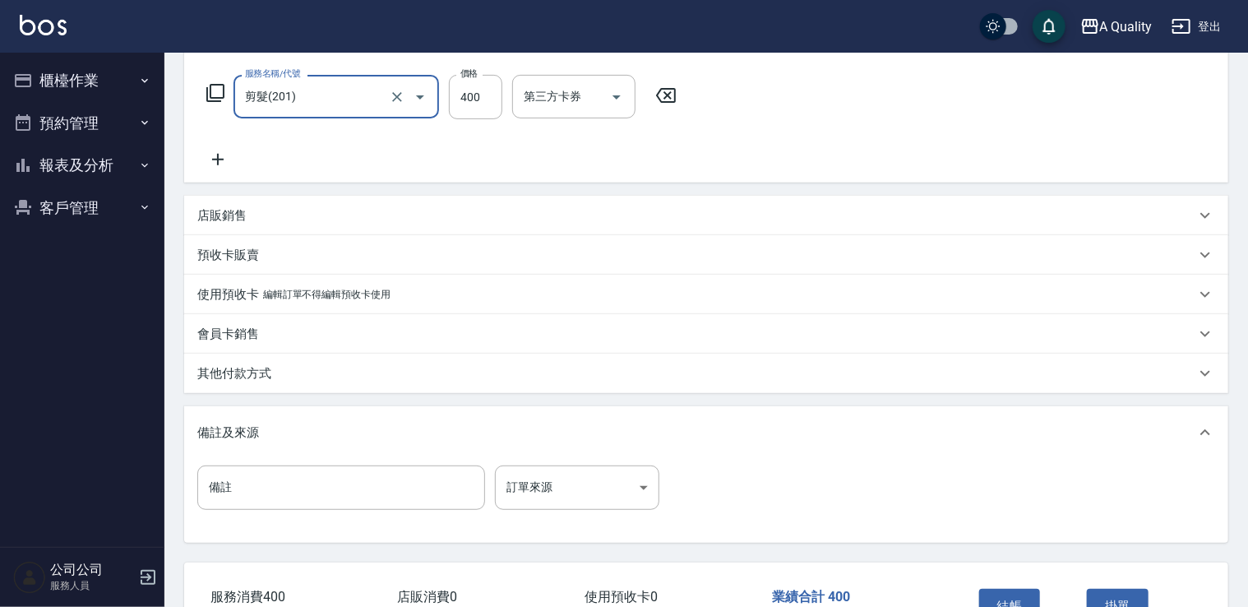
scroll to position [365, 0]
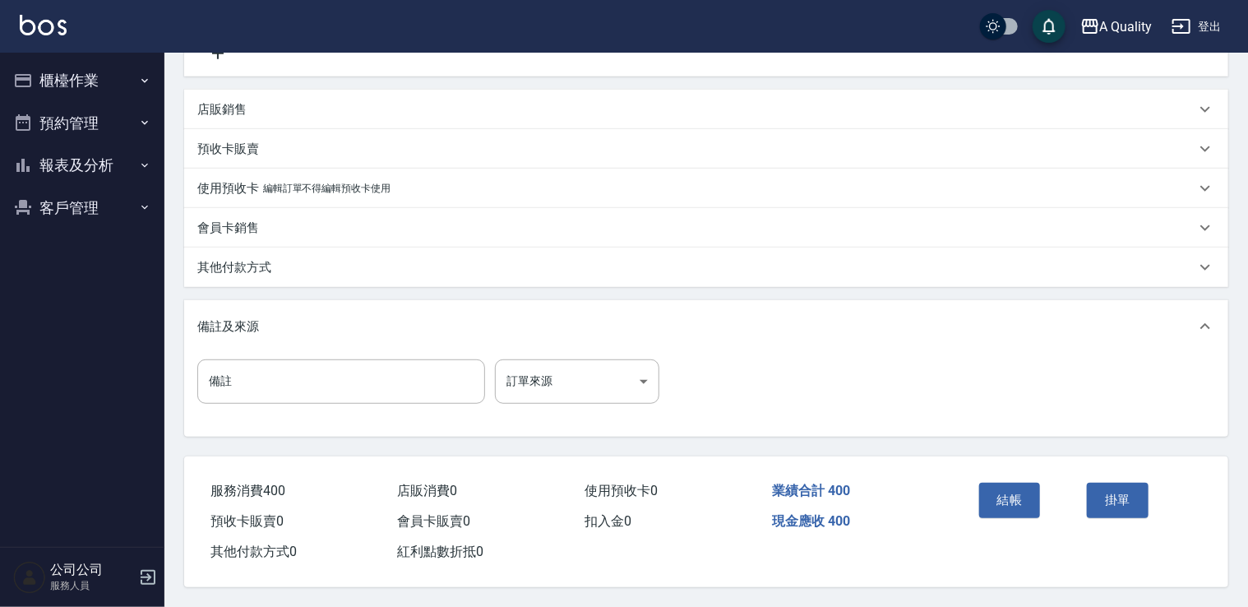
drag, startPoint x: 993, startPoint y: 508, endPoint x: 1002, endPoint y: 502, distance: 11.2
click at [998, 508] on button "結帳" at bounding box center [1010, 500] width 62 height 35
click at [68, 132] on button "預約管理" at bounding box center [82, 123] width 151 height 43
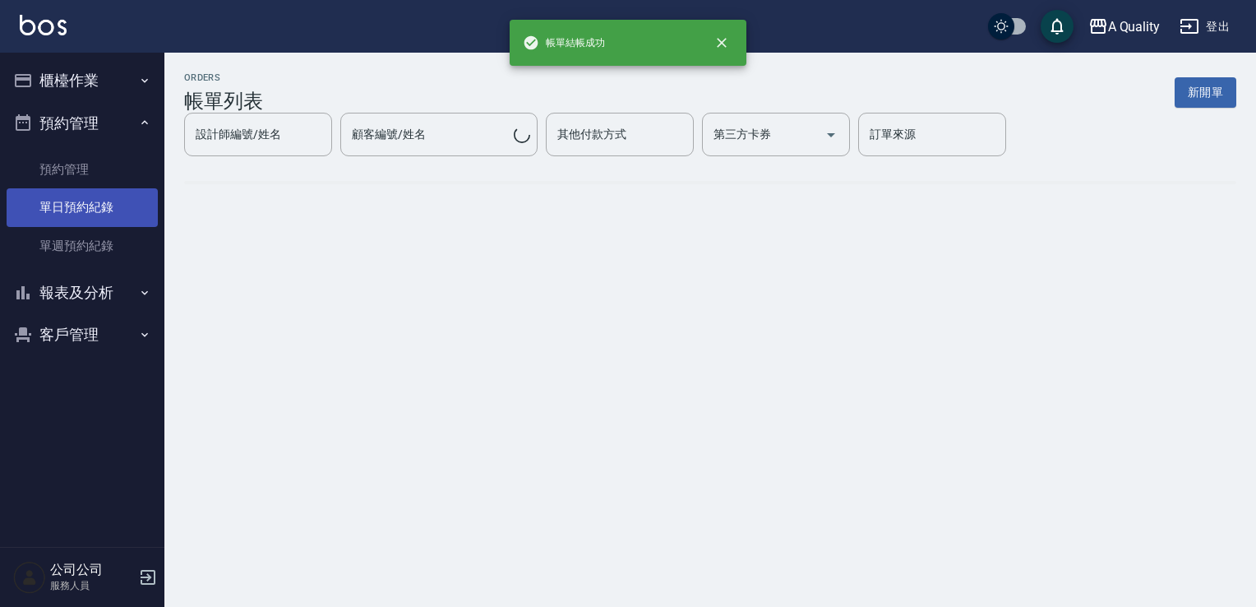
click at [91, 221] on link "單日預約紀錄" at bounding box center [82, 207] width 151 height 38
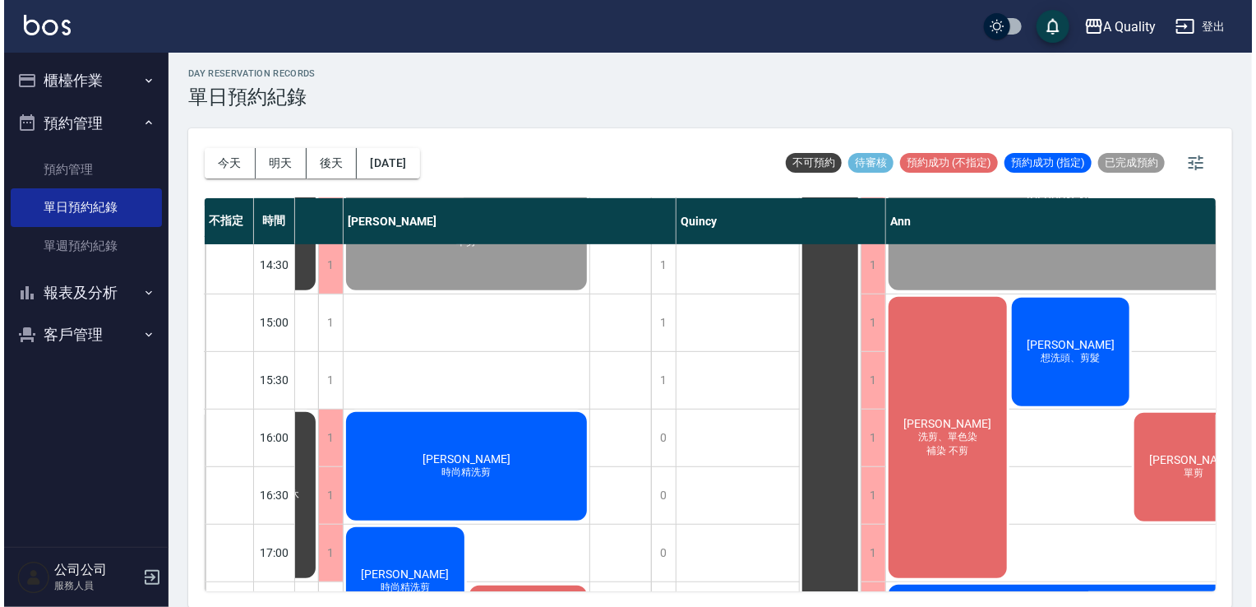
scroll to position [411, 183]
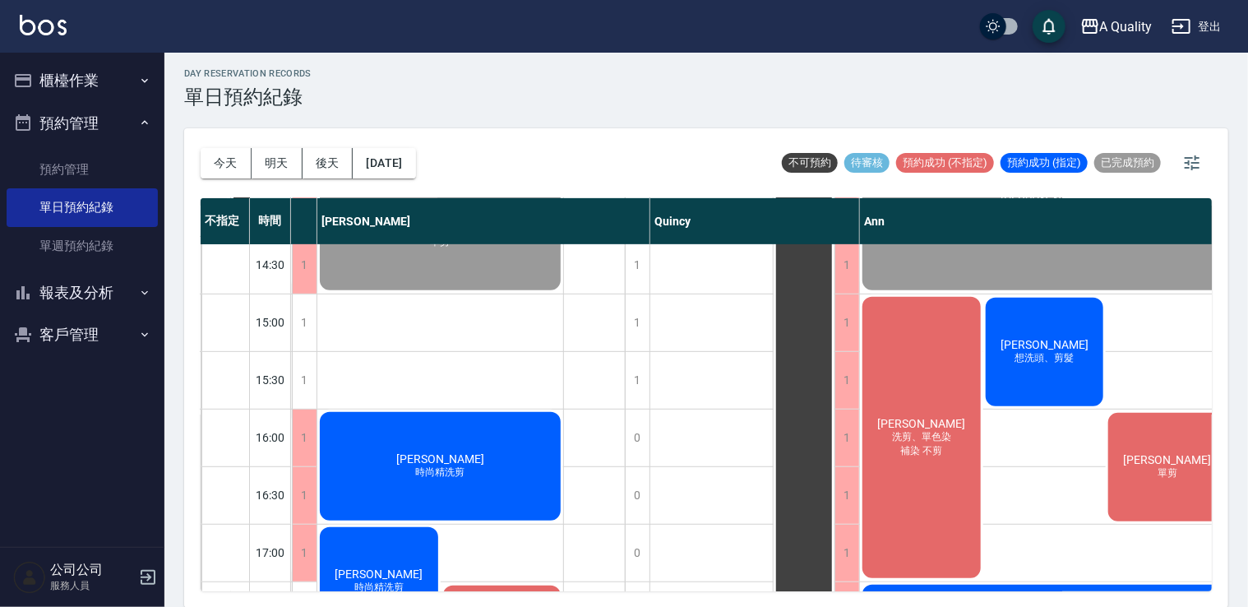
click at [904, 452] on span "補染 不剪" at bounding box center [921, 451] width 49 height 14
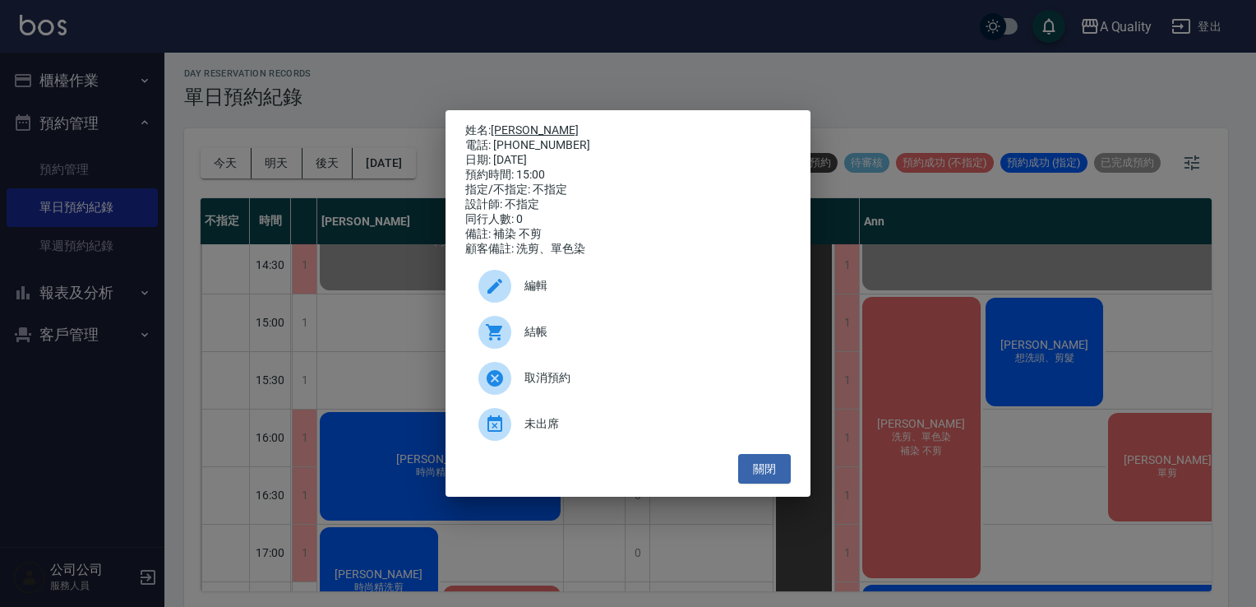
click at [499, 123] on link "柯于甄" at bounding box center [535, 129] width 88 height 13
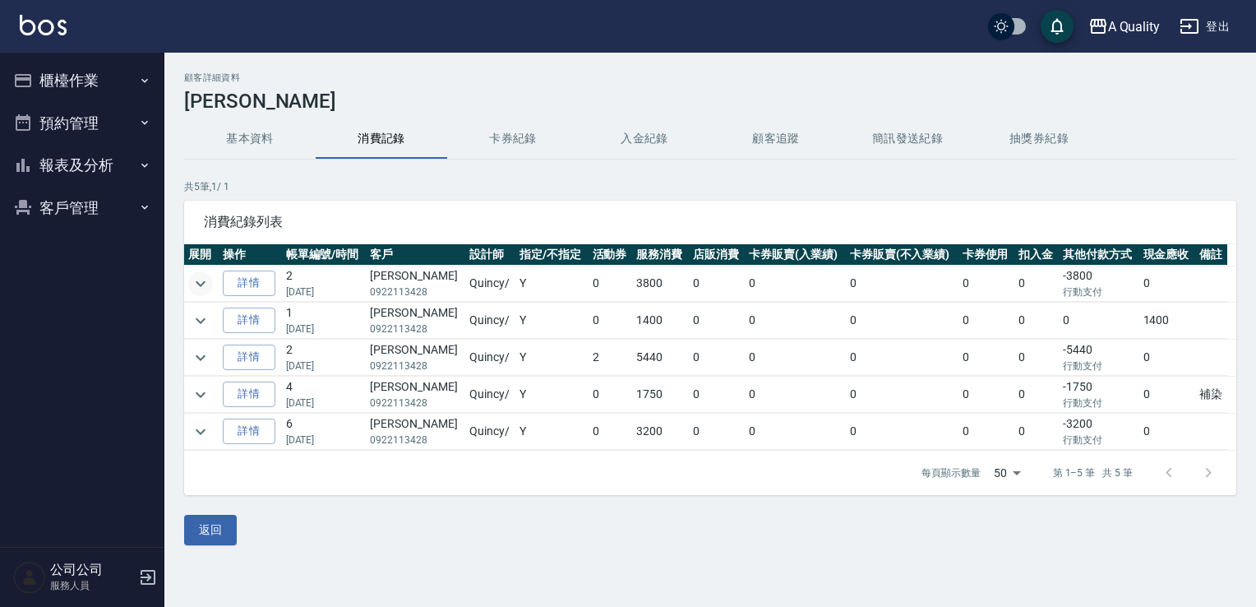
click at [199, 282] on icon "expand row" at bounding box center [201, 283] width 10 height 6
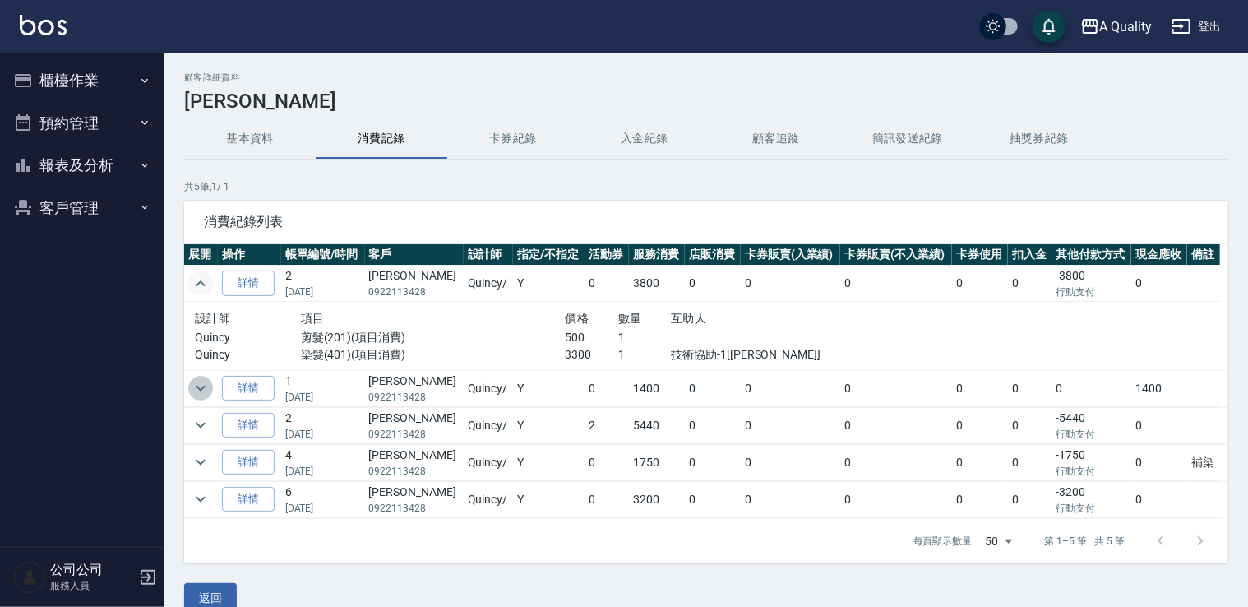
click at [201, 382] on icon "expand row" at bounding box center [201, 388] width 20 height 20
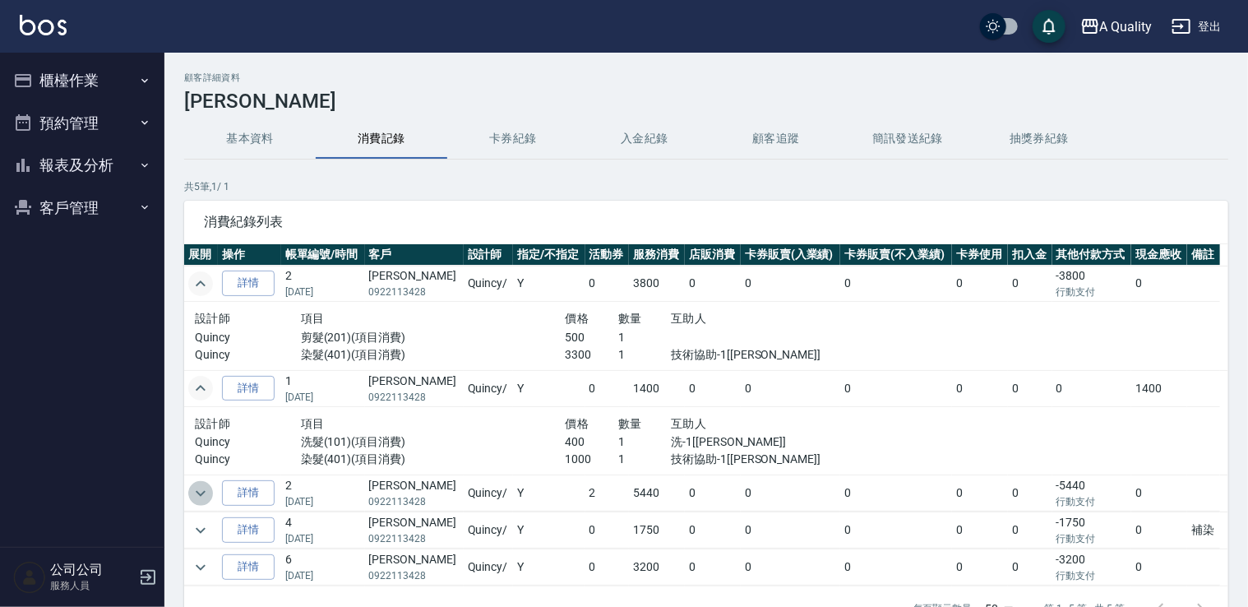
click at [205, 499] on icon "expand row" at bounding box center [201, 493] width 20 height 20
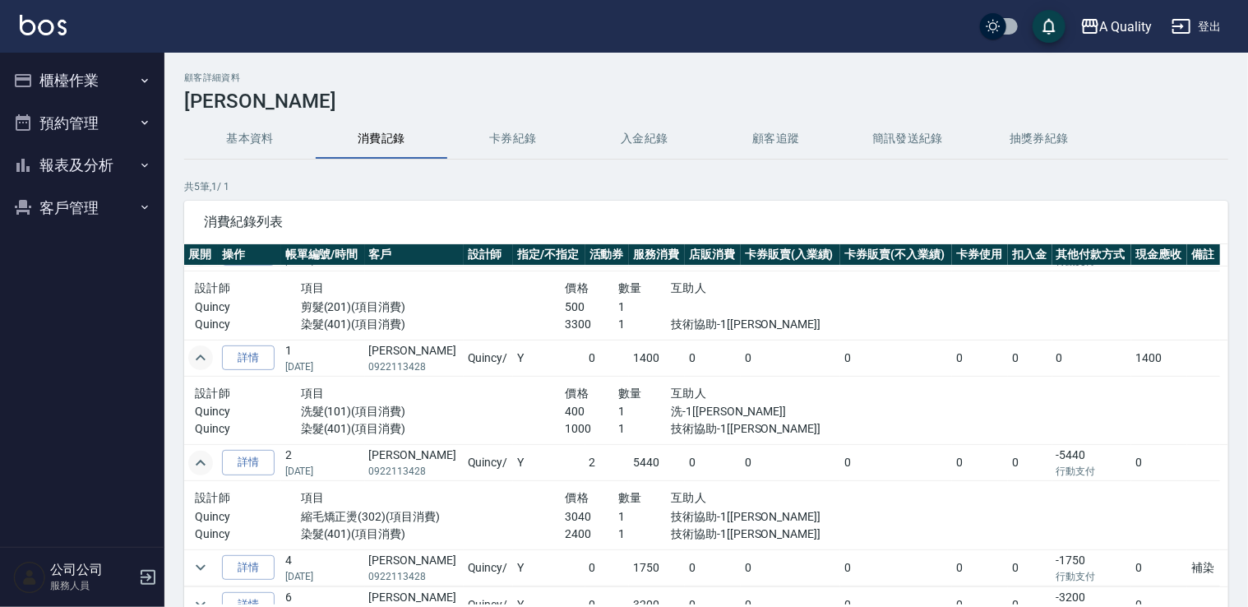
scroll to position [47, 0]
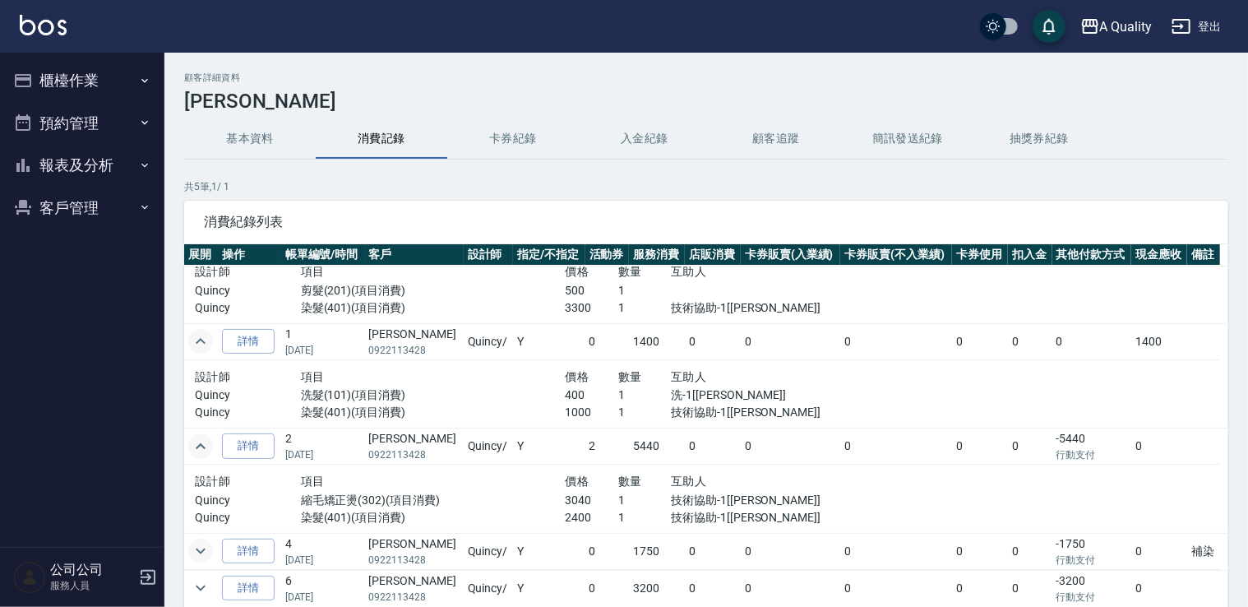
click at [198, 558] on button "expand row" at bounding box center [200, 551] width 25 height 25
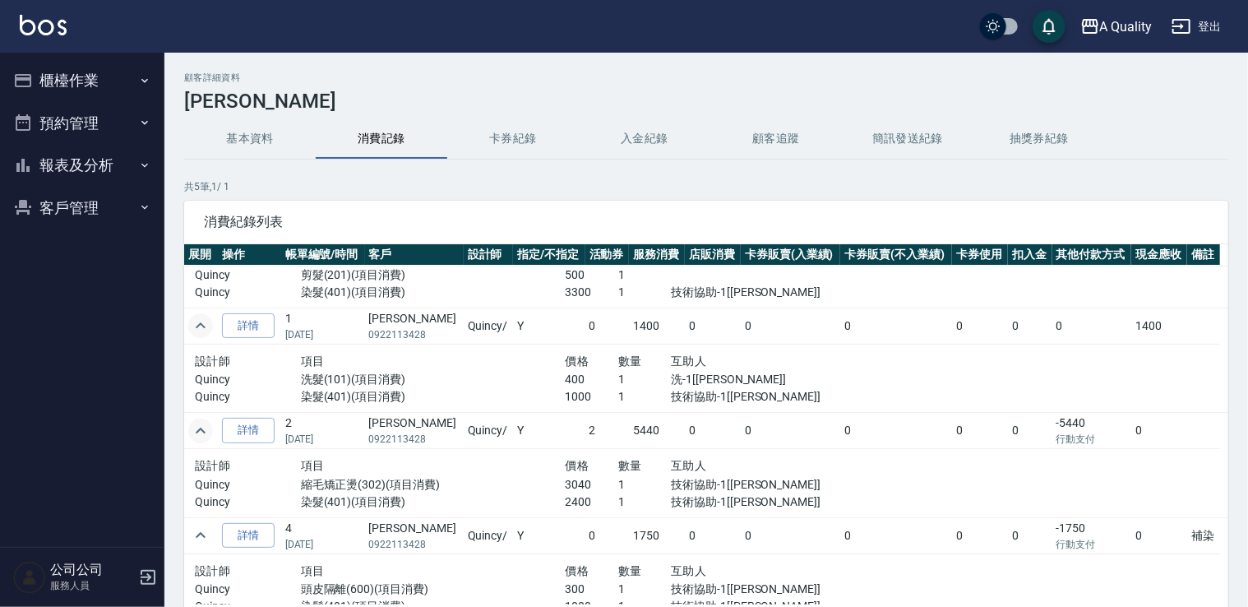
scroll to position [150, 0]
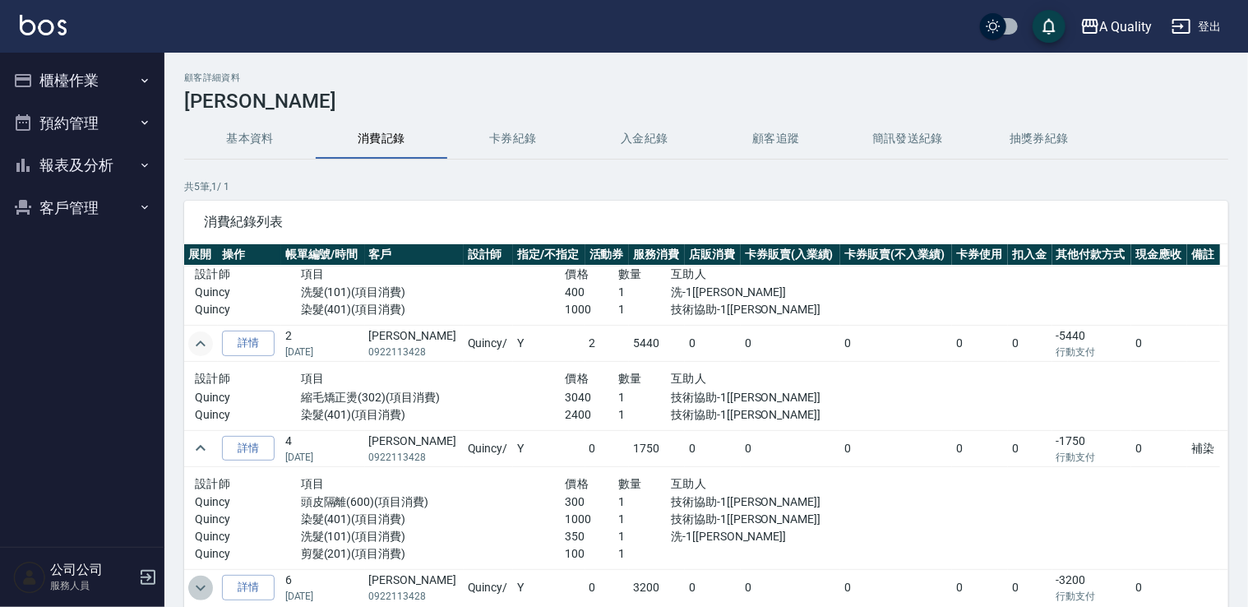
click at [191, 590] on icon "expand row" at bounding box center [201, 588] width 20 height 20
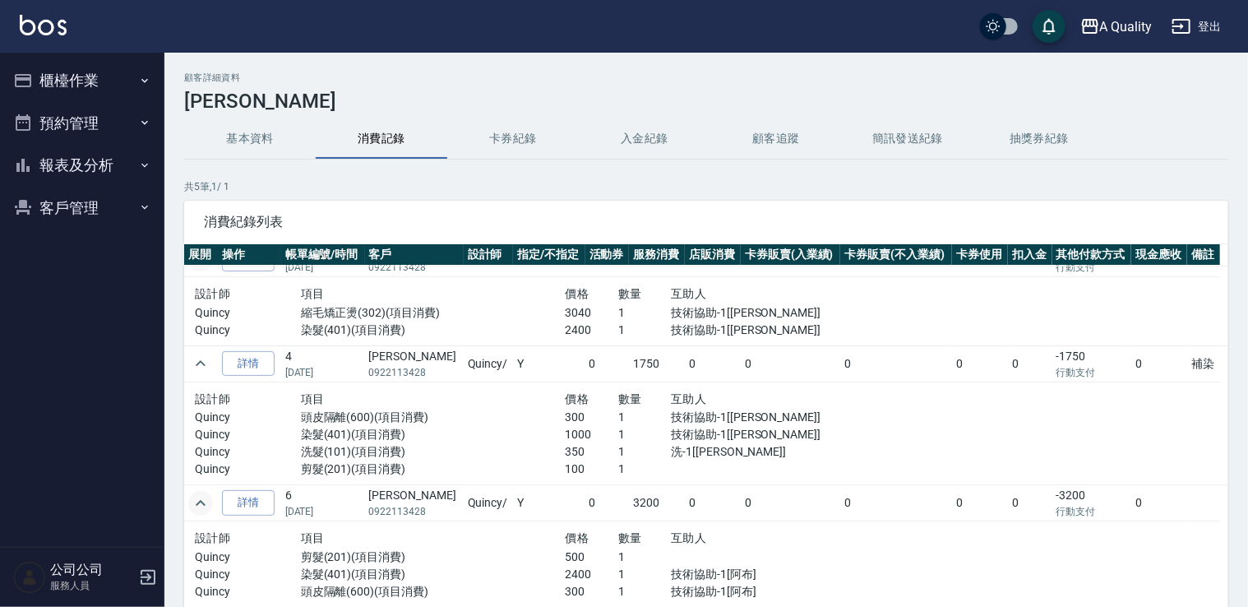
scroll to position [0, 0]
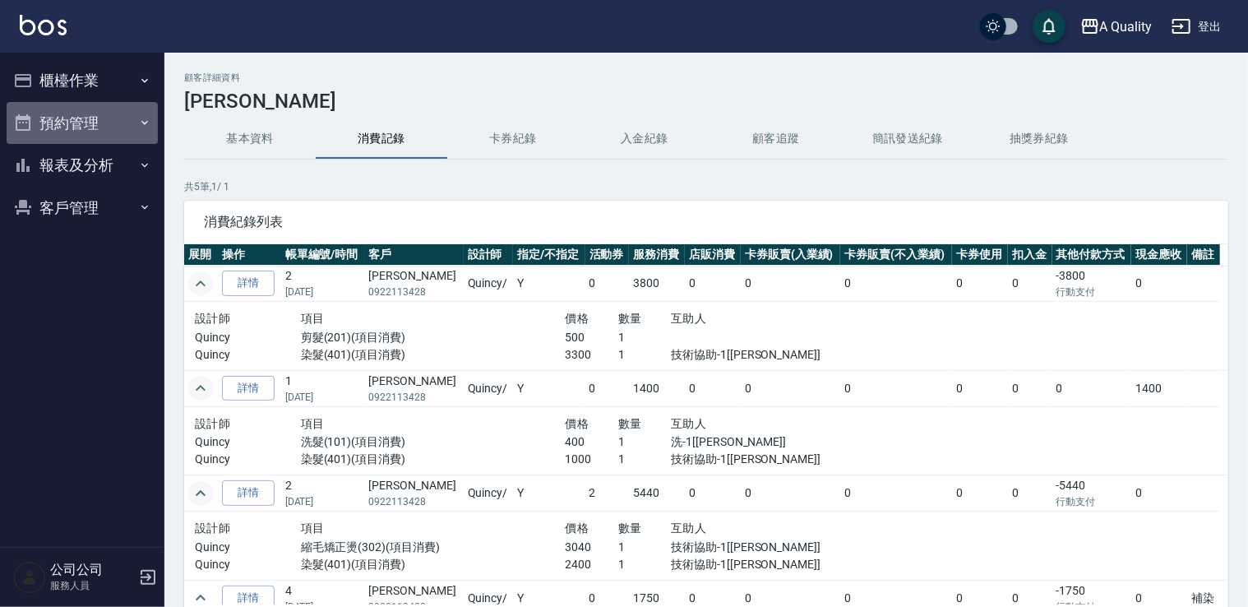
click at [67, 111] on button "預約管理" at bounding box center [82, 123] width 151 height 43
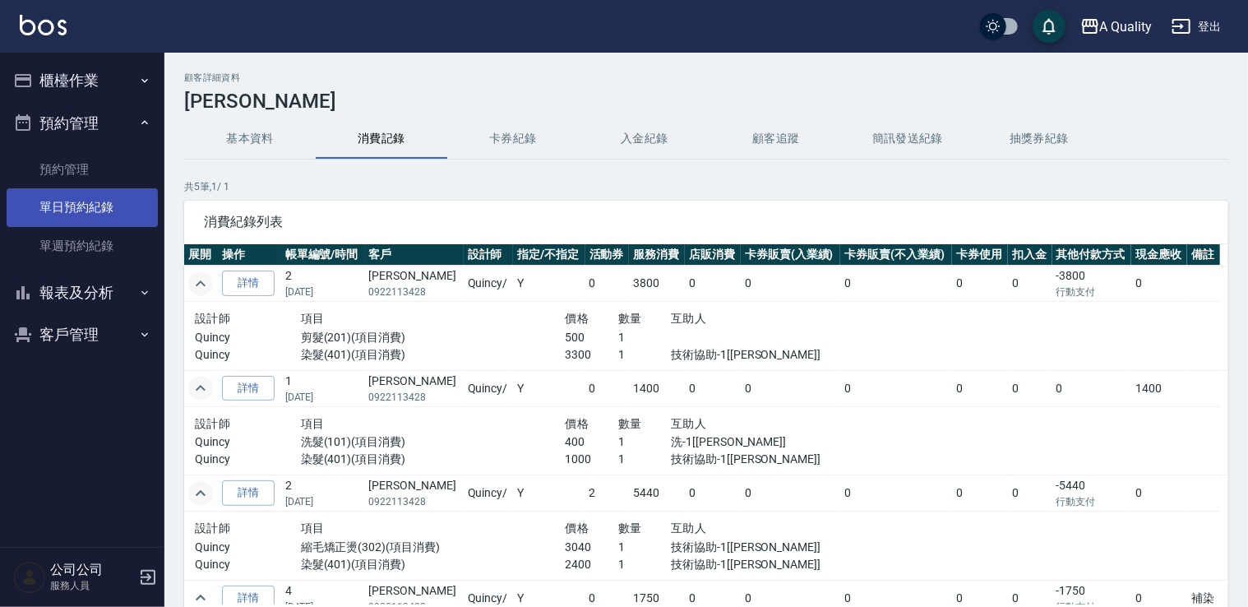
click at [76, 206] on link "單日預約紀錄" at bounding box center [82, 207] width 151 height 38
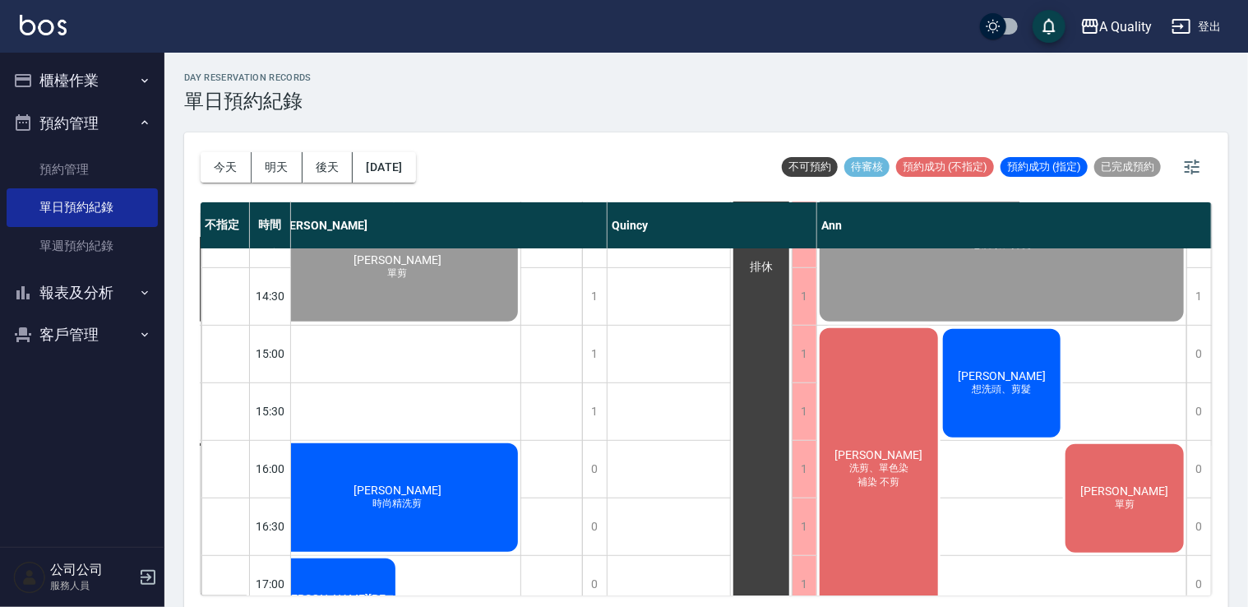
scroll to position [411, 234]
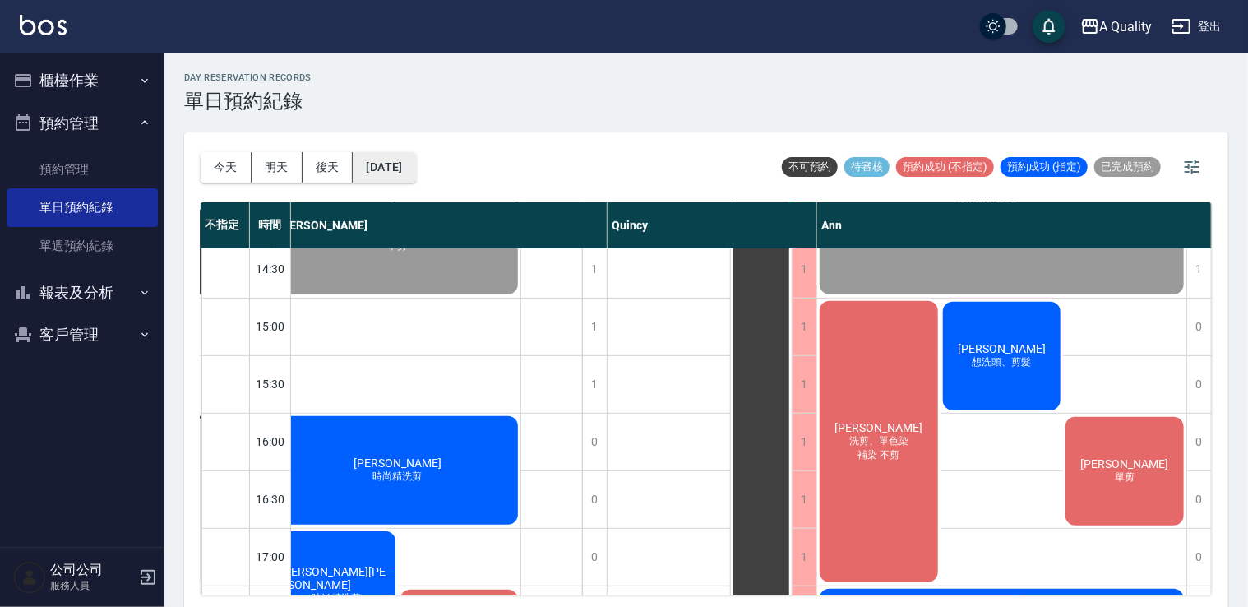
click at [415, 168] on button "[DATE]" at bounding box center [384, 167] width 62 height 30
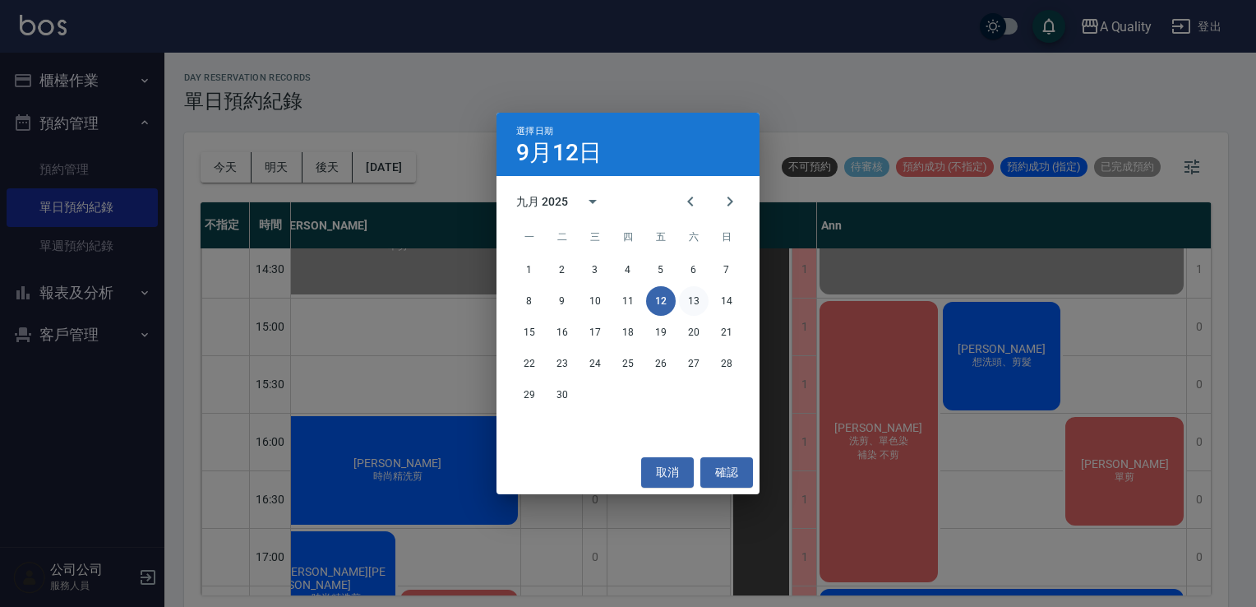
click at [690, 298] on button "13" at bounding box center [694, 301] width 30 height 30
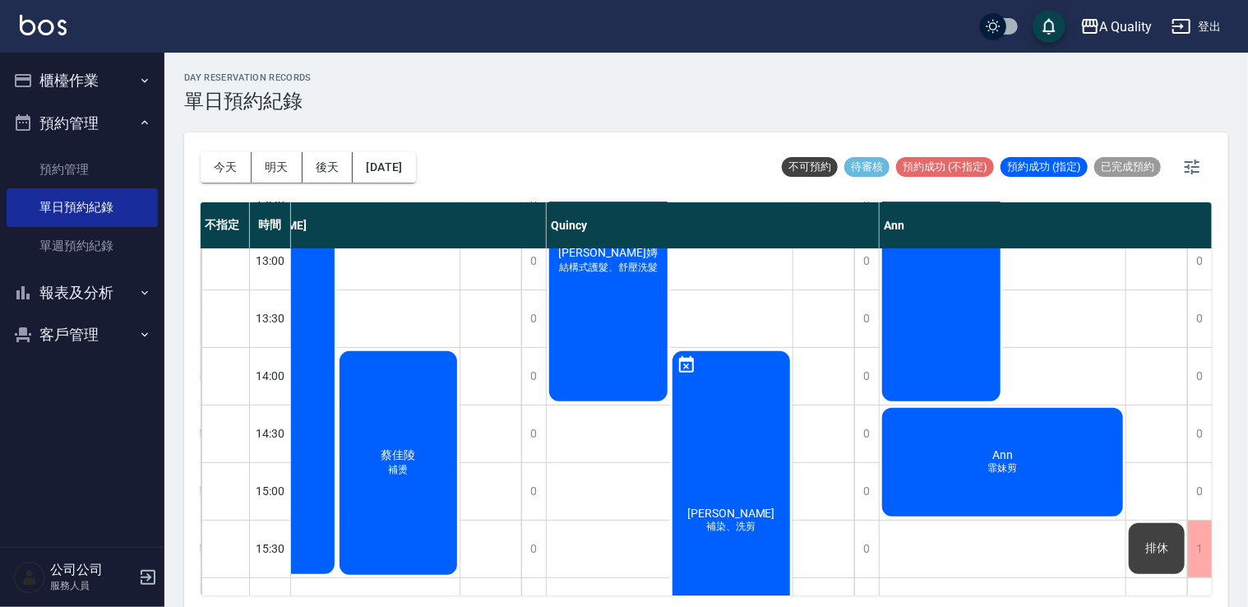
scroll to position [493, 225]
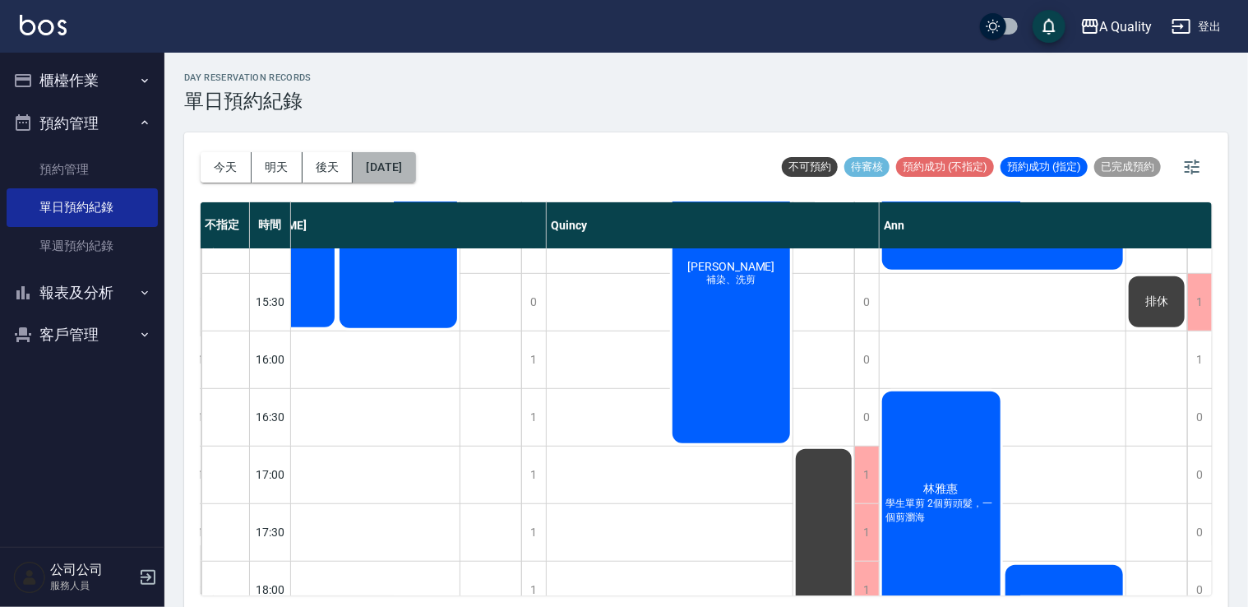
click at [398, 166] on button "2025/09/13" at bounding box center [384, 167] width 62 height 30
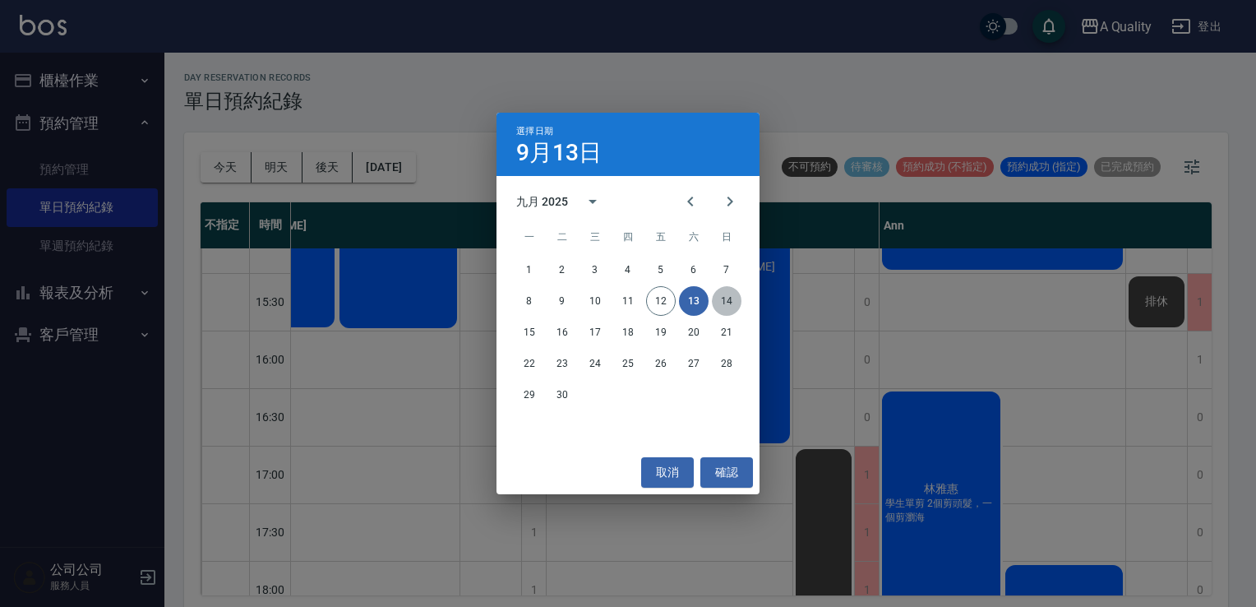
click at [727, 289] on button "14" at bounding box center [727, 301] width 30 height 30
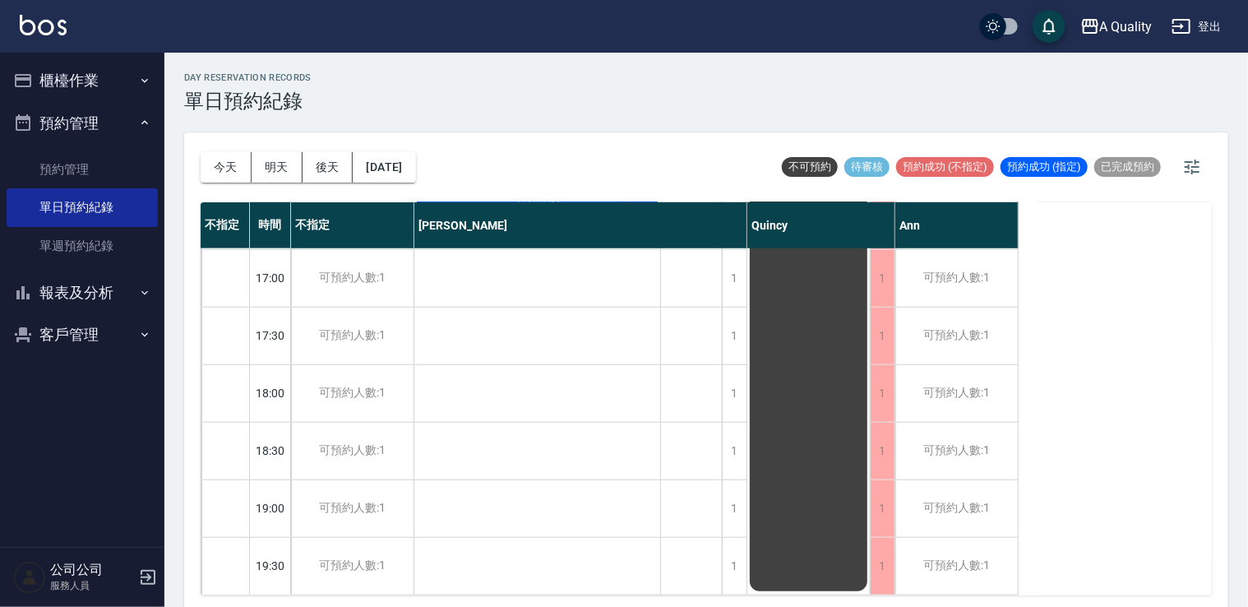
scroll to position [701, 0]
click at [415, 164] on button "2025/09/14" at bounding box center [384, 167] width 62 height 30
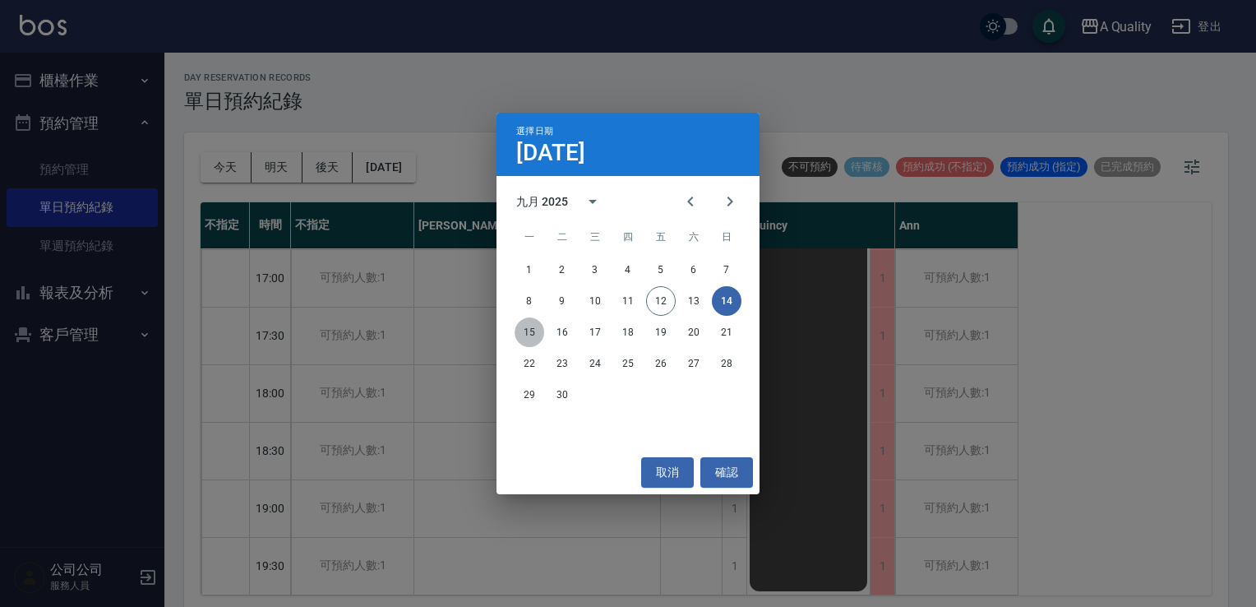
click at [539, 335] on button "15" at bounding box center [530, 332] width 30 height 30
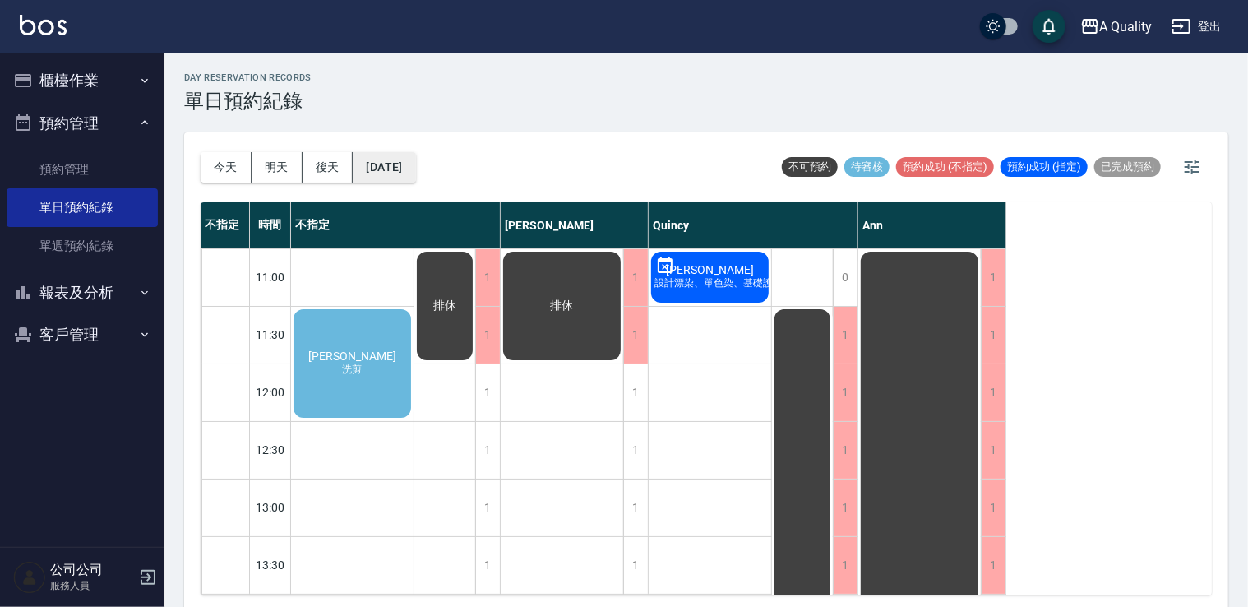
click at [408, 167] on button "2025/09/15" at bounding box center [384, 167] width 62 height 30
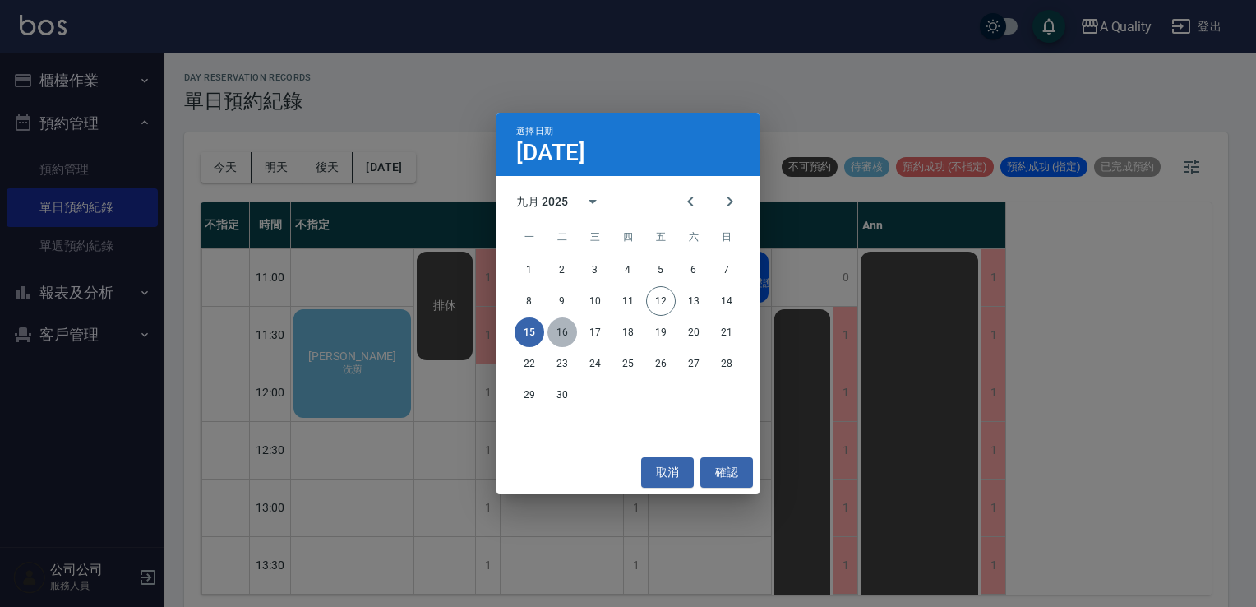
click at [566, 337] on button "16" at bounding box center [563, 332] width 30 height 30
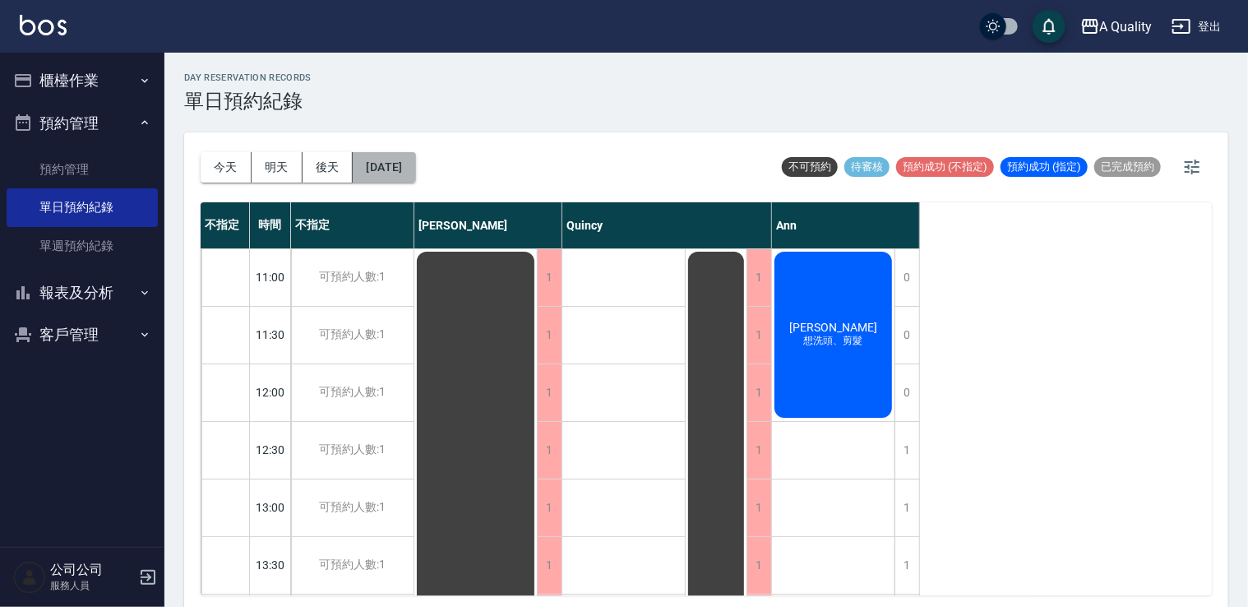
click at [415, 163] on button "2025/09/16" at bounding box center [384, 167] width 62 height 30
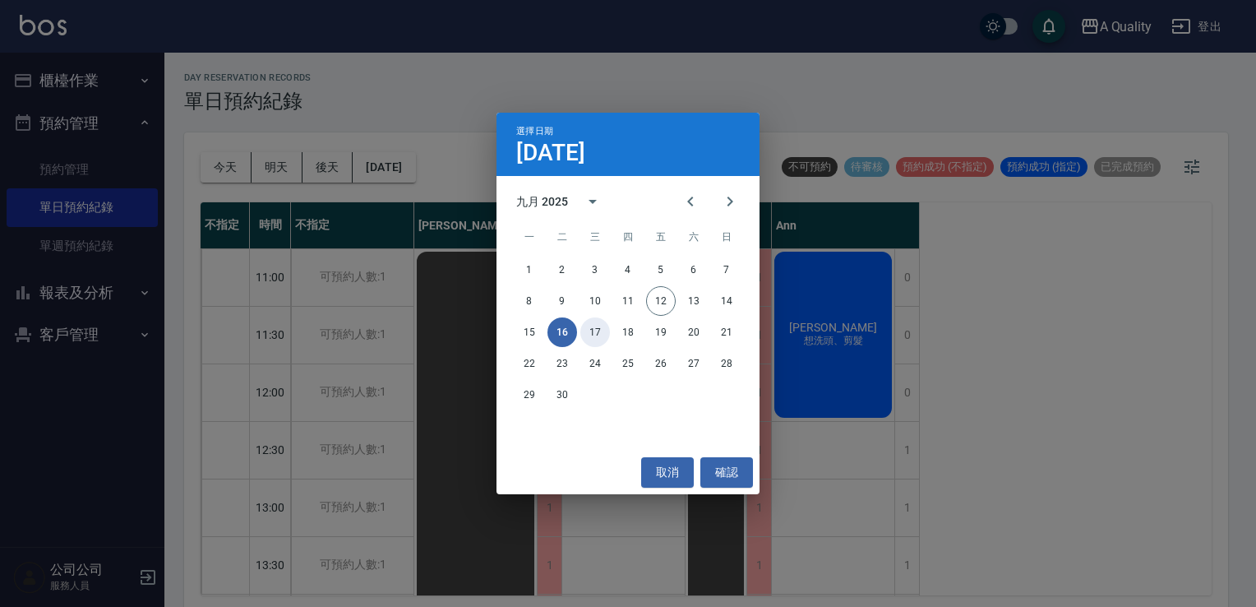
click at [591, 335] on button "17" at bounding box center [596, 332] width 30 height 30
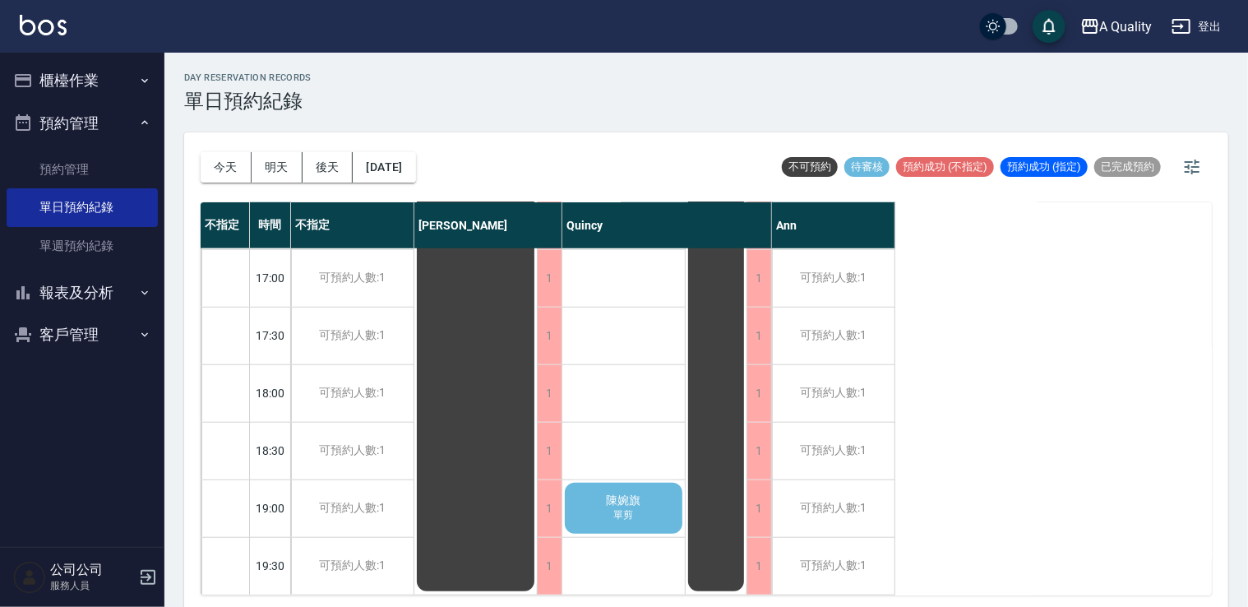
scroll to position [701, 0]
click at [415, 169] on button "2025/09/17" at bounding box center [384, 167] width 62 height 30
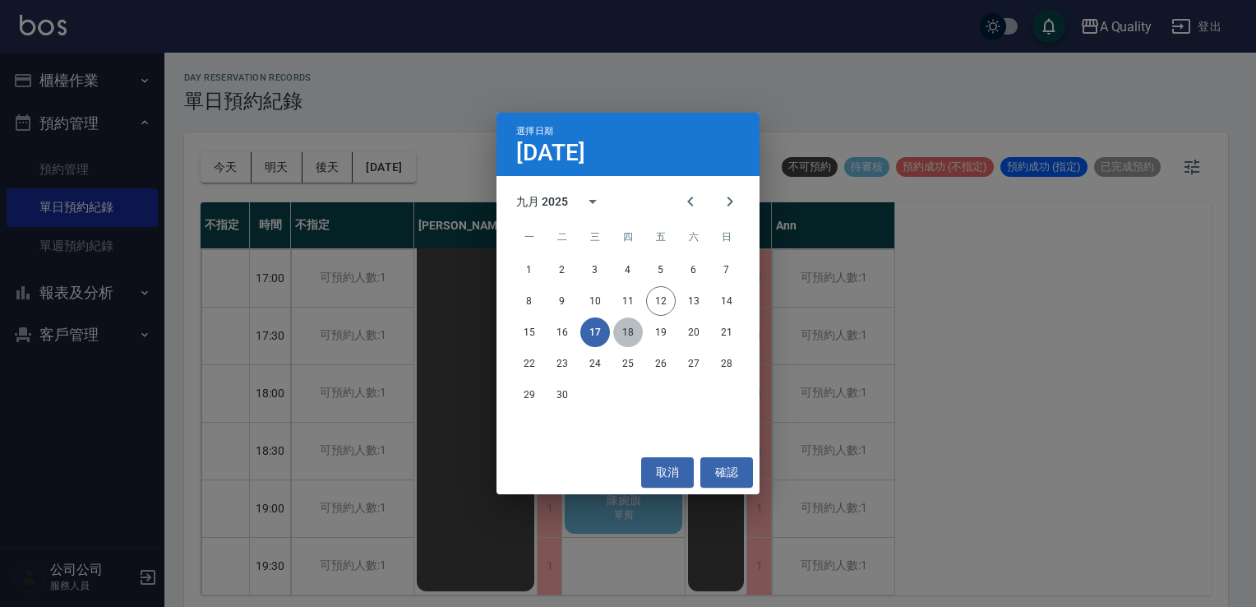
click at [628, 335] on button "18" at bounding box center [628, 332] width 30 height 30
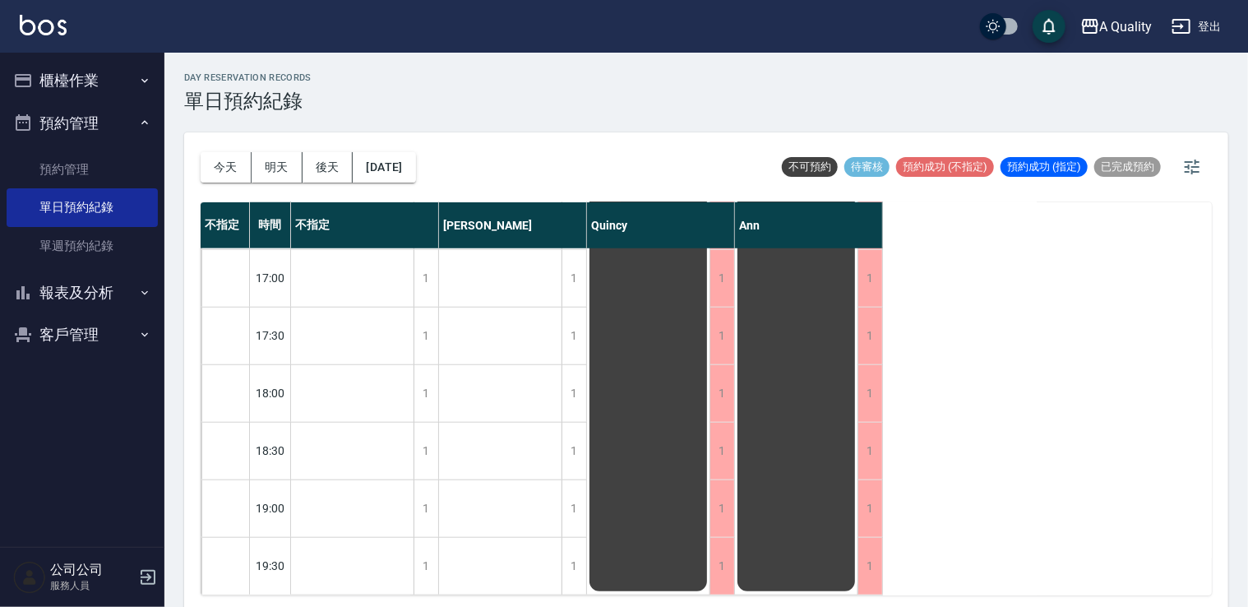
scroll to position [372, 0]
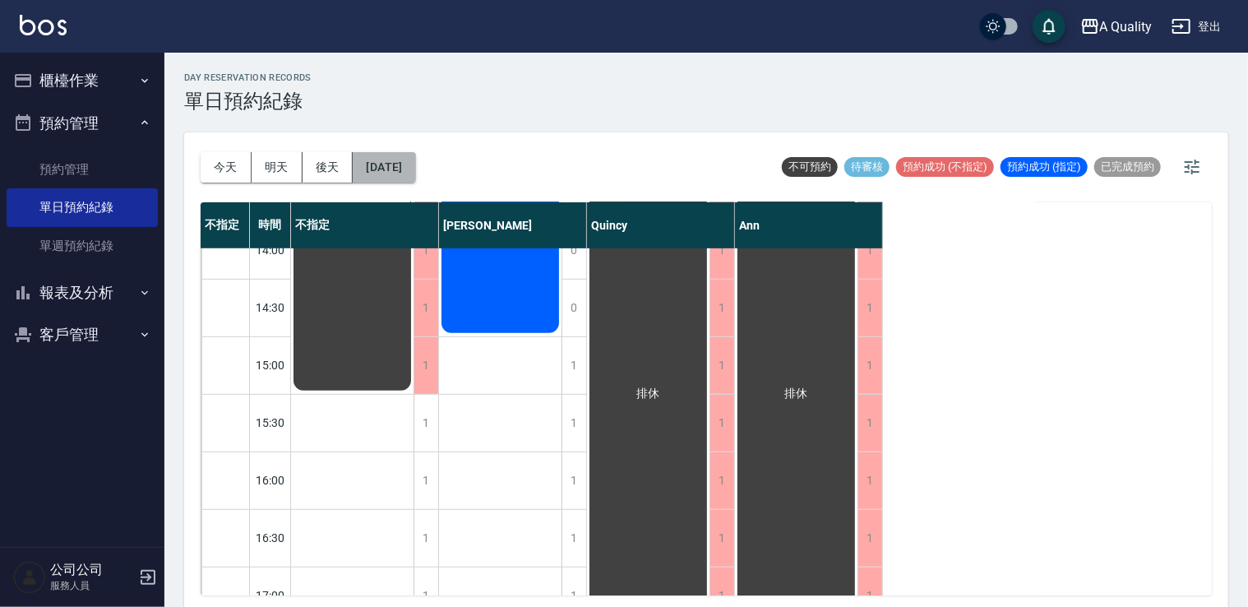
click at [381, 166] on button "2025/09/18" at bounding box center [384, 167] width 62 height 30
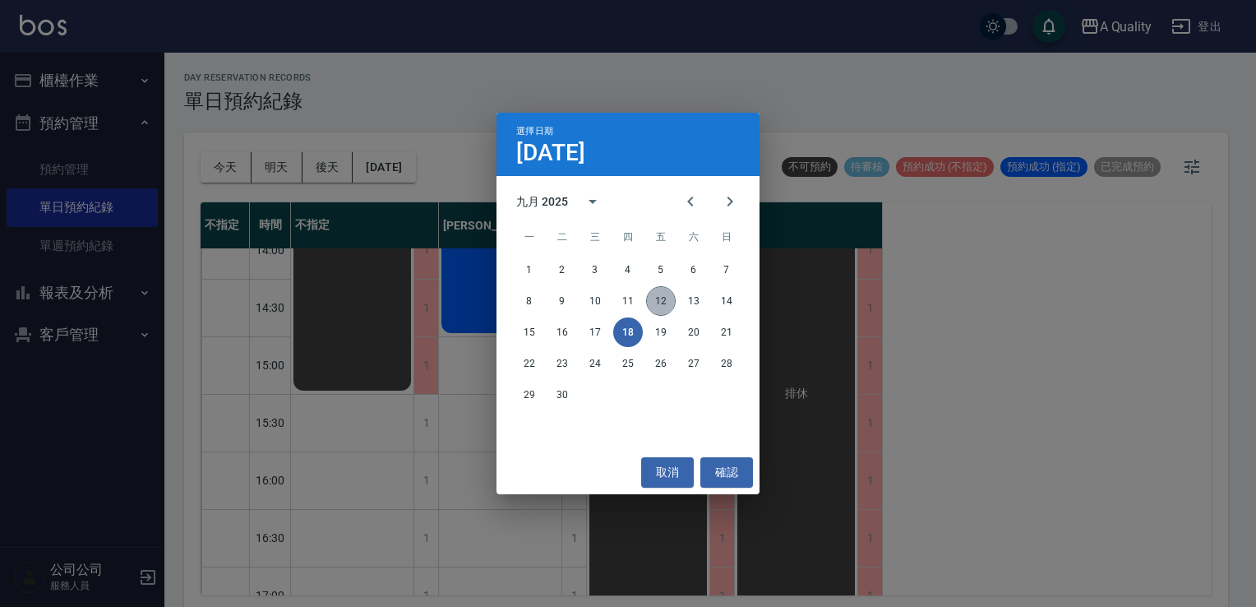
click at [654, 307] on button "12" at bounding box center [661, 301] width 30 height 30
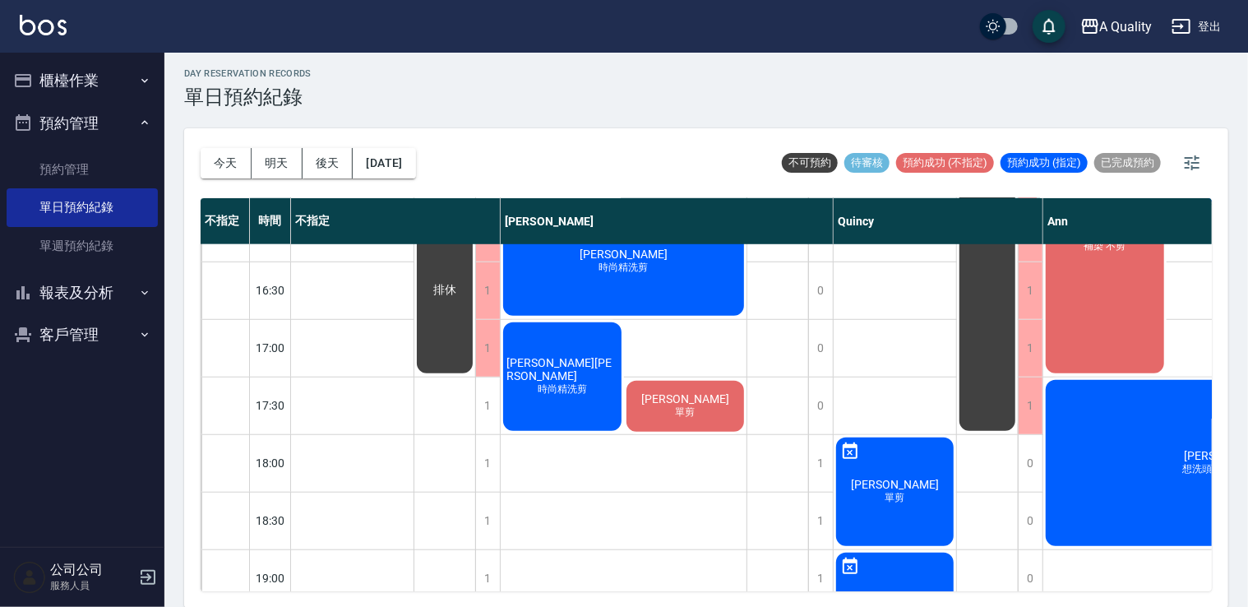
scroll to position [537, 0]
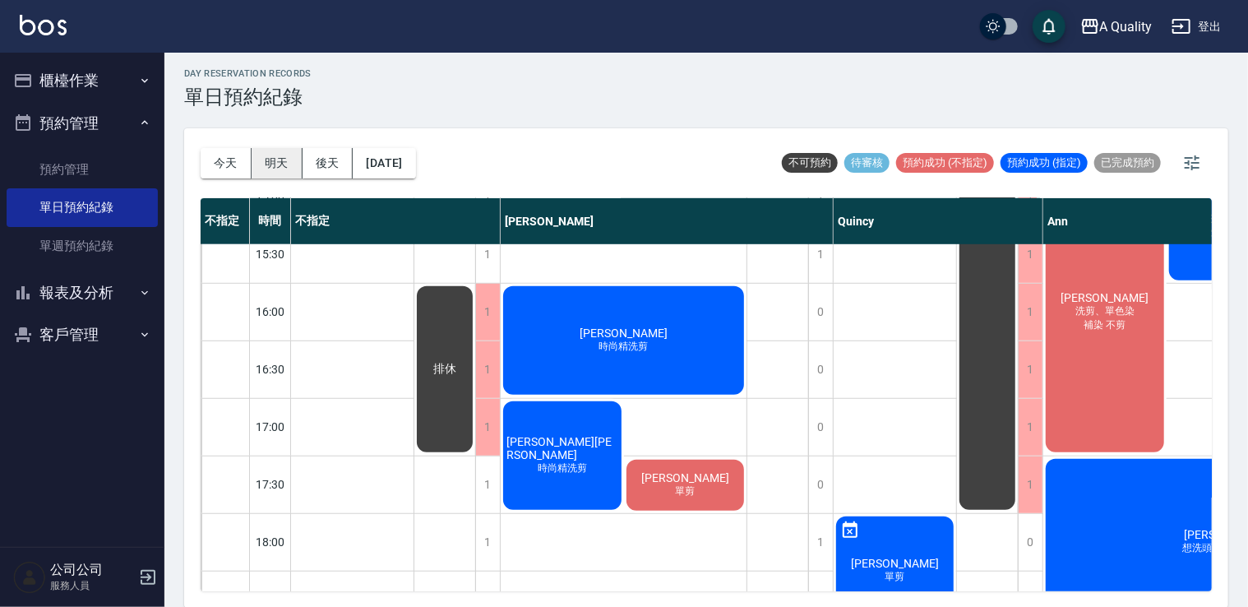
click at [293, 172] on button "明天" at bounding box center [277, 163] width 51 height 30
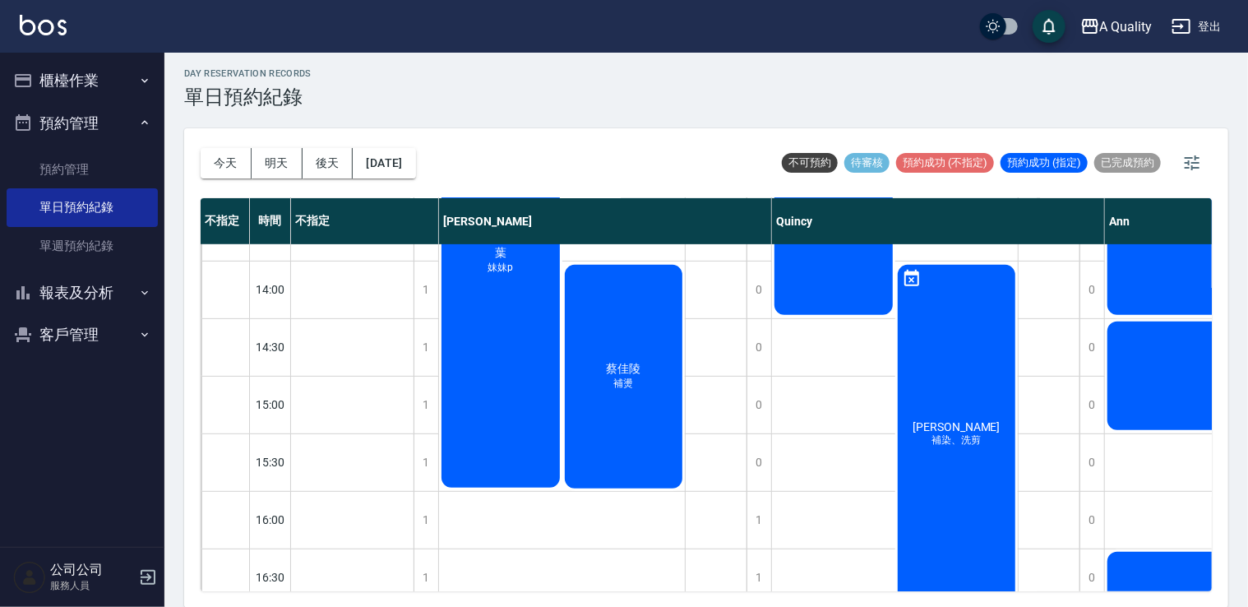
scroll to position [82, 0]
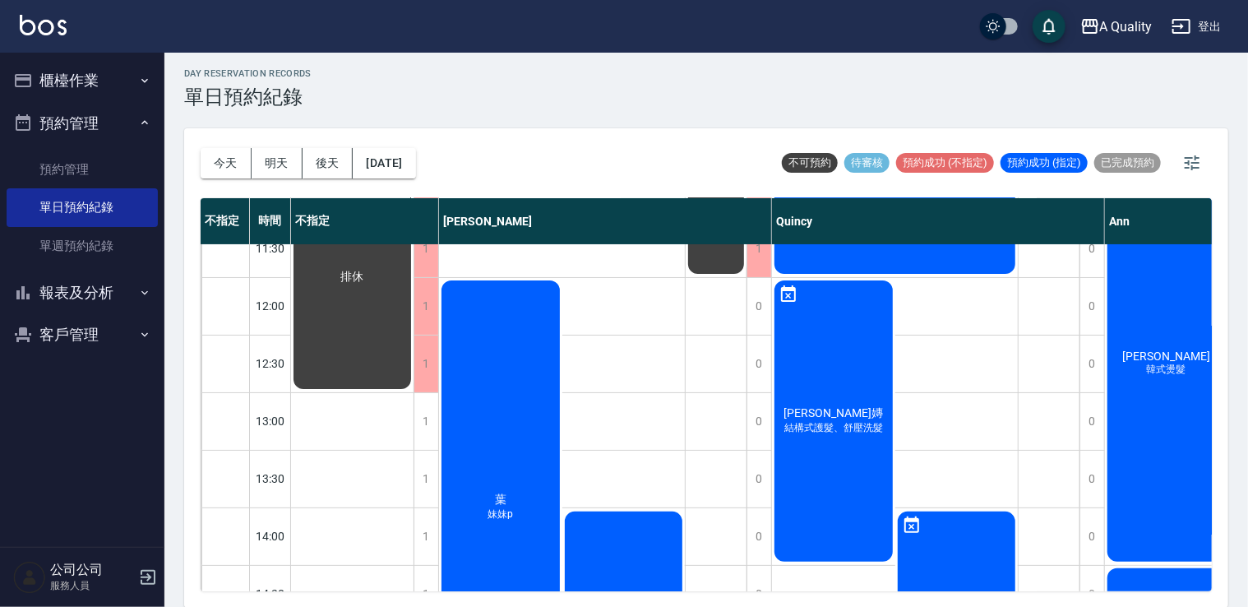
click at [1143, 594] on div "今天 明天 後天 2025/09/13 不可預約 待審核 預約成功 (不指定) 預約成功 (指定) 已完成預約 不指定 時間 不指定 Taylor Quinc…" at bounding box center [706, 367] width 1044 height 479
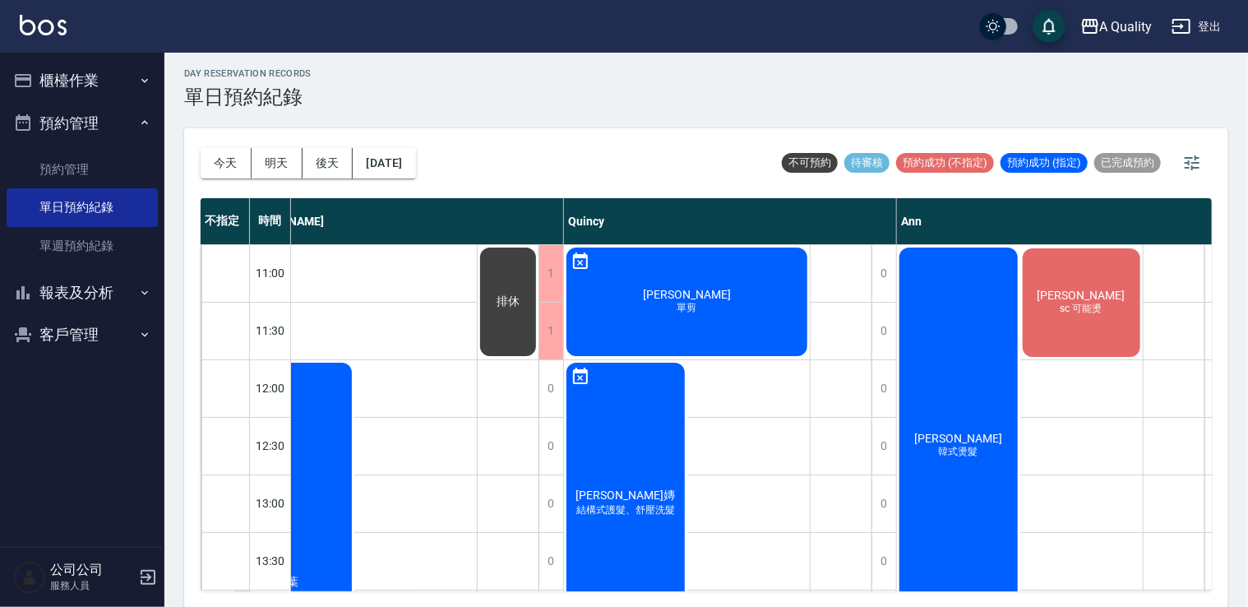
scroll to position [0, 0]
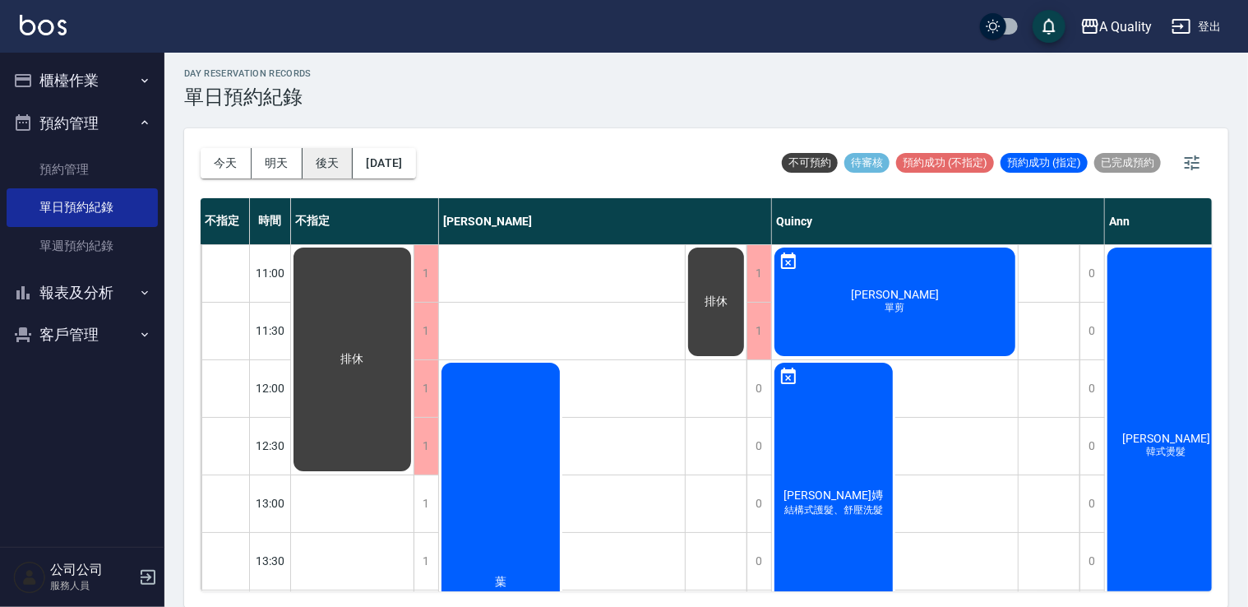
click at [321, 158] on button "後天" at bounding box center [328, 163] width 51 height 30
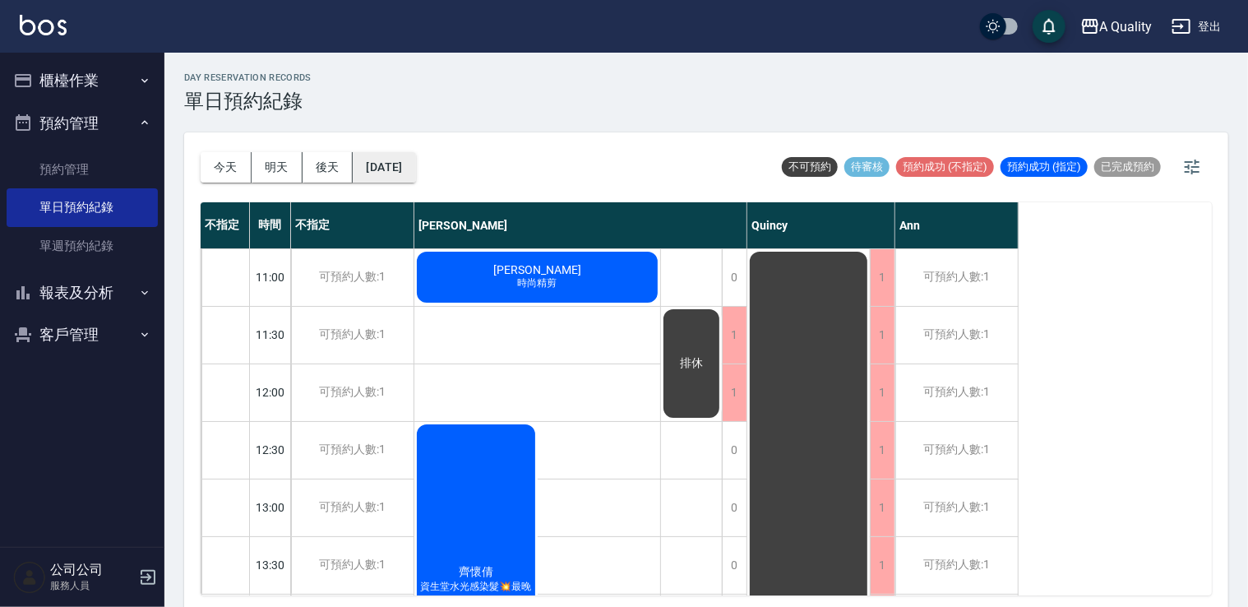
click at [398, 171] on button "2025/09/14" at bounding box center [384, 167] width 62 height 30
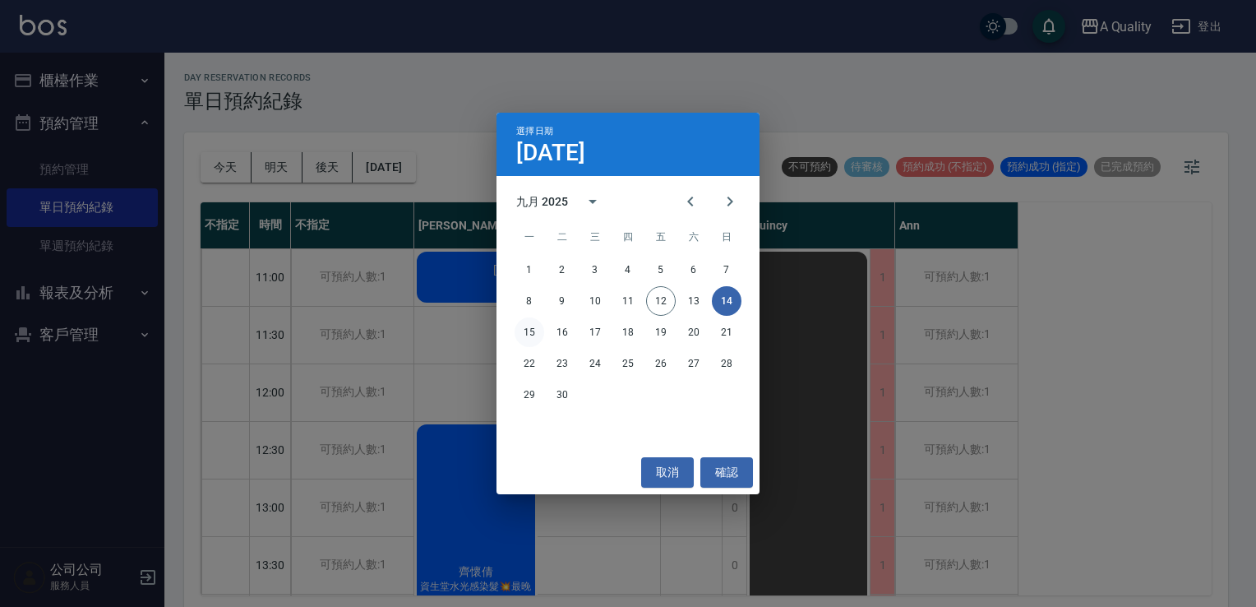
click at [520, 332] on button "15" at bounding box center [530, 332] width 30 height 30
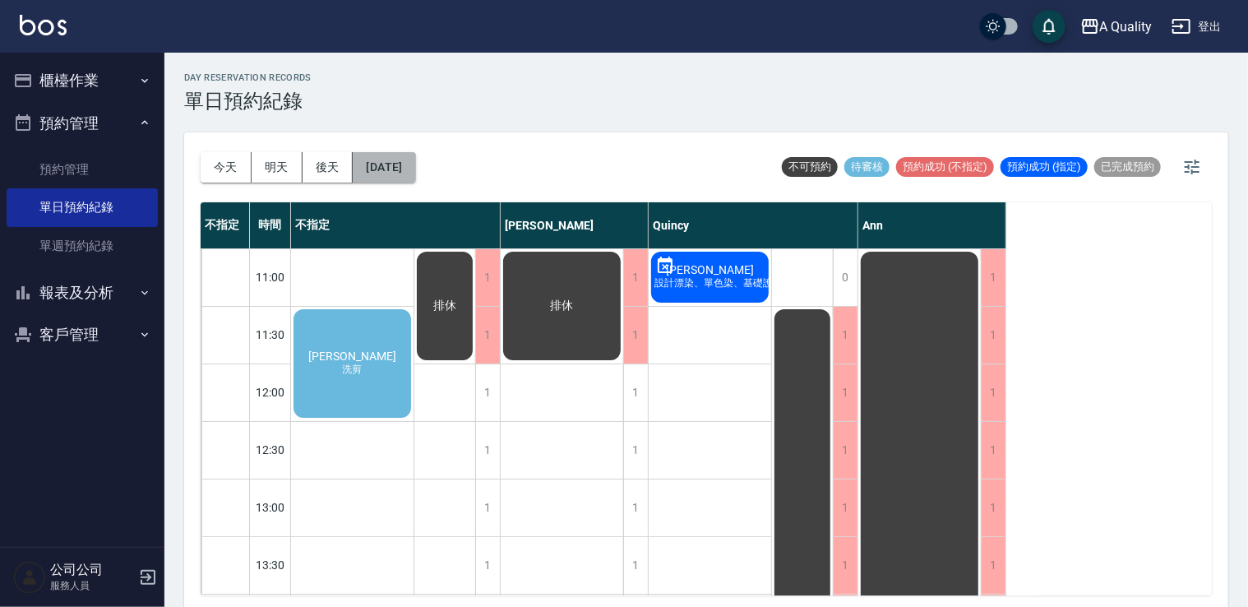
click at [363, 161] on button "2025/09/15" at bounding box center [384, 167] width 62 height 30
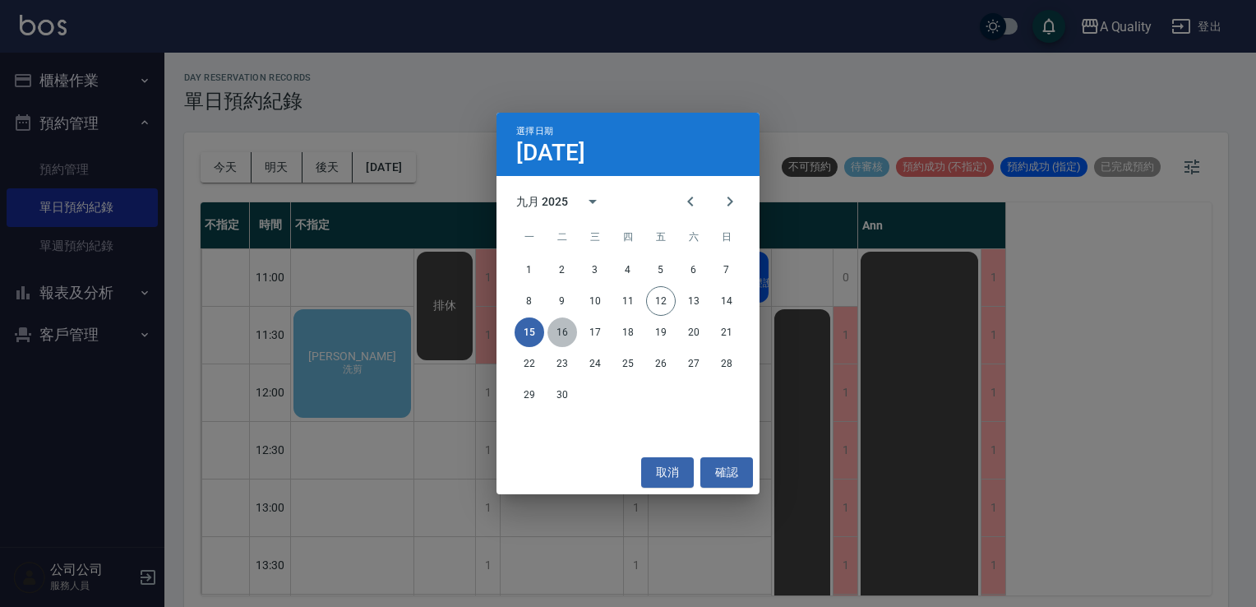
click at [565, 331] on button "16" at bounding box center [563, 332] width 30 height 30
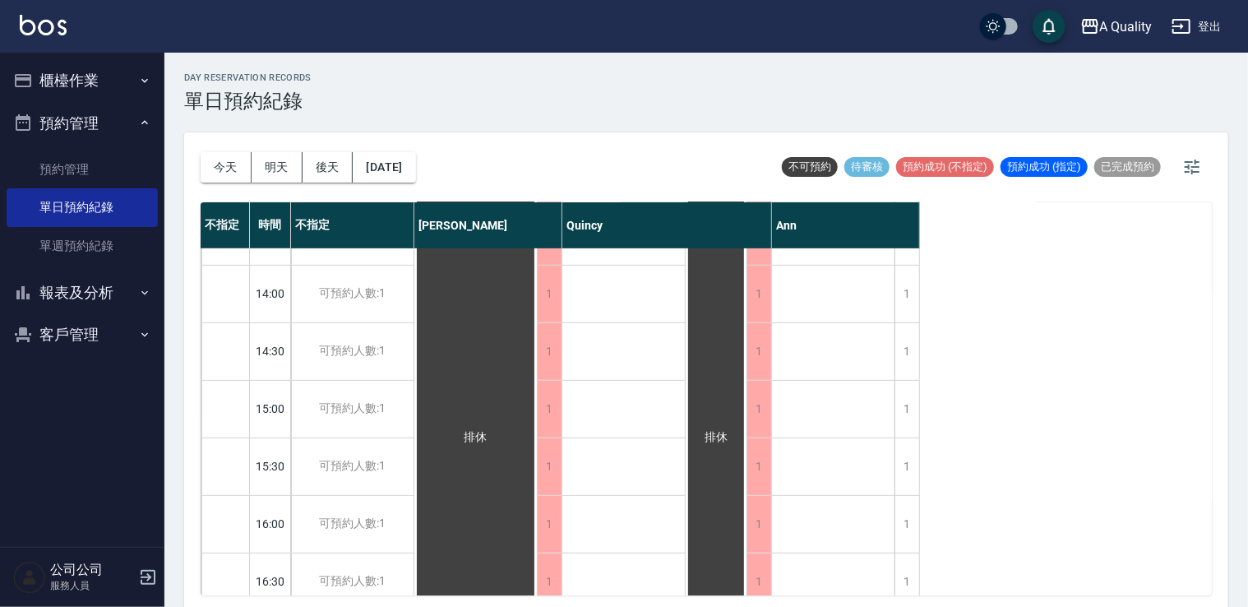
scroll to position [701, 0]
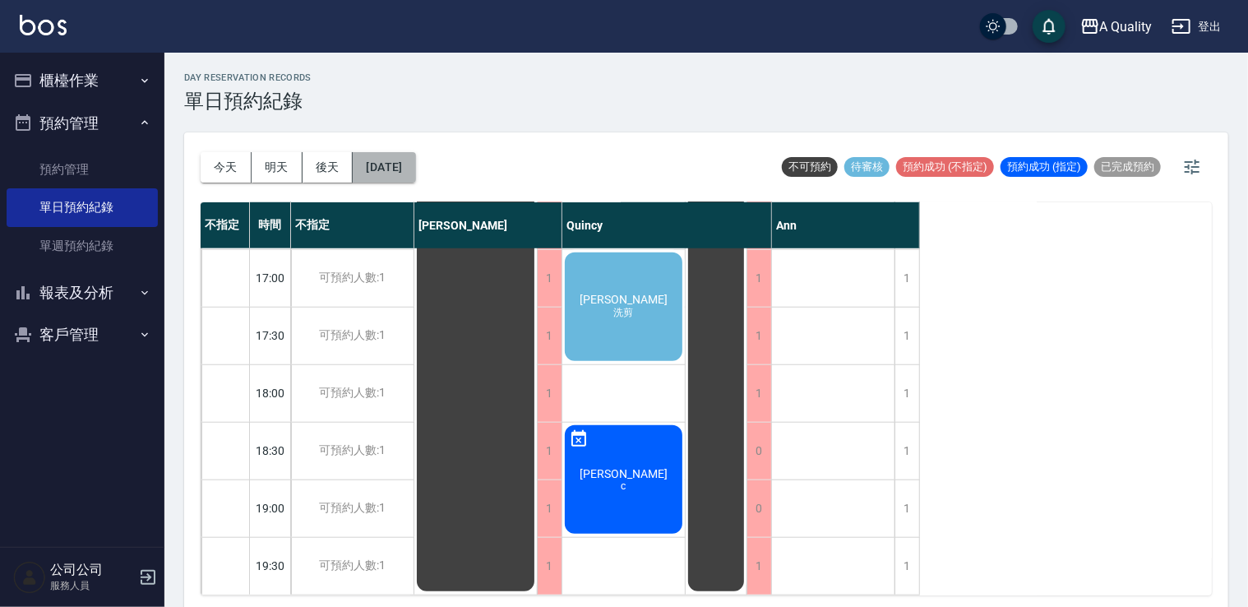
click at [415, 173] on button "2025/09/16" at bounding box center [384, 167] width 62 height 30
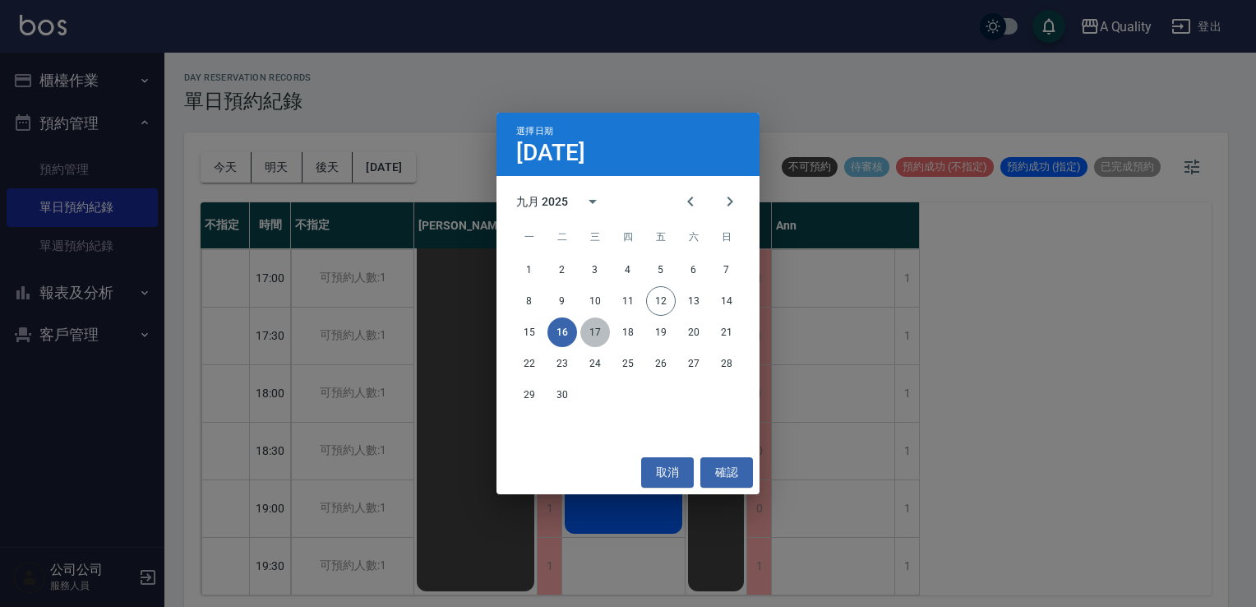
click at [603, 332] on button "17" at bounding box center [596, 332] width 30 height 30
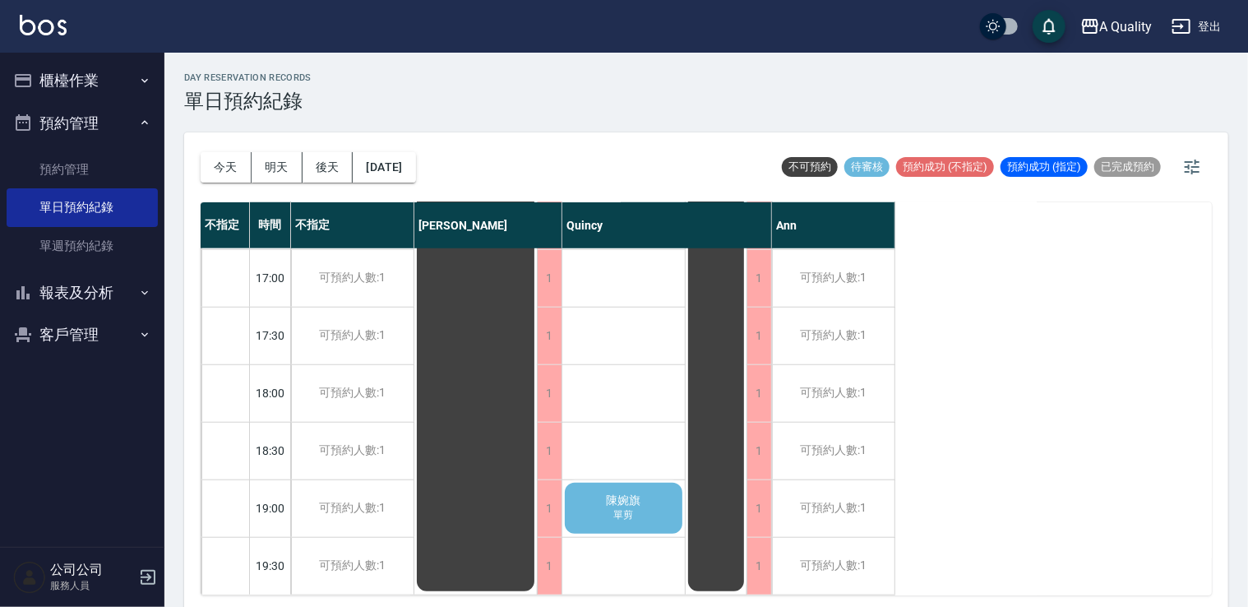
scroll to position [4, 0]
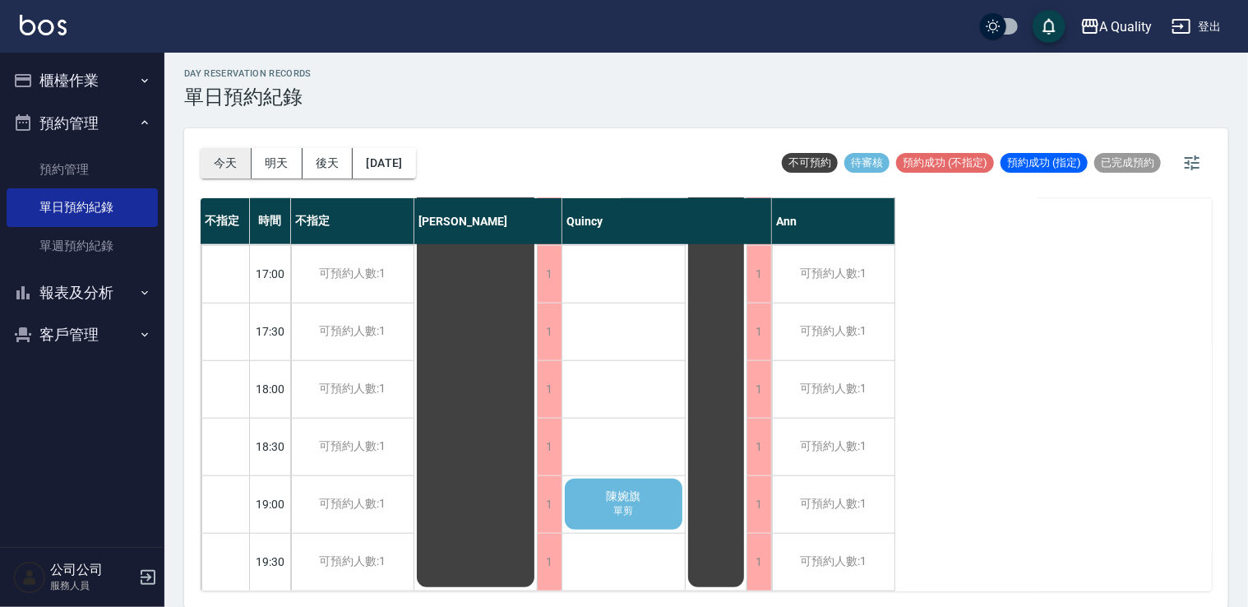
click at [246, 164] on button "今天" at bounding box center [226, 163] width 51 height 30
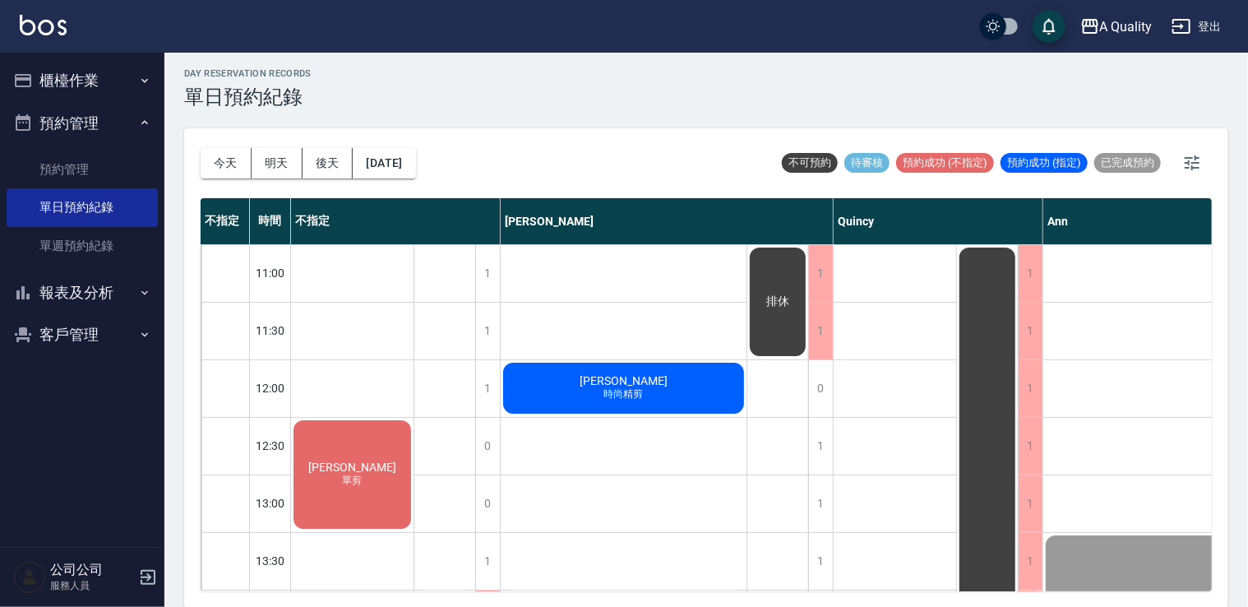
click at [628, 381] on span "[PERSON_NAME]" at bounding box center [623, 380] width 95 height 13
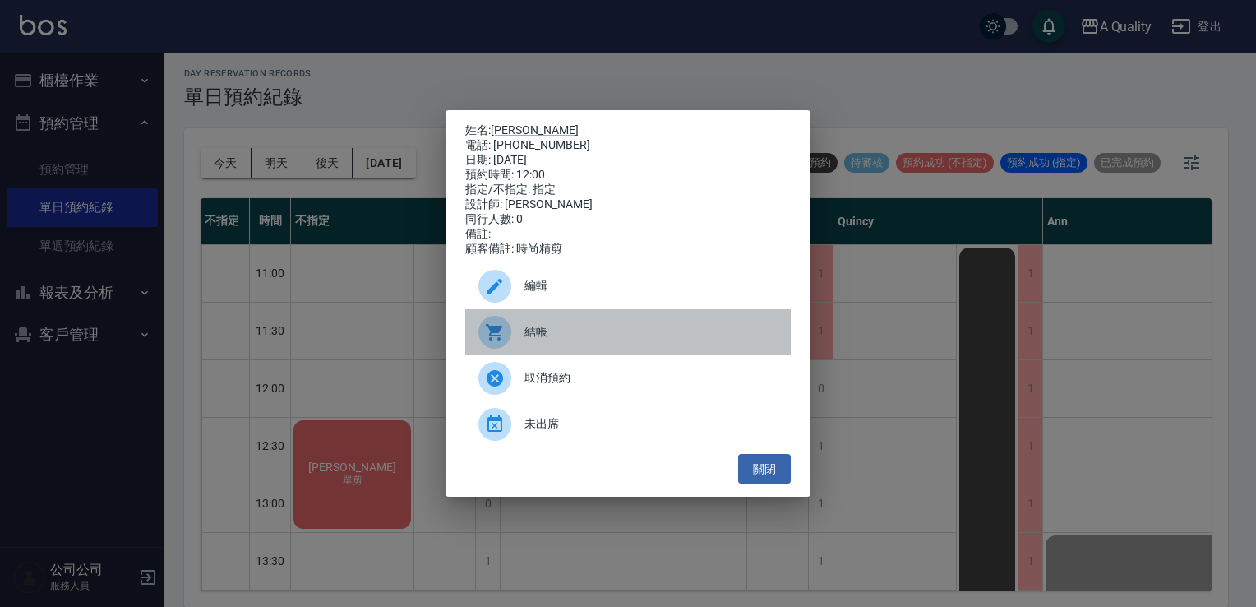
click at [513, 337] on div at bounding box center [502, 332] width 46 height 33
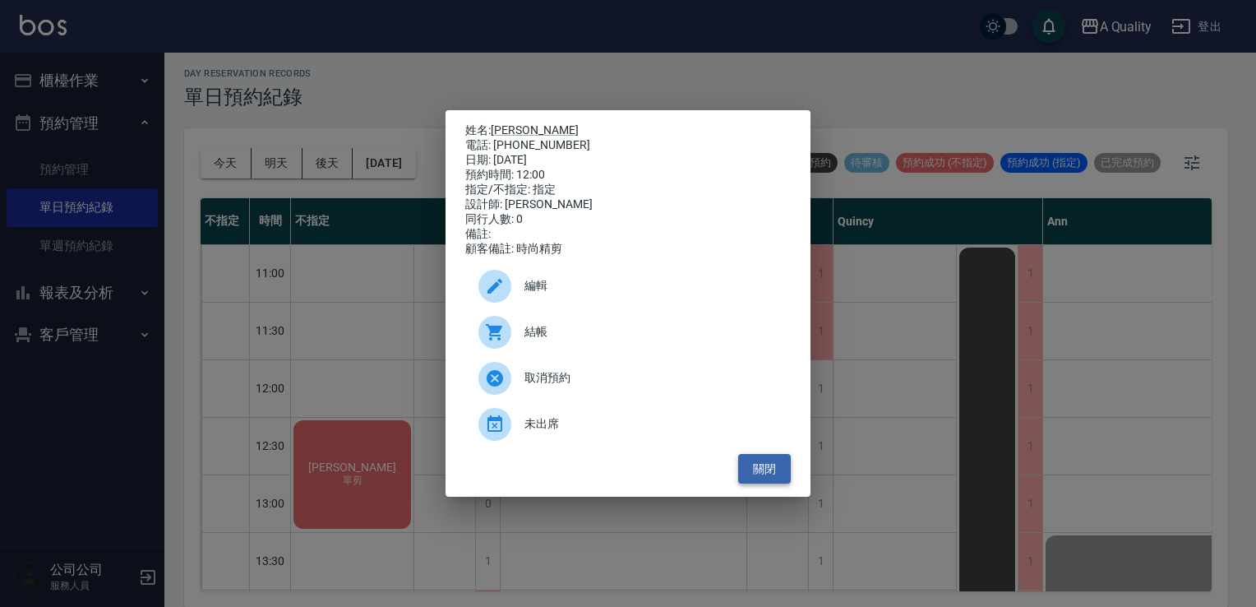
click at [770, 473] on button "關閉" at bounding box center [764, 469] width 53 height 30
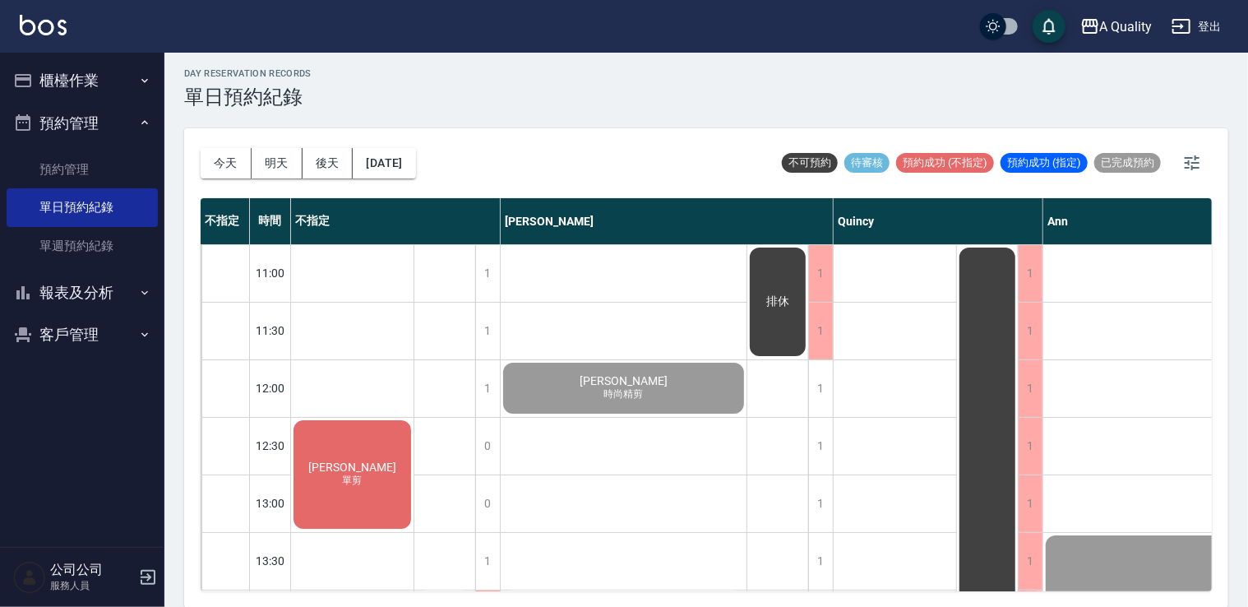
click at [391, 465] on div "陸鳳瓊 單剪" at bounding box center [352, 474] width 123 height 113
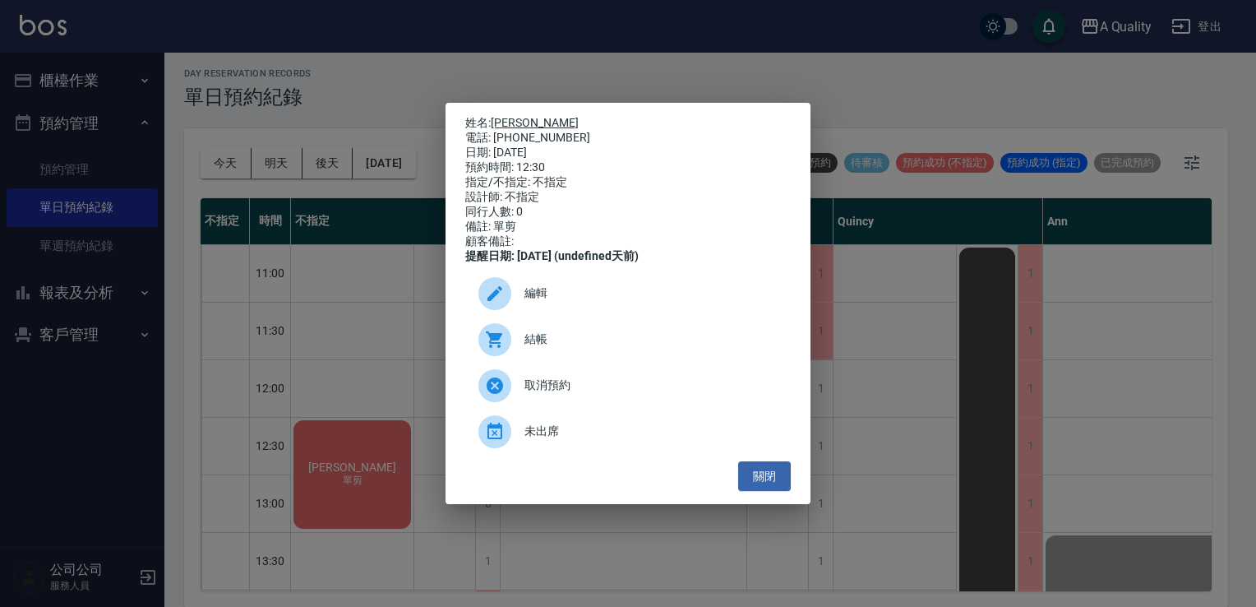
click at [515, 118] on link "[PERSON_NAME]" at bounding box center [535, 122] width 88 height 13
click at [760, 492] on button "關閉" at bounding box center [764, 476] width 53 height 30
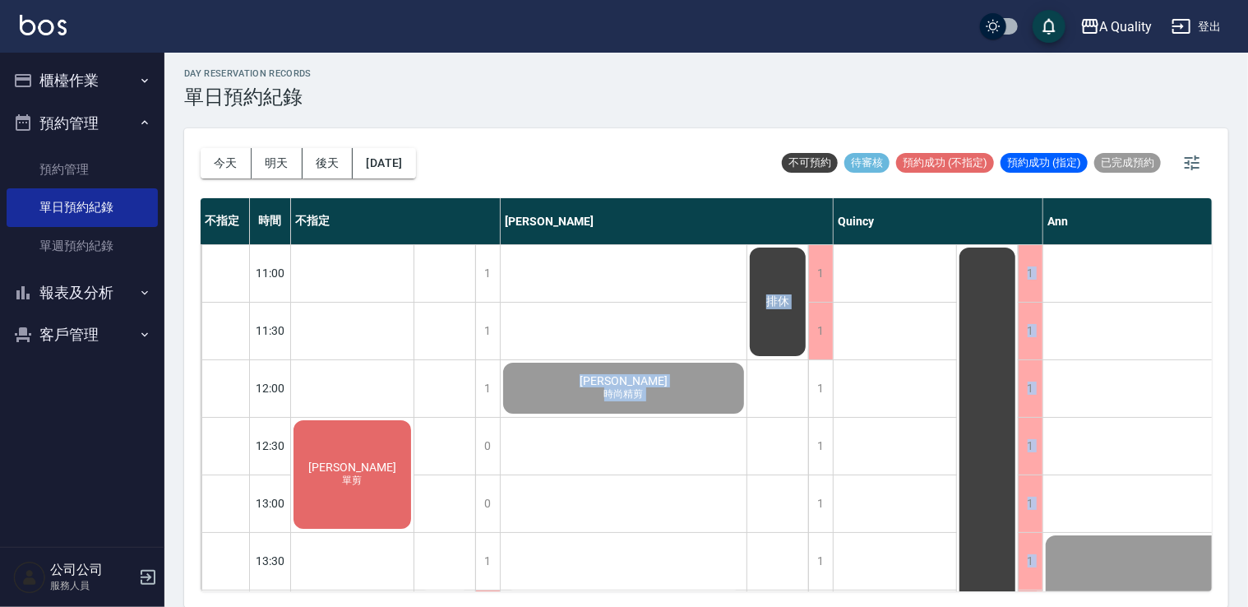
drag, startPoint x: 790, startPoint y: 591, endPoint x: 988, endPoint y: 592, distance: 197.3
click at [988, 592] on div "今天 明天 後天 2025/09/12 不可預約 待審核 預約成功 (不指定) 預約成功 (指定) 已完成預約 不指定 時間 不指定 Taylor Quinc…" at bounding box center [706, 367] width 1044 height 479
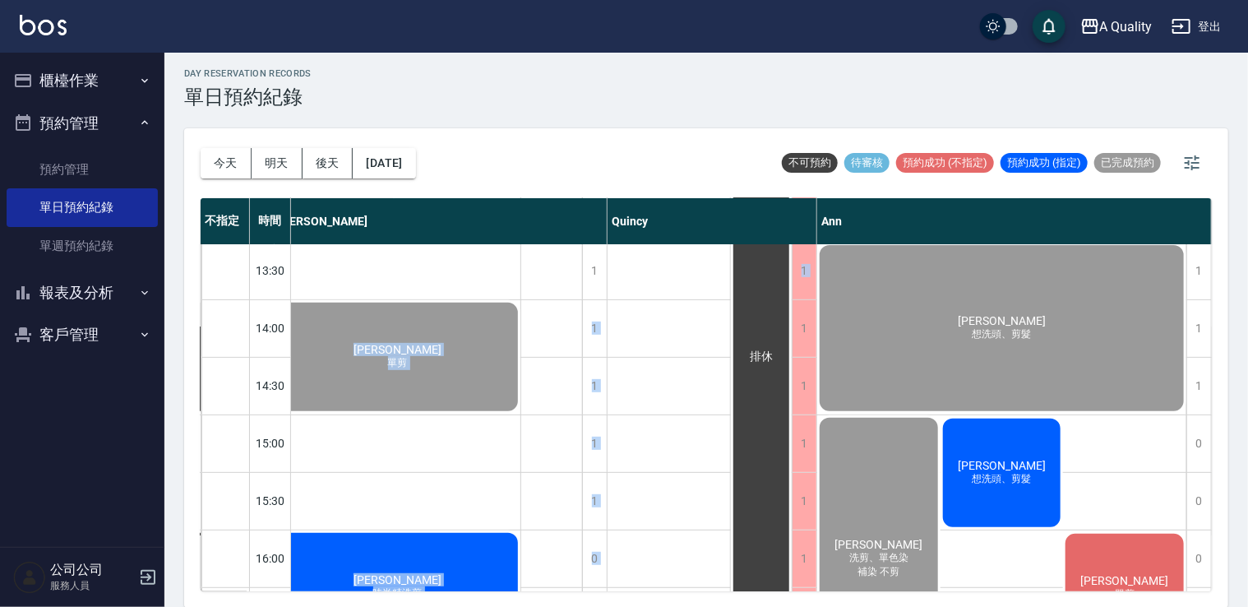
scroll to position [290, 0]
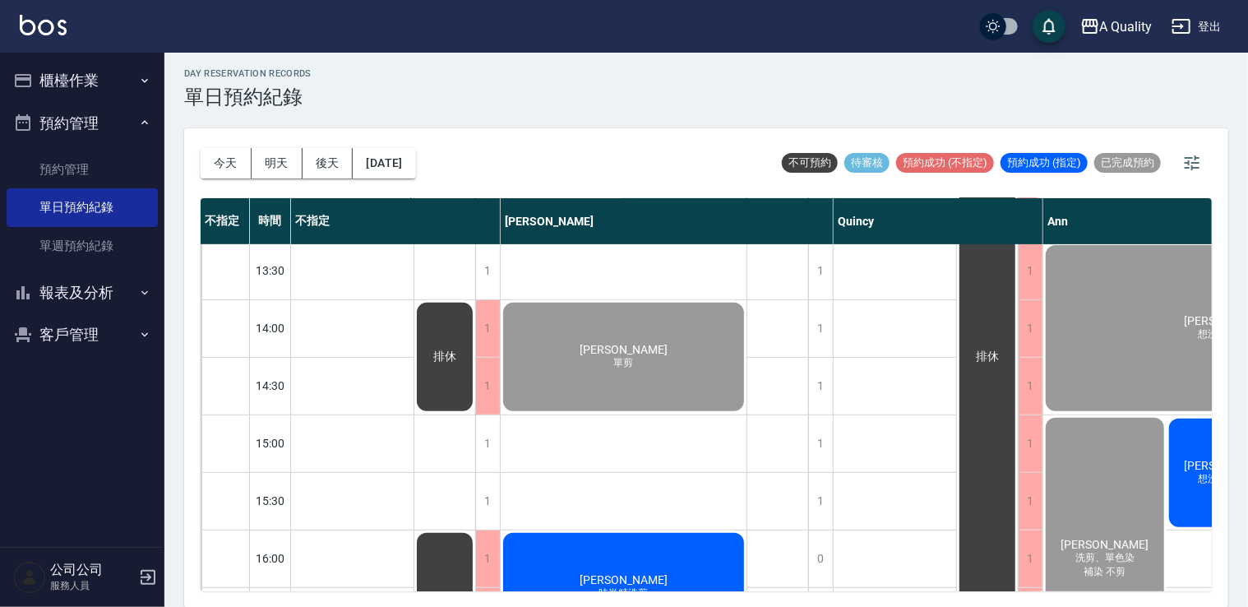
click at [909, 413] on div "林睦涵 單剪 黃朝榮 洗剪" at bounding box center [895, 472] width 123 height 1036
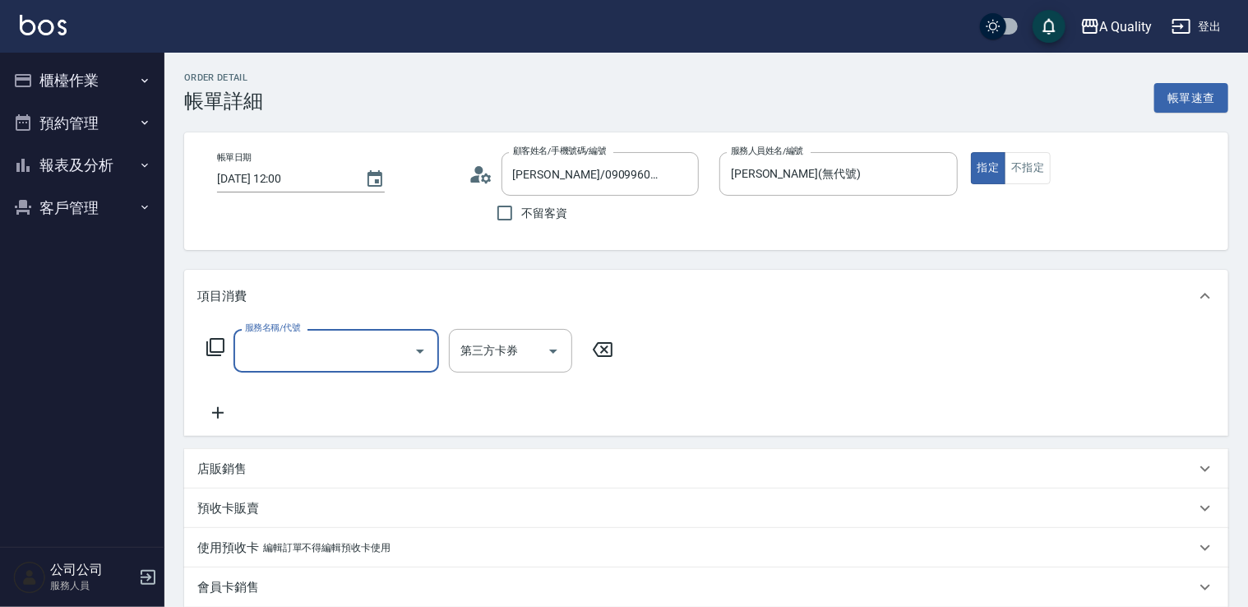
click at [323, 359] on input "服務名稱/代號" at bounding box center [324, 350] width 166 height 29
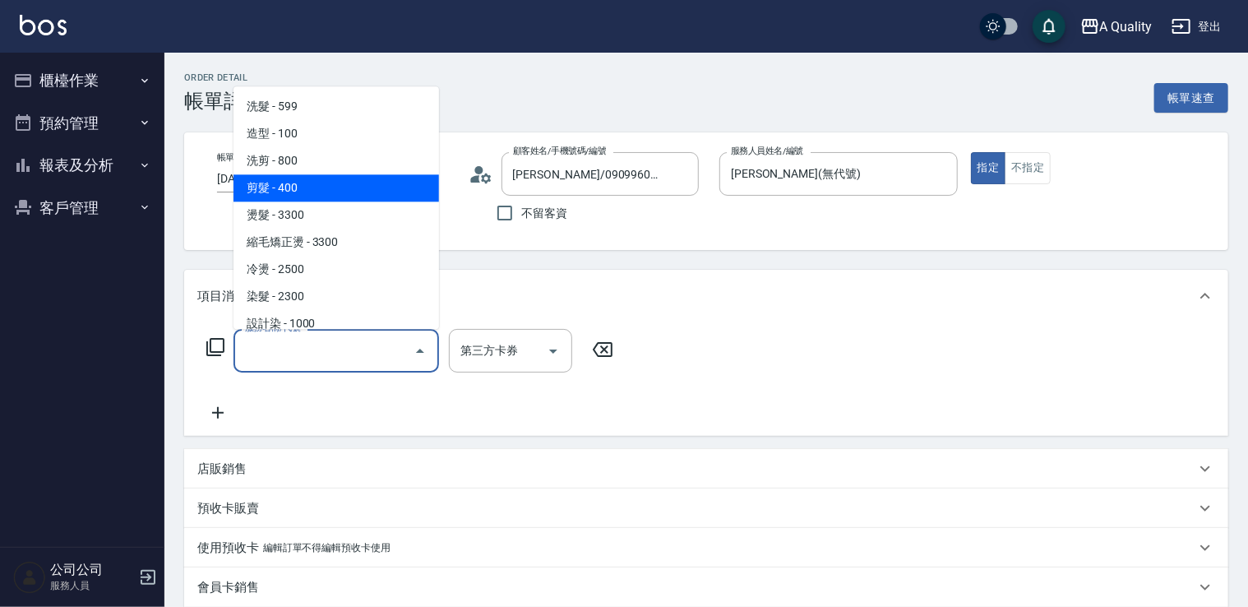
click at [303, 201] on span "剪髮 - 400" at bounding box center [337, 187] width 206 height 27
type input "剪髮(201)"
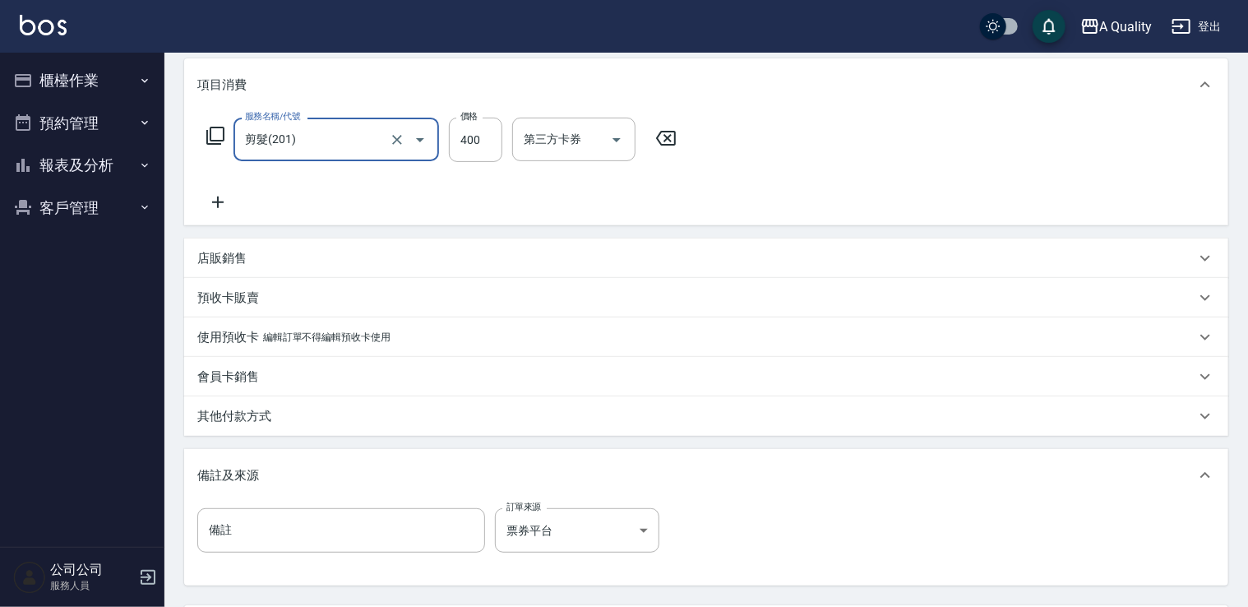
scroll to position [365, 0]
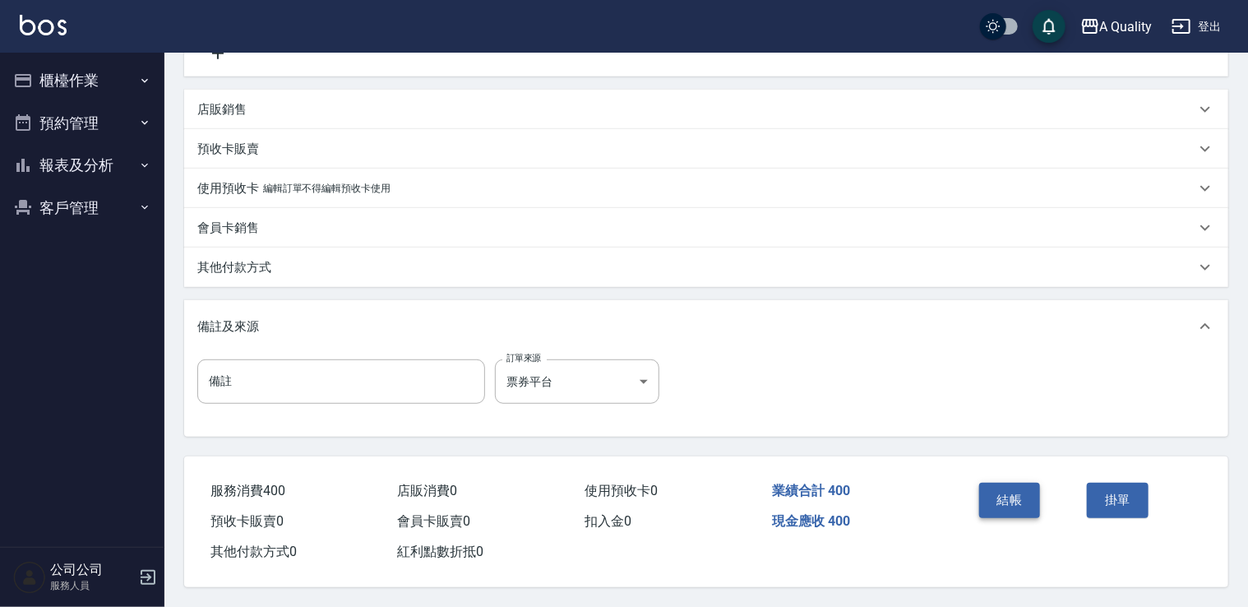
click at [1025, 492] on button "結帳" at bounding box center [1010, 500] width 62 height 35
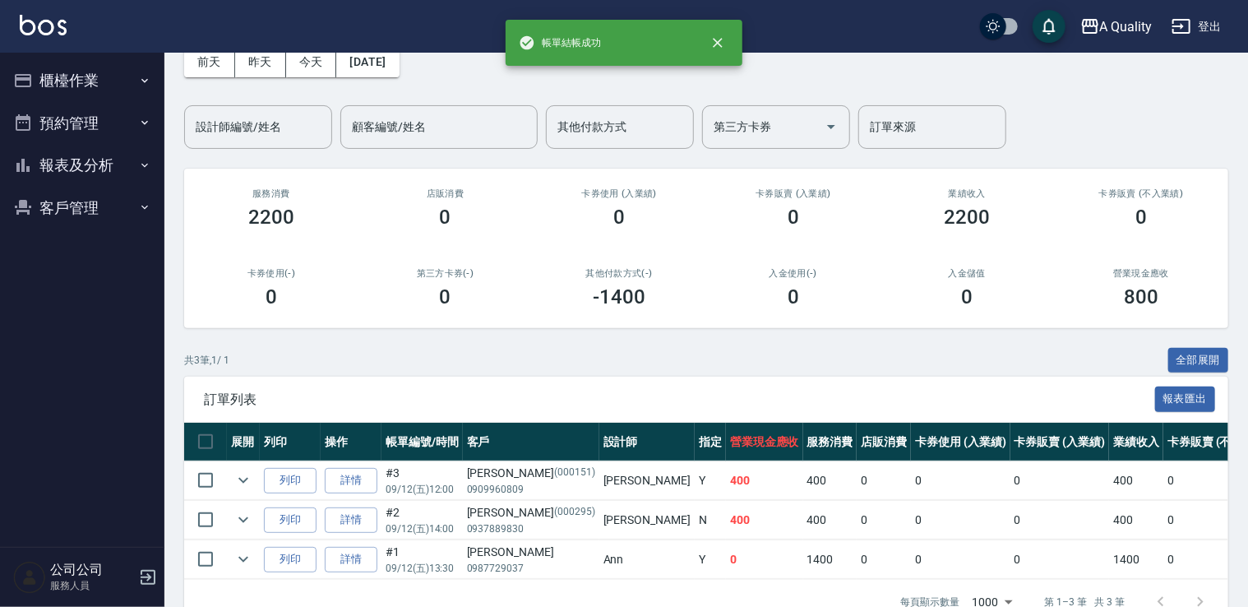
scroll to position [133, 0]
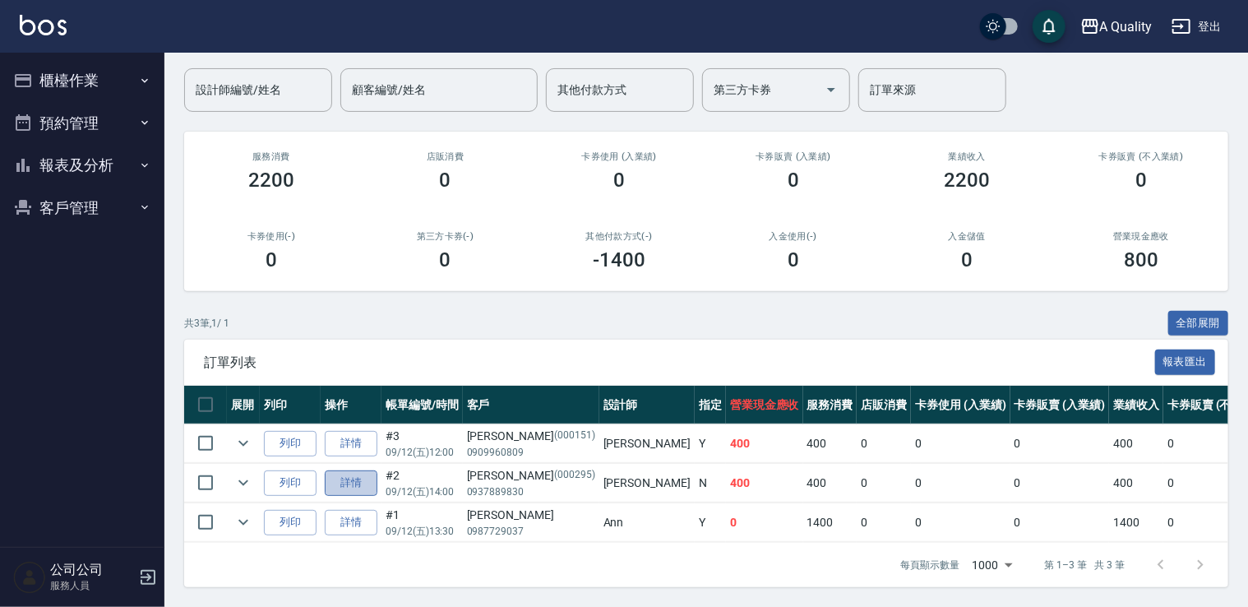
click at [359, 472] on link "詳情" at bounding box center [351, 482] width 53 height 25
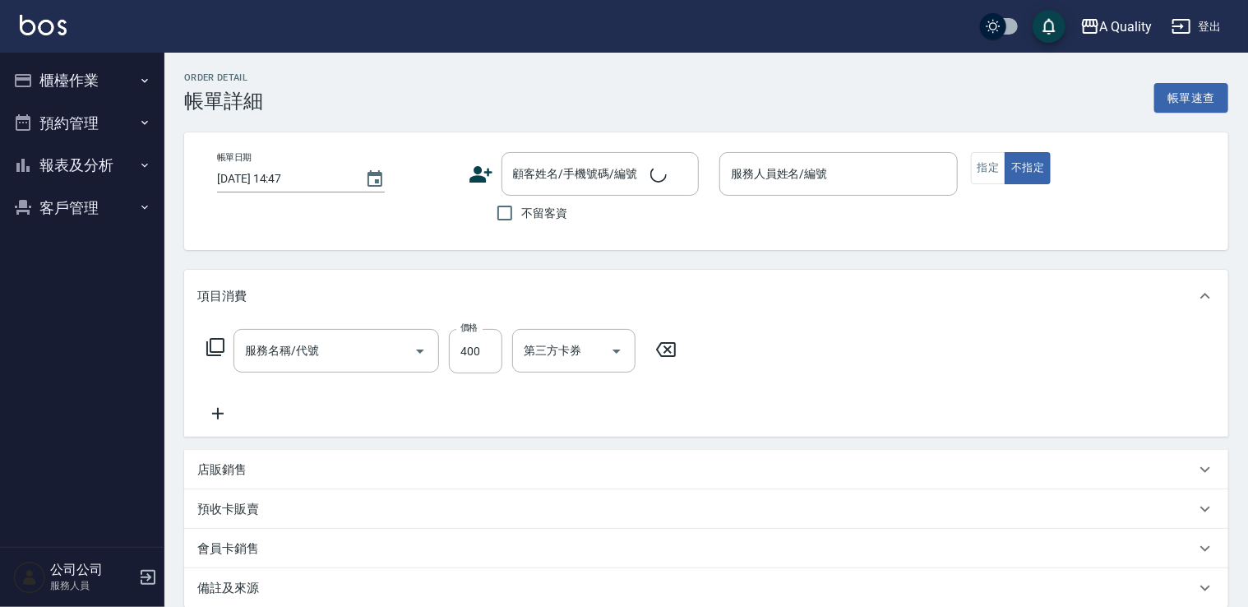
type input "[DATE] 14:00"
type input "[PERSON_NAME](無代號)"
type input "剪髮(201)"
type input "[PERSON_NAME]/0937889830/000295"
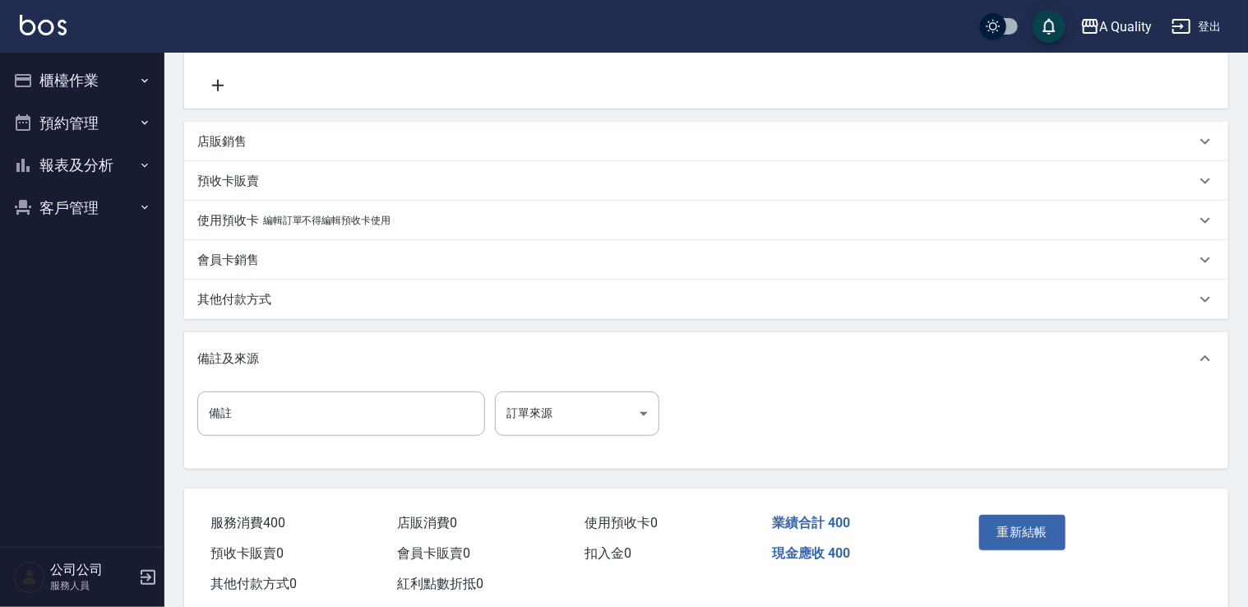
scroll to position [329, 0]
click at [257, 297] on p "其他付款方式" at bounding box center [234, 298] width 74 height 17
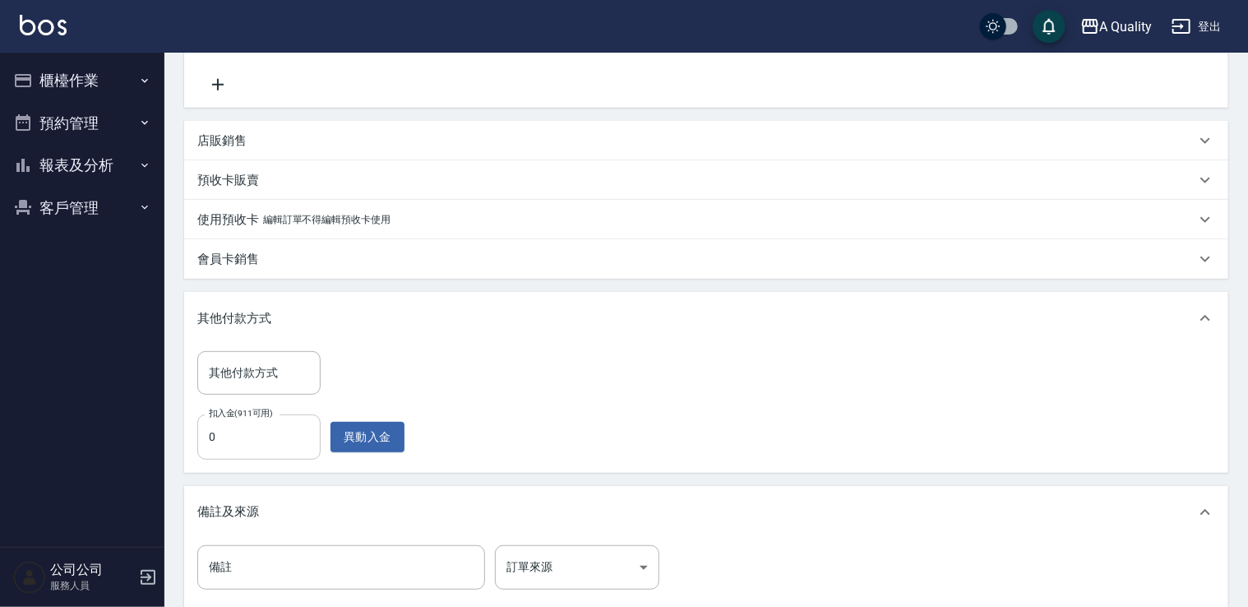
click at [278, 439] on input "0" at bounding box center [258, 436] width 123 height 44
type input "360"
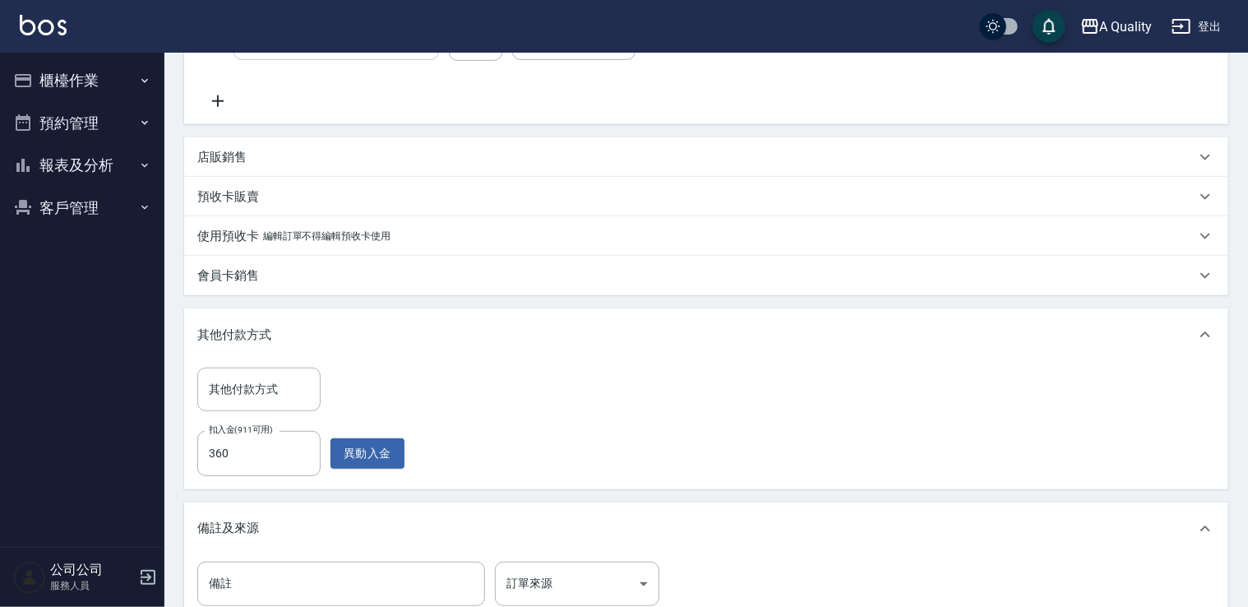
scroll to position [0, 0]
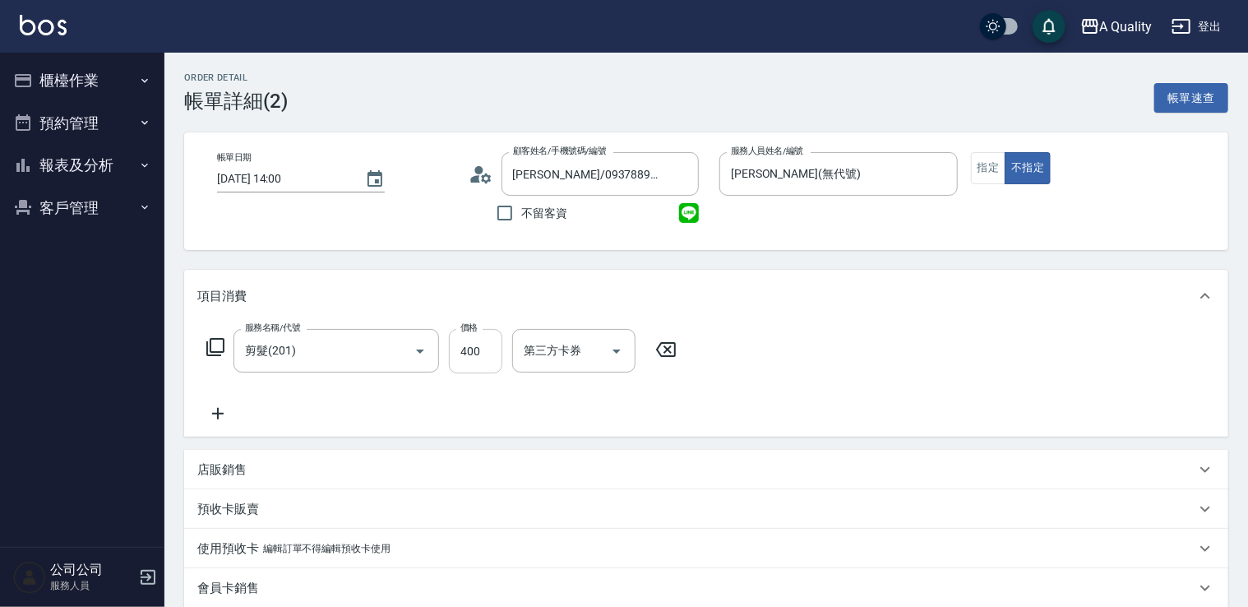
click at [467, 354] on input "400" at bounding box center [475, 351] width 53 height 44
type input "3"
type input "0"
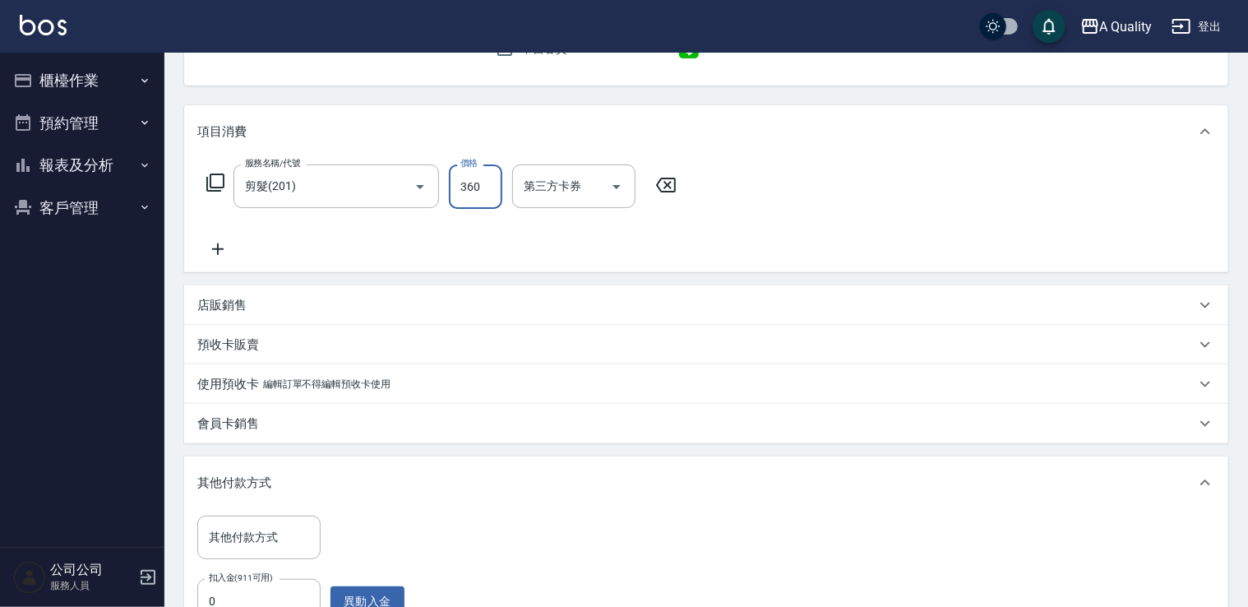
scroll to position [520, 0]
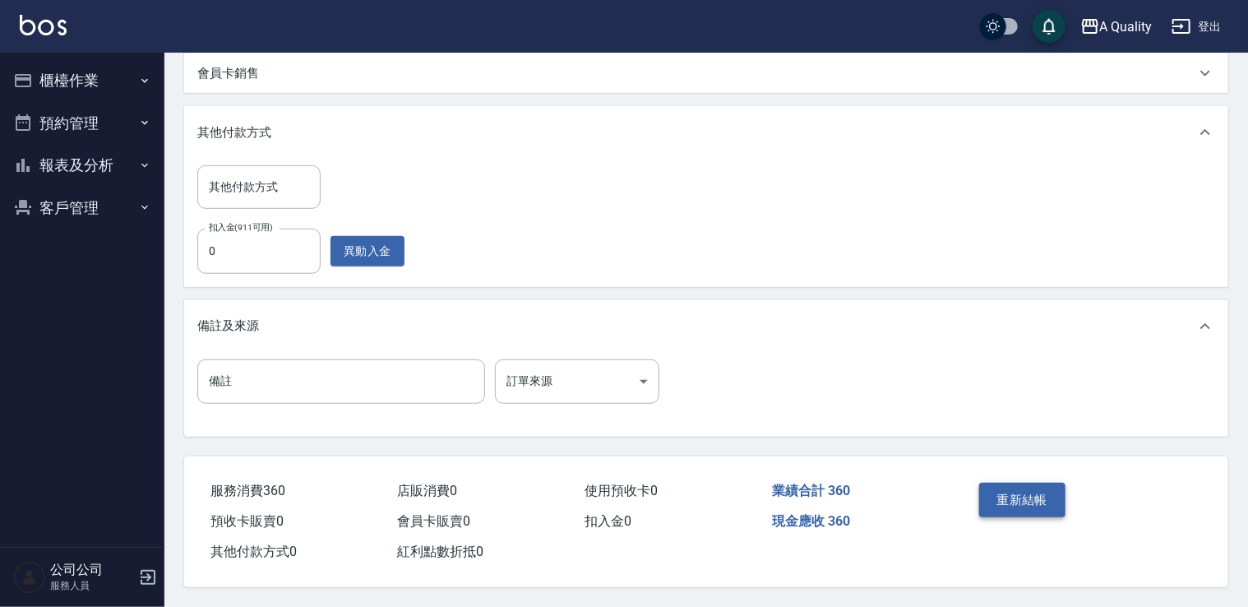
type input "360"
click at [1007, 488] on button "重新結帳" at bounding box center [1022, 500] width 87 height 35
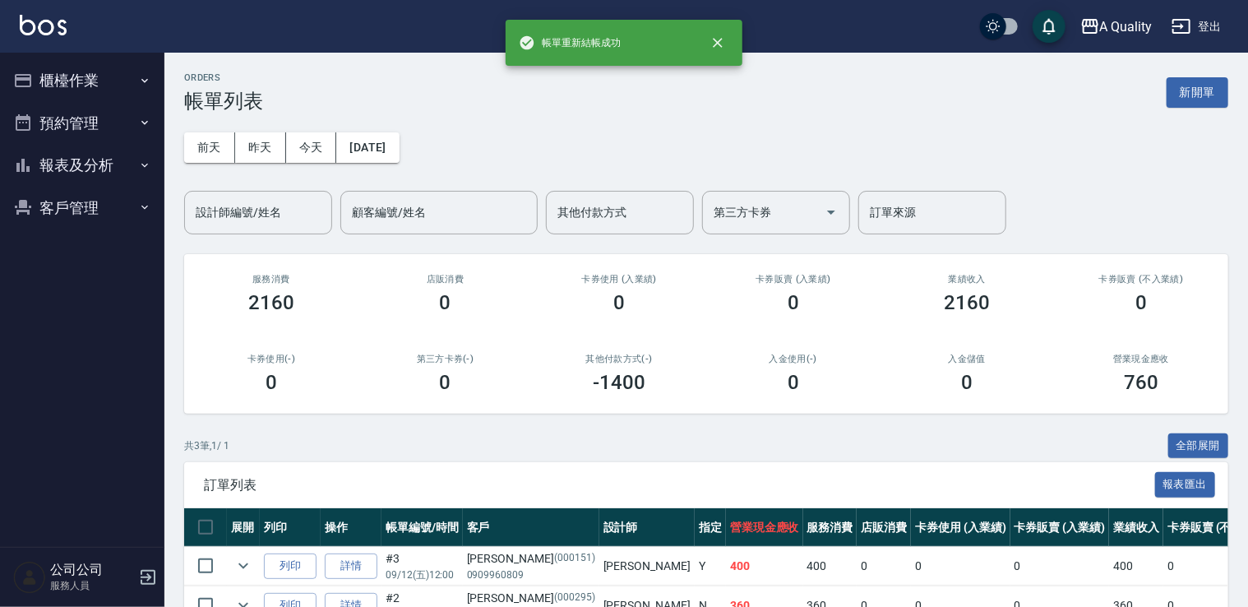
scroll to position [82, 0]
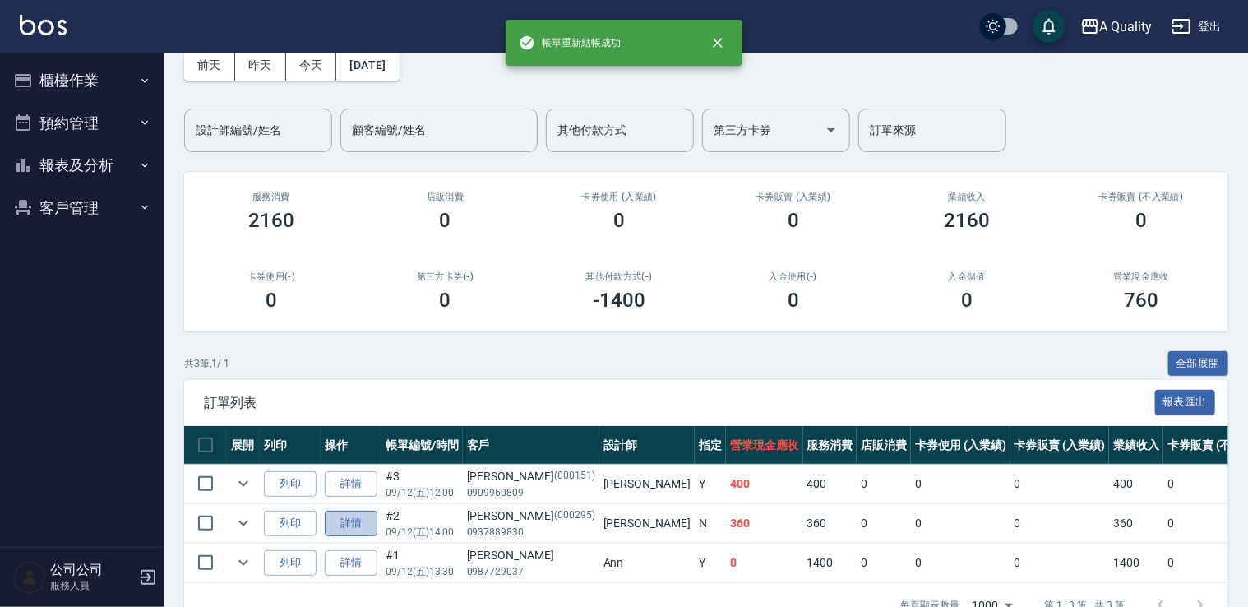
click at [350, 528] on link "詳情" at bounding box center [351, 523] width 53 height 25
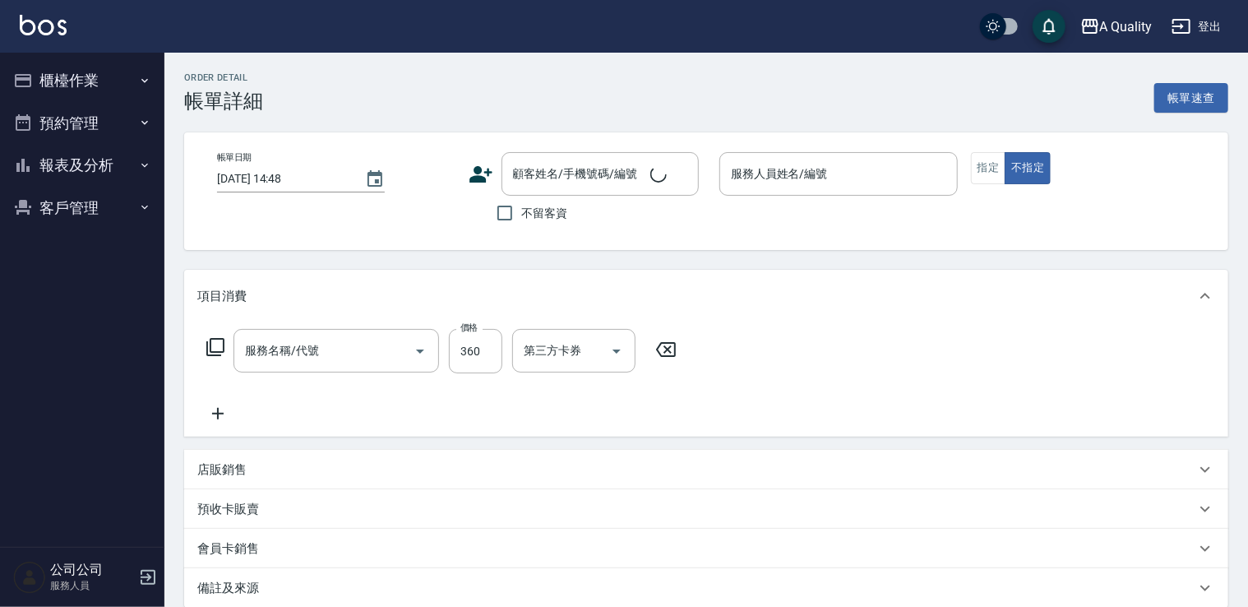
type input "[DATE] 14:00"
type input "[PERSON_NAME](無代號)"
type input "剪髮(201)"
type input "[PERSON_NAME]/0937889830/000295"
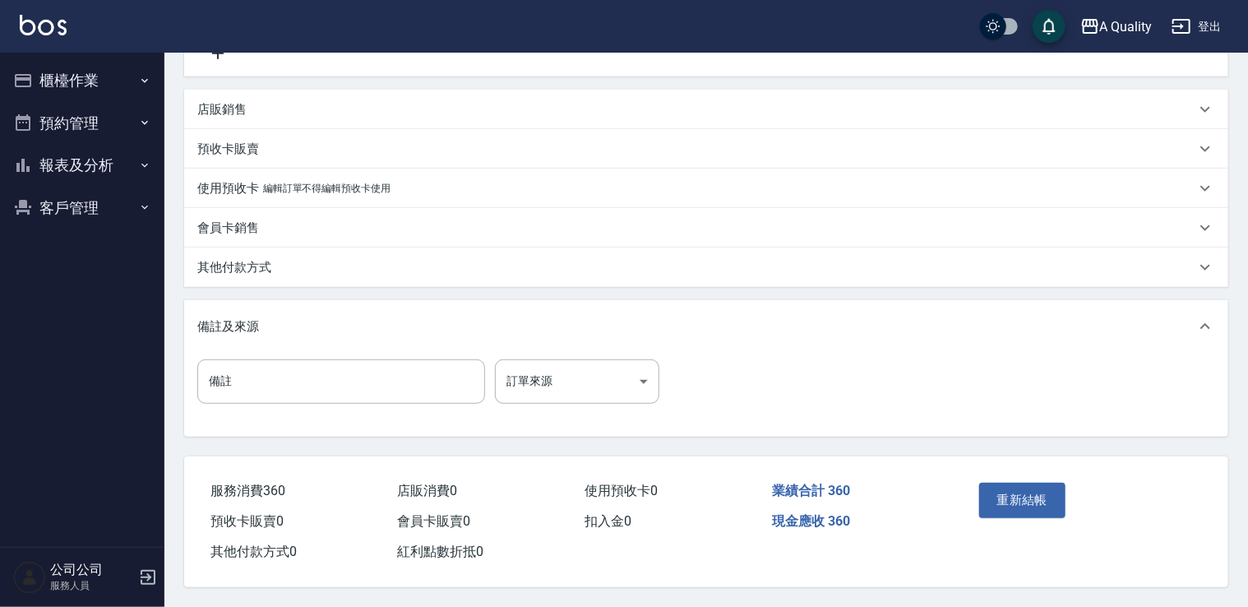
scroll to position [365, 0]
click at [250, 269] on p "其他付款方式" at bounding box center [234, 267] width 74 height 17
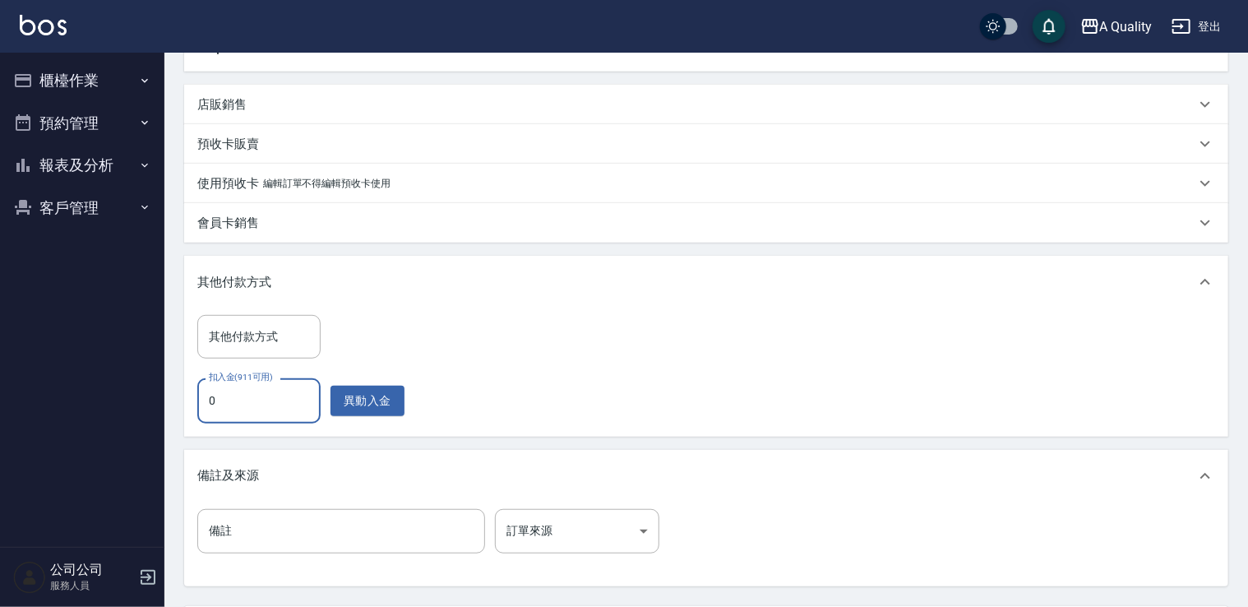
click at [274, 379] on input "0" at bounding box center [258, 400] width 123 height 44
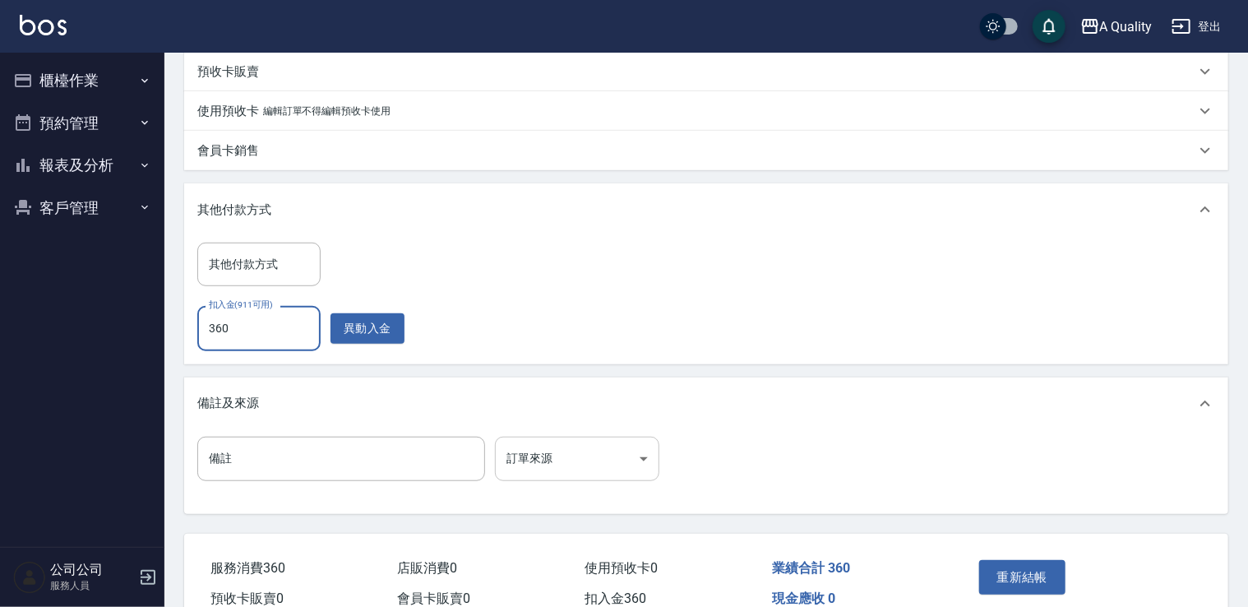
scroll to position [520, 0]
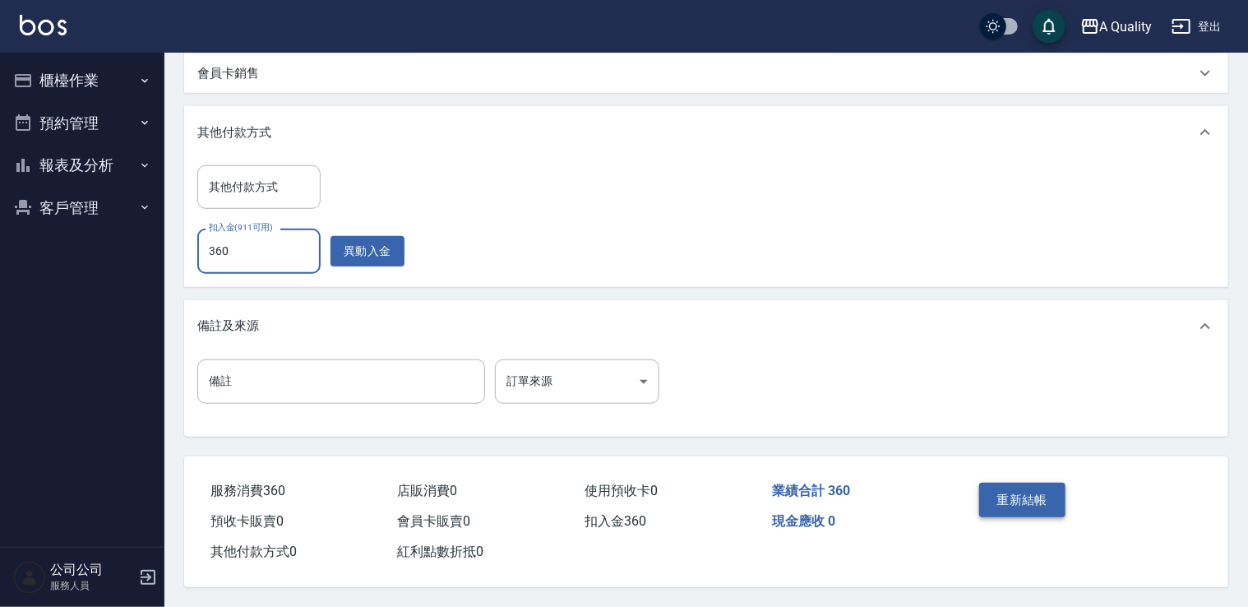
type input "360"
click at [1006, 498] on button "重新結帳" at bounding box center [1022, 500] width 87 height 35
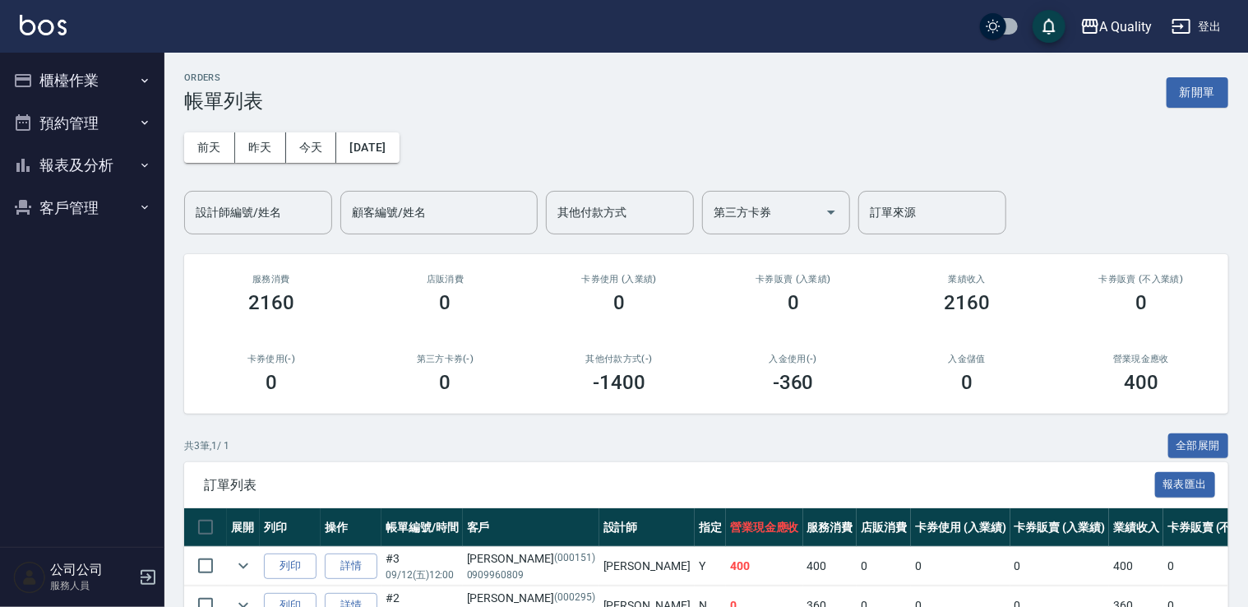
click at [80, 136] on button "預約管理" at bounding box center [82, 123] width 151 height 43
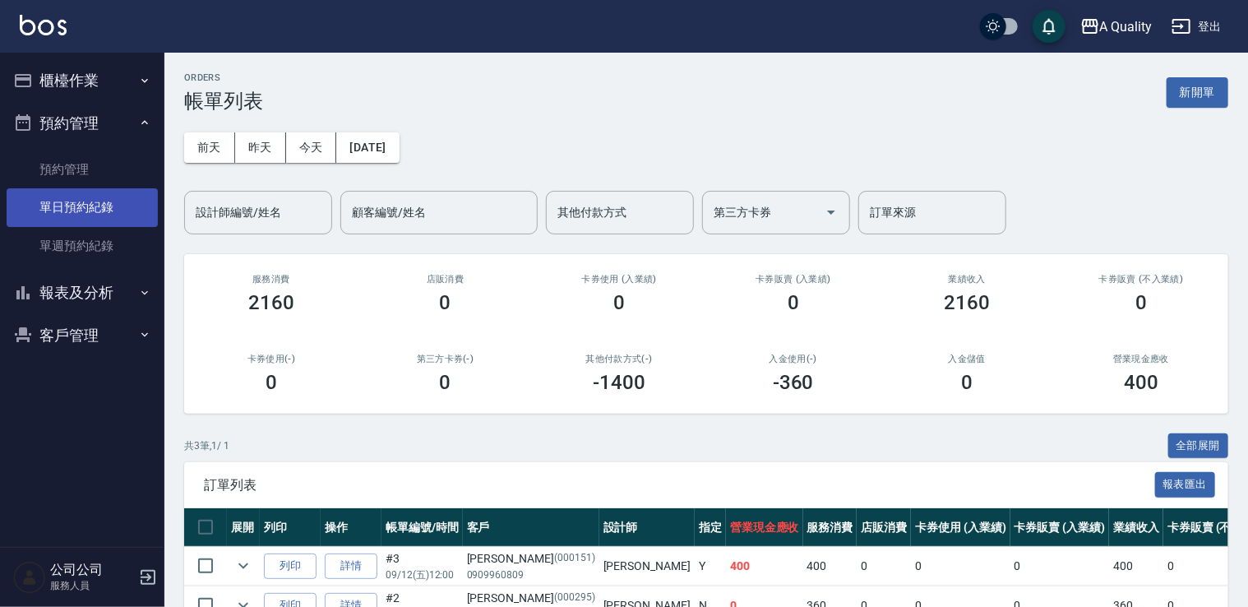
click at [95, 204] on link "單日預約紀錄" at bounding box center [82, 207] width 151 height 38
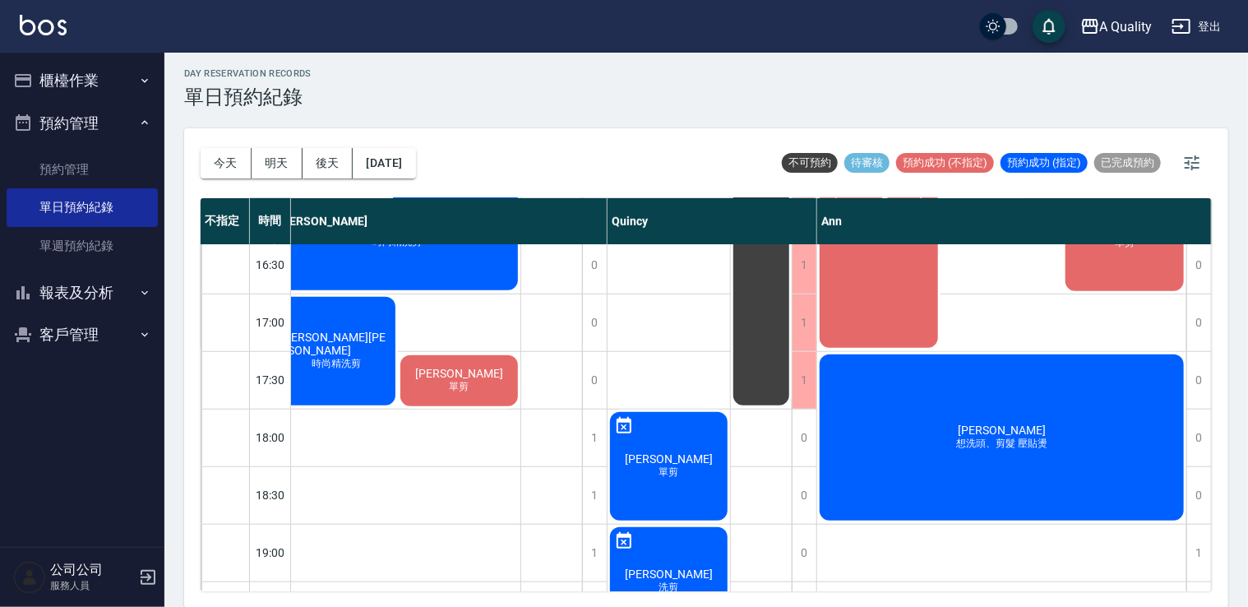
scroll to position [701, 234]
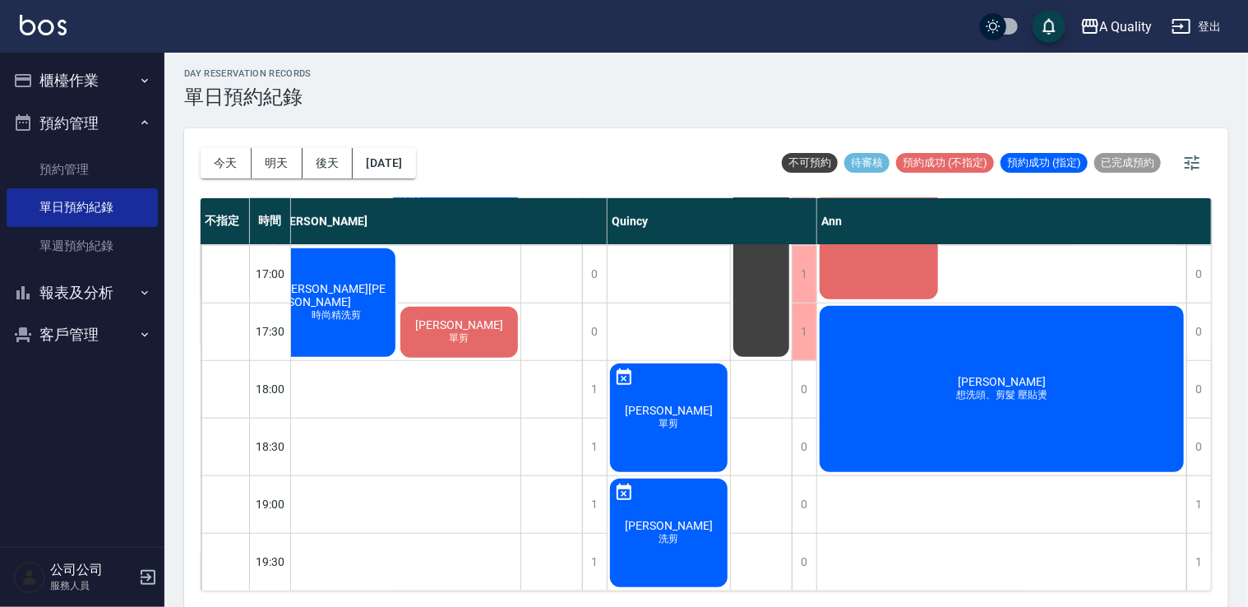
click at [89, 72] on button "櫃檯作業" at bounding box center [82, 80] width 151 height 43
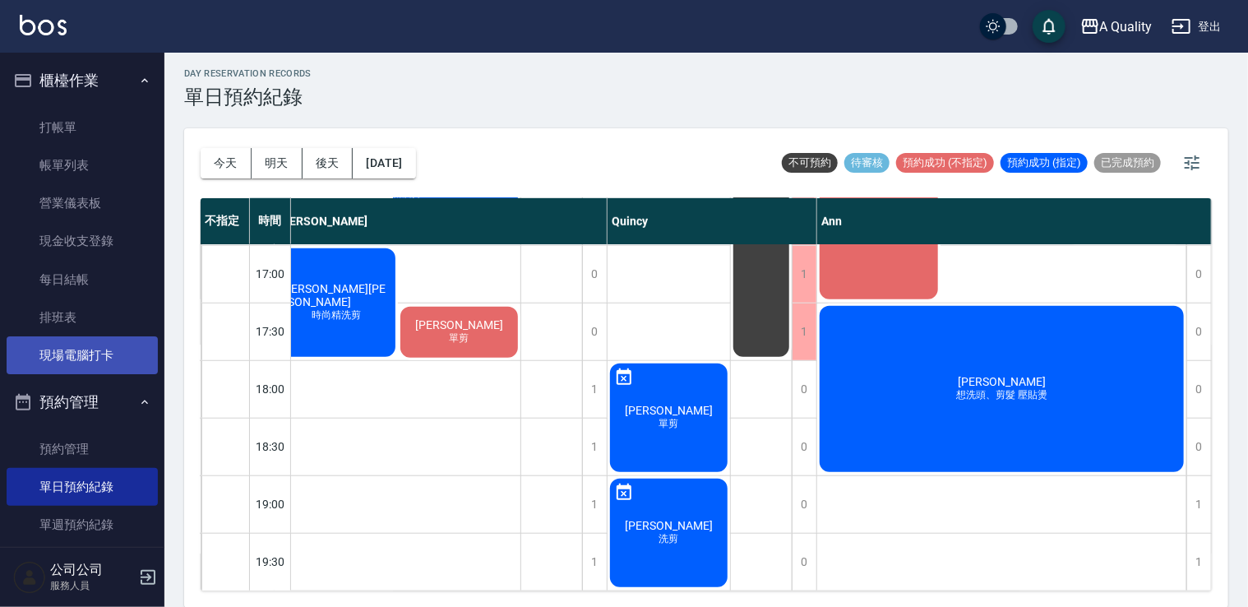
click at [63, 343] on link "現場電腦打卡" at bounding box center [82, 355] width 151 height 38
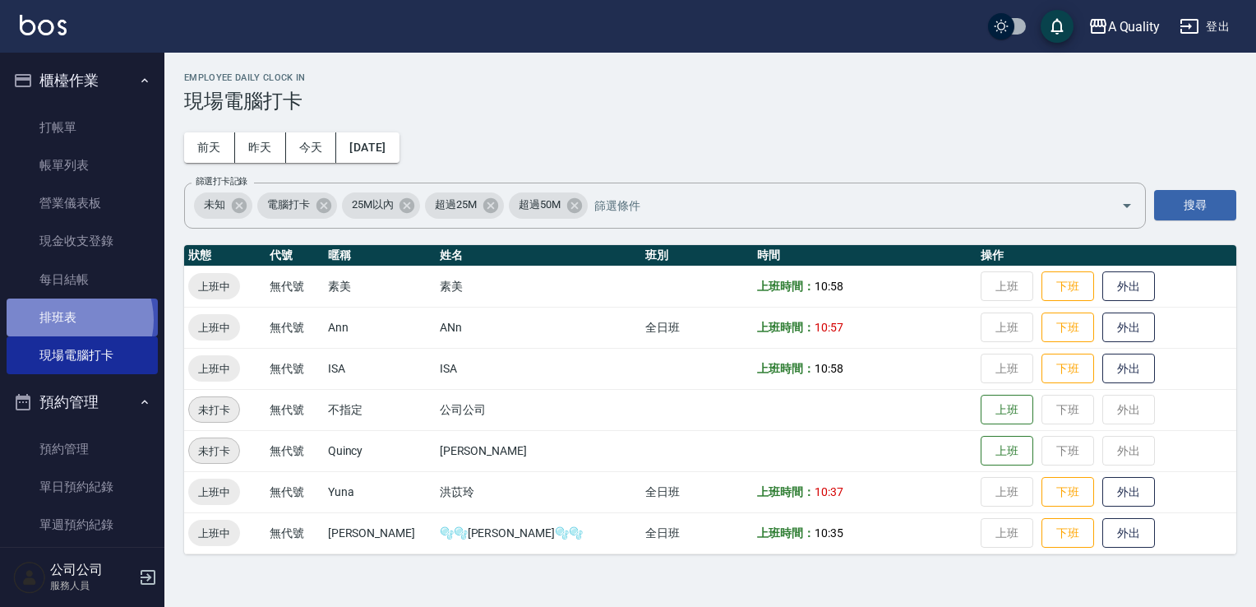
click at [73, 320] on link "排班表" at bounding box center [82, 317] width 151 height 38
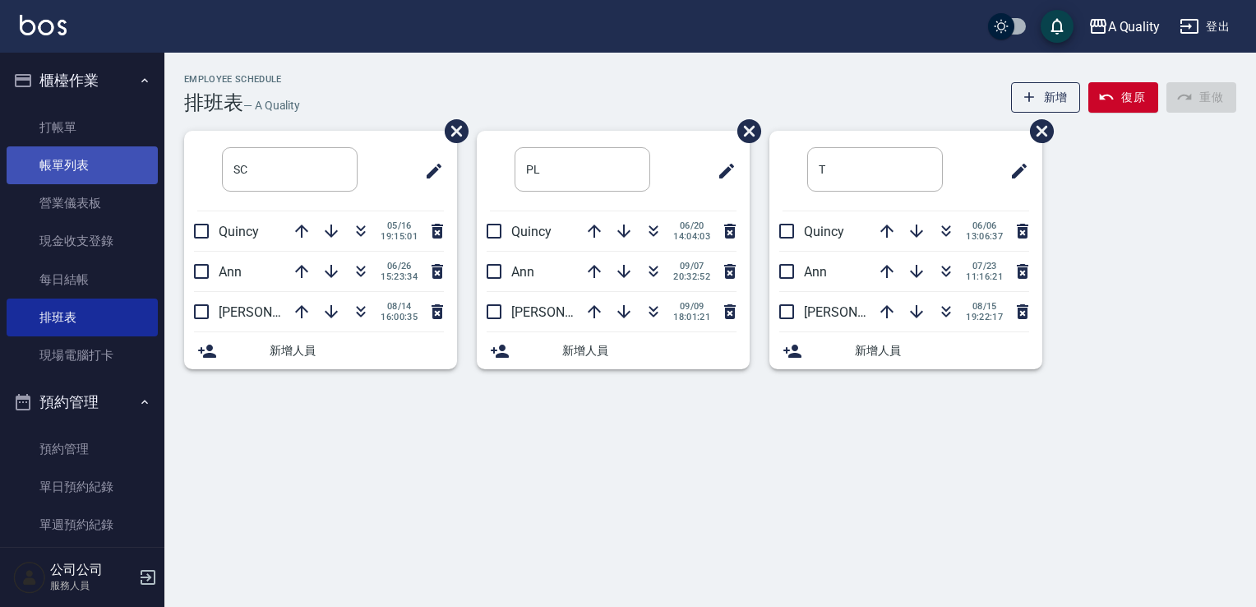
click at [111, 169] on link "帳單列表" at bounding box center [82, 165] width 151 height 38
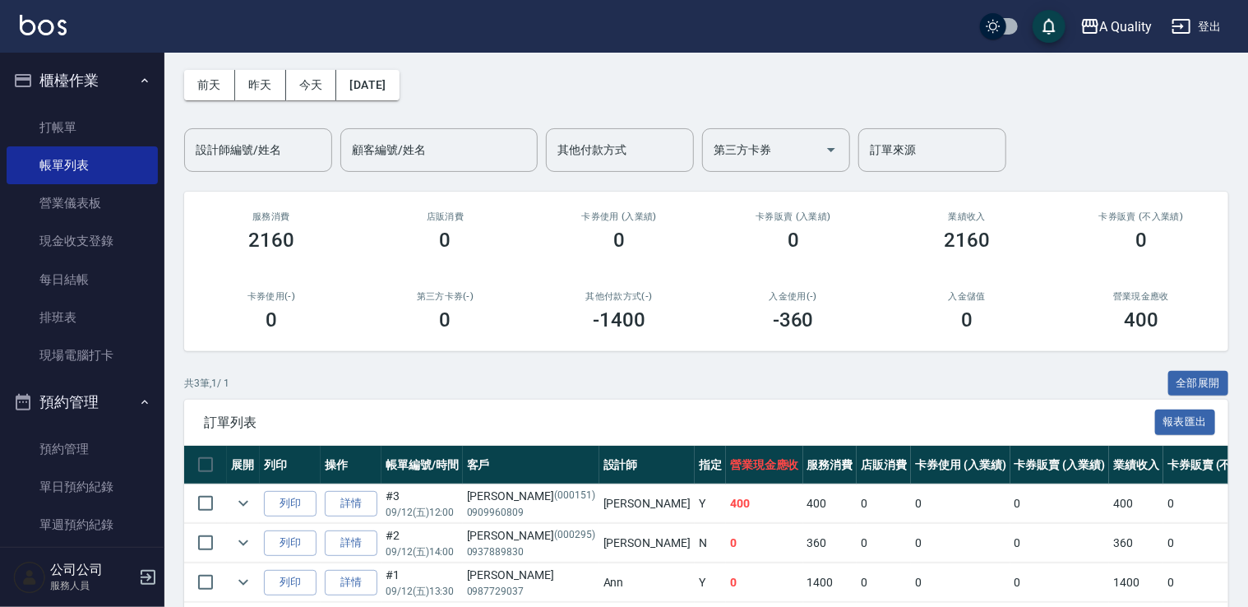
scroll to position [133, 0]
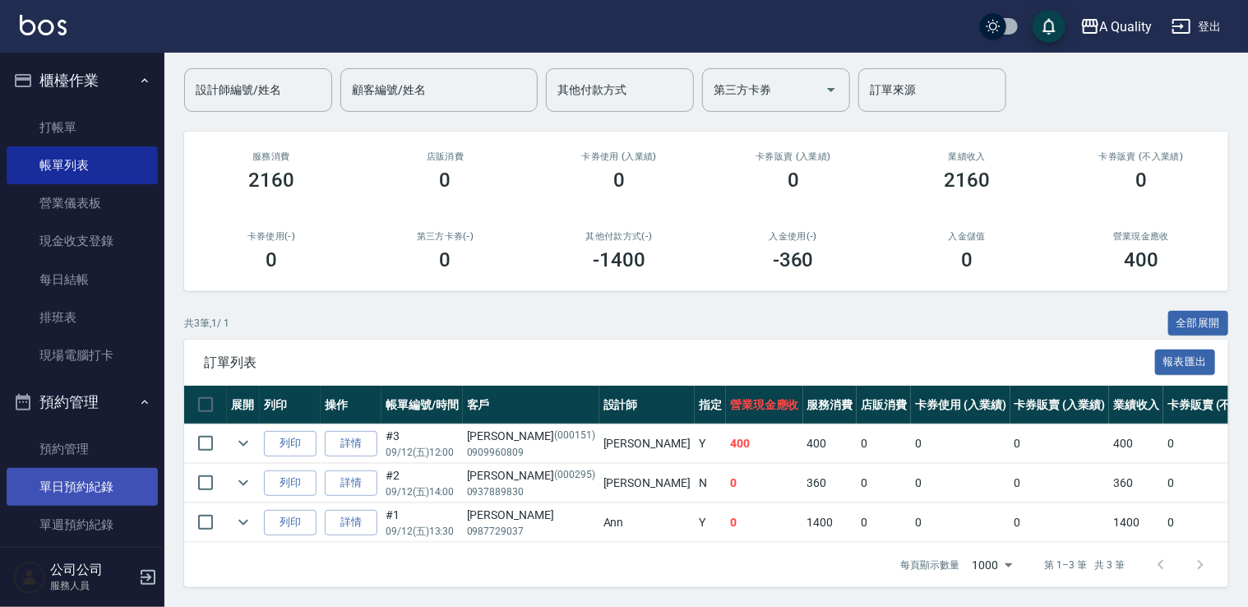
click at [108, 482] on link "單日預約紀錄" at bounding box center [82, 487] width 151 height 38
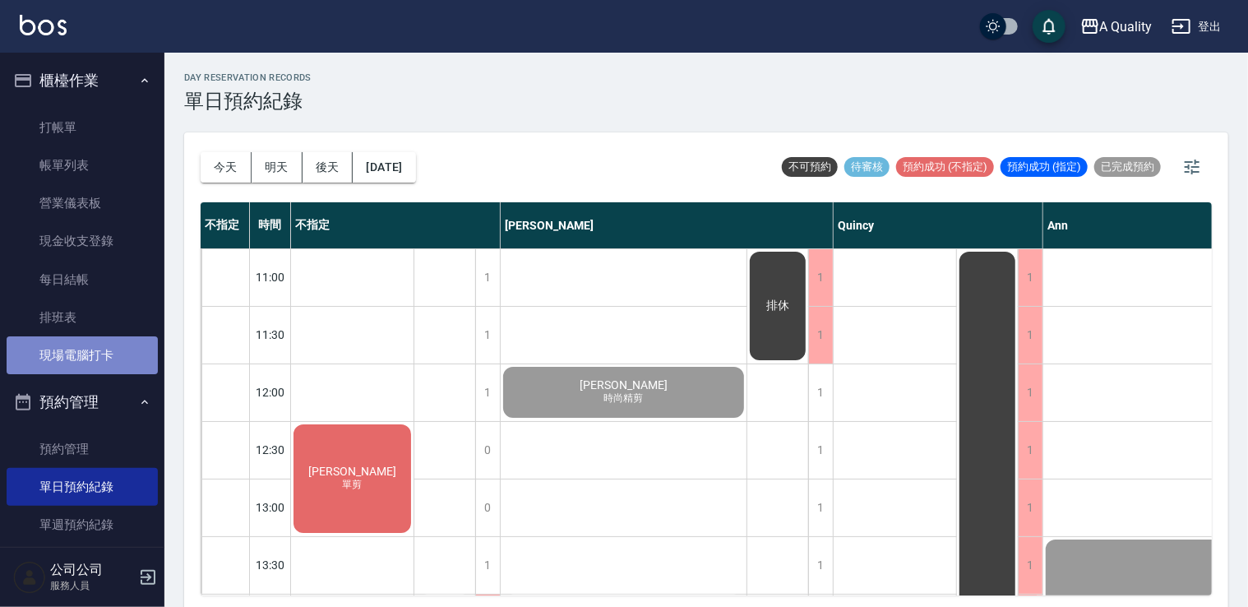
click at [105, 340] on link "現場電腦打卡" at bounding box center [82, 355] width 151 height 38
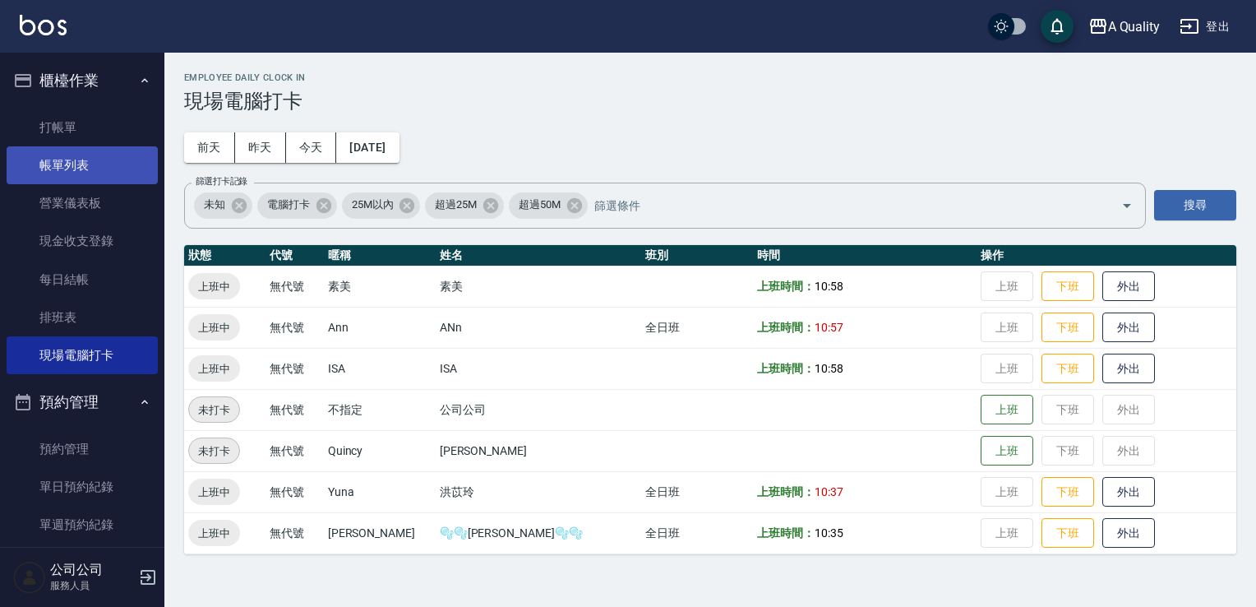
click at [76, 149] on link "帳單列表" at bounding box center [82, 165] width 151 height 38
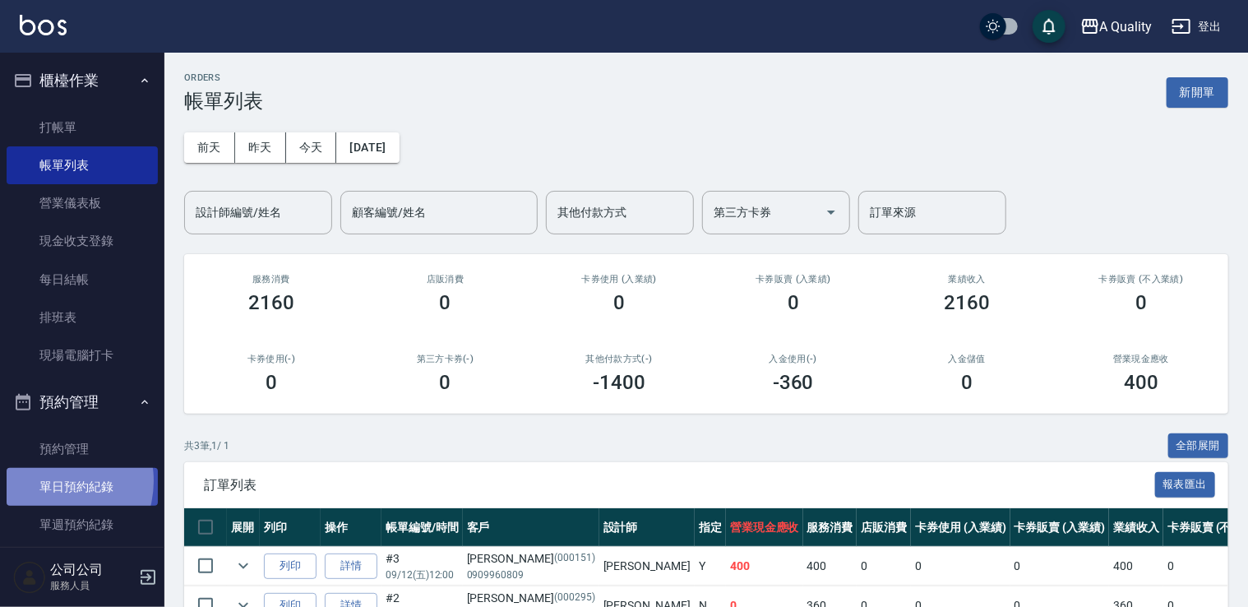
click at [50, 481] on link "單日預約紀錄" at bounding box center [82, 487] width 151 height 38
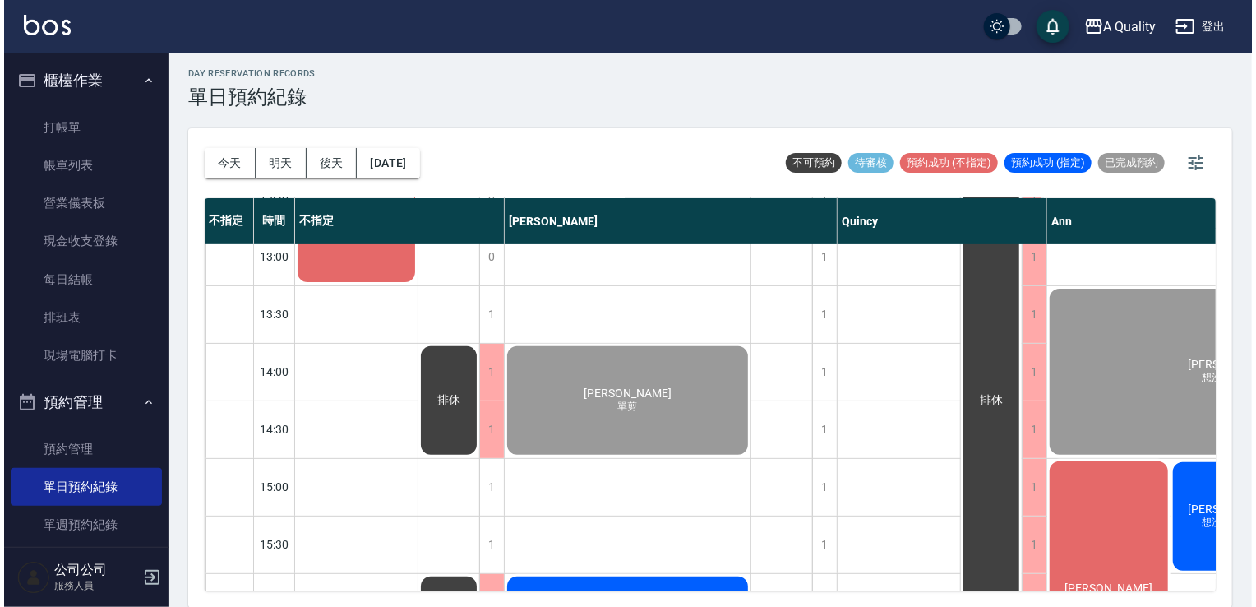
scroll to position [493, 0]
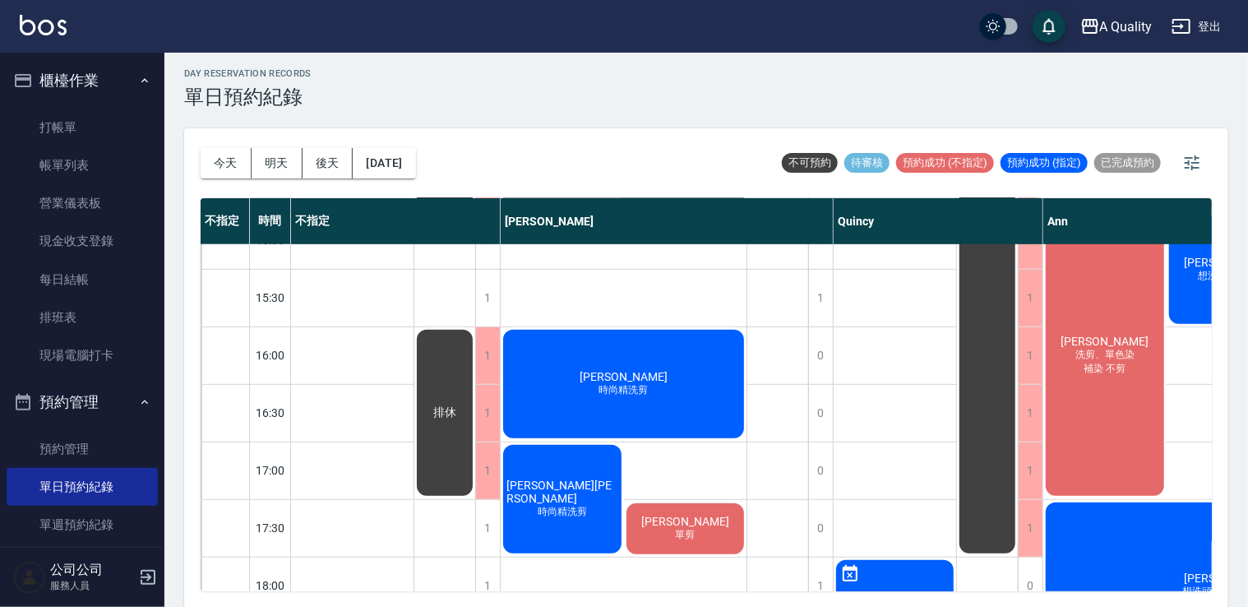
click at [1112, 455] on div "[PERSON_NAME] 洗剪、單色染 補染 不剪" at bounding box center [1104, 355] width 123 height 286
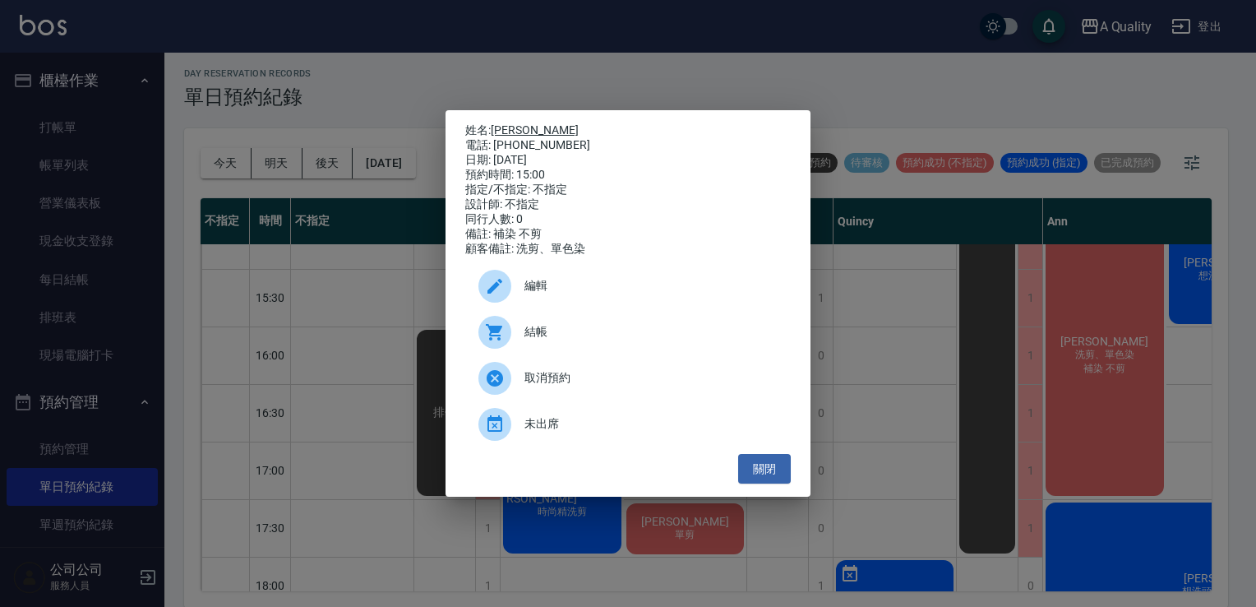
click at [516, 123] on link "[PERSON_NAME]" at bounding box center [535, 129] width 88 height 13
click at [566, 335] on span "結帳" at bounding box center [651, 331] width 253 height 17
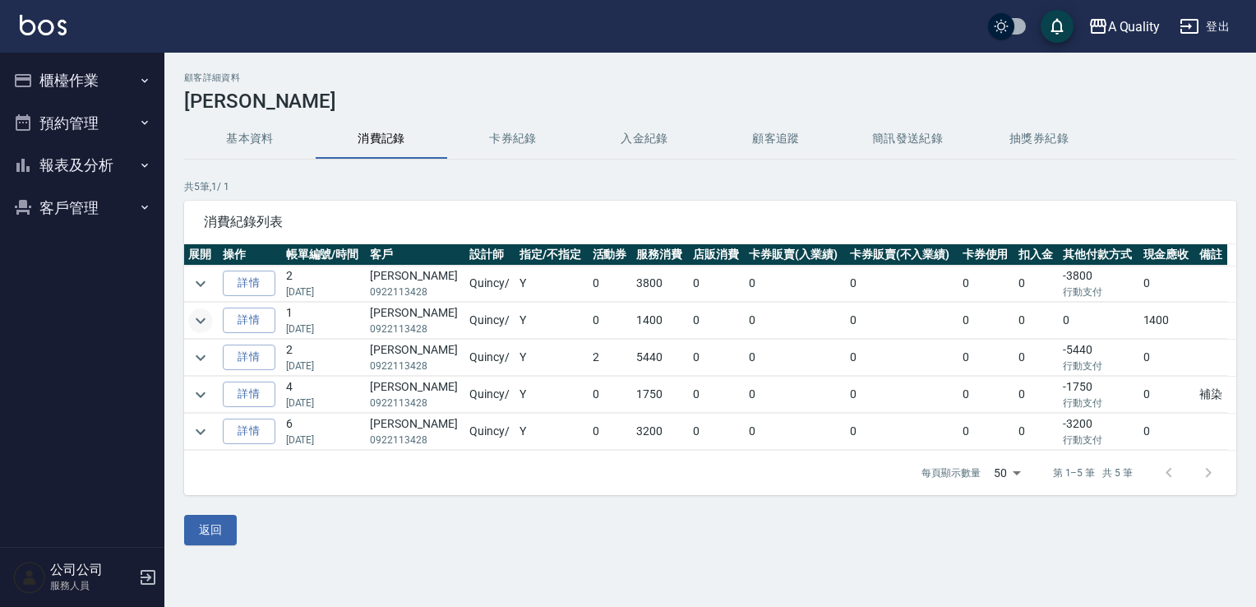
click at [202, 322] on icon "expand row" at bounding box center [201, 321] width 20 height 20
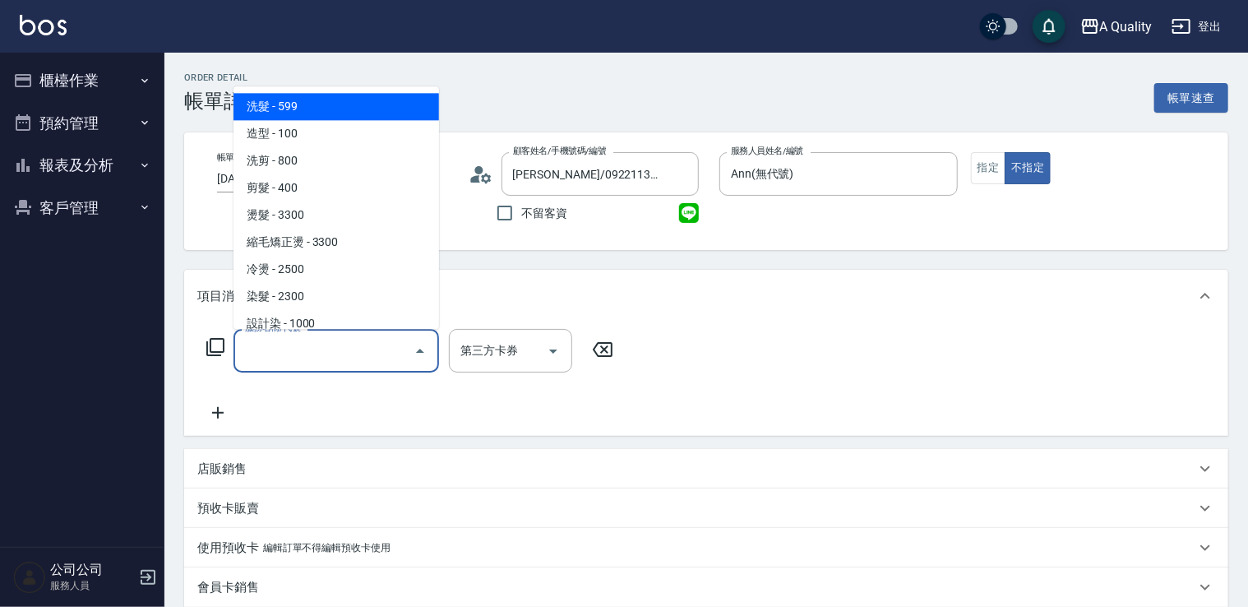
click at [298, 113] on span "洗髮 - 599" at bounding box center [337, 106] width 206 height 27
type input "洗髮(101)"
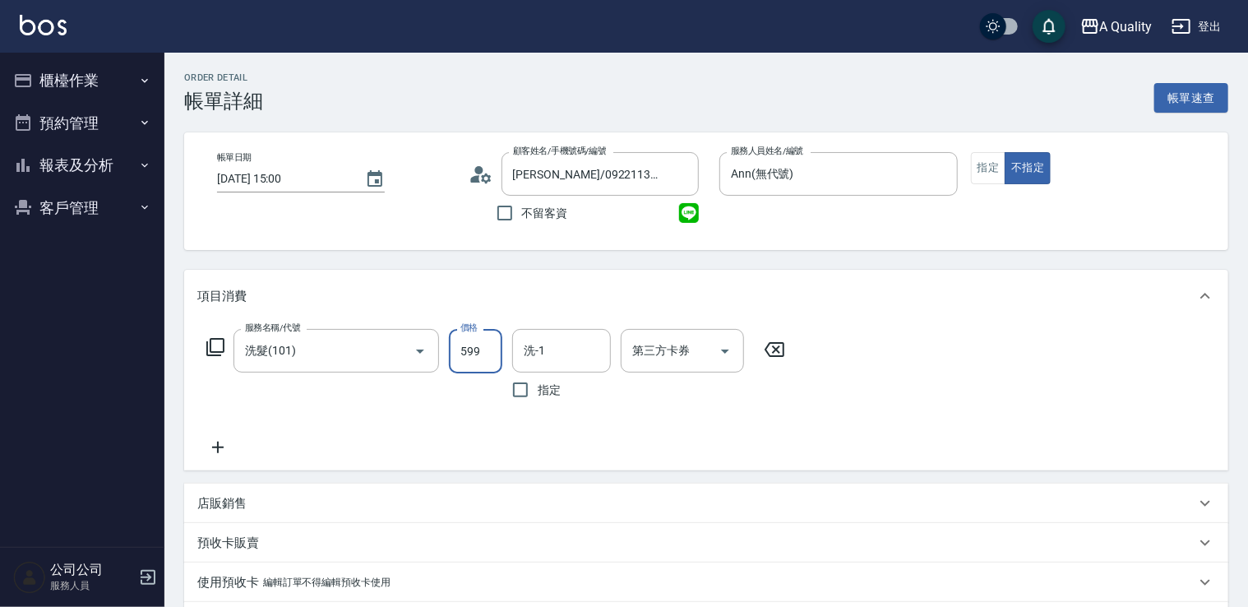
click at [476, 347] on input "599" at bounding box center [475, 351] width 53 height 44
type input "400"
click at [550, 357] on input "洗-1" at bounding box center [562, 350] width 84 height 29
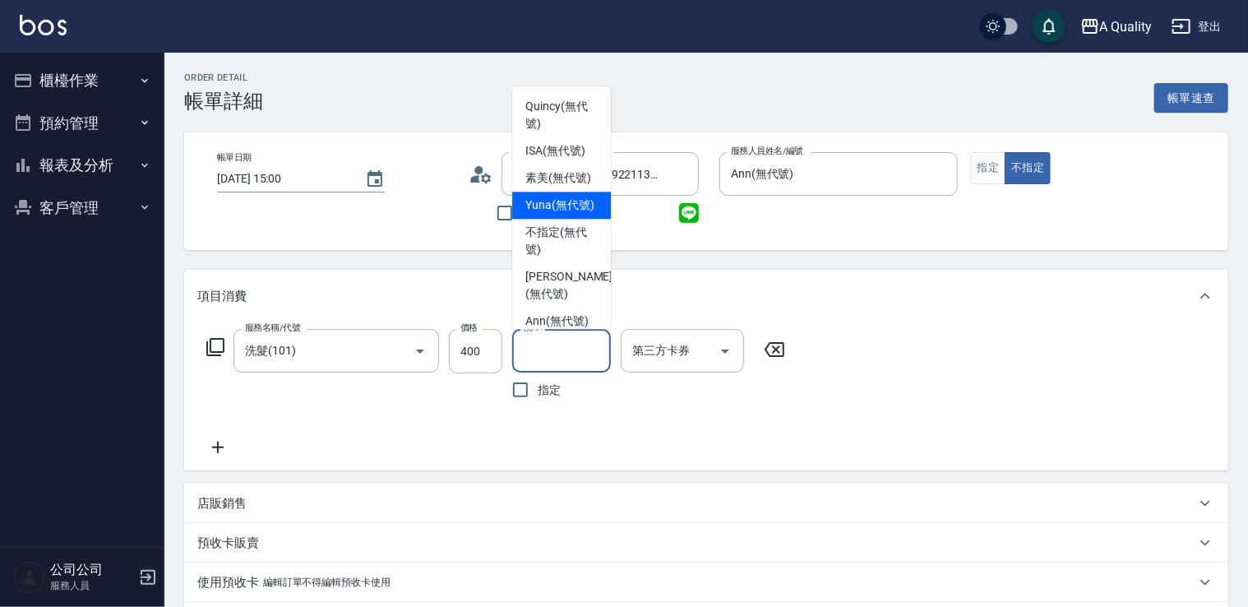
click at [552, 214] on span "Yuna (無代號)" at bounding box center [559, 205] width 69 height 17
type input "Yuna(無代號)"
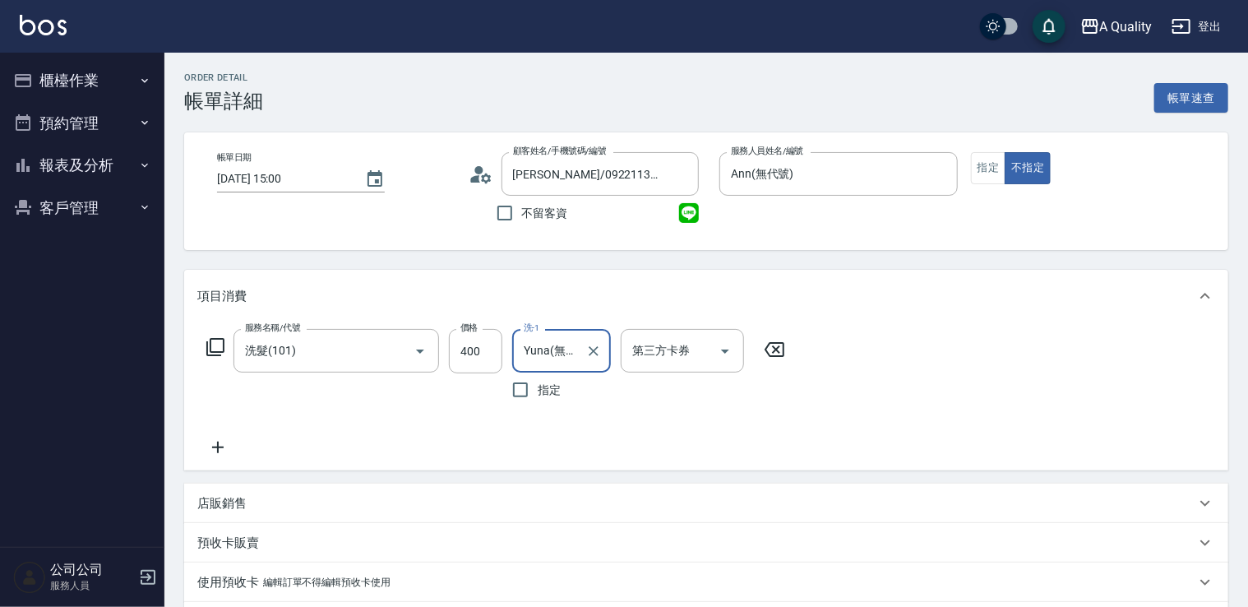
drag, startPoint x: 210, startPoint y: 428, endPoint x: 233, endPoint y: 451, distance: 32.0
click at [210, 429] on div "服務名稱/代號 洗髮(101) 服務名稱/代號 價格 400 價格 洗-1 Yuna(無代號) 洗-1 指定 第三方卡券 第三方卡券" at bounding box center [496, 393] width 598 height 128
click at [234, 451] on icon at bounding box center [217, 447] width 41 height 20
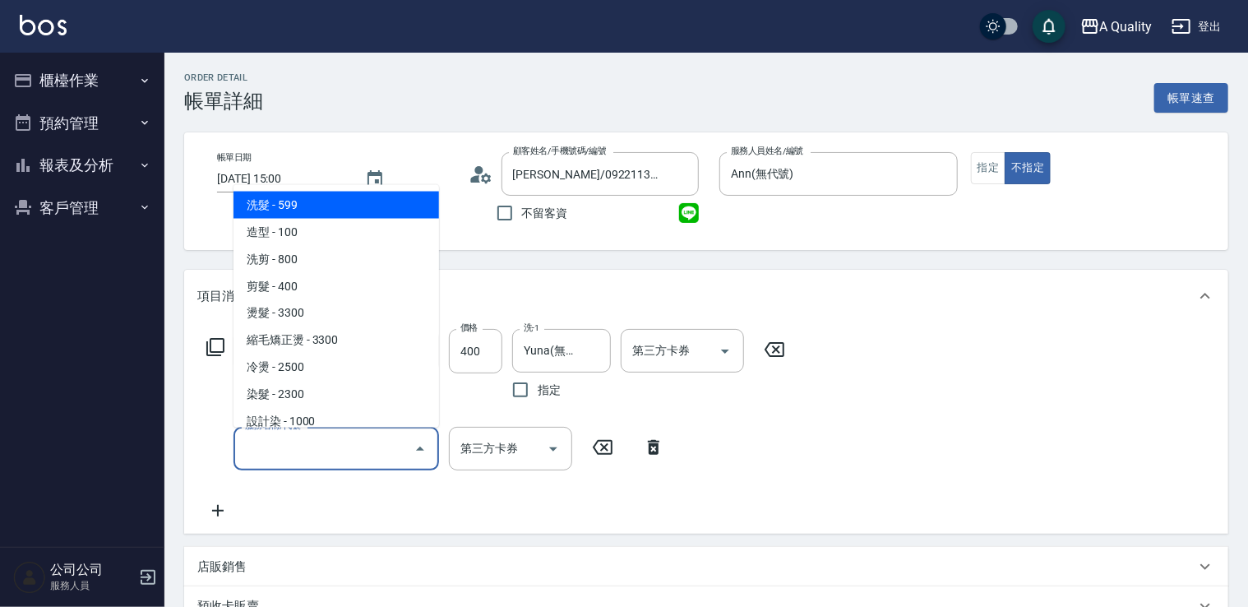
click at [303, 451] on input "服務名稱/代號" at bounding box center [324, 448] width 166 height 29
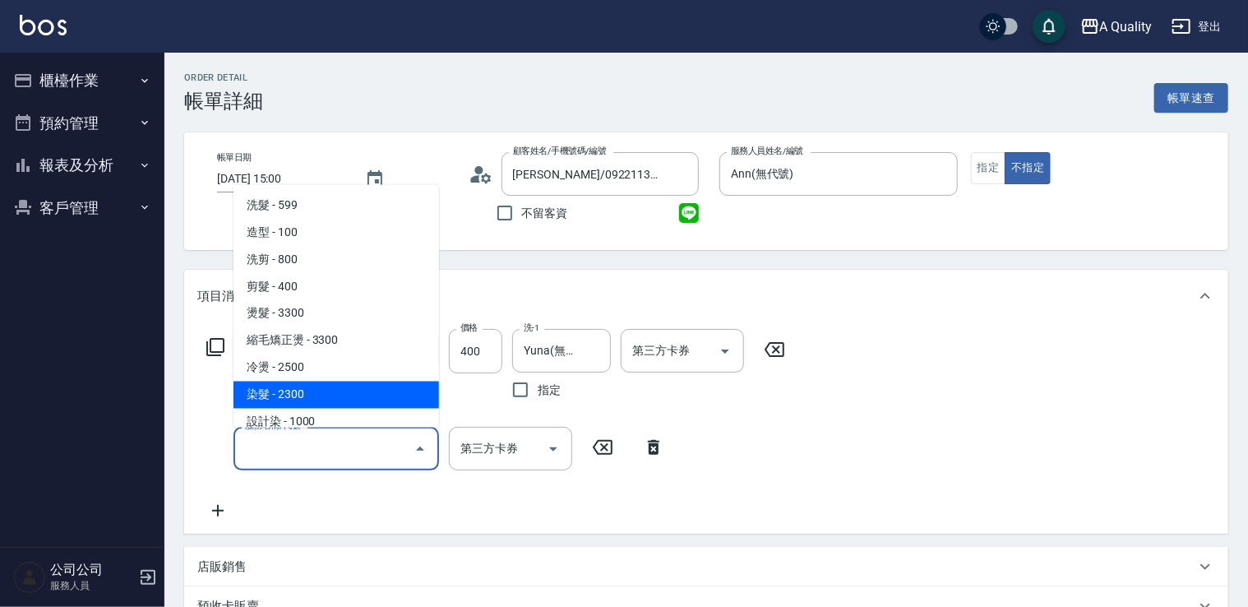
click at [283, 396] on span "染髮 - 2300" at bounding box center [337, 394] width 206 height 27
type input "染髮(401)"
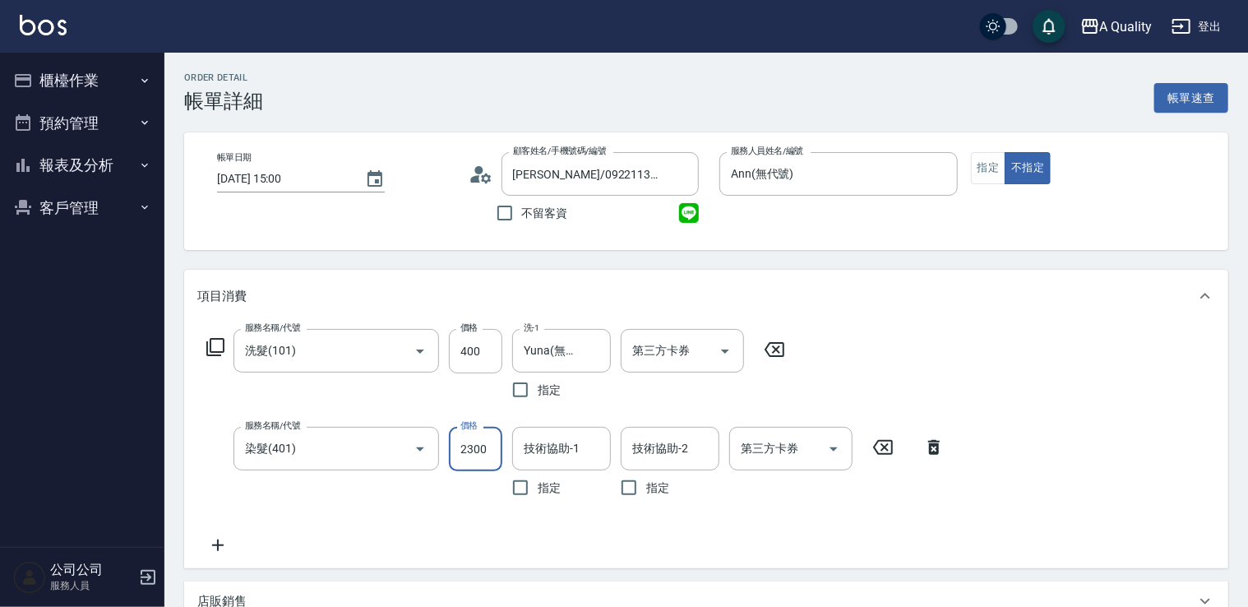
click at [480, 452] on input "2300" at bounding box center [475, 449] width 53 height 44
type input "1000"
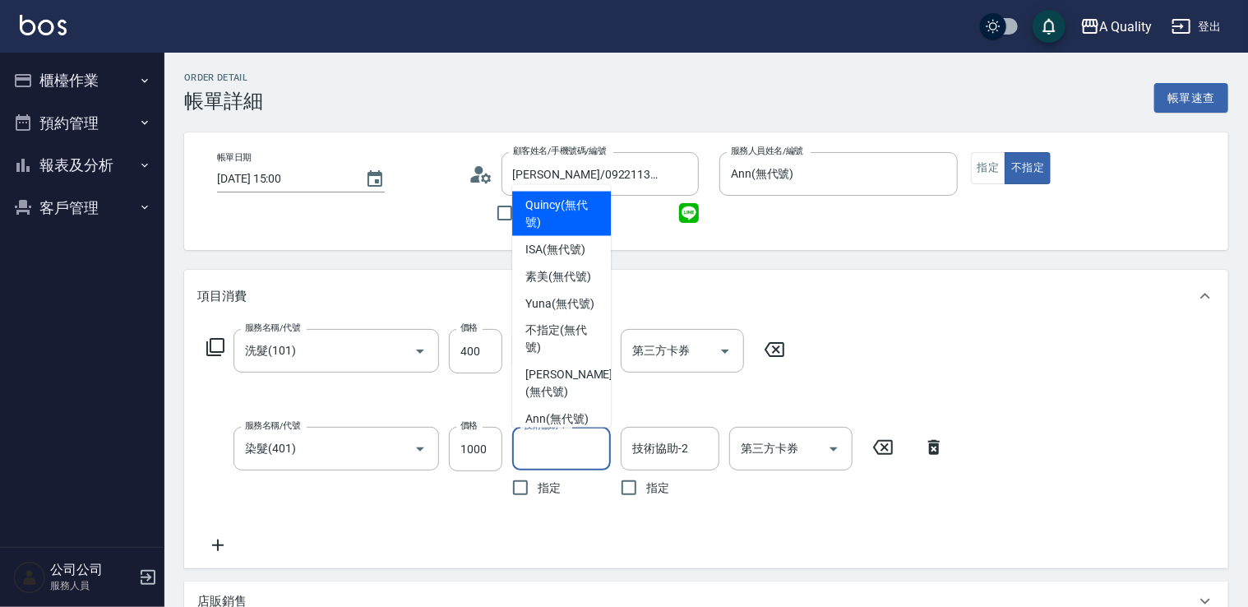
click at [546, 459] on input "技術協助-1" at bounding box center [562, 448] width 84 height 29
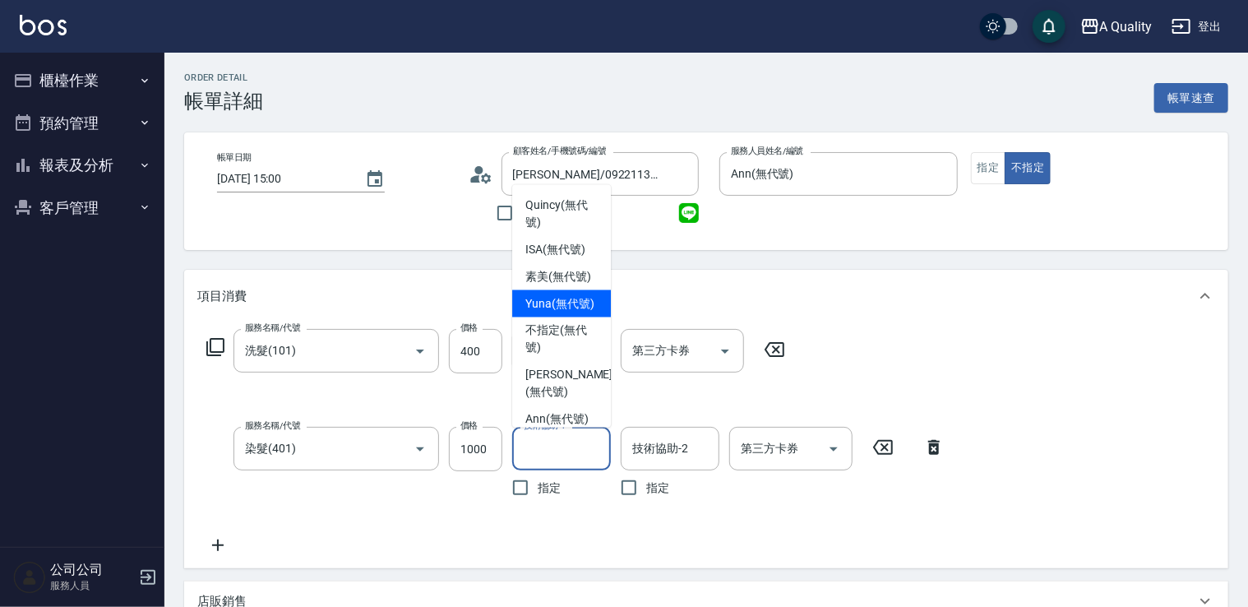
click at [557, 312] on span "Yuna (無代號)" at bounding box center [559, 302] width 69 height 17
type input "Yuna(無代號)"
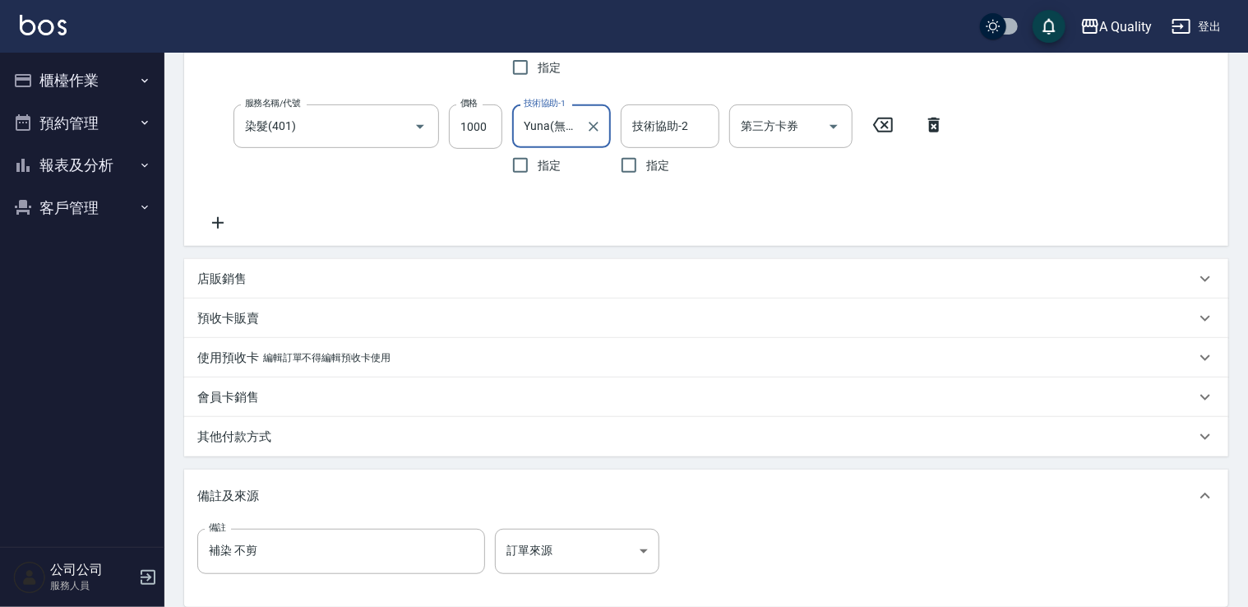
scroll to position [411, 0]
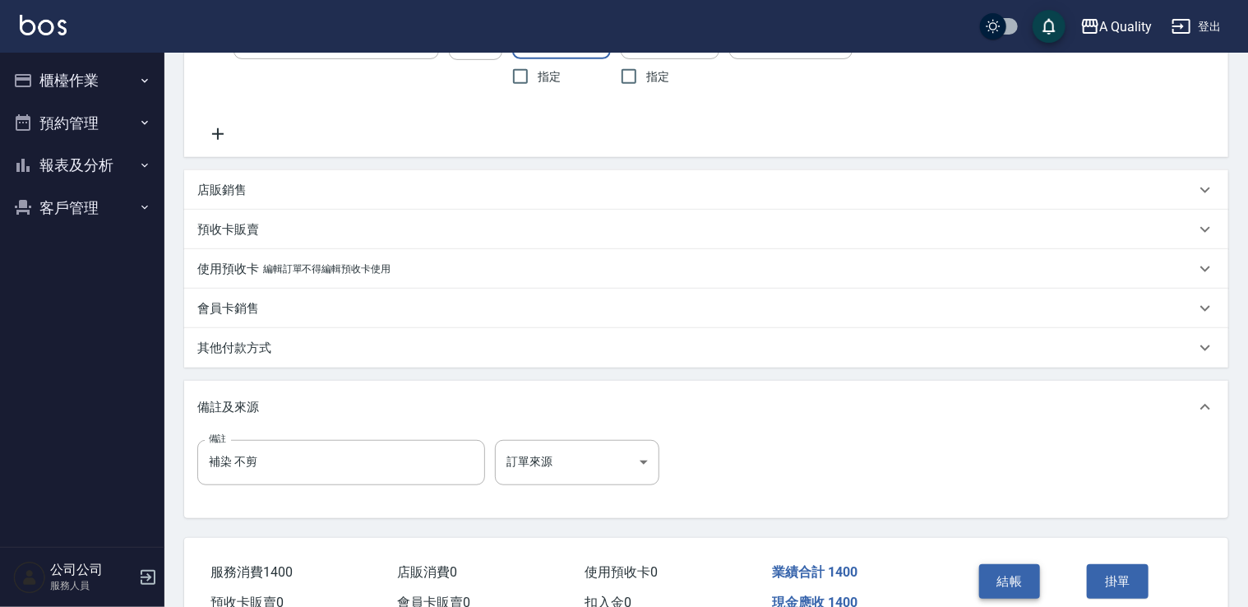
click at [1020, 581] on button "結帳" at bounding box center [1010, 581] width 62 height 35
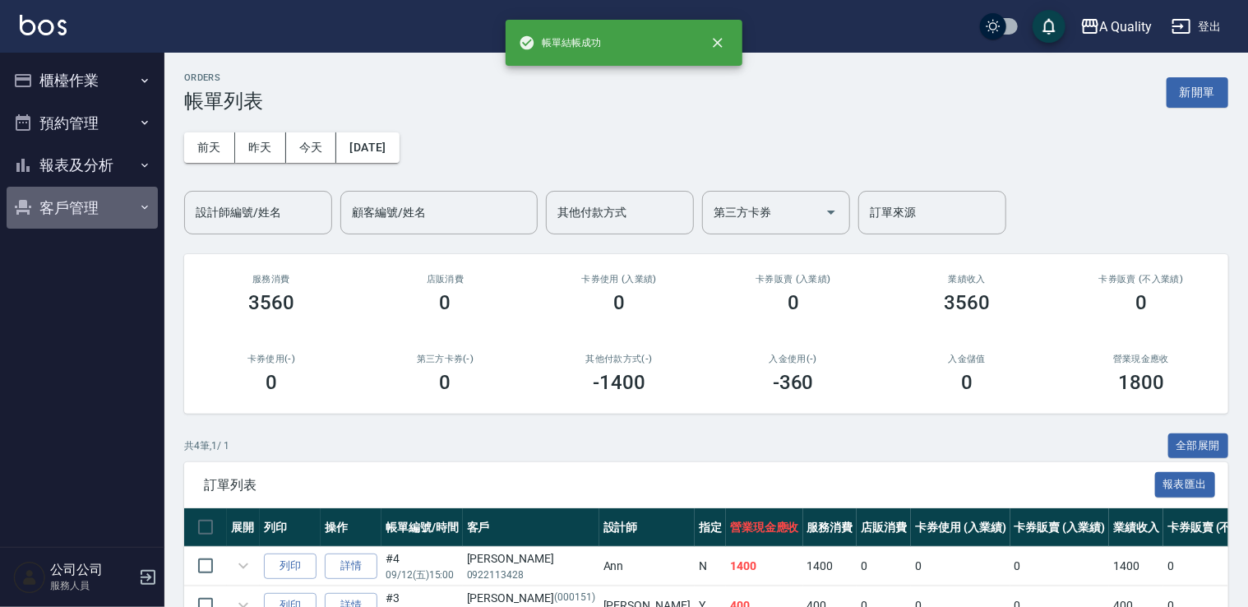
click at [67, 219] on button "客戶管理" at bounding box center [82, 208] width 151 height 43
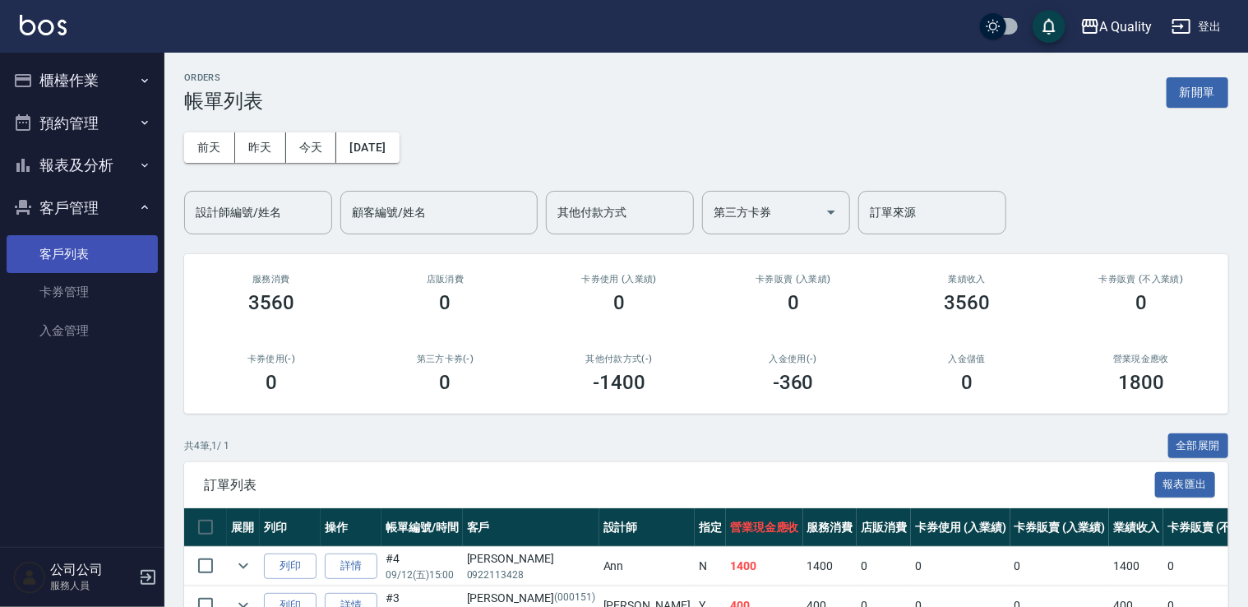
click at [79, 251] on link "客戶列表" at bounding box center [82, 254] width 151 height 38
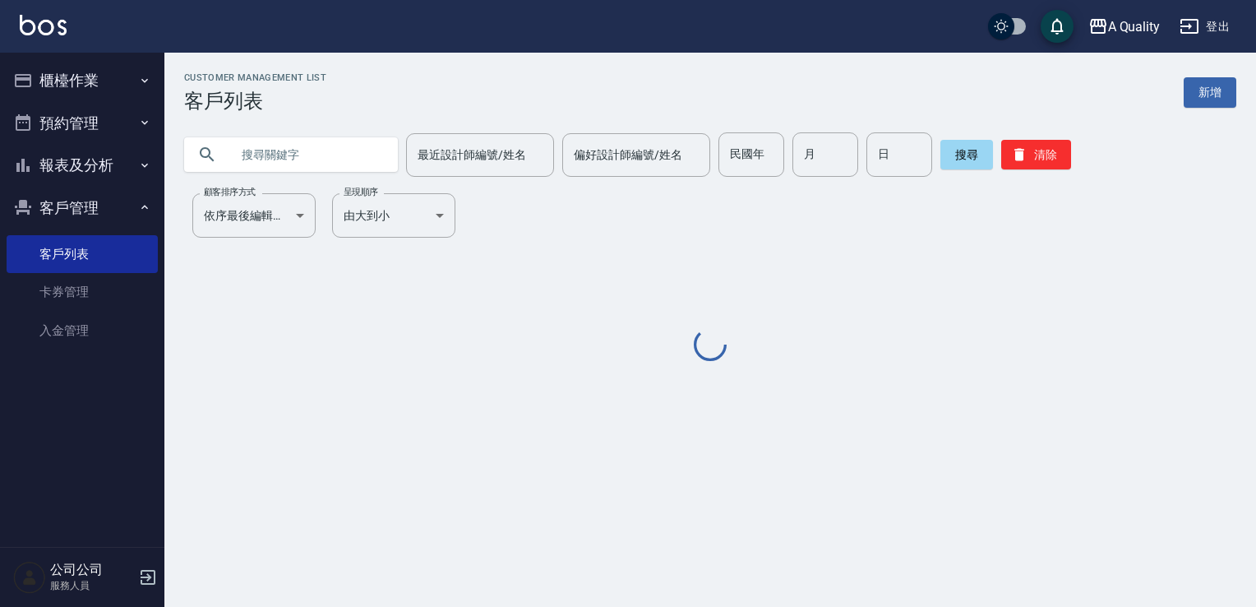
click at [280, 124] on div "最近設計師編號/姓名 最近設計師編號/姓名 偏好設計師編號/姓名 偏好設計師編號/姓名 民國年 民國年 月 月 日 日 搜尋 清除" at bounding box center [700, 145] width 1072 height 64
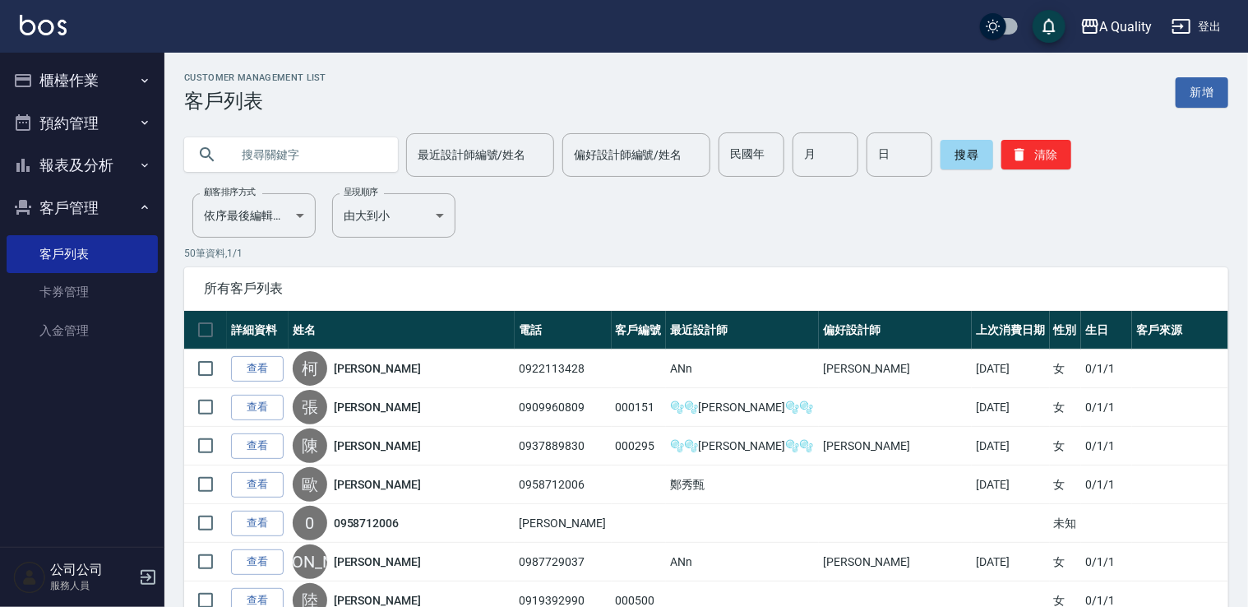
drag, startPoint x: 286, startPoint y: 151, endPoint x: 287, endPoint y: 162, distance: 10.7
click at [286, 151] on input "text" at bounding box center [307, 154] width 155 height 44
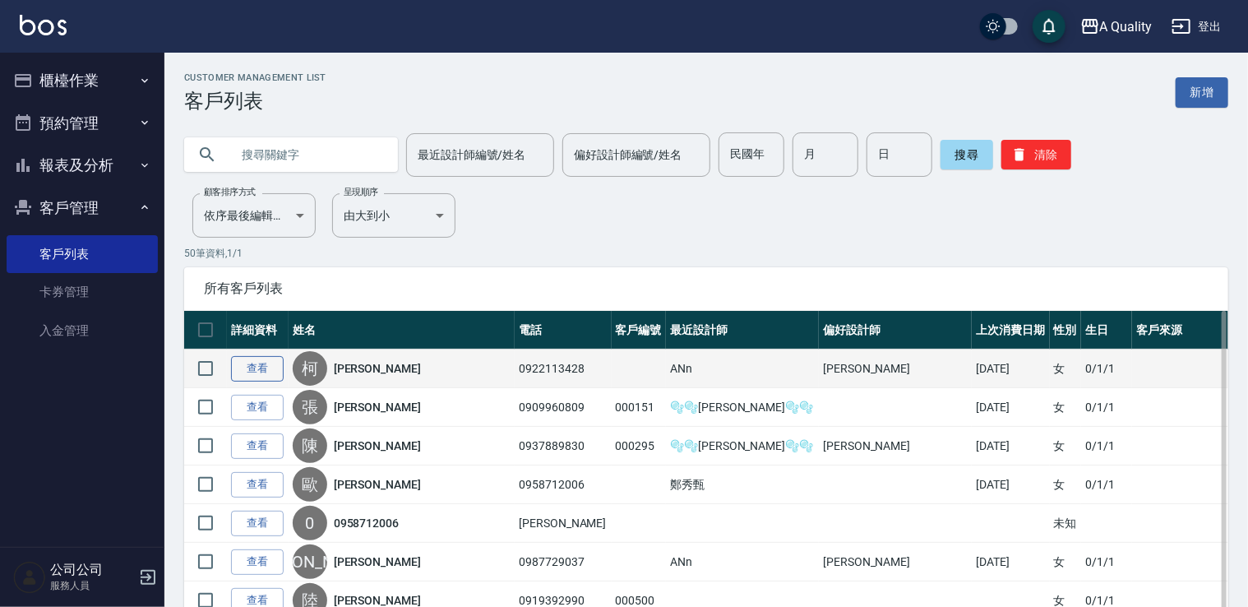
click at [280, 356] on link "查看" at bounding box center [257, 368] width 53 height 25
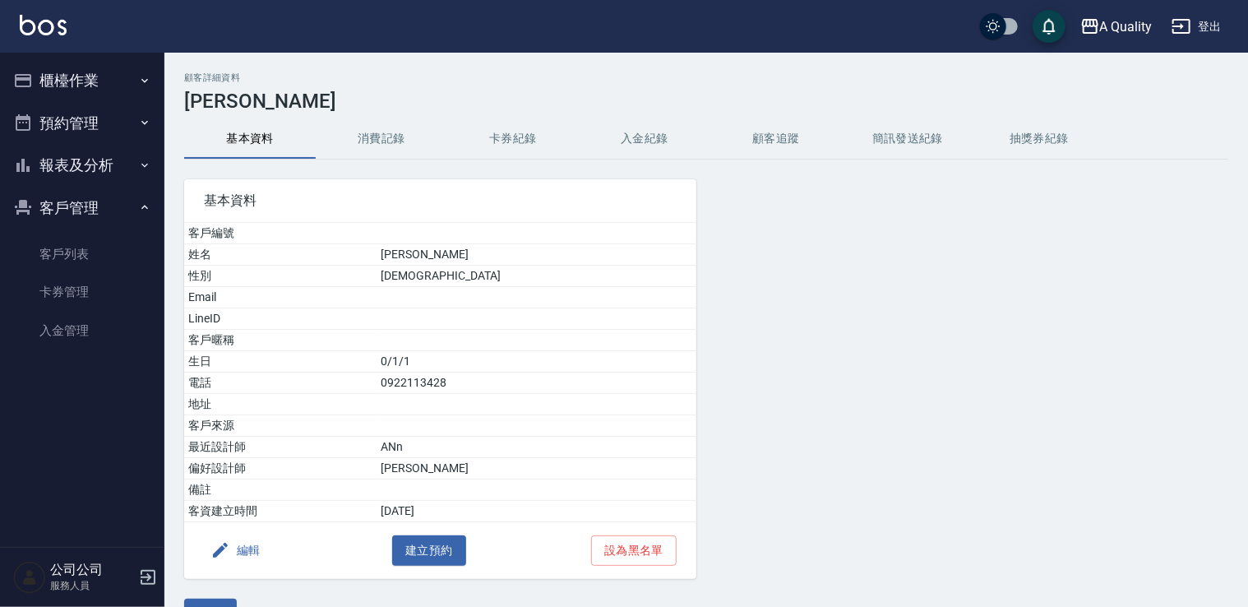
click at [408, 141] on button "消費記錄" at bounding box center [382, 138] width 132 height 39
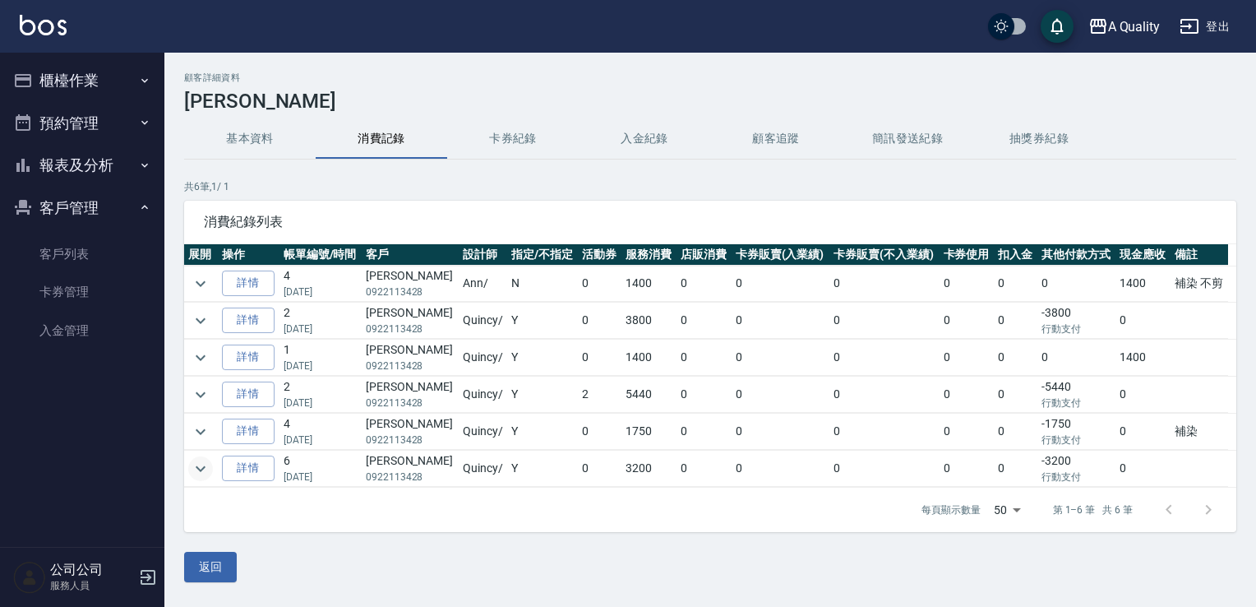
click at [208, 465] on icon "expand row" at bounding box center [201, 469] width 20 height 20
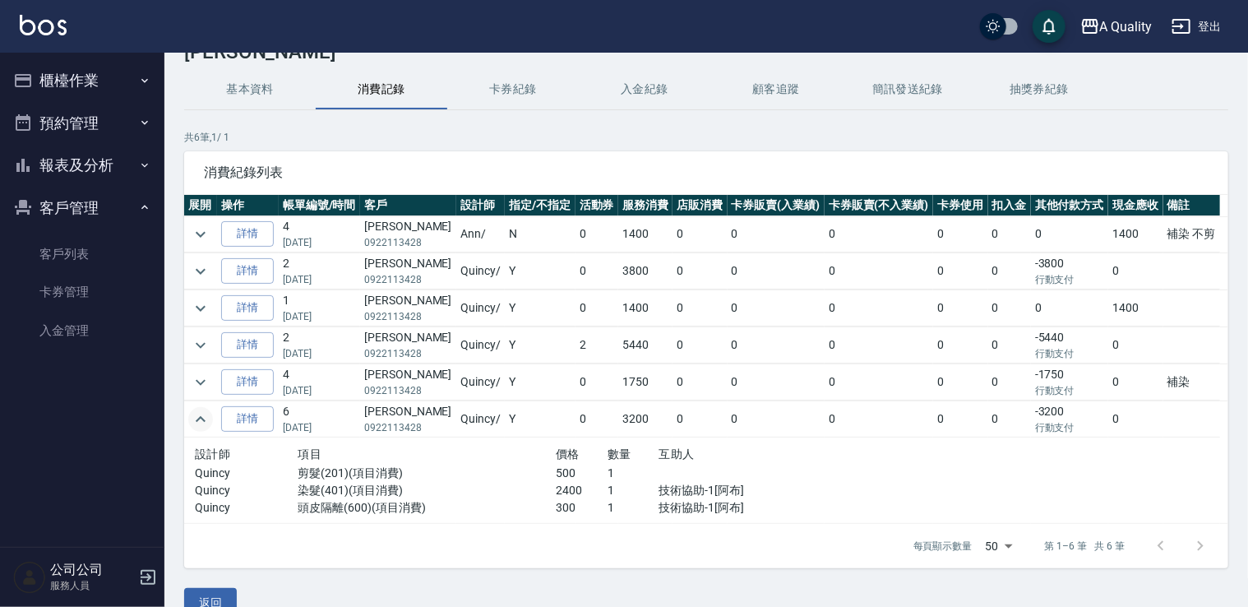
scroll to position [76, 0]
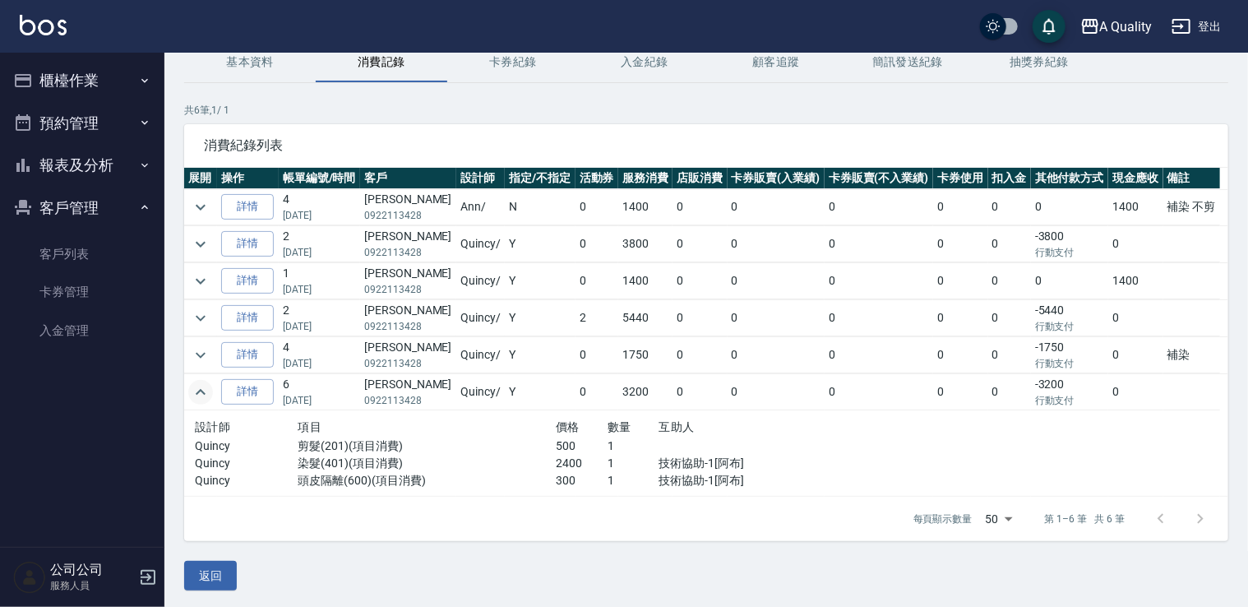
click at [189, 396] on td at bounding box center [200, 392] width 33 height 36
click at [201, 354] on icon "expand row" at bounding box center [201, 355] width 20 height 20
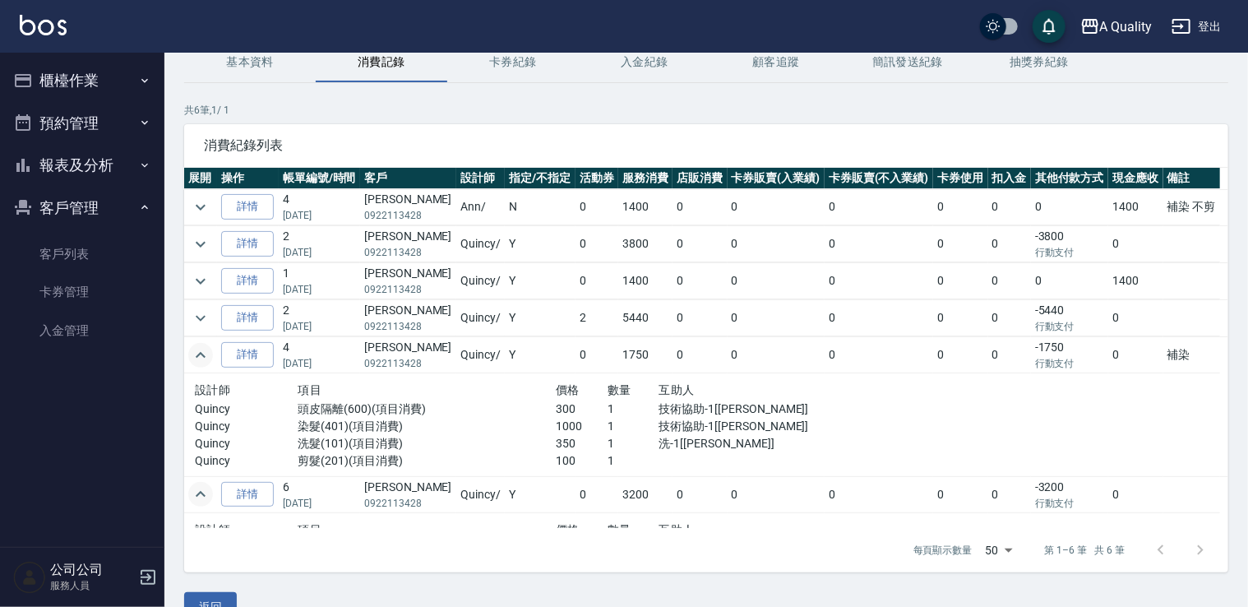
click at [212, 247] on td at bounding box center [200, 244] width 33 height 36
click at [203, 244] on icon "expand row" at bounding box center [201, 244] width 20 height 20
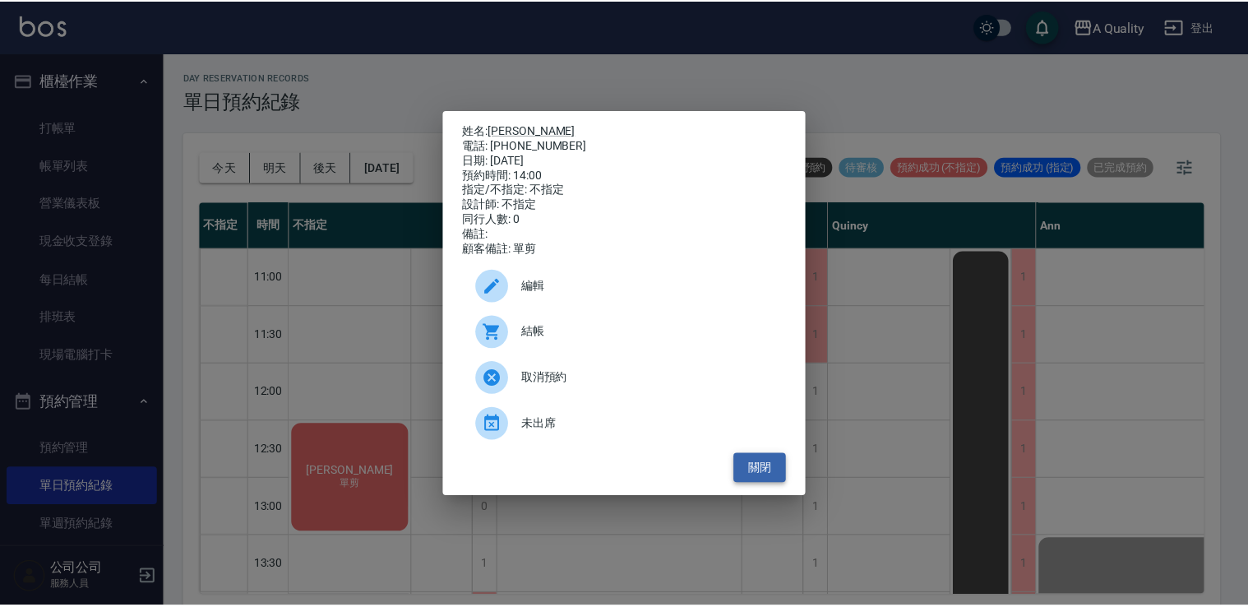
scroll to position [329, 0]
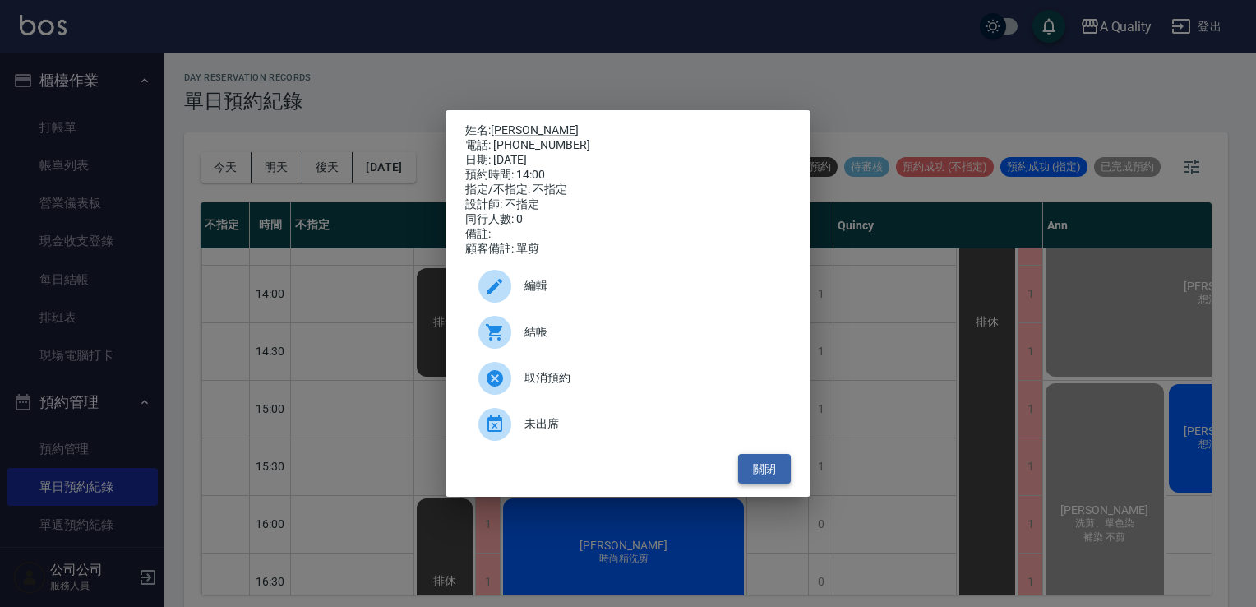
click at [783, 484] on button "關閉" at bounding box center [764, 469] width 53 height 30
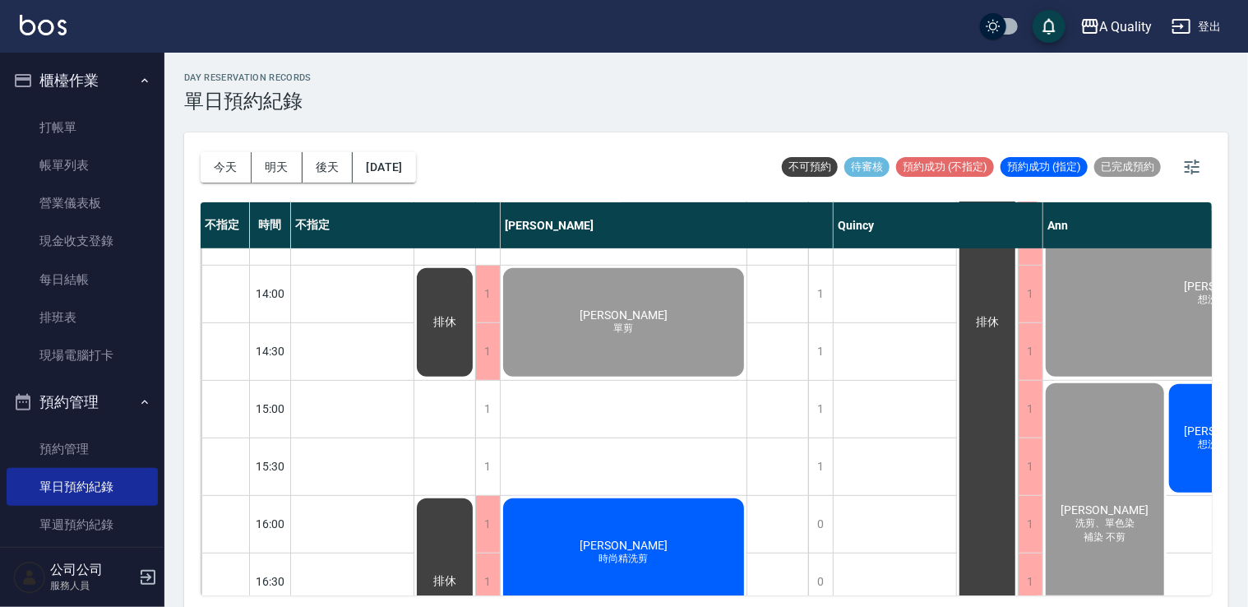
scroll to position [329, 234]
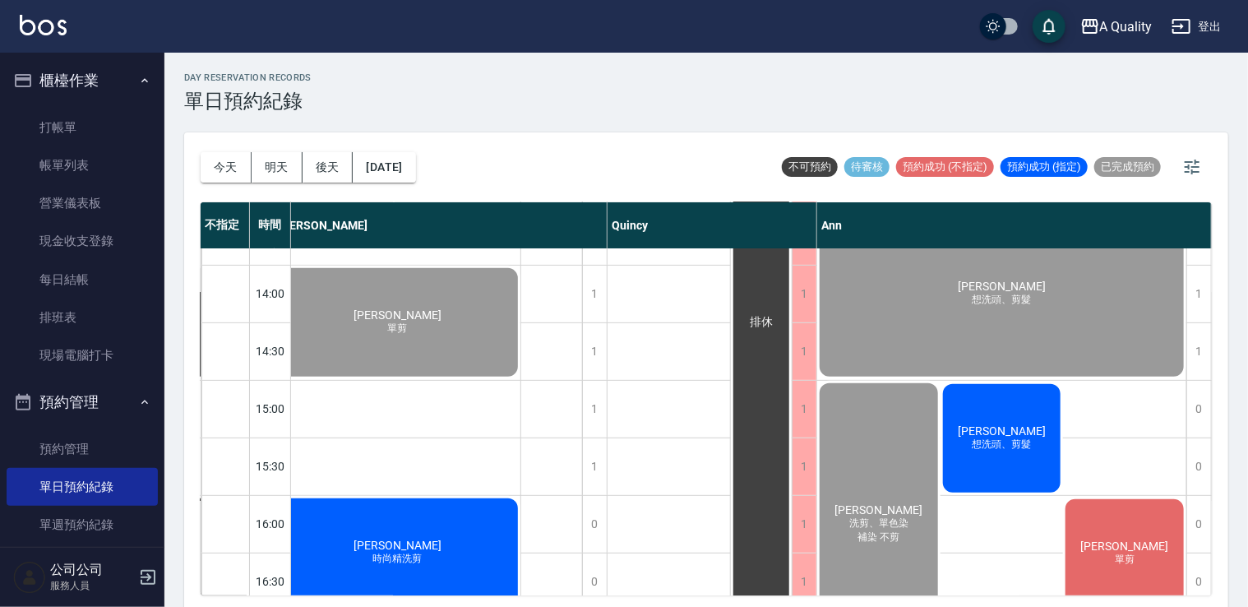
click at [988, 451] on span "想洗頭、剪髮" at bounding box center [1002, 444] width 66 height 14
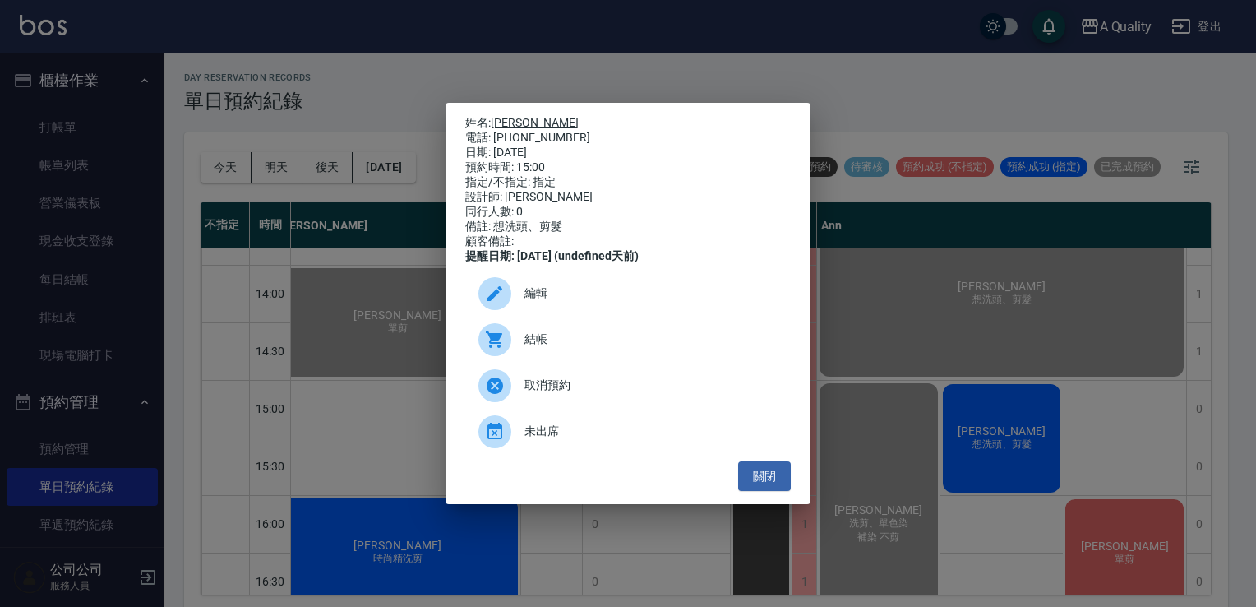
click at [519, 116] on link "賴欣倫" at bounding box center [535, 122] width 88 height 13
click at [629, 342] on span "結帳" at bounding box center [651, 339] width 253 height 17
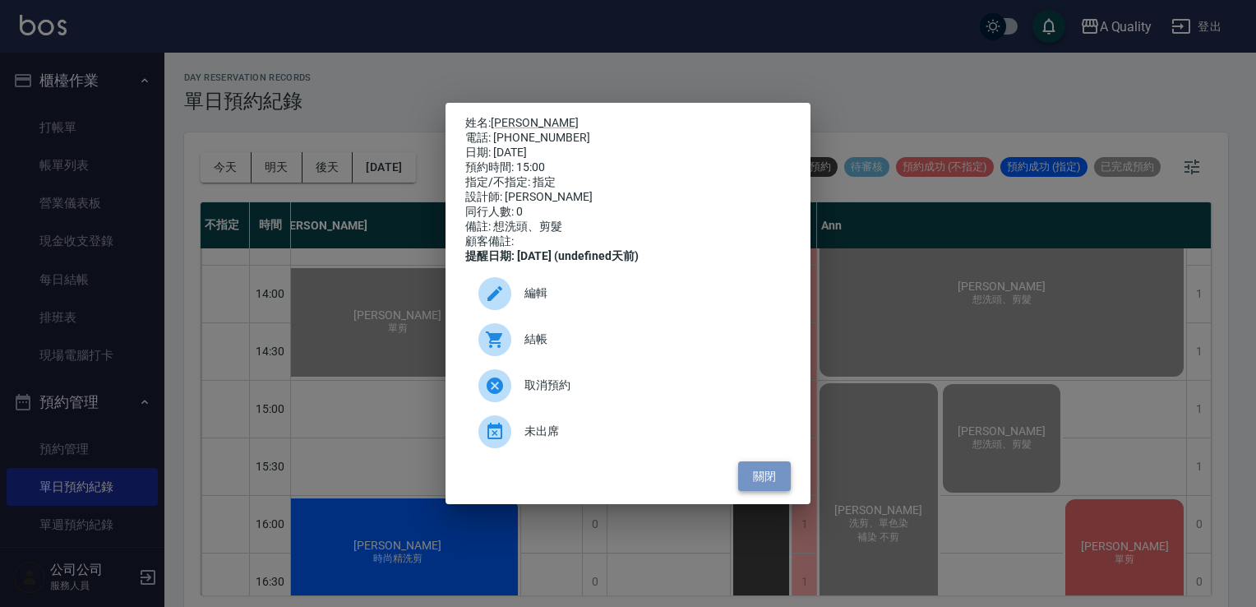
click at [753, 488] on button "關閉" at bounding box center [764, 476] width 53 height 30
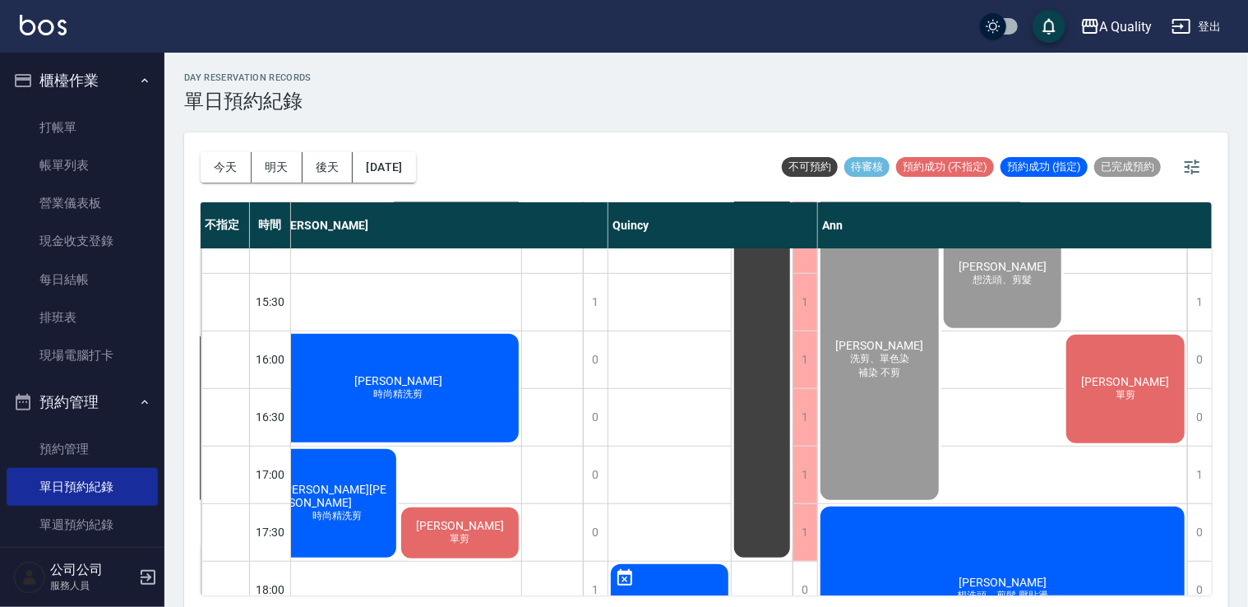
scroll to position [576, 225]
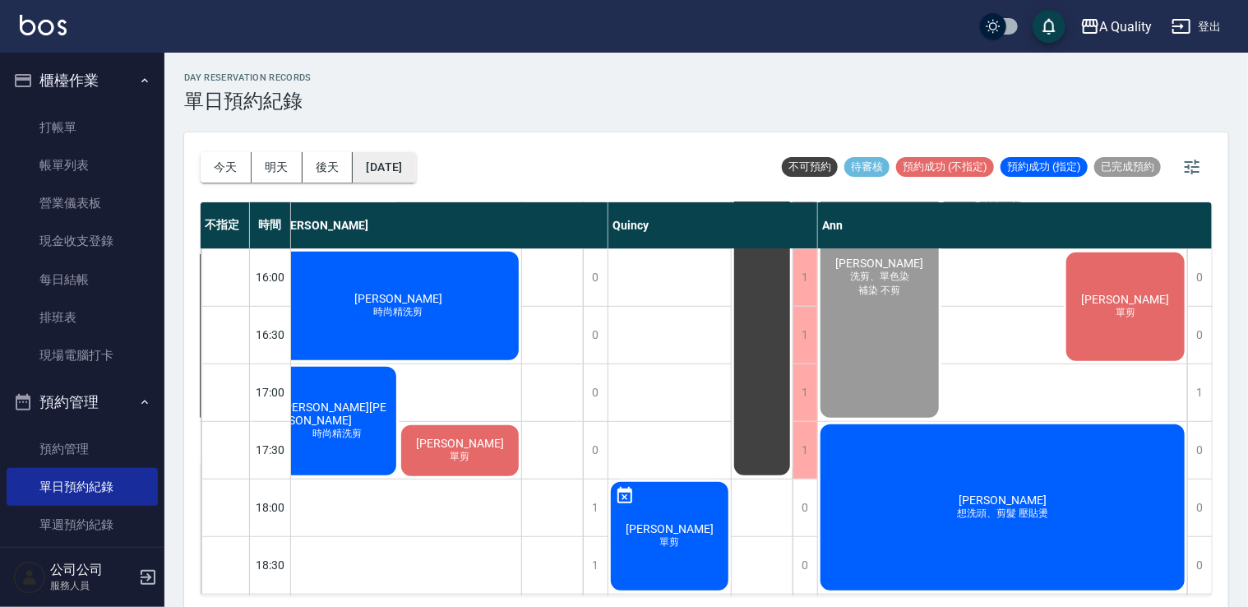
click at [392, 179] on button "2025/09/12" at bounding box center [384, 167] width 62 height 30
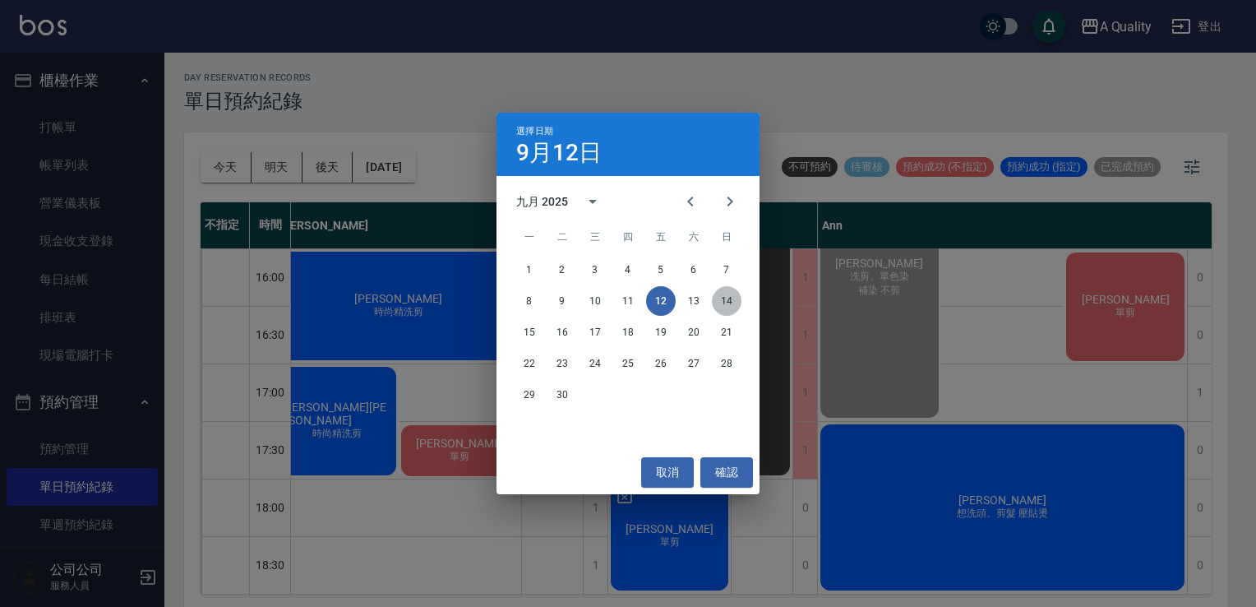
click at [732, 300] on button "14" at bounding box center [727, 301] width 30 height 30
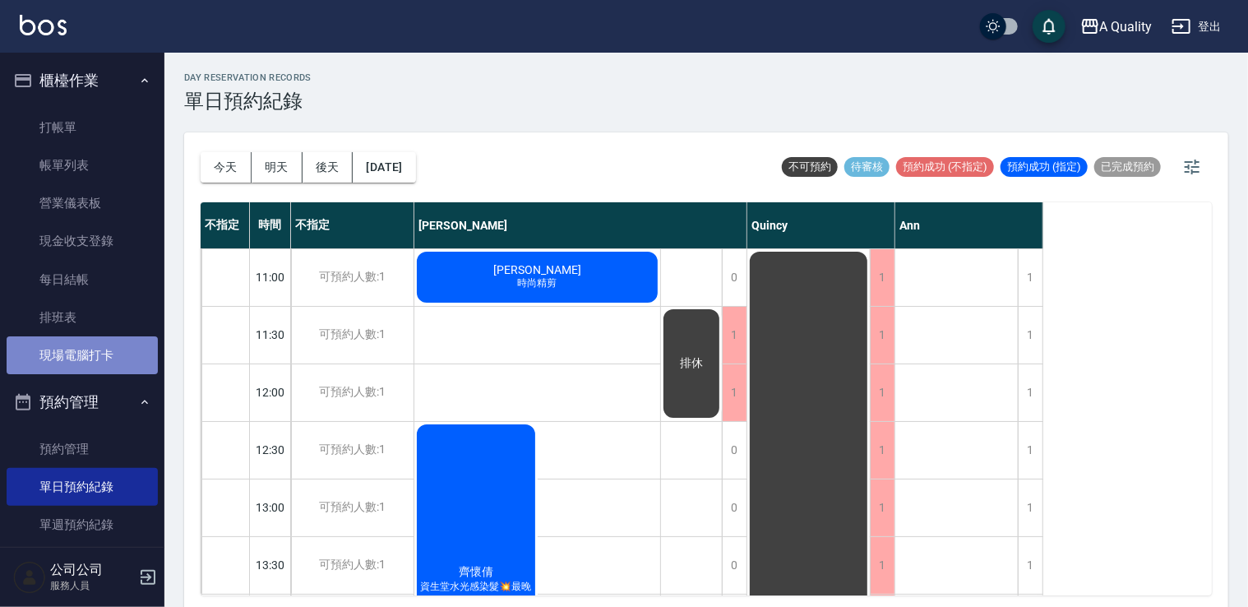
click at [84, 353] on link "現場電腦打卡" at bounding box center [82, 355] width 151 height 38
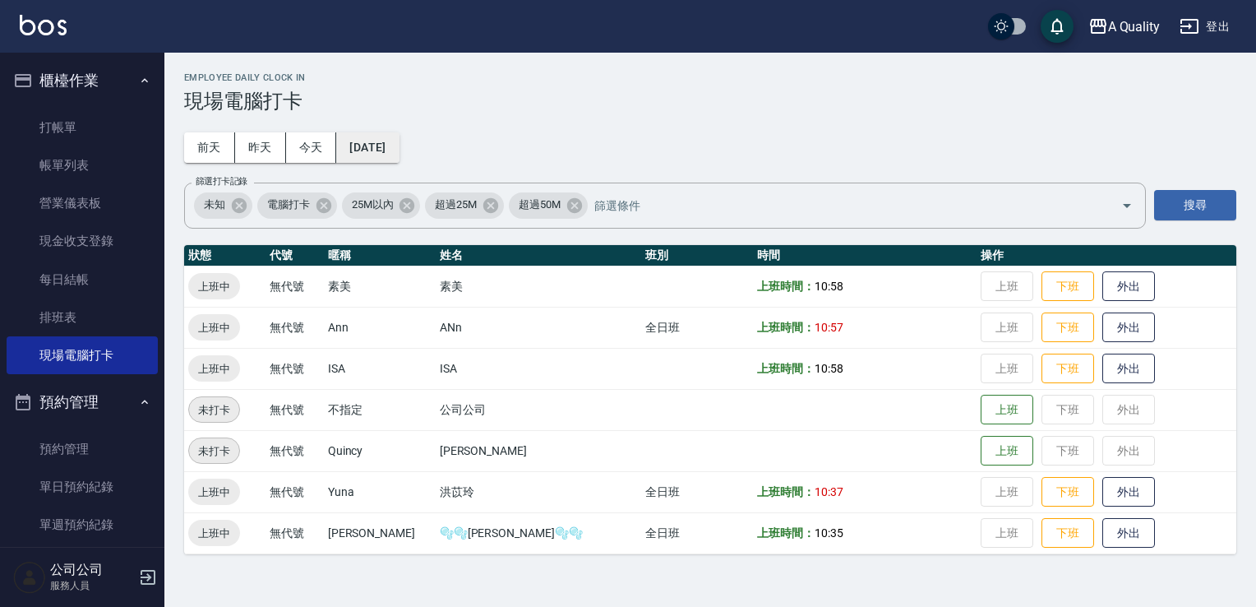
click at [395, 140] on button "[DATE]" at bounding box center [367, 147] width 62 height 30
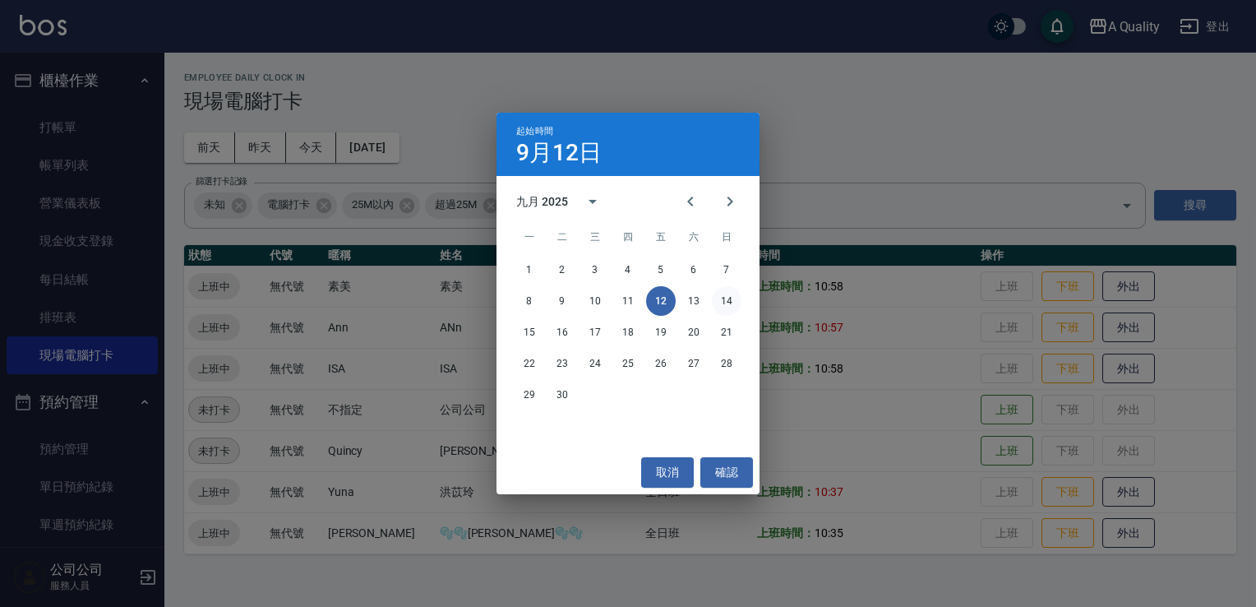
click at [724, 300] on button "14" at bounding box center [727, 301] width 30 height 30
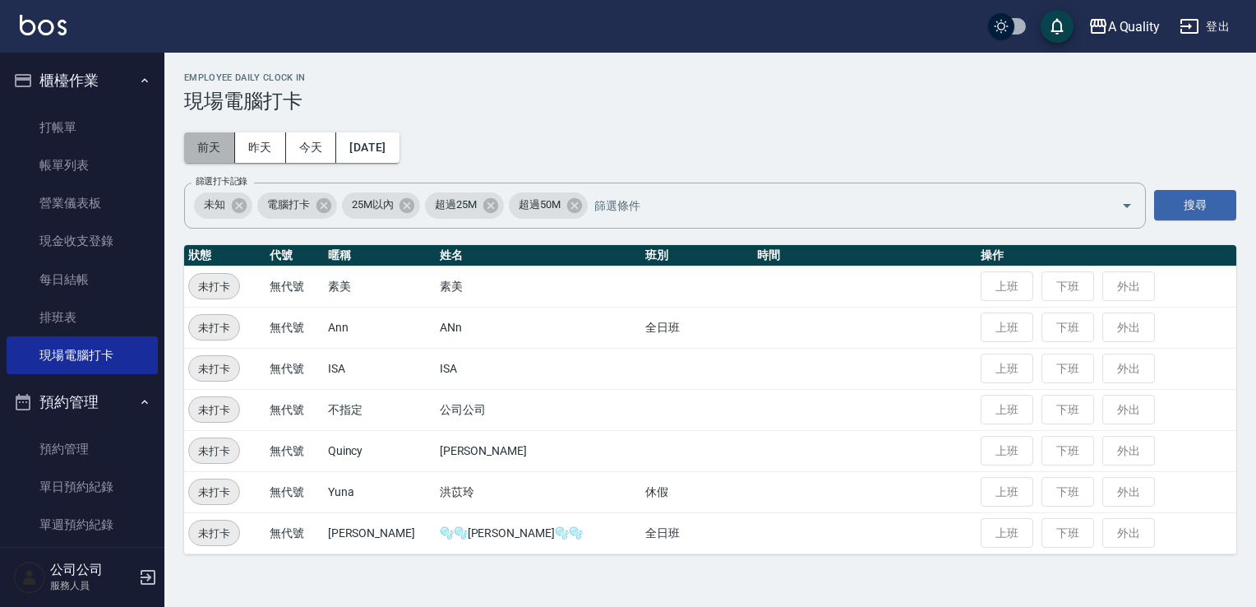
click at [196, 153] on button "前天" at bounding box center [209, 147] width 51 height 30
click at [305, 151] on button "今天" at bounding box center [311, 147] width 51 height 30
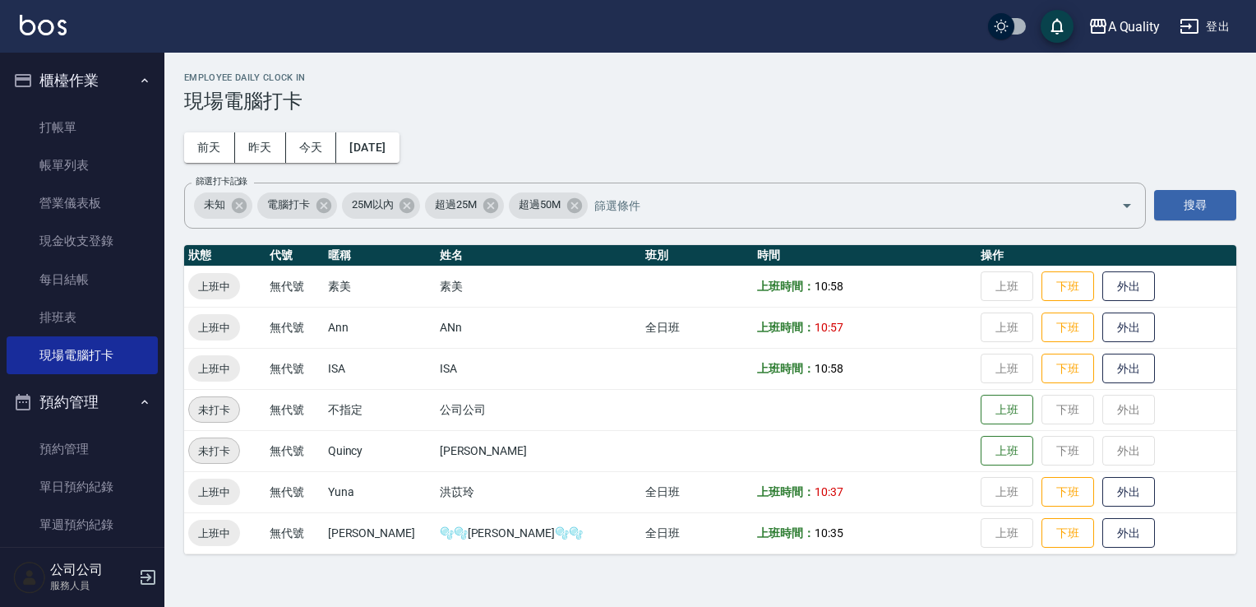
drag, startPoint x: 86, startPoint y: 482, endPoint x: 161, endPoint y: 412, distance: 102.4
click at [86, 482] on link "單日預約紀錄" at bounding box center [82, 487] width 151 height 38
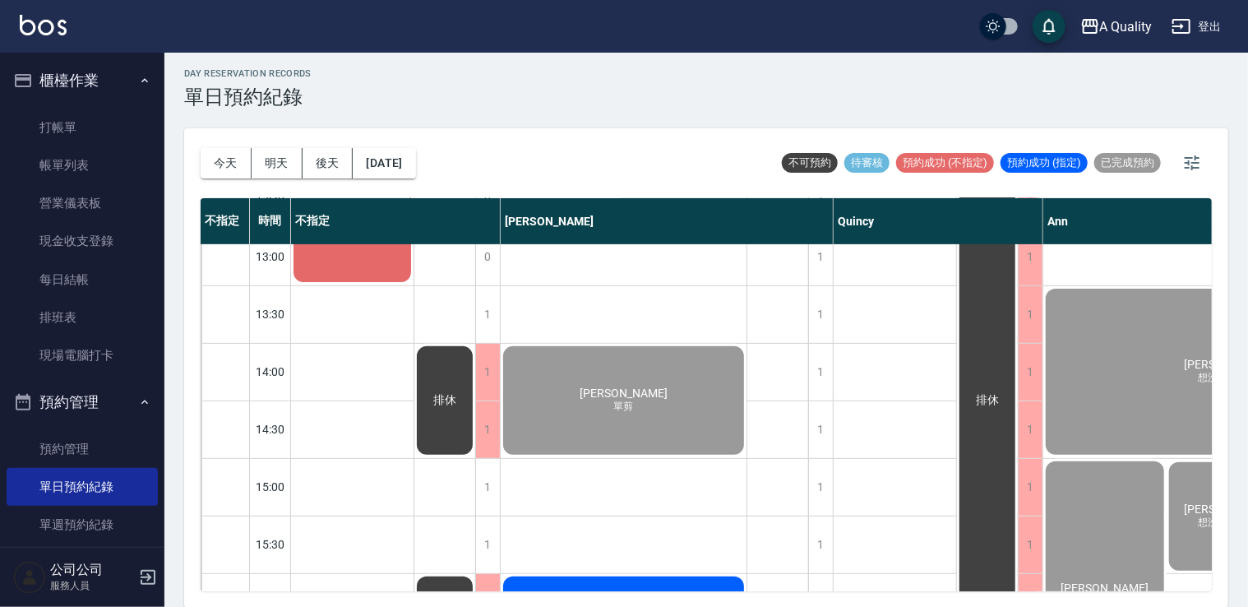
scroll to position [329, 0]
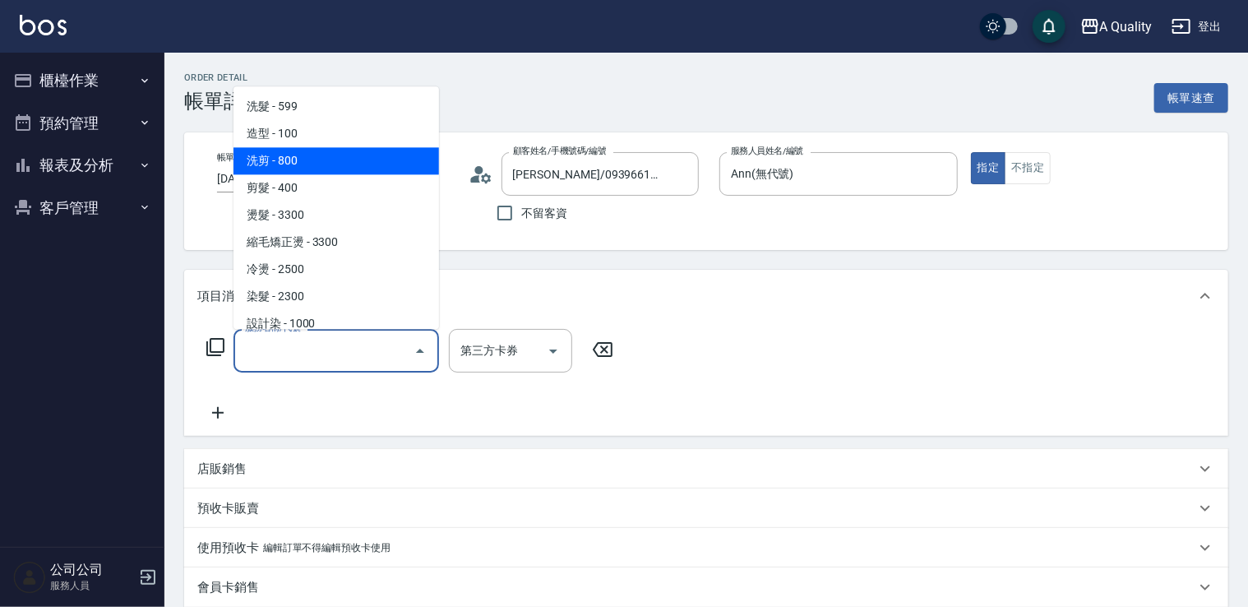
click at [339, 166] on span "洗剪 - 800" at bounding box center [337, 160] width 206 height 27
type input "洗剪(103)"
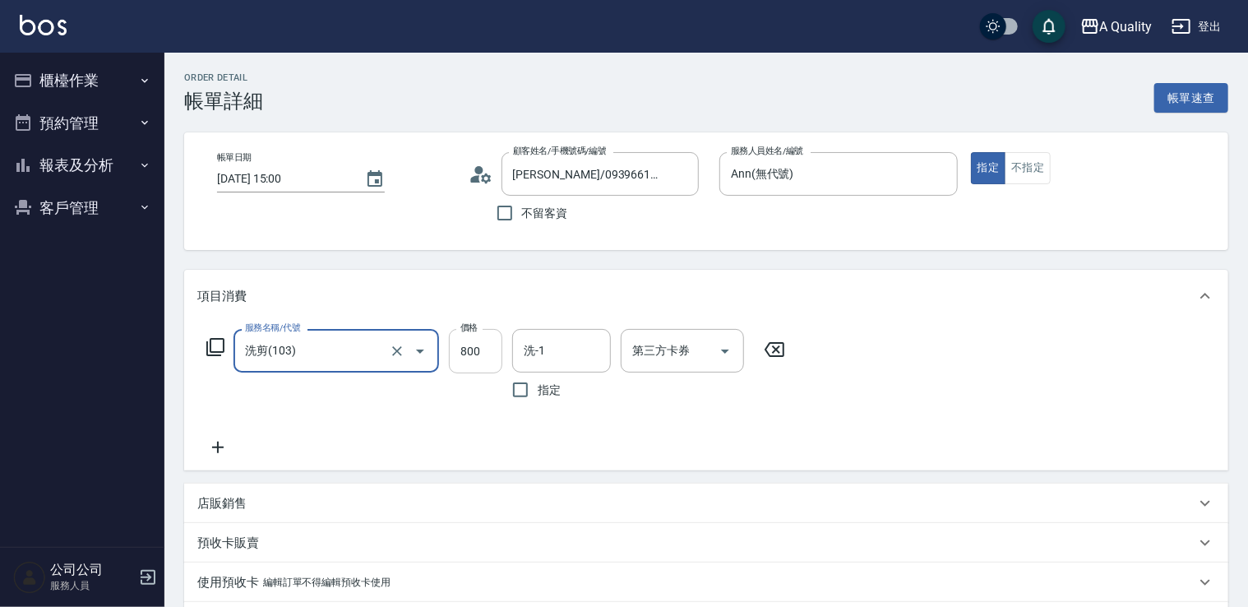
click at [493, 358] on input "800" at bounding box center [475, 351] width 53 height 44
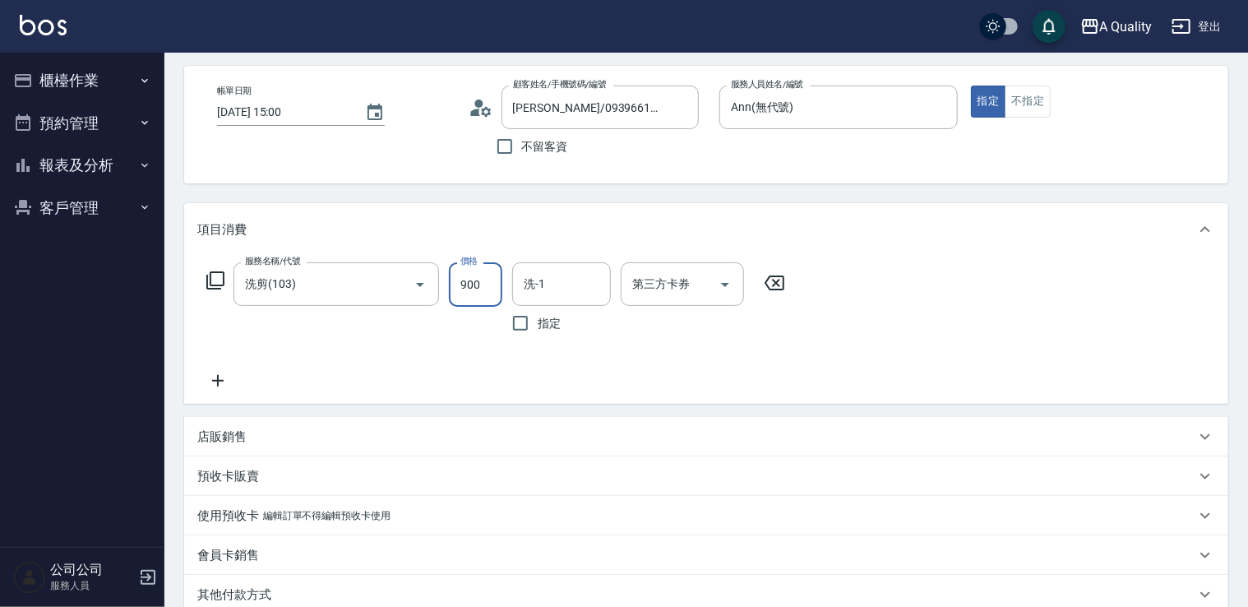
type input "900"
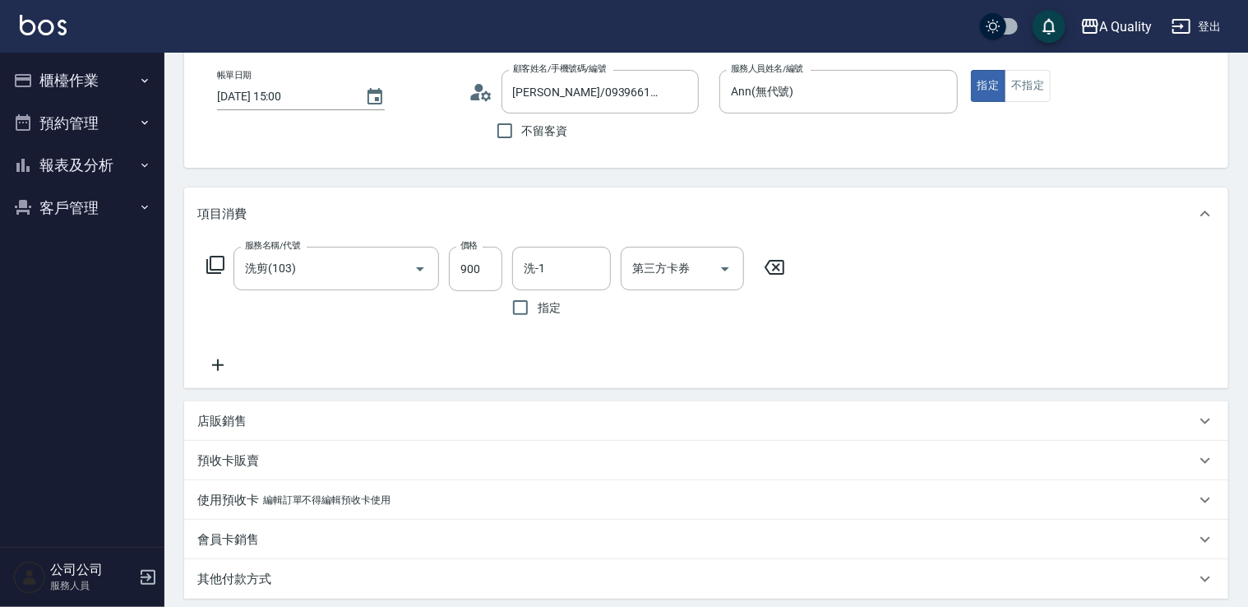
drag, startPoint x: 548, startPoint y: 349, endPoint x: 555, endPoint y: 298, distance: 50.7
click at [548, 348] on div "服務名稱/代號 洗剪(103) 服務名稱/代號 價格 900 價格 洗-1 洗-1 指定 第三方卡券 第三方卡券" at bounding box center [496, 311] width 598 height 128
click at [555, 274] on input "洗-1" at bounding box center [562, 268] width 84 height 29
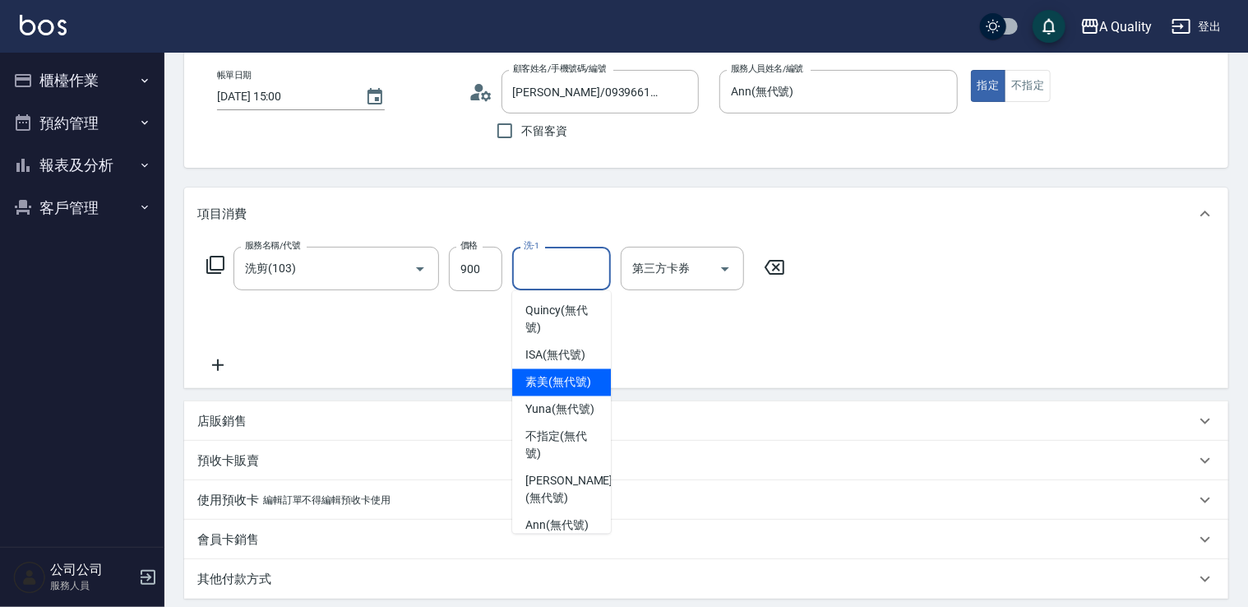
click at [549, 390] on span "素美 (無代號)" at bounding box center [558, 382] width 66 height 17
type input "素美(無代號)"
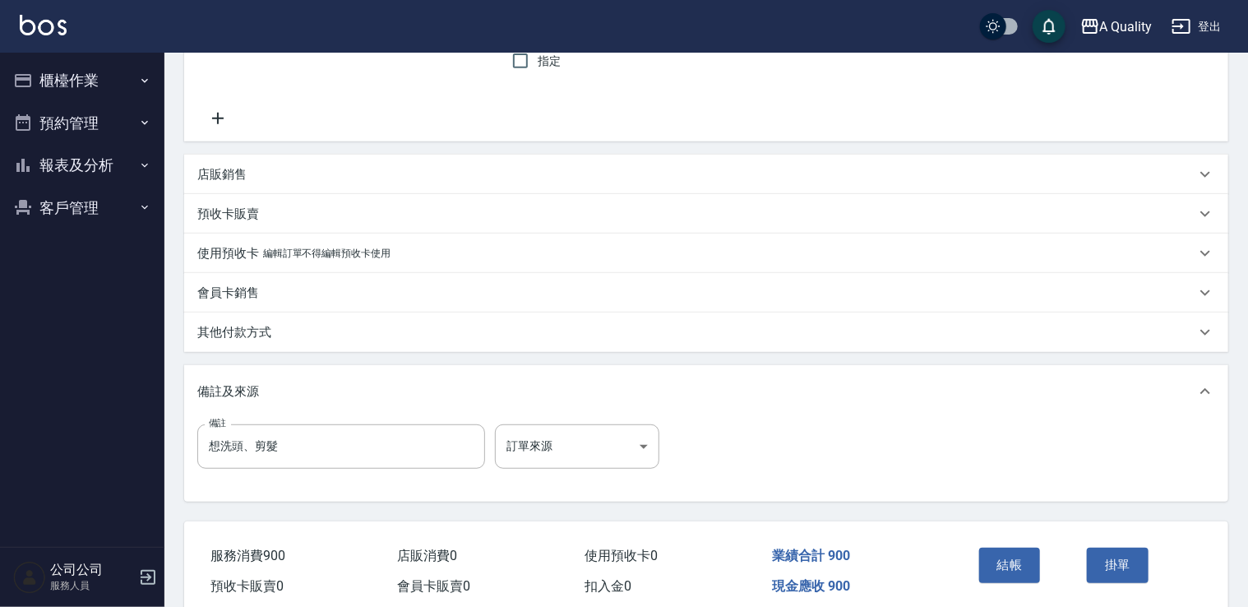
scroll to position [399, 0]
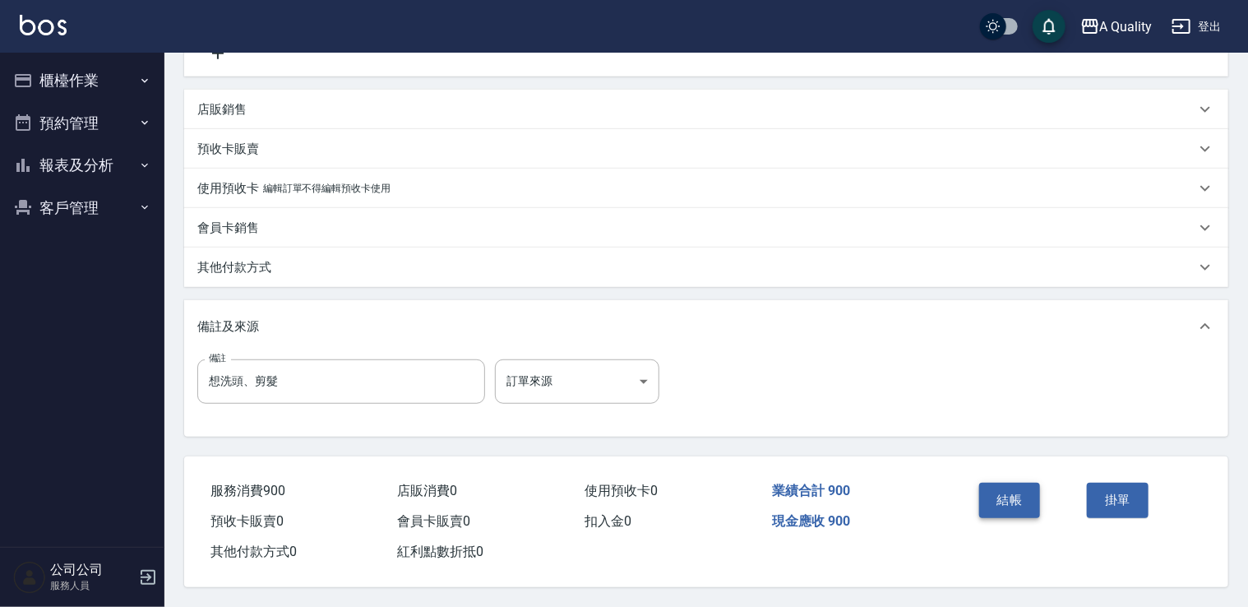
click at [1003, 483] on button "結帳" at bounding box center [1010, 500] width 62 height 35
